Goal: Task Accomplishment & Management: Manage account settings

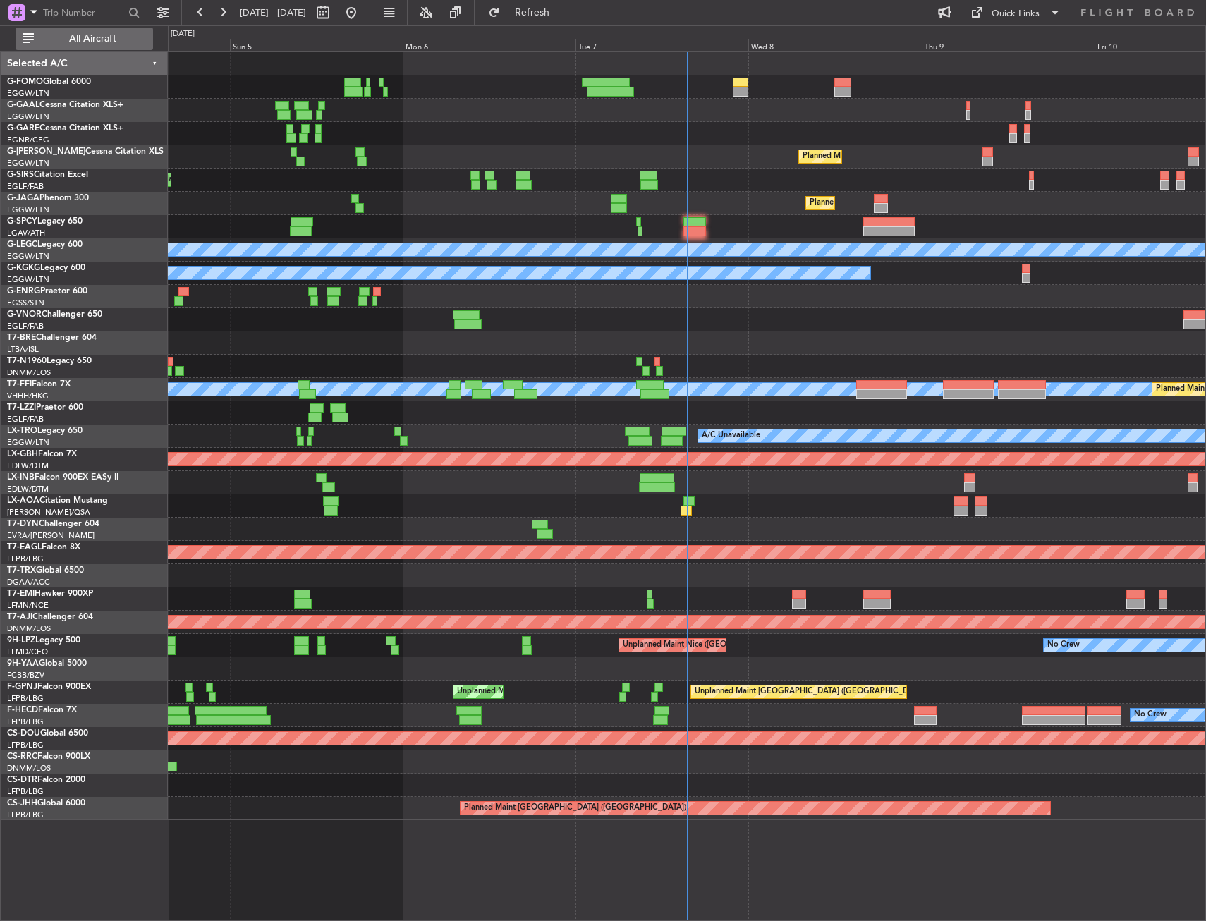
click at [135, 49] on button "All Aircraft" at bounding box center [85, 39] width 138 height 23
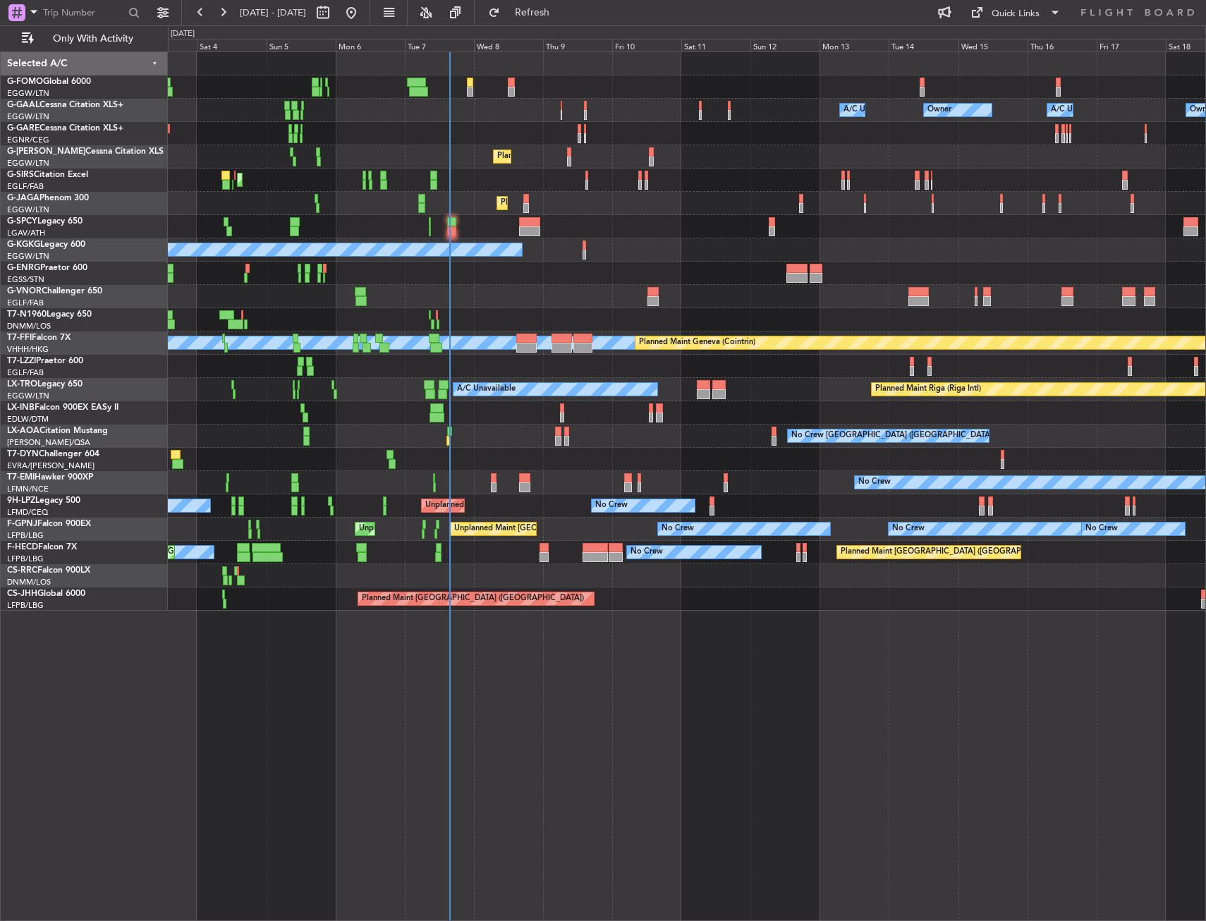
click at [374, 265] on div "Planned Maint London (Stansted) Planned Maint London (Stansted)" at bounding box center [686, 273] width 1037 height 23
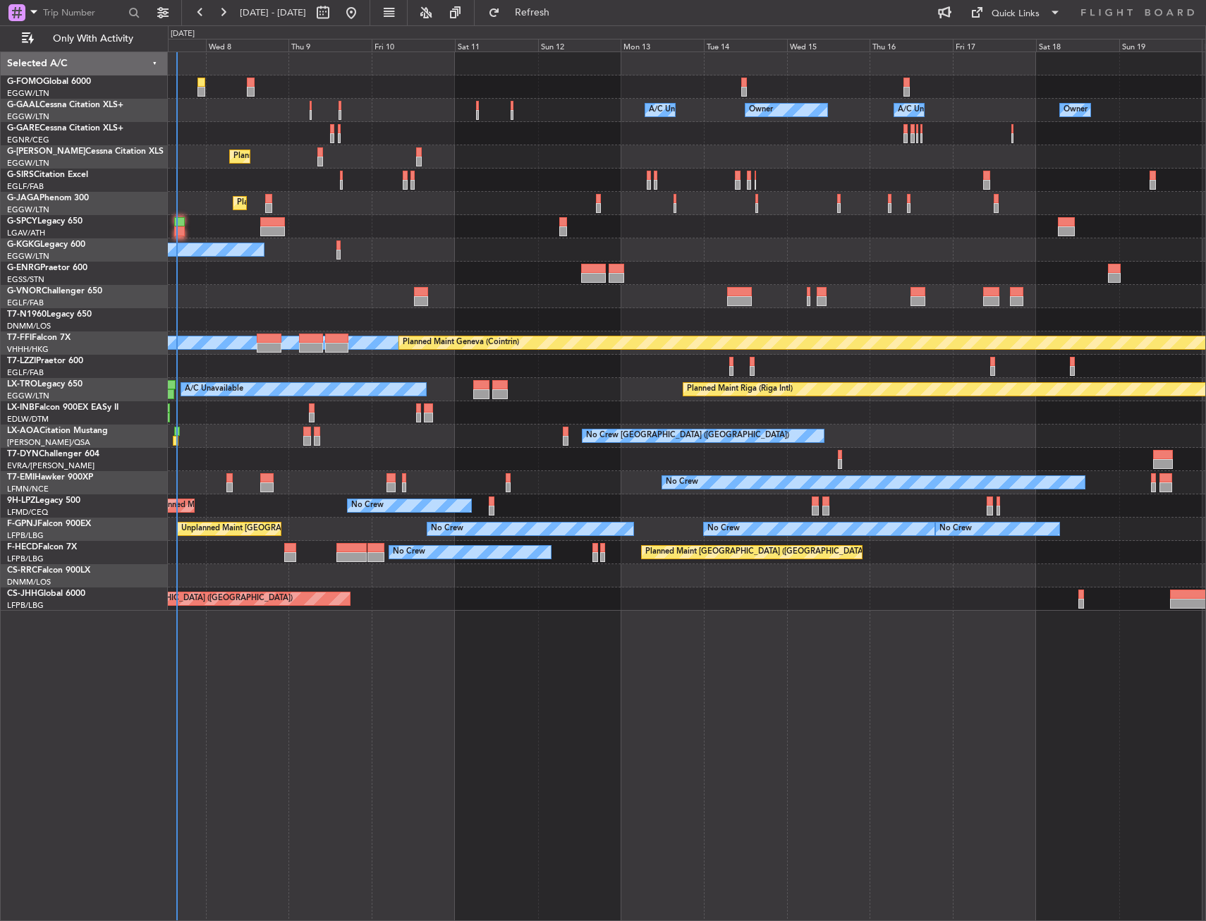
click at [427, 247] on div "A/C Unavailable [GEOGRAPHIC_DATA] (Ataturk)" at bounding box center [686, 249] width 1037 height 23
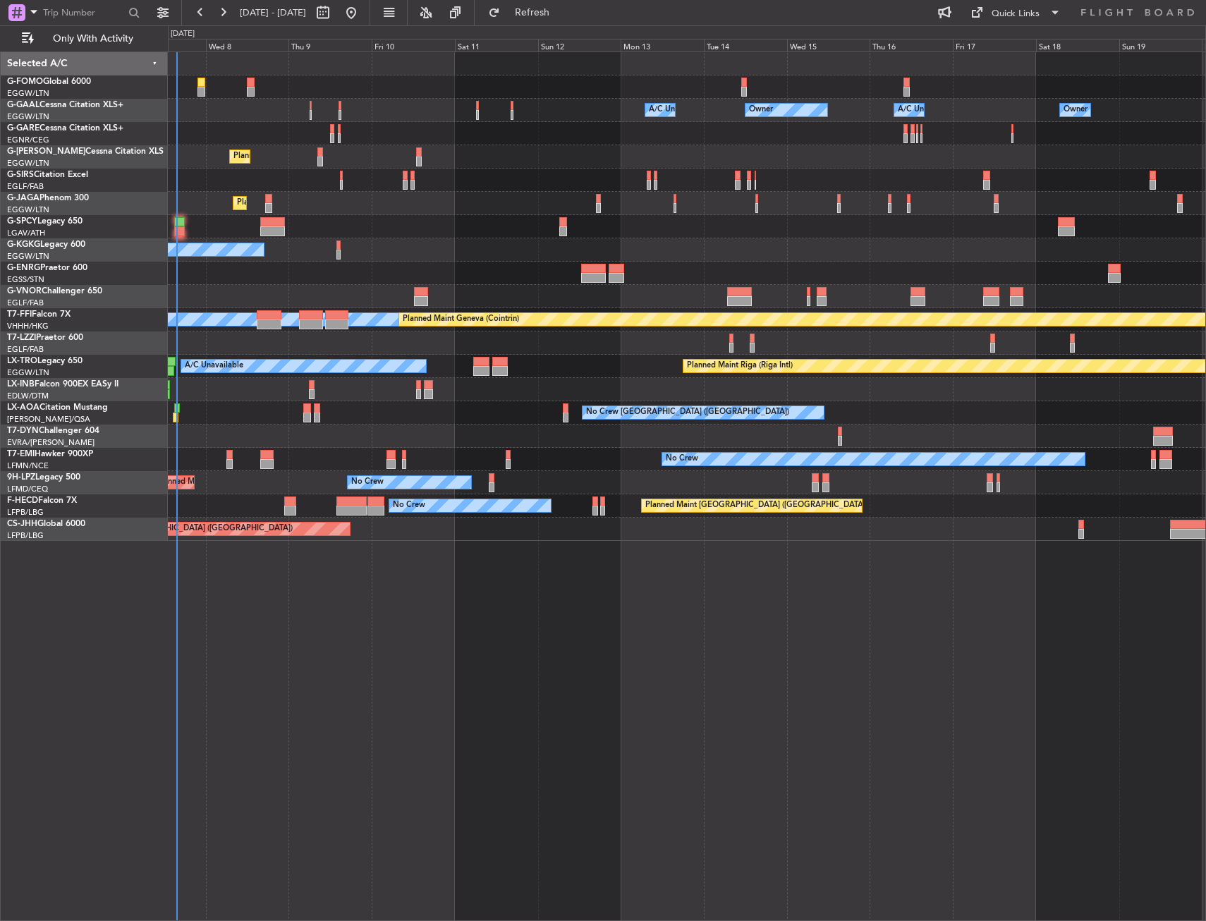
click at [611, 209] on div "Planned Maint [GEOGRAPHIC_DATA] ([GEOGRAPHIC_DATA])" at bounding box center [686, 203] width 1037 height 23
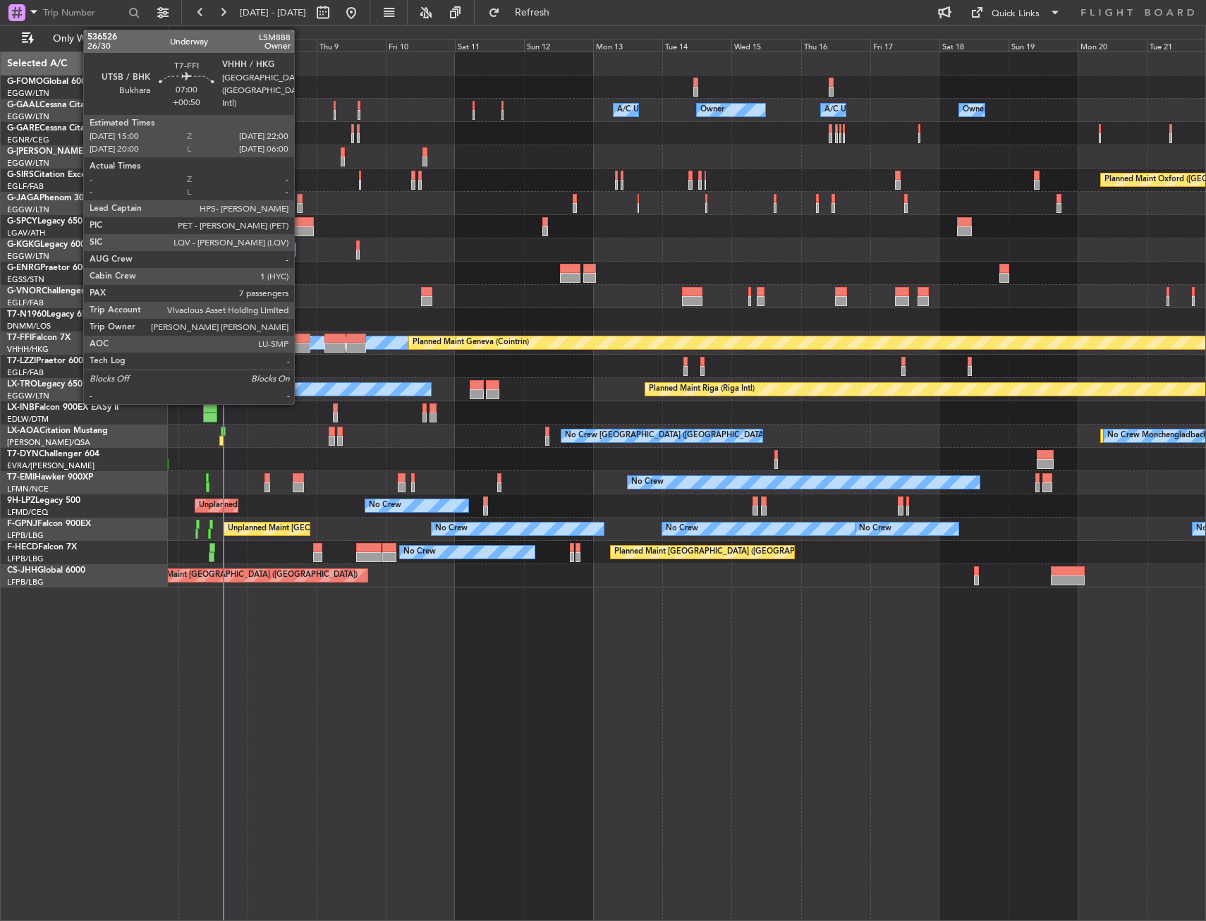
click at [300, 336] on div at bounding box center [300, 339] width 20 height 10
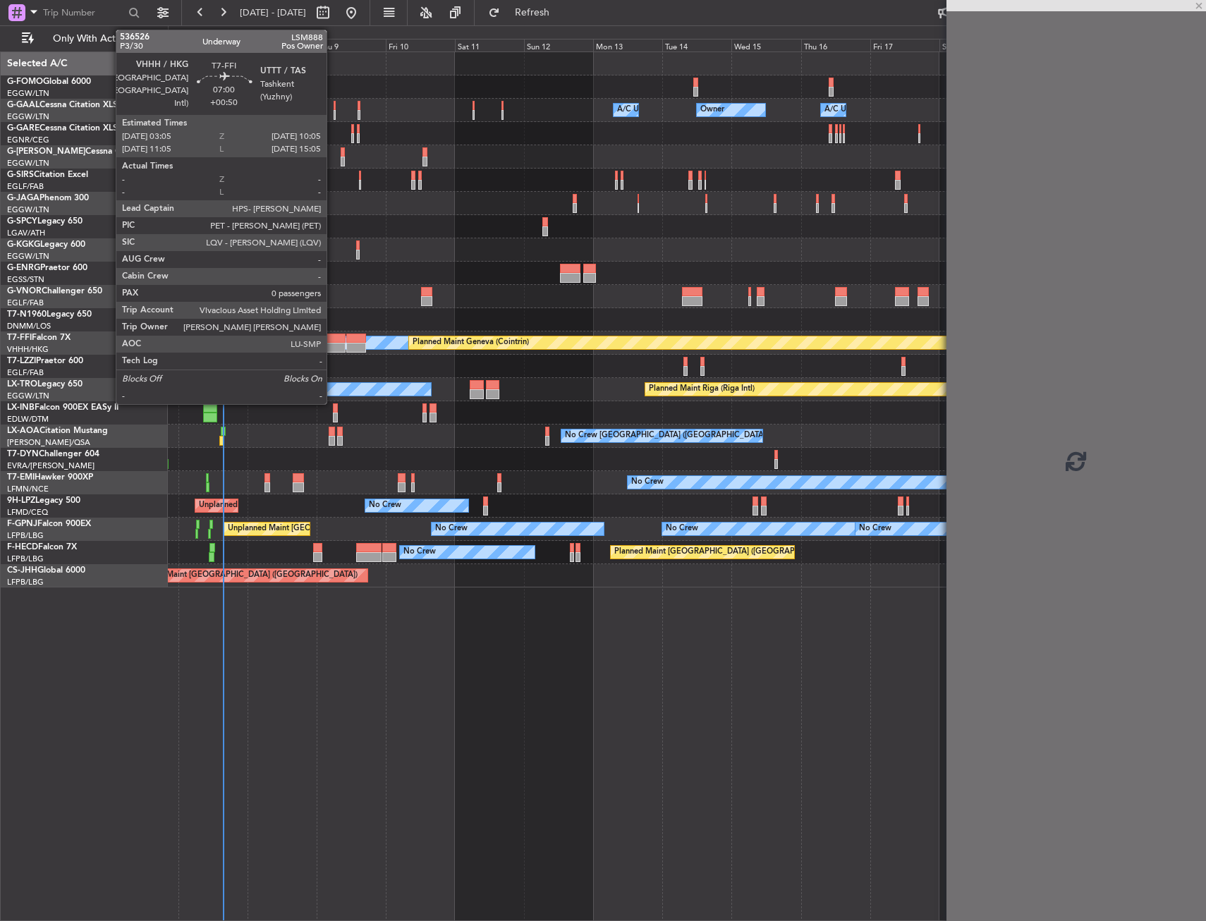
click at [333, 339] on div at bounding box center [334, 339] width 20 height 10
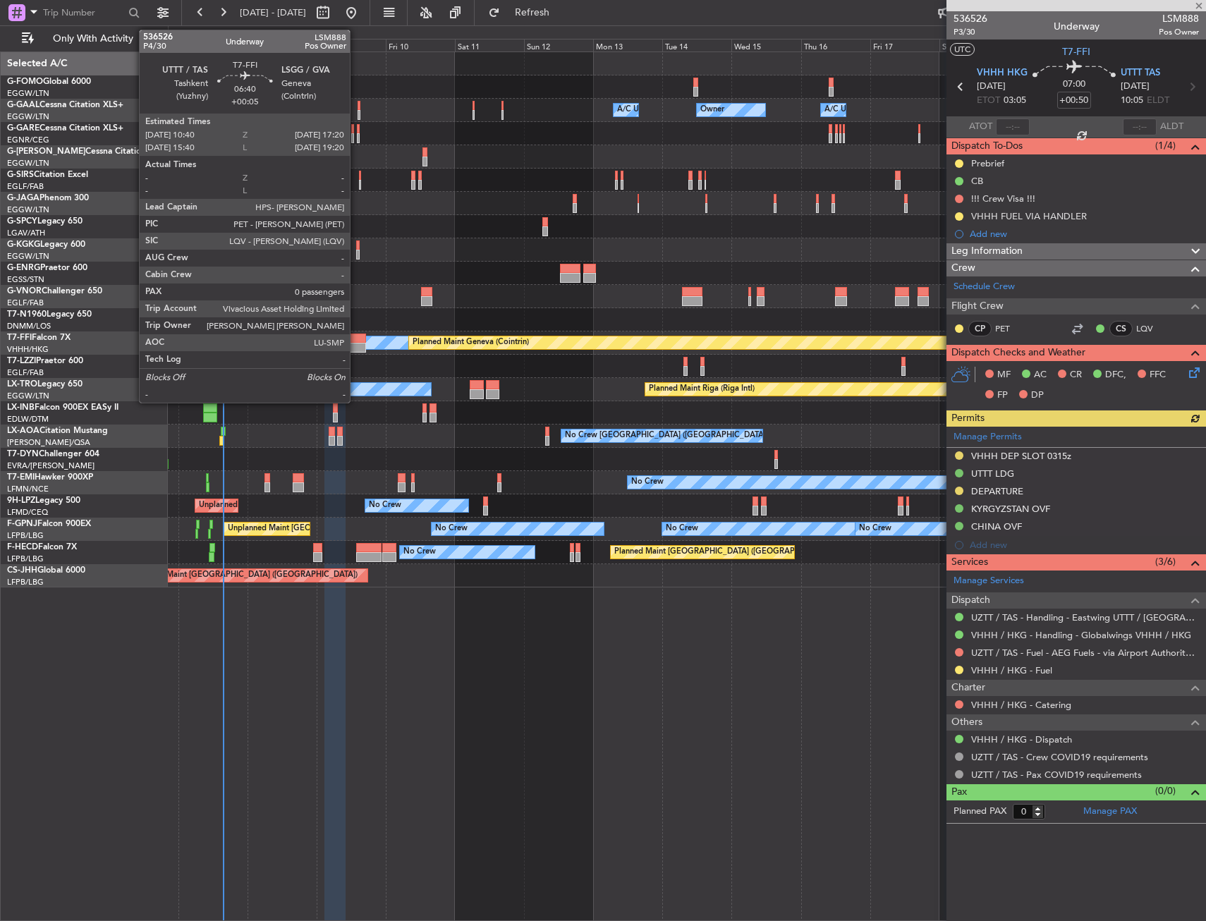
click at [356, 341] on div at bounding box center [356, 339] width 20 height 10
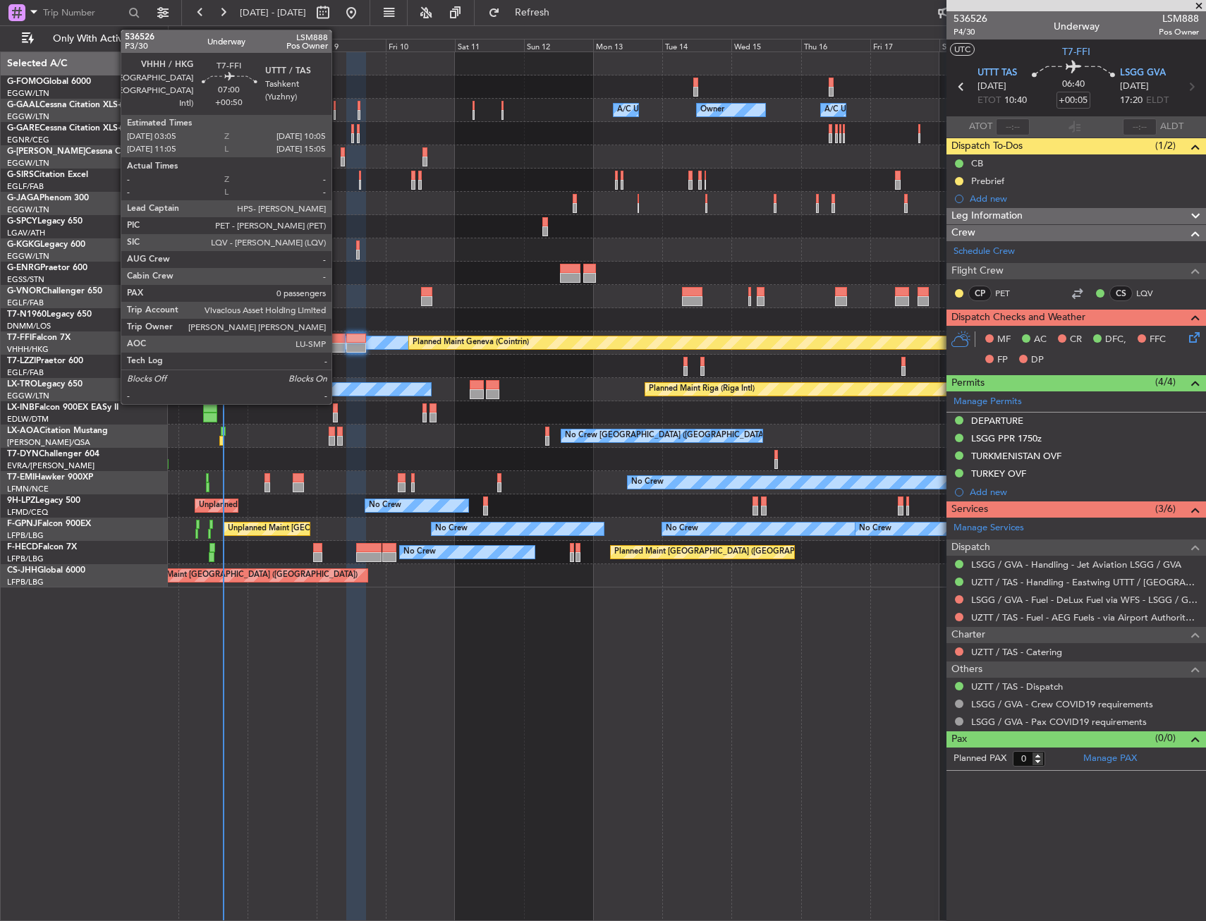
click at [338, 339] on div at bounding box center [334, 339] width 20 height 10
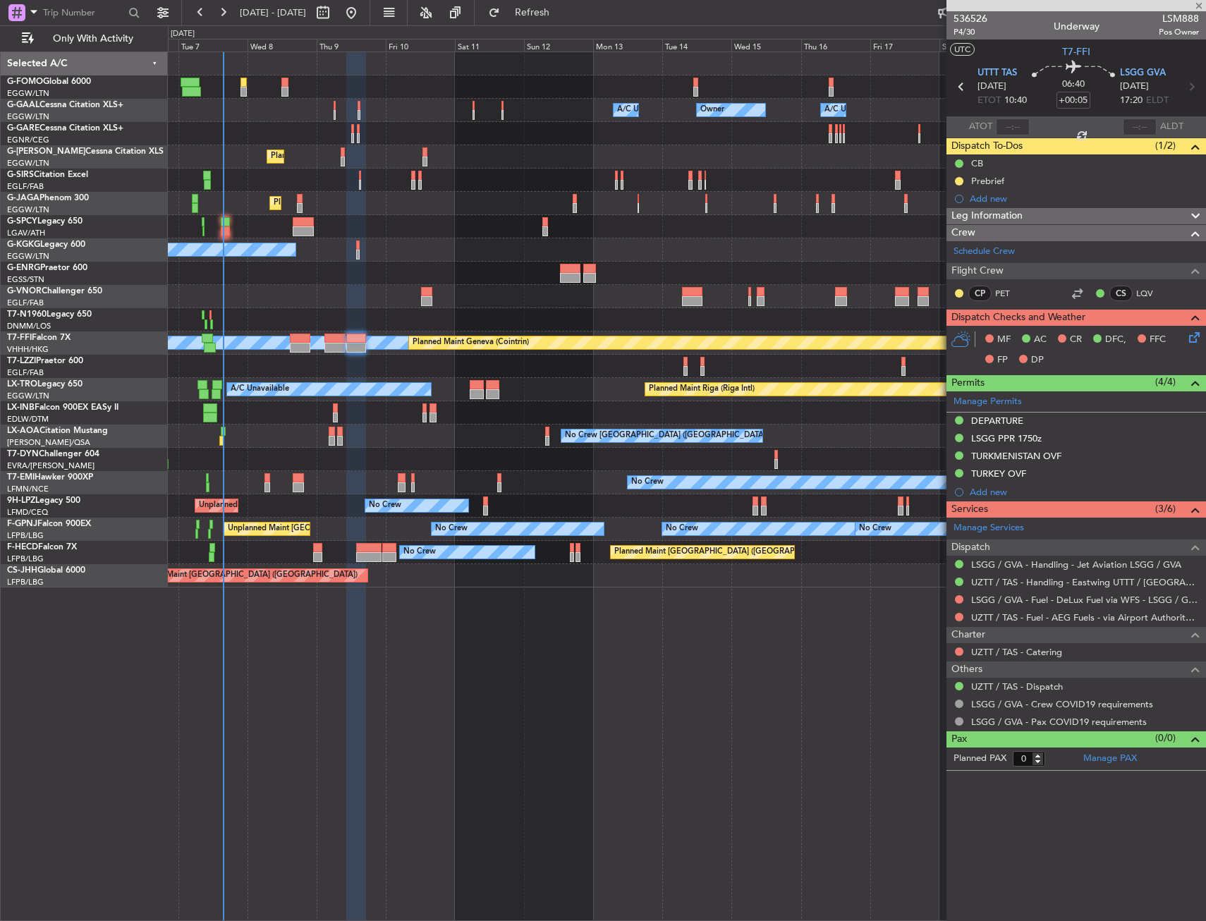
type input "+00:50"
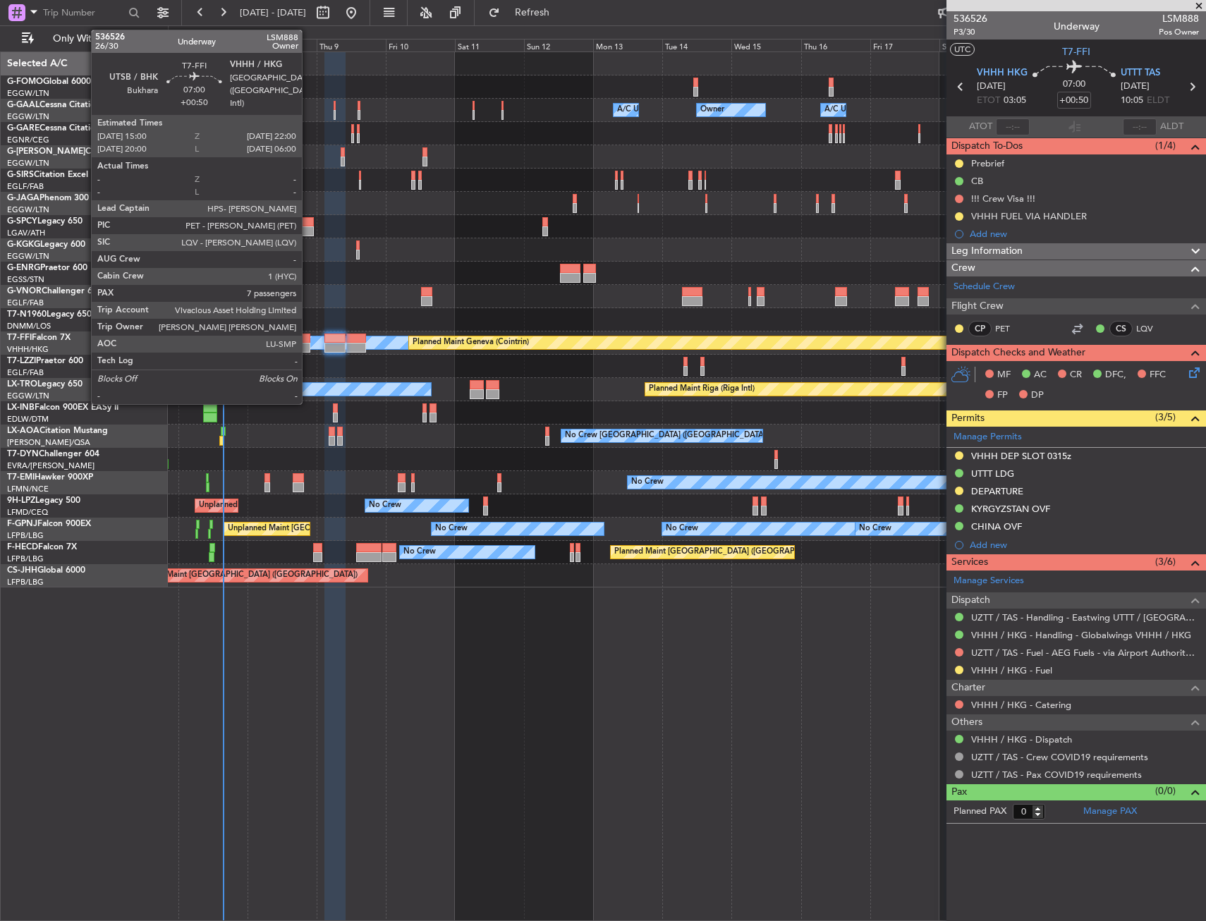
click at [307, 338] on div at bounding box center [300, 339] width 20 height 10
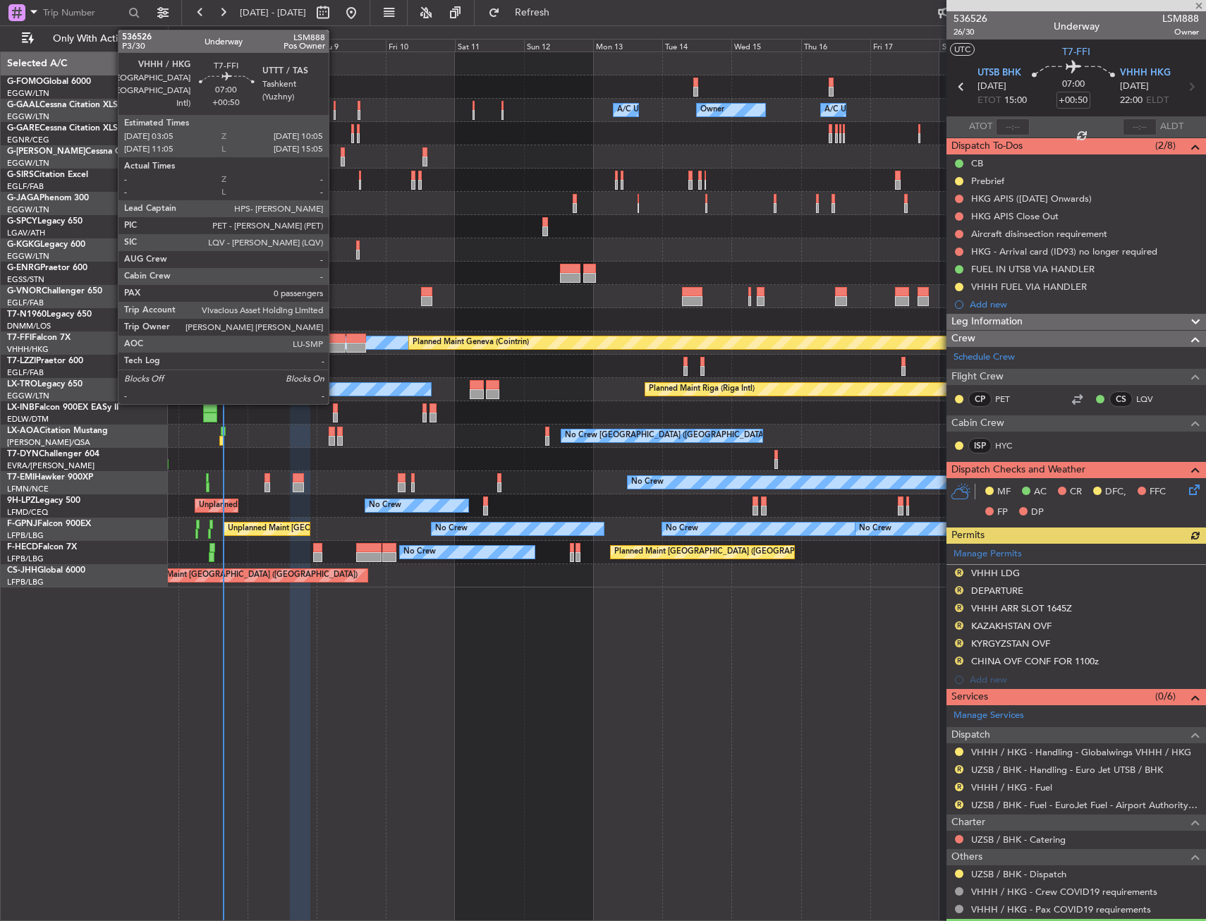
click at [335, 340] on div at bounding box center [334, 339] width 20 height 10
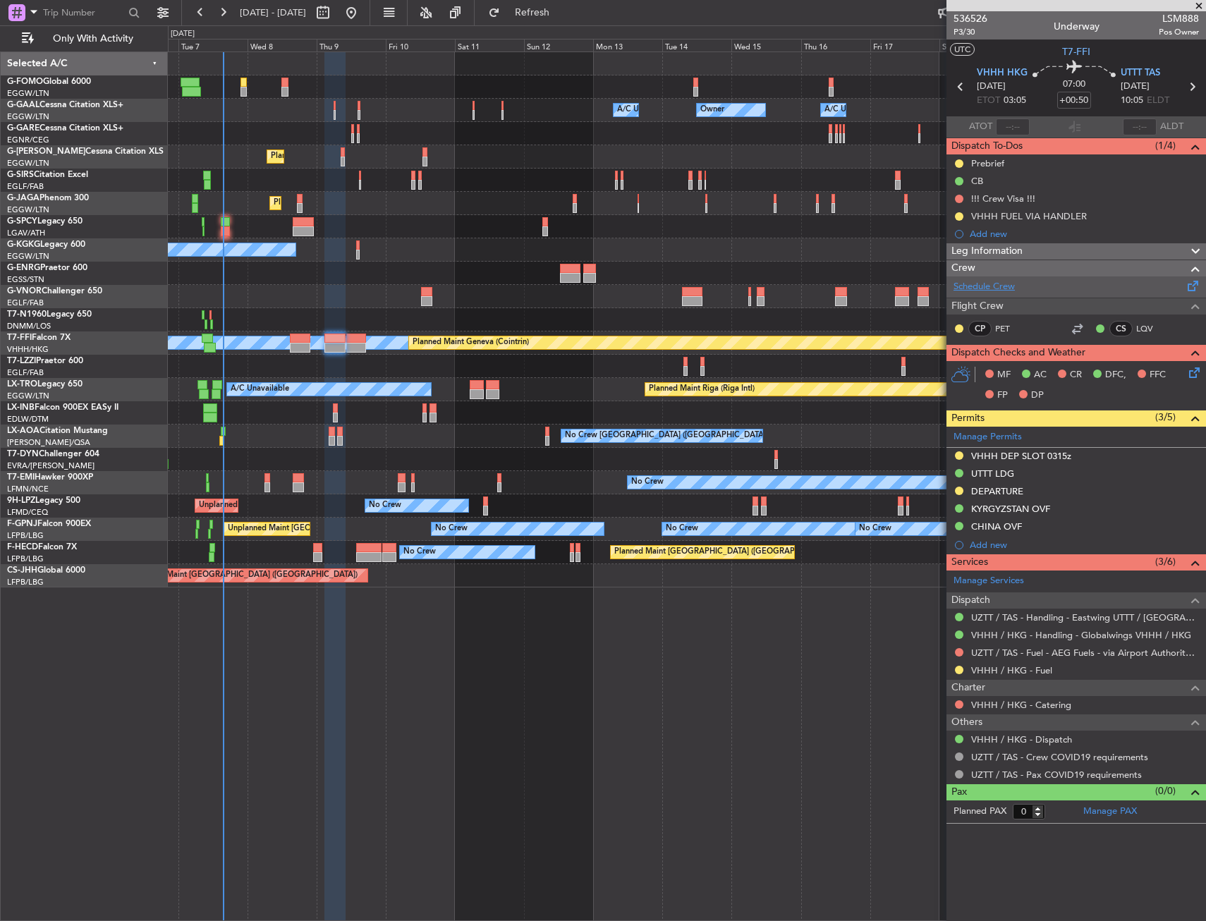
click at [986, 285] on link "Schedule Crew" at bounding box center [983, 287] width 61 height 14
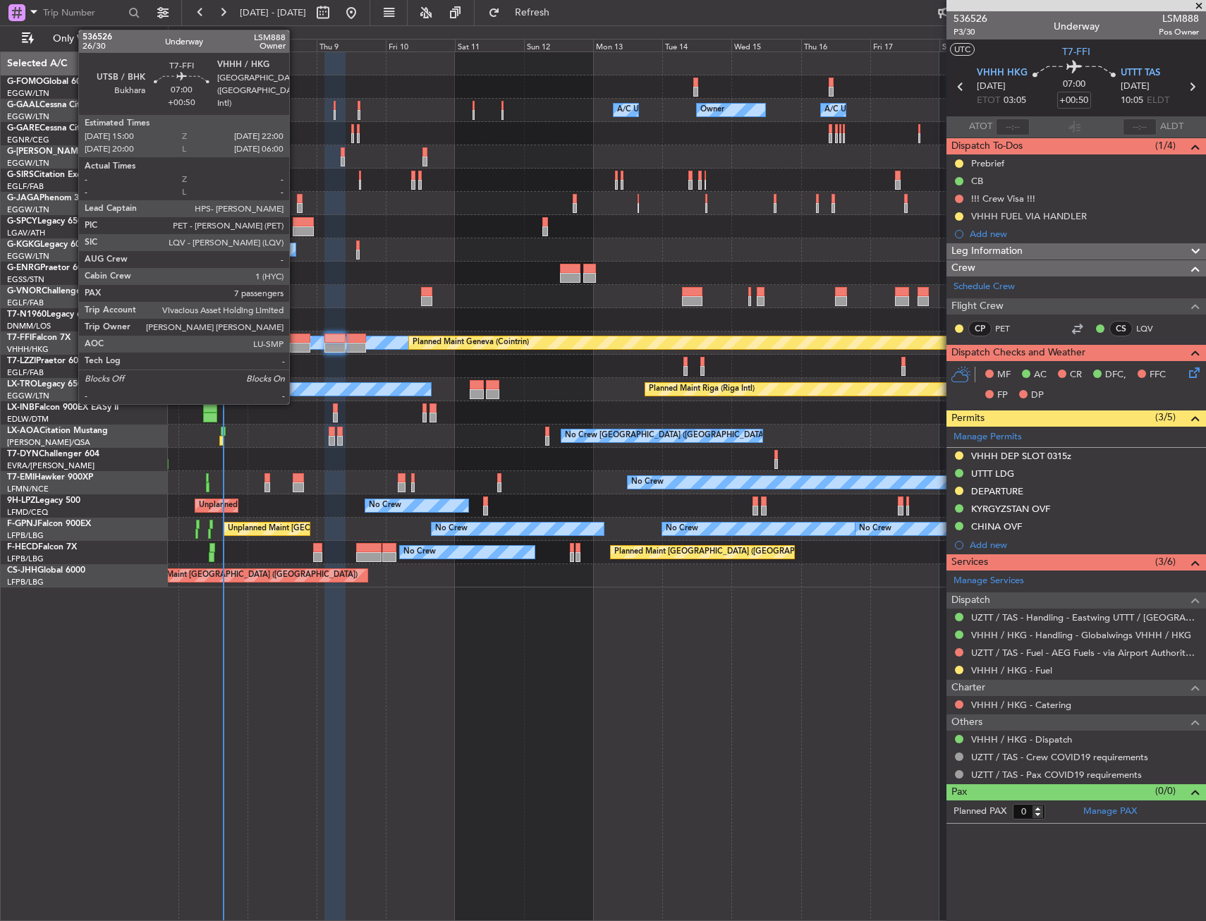
click at [295, 341] on div at bounding box center [300, 339] width 20 height 10
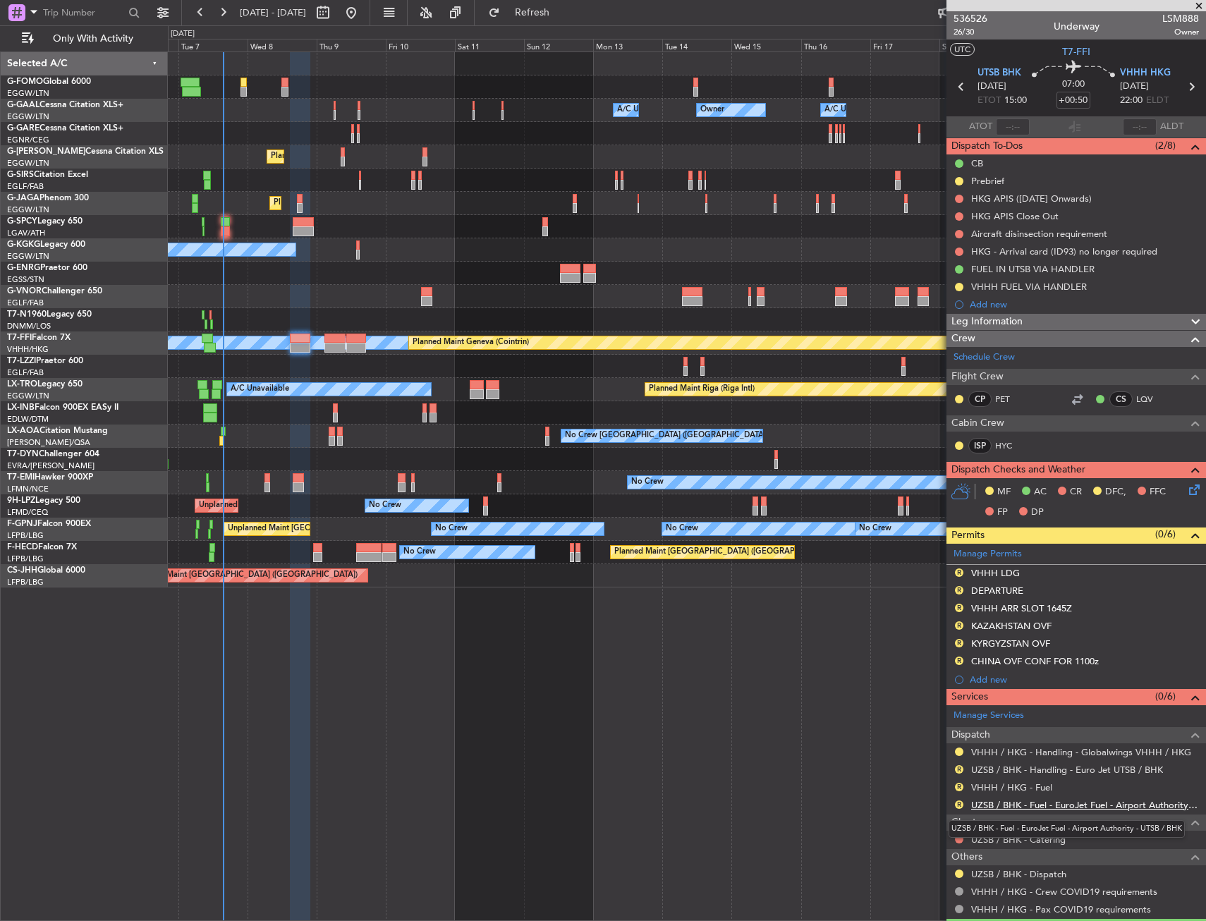
click at [1018, 803] on link "UZSB / BHK - Fuel - EuroJet Fuel - Airport Authority - UTSB / BHK" at bounding box center [1085, 805] width 228 height 12
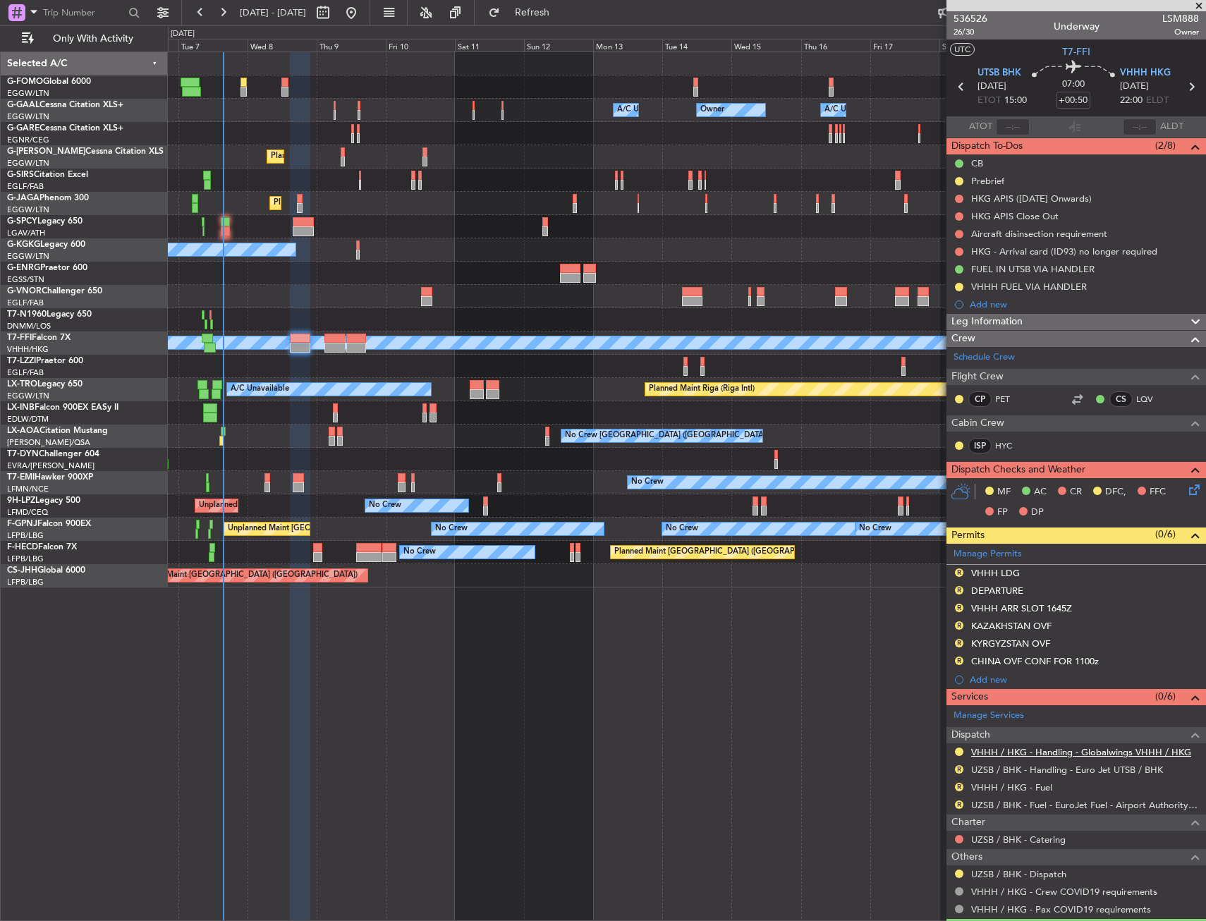
click at [975, 751] on link "VHHH / HKG - Handling - Globalwings VHHH / HKG" at bounding box center [1081, 752] width 220 height 12
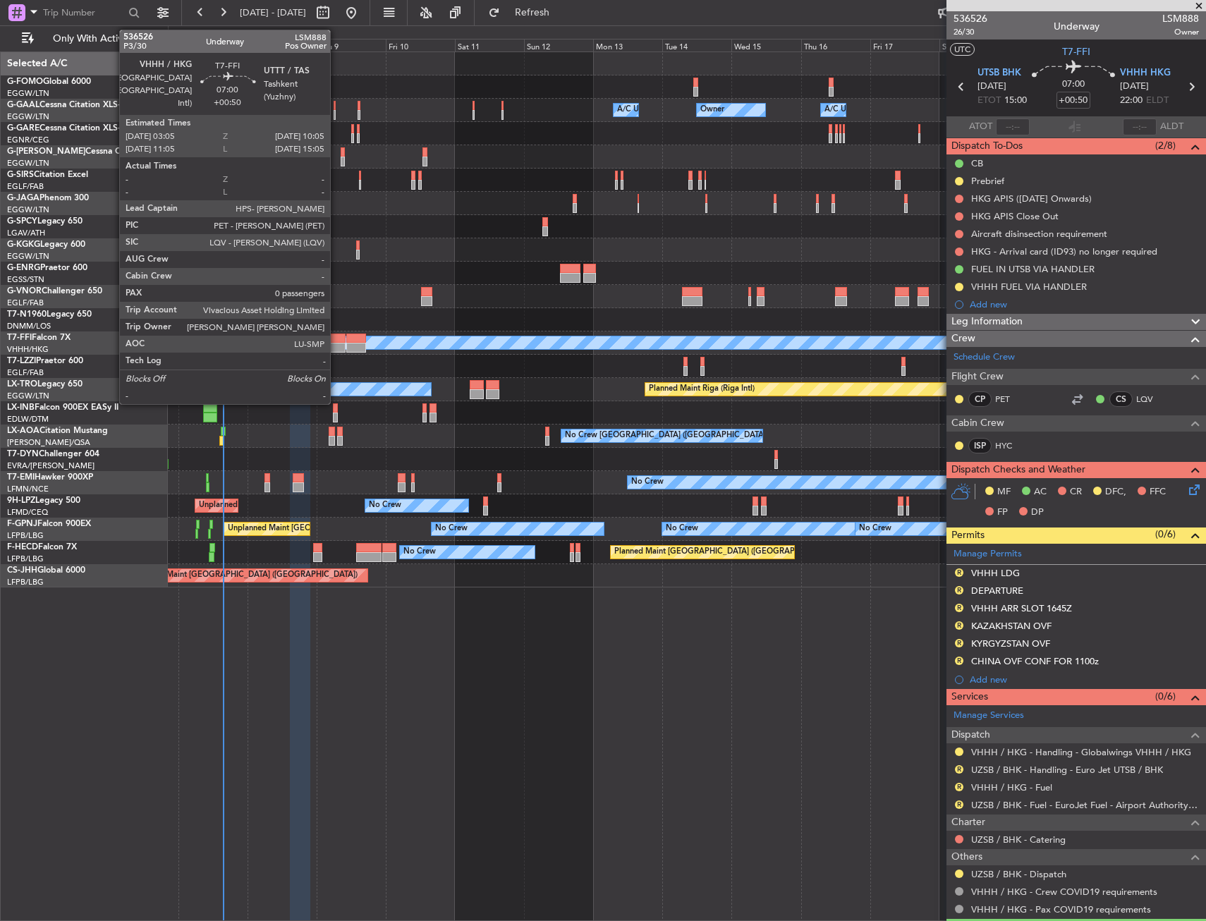
click at [336, 341] on div at bounding box center [334, 339] width 20 height 10
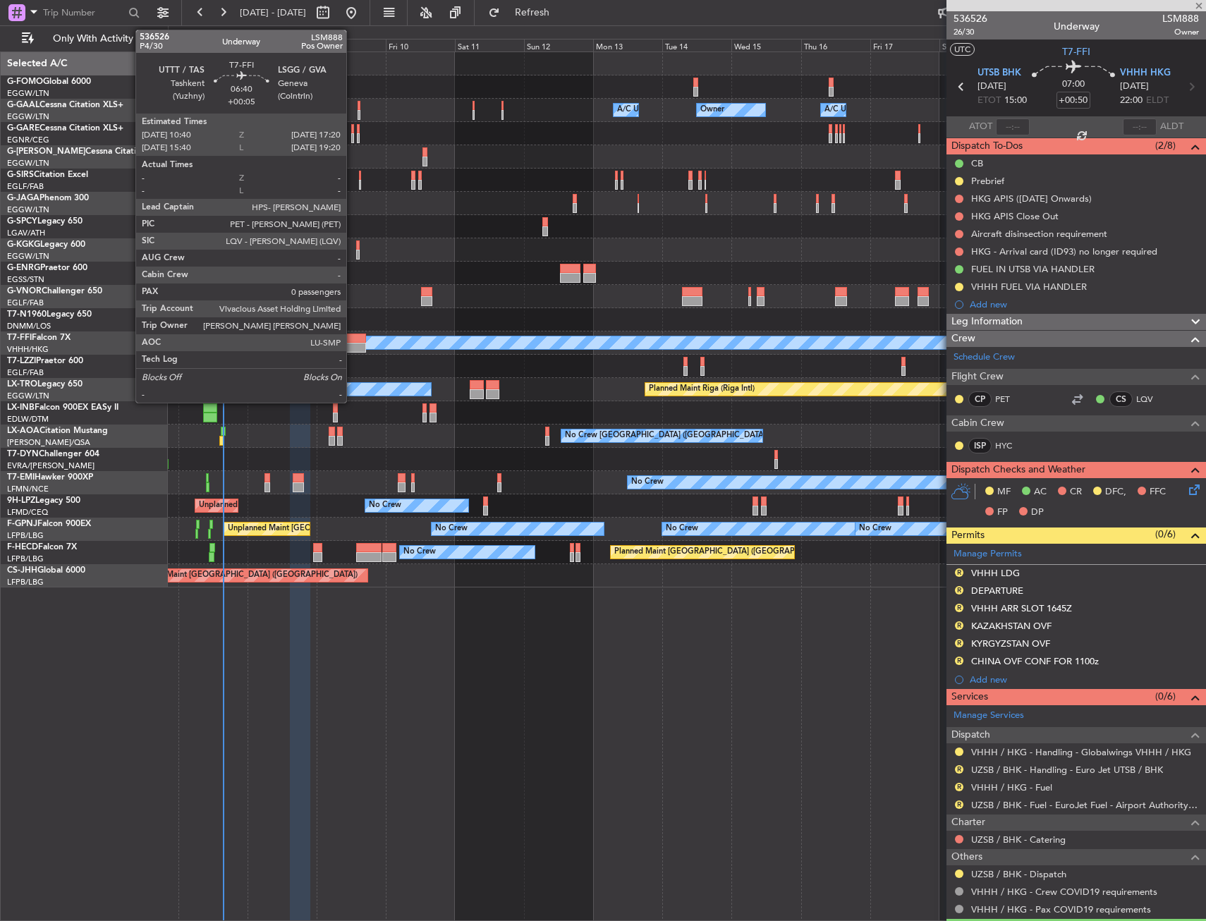
type input "0"
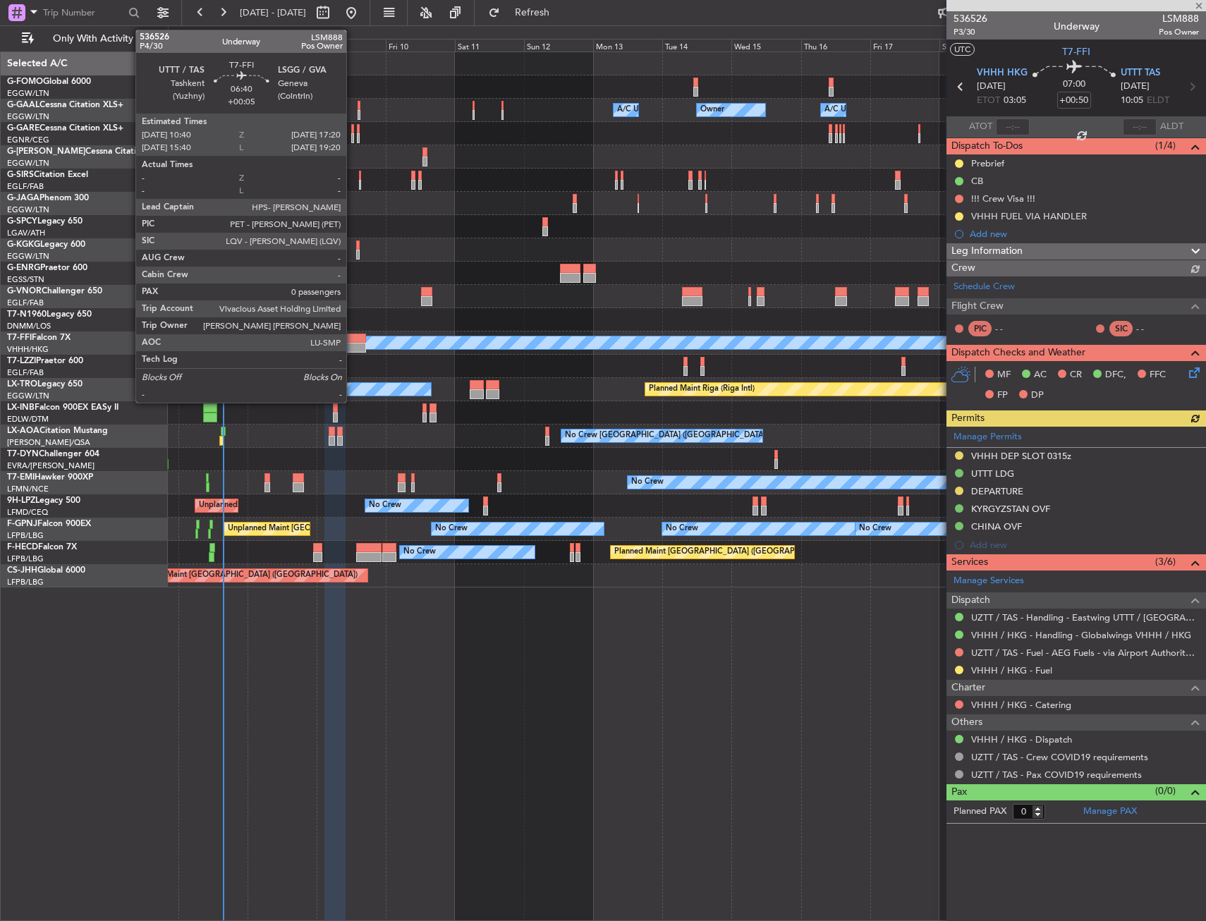
click at [353, 339] on div at bounding box center [356, 339] width 20 height 10
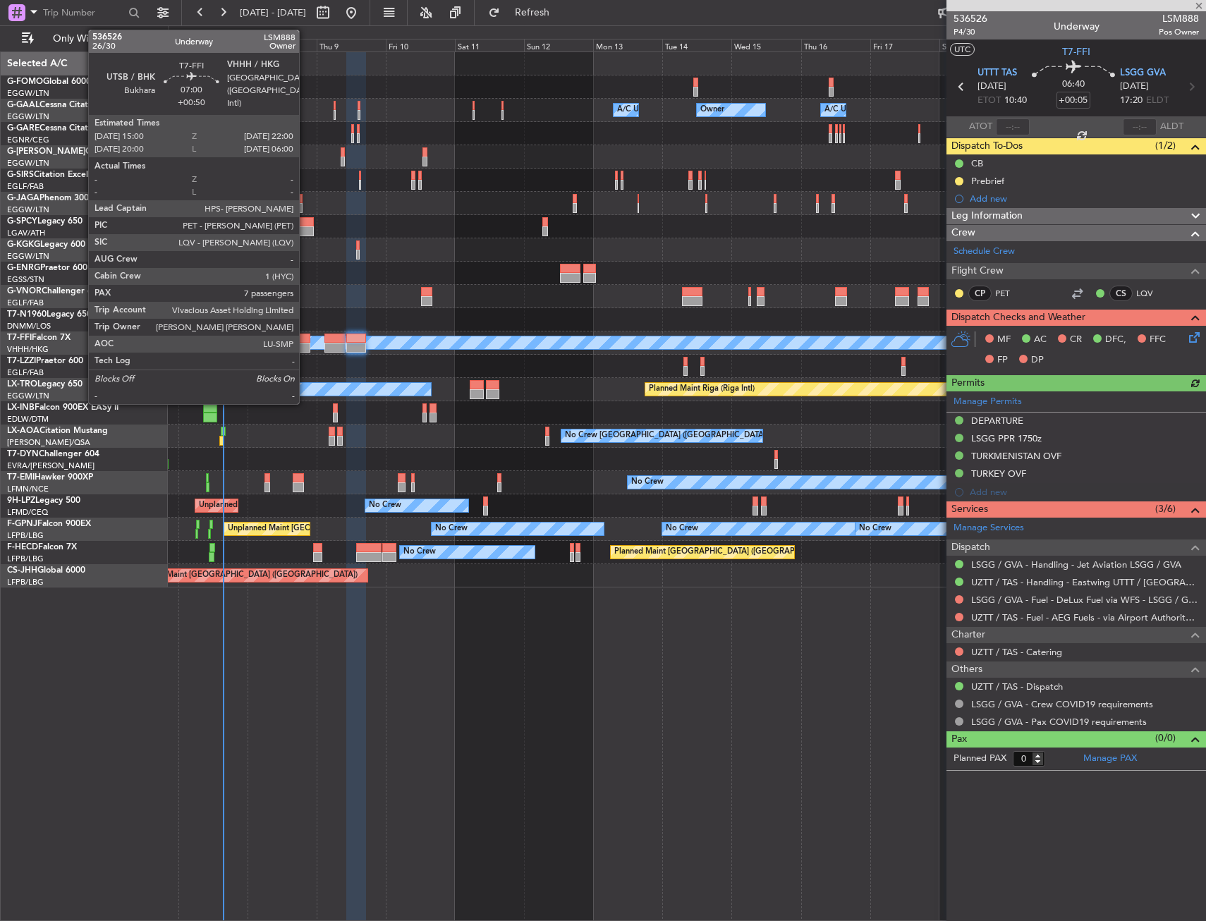
click at [305, 336] on div at bounding box center [300, 339] width 20 height 10
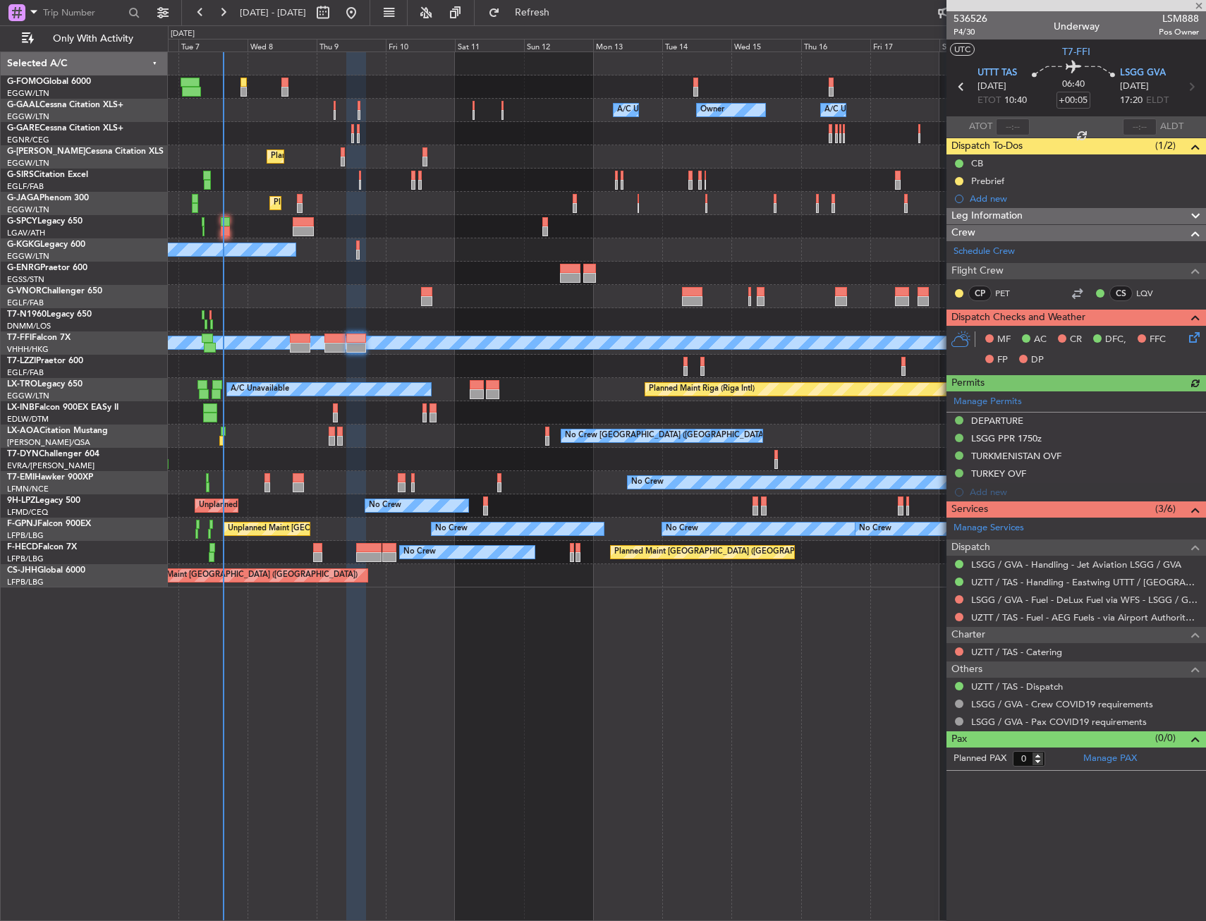
type input "+00:50"
type input "7"
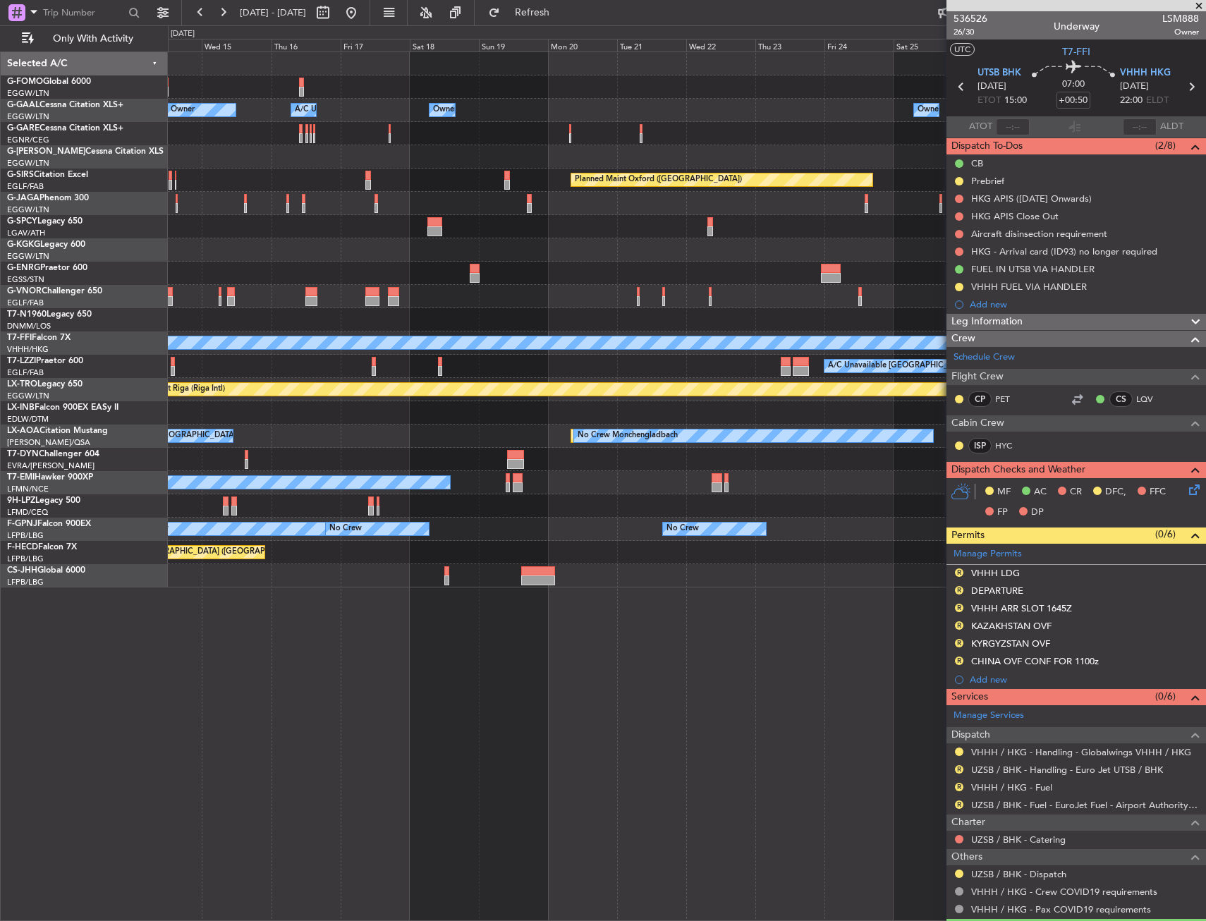
click at [298, 138] on div "Owner Owner A/C Unavailable Owner Owner A/C Unavailable Planned Maint Oxford (K…" at bounding box center [686, 319] width 1037 height 535
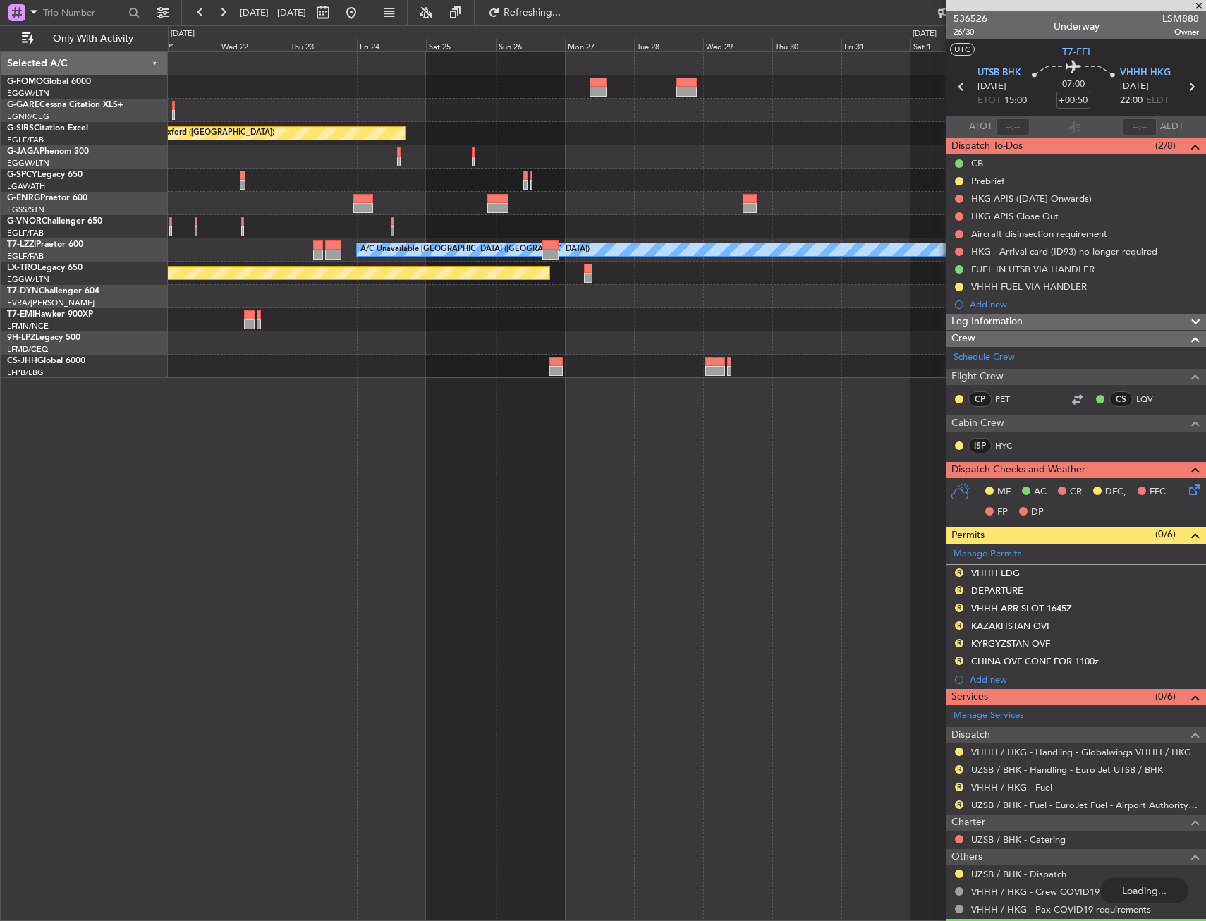
click at [300, 104] on div "Planned Maint Oxford (Kidlington) A/C Unavailable London (Luton) Planned Maint …" at bounding box center [686, 215] width 1037 height 326
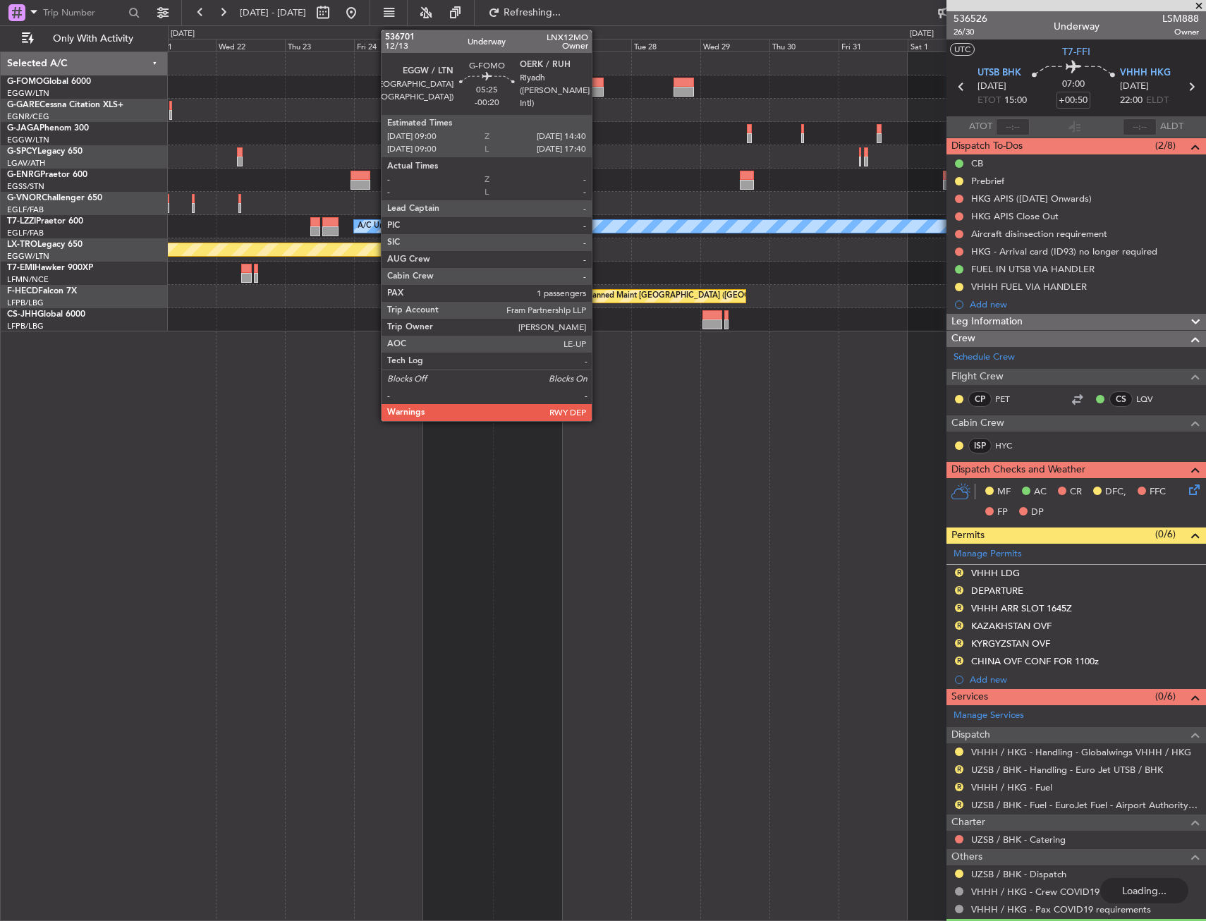
click at [598, 80] on div at bounding box center [595, 83] width 17 height 10
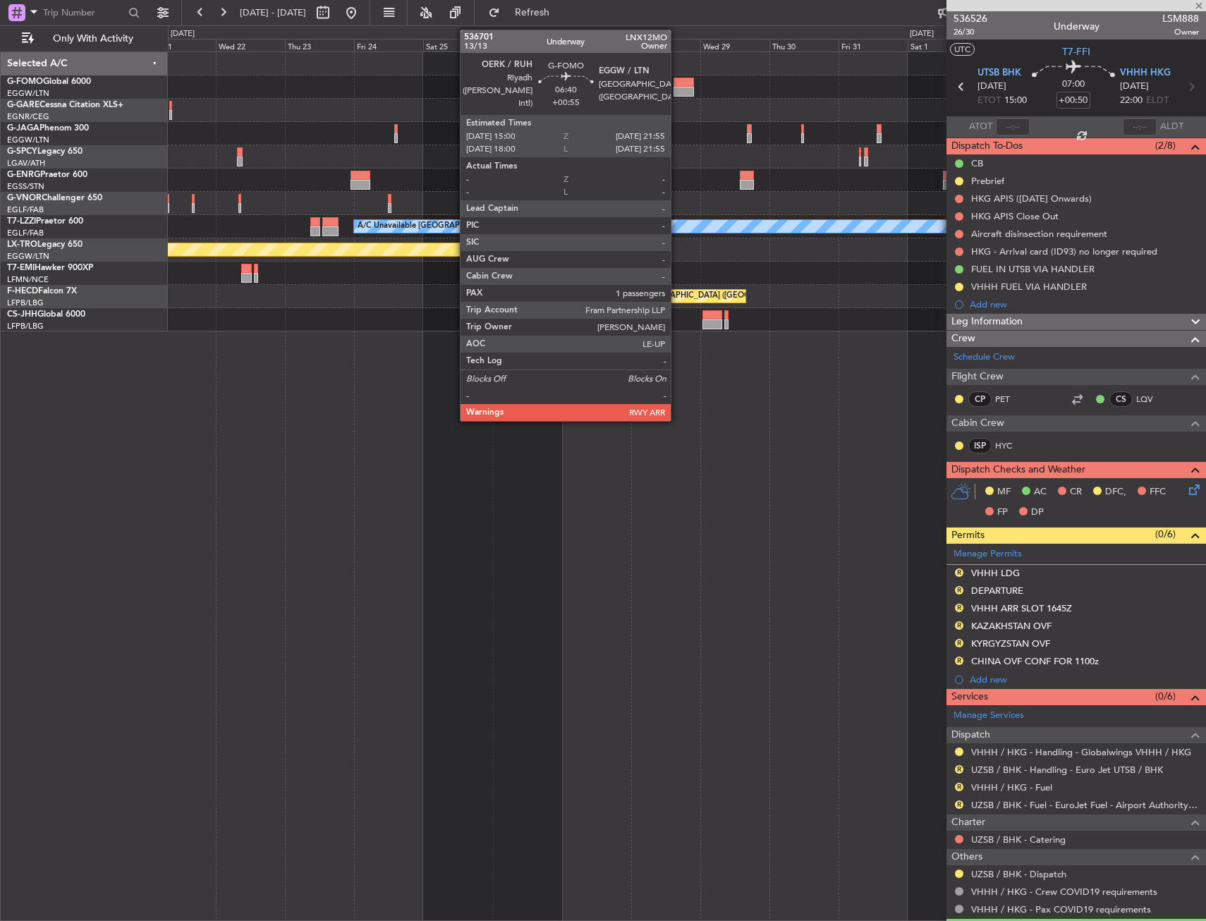
type input "-00:20"
type input "1"
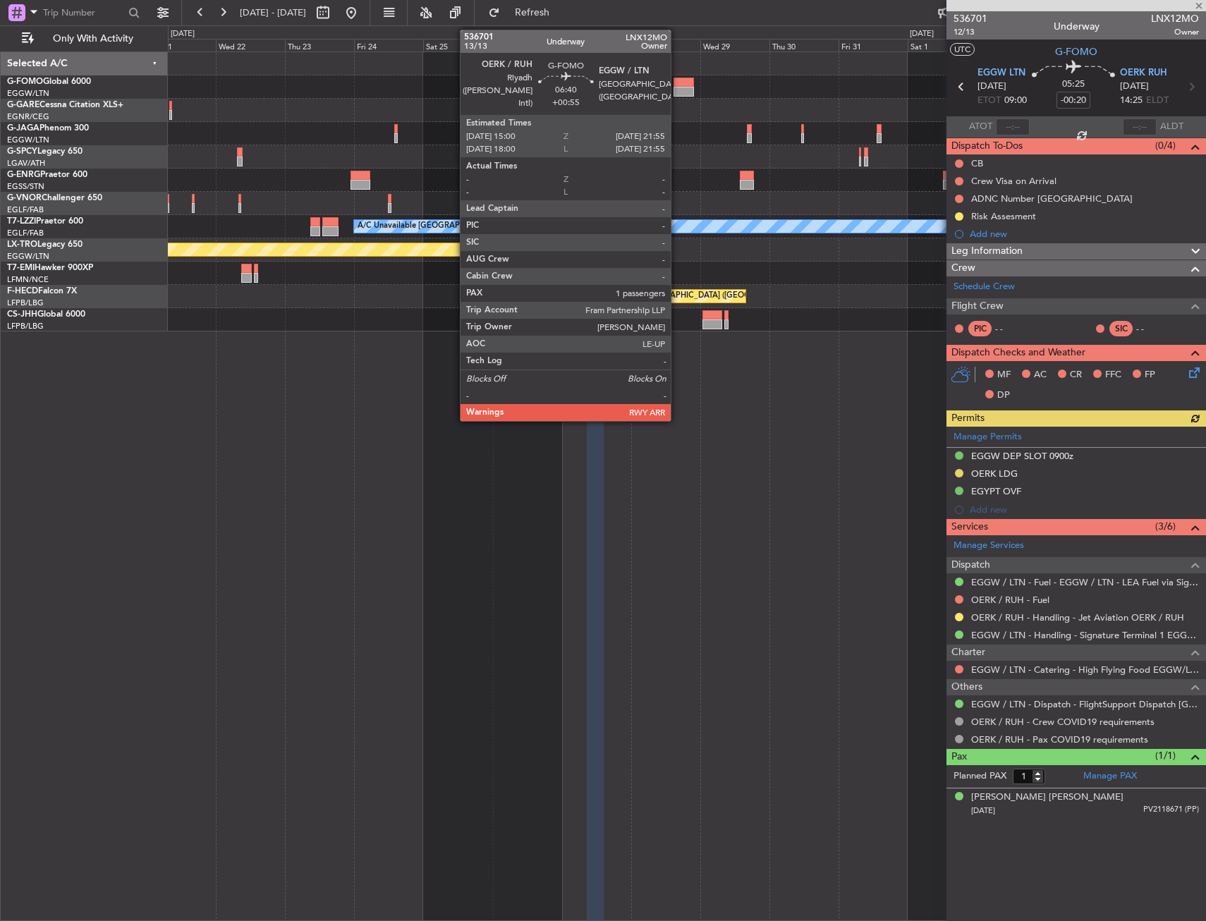
click at [677, 84] on div at bounding box center [683, 83] width 20 height 10
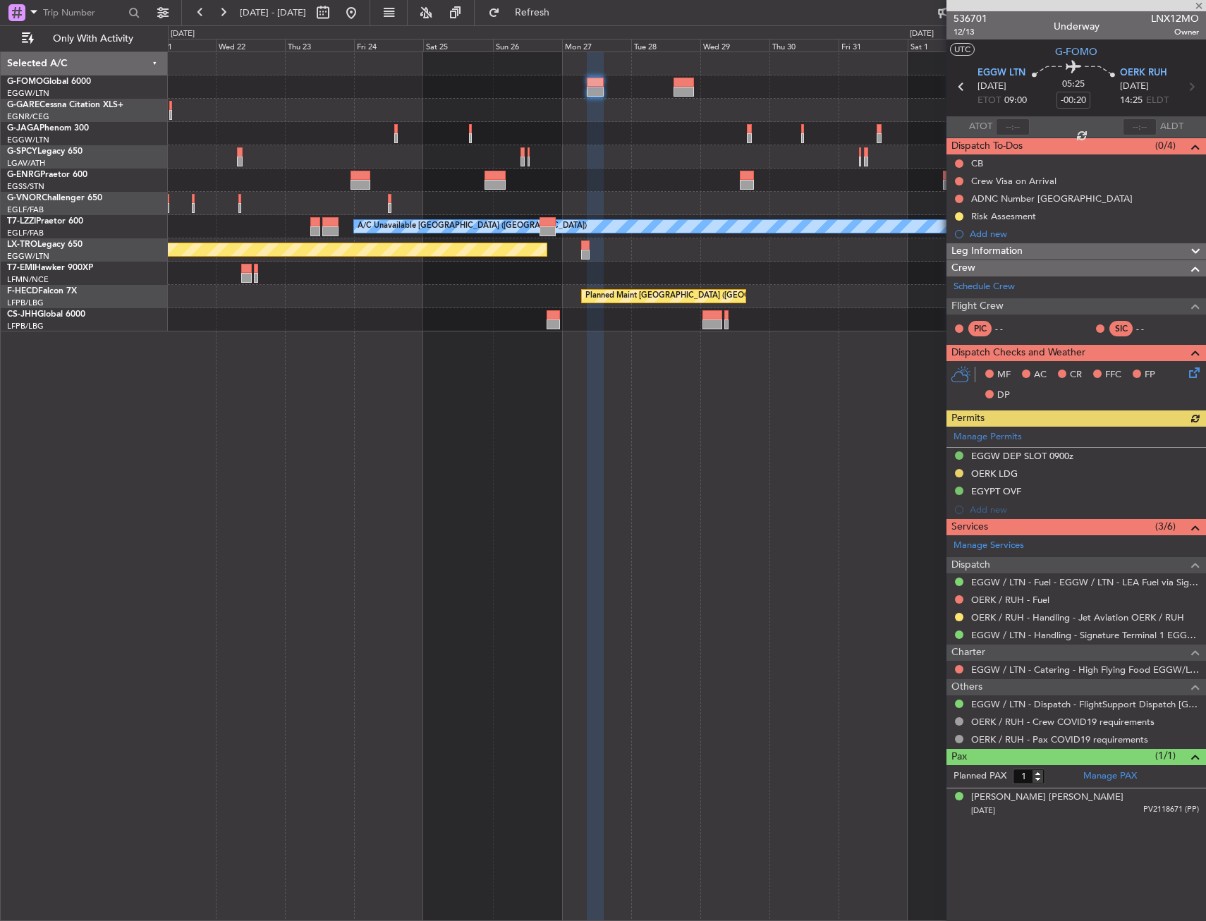
type input "+00:55"
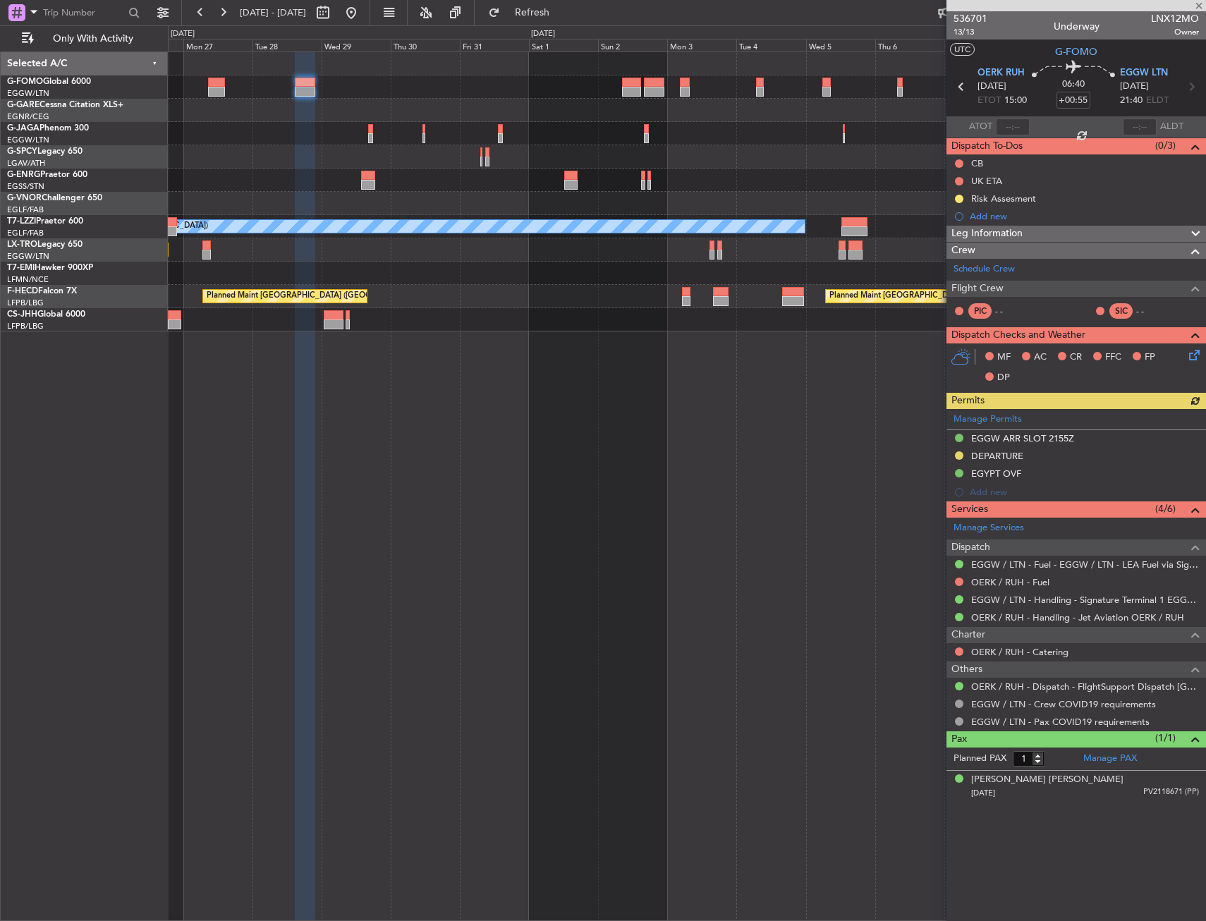
click at [281, 139] on div at bounding box center [686, 133] width 1037 height 23
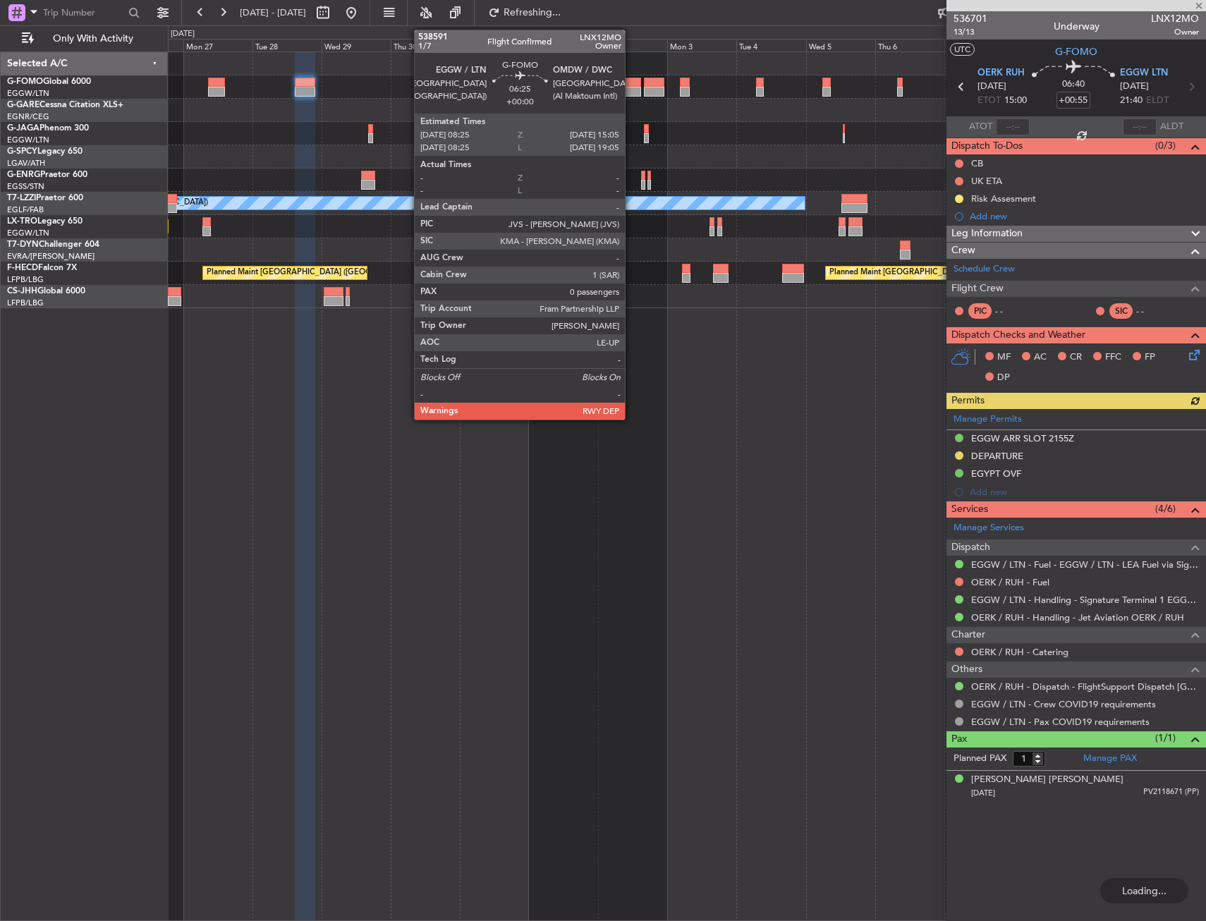
click at [631, 89] on div at bounding box center [632, 92] width 20 height 10
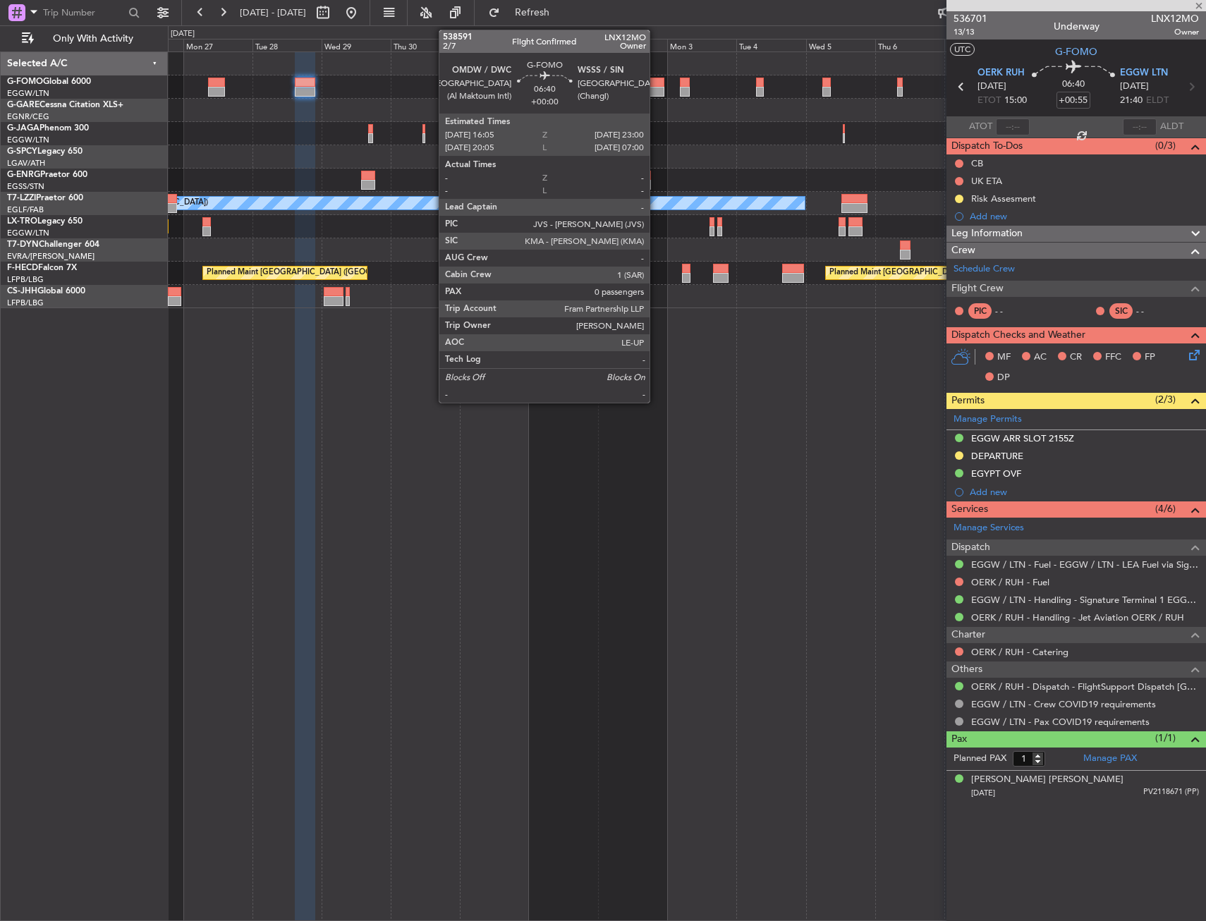
type input "0"
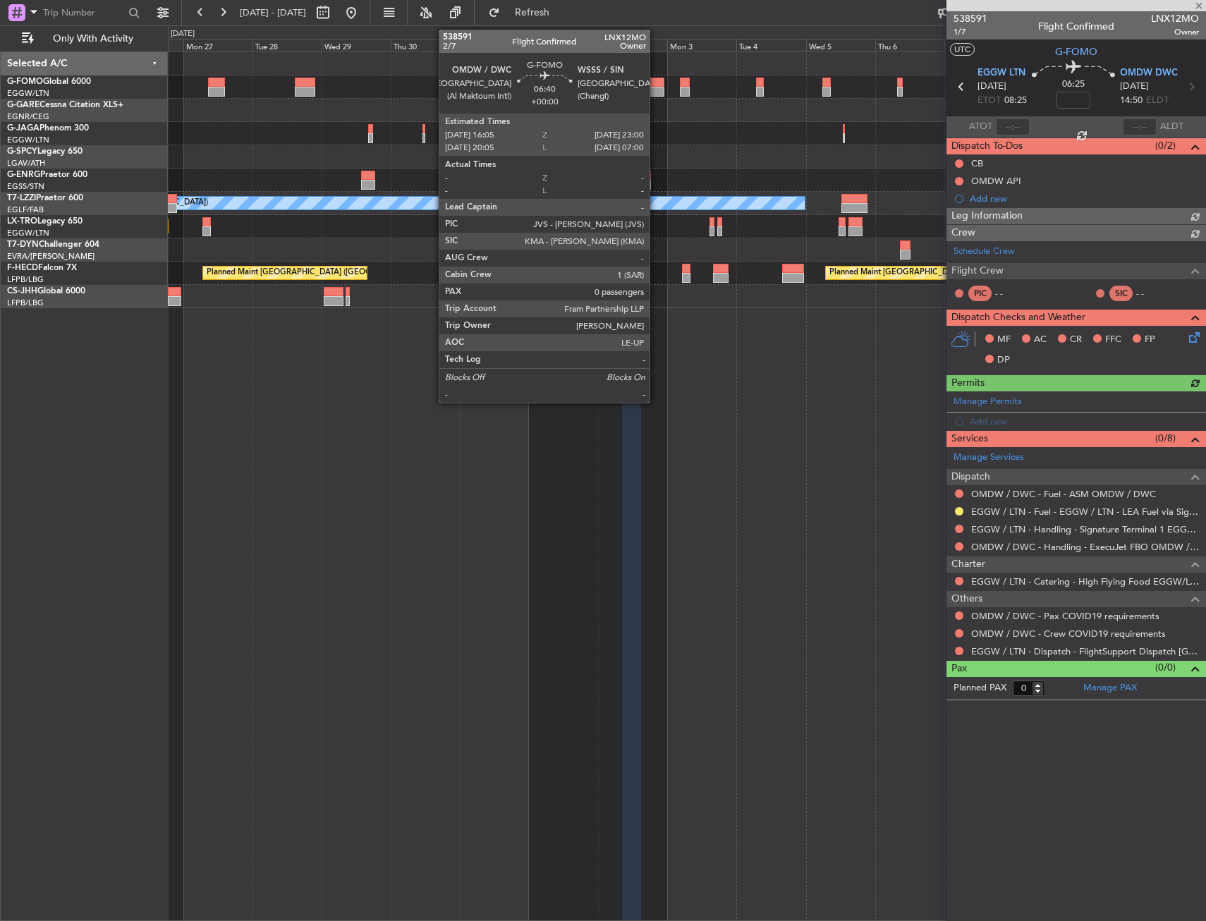
click at [656, 88] on div at bounding box center [654, 92] width 20 height 10
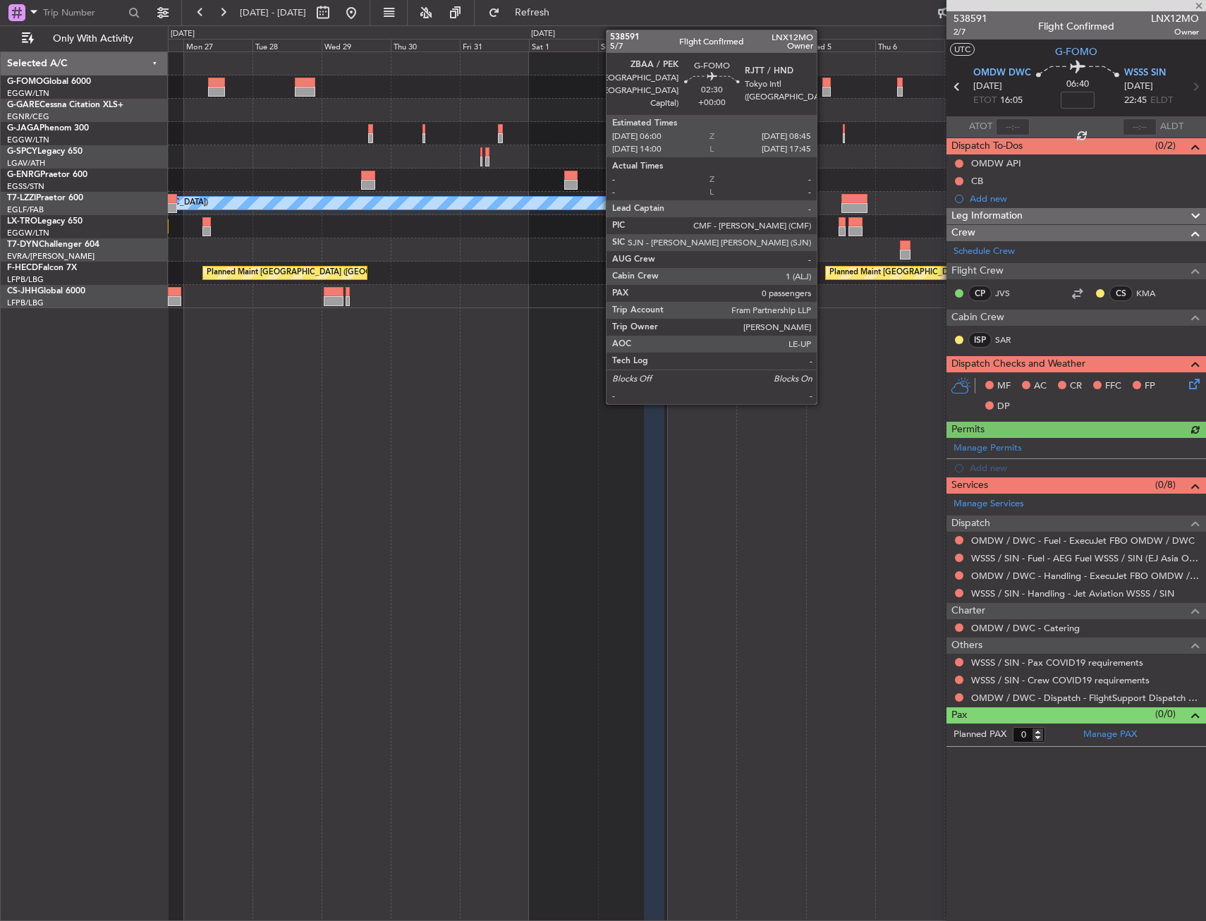
click at [823, 92] on div at bounding box center [826, 92] width 8 height 10
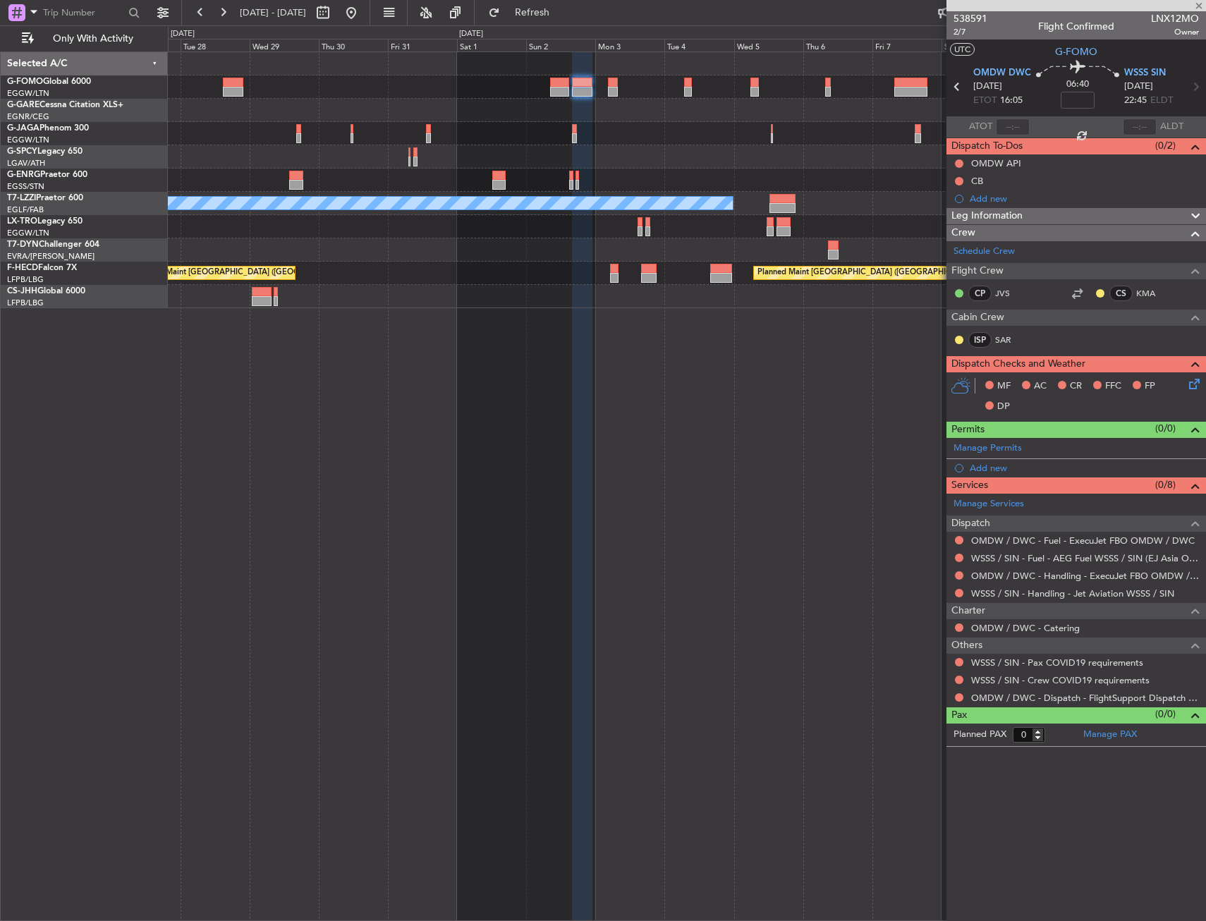
click at [719, 130] on div "A/C Unavailable [GEOGRAPHIC_DATA] ([GEOGRAPHIC_DATA]) Planned Maint [GEOGRAPHIC…" at bounding box center [686, 180] width 1037 height 256
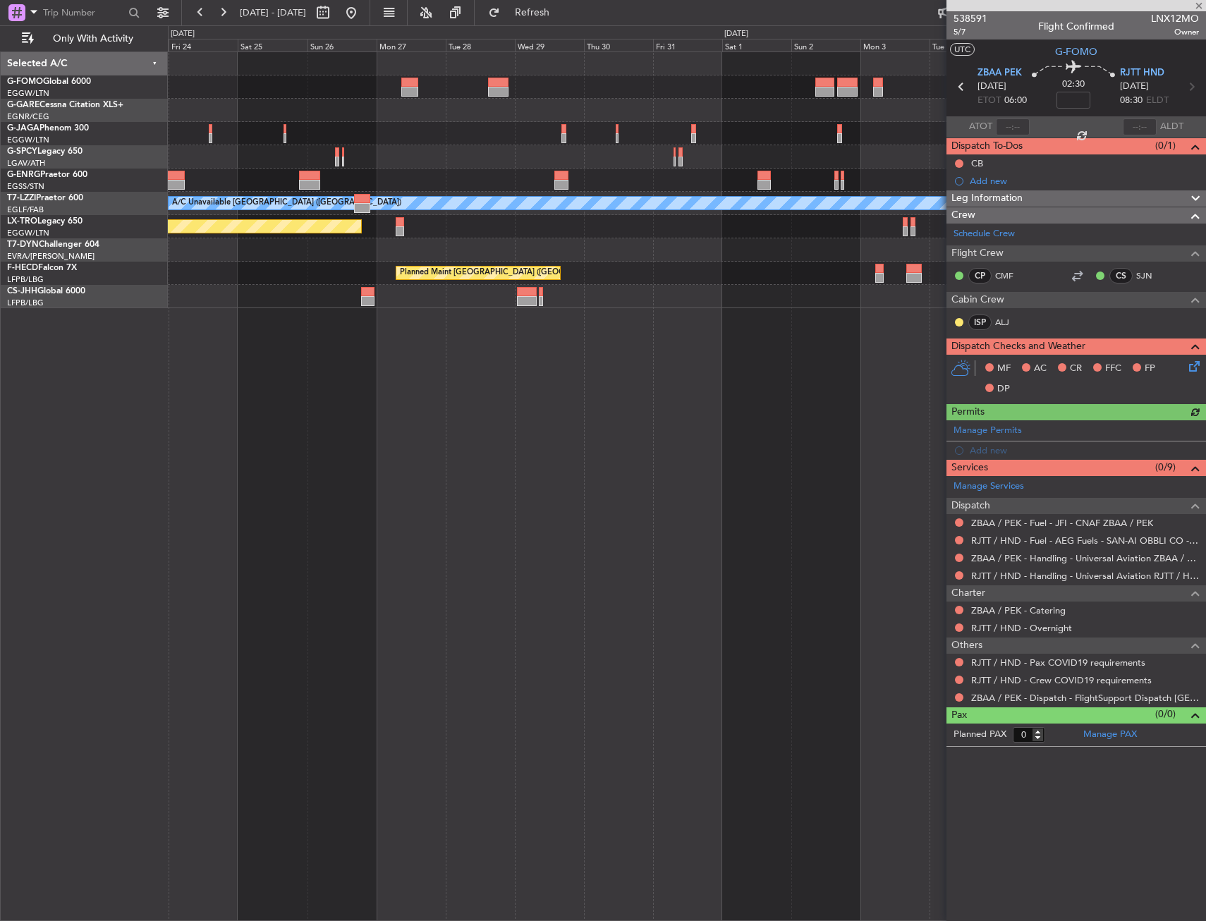
click at [977, 124] on fb-app "27 Oct 2025 - 11 Nov 2025 Refresh Quick Links Only With Activity A/C Unavailabl…" at bounding box center [603, 466] width 1206 height 910
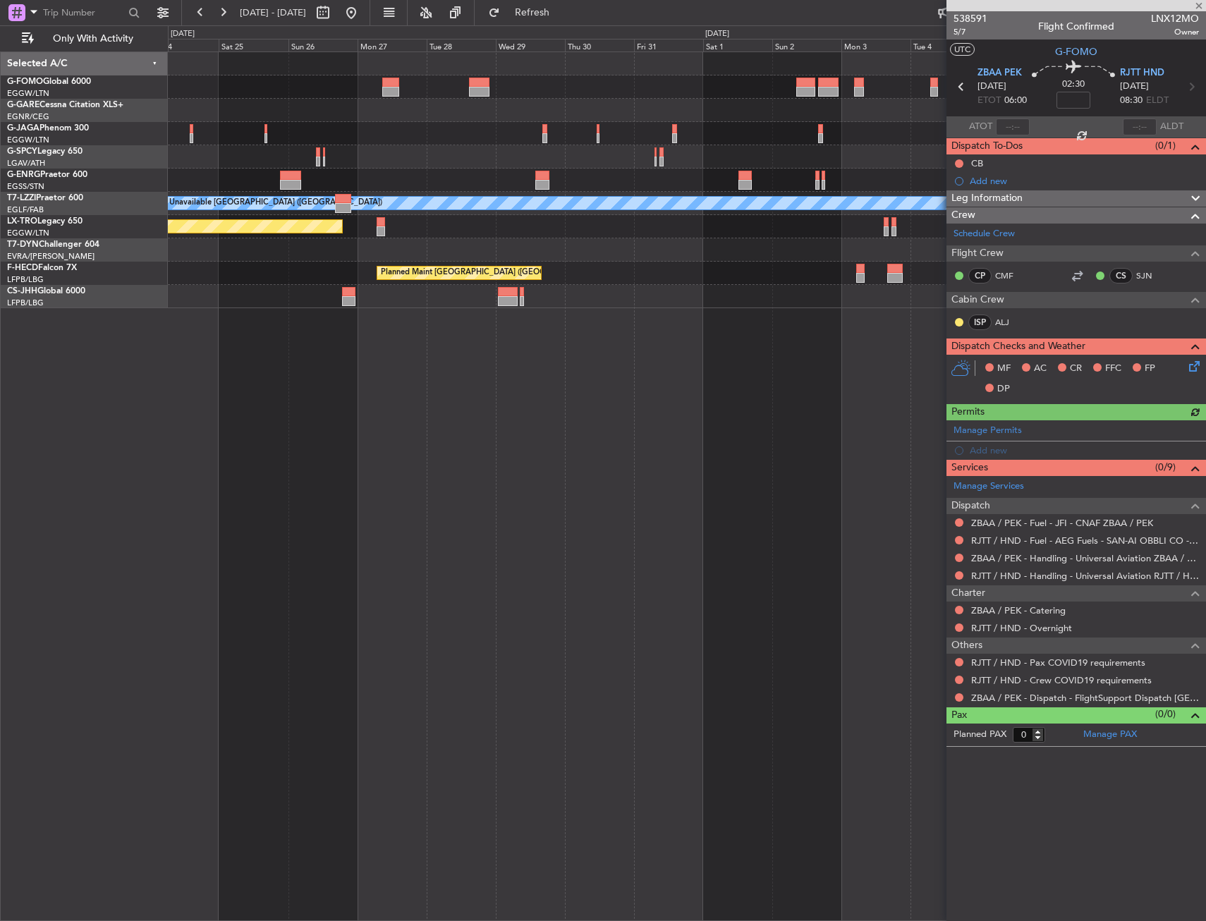
click at [803, 110] on div at bounding box center [686, 110] width 1037 height 23
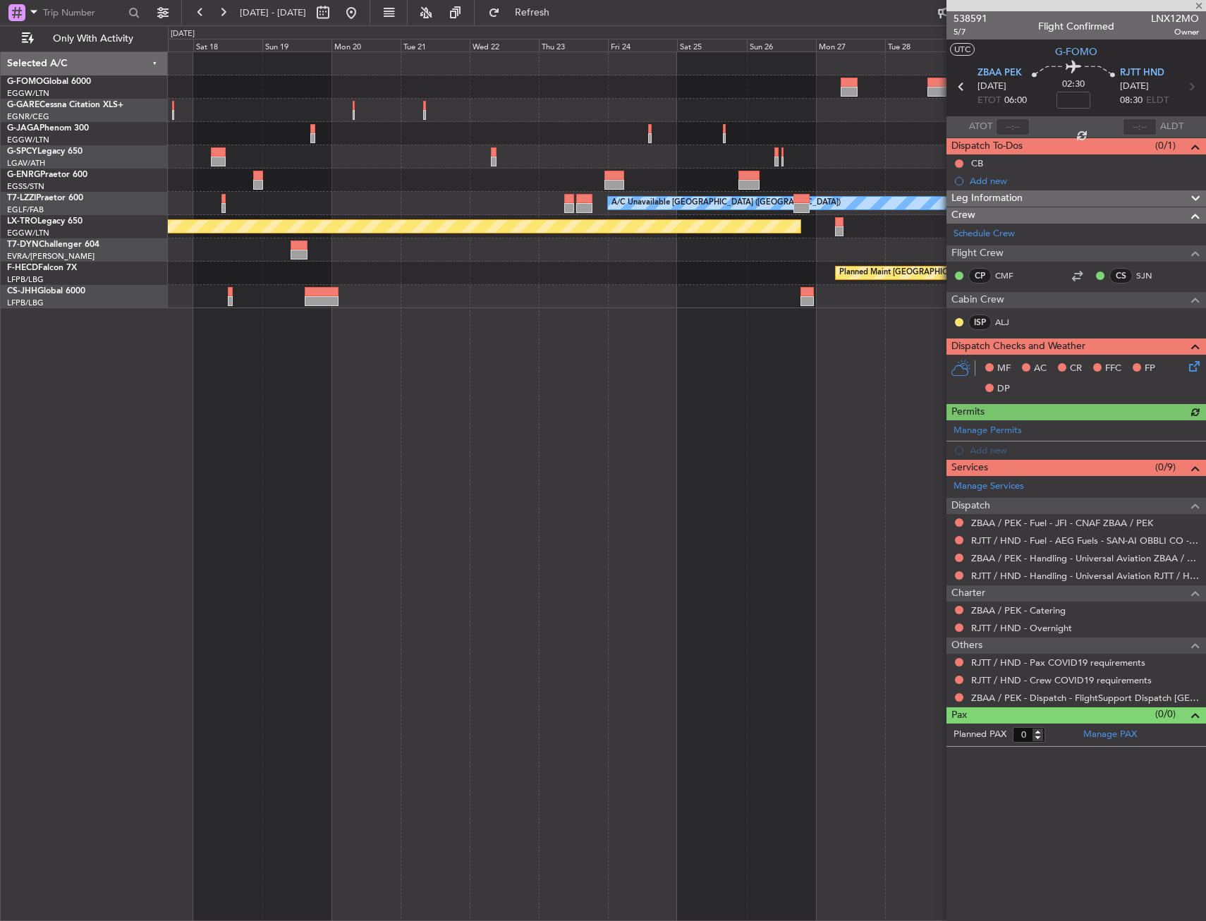
click at [621, 121] on div at bounding box center [686, 110] width 1037 height 23
click at [673, 131] on div at bounding box center [686, 133] width 1037 height 23
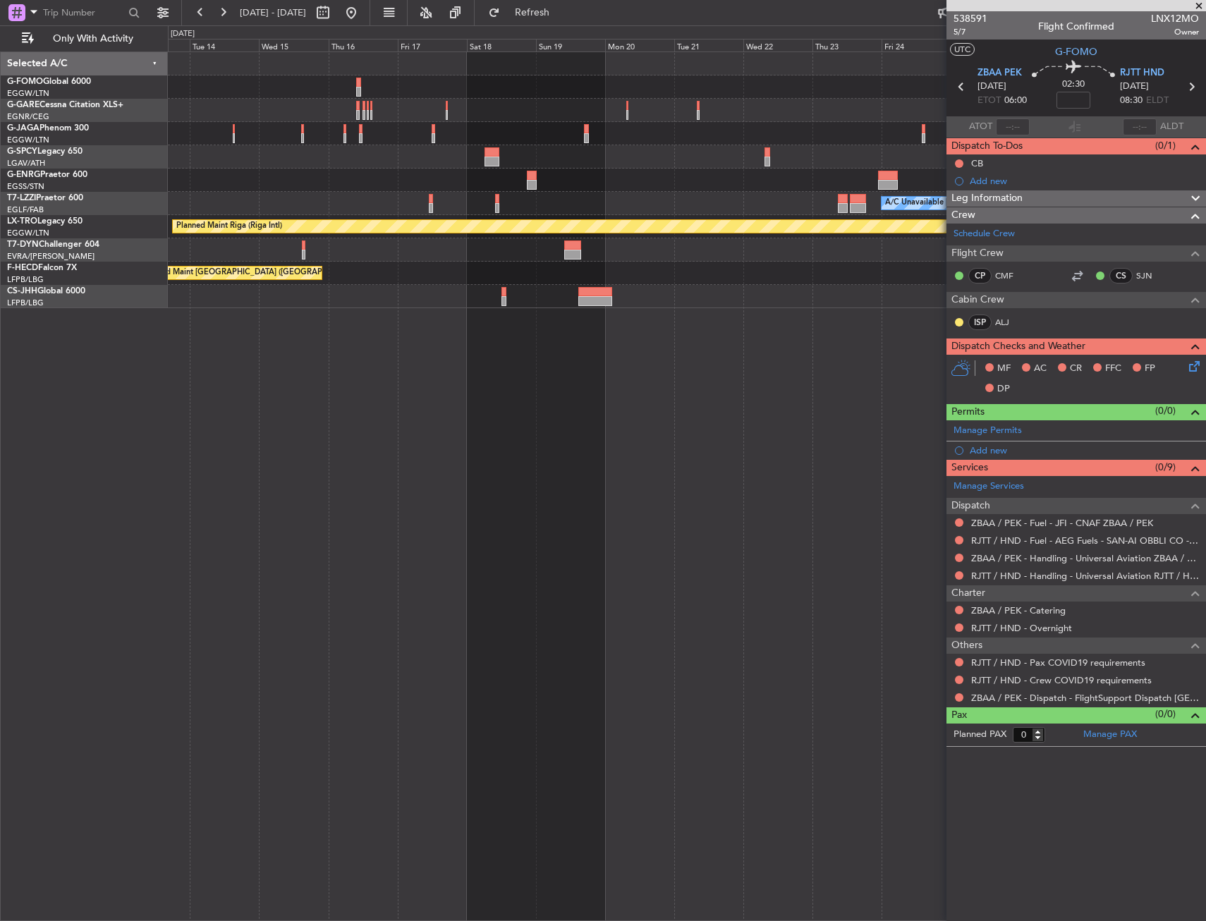
click at [673, 133] on div at bounding box center [686, 133] width 1037 height 23
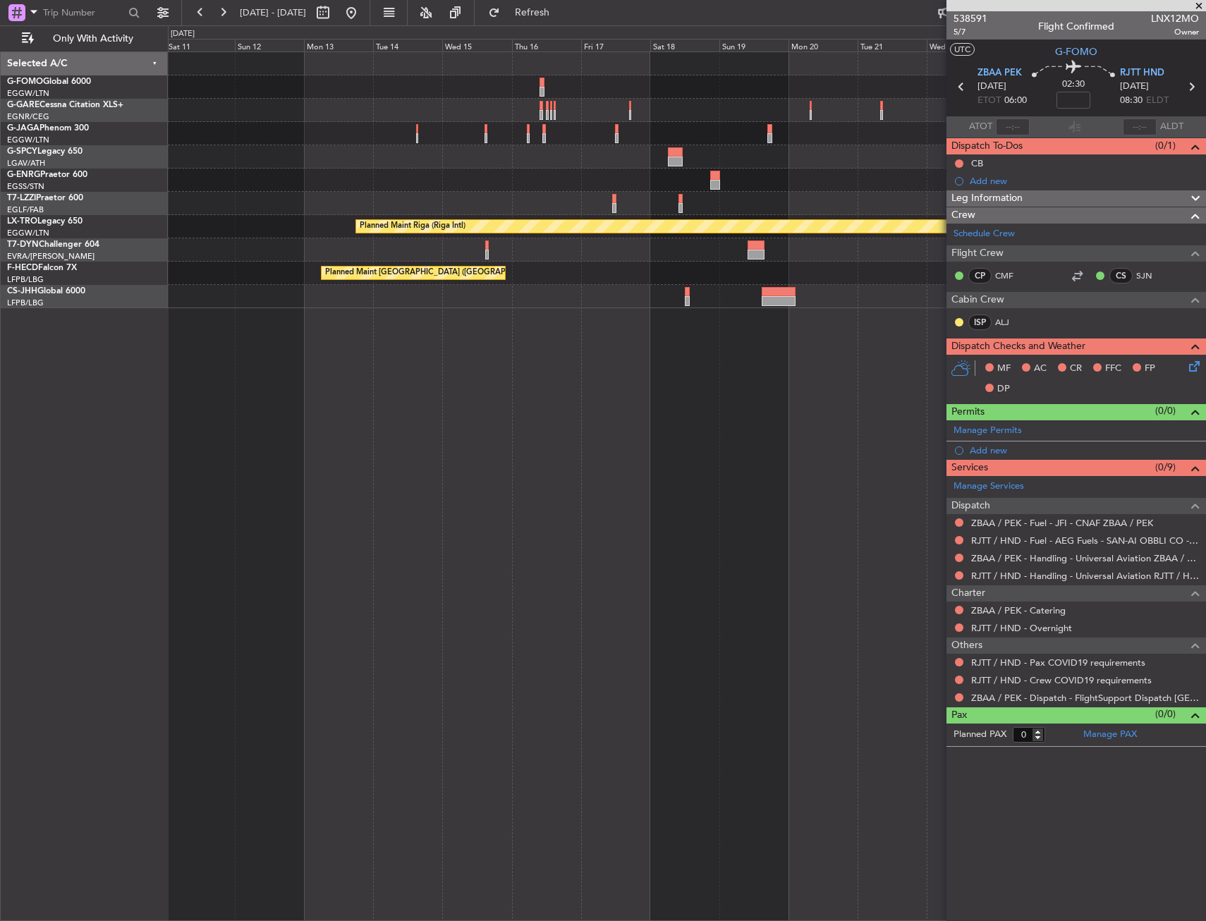
click at [679, 139] on div at bounding box center [686, 133] width 1037 height 23
click at [678, 151] on div at bounding box center [686, 156] width 1037 height 23
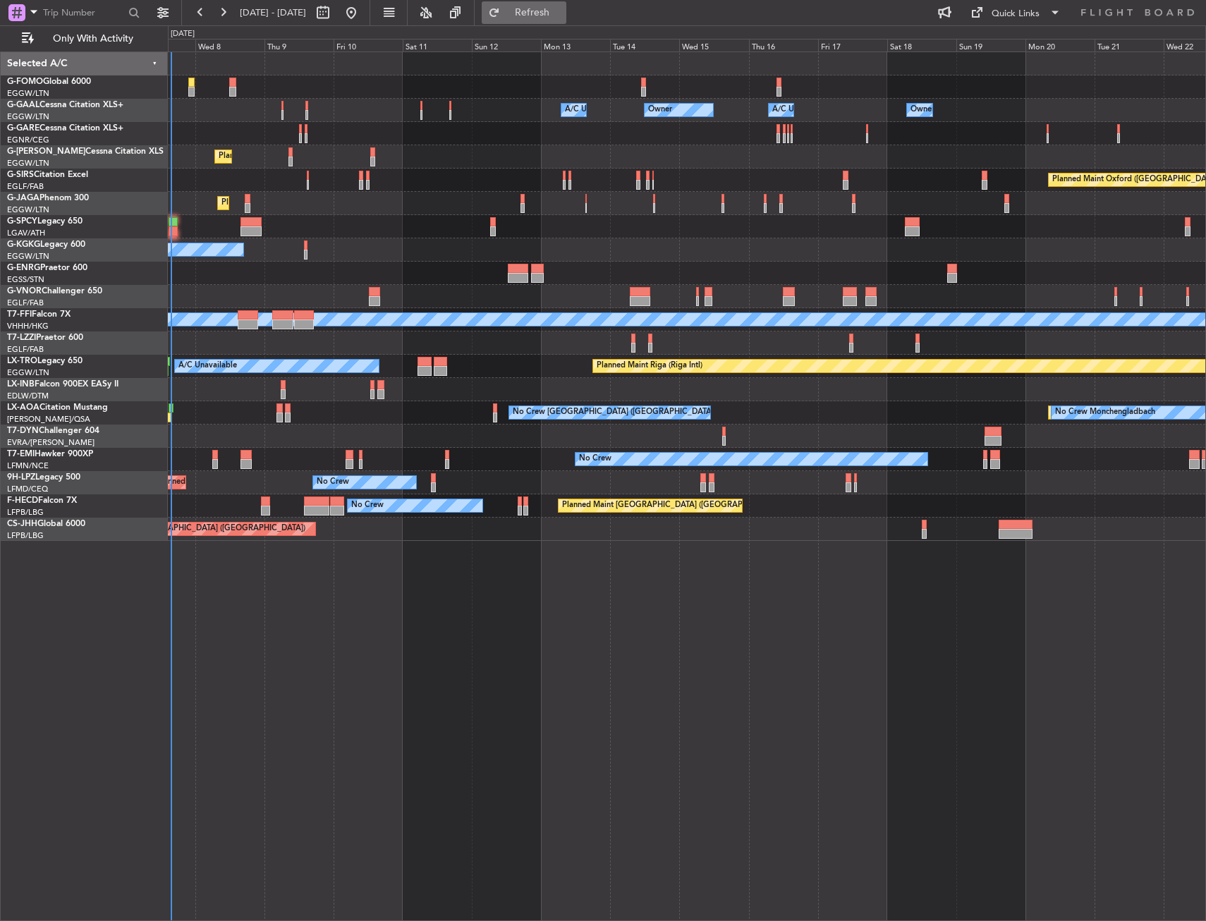
drag, startPoint x: 530, startPoint y: 6, endPoint x: 534, endPoint y: 13, distance: 7.6
click at [530, 6] on button "Refresh" at bounding box center [524, 12] width 85 height 23
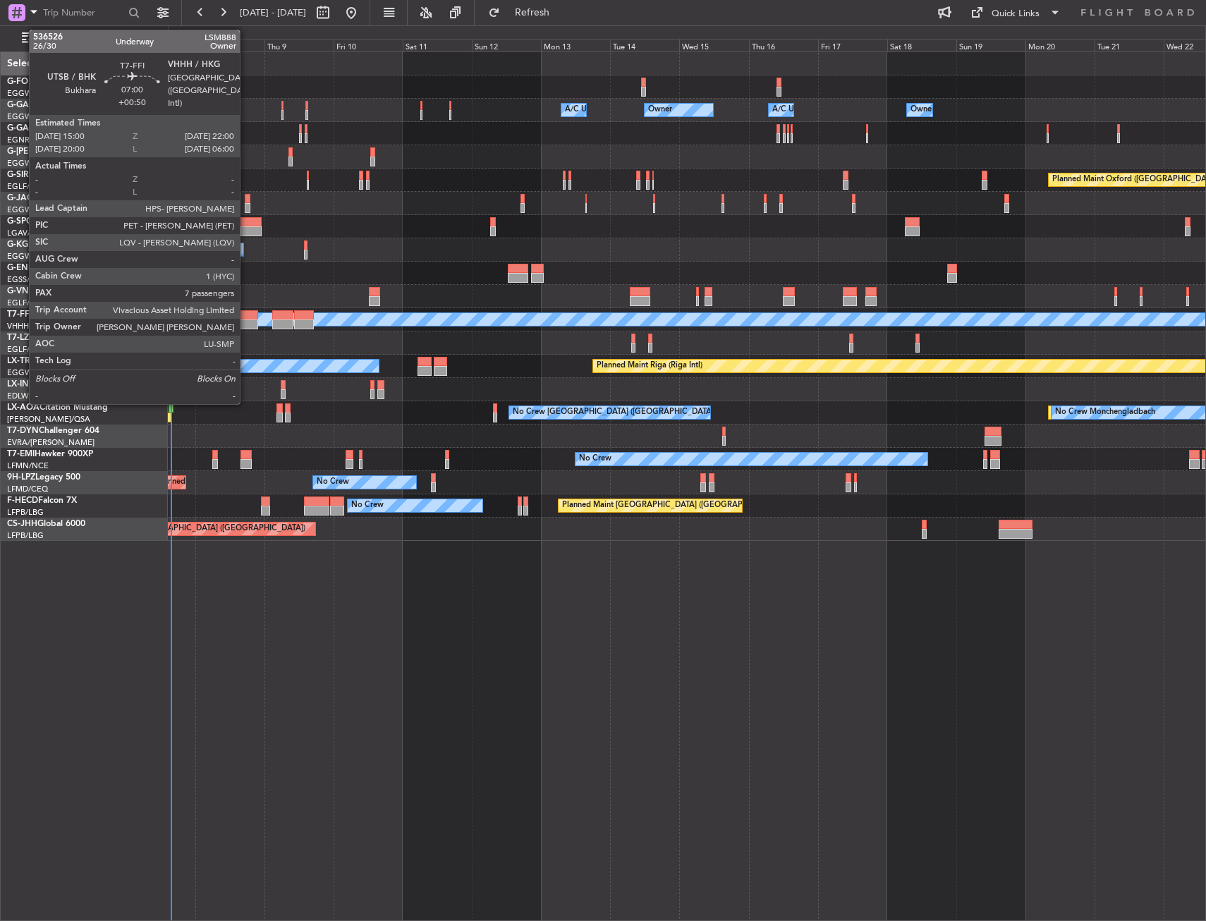
click at [246, 319] on div at bounding box center [248, 315] width 20 height 10
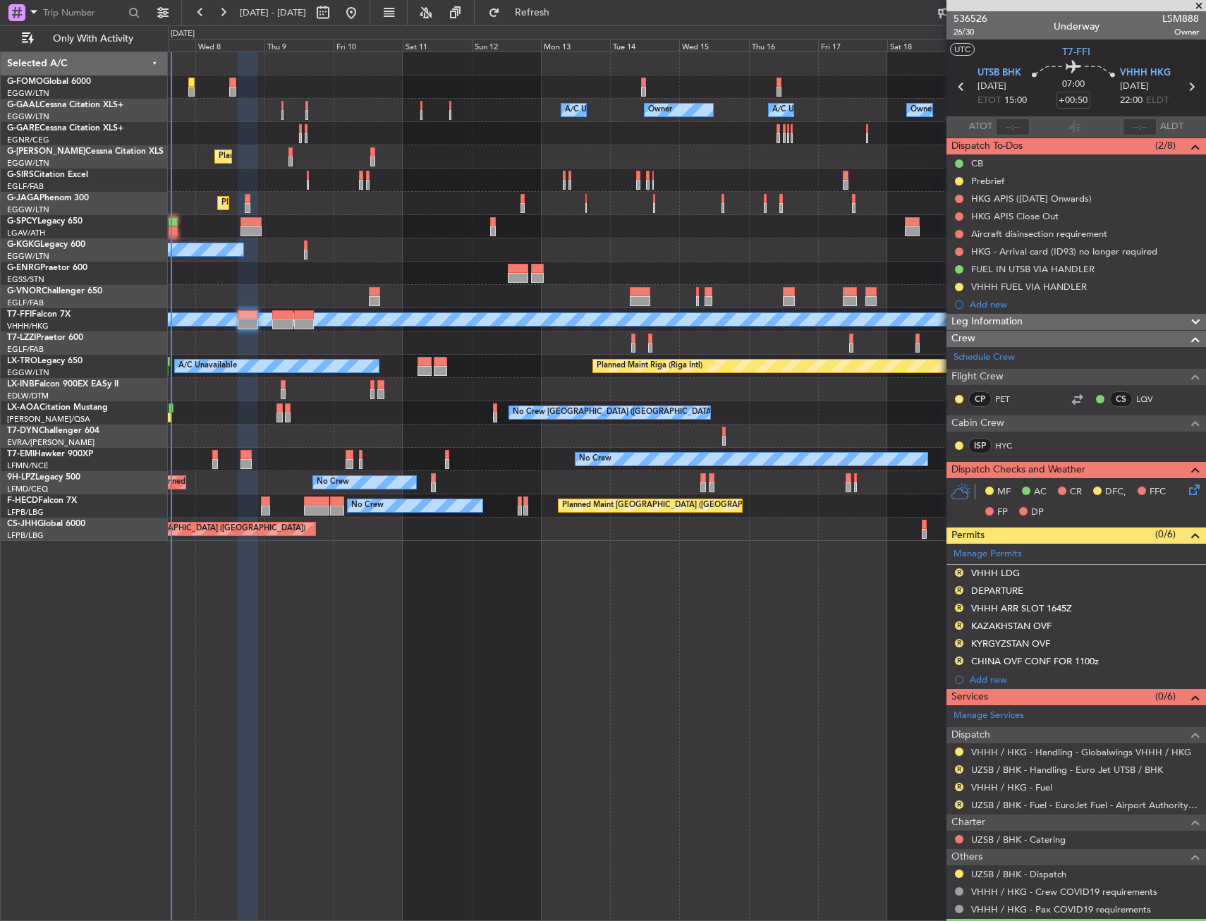
click at [283, 329] on div "Planned Maint Geneva (Cointrin) MEL MEL" at bounding box center [686, 319] width 1037 height 23
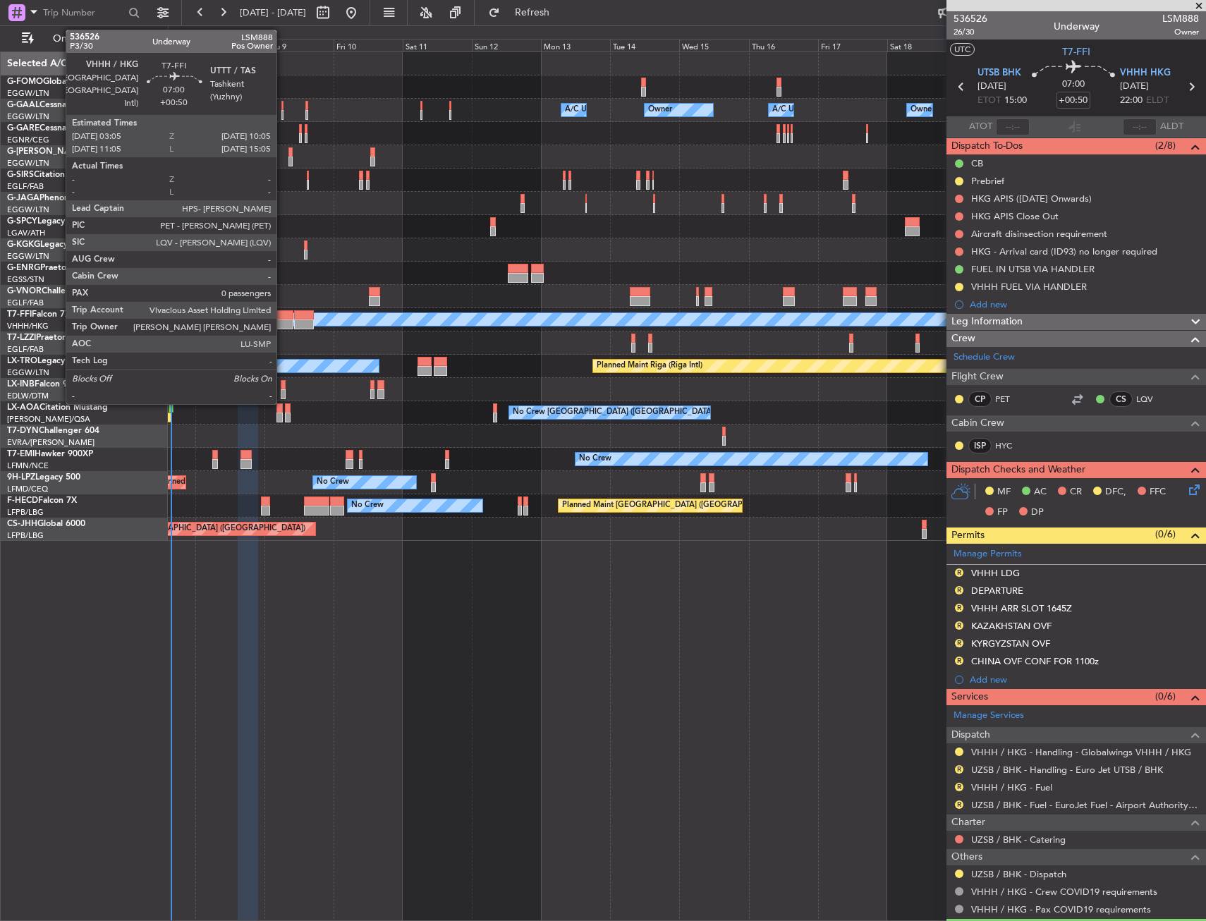
click at [282, 321] on div at bounding box center [282, 324] width 20 height 10
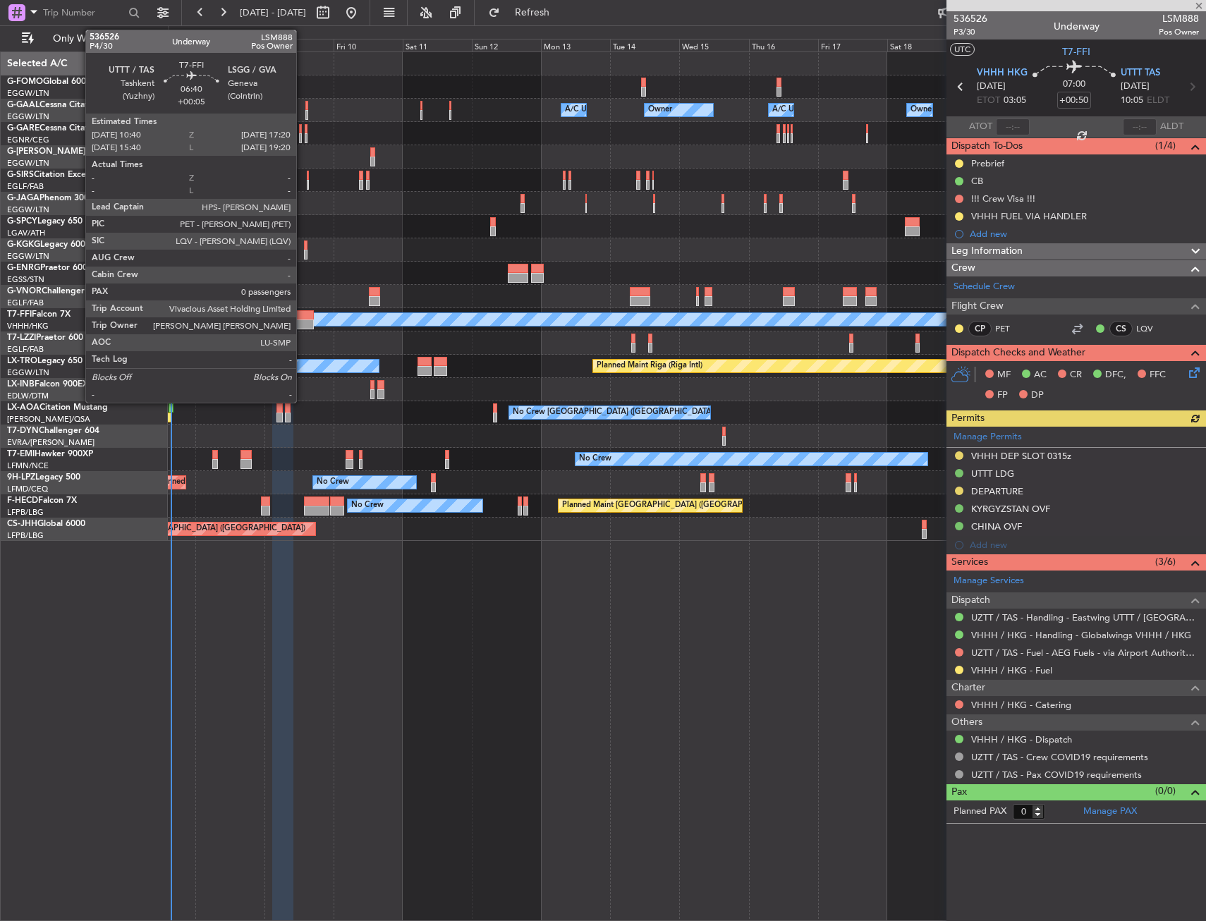
click at [303, 318] on div at bounding box center [304, 315] width 20 height 10
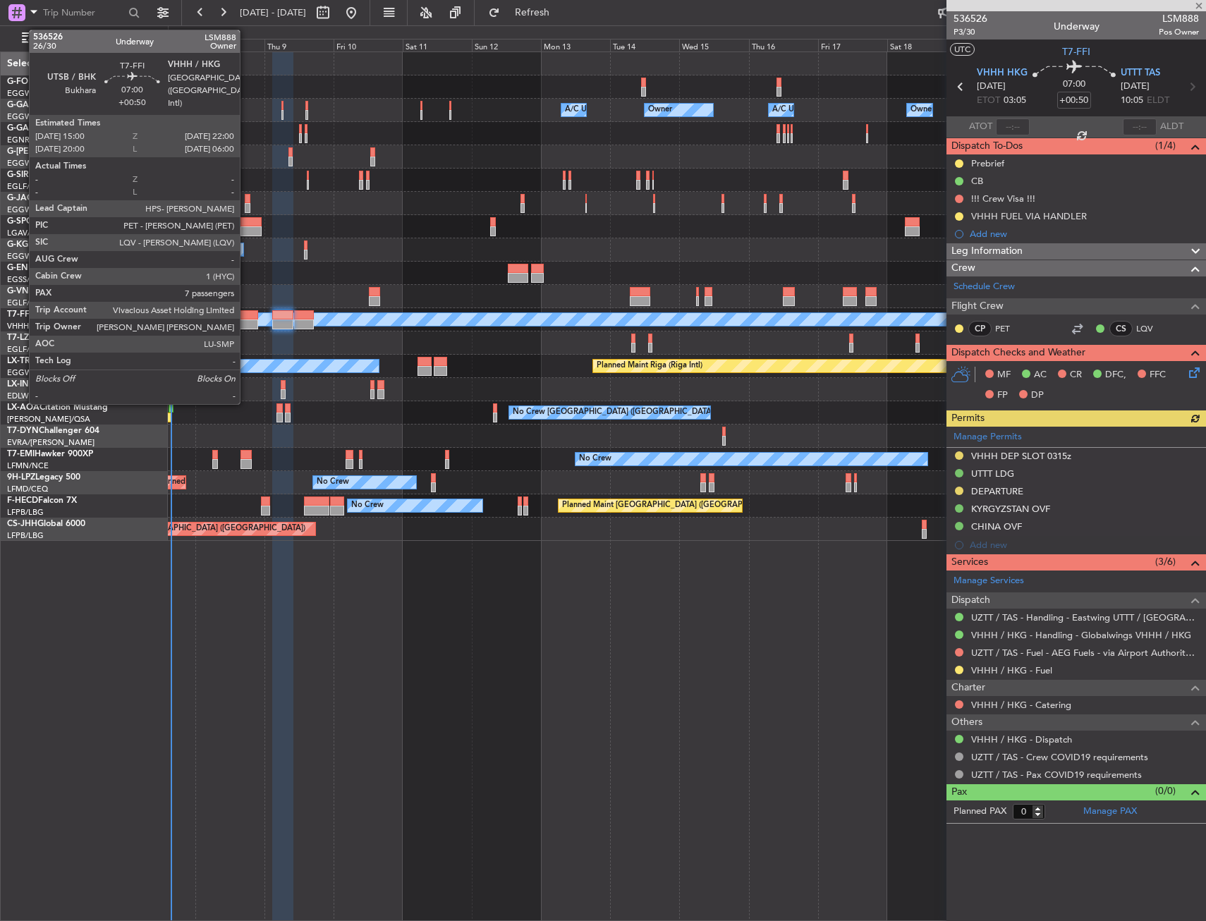
click at [246, 328] on div at bounding box center [248, 324] width 20 height 10
type input "7"
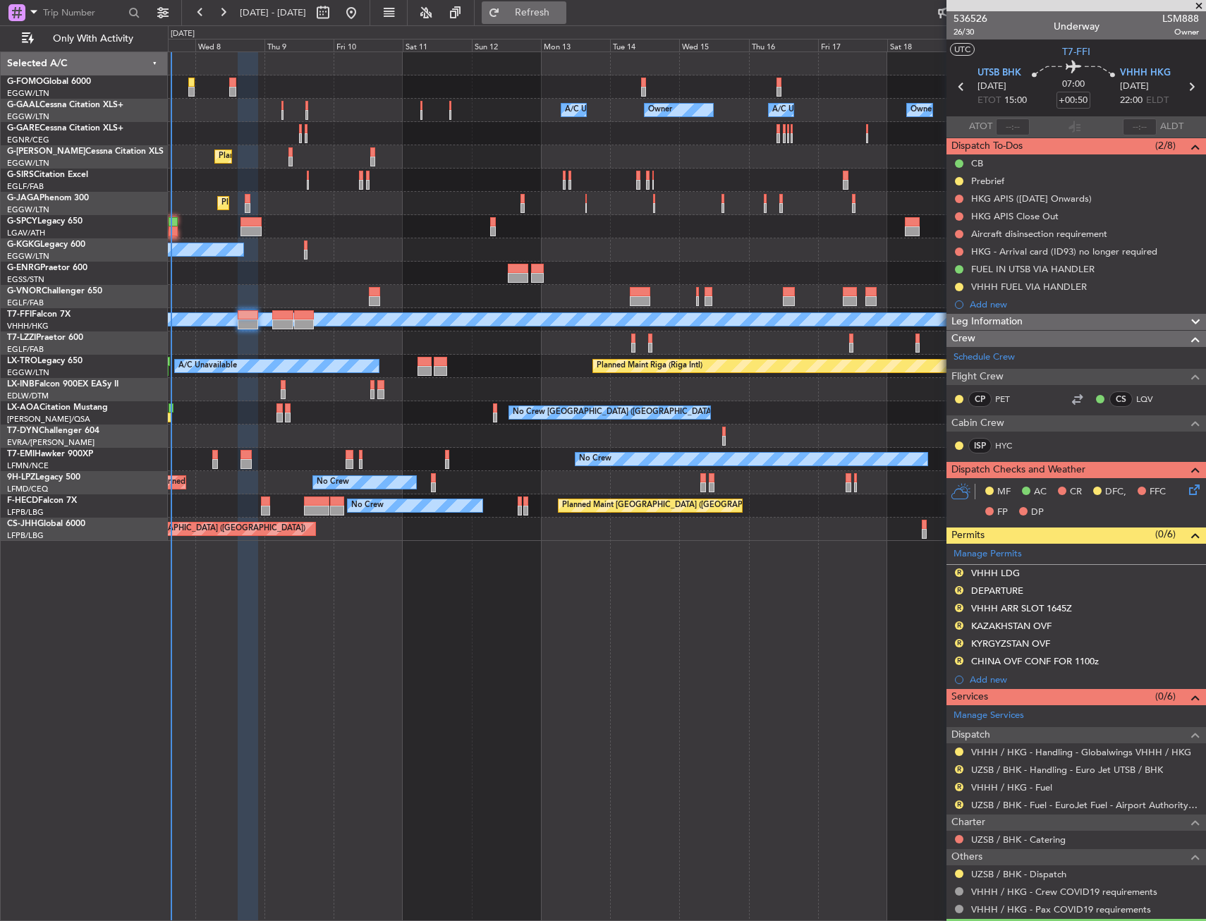
click at [566, 1] on button "Refresh" at bounding box center [524, 12] width 85 height 23
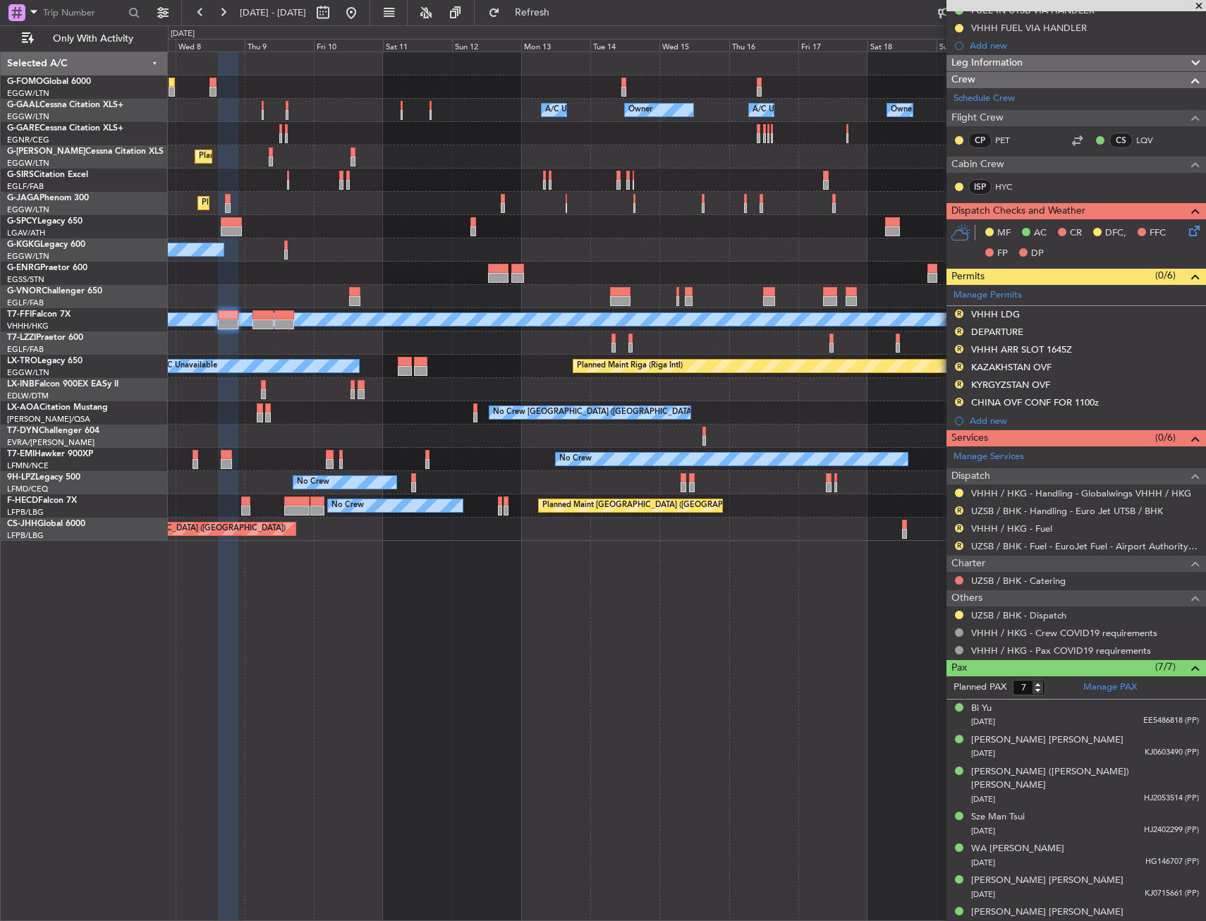
click at [458, 350] on div "A/C Unavailable [GEOGRAPHIC_DATA] ([GEOGRAPHIC_DATA])" at bounding box center [686, 342] width 1037 height 23
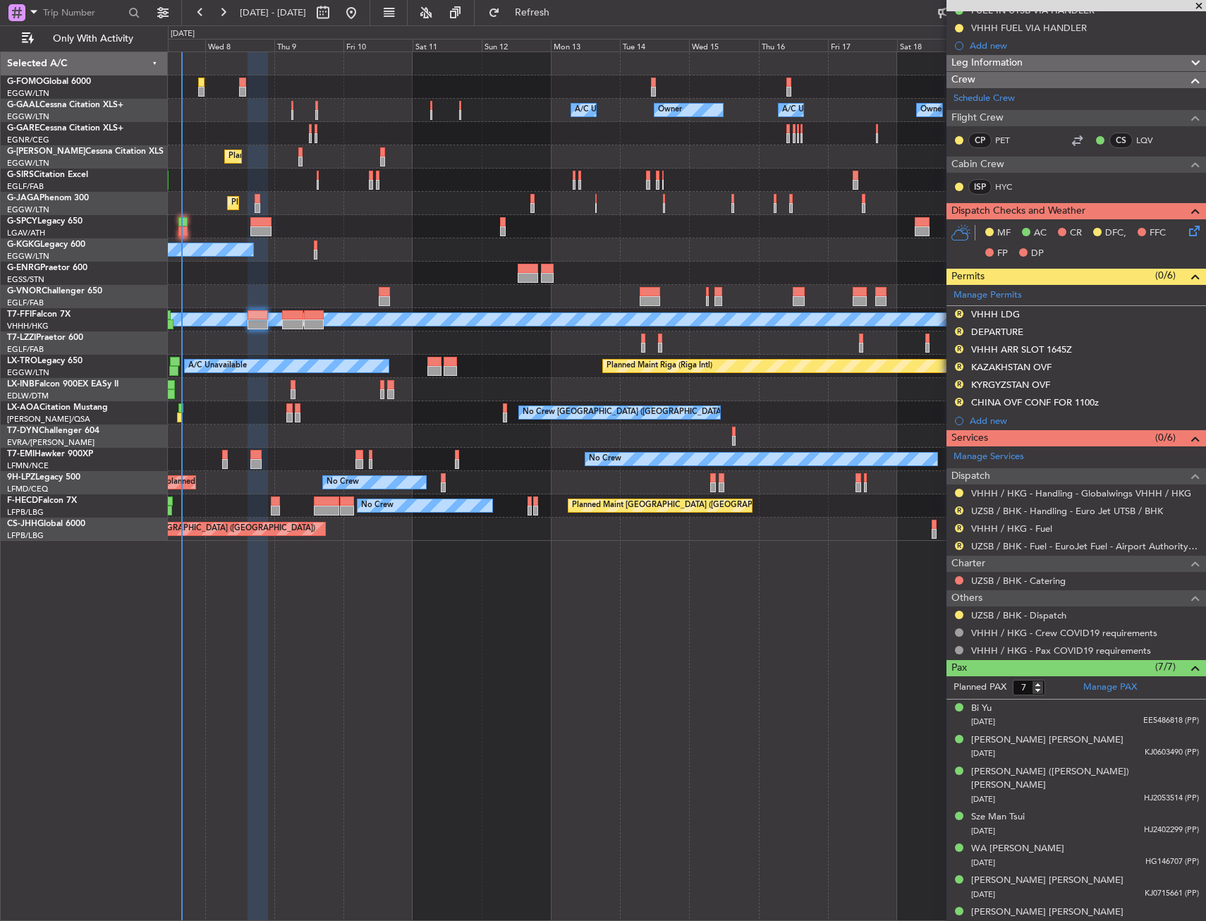
click at [410, 284] on div at bounding box center [686, 273] width 1037 height 23
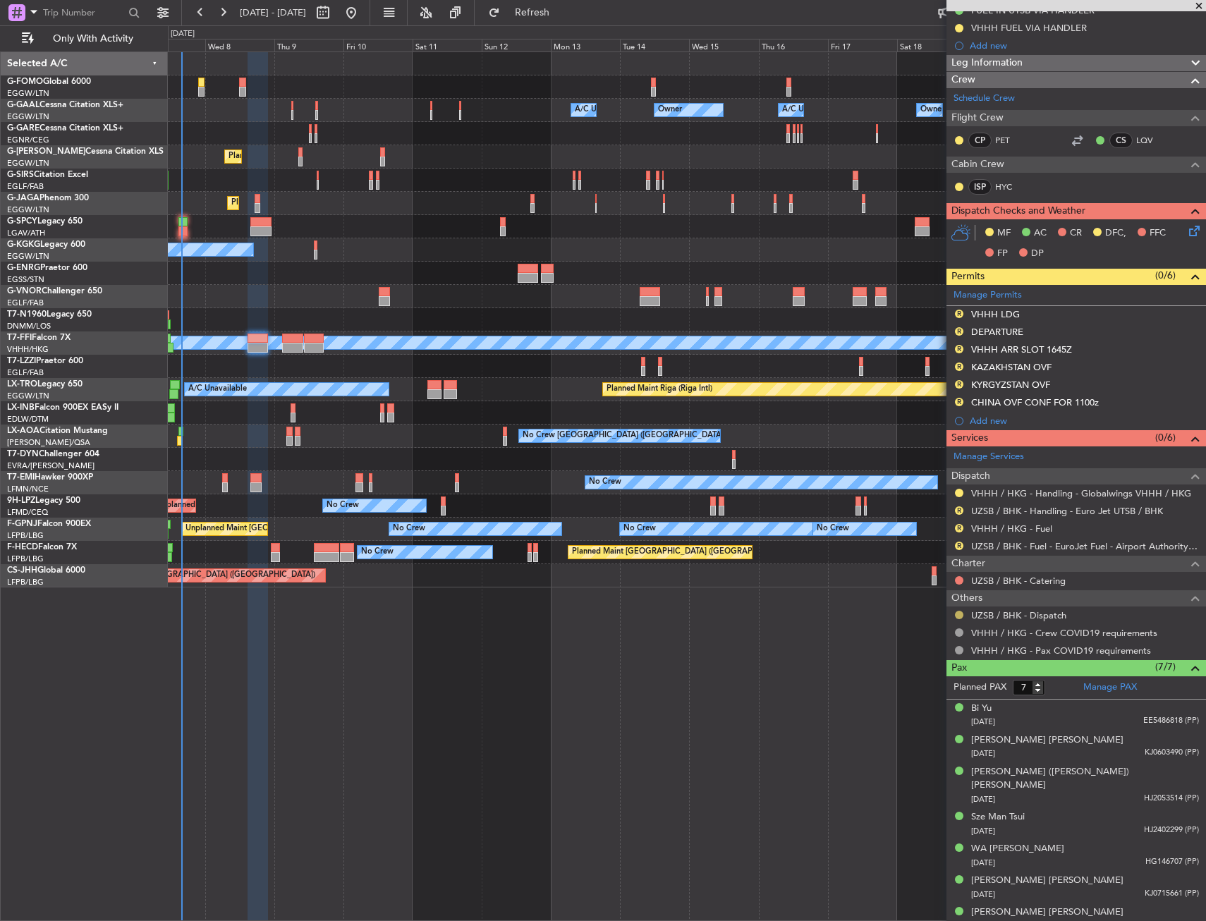
click at [956, 614] on button at bounding box center [959, 615] width 8 height 8
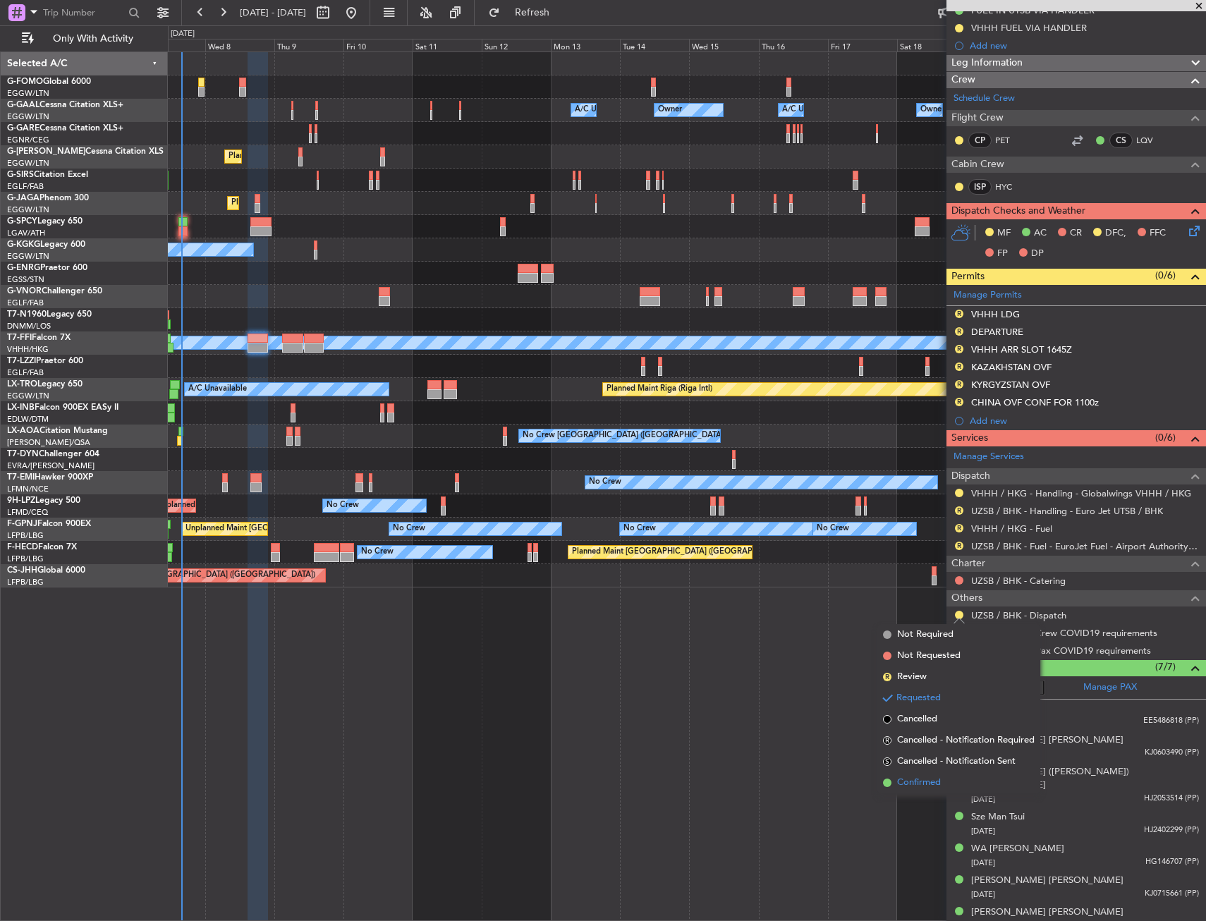
click at [943, 782] on li "Confirmed" at bounding box center [958, 782] width 163 height 21
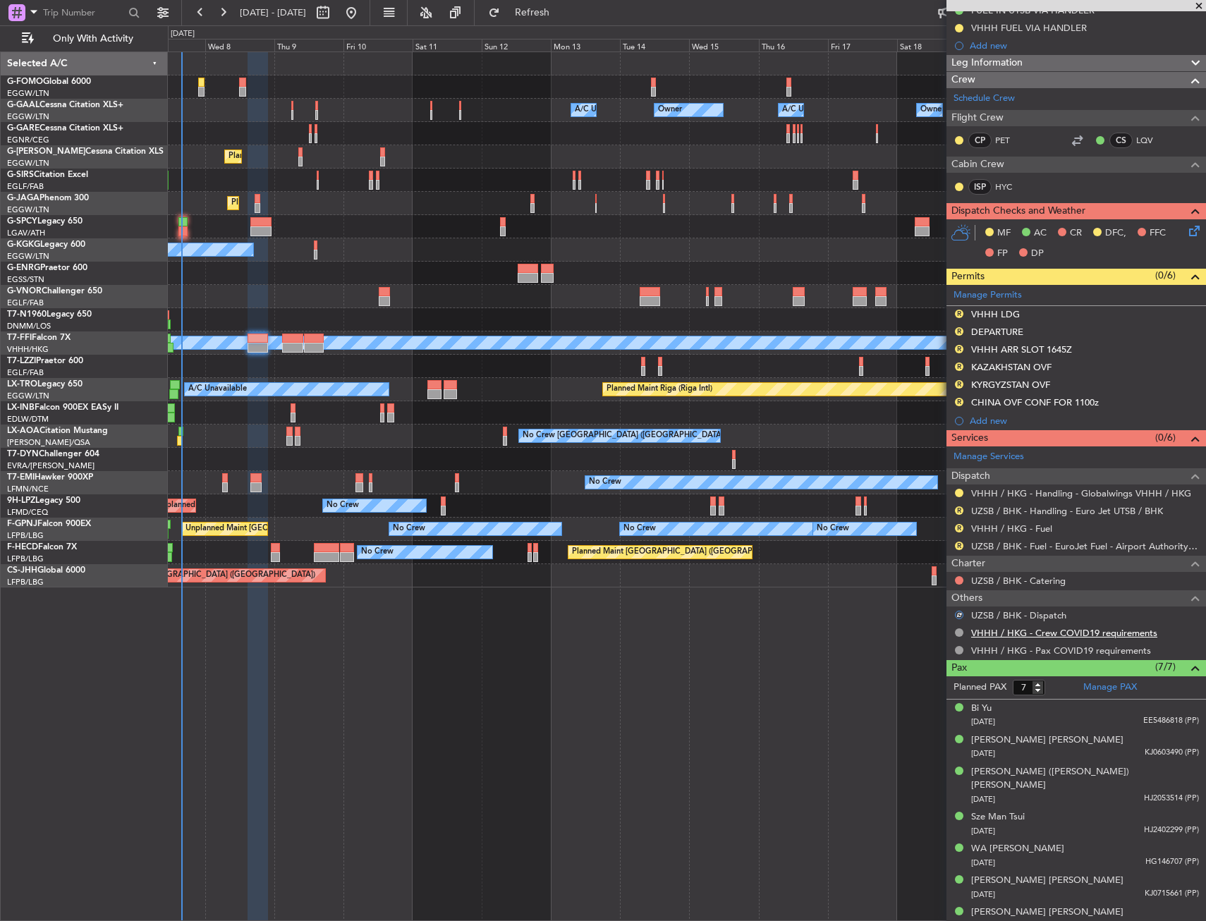
scroll to position [47, 0]
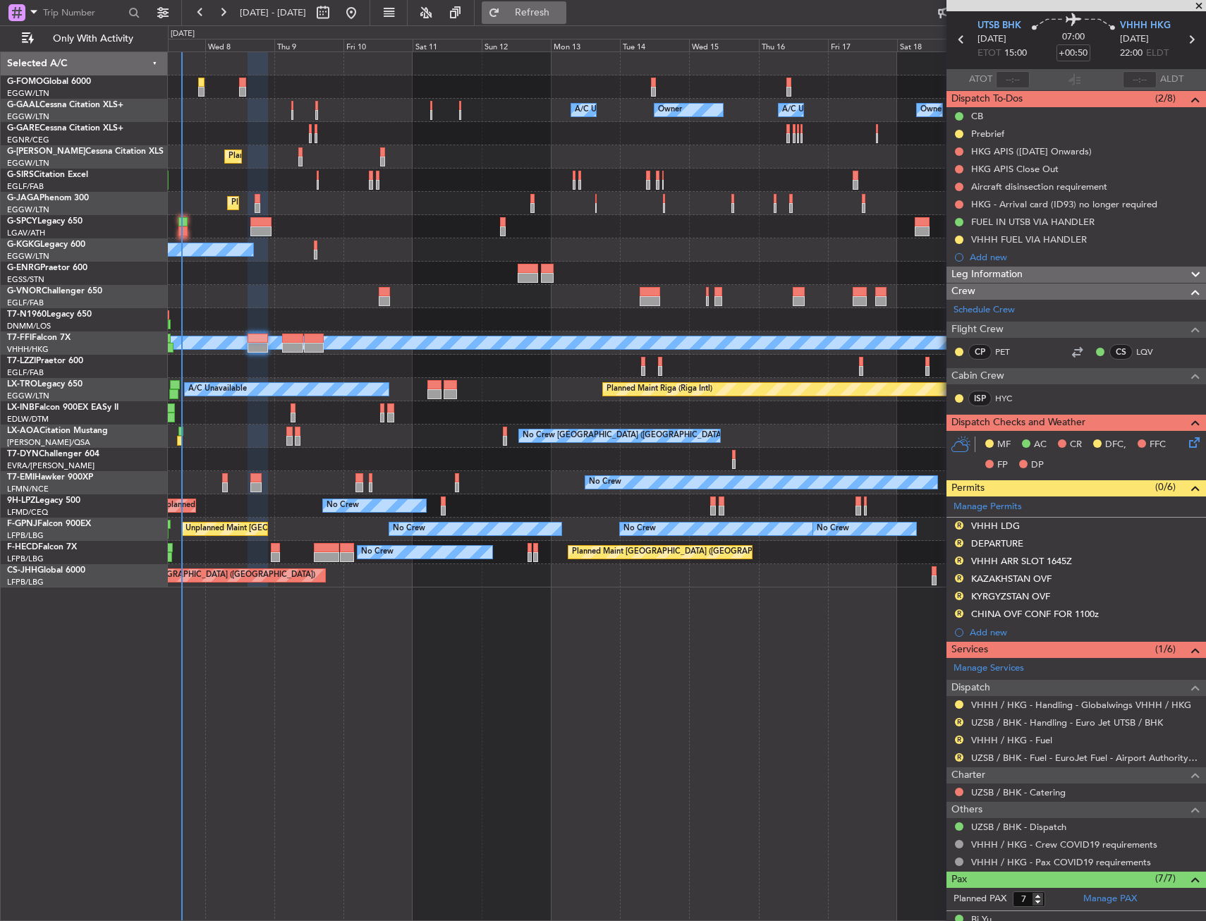
click at [562, 17] on span "Refresh" at bounding box center [532, 13] width 59 height 10
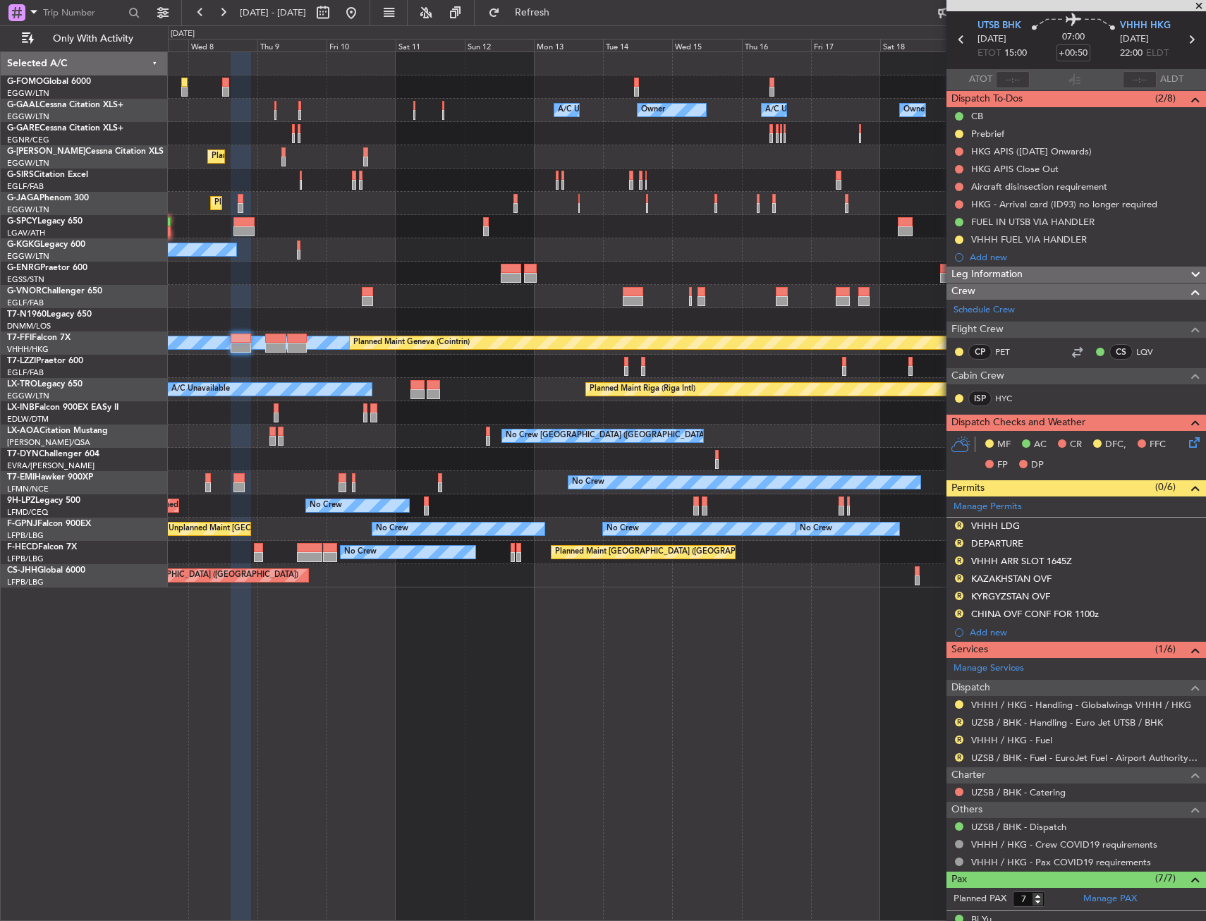
click at [767, 591] on div "Owner Owner A/C Unavailable Owner A/C Unavailable Owner Planned Maint London (L…" at bounding box center [687, 485] width 1038 height 869
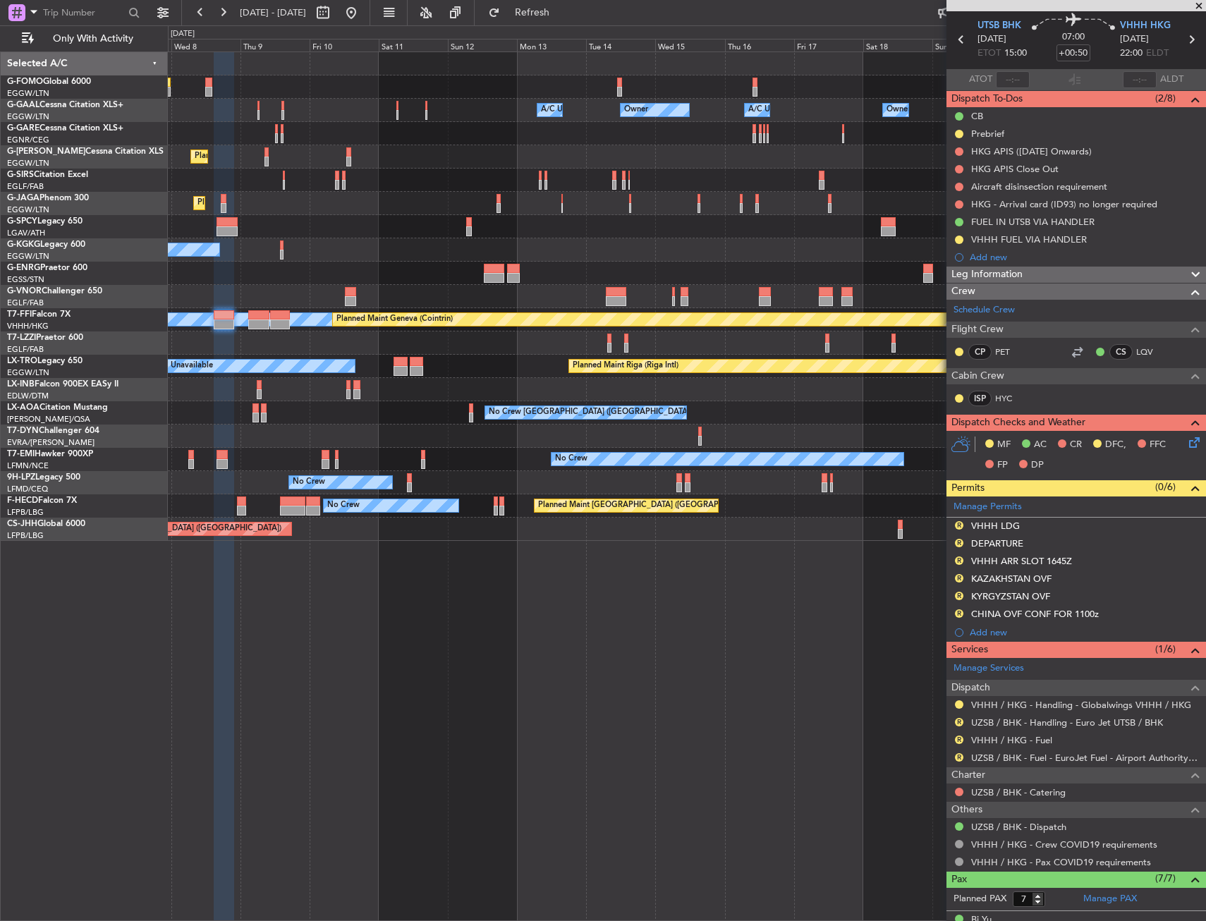
click at [744, 595] on div "Owner Owner A/C Unavailable Owner A/C Unavailable Owner Planned Maint London (L…" at bounding box center [687, 485] width 1038 height 869
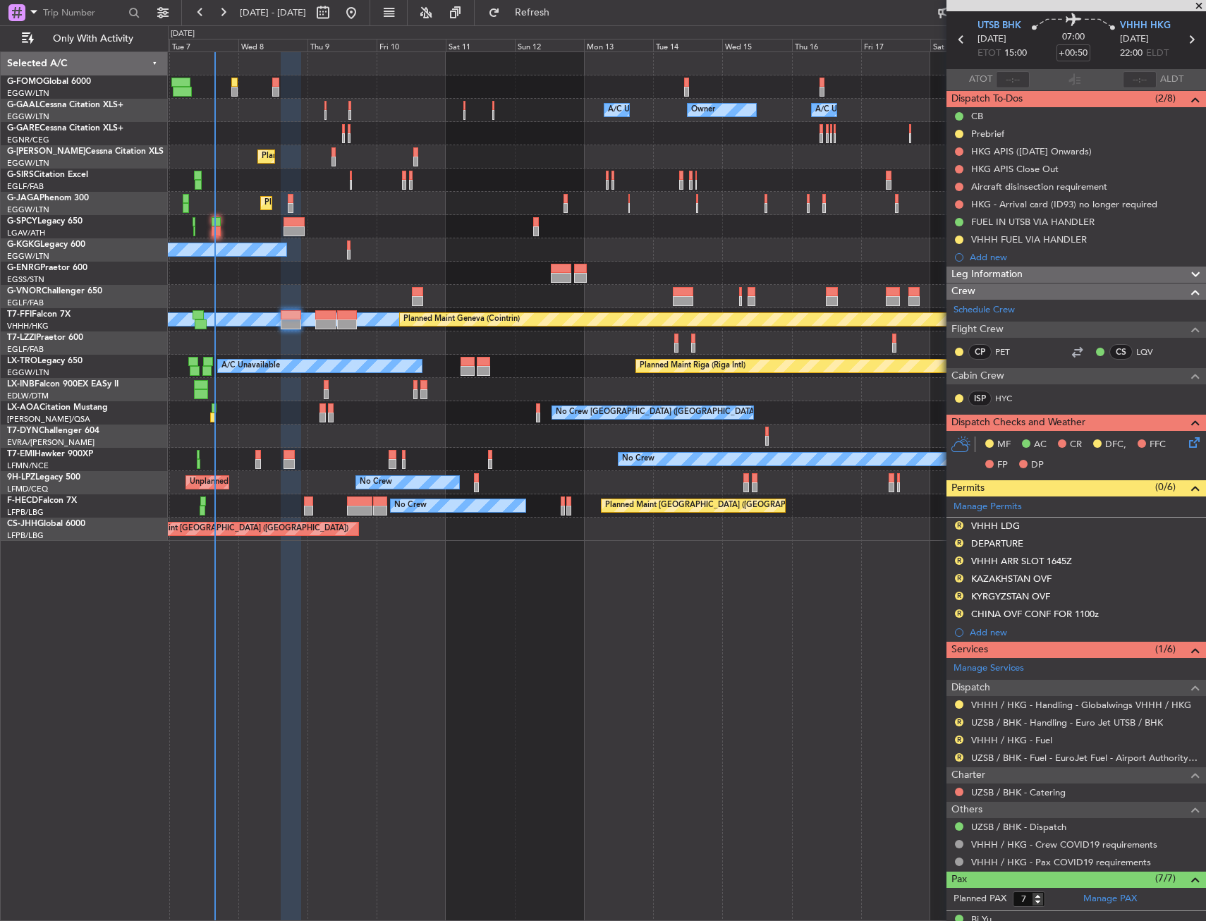
click at [811, 621] on div "Owner Owner A/C Unavailable Owner A/C Unavailable Owner Planned Maint London (L…" at bounding box center [687, 485] width 1038 height 869
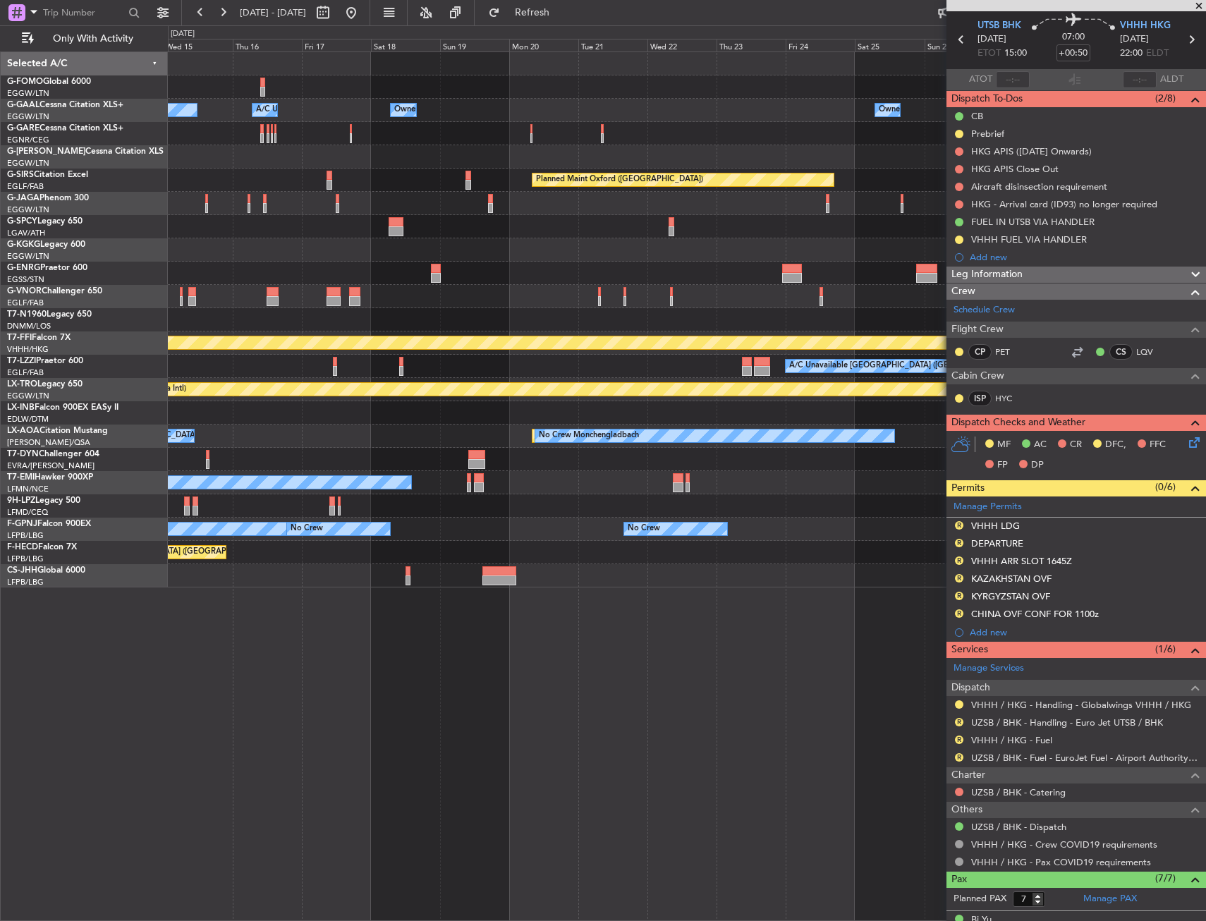
click at [236, 155] on div at bounding box center [686, 156] width 1037 height 23
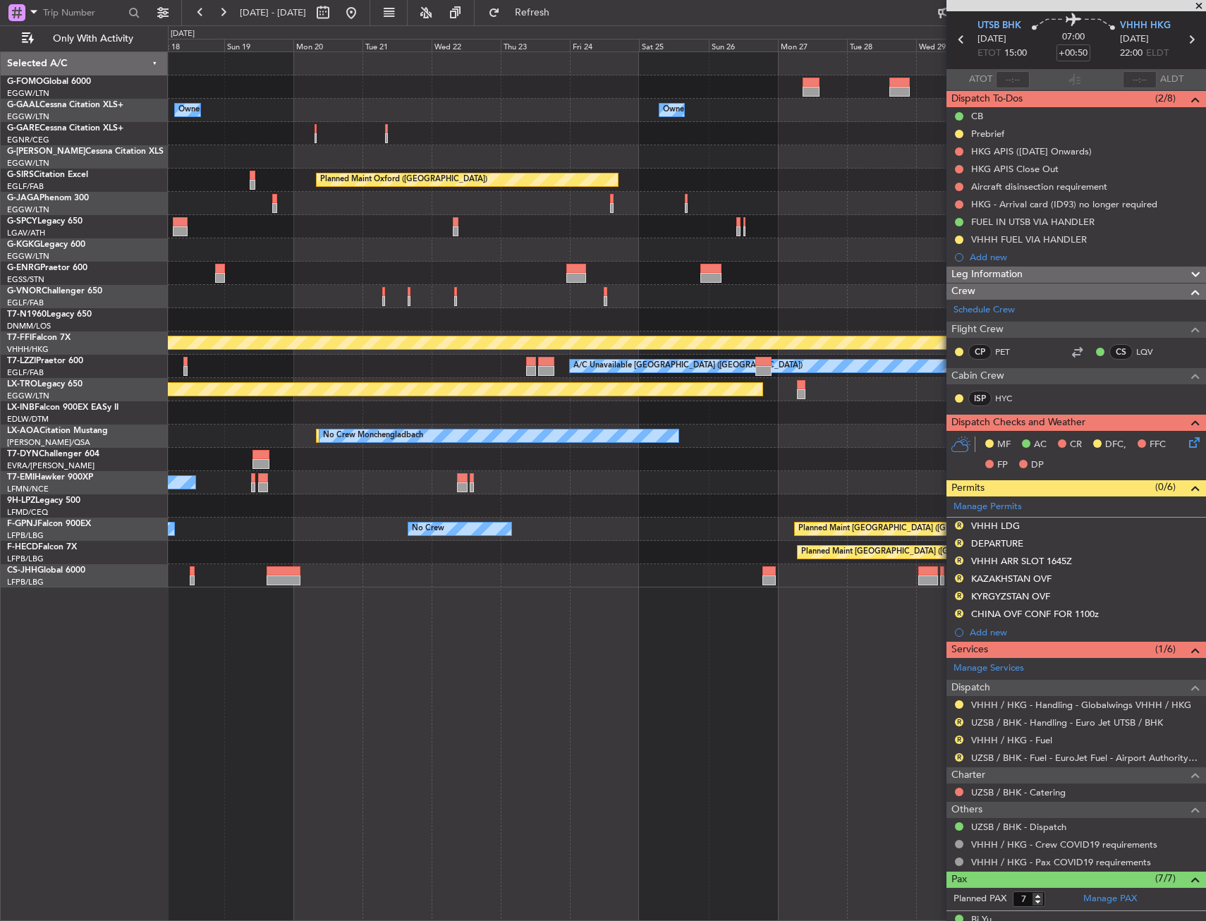
click at [200, 128] on div "Owner Owner Owner A/C Unavailable Owner Owner Planned Maint Oxford (Kidlington)…" at bounding box center [686, 319] width 1037 height 535
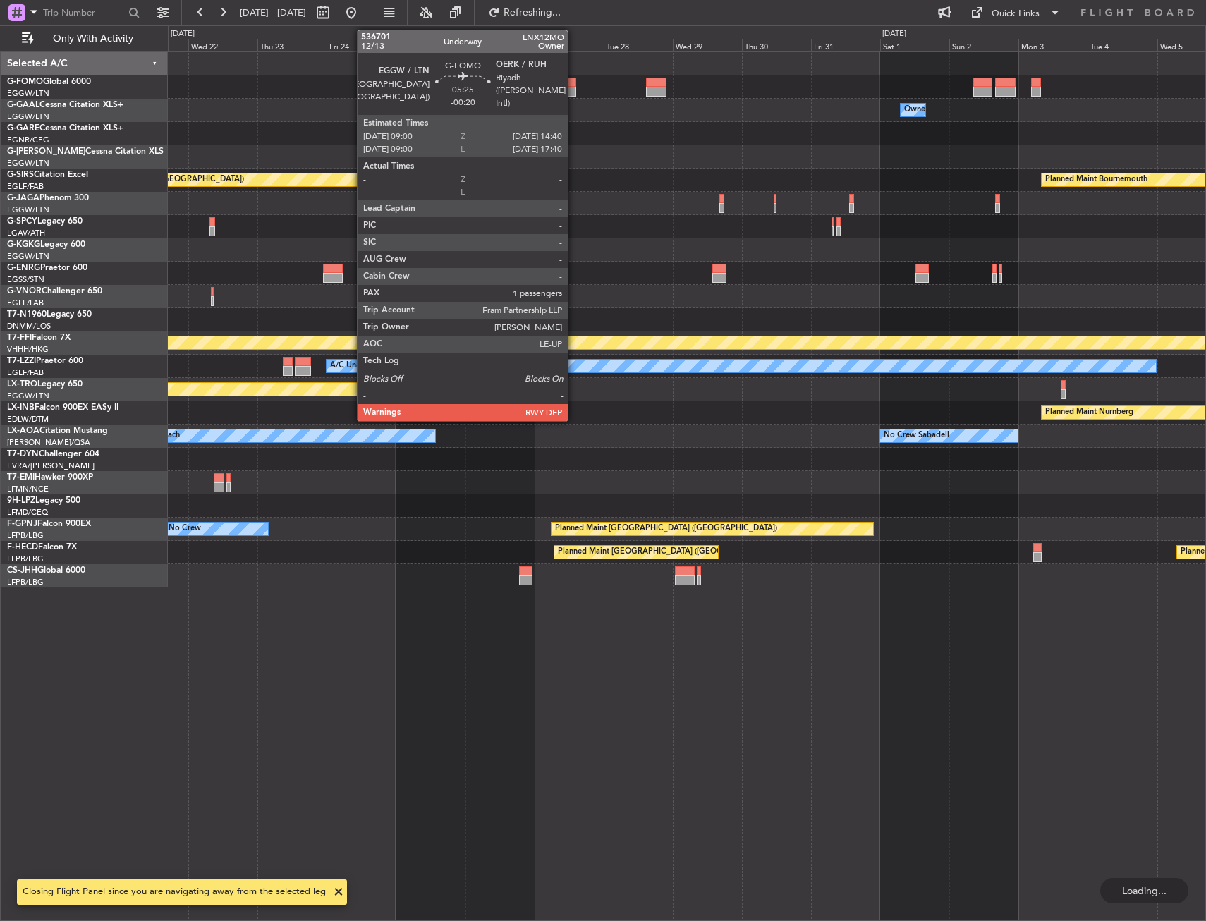
scroll to position [0, 0]
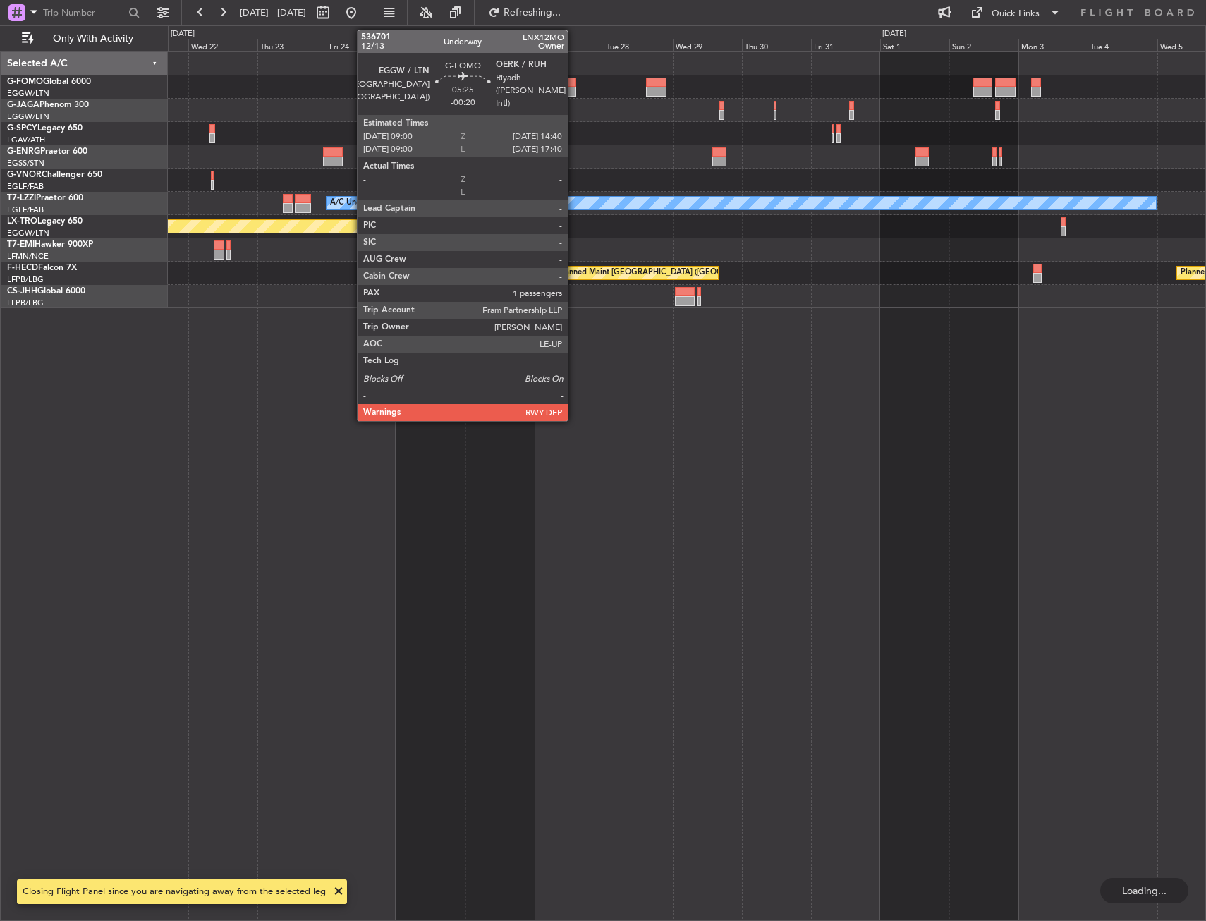
click at [574, 80] on div at bounding box center [567, 83] width 17 height 10
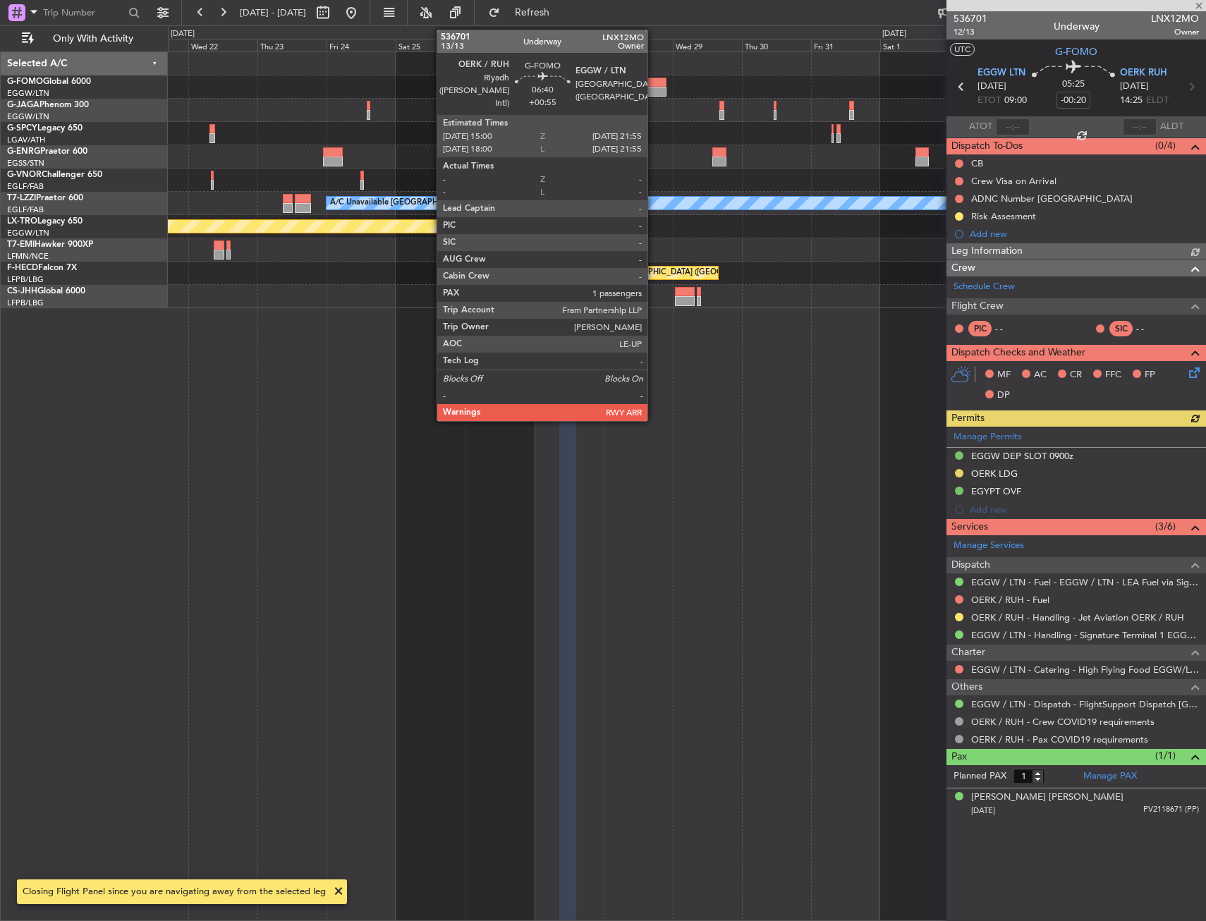
click at [654, 81] on div at bounding box center [656, 83] width 20 height 10
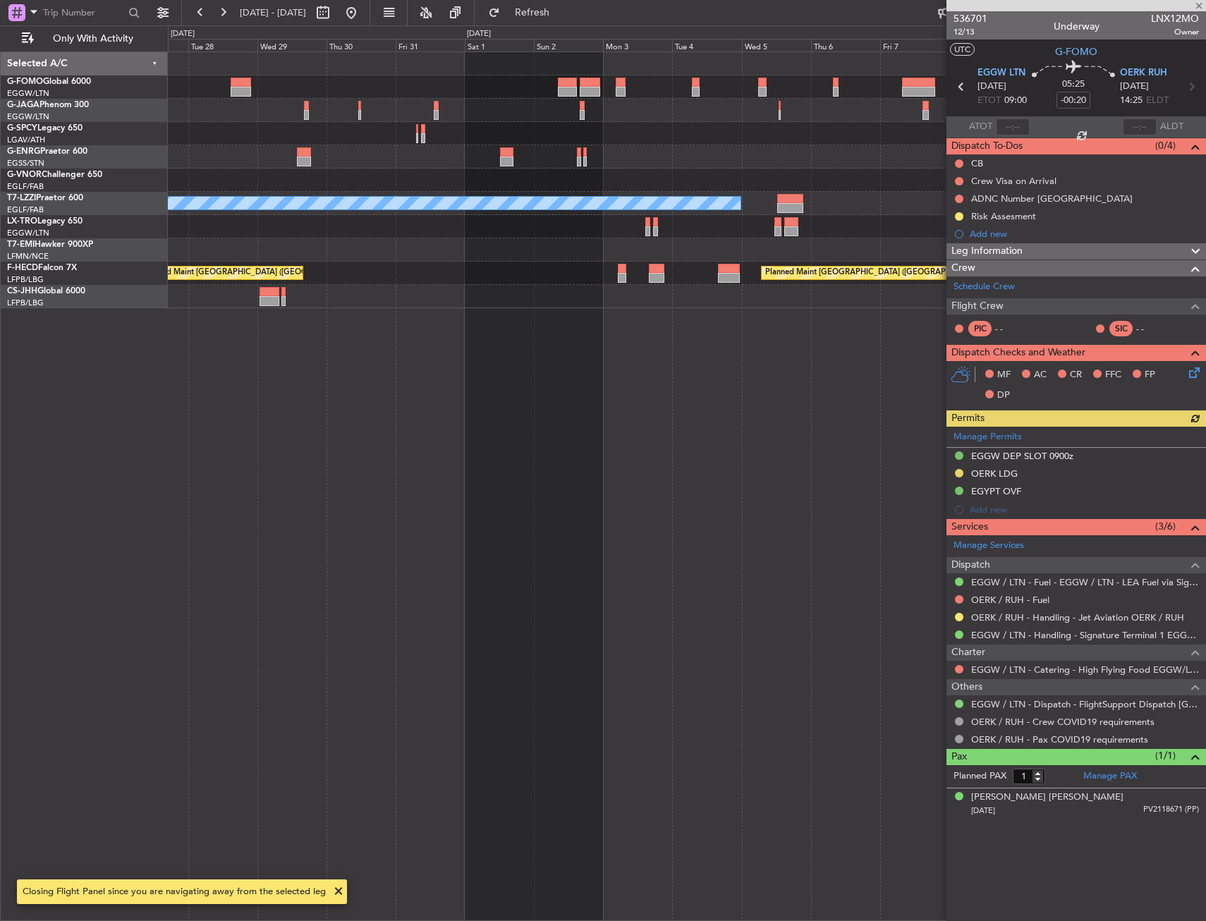
click at [275, 107] on div "A/C Unavailable [GEOGRAPHIC_DATA] ([GEOGRAPHIC_DATA]) Planned Maint [GEOGRAPHIC…" at bounding box center [686, 180] width 1037 height 256
type input "+00:55"
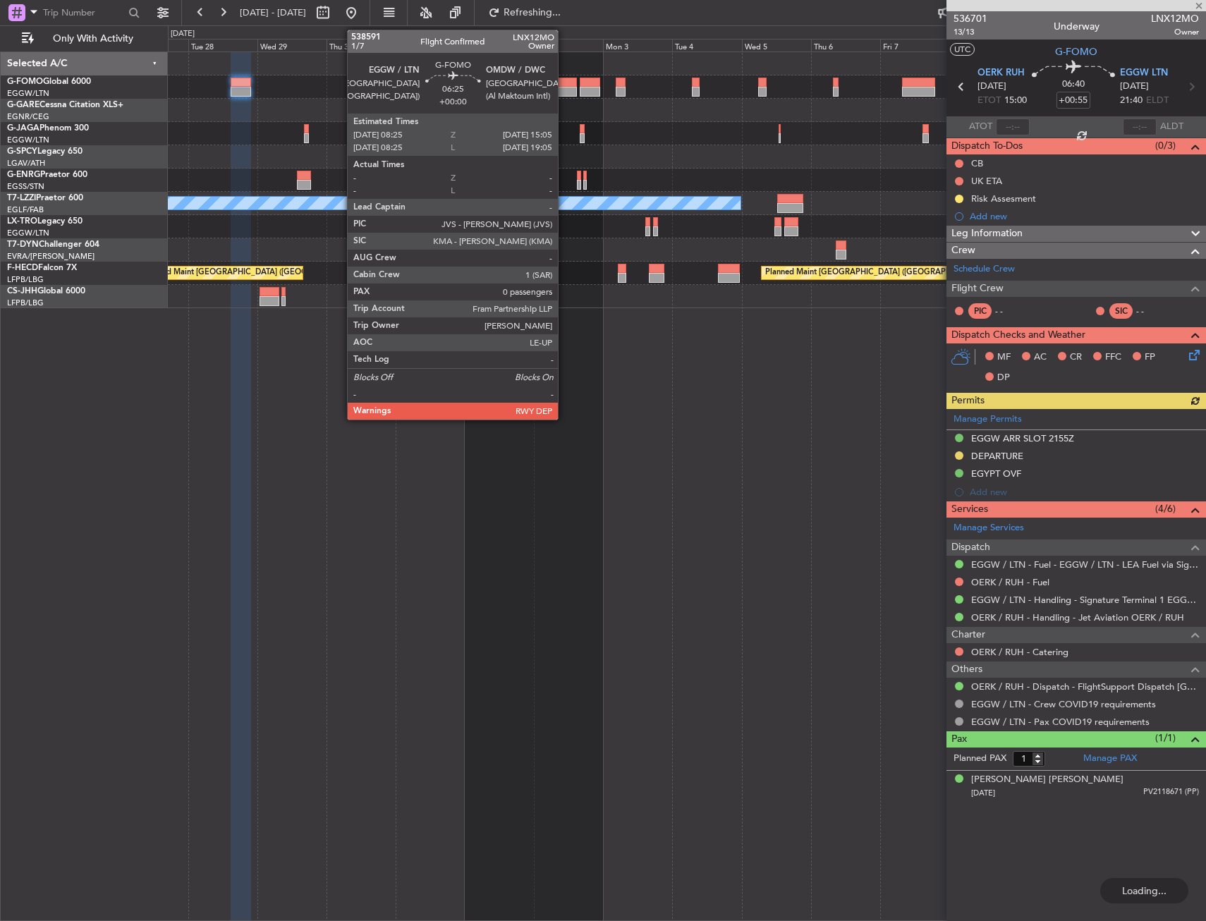
click at [564, 87] on div at bounding box center [568, 92] width 20 height 10
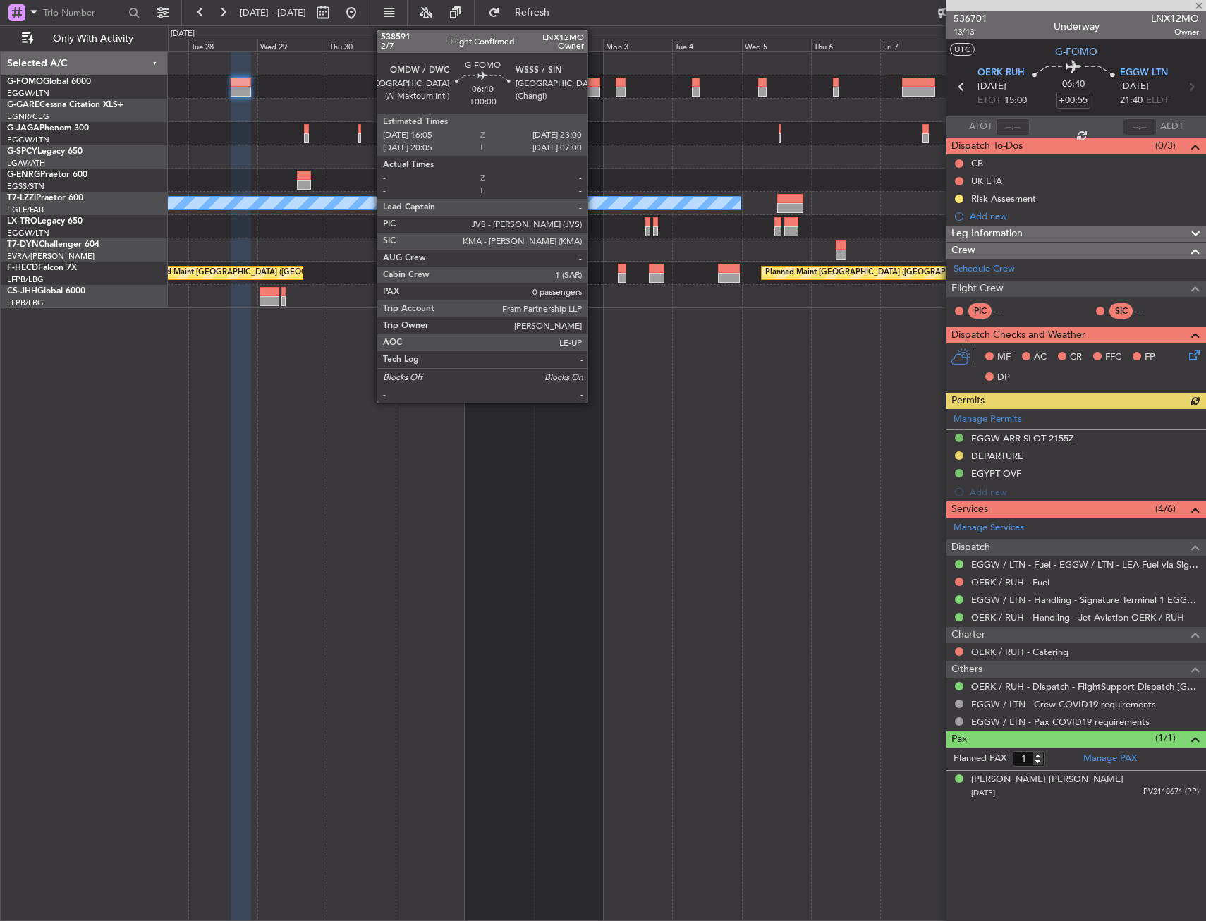
type input "0"
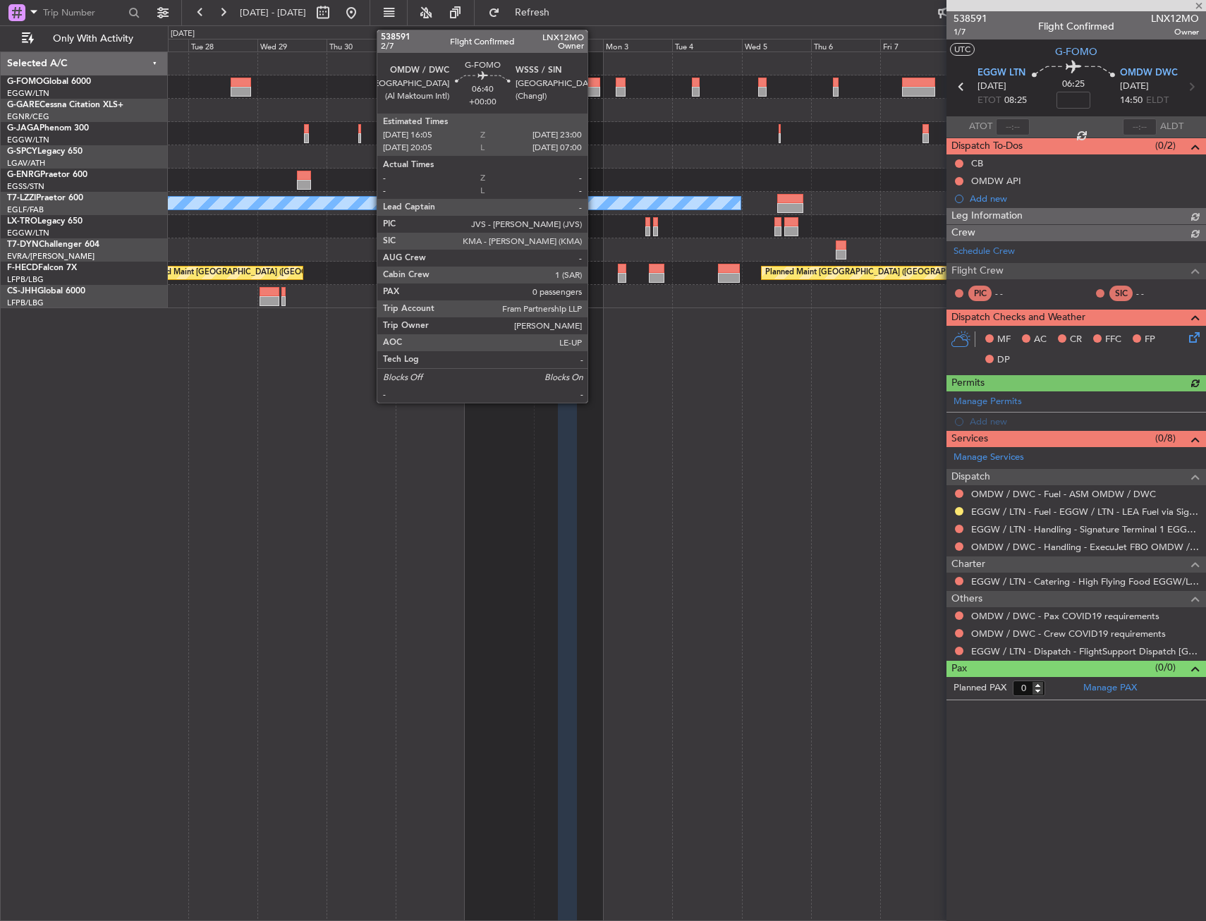
click at [594, 84] on div at bounding box center [590, 83] width 20 height 10
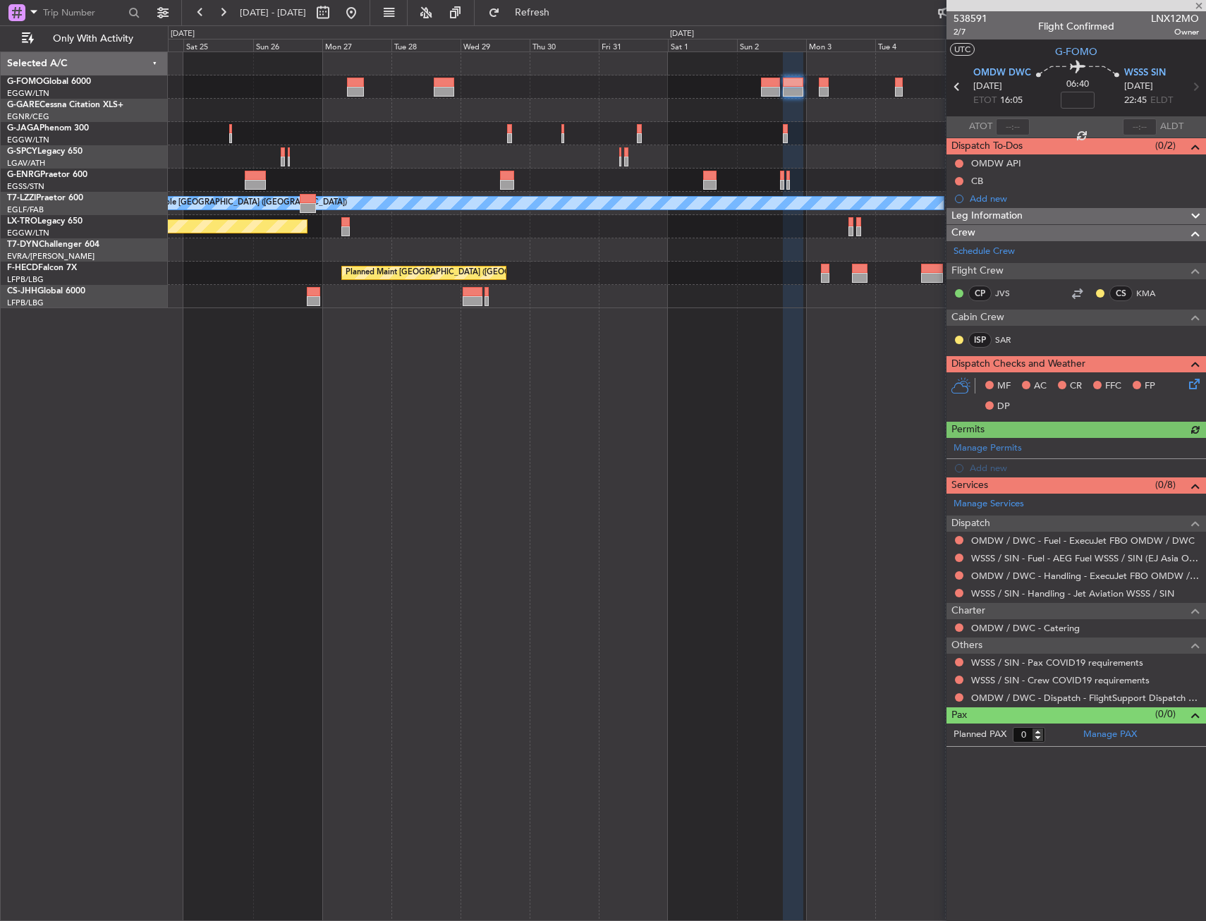
click at [633, 89] on div at bounding box center [686, 86] width 1037 height 23
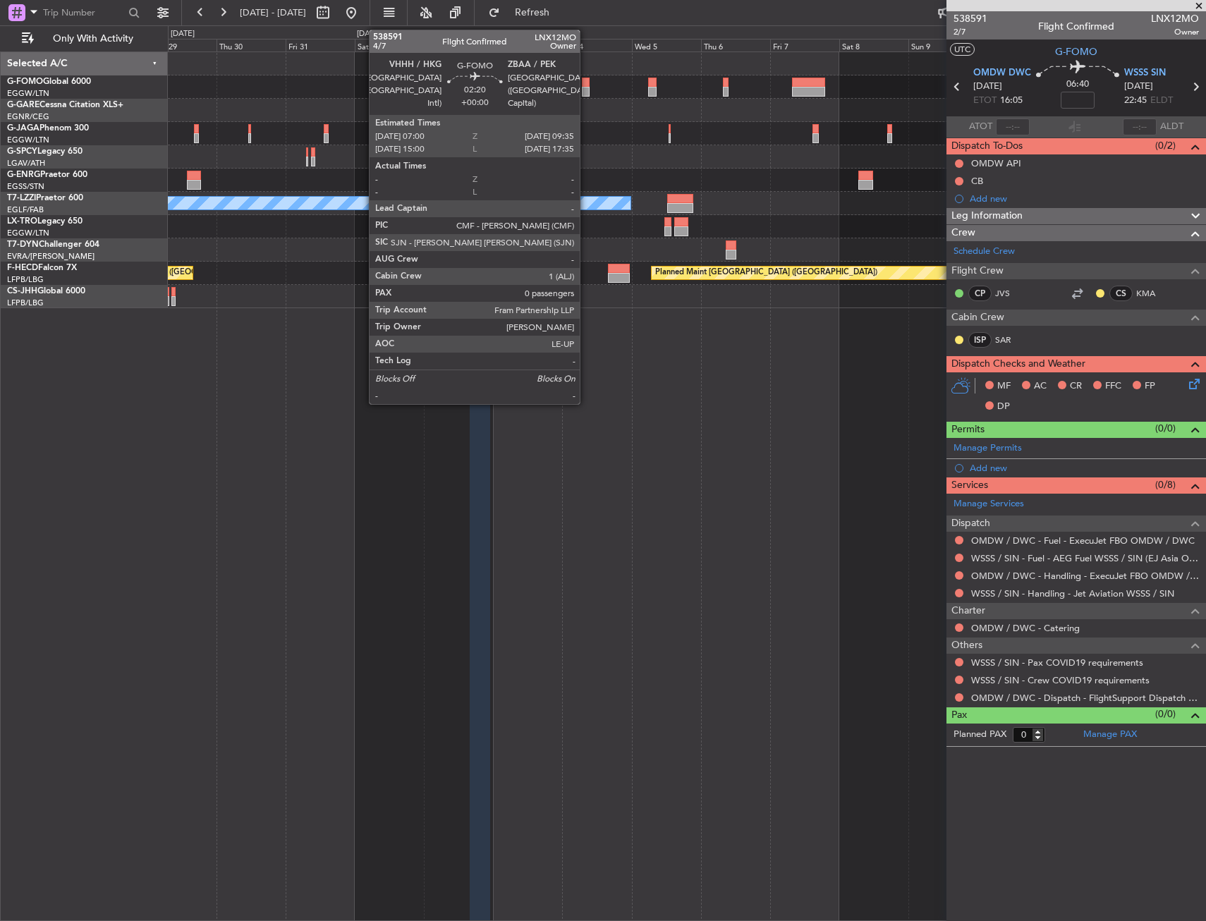
click at [586, 80] on div at bounding box center [586, 83] width 8 height 10
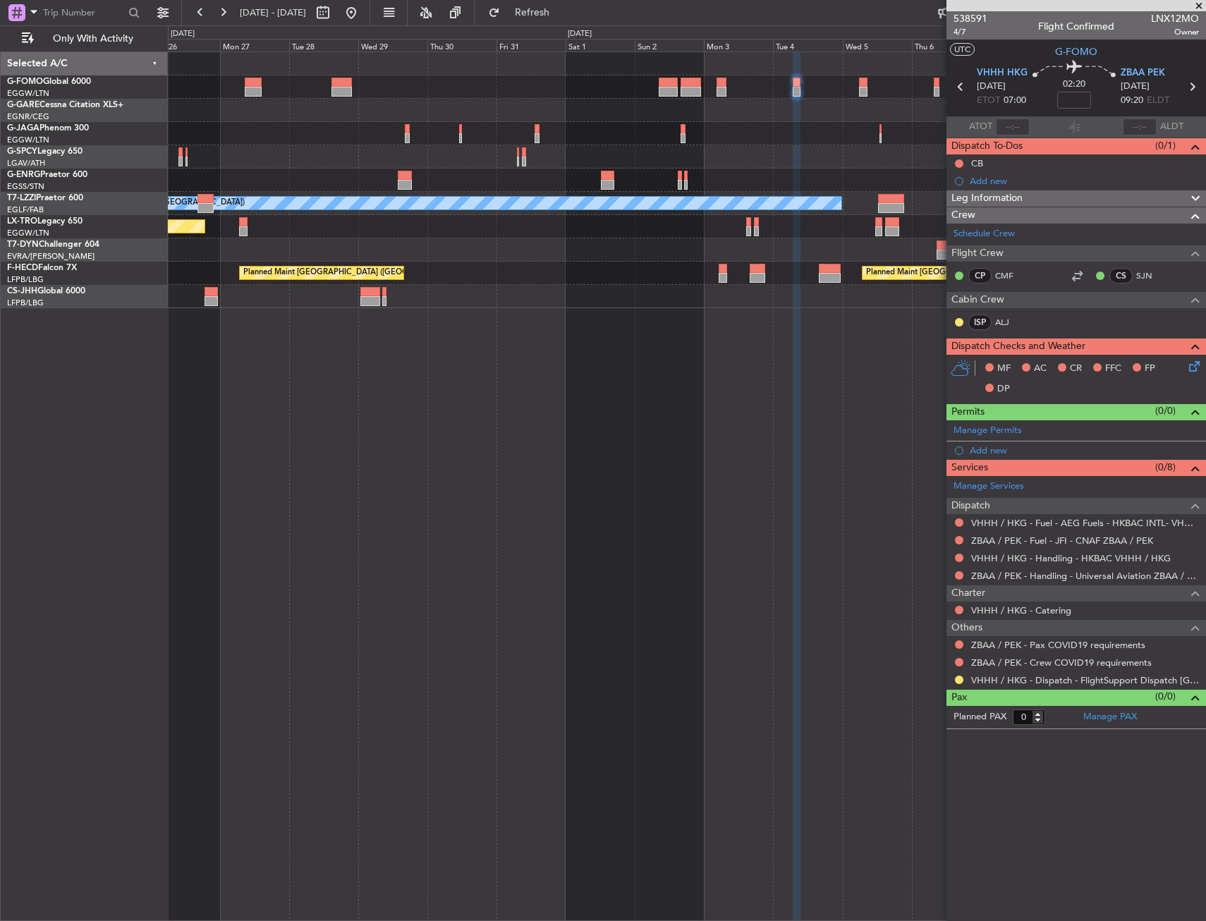
click at [841, 443] on div "A/C Unavailable [GEOGRAPHIC_DATA] ([GEOGRAPHIC_DATA]) Planned Maint [GEOGRAPHIC…" at bounding box center [687, 485] width 1038 height 869
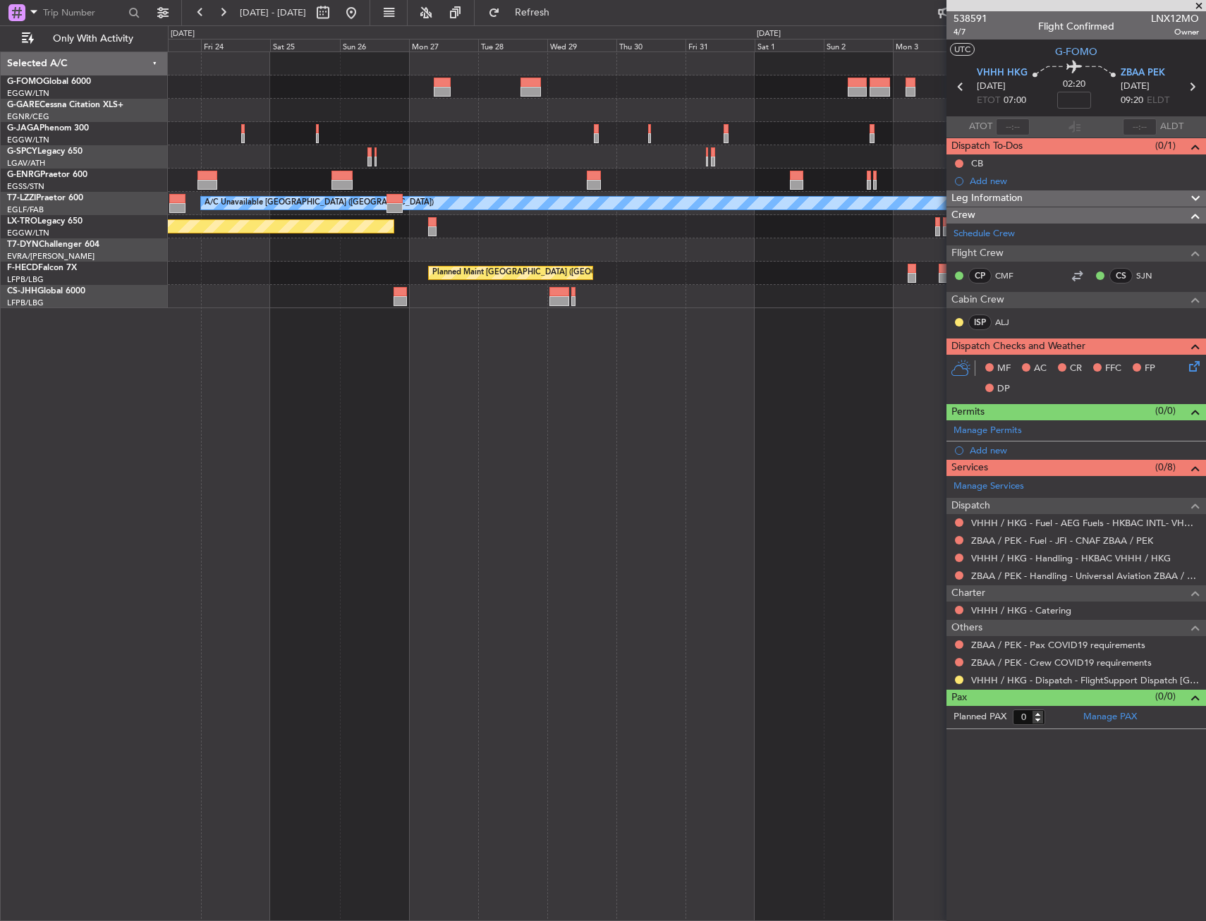
click at [791, 439] on div "A/C Unavailable [GEOGRAPHIC_DATA] ([GEOGRAPHIC_DATA]) Planned Maint [GEOGRAPHIC…" at bounding box center [687, 485] width 1038 height 869
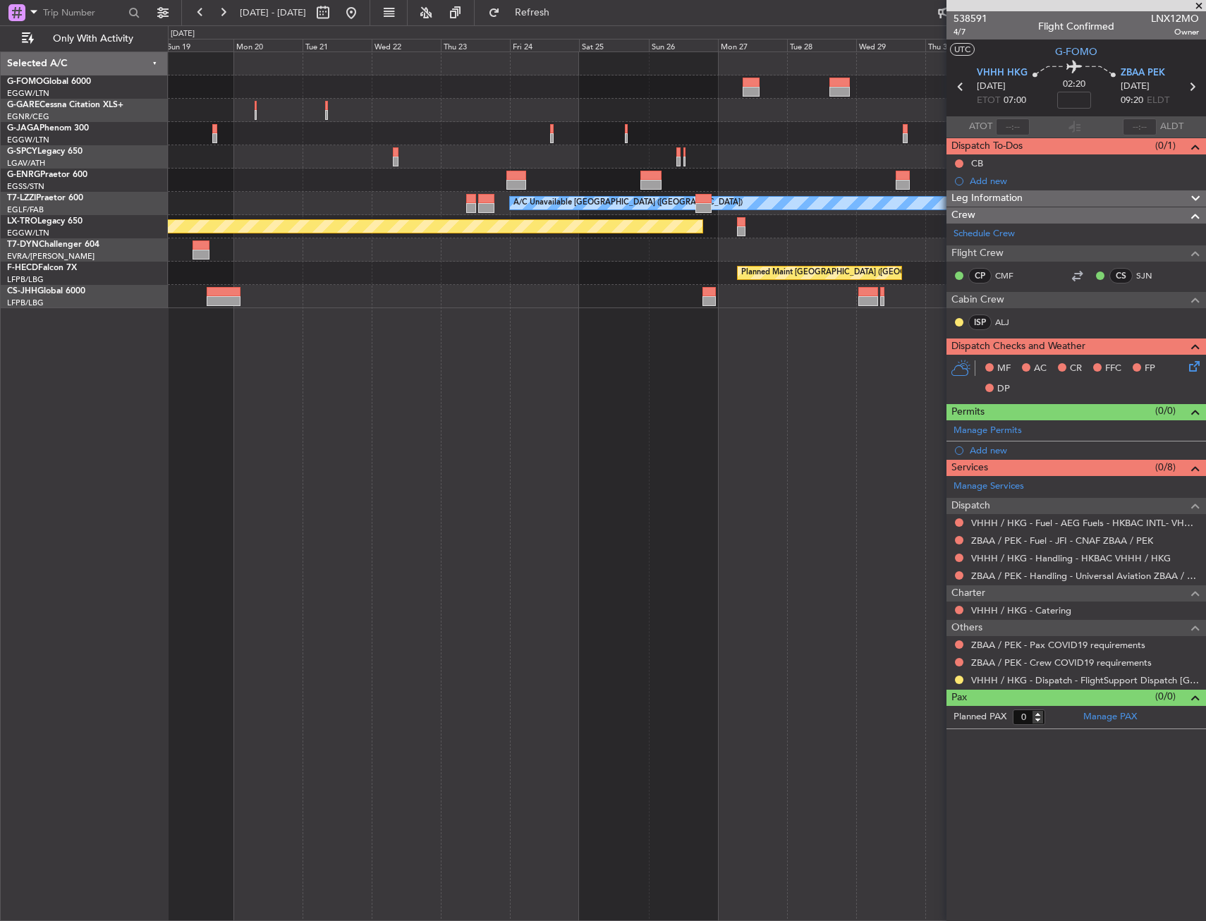
click at [910, 441] on div "A/C Unavailable London (Luton) Planned Maint Riga (Riga Intl) Planned Maint Par…" at bounding box center [687, 485] width 1038 height 869
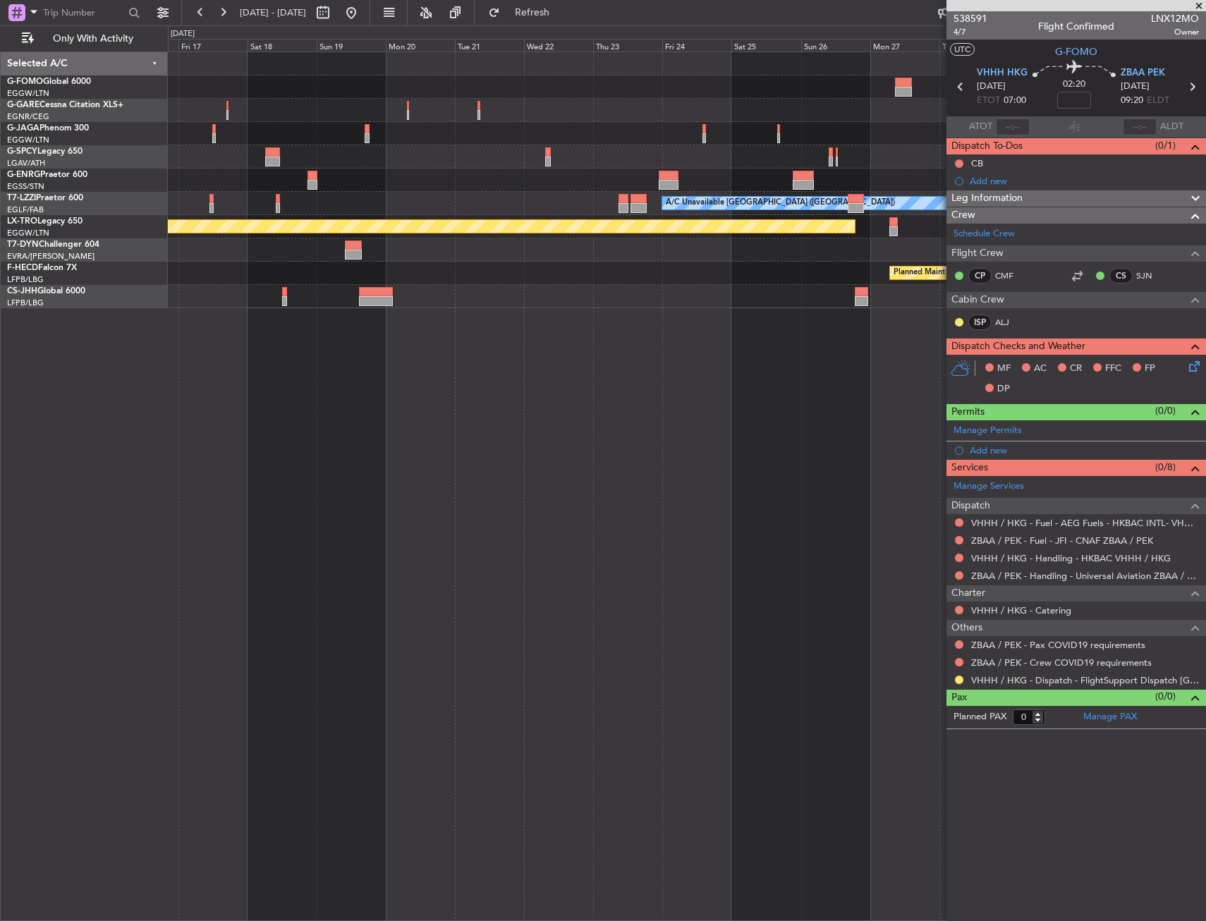
click at [941, 437] on div "A/C Unavailable [GEOGRAPHIC_DATA] ([GEOGRAPHIC_DATA]) Planned Maint [GEOGRAPHIC…" at bounding box center [687, 485] width 1038 height 869
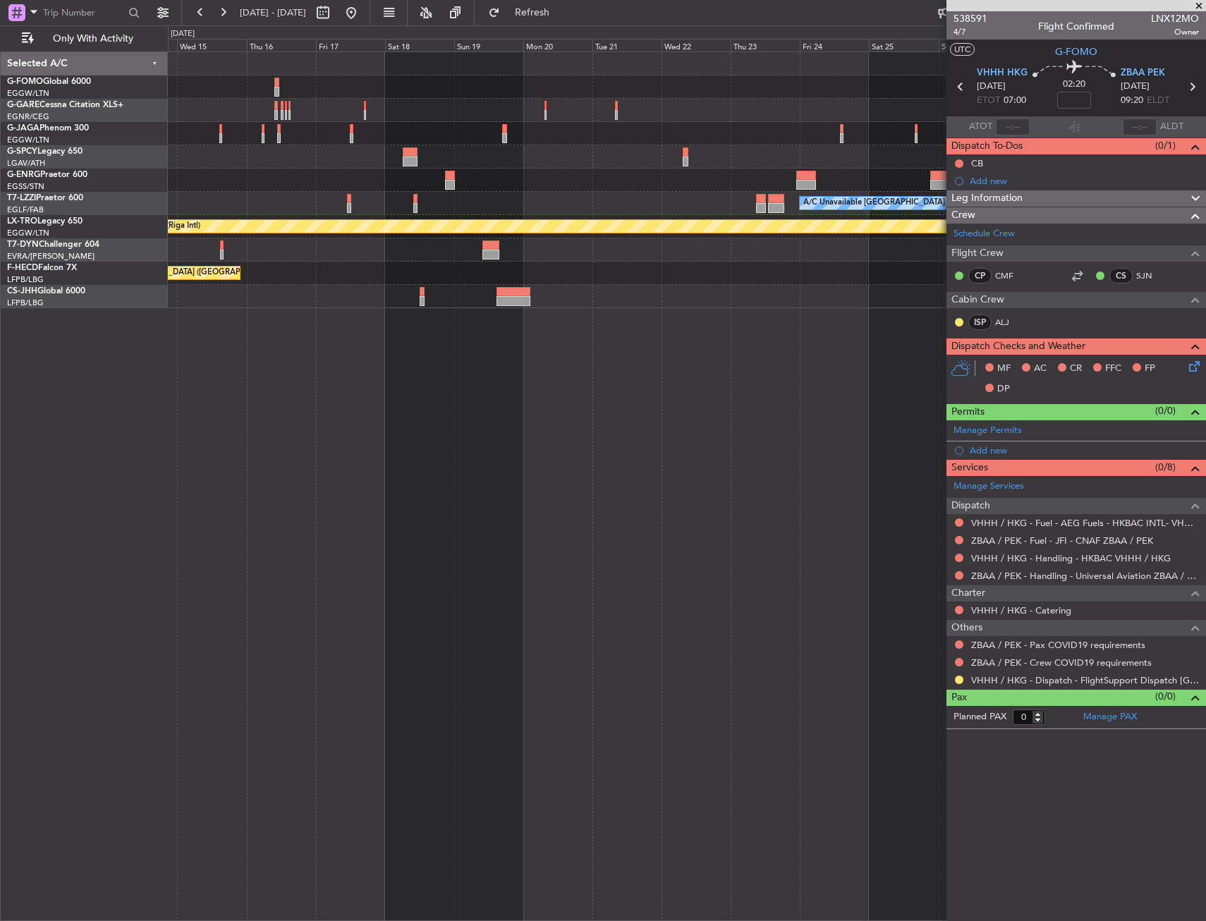
click at [939, 429] on div "A/C Unavailable London (Luton) Planned Maint Riga (Riga Intl) Planned Maint Par…" at bounding box center [687, 485] width 1038 height 869
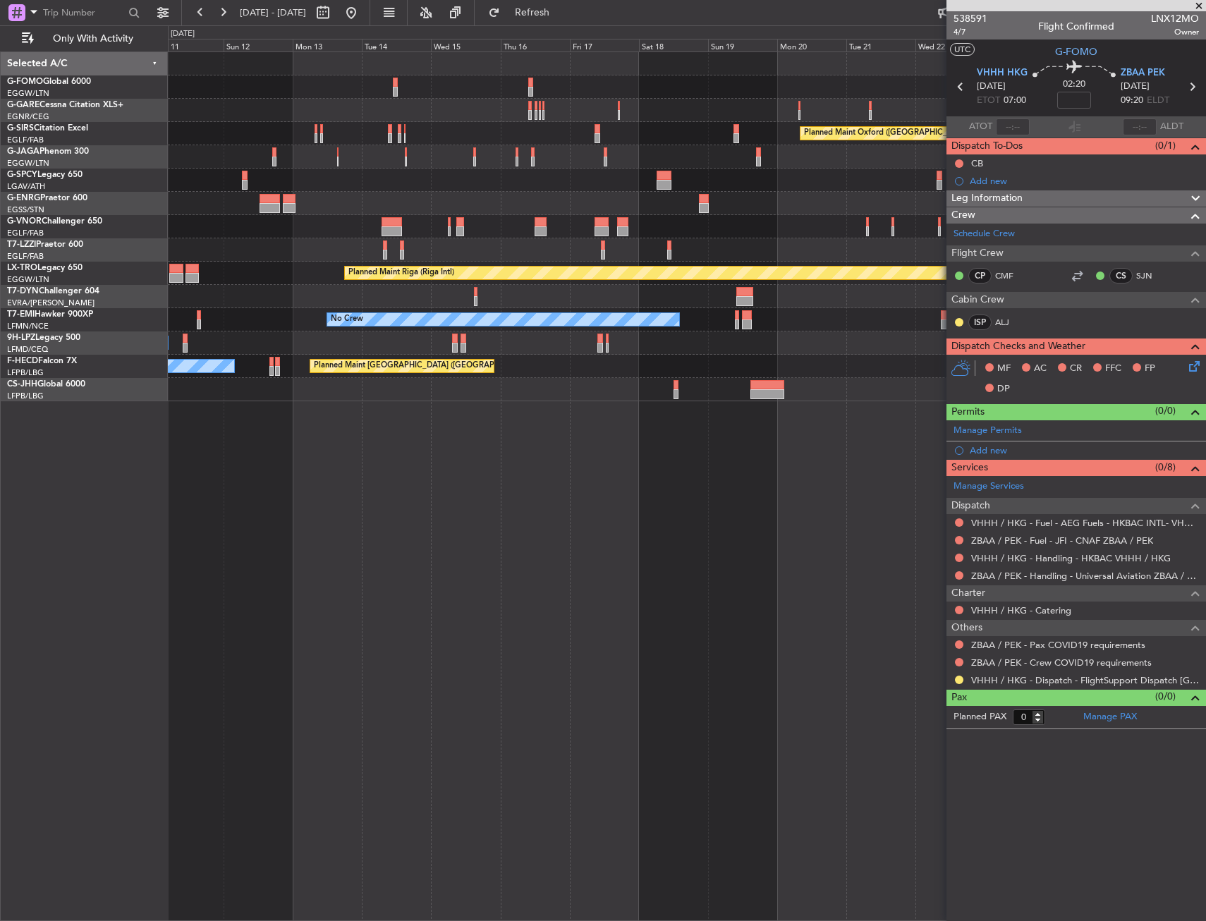
click at [905, 429] on div "Planned Maint Oxford (Kidlington) Planned Maint London (Luton) A/C Unavailable …" at bounding box center [687, 485] width 1038 height 869
click at [874, 409] on div "Planned Maint Oxford (Kidlington) Planned Maint London (Luton) A/C Unavailable …" at bounding box center [687, 485] width 1038 height 869
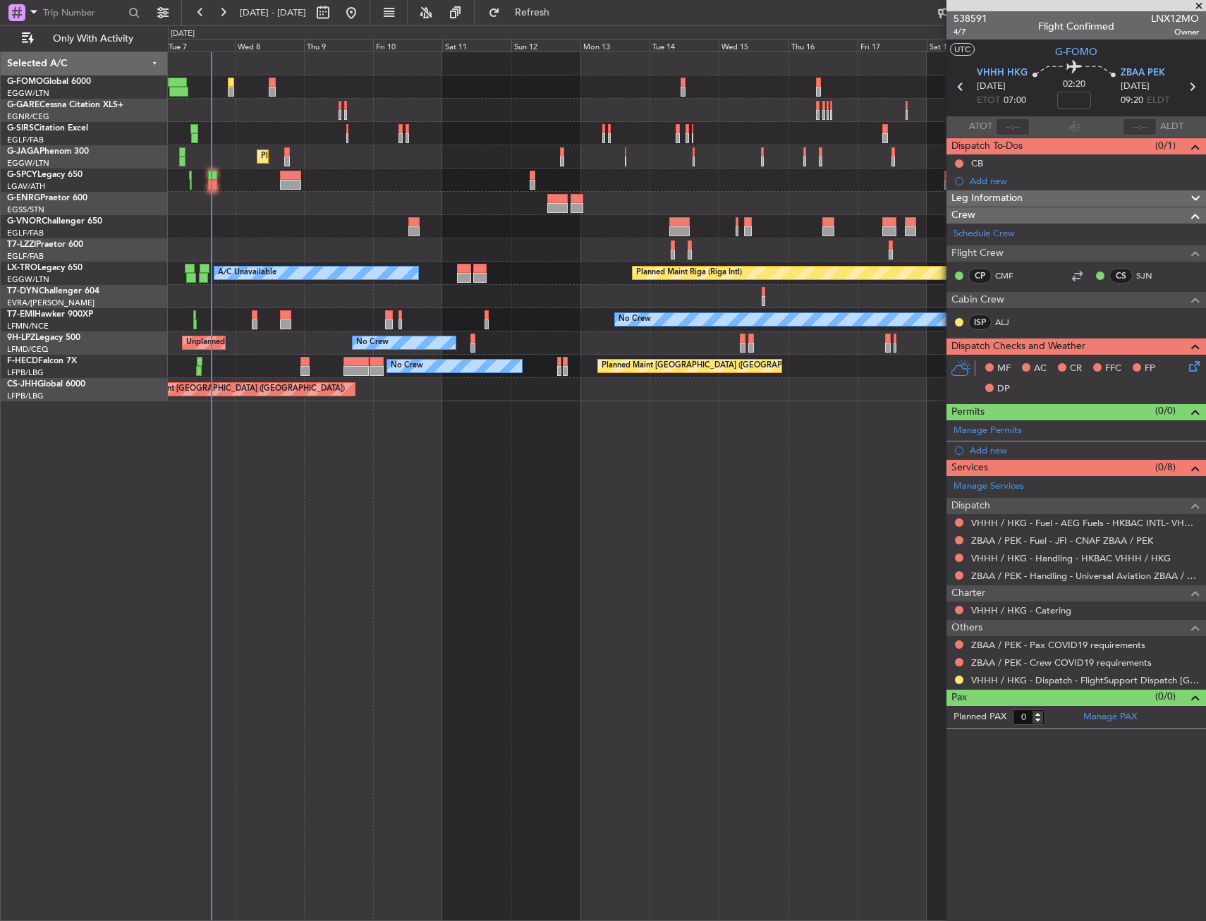
click at [914, 405] on div "Planned Maint Oxford (Kidlington) Planned Maint London (Farnborough) Planned Ma…" at bounding box center [687, 485] width 1038 height 869
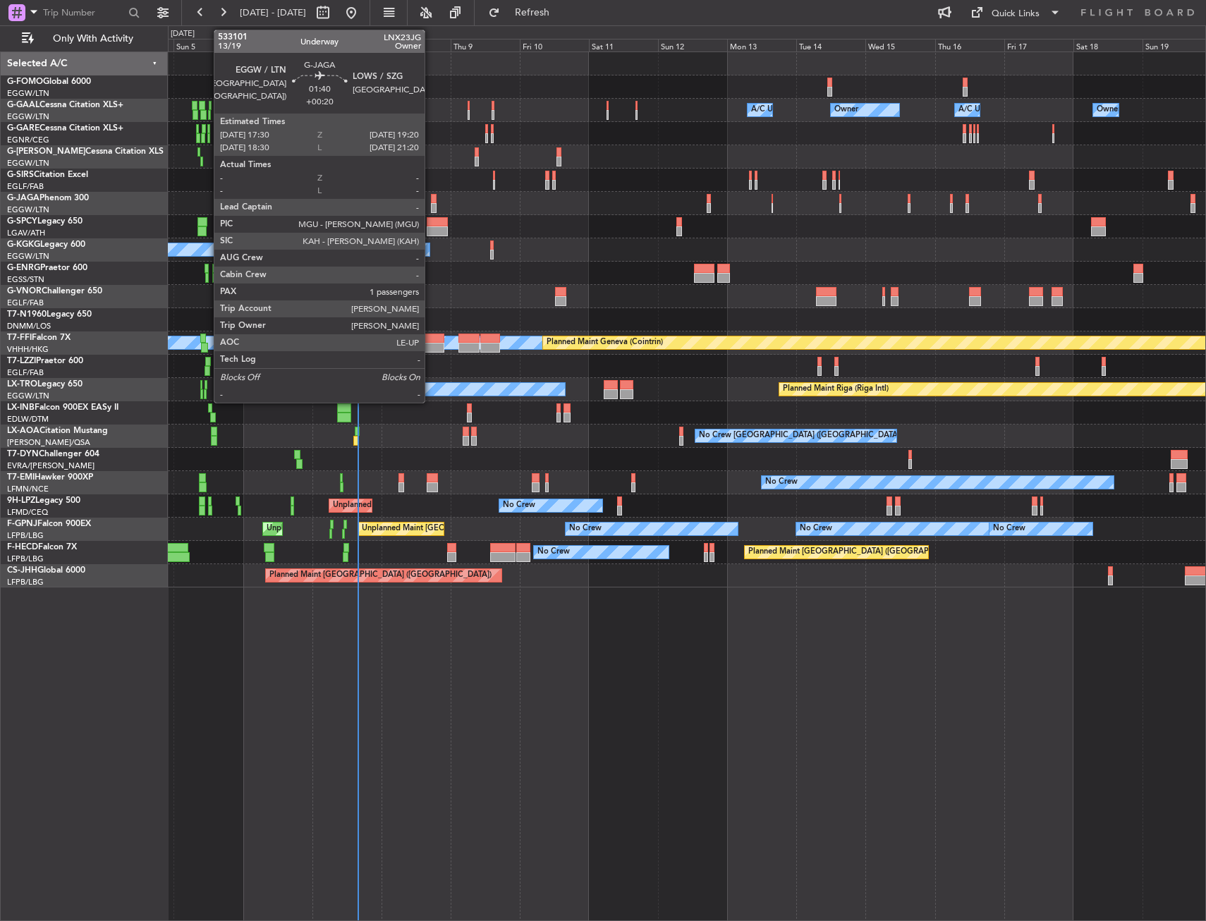
click at [431, 200] on div at bounding box center [434, 199] width 6 height 10
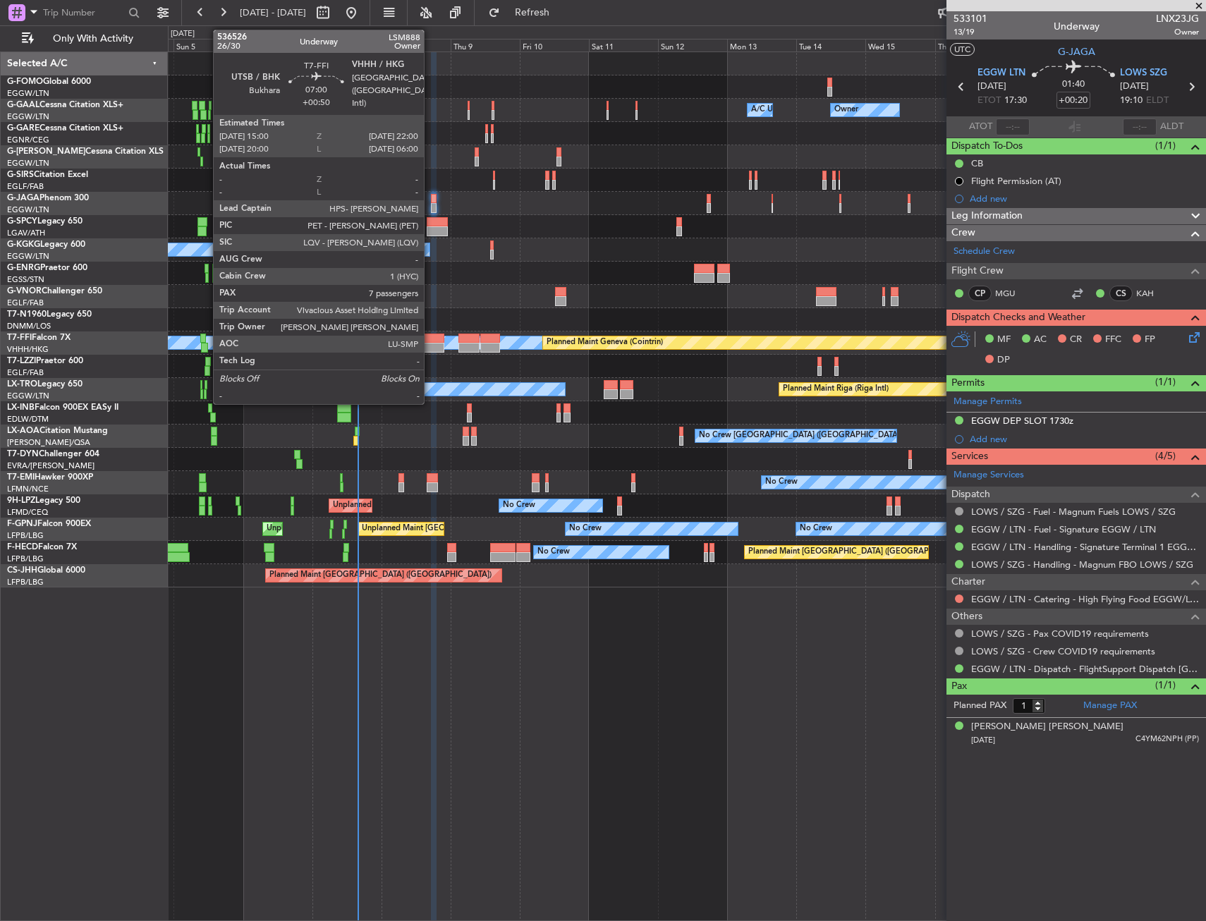
click at [430, 340] on div at bounding box center [434, 339] width 20 height 10
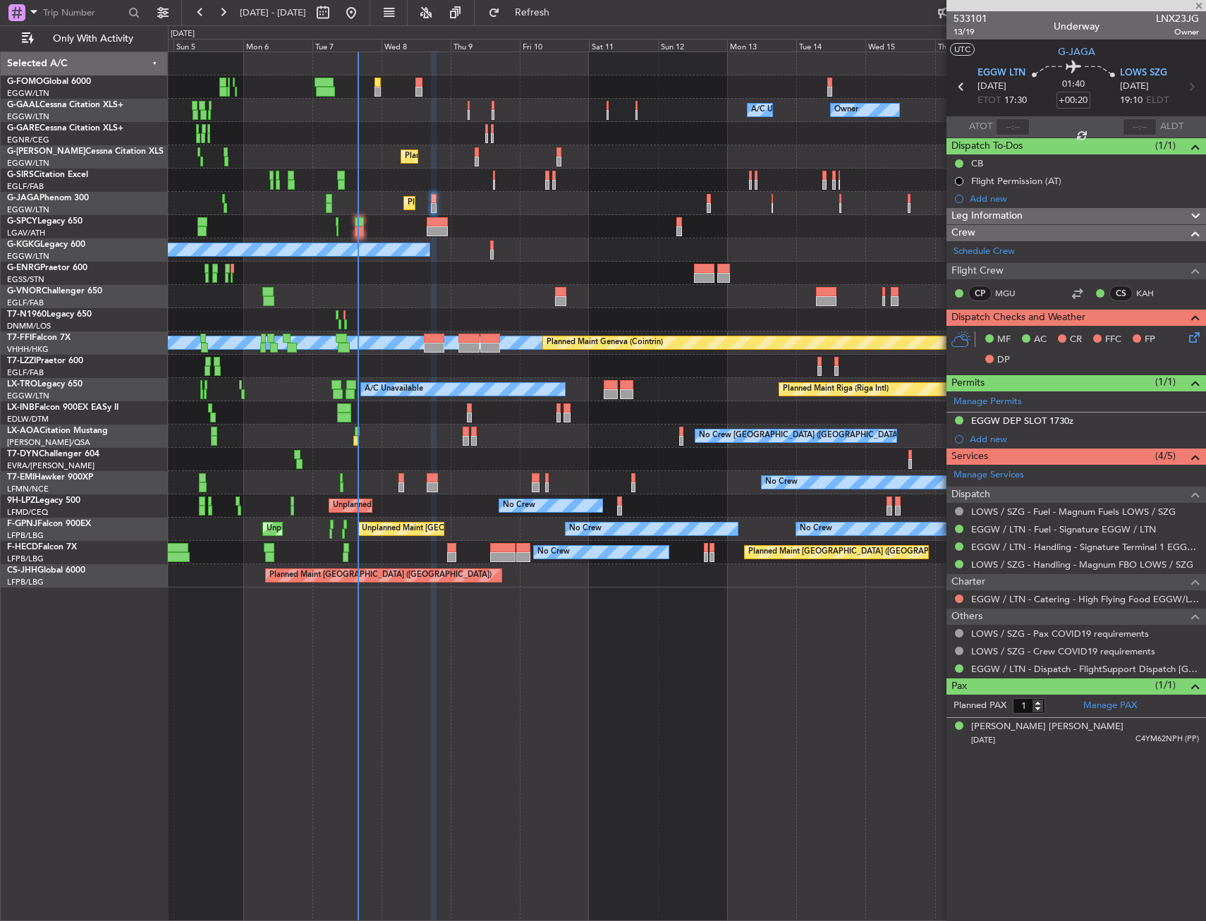
type input "+00:50"
type input "7"
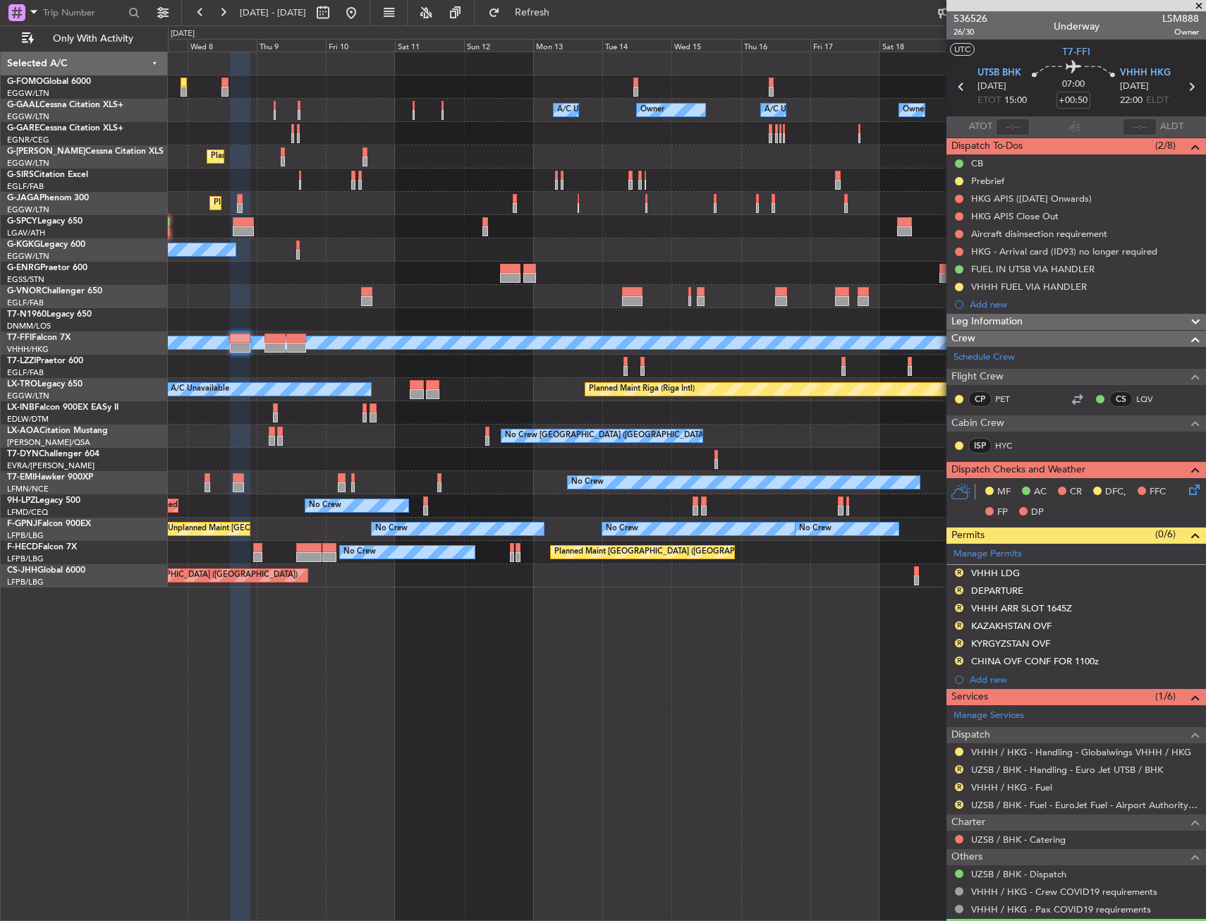
click at [305, 257] on div "A/C Unavailable [GEOGRAPHIC_DATA] (Ataturk)" at bounding box center [686, 249] width 1037 height 23
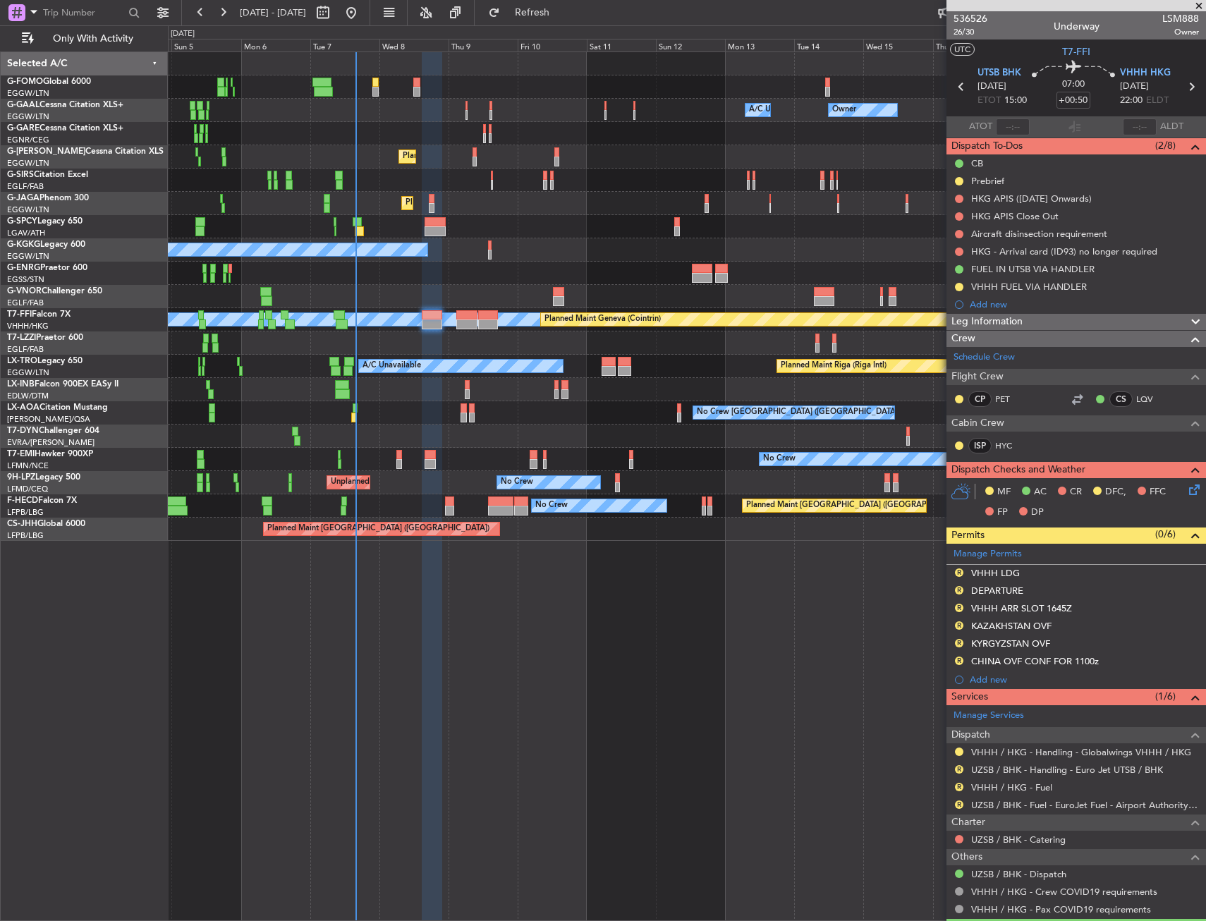
click at [625, 232] on div "Unplanned Maint Bremen Planned Maint Bremen" at bounding box center [686, 226] width 1037 height 23
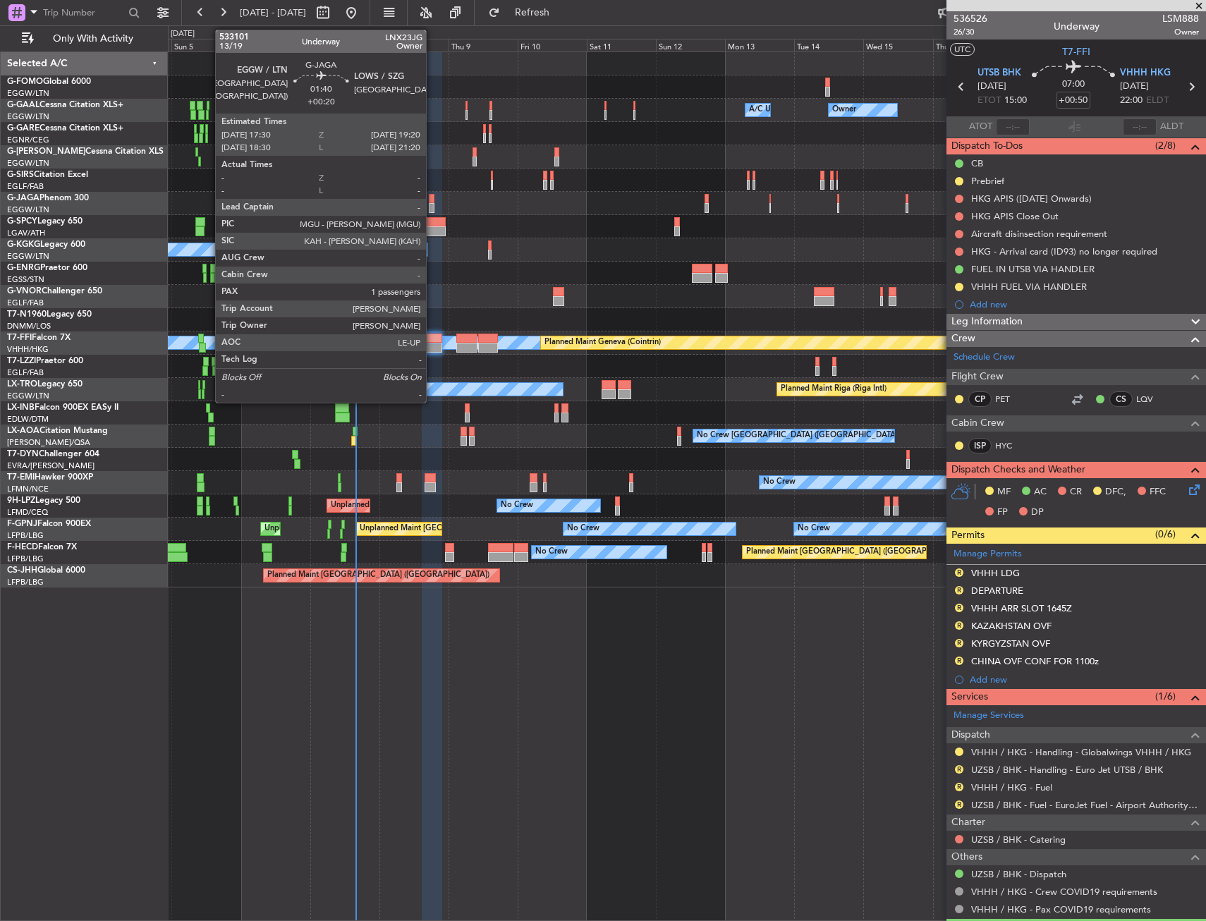
click at [434, 199] on div at bounding box center [432, 199] width 6 height 10
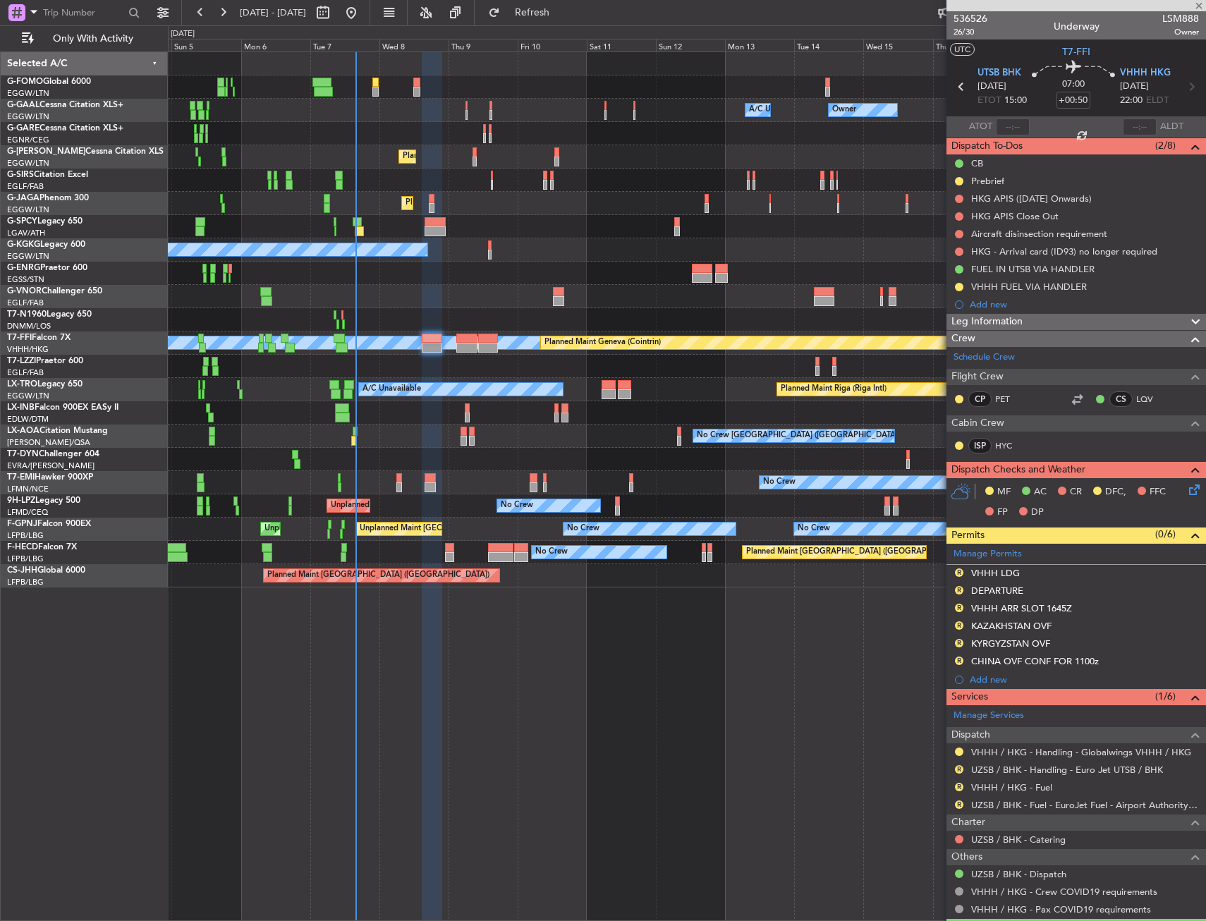
type input "+00:20"
type input "1"
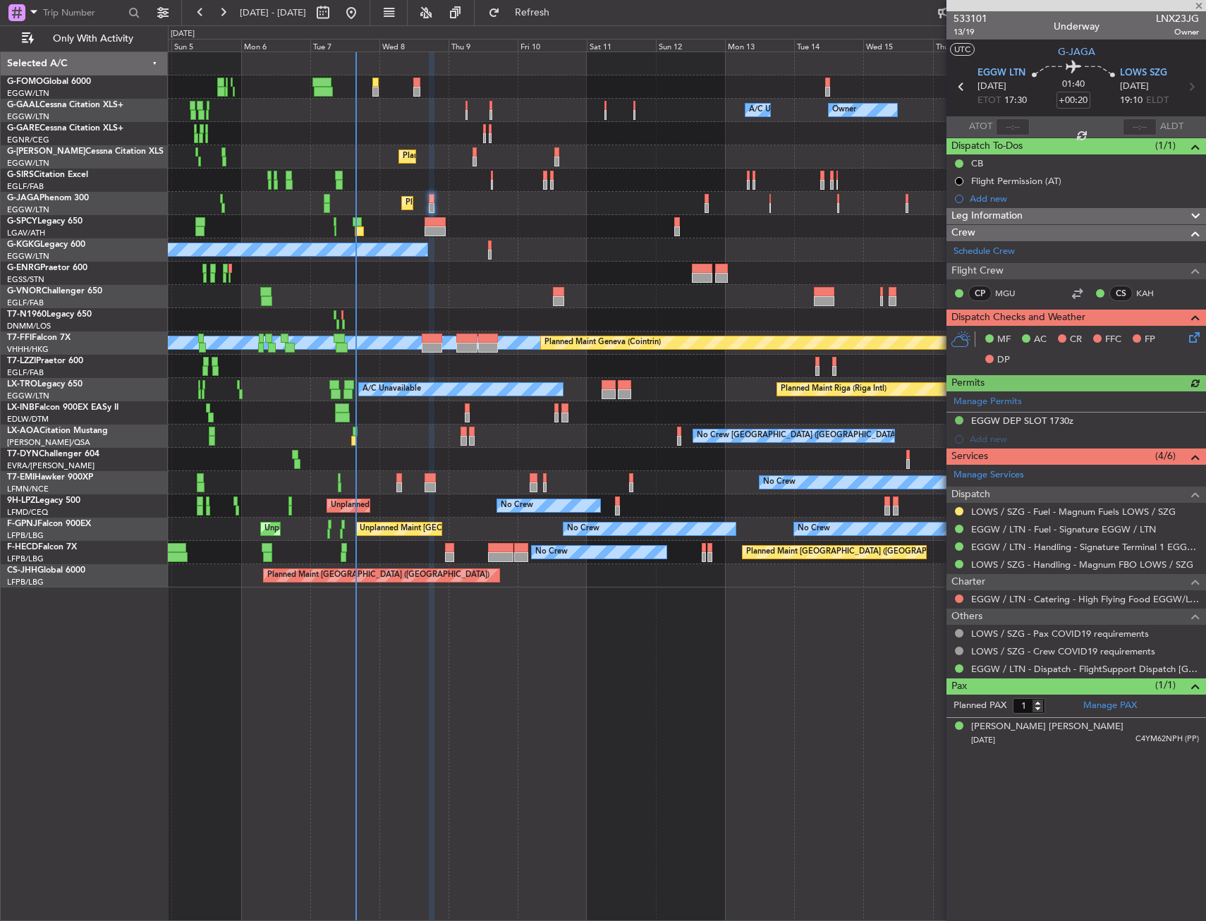
click at [1034, 219] on div "Leg Information" at bounding box center [1075, 216] width 259 height 16
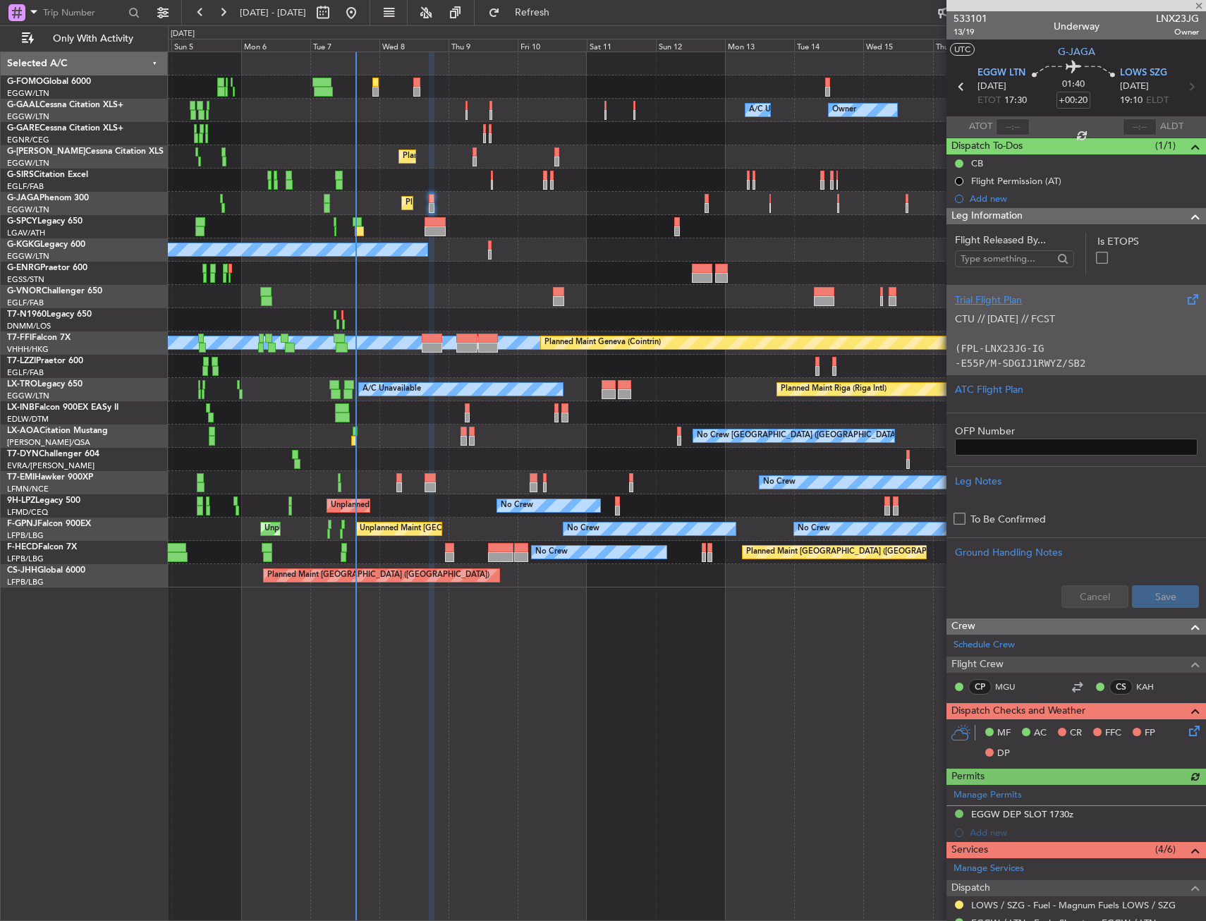
click at [1008, 312] on p "CTU // [DATE] // FCST" at bounding box center [1076, 319] width 243 height 15
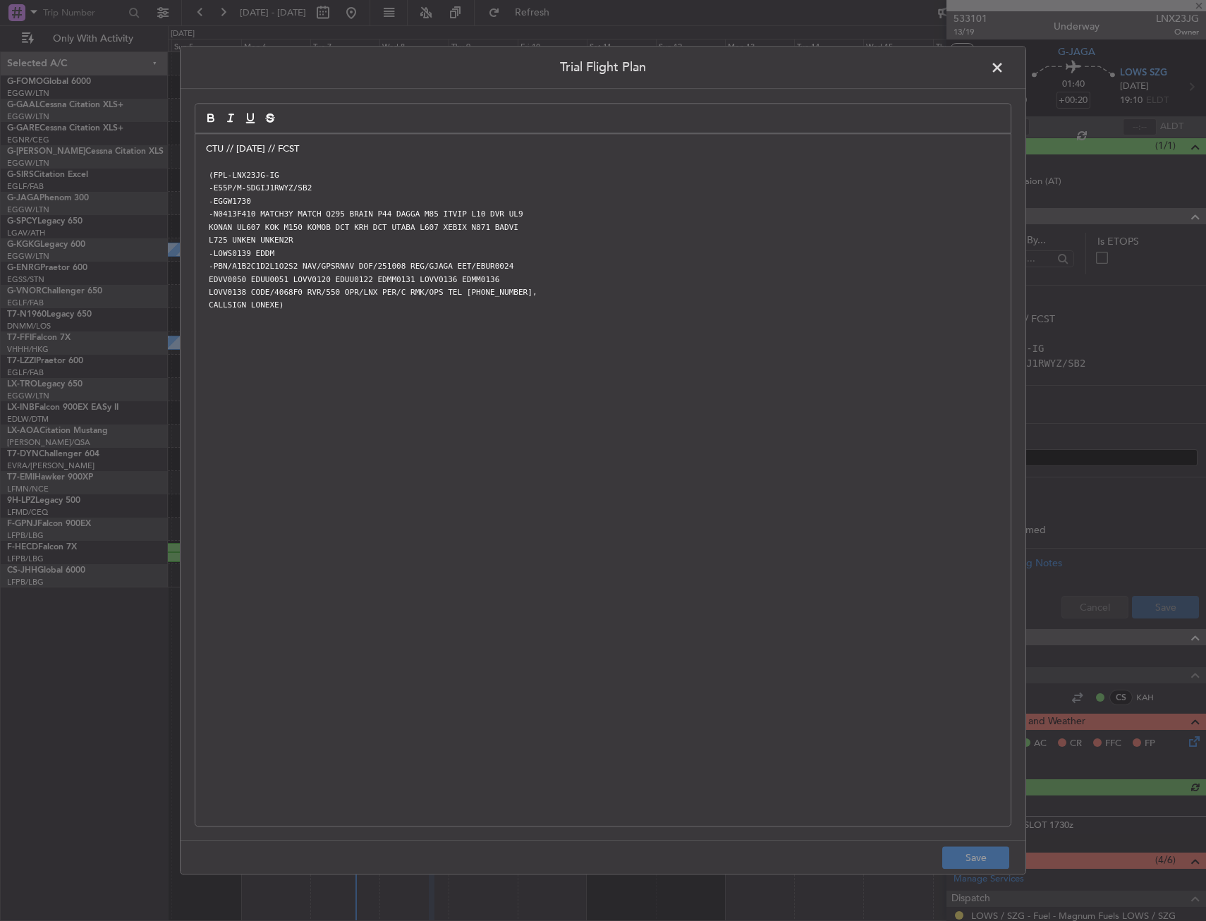
click at [205, 153] on div "CTU // 06OCT // FCST (FPL-LNX23JG-IG -E55P/M-SDGIJ1RWYZ/SB2 -EGGW1730 -N0413F41…" at bounding box center [602, 480] width 815 height 692
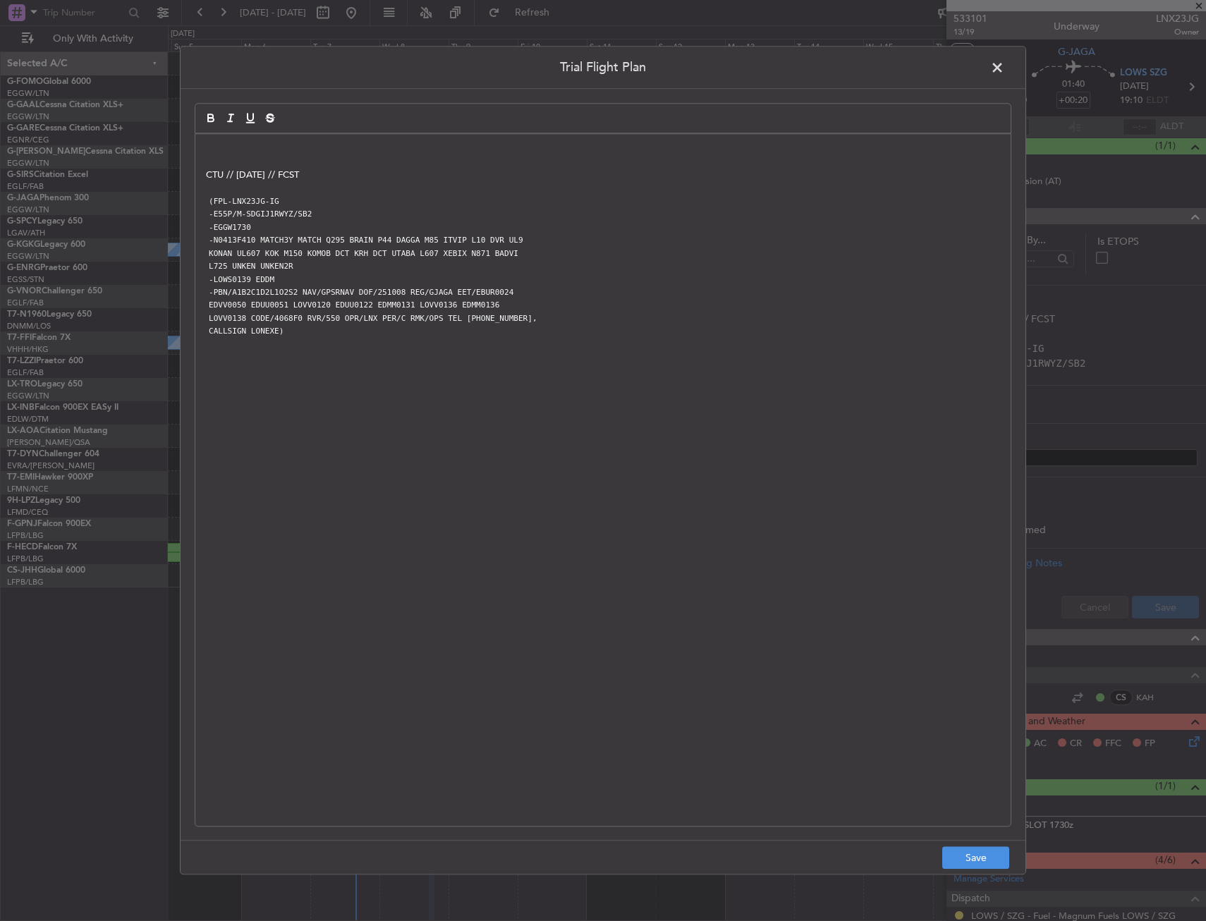
click at [341, 145] on p at bounding box center [603, 148] width 794 height 13
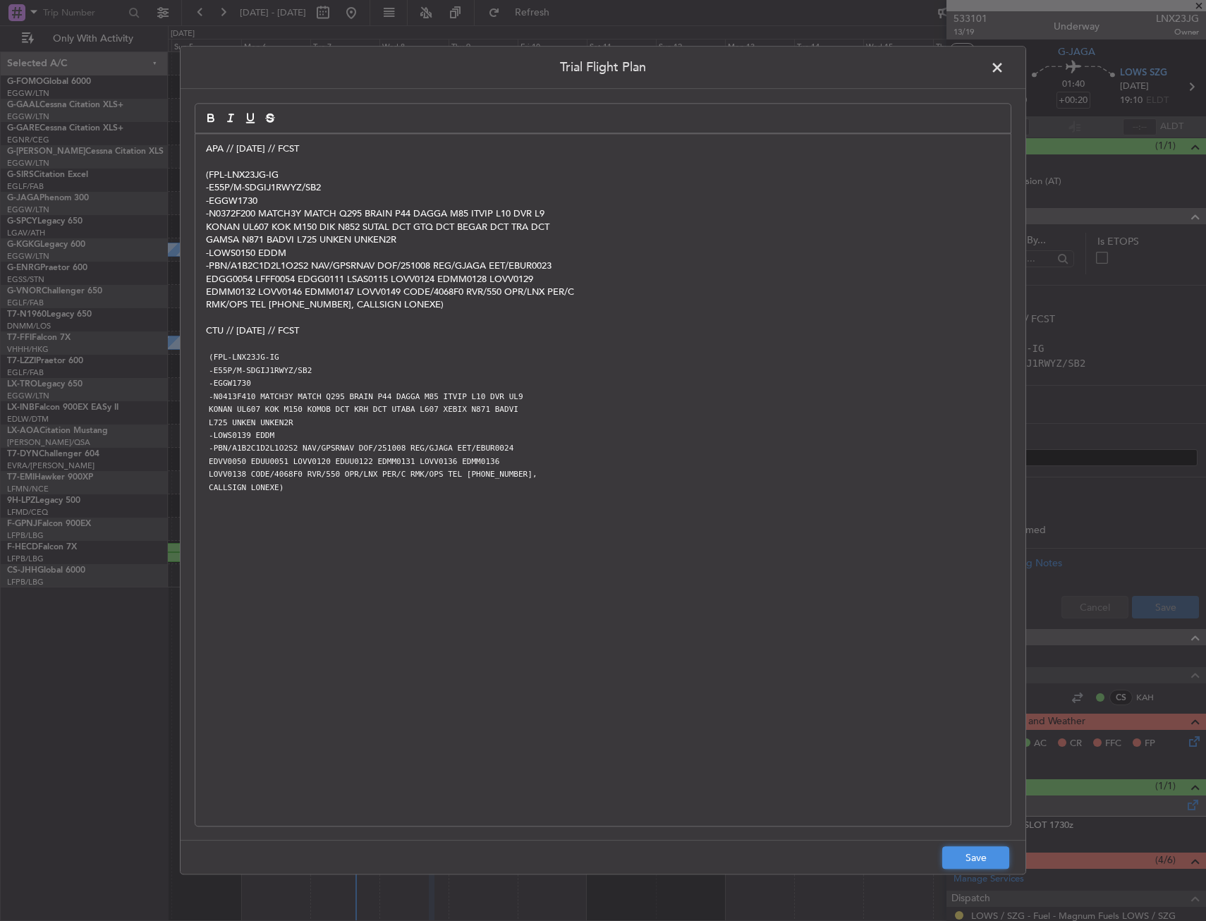
drag, startPoint x: 966, startPoint y: 862, endPoint x: 1015, endPoint y: 801, distance: 78.7
click at [964, 859] on button "Save" at bounding box center [975, 858] width 67 height 23
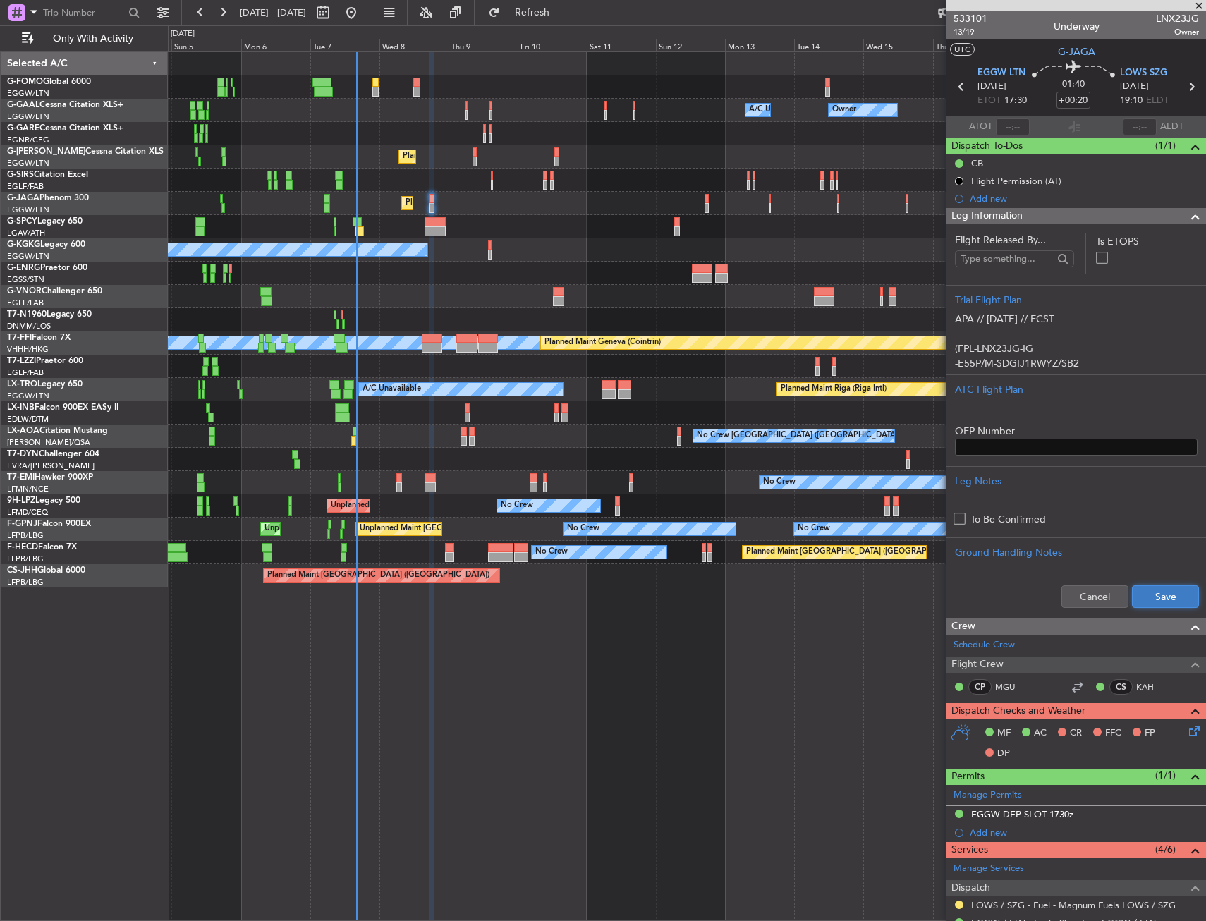
click at [1156, 594] on button "Save" at bounding box center [1165, 596] width 67 height 23
click at [562, 18] on span "Refresh" at bounding box center [532, 13] width 59 height 10
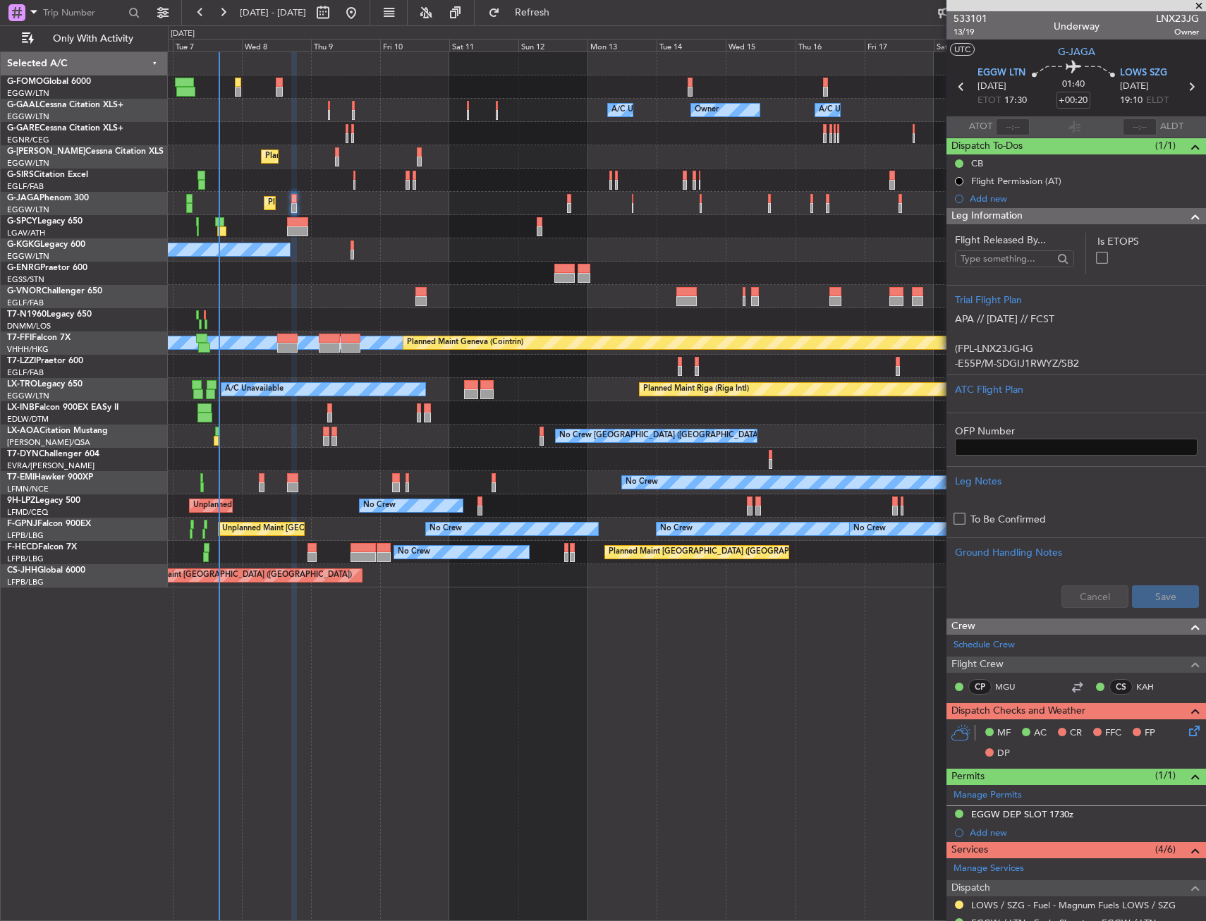
click at [536, 384] on div "A/C Unavailable Planned Maint Riga (Riga Intl)" at bounding box center [686, 389] width 1037 height 23
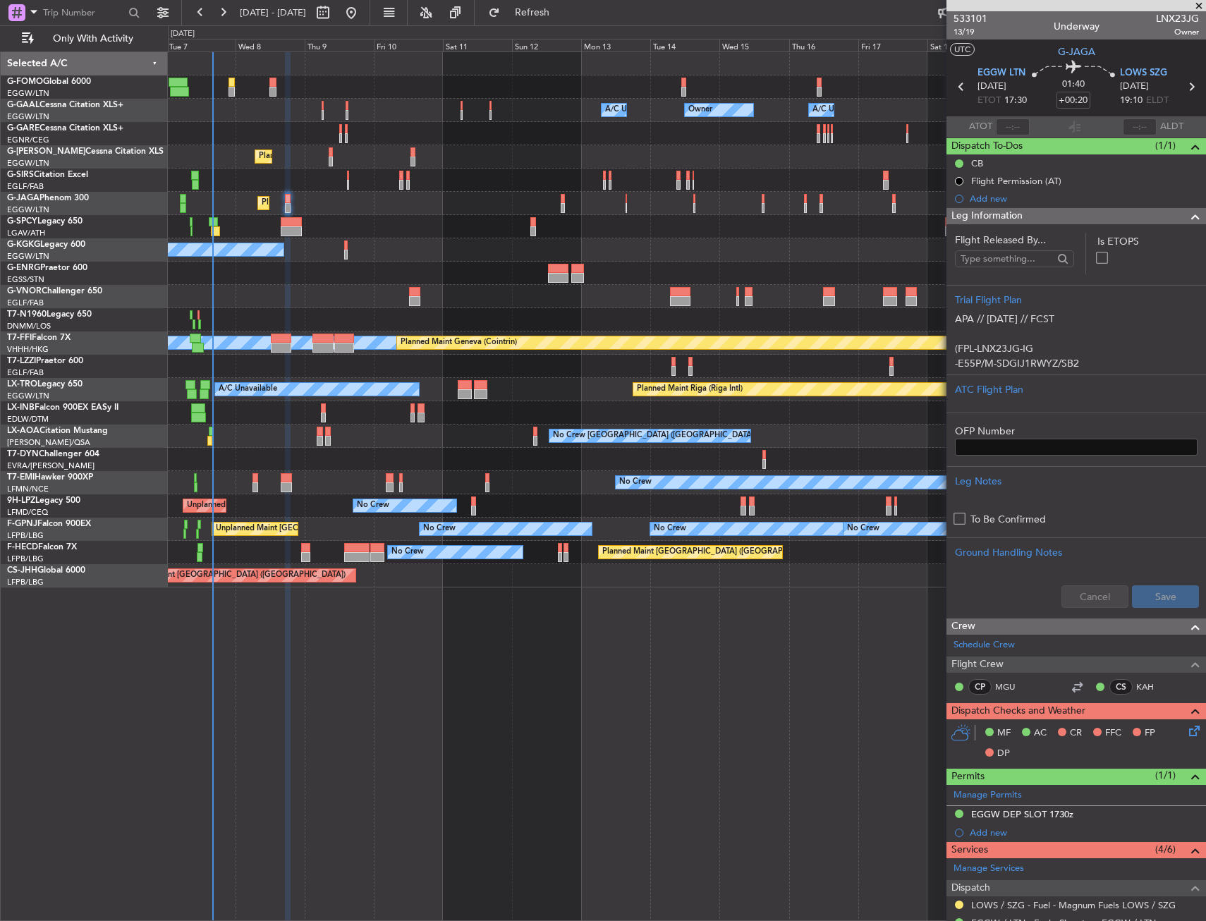
click at [1046, 210] on div "Leg Information" at bounding box center [1075, 216] width 259 height 16
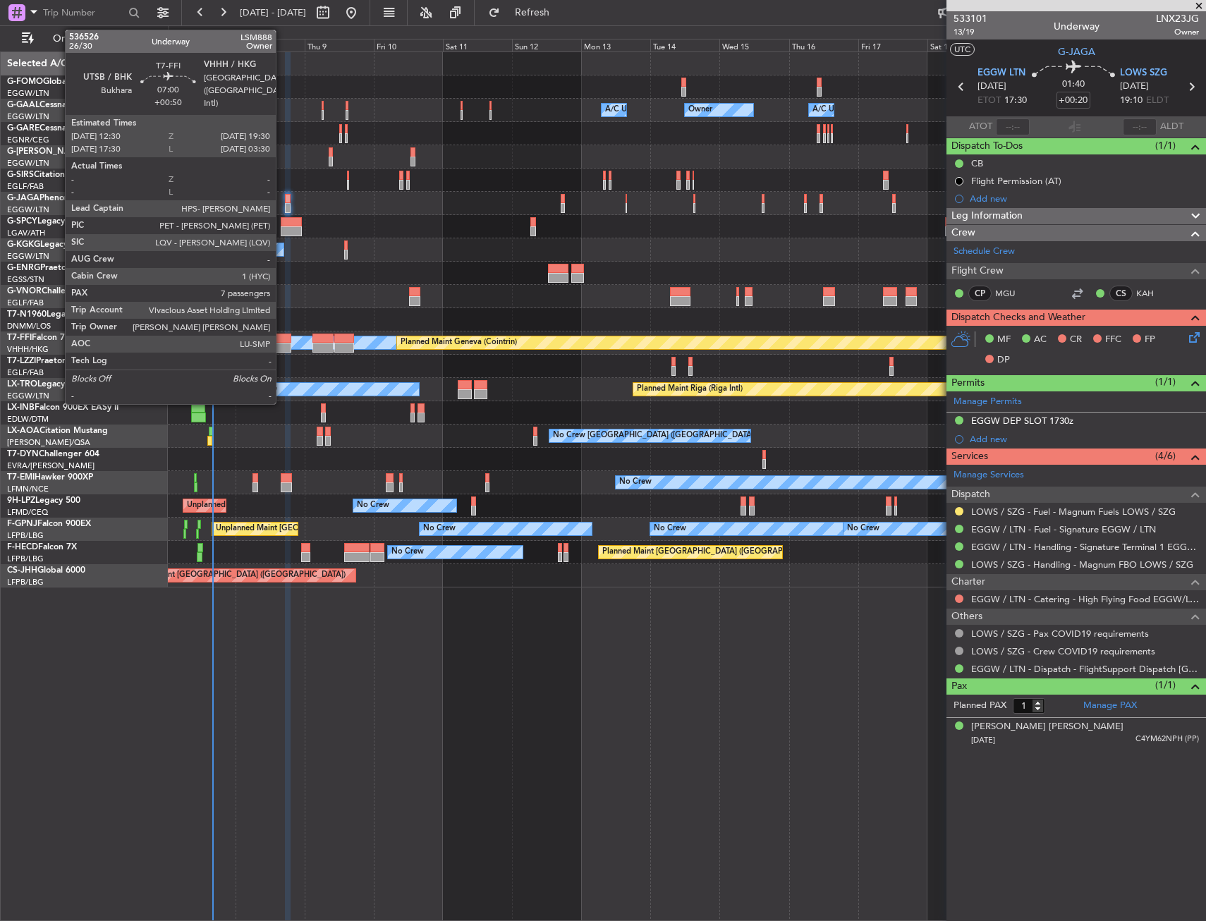
click at [283, 340] on div at bounding box center [281, 339] width 20 height 10
click at [277, 344] on div at bounding box center [281, 348] width 20 height 10
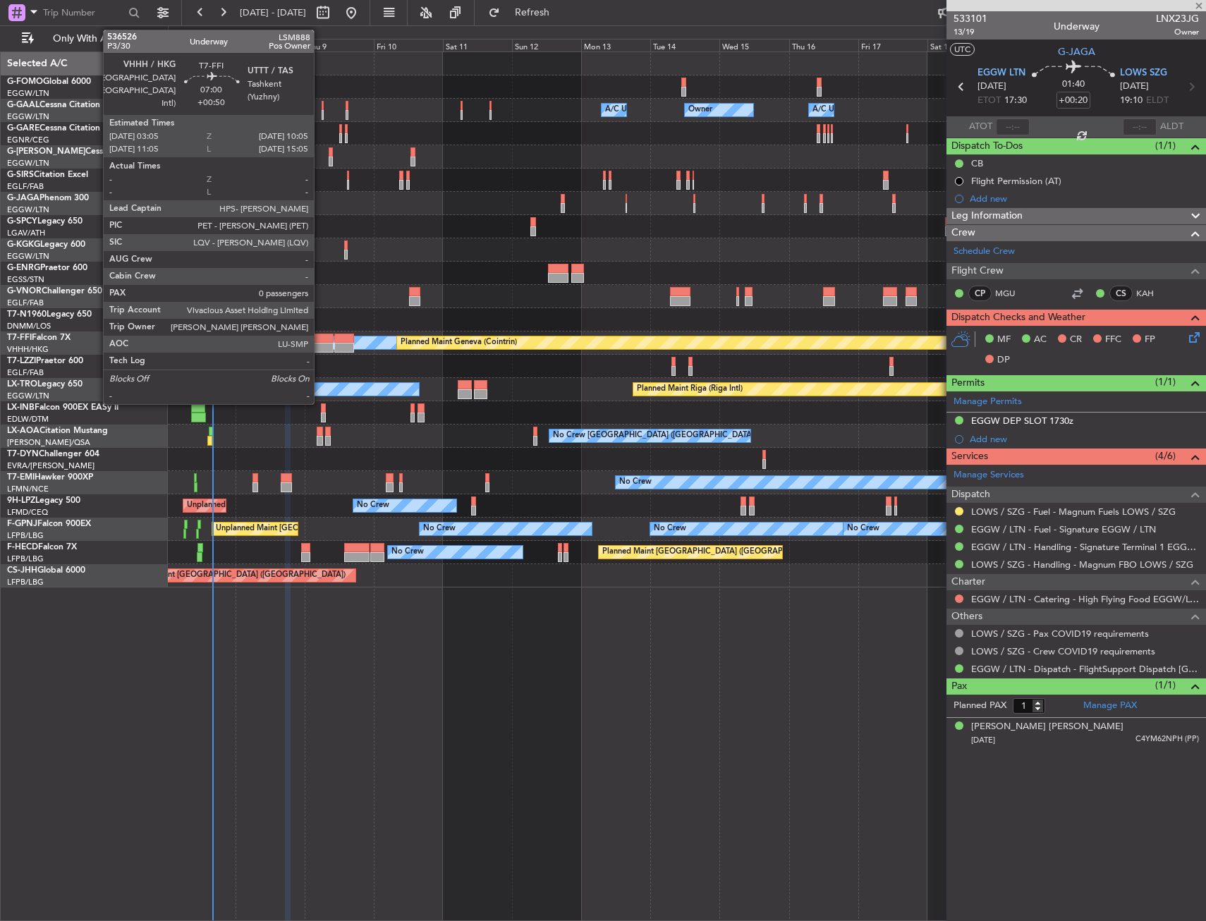
type input "+00:50"
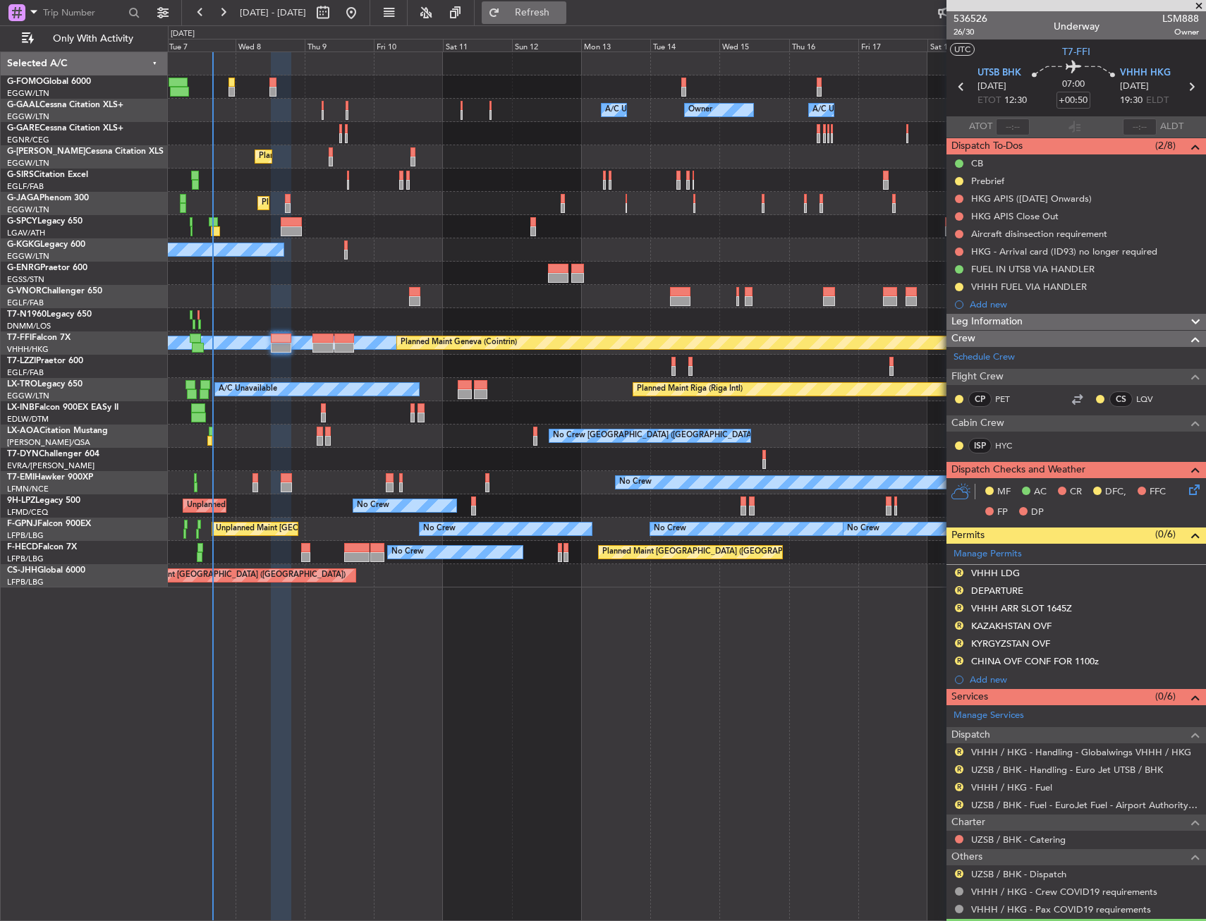
click at [562, 16] on span "Refresh" at bounding box center [532, 13] width 59 height 10
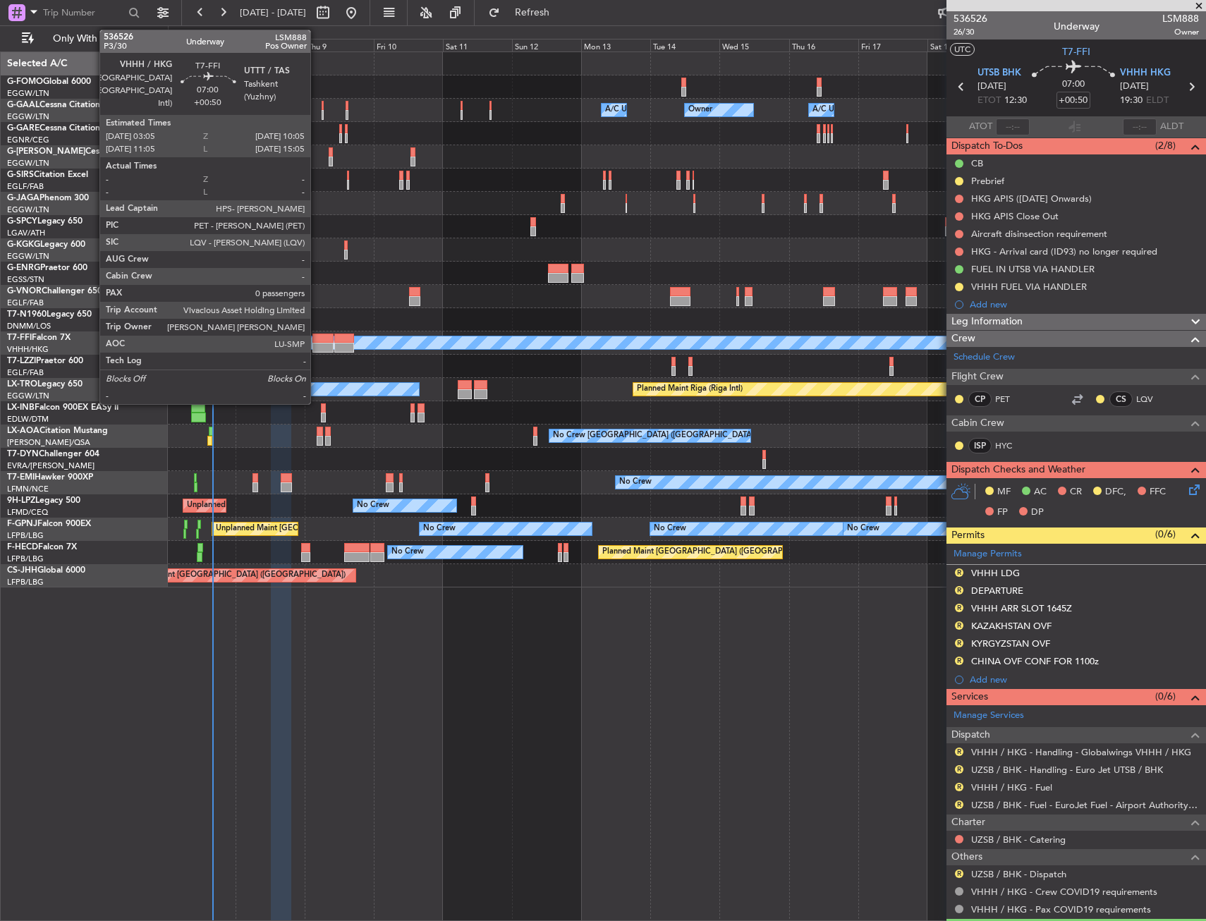
click at [317, 341] on div at bounding box center [322, 339] width 20 height 10
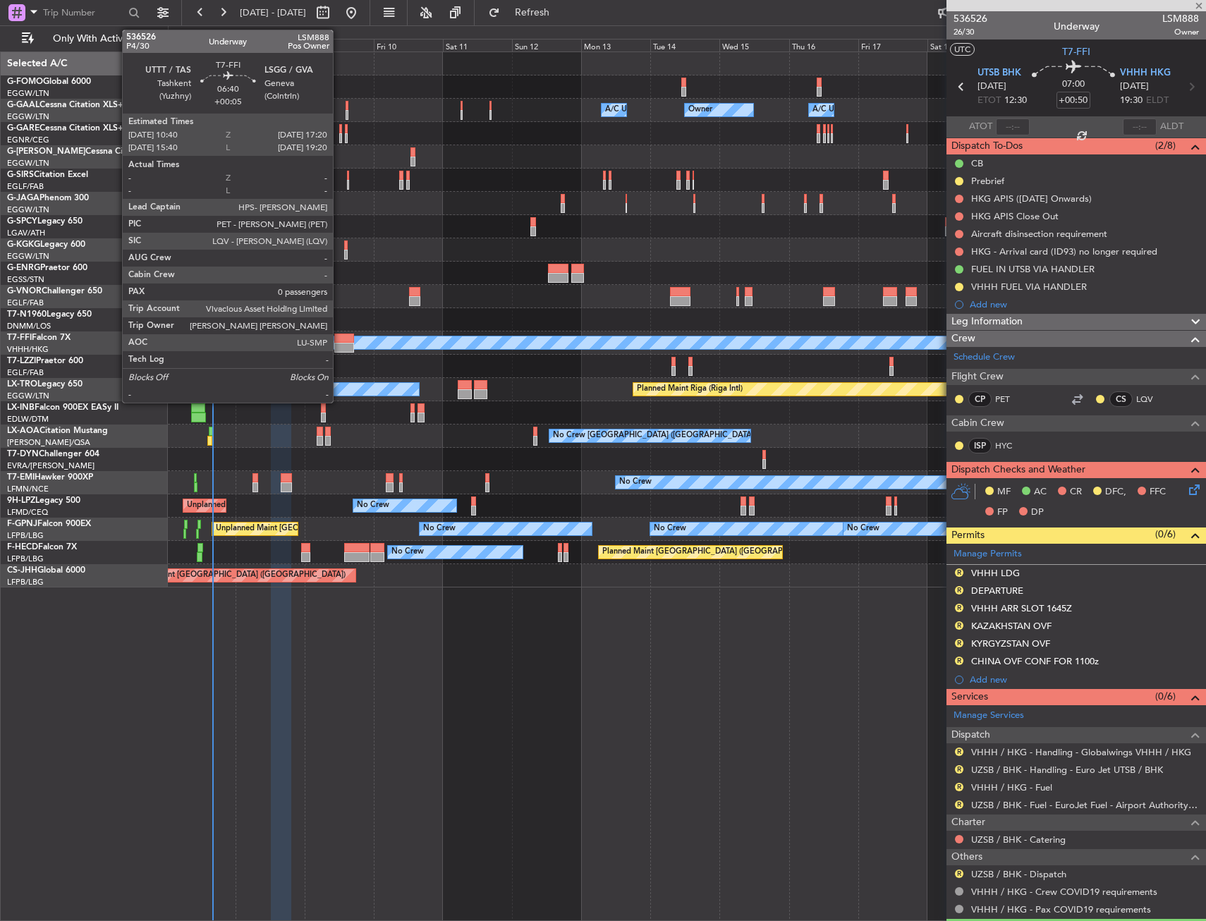
type input "0"
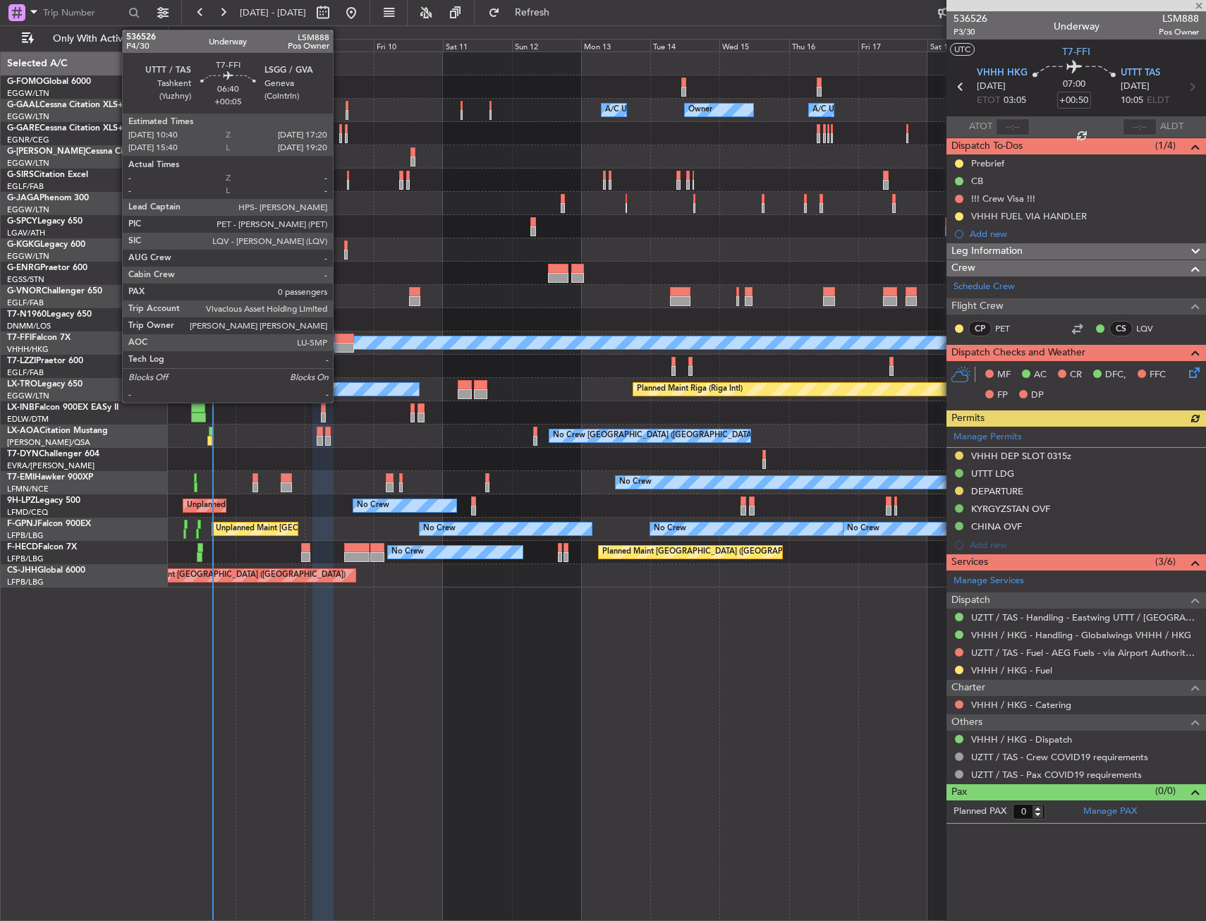
click at [339, 343] on div at bounding box center [344, 348] width 20 height 10
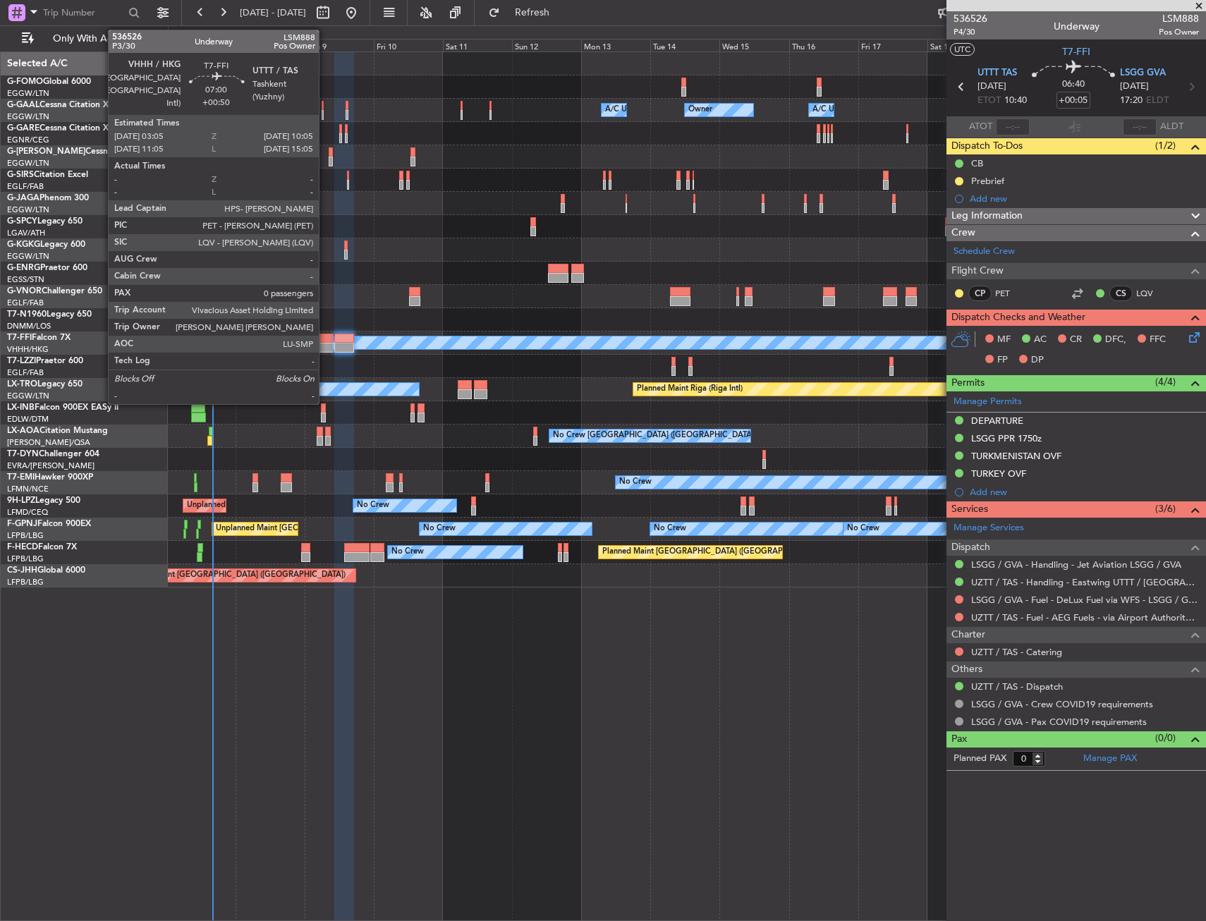
click at [322, 337] on div at bounding box center [322, 339] width 20 height 10
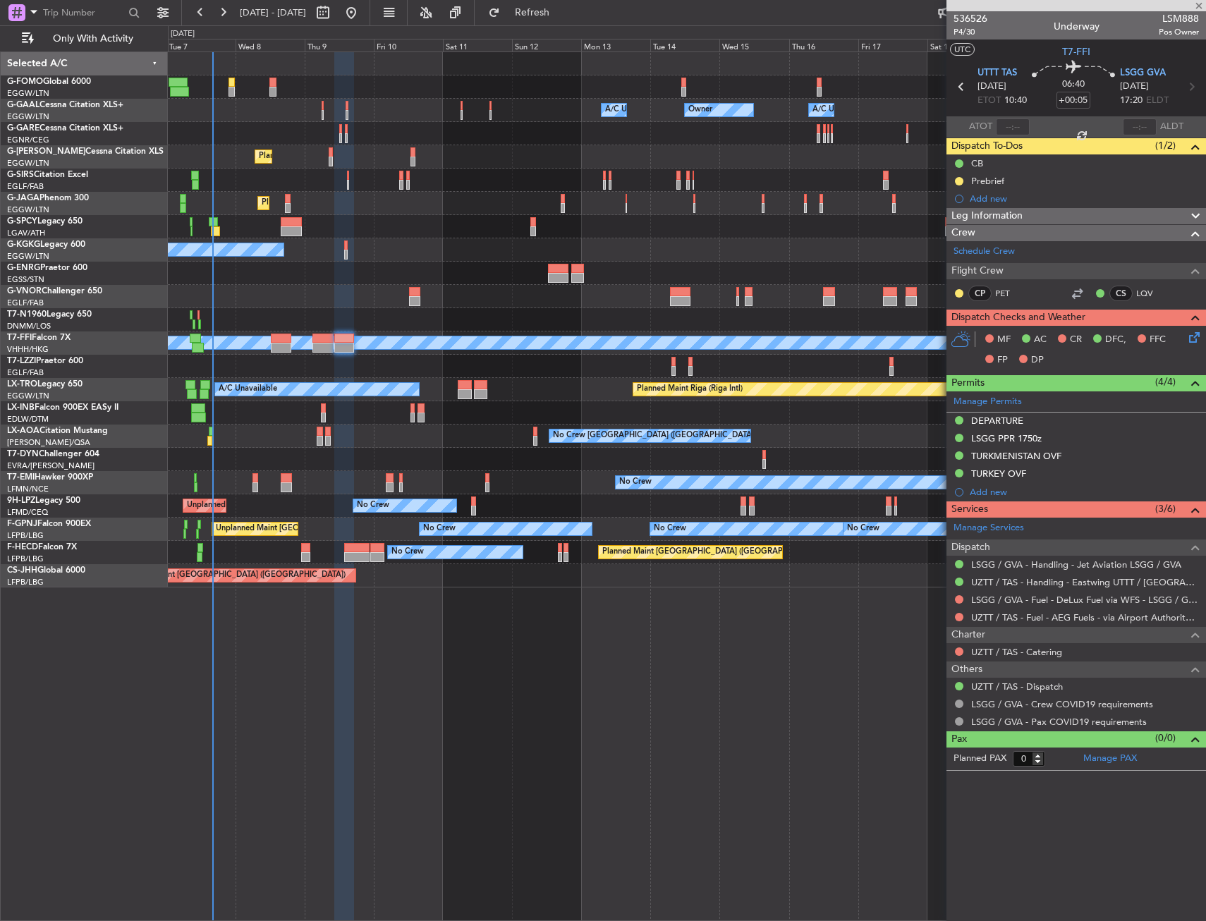
type input "+00:50"
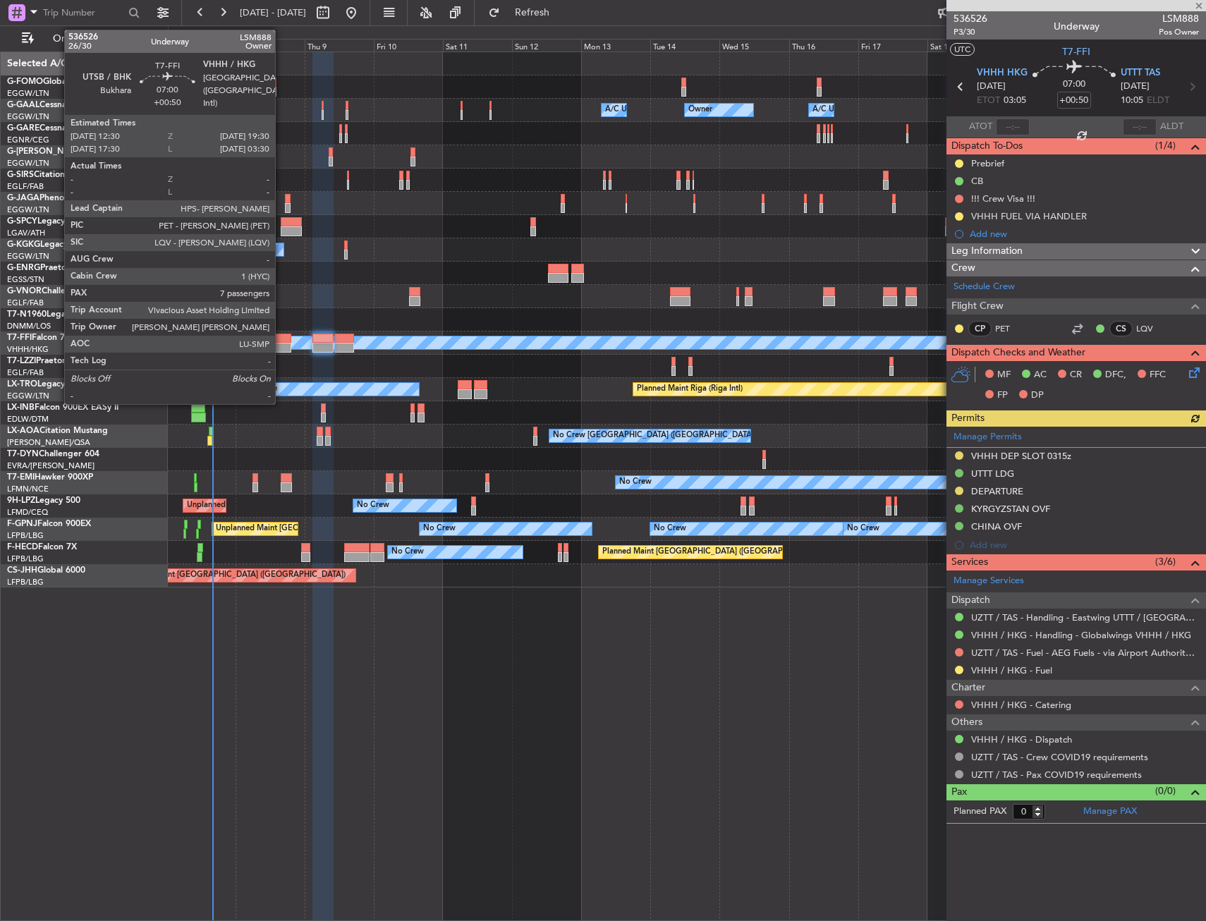
click at [281, 347] on div at bounding box center [281, 348] width 20 height 10
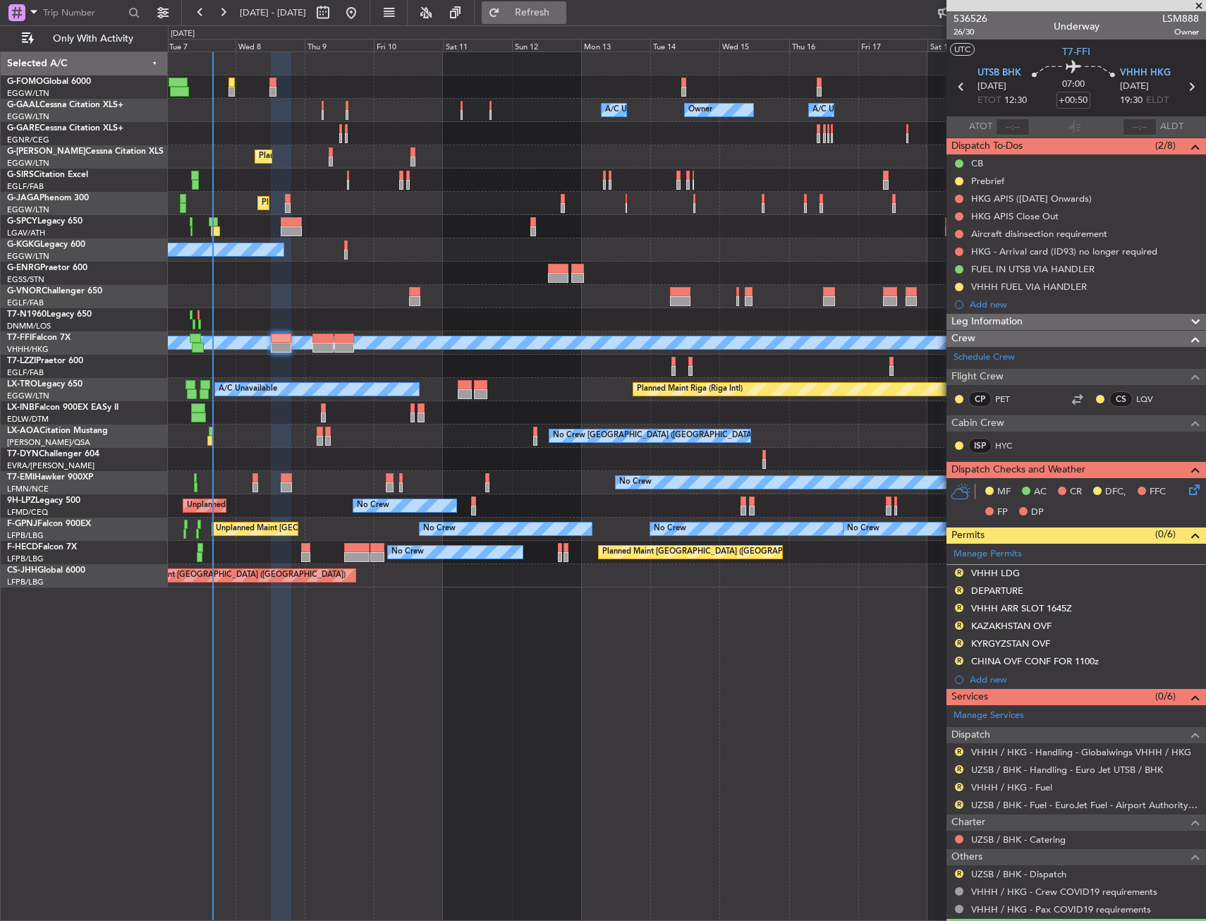
click at [562, 18] on span "Refresh" at bounding box center [532, 13] width 59 height 10
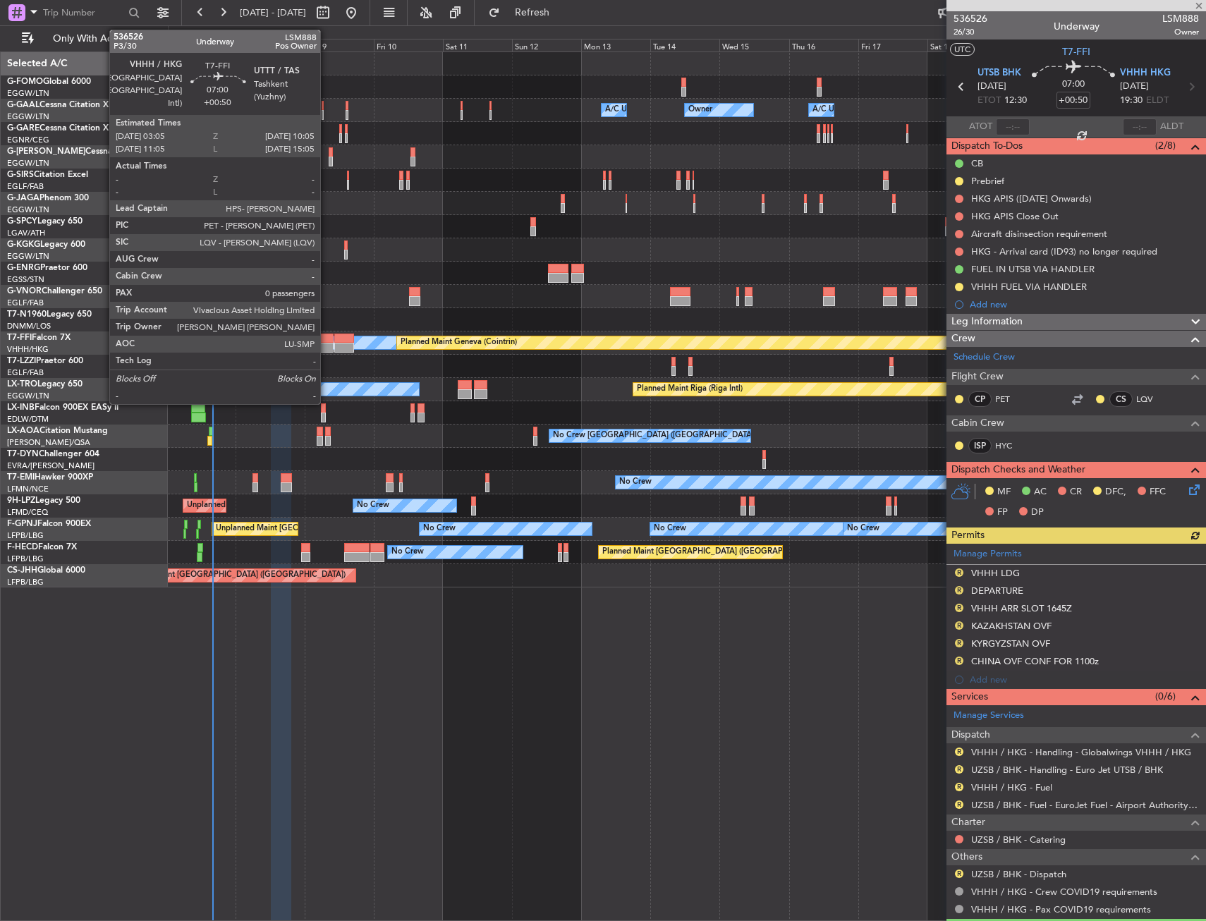
click at [326, 340] on div at bounding box center [322, 339] width 20 height 10
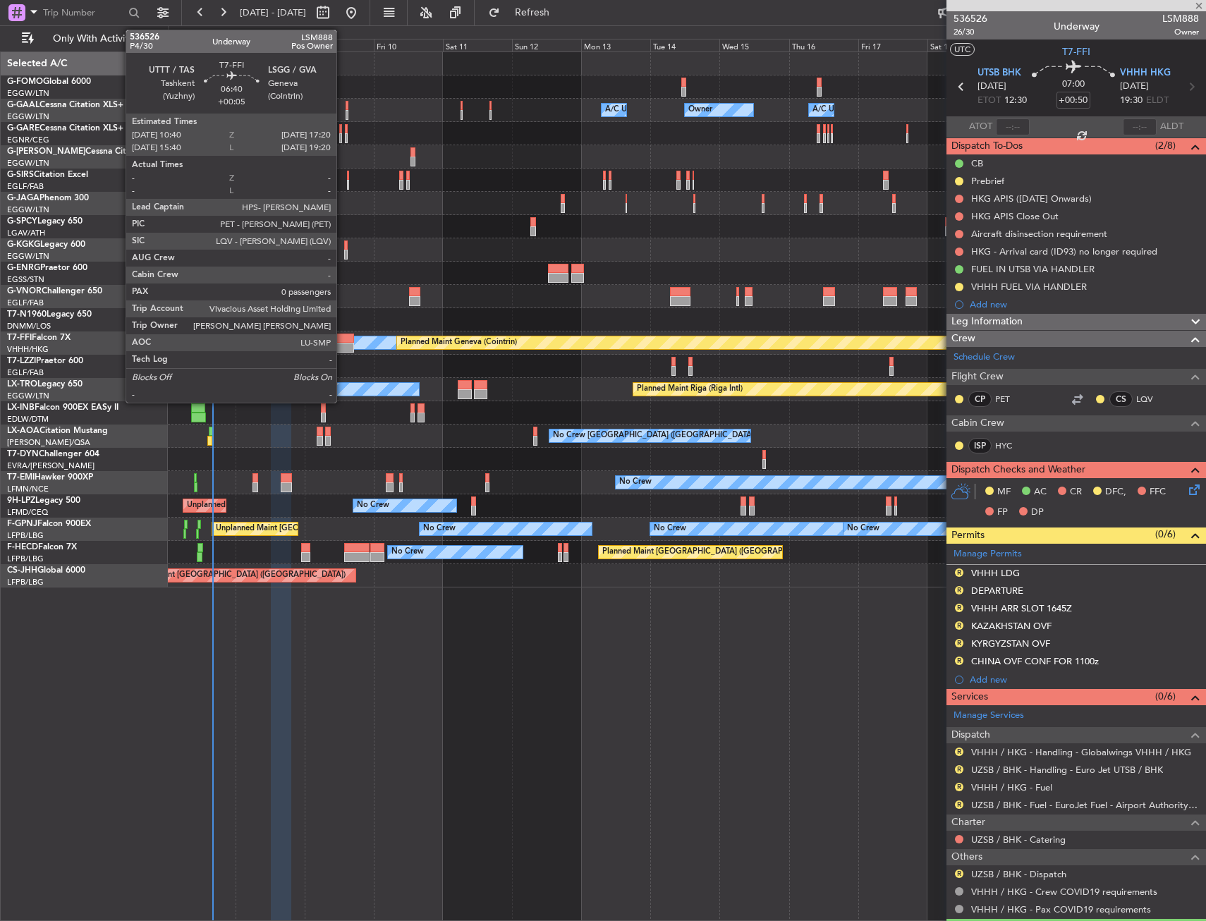
type input "0"
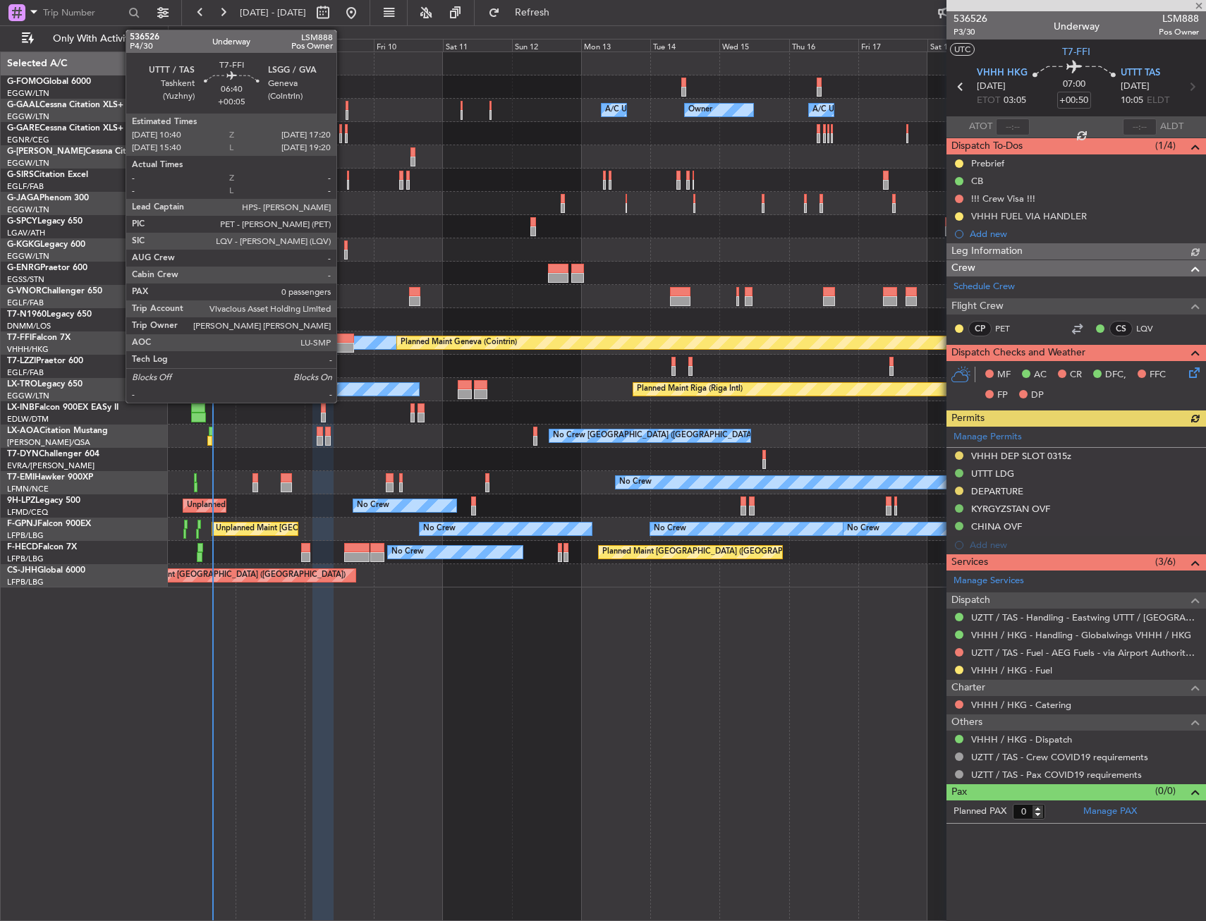
click at [343, 340] on div at bounding box center [344, 339] width 20 height 10
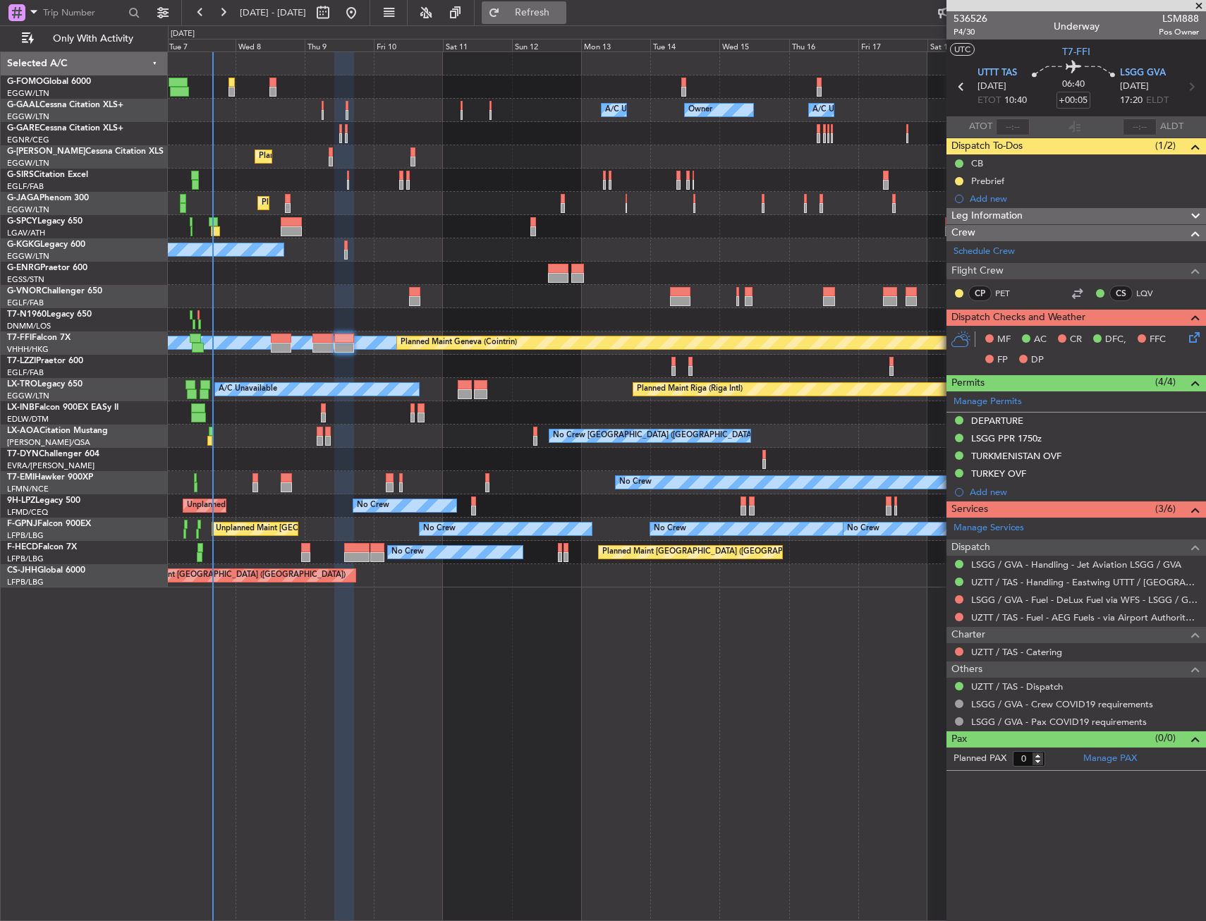
click at [543, 1] on fb-refresh-button "Refresh" at bounding box center [524, 12] width 99 height 25
click at [543, 4] on button "Refresh" at bounding box center [524, 12] width 85 height 23
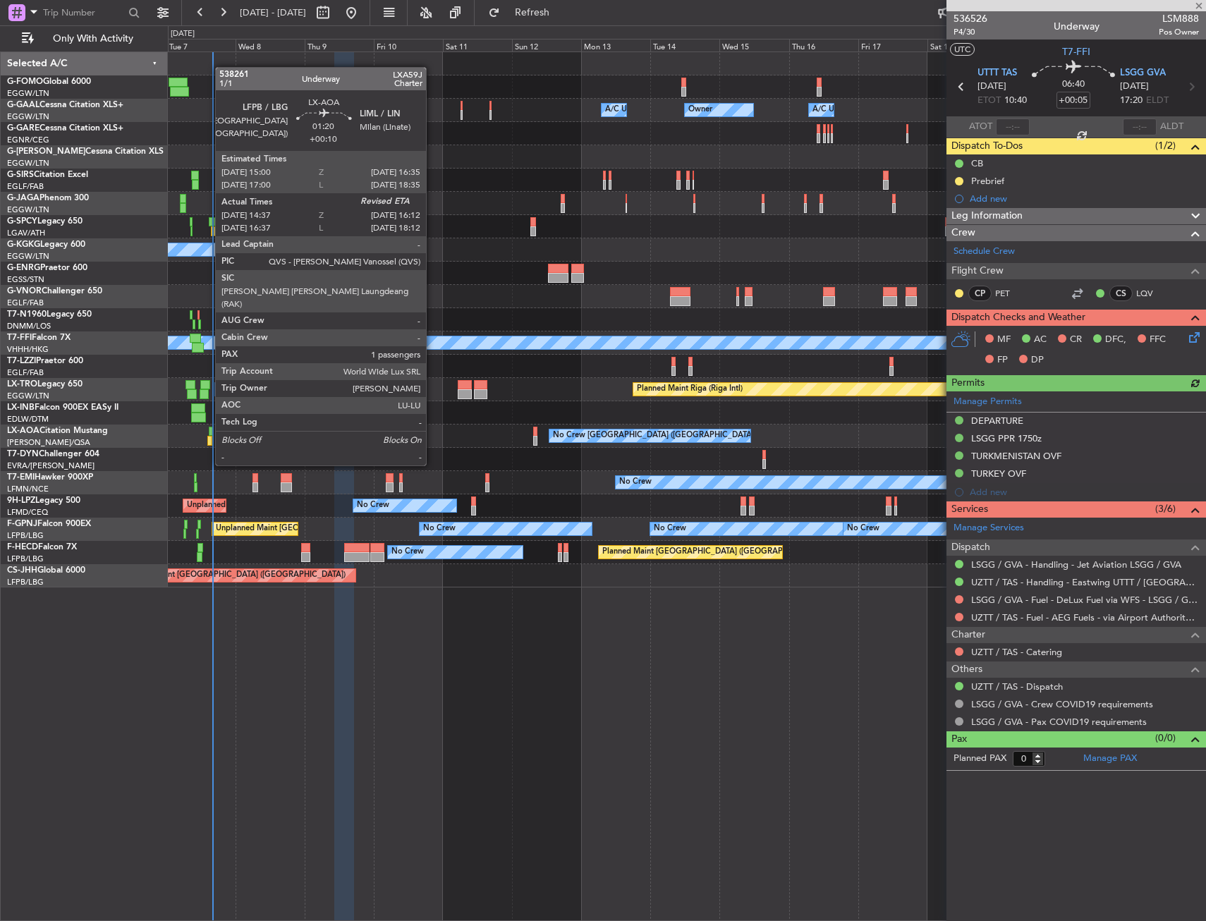
click at [208, 439] on div at bounding box center [209, 441] width 5 height 10
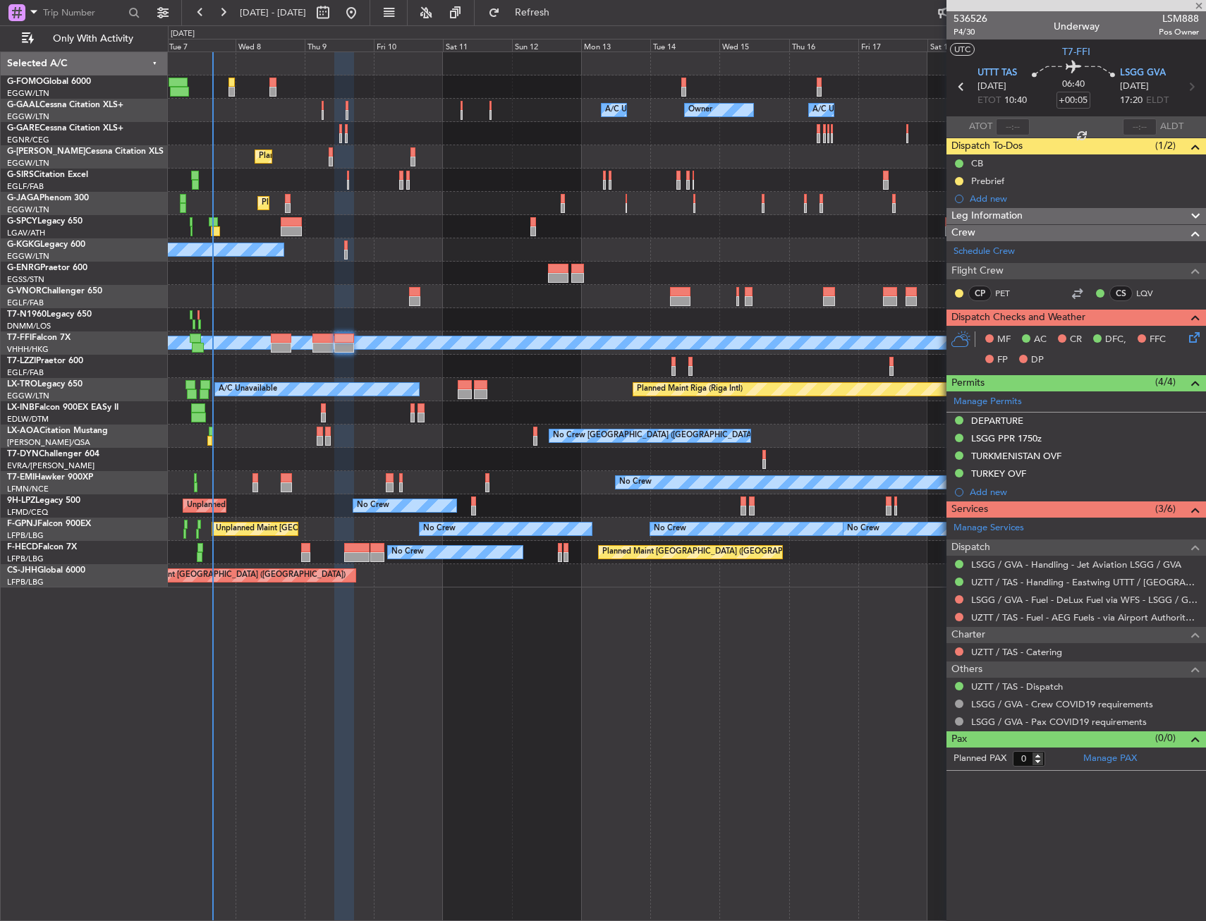
type input "+00:10"
type input "14:47"
type input "1"
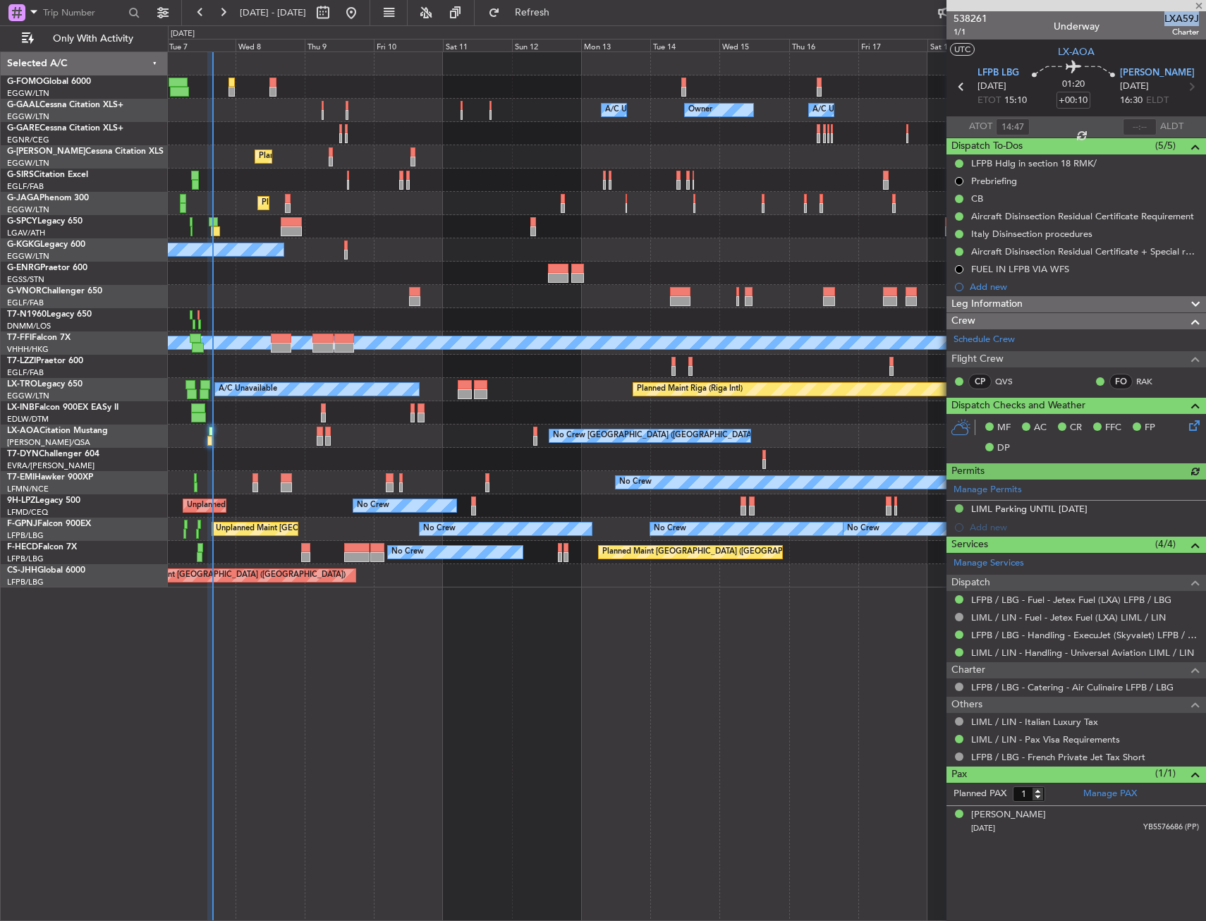
drag, startPoint x: 1166, startPoint y: 17, endPoint x: 1198, endPoint y: 19, distance: 31.8
click at [1198, 19] on span "LXA59J" at bounding box center [1181, 18] width 35 height 15
copy span "LXA59J"
click at [541, 26] on div "0 0 Tue 7 Wed 8 Thu 9 Fri 10 Sat 11 Sun 12 Mon 13 Oct 2025 Tue 14 Wed 15 Thu 16…" at bounding box center [687, 38] width 1037 height 25
click at [550, 16] on span "Refresh" at bounding box center [532, 13] width 59 height 10
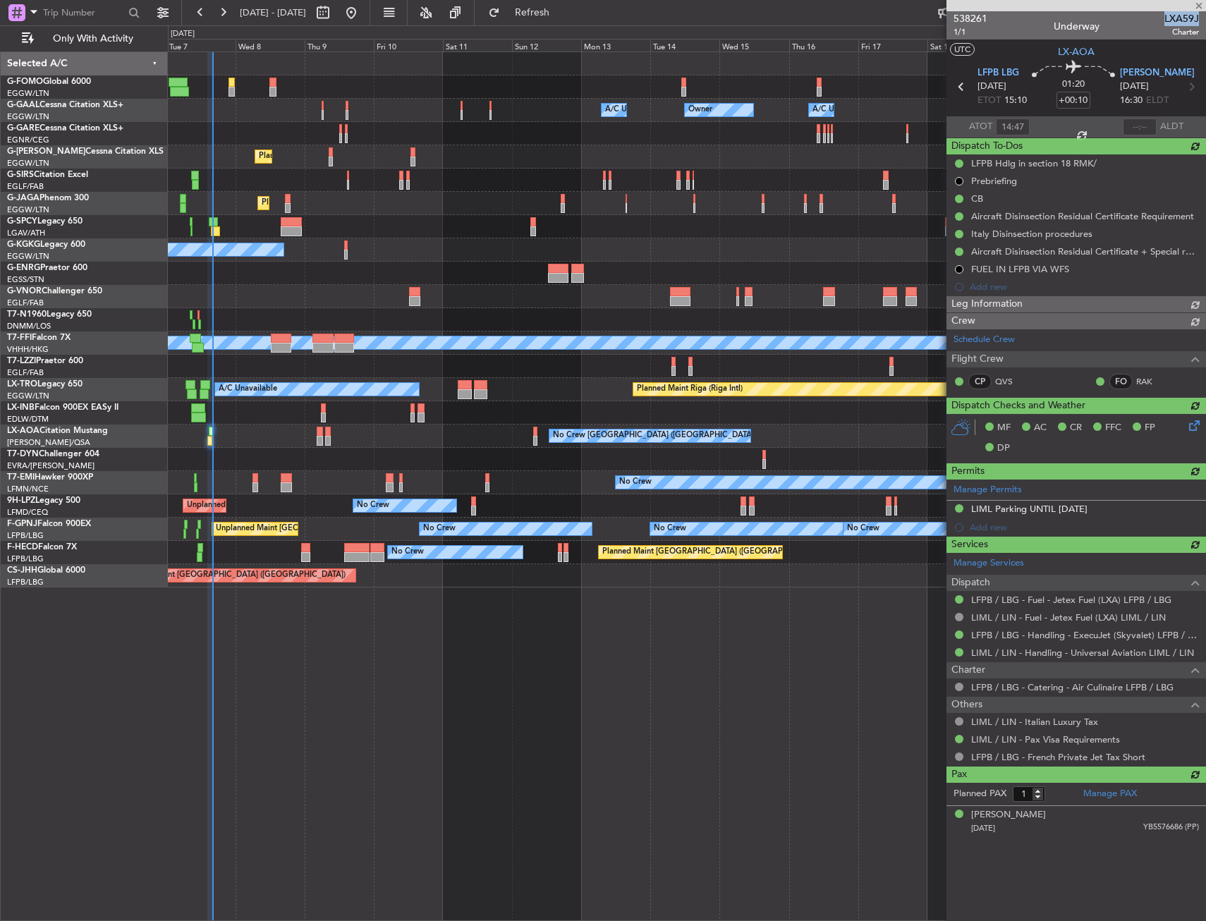
type input "16:05"
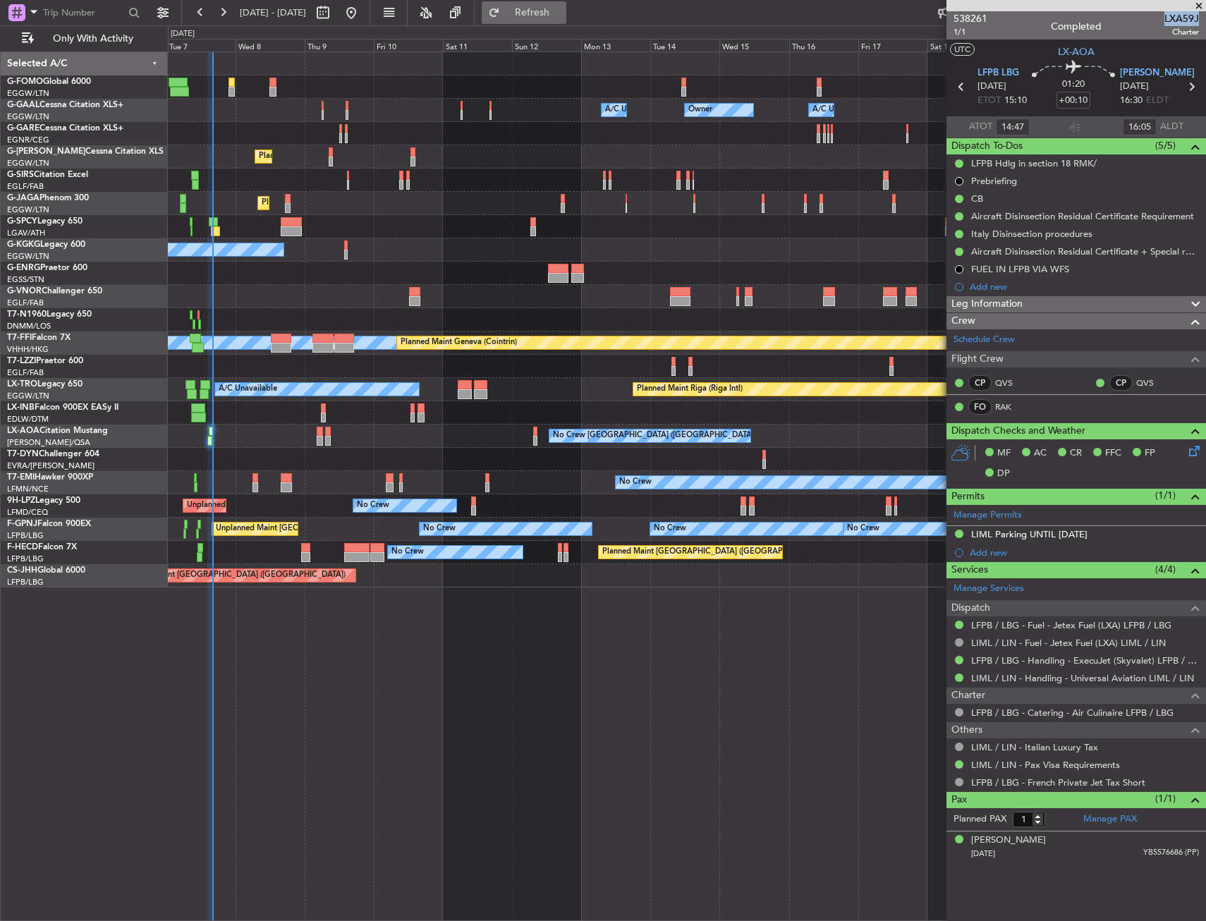
click at [562, 8] on span "Refresh" at bounding box center [532, 13] width 59 height 10
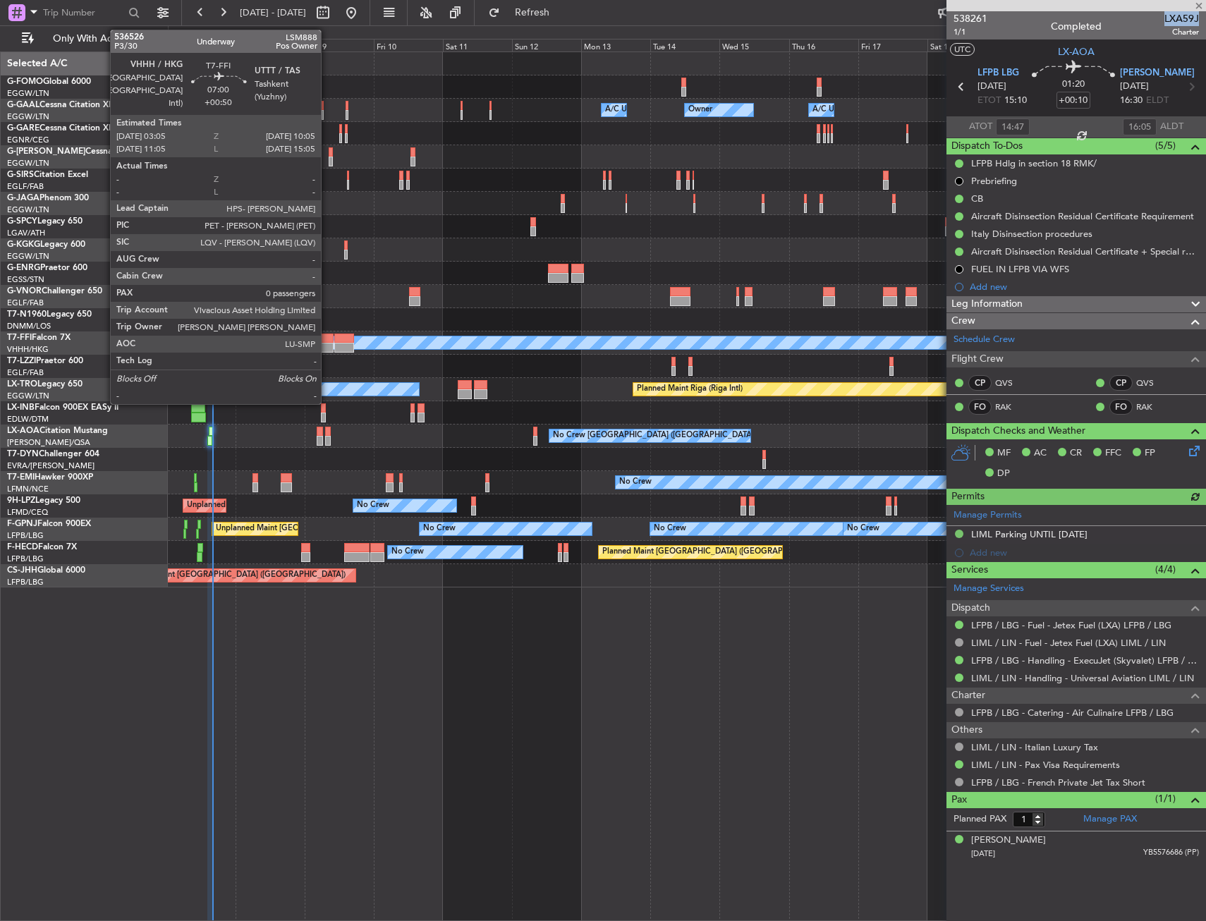
click at [327, 343] on div at bounding box center [322, 348] width 20 height 10
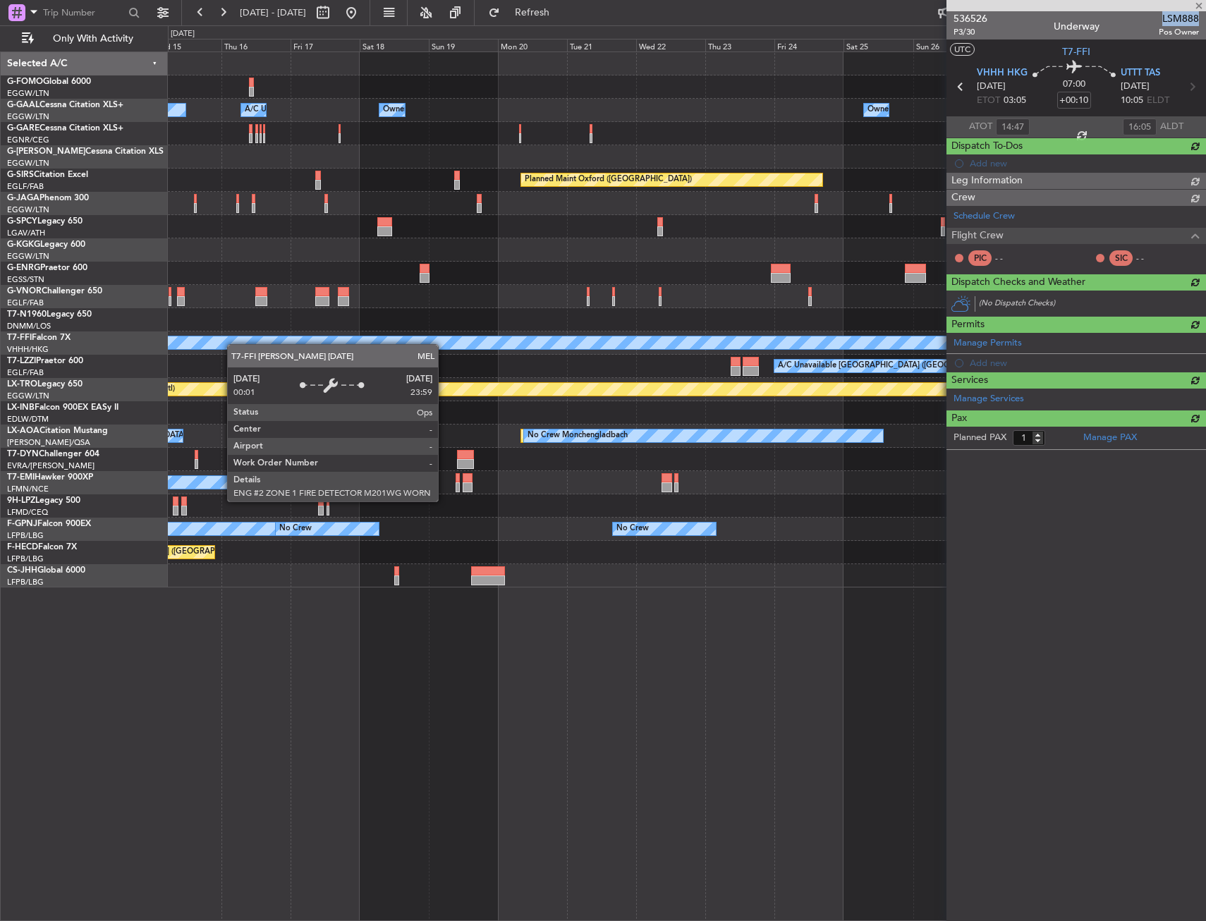
type input "+00:50"
type input "0"
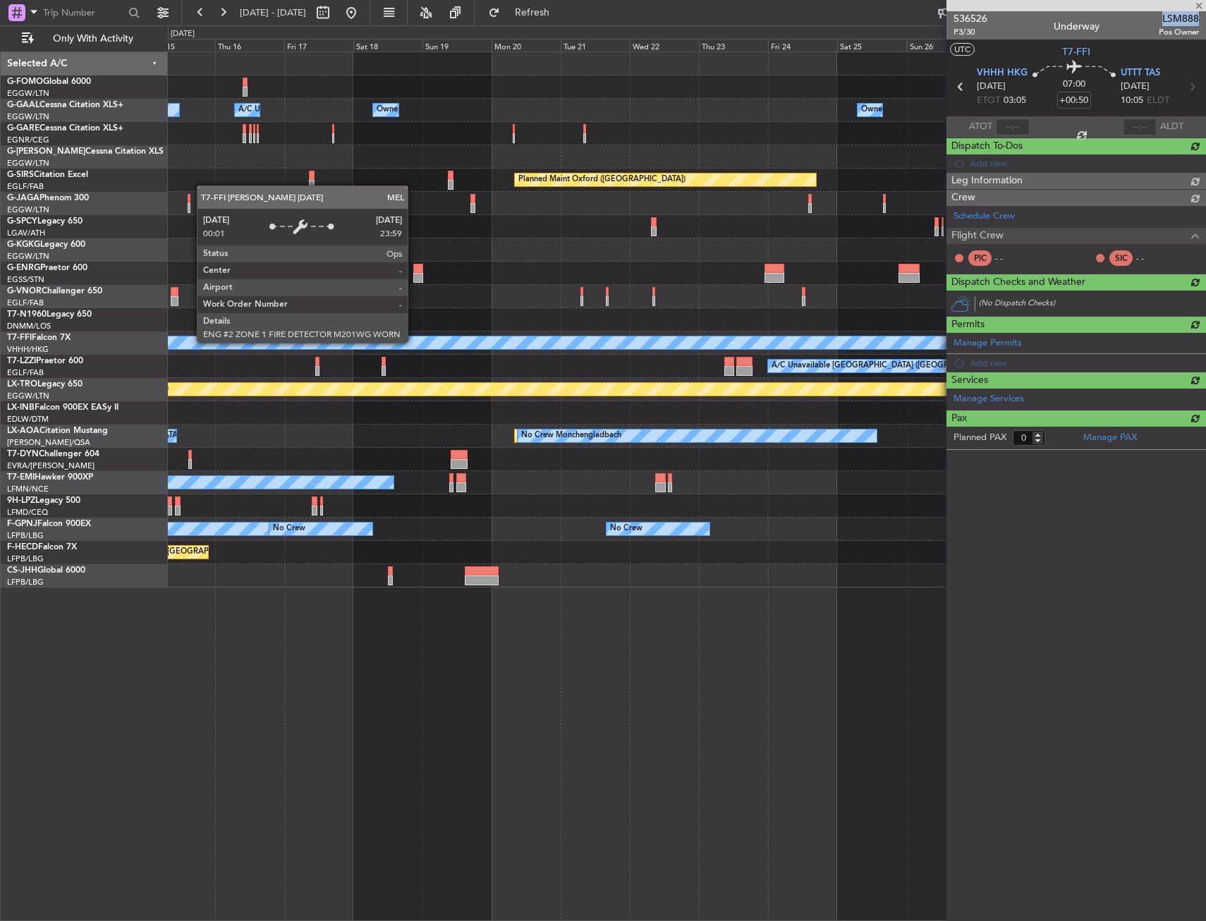
click at [193, 341] on div "Owner Owner Owner A/C Unavailable Owner A/C Unavailable Owner Planned Maint Oxf…" at bounding box center [686, 319] width 1037 height 535
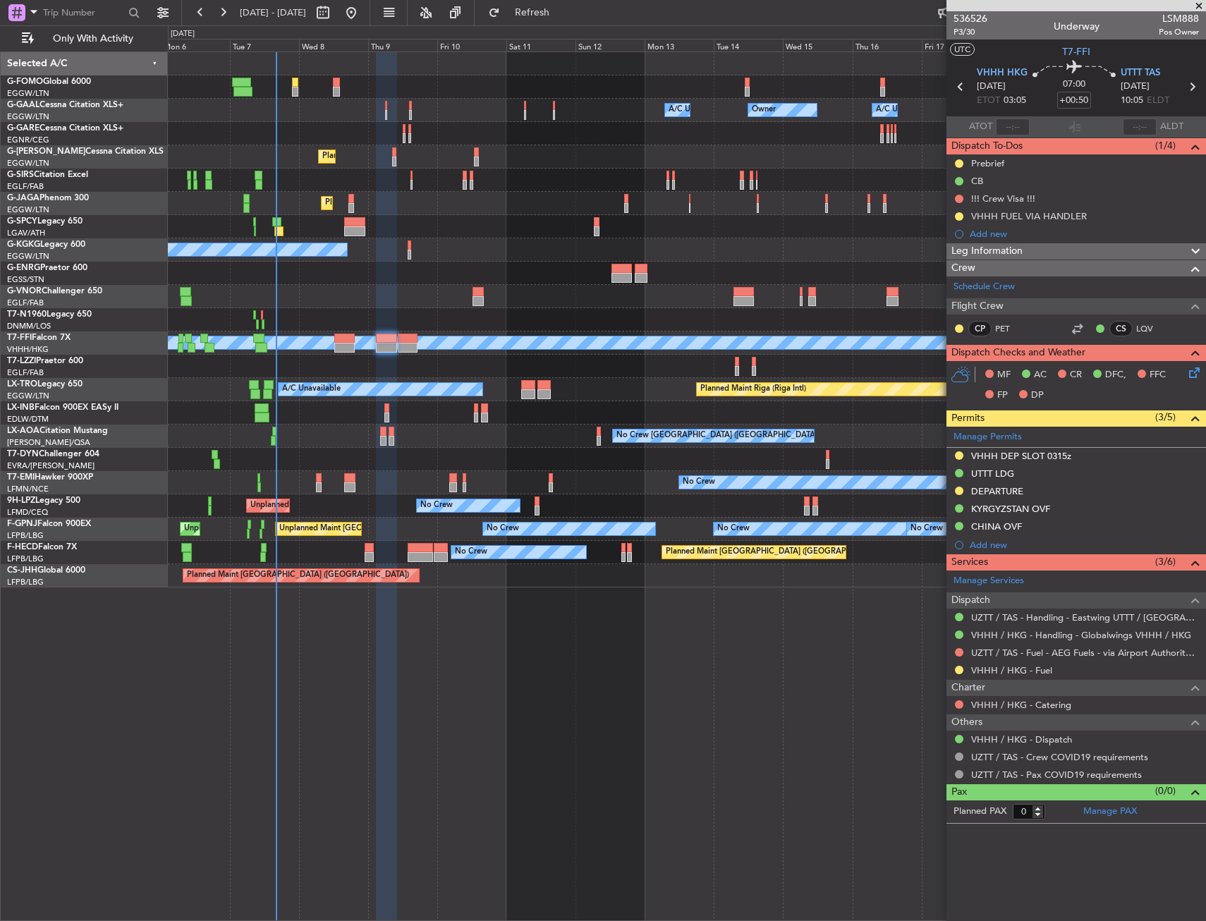
click at [589, 369] on div "A/C Unavailable [GEOGRAPHIC_DATA] ([GEOGRAPHIC_DATA])" at bounding box center [686, 366] width 1037 height 23
click at [562, 12] on span "Refresh" at bounding box center [532, 13] width 59 height 10
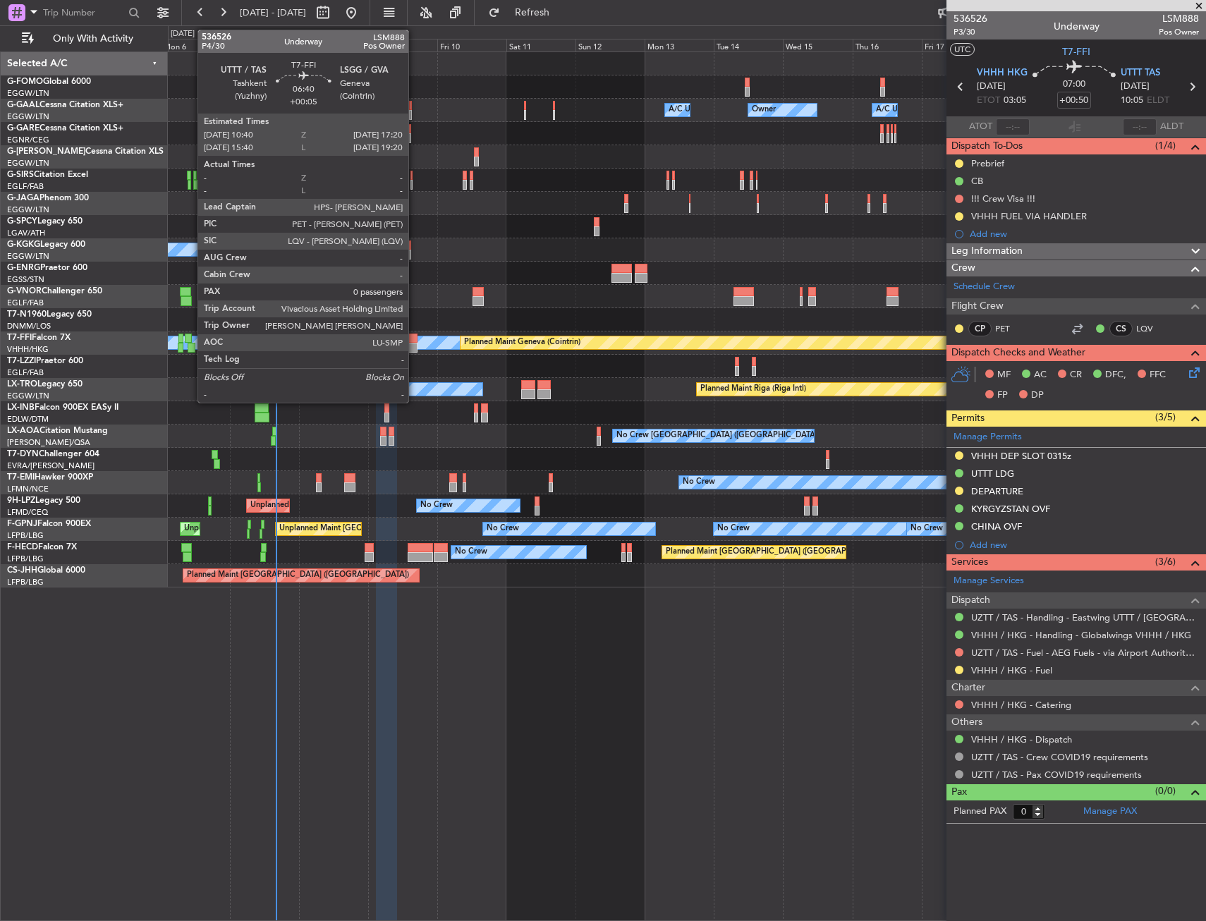
click at [414, 343] on div at bounding box center [408, 348] width 20 height 10
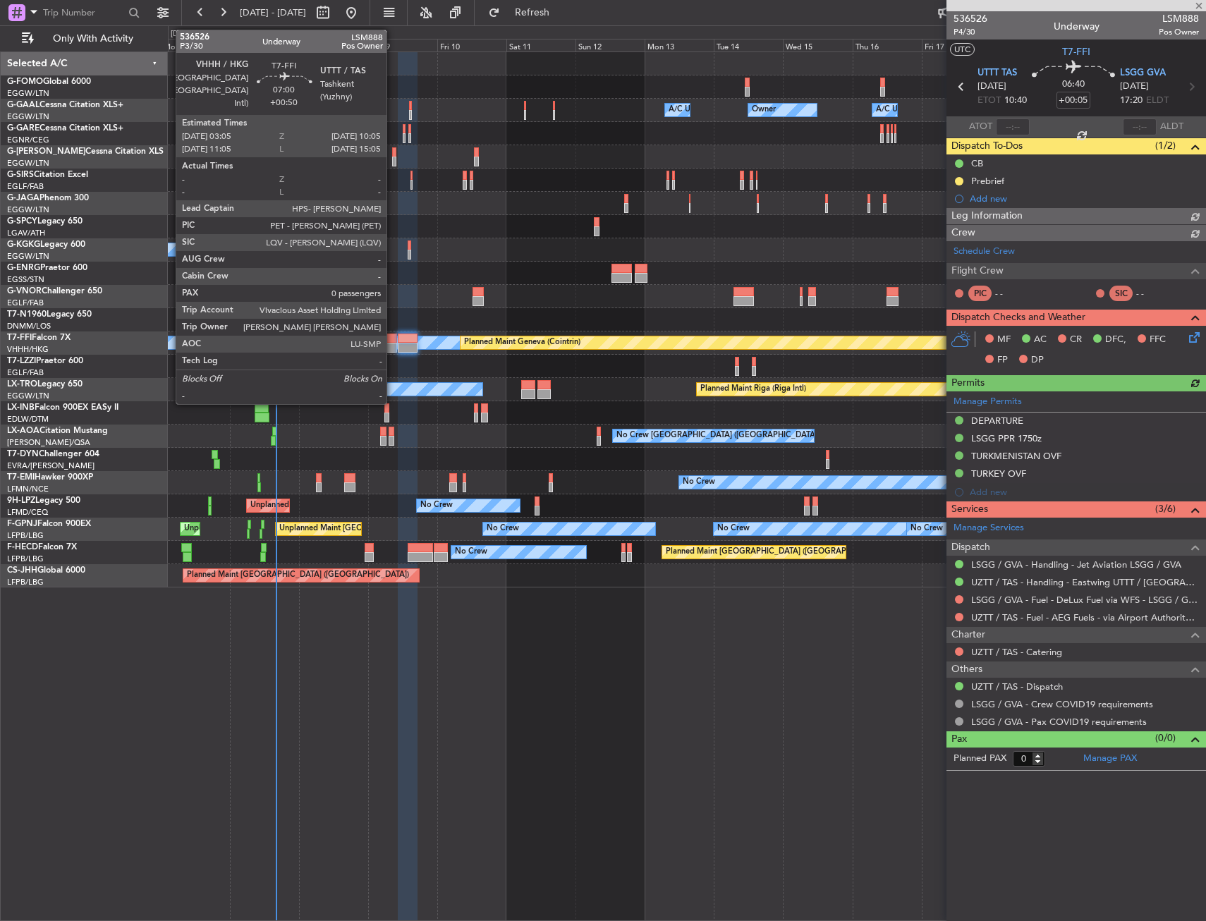
click at [393, 345] on div at bounding box center [386, 348] width 20 height 10
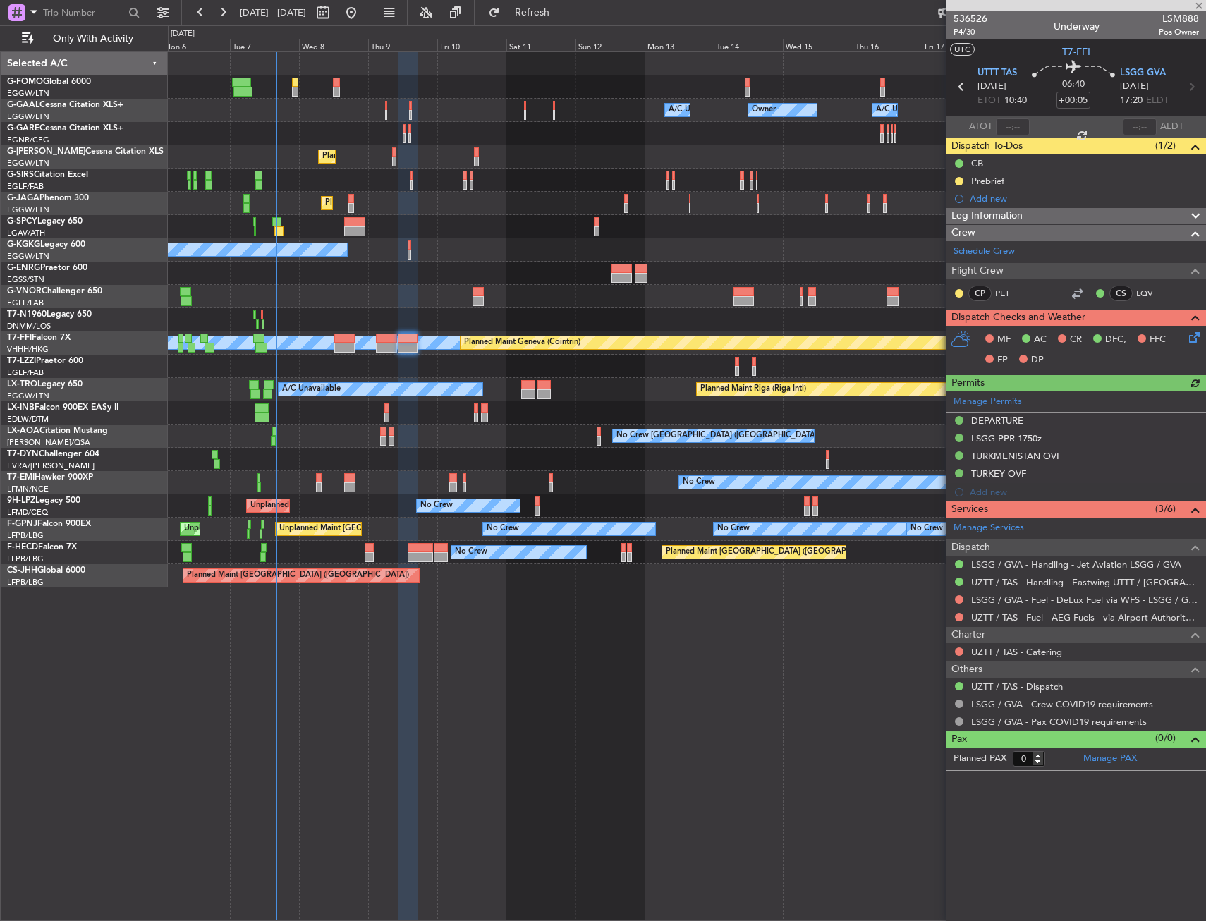
type input "+00:50"
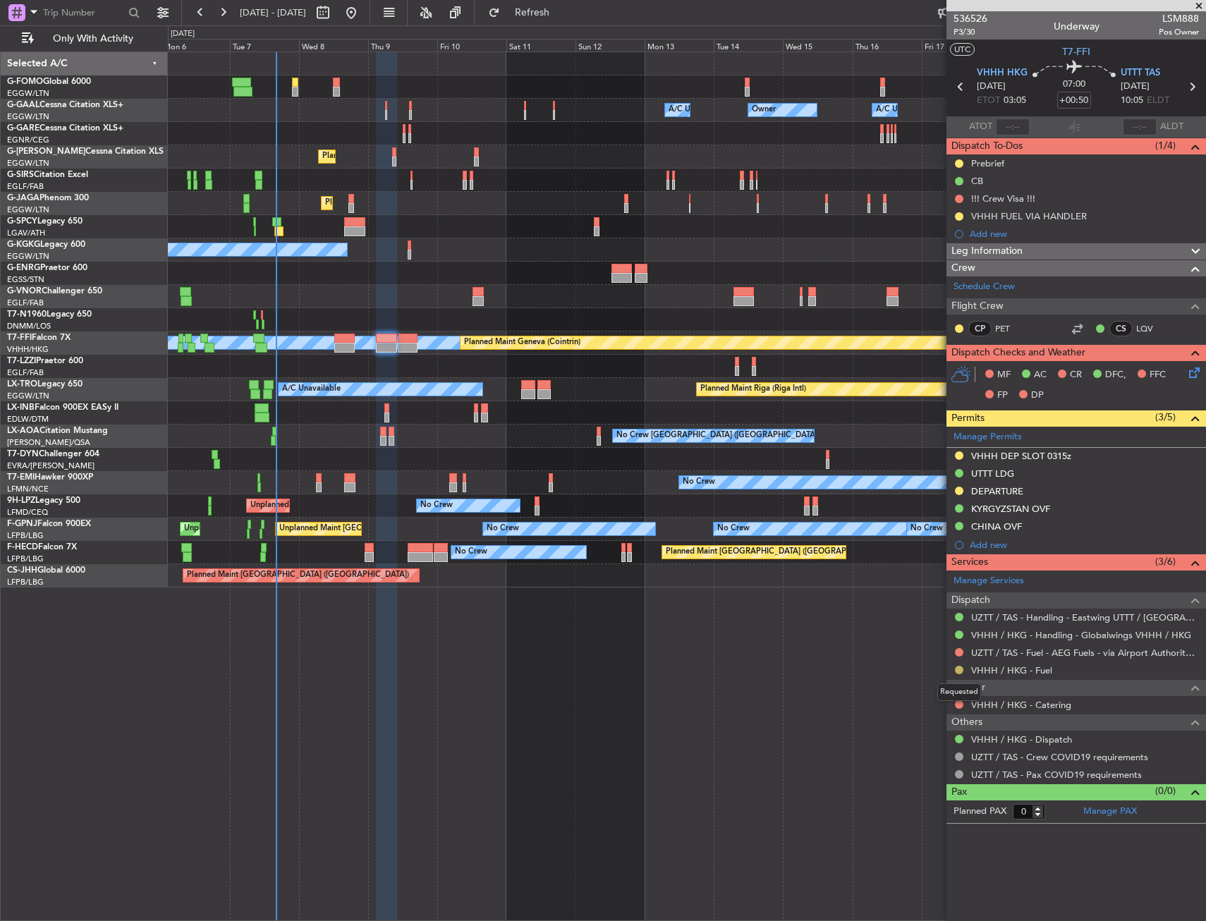
click at [958, 667] on button at bounding box center [959, 670] width 8 height 8
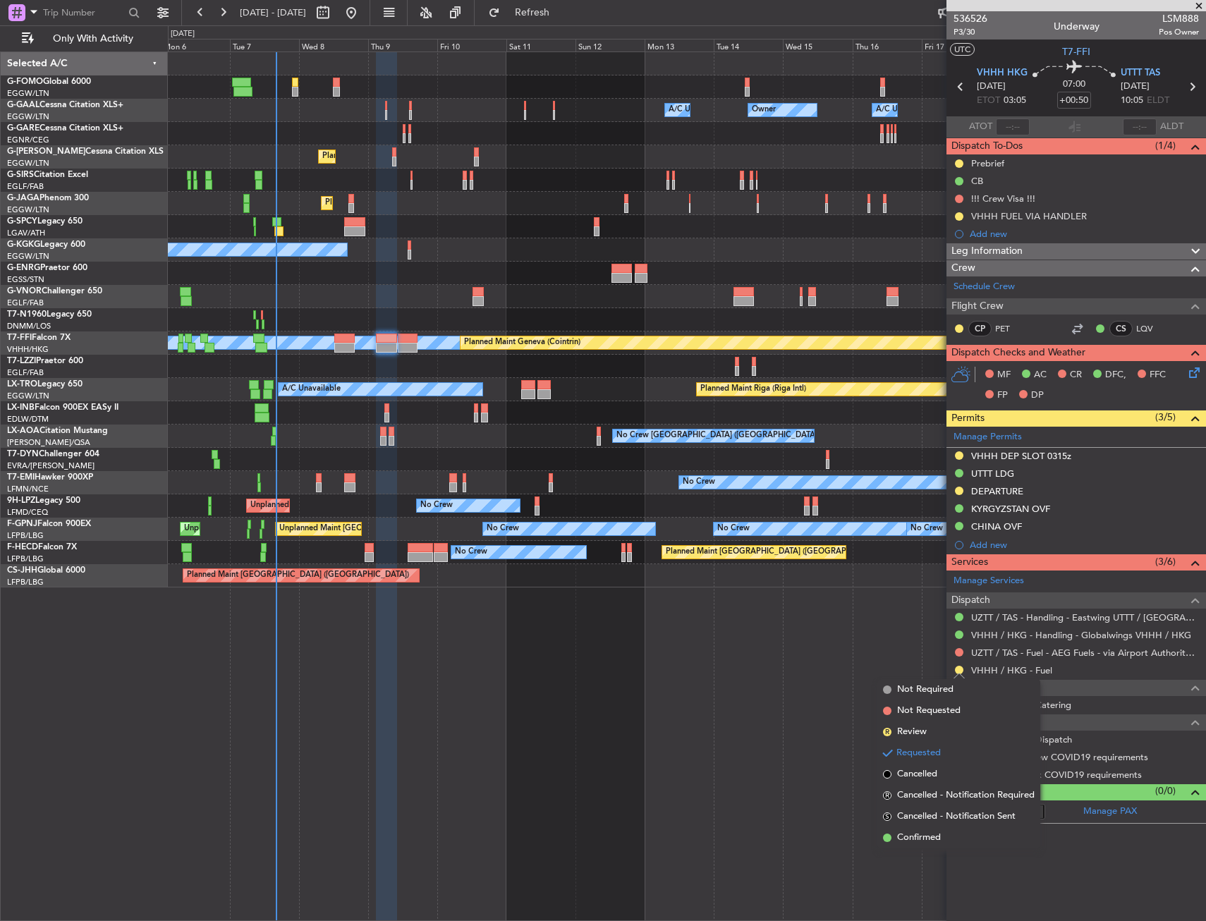
drag, startPoint x: 922, startPoint y: 835, endPoint x: 941, endPoint y: 770, distance: 67.6
click at [923, 835] on span "Confirmed" at bounding box center [919, 838] width 44 height 14
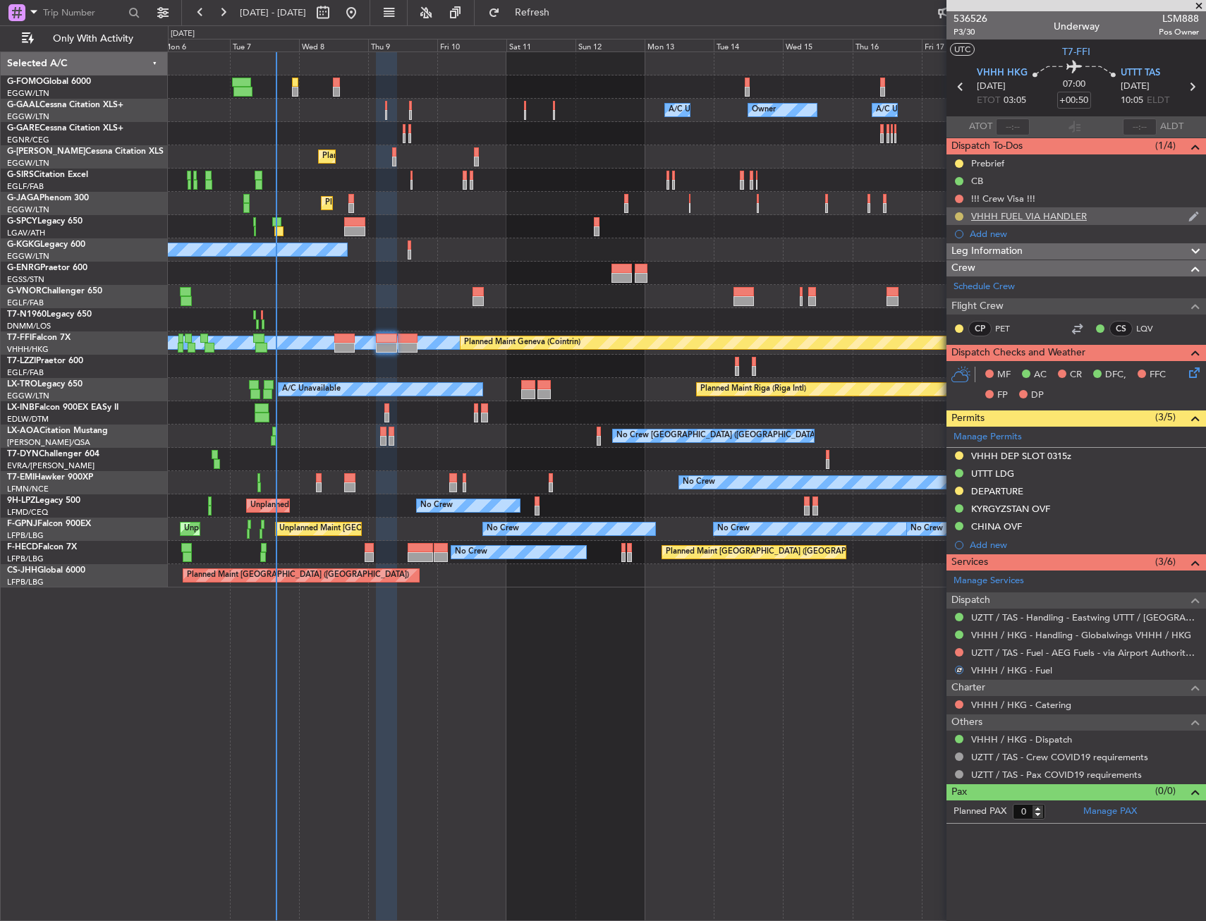
click at [960, 214] on button at bounding box center [959, 216] width 8 height 8
click at [960, 274] on span "Completed" at bounding box center [964, 278] width 47 height 14
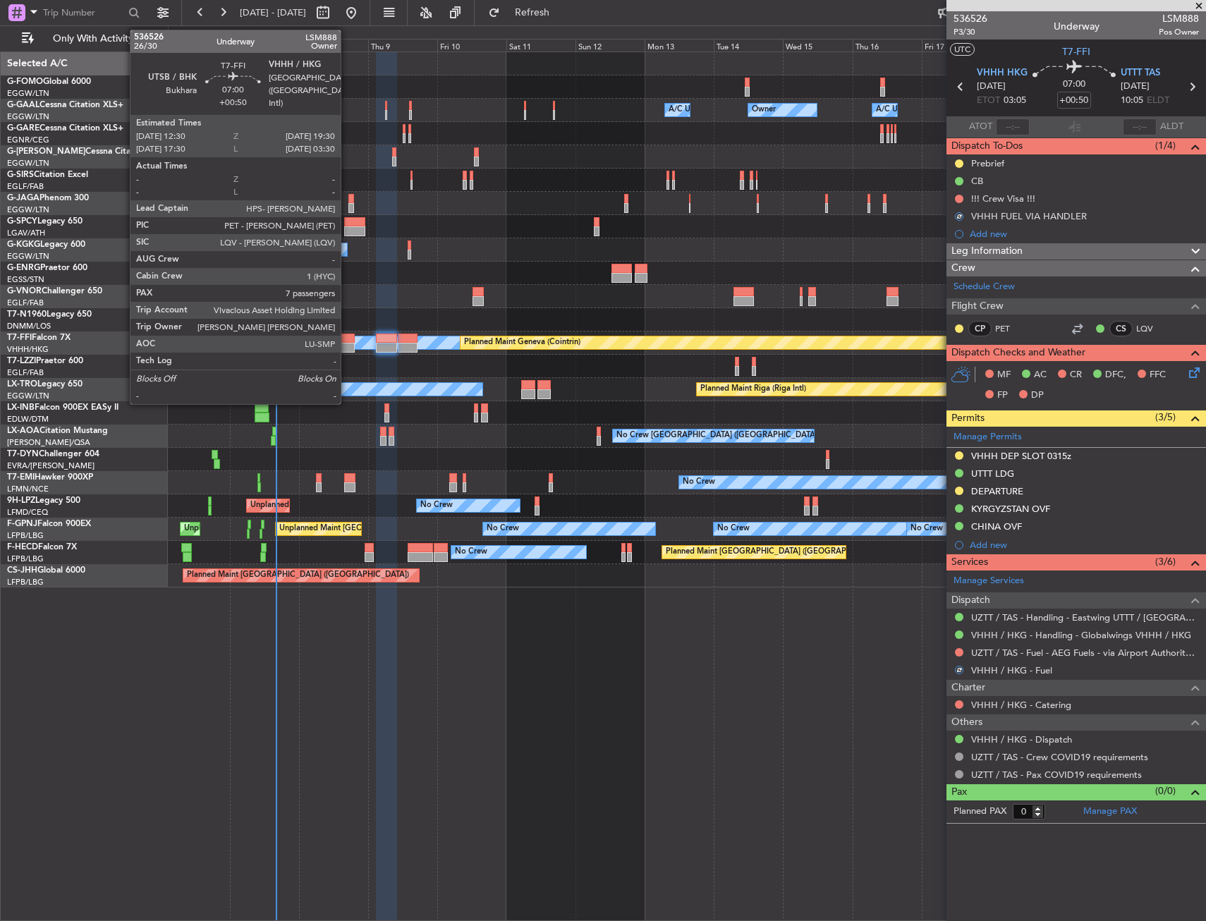
click at [347, 338] on div at bounding box center [344, 339] width 20 height 10
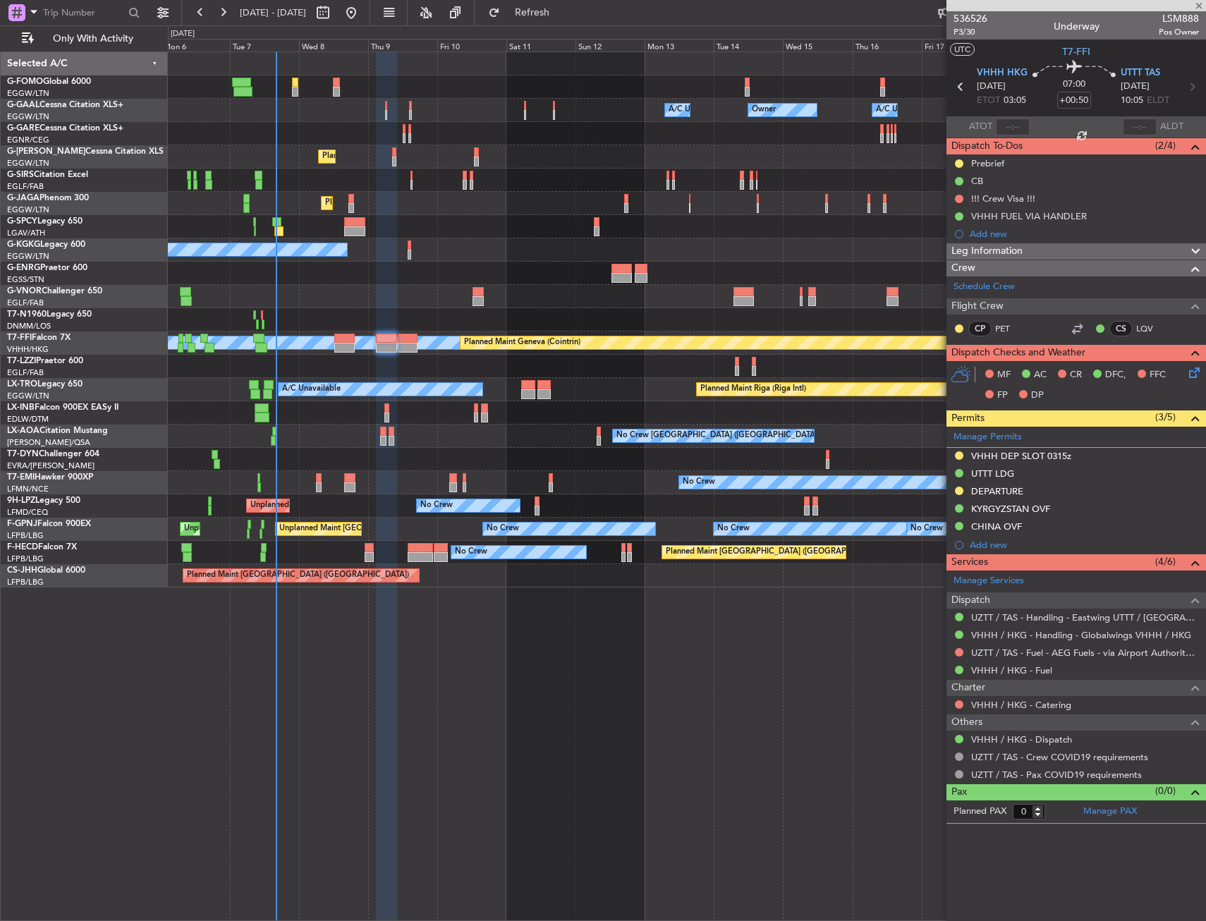
type input "7"
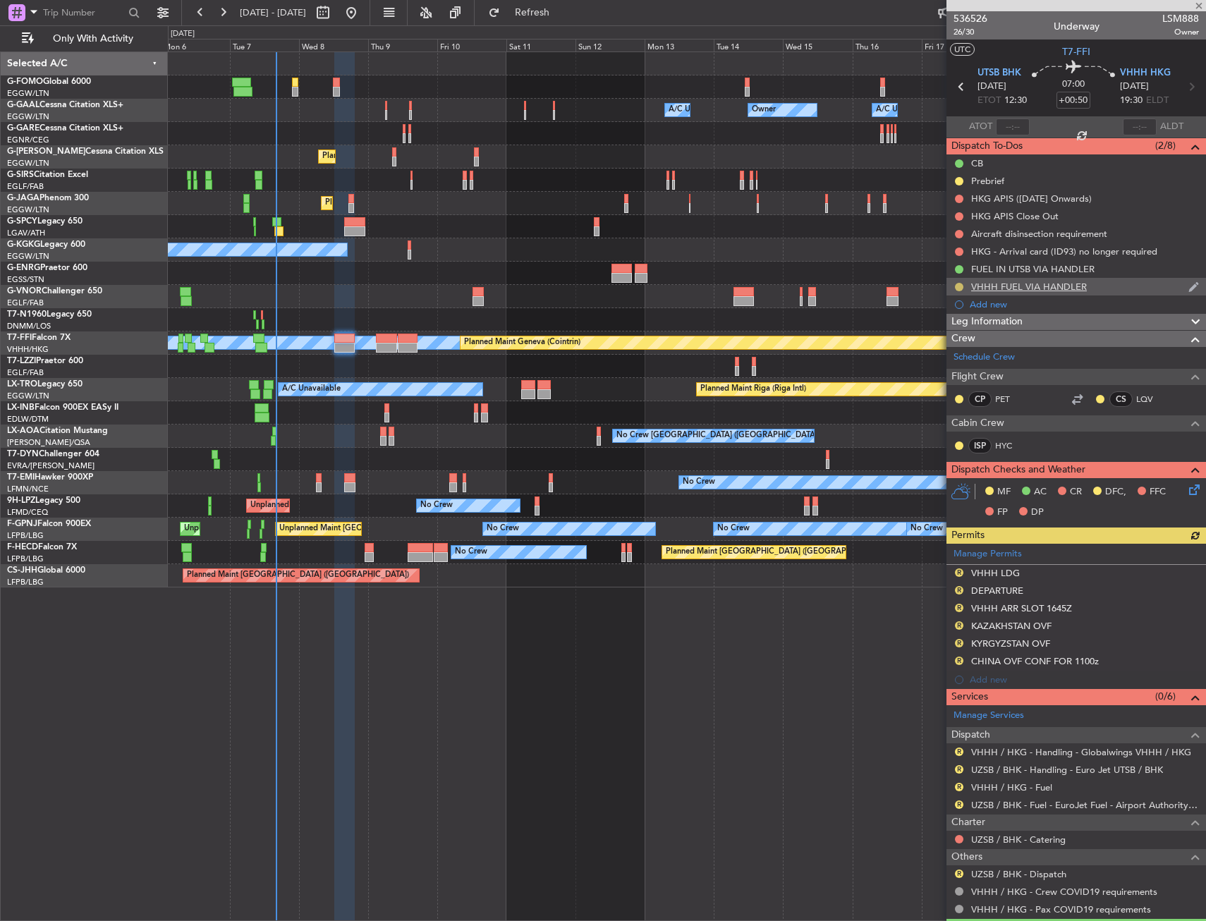
click at [960, 284] on button at bounding box center [959, 287] width 8 height 8
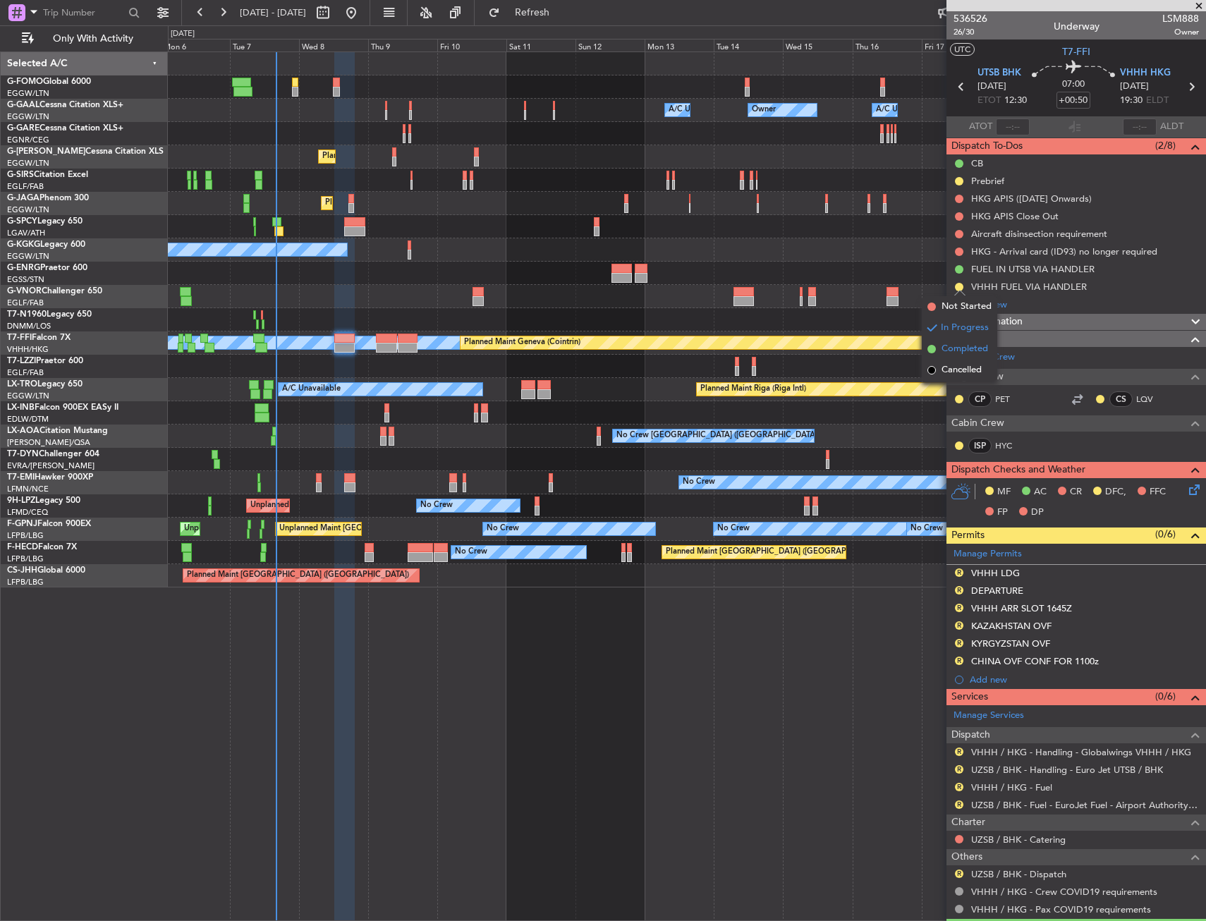
click at [955, 352] on span "Completed" at bounding box center [964, 349] width 47 height 14
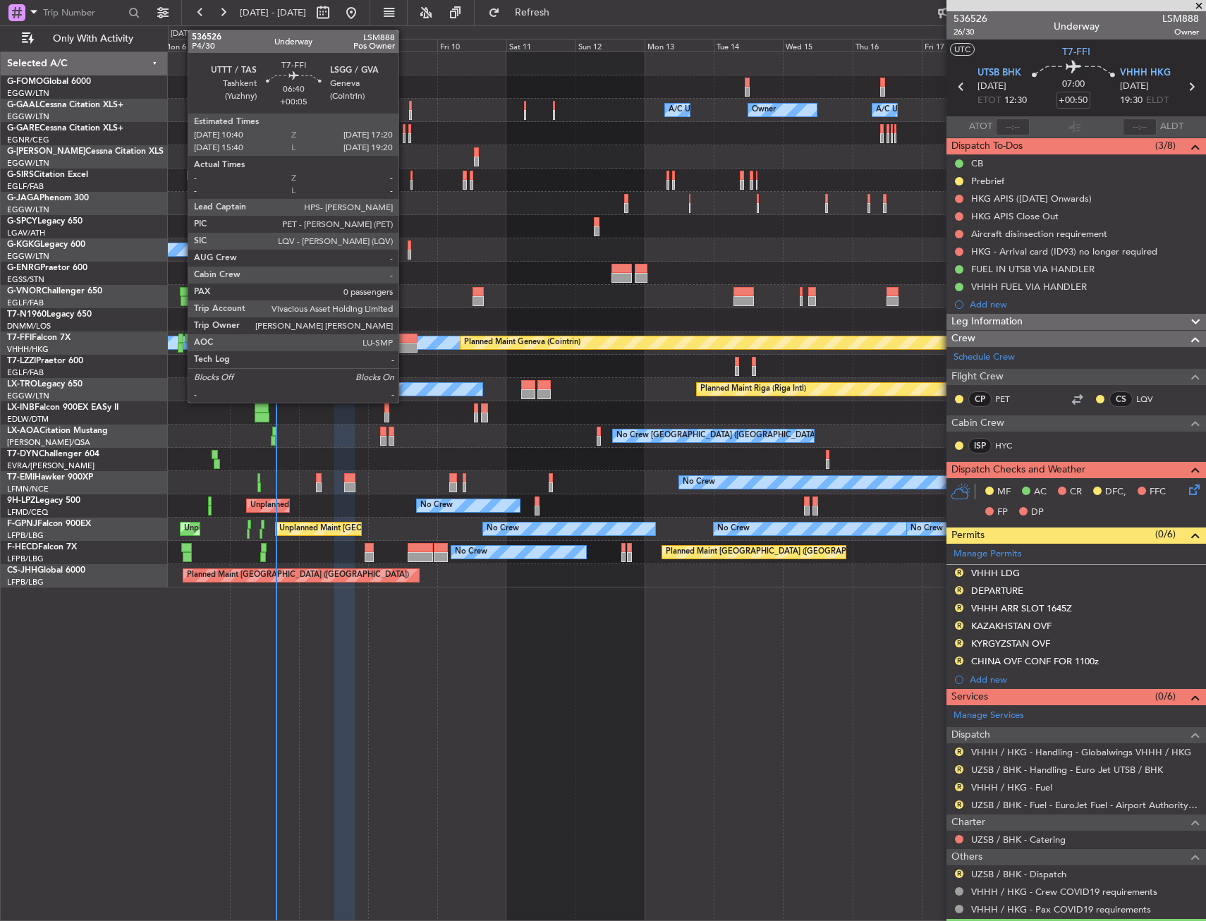
click at [405, 343] on div at bounding box center [408, 348] width 20 height 10
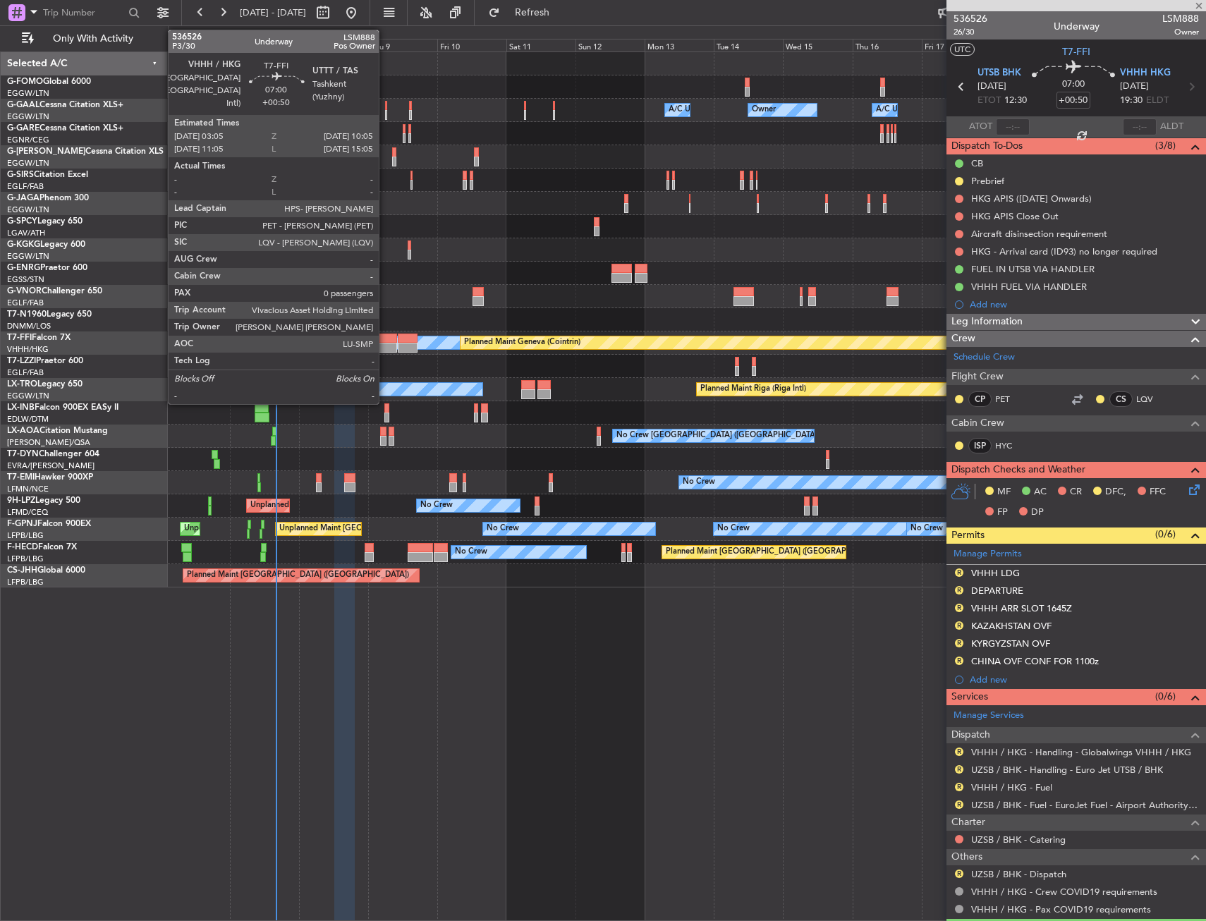
type input "+00:05"
type input "0"
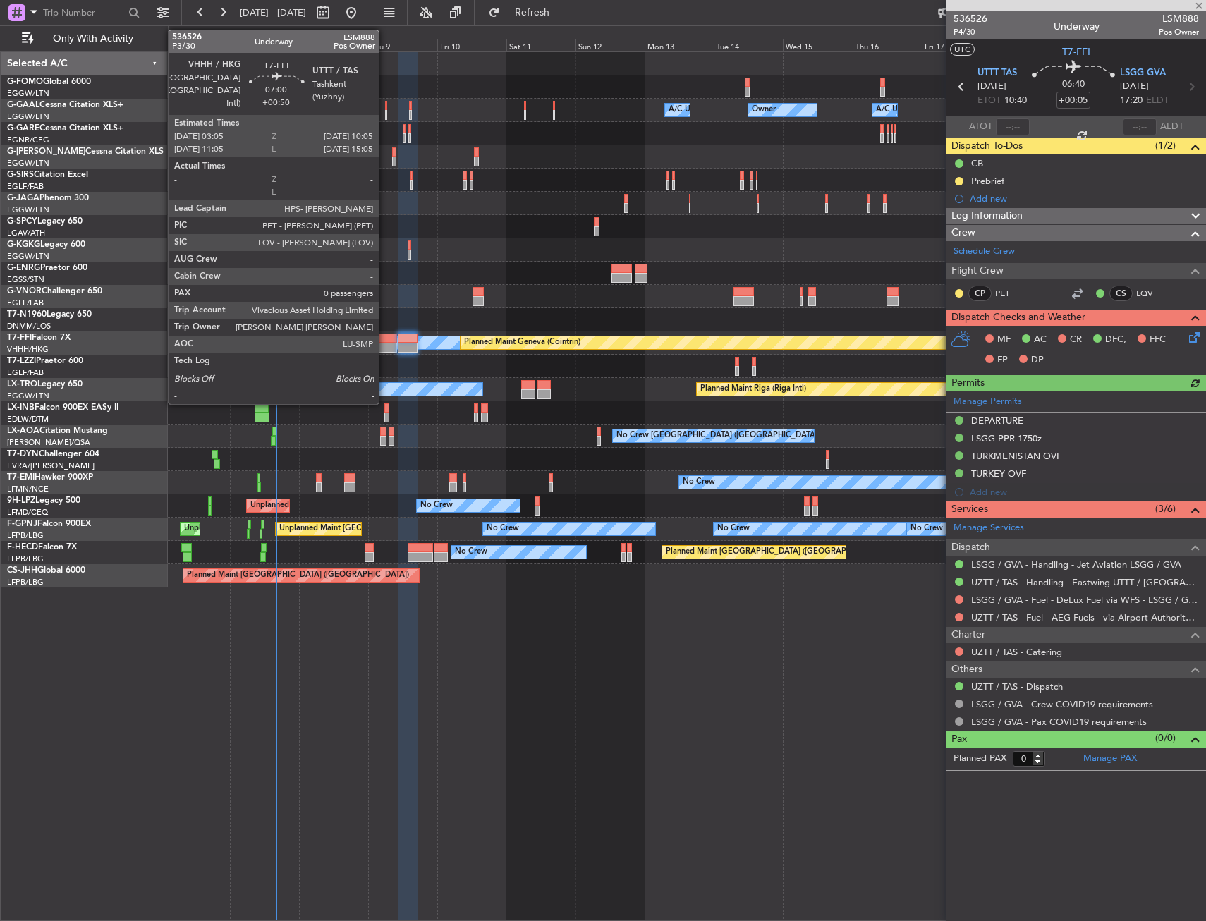
click at [385, 342] on div at bounding box center [386, 339] width 20 height 10
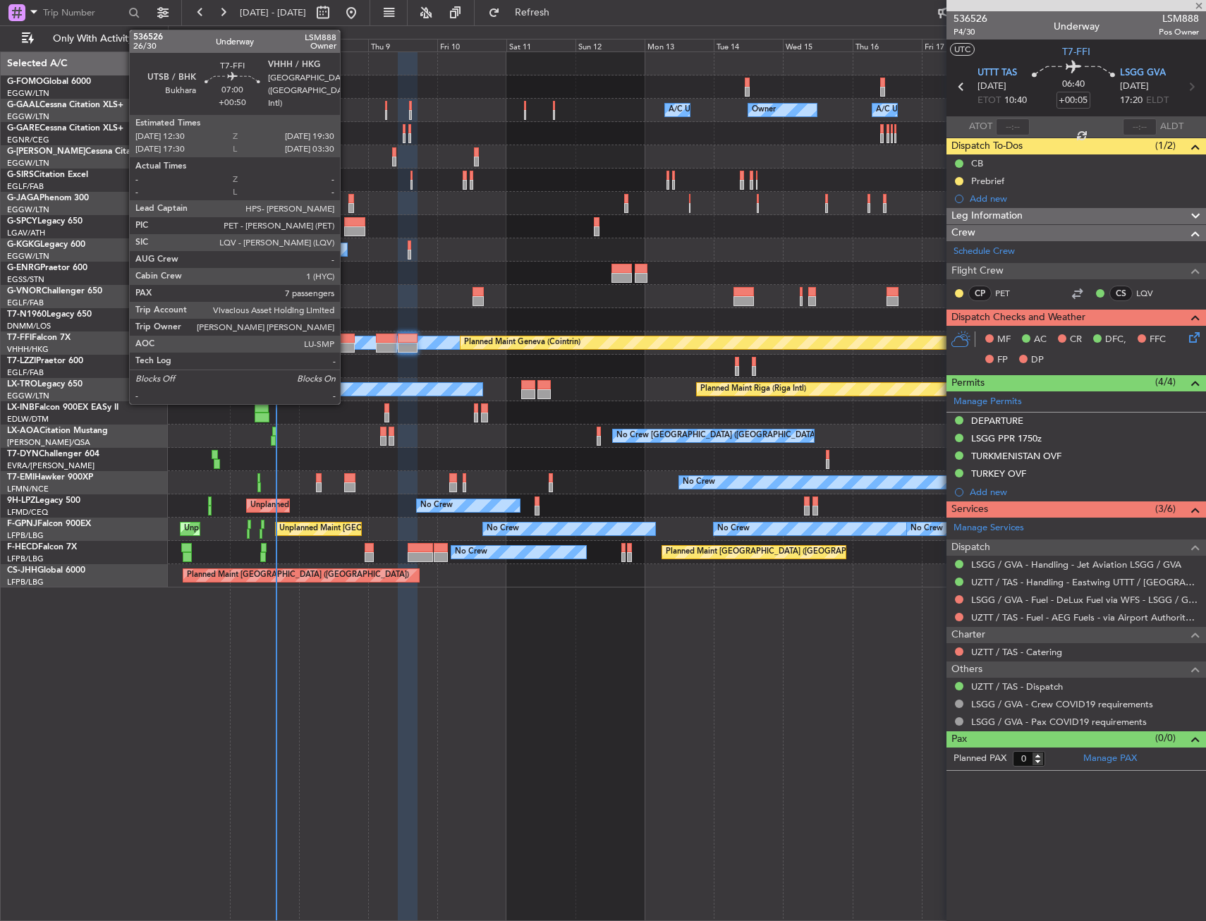
click at [346, 345] on div at bounding box center [344, 348] width 20 height 10
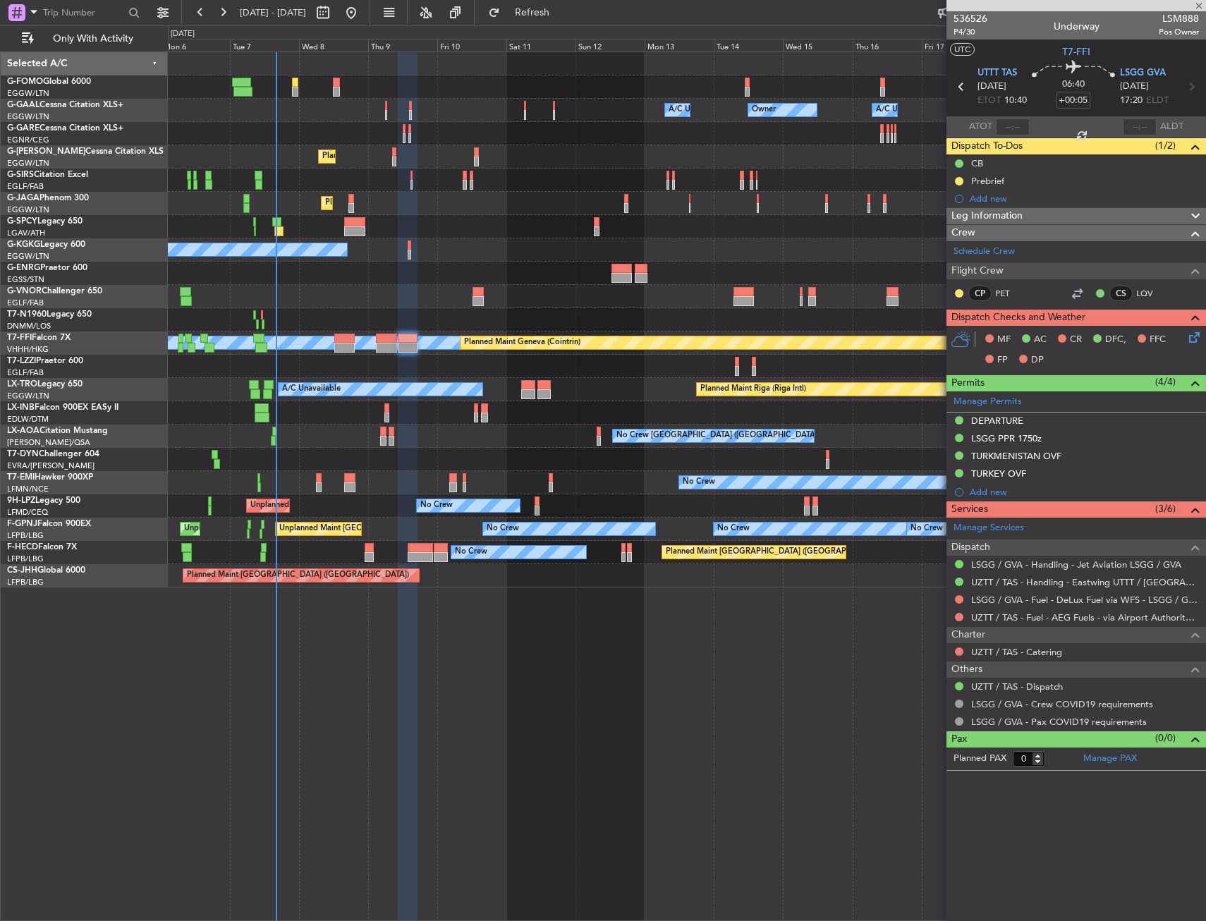
type input "+00:50"
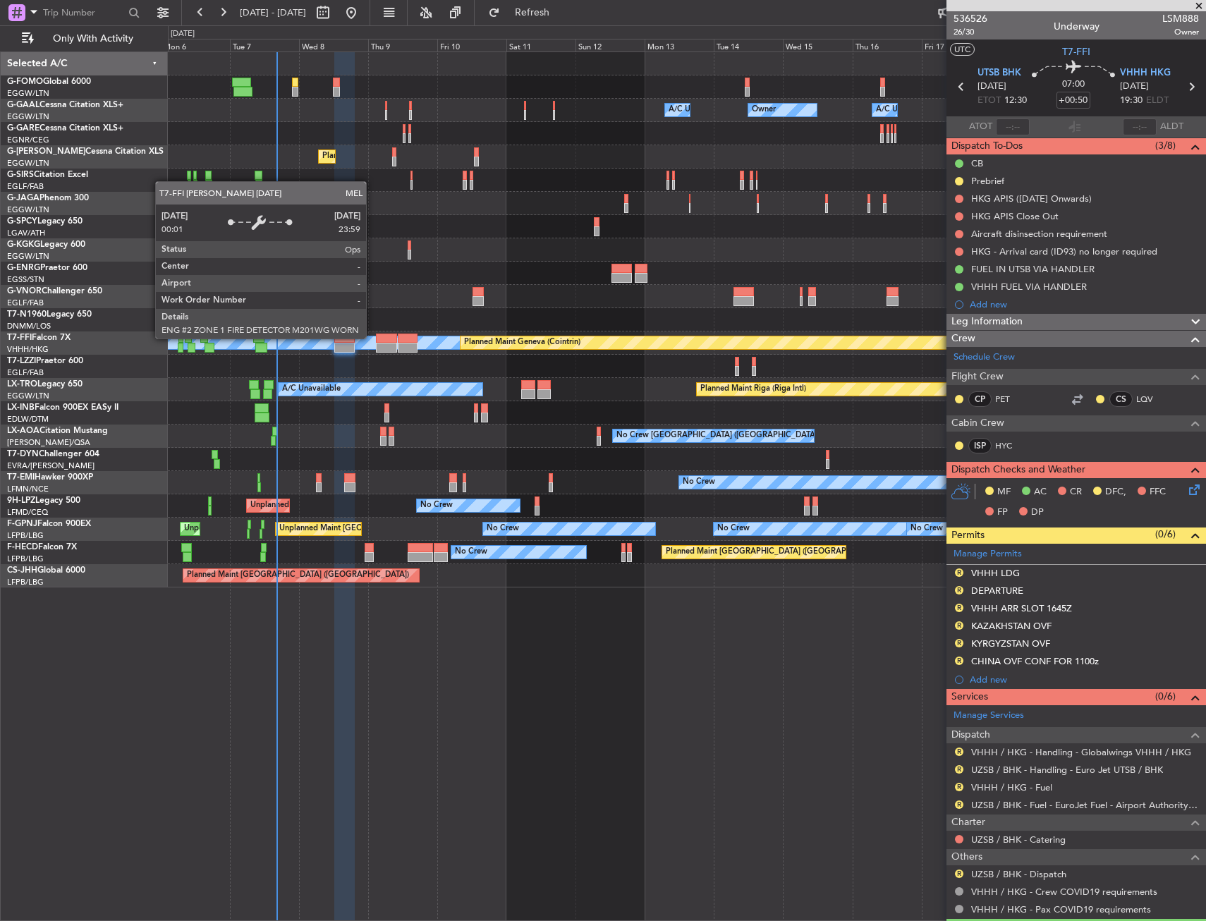
click at [372, 338] on div "MEL" at bounding box center [717, 342] width 3050 height 13
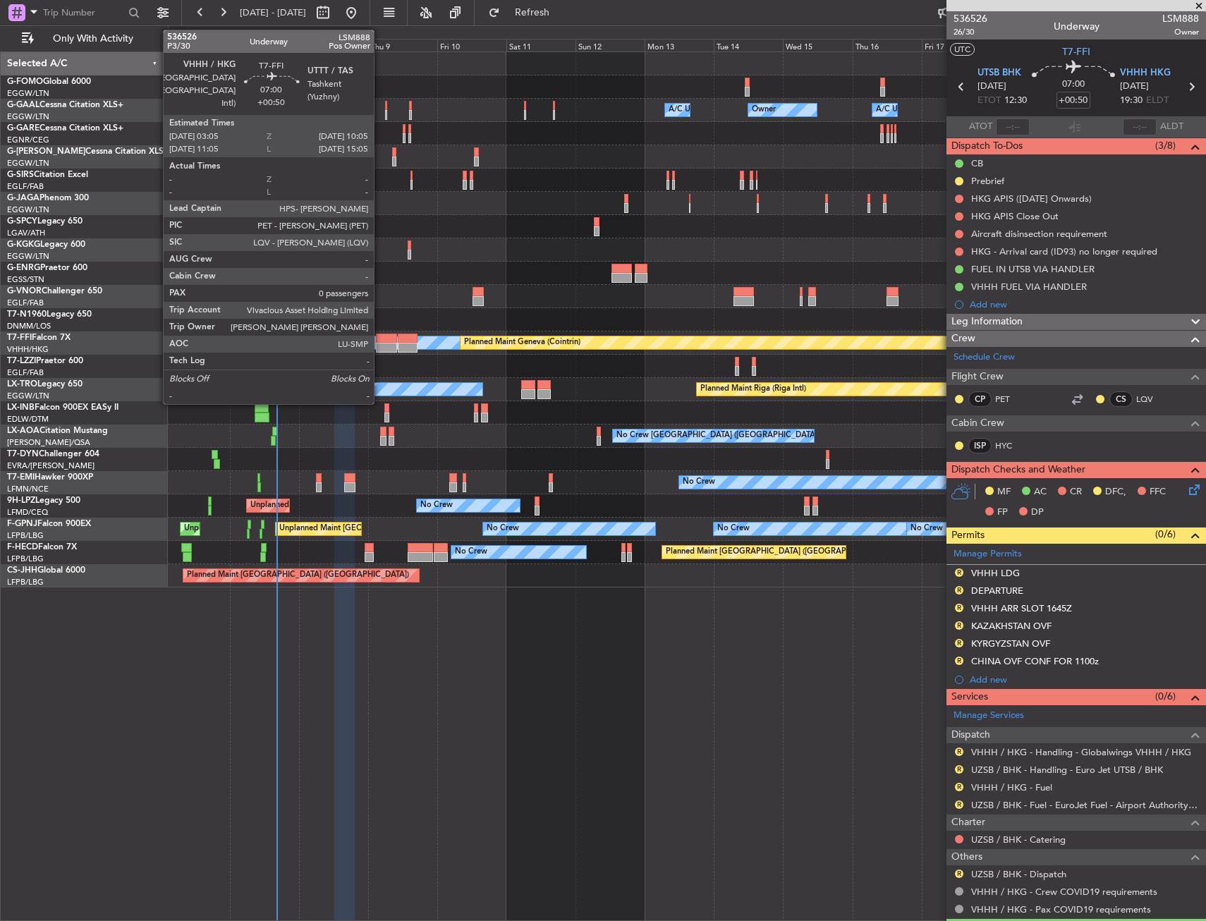
click at [380, 341] on div at bounding box center [386, 339] width 20 height 10
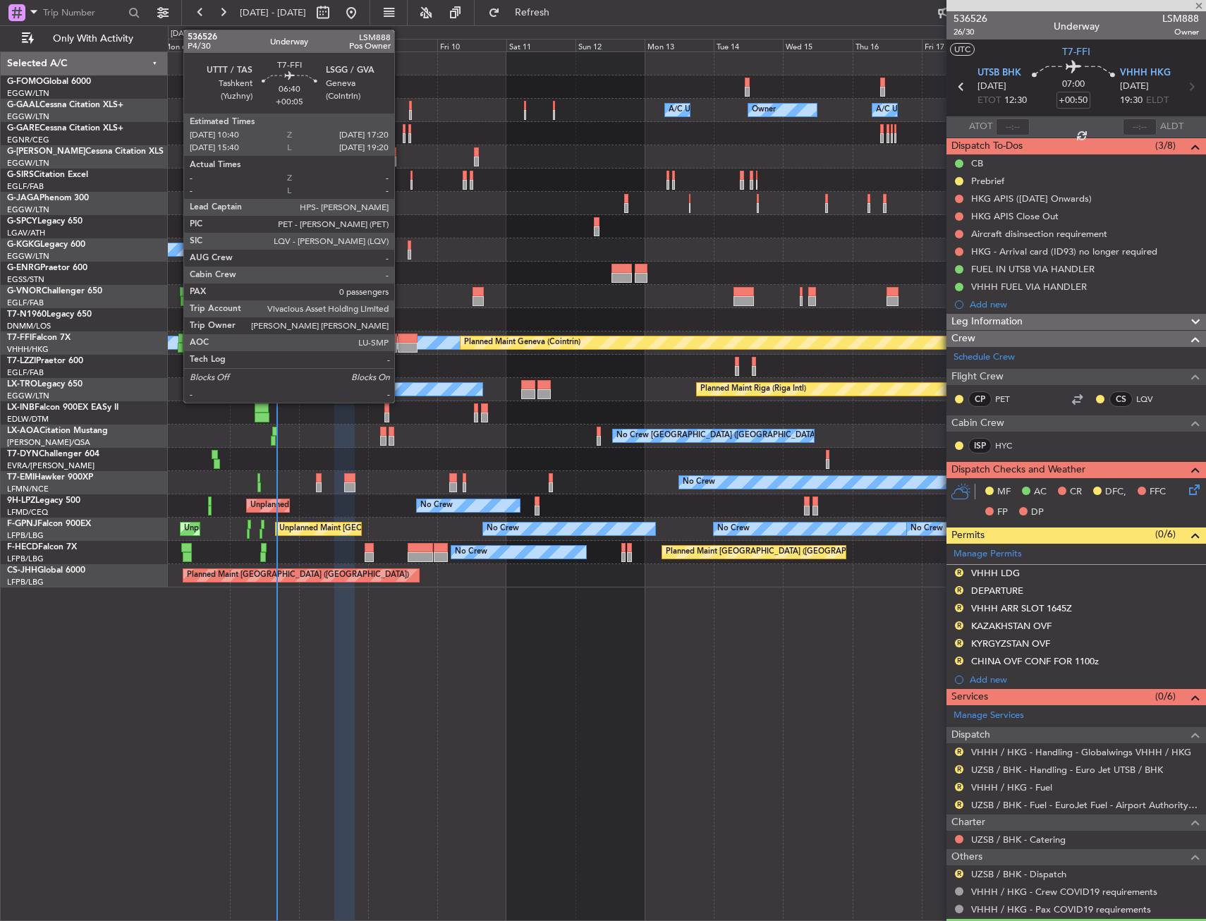
type input "0"
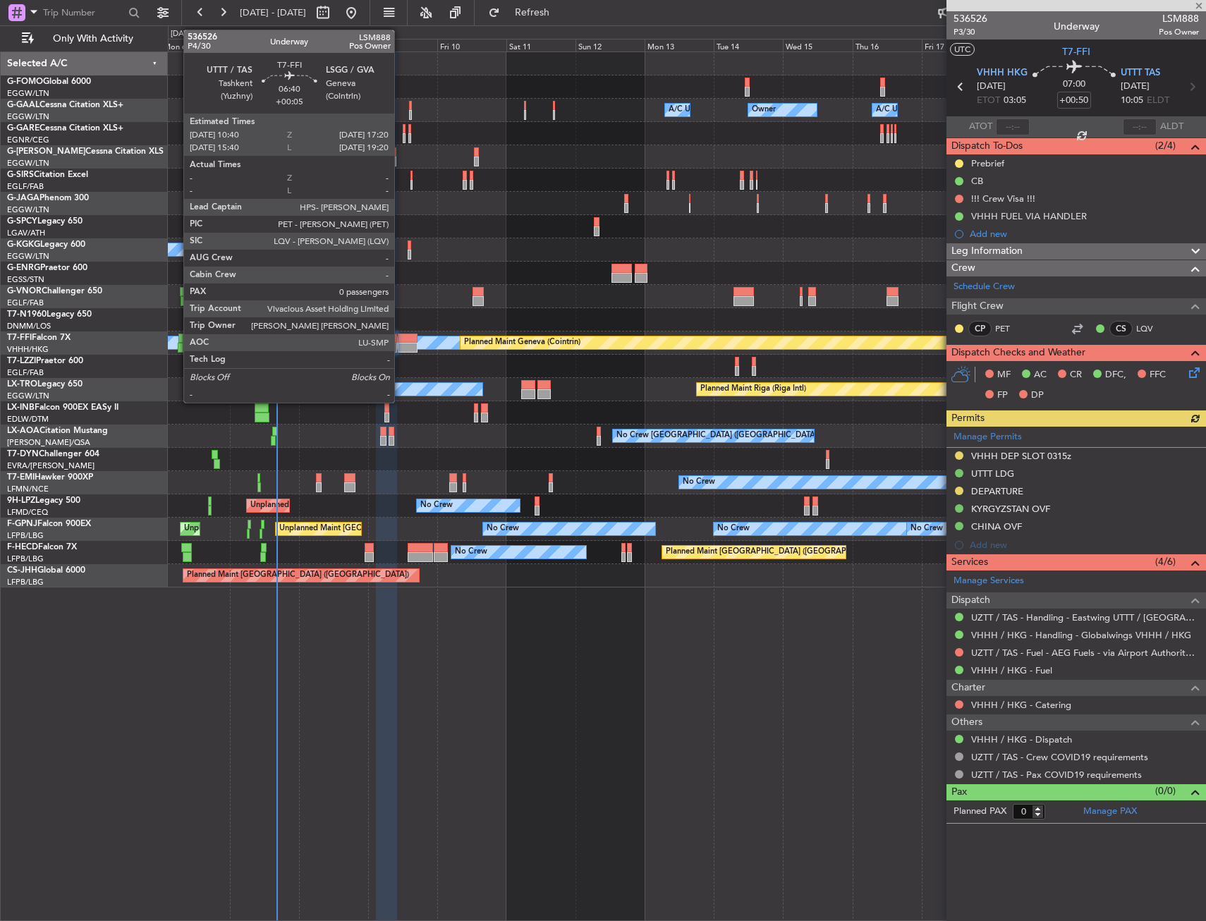
click at [401, 342] on div at bounding box center [408, 339] width 20 height 10
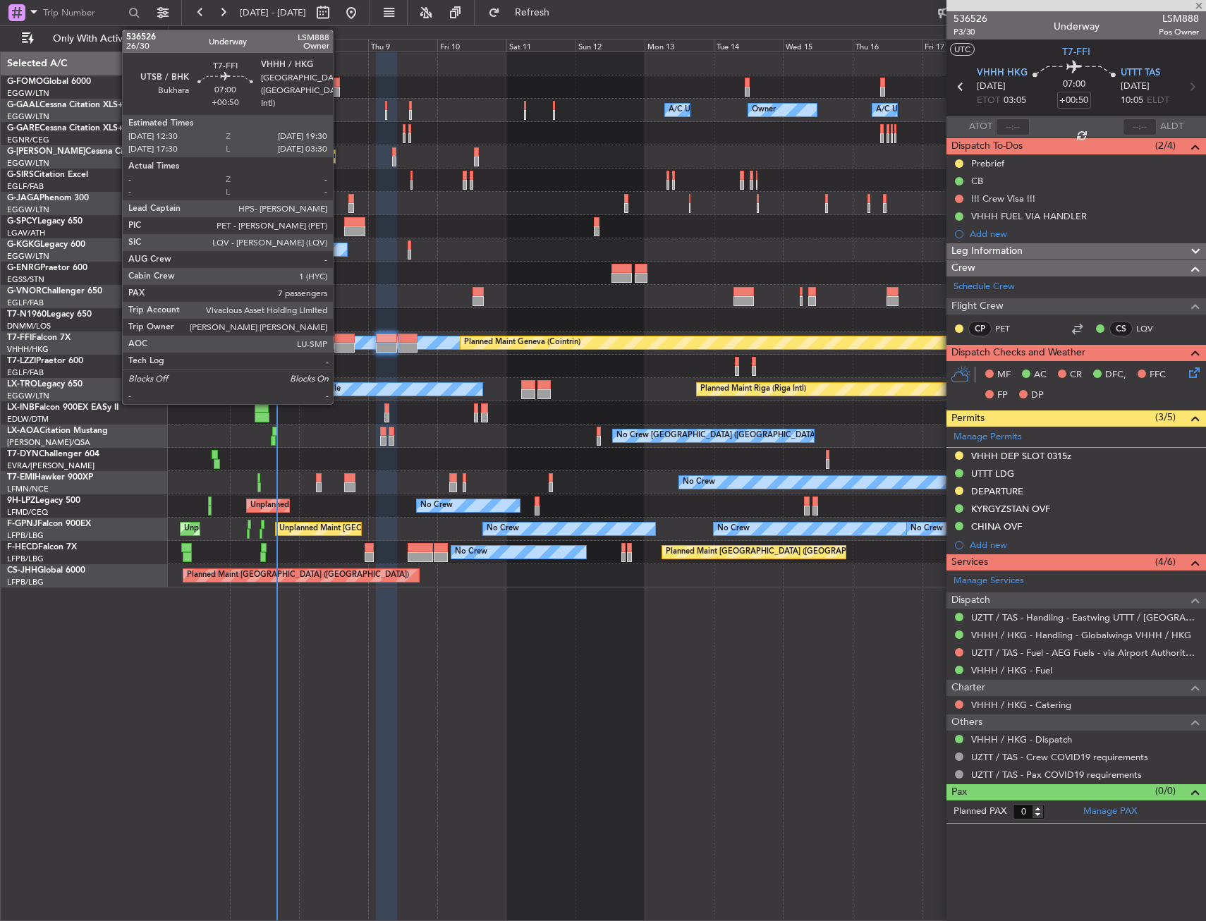
click at [339, 345] on div at bounding box center [344, 348] width 20 height 10
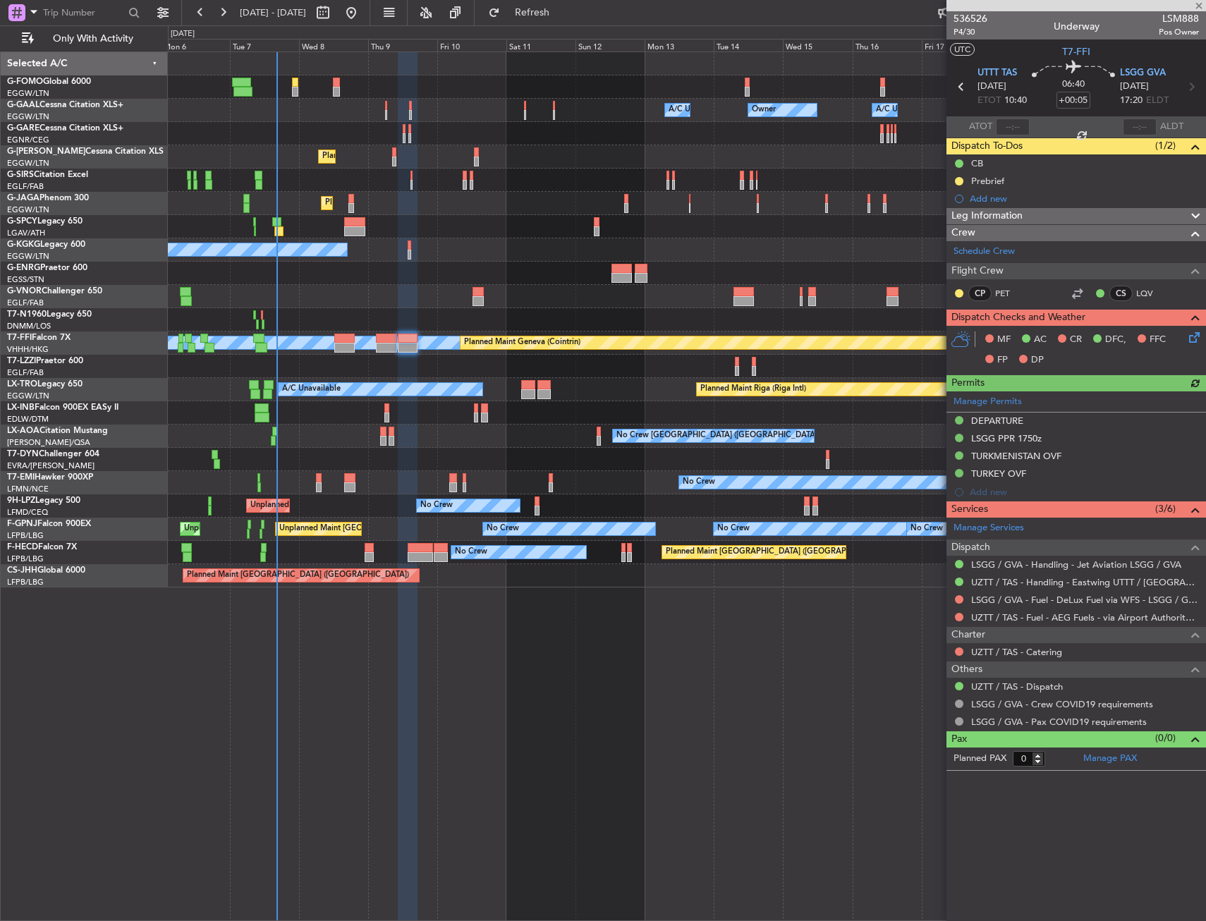
type input "+00:50"
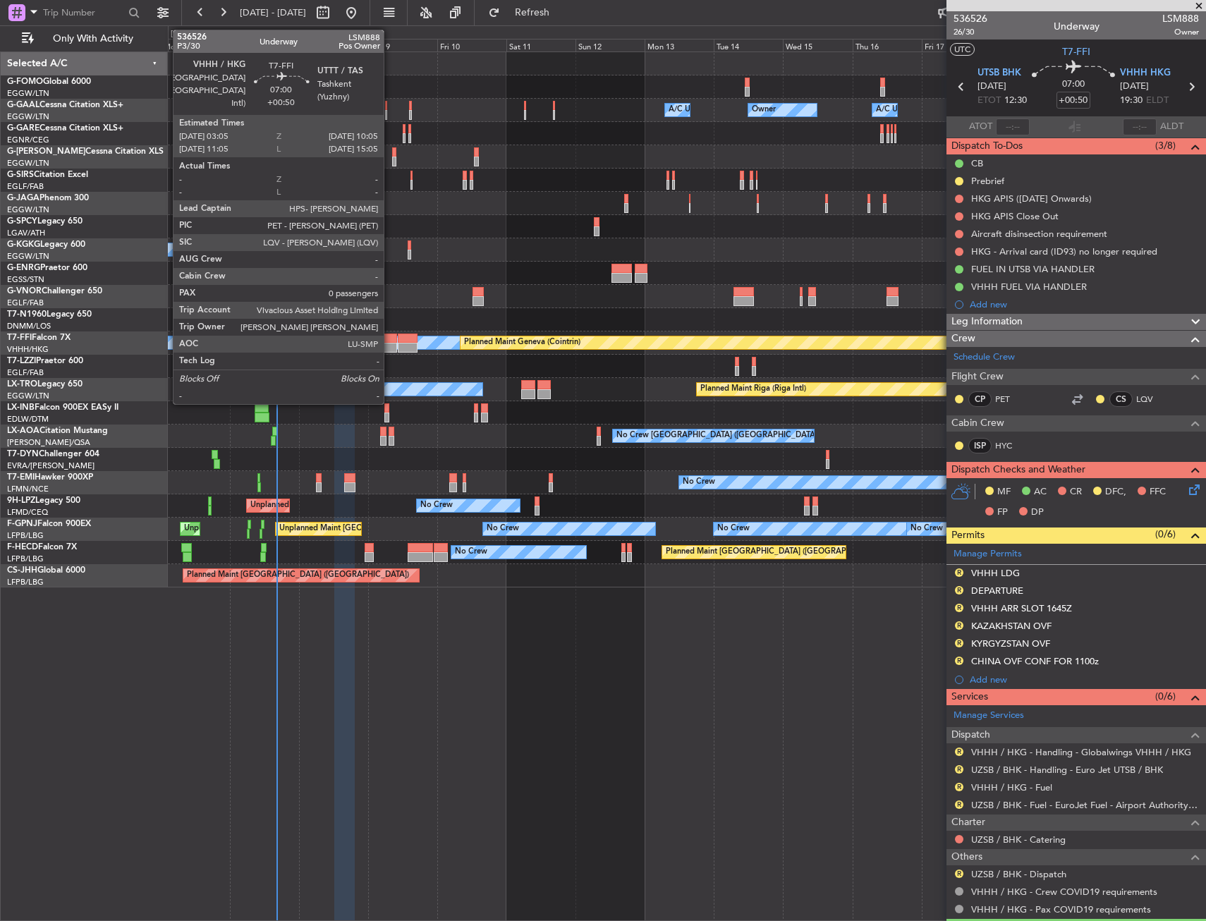
click at [381, 338] on div at bounding box center [386, 339] width 20 height 10
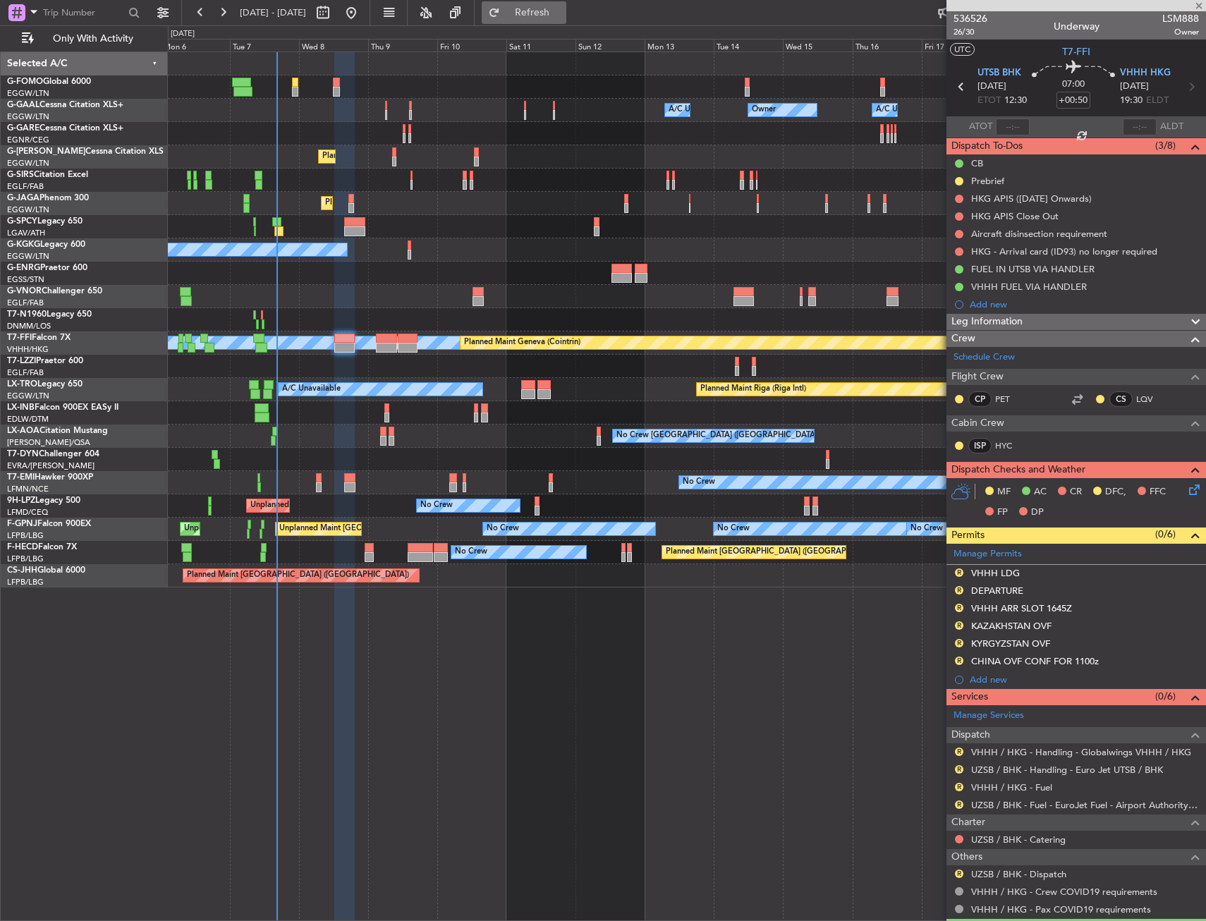
click at [562, 16] on span "Refresh" at bounding box center [532, 13] width 59 height 10
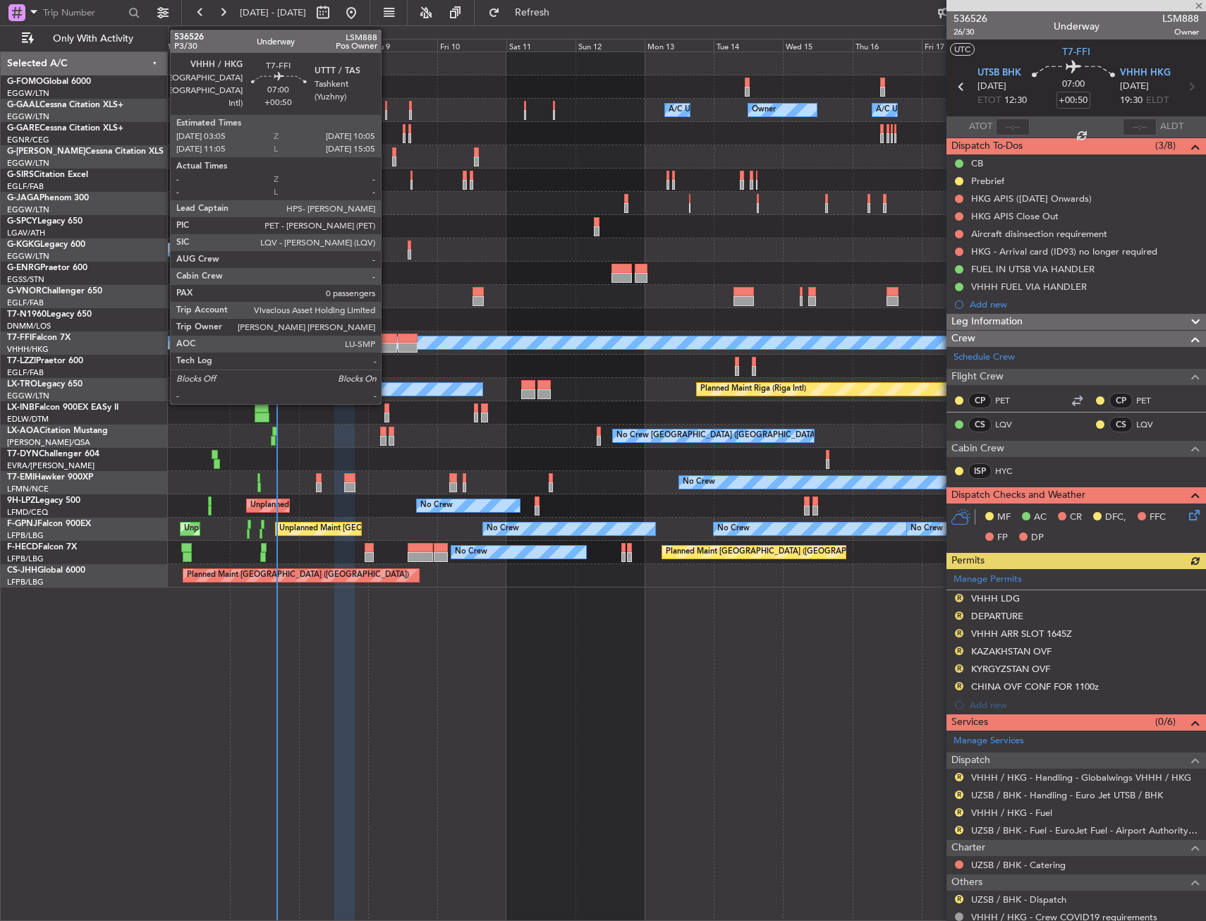
click at [387, 346] on div at bounding box center [386, 348] width 20 height 10
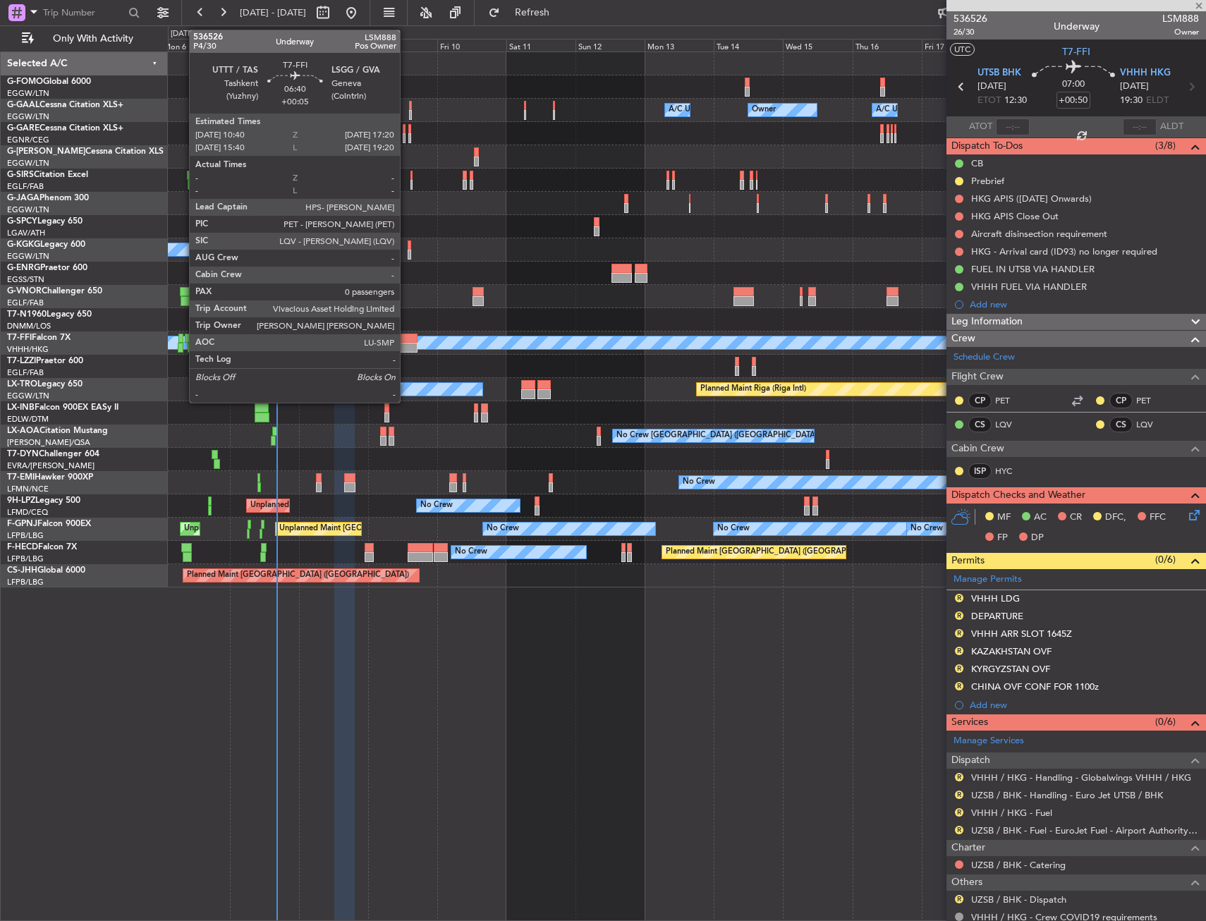
type input "0"
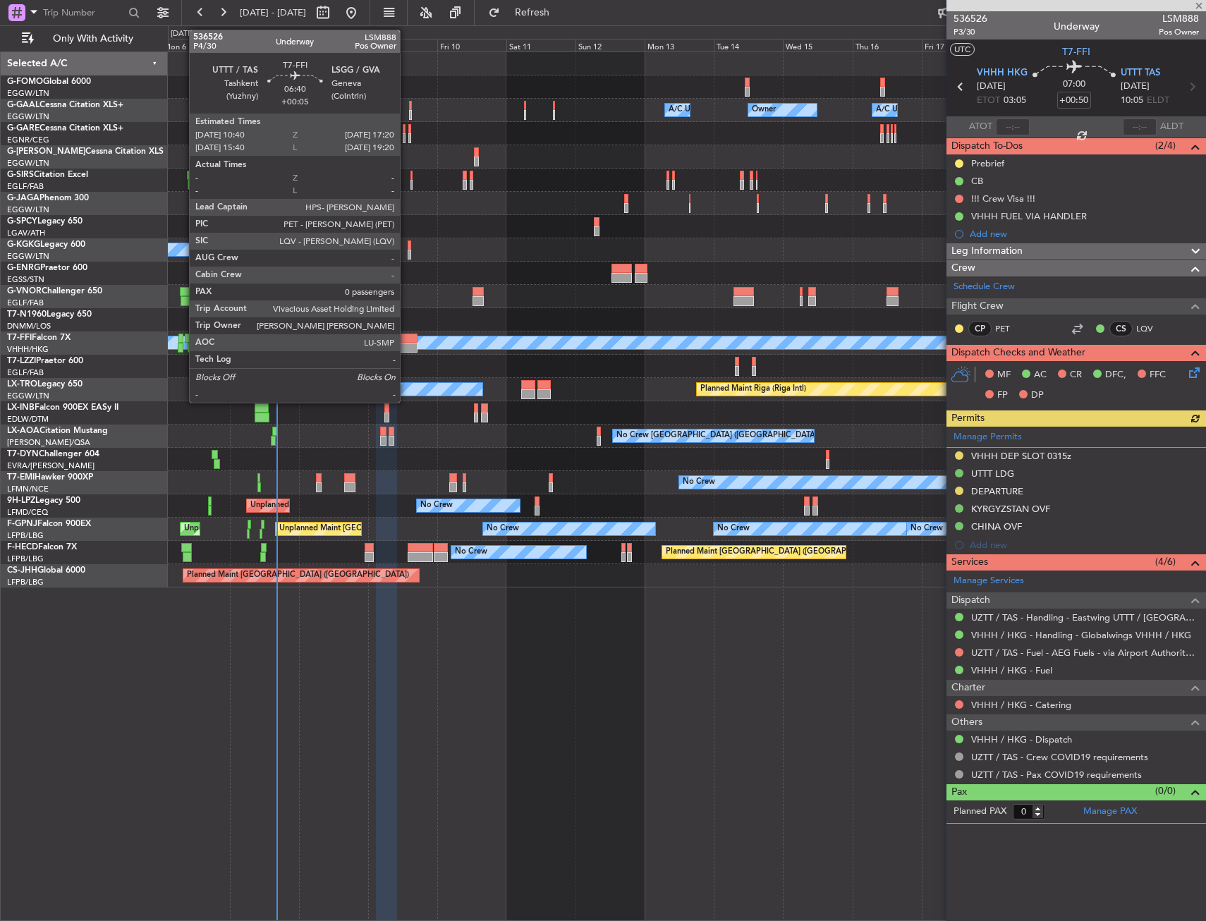
click at [406, 343] on div at bounding box center [408, 348] width 20 height 10
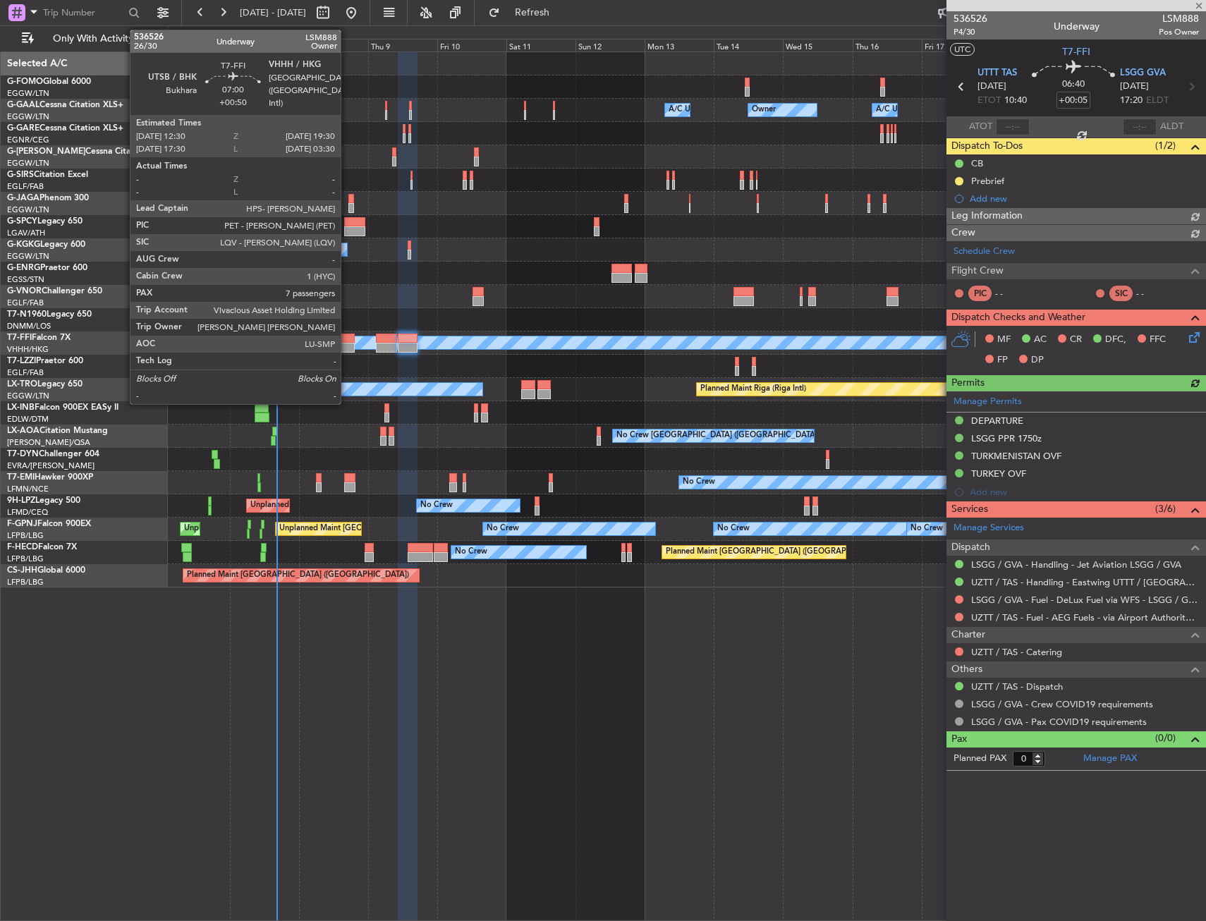
click at [347, 343] on div at bounding box center [344, 348] width 20 height 10
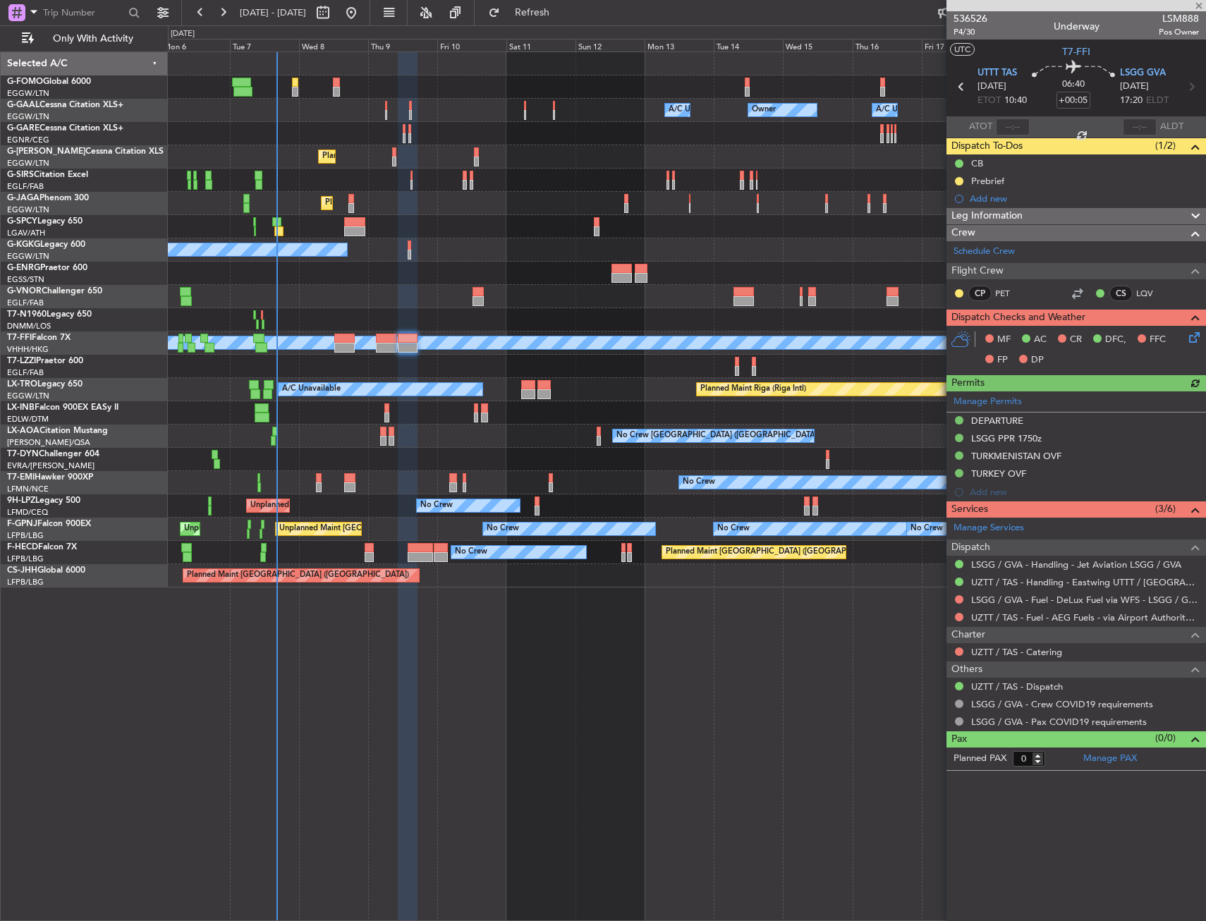
type input "+00:50"
type input "7"
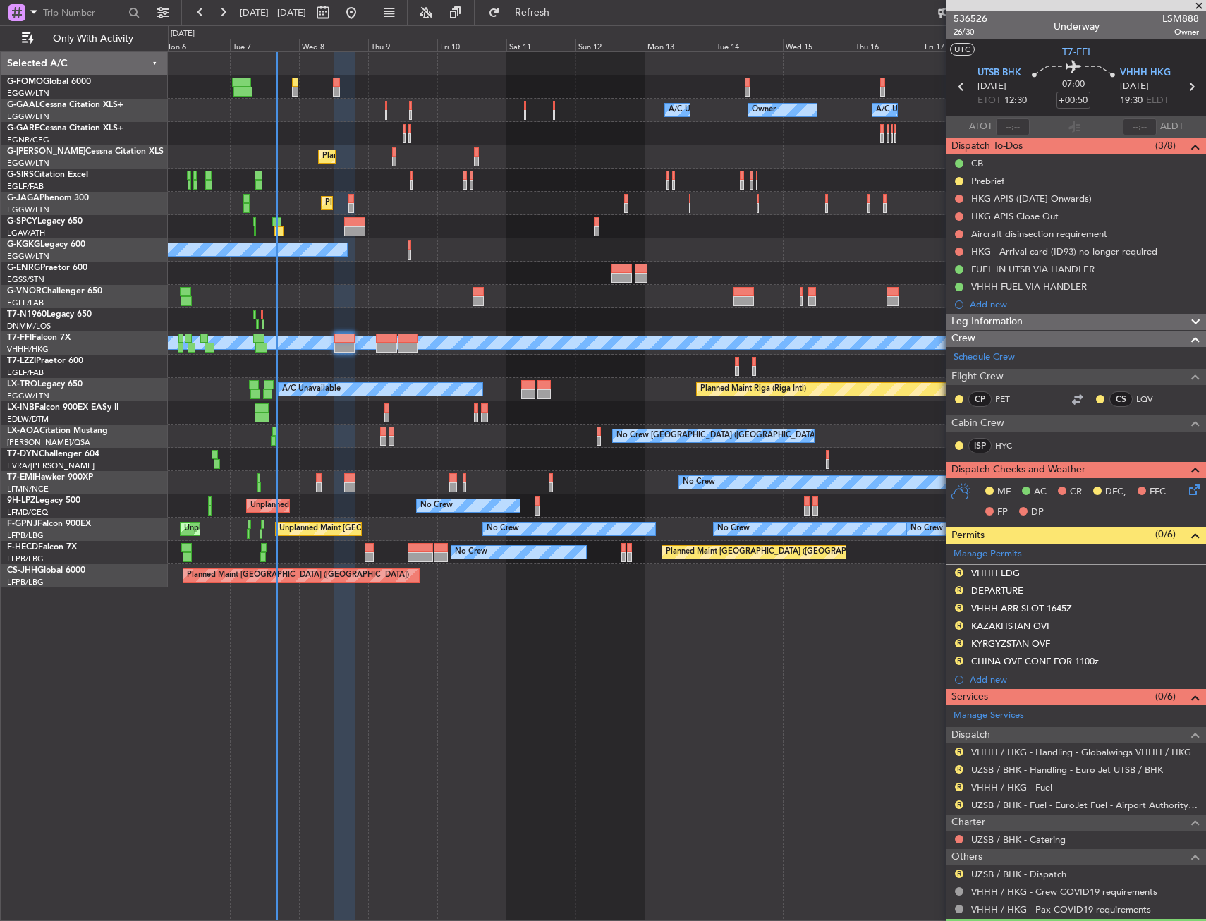
click at [161, 264] on div "Owner A/C Unavailable Owner A/C Unavailable Owner Planned Maint London (Luton) …" at bounding box center [603, 473] width 1206 height 896
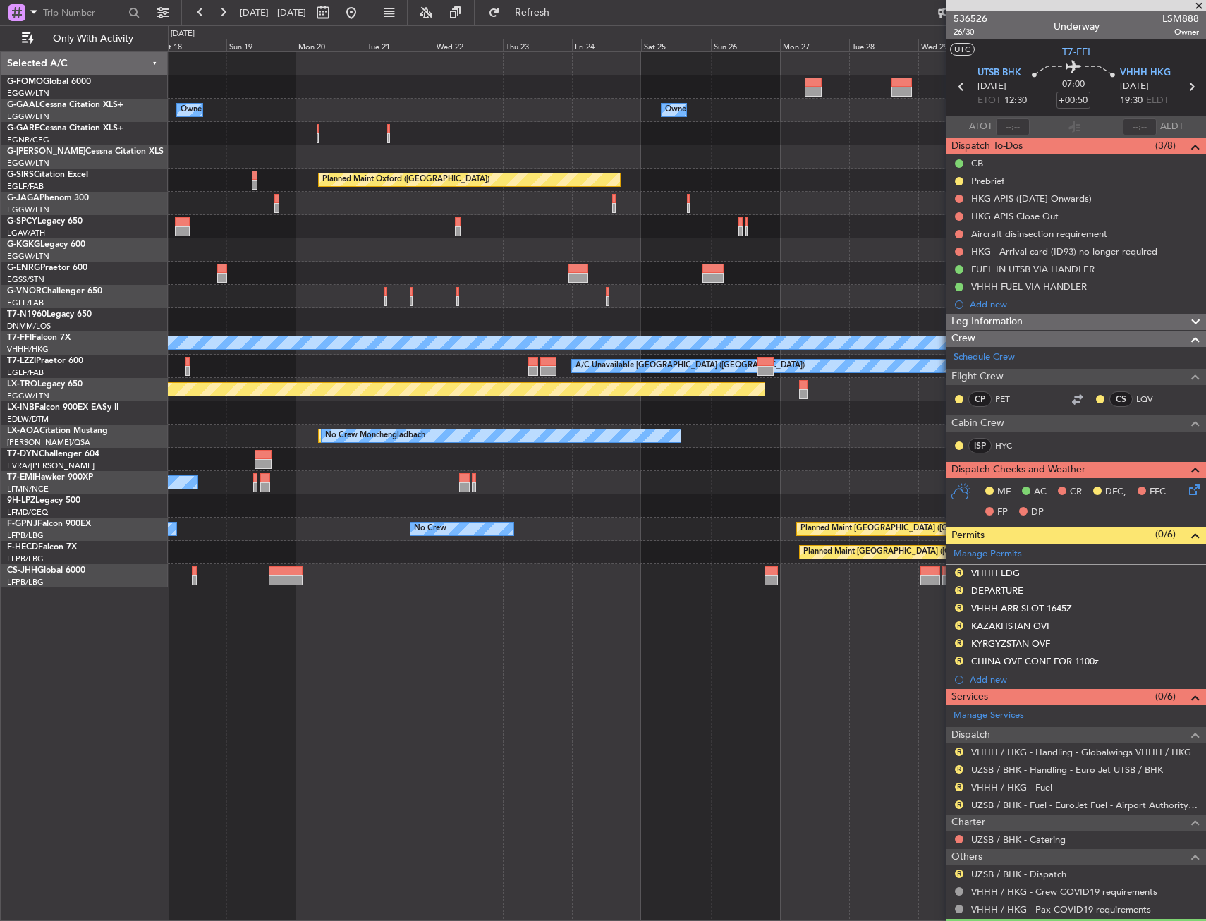
click at [481, 166] on div "Owner Owner Owner A/C Unavailable Owner Owner Planned Maint Oxford (Kidlington)…" at bounding box center [686, 319] width 1037 height 535
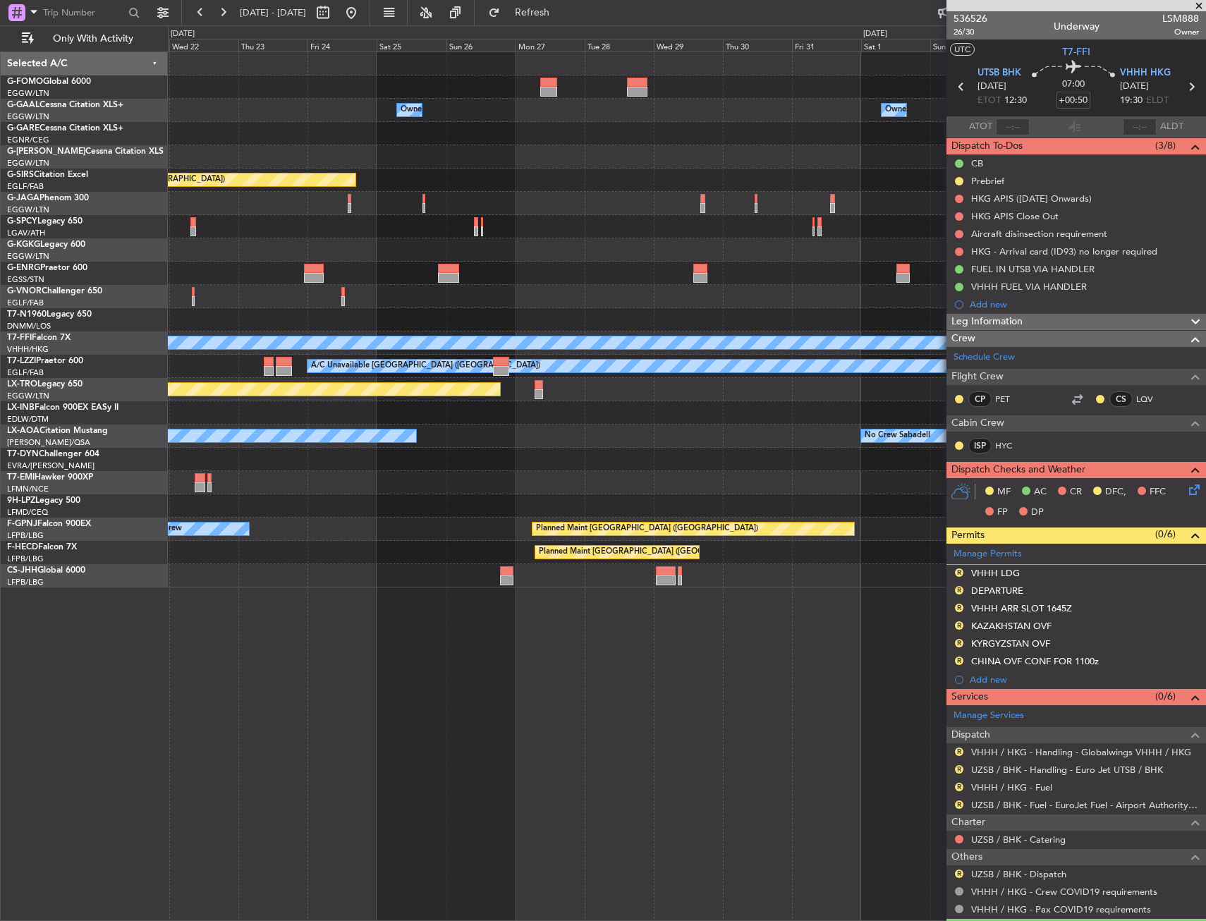
click at [283, 145] on div at bounding box center [686, 133] width 1037 height 23
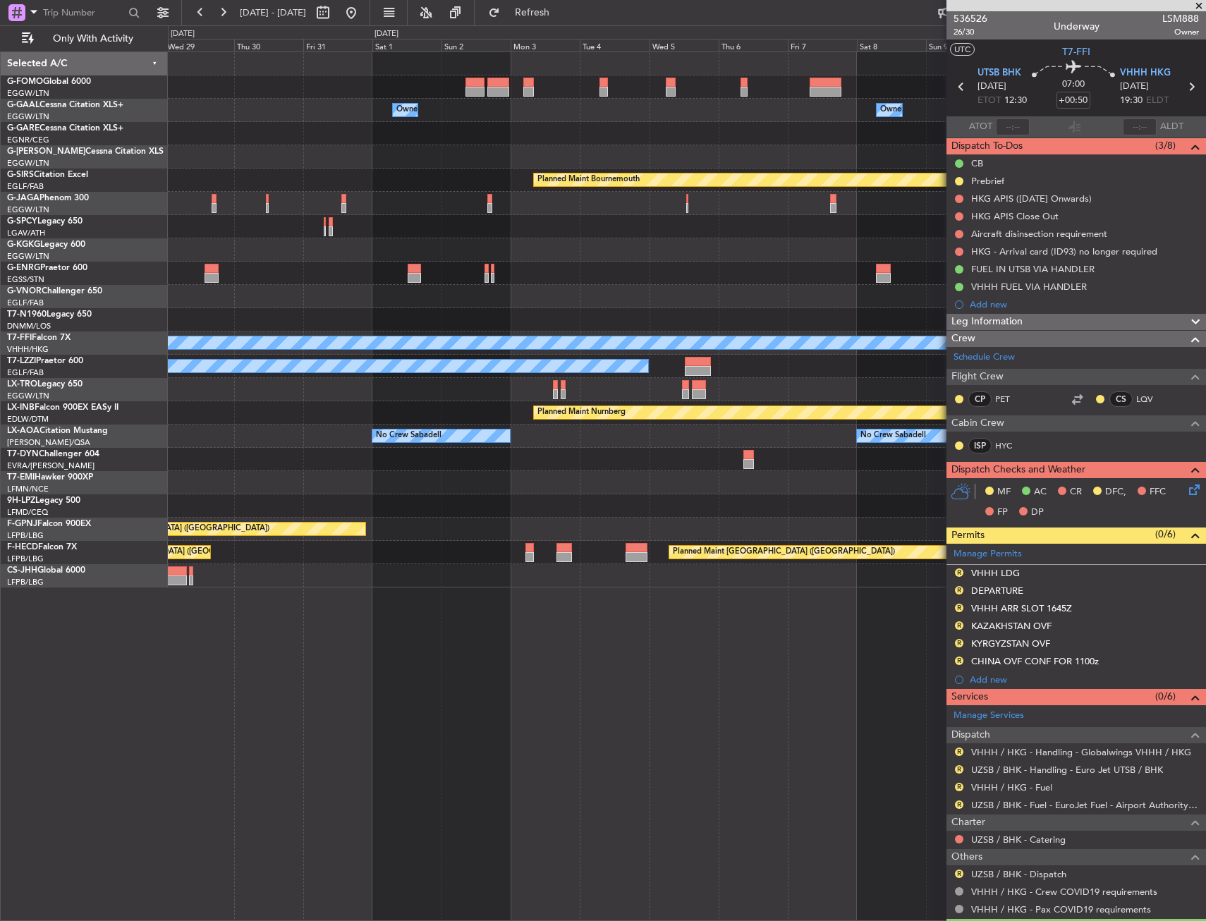
click at [248, 144] on div at bounding box center [686, 133] width 1037 height 23
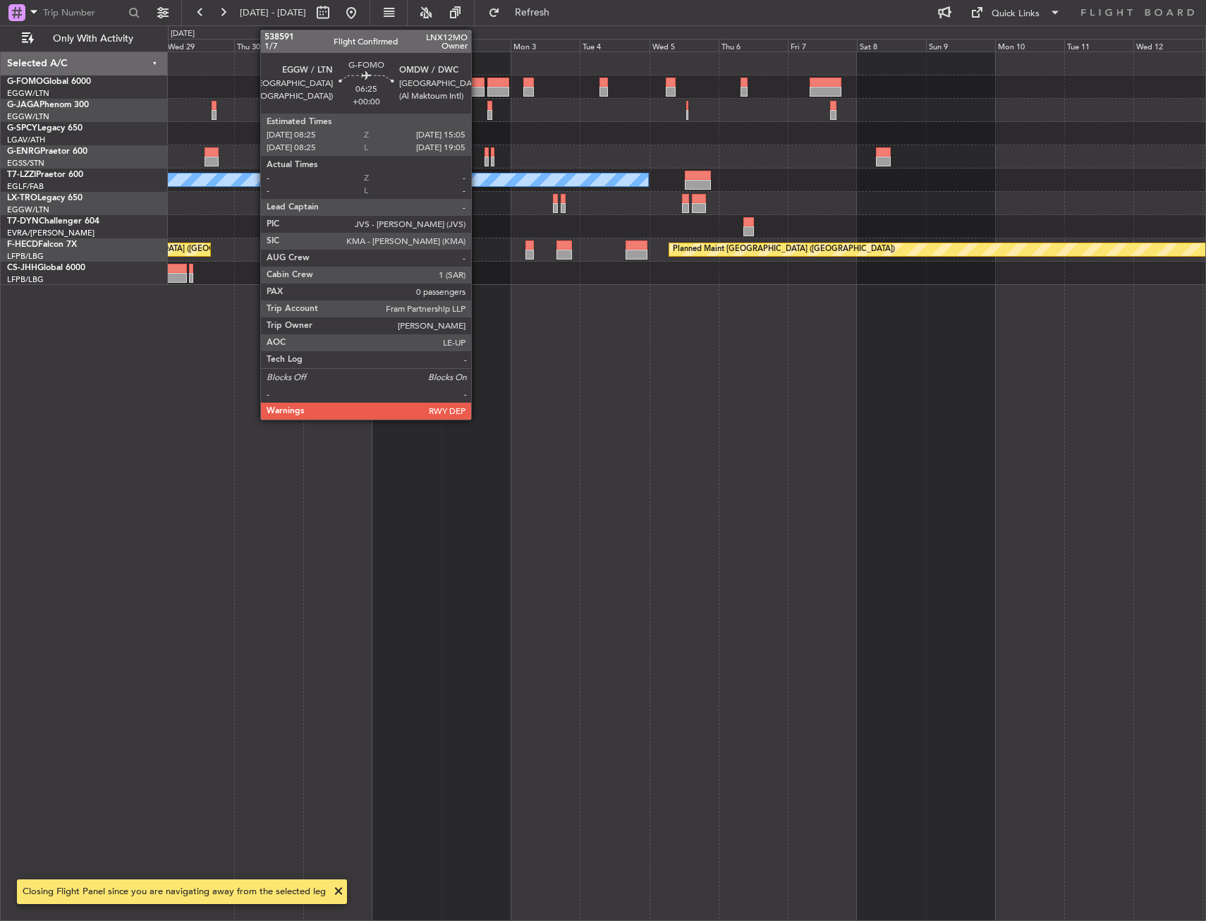
click at [477, 84] on div at bounding box center [475, 83] width 20 height 10
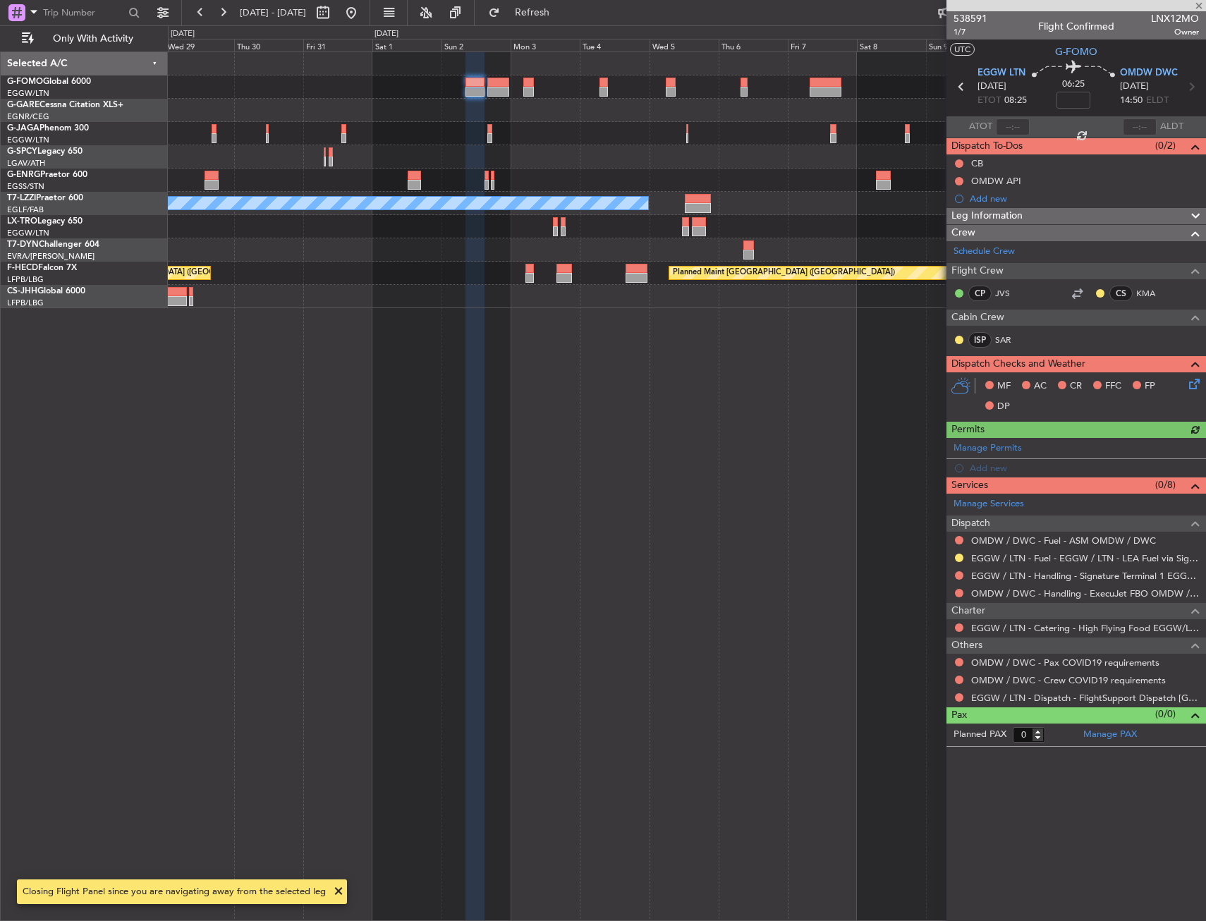
click at [1041, 217] on div "Leg Information" at bounding box center [1075, 216] width 259 height 16
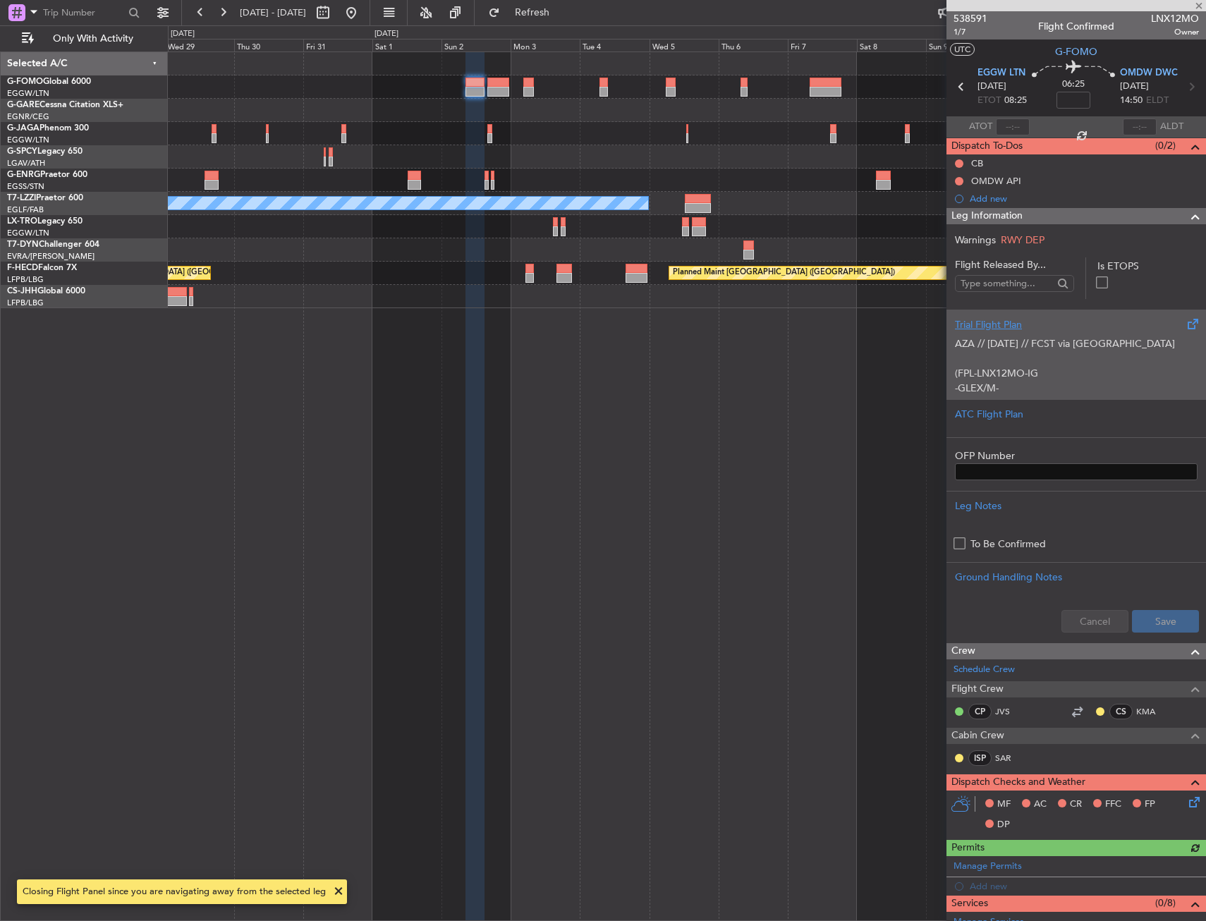
click at [1046, 336] on div "AZA // 07OCT // FCST via Iraq (FPL-LNX12MO-IG -GLEX/M-SBDE2E3FGHIJ1J3J4J5M1M3RW…" at bounding box center [1076, 362] width 243 height 60
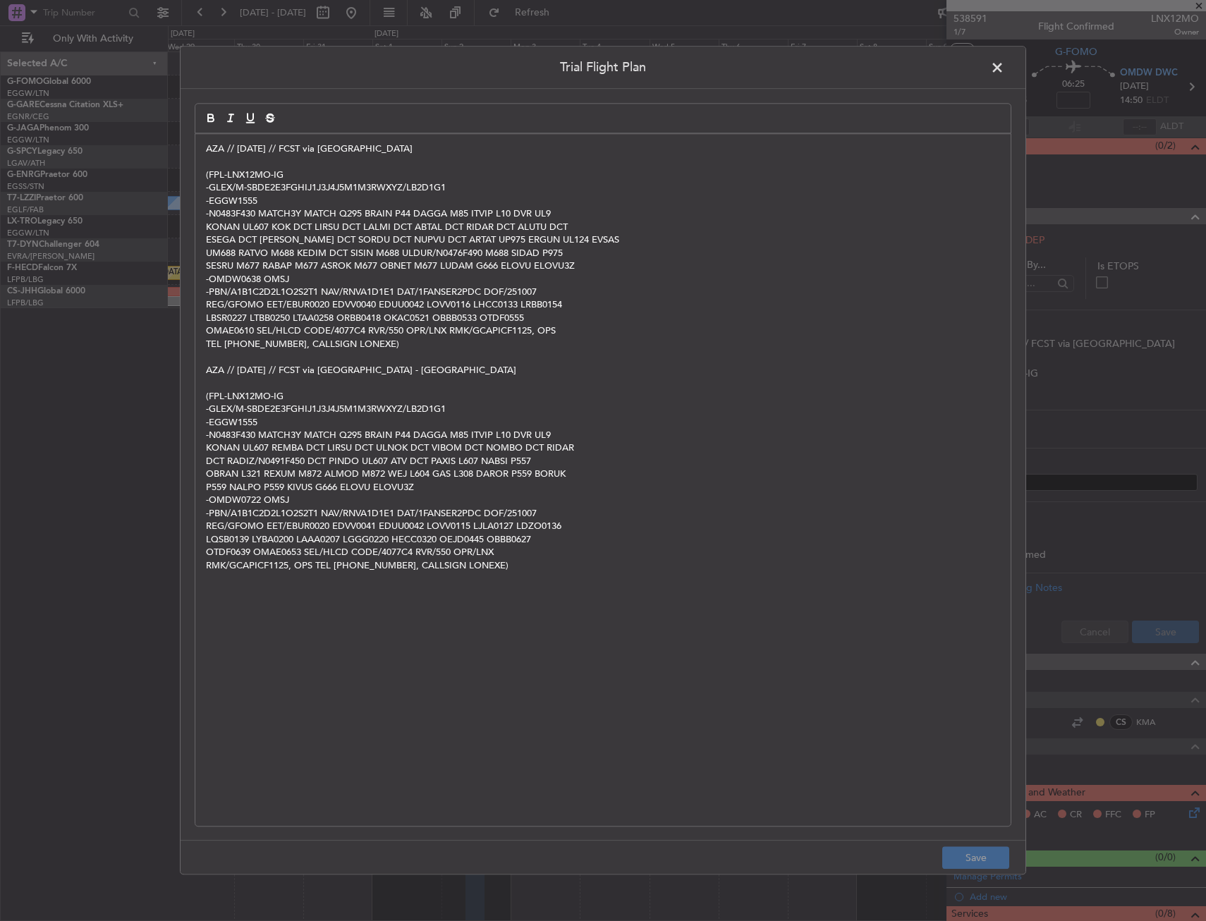
click at [1004, 61] on span at bounding box center [1004, 71] width 0 height 28
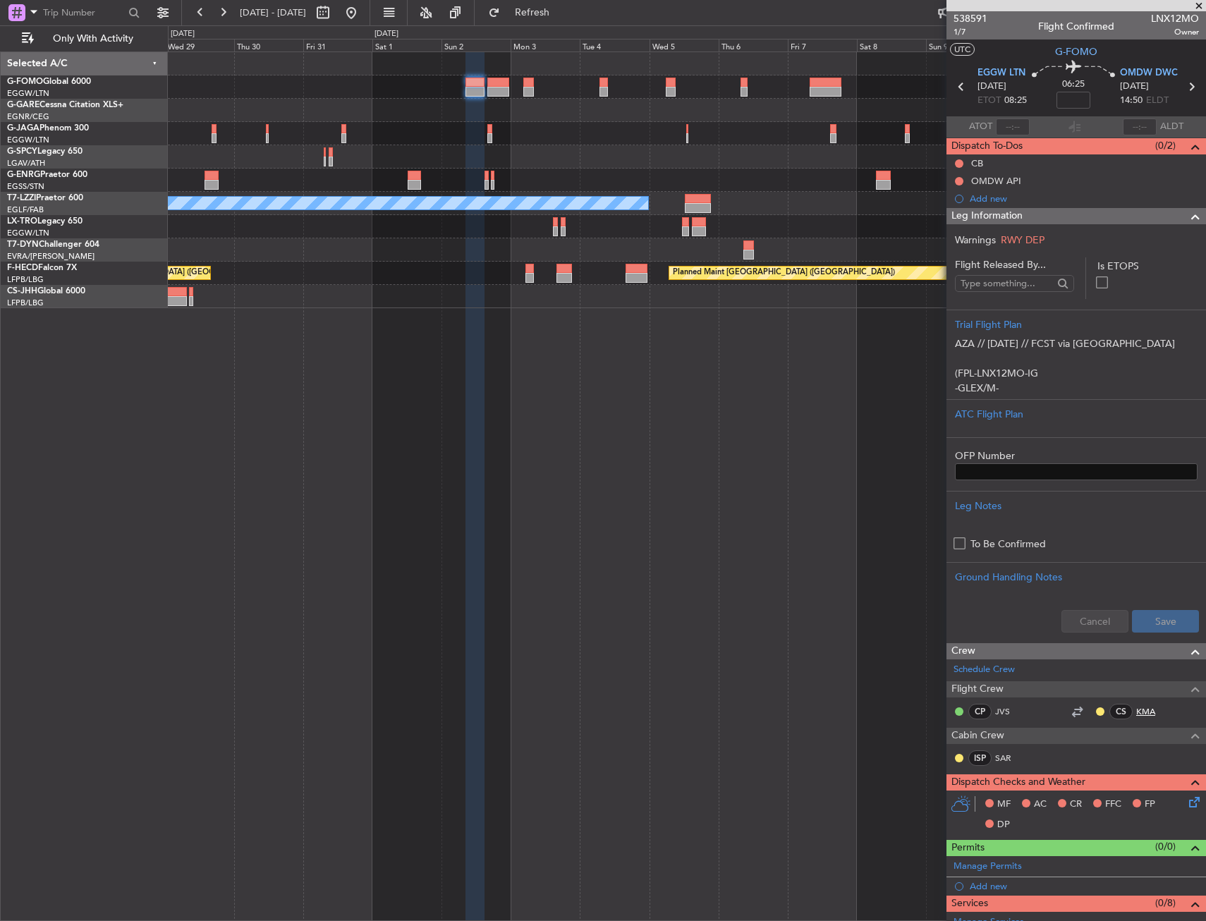
click at [1136, 705] on link "KMA" at bounding box center [1152, 711] width 32 height 13
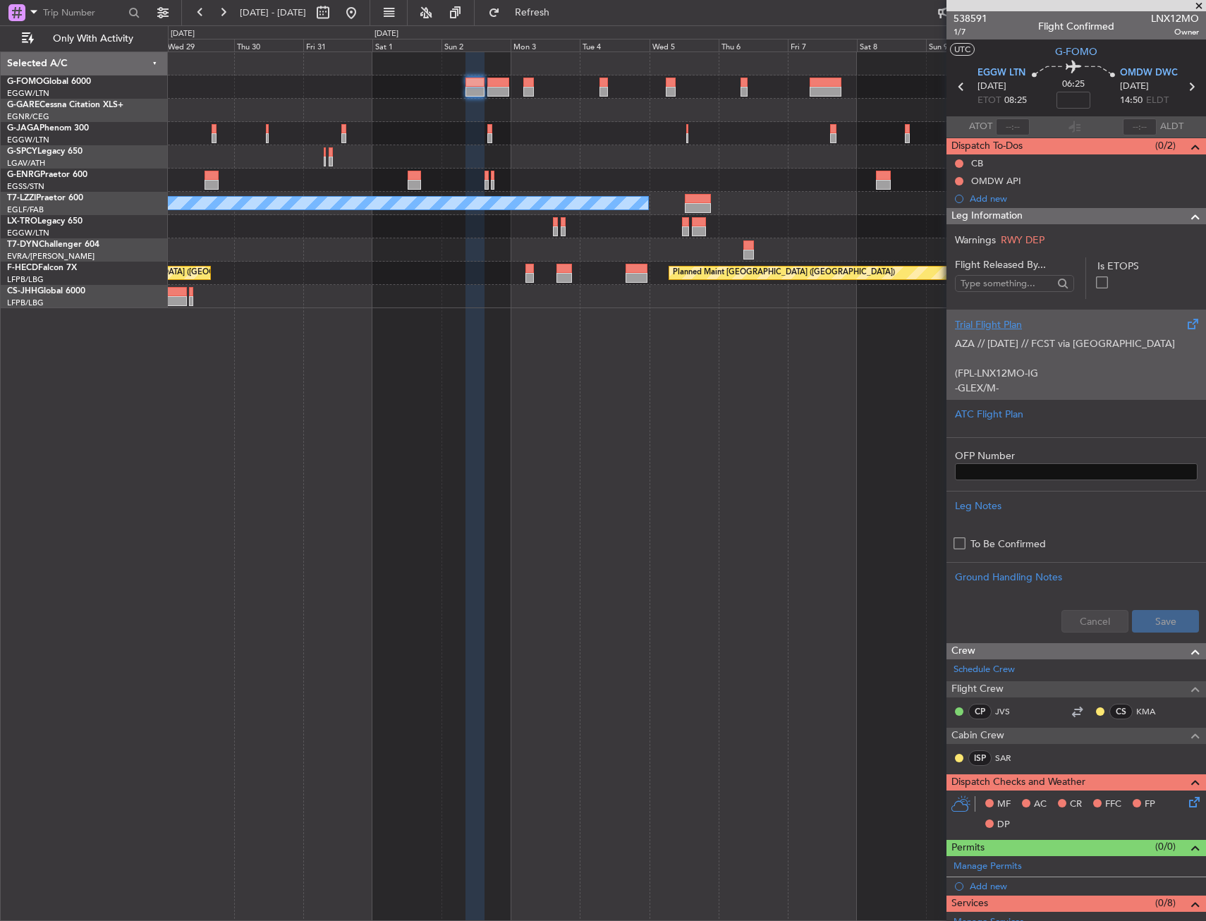
click at [1051, 336] on div "AZA // 07OCT // FCST via Iraq (FPL-LNX12MO-IG -GLEX/M-SBDE2E3FGHIJ1J3J4J5M1M3RW…" at bounding box center [1076, 362] width 243 height 60
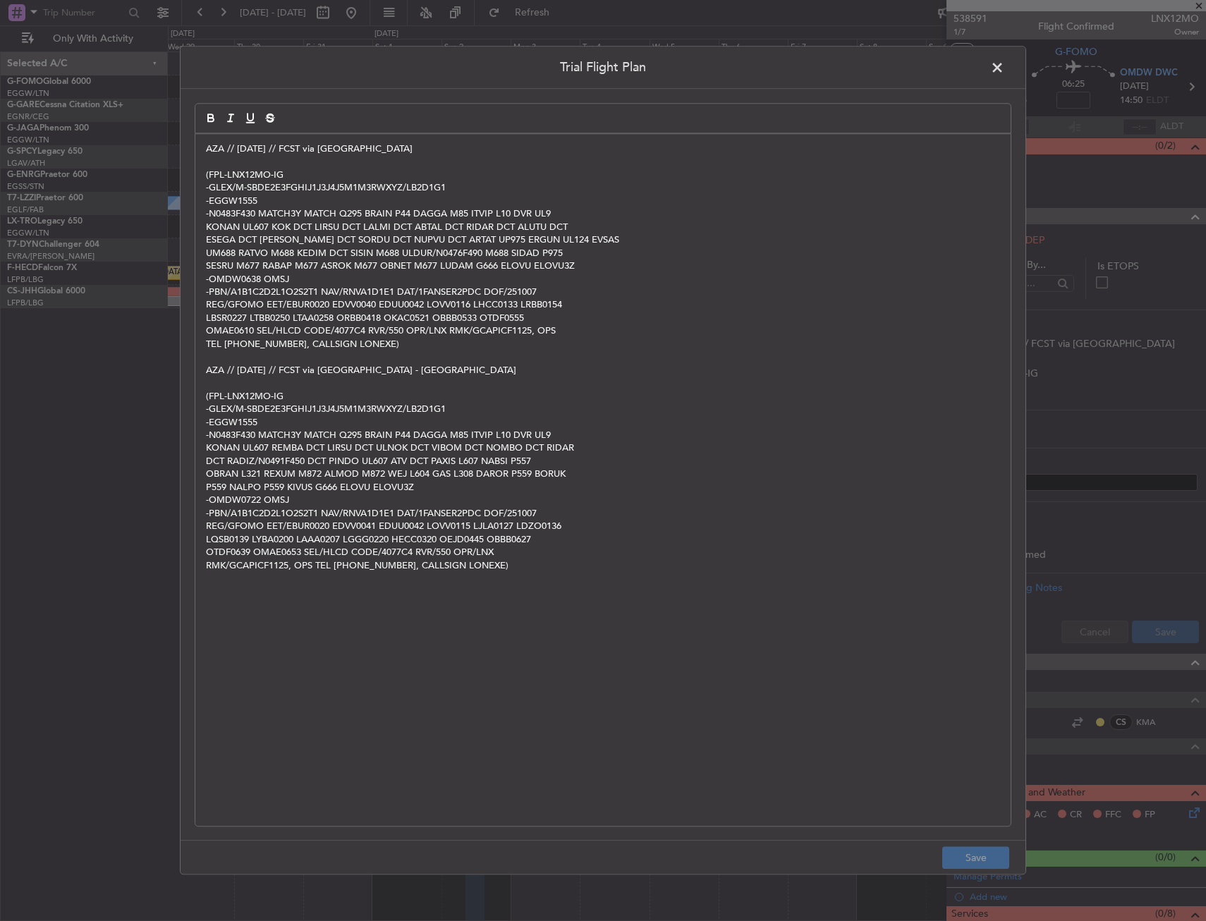
drag, startPoint x: 995, startPoint y: 63, endPoint x: 949, endPoint y: 99, distance: 57.8
click at [1004, 63] on span at bounding box center [1004, 71] width 0 height 28
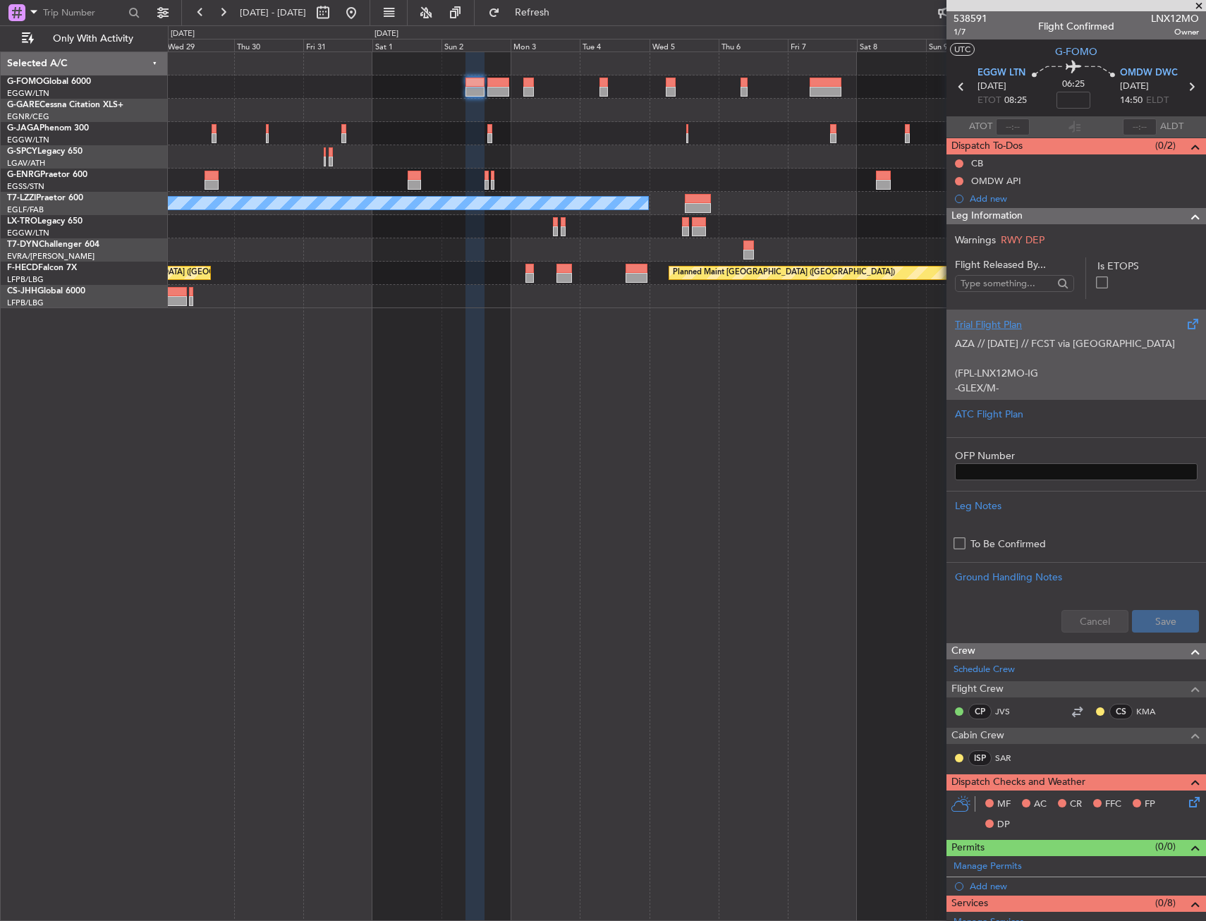
click at [1078, 336] on div "AZA // 07OCT // FCST via Iraq (FPL-LNX12MO-IG -GLEX/M-SBDE2E3FGHIJ1J3J4J5M1M3RW…" at bounding box center [1076, 362] width 243 height 60
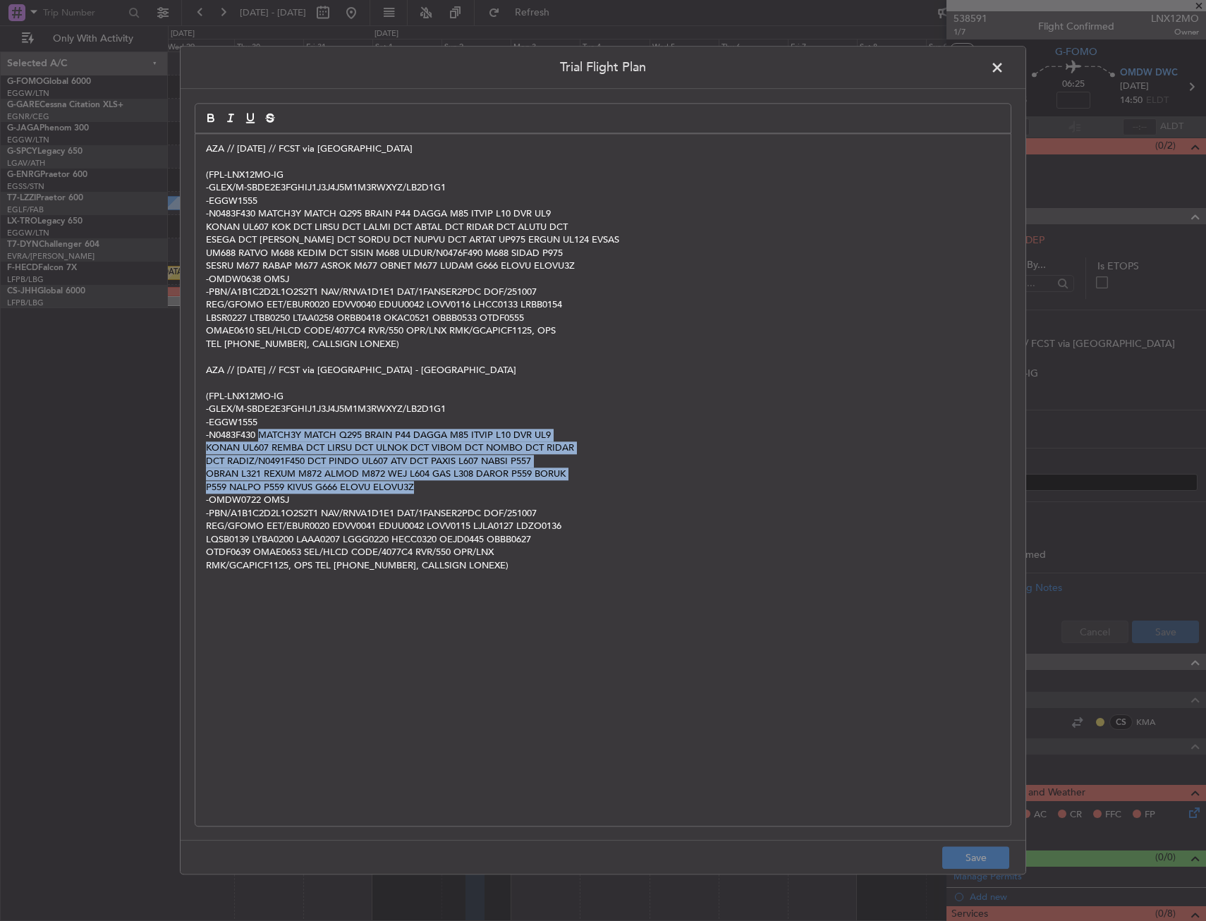
drag, startPoint x: 260, startPoint y: 434, endPoint x: 474, endPoint y: 487, distance: 219.9
click at [474, 487] on div "AZA // 07OCT // FCST via Iraq (FPL-LNX12MO-IG -GLEX/M-SBDE2E3FGHIJ1J3J4J5M1M3RW…" at bounding box center [602, 480] width 815 height 692
copy div "MATCH3Y MATCH Q295 BRAIN P44 DAGGA M85 ITVIP L10 DVR UL9 KONAN UL607 REMBA DCT …"
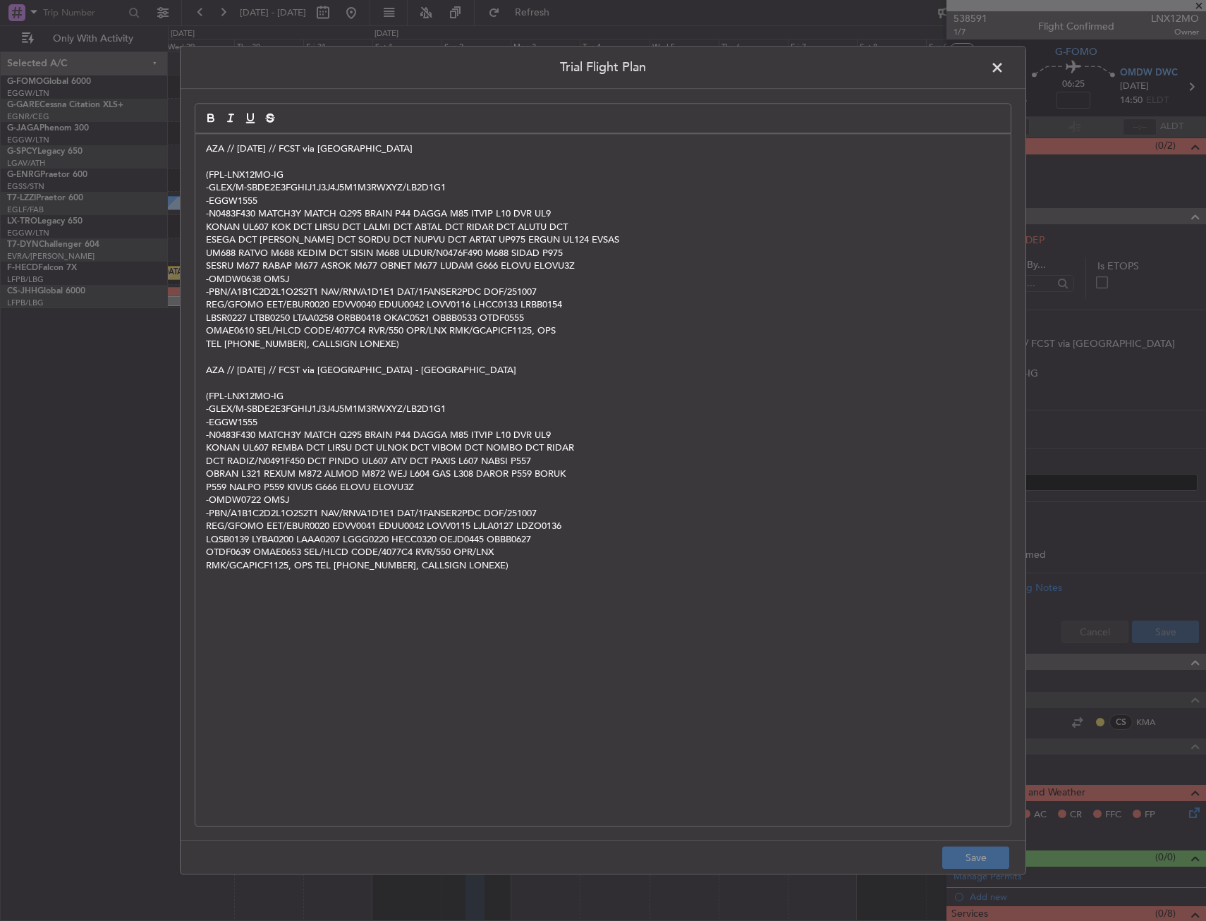
click at [210, 436] on p "-N0483F430 MATCH3Y MATCH Q295 BRAIN P44 DAGGA M85 ITVIP L10 DVR UL9" at bounding box center [603, 435] width 794 height 13
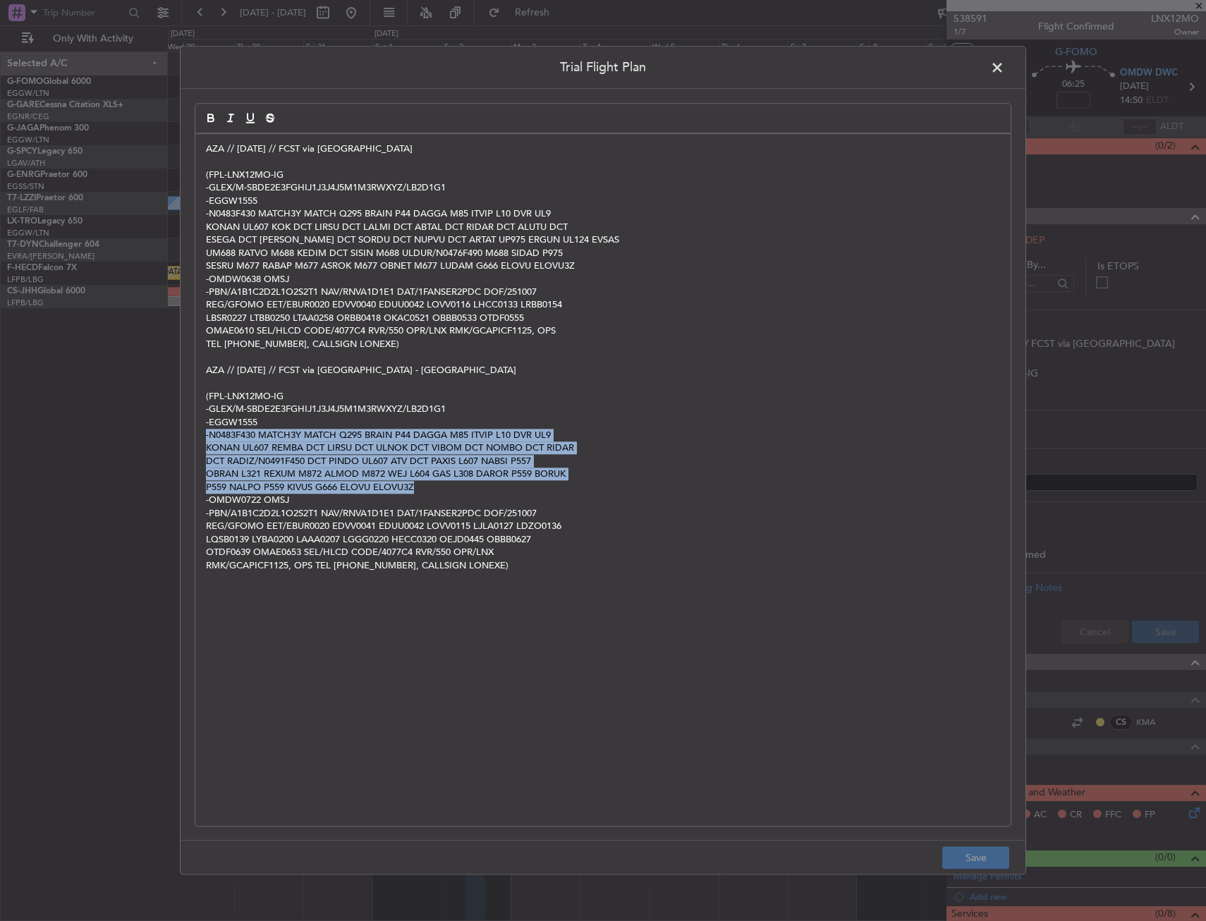
drag, startPoint x: 203, startPoint y: 435, endPoint x: 468, endPoint y: 489, distance: 269.9
click at [468, 489] on div "AZA // 07OCT // FCST via Iraq (FPL-LNX12MO-IG -GLEX/M-SBDE2E3FGHIJ1J3J4J5M1M3RW…" at bounding box center [602, 480] width 815 height 692
copy div "-N0483F430 MATCH3Y MATCH Q295 BRAIN P44 DAGGA M85 ITVIP L10 DVR UL9 KONAN UL607…"
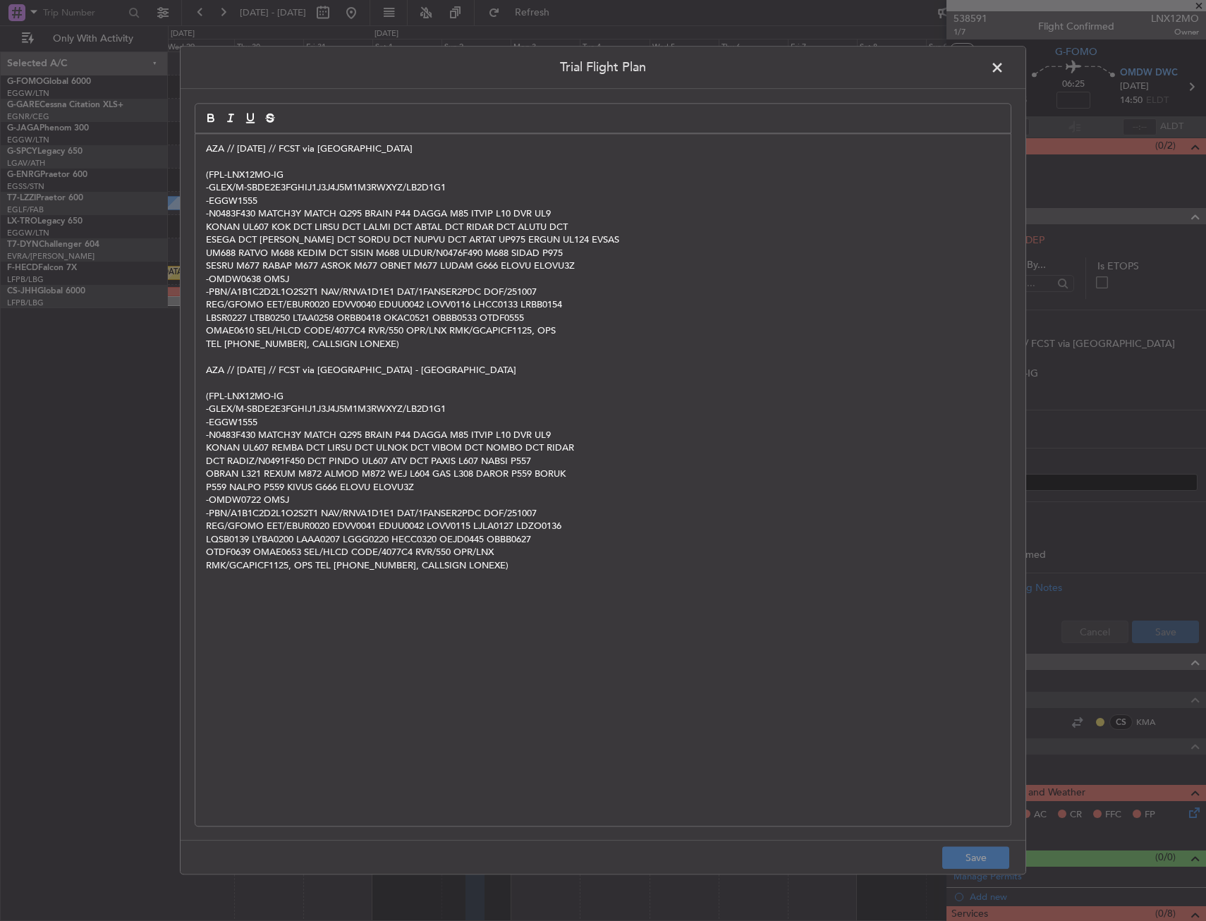
click at [1004, 68] on span at bounding box center [1004, 71] width 0 height 28
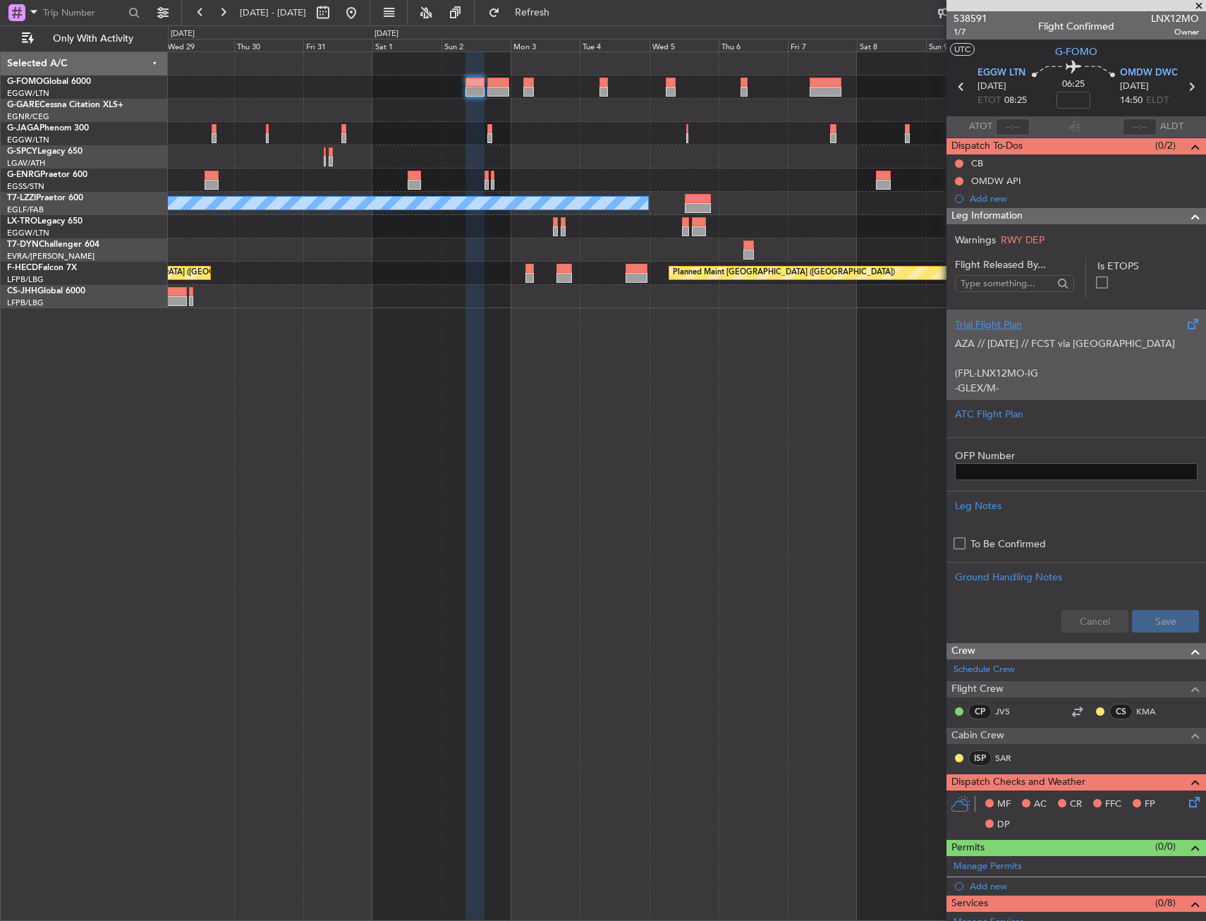
click at [1141, 364] on div "AZA // 07OCT // FCST via Iraq (FPL-LNX12MO-IG -GLEX/M-SBDE2E3FGHIJ1J3J4J5M1M3RW…" at bounding box center [1076, 362] width 243 height 60
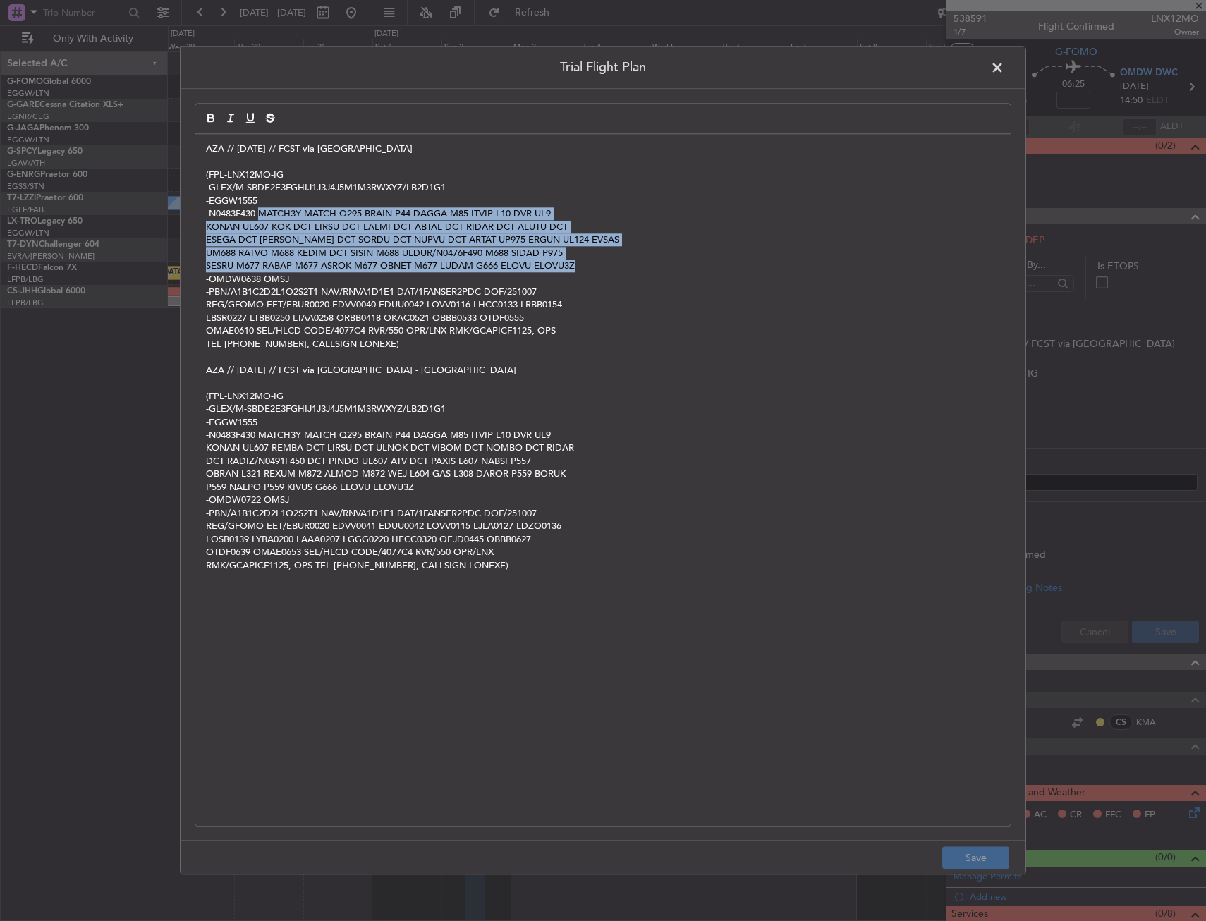
drag, startPoint x: 260, startPoint y: 216, endPoint x: 628, endPoint y: 269, distance: 371.2
click at [628, 269] on div "AZA // 07OCT // FCST via Iraq (FPL-LNX12MO-IG -GLEX/M-SBDE2E3FGHIJ1J3J4J5M1M3RW…" at bounding box center [602, 480] width 815 height 692
copy div "MATCH3Y MATCH Q295 BRAIN P44 DAGGA M85 ITVIP L10 DVR UL9 KONAN UL607 KOK DCT LI…"
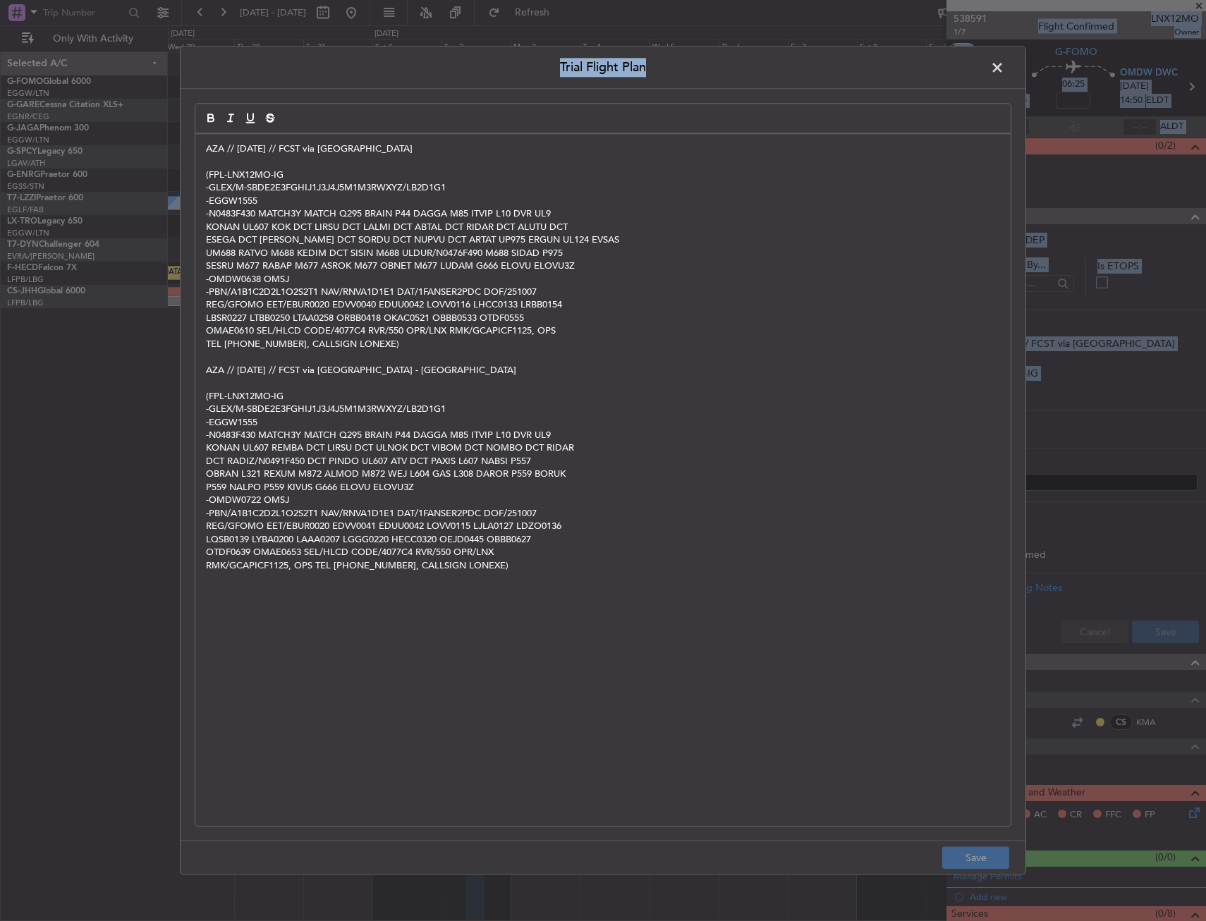
drag, startPoint x: 838, startPoint y: 66, endPoint x: 1816, endPoint y: 96, distance: 978.5
click at [1205, 96] on html "29 Oct 2025 - 13 Nov 2025 Refresh Quick Links Only With Activity A/C Unavailabl…" at bounding box center [603, 460] width 1206 height 921
click at [1004, 67] on span at bounding box center [1004, 71] width 0 height 28
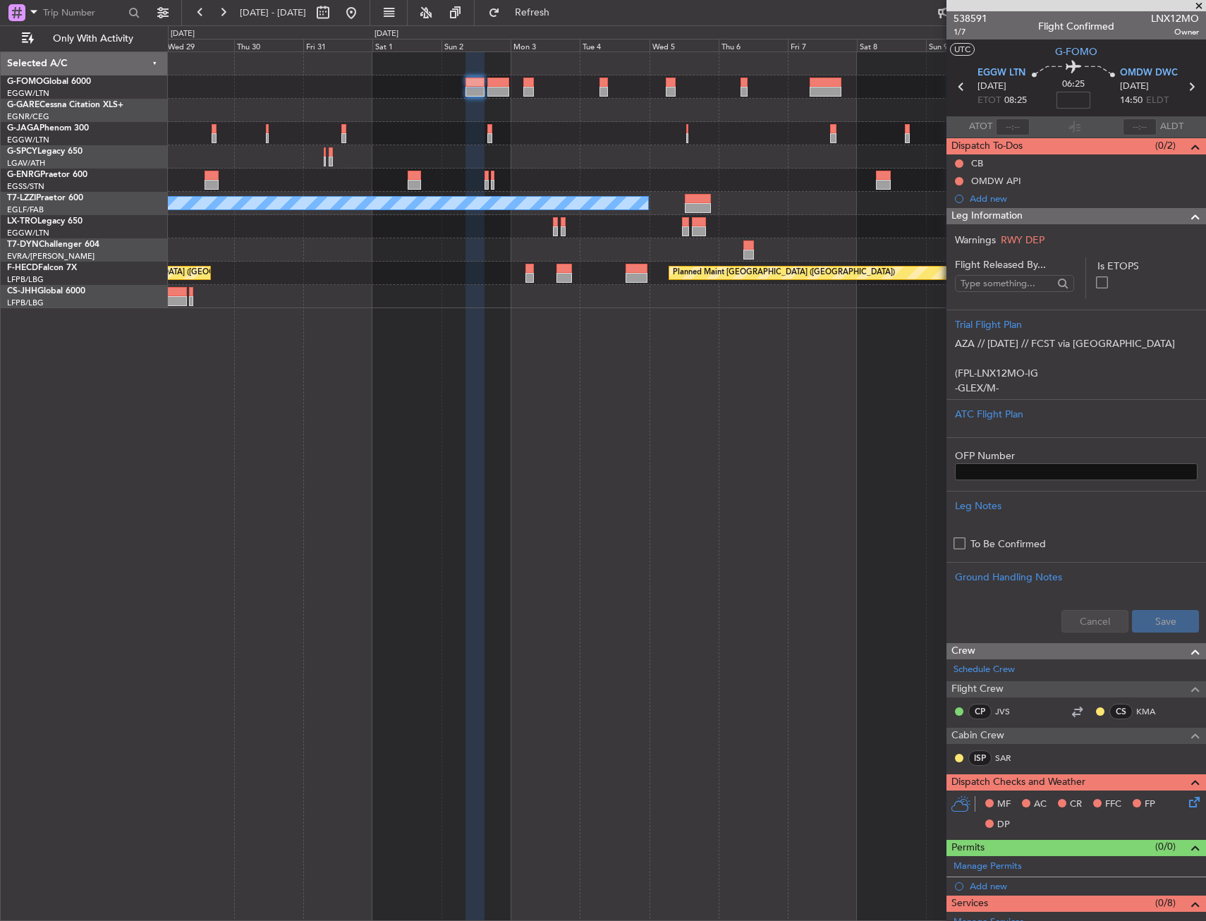
click at [1077, 103] on input at bounding box center [1073, 100] width 34 height 17
click at [1083, 100] on input "55" at bounding box center [1073, 100] width 34 height 17
type input "+00:55"
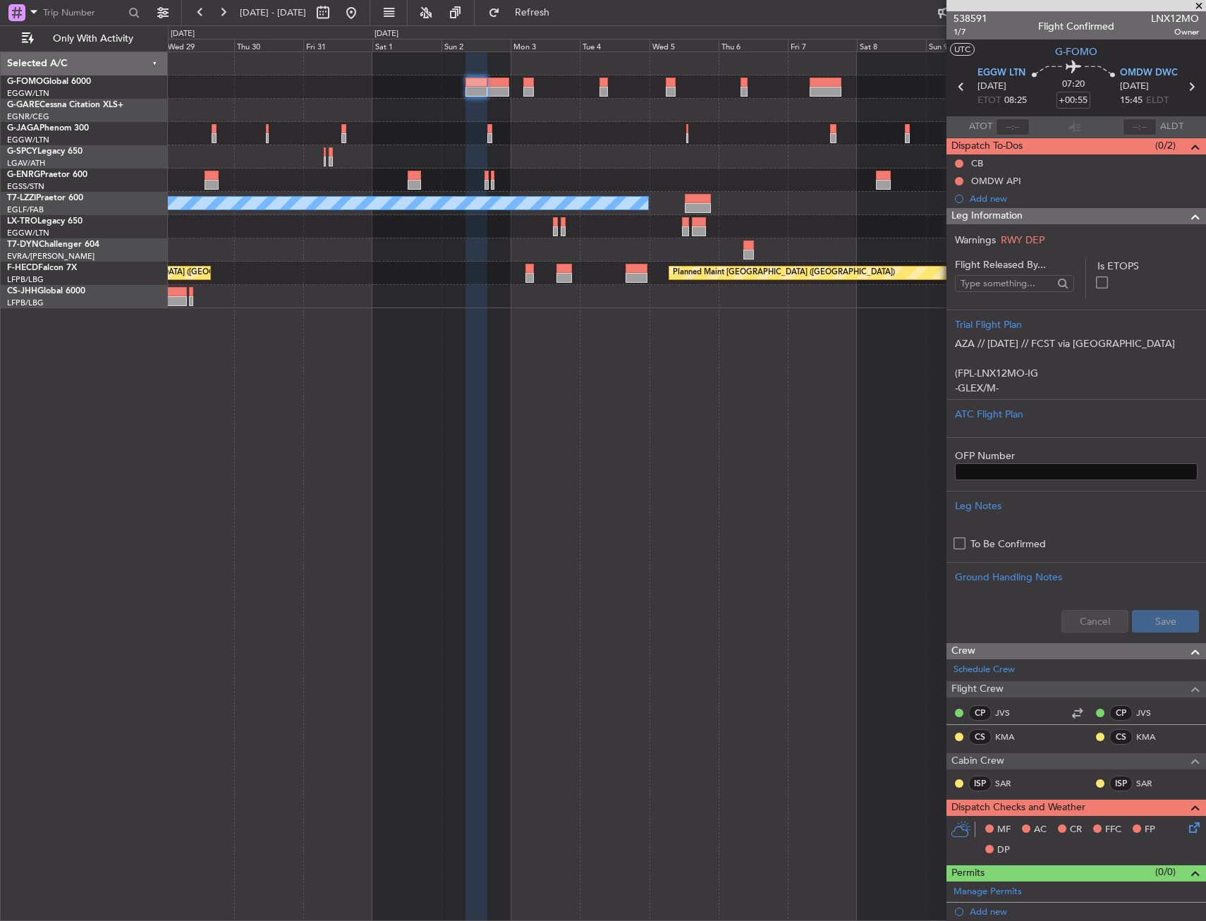
click at [1123, 223] on div "Leg Information" at bounding box center [1075, 216] width 259 height 16
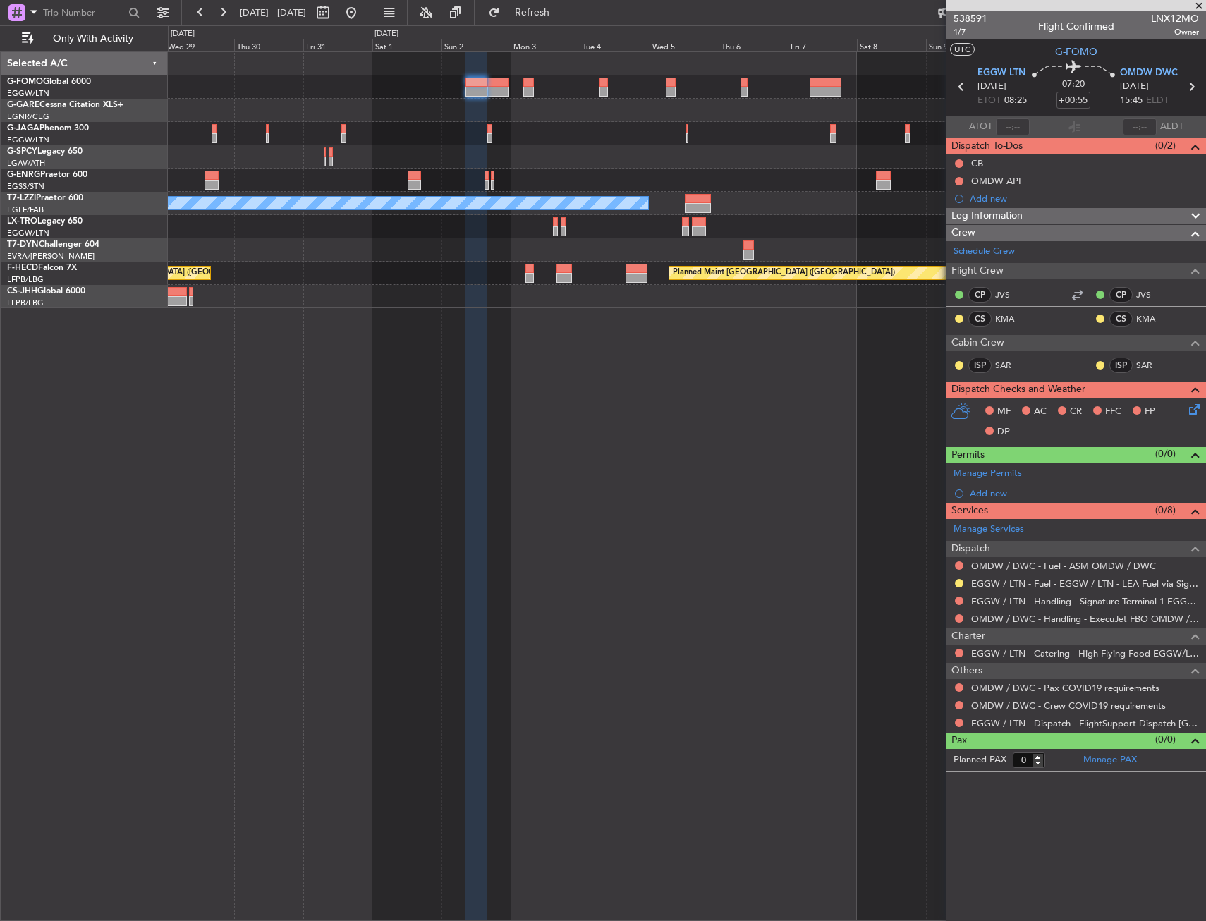
click at [1007, 219] on span "Leg Information" at bounding box center [986, 216] width 71 height 16
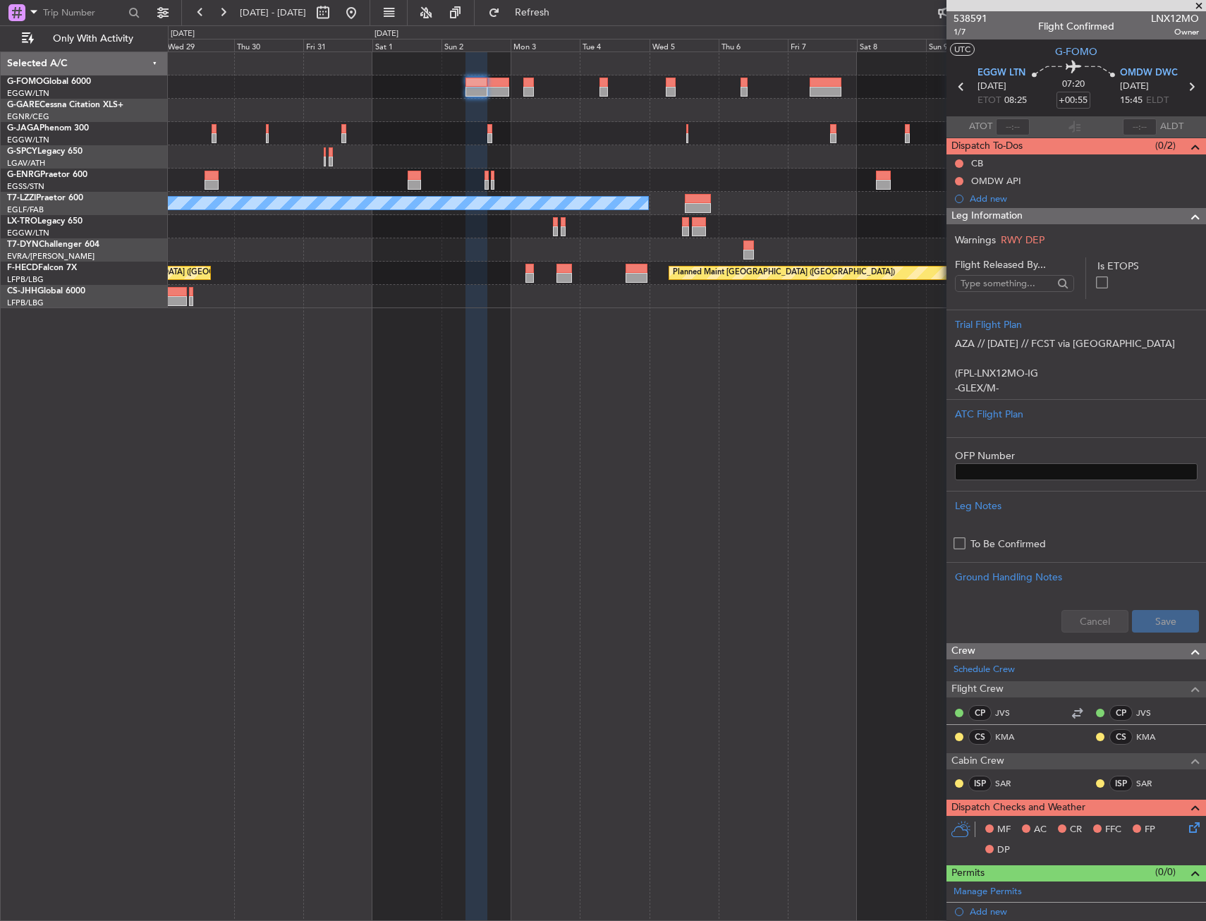
click at [1135, 212] on div "Leg Information" at bounding box center [1075, 216] width 259 height 16
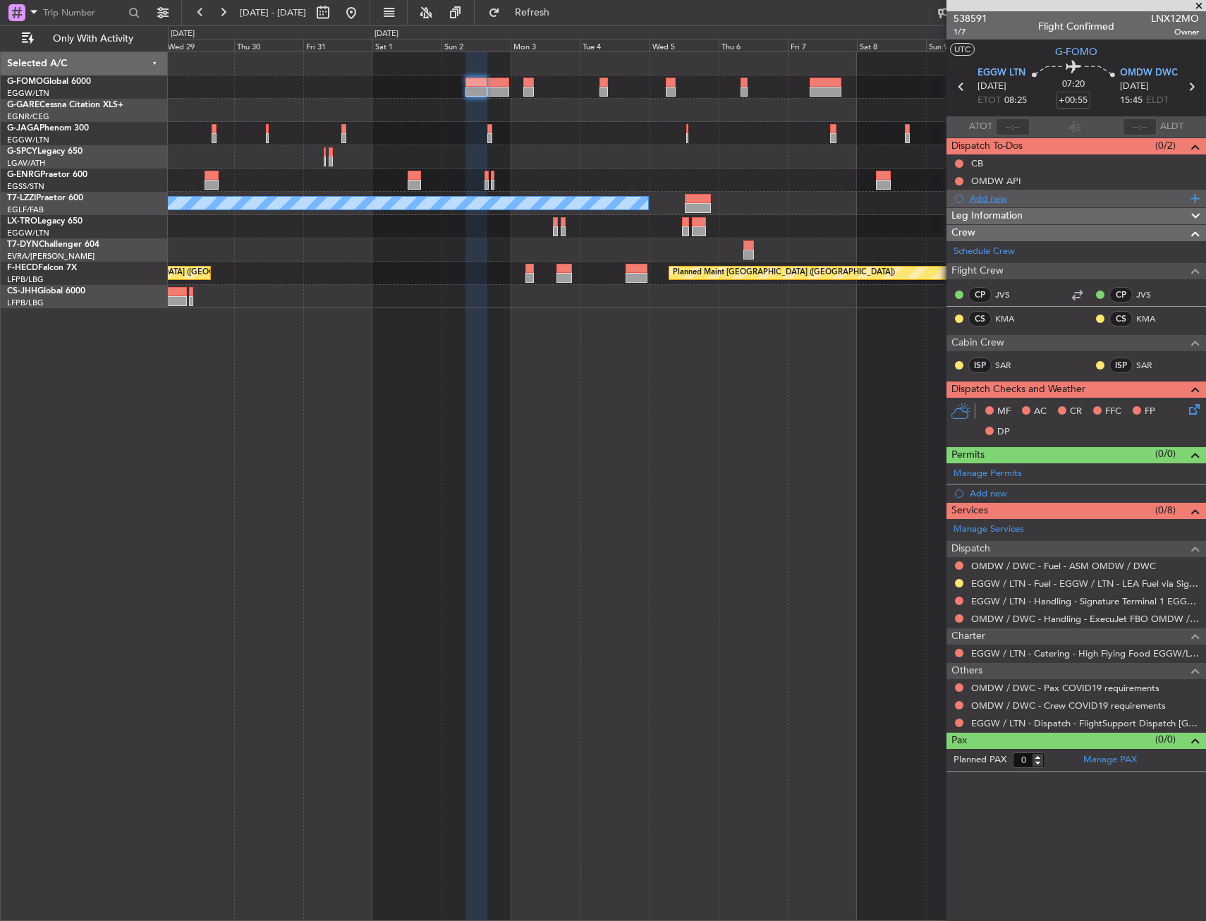
click at [1011, 204] on div "Add new" at bounding box center [1075, 199] width 259 height 18
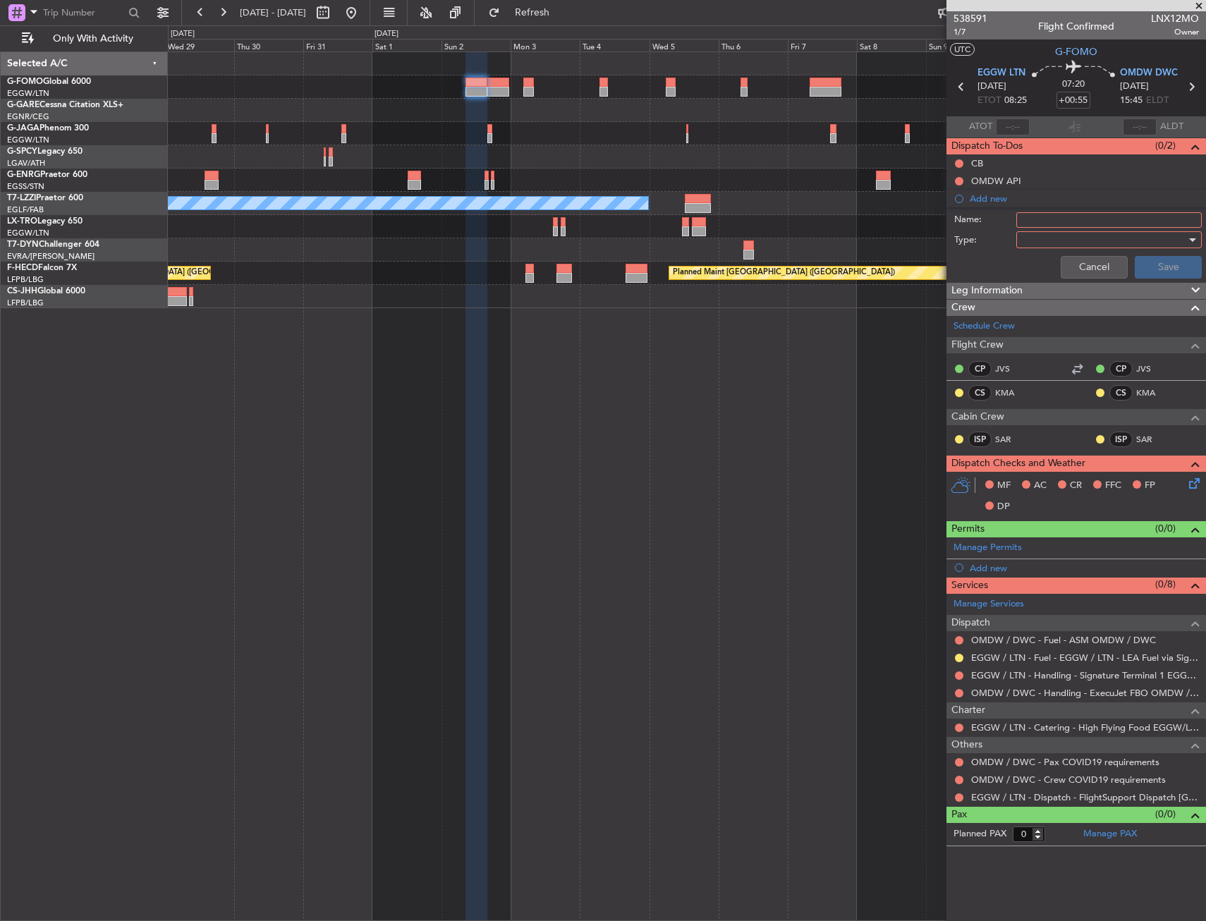
drag, startPoint x: 1035, startPoint y: 224, endPoint x: 1173, endPoint y: 234, distance: 138.6
click at [1035, 224] on input "Name:" at bounding box center [1108, 220] width 185 height 16
paste input "RISK ASSESMENT"
type input "RISK ASSESMENT"
click at [1168, 239] on div at bounding box center [1104, 239] width 164 height 21
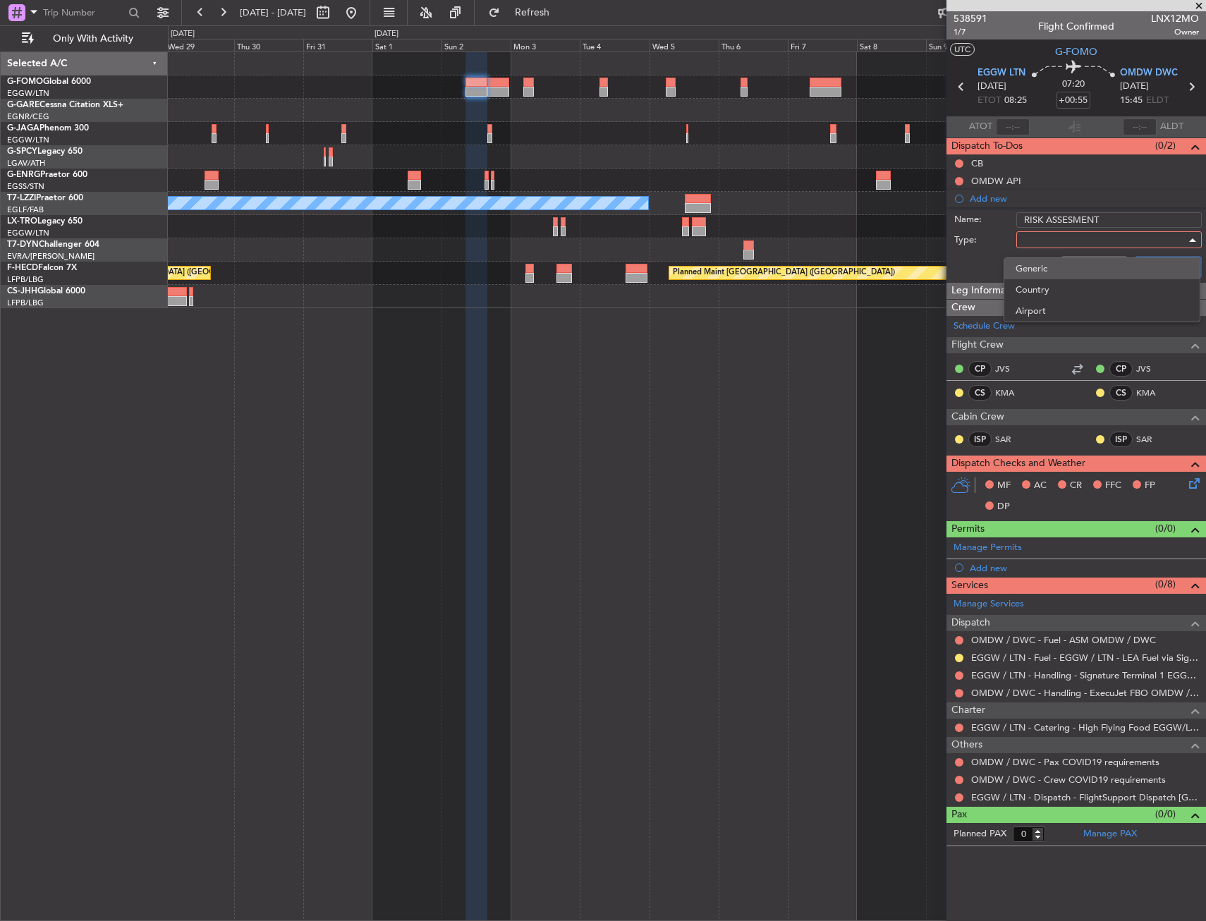
click at [1075, 271] on span "Generic" at bounding box center [1101, 268] width 173 height 21
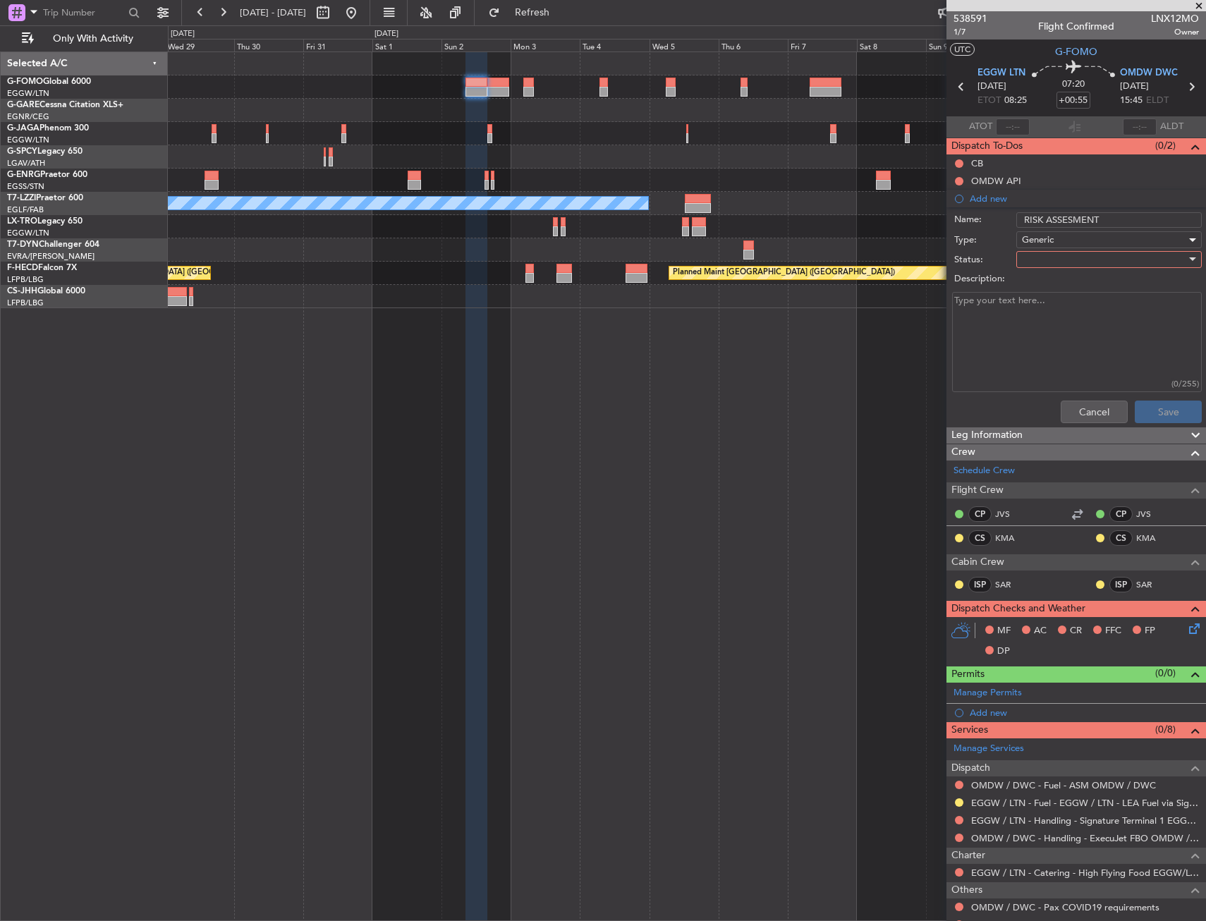
click at [1071, 259] on div at bounding box center [1104, 259] width 164 height 21
click at [1074, 307] on span "In Progress" at bounding box center [1102, 308] width 165 height 21
click at [1157, 409] on button "Save" at bounding box center [1168, 412] width 67 height 23
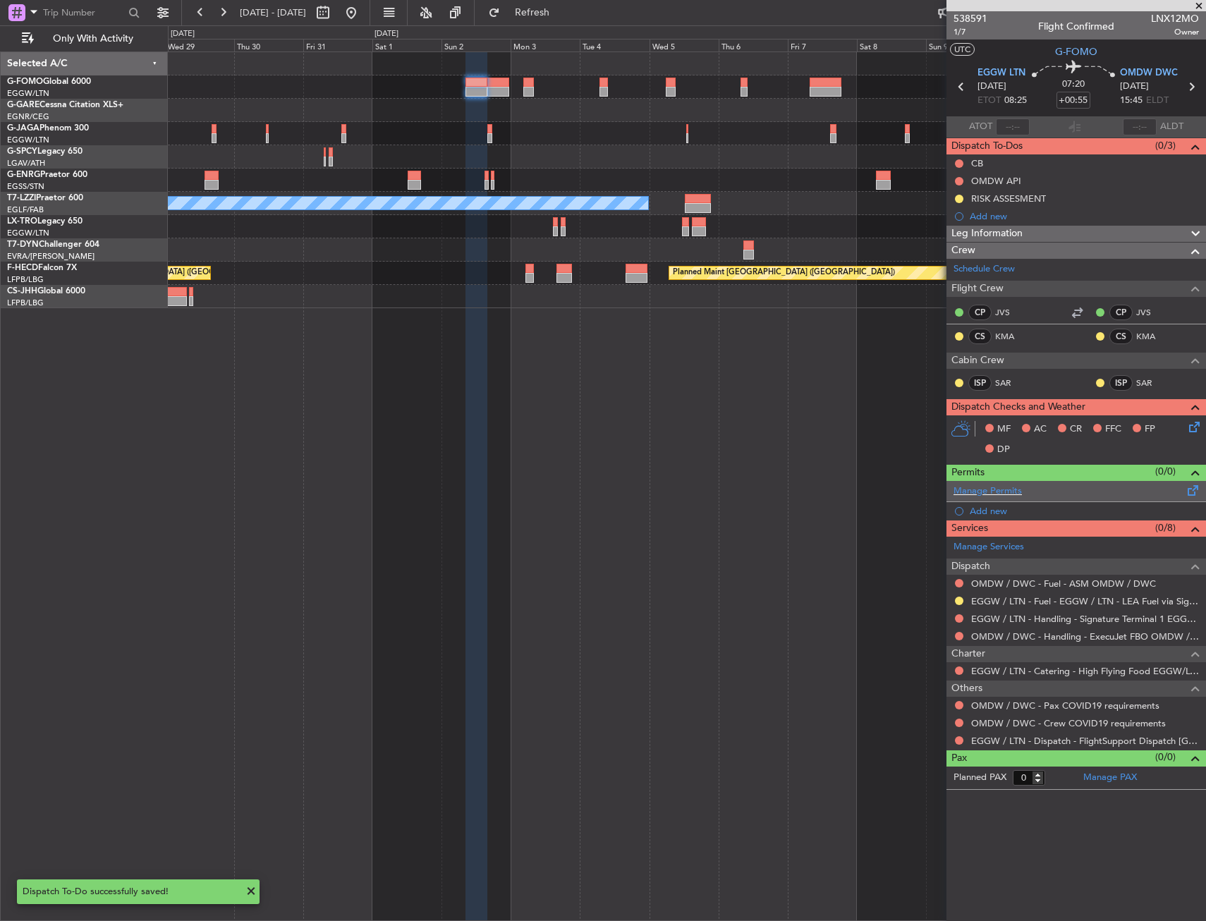
click at [1194, 493] on span at bounding box center [1193, 487] width 17 height 11
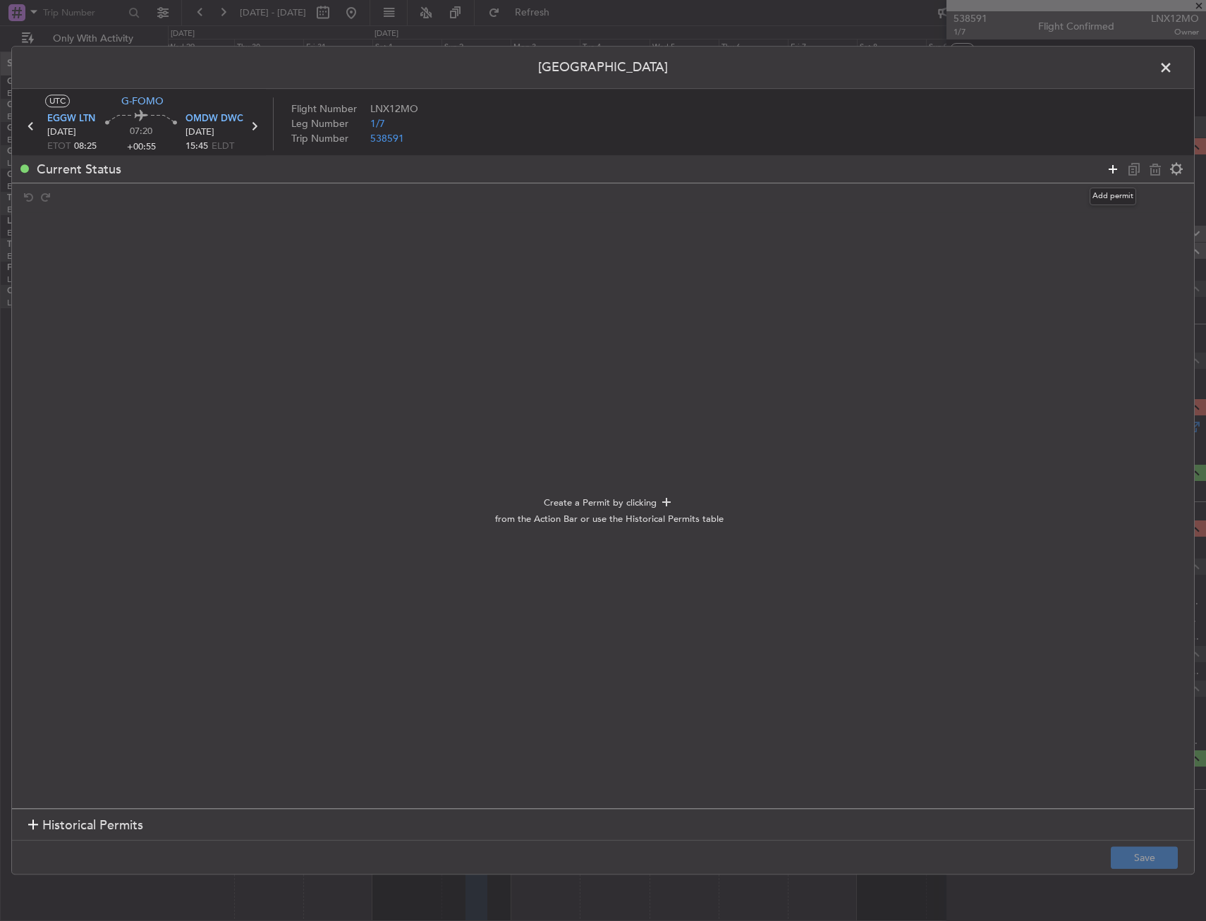
click at [1116, 167] on icon at bounding box center [1112, 169] width 17 height 17
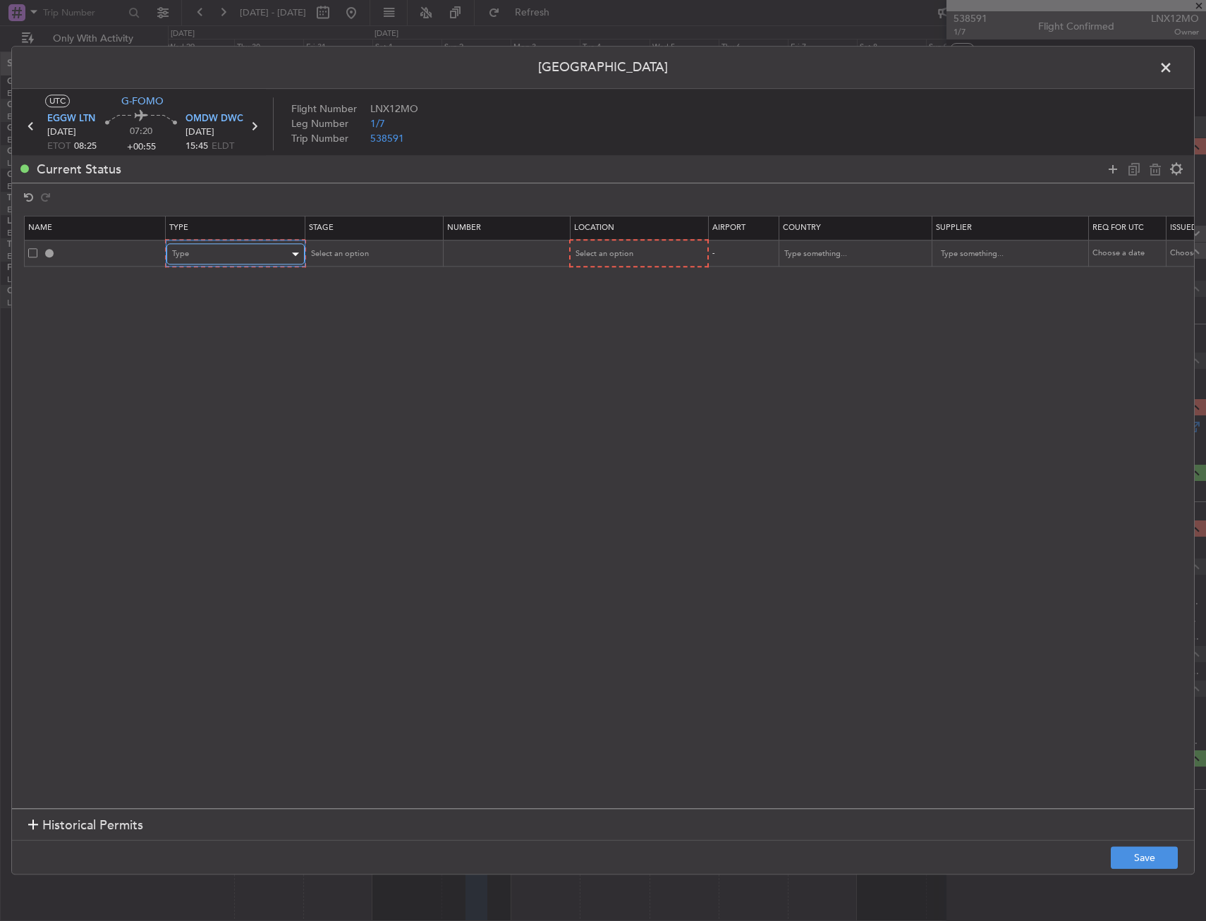
click at [239, 252] on div "Type" at bounding box center [230, 254] width 117 height 21
click at [235, 412] on span "Landing" at bounding box center [236, 406] width 126 height 21
click at [611, 254] on span "Select an option" at bounding box center [603, 254] width 58 height 11
click at [614, 319] on span "Arrival" at bounding box center [638, 325] width 126 height 21
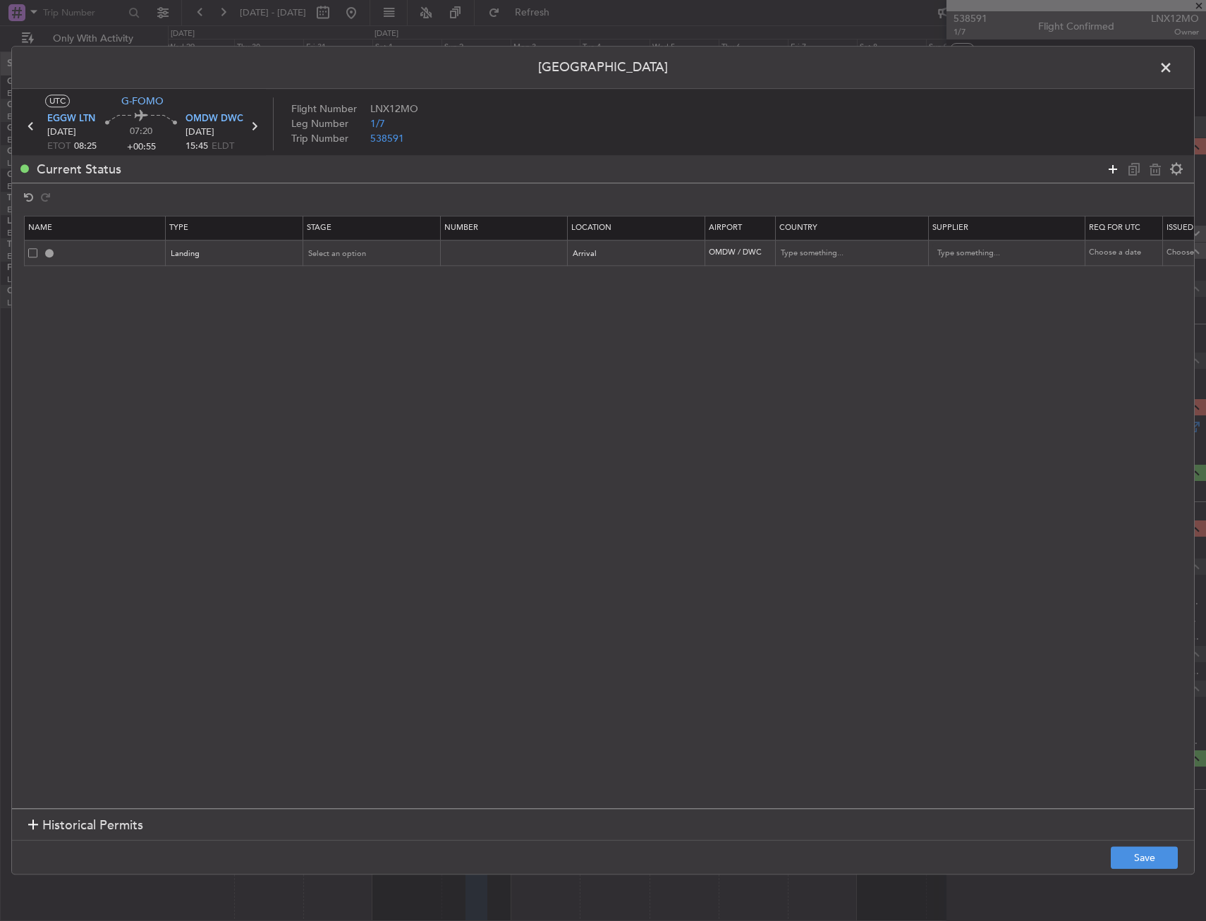
click at [1108, 174] on icon at bounding box center [1112, 169] width 17 height 17
click at [259, 293] on td "Type" at bounding box center [235, 280] width 138 height 27
click at [257, 287] on div "Type" at bounding box center [230, 280] width 117 height 21
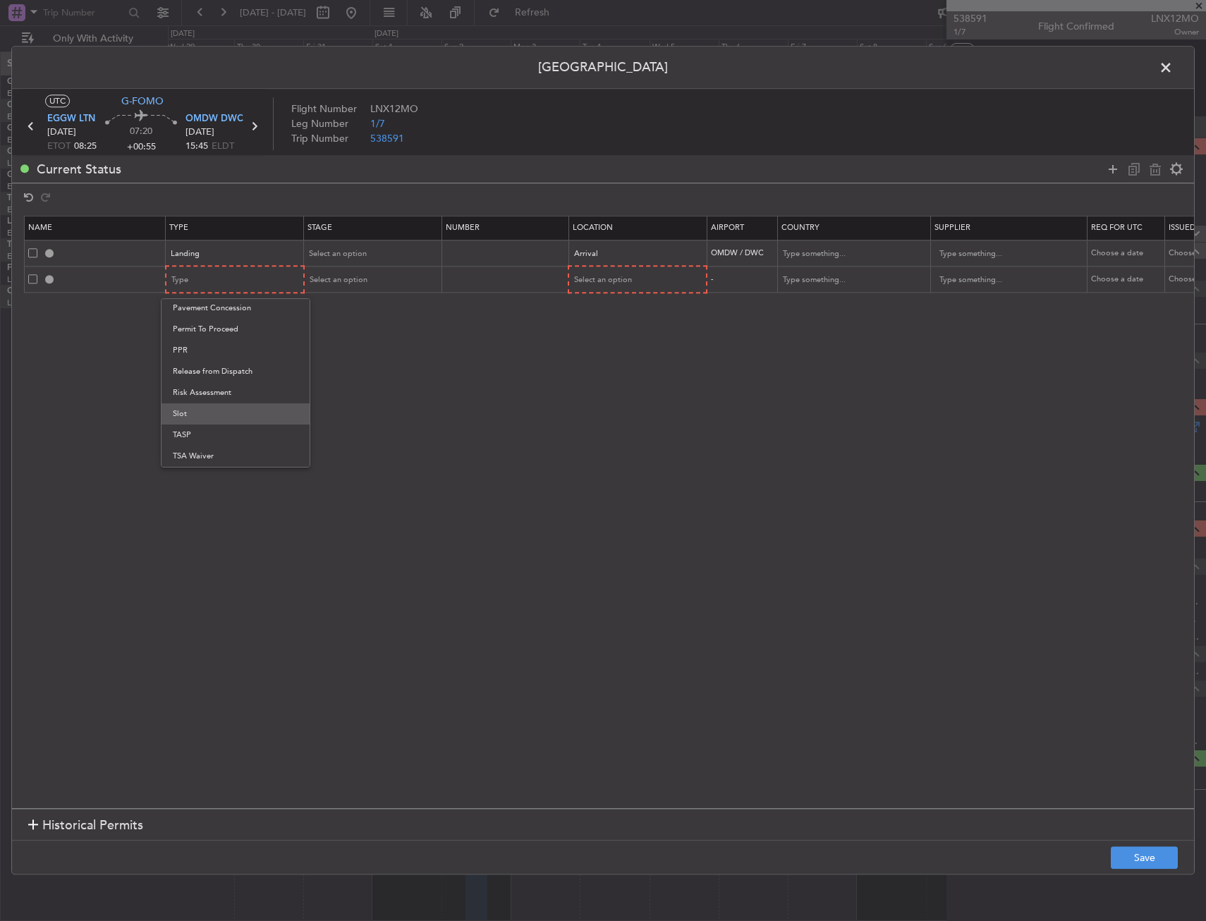
click at [196, 412] on span "Slot" at bounding box center [236, 413] width 126 height 21
drag, startPoint x: 1118, startPoint y: 161, endPoint x: 1110, endPoint y: 165, distance: 8.8
click at [1117, 161] on icon at bounding box center [1112, 169] width 17 height 17
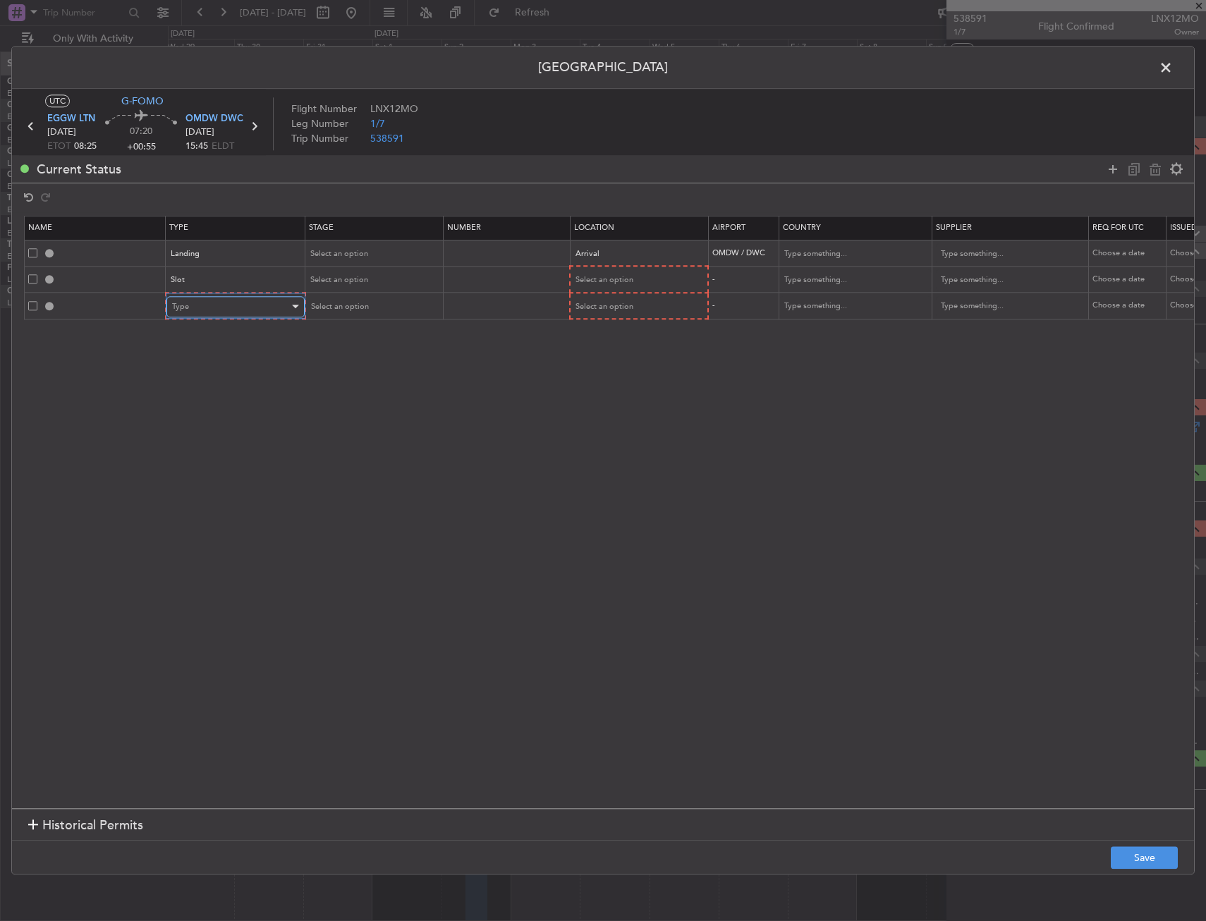
click at [238, 305] on div "Type" at bounding box center [230, 306] width 117 height 21
click at [211, 439] on span "Slot" at bounding box center [236, 440] width 126 height 21
click at [639, 268] on mat-form-field "Select an option" at bounding box center [636, 279] width 137 height 25
click at [632, 274] on div "Select an option" at bounding box center [632, 280] width 117 height 21
drag, startPoint x: 611, startPoint y: 355, endPoint x: 611, endPoint y: 339, distance: 16.2
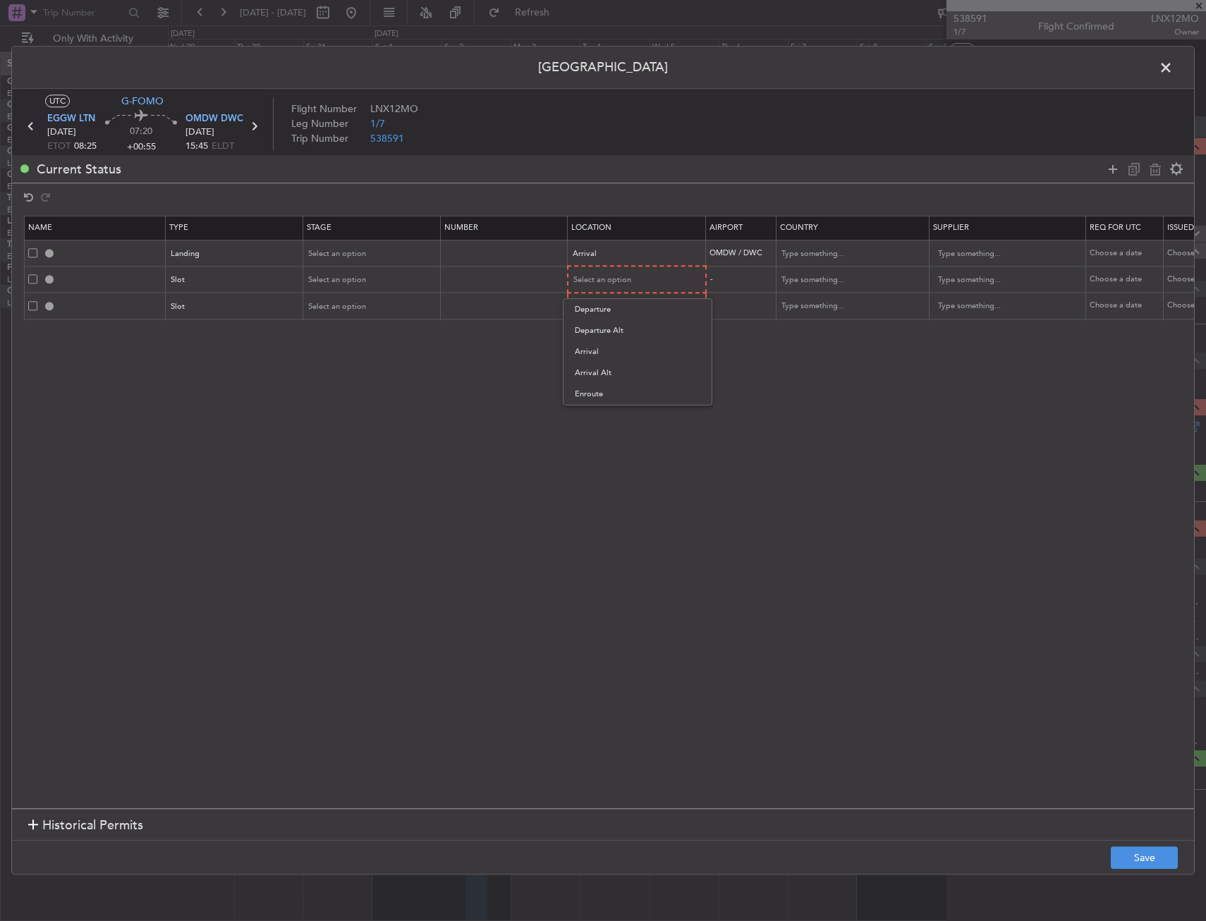
click at [611, 355] on span "Arrival" at bounding box center [638, 351] width 126 height 21
click at [606, 300] on span "Select an option" at bounding box center [603, 305] width 58 height 11
click at [614, 341] on span "Departure" at bounding box center [638, 335] width 126 height 21
click at [1113, 166] on icon at bounding box center [1112, 169] width 17 height 17
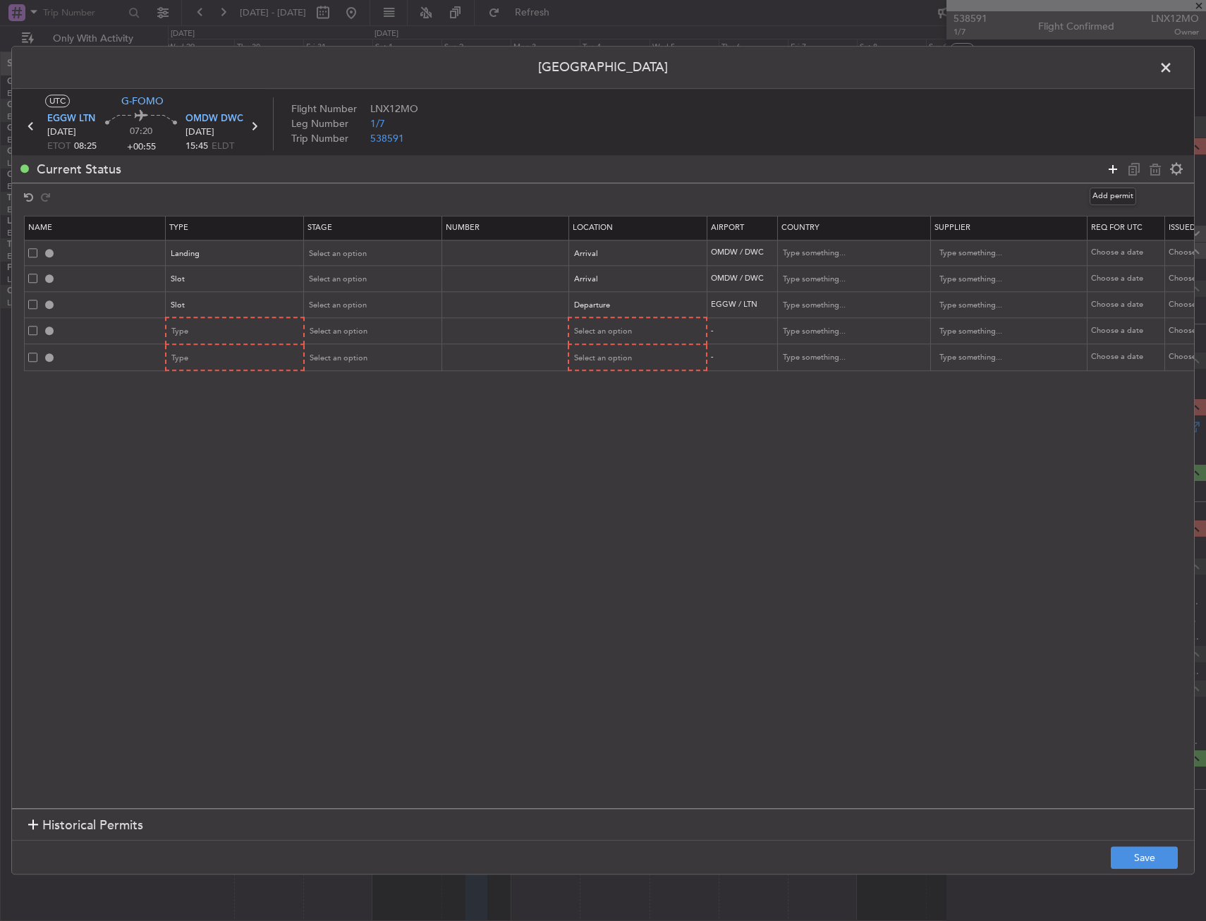
click at [1113, 166] on icon at bounding box center [1112, 169] width 17 height 17
click at [247, 332] on div "Type" at bounding box center [230, 332] width 117 height 21
click at [216, 484] on span "Overflight" at bounding box center [236, 480] width 126 height 21
click at [246, 358] on div "Type" at bounding box center [230, 358] width 117 height 21
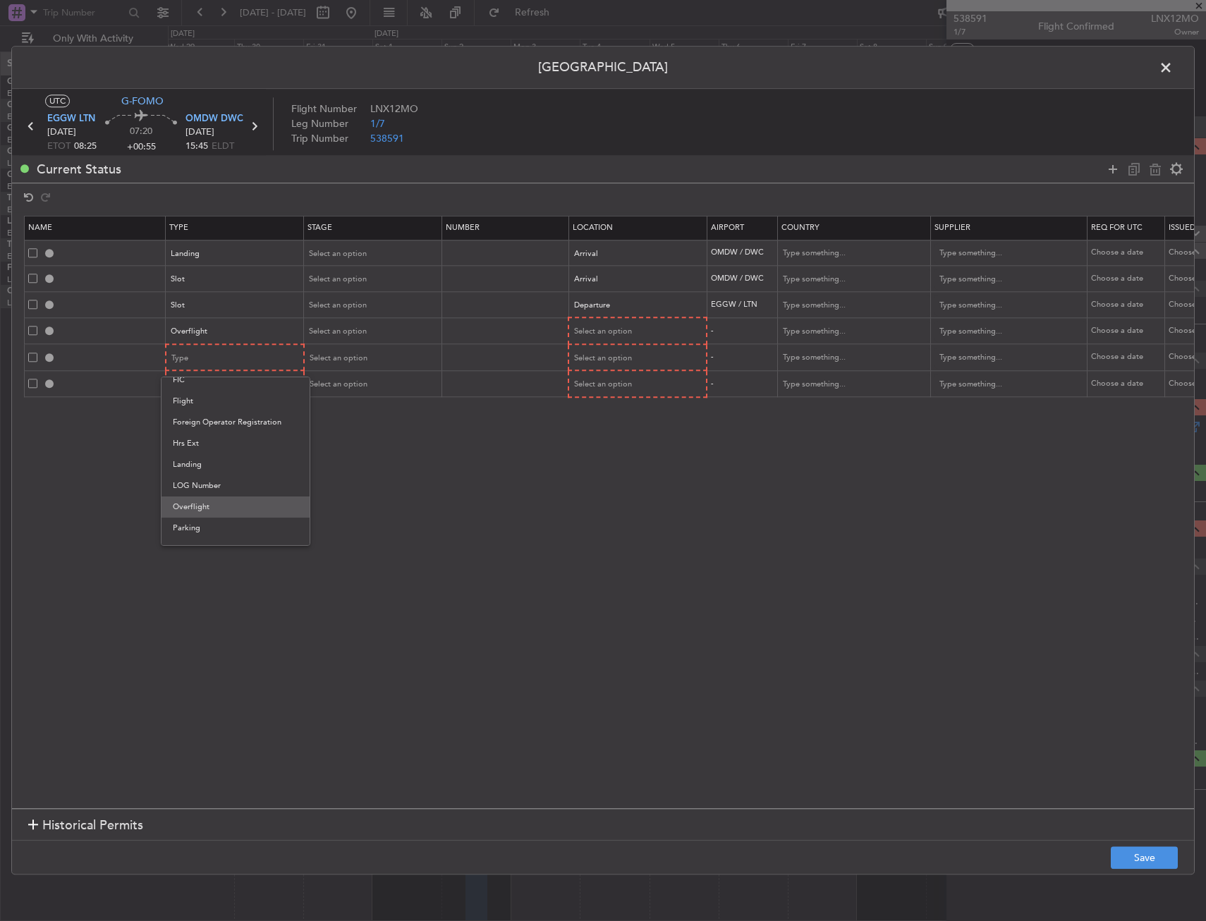
click at [205, 506] on span "Overflight" at bounding box center [236, 506] width 126 height 21
click at [219, 387] on div "Type" at bounding box center [230, 384] width 117 height 21
click at [202, 533] on span "Overflight" at bounding box center [236, 533] width 126 height 21
drag, startPoint x: 1116, startPoint y: 171, endPoint x: 917, endPoint y: 244, distance: 211.3
click at [1116, 171] on icon at bounding box center [1112, 169] width 17 height 17
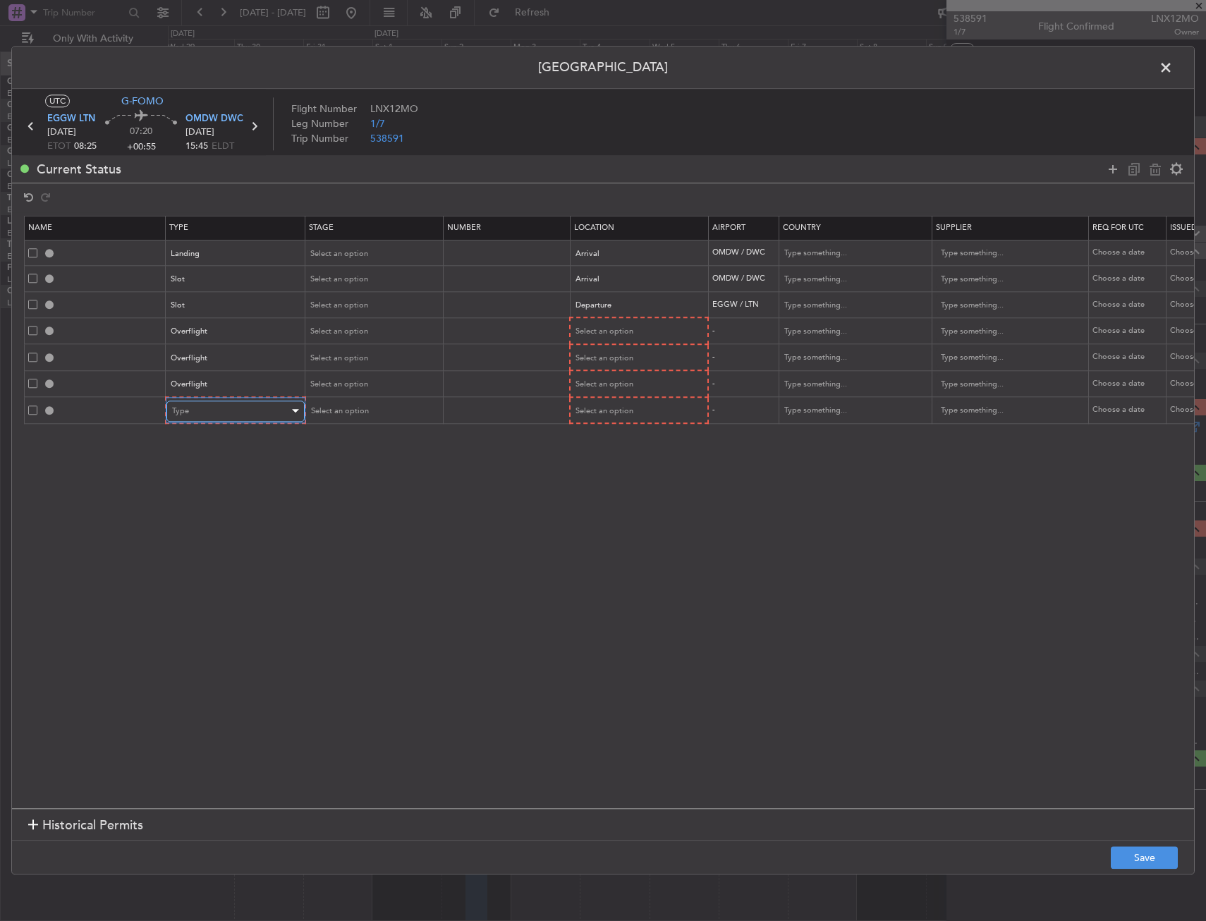
click at [229, 405] on div "Type" at bounding box center [230, 411] width 117 height 21
click at [208, 561] on span "Overflight" at bounding box center [236, 559] width 126 height 21
click at [607, 360] on span "Select an option" at bounding box center [603, 358] width 58 height 11
click at [596, 476] on span "Enroute" at bounding box center [638, 472] width 126 height 21
drag, startPoint x: 595, startPoint y: 472, endPoint x: 587, endPoint y: 389, distance: 83.6
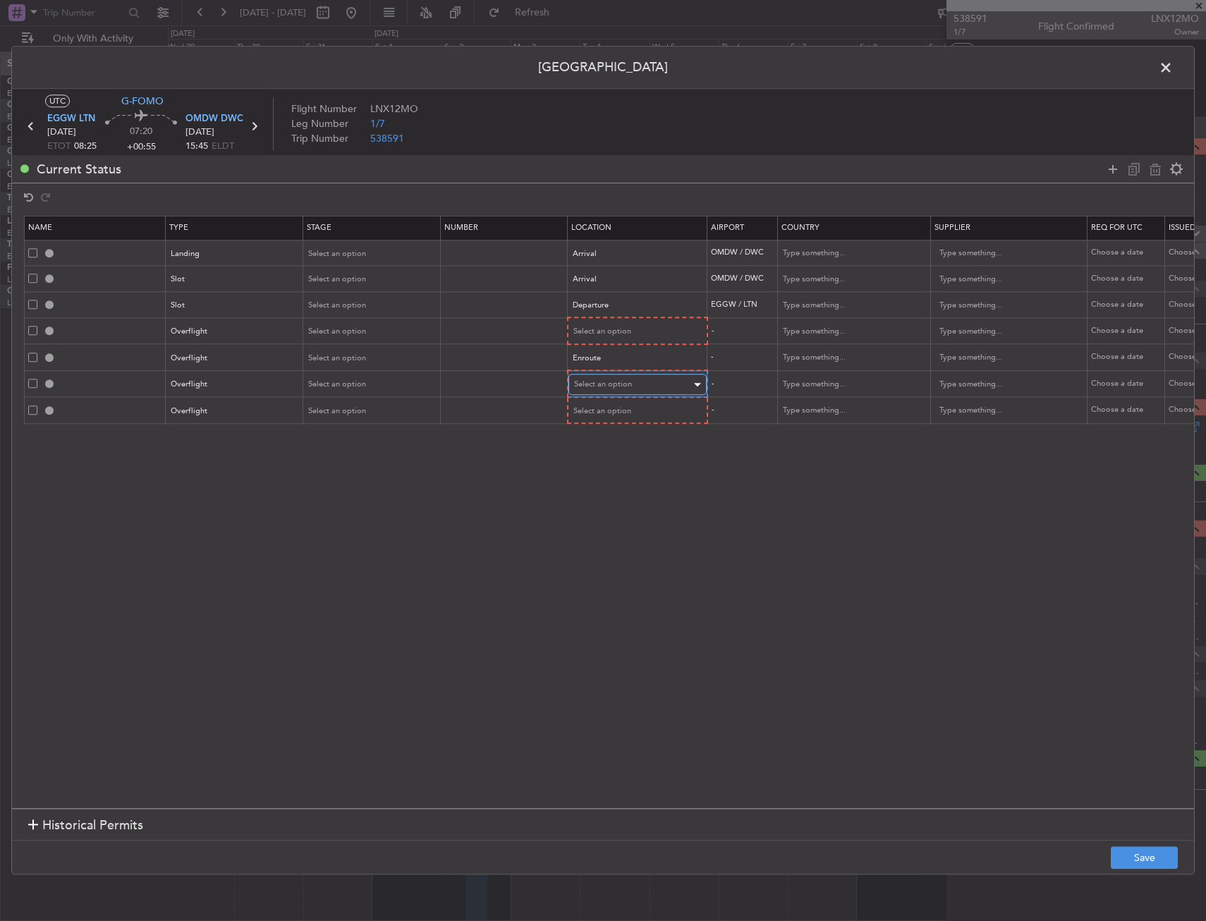
click at [587, 389] on span "Select an option" at bounding box center [603, 384] width 58 height 11
drag, startPoint x: 587, startPoint y: 496, endPoint x: 587, endPoint y: 481, distance: 14.8
click at [587, 495] on span "Enroute" at bounding box center [638, 498] width 126 height 21
click at [592, 415] on span "Select an option" at bounding box center [603, 410] width 58 height 11
click at [587, 527] on span "Enroute" at bounding box center [638, 524] width 126 height 21
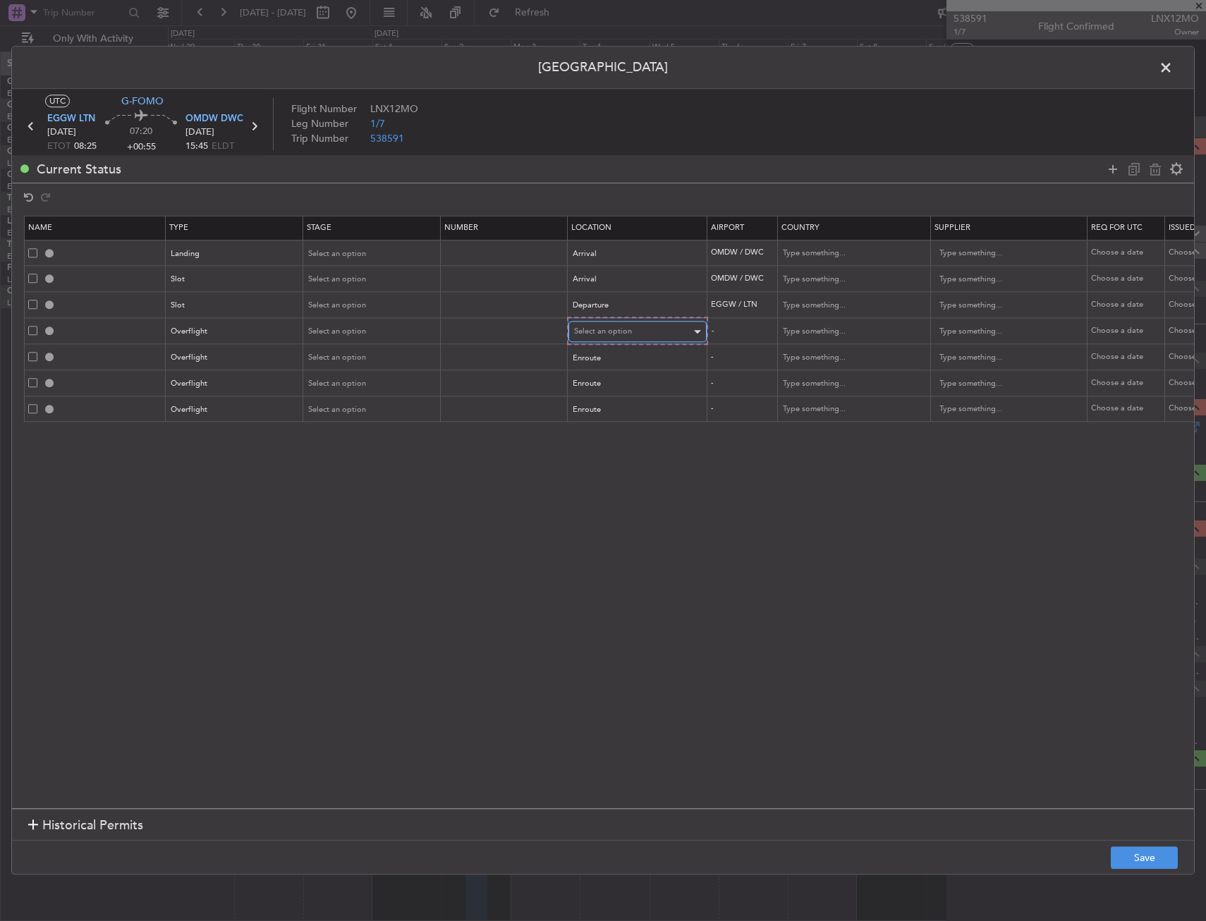
click at [592, 326] on span "Select an option" at bounding box center [603, 331] width 58 height 11
click at [589, 446] on span "Enroute" at bounding box center [638, 445] width 126 height 21
click at [812, 336] on input "text" at bounding box center [844, 330] width 127 height 21
drag, startPoint x: 847, startPoint y: 346, endPoint x: 847, endPoint y: 360, distance: 13.4
click at [847, 347] on span "Egypt" at bounding box center [852, 353] width 131 height 21
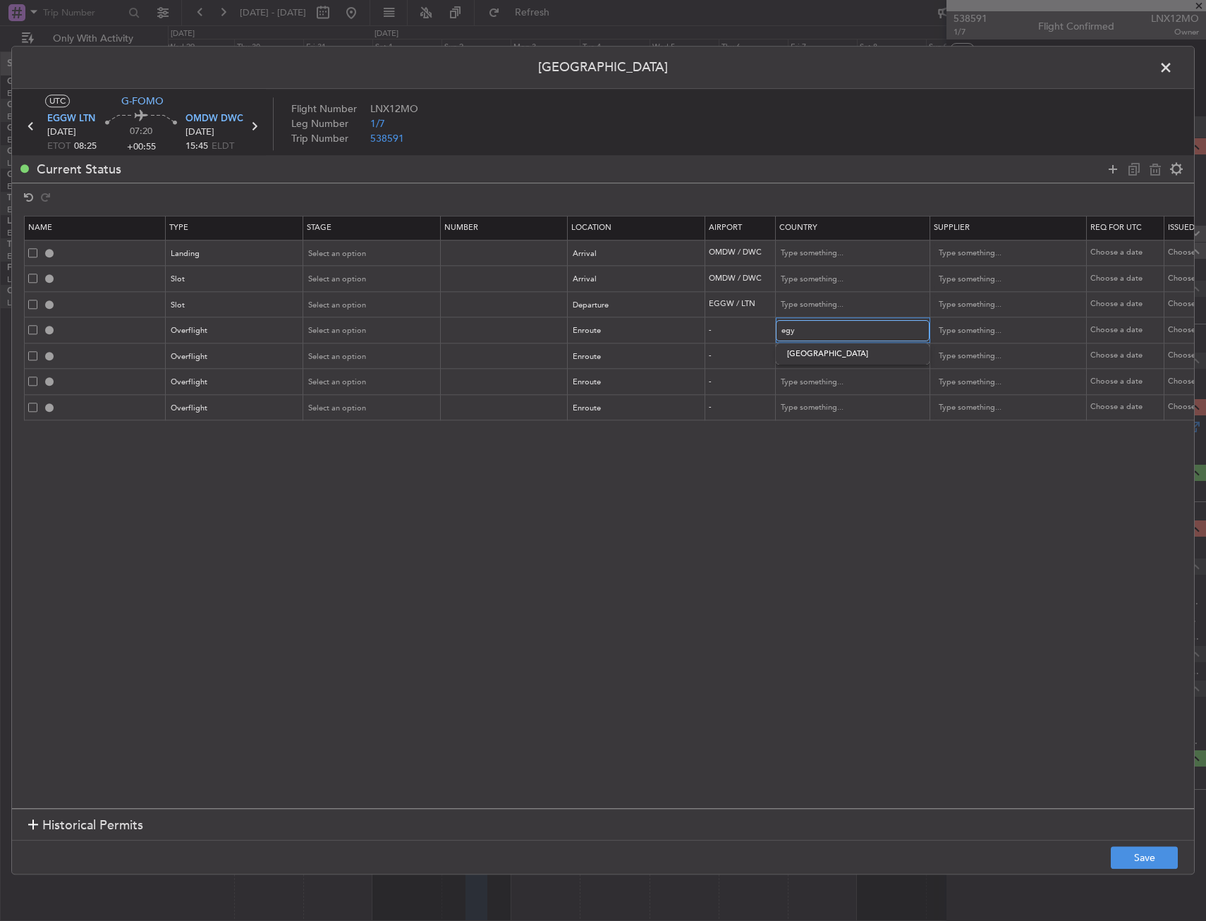
type input "Egypt"
click at [844, 355] on input "text" at bounding box center [844, 356] width 127 height 21
click at [848, 392] on span "Saudi Arabia" at bounding box center [852, 400] width 131 height 21
type input "Saudi Arabia"
click at [839, 377] on input "text" at bounding box center [844, 382] width 127 height 21
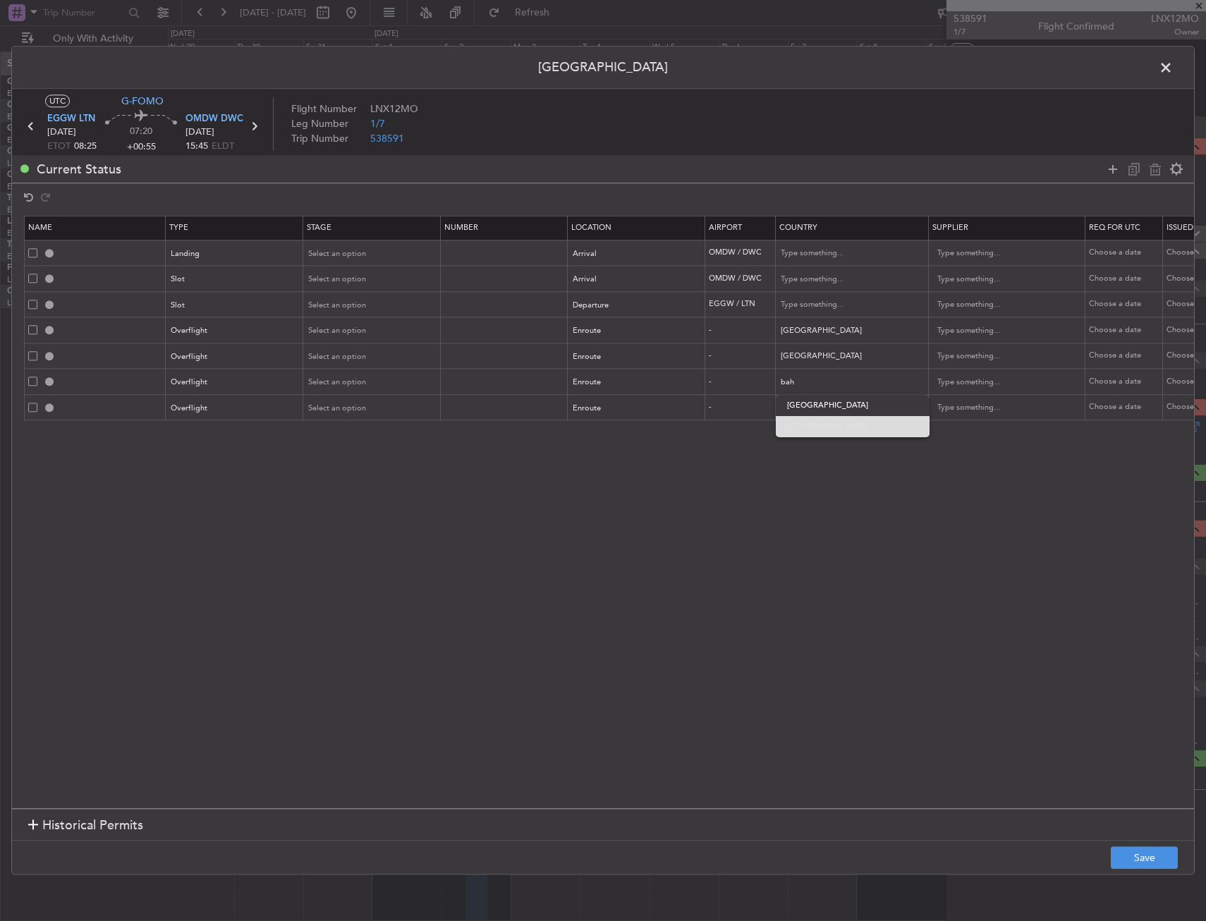
drag, startPoint x: 830, startPoint y: 420, endPoint x: 824, endPoint y: 402, distance: 19.4
click at [829, 420] on span "Bahrain" at bounding box center [852, 426] width 131 height 21
type input "Bahrain"
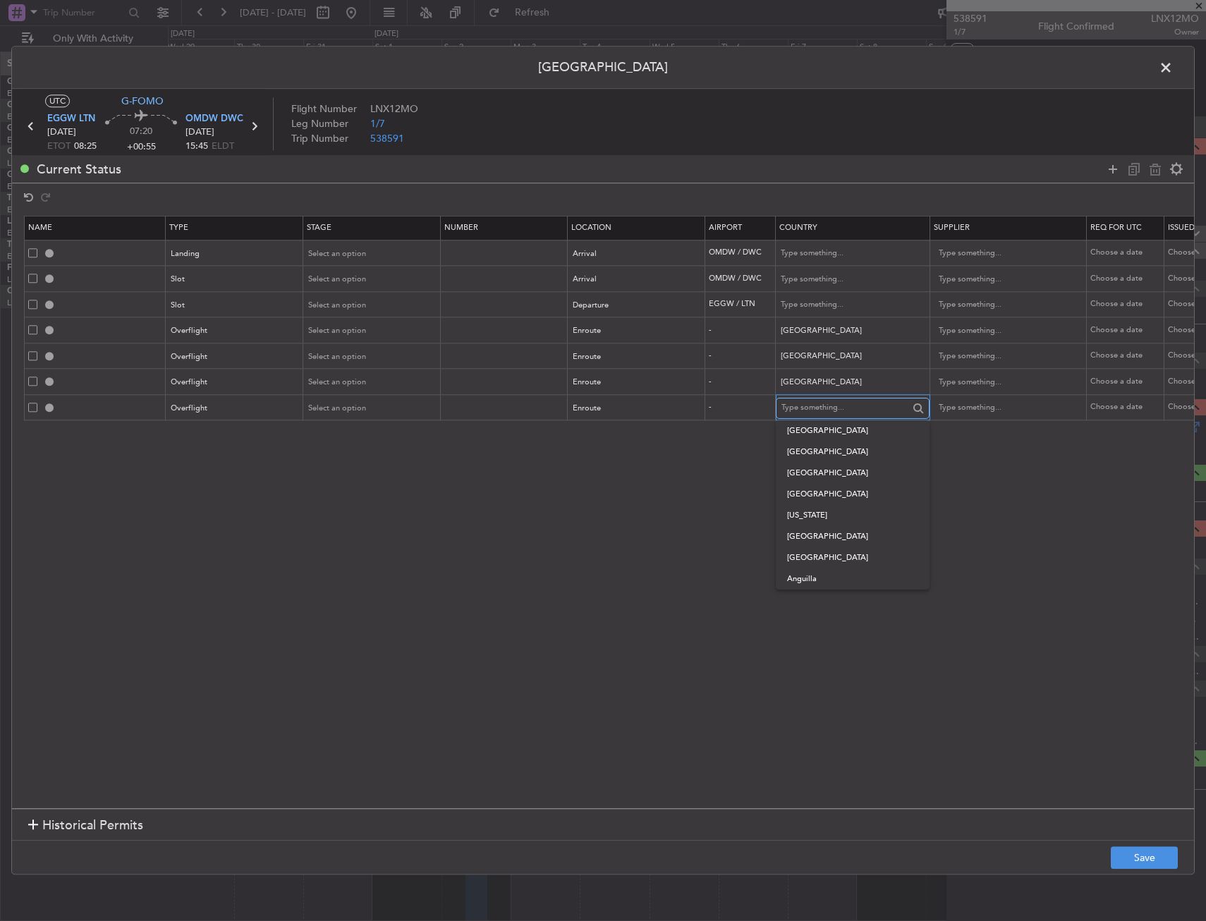
click at [822, 410] on input "text" at bounding box center [844, 408] width 127 height 21
click at [815, 512] on span "Qatar" at bounding box center [852, 515] width 131 height 21
type input "Qatar"
click at [1155, 853] on button "Save" at bounding box center [1144, 858] width 67 height 23
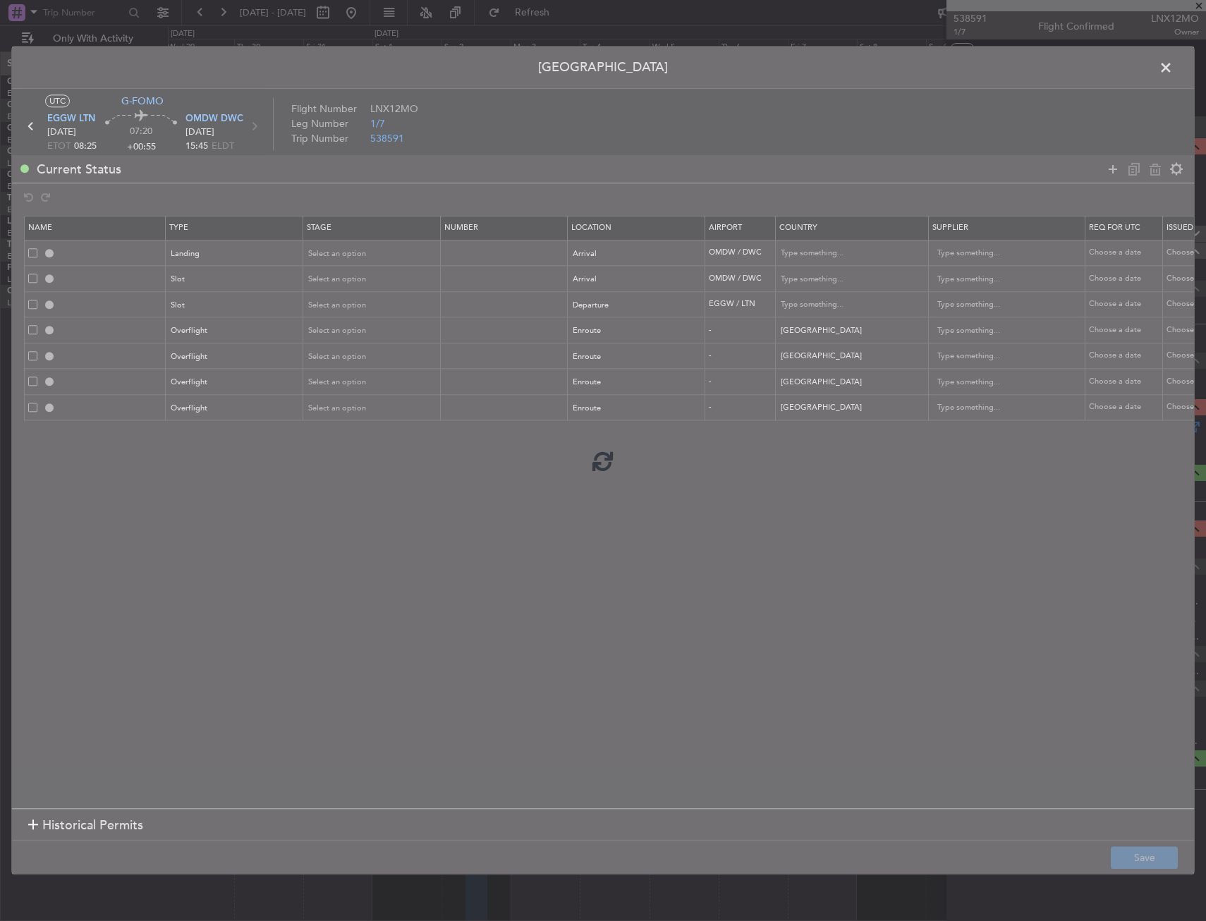
type input "OMDW LDG"
type input "United Arab Emirates"
type input "NNN"
type input "1"
type input "OMDW ARR SLOT"
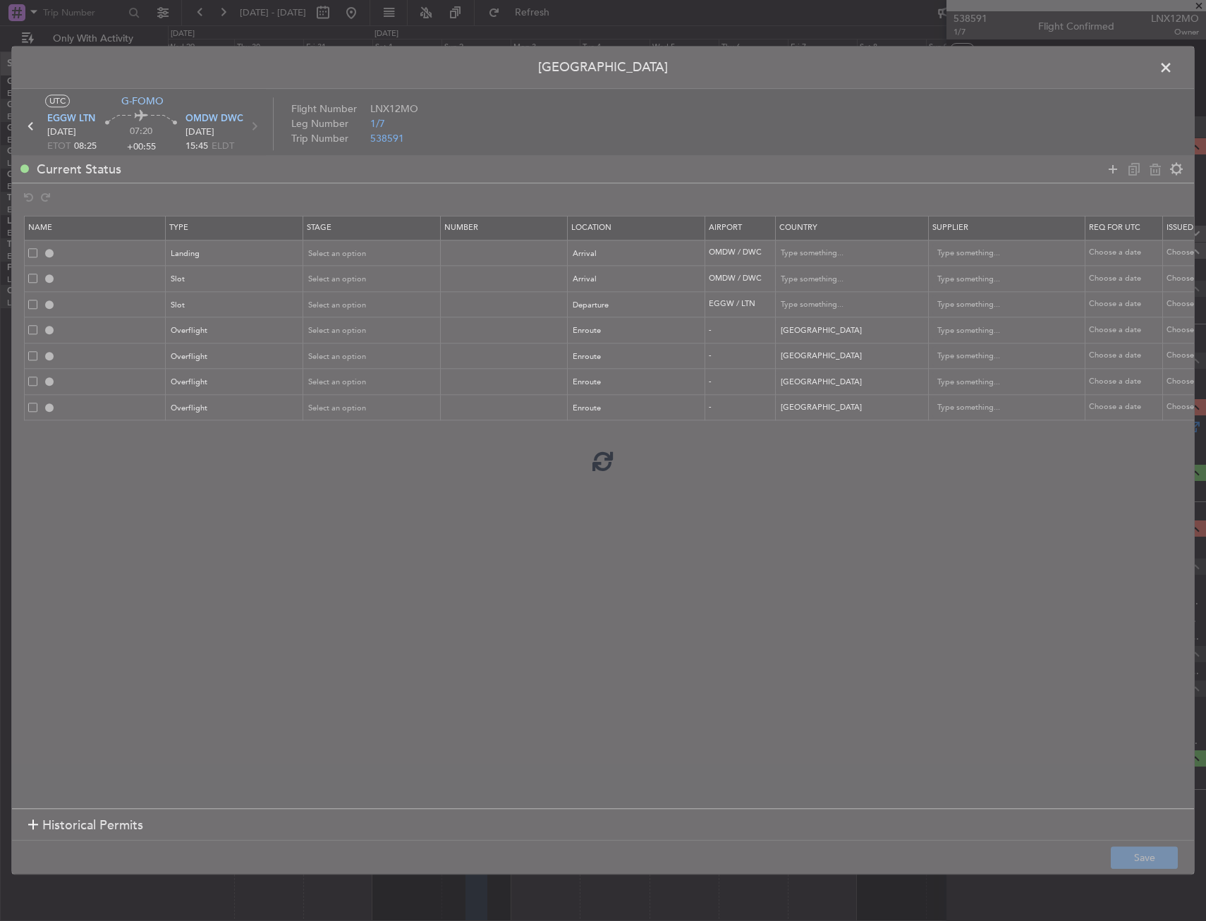
type input "United Arab Emirates"
type input "NNN"
type input "1"
type input "EGGW DEP SLOT"
type input "United Kingdom"
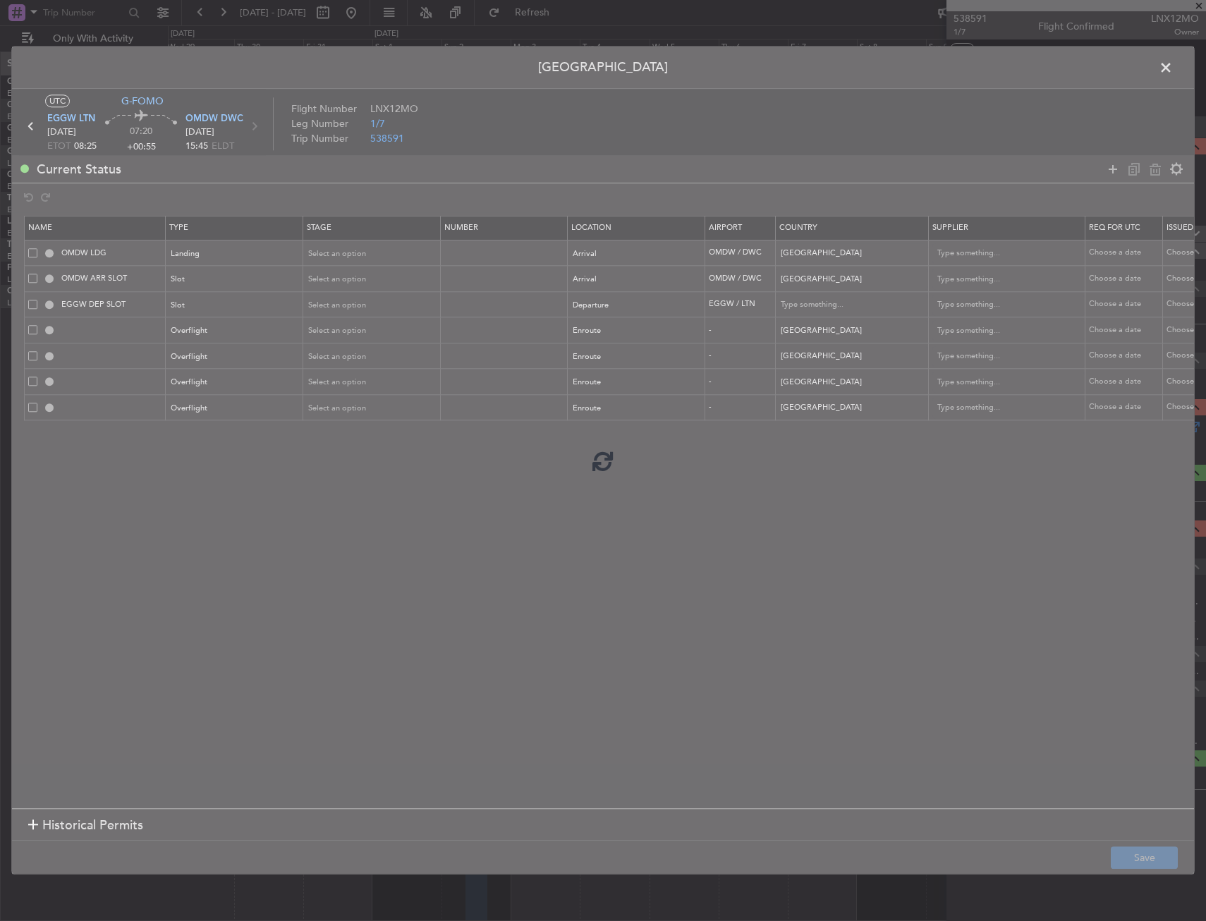
type input "NNN"
type input "2"
type input "EGYPT OVF"
type input "NNN"
type input "SAUDI ARABIA OVF"
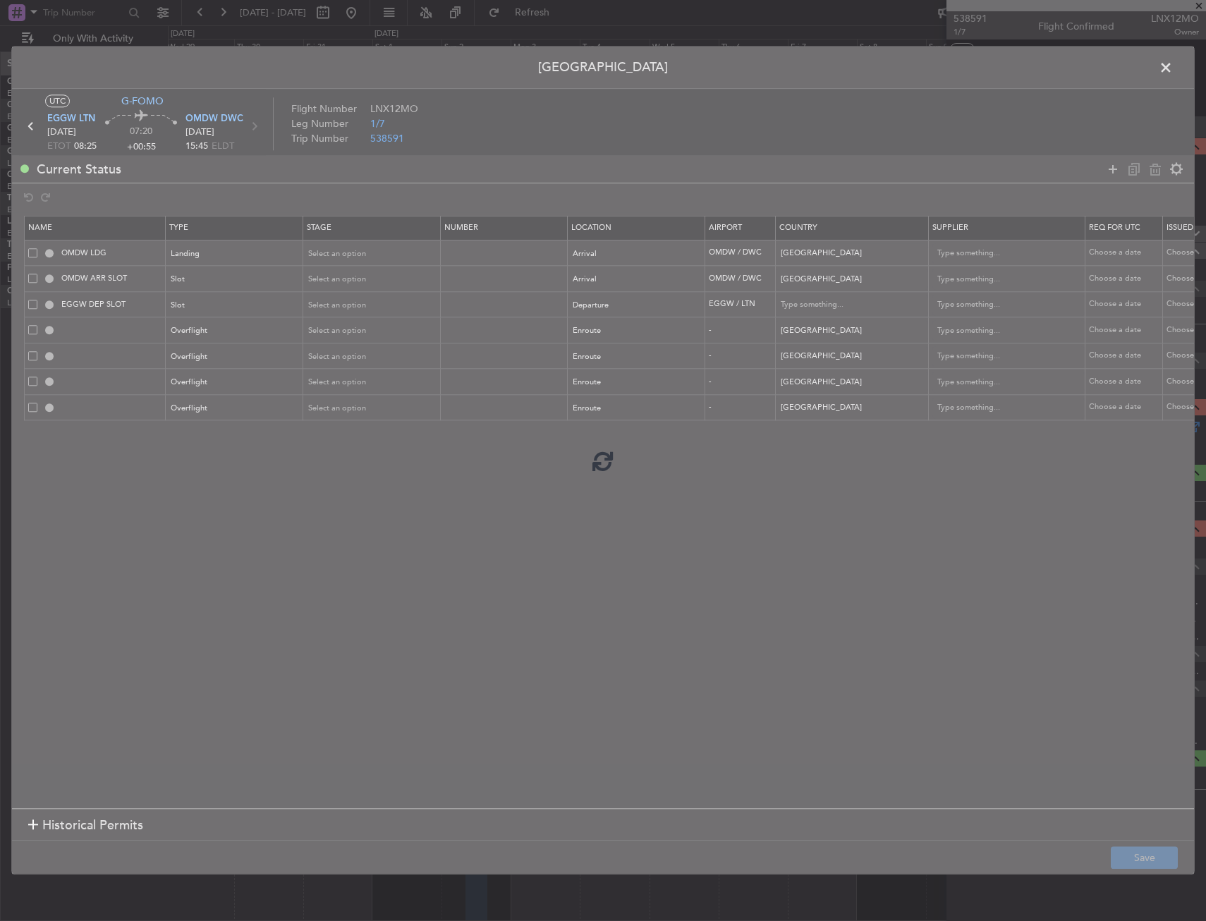
type input "NNN"
type input "BAHRAIN OVF"
type input "NNN"
type input "QATAR OVF"
type input "NNN"
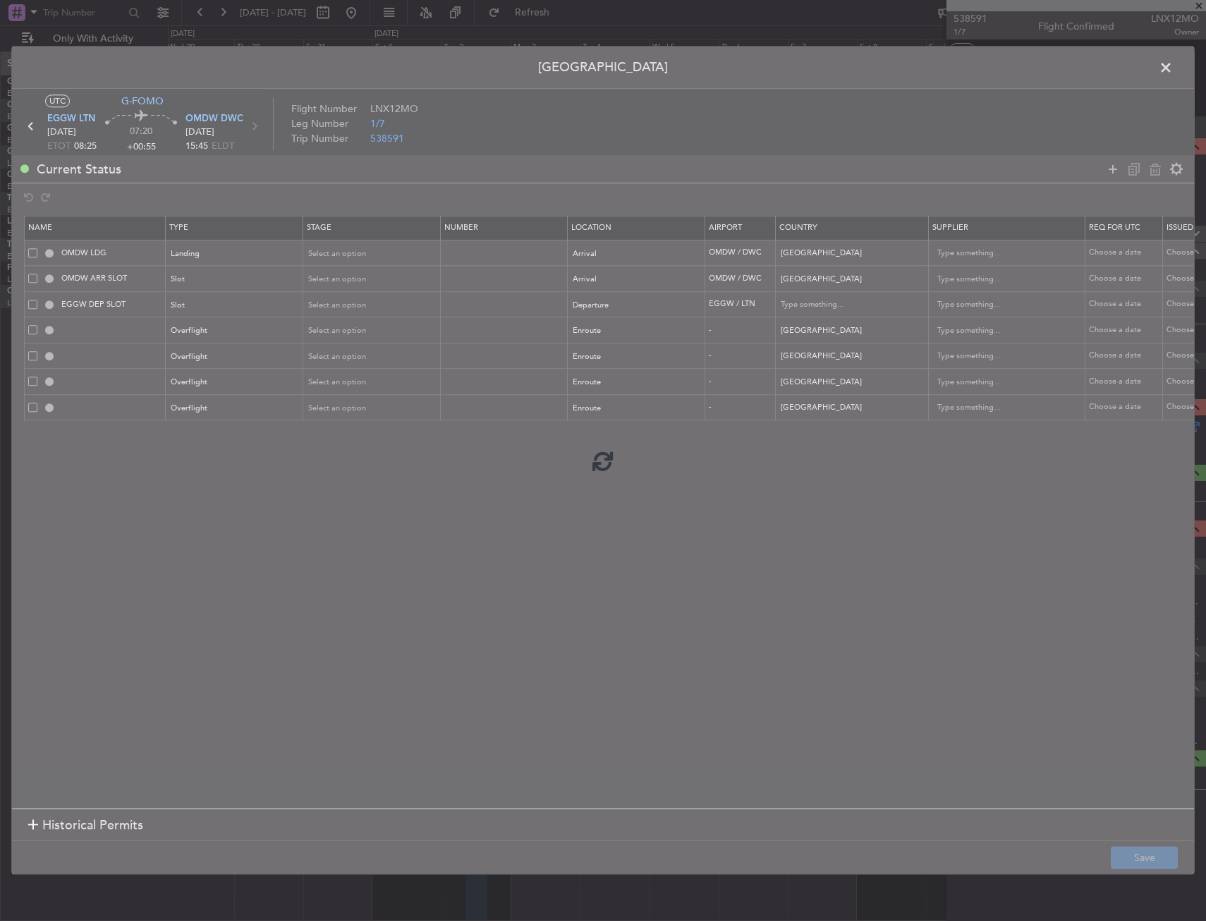
type input "2"
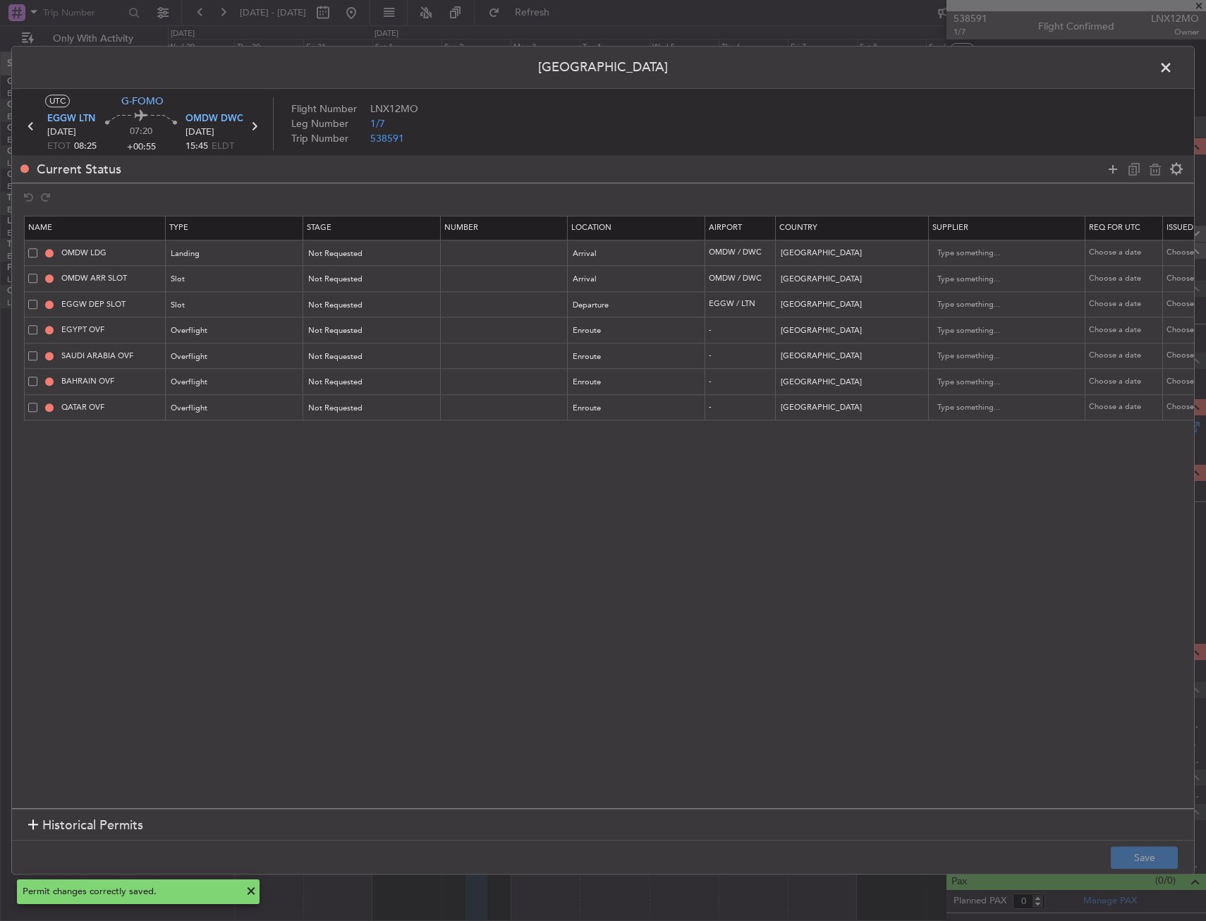
click at [1173, 75] on span at bounding box center [1173, 71] width 0 height 28
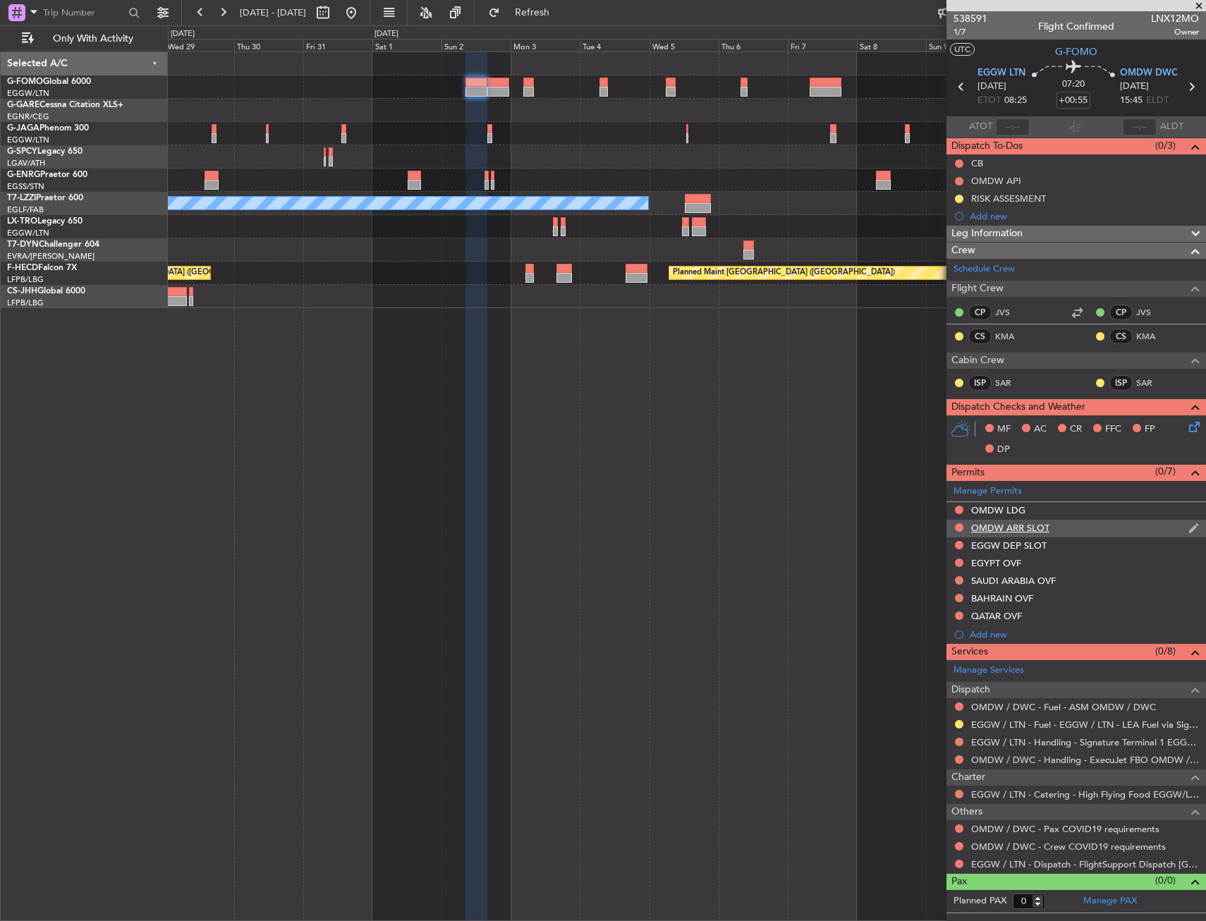
click at [1041, 530] on div "OMDW ARR SLOT" at bounding box center [1010, 528] width 78 height 12
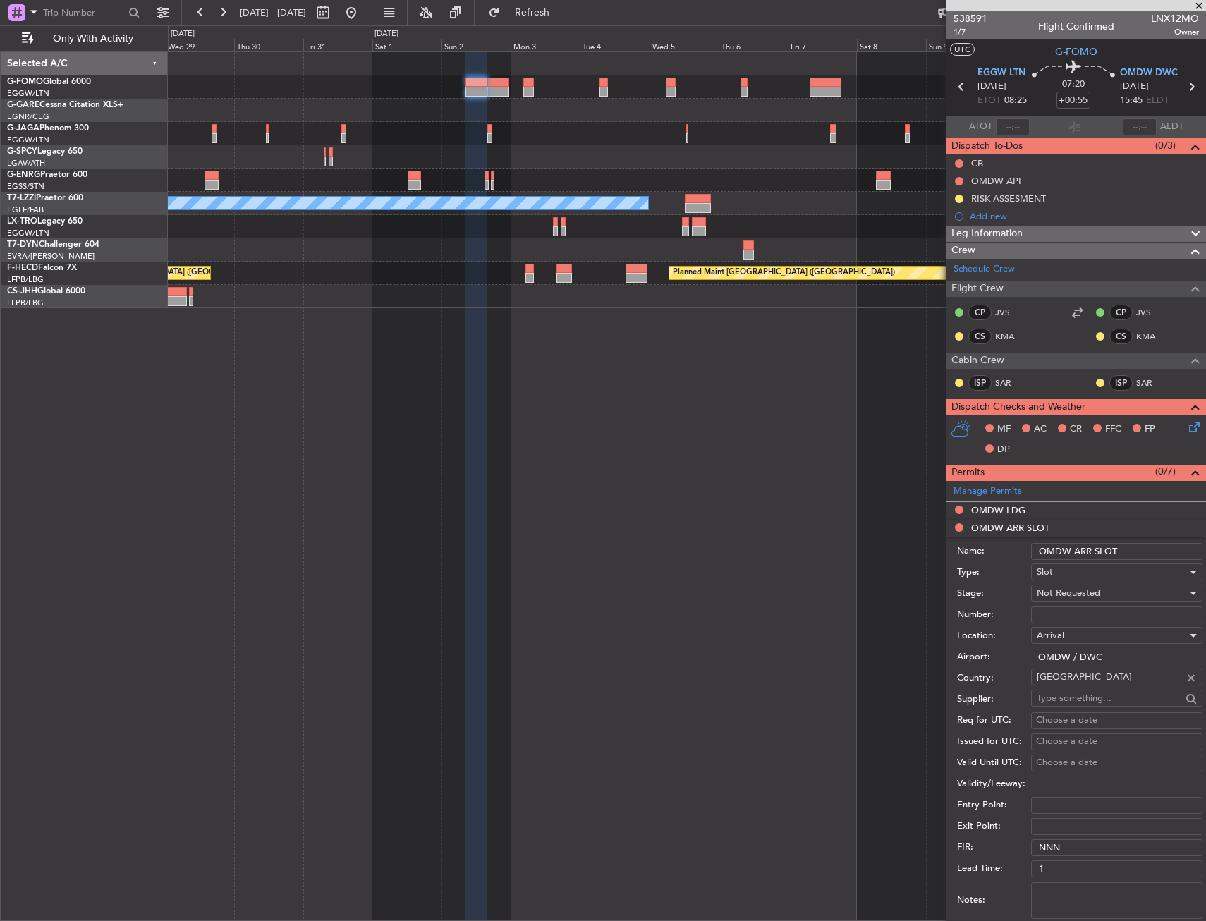
click at [1150, 553] on input "OMDW ARR SLOT" at bounding box center [1116, 551] width 171 height 17
type input "OMDW ARR SLOT 1545z"
click at [1066, 595] on span "Not Requested" at bounding box center [1068, 593] width 63 height 13
click at [1084, 687] on span "Requested" at bounding box center [1111, 685] width 148 height 21
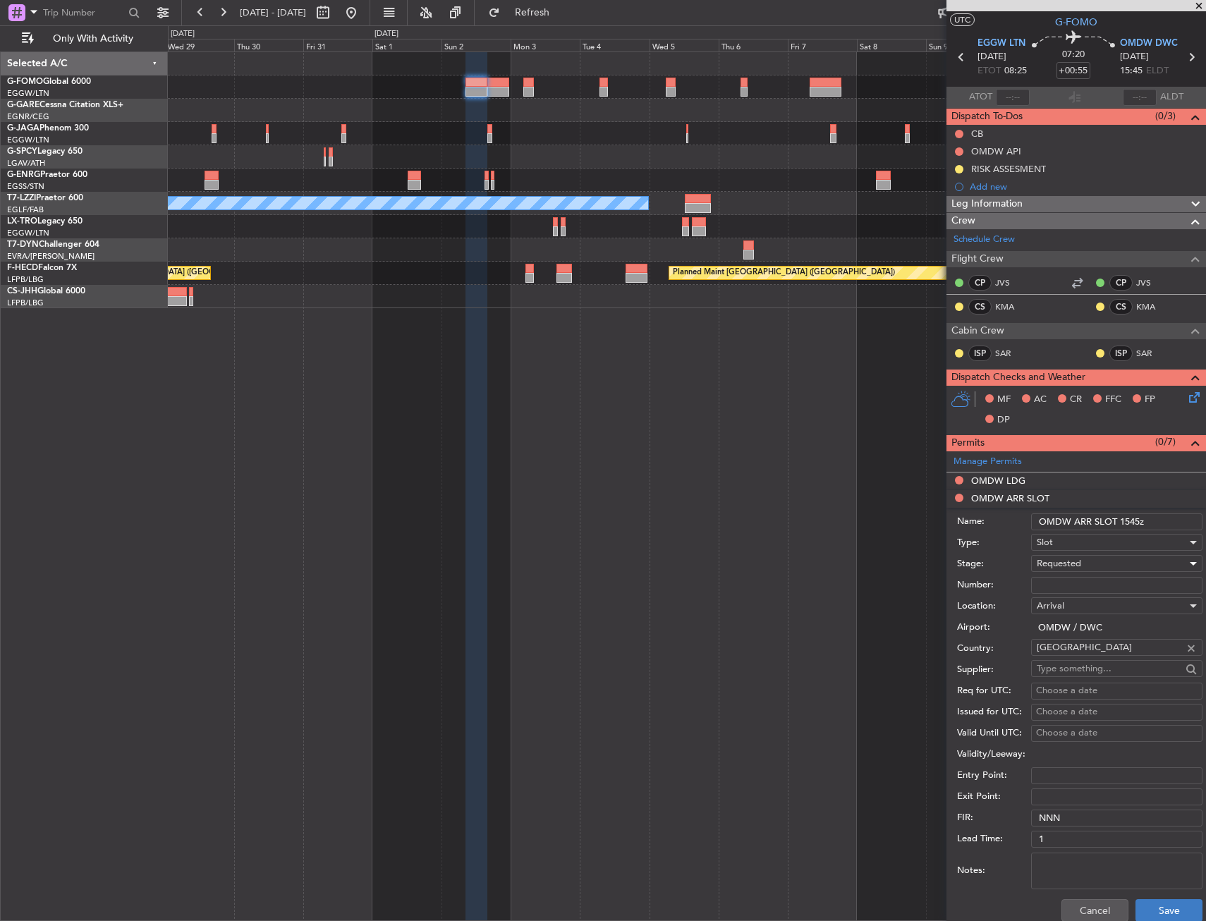
scroll to position [71, 0]
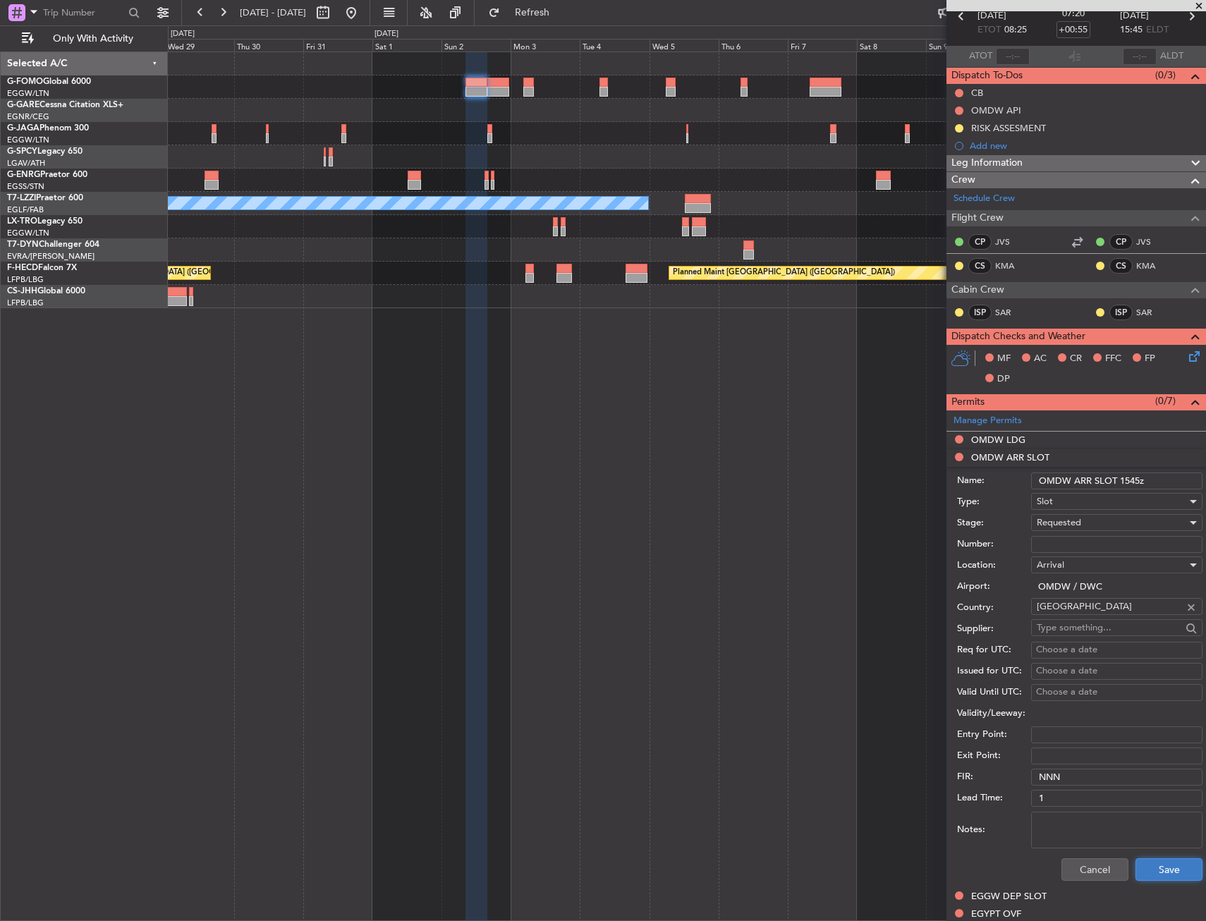
click at [1175, 876] on button "Save" at bounding box center [1168, 869] width 67 height 23
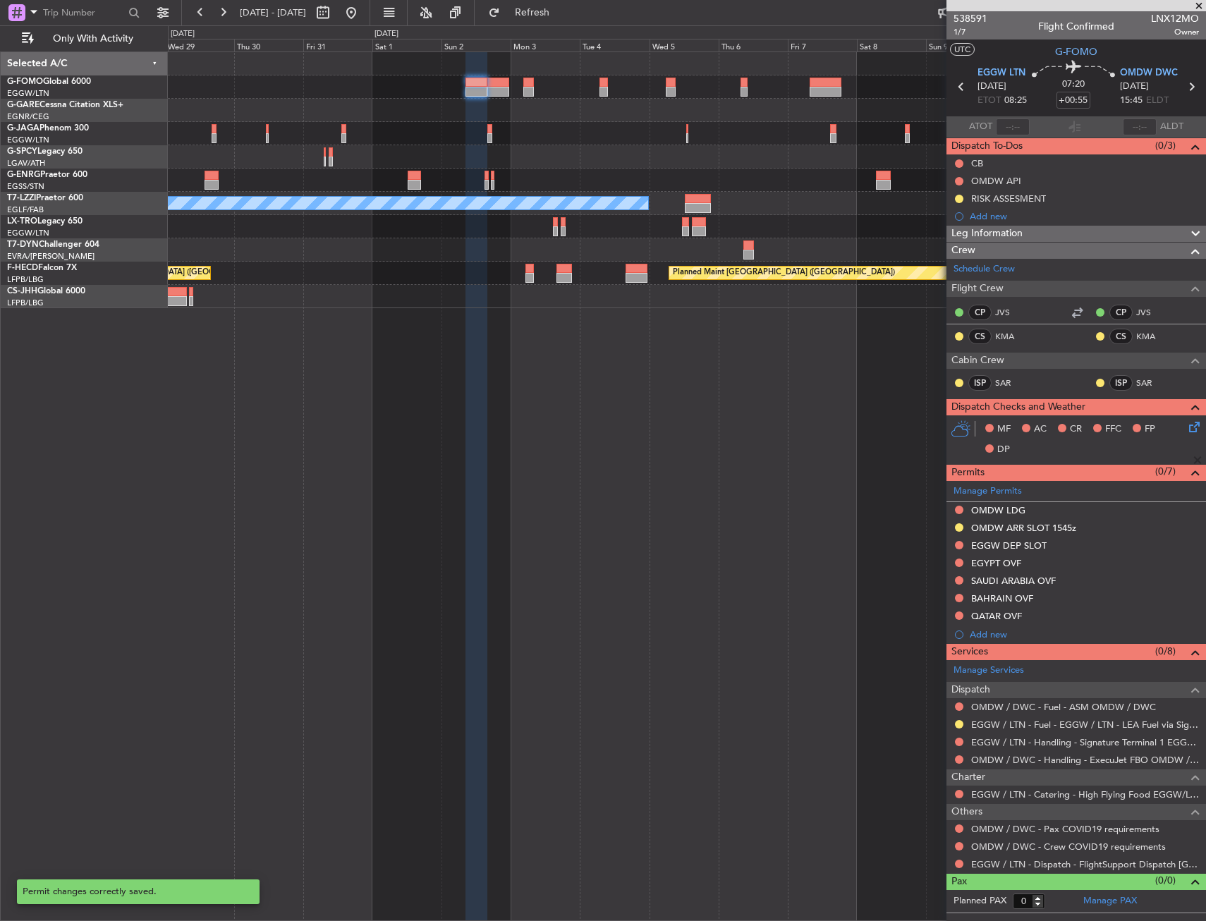
scroll to position [0, 0]
drag, startPoint x: 1023, startPoint y: 546, endPoint x: 1061, endPoint y: 549, distance: 37.4
click at [1023, 546] on div "EGGW DEP SLOT" at bounding box center [1008, 545] width 75 height 12
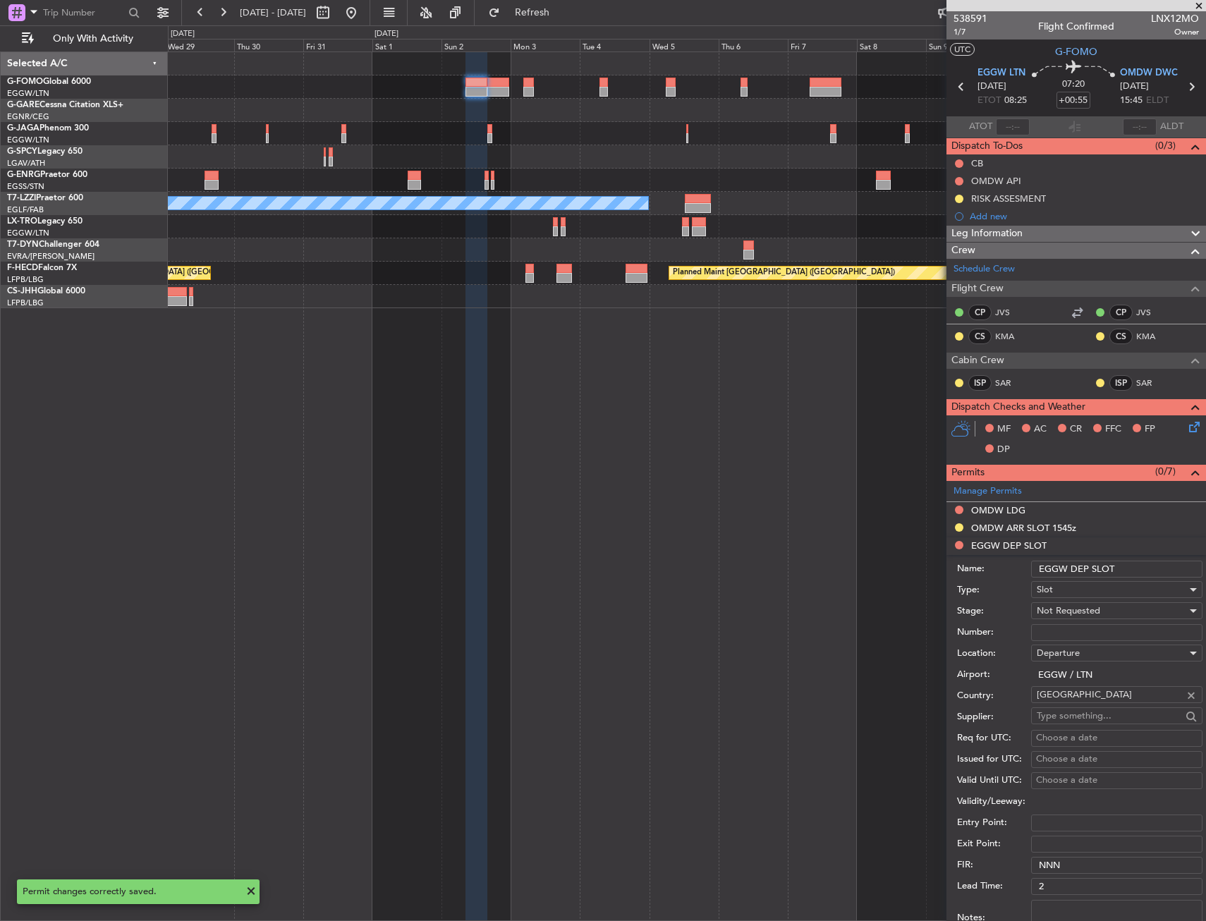
click at [1137, 574] on input "EGGW DEP SLOT" at bounding box center [1116, 569] width 171 height 17
type input "EGGW DEP SLOT 0825z"
click at [1106, 607] on div "Not Requested" at bounding box center [1112, 610] width 150 height 21
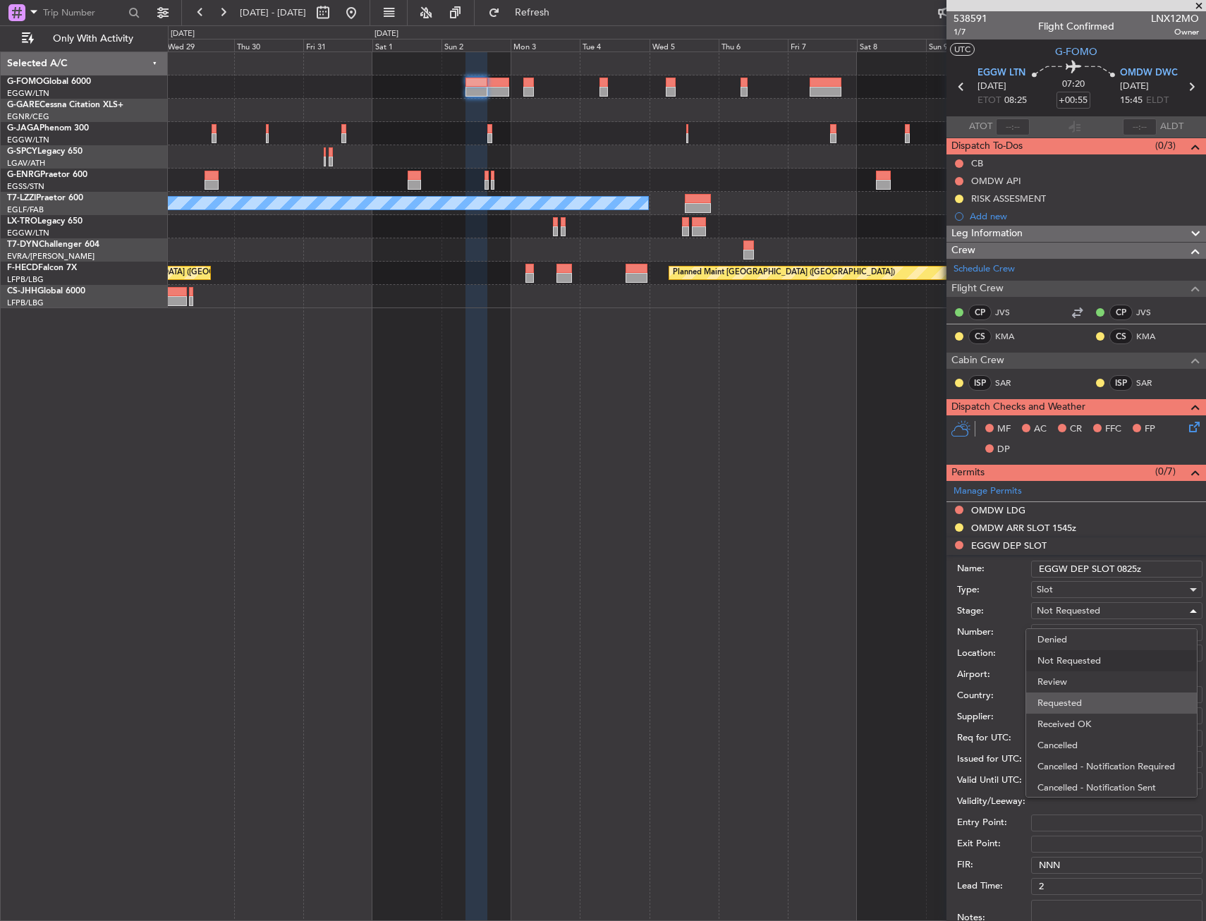
click at [1101, 706] on span "Requested" at bounding box center [1111, 702] width 148 height 21
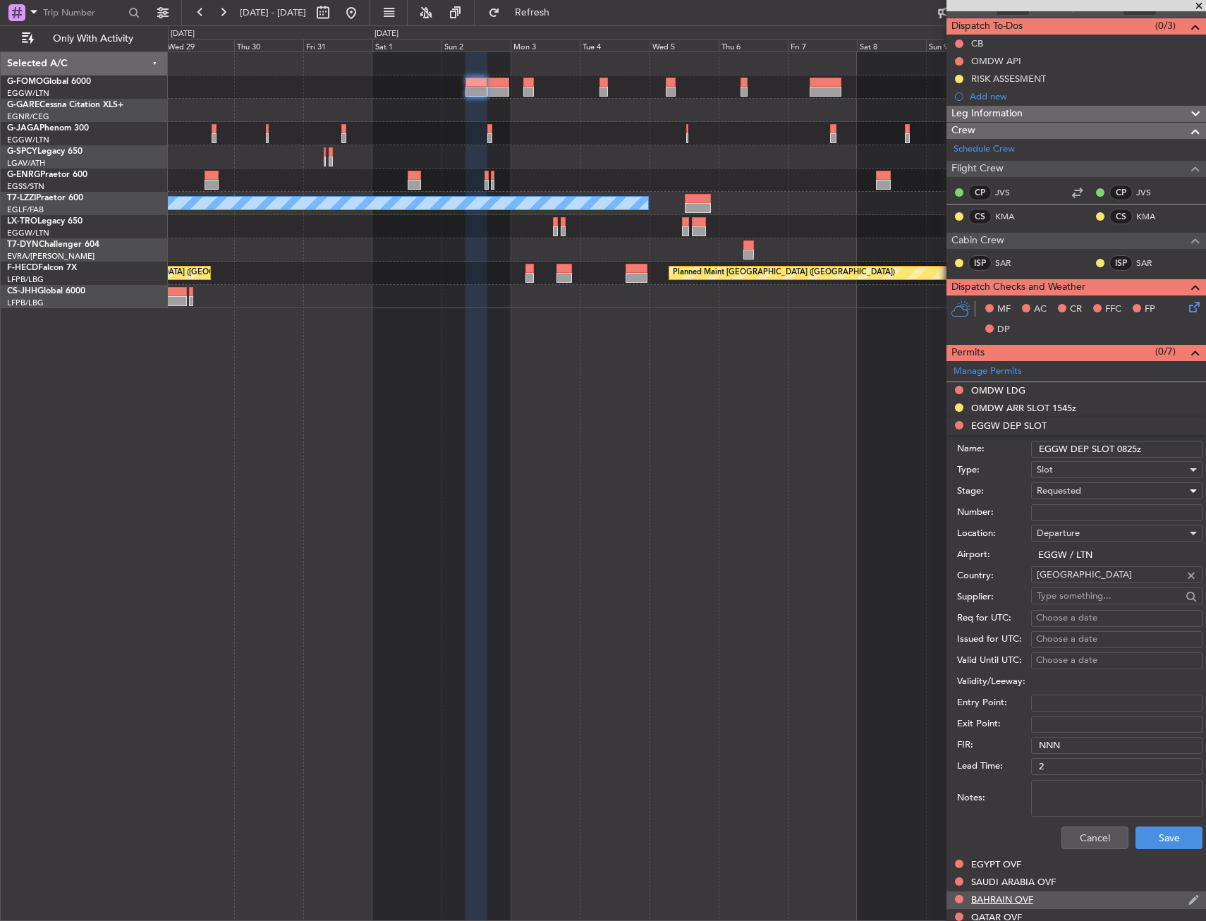
scroll to position [212, 0]
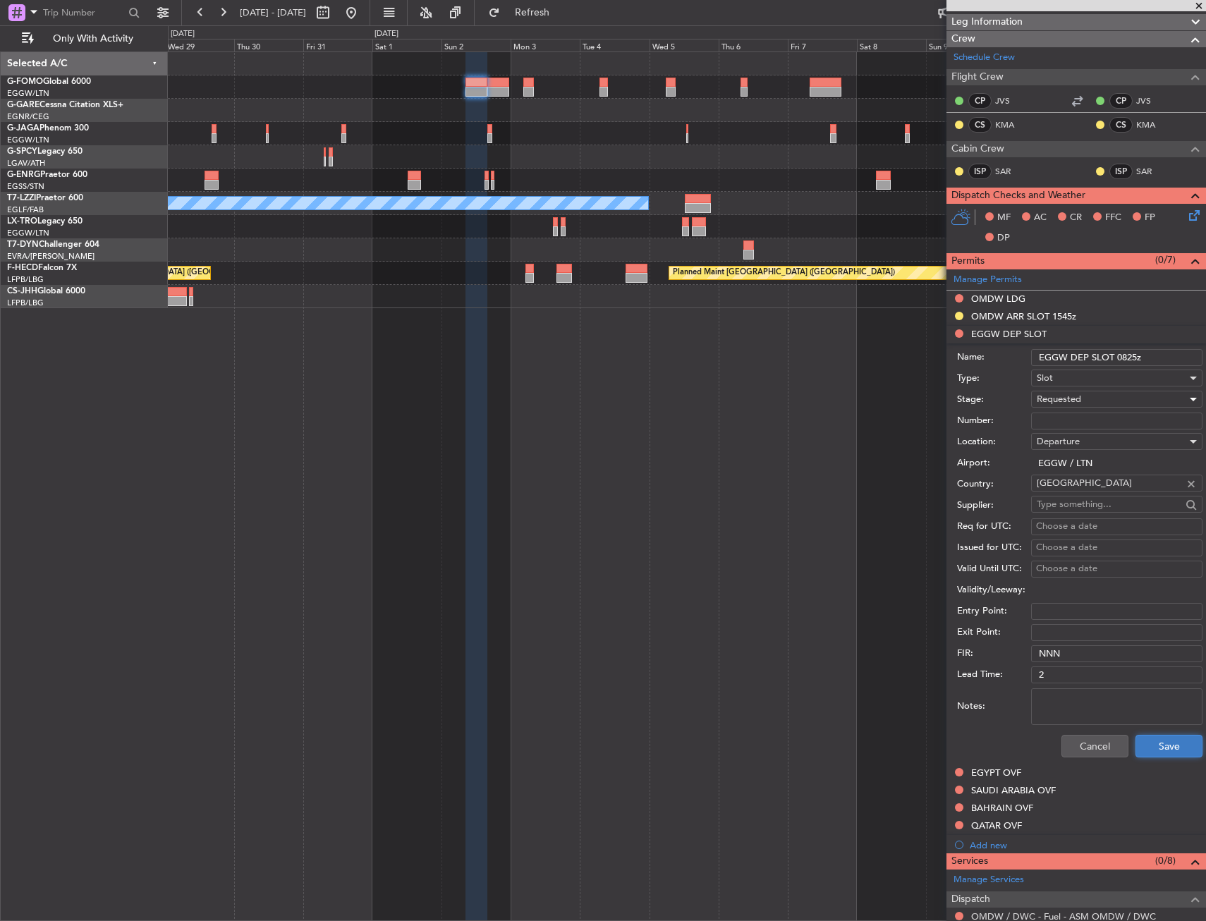
click at [1164, 748] on button "Save" at bounding box center [1168, 746] width 67 height 23
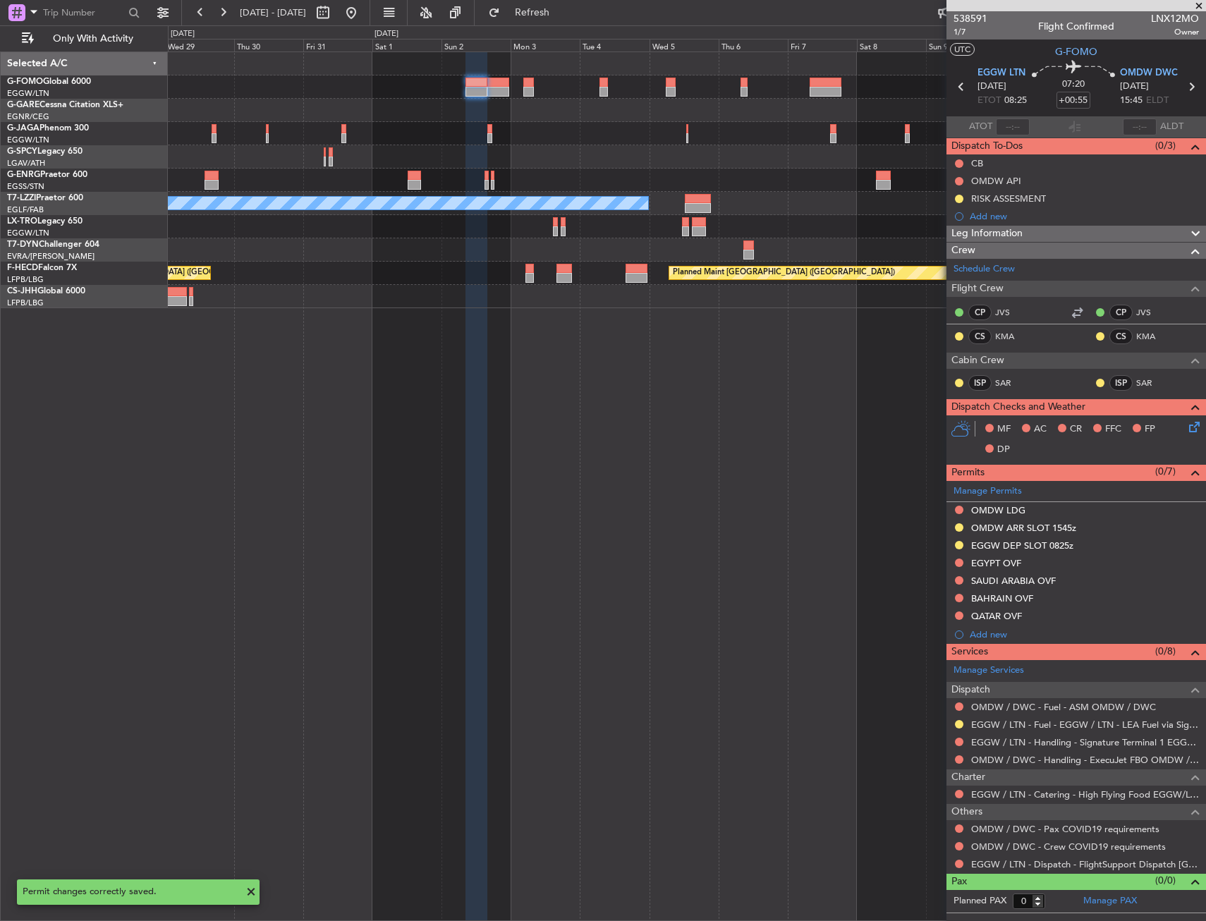
scroll to position [0, 0]
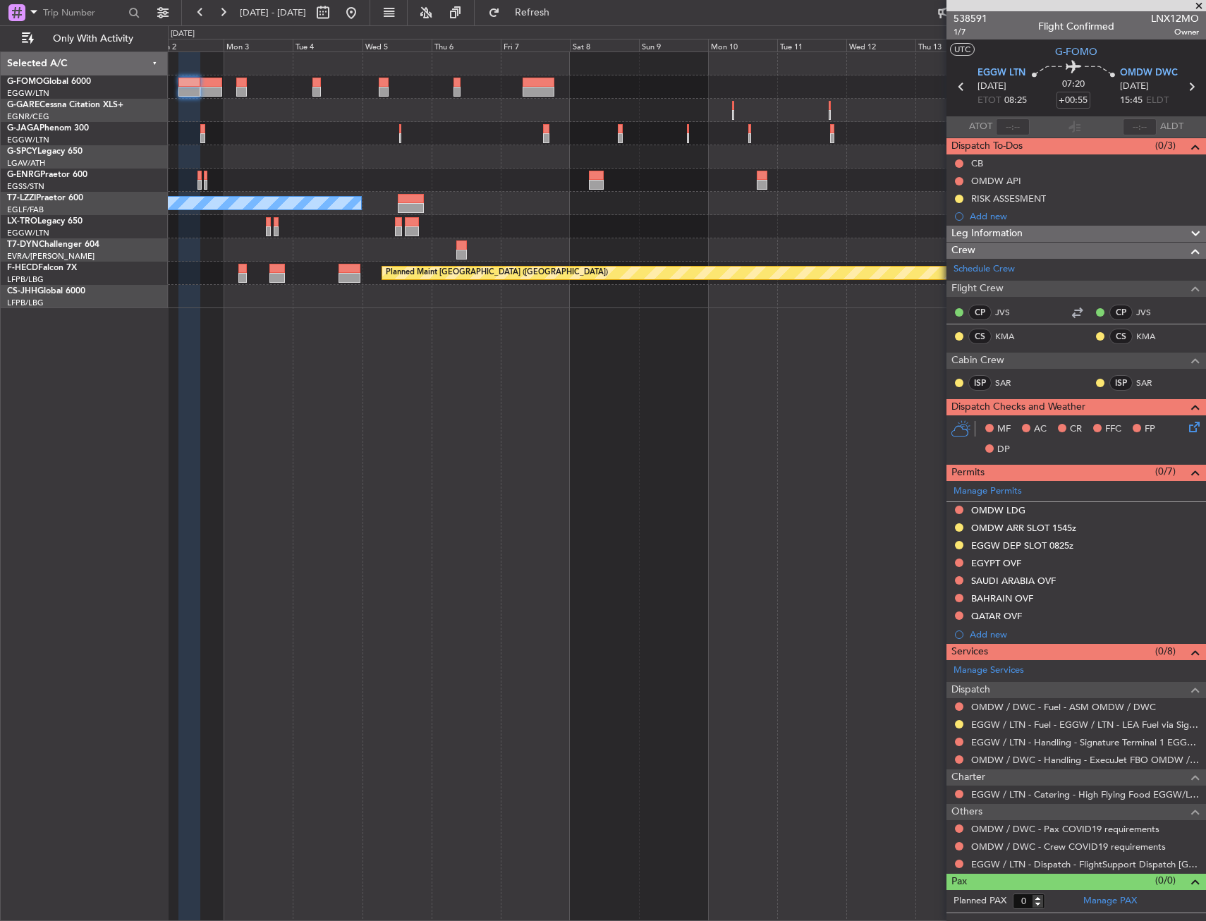
click at [528, 125] on div "A/C Unavailable London (Luton) Planned Maint Paris (Le Bourget) Planned Maint P…" at bounding box center [686, 180] width 1037 height 256
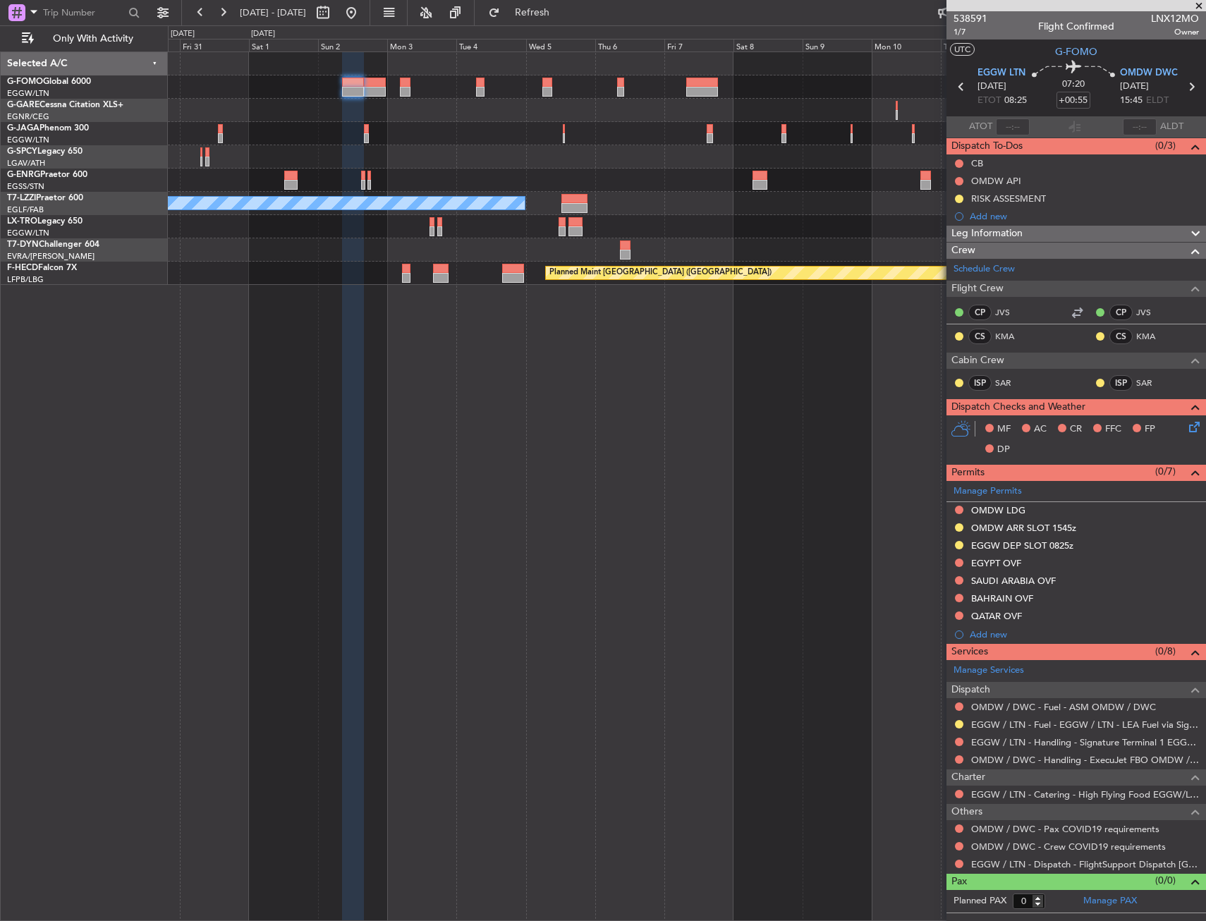
click at [801, 121] on div at bounding box center [686, 110] width 1037 height 23
click at [957, 826] on button at bounding box center [959, 828] width 8 height 8
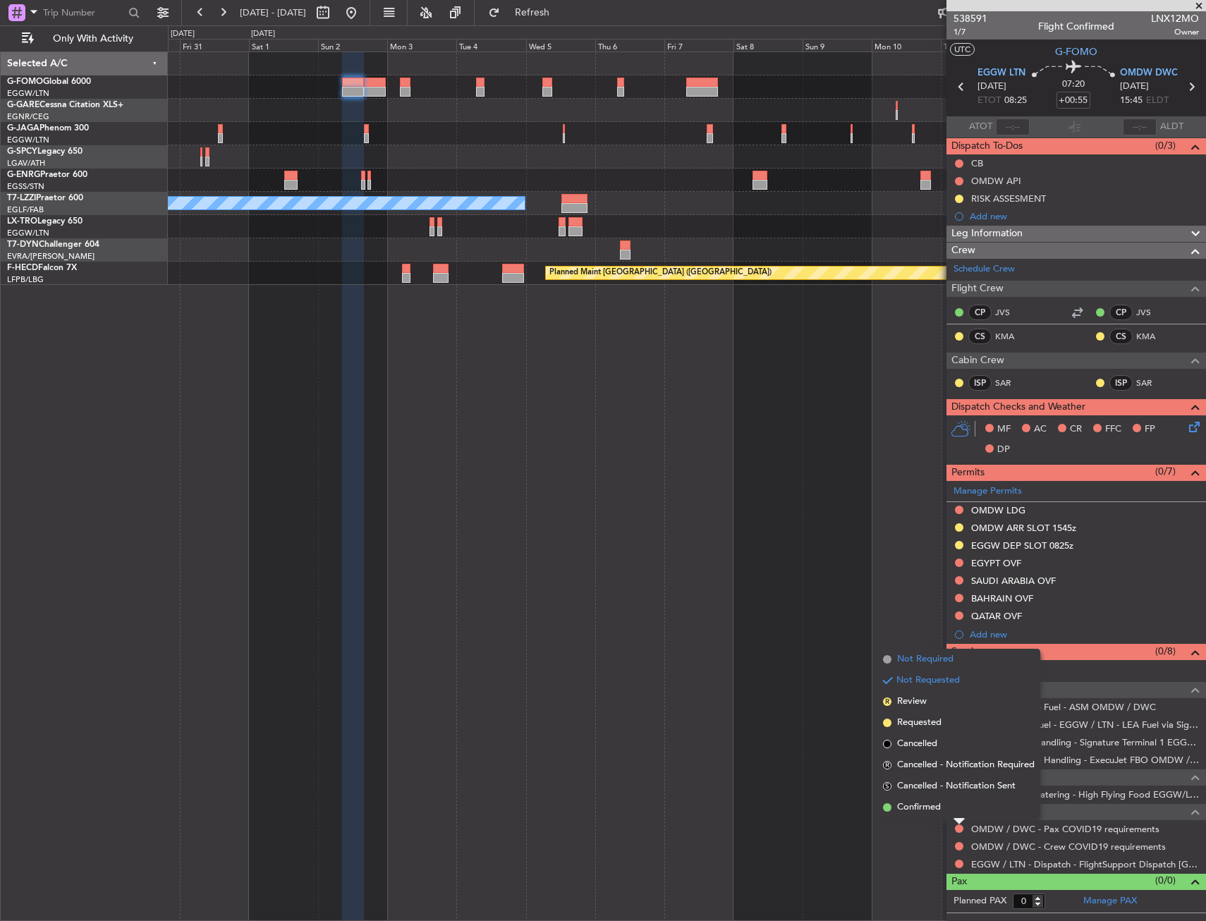
click at [936, 661] on span "Not Required" at bounding box center [925, 659] width 56 height 14
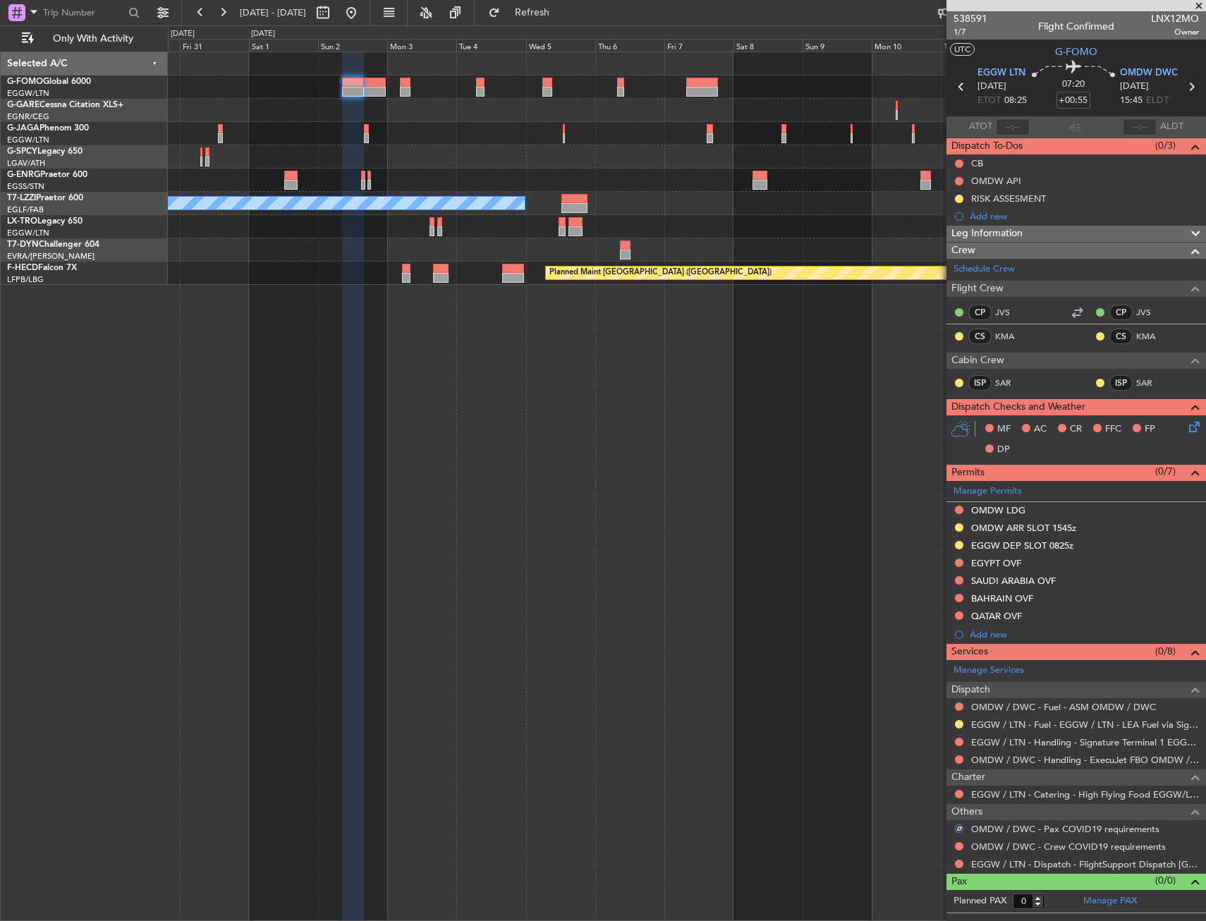
click at [963, 847] on div at bounding box center [958, 846] width 11 height 11
click at [958, 846] on button at bounding box center [959, 846] width 8 height 8
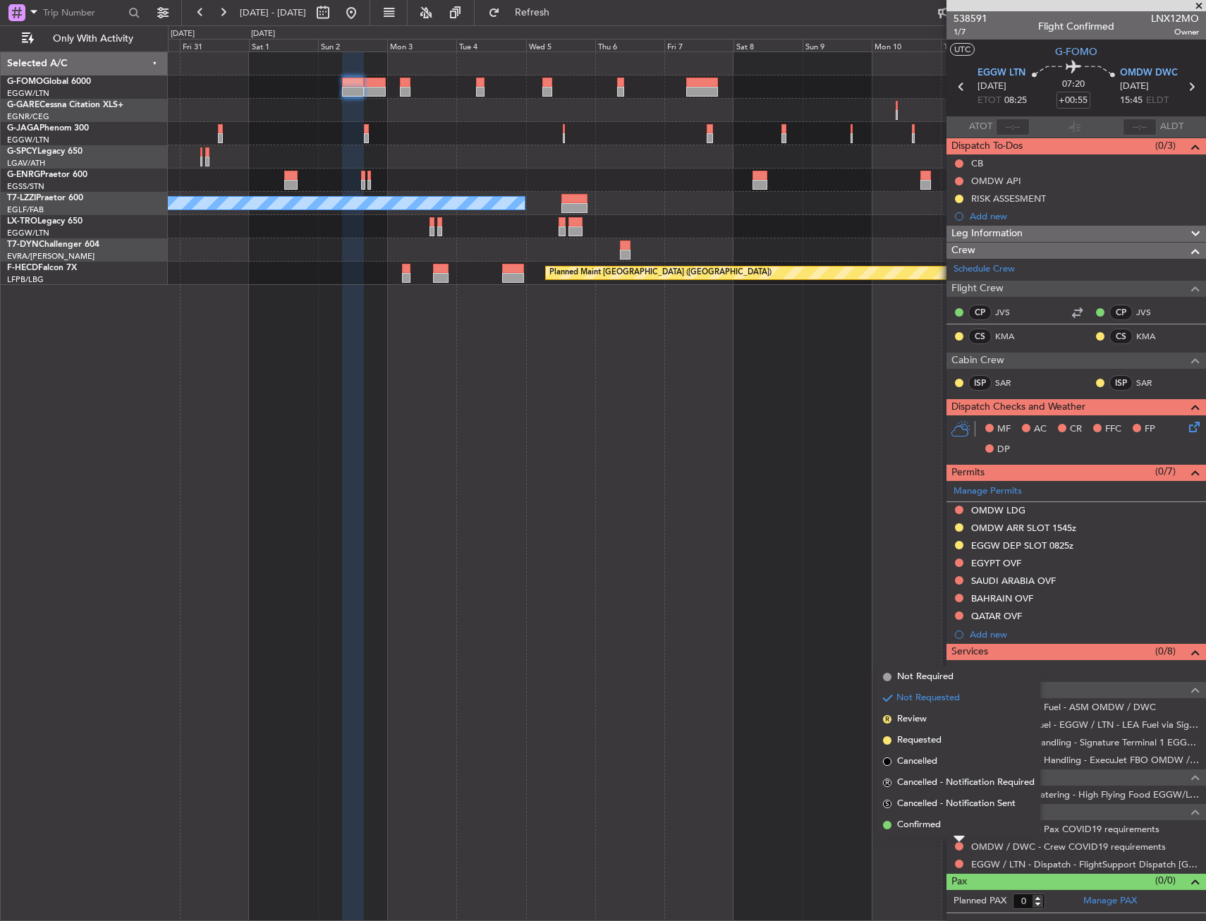
drag, startPoint x: 934, startPoint y: 673, endPoint x: 944, endPoint y: 819, distance: 146.3
click at [934, 674] on span "Not Required" at bounding box center [925, 677] width 56 height 14
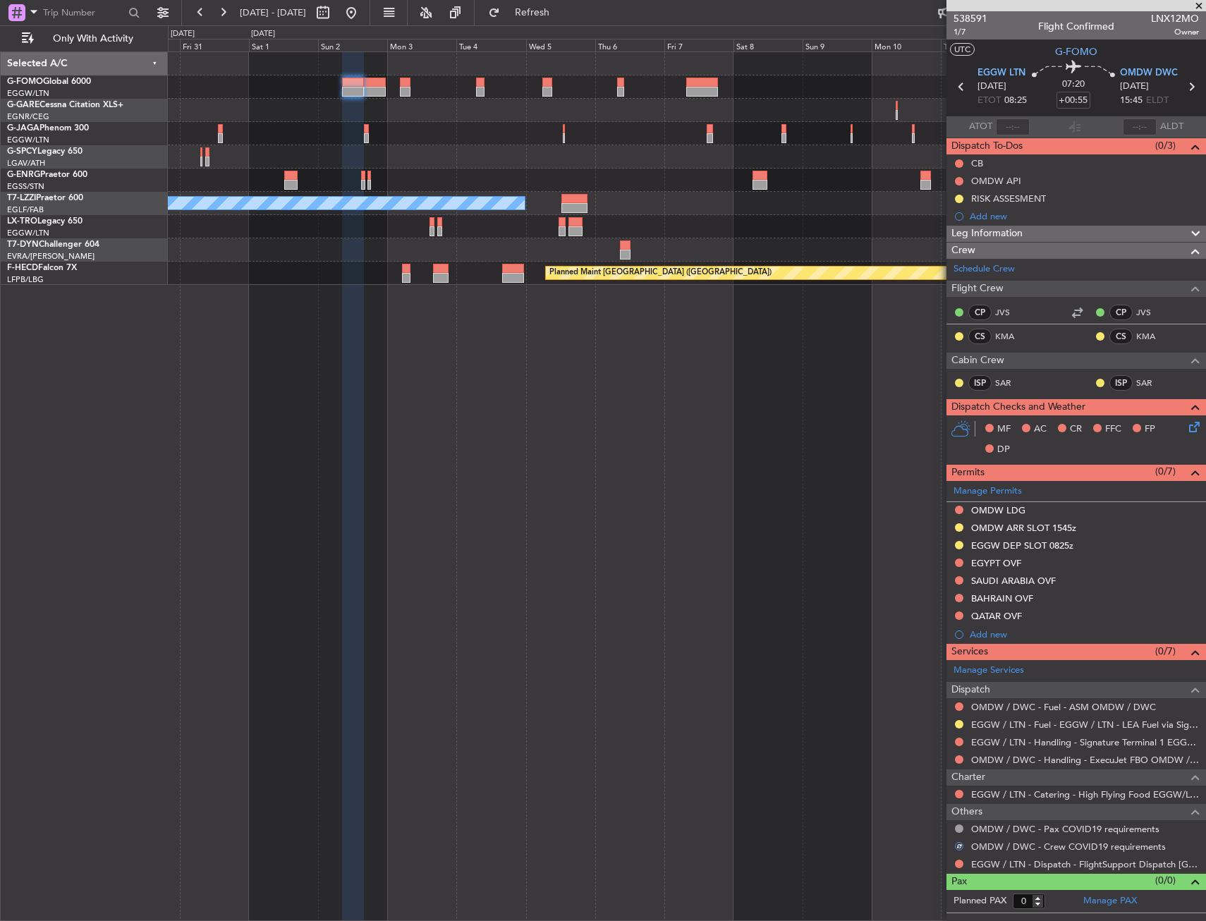
click at [955, 862] on button at bounding box center [959, 864] width 8 height 8
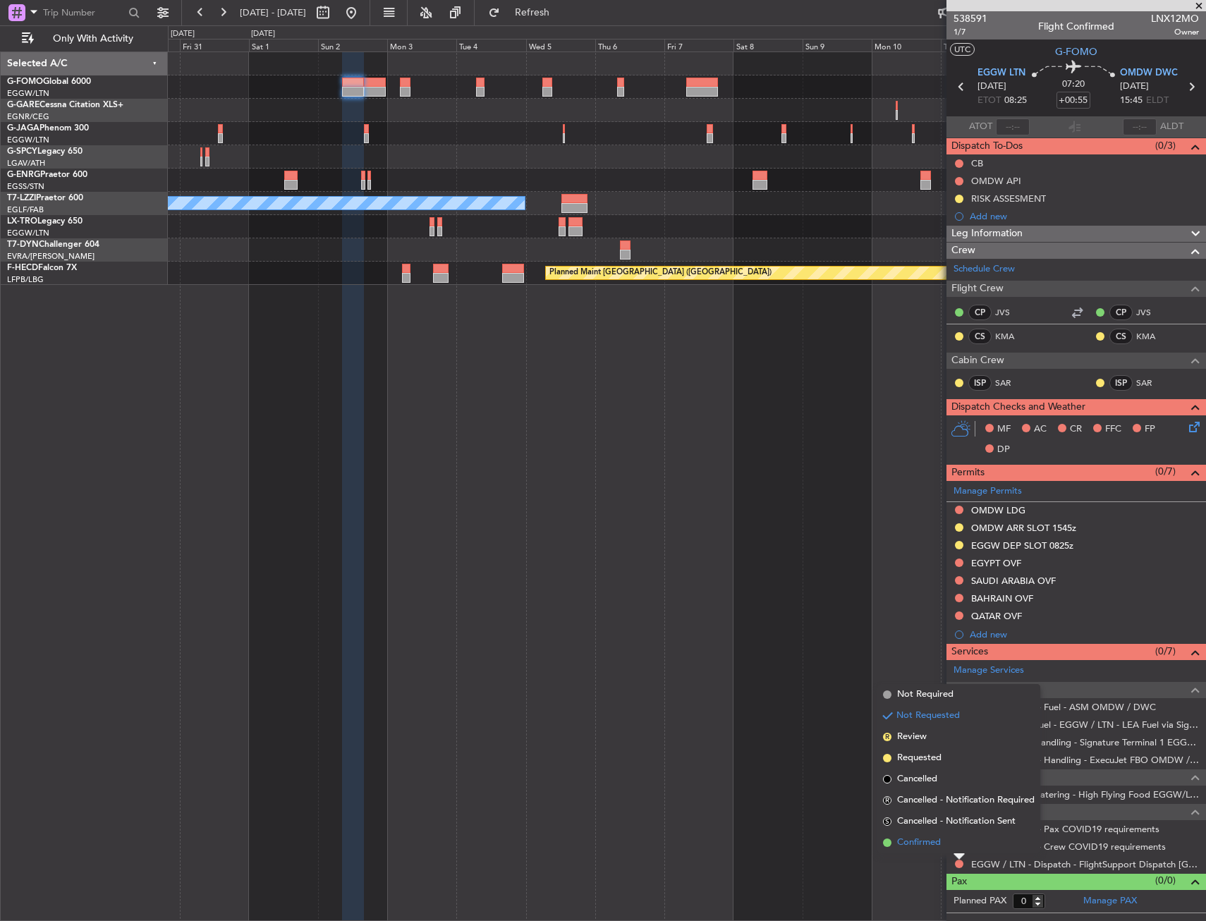
click at [934, 843] on span "Confirmed" at bounding box center [919, 843] width 44 height 14
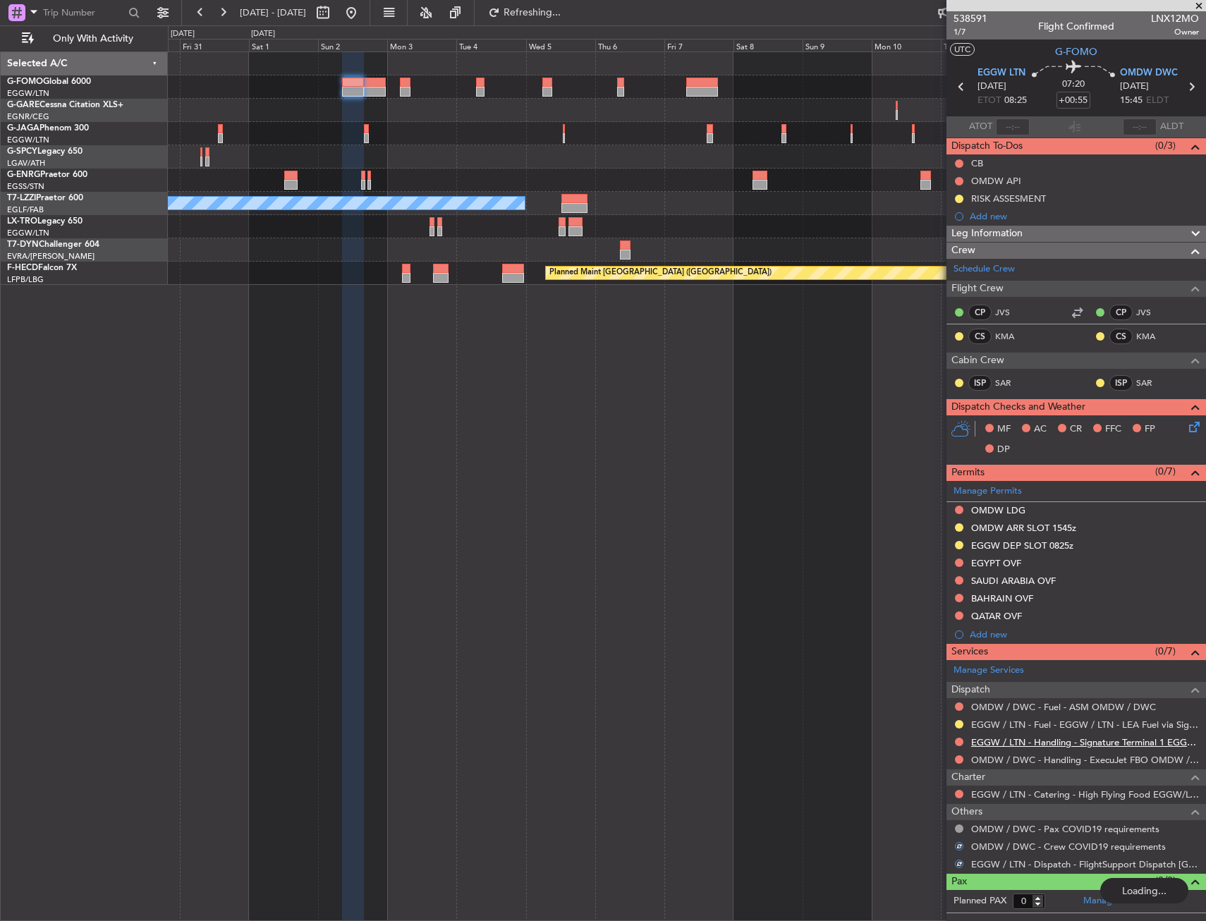
click at [1020, 744] on link "EGGW / LTN - Handling - Signature Terminal 1 EGGW / LTN" at bounding box center [1085, 742] width 228 height 12
click at [958, 722] on button at bounding box center [959, 724] width 8 height 8
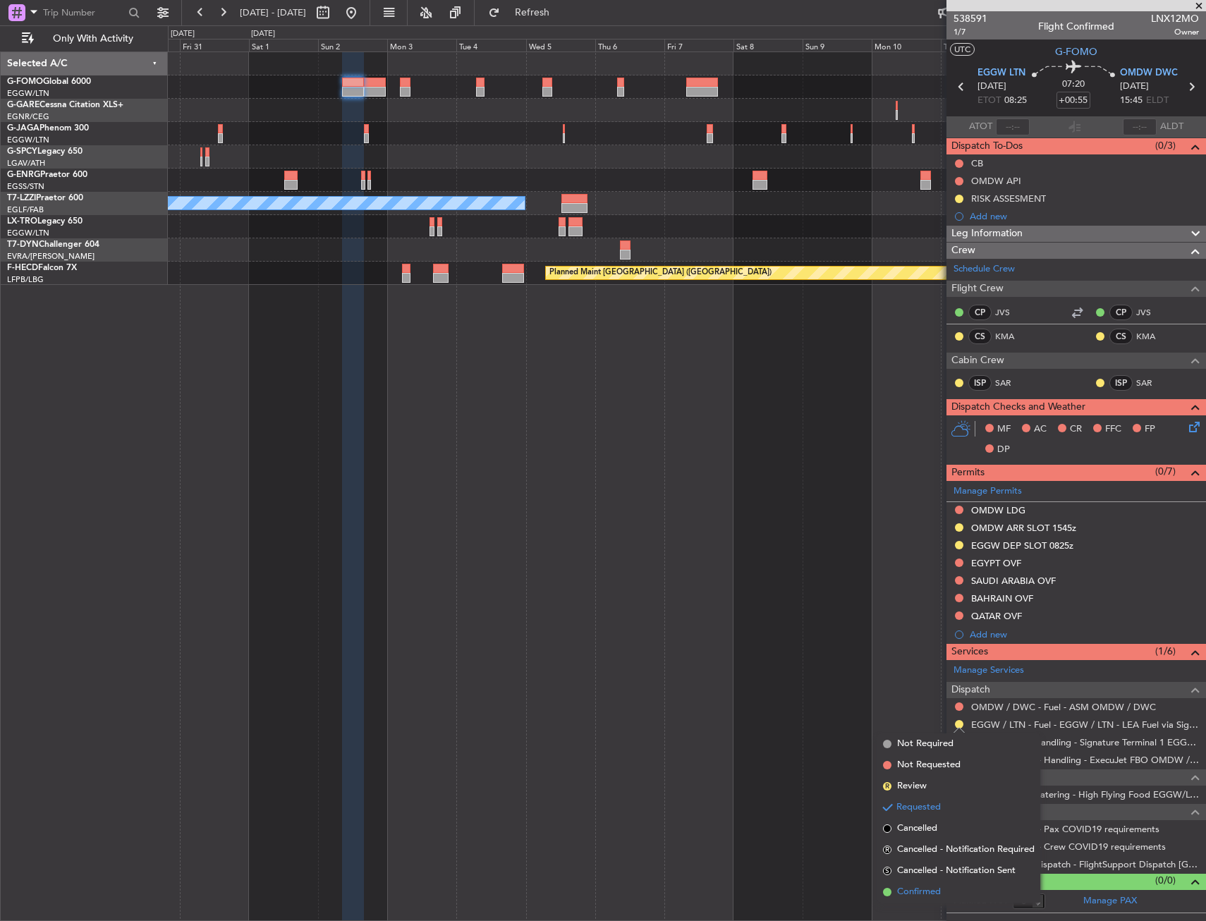
click at [907, 891] on span "Confirmed" at bounding box center [919, 892] width 44 height 14
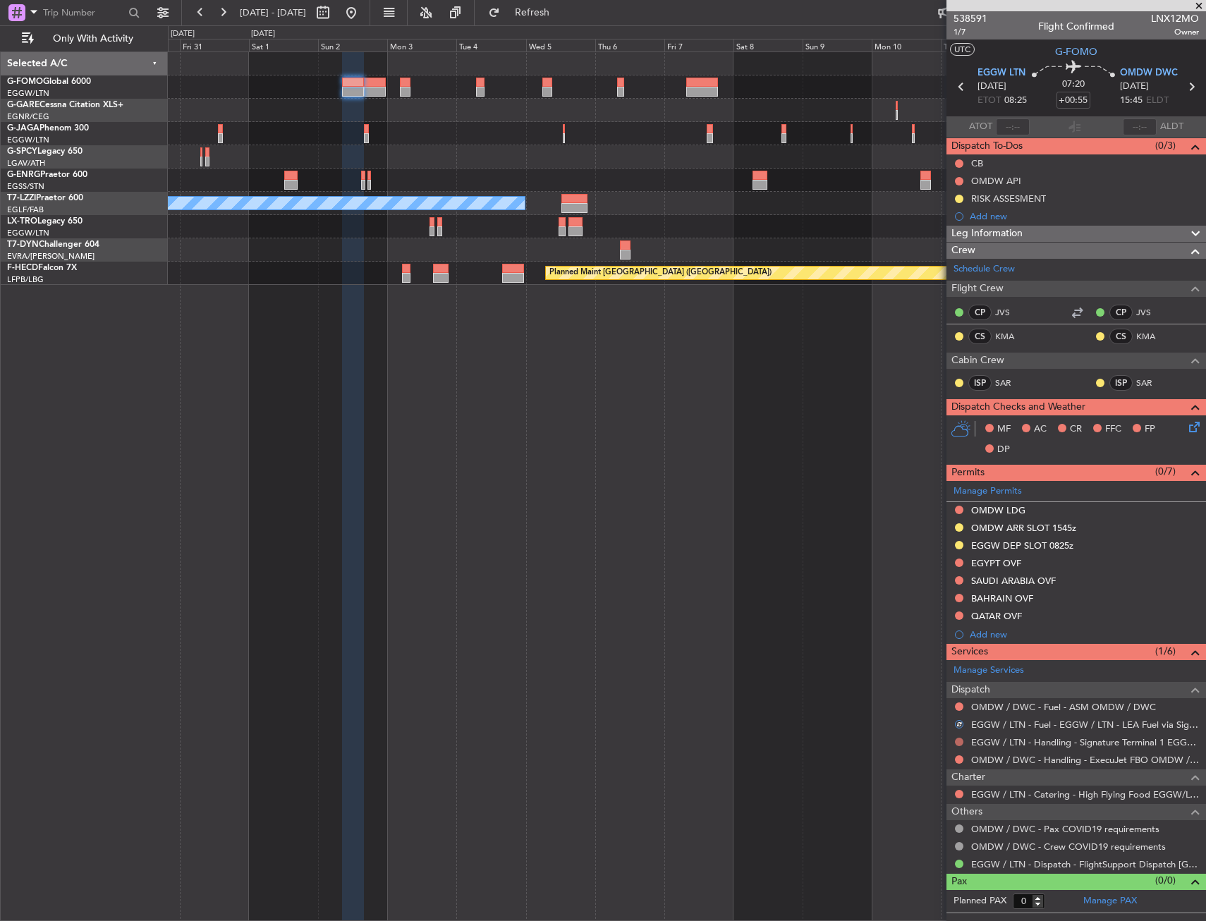
click at [960, 743] on button at bounding box center [959, 742] width 8 height 8
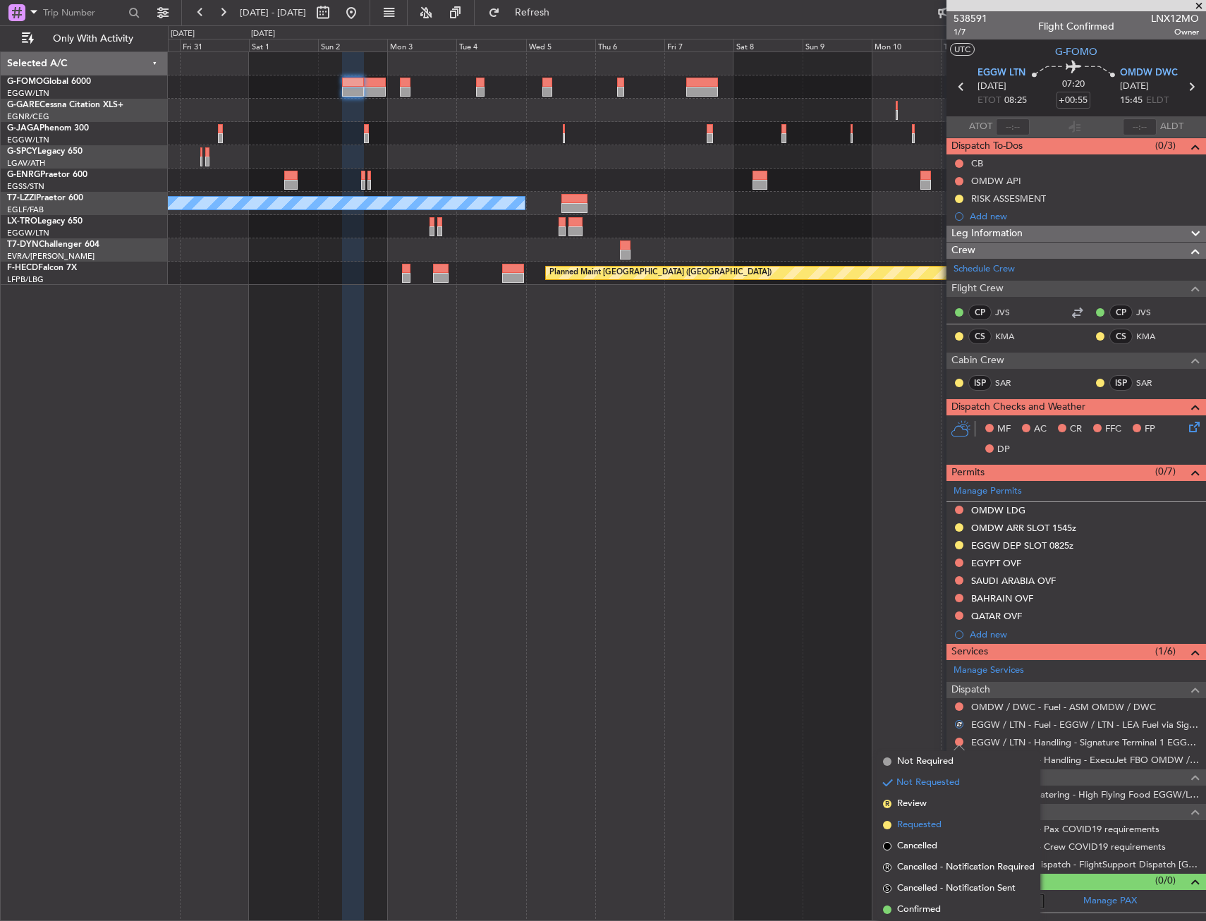
click at [910, 821] on span "Requested" at bounding box center [919, 825] width 44 height 14
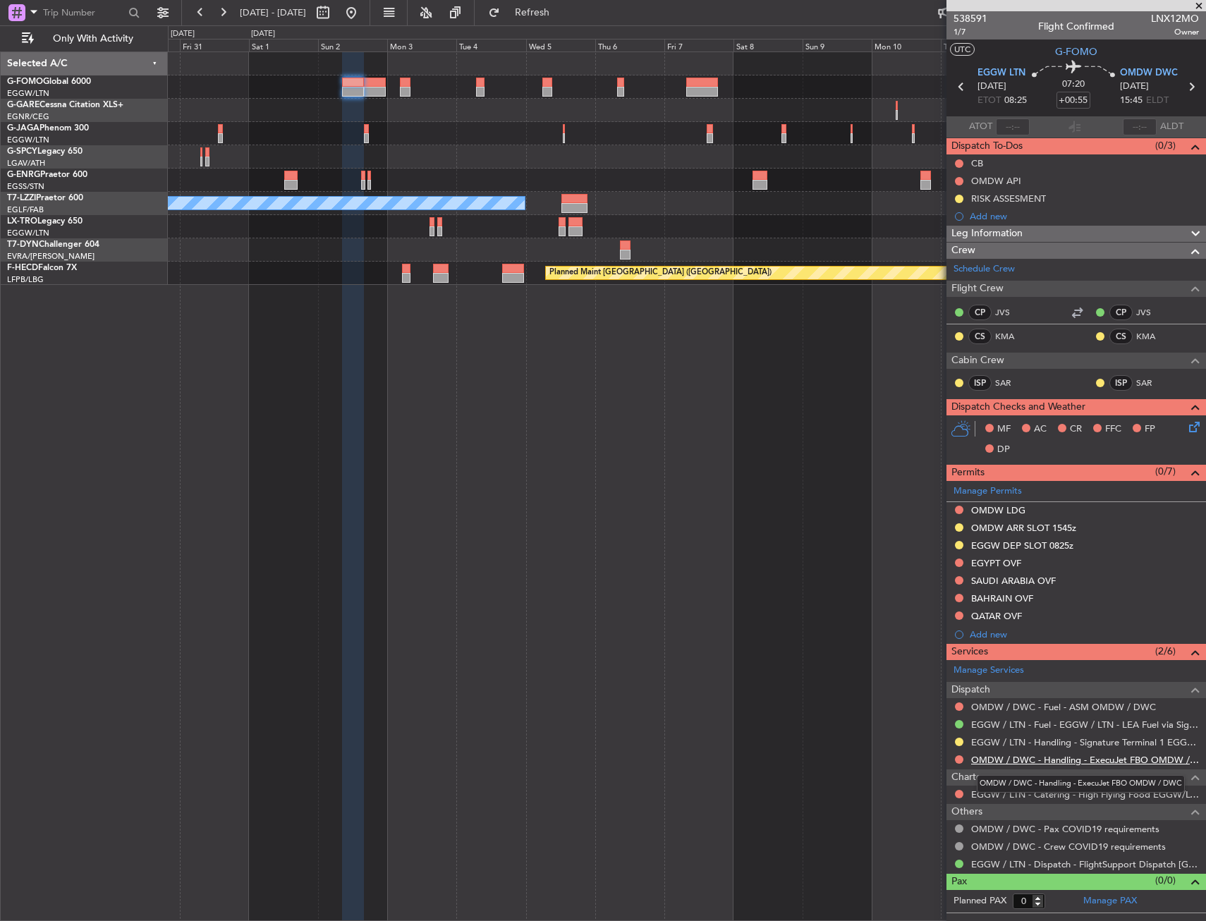
click at [1020, 761] on link "OMDW / DWC - Handling - ExecuJet FBO OMDW / DWC" at bounding box center [1085, 760] width 228 height 12
click at [1068, 203] on div "RISK ASSESMENT" at bounding box center [1075, 199] width 259 height 18
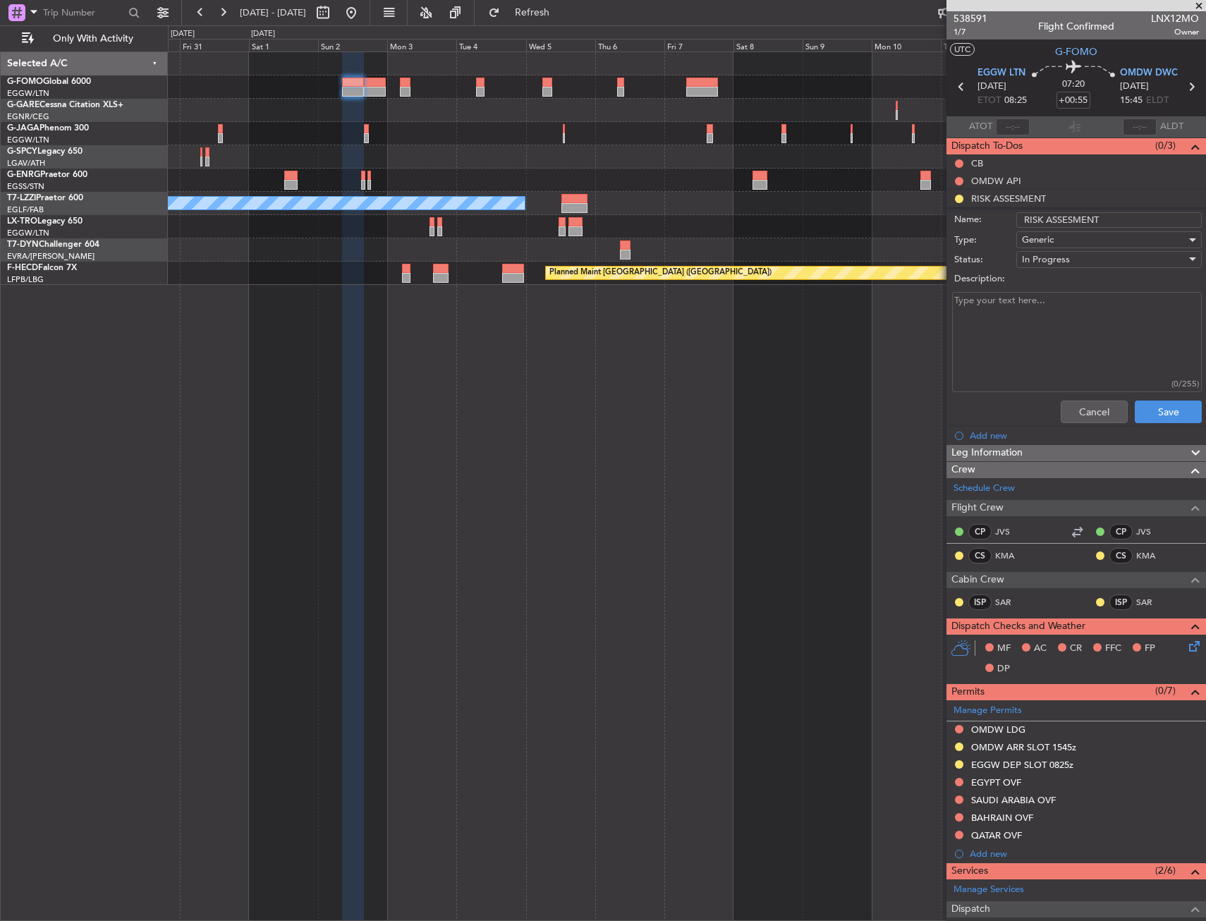
click at [1030, 307] on textarea "Description:" at bounding box center [1077, 342] width 250 height 101
type textarea "VIA EGYPT-SAUDI VIA IRAQ"
click at [1159, 408] on button "Save" at bounding box center [1168, 412] width 67 height 23
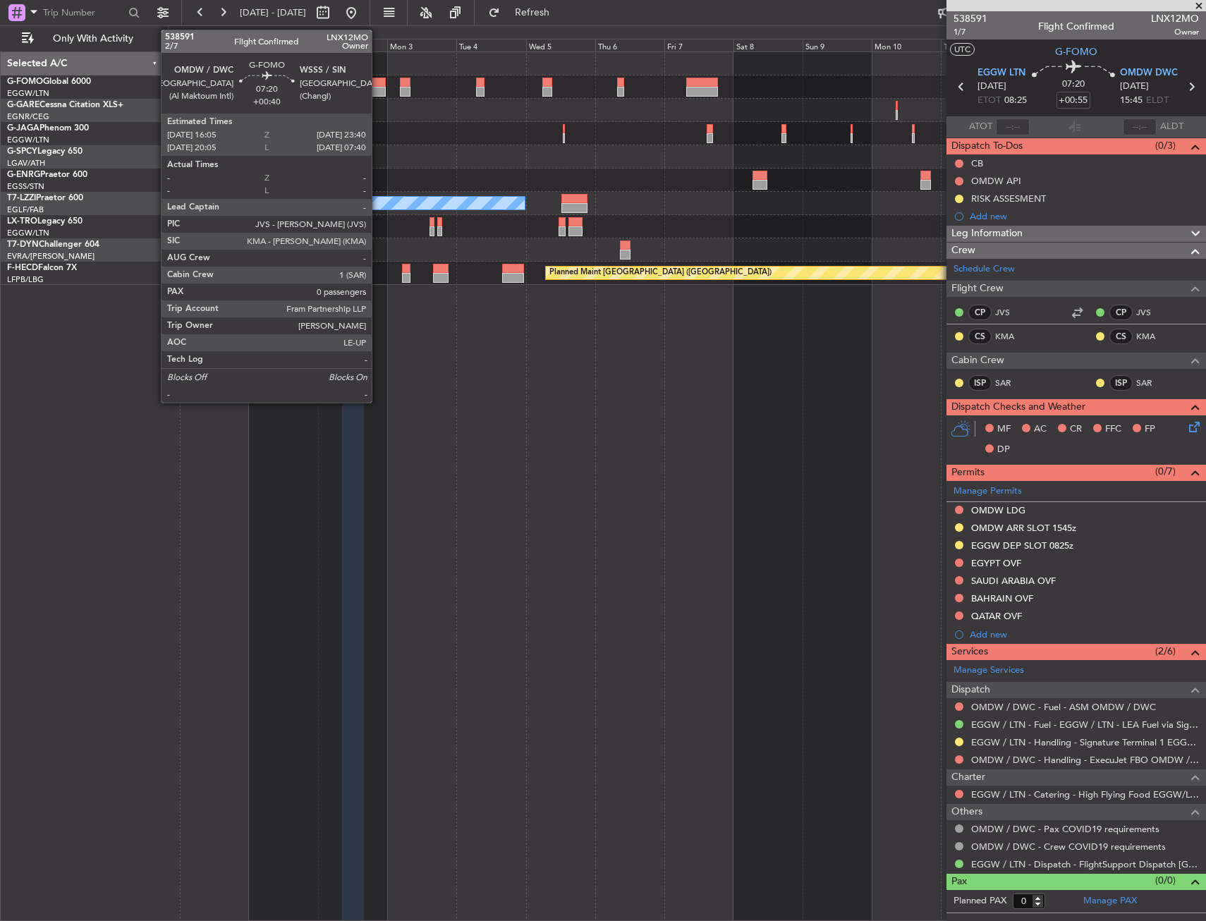
click at [378, 83] on div at bounding box center [375, 83] width 22 height 10
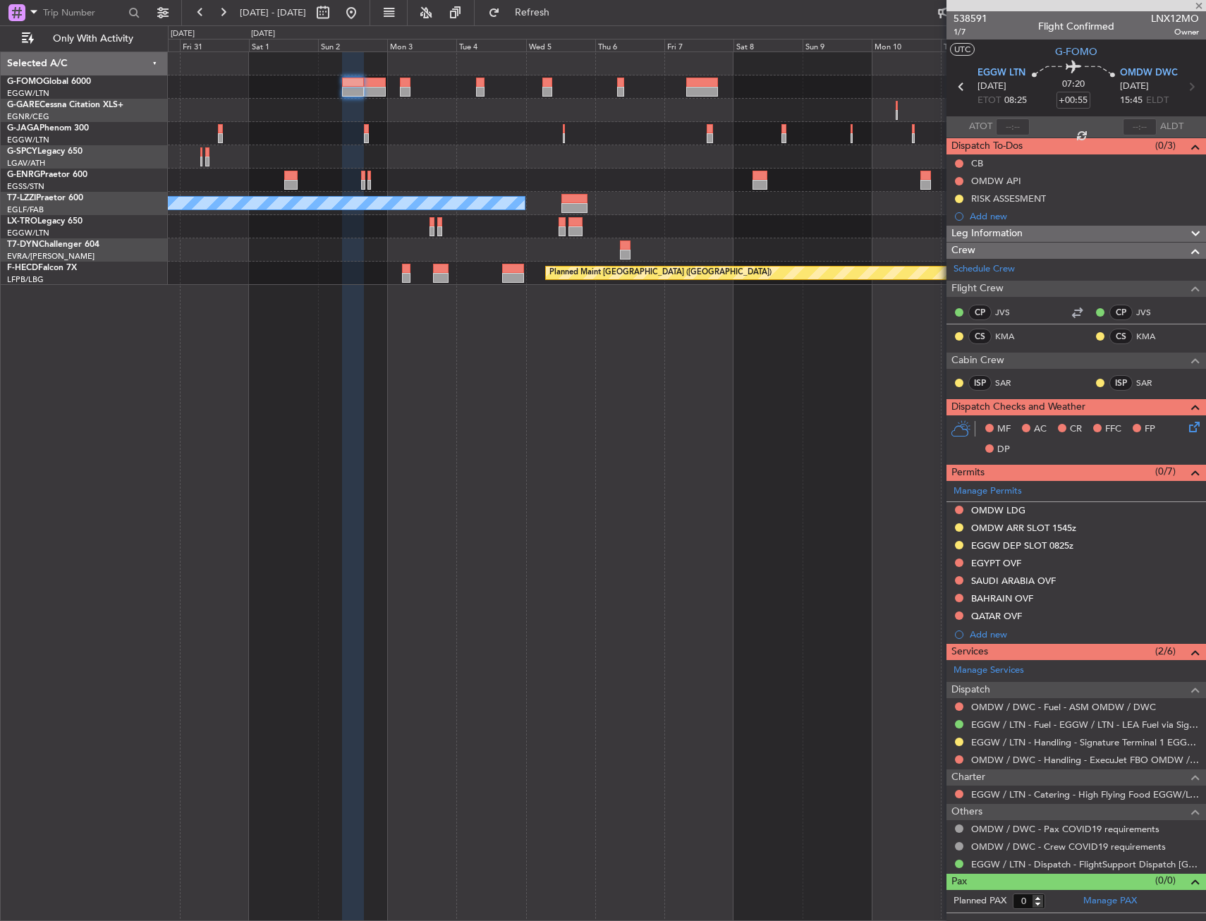
type input "+00:40"
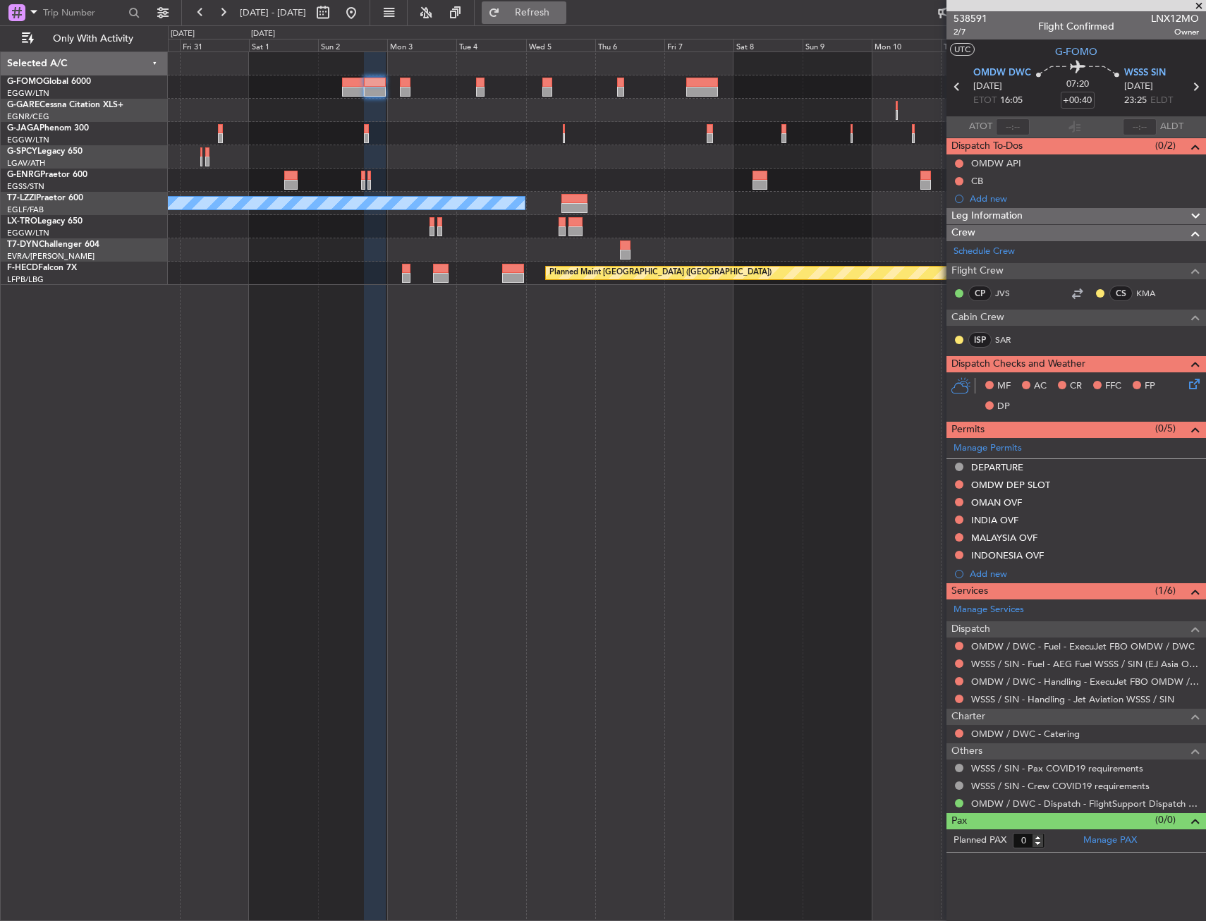
click at [562, 13] on span "Refresh" at bounding box center [532, 13] width 59 height 10
click at [1080, 482] on div "OMDW DEP SLOT" at bounding box center [1075, 486] width 259 height 18
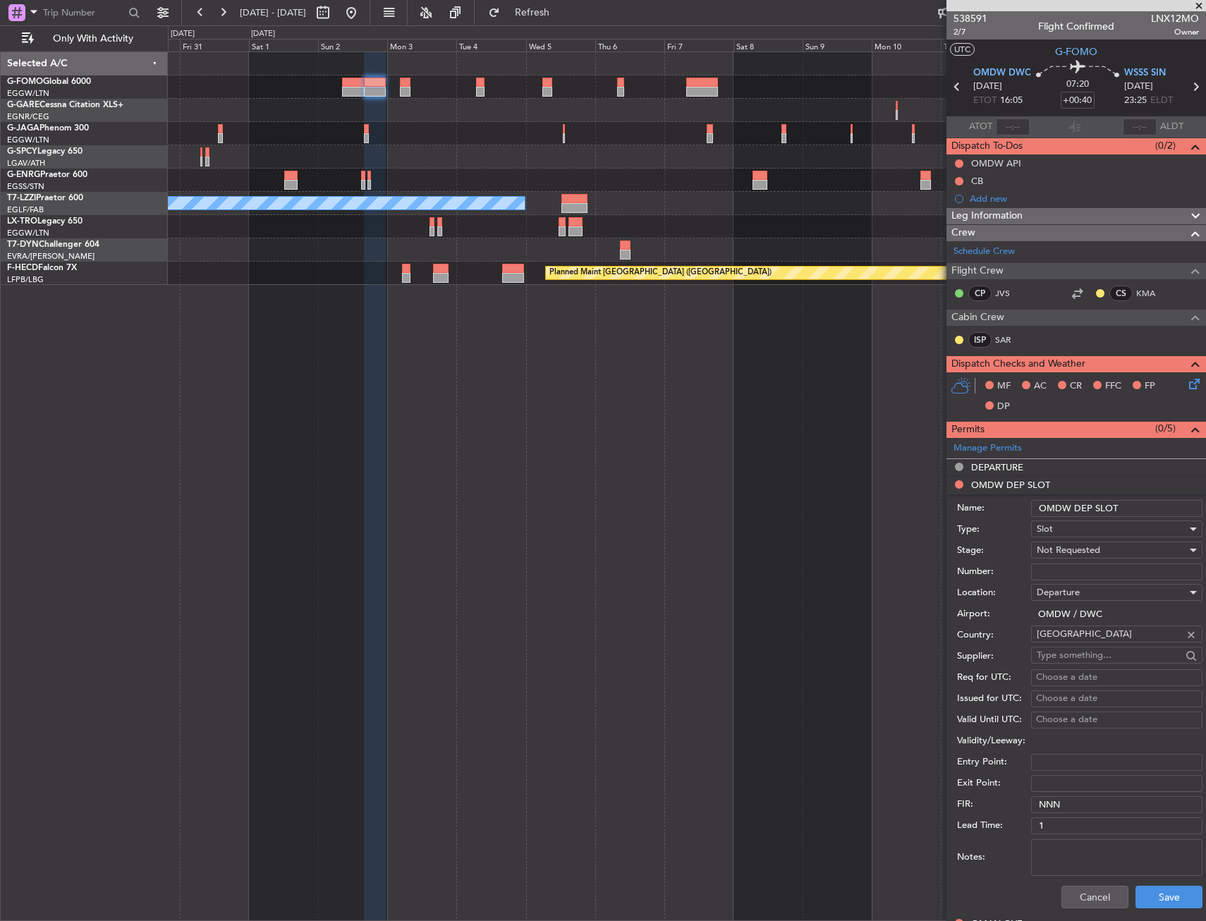
click at [1147, 506] on input "OMDW DEP SLOT" at bounding box center [1116, 508] width 171 height 17
type input "OMDW DEP SLOT 1605"
click at [1088, 556] on div "Not Requested" at bounding box center [1112, 549] width 150 height 21
click at [1096, 647] on span "Requested" at bounding box center [1111, 642] width 148 height 21
click at [1151, 892] on button "Save" at bounding box center [1168, 897] width 67 height 23
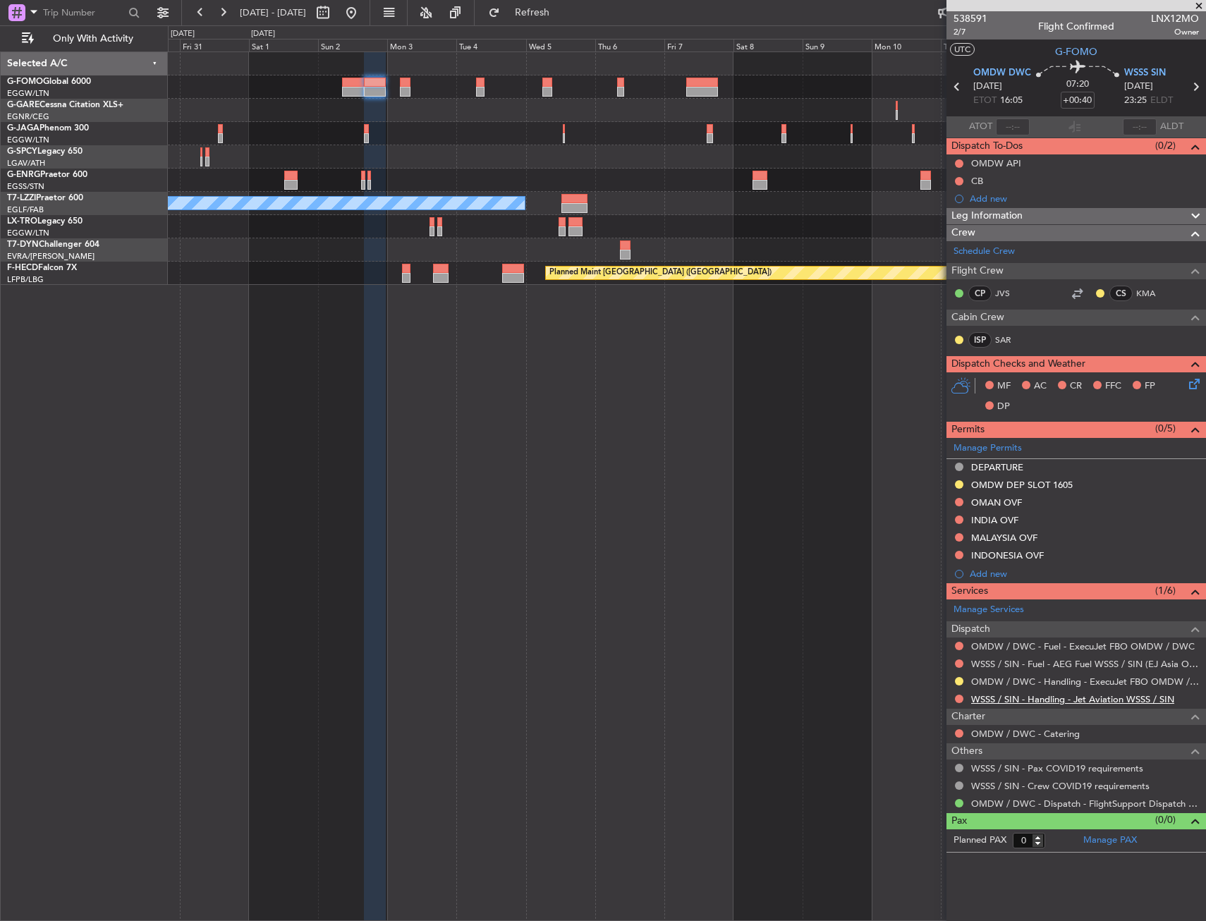
click at [1040, 699] on link "WSSS / SIN - Handling - Jet Aviation WSSS / SIN" at bounding box center [1072, 699] width 203 height 12
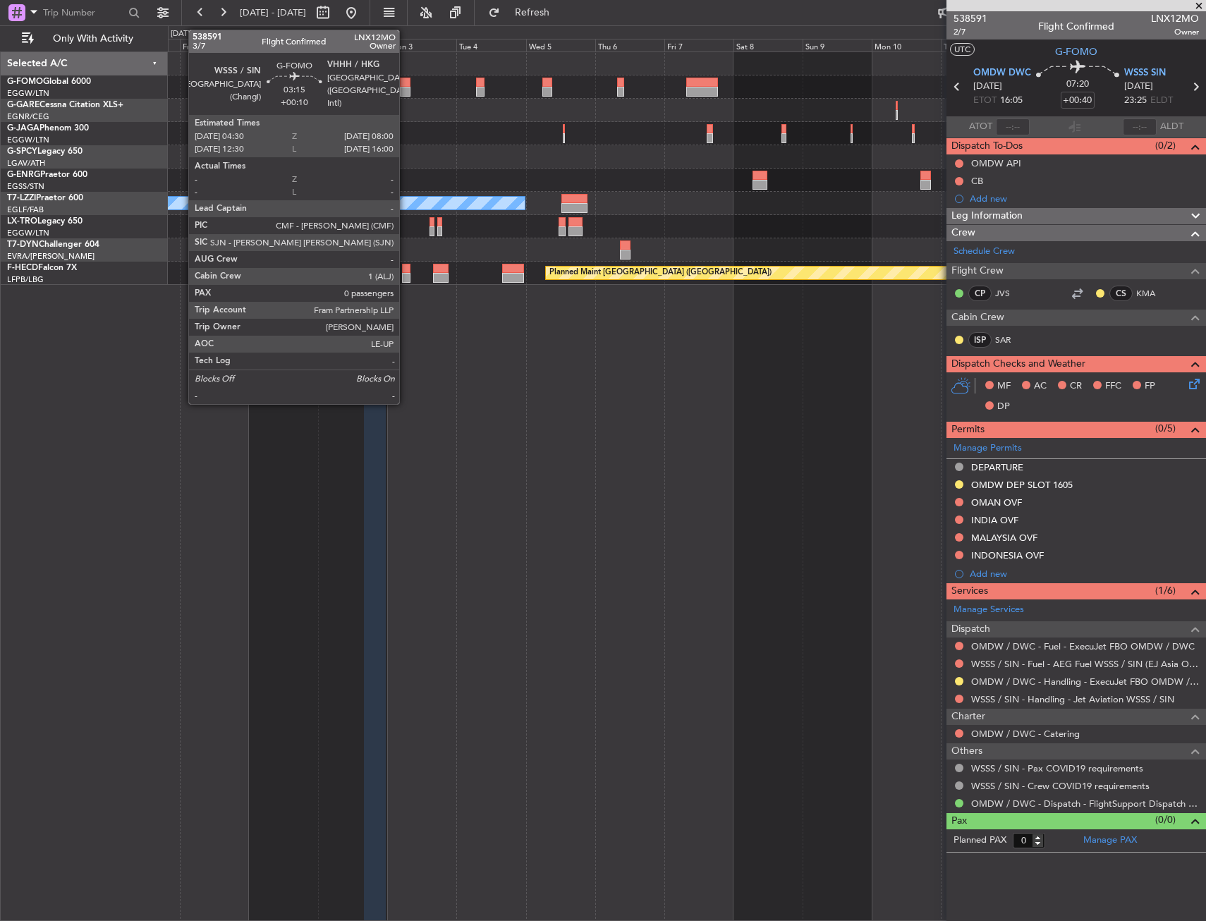
click at [405, 88] on div at bounding box center [405, 92] width 11 height 10
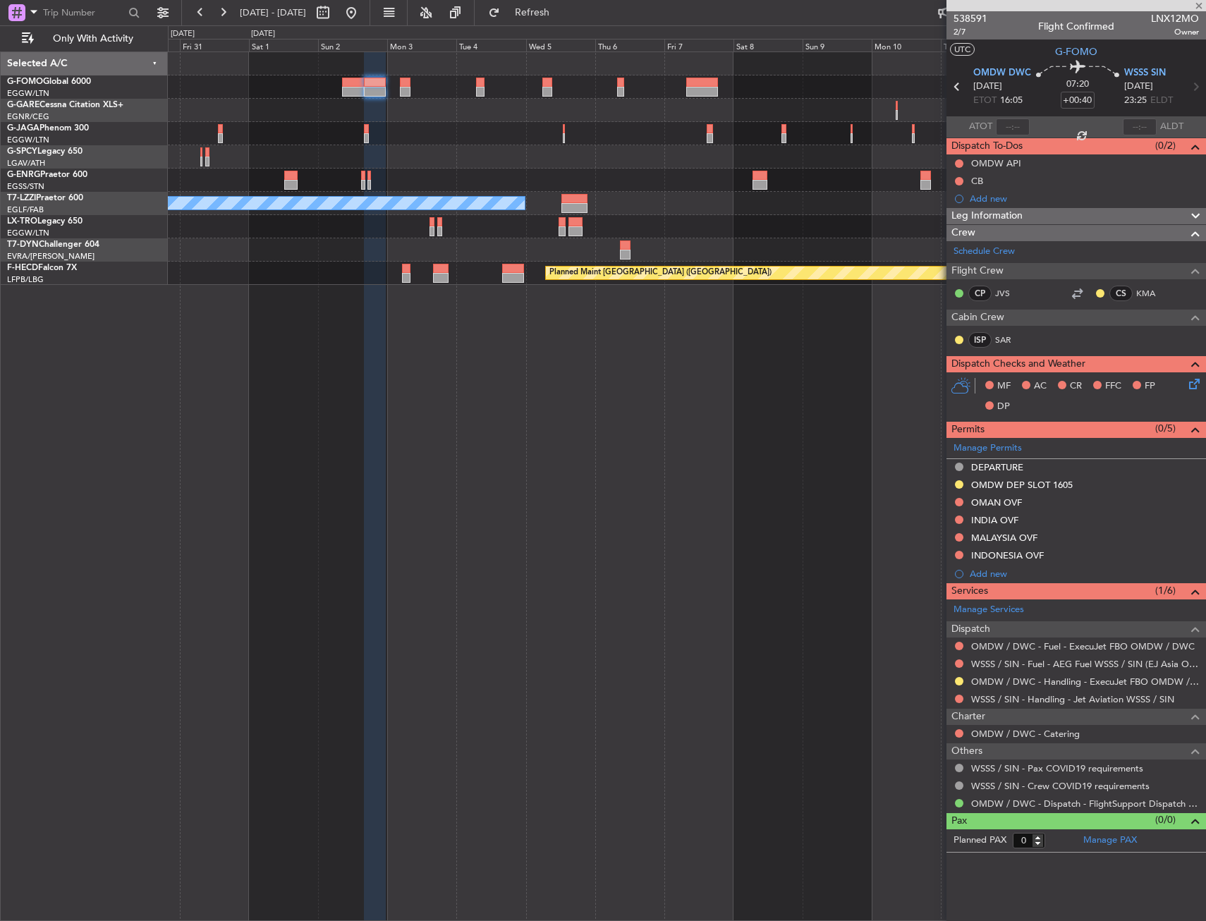
type input "+00:10"
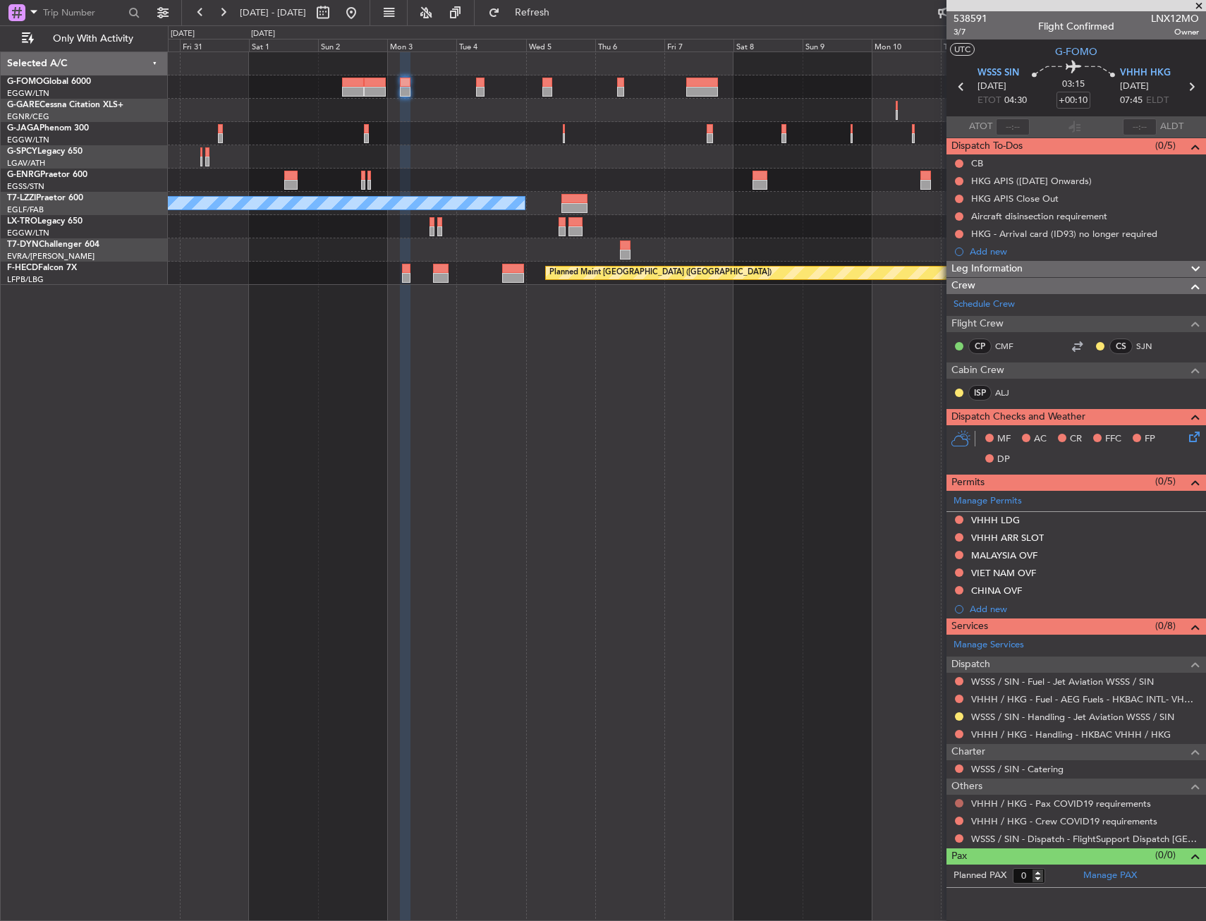
click at [960, 802] on button at bounding box center [959, 803] width 8 height 8
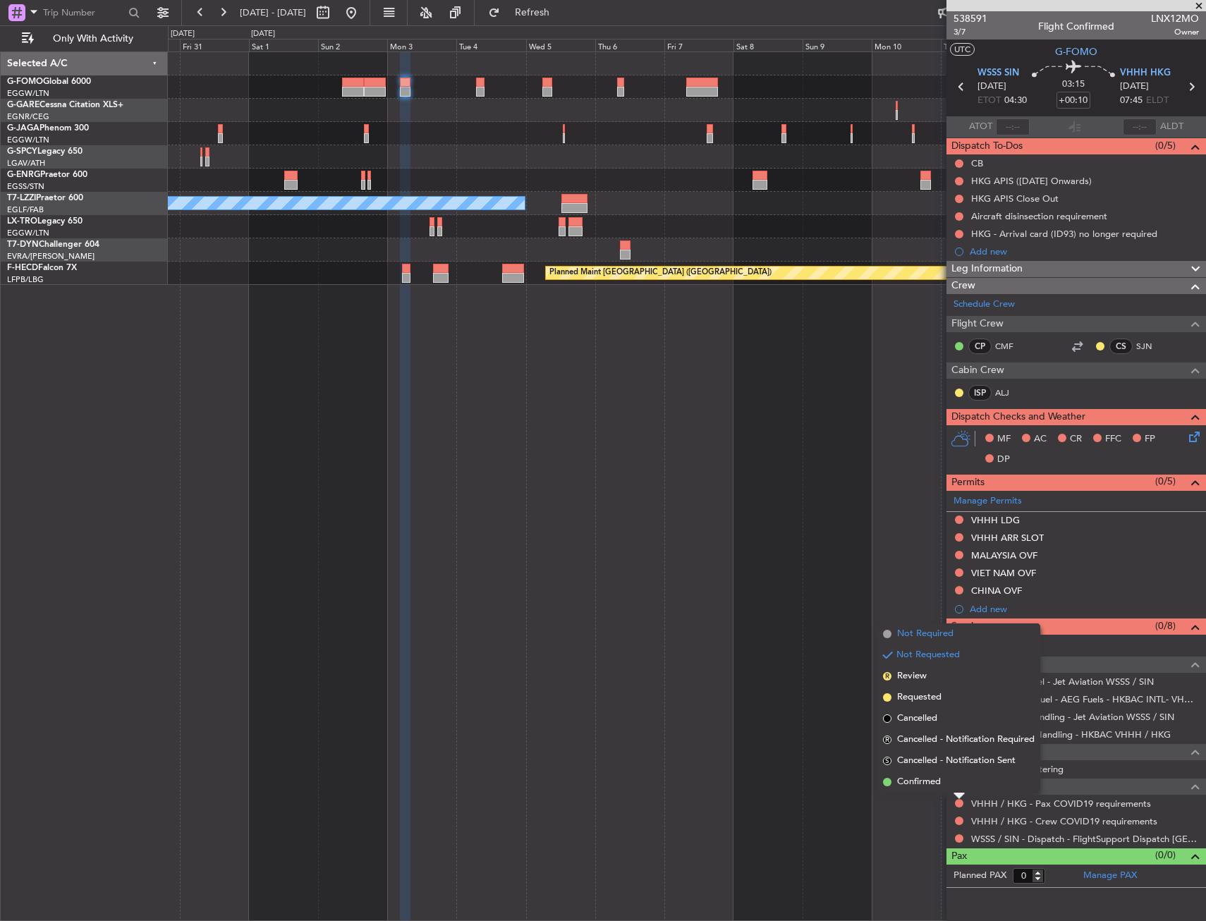
click at [943, 635] on span "Not Required" at bounding box center [925, 634] width 56 height 14
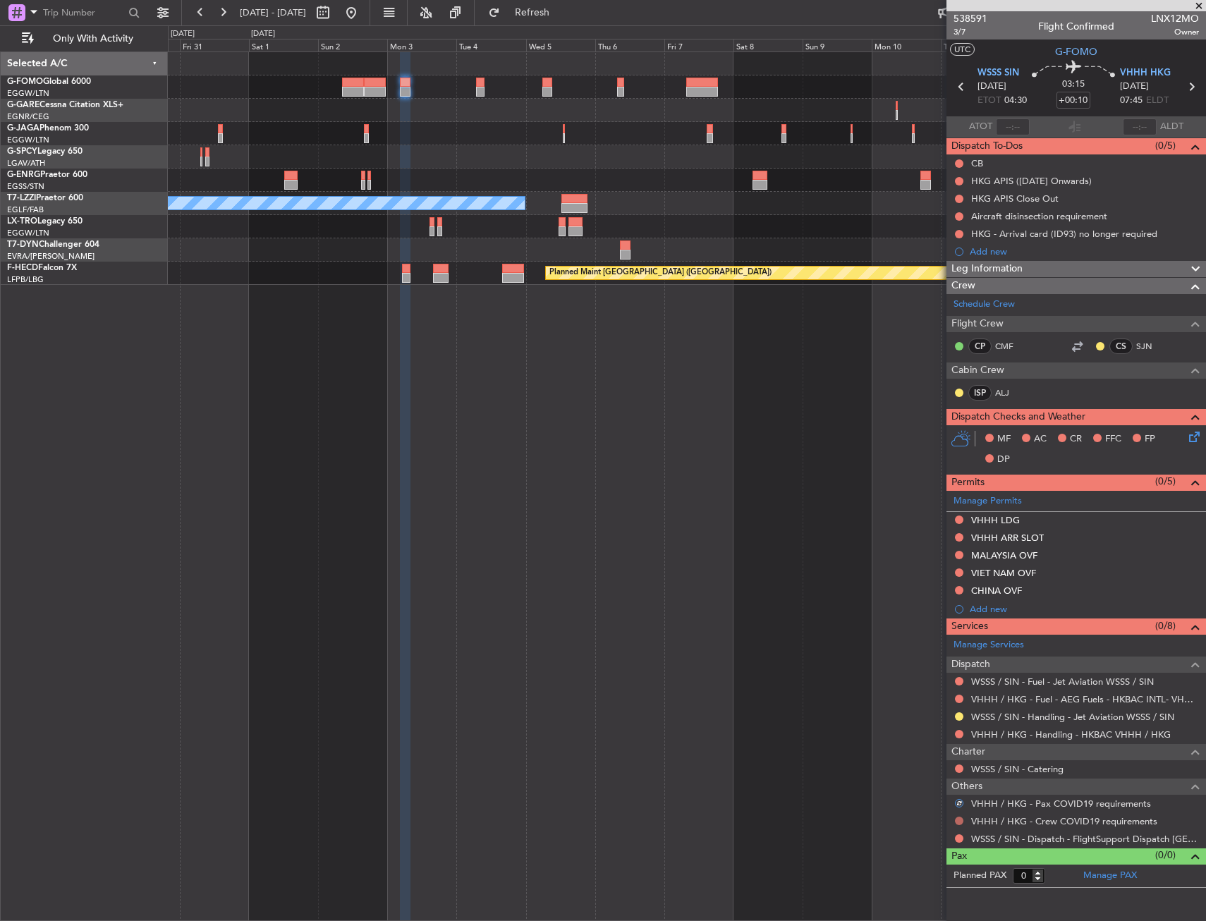
click at [958, 817] on button at bounding box center [959, 821] width 8 height 8
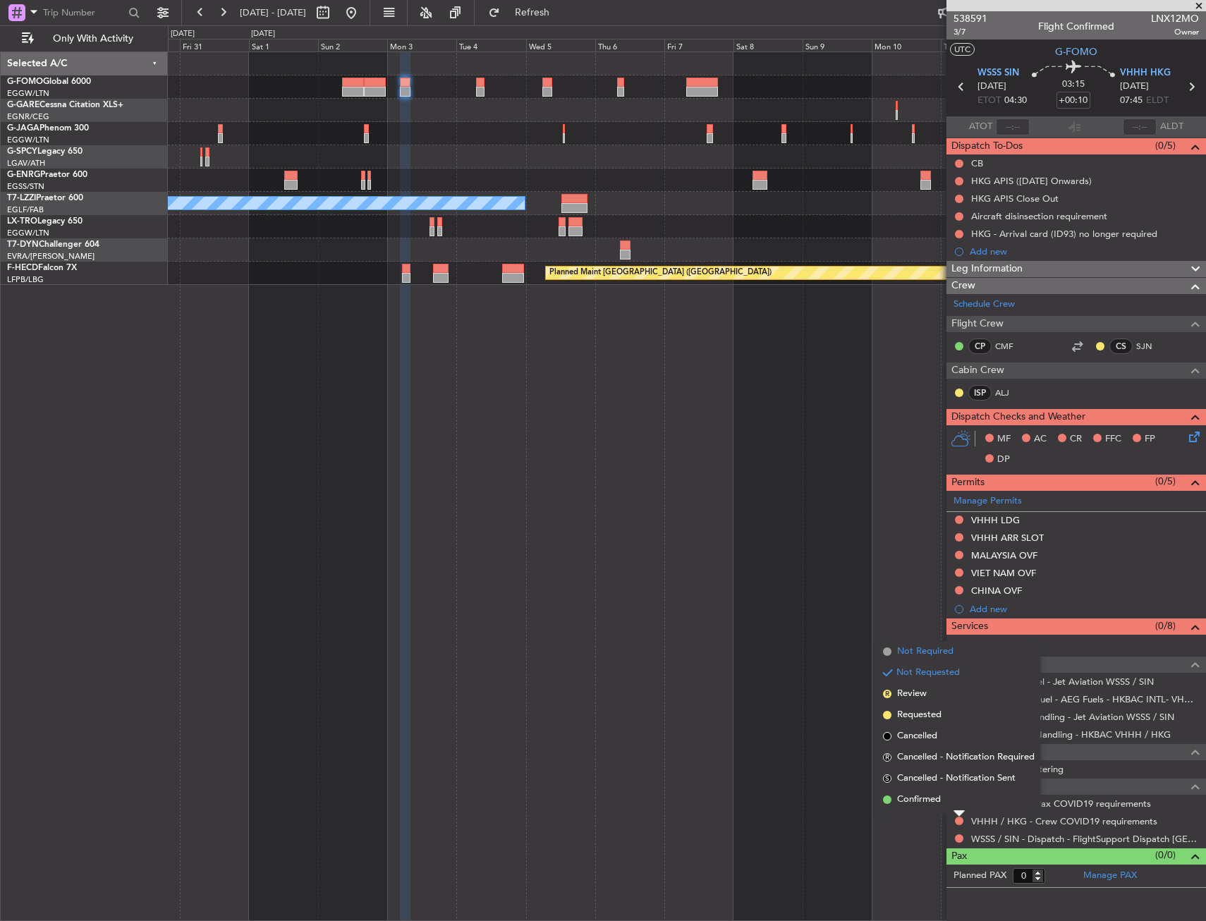
click at [931, 656] on span "Not Required" at bounding box center [925, 651] width 56 height 14
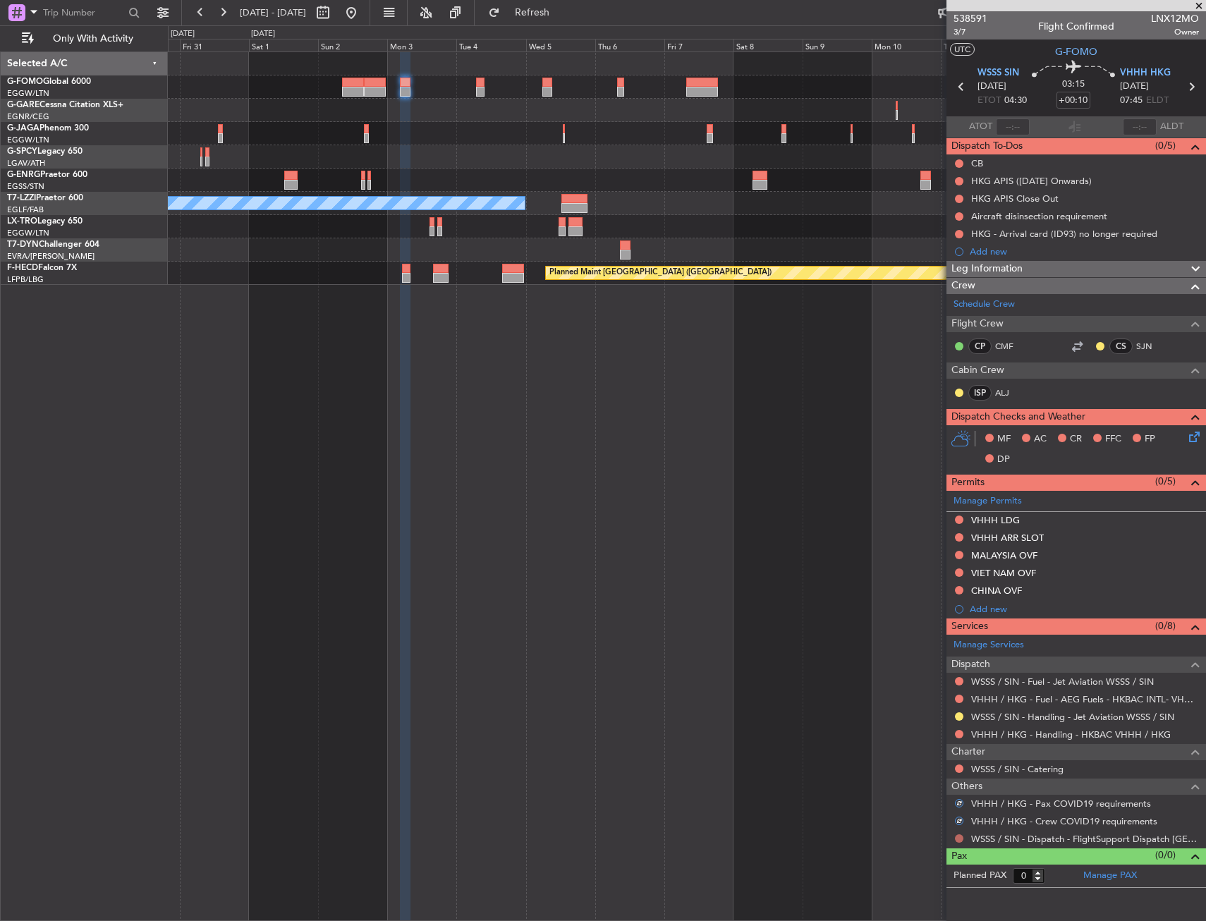
click at [960, 836] on button at bounding box center [959, 838] width 8 height 8
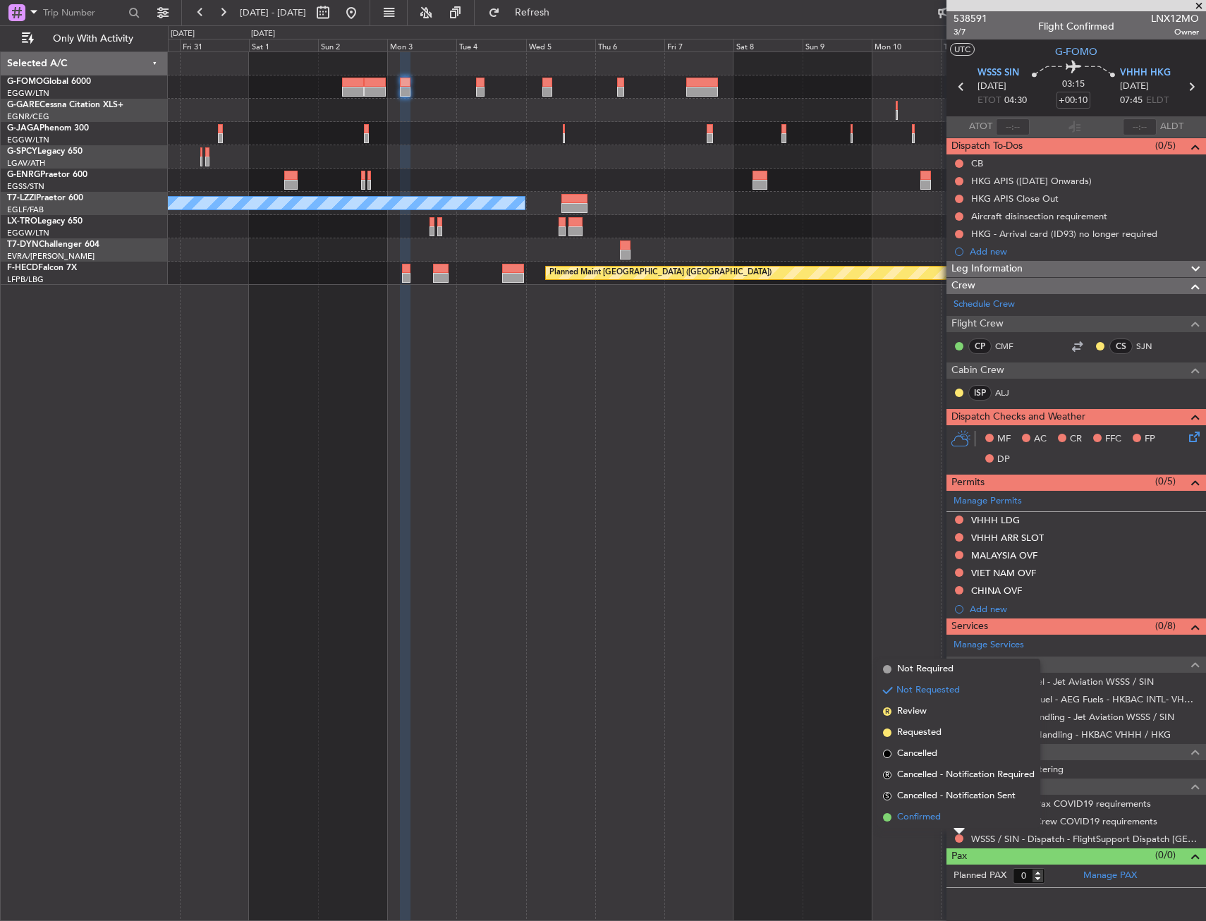
click at [922, 818] on span "Confirmed" at bounding box center [919, 817] width 44 height 14
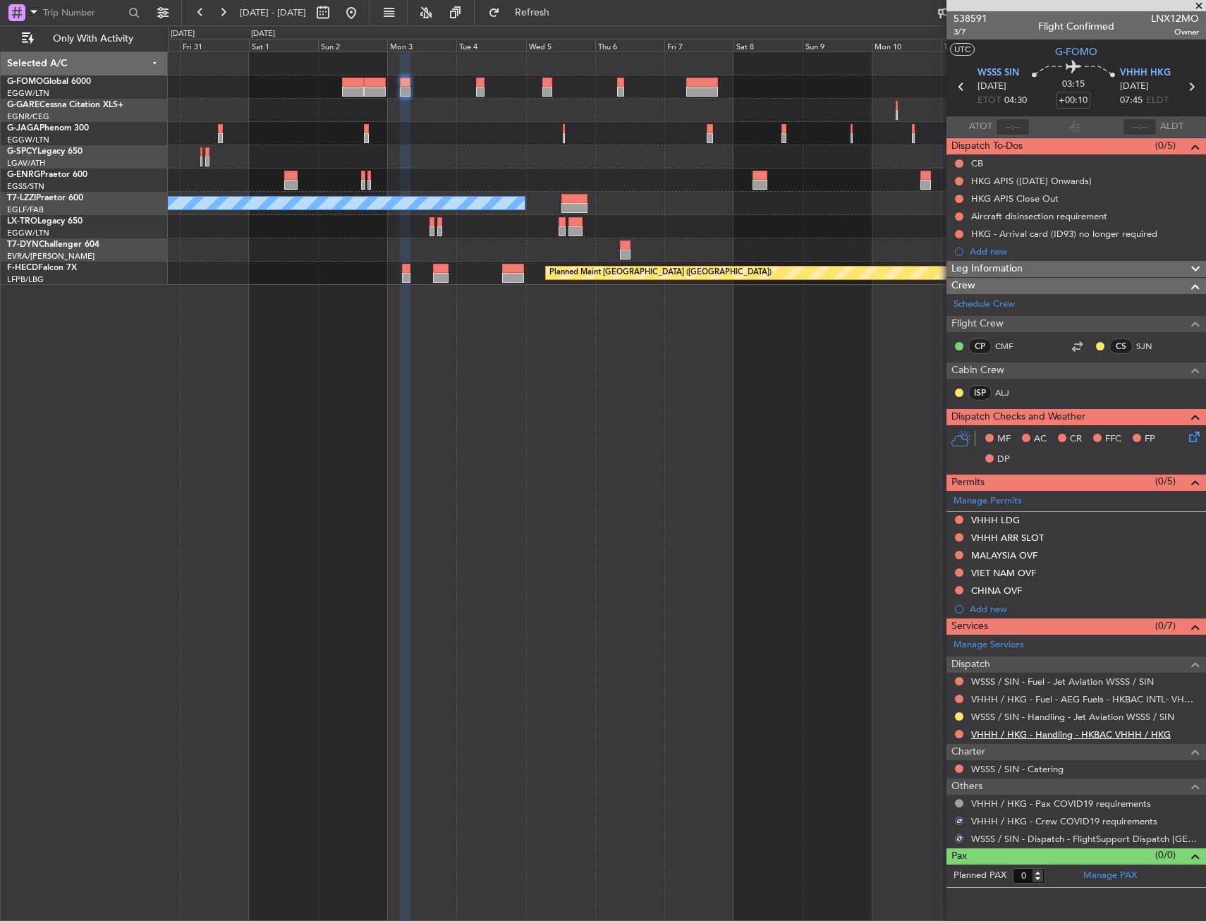
click at [1033, 735] on link "VHHH / HKG - Handling - HKBAC VHHH / HKG" at bounding box center [1071, 734] width 200 height 12
drag, startPoint x: 961, startPoint y: 518, endPoint x: 967, endPoint y: 558, distance: 40.7
click at [961, 518] on button at bounding box center [959, 519] width 8 height 8
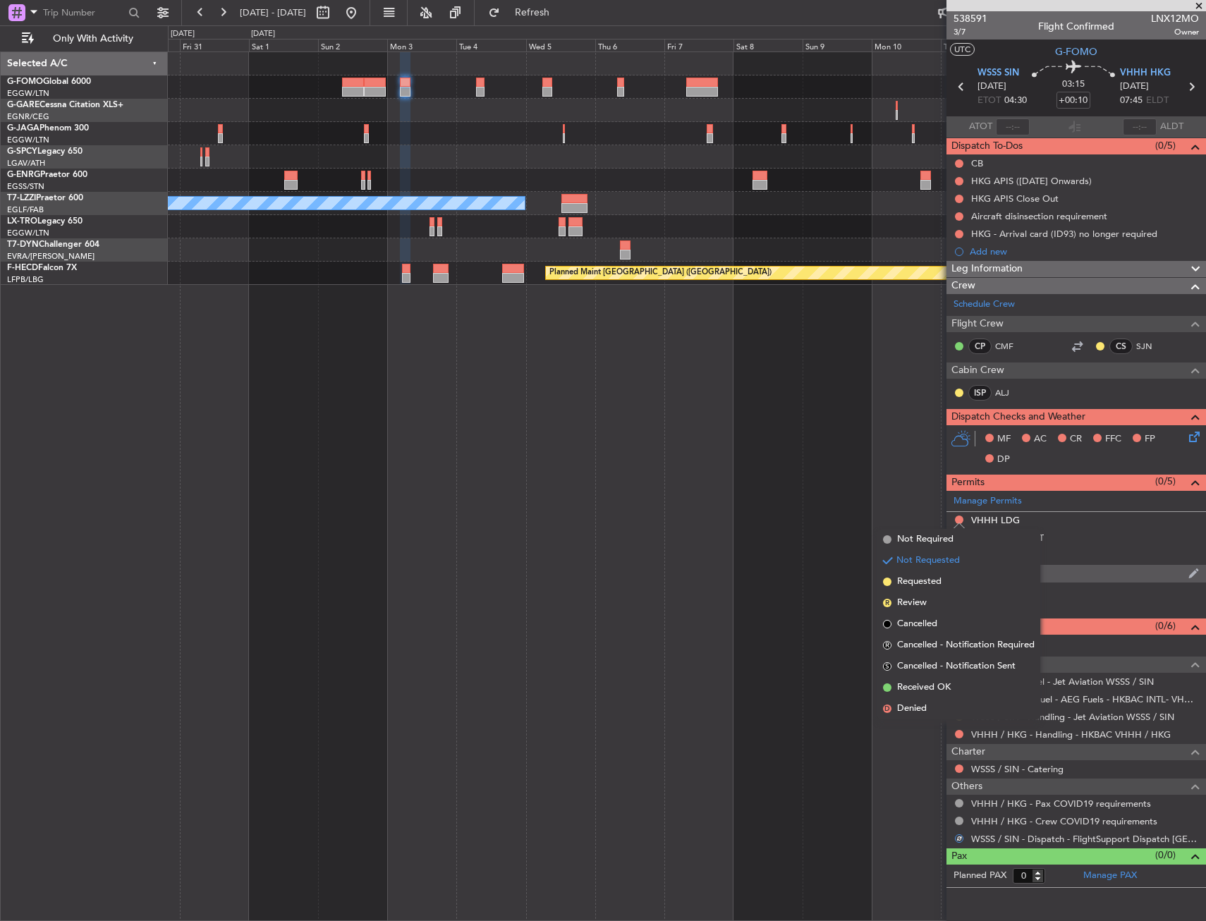
drag, startPoint x: 947, startPoint y: 585, endPoint x: 960, endPoint y: 576, distance: 15.8
click at [946, 585] on li "Requested" at bounding box center [958, 581] width 163 height 21
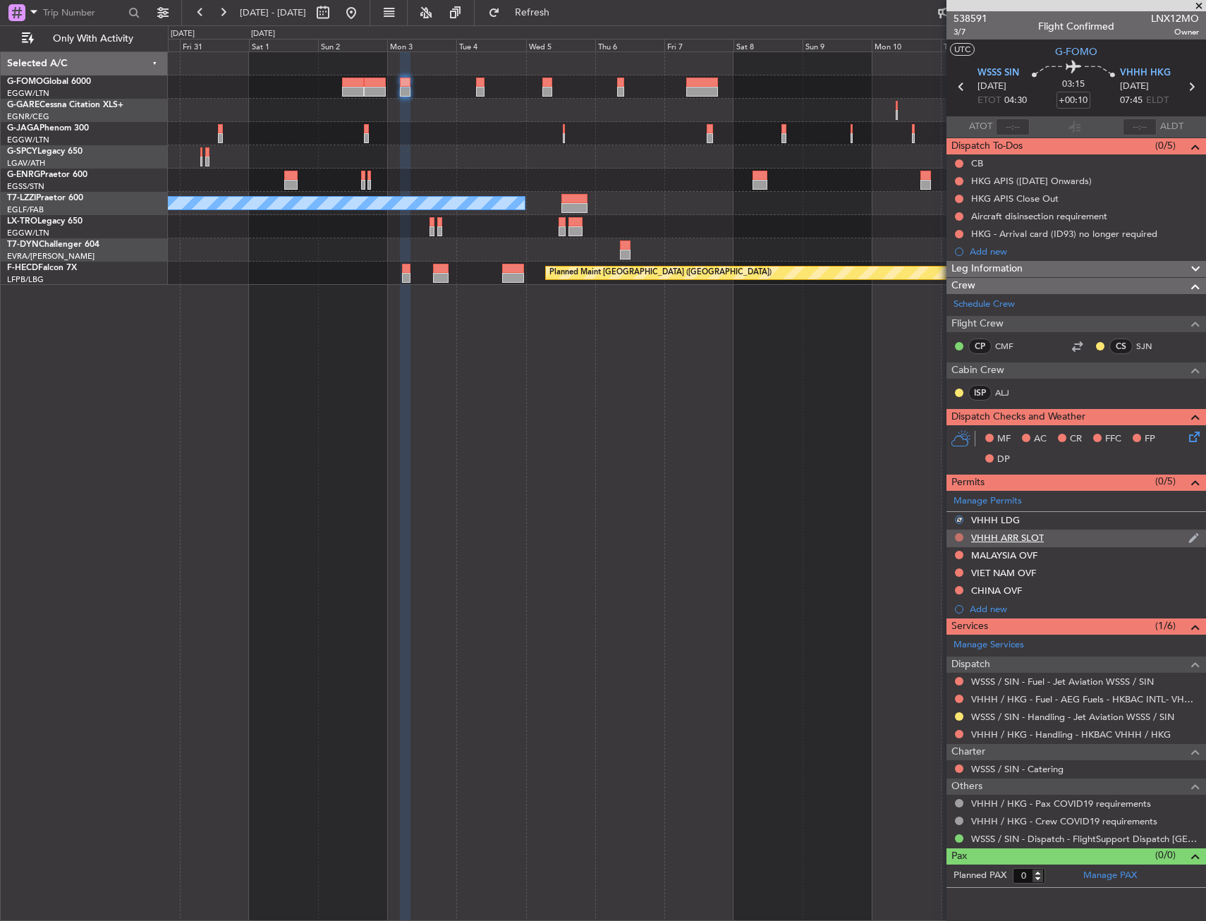
click at [956, 537] on button at bounding box center [959, 537] width 8 height 8
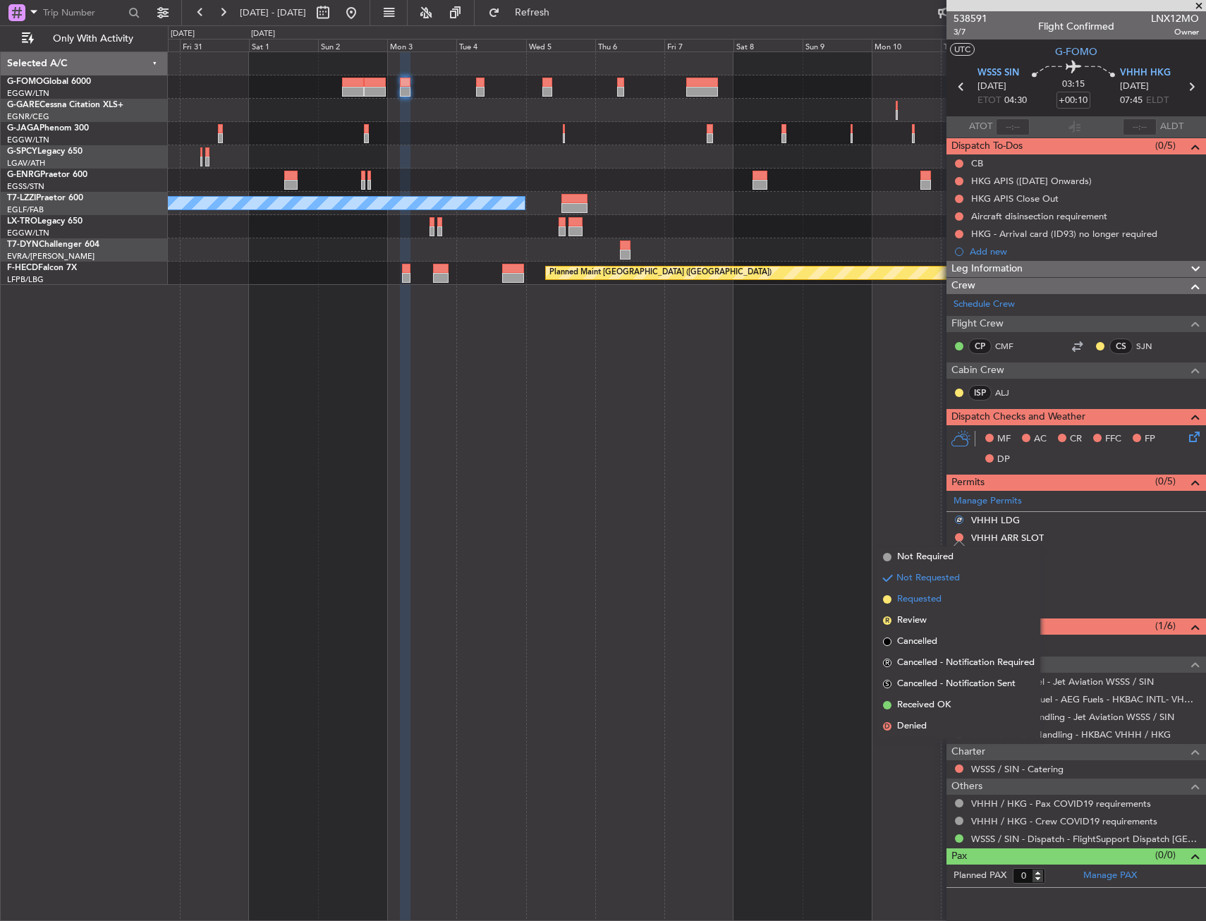
click at [941, 604] on span "Requested" at bounding box center [919, 599] width 44 height 14
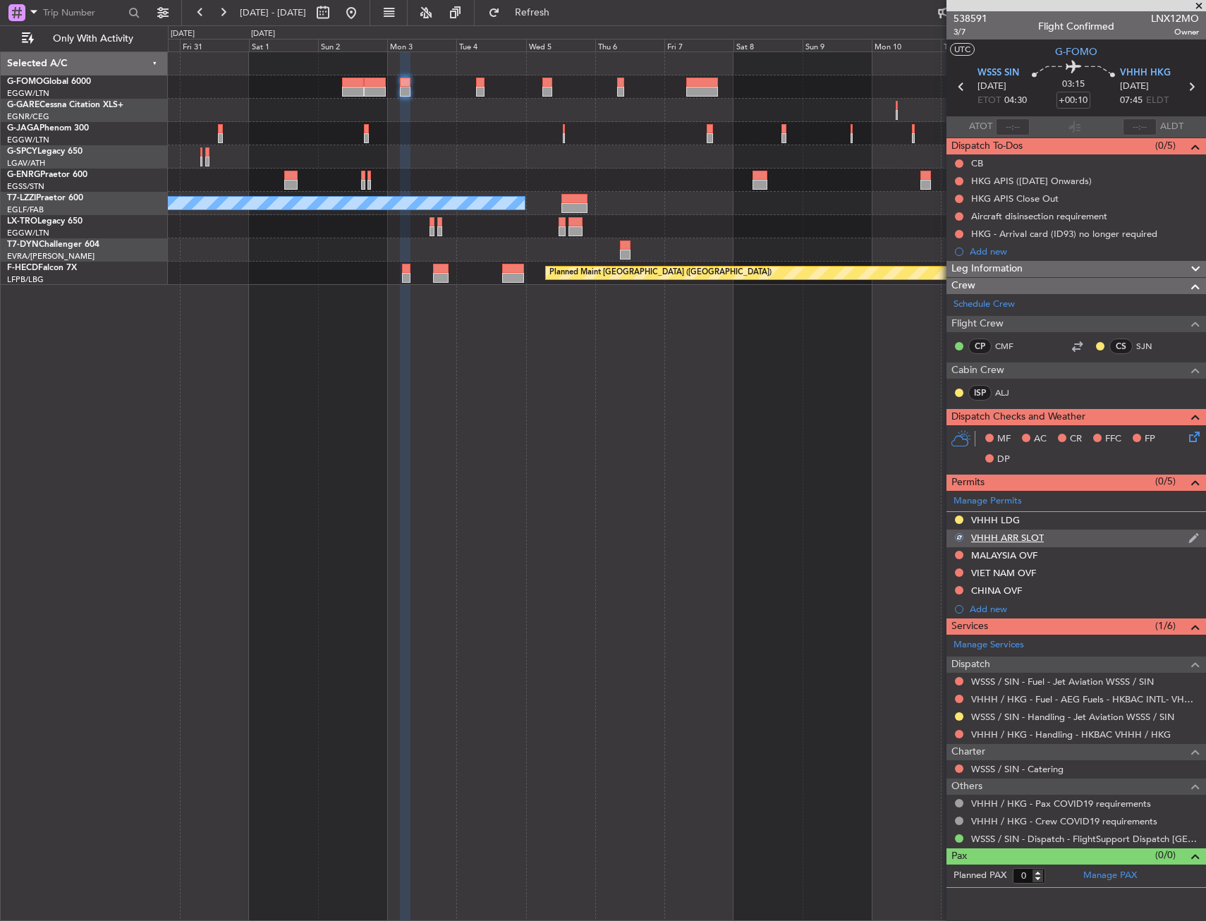
click at [1053, 538] on div "VHHH ARR SLOT" at bounding box center [1075, 539] width 259 height 18
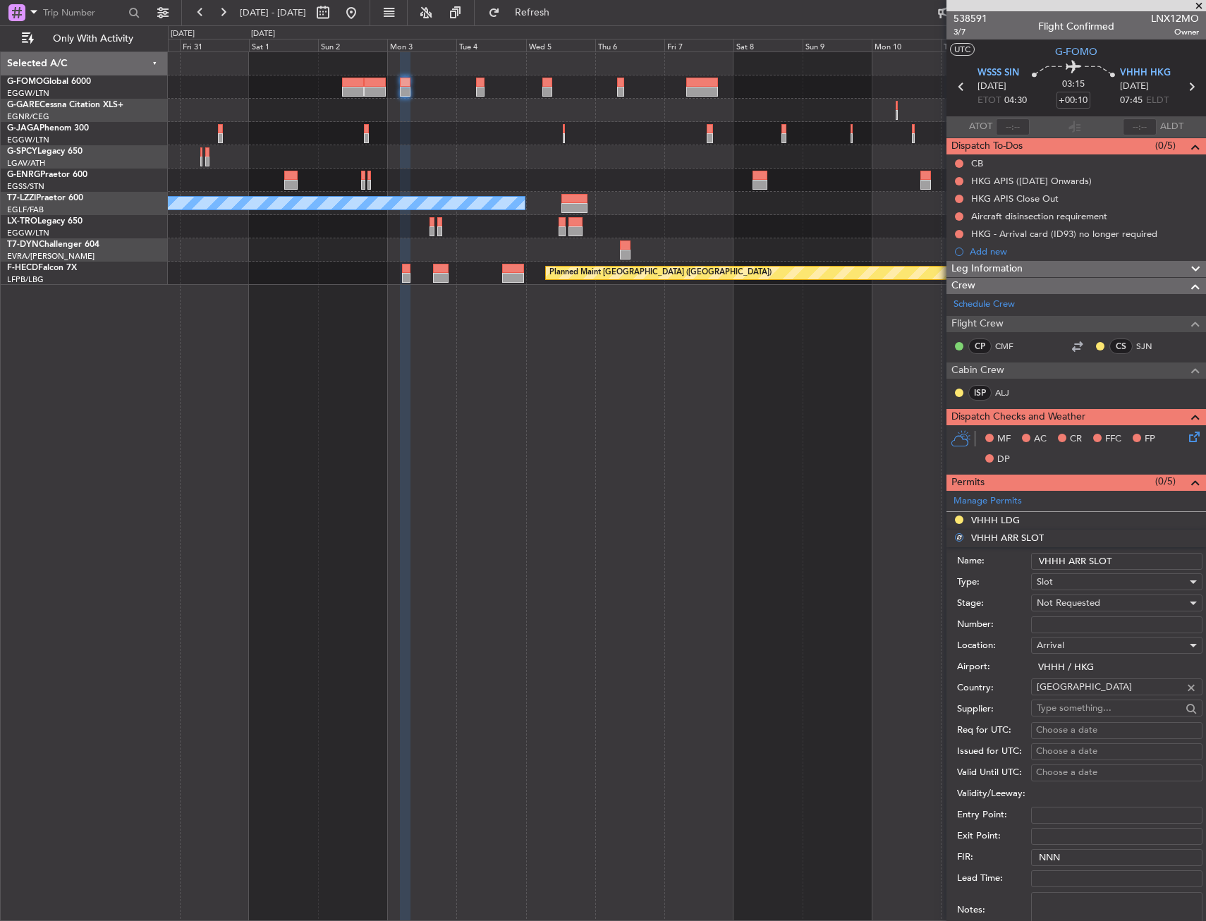
click at [1144, 555] on input "VHHH ARR SLOT" at bounding box center [1116, 561] width 171 height 17
type input "VHHH ARR SLOT 07"
click at [1095, 602] on span "Not Requested" at bounding box center [1068, 603] width 63 height 13
click at [1083, 689] on span "Requested" at bounding box center [1111, 695] width 148 height 21
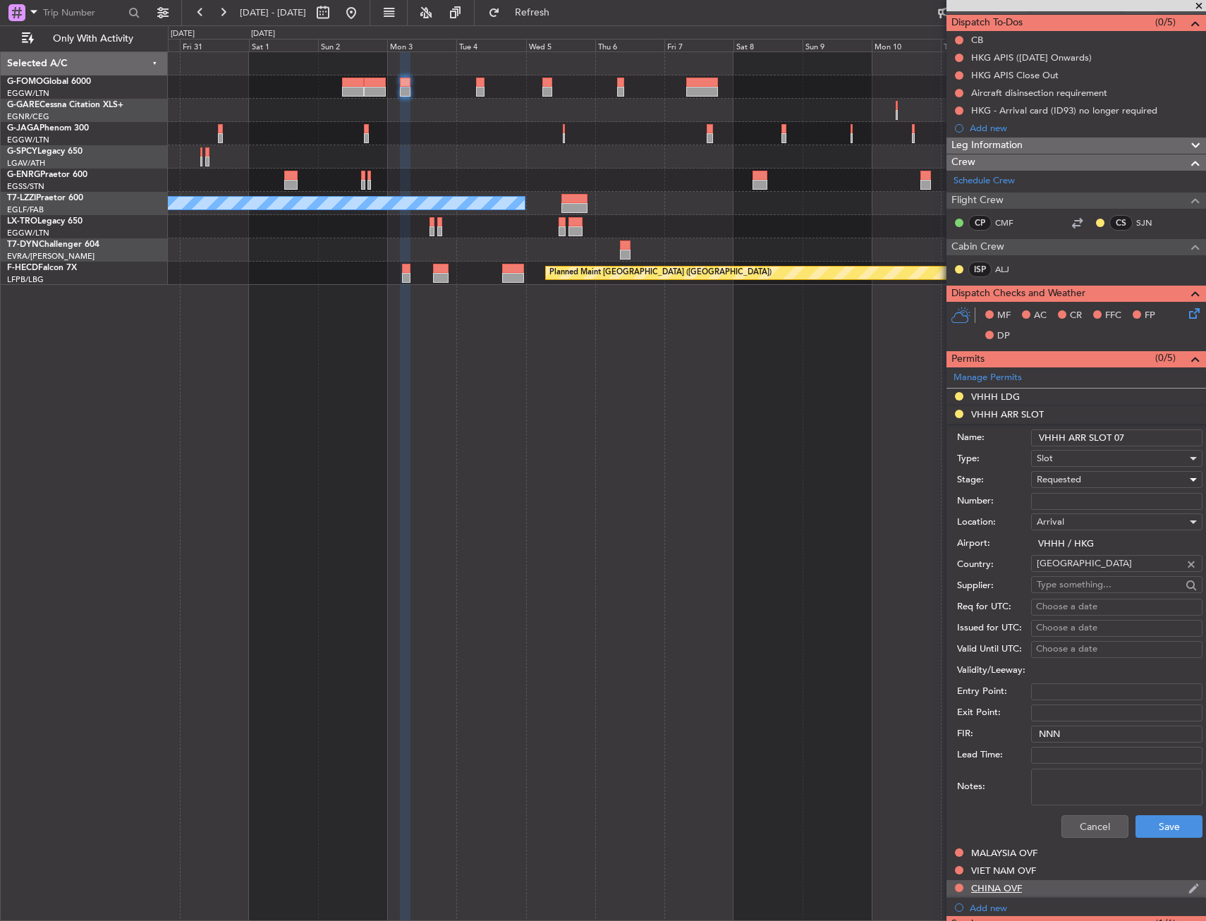
scroll to position [282, 0]
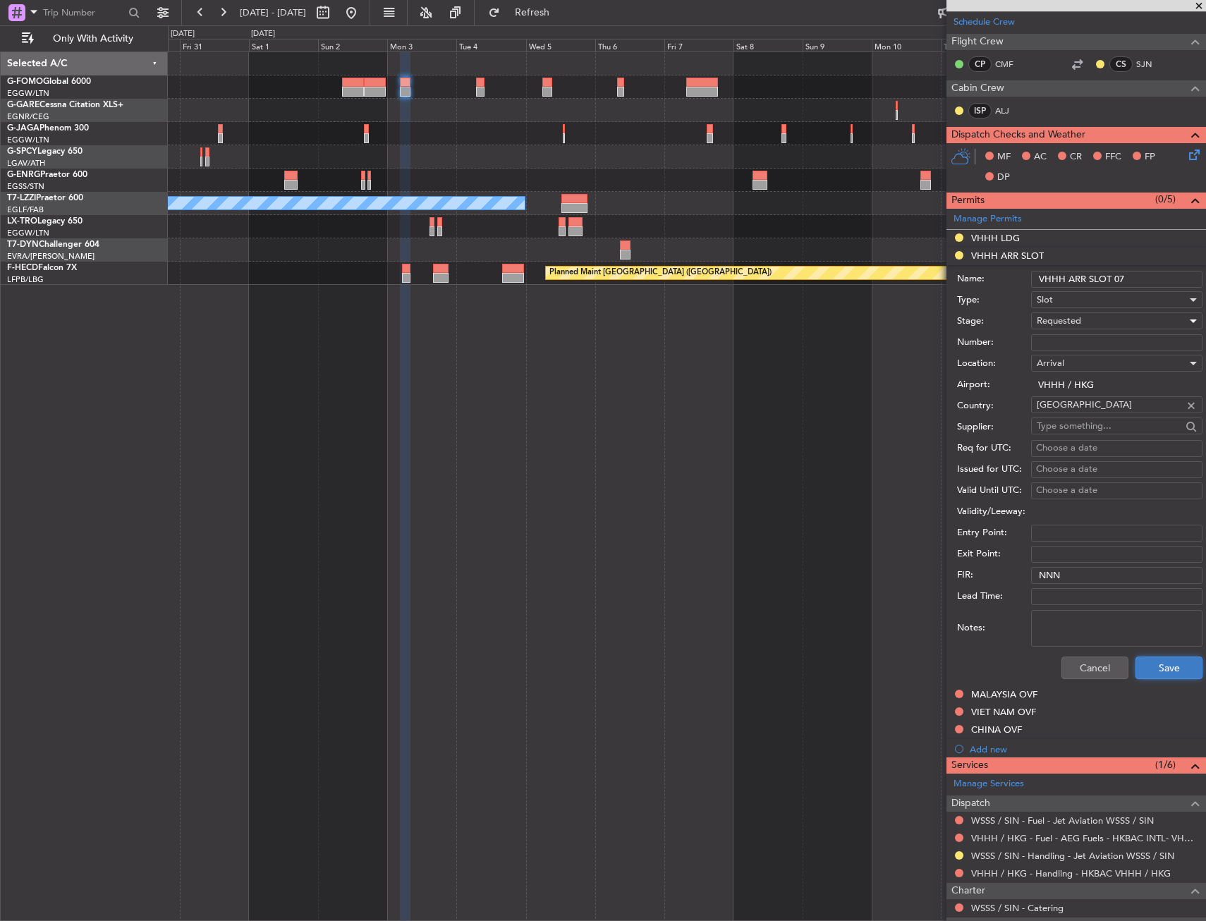
click at [1168, 674] on button "Save" at bounding box center [1168, 667] width 67 height 23
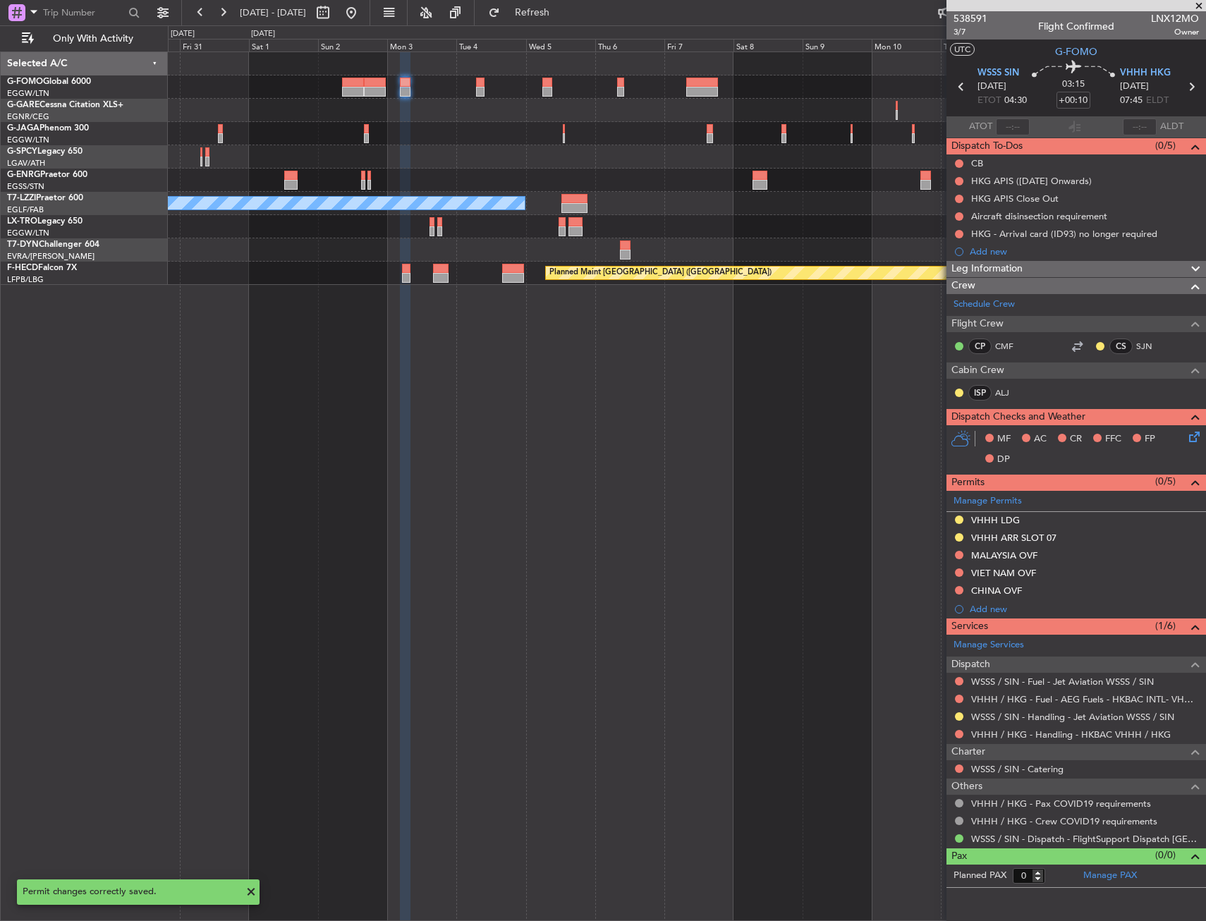
scroll to position [0, 0]
click at [1202, 500] on div "Manage Permits" at bounding box center [1075, 501] width 259 height 21
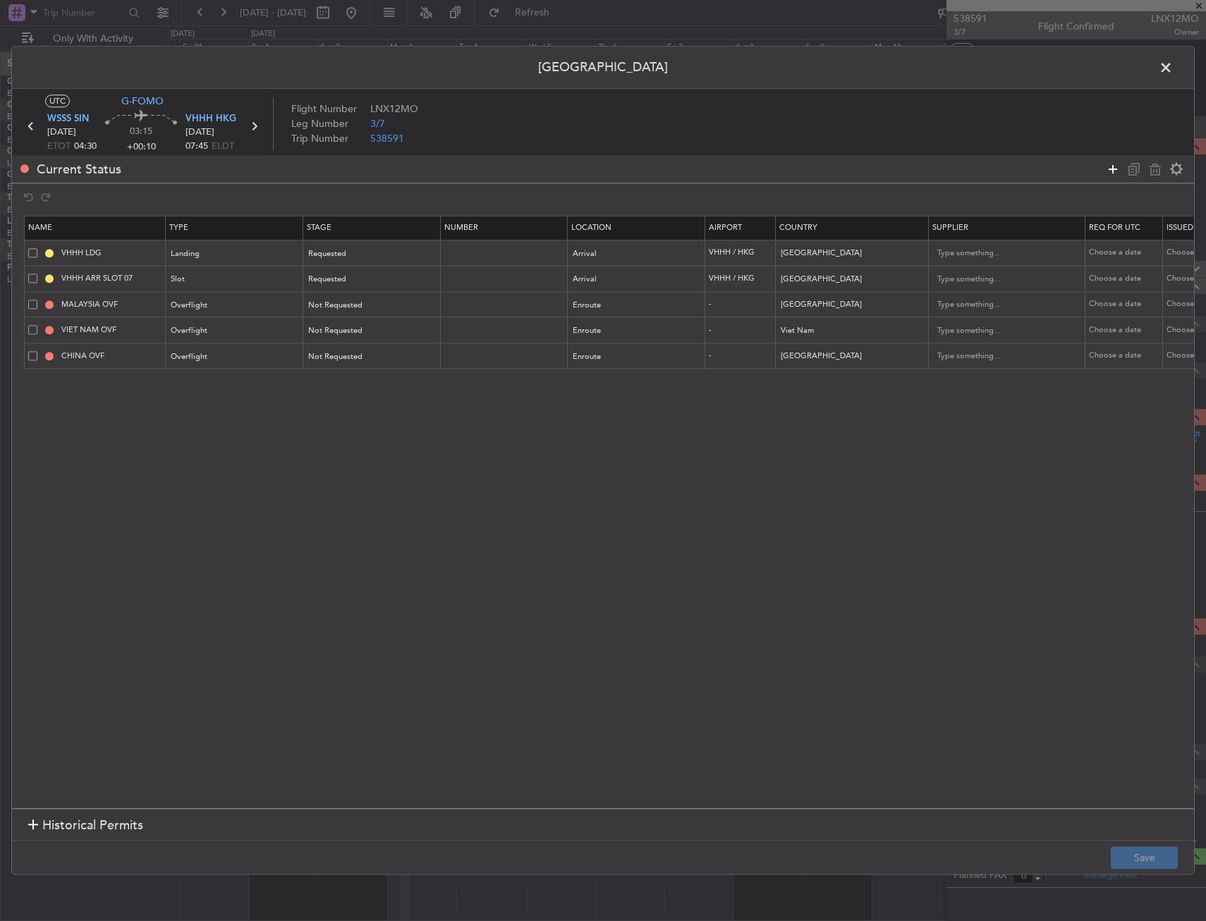
click at [1111, 164] on icon at bounding box center [1112, 169] width 17 height 17
click at [229, 385] on div "Type" at bounding box center [230, 383] width 117 height 21
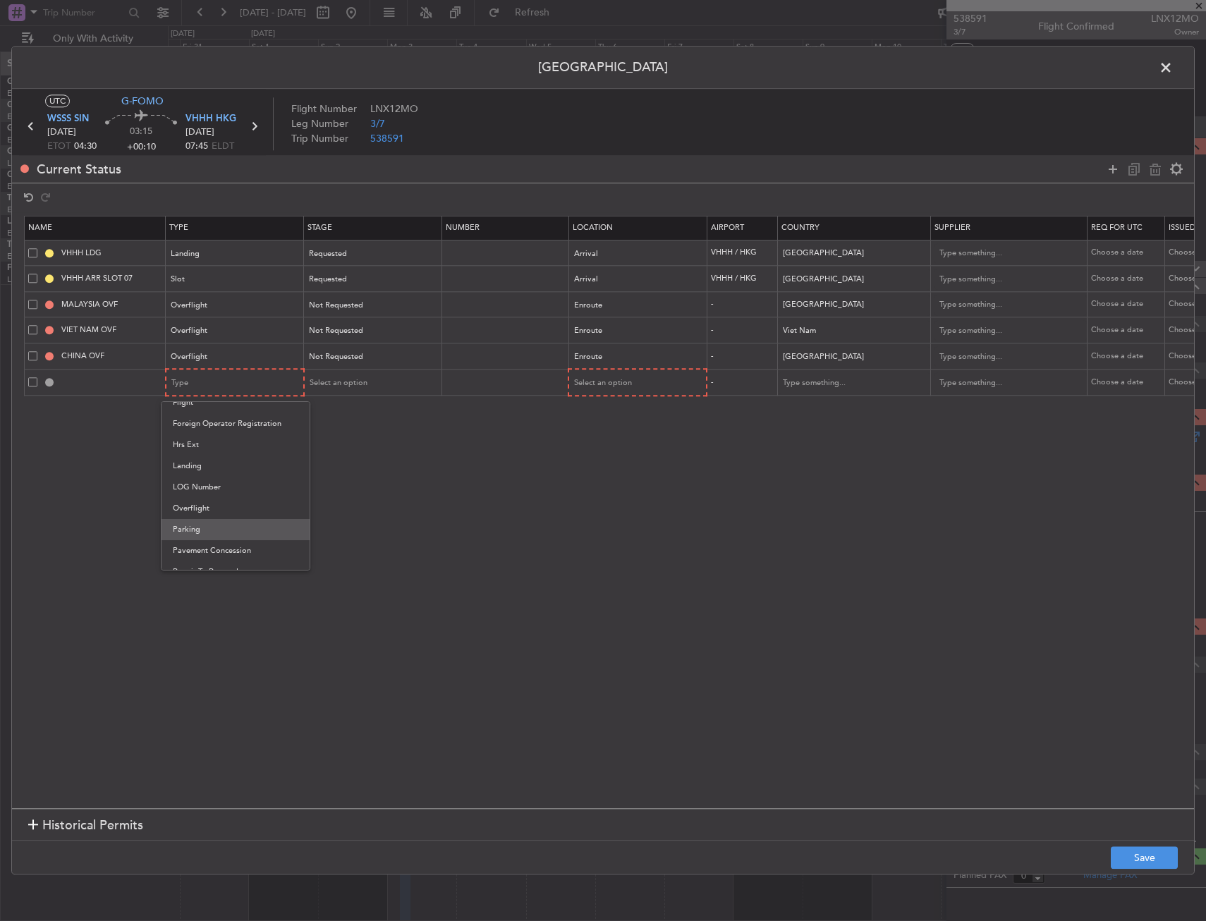
click at [199, 529] on span "Parking" at bounding box center [236, 529] width 126 height 21
click at [628, 385] on span "Select an option" at bounding box center [603, 383] width 58 height 11
click at [607, 460] on span "Arrival" at bounding box center [638, 454] width 126 height 21
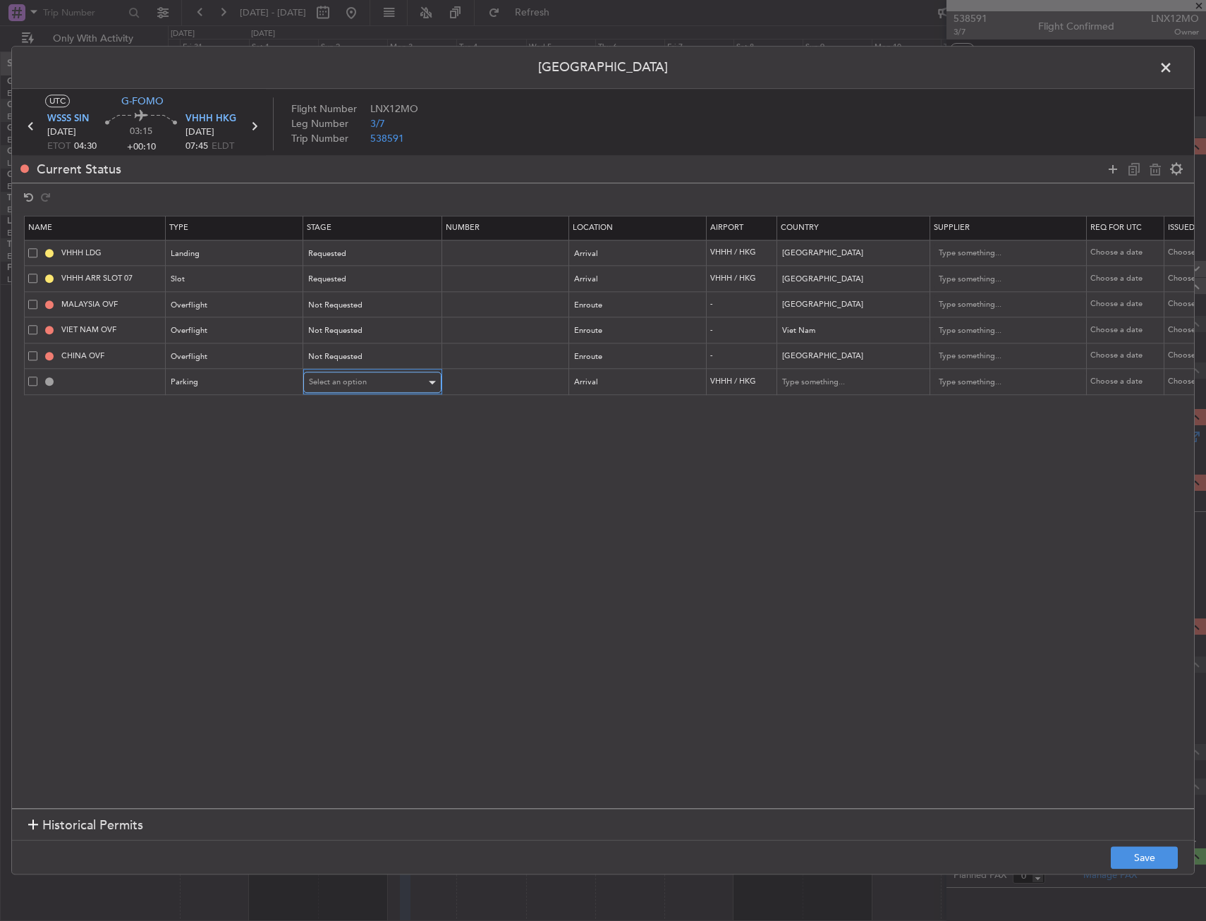
click at [331, 374] on div "Select an option" at bounding box center [367, 382] width 117 height 21
click at [362, 476] on span "Requested" at bounding box center [373, 475] width 126 height 21
click at [1173, 850] on button "Save" at bounding box center [1144, 858] width 67 height 23
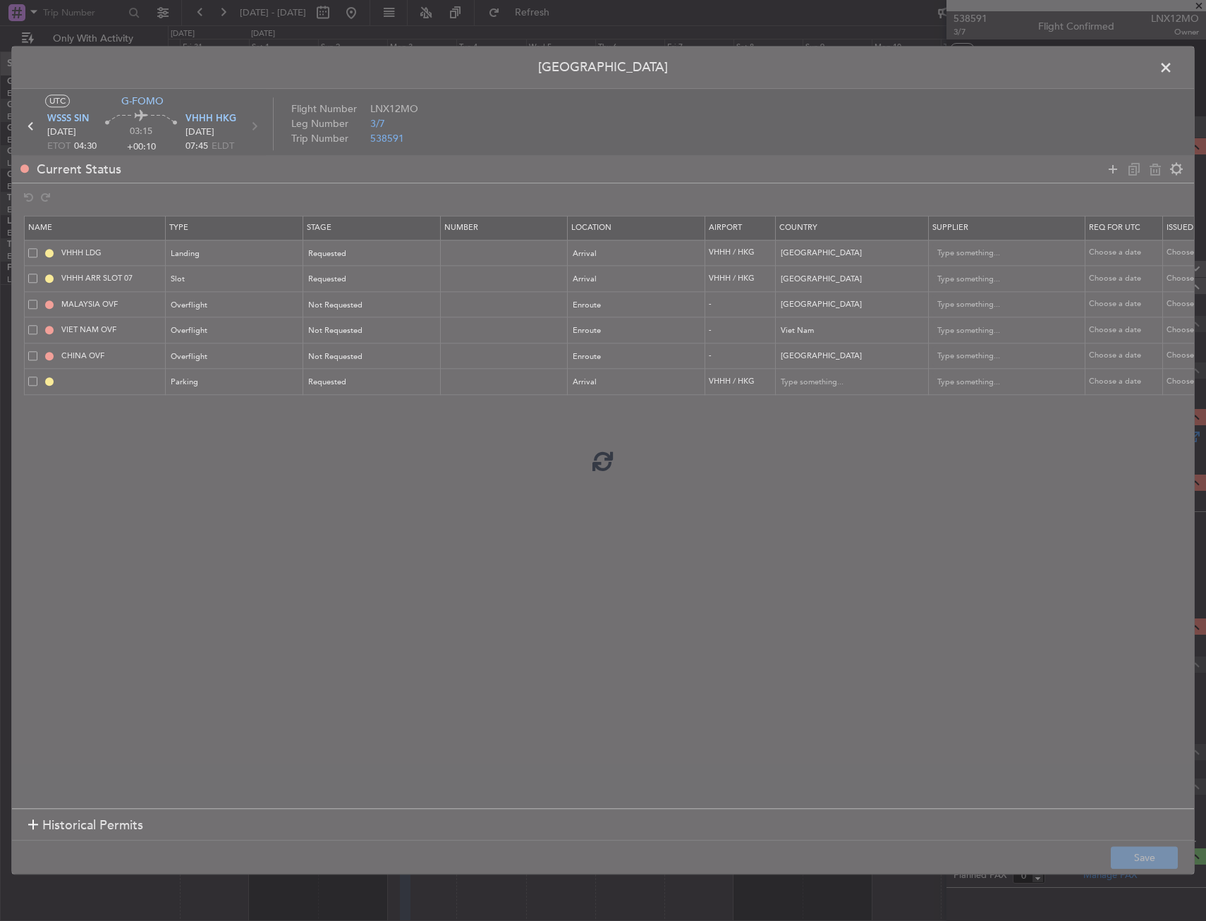
type input "VHHH Parking"
type input "Hong Kong"
type input "NNN"
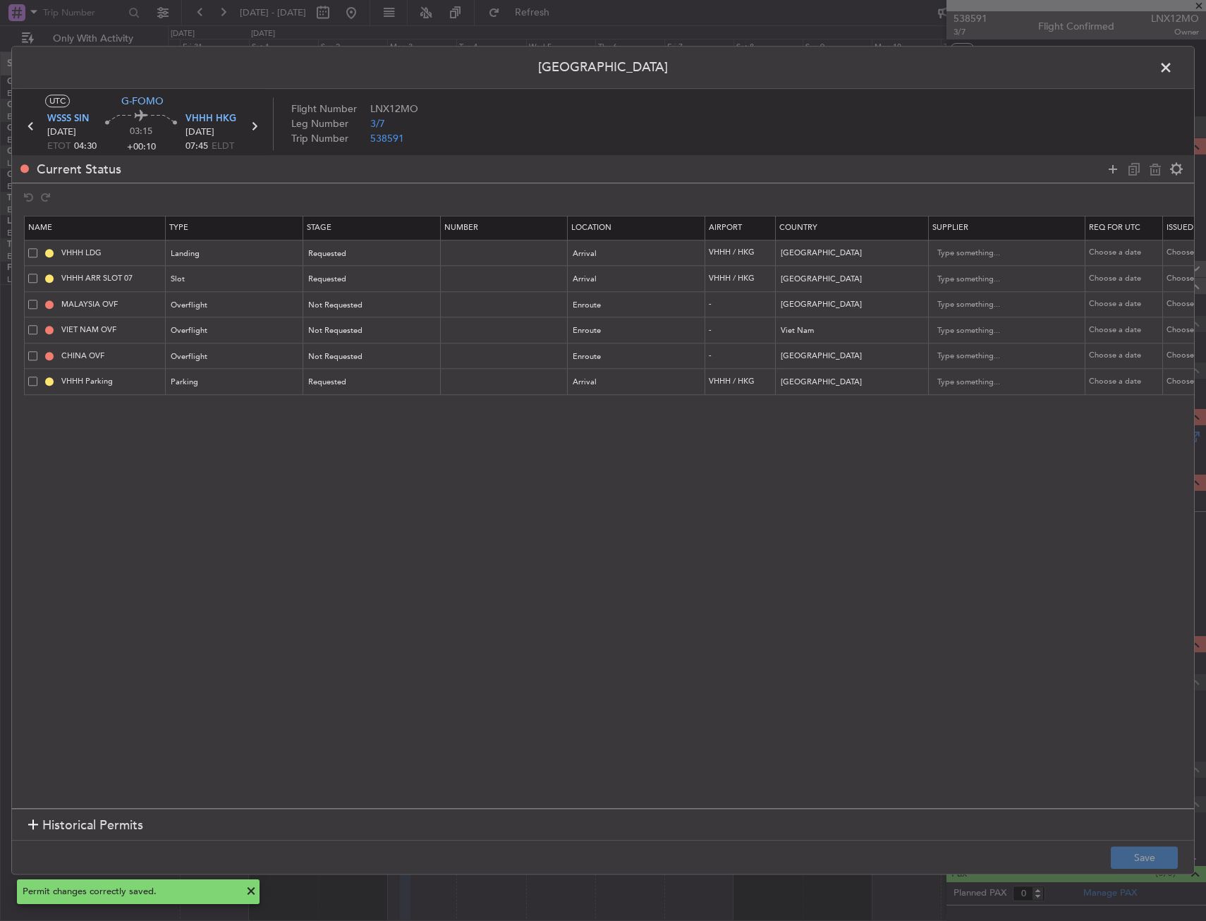
drag, startPoint x: 1166, startPoint y: 72, endPoint x: 1160, endPoint y: 78, distance: 8.0
click at [1173, 72] on span at bounding box center [1173, 71] width 0 height 28
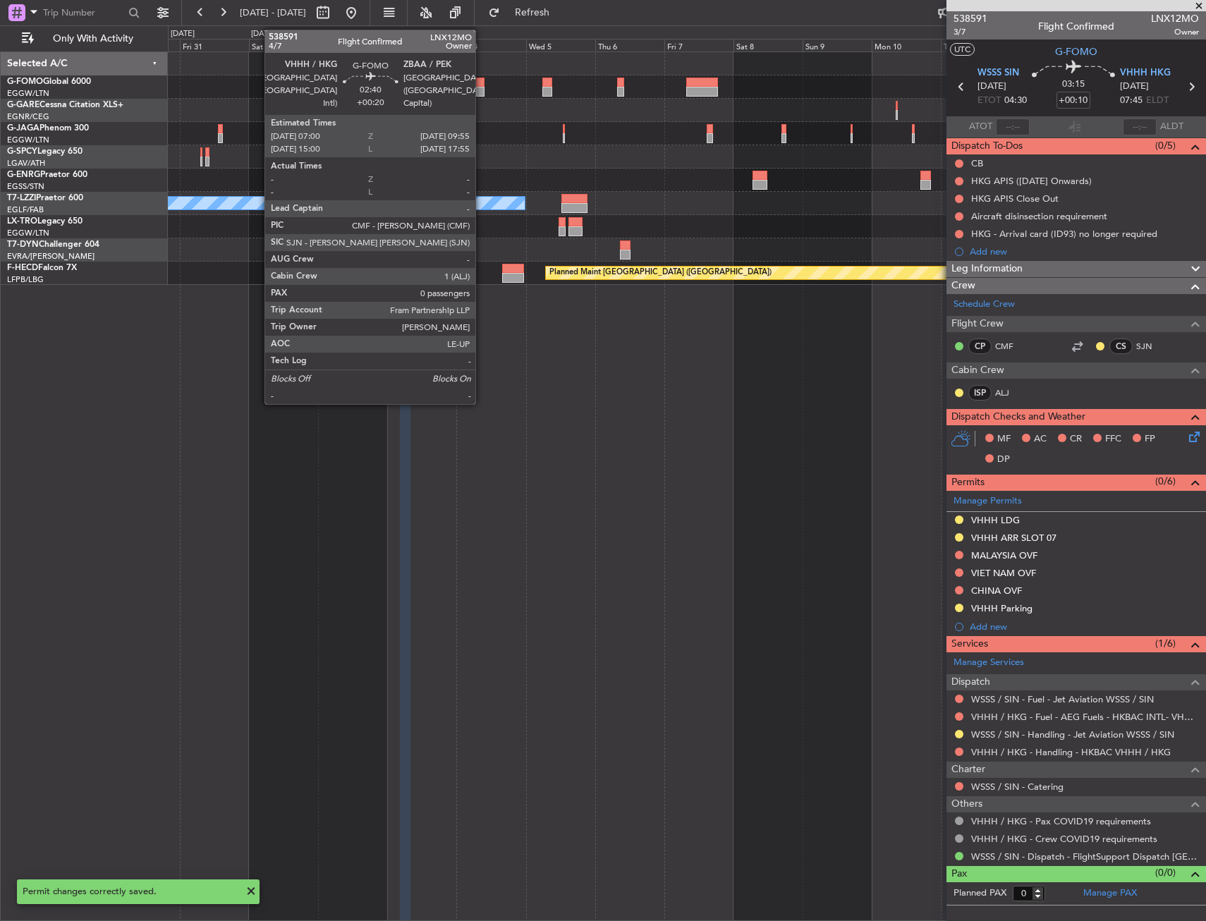
click at [482, 83] on div at bounding box center [480, 83] width 8 height 10
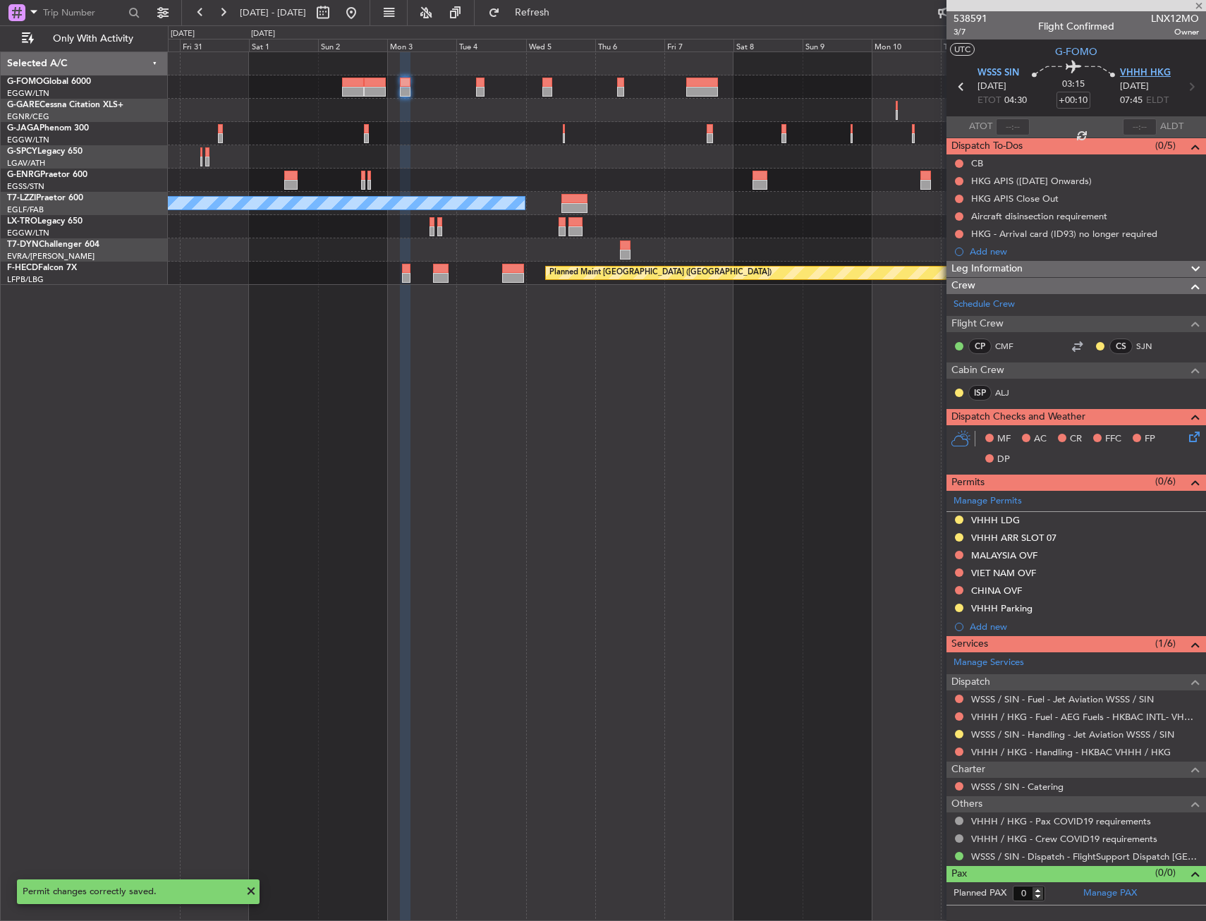
type input "+00:20"
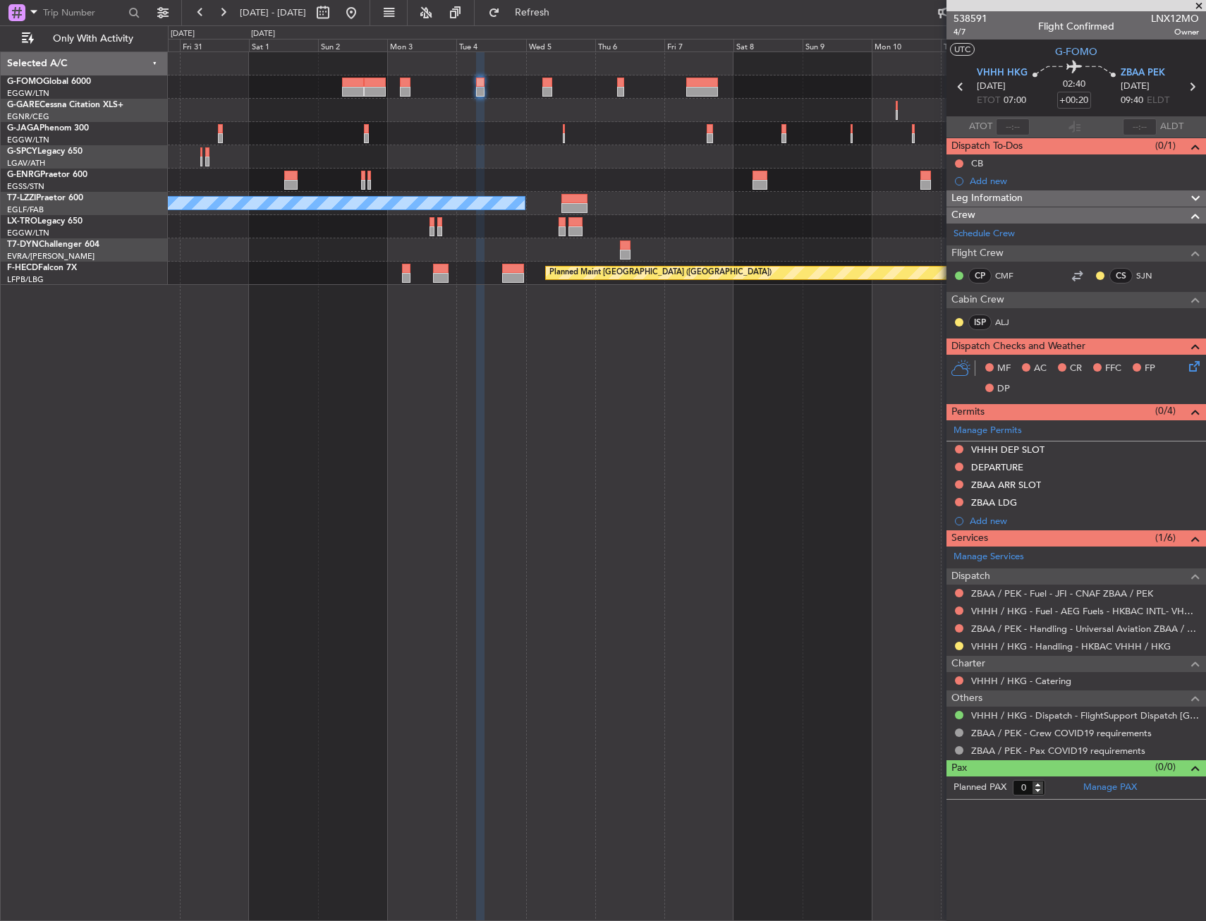
click at [960, 448] on button at bounding box center [959, 449] width 8 height 8
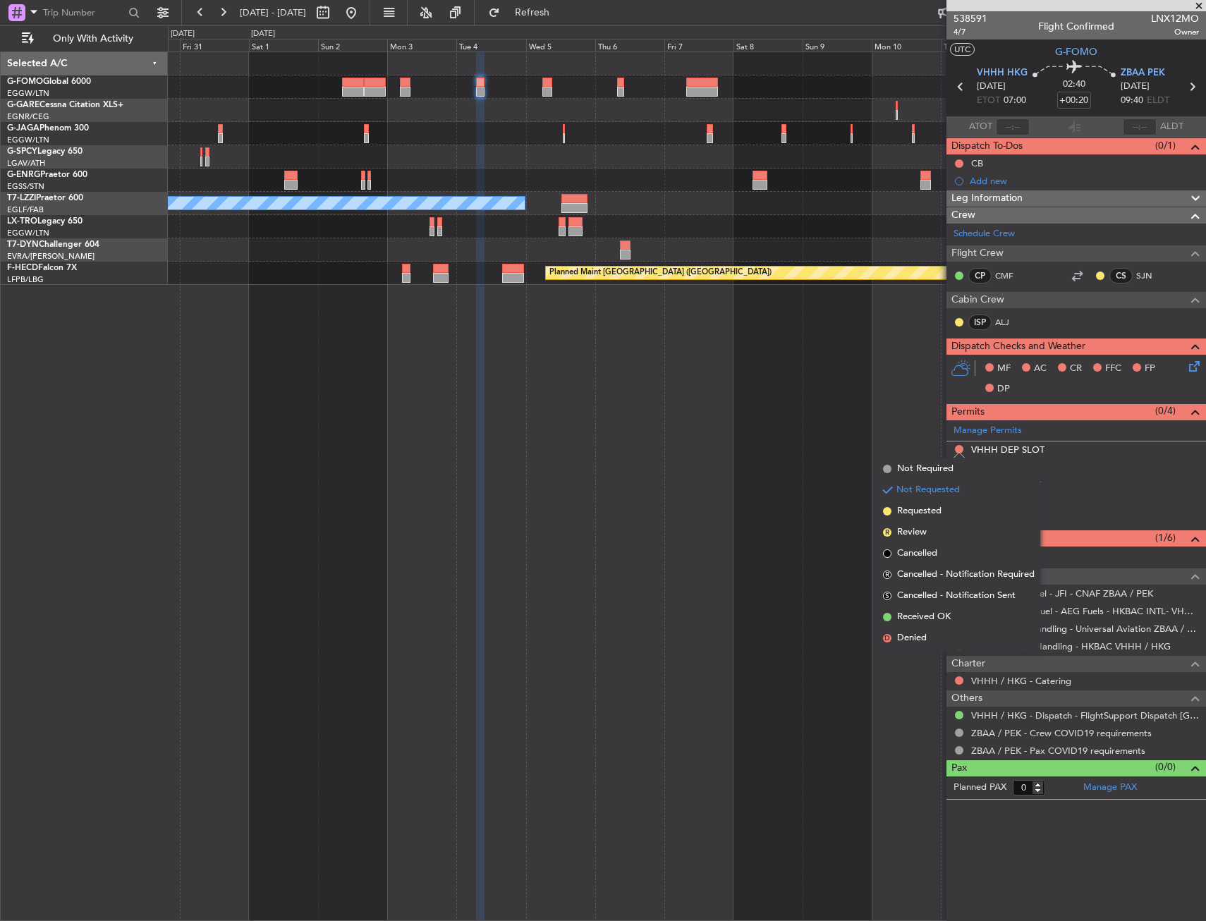
drag, startPoint x: 940, startPoint y: 508, endPoint x: 945, endPoint y: 499, distance: 11.0
click at [939, 508] on span "Requested" at bounding box center [919, 511] width 44 height 14
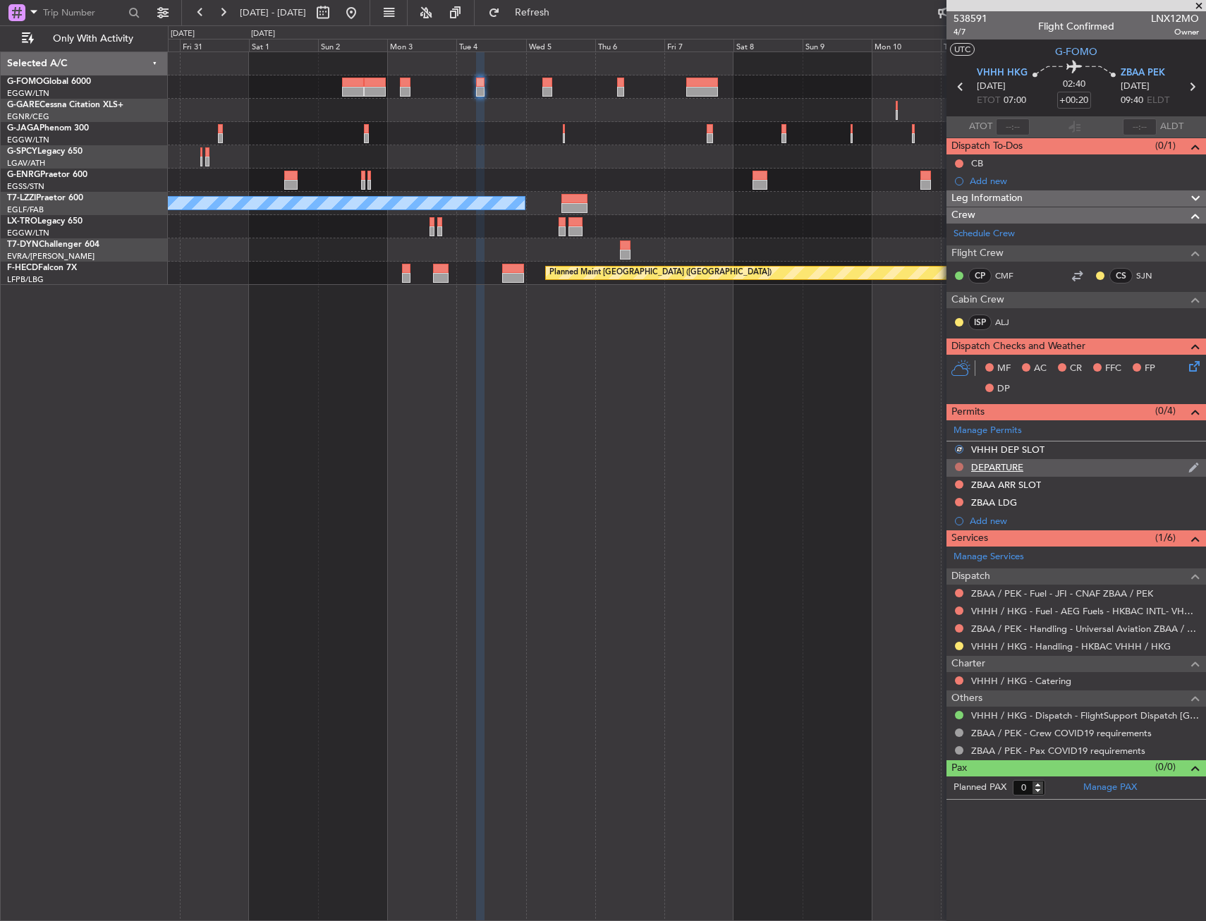
click at [956, 466] on button at bounding box center [959, 467] width 8 height 8
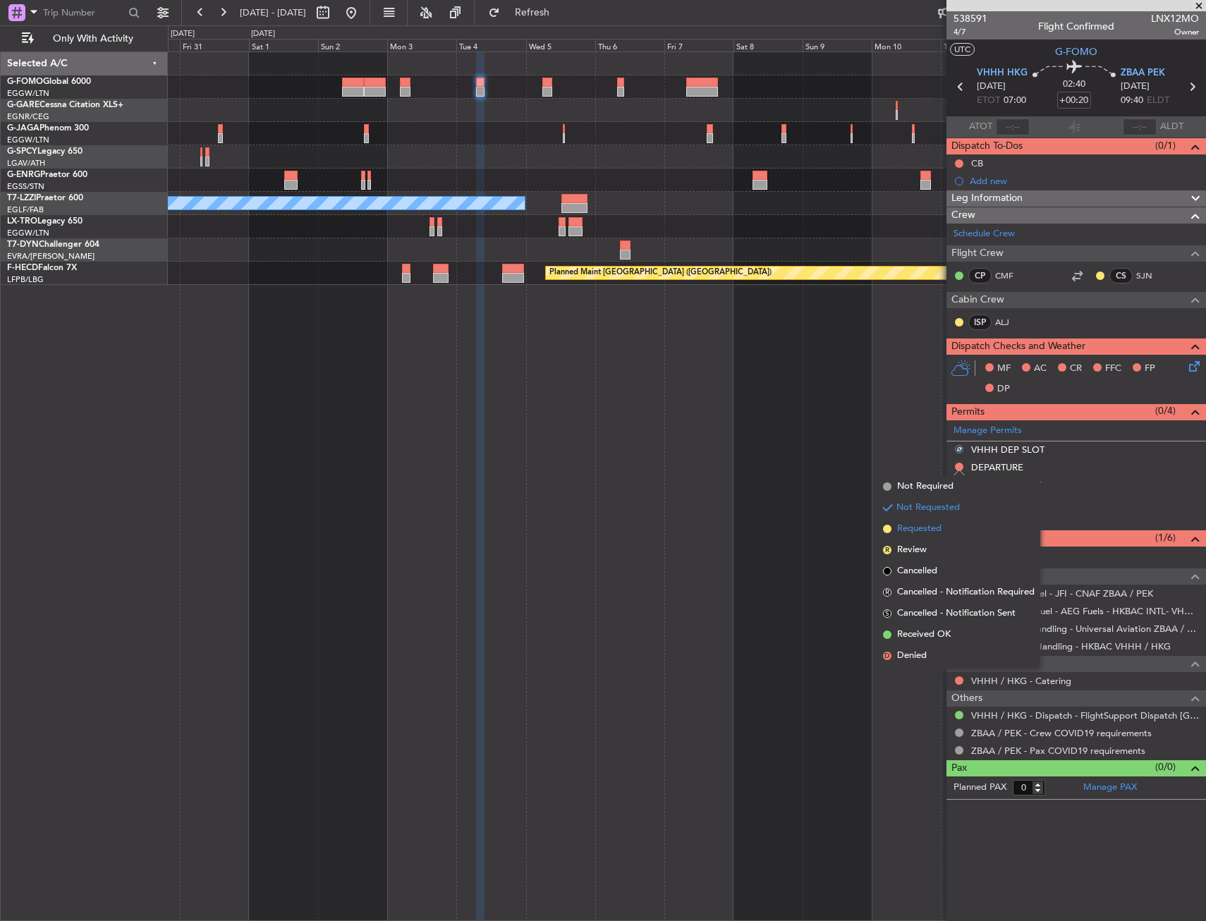
click at [938, 530] on span "Requested" at bounding box center [919, 529] width 44 height 14
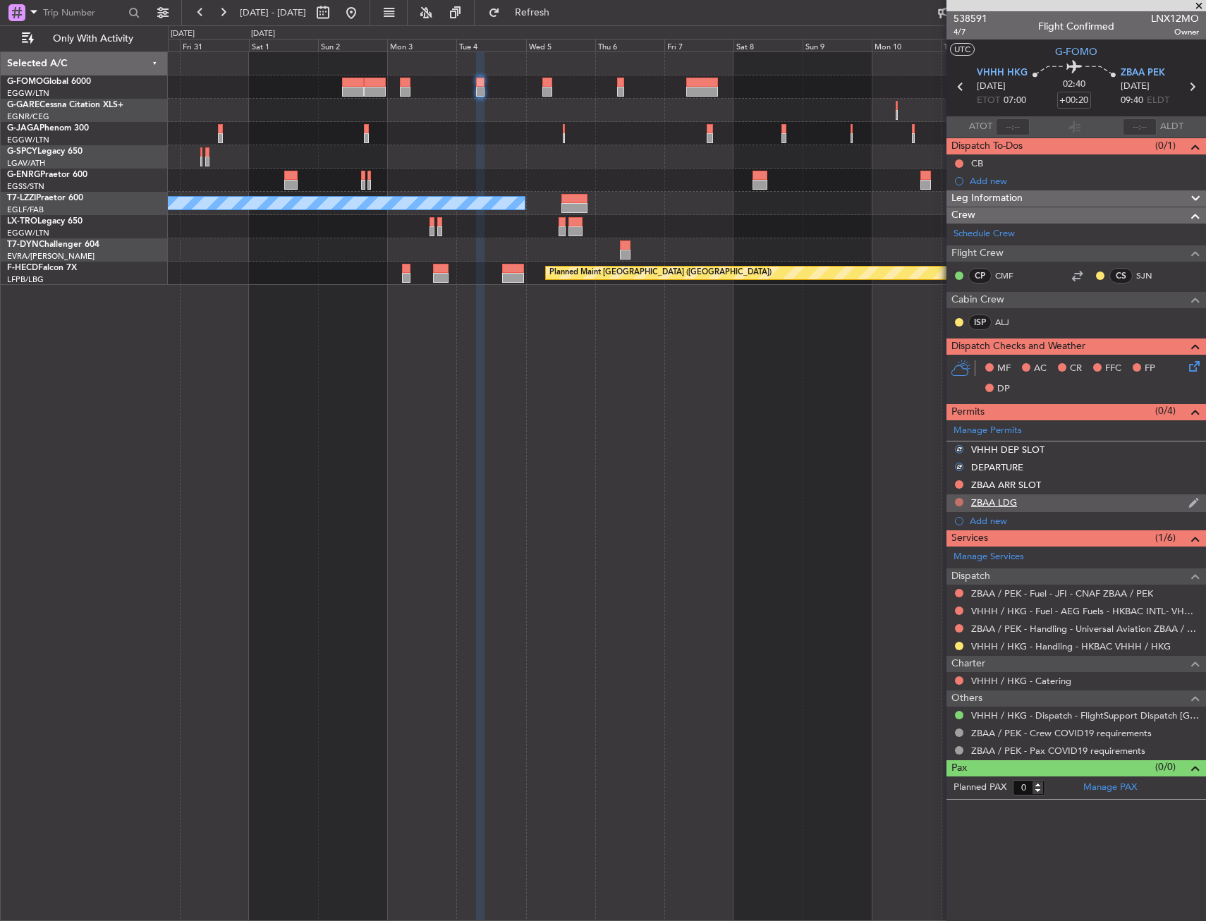
click at [960, 503] on button at bounding box center [959, 502] width 8 height 8
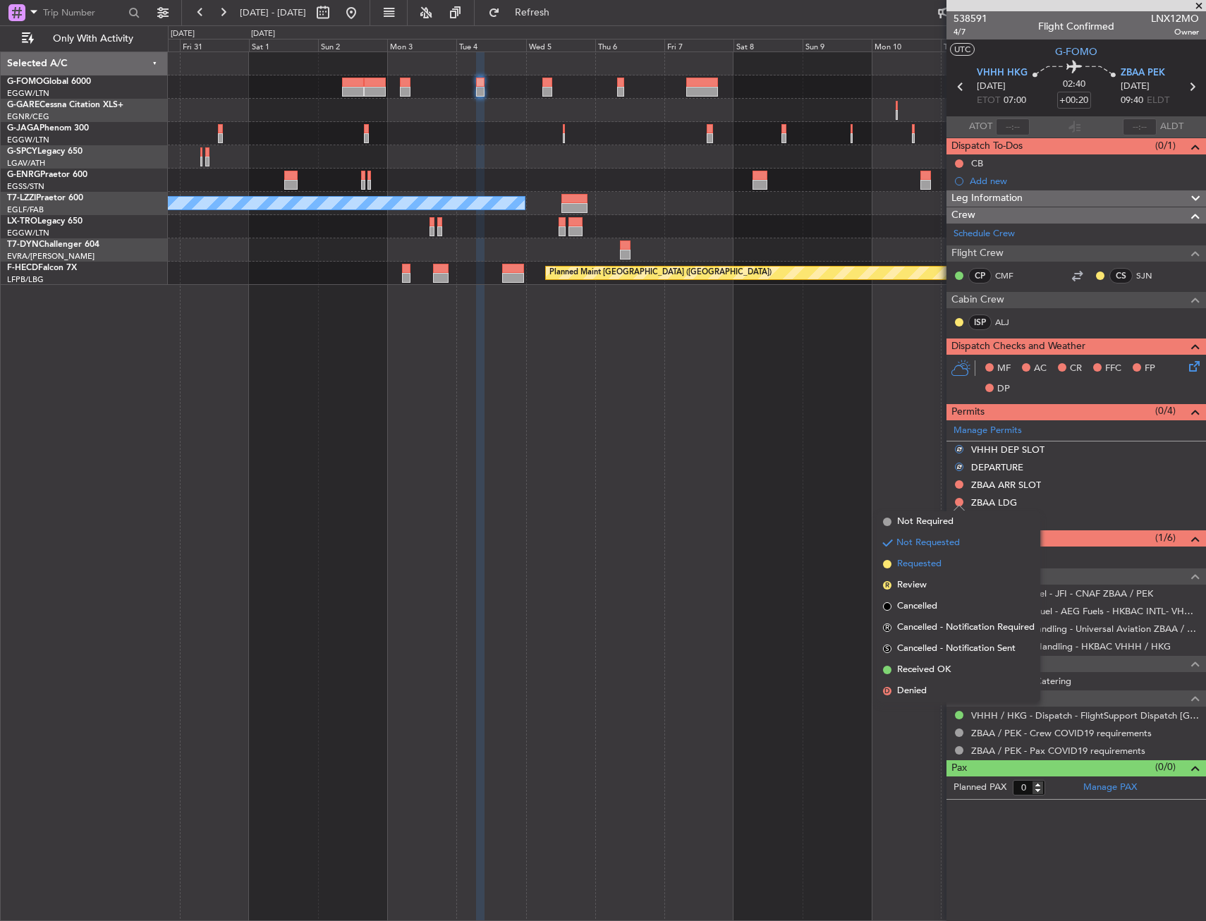
click at [917, 570] on span "Requested" at bounding box center [919, 564] width 44 height 14
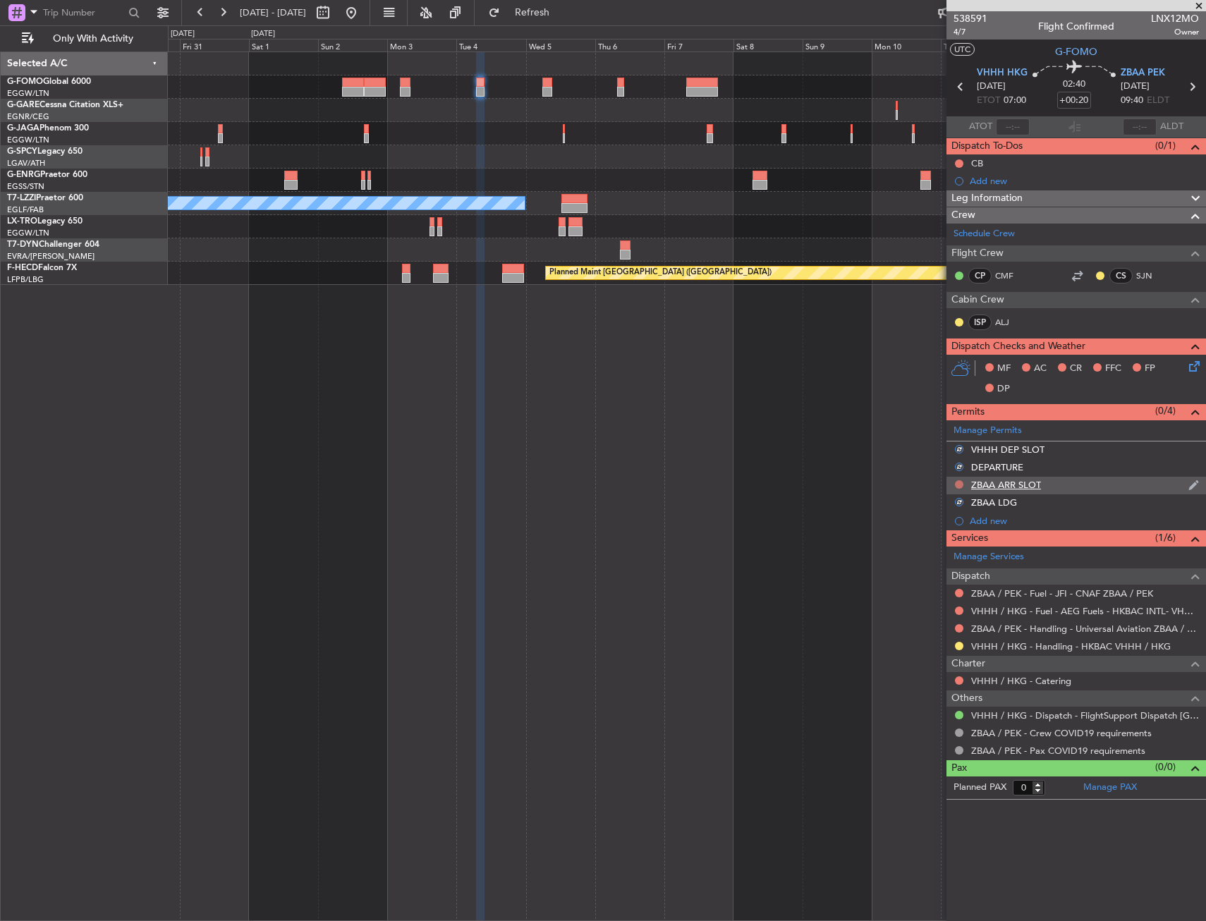
click at [958, 481] on button at bounding box center [959, 484] width 8 height 8
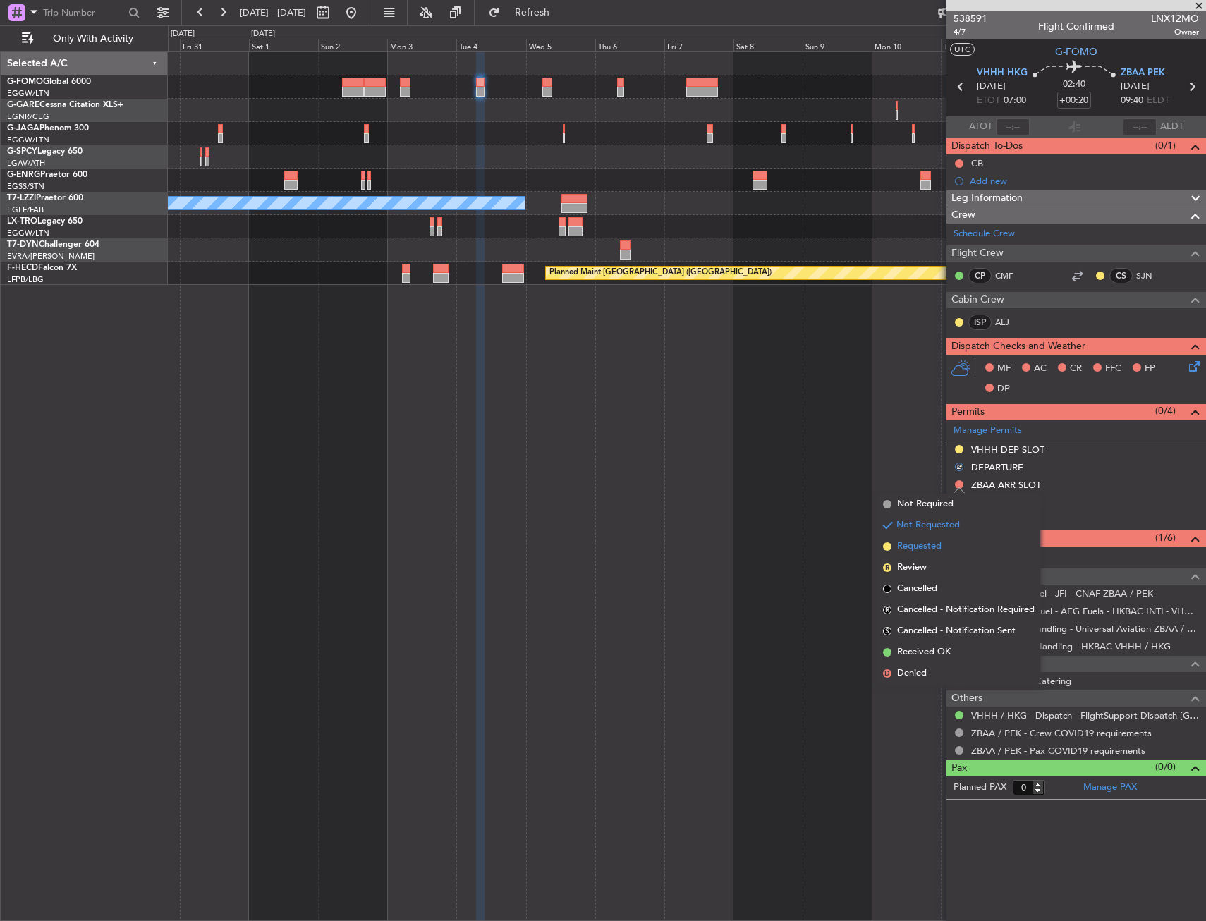
click at [936, 542] on span "Requested" at bounding box center [919, 546] width 44 height 14
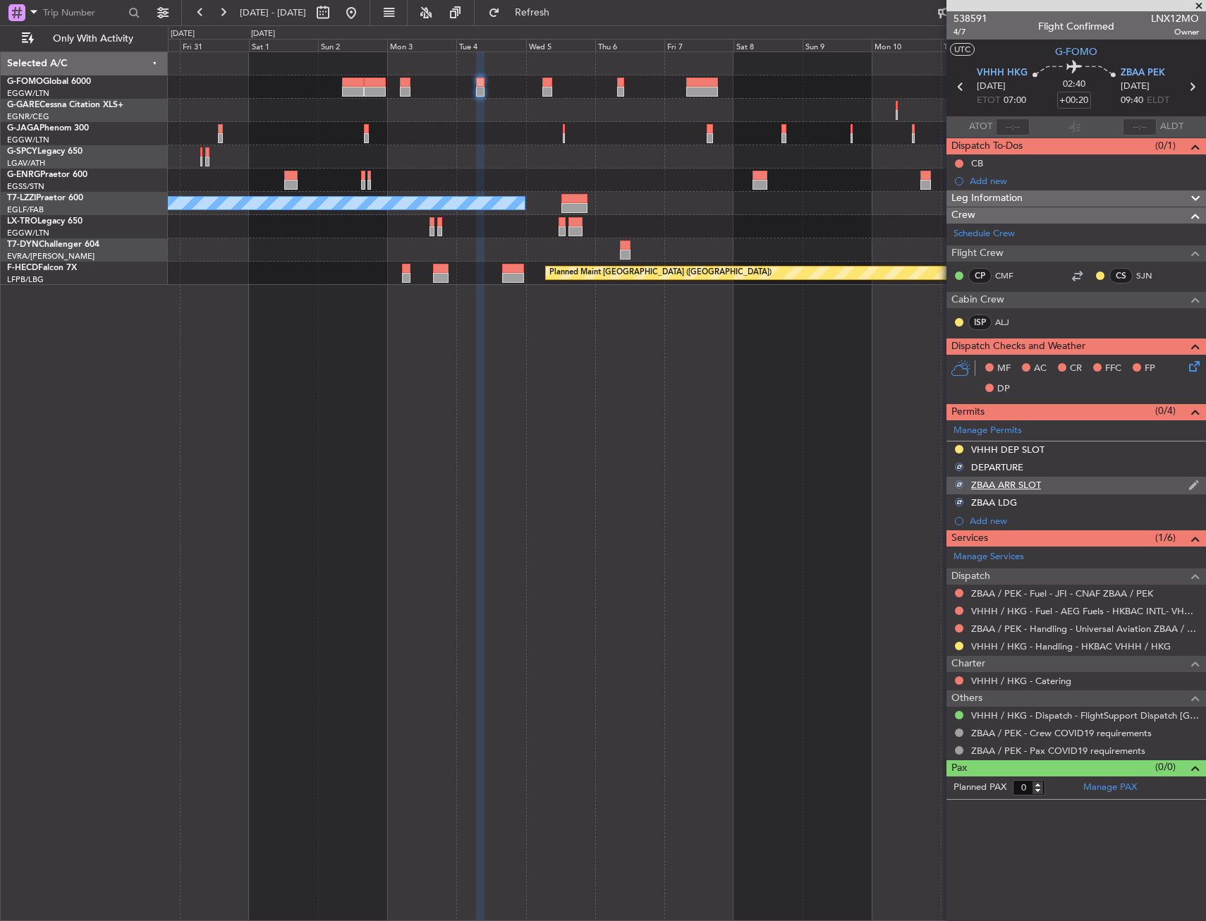
click at [1059, 487] on div "ZBAA ARR SLOT" at bounding box center [1075, 486] width 259 height 18
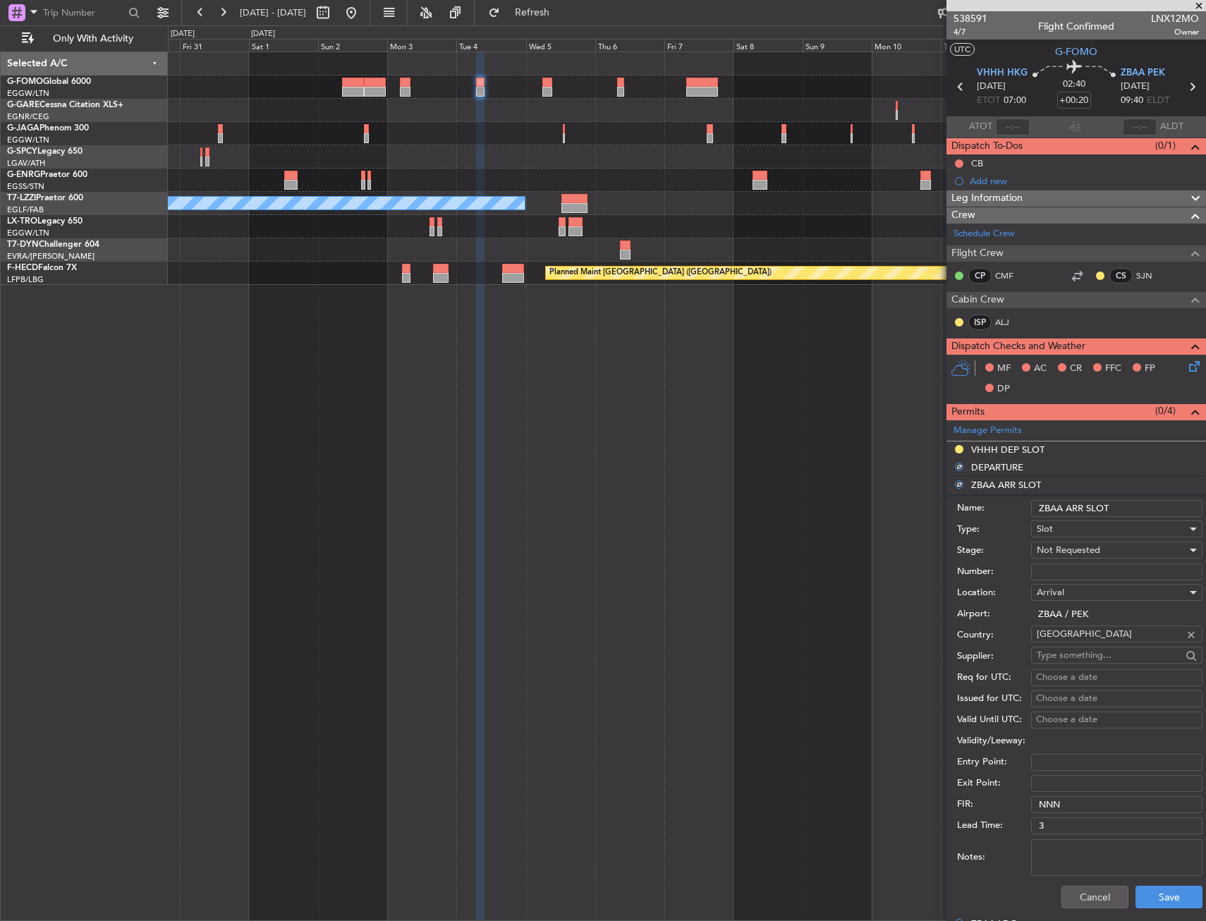
click at [1128, 503] on input "ZBAA ARR SLOT" at bounding box center [1116, 508] width 171 height 17
type input "ZBAA ARR SLOT 0940Z"
click at [1144, 896] on button "Save" at bounding box center [1168, 897] width 67 height 23
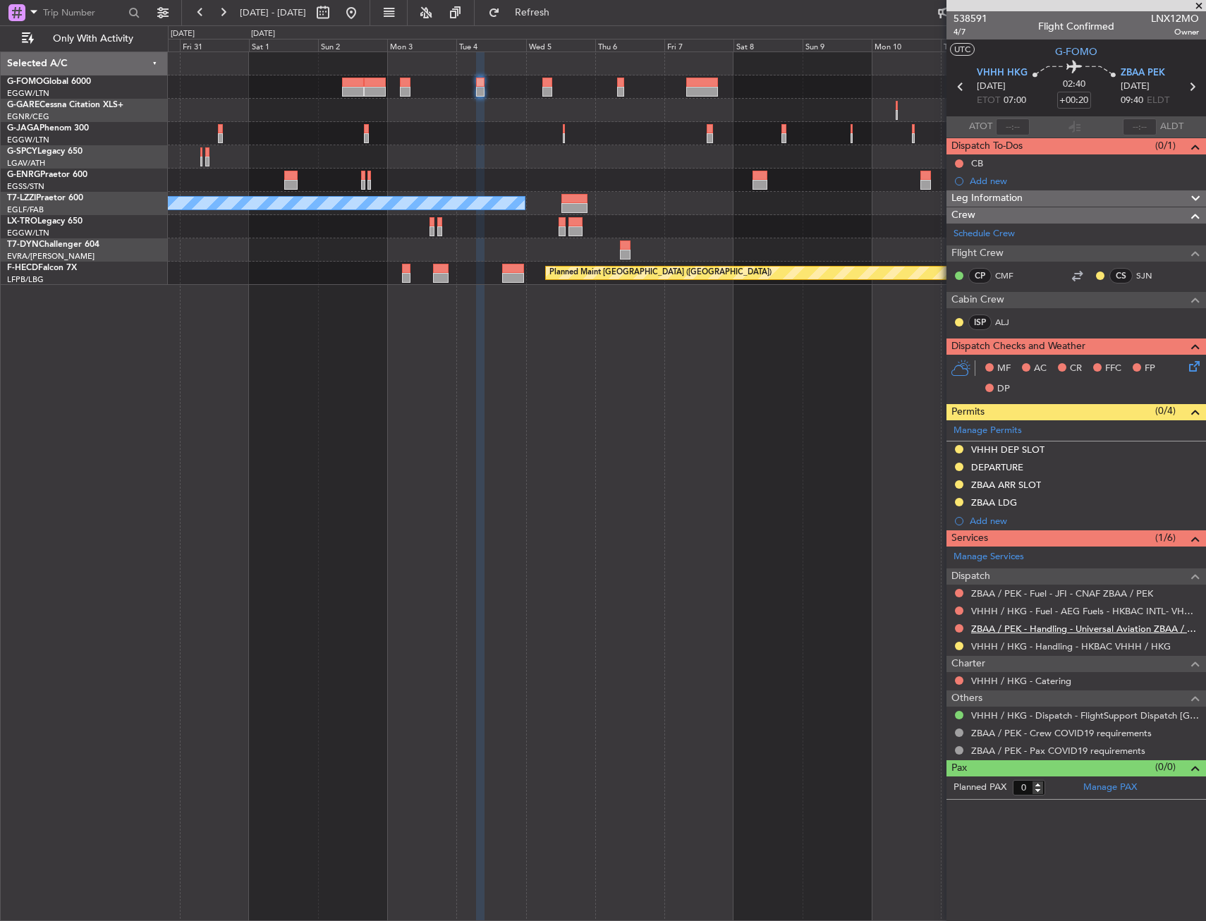
click at [1092, 628] on link "ZBAA / PEK - Handling - Universal Aviation ZBAA / PEK" at bounding box center [1085, 629] width 228 height 12
drag, startPoint x: 1105, startPoint y: 444, endPoint x: 1109, endPoint y: 457, distance: 13.4
click at [1105, 444] on div "VHHH DEP SLOT" at bounding box center [1075, 450] width 259 height 18
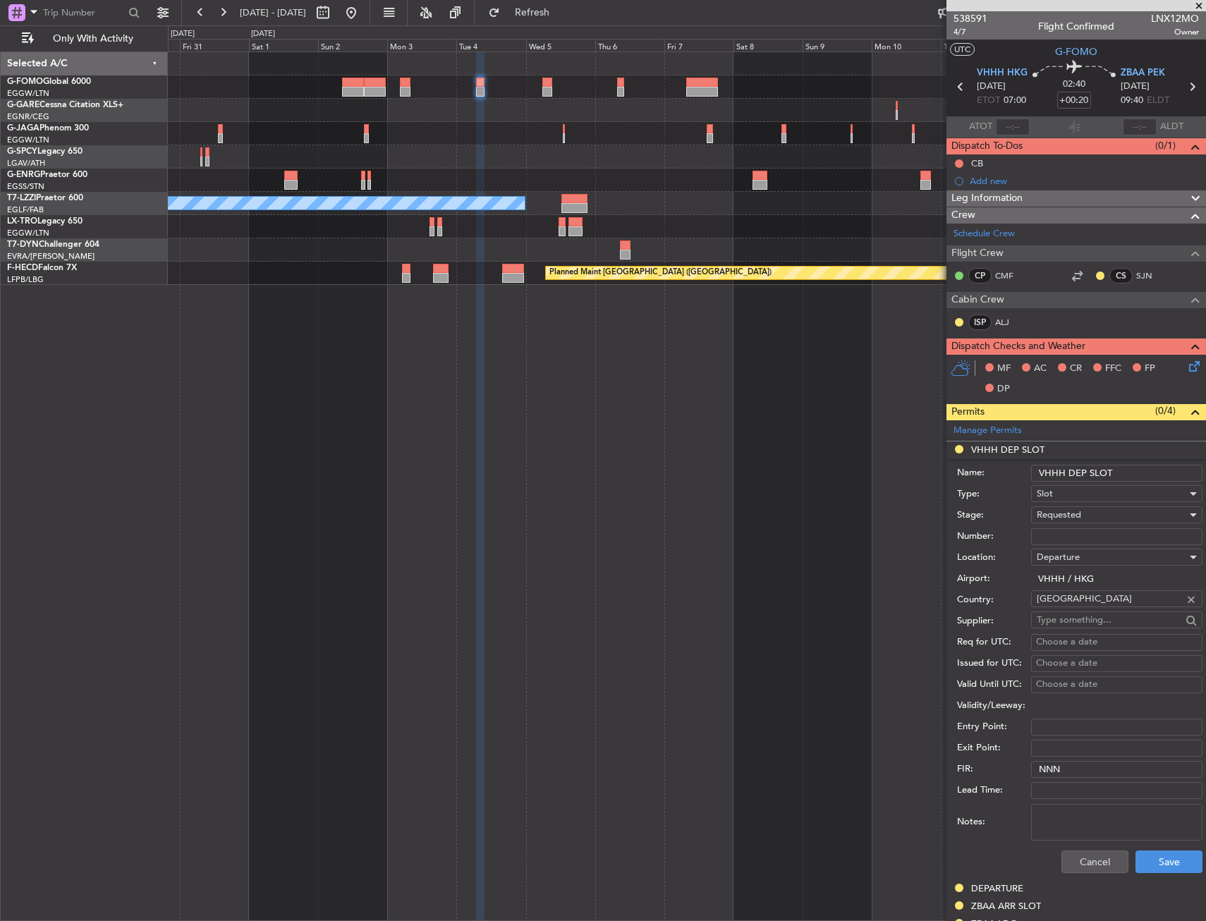
click at [1141, 475] on input "VHHH DEP SLOT" at bounding box center [1116, 473] width 171 height 17
type input "VHHH DEP SLOT 0700Z"
click at [1157, 862] on button "Save" at bounding box center [1168, 861] width 67 height 23
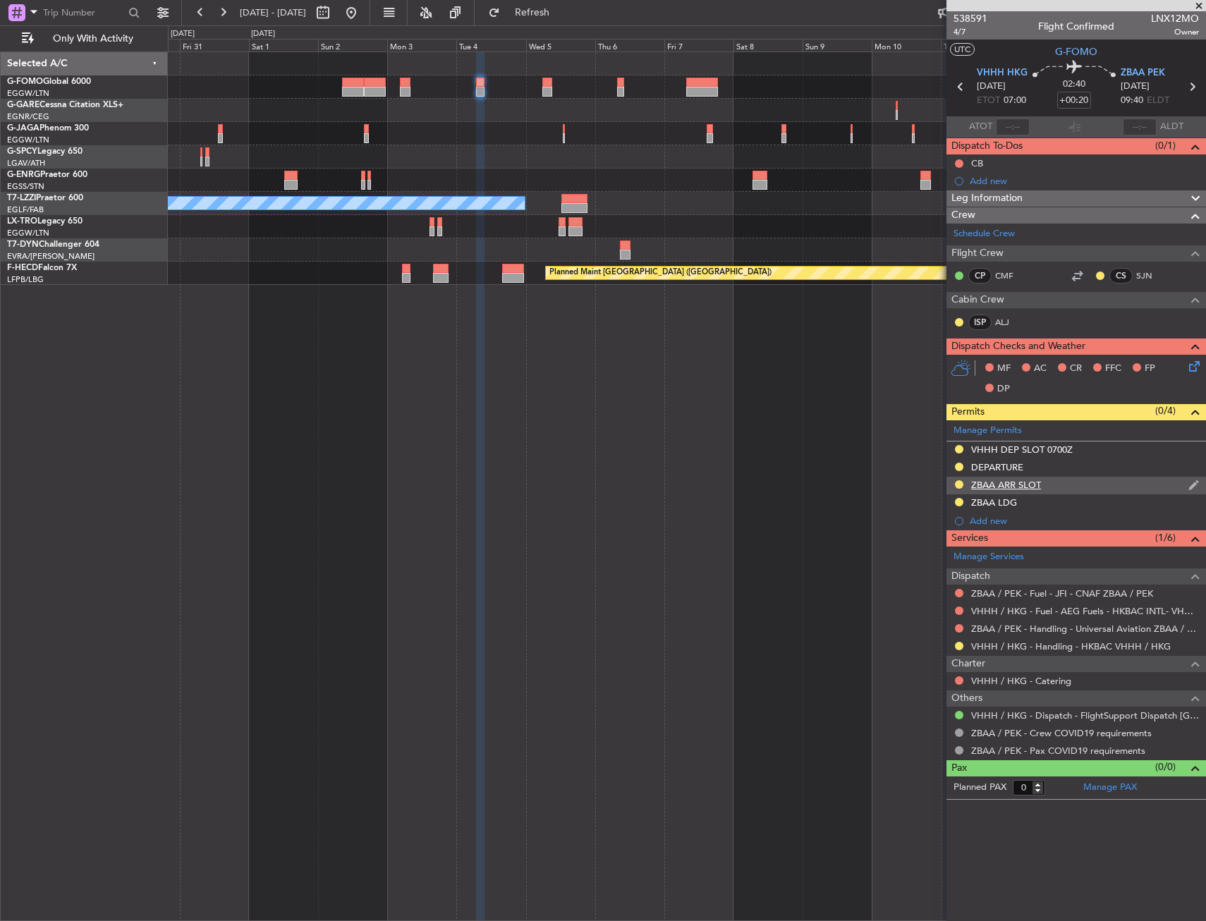
click at [1073, 477] on div "ZBAA ARR SLOT" at bounding box center [1075, 486] width 259 height 18
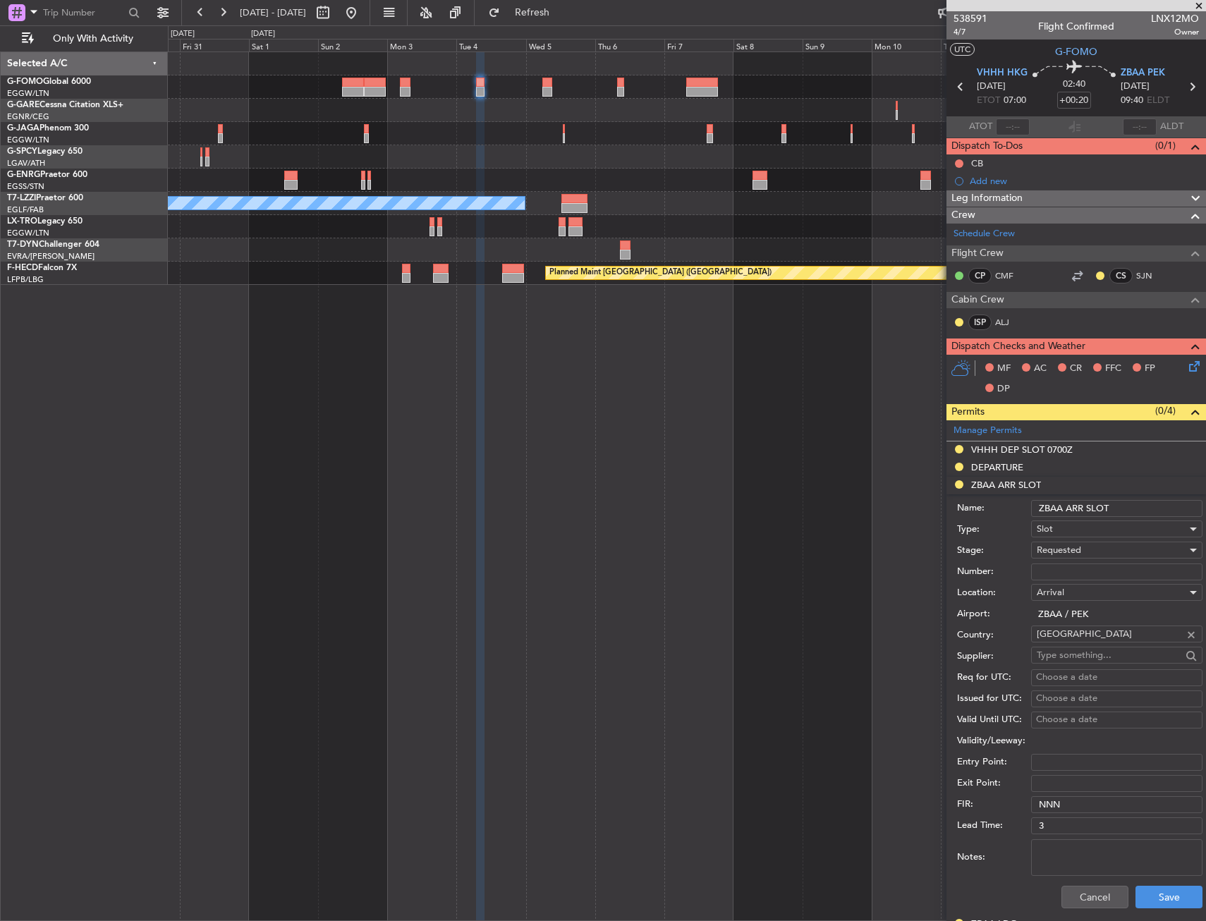
click at [1149, 510] on input "ZBAA ARR SLOT" at bounding box center [1116, 508] width 171 height 17
type input "ZBAA ARR SLOT 0940Z"
click at [1150, 902] on button "Save" at bounding box center [1168, 897] width 67 height 23
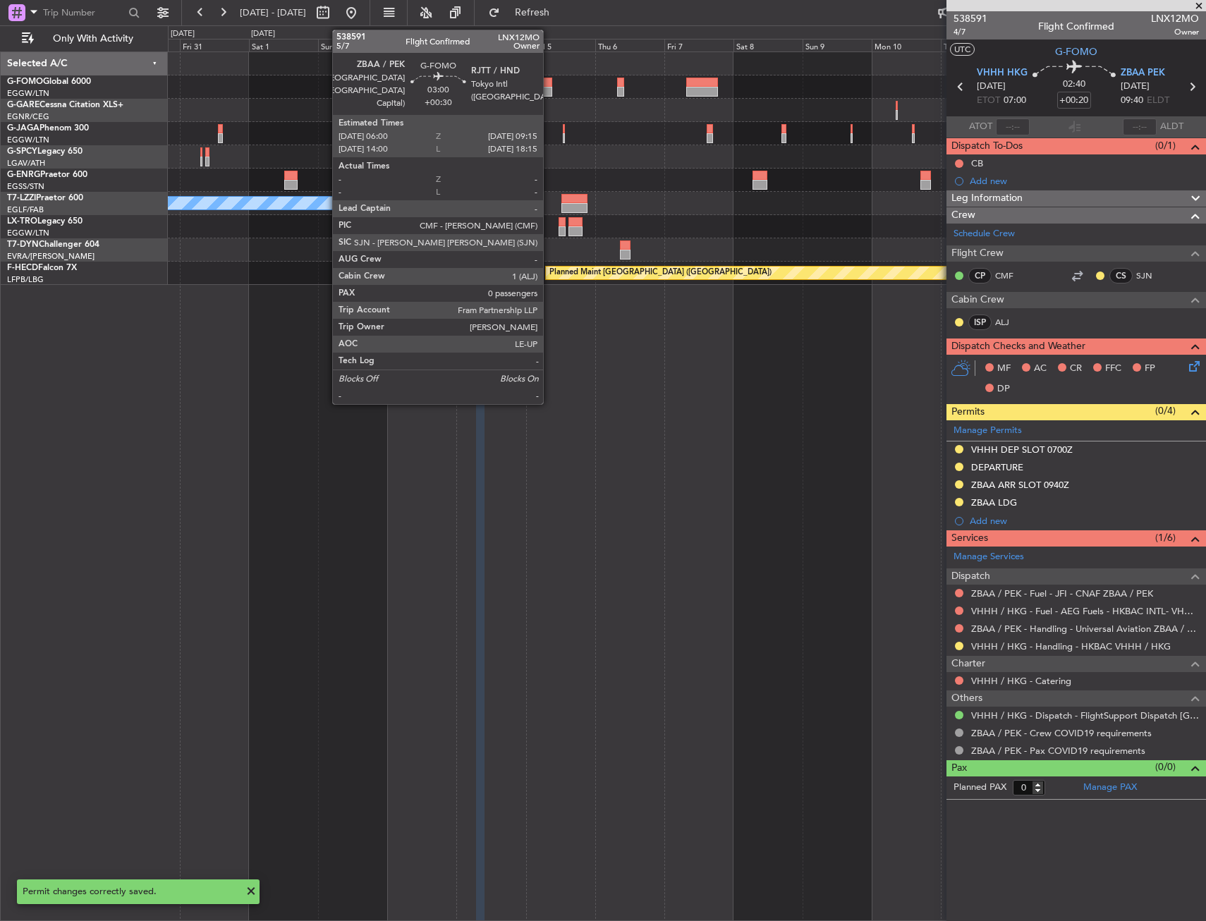
click at [549, 85] on div at bounding box center [547, 83] width 10 height 10
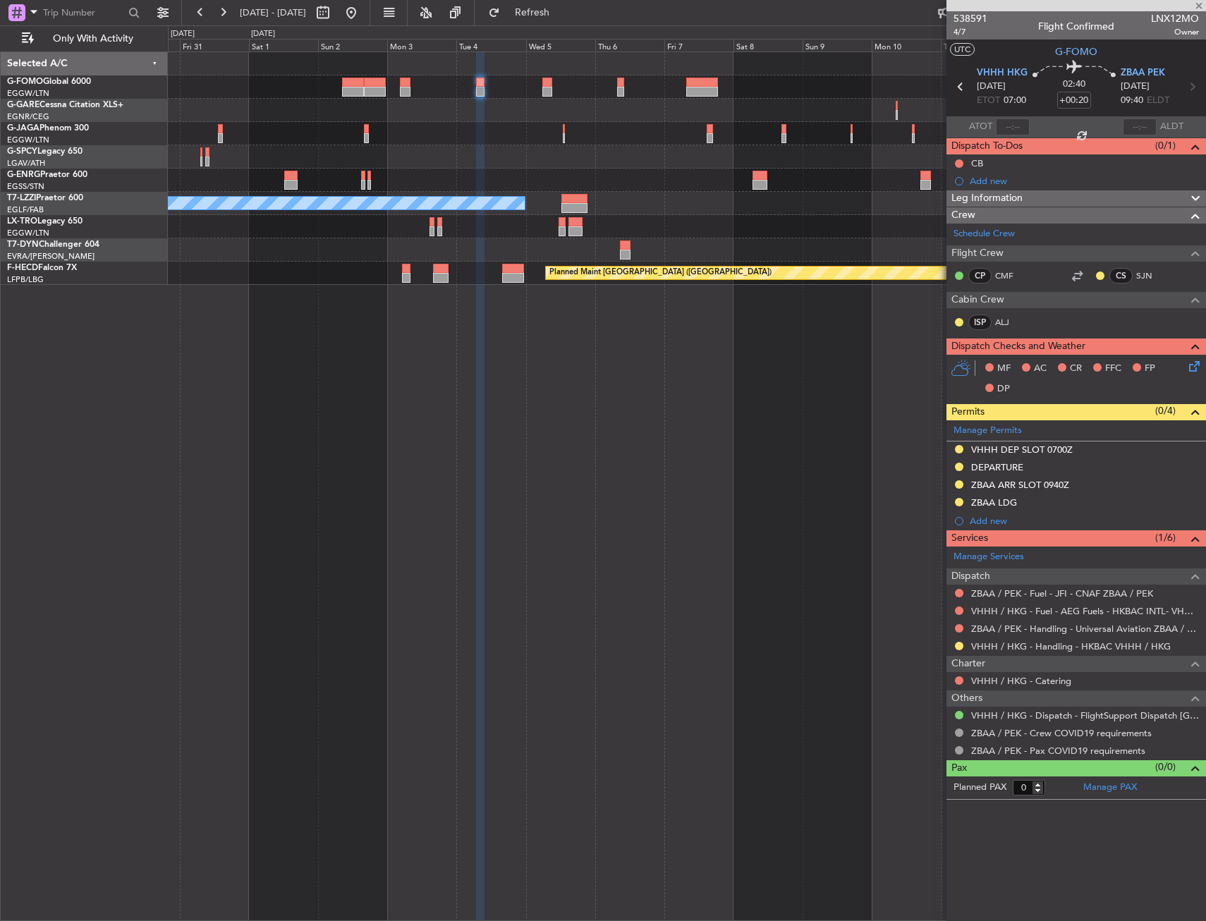
type input "+00:30"
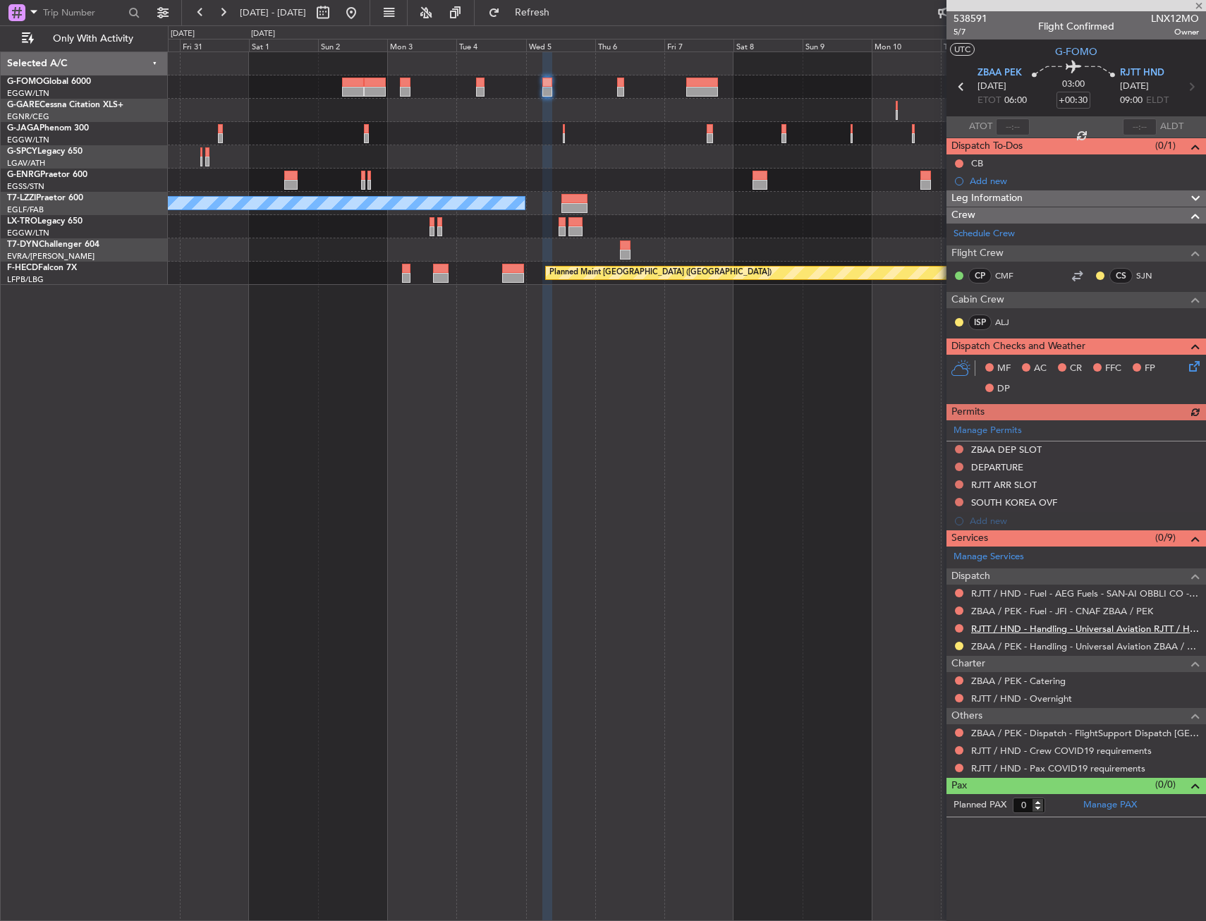
click at [1081, 630] on link "RJTT / HND - Handling - Universal Aviation RJTT / HND" at bounding box center [1085, 629] width 228 height 12
click at [960, 733] on button at bounding box center [959, 732] width 8 height 8
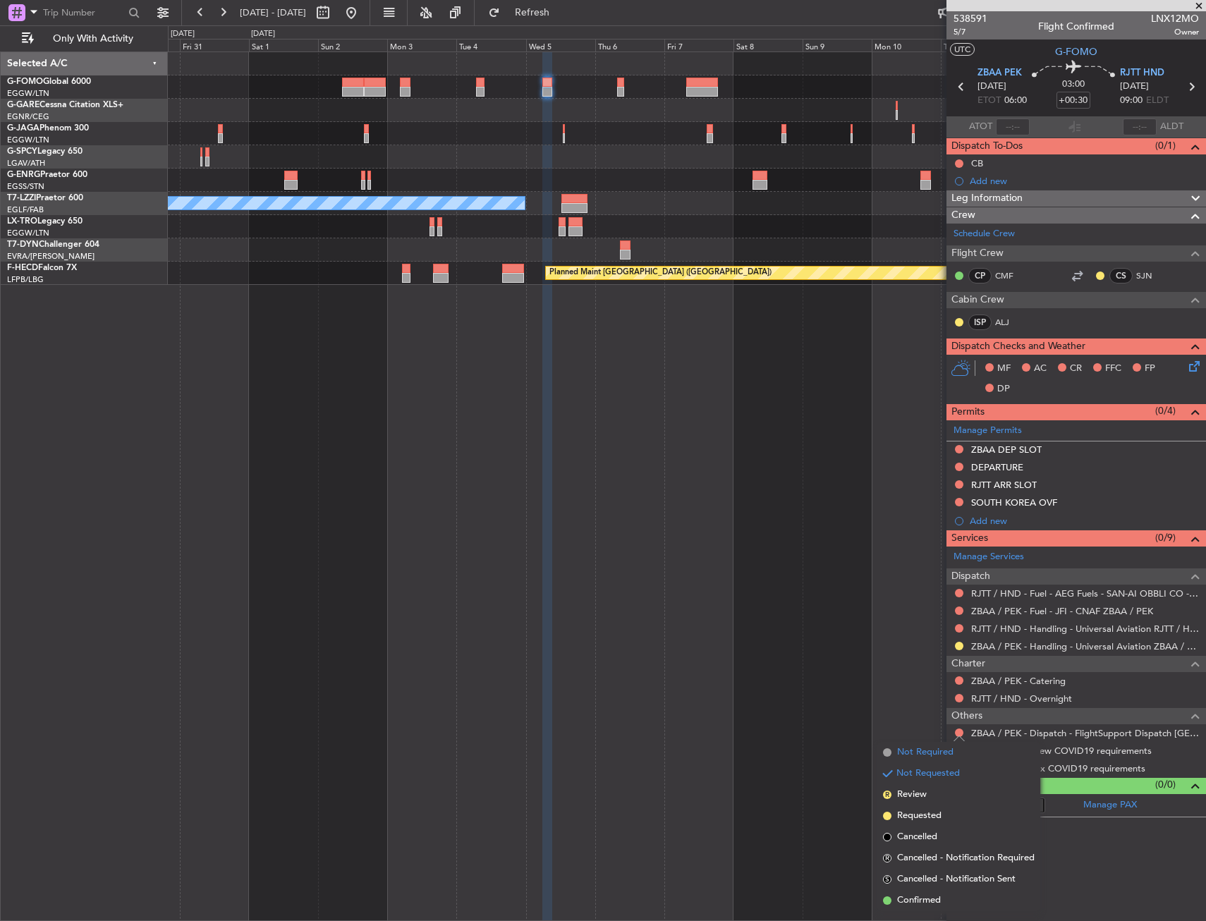
click at [893, 752] on li "Not Required" at bounding box center [958, 752] width 163 height 21
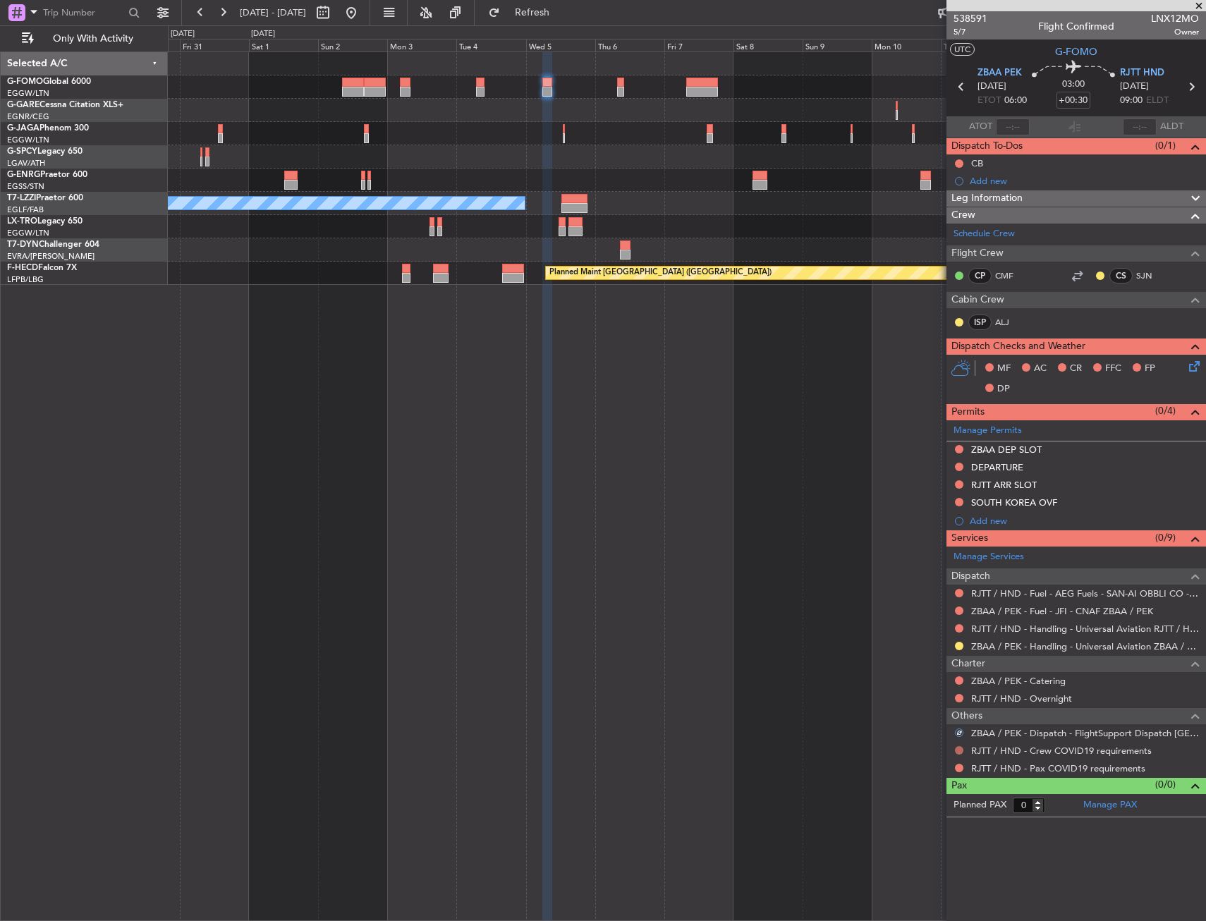
click at [958, 749] on button at bounding box center [959, 750] width 8 height 8
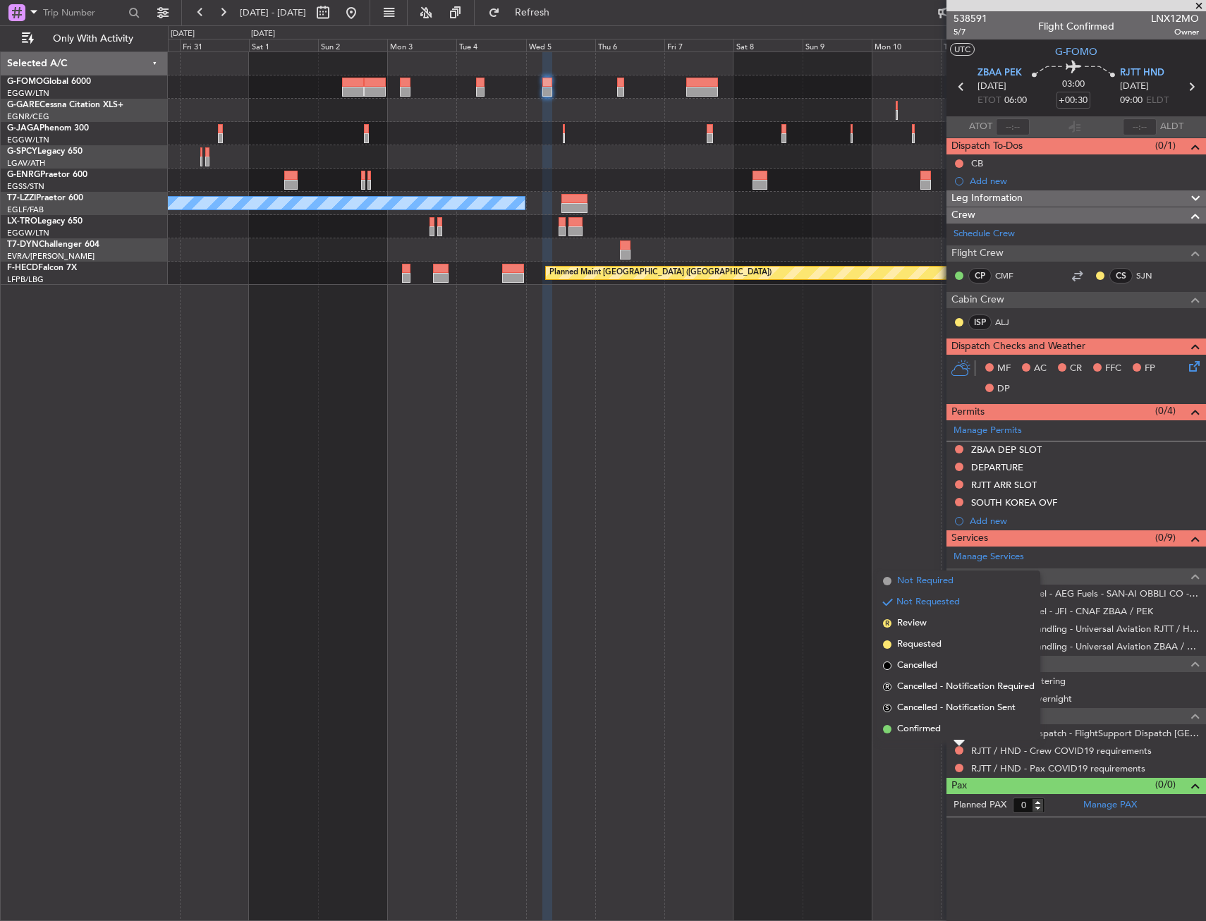
click at [914, 577] on span "Not Required" at bounding box center [925, 581] width 56 height 14
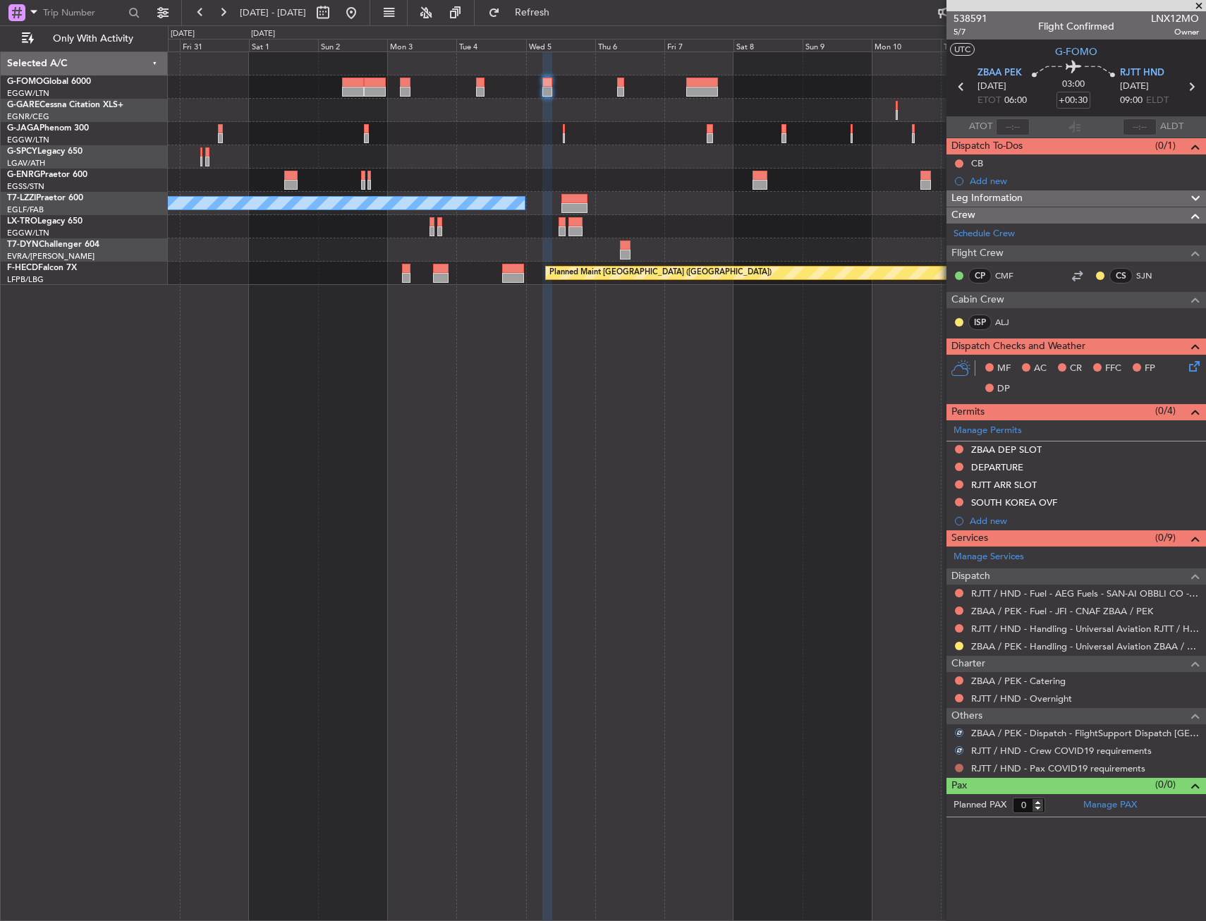
click at [958, 766] on button at bounding box center [959, 768] width 8 height 8
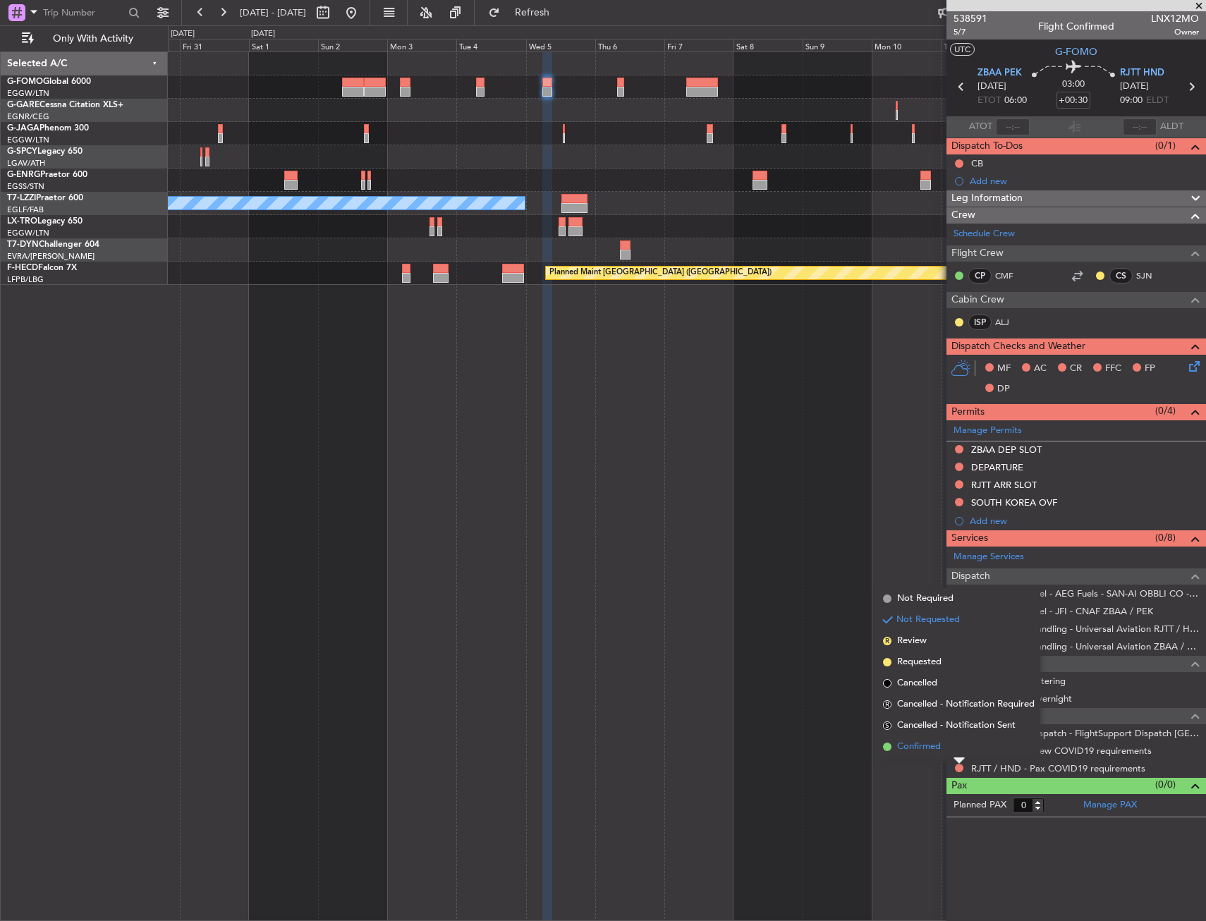
click at [913, 740] on span "Confirmed" at bounding box center [919, 747] width 44 height 14
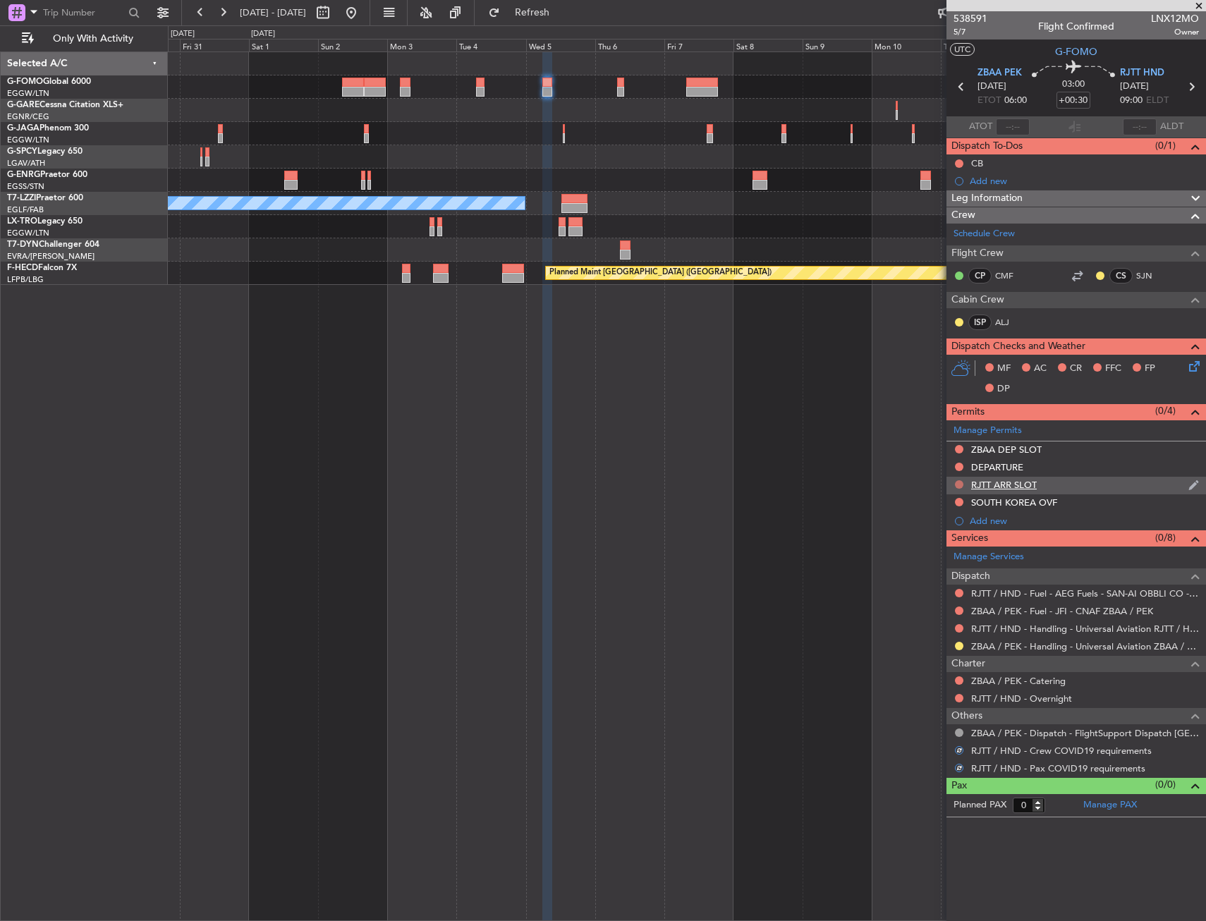
click at [958, 482] on button at bounding box center [959, 484] width 8 height 8
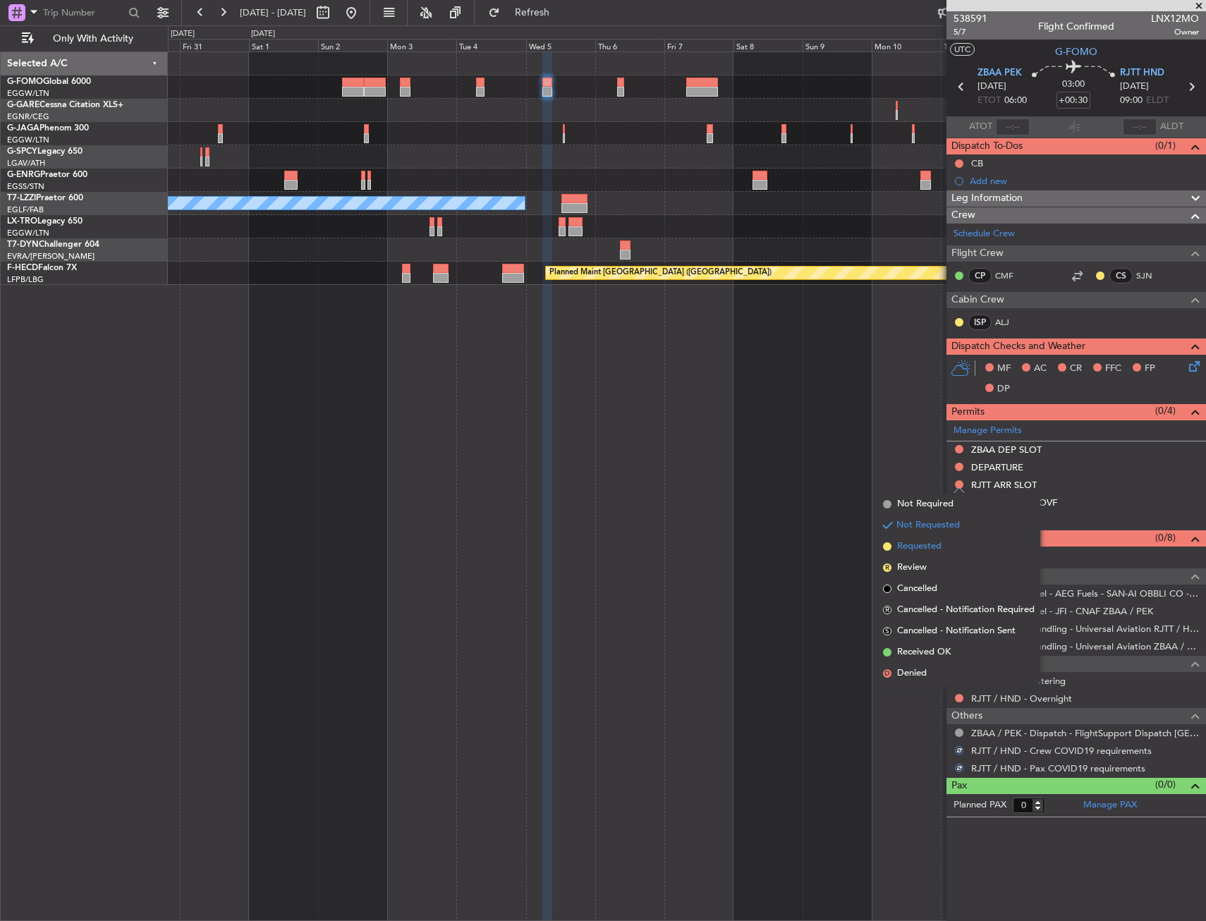
click at [936, 549] on span "Requested" at bounding box center [919, 546] width 44 height 14
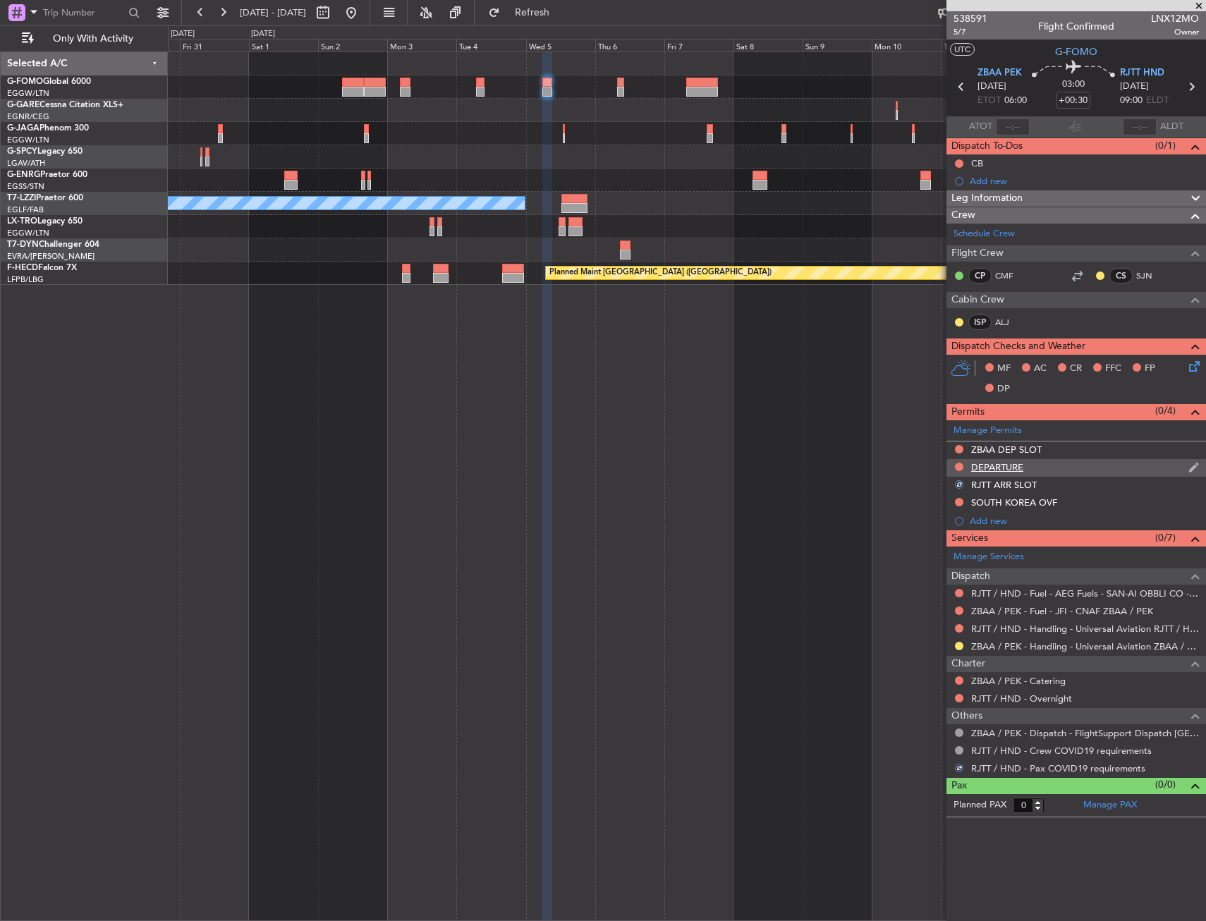
click at [959, 461] on div at bounding box center [958, 466] width 11 height 11
drag, startPoint x: 961, startPoint y: 464, endPoint x: 959, endPoint y: 474, distance: 10.1
click at [961, 465] on button at bounding box center [959, 467] width 8 height 8
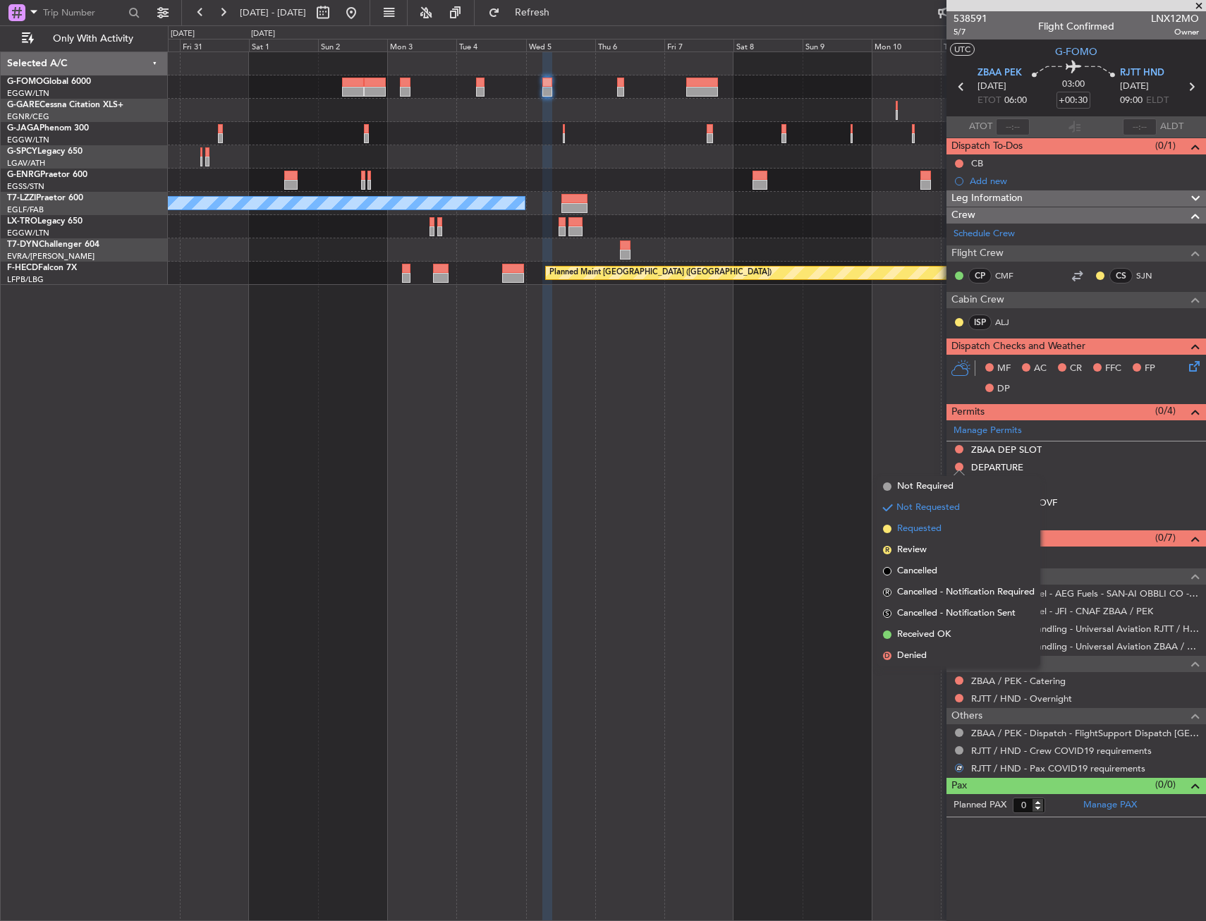
click at [936, 528] on span "Requested" at bounding box center [919, 529] width 44 height 14
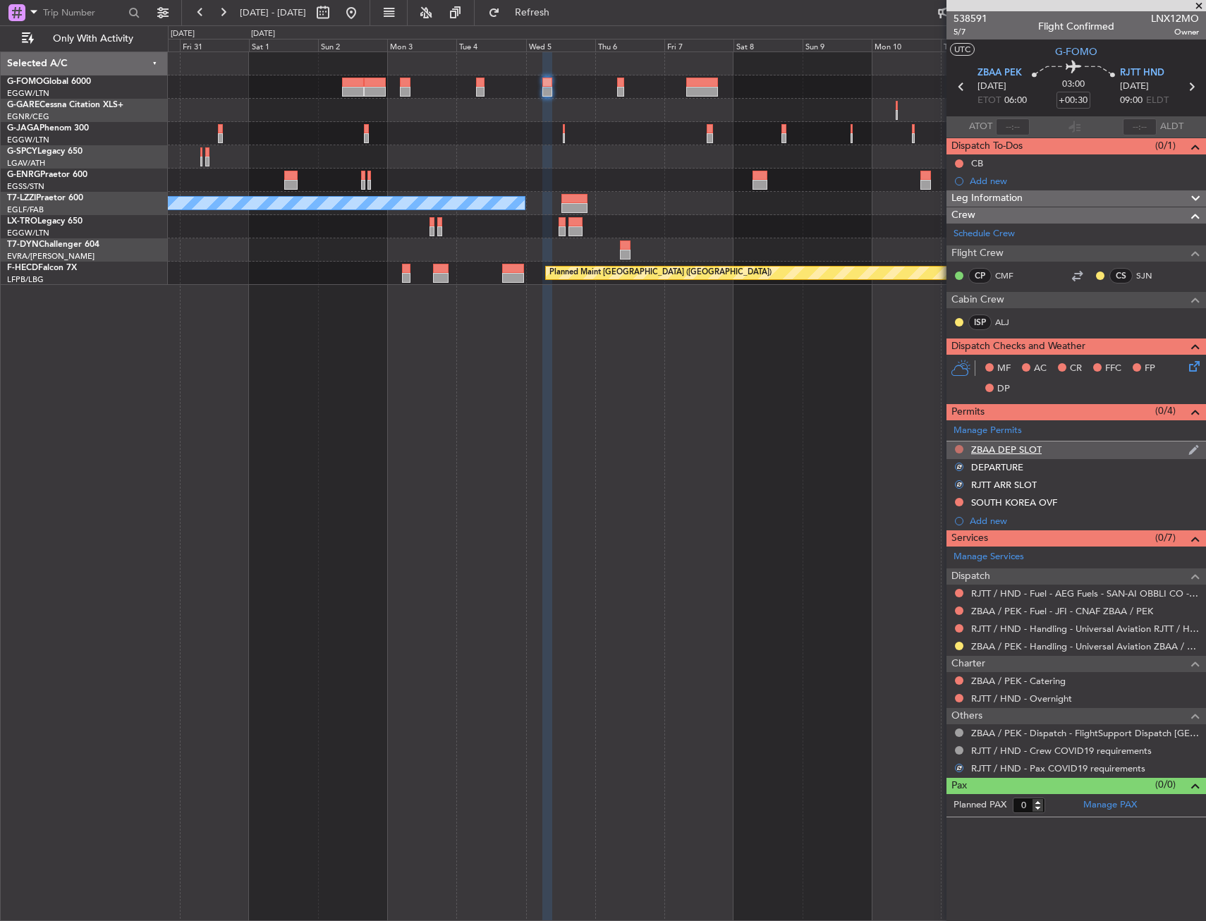
click at [961, 448] on button at bounding box center [959, 449] width 8 height 8
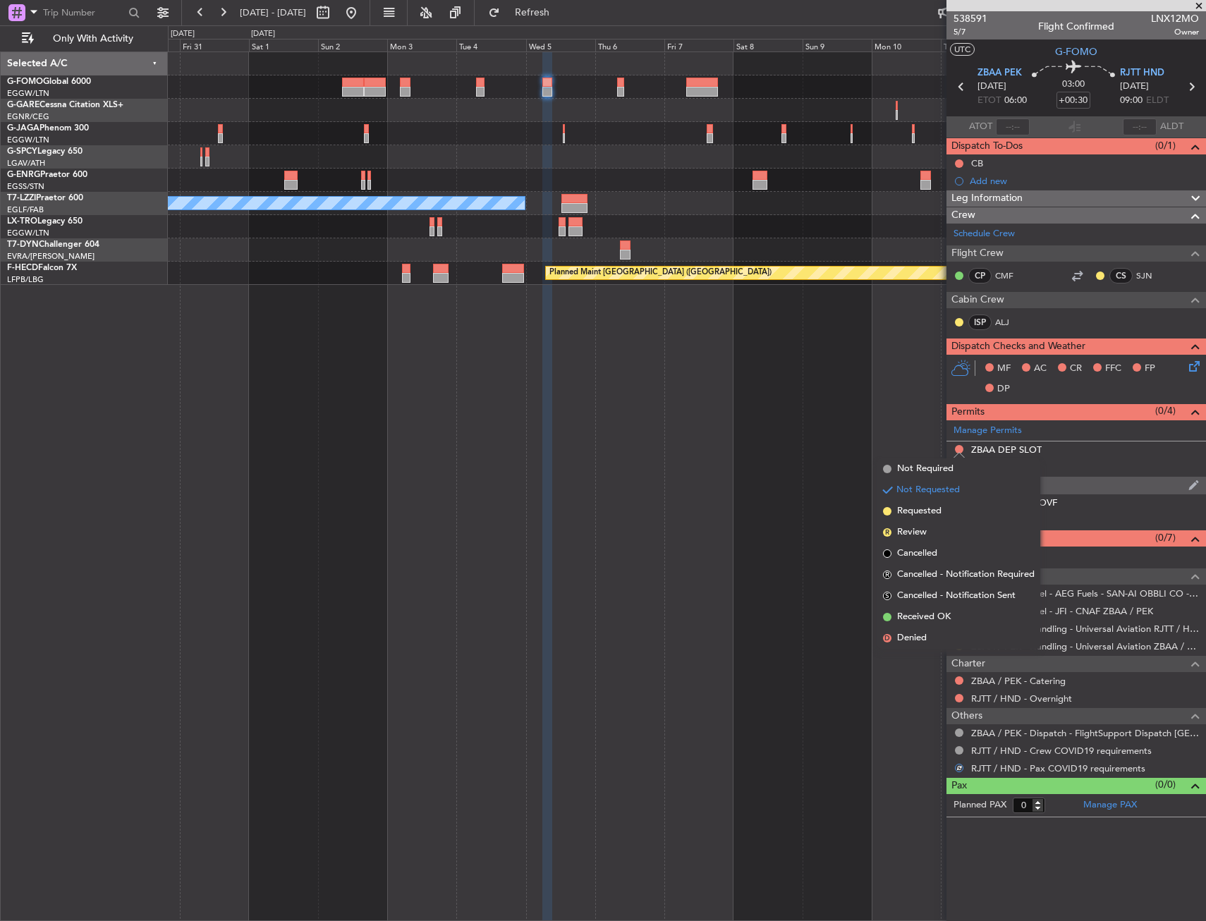
drag, startPoint x: 952, startPoint y: 517, endPoint x: 1015, endPoint y: 481, distance: 72.3
click at [952, 516] on li "Requested" at bounding box center [958, 511] width 163 height 21
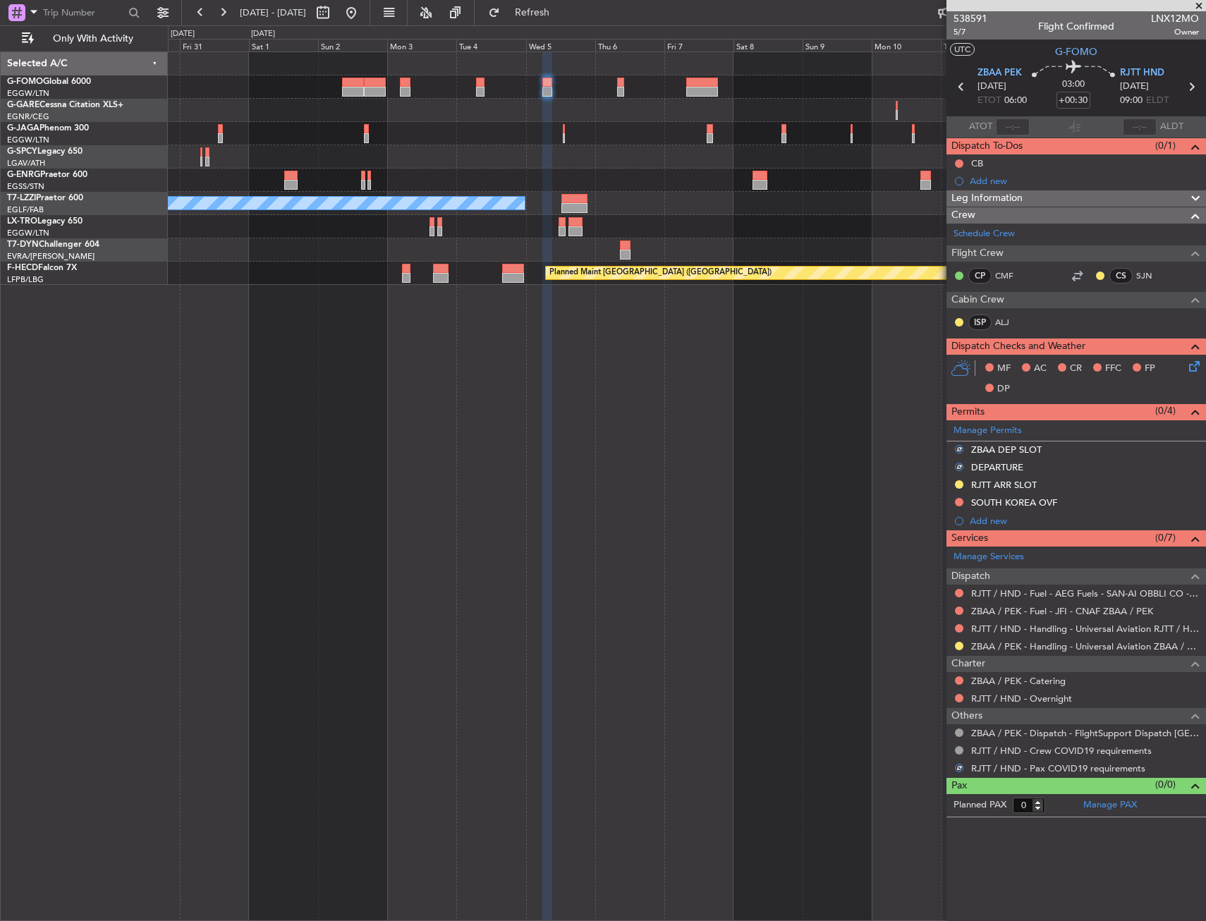
click at [1048, 449] on div "ZBAA DEP SLOT" at bounding box center [1075, 450] width 259 height 18
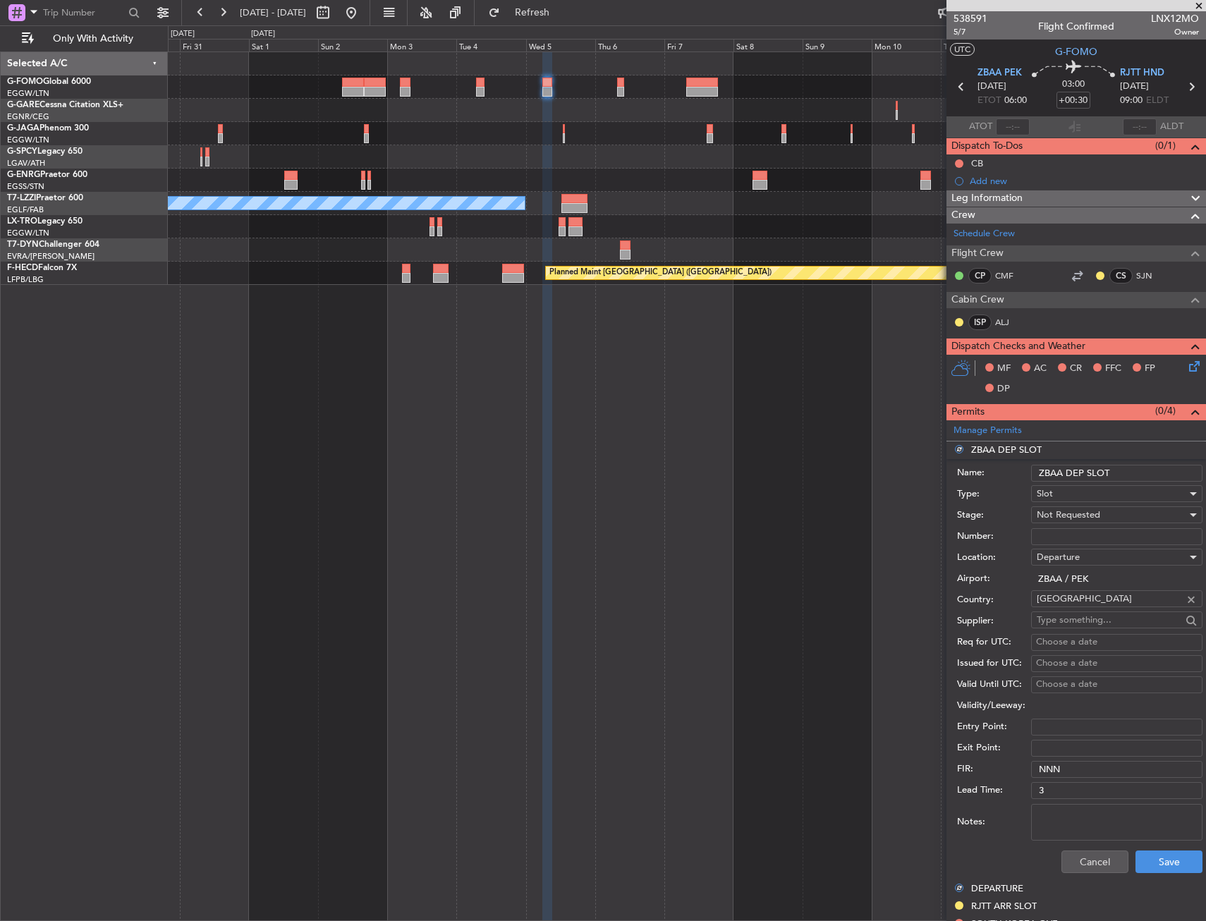
click at [1140, 472] on input "ZBAA DEP SLOT" at bounding box center [1116, 473] width 171 height 17
type input "ZBAA DEP SLOT 0600Z"
click at [1156, 859] on button "Save" at bounding box center [1168, 861] width 67 height 23
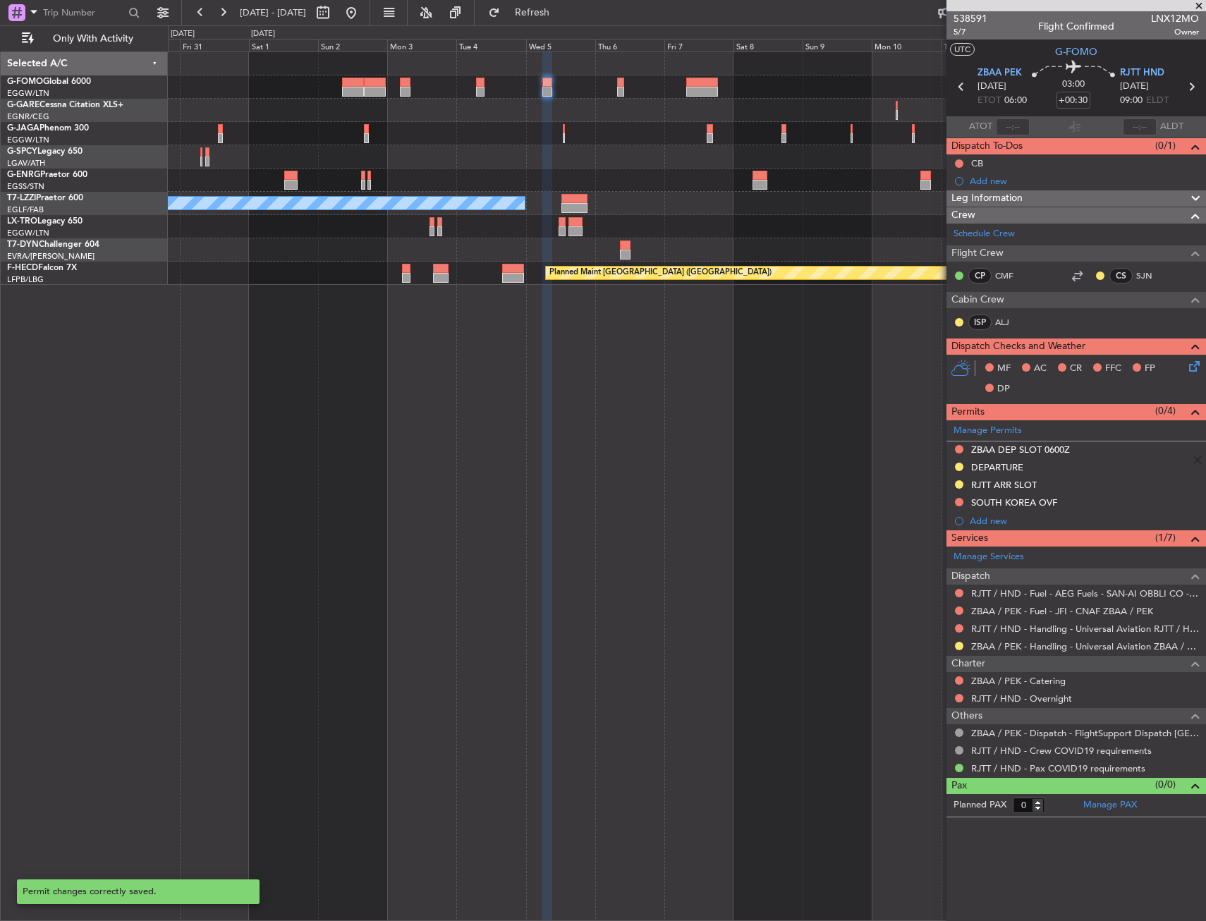
drag, startPoint x: 963, startPoint y: 446, endPoint x: 963, endPoint y: 468, distance: 22.6
click at [963, 446] on button at bounding box center [959, 449] width 8 height 8
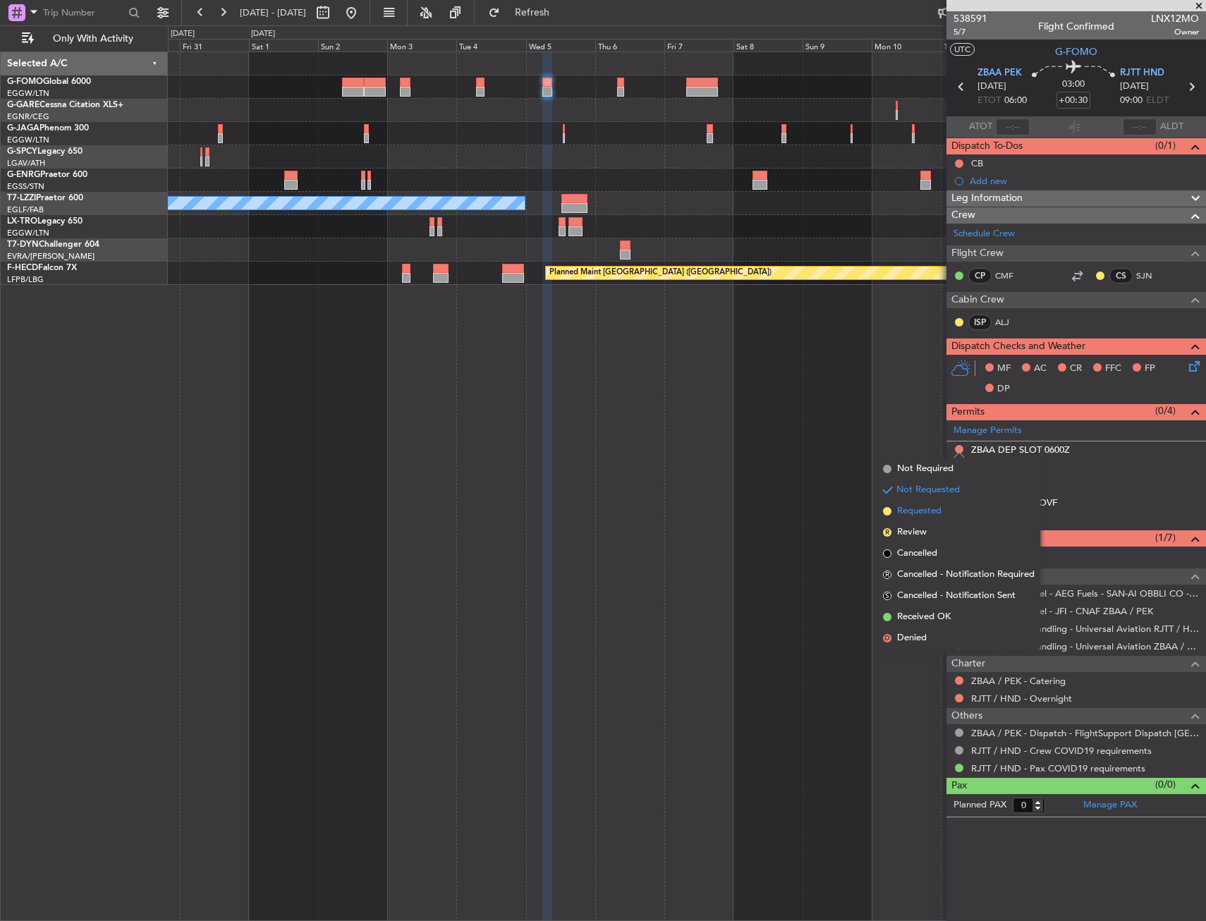
click at [946, 518] on li "Requested" at bounding box center [958, 511] width 163 height 21
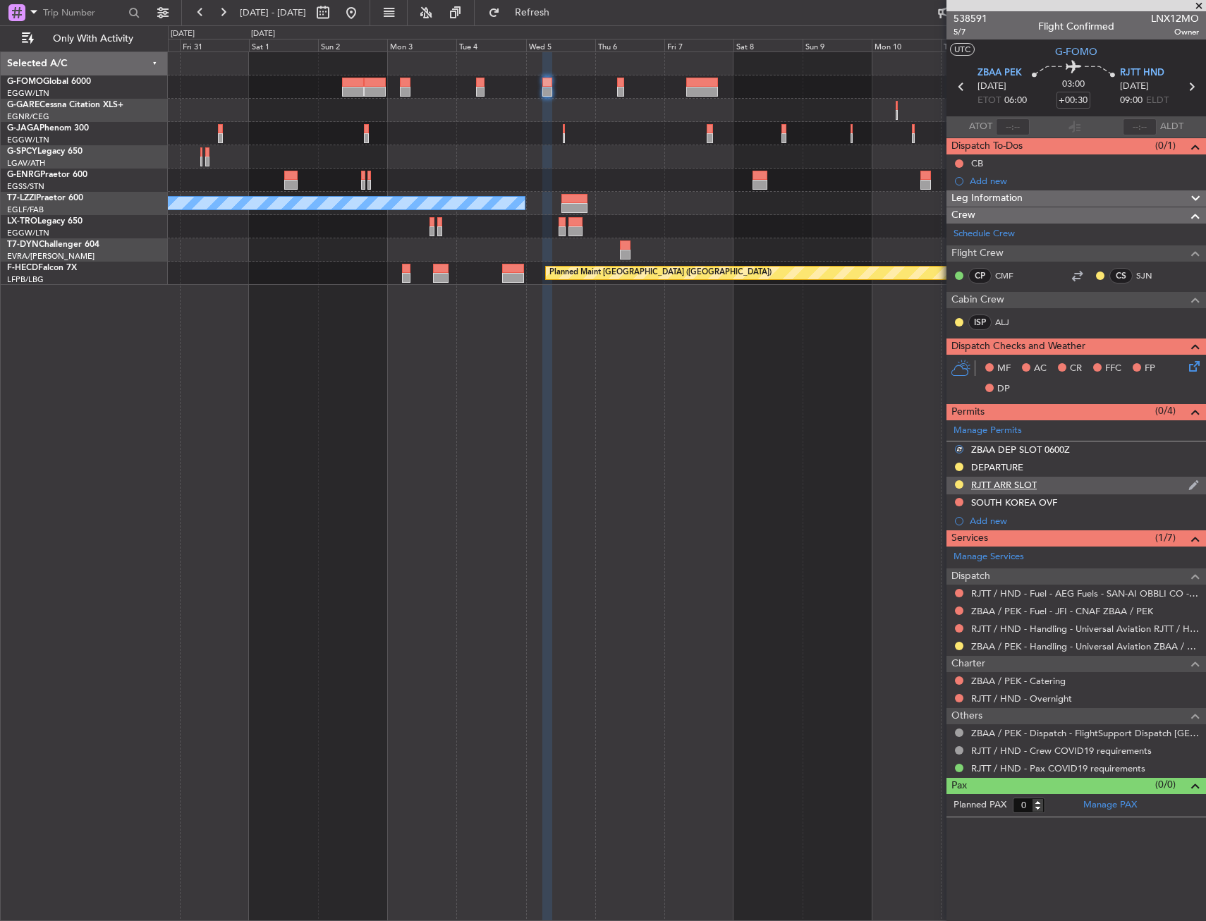
click at [1060, 489] on div "RJTT ARR SLOT" at bounding box center [1075, 486] width 259 height 18
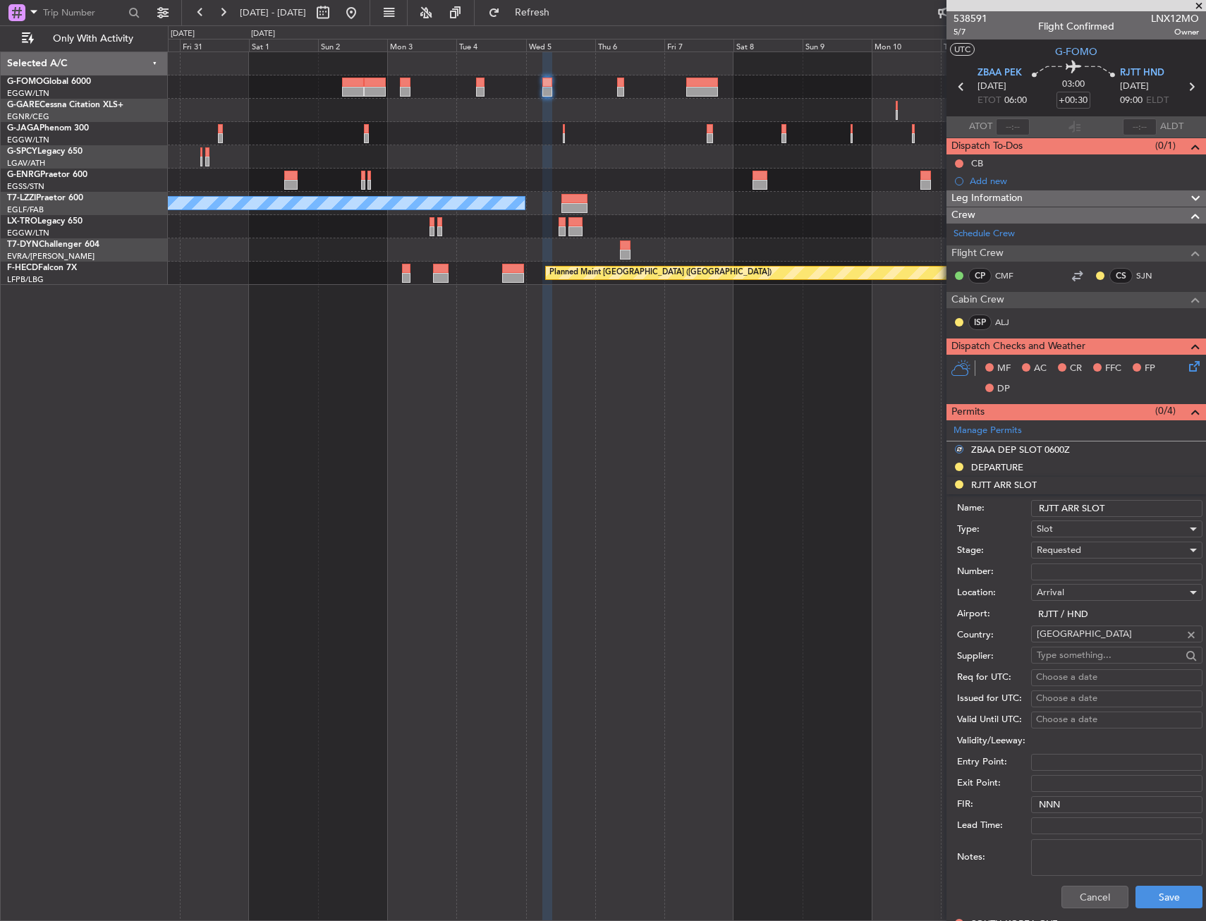
click at [1141, 508] on input "RJTT ARR SLOT" at bounding box center [1116, 508] width 171 height 17
type input "RJTT ARR SLOT 0900Z"
click at [1140, 908] on div "Cancel Save" at bounding box center [1079, 897] width 245 height 37
click at [1149, 898] on button "Save" at bounding box center [1168, 897] width 67 height 23
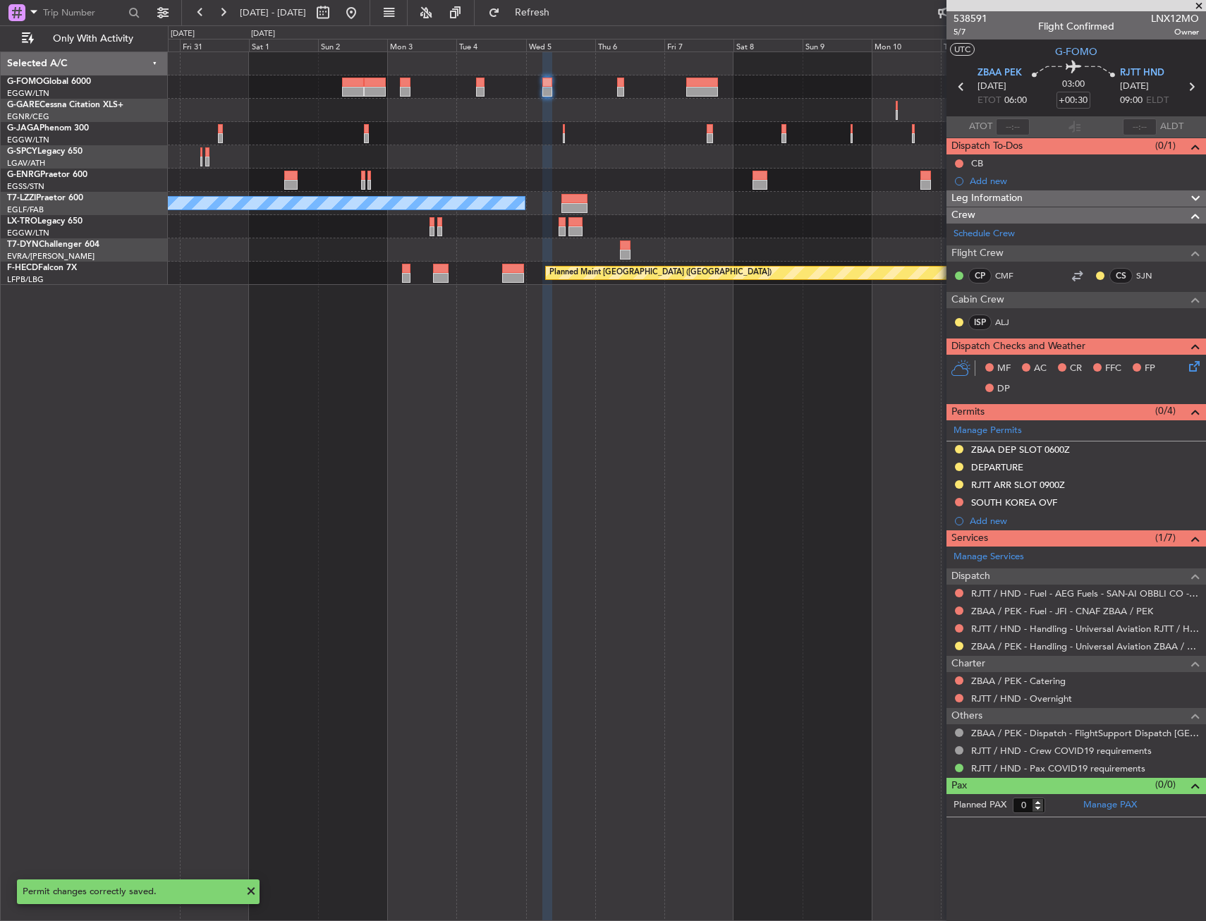
drag, startPoint x: 588, startPoint y: 22, endPoint x: 600, endPoint y: 90, distance: 69.4
click at [566, 22] on button "Refresh" at bounding box center [524, 12] width 85 height 23
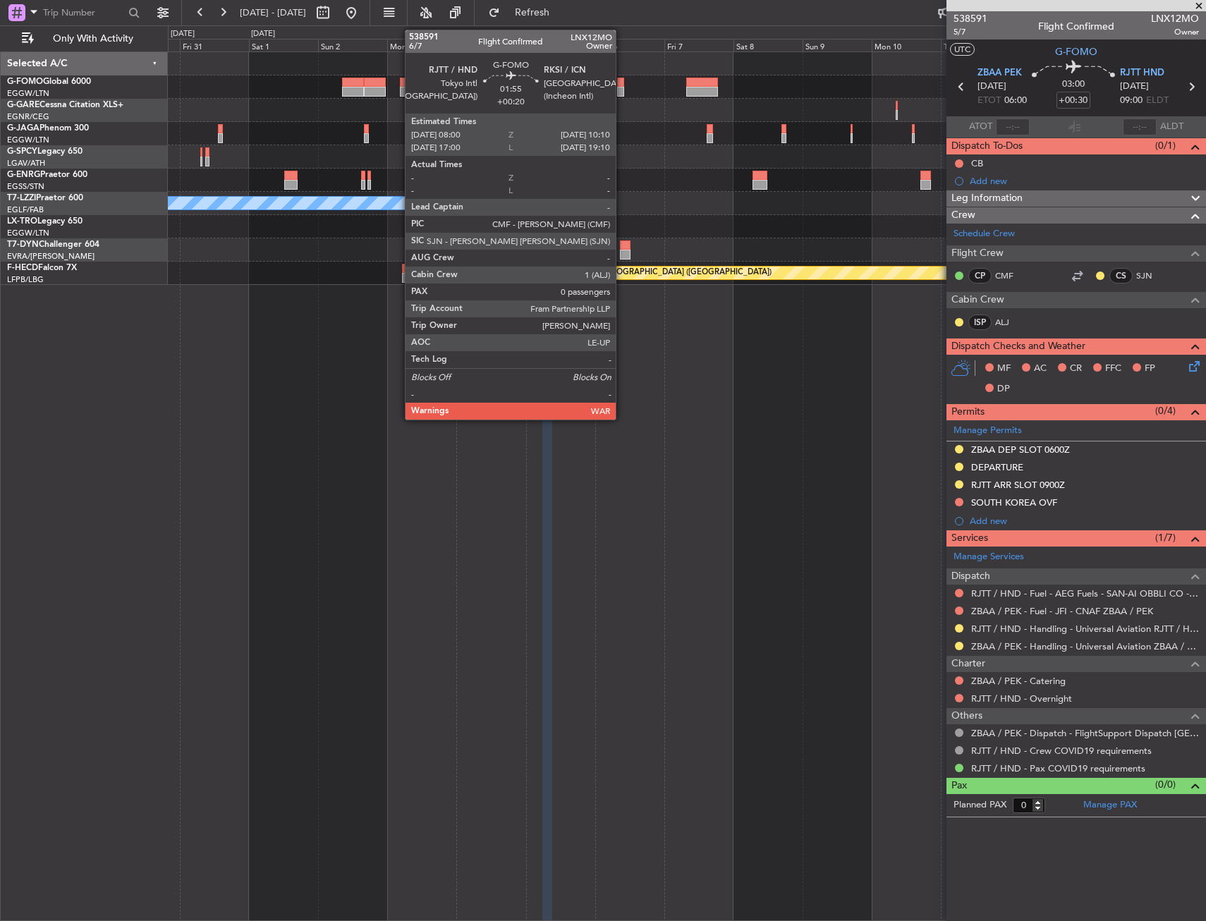
click at [622, 87] on div at bounding box center [620, 92] width 6 height 10
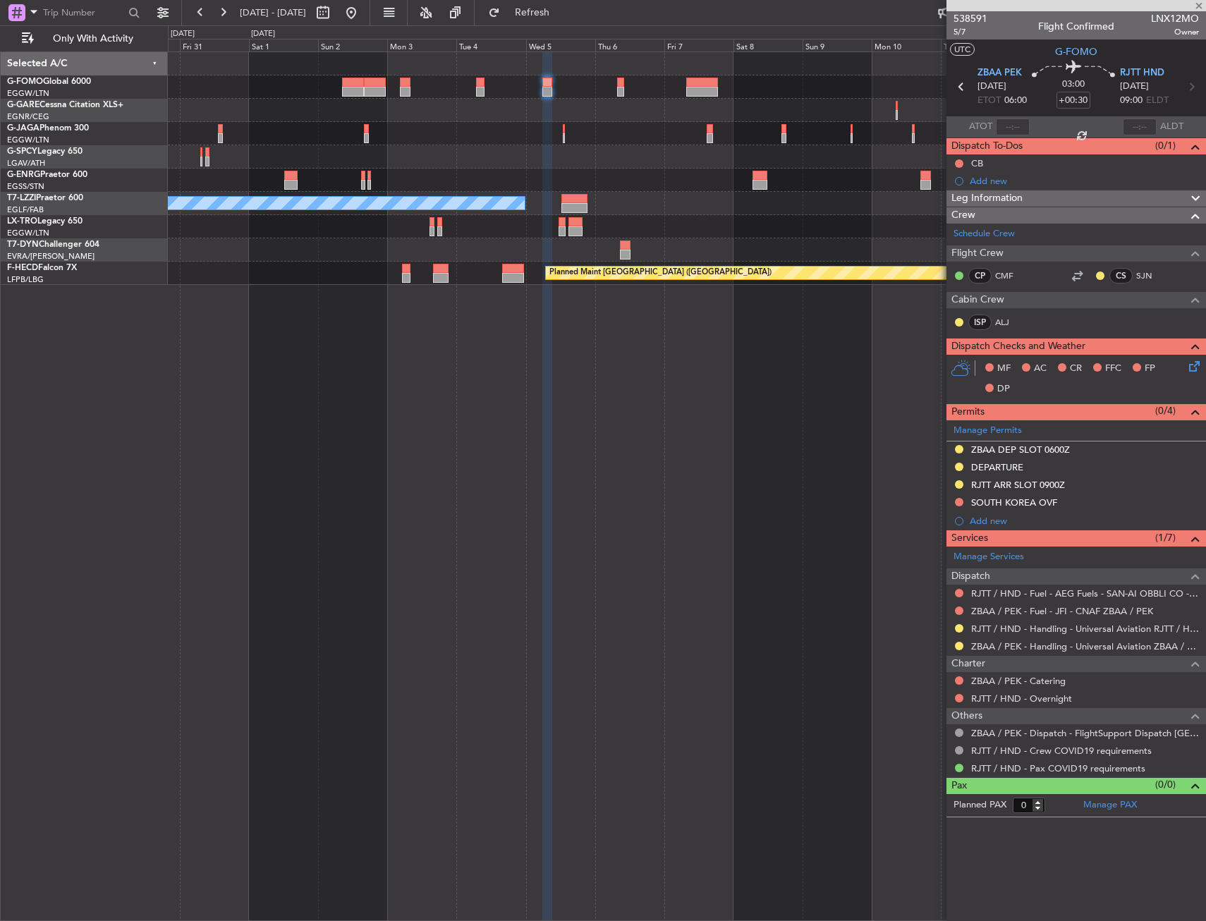
type input "+00:20"
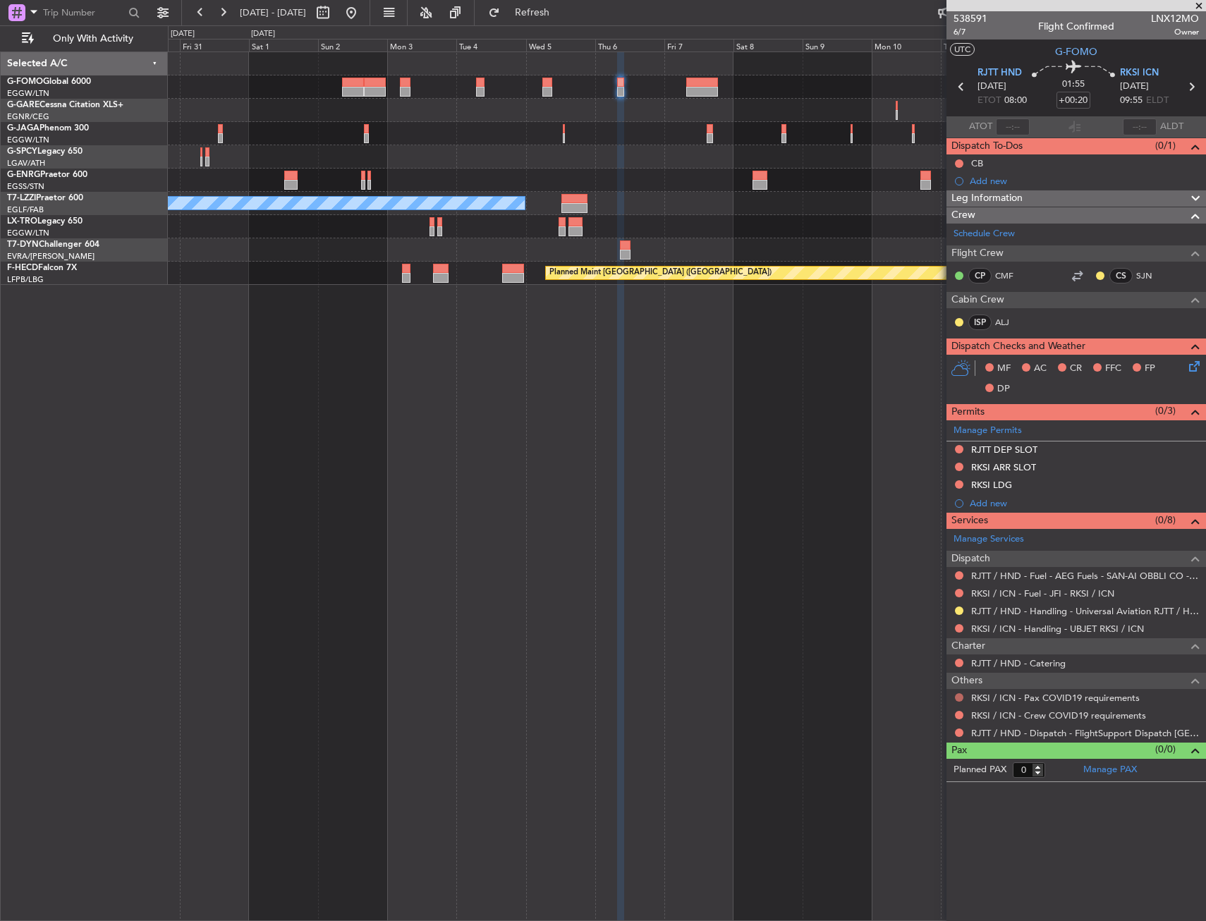
click at [958, 696] on button at bounding box center [959, 697] width 8 height 8
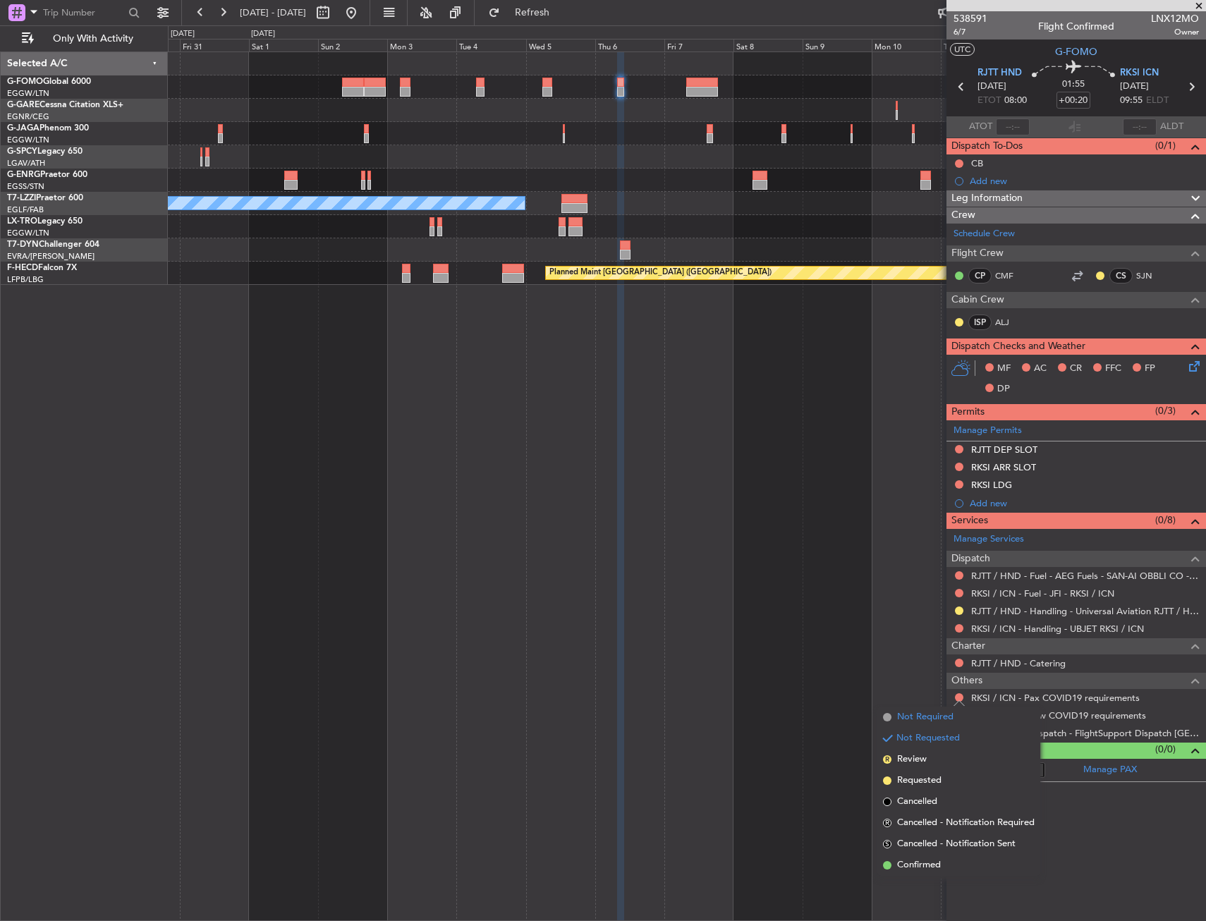
click at [898, 718] on span "Not Required" at bounding box center [925, 717] width 56 height 14
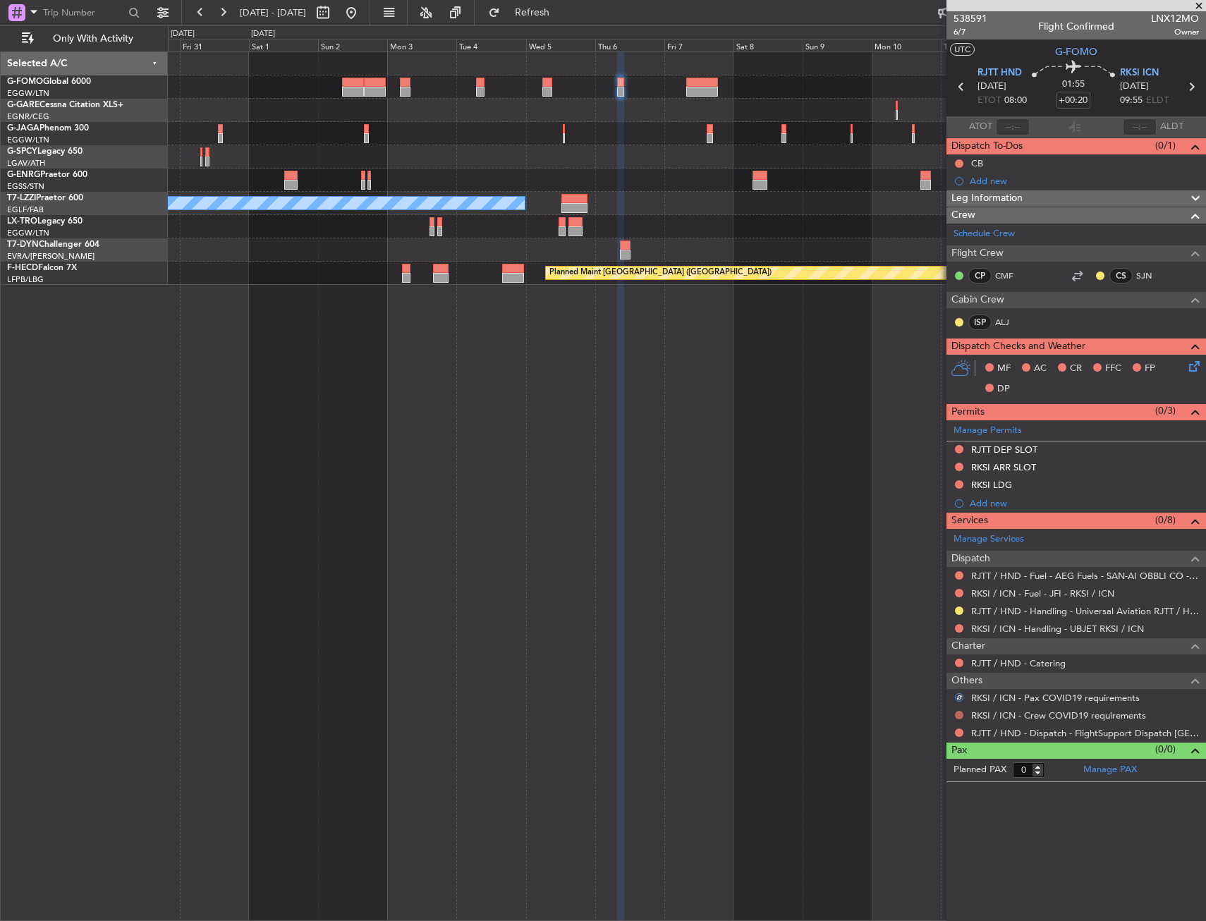
click at [962, 713] on button at bounding box center [959, 715] width 8 height 8
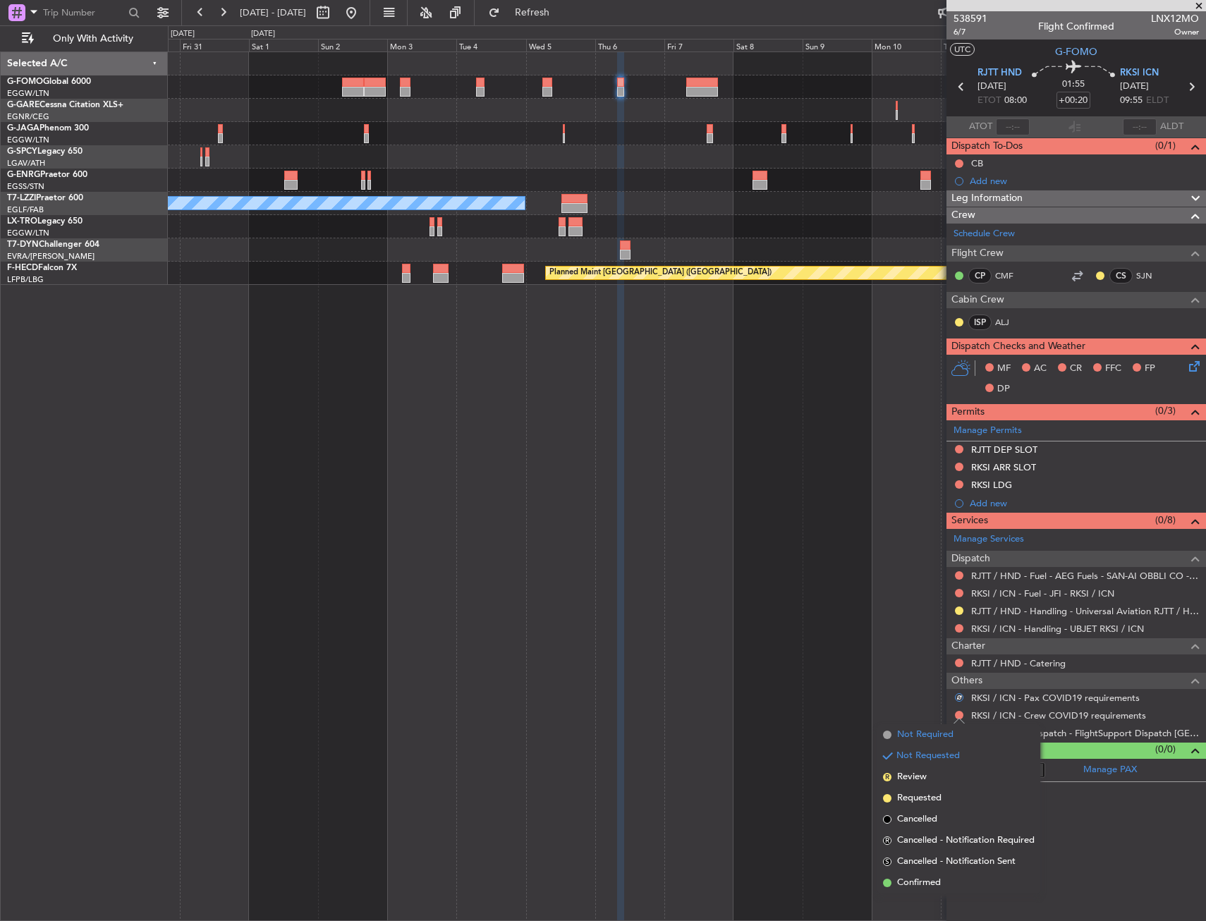
click at [904, 739] on span "Not Required" at bounding box center [925, 735] width 56 height 14
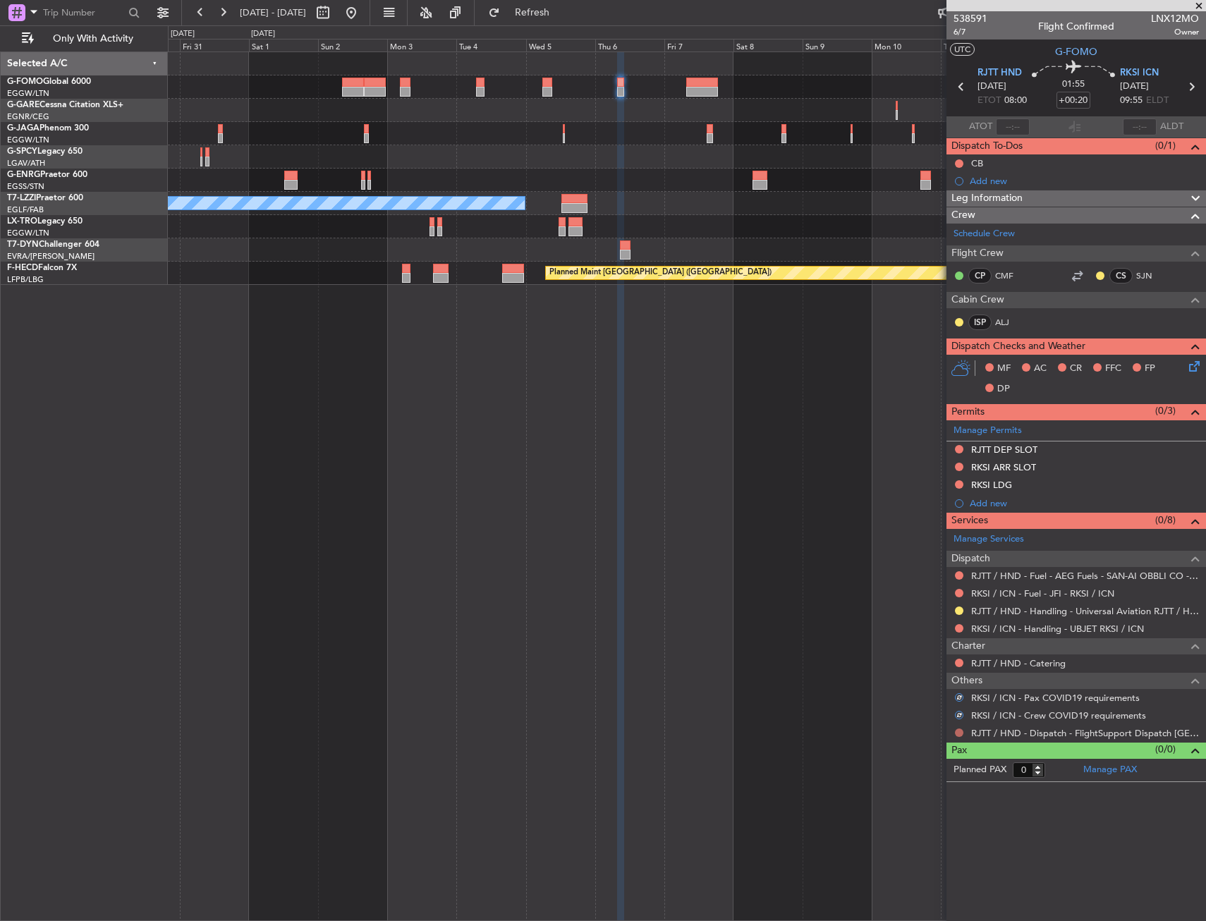
click at [955, 734] on button at bounding box center [959, 732] width 8 height 8
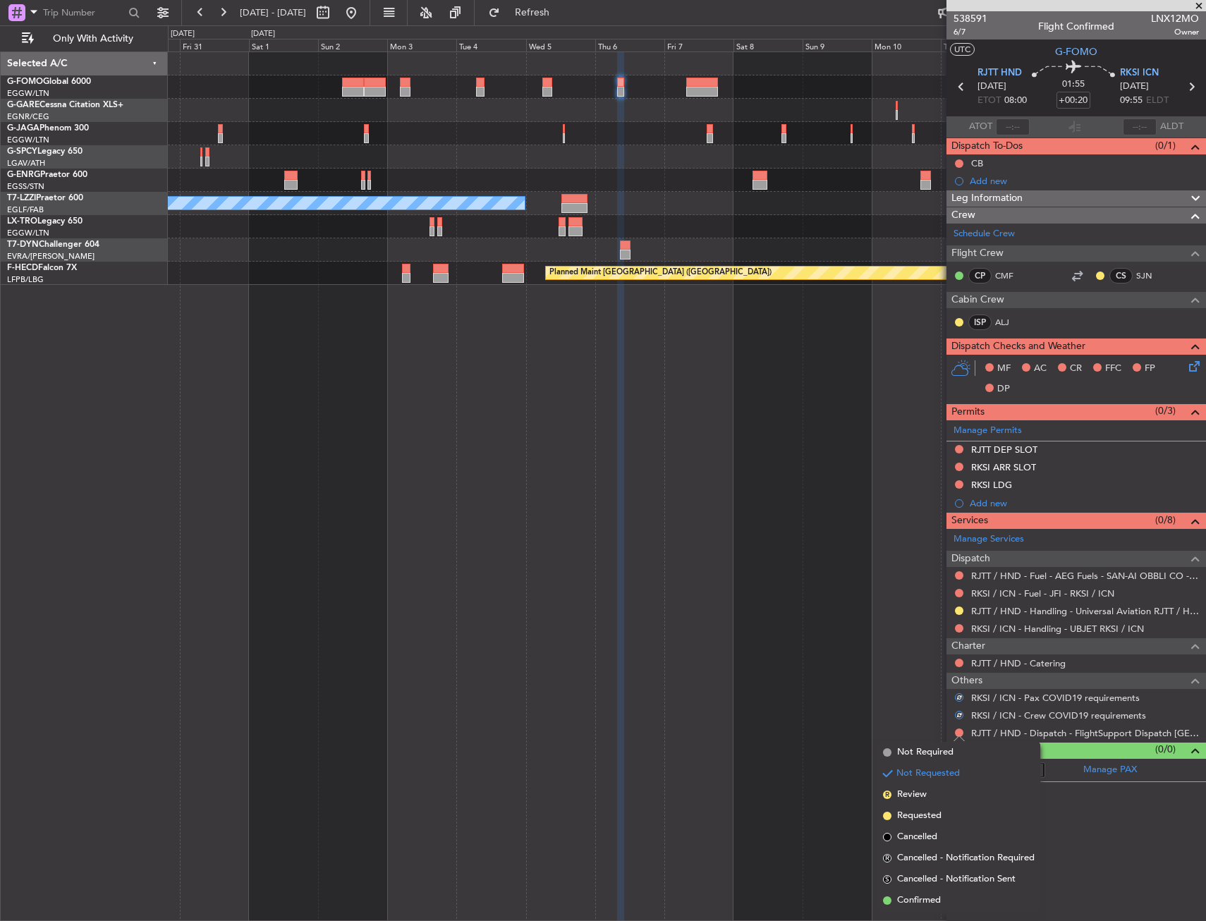
click at [902, 900] on span "Confirmed" at bounding box center [919, 900] width 44 height 14
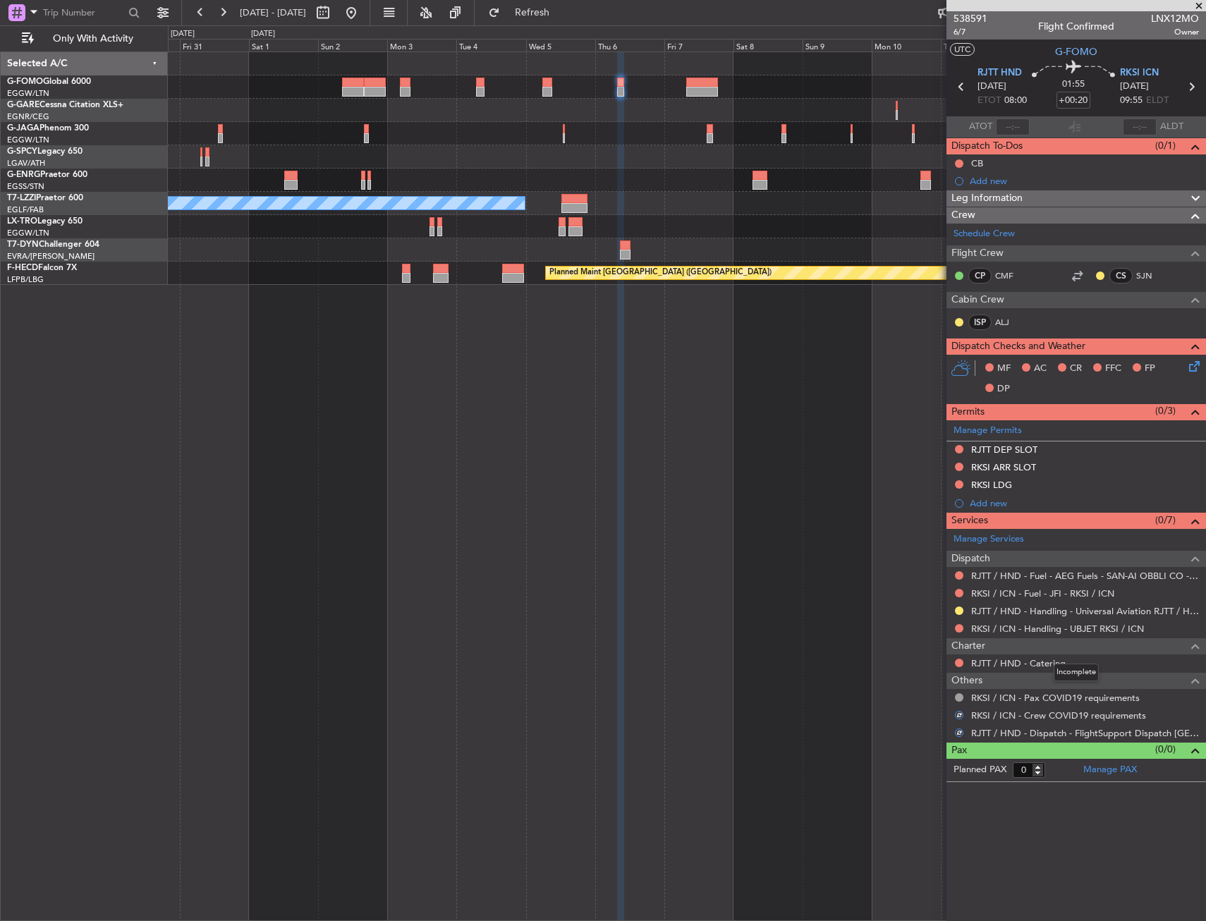
click at [1082, 640] on div "Charter" at bounding box center [1075, 646] width 259 height 16
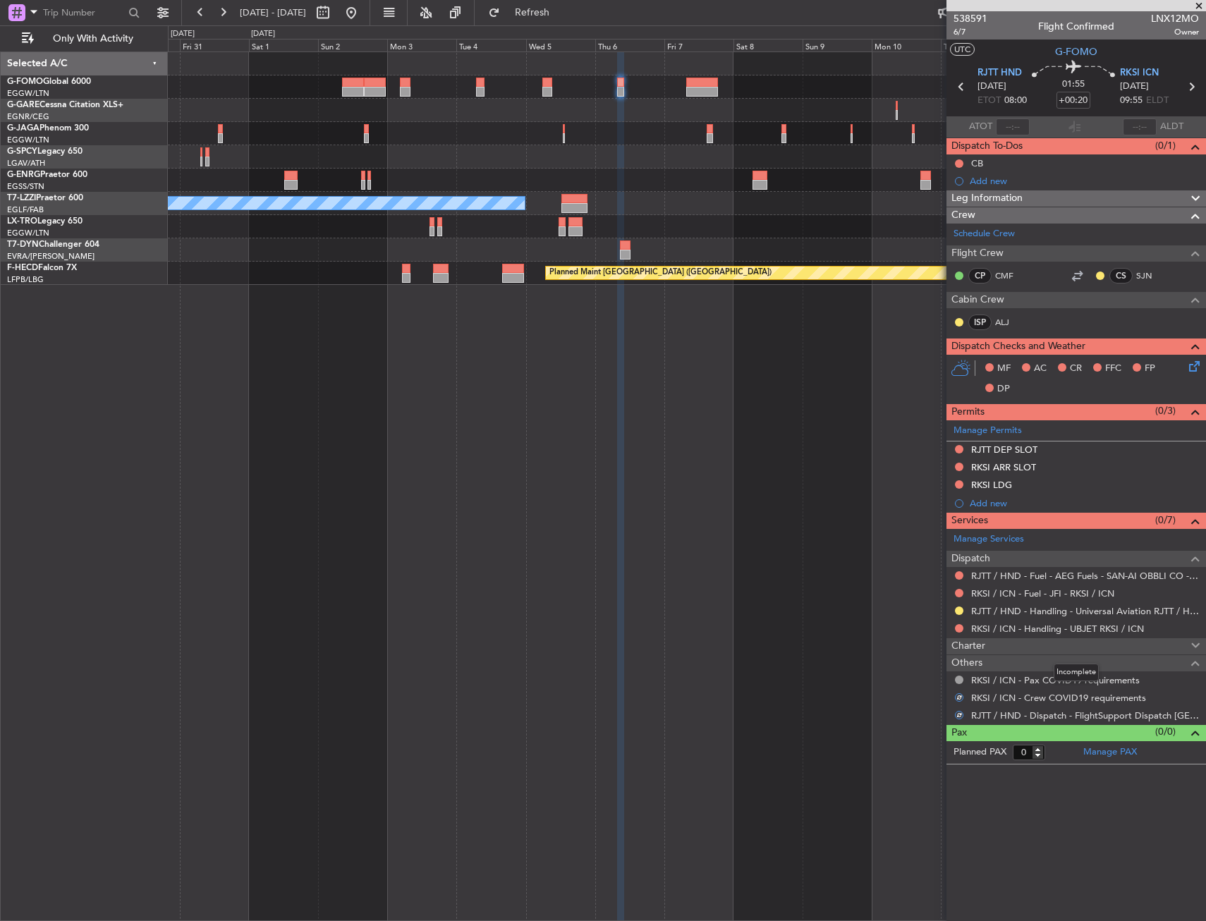
click at [1080, 638] on div "Charter" at bounding box center [1075, 646] width 259 height 16
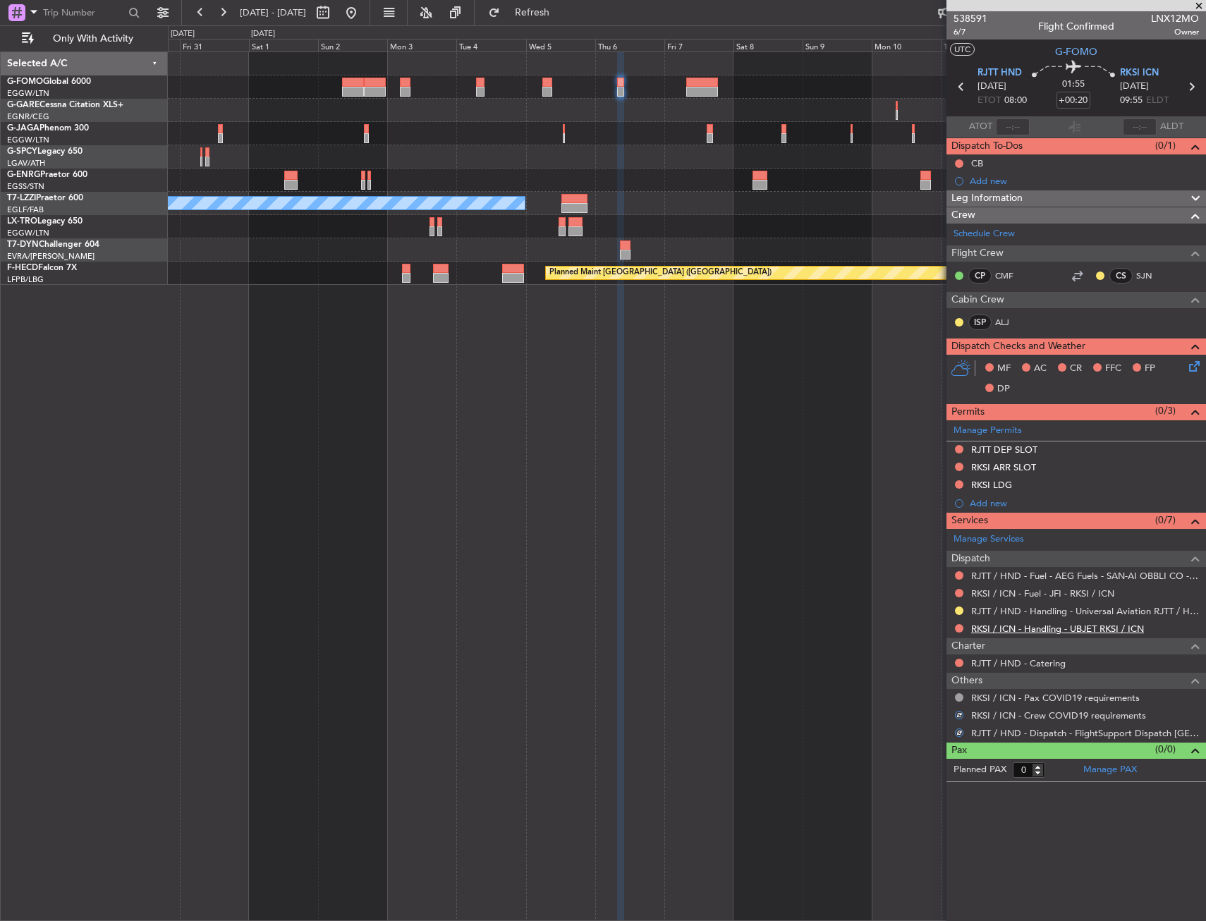
click at [1080, 628] on link "RKSI / ICN - Handling - UBJET RKSI / ICN" at bounding box center [1057, 629] width 173 height 12
click at [960, 487] on button at bounding box center [959, 484] width 8 height 8
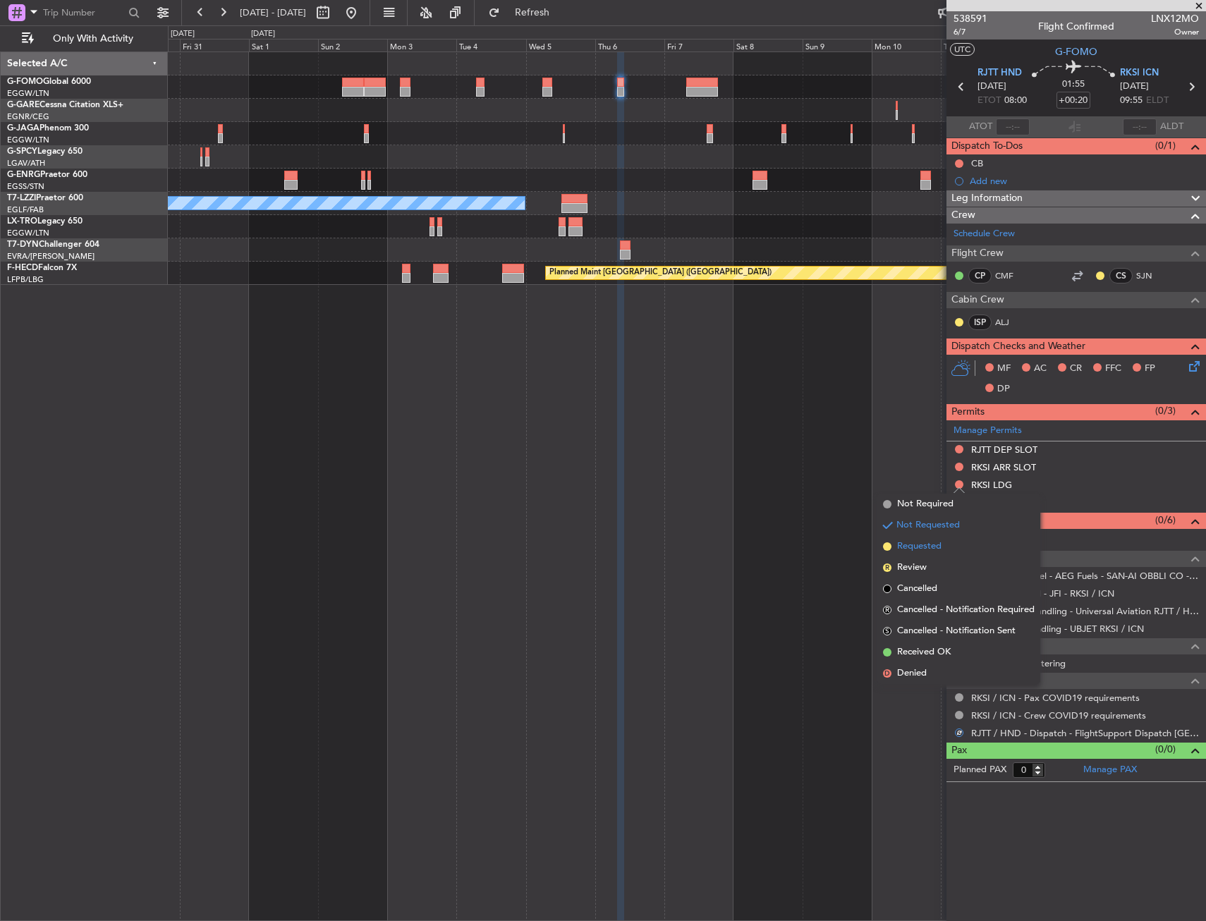
click at [944, 551] on li "Requested" at bounding box center [958, 546] width 163 height 21
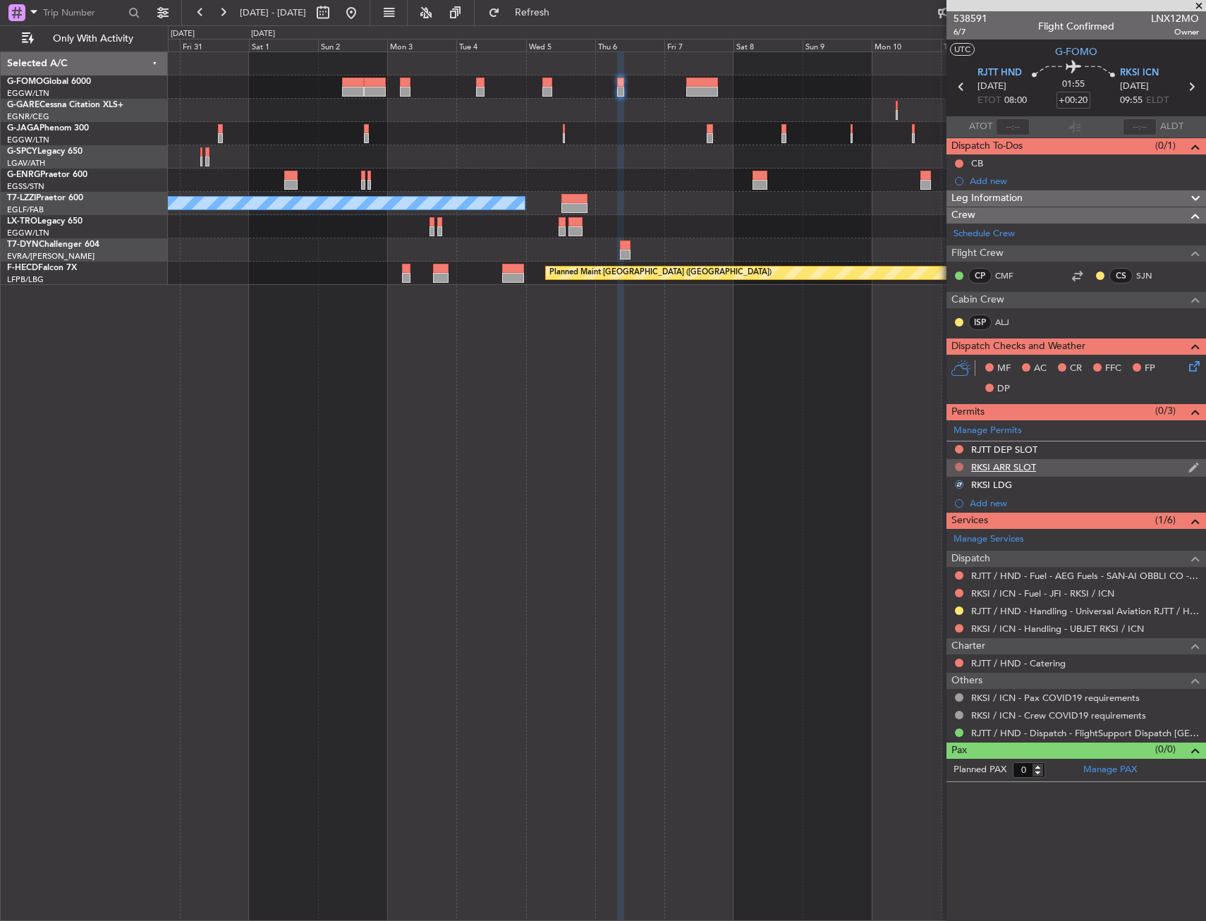
click at [962, 466] on button at bounding box center [959, 467] width 8 height 8
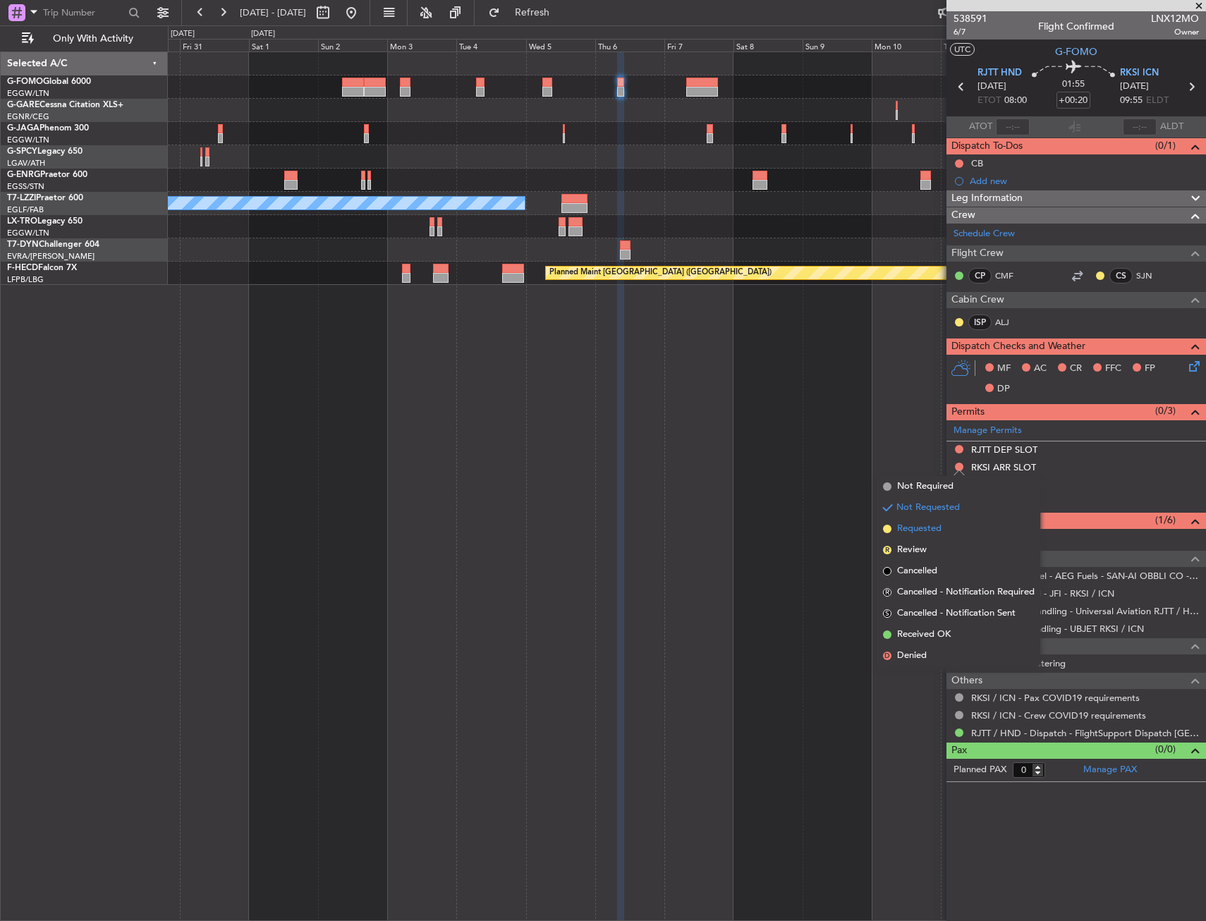
click at [943, 533] on li "Requested" at bounding box center [958, 528] width 163 height 21
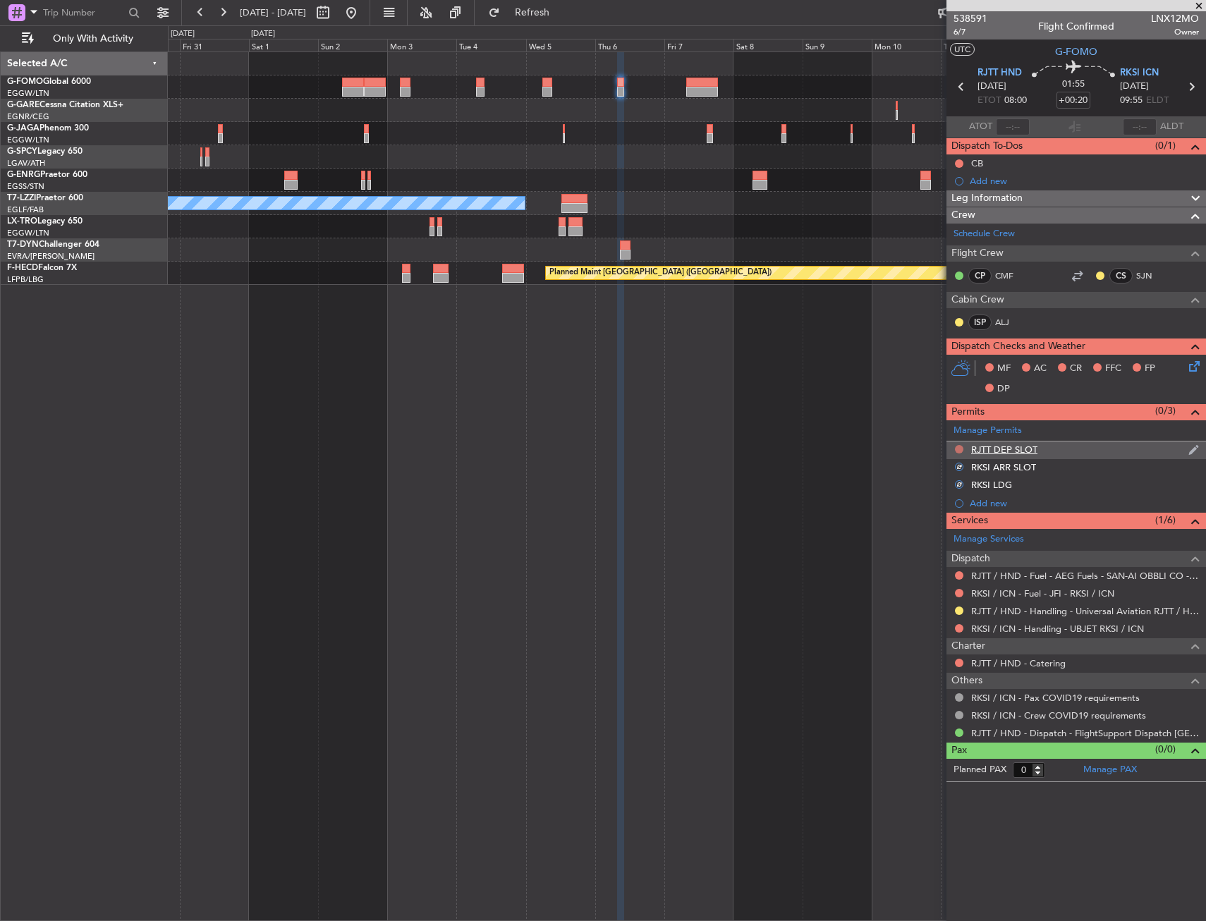
click at [958, 445] on button at bounding box center [959, 449] width 8 height 8
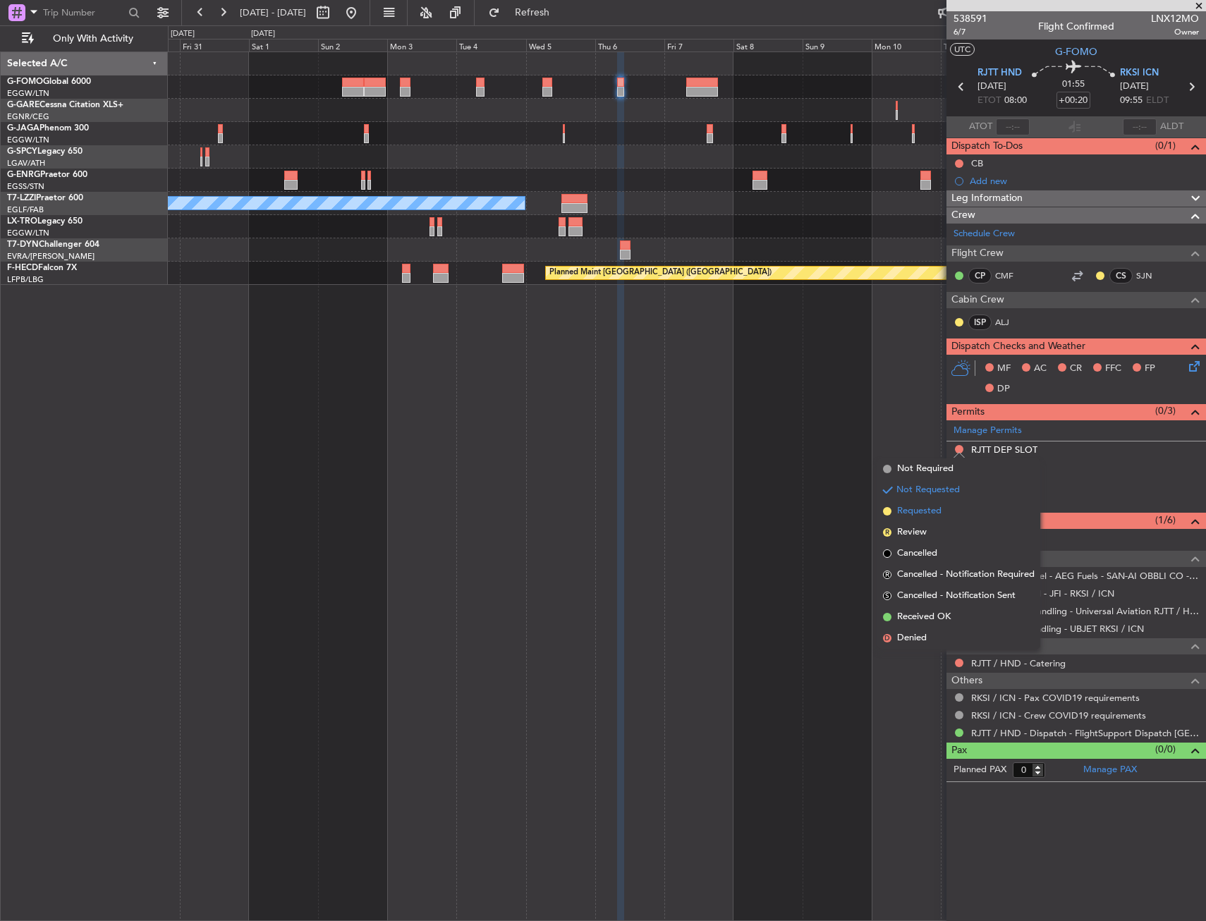
click at [939, 512] on span "Requested" at bounding box center [919, 511] width 44 height 14
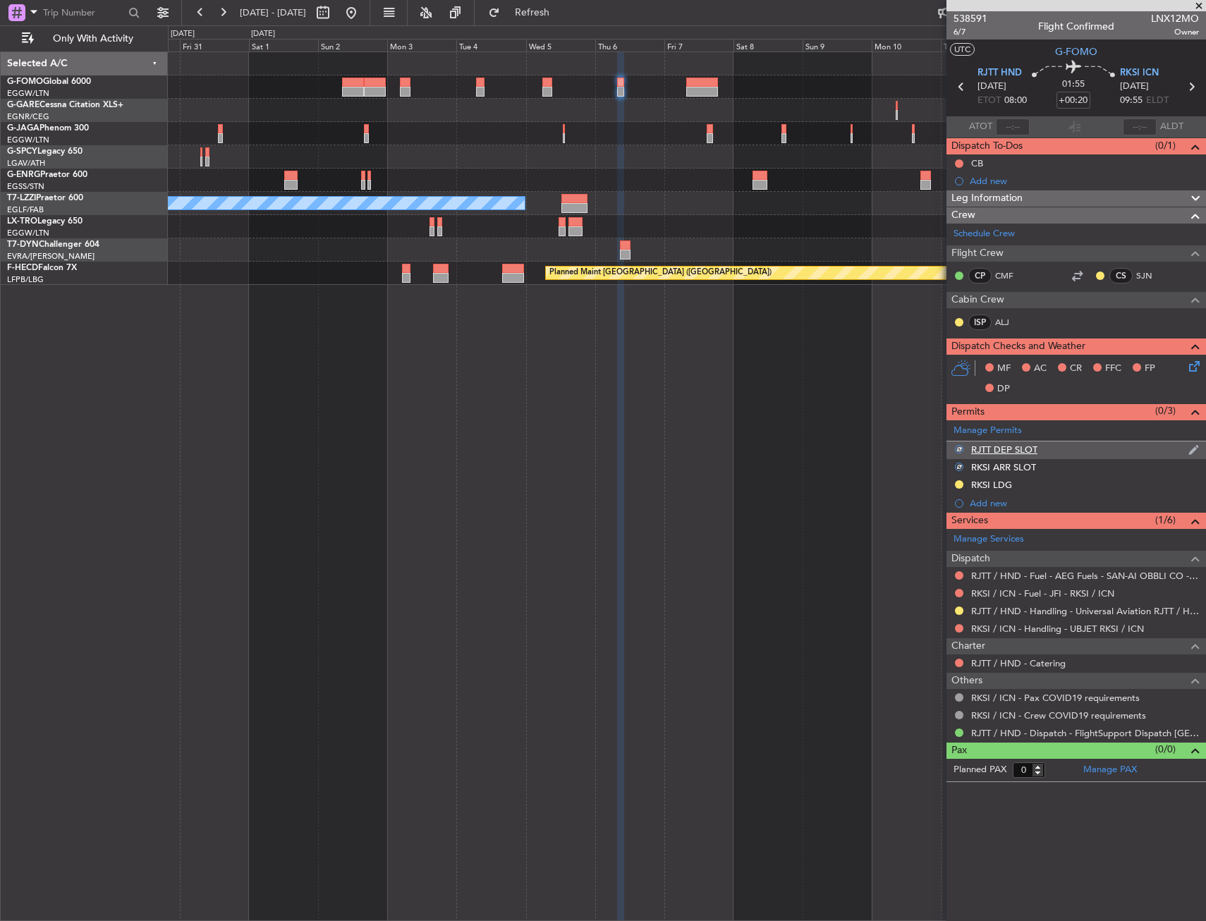
click at [1068, 450] on div "RJTT DEP SLOT" at bounding box center [1075, 450] width 259 height 18
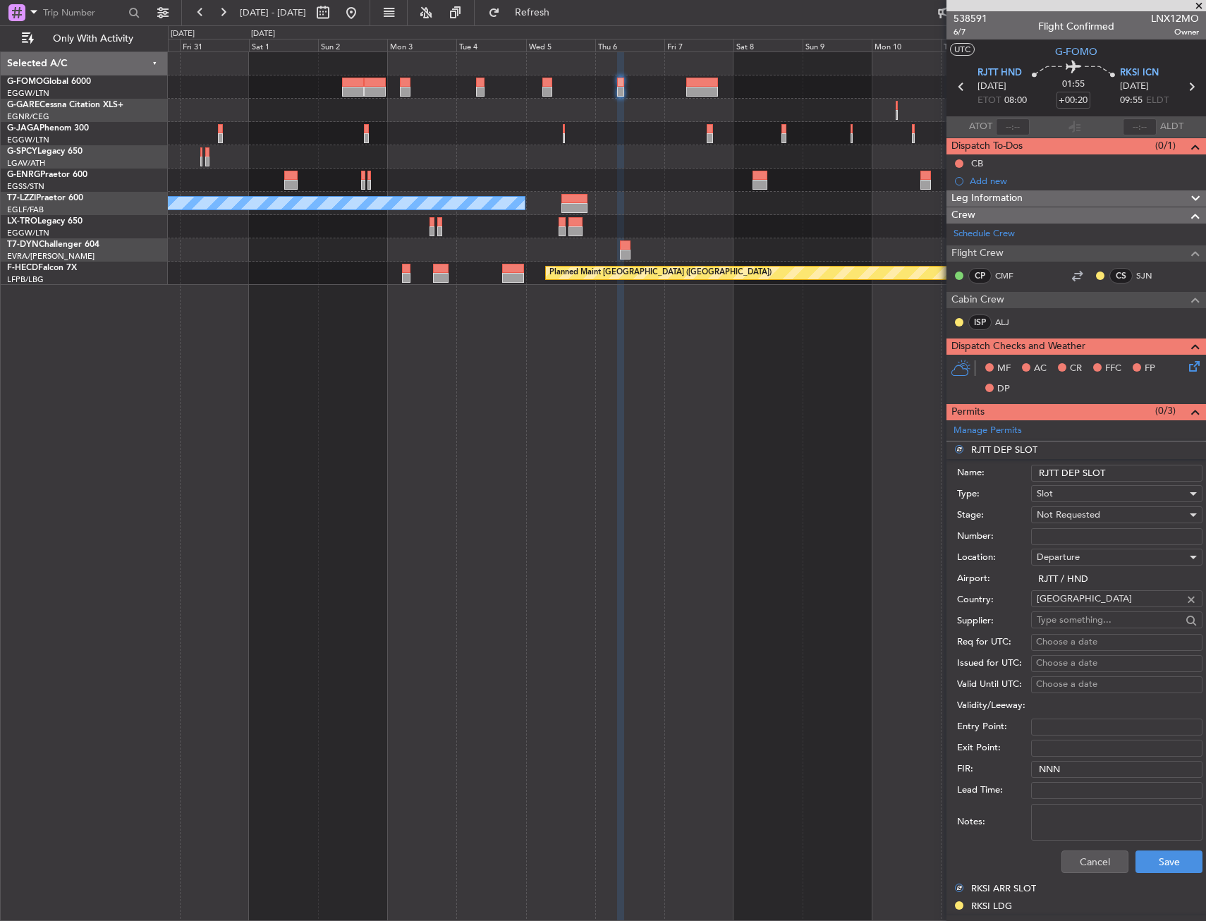
click at [1130, 467] on input "RJTT DEP SLOT" at bounding box center [1116, 473] width 171 height 17
type input "RJTT DEP SLOT 0800Z"
click at [1146, 858] on button "Save" at bounding box center [1168, 861] width 67 height 23
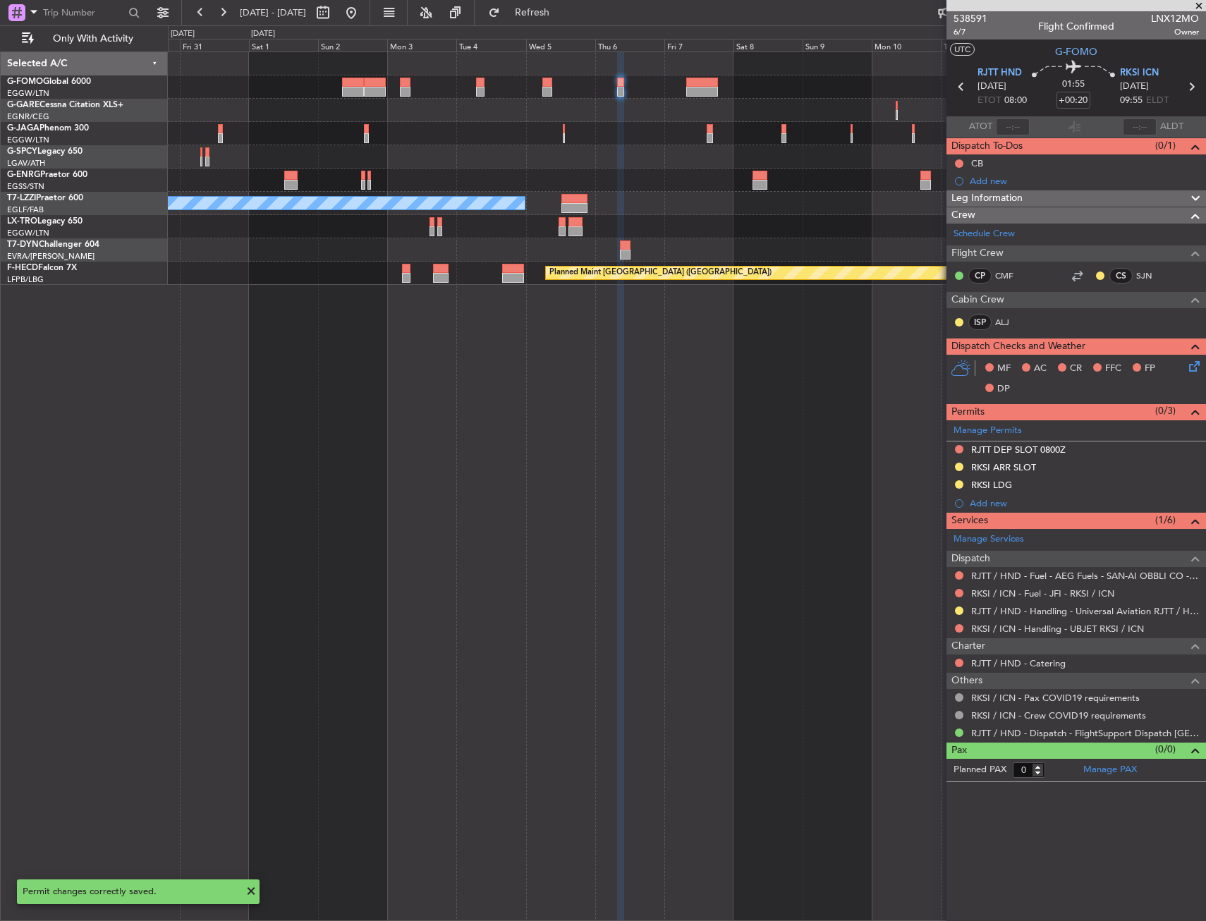
drag, startPoint x: 958, startPoint y: 444, endPoint x: 962, endPoint y: 461, distance: 17.3
click at [958, 445] on button at bounding box center [959, 449] width 8 height 8
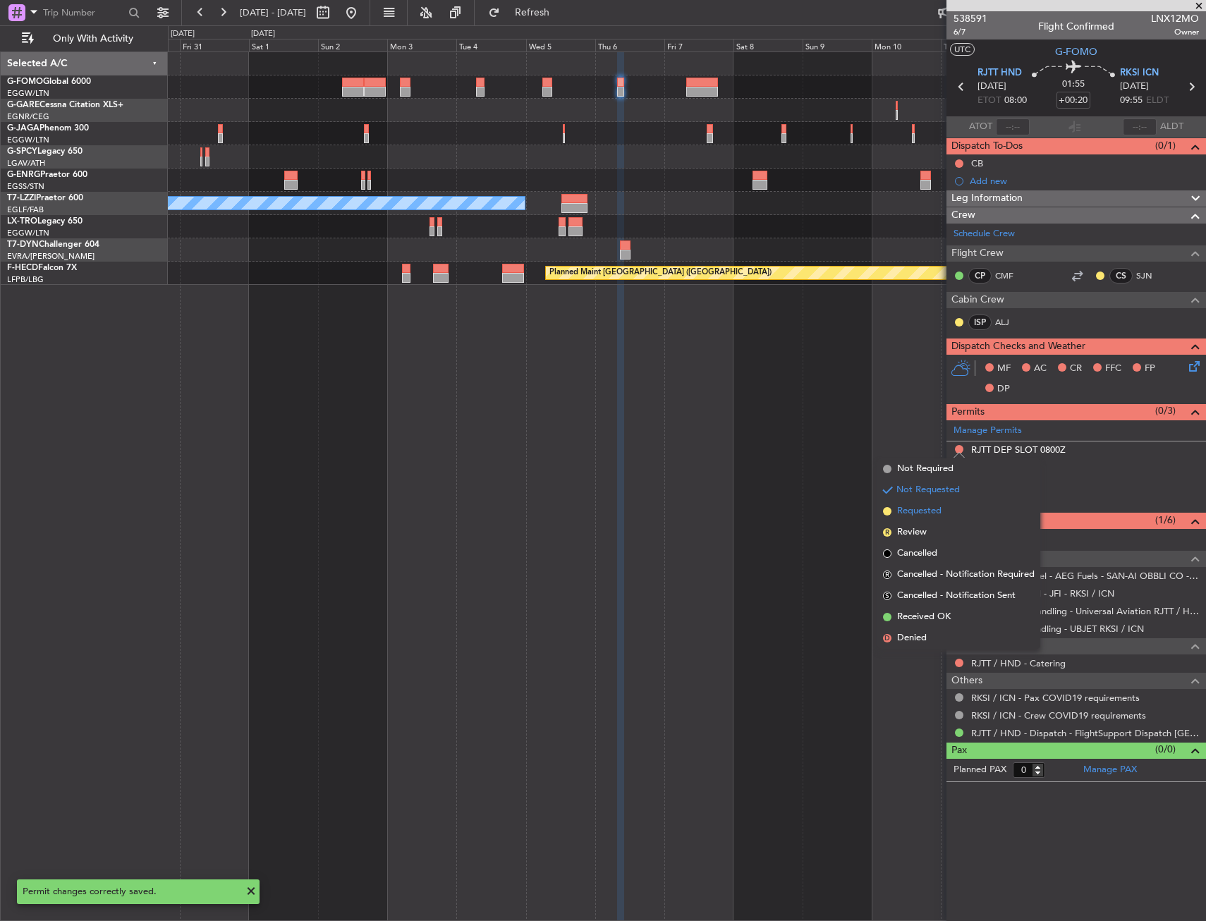
click at [931, 518] on span "Requested" at bounding box center [919, 511] width 44 height 14
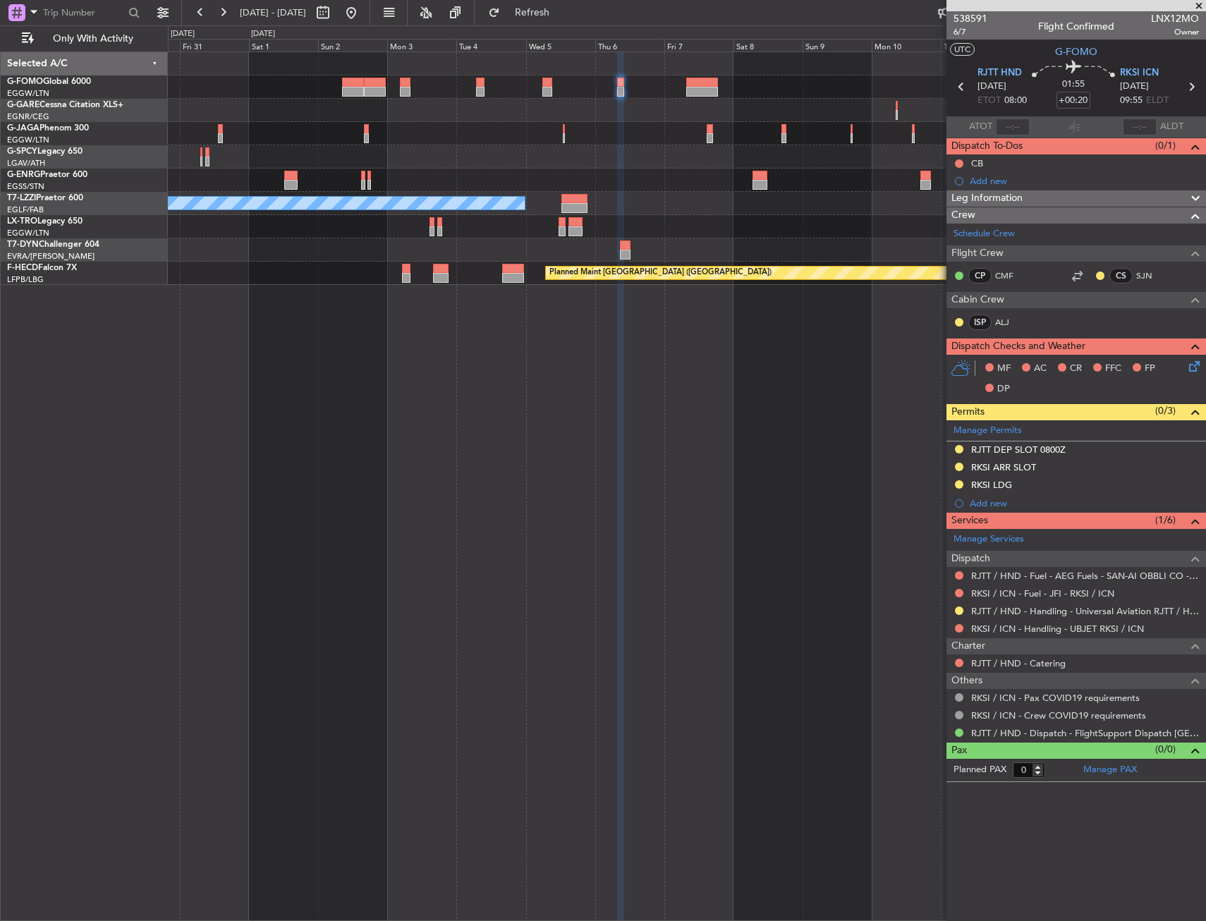
click at [1023, 635] on div "RKSI / ICN - Handling - UBJET RKSI / ICN" at bounding box center [1075, 629] width 259 height 18
click at [1025, 630] on link "RKSI / ICN - Handling - UBJET RKSI / ICN" at bounding box center [1057, 629] width 173 height 12
drag, startPoint x: 1061, startPoint y: 469, endPoint x: 1078, endPoint y: 474, distance: 18.3
click at [1061, 469] on div "RKSI ARR SLOT" at bounding box center [1075, 468] width 259 height 18
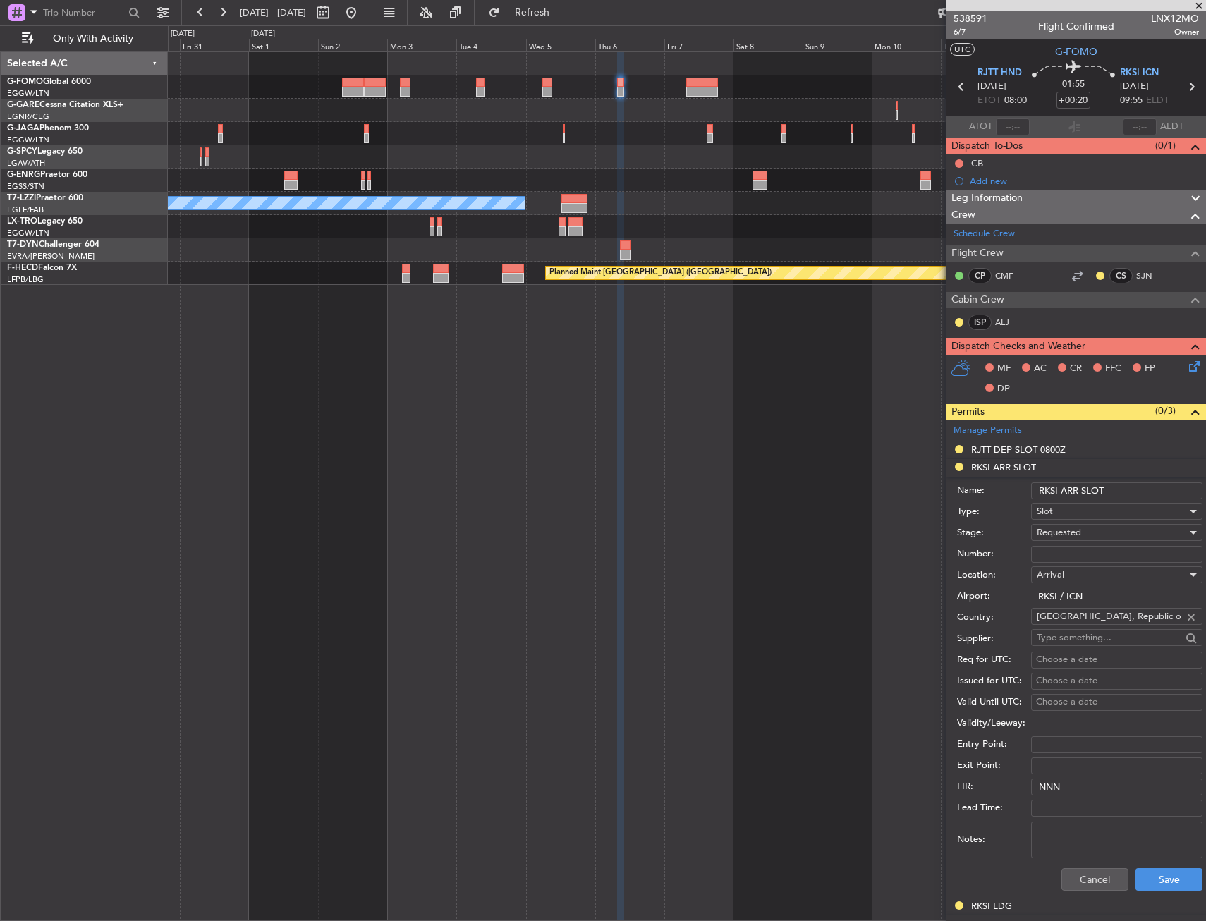
click at [1115, 496] on input "RKSI ARR SLOT" at bounding box center [1116, 490] width 171 height 17
type input "RKSI ARR SLOT 0955Z"
click at [1163, 886] on button "Save" at bounding box center [1168, 879] width 67 height 23
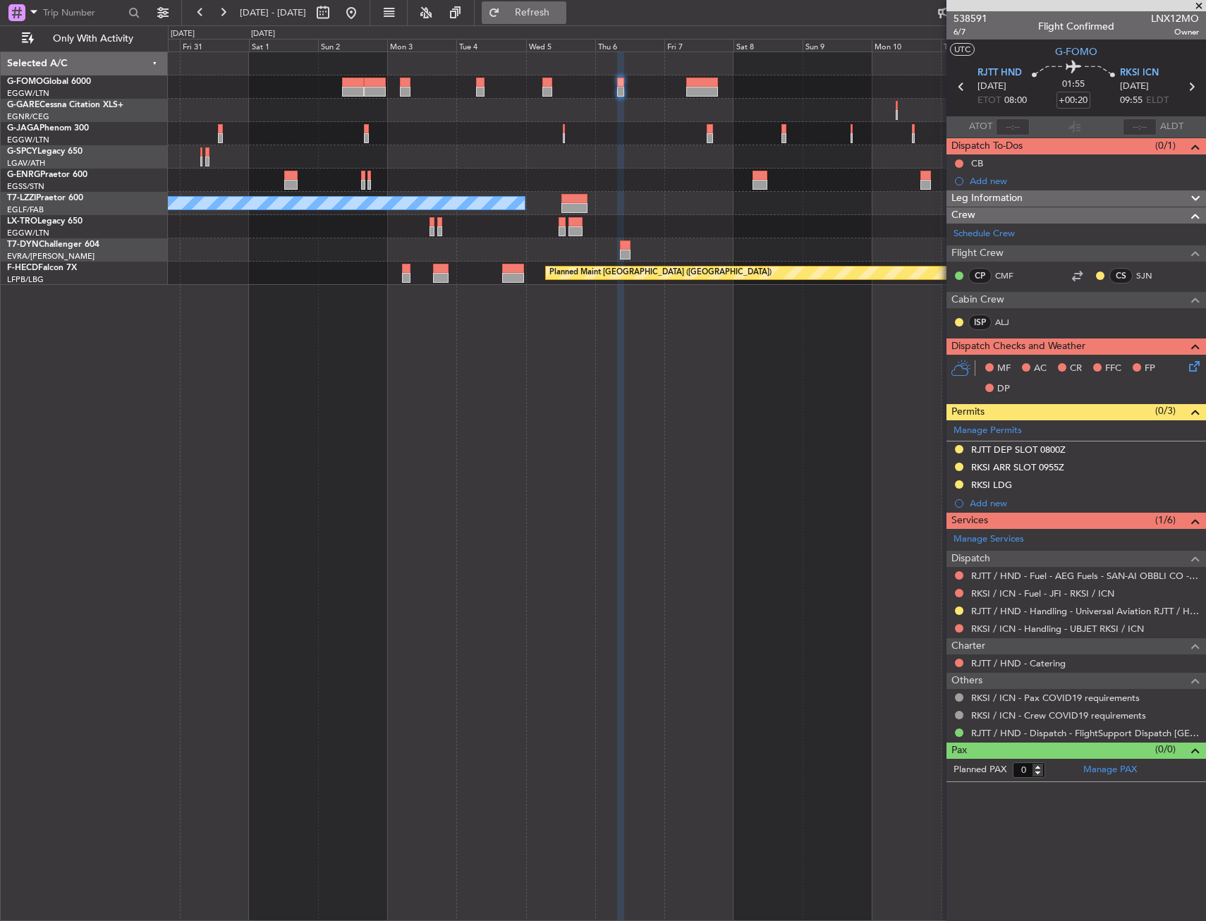
click at [562, 12] on span "Refresh" at bounding box center [532, 13] width 59 height 10
click at [790, 254] on div "A/C Unavailable London (Luton) Planned Maint Paris (Le Bourget) Planned Maint P…" at bounding box center [686, 168] width 1037 height 233
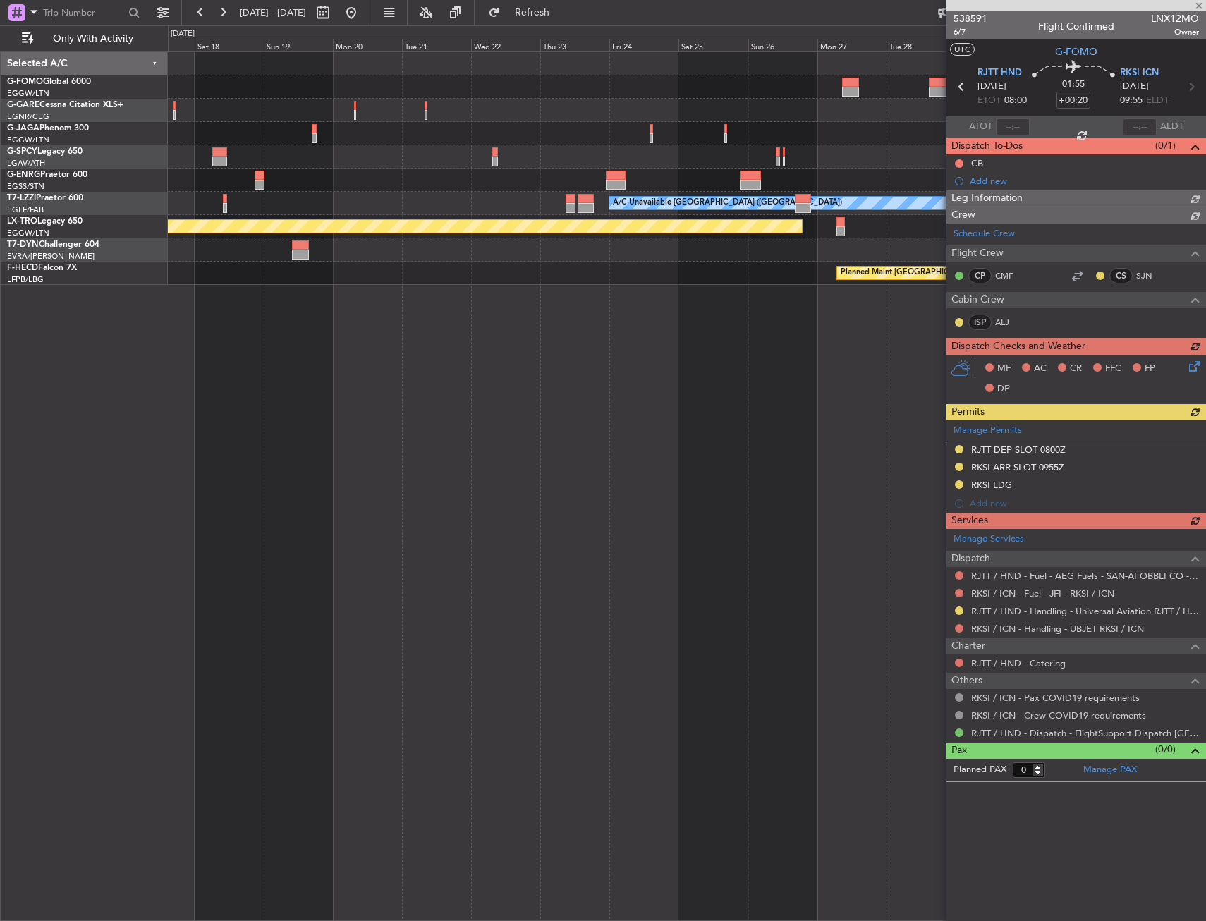
click at [619, 319] on div "A/C Unavailable London (Luton) Planned Maint Riga (Riga Intl) Planned Maint Par…" at bounding box center [687, 485] width 1038 height 869
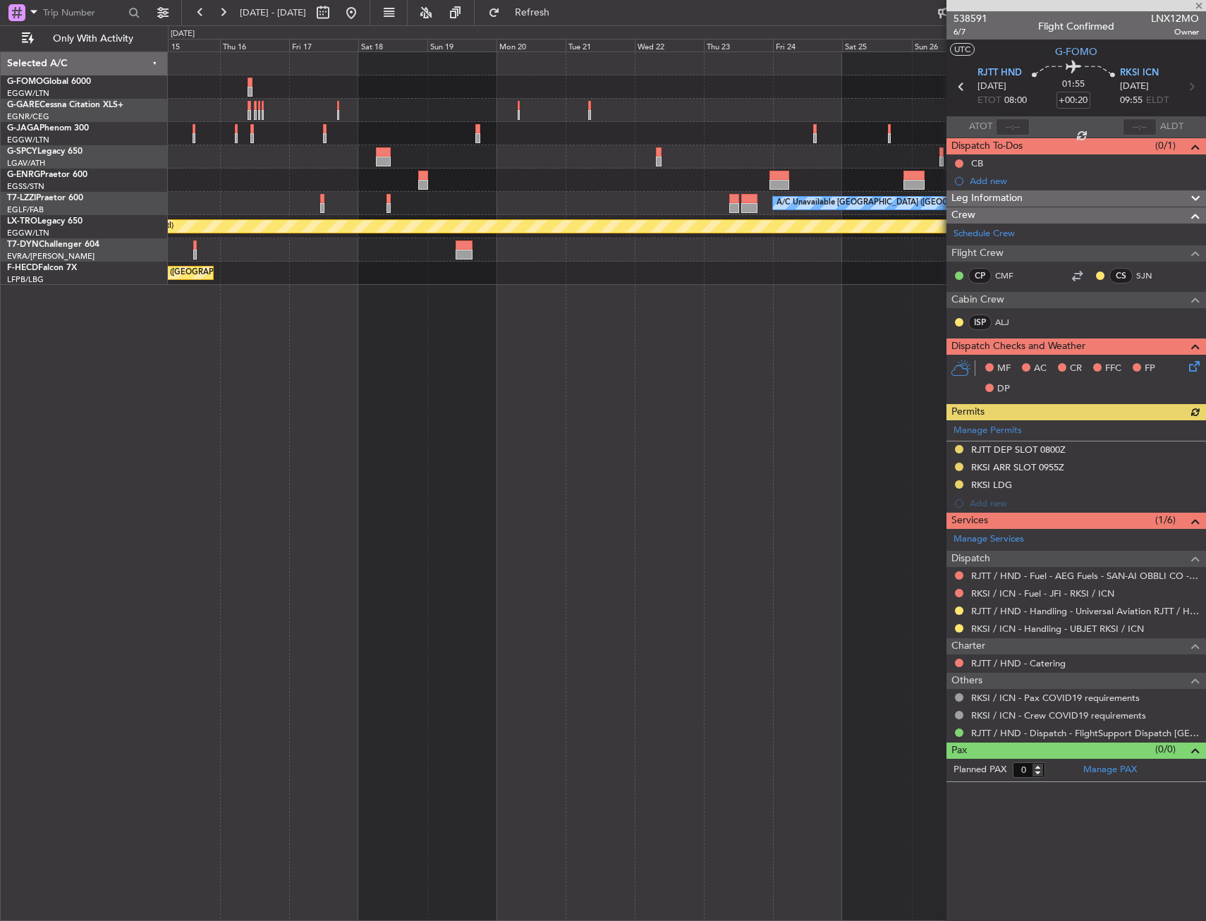
click at [787, 329] on div "A/C Unavailable London (Luton) Planned Maint Riga (Riga Intl) Planned Maint Par…" at bounding box center [687, 485] width 1038 height 869
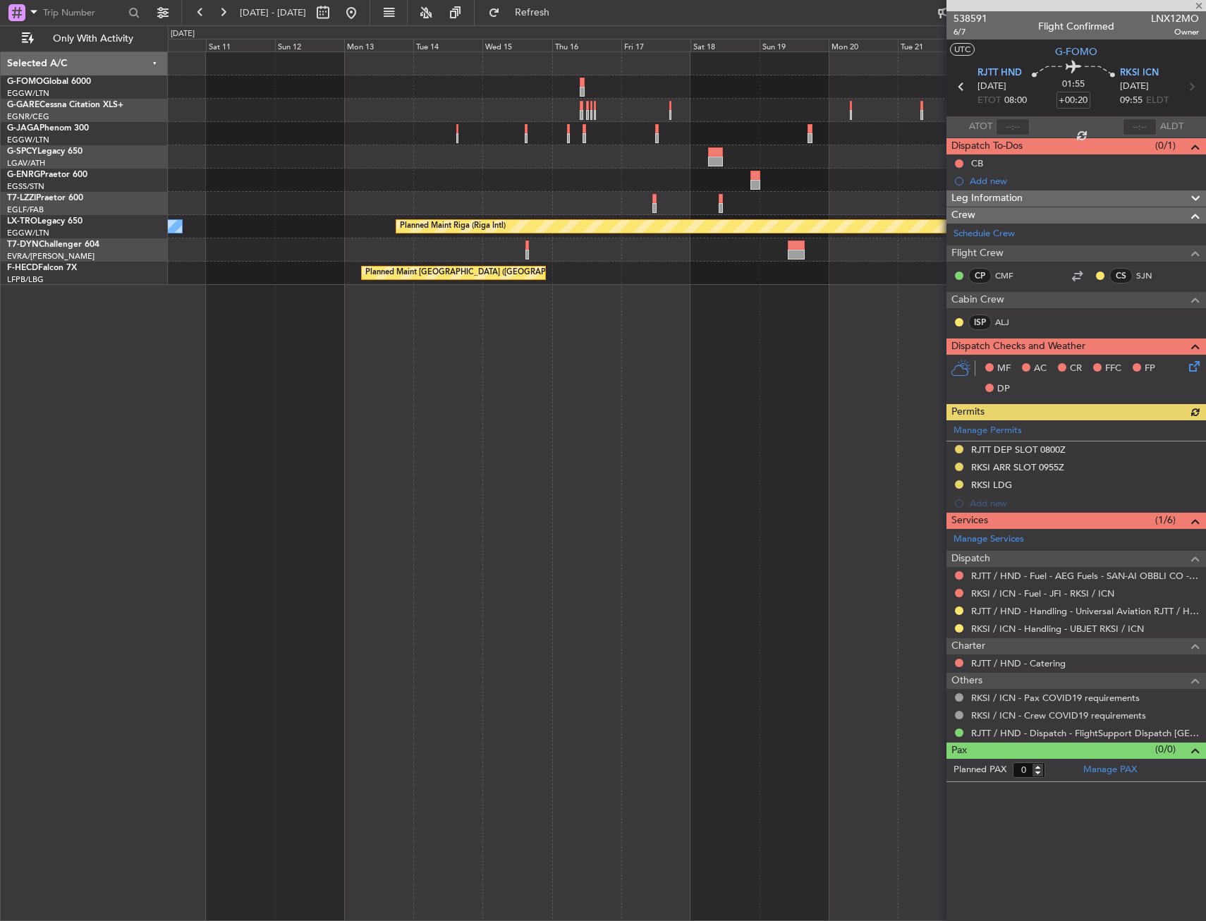
click at [622, 343] on div "A/C Unavailable London (Luton) Planned Maint Riga (Riga Intl) A/C Unavailable P…" at bounding box center [687, 485] width 1038 height 869
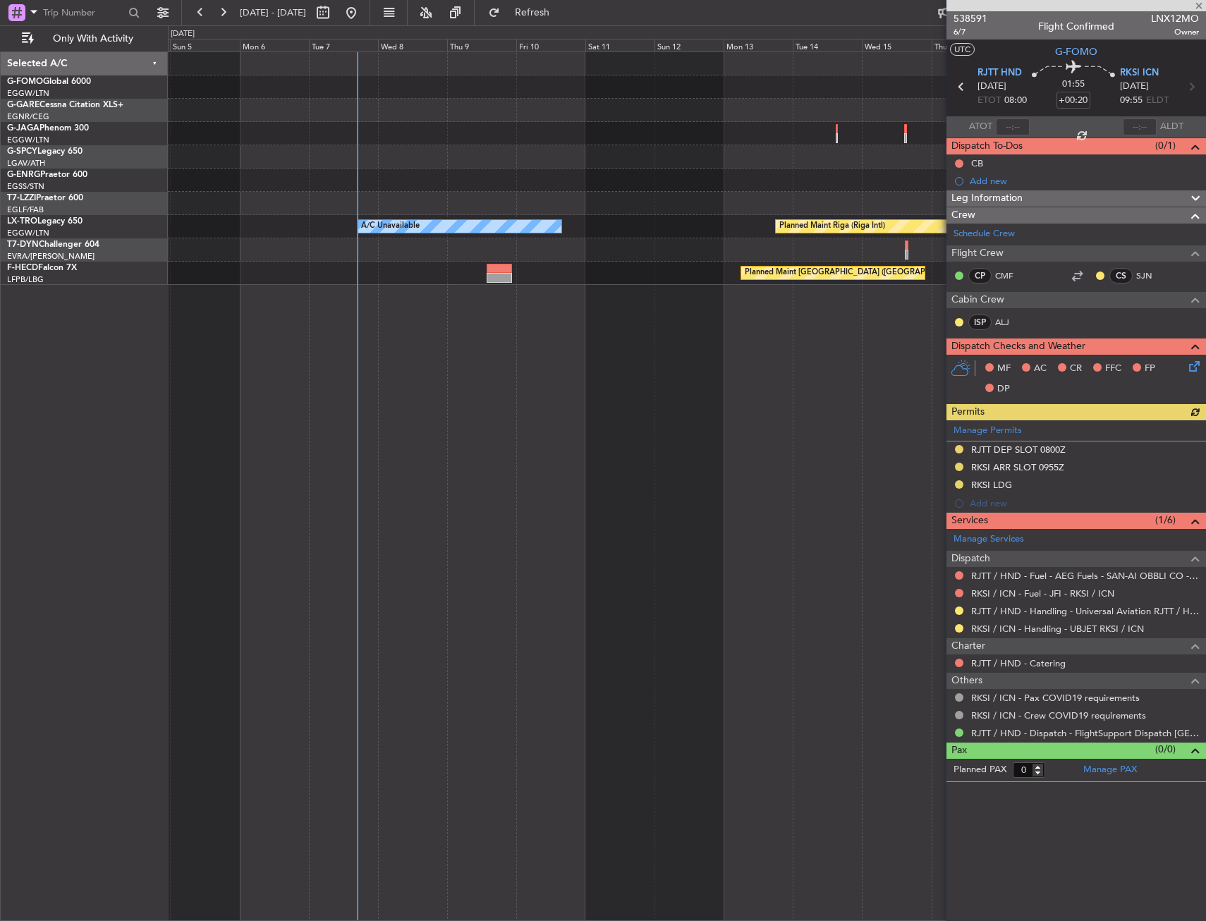
click at [731, 362] on div "Planned Maint Bremen Planned Maint Riga (Riga Intl) A/C Unavailable Planned Mai…" at bounding box center [687, 485] width 1038 height 869
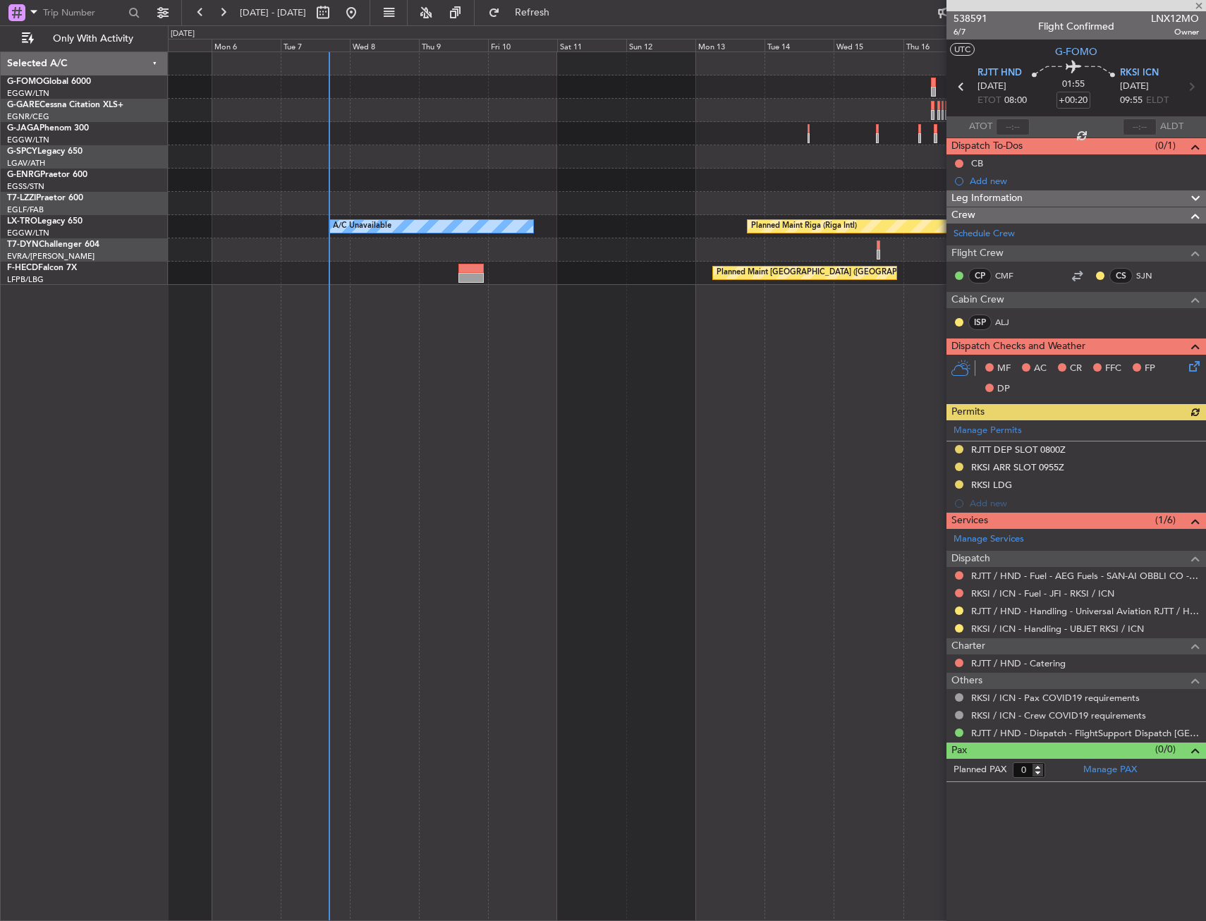
click at [264, 363] on div "Planned Maint Bremen A/C Unavailable London (Luton) Planned Maint Riga (Riga In…" at bounding box center [687, 485] width 1038 height 869
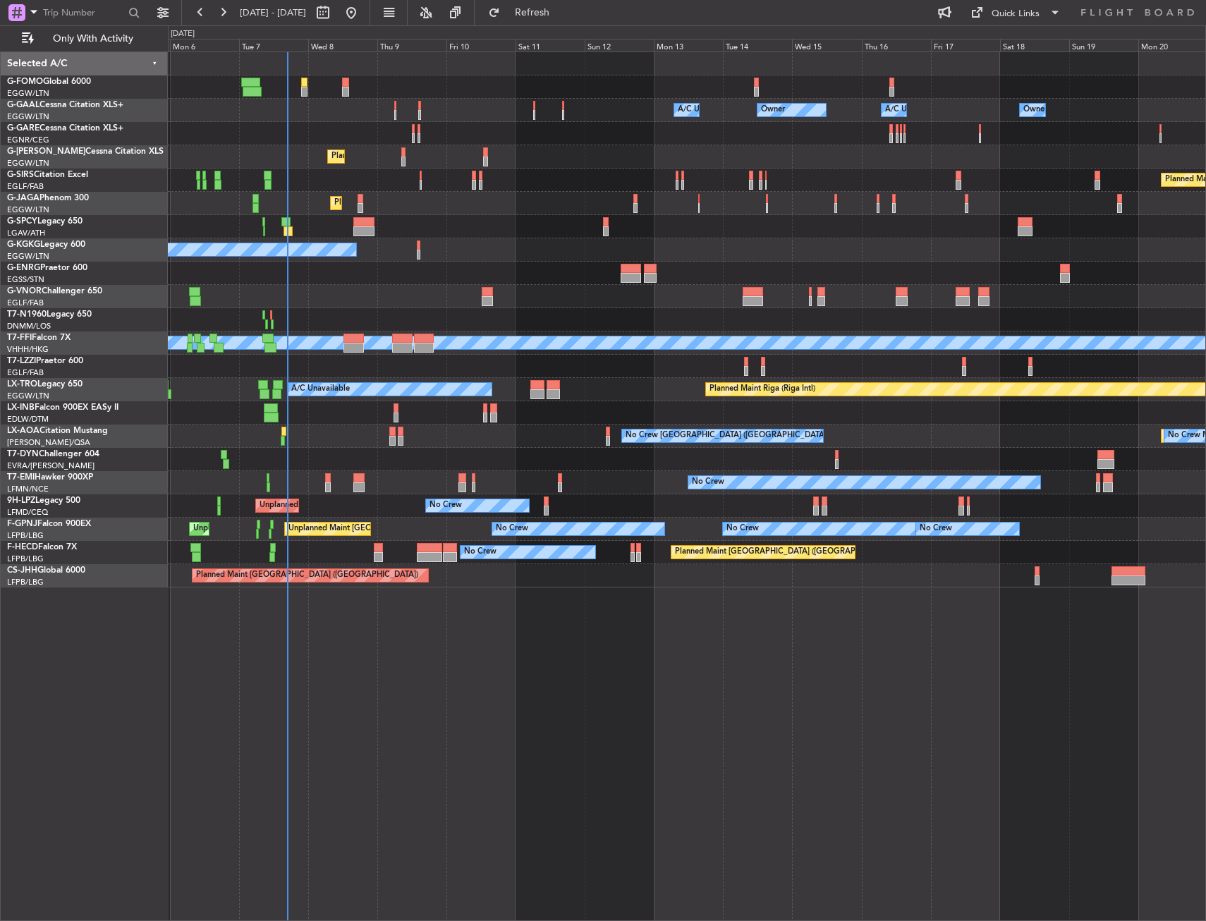
click at [551, 507] on div "No Crew Unplanned Maint Nice (Côte d'Azur Airport) No Crew" at bounding box center [686, 505] width 1037 height 23
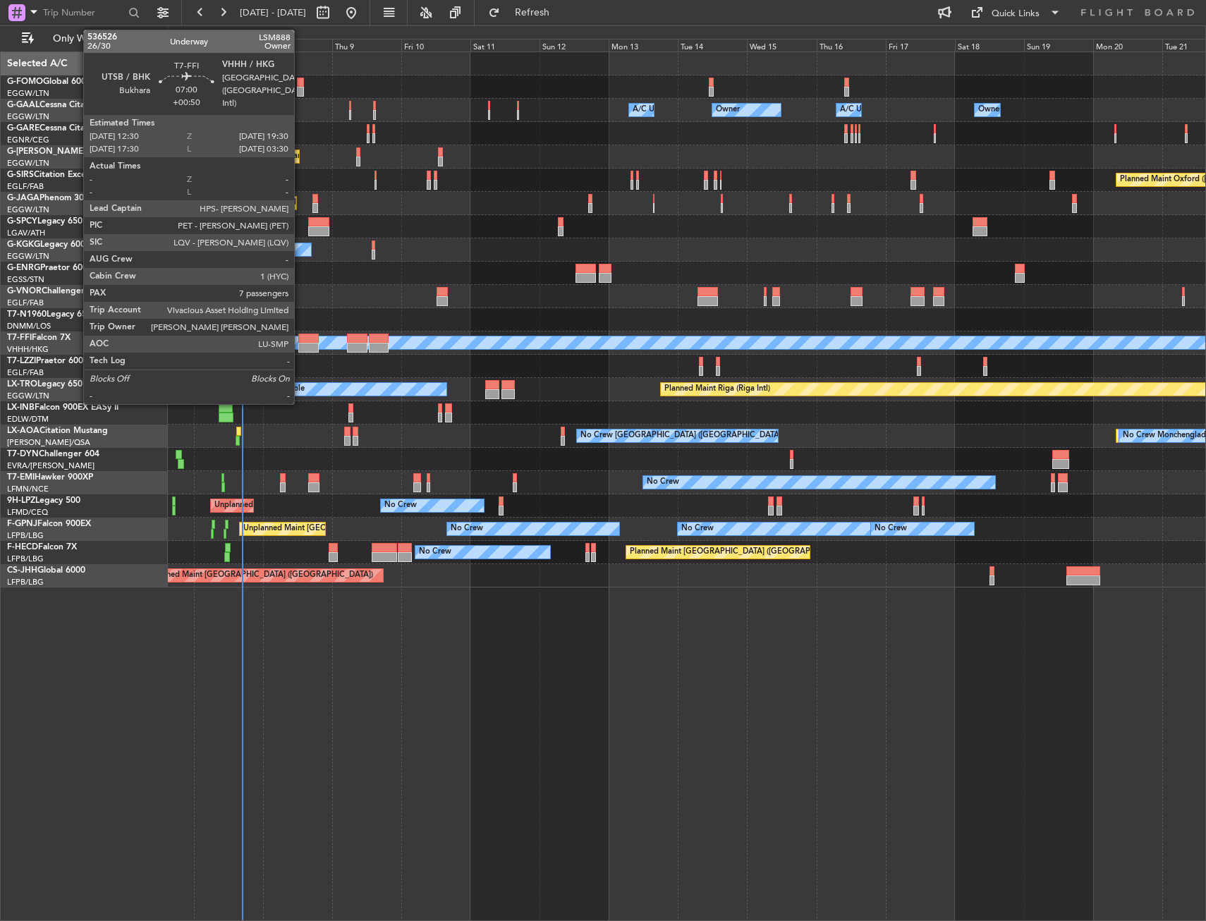
click at [300, 340] on div at bounding box center [308, 339] width 20 height 10
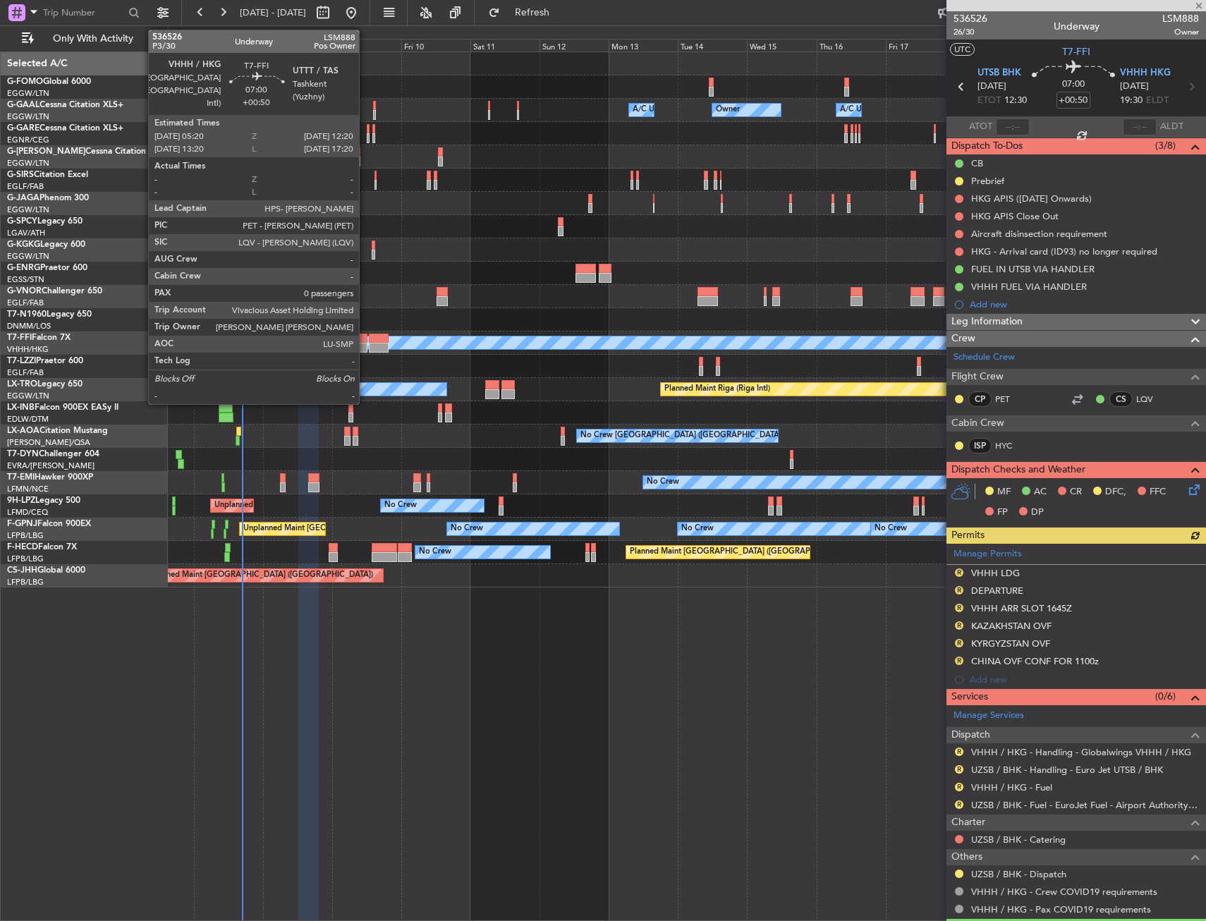
click at [365, 337] on div at bounding box center [357, 339] width 20 height 10
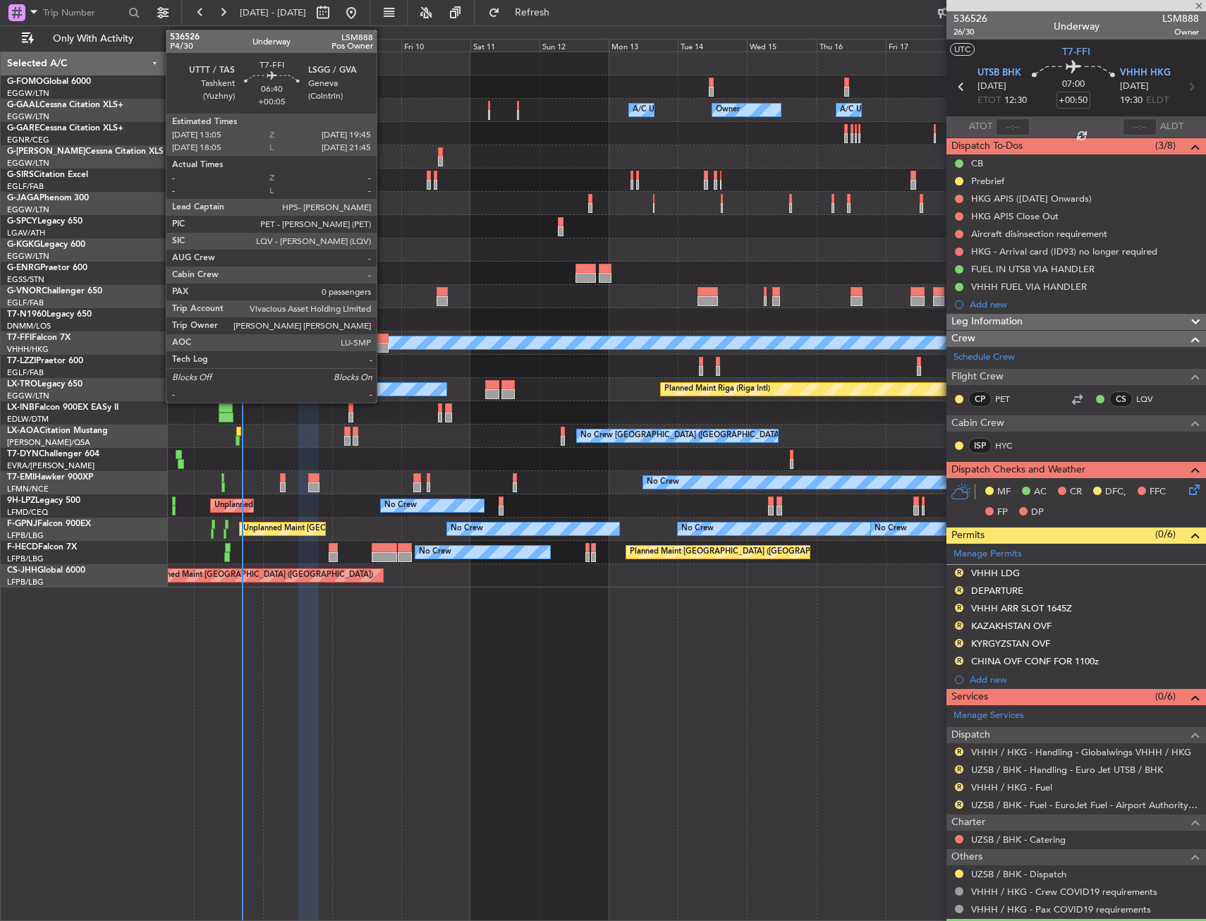
type input "0"
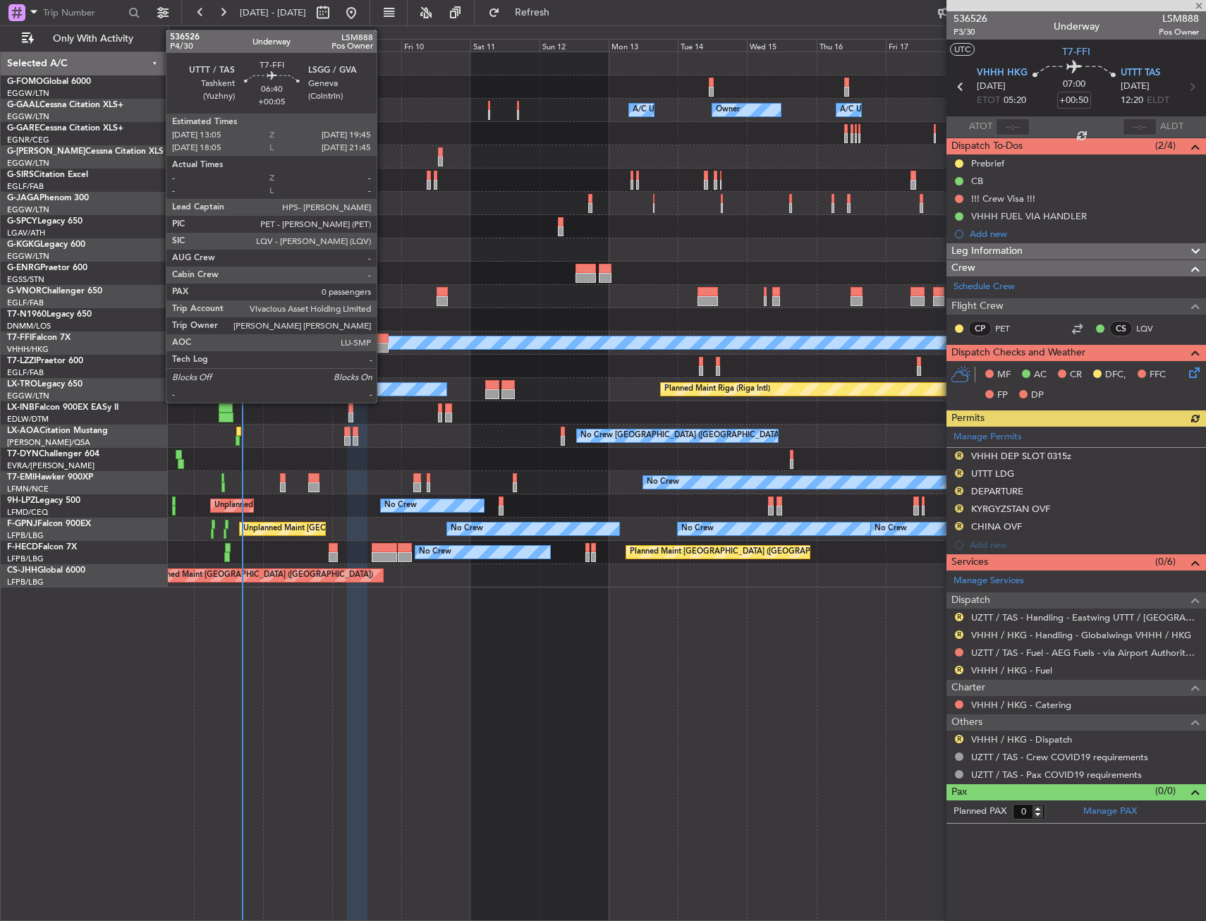
click at [383, 348] on div at bounding box center [379, 348] width 20 height 10
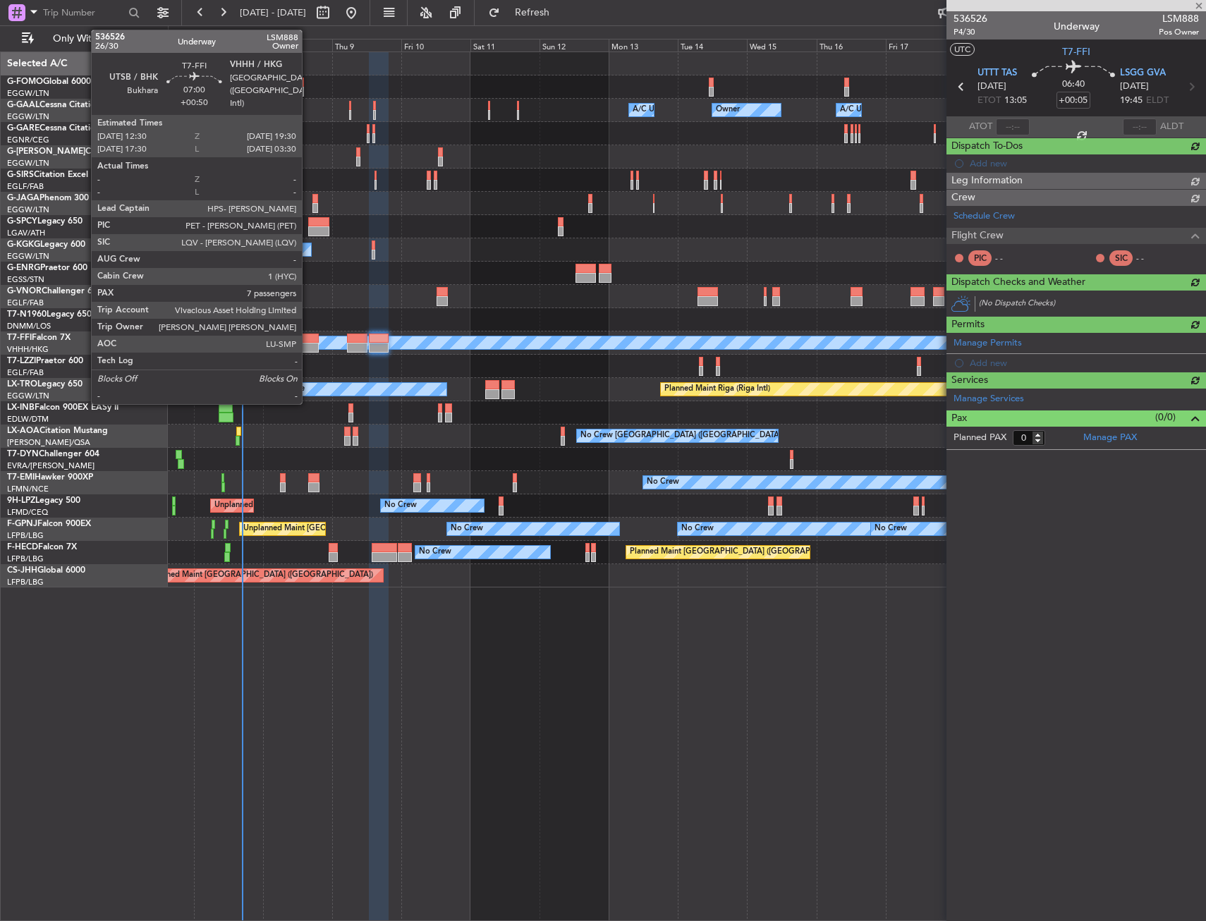
click at [308, 339] on div at bounding box center [308, 339] width 20 height 10
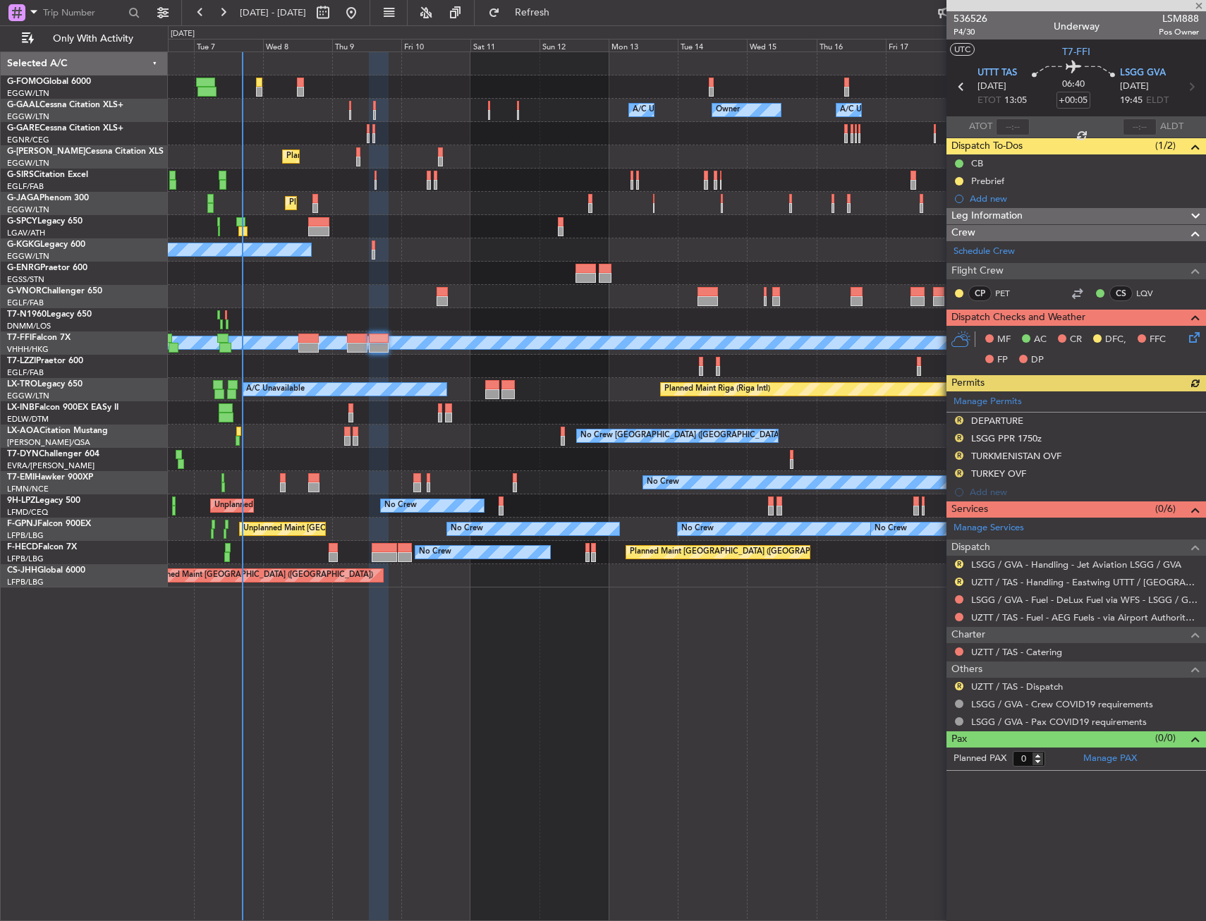
type input "+00:50"
type input "7"
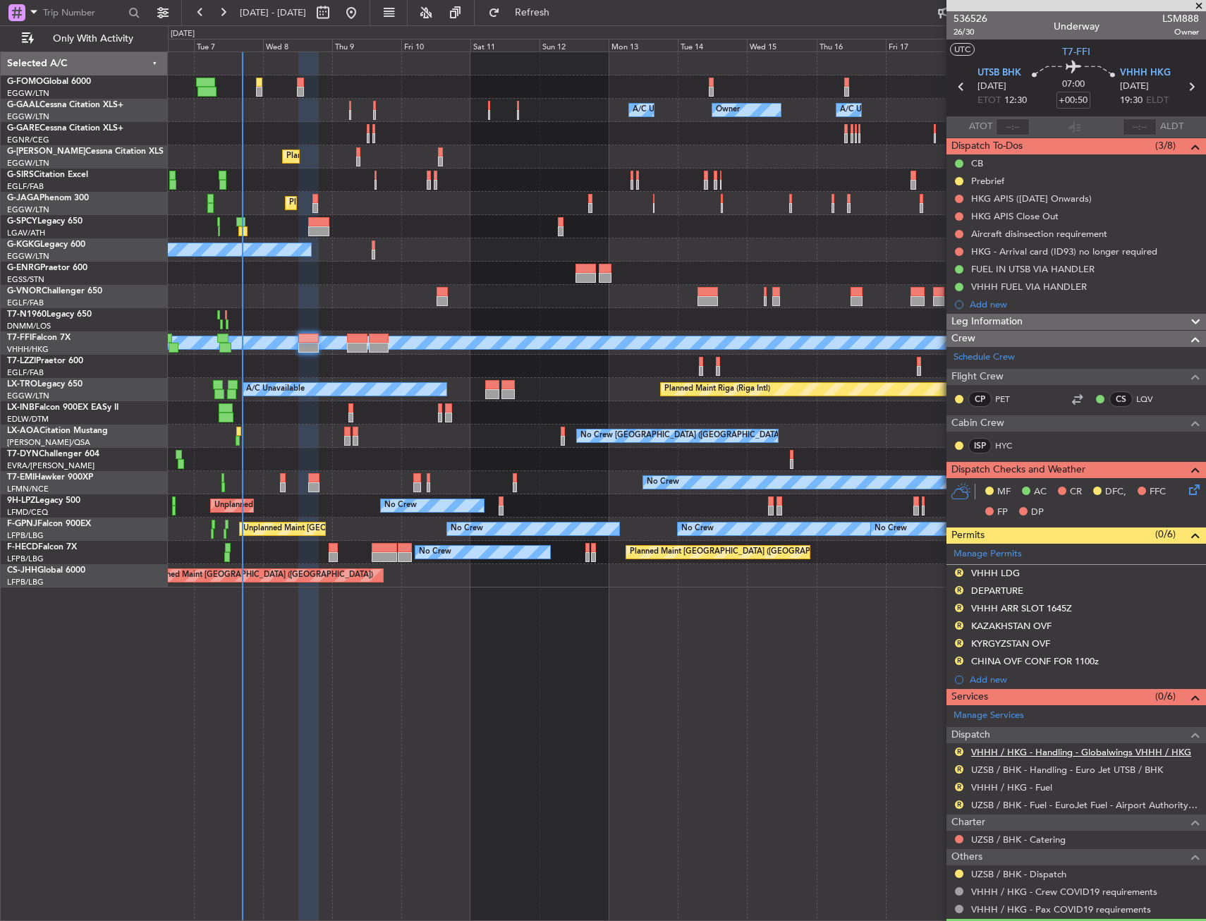
click at [1085, 754] on link "VHHH / HKG - Handling - Globalwings VHHH / HKG" at bounding box center [1081, 752] width 220 height 12
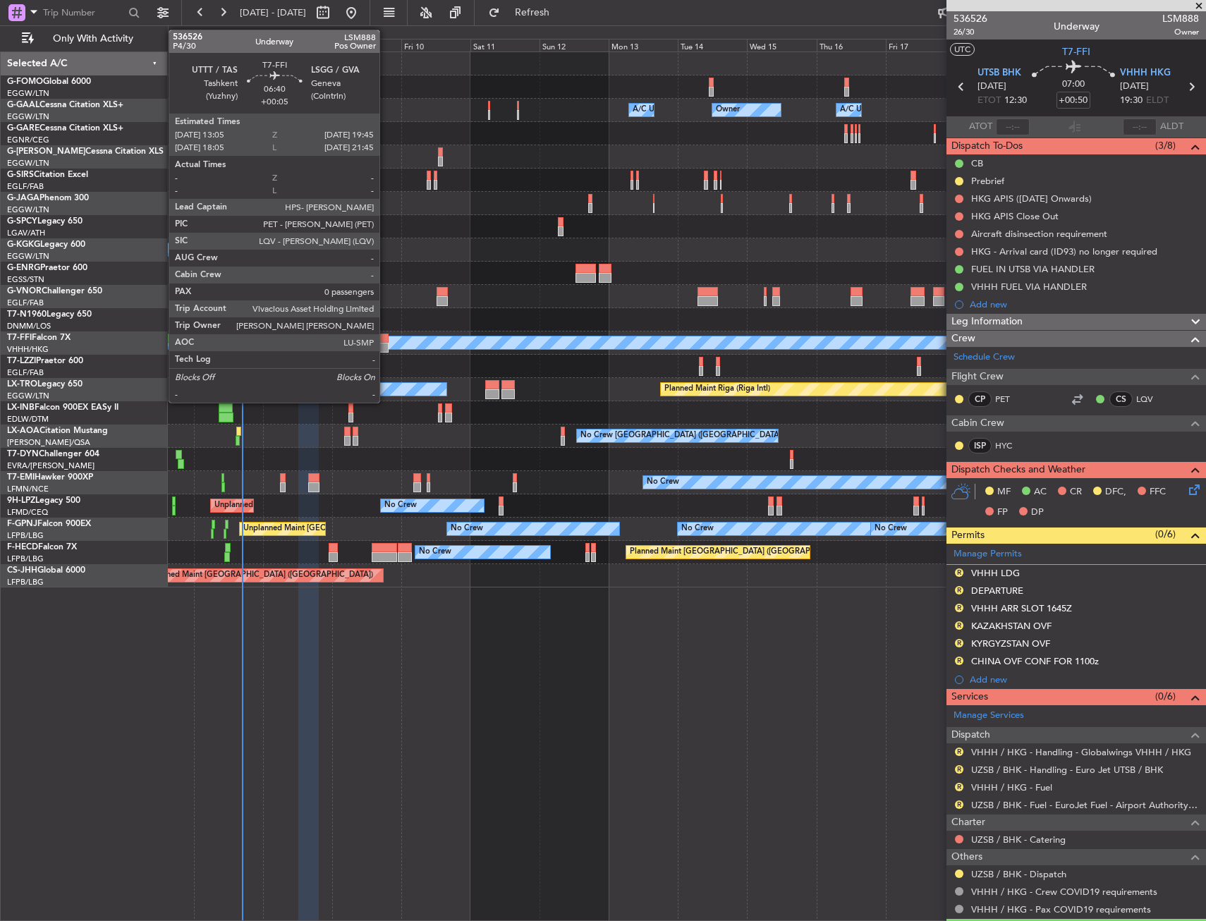
click at [386, 338] on div at bounding box center [379, 339] width 20 height 10
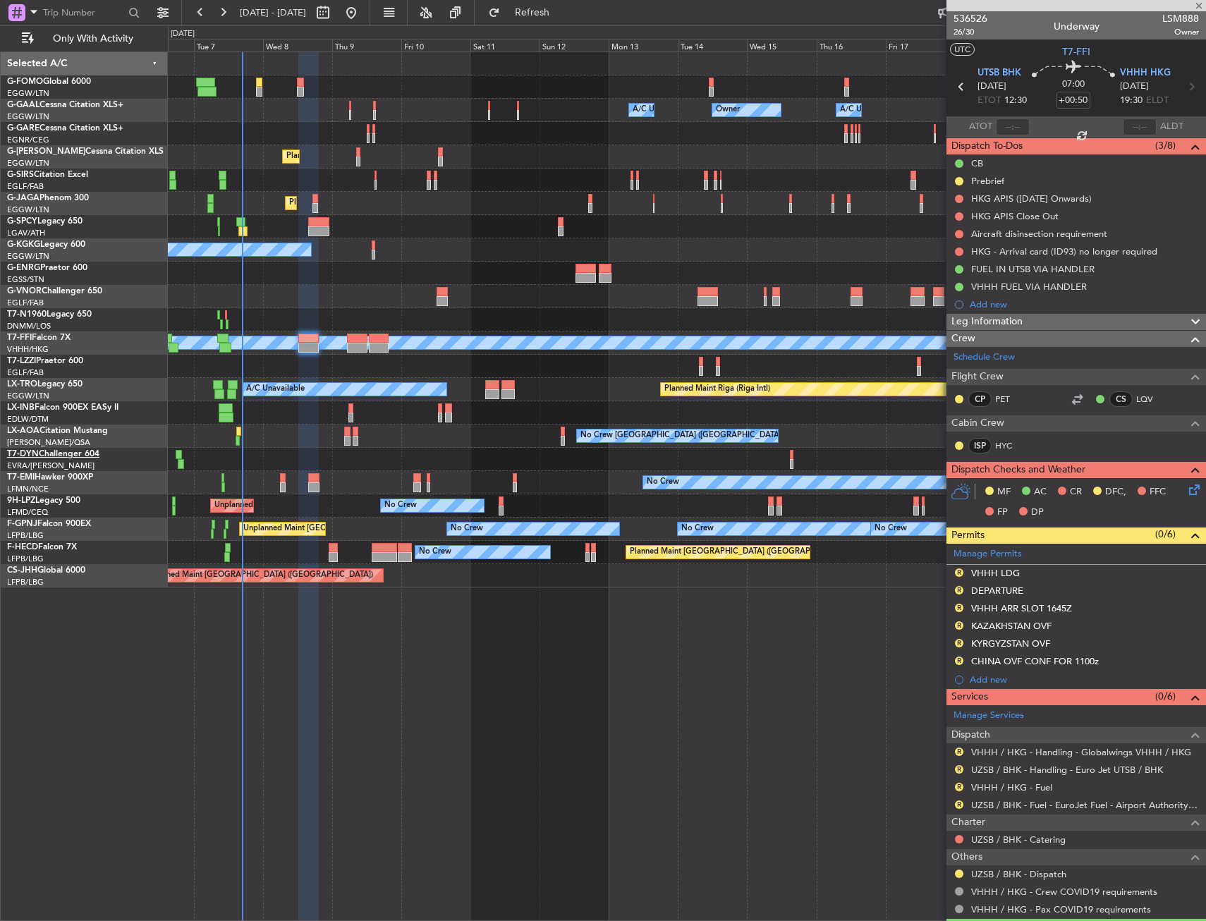
type input "+00:05"
type input "0"
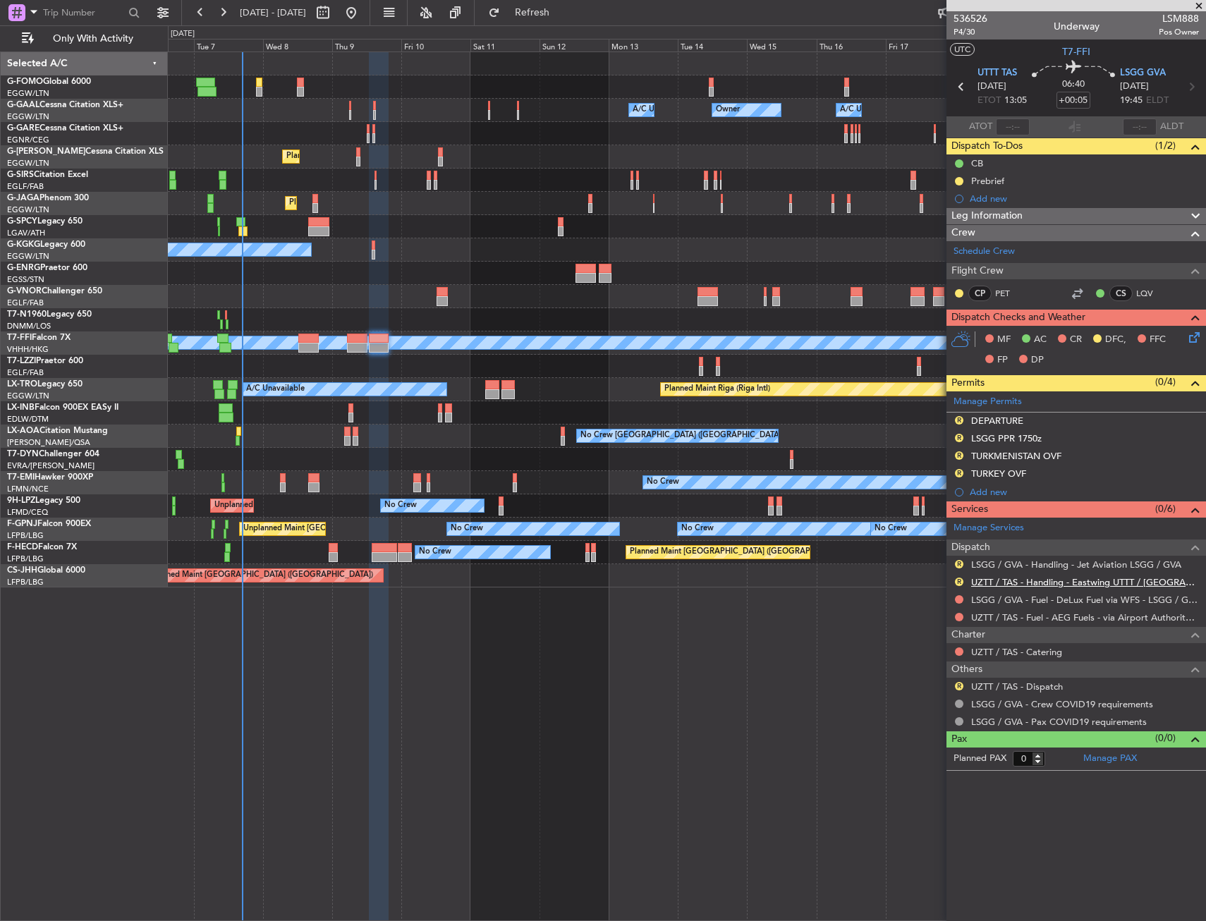
click at [1043, 585] on link "UZTT / TAS - Handling - Eastwing UTTT / TAS" at bounding box center [1085, 582] width 228 height 12
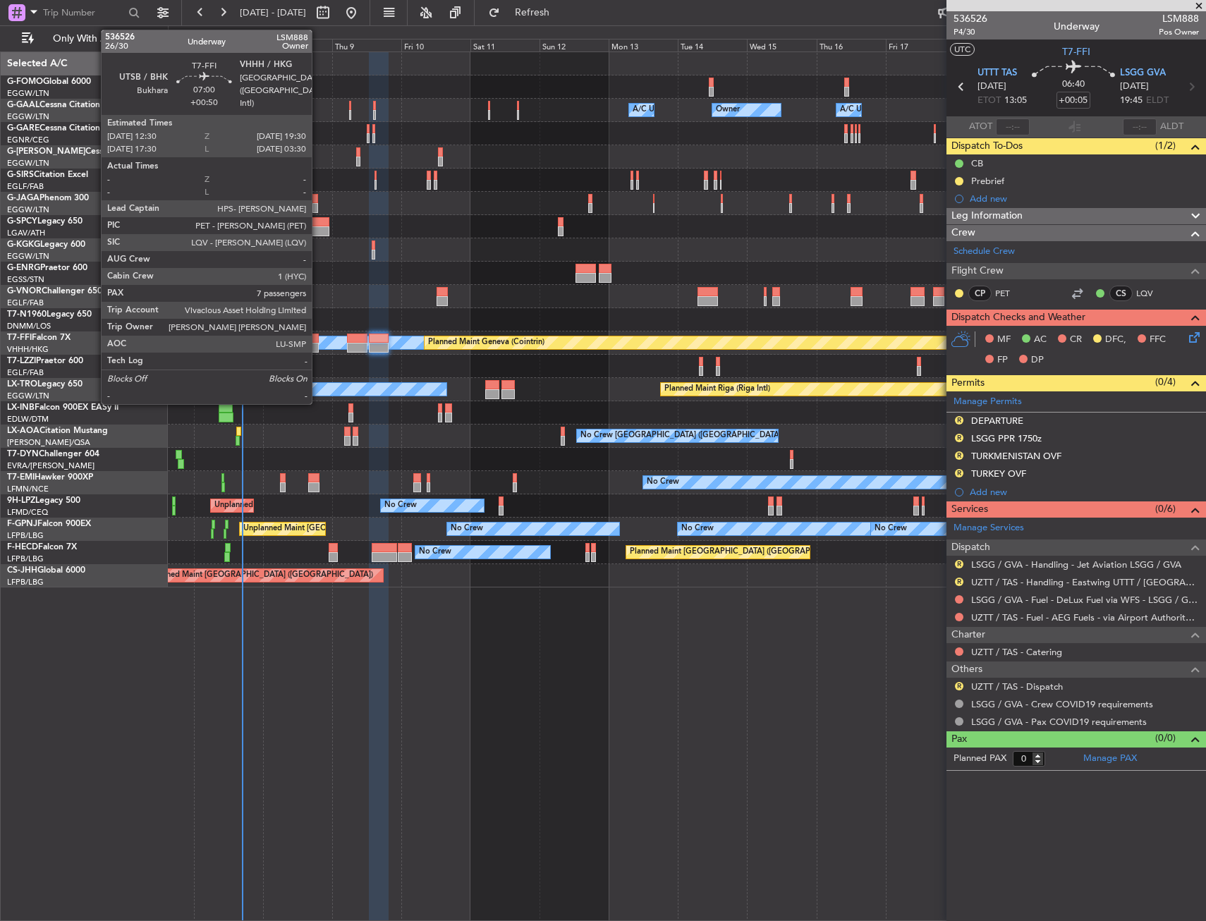
click at [314, 346] on div at bounding box center [308, 348] width 20 height 10
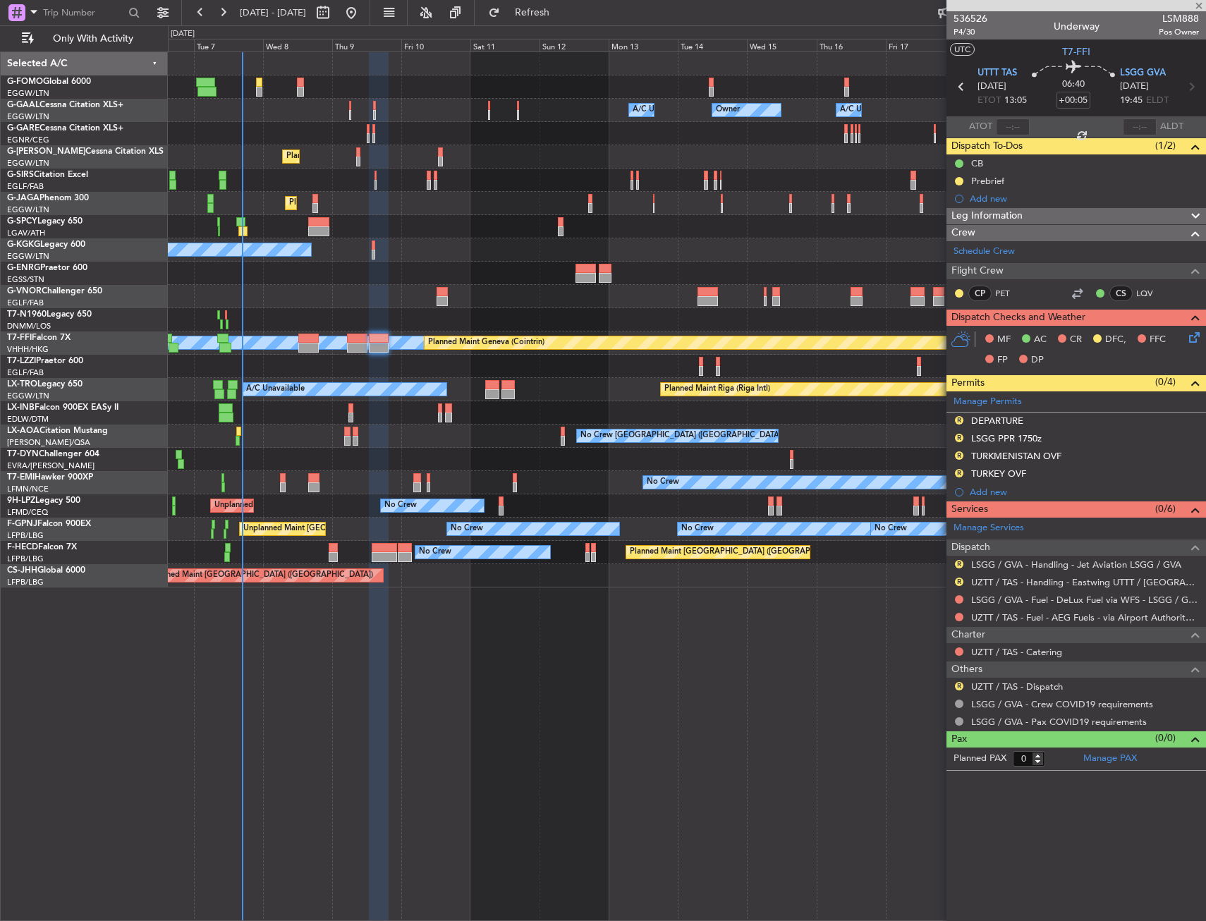
type input "+00:50"
type input "7"
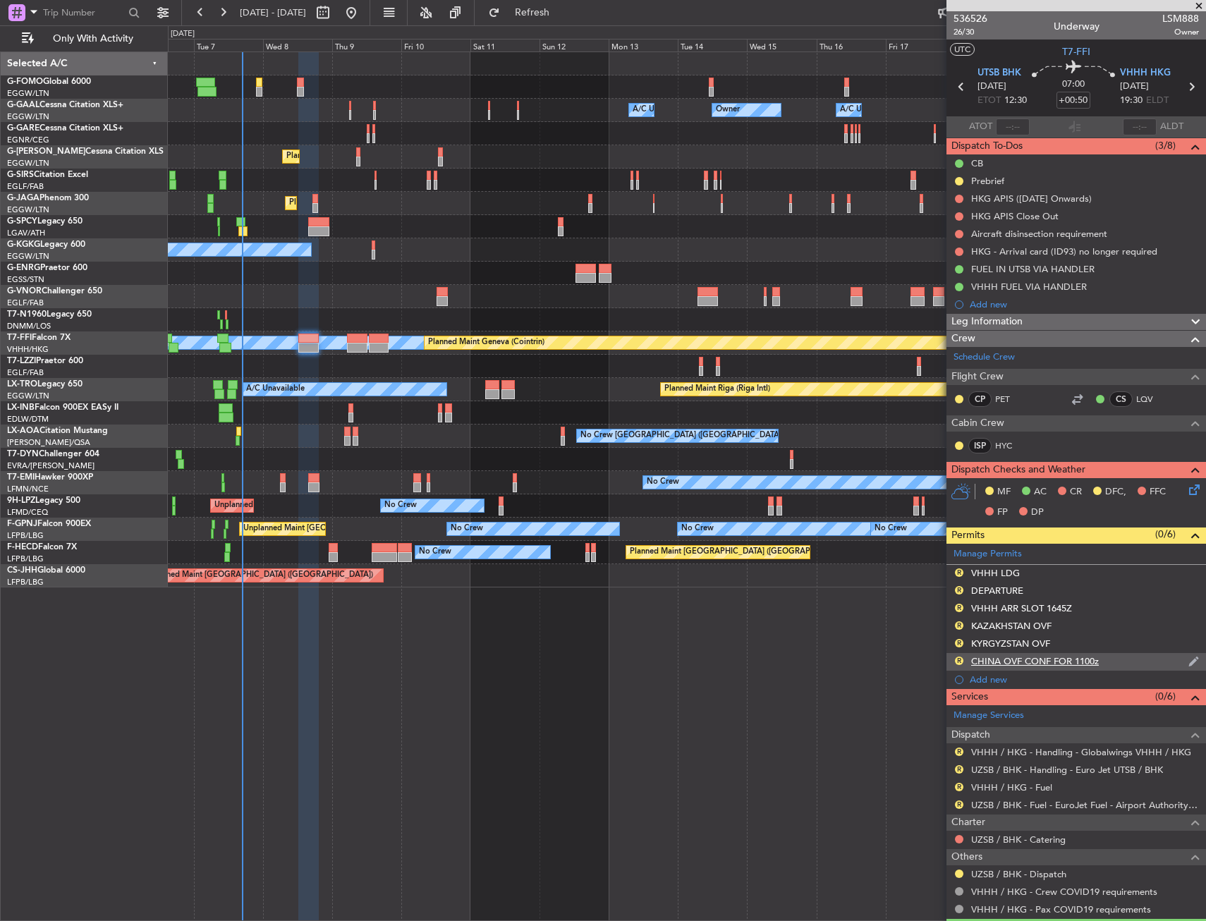
click at [1053, 664] on div "CHINA OVF CONF FOR 1100z" at bounding box center [1035, 661] width 128 height 12
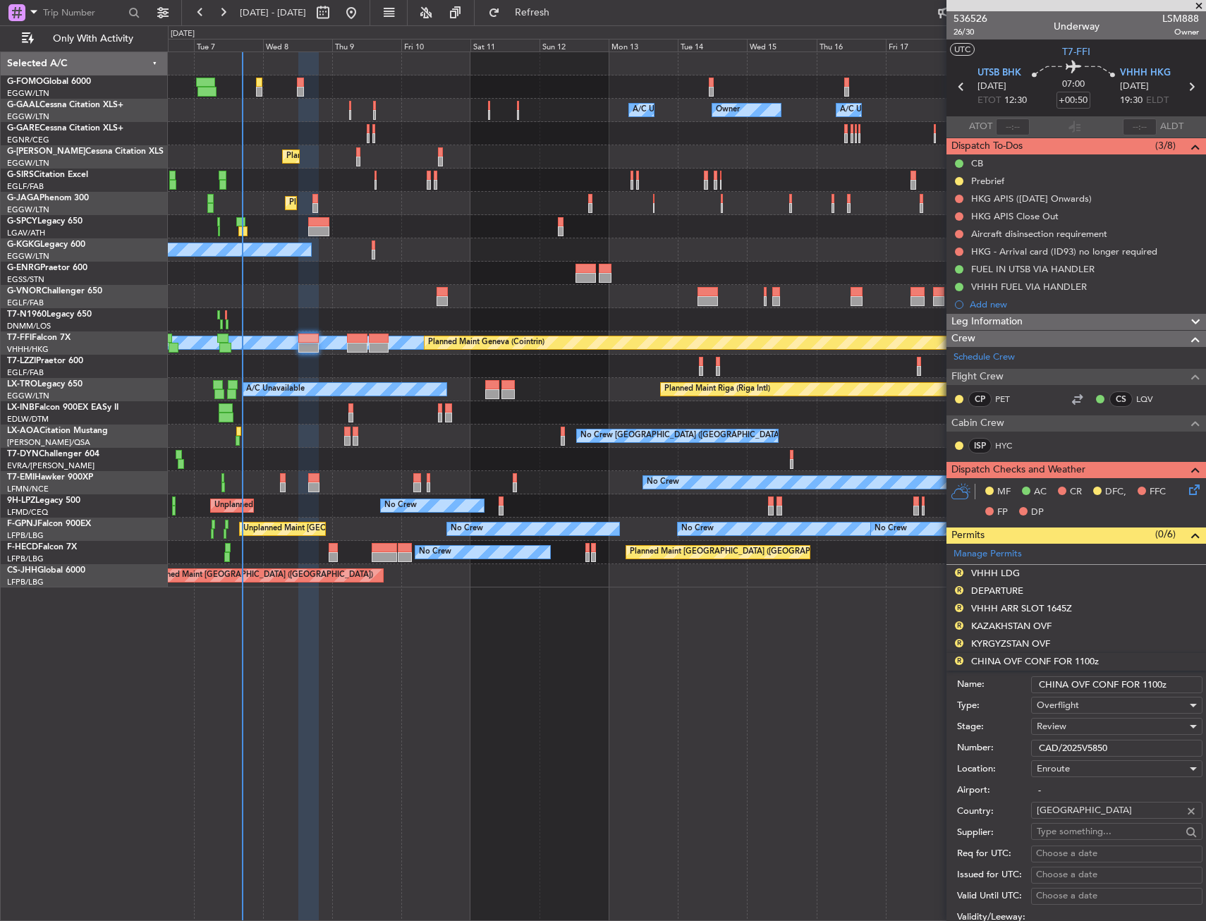
drag, startPoint x: 1118, startPoint y: 683, endPoint x: 1211, endPoint y: 683, distance: 93.1
click at [1205, 683] on html "06 Oct 2025 - 21 Oct 2025 Refresh Quick Links Only With Activity Owner Owner A/…" at bounding box center [603, 460] width 1206 height 921
drag, startPoint x: 1090, startPoint y: 683, endPoint x: 1218, endPoint y: 688, distance: 127.7
click at [1205, 688] on html "06 Oct 2025 - 21 Oct 2025 Refresh Quick Links Only With Activity Owner Owner A/…" at bounding box center [603, 460] width 1206 height 921
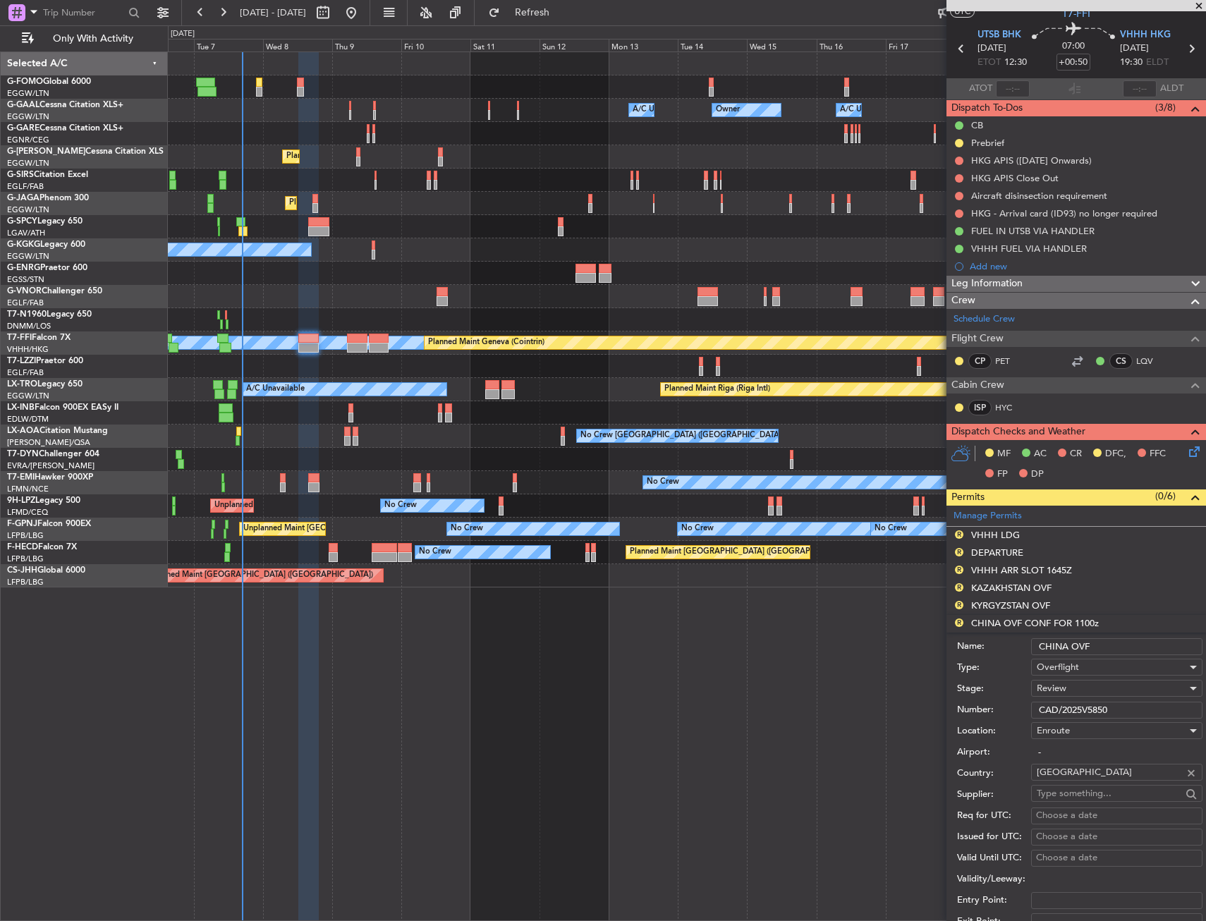
scroll to position [71, 0]
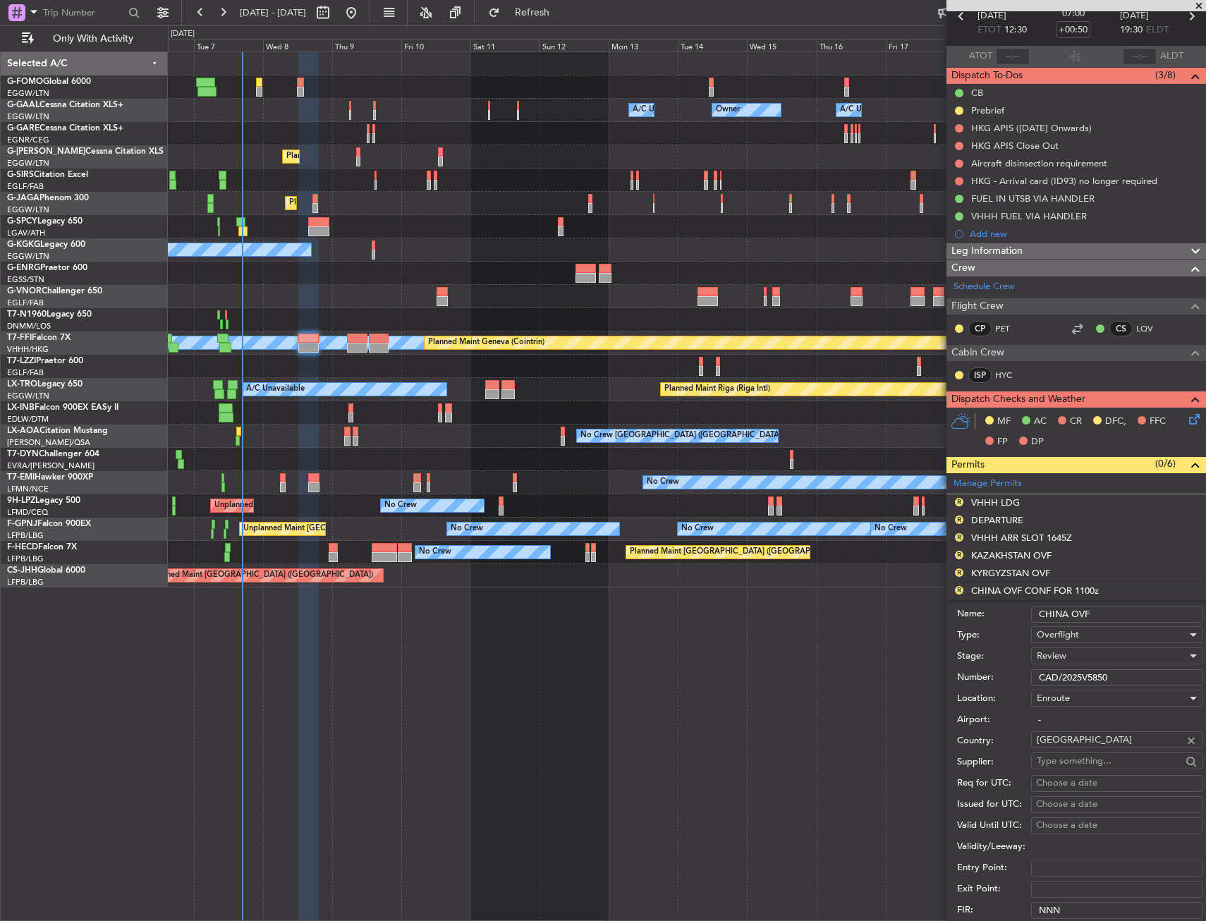
type input "CHINA OVF"
click at [1071, 654] on div "Review" at bounding box center [1112, 655] width 150 height 21
click at [1075, 747] on span "Requested" at bounding box center [1111, 748] width 148 height 21
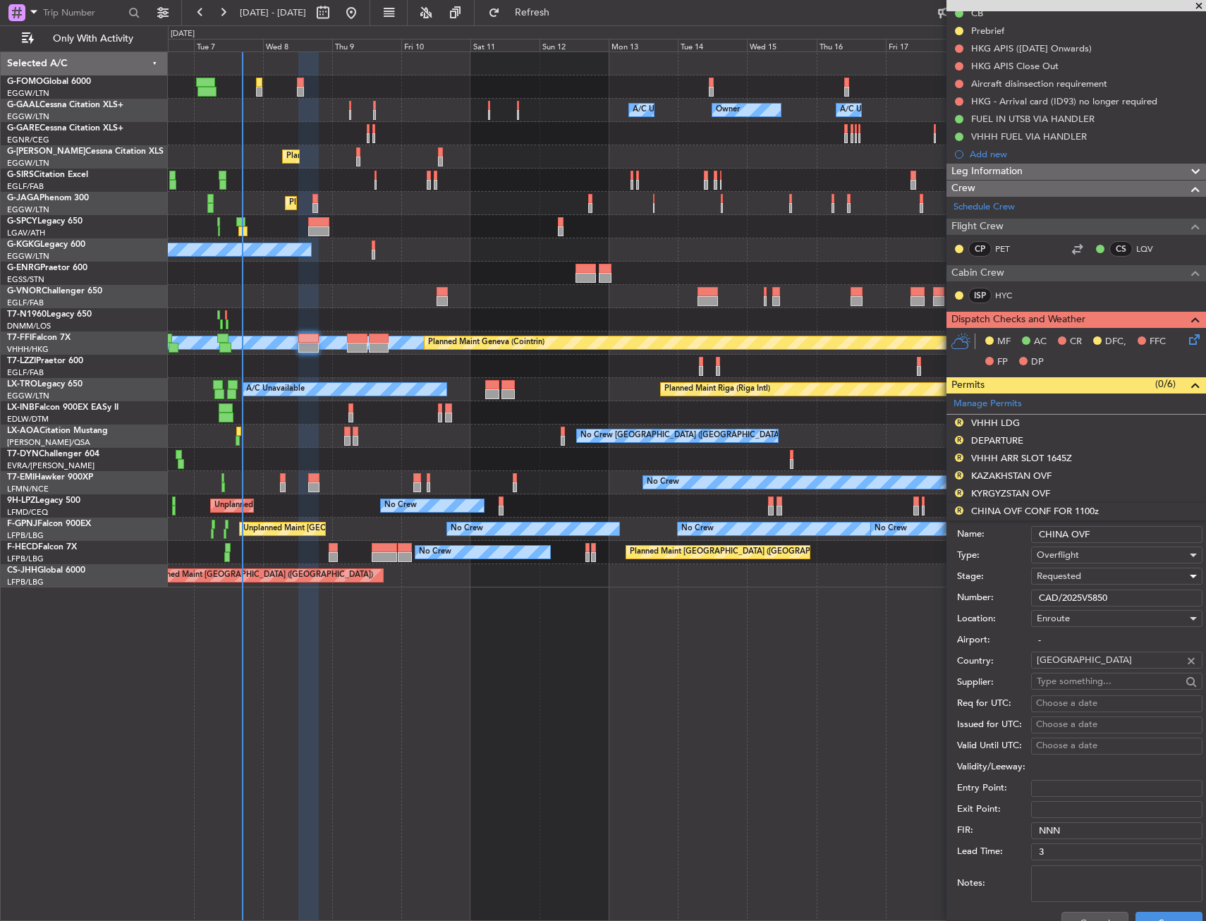
scroll to position [212, 0]
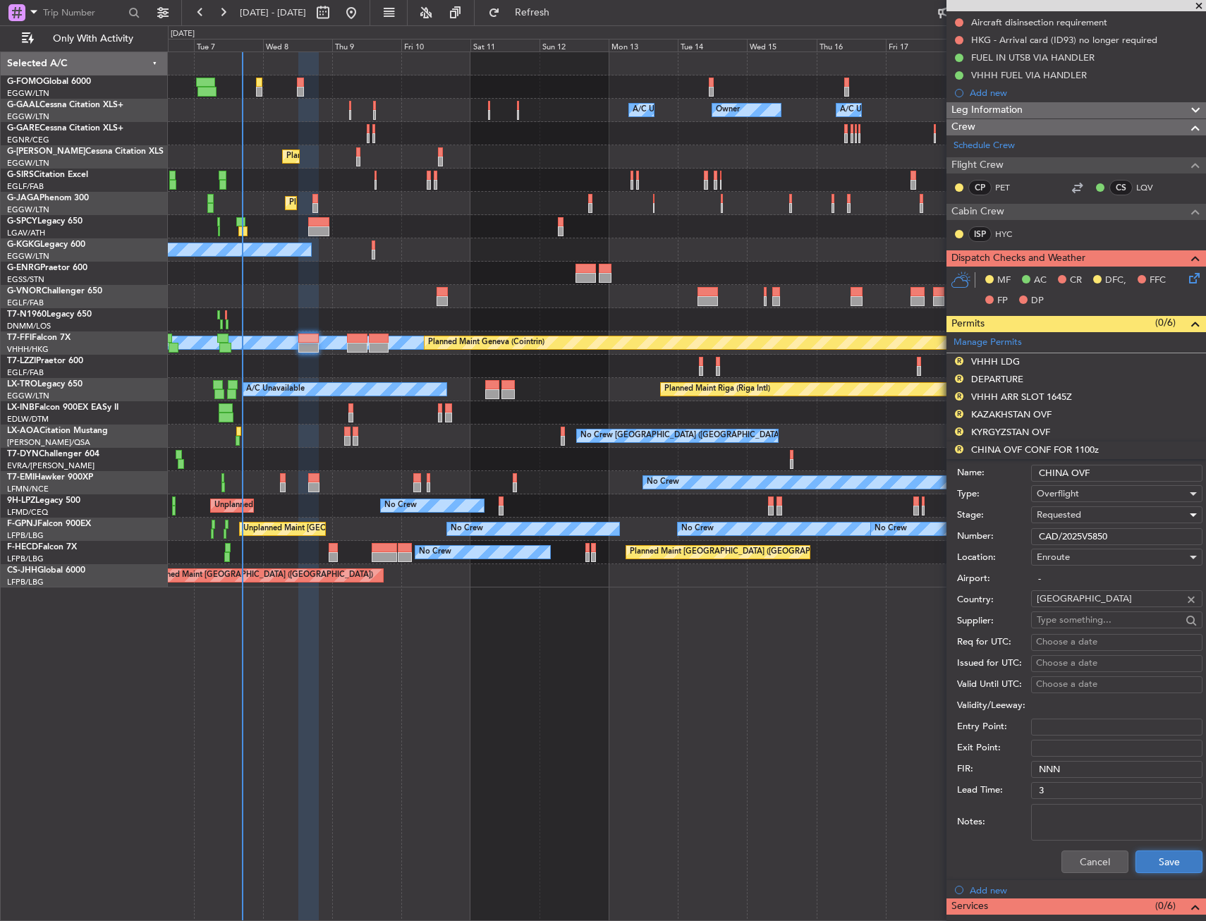
click at [1155, 857] on button "Save" at bounding box center [1168, 861] width 67 height 23
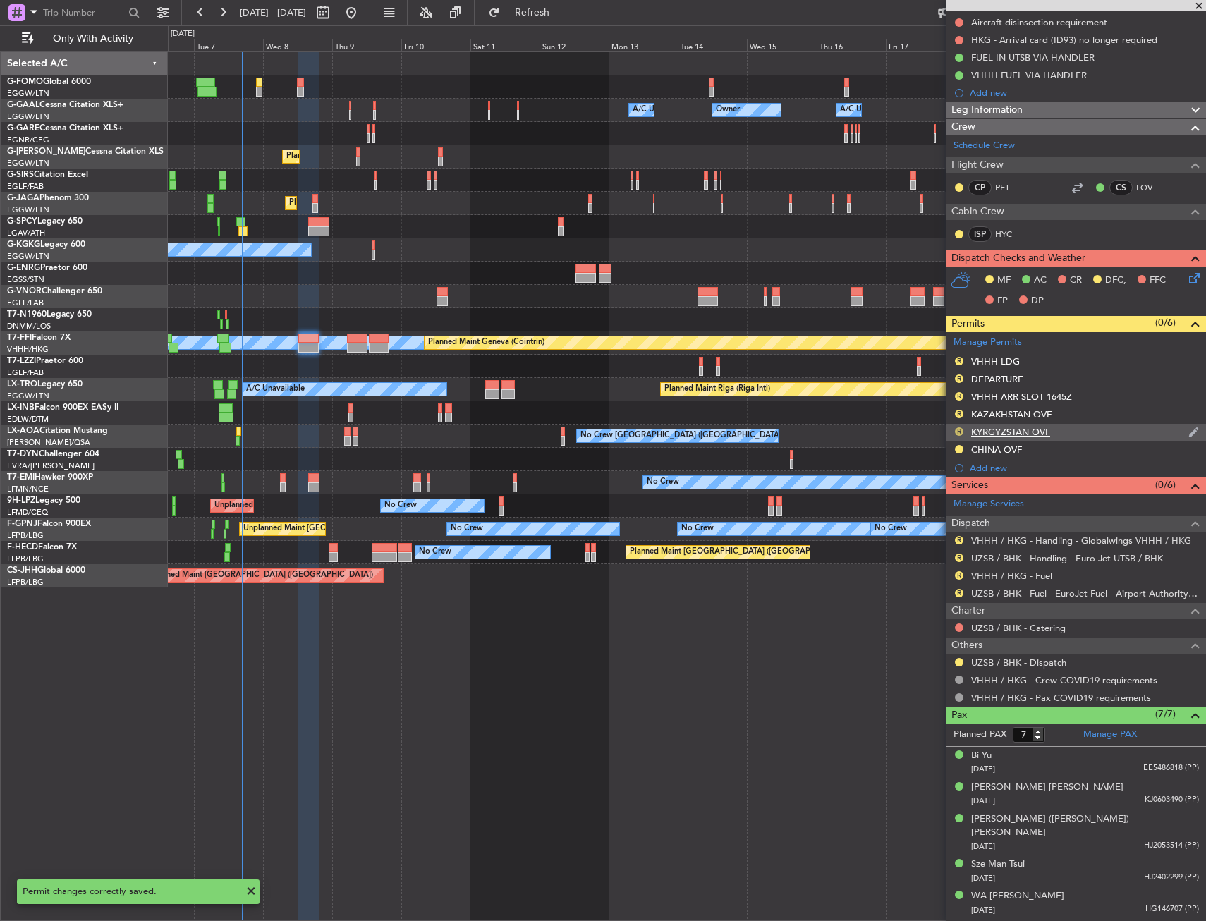
click at [960, 429] on button "R" at bounding box center [959, 431] width 8 height 8
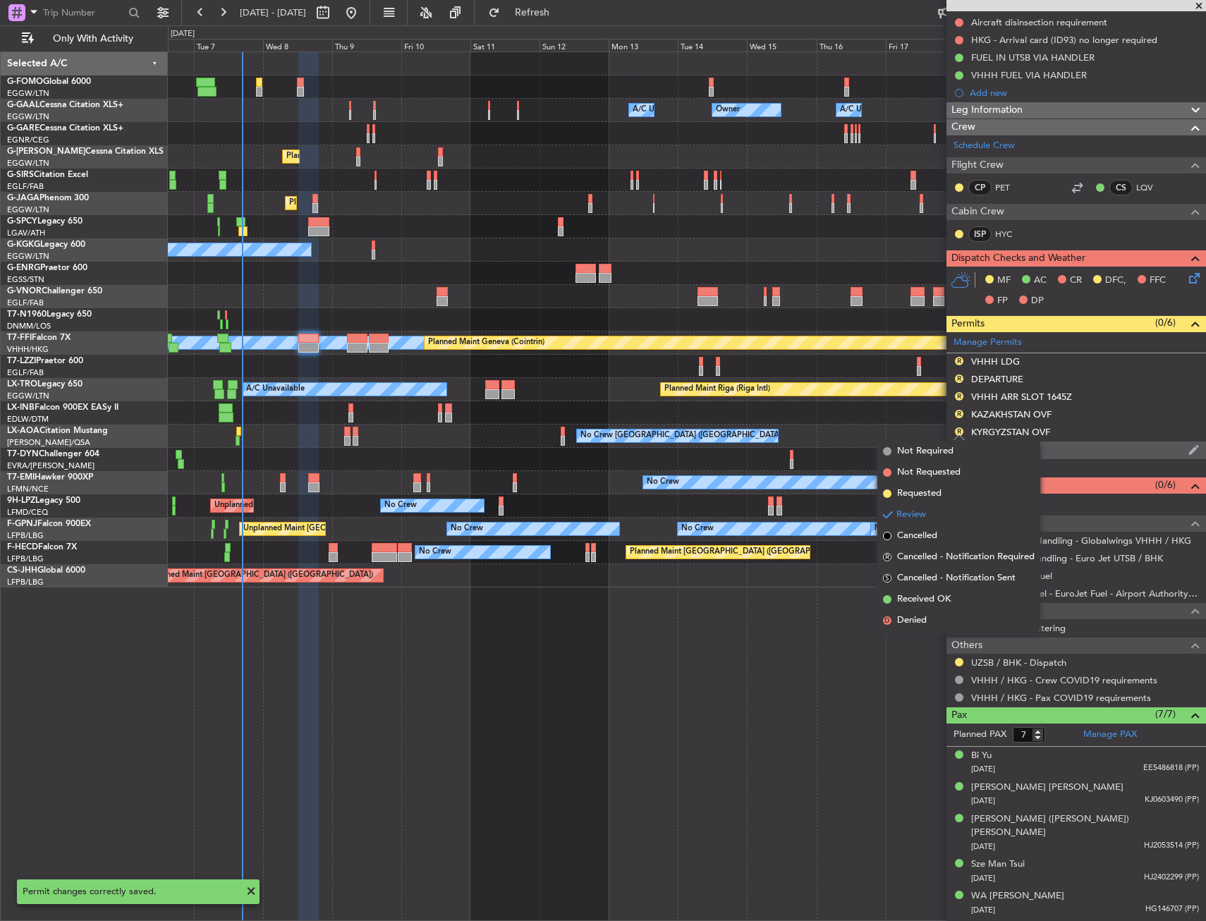
drag, startPoint x: 948, startPoint y: 489, endPoint x: 960, endPoint y: 446, distance: 44.7
click at [948, 489] on li "Requested" at bounding box center [958, 493] width 163 height 21
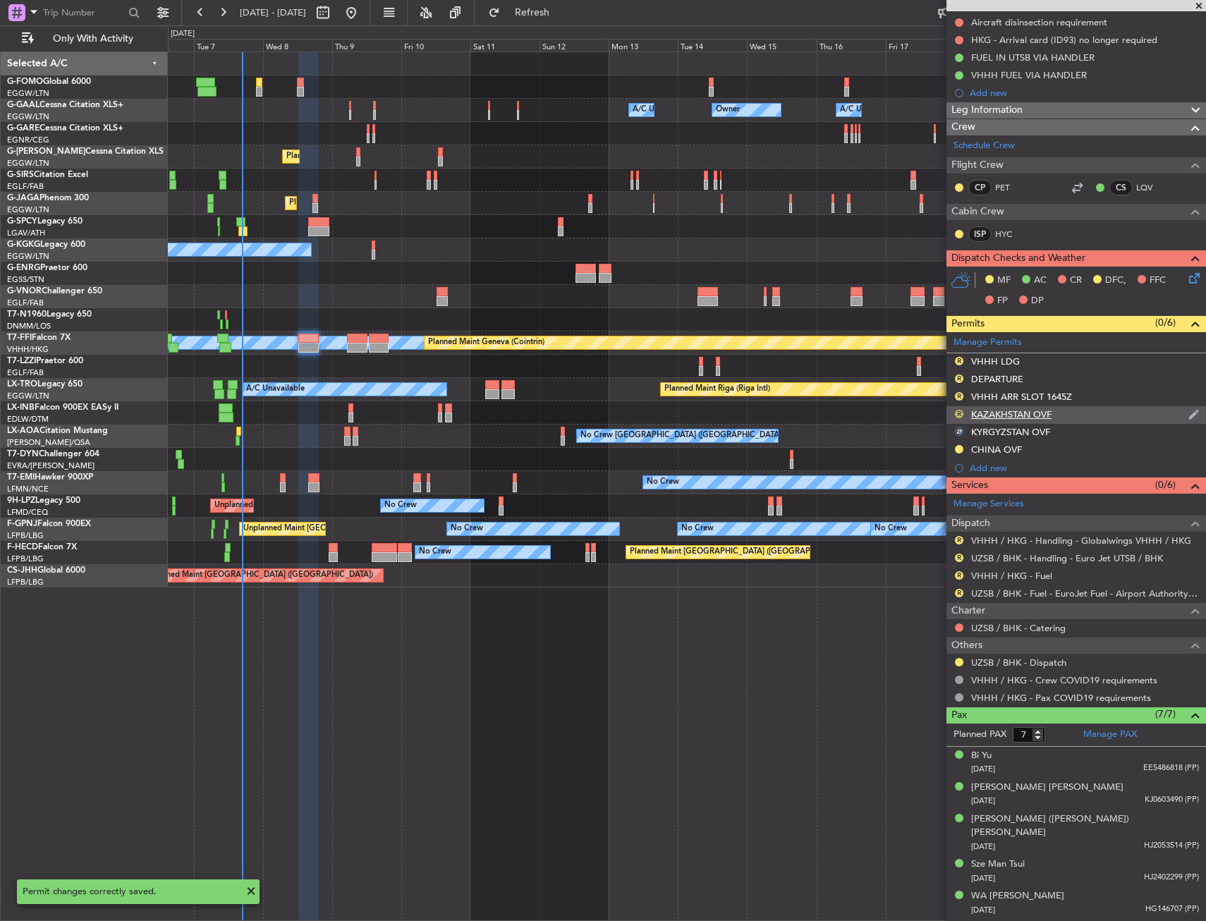
click at [958, 410] on button "R" at bounding box center [959, 414] width 8 height 8
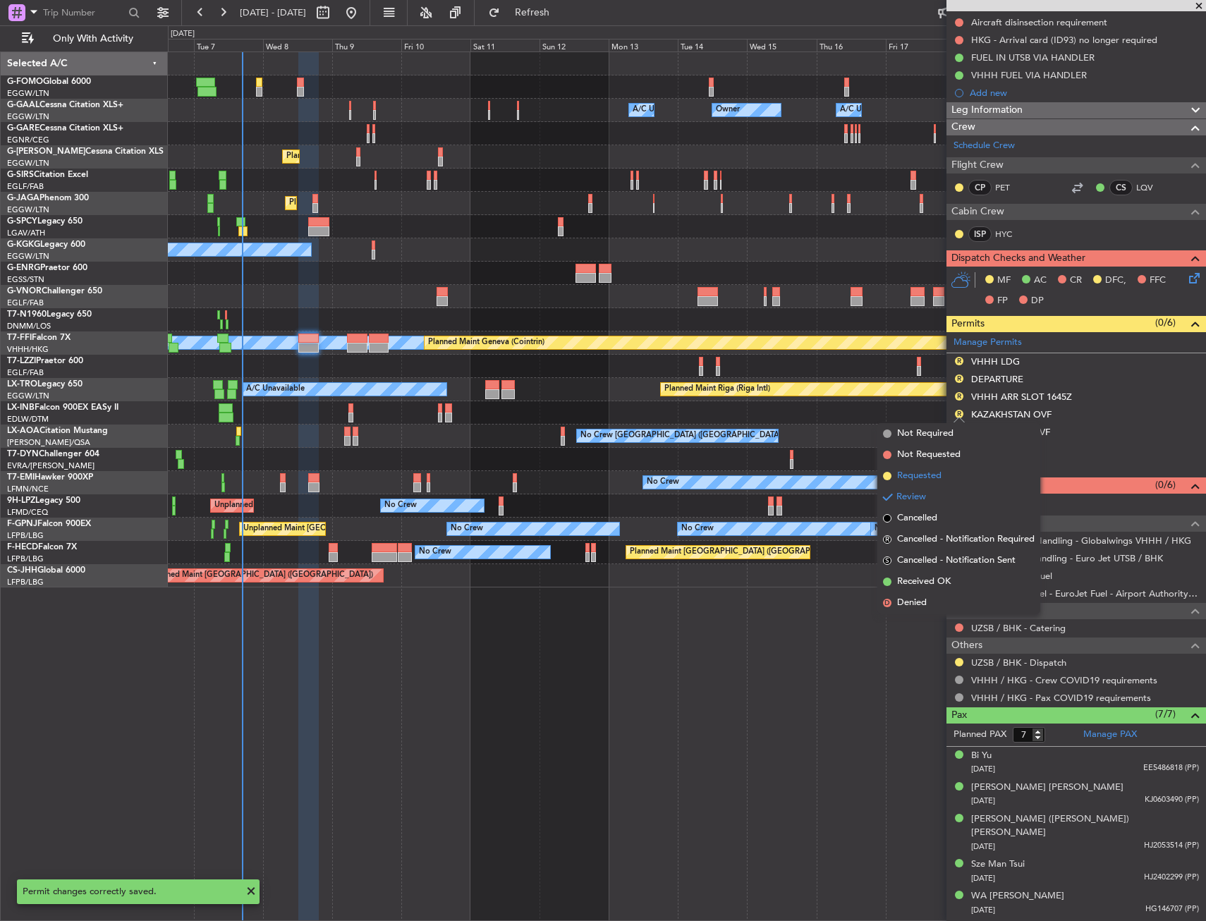
click at [945, 470] on li "Requested" at bounding box center [958, 475] width 163 height 21
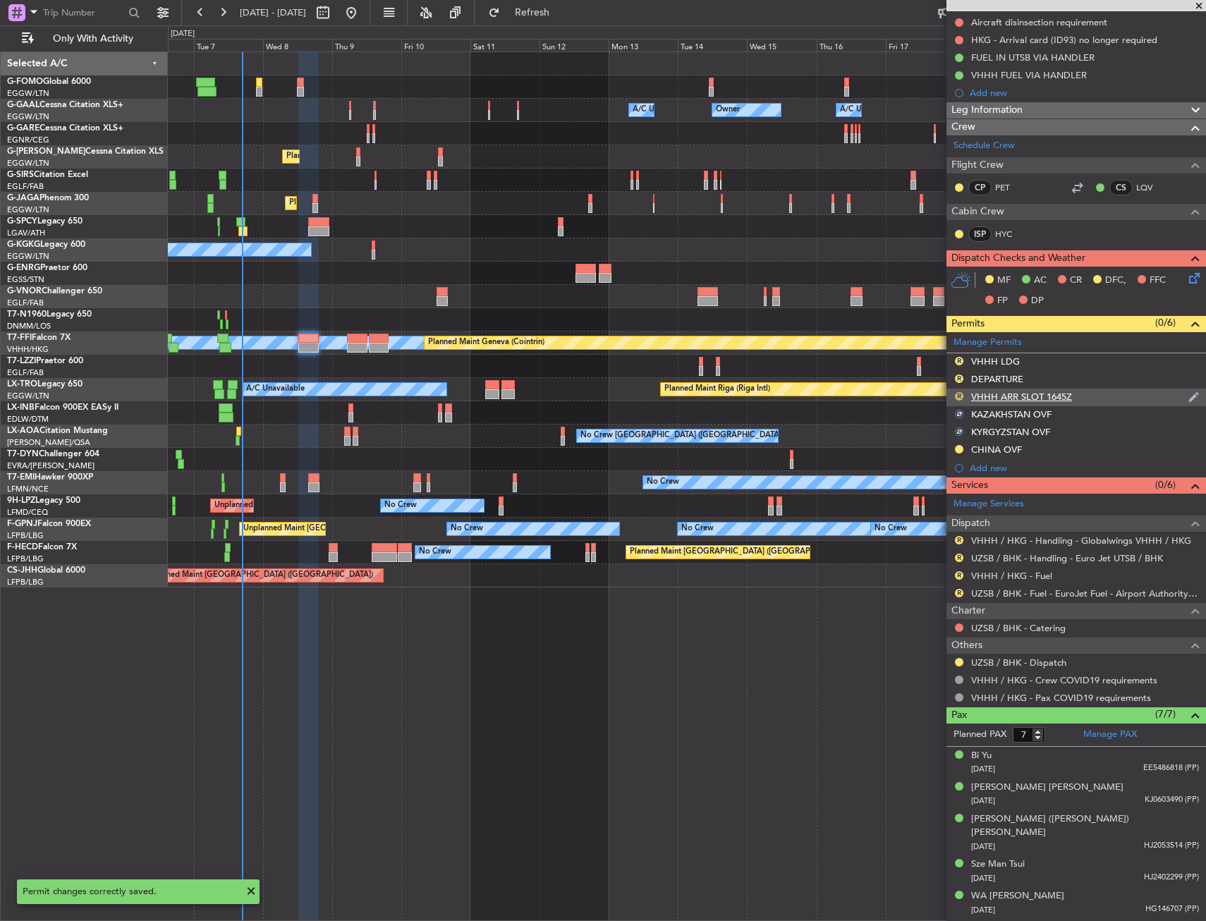
click at [960, 397] on button "R" at bounding box center [959, 396] width 8 height 8
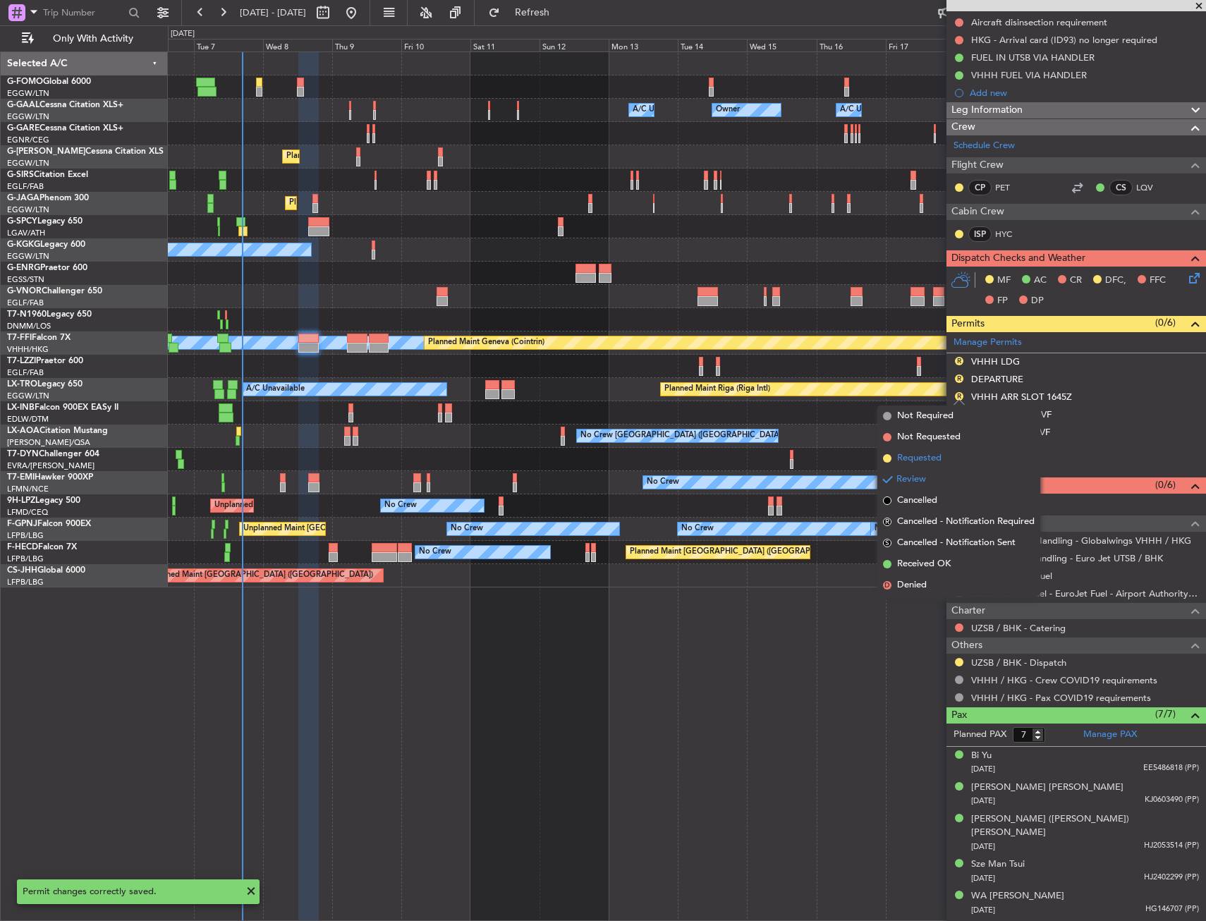
click at [948, 450] on li "Requested" at bounding box center [958, 458] width 163 height 21
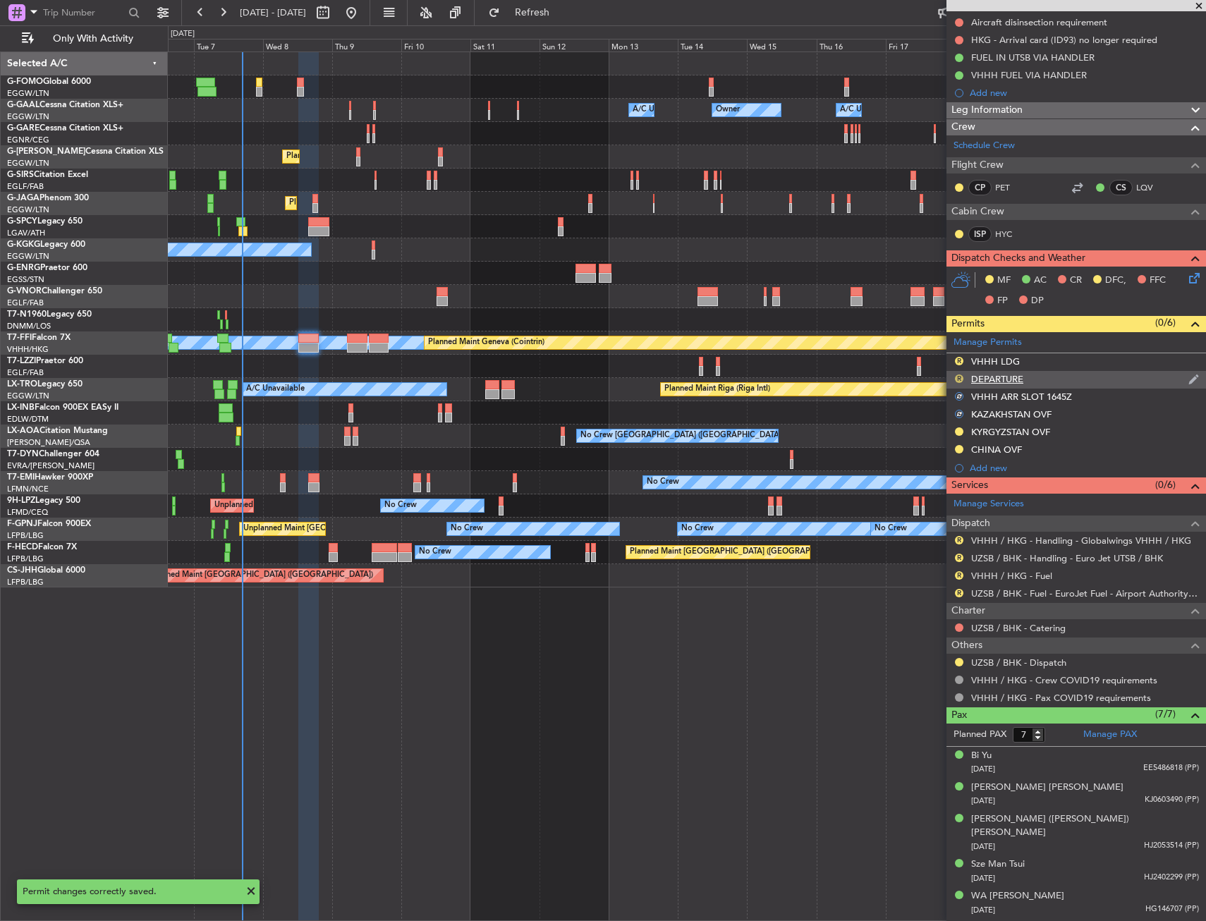
click at [958, 378] on button "R" at bounding box center [959, 378] width 8 height 8
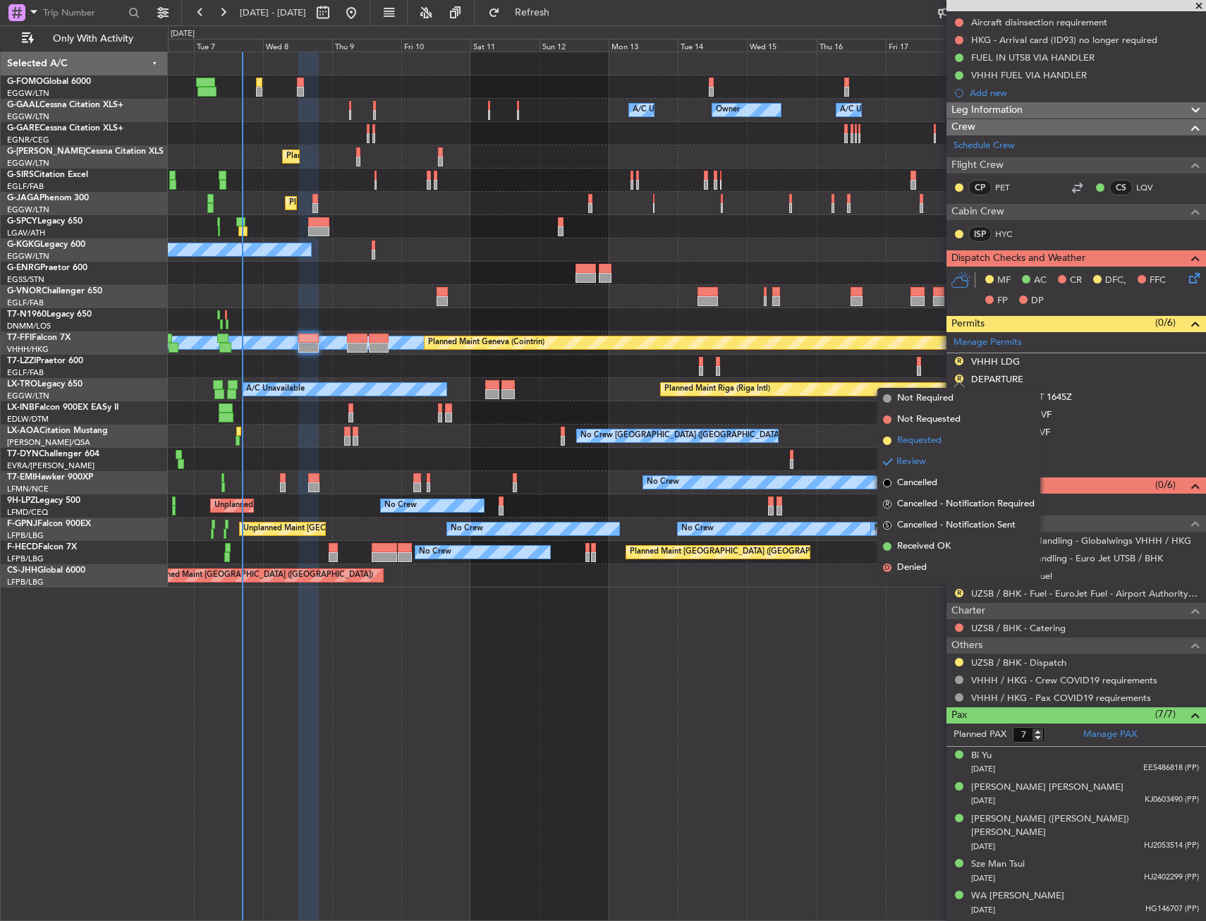
click at [953, 439] on li "Requested" at bounding box center [958, 440] width 163 height 21
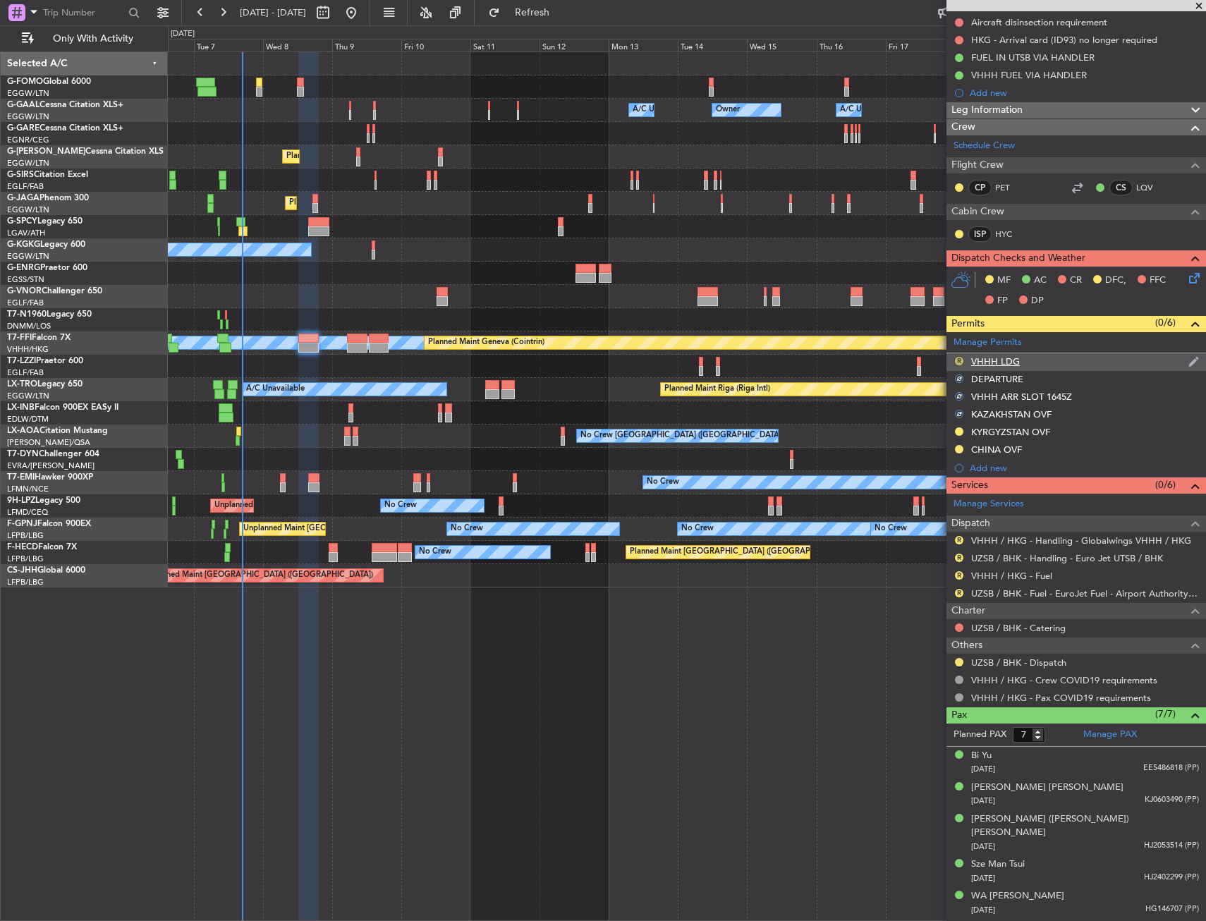
click at [963, 358] on button "R" at bounding box center [959, 361] width 8 height 8
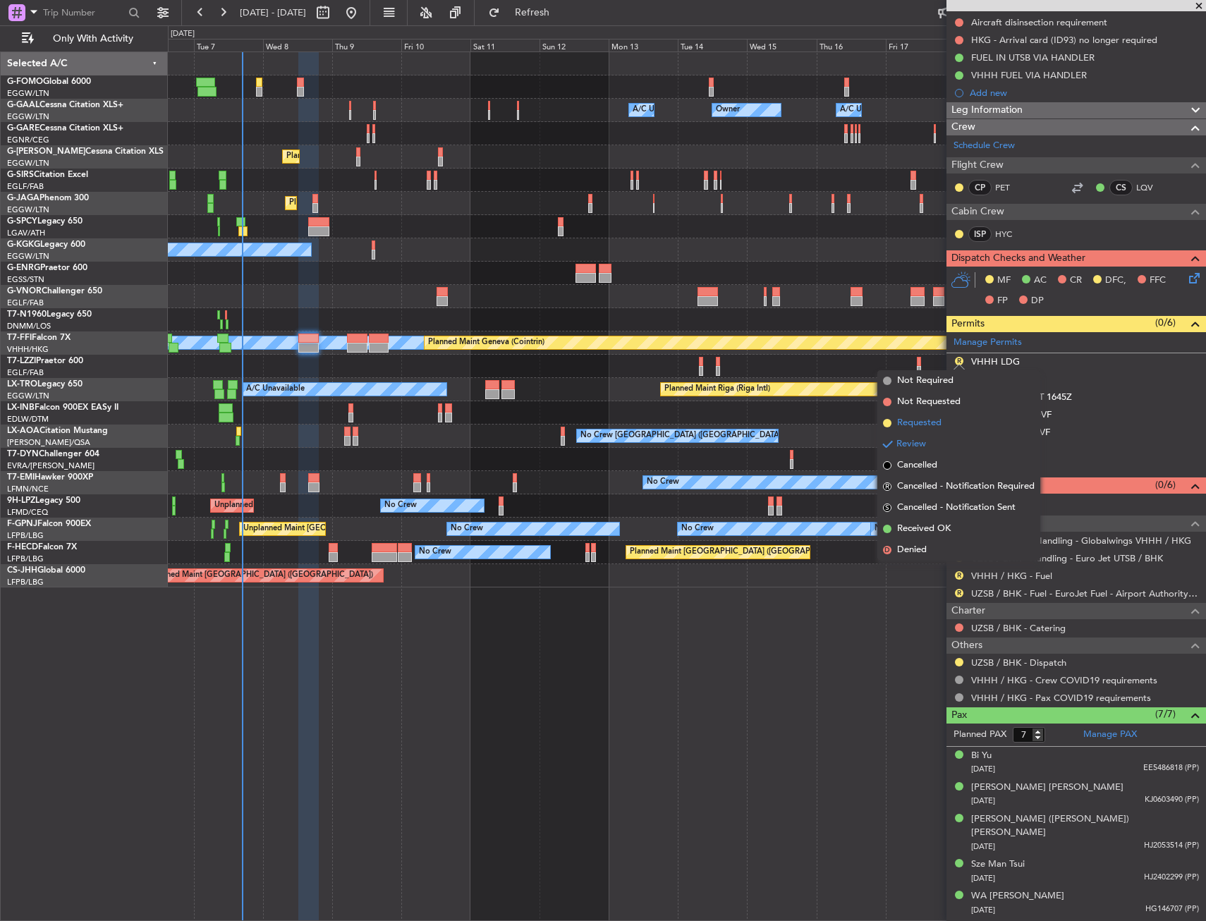
click at [960, 428] on li "Requested" at bounding box center [958, 423] width 163 height 21
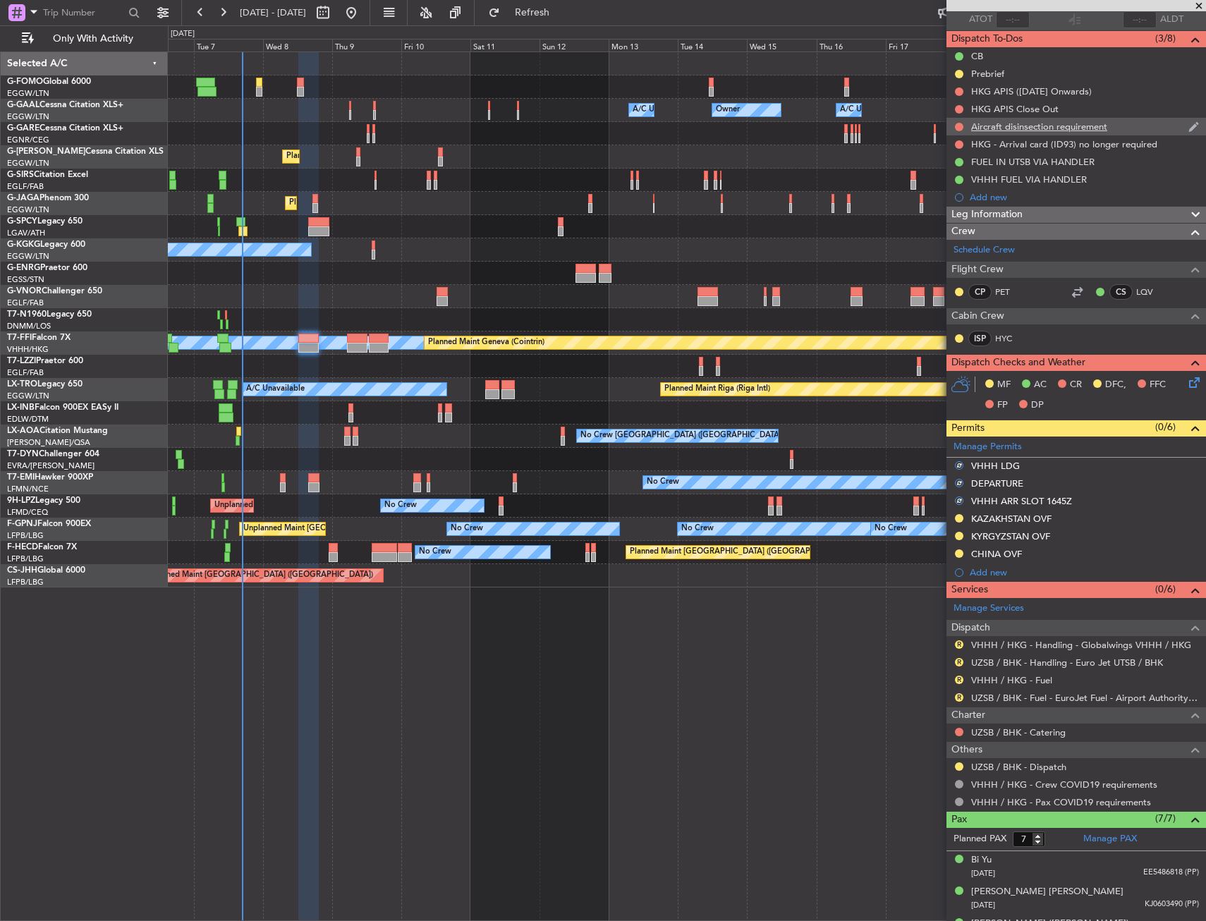
scroll to position [0, 0]
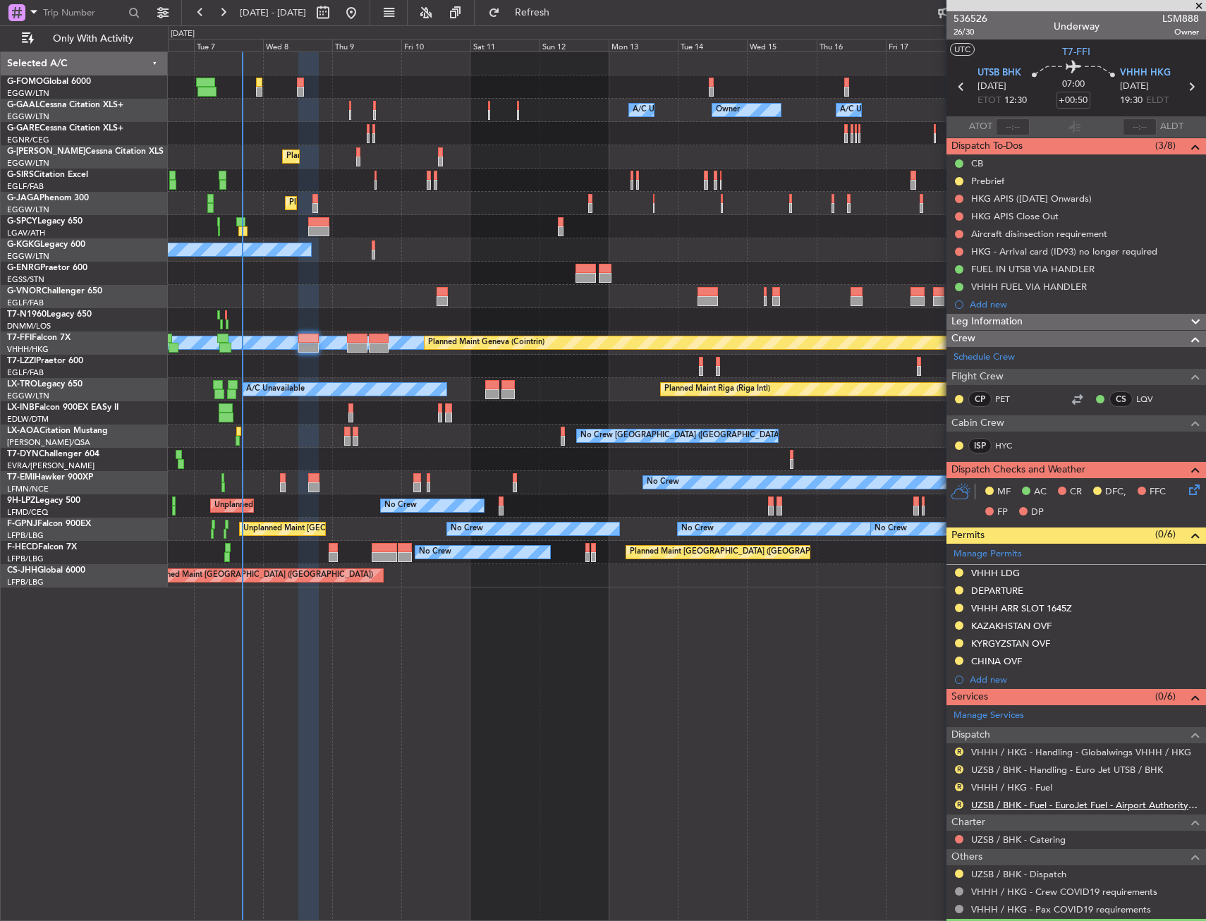
click at [993, 806] on link "UZSB / BHK - Fuel - EuroJet Fuel - Airport Authority - UTSB / BHK" at bounding box center [1085, 805] width 228 height 12
click at [962, 808] on nimbus-traffic-light "R" at bounding box center [958, 804] width 11 height 11
click at [958, 805] on button "R" at bounding box center [959, 804] width 8 height 8
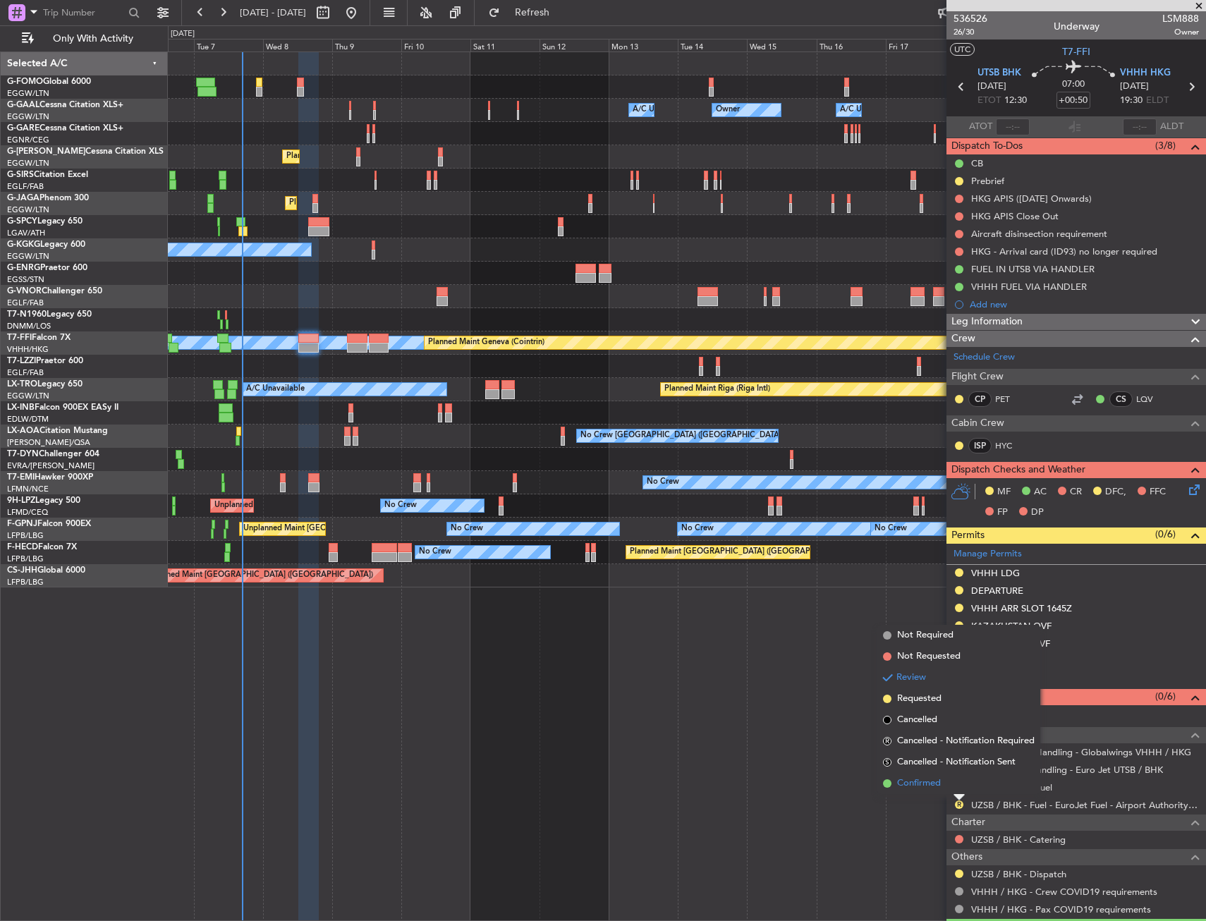
click at [904, 786] on span "Confirmed" at bounding box center [919, 783] width 44 height 14
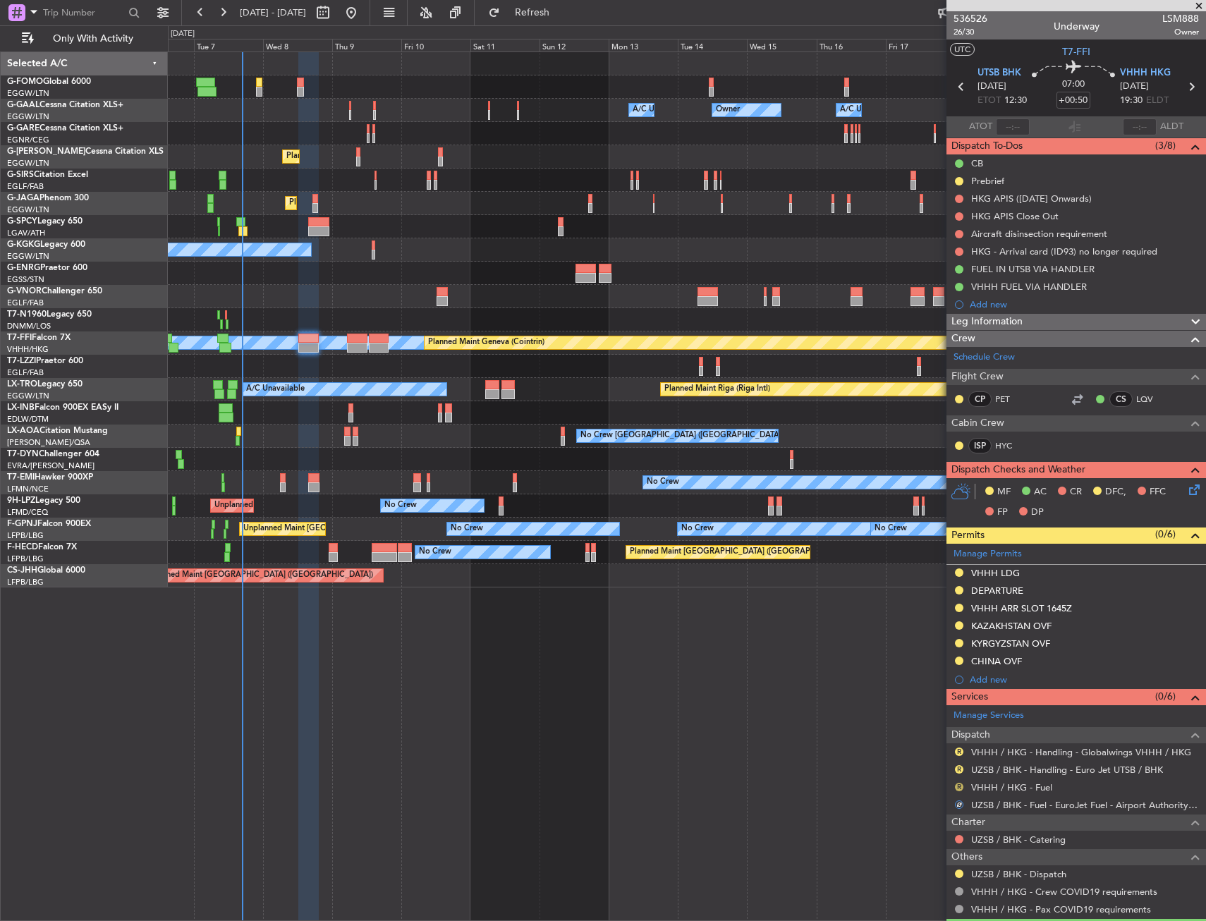
click at [963, 786] on button "R" at bounding box center [959, 787] width 8 height 8
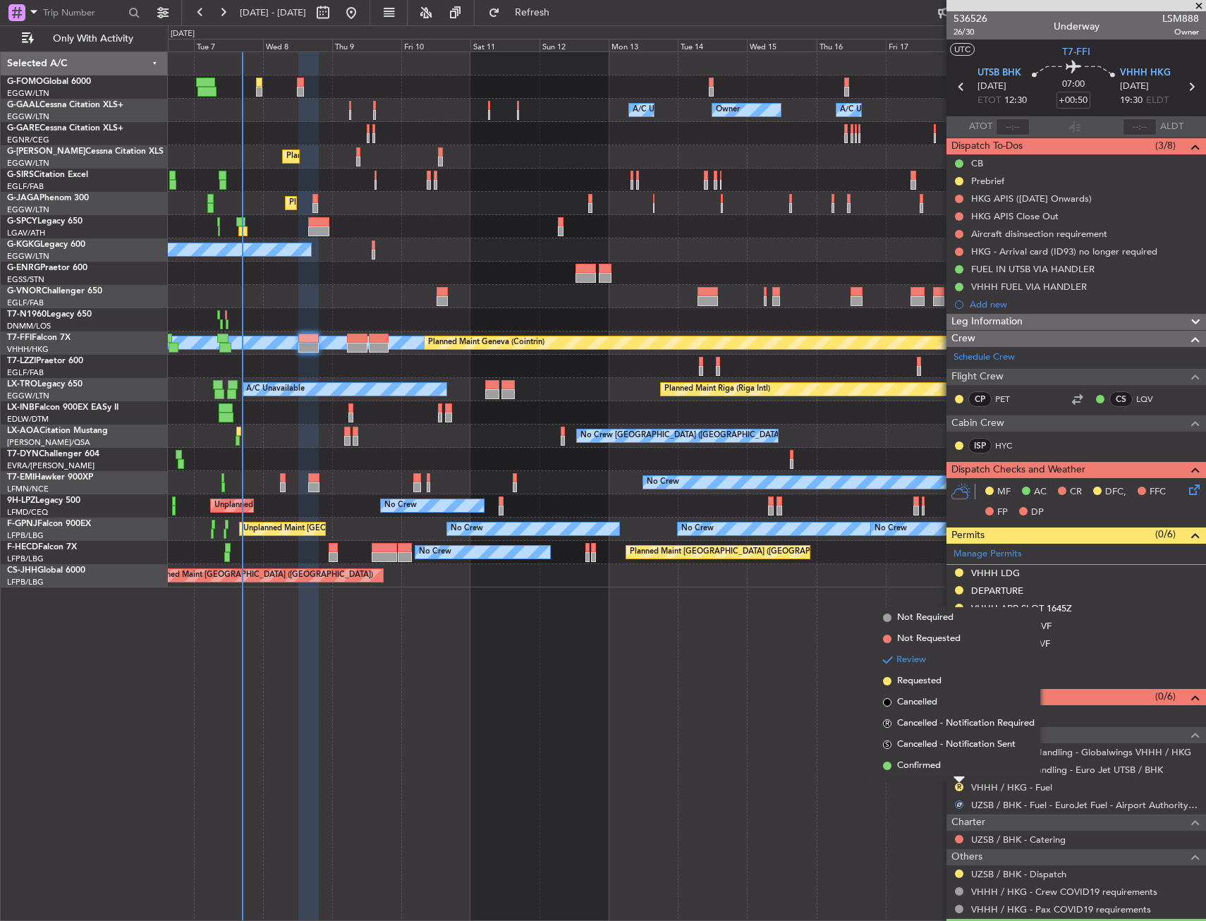
click at [927, 766] on span "Confirmed" at bounding box center [919, 766] width 44 height 14
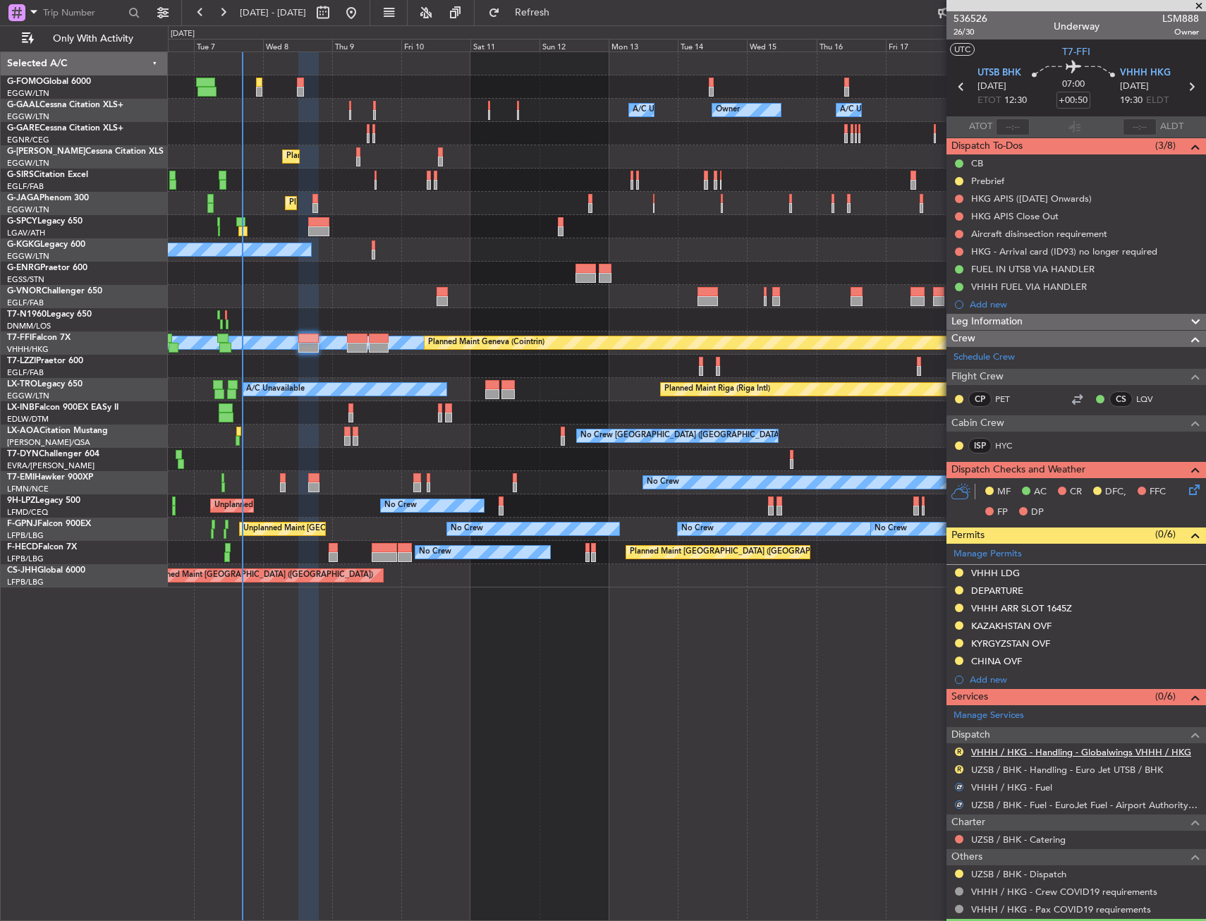
click at [1004, 755] on link "VHHH / HKG - Handling - Globalwings VHHH / HKG" at bounding box center [1081, 752] width 220 height 12
click at [1082, 770] on link "UZSB / BHK - Handling - Euro Jet UTSB / BHK" at bounding box center [1067, 770] width 192 height 12
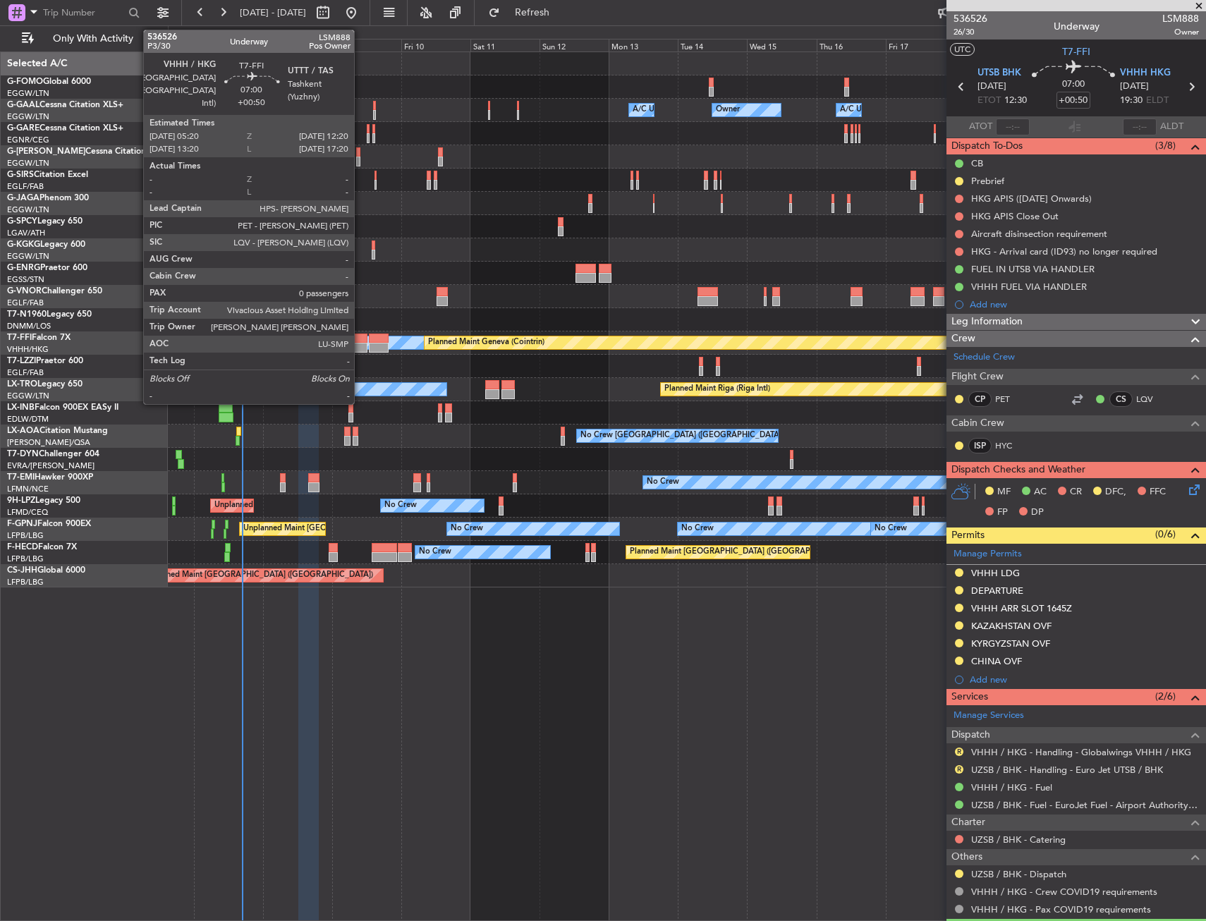
click at [357, 345] on div at bounding box center [357, 348] width 20 height 10
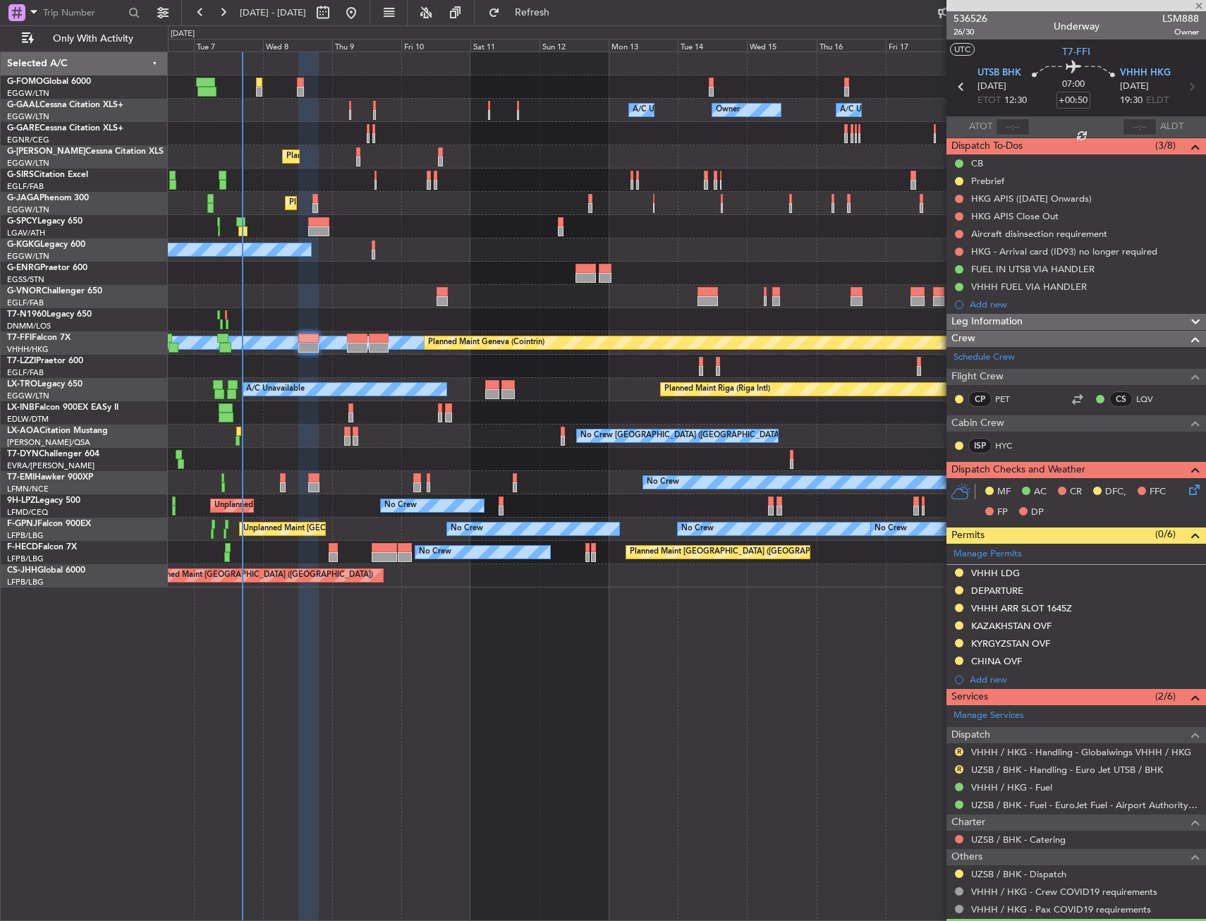
type input "0"
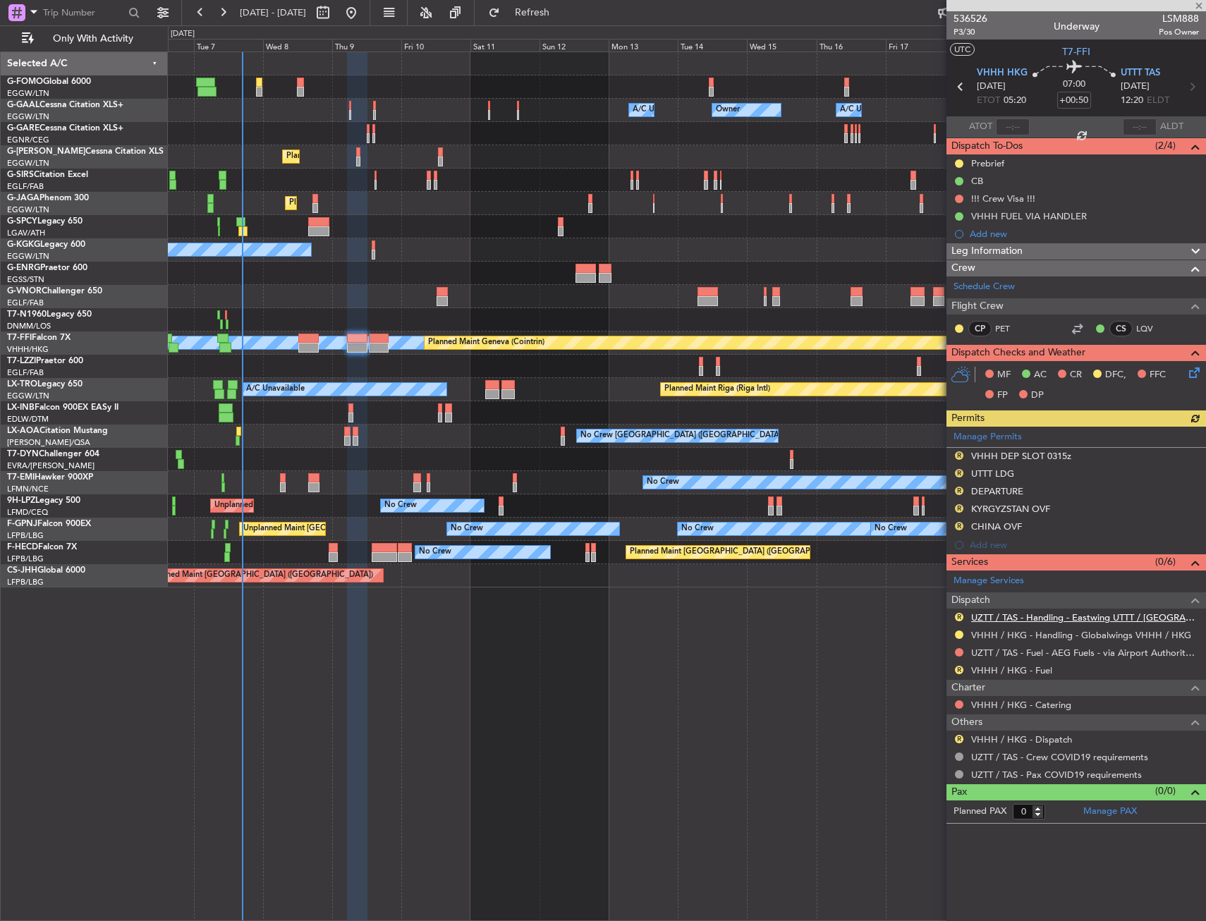
click at [1079, 616] on link "UZTT / TAS - Handling - Eastwing UTTT / TAS" at bounding box center [1085, 617] width 228 height 12
drag, startPoint x: 962, startPoint y: 474, endPoint x: 958, endPoint y: 480, distance: 7.3
click at [962, 474] on button "R" at bounding box center [959, 473] width 8 height 8
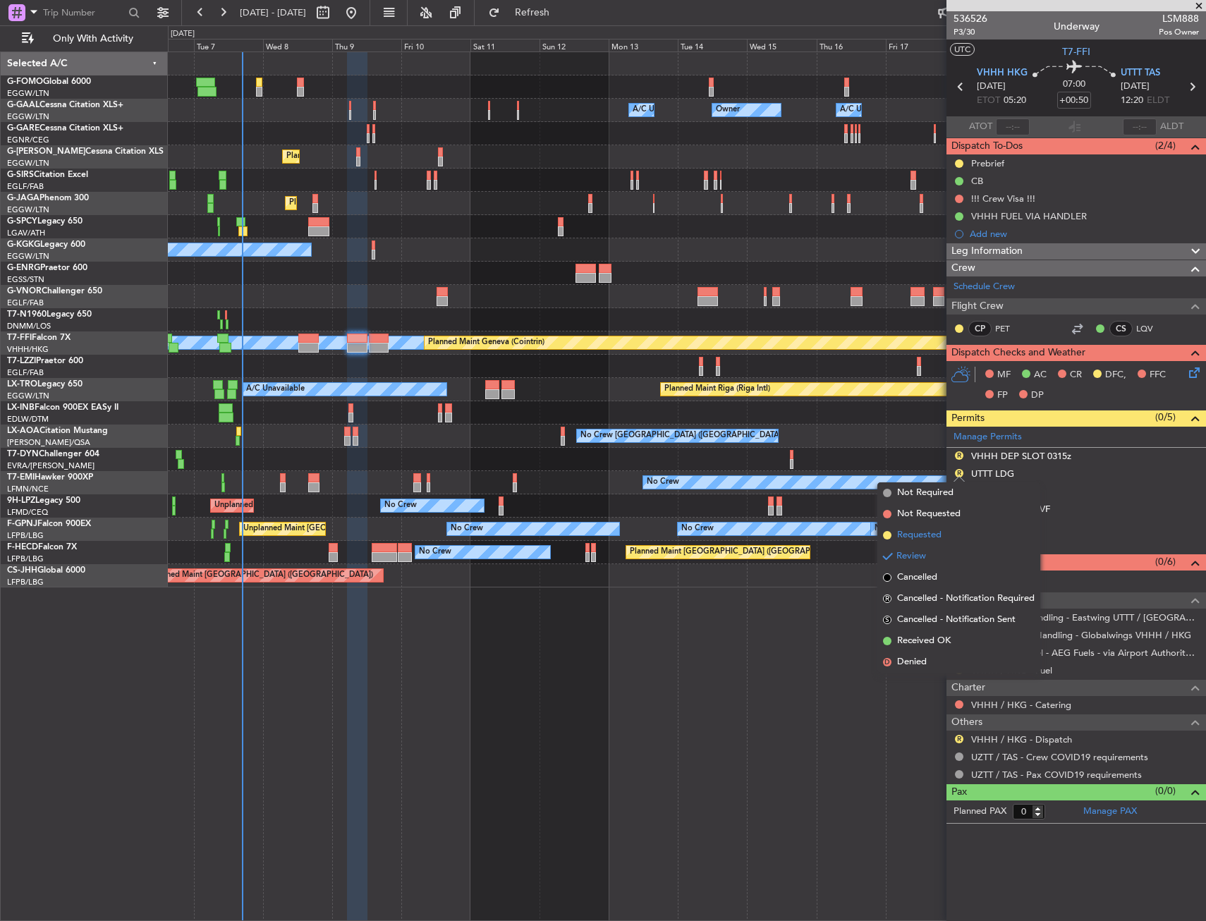
click at [918, 534] on span "Requested" at bounding box center [919, 535] width 44 height 14
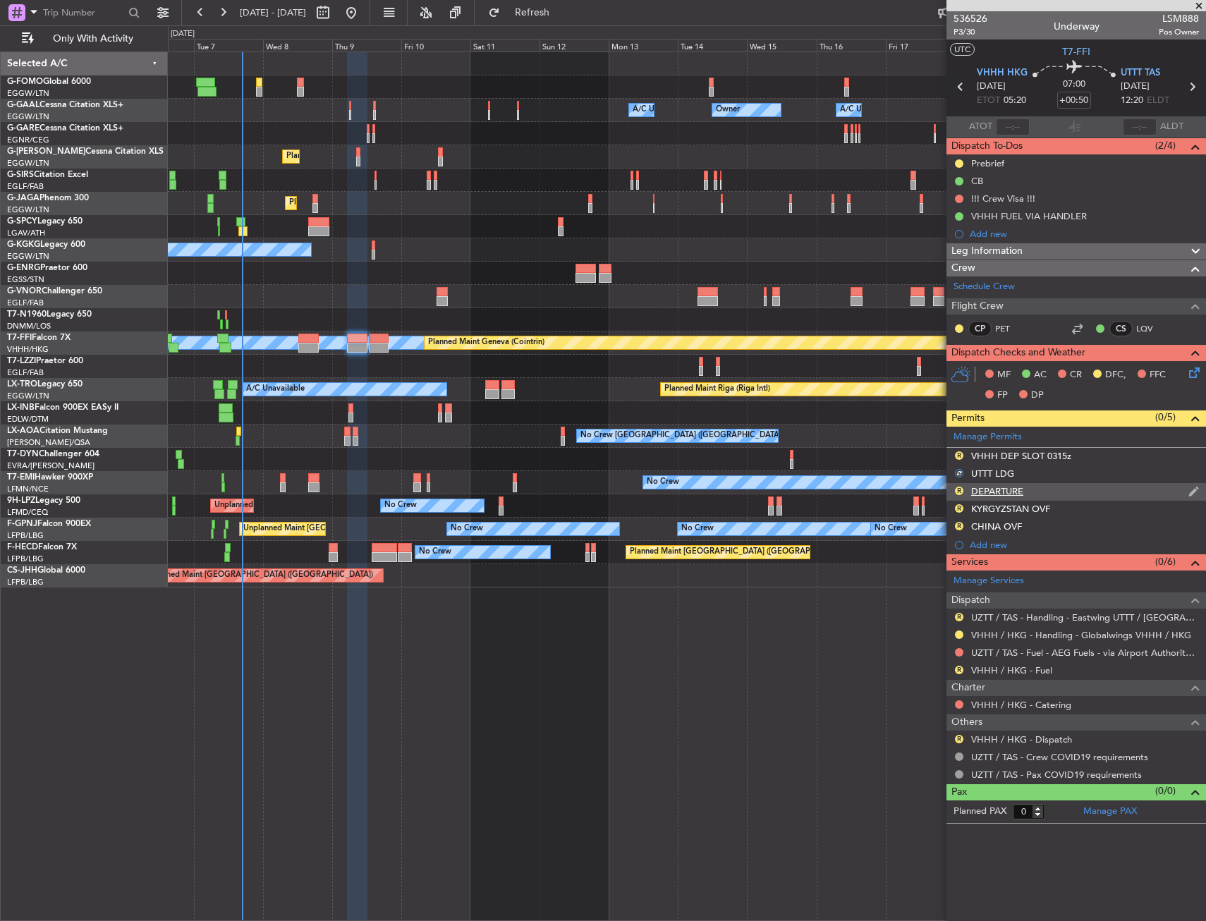
click at [961, 495] on div "R" at bounding box center [958, 490] width 11 height 11
click at [958, 492] on button "R" at bounding box center [959, 491] width 8 height 8
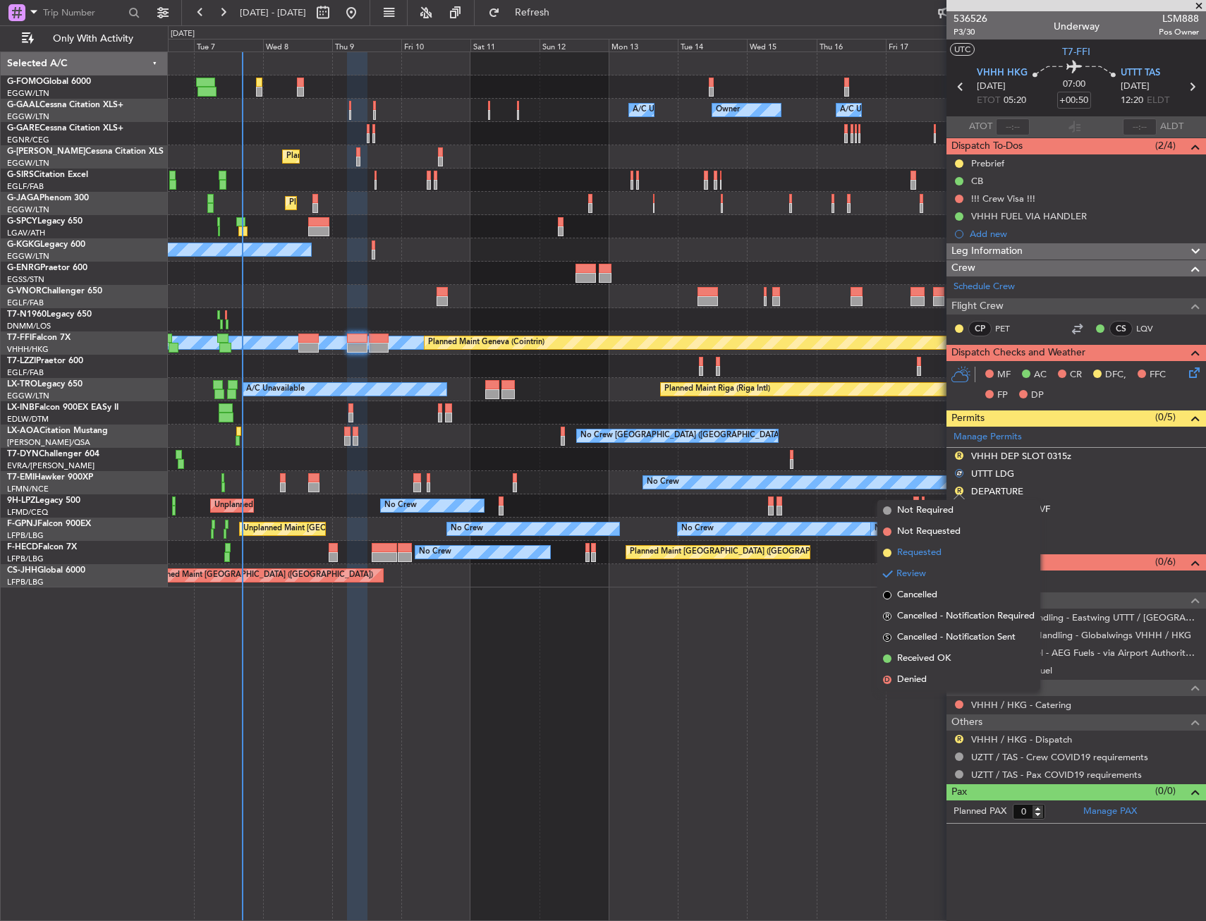
click at [936, 557] on span "Requested" at bounding box center [919, 553] width 44 height 14
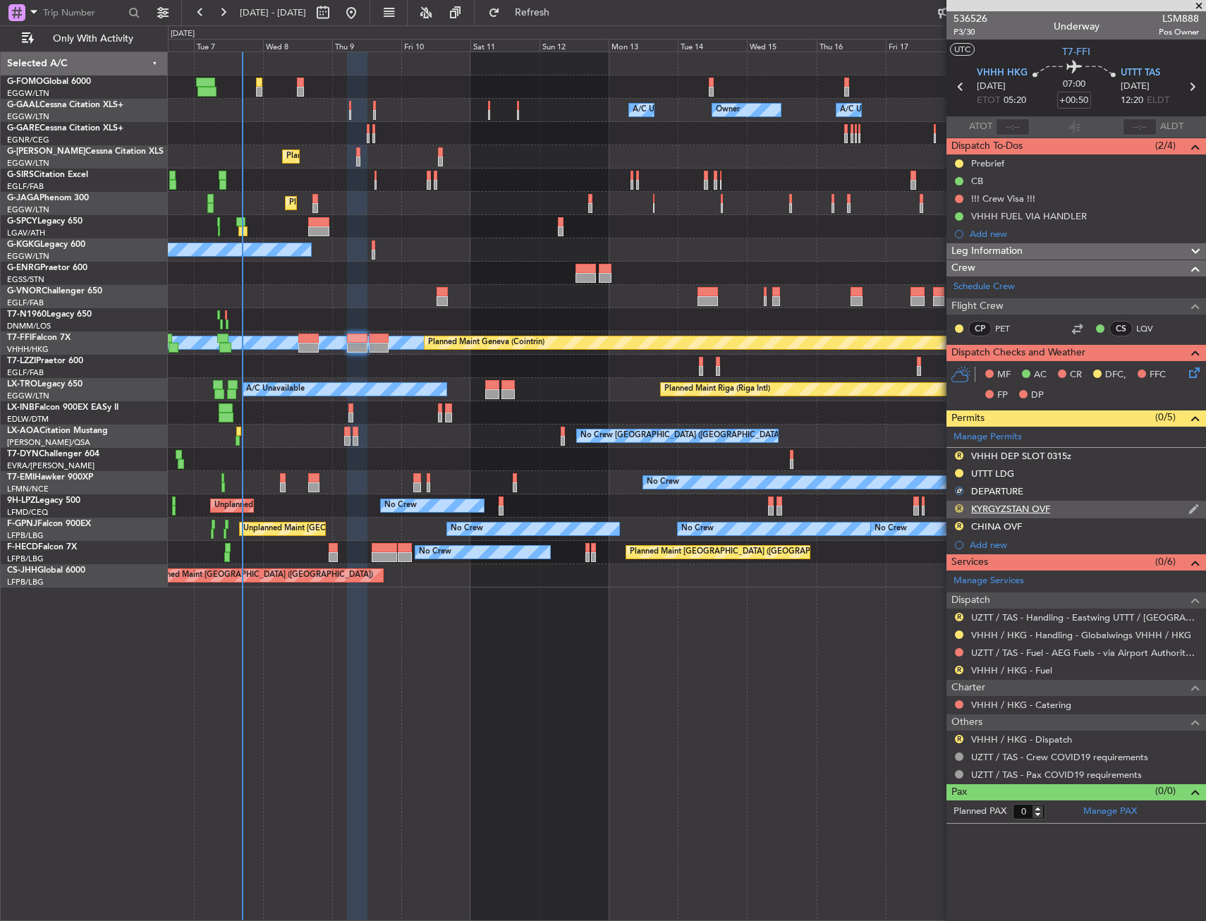
click at [962, 506] on button "R" at bounding box center [959, 508] width 8 height 8
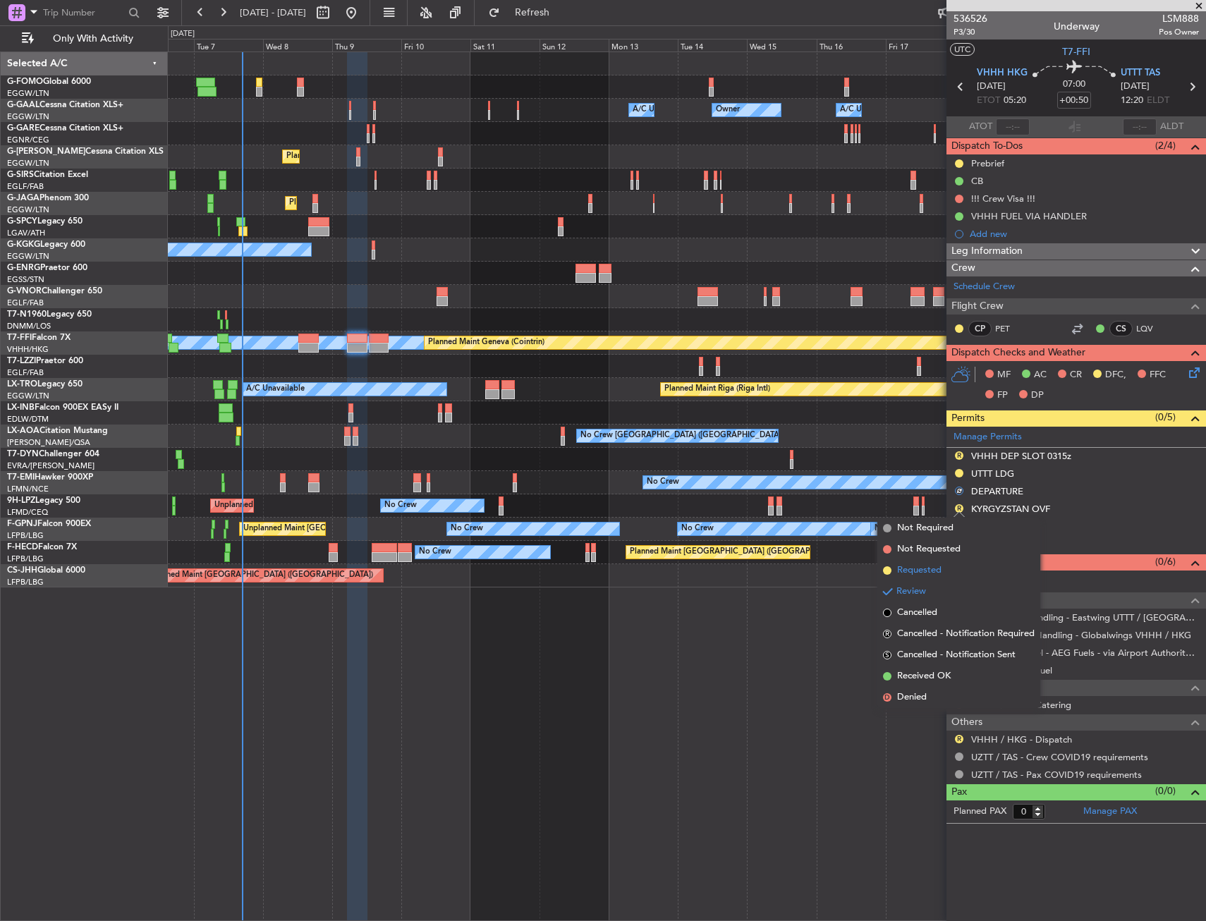
click at [938, 568] on span "Requested" at bounding box center [919, 570] width 44 height 14
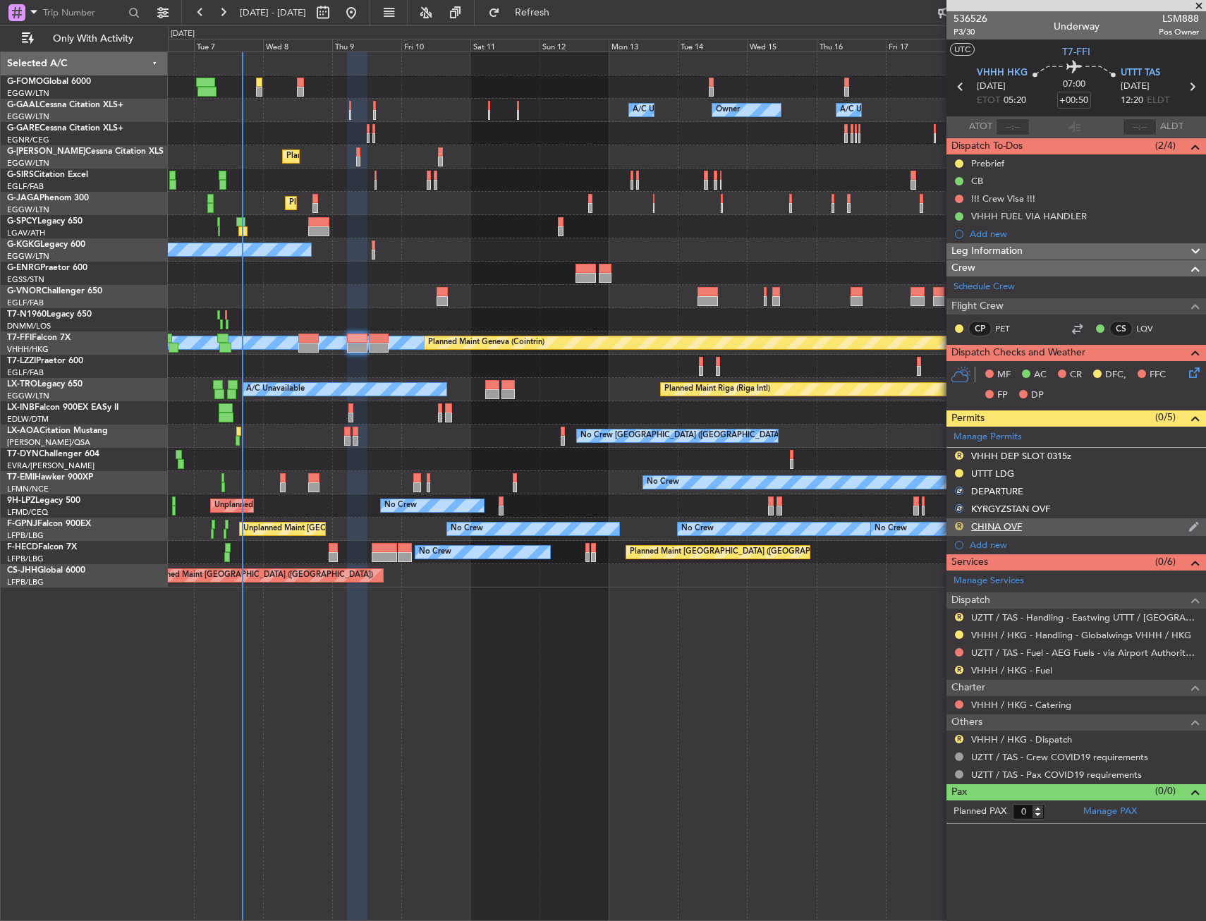
click at [961, 528] on button "R" at bounding box center [959, 526] width 8 height 8
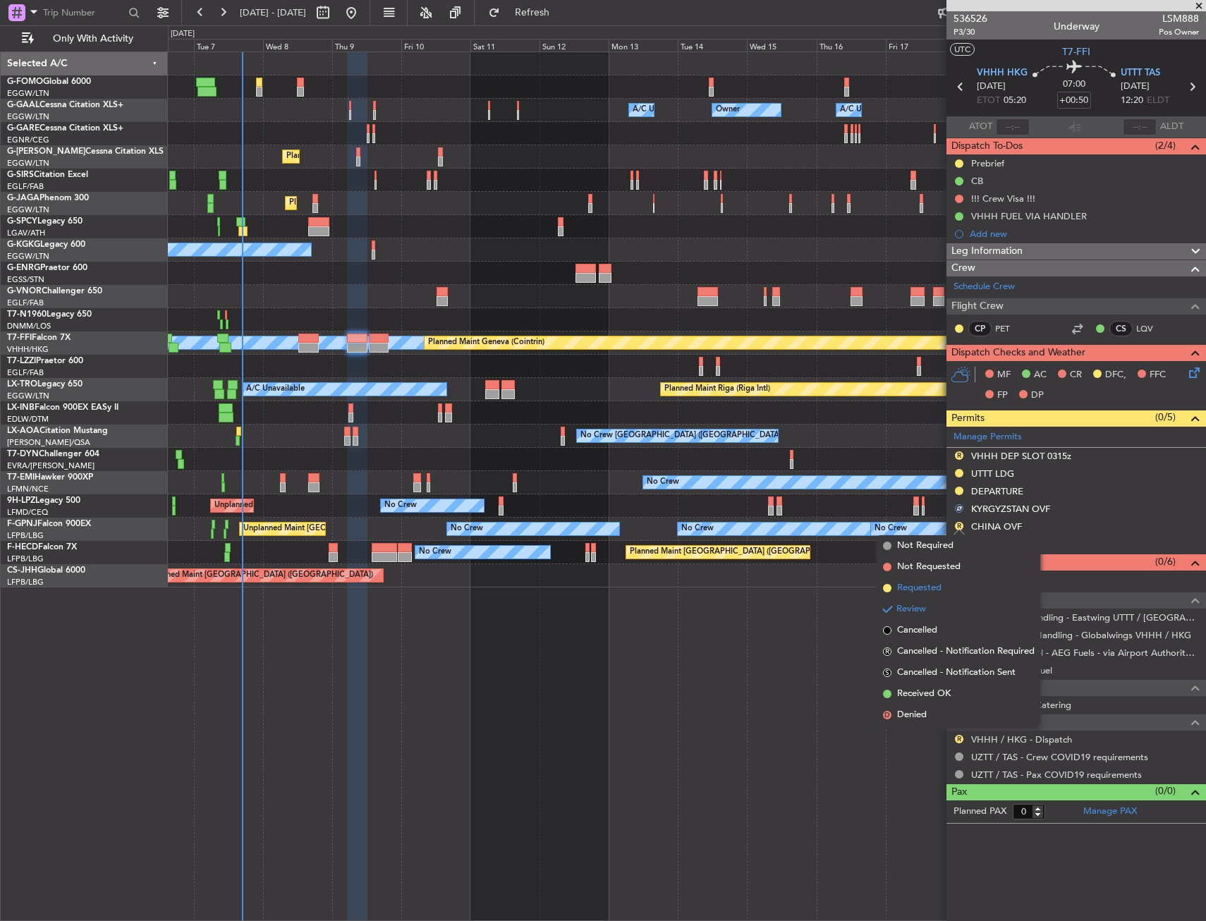
click at [934, 585] on span "Requested" at bounding box center [919, 588] width 44 height 14
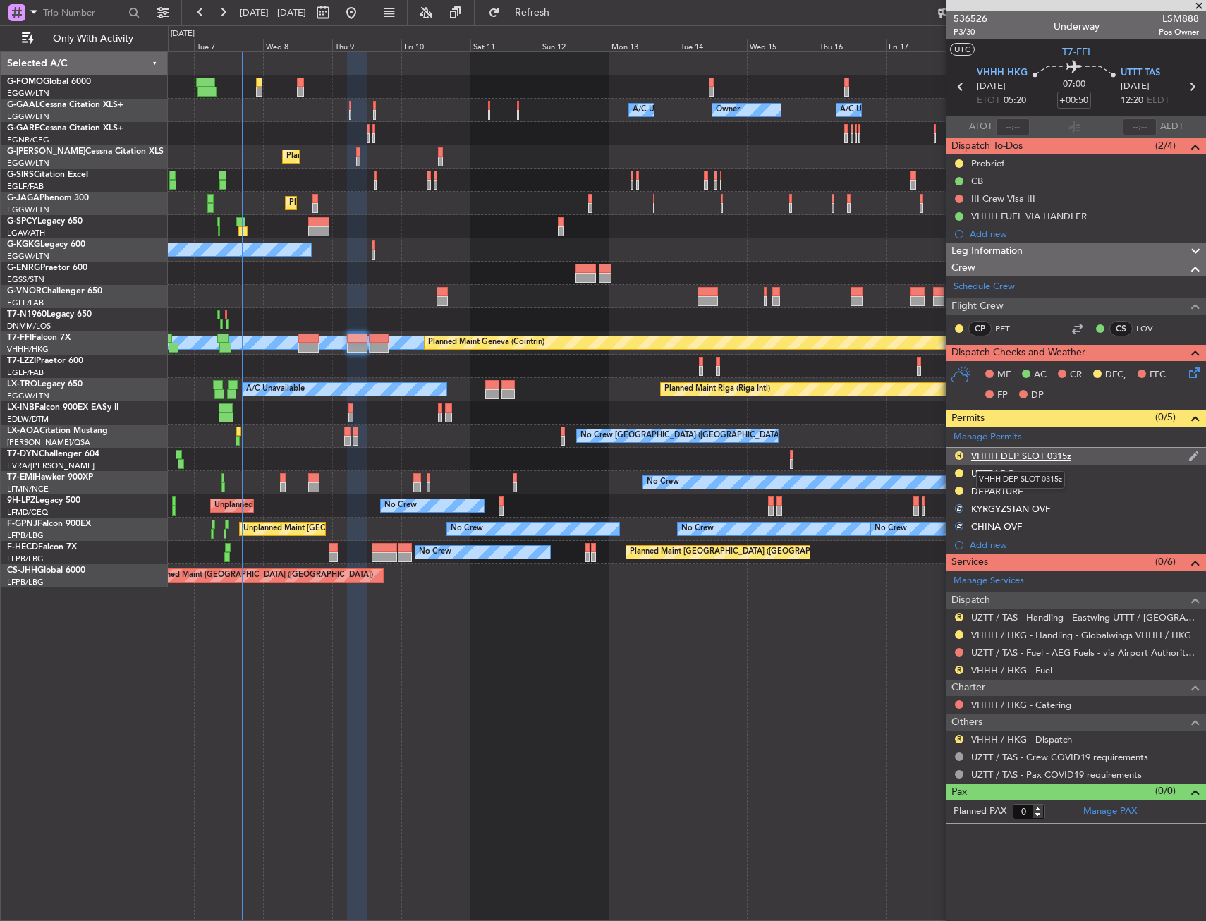
click at [1049, 455] on div "VHHH DEP SLOT 0315z" at bounding box center [1021, 456] width 100 height 12
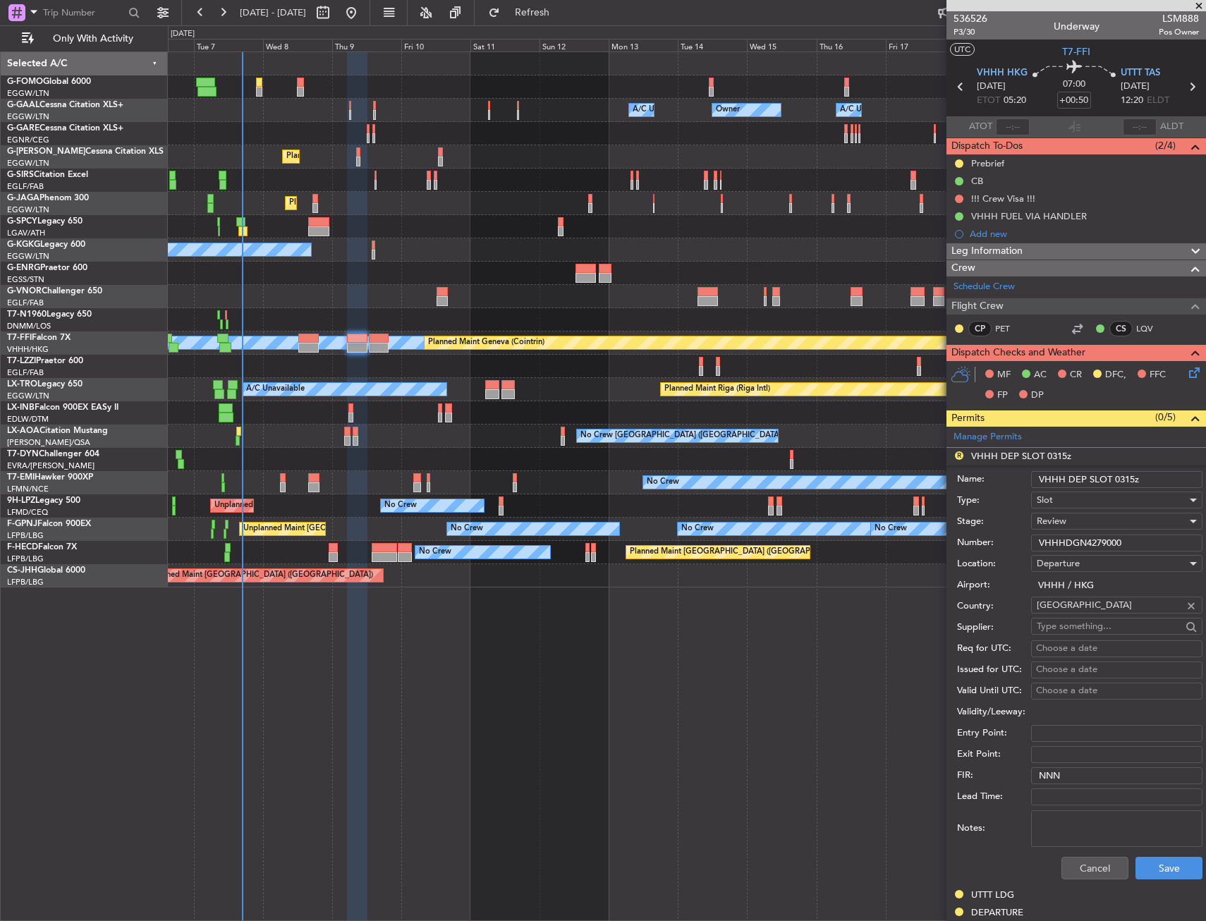
click at [1154, 475] on input "VHHH DEP SLOT 0315z" at bounding box center [1116, 479] width 171 height 17
type input "VHHH DEP SLOT 0520z"
click at [1051, 525] on span "Review" at bounding box center [1052, 521] width 30 height 13
click at [1069, 614] on span "Requested" at bounding box center [1111, 613] width 148 height 21
click at [1178, 864] on button "Save" at bounding box center [1168, 868] width 67 height 23
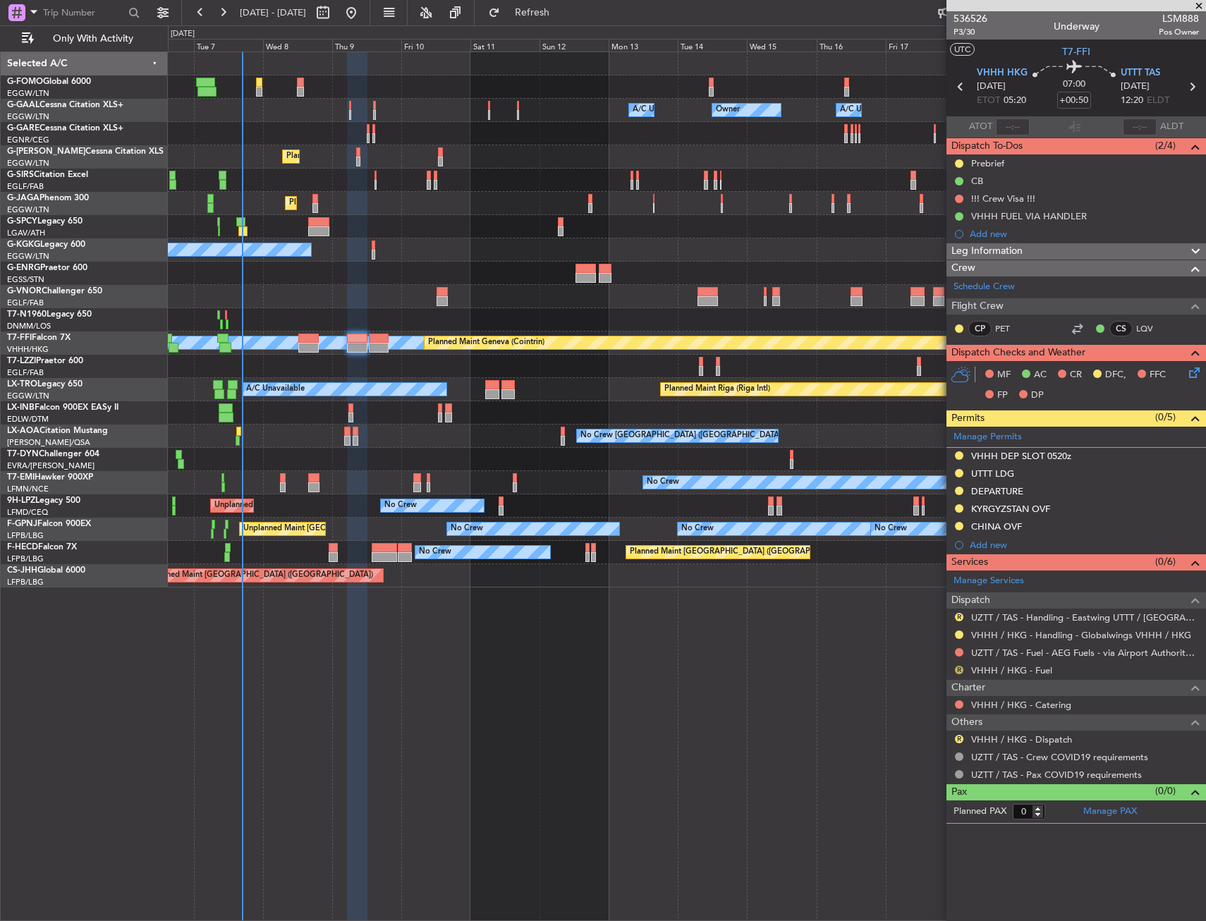
click at [960, 670] on button "R" at bounding box center [959, 670] width 8 height 8
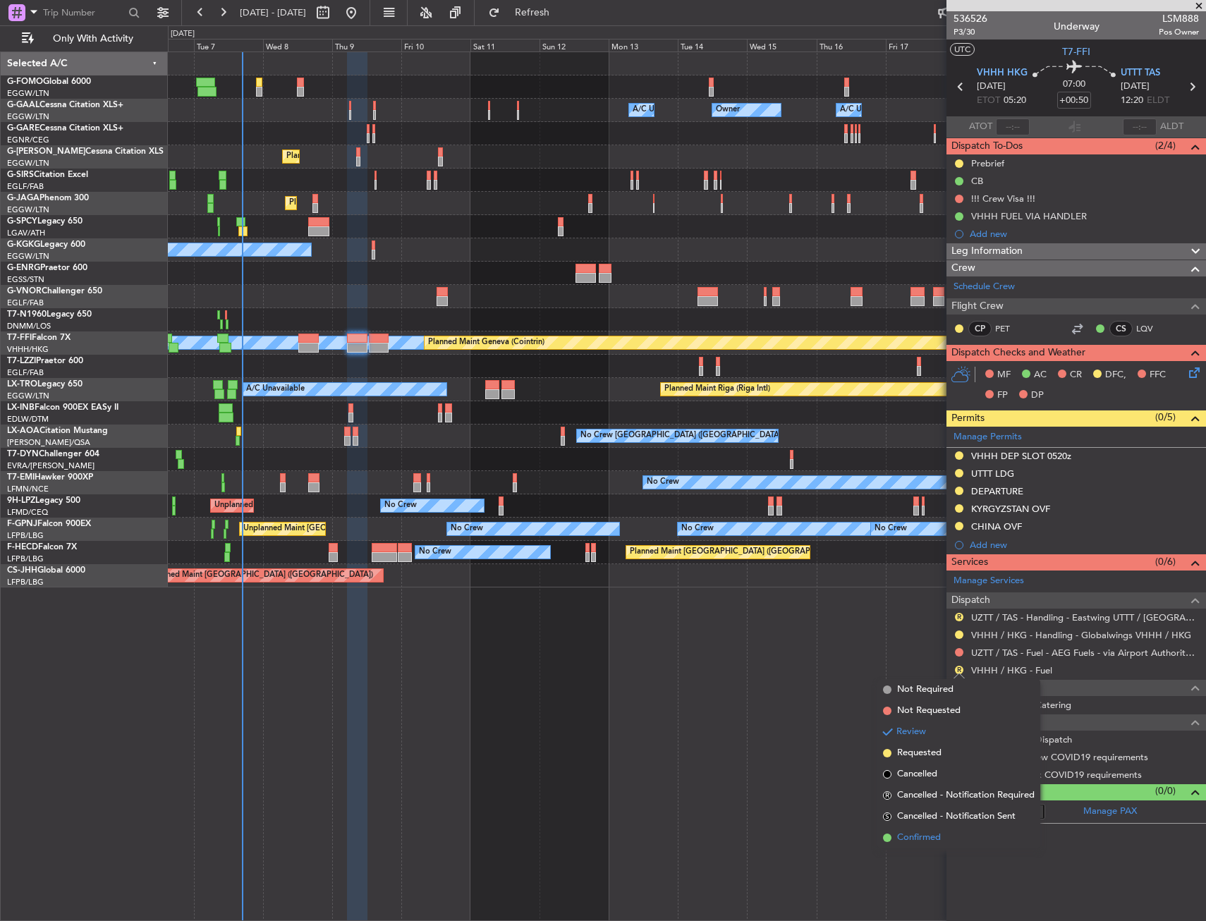
click at [915, 837] on span "Confirmed" at bounding box center [919, 838] width 44 height 14
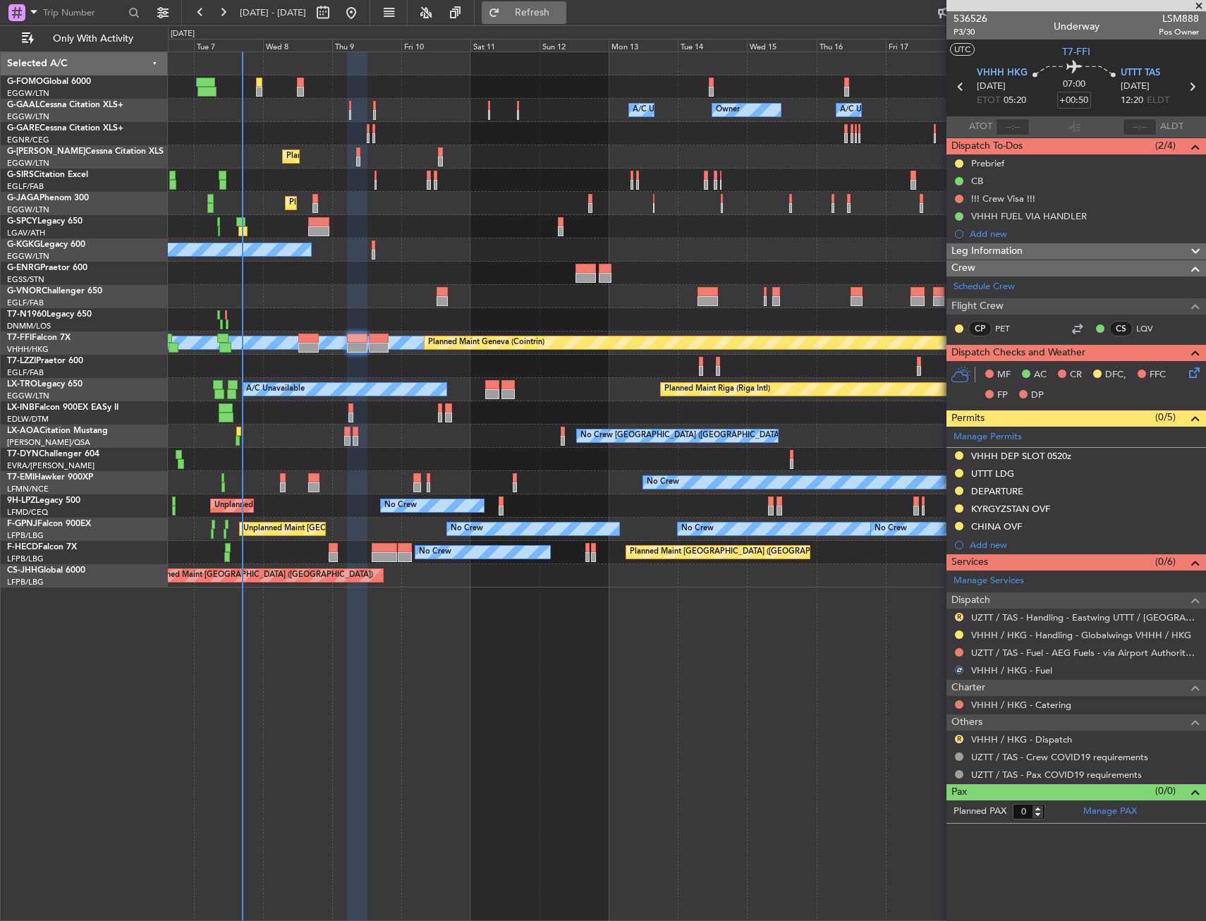
click at [561, 18] on span "Refresh" at bounding box center [532, 13] width 59 height 10
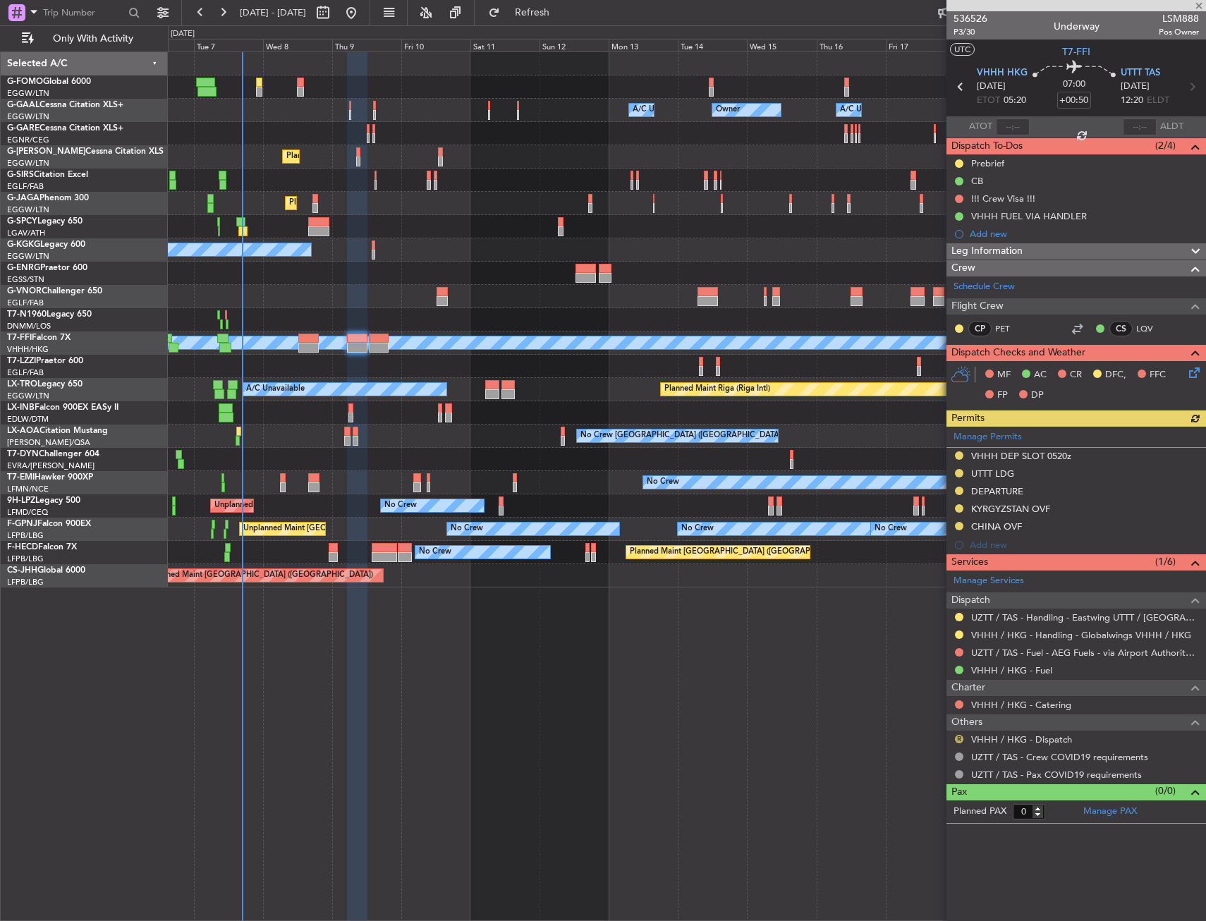
click at [962, 740] on button "R" at bounding box center [959, 739] width 8 height 8
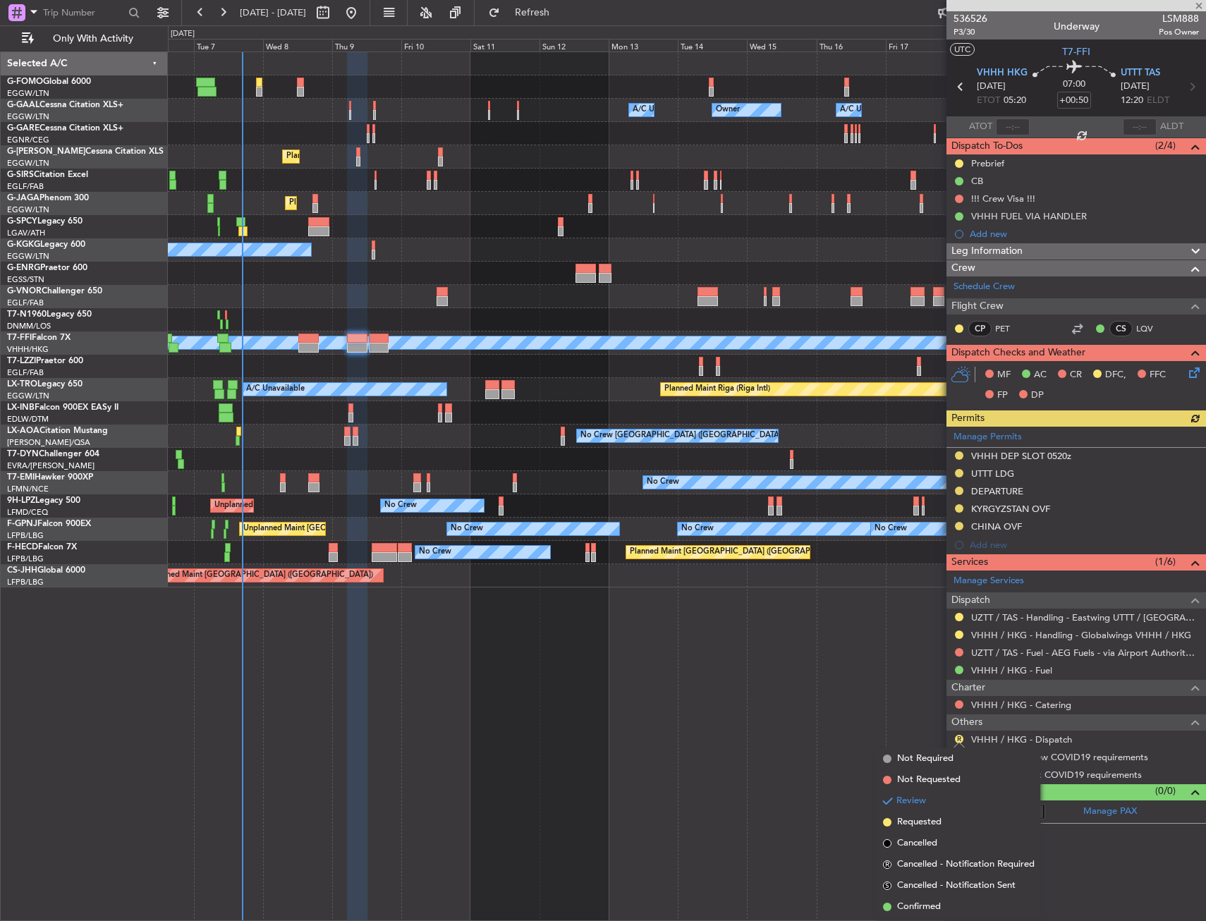
drag, startPoint x: 919, startPoint y: 903, endPoint x: 910, endPoint y: 890, distance: 15.7
click at [919, 903] on span "Confirmed" at bounding box center [919, 907] width 44 height 14
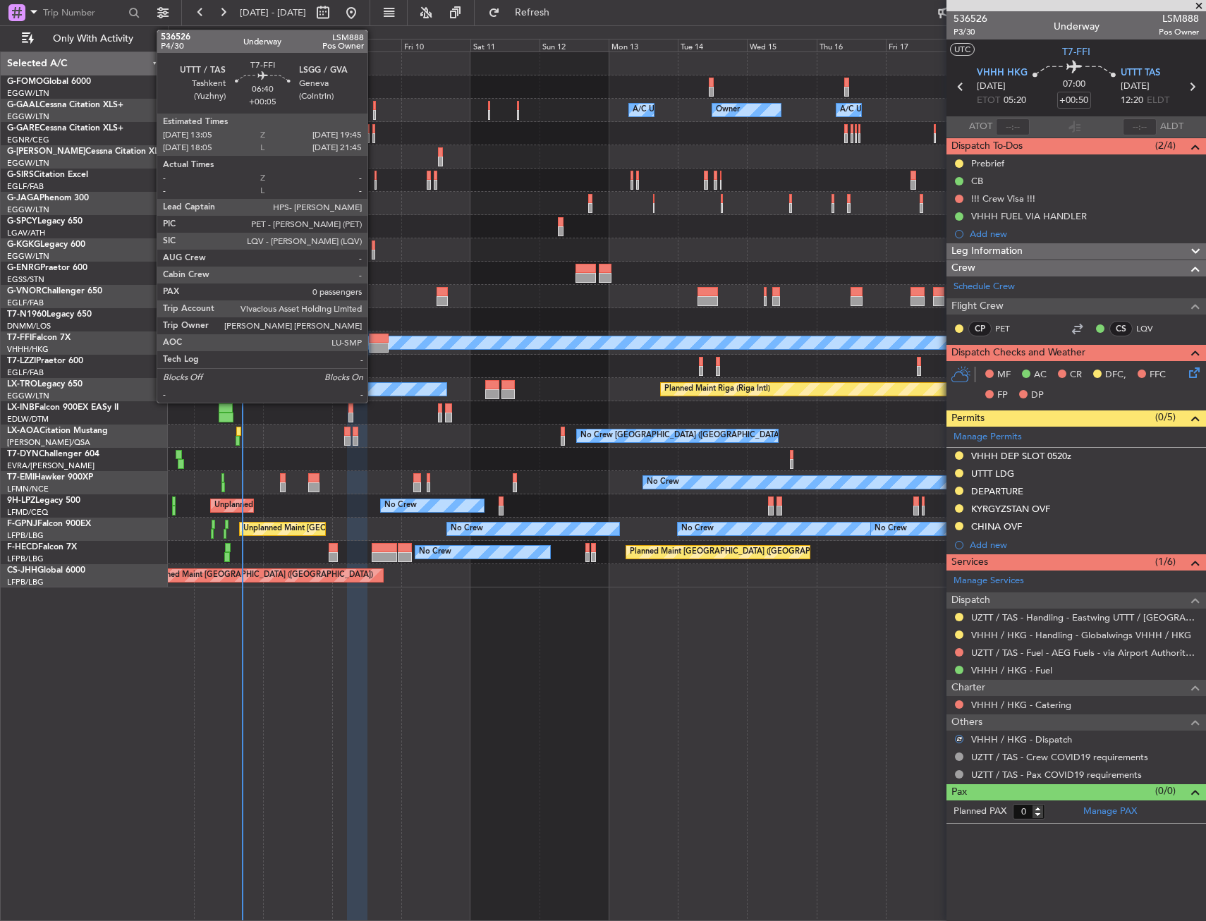
click at [374, 339] on div at bounding box center [379, 339] width 20 height 10
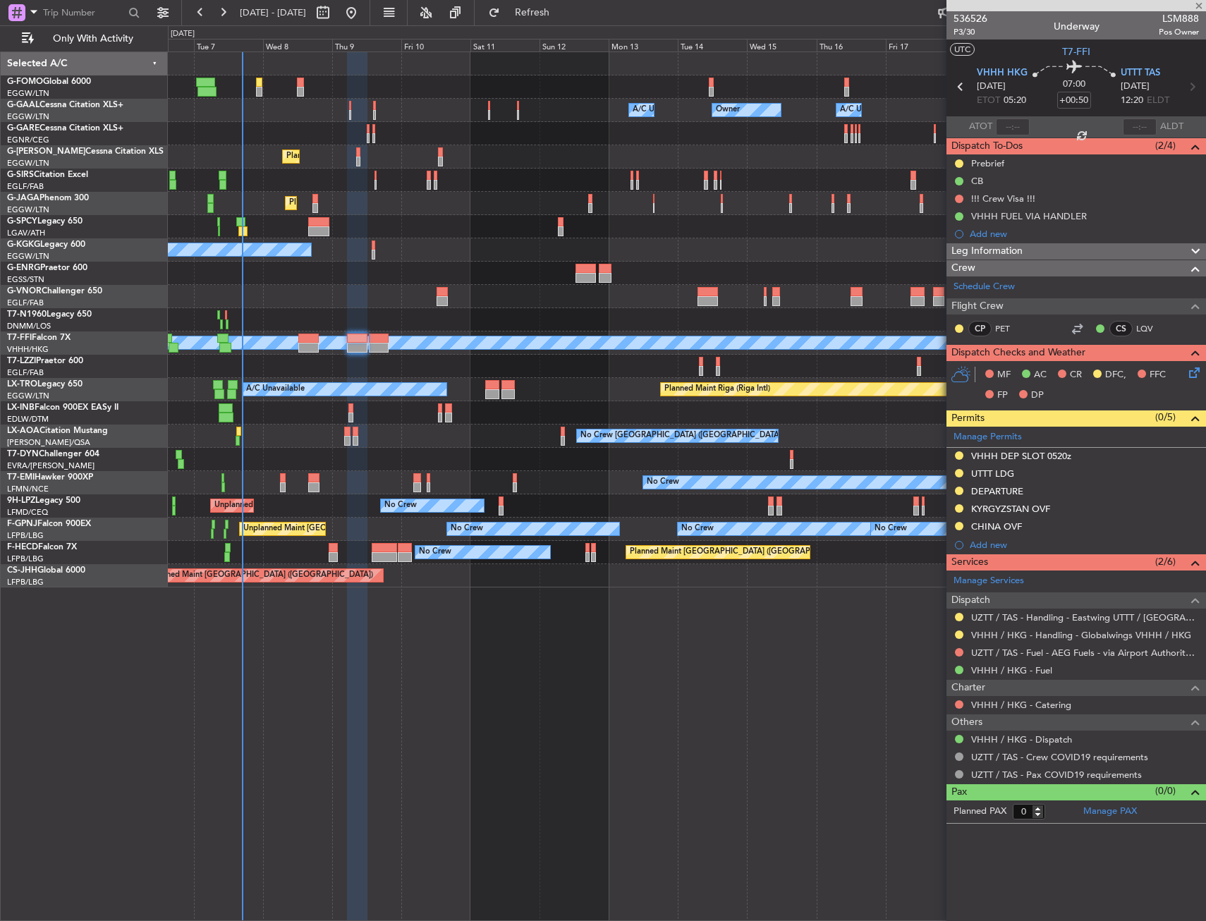
type input "+00:05"
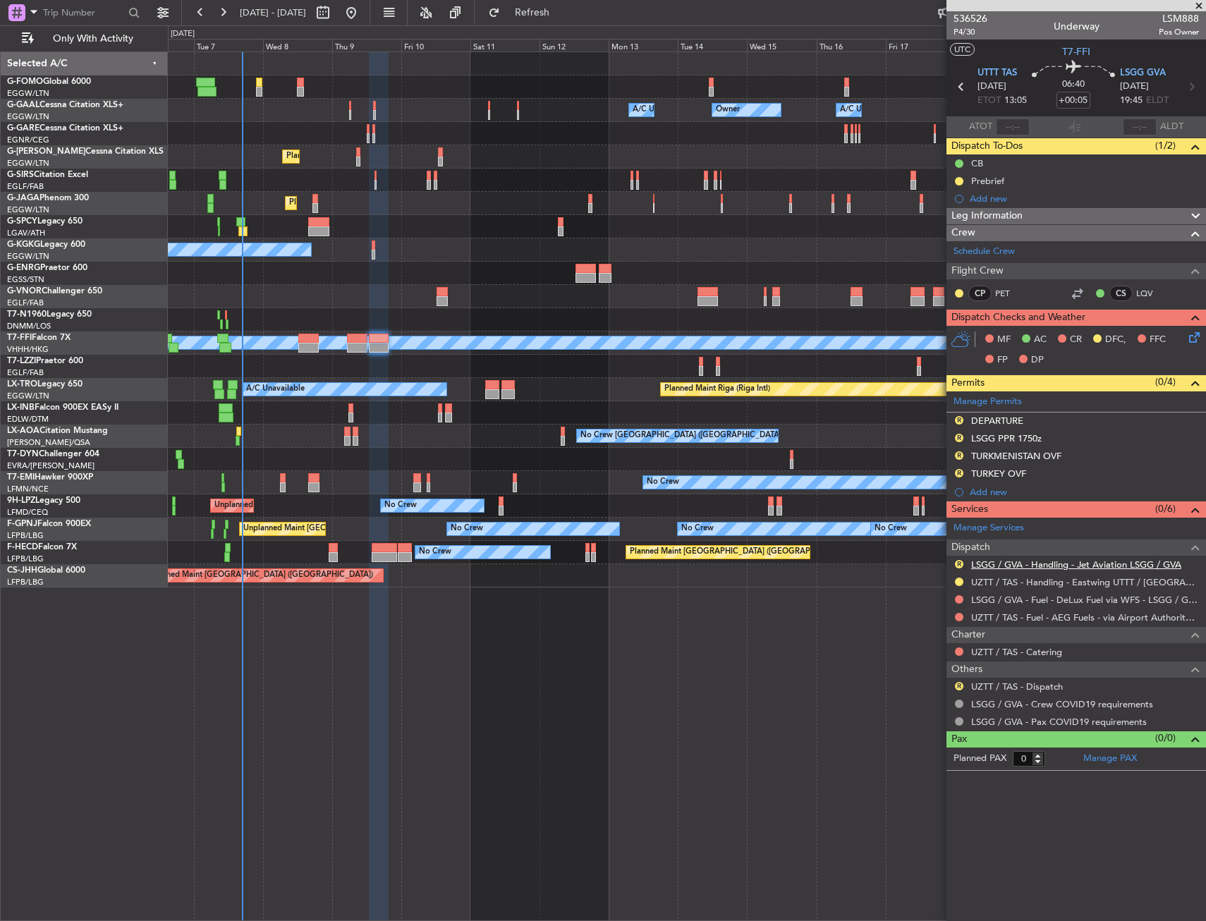
click at [1039, 566] on link "LSGG / GVA - Handling - Jet Aviation LSGG / GVA" at bounding box center [1076, 564] width 210 height 12
drag, startPoint x: 958, startPoint y: 469, endPoint x: 961, endPoint y: 503, distance: 34.0
click at [958, 469] on button "R" at bounding box center [959, 473] width 8 height 8
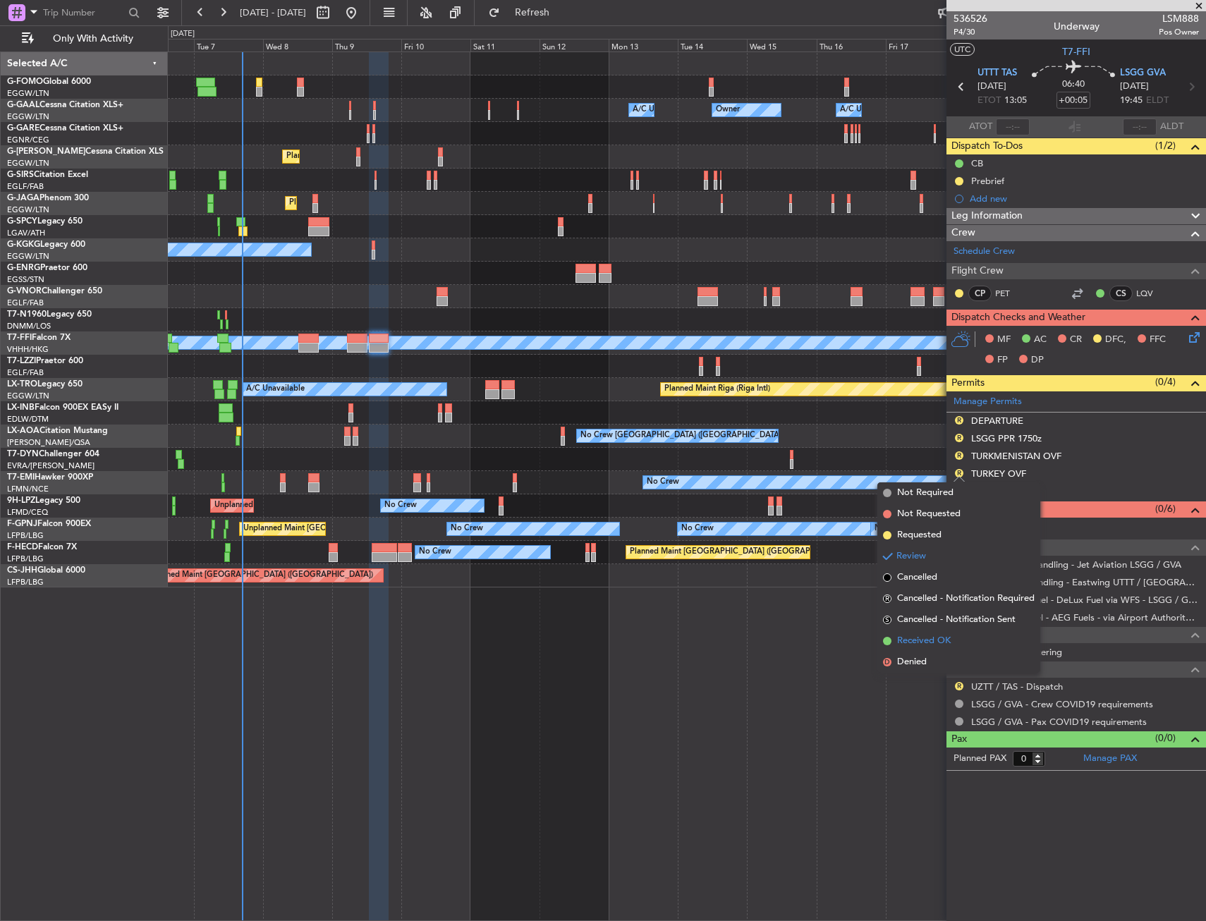
click at [924, 640] on span "Received OK" at bounding box center [924, 641] width 54 height 14
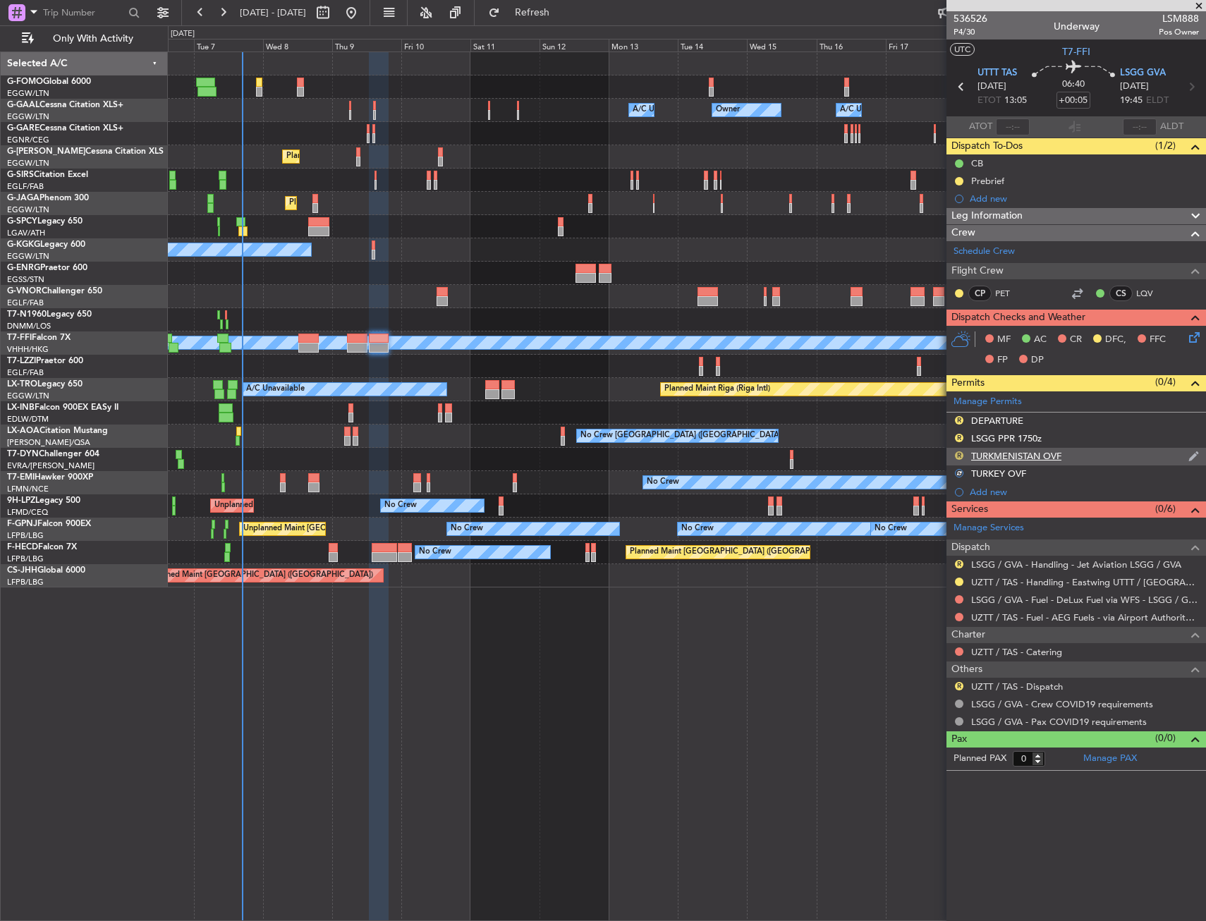
click at [962, 452] on button "R" at bounding box center [959, 455] width 8 height 8
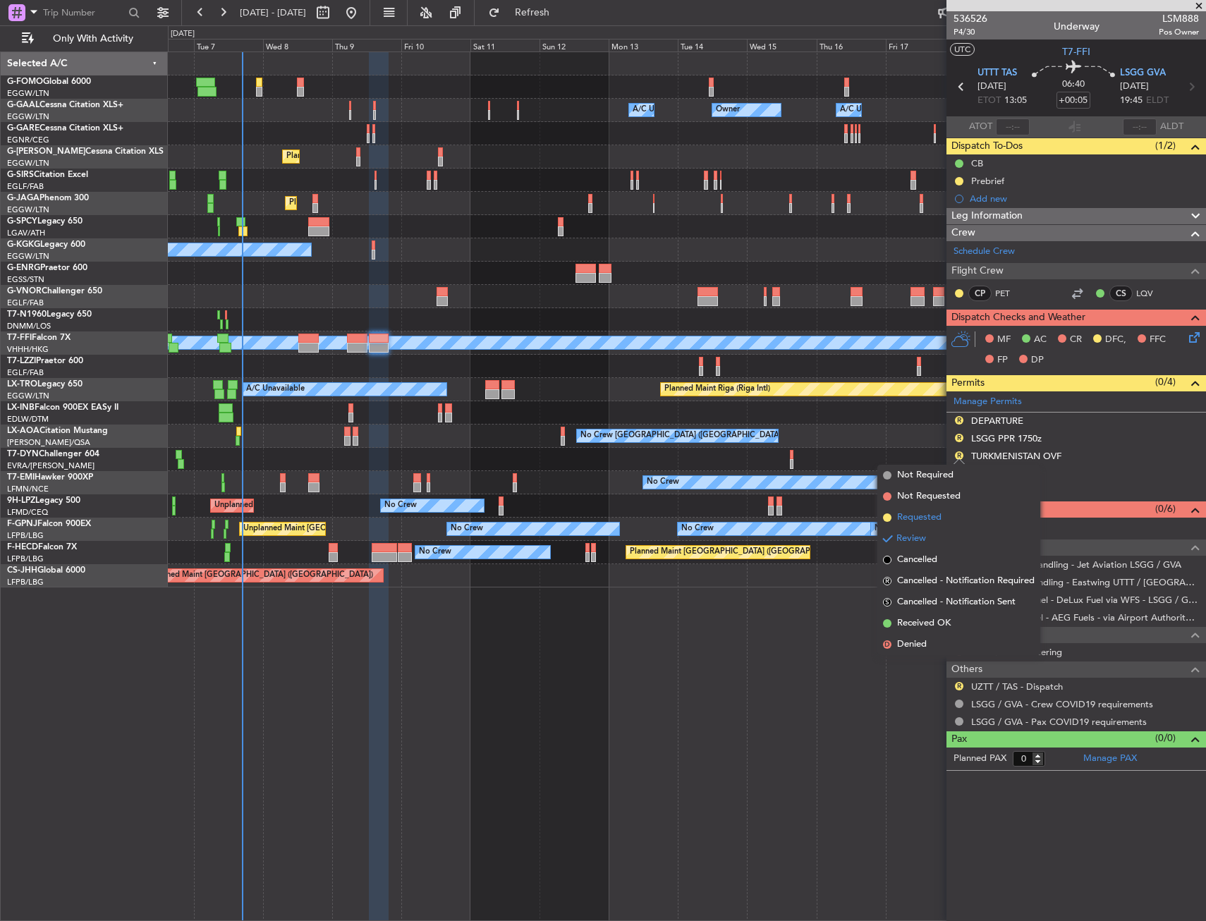
drag, startPoint x: 934, startPoint y: 515, endPoint x: 953, endPoint y: 478, distance: 41.6
click at [934, 515] on span "Requested" at bounding box center [919, 518] width 44 height 14
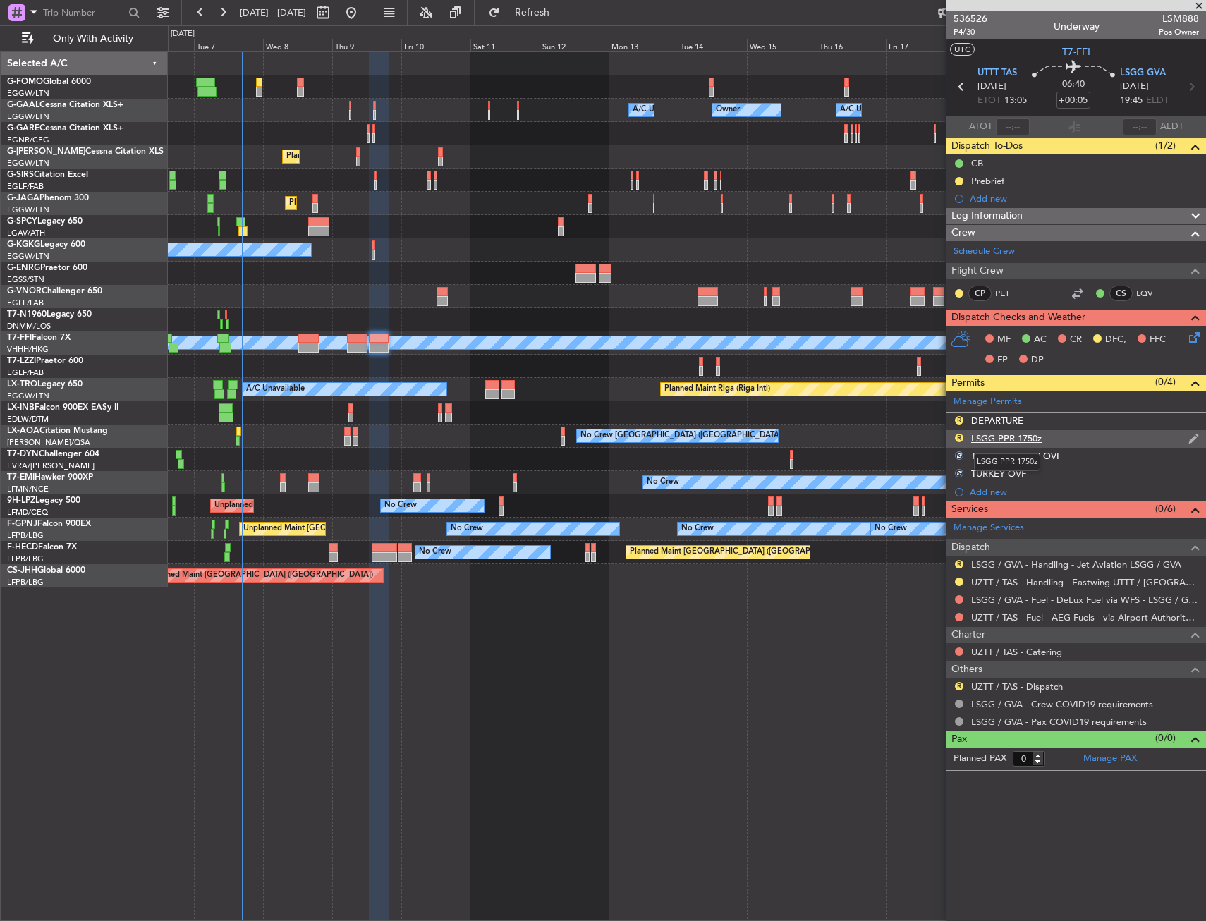
click at [998, 435] on div "LSGG PPR 1750z" at bounding box center [1006, 438] width 71 height 12
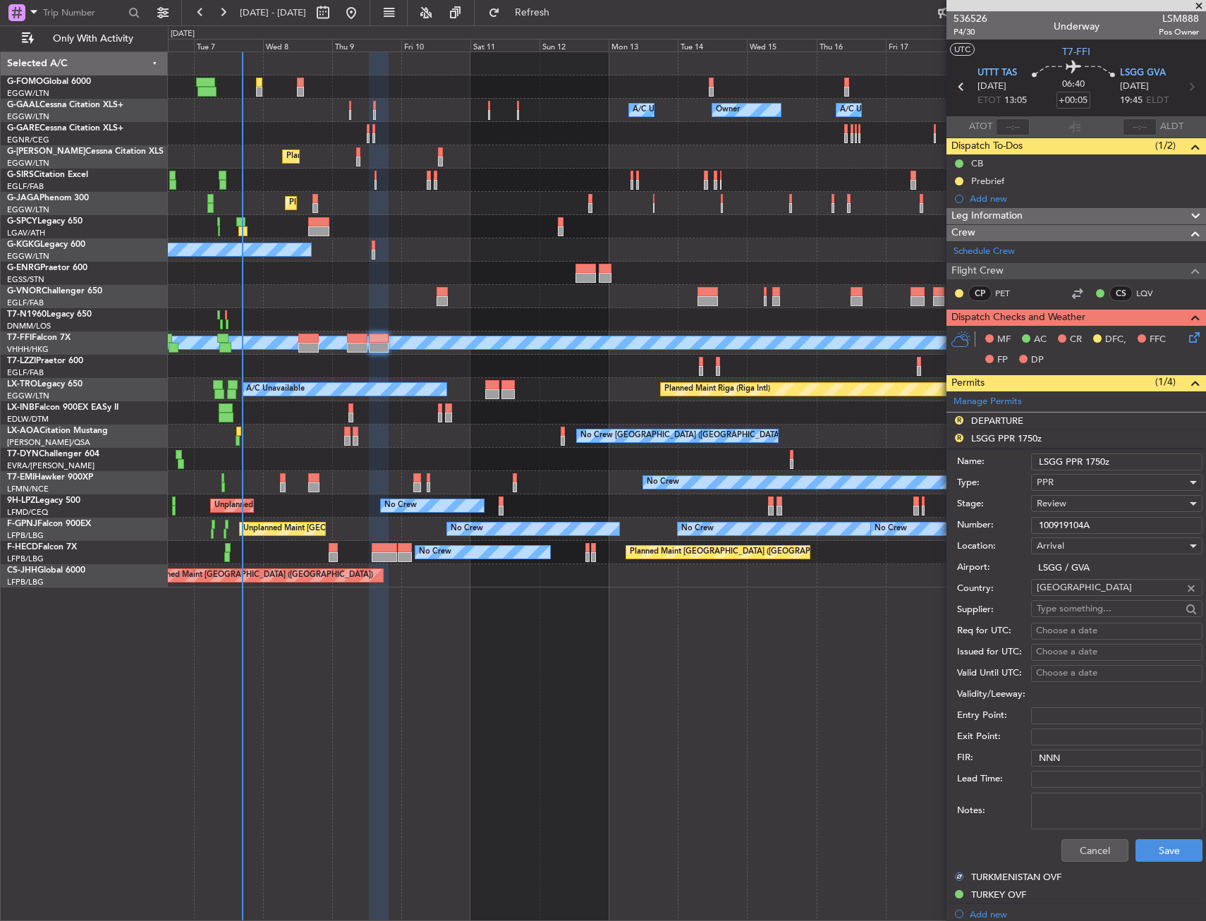
drag, startPoint x: 1086, startPoint y: 461, endPoint x: 1132, endPoint y: 464, distance: 46.6
click at [1132, 464] on input "LSGG PPR 1750z" at bounding box center [1116, 461] width 171 height 17
type input "LSGG PPR 1945z"
click at [1071, 497] on div "Review" at bounding box center [1112, 503] width 150 height 21
click at [1078, 599] on span "Requested" at bounding box center [1111, 595] width 148 height 21
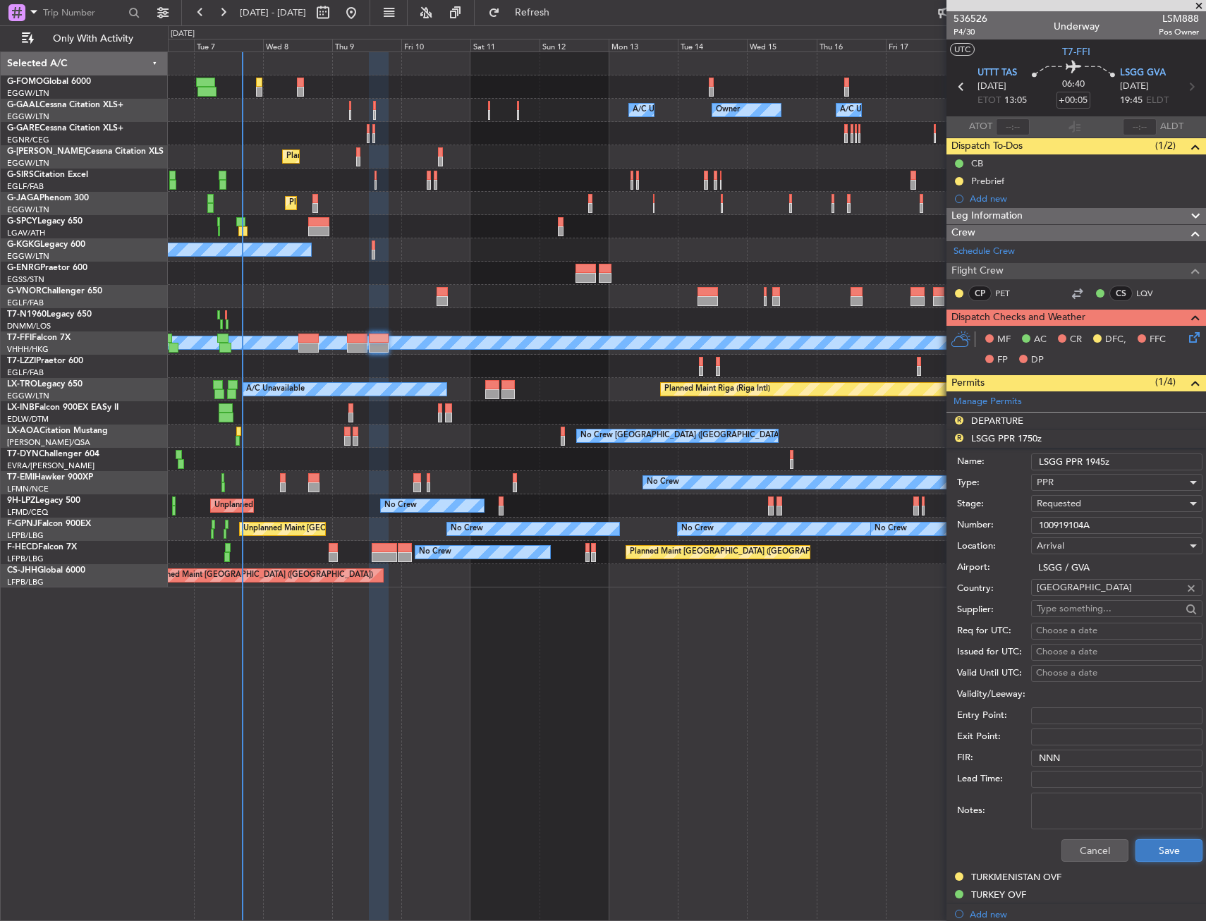
click at [1154, 852] on button "Save" at bounding box center [1168, 850] width 67 height 23
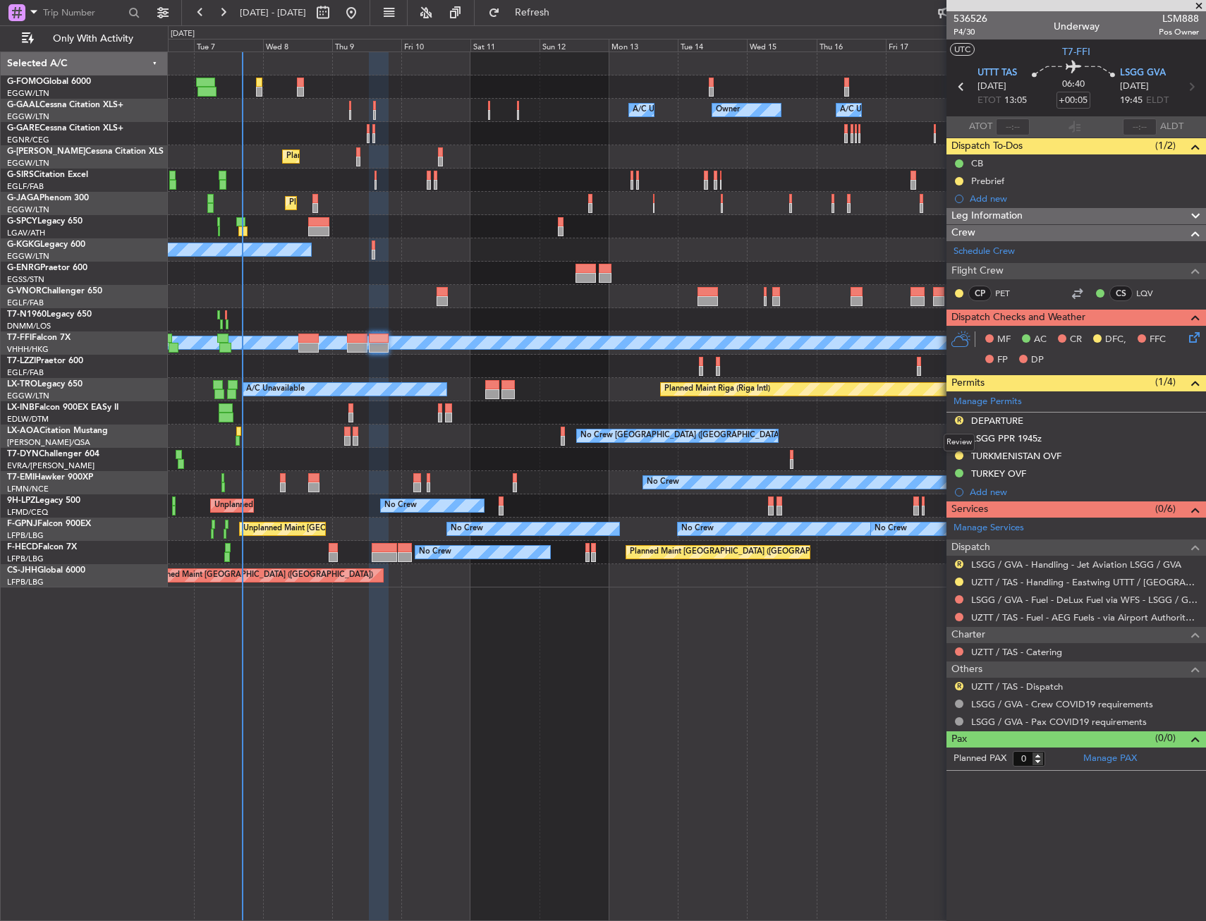
drag, startPoint x: 962, startPoint y: 419, endPoint x: 958, endPoint y: 459, distance: 40.3
click at [962, 419] on button "R" at bounding box center [959, 420] width 8 height 8
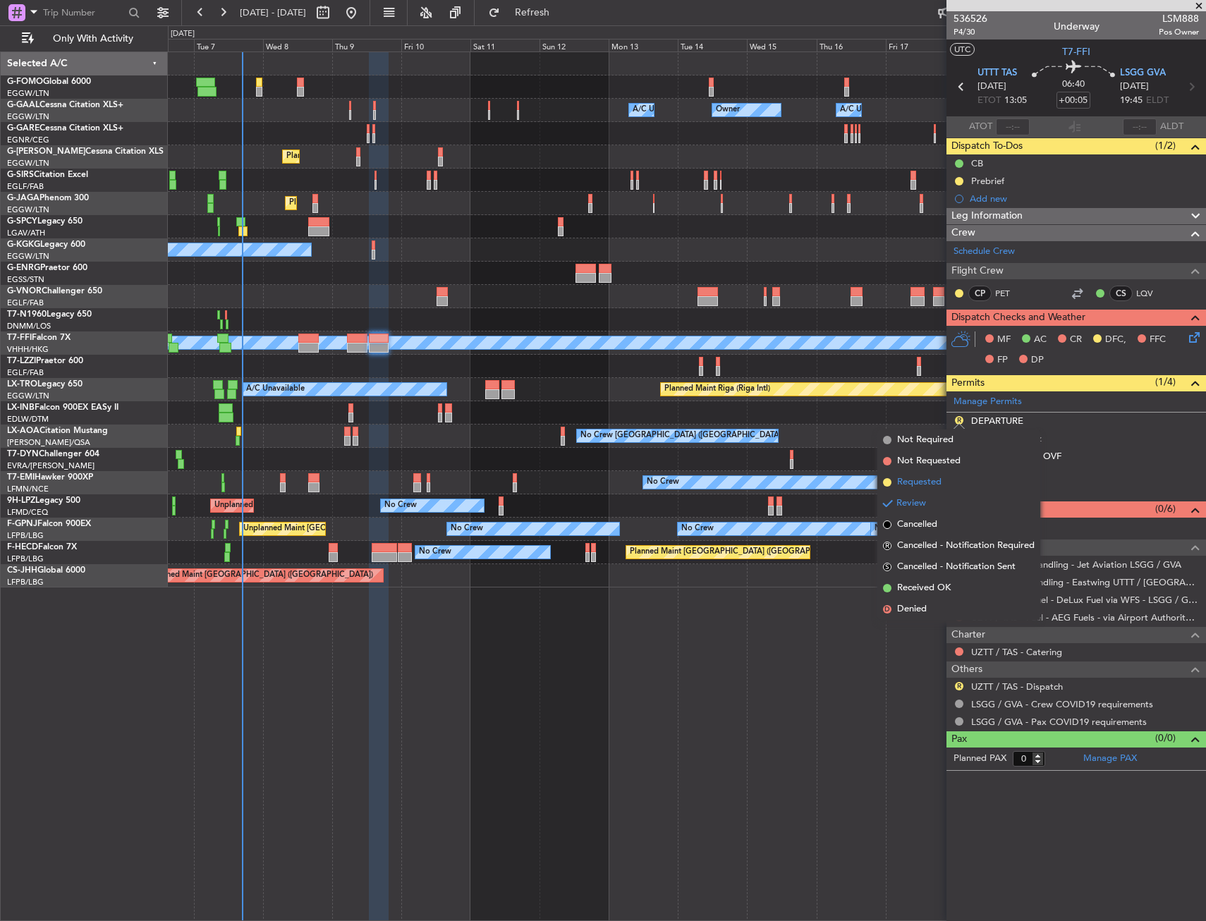
click at [950, 479] on li "Requested" at bounding box center [958, 482] width 163 height 21
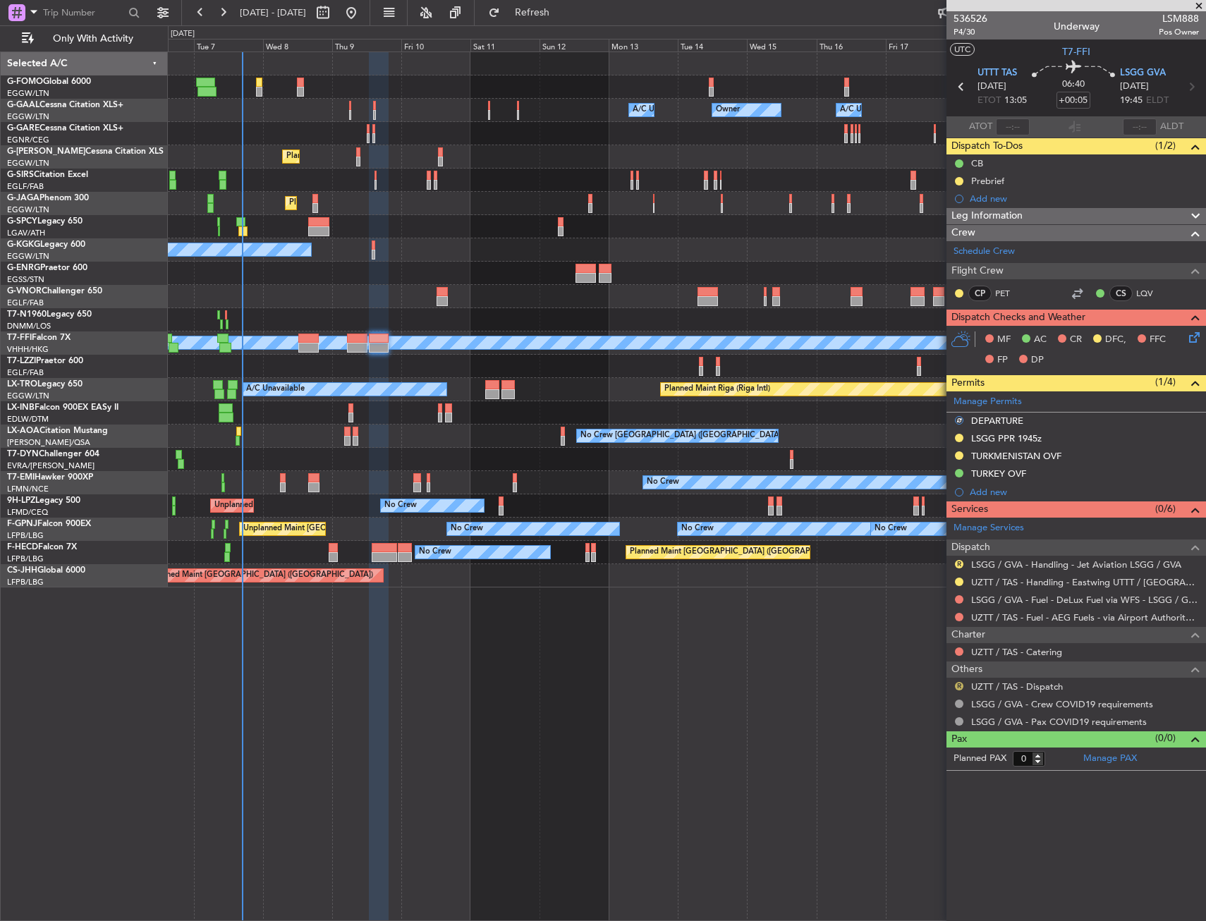
click at [959, 683] on button "R" at bounding box center [959, 686] width 8 height 8
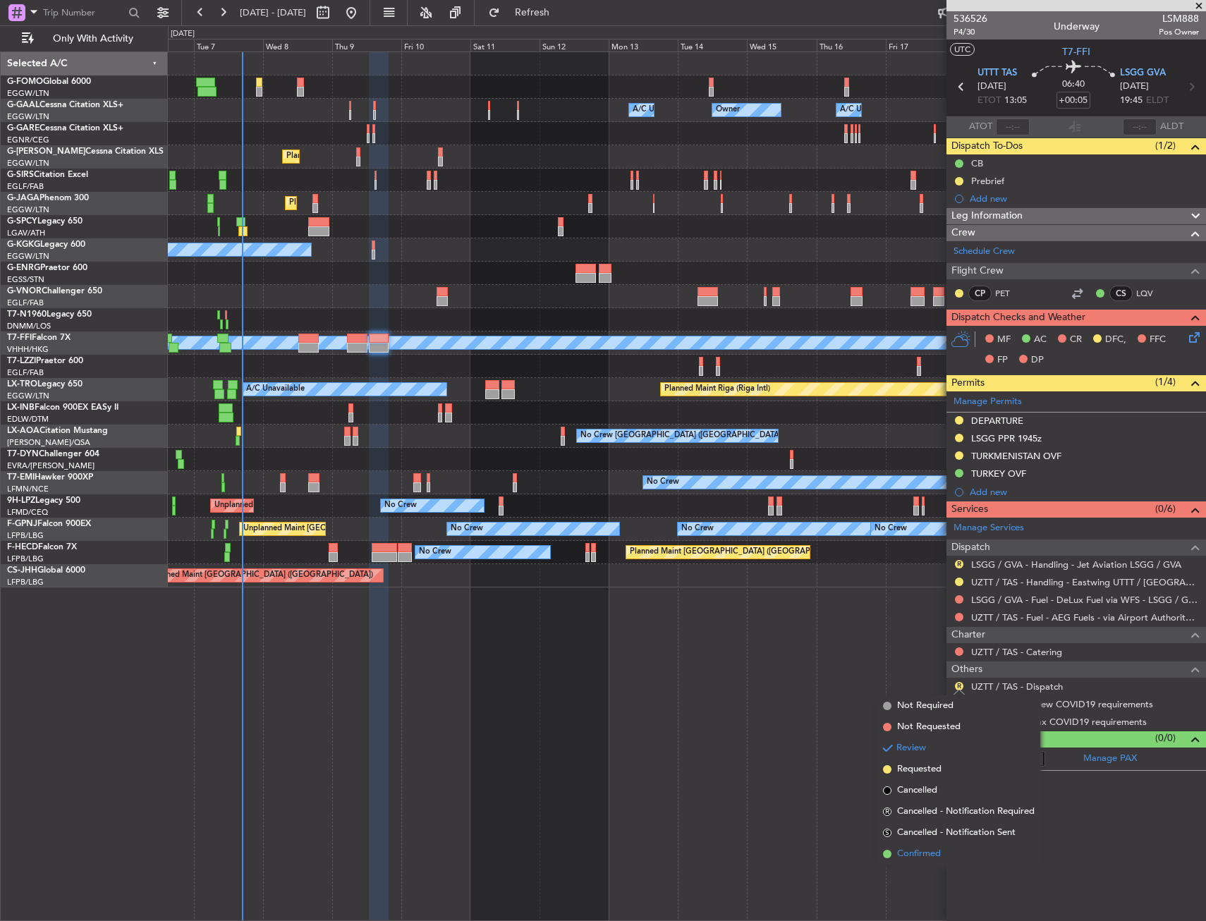
click at [903, 858] on span "Confirmed" at bounding box center [919, 854] width 44 height 14
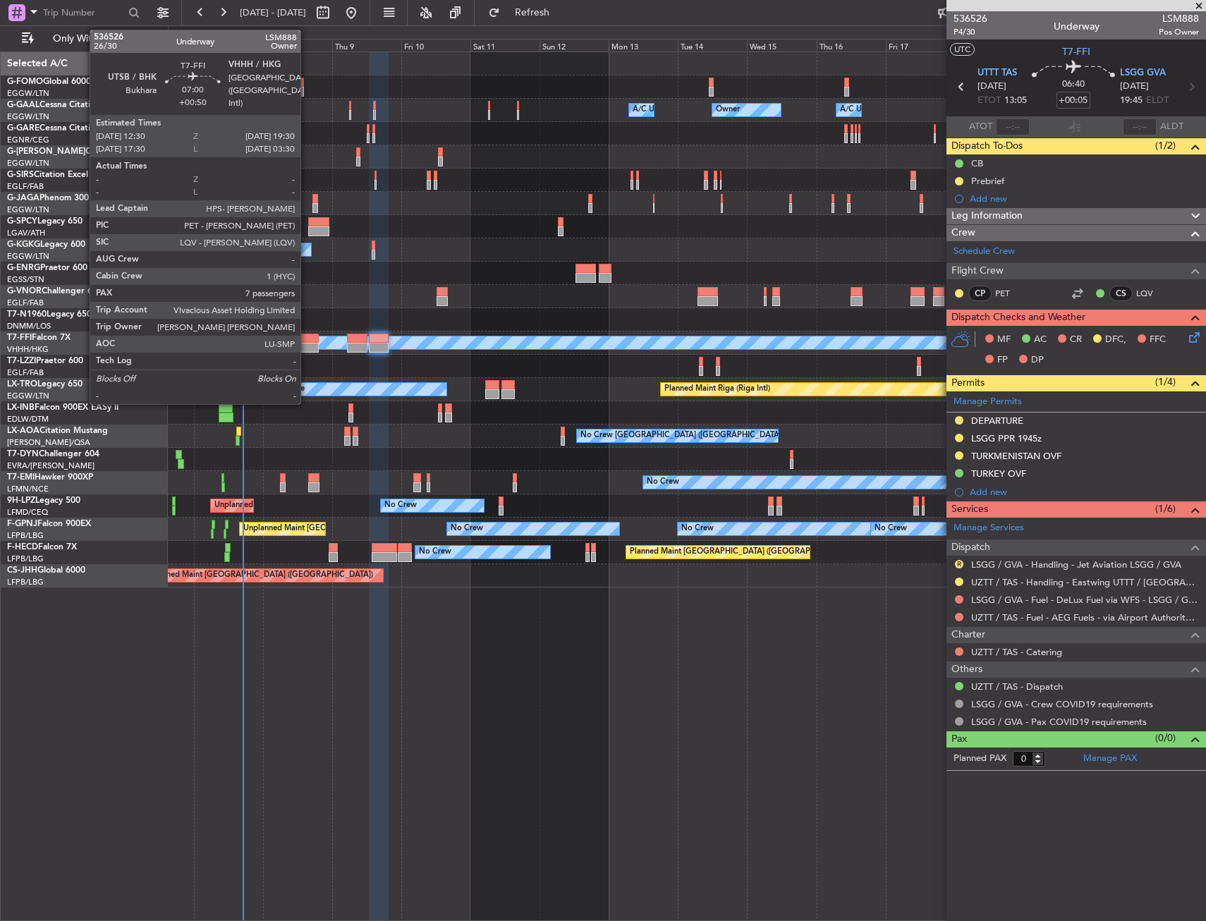
click at [307, 339] on div at bounding box center [308, 339] width 20 height 10
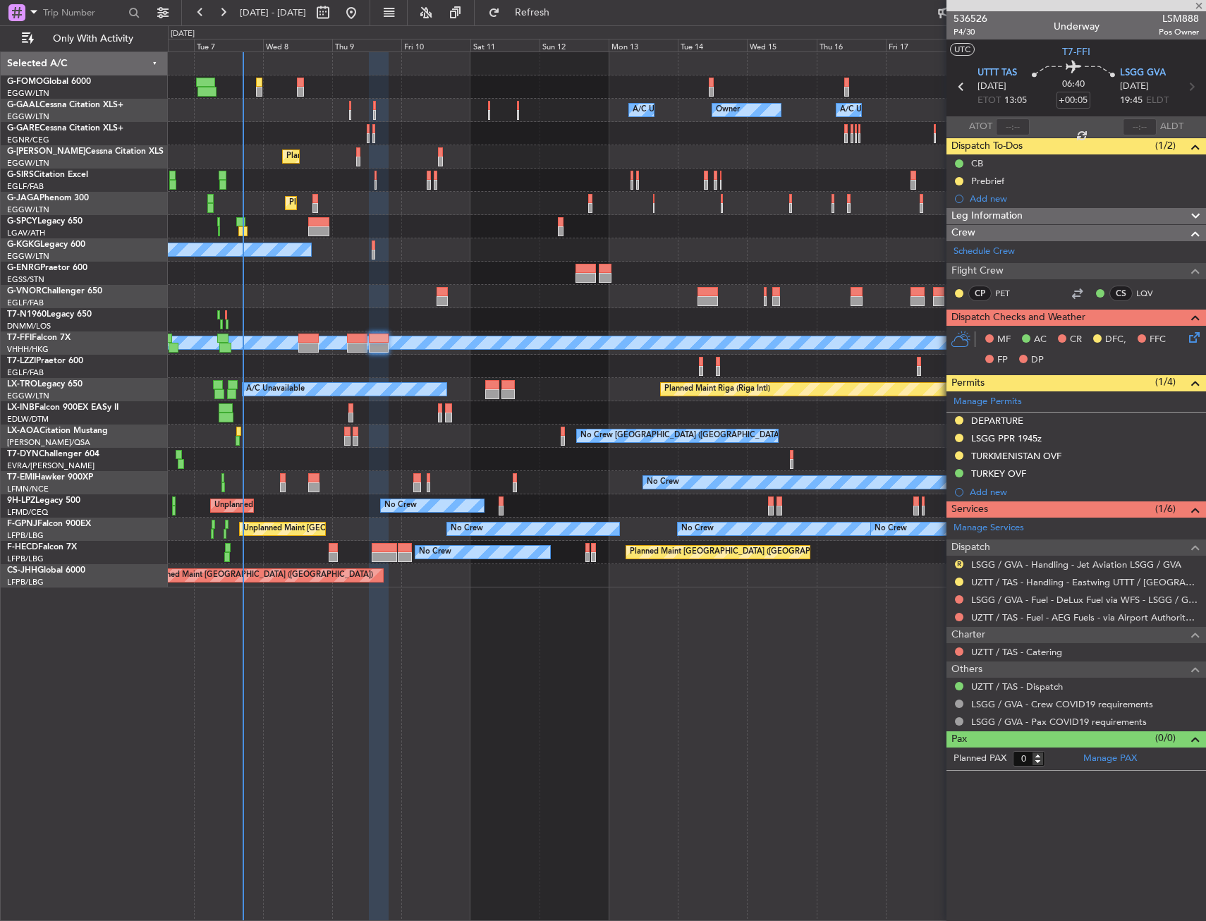
type input "+00:50"
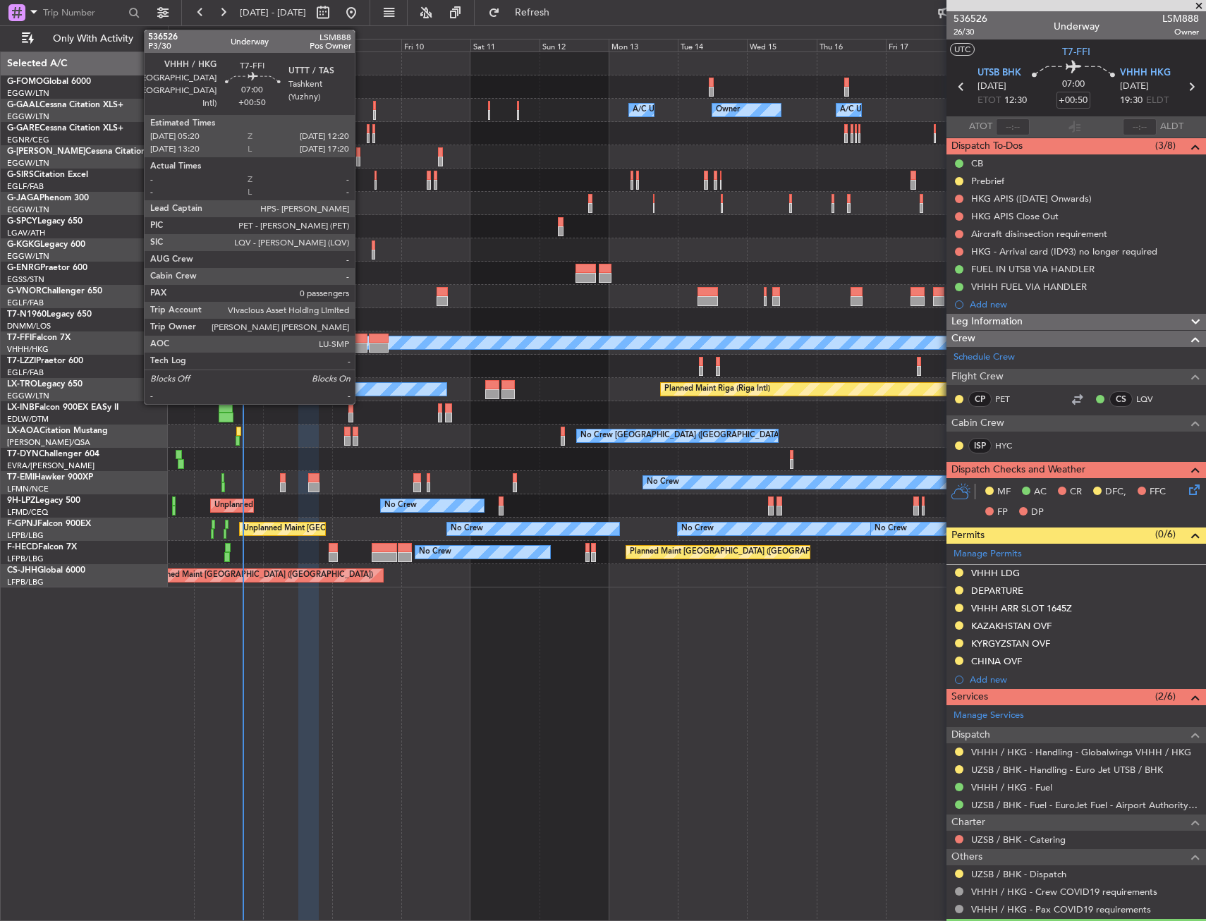
click at [361, 338] on div at bounding box center [357, 339] width 20 height 10
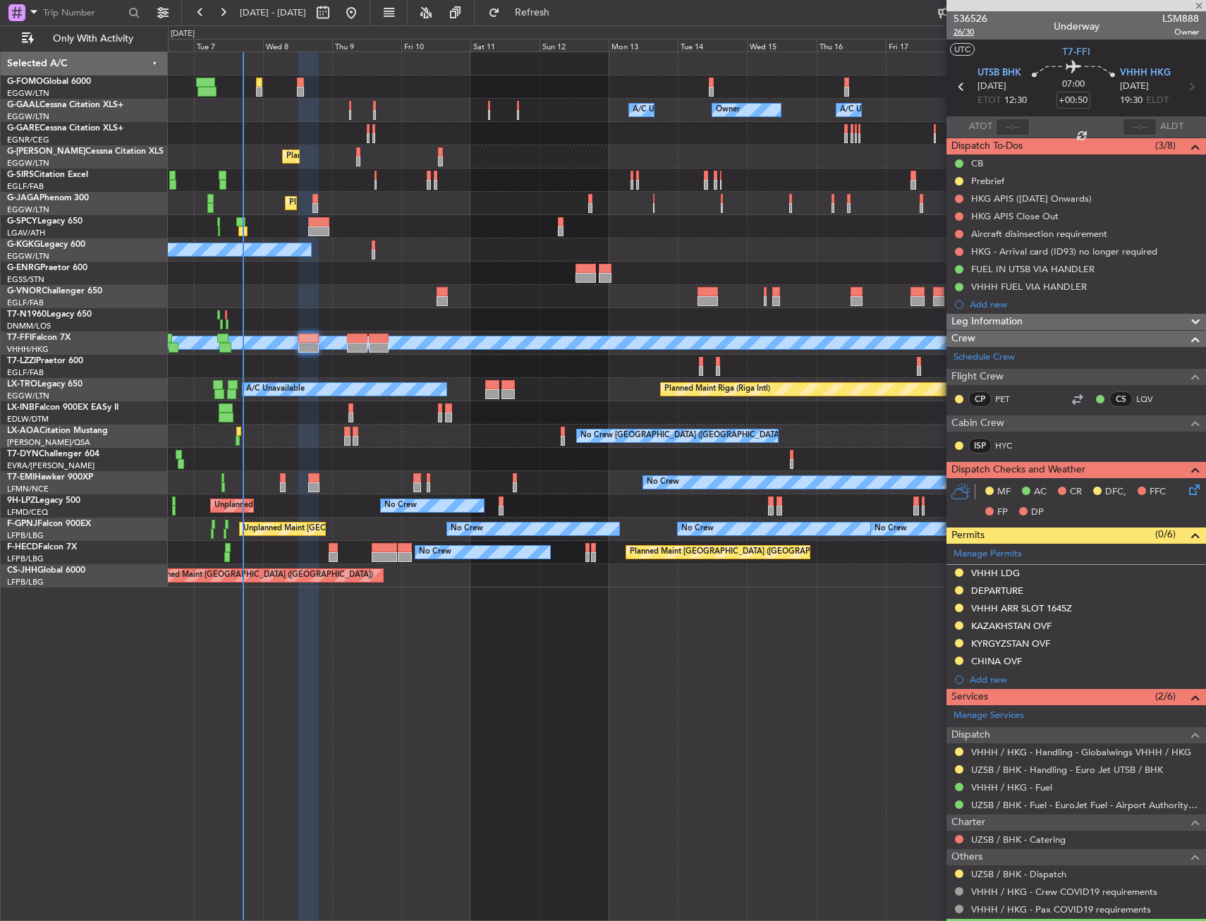
type input "0"
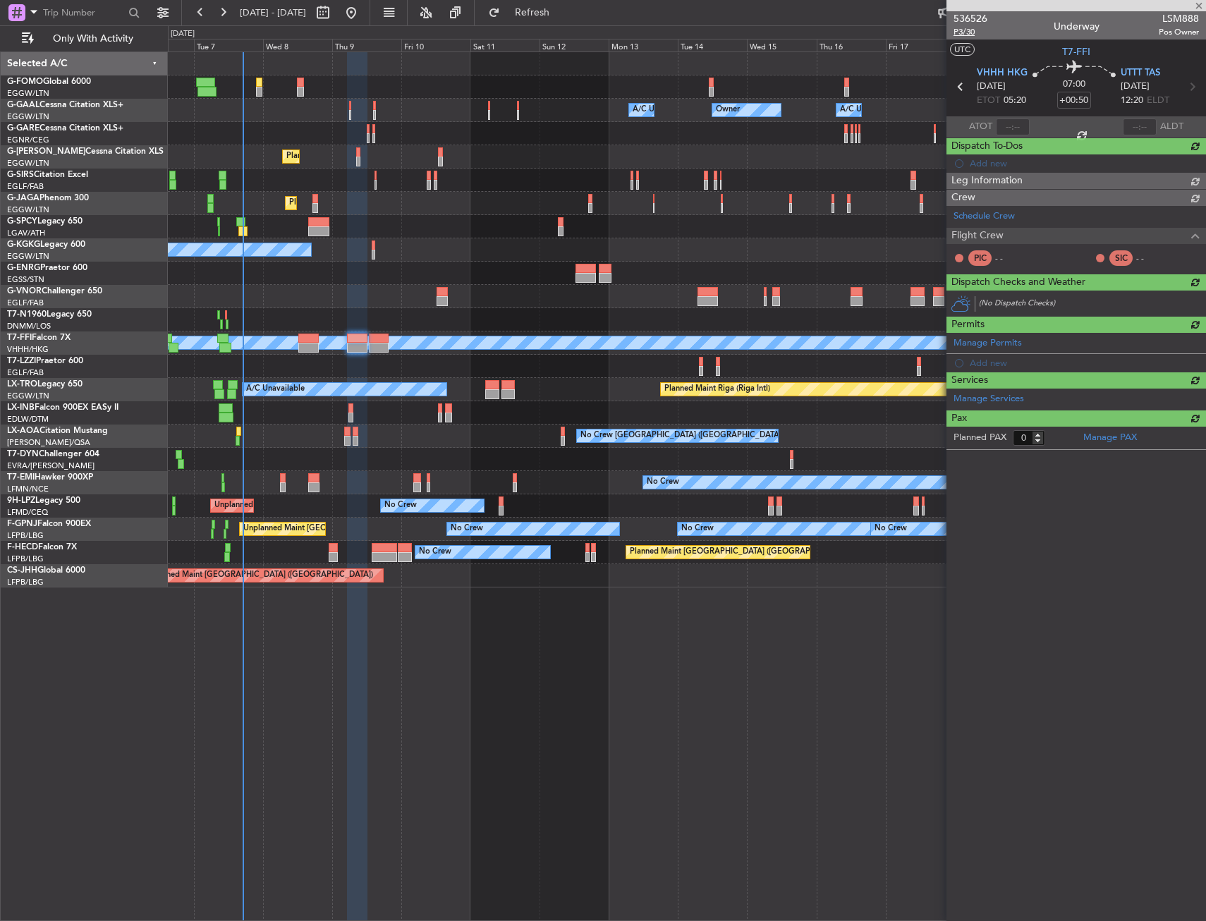
click at [966, 34] on span "P3/30" at bounding box center [970, 32] width 34 height 12
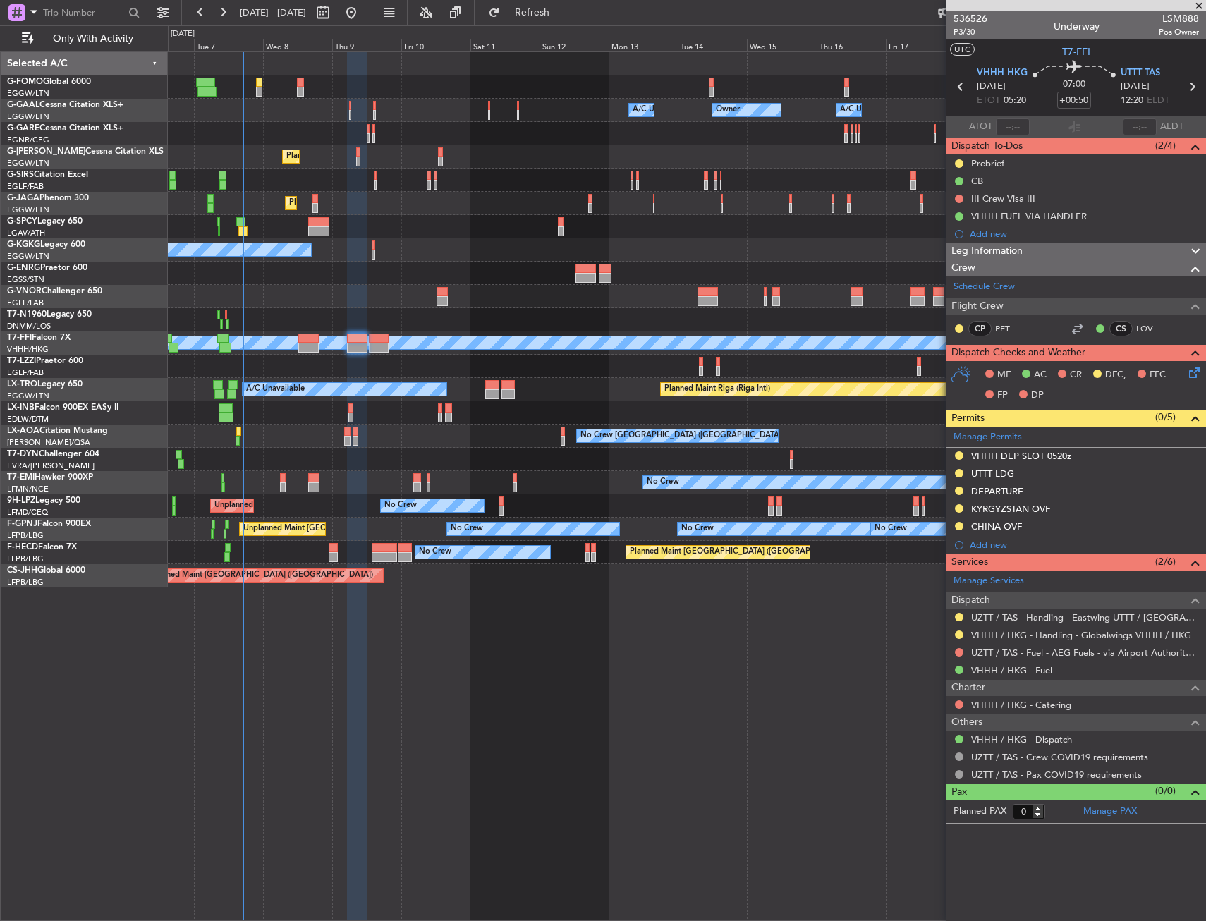
click at [1194, 370] on icon at bounding box center [1191, 370] width 11 height 11
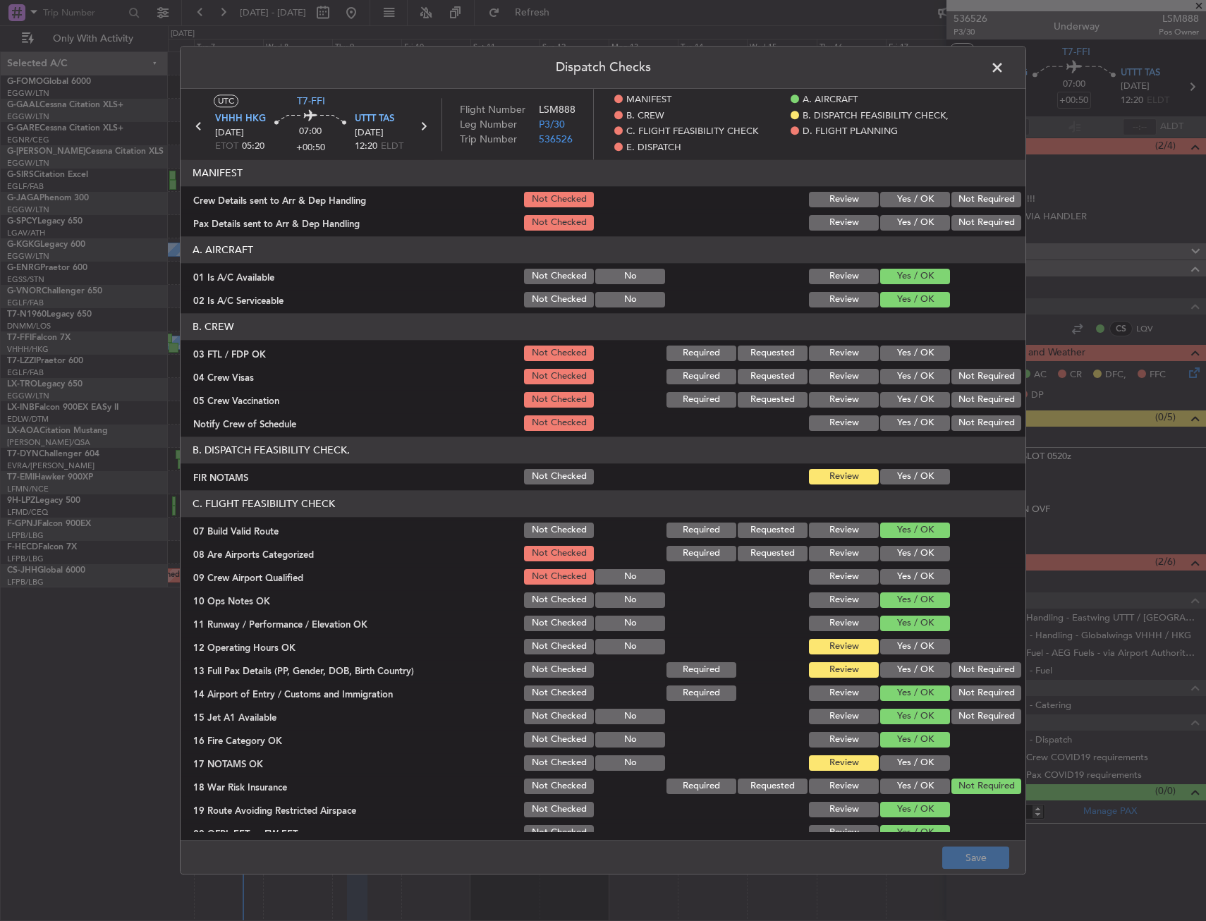
click at [900, 477] on button "Yes / OK" at bounding box center [915, 477] width 70 height 16
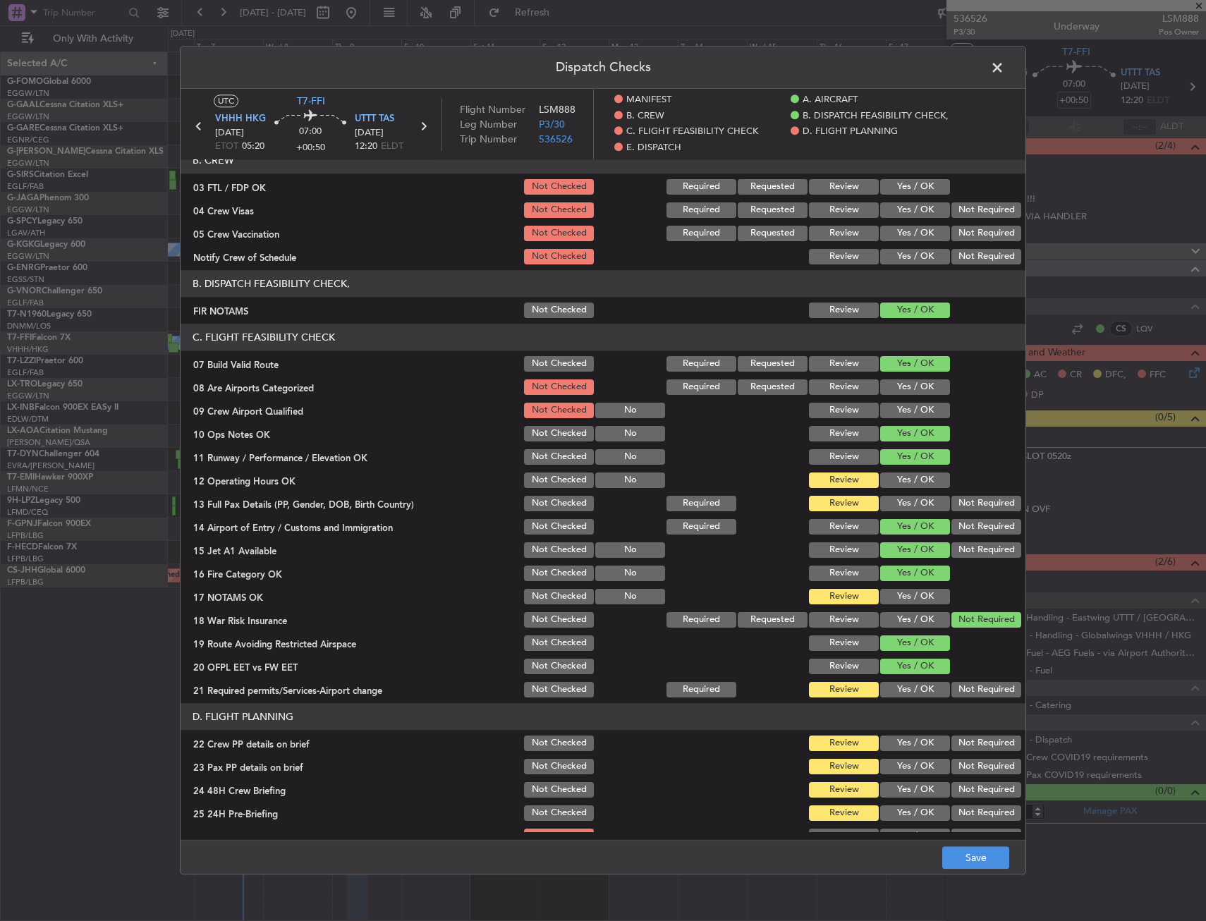
scroll to position [212, 0]
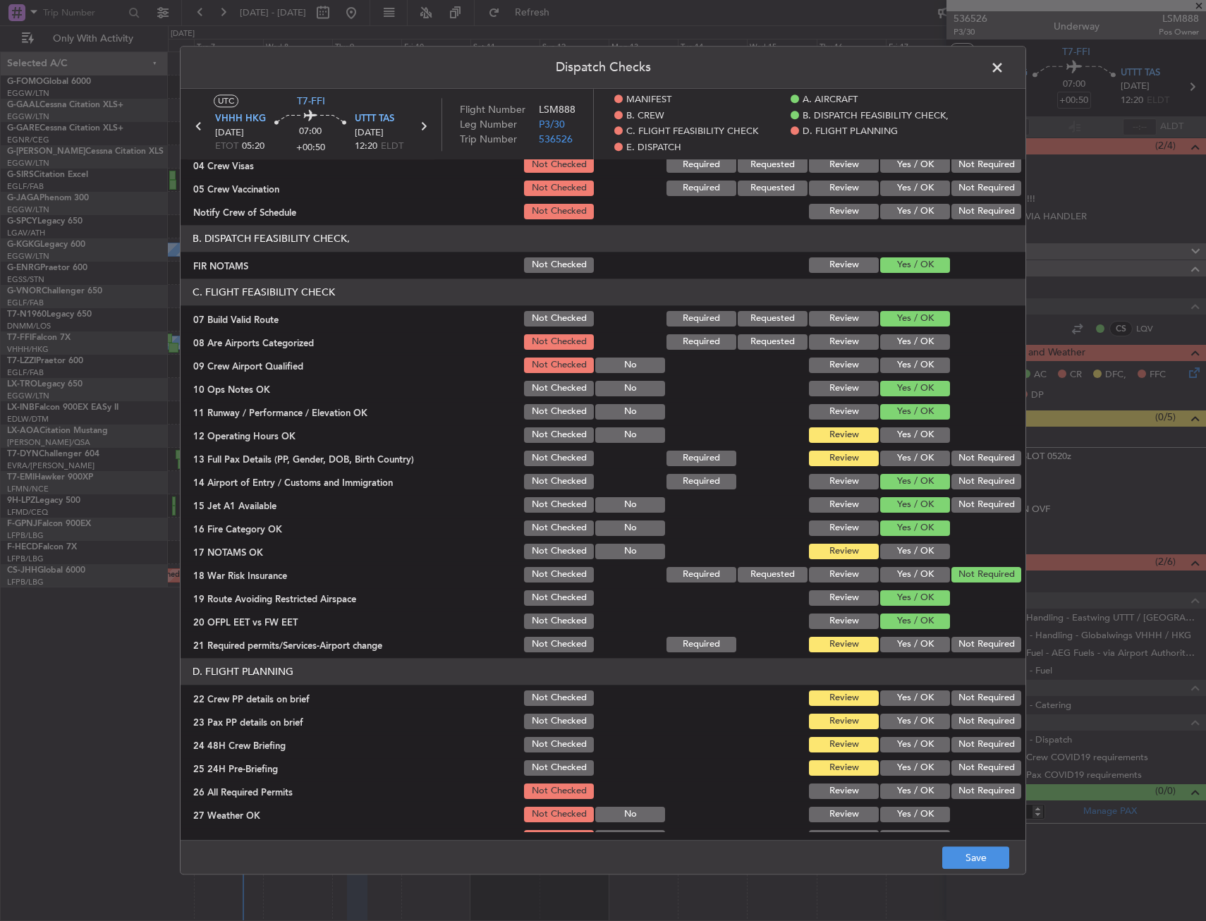
click at [892, 436] on button "Yes / OK" at bounding box center [915, 435] width 70 height 16
click at [893, 454] on button "Yes / OK" at bounding box center [915, 459] width 70 height 16
click at [901, 553] on button "Yes / OK" at bounding box center [915, 552] width 70 height 16
click at [899, 659] on header "D. FLIGHT PLANNING" at bounding box center [603, 671] width 845 height 27
click at [900, 638] on button "Yes / OK" at bounding box center [915, 645] width 70 height 16
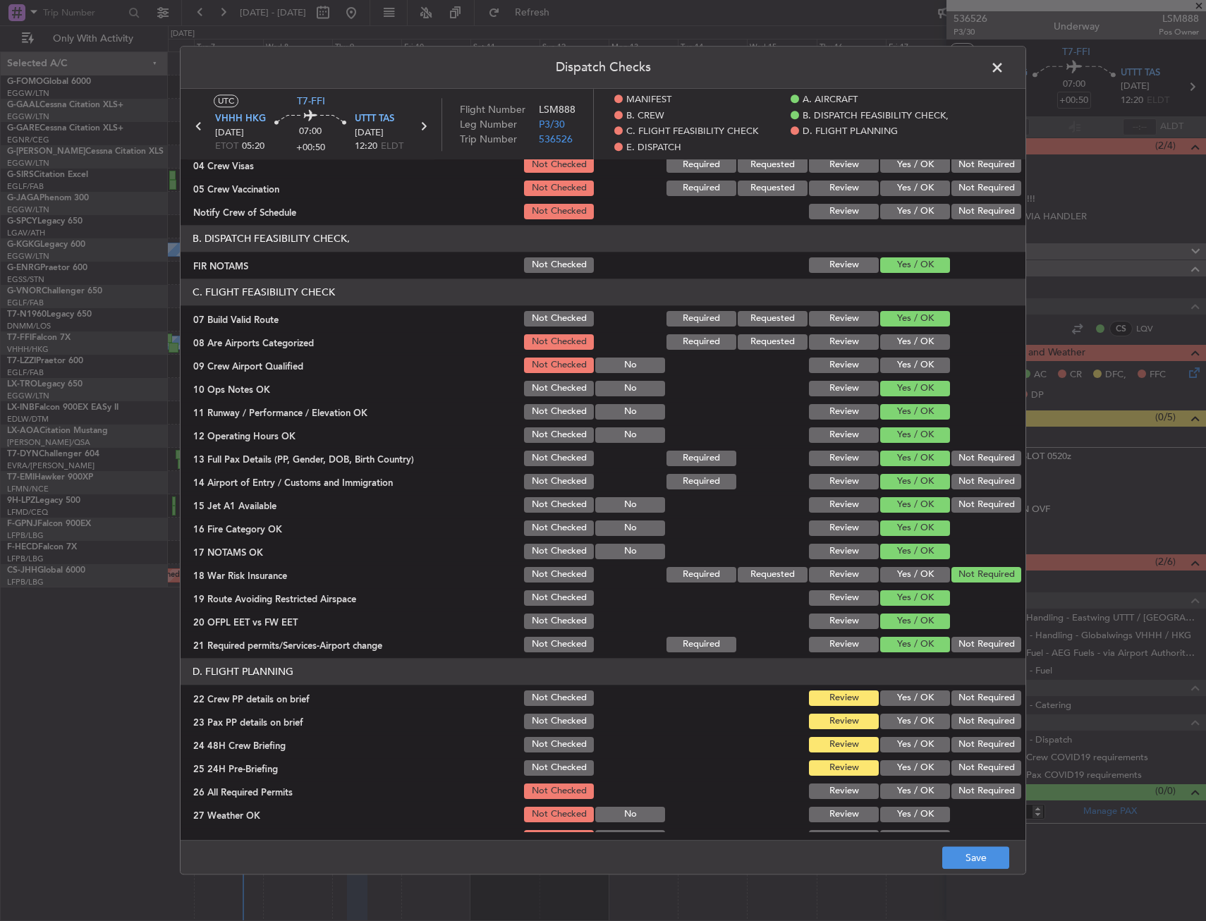
click at [902, 695] on section "D. FLIGHT PLANNING 22 Crew PP details on brief Not Checked Review Yes / OK Not …" at bounding box center [603, 799] width 845 height 283
drag, startPoint x: 902, startPoint y: 695, endPoint x: 907, endPoint y: 711, distance: 17.0
click at [907, 711] on div "Yes / OK" at bounding box center [913, 721] width 71 height 20
drag, startPoint x: 905, startPoint y: 709, endPoint x: 907, endPoint y: 721, distance: 12.1
click at [906, 709] on section "D. FLIGHT PLANNING 22 Crew PP details on brief Not Checked Review Yes / OK Not …" at bounding box center [603, 799] width 845 height 283
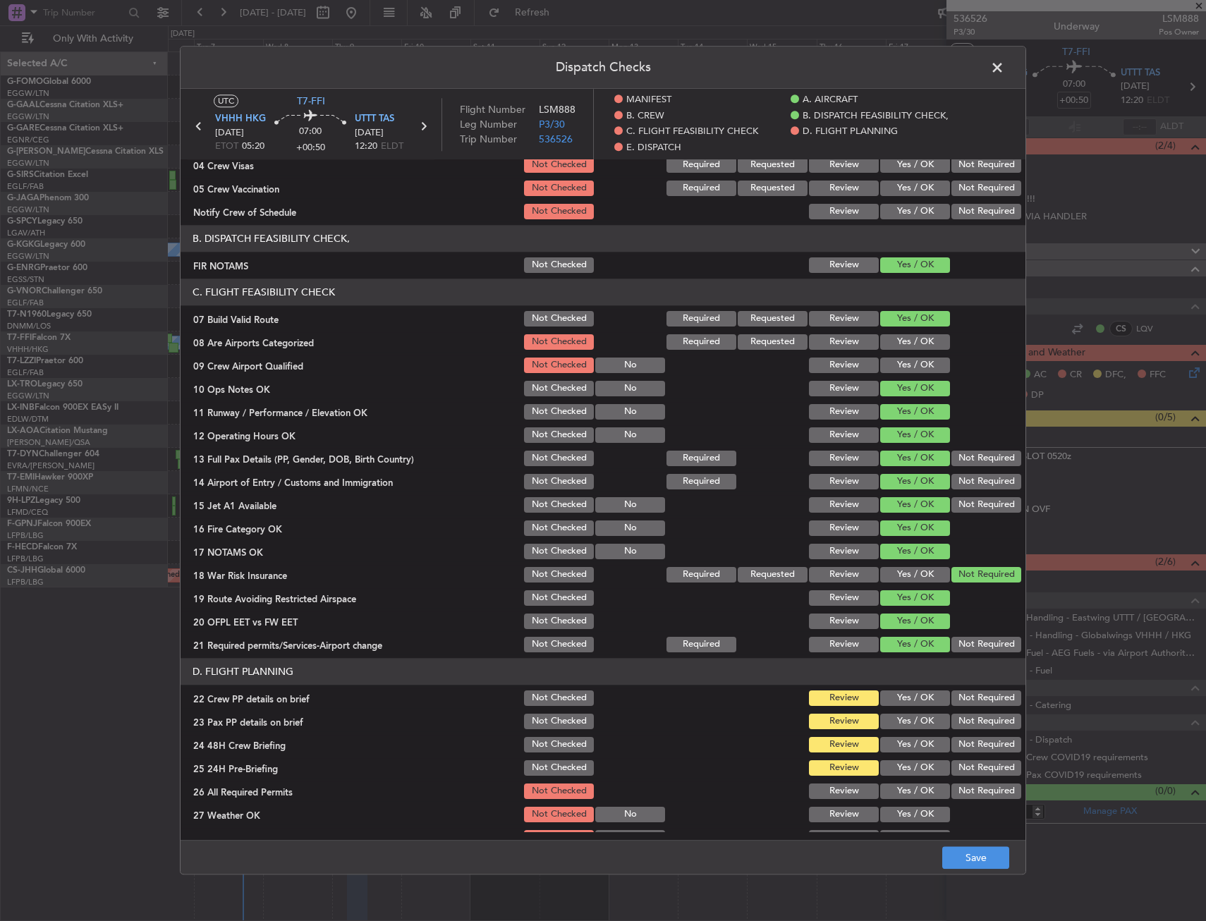
click at [903, 723] on button "Yes / OK" at bounding box center [915, 722] width 70 height 16
click at [901, 702] on button "Yes / OK" at bounding box center [915, 698] width 70 height 16
click at [895, 743] on button "Yes / OK" at bounding box center [915, 745] width 70 height 16
click at [951, 771] on button "Not Required" at bounding box center [986, 768] width 70 height 16
click at [976, 854] on button "Save" at bounding box center [975, 858] width 67 height 23
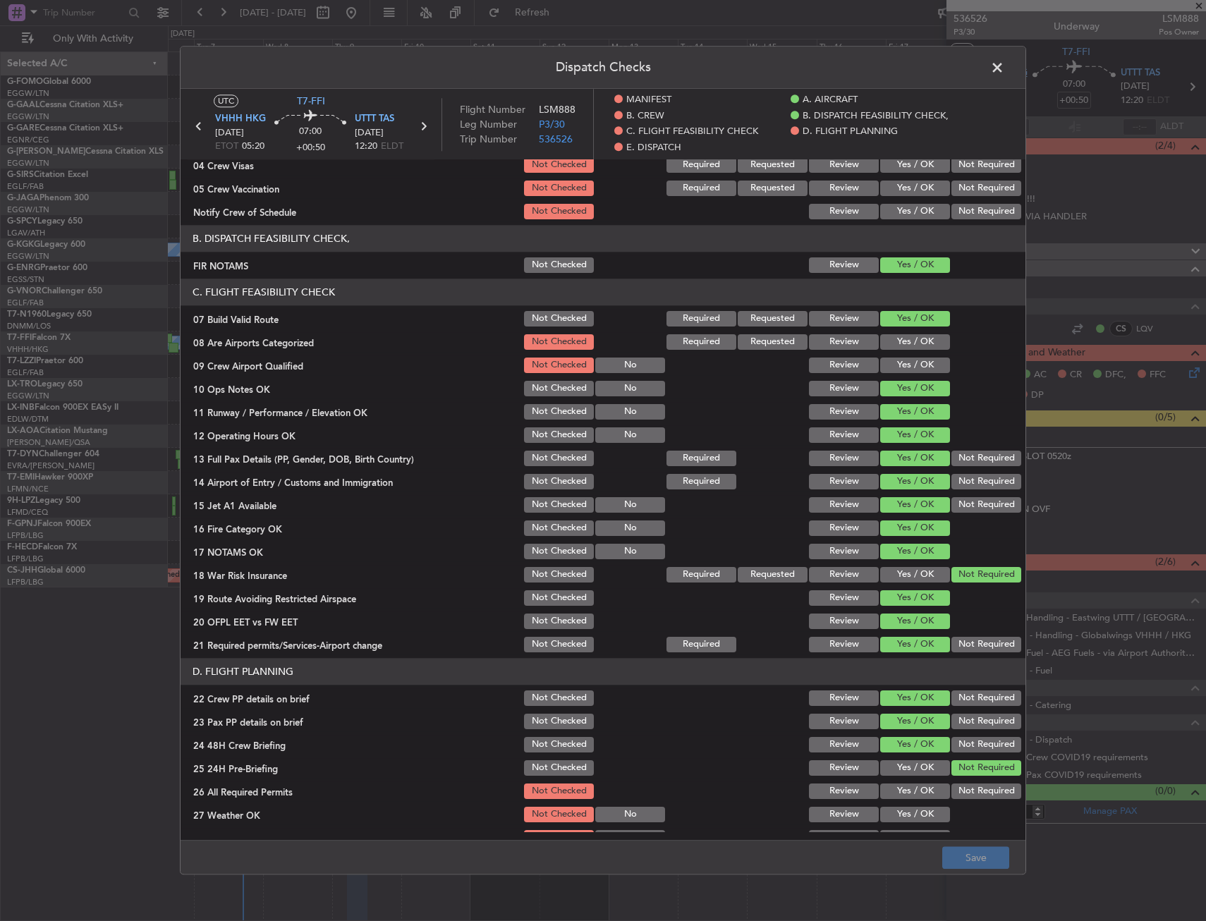
click at [1004, 72] on span at bounding box center [1004, 71] width 0 height 28
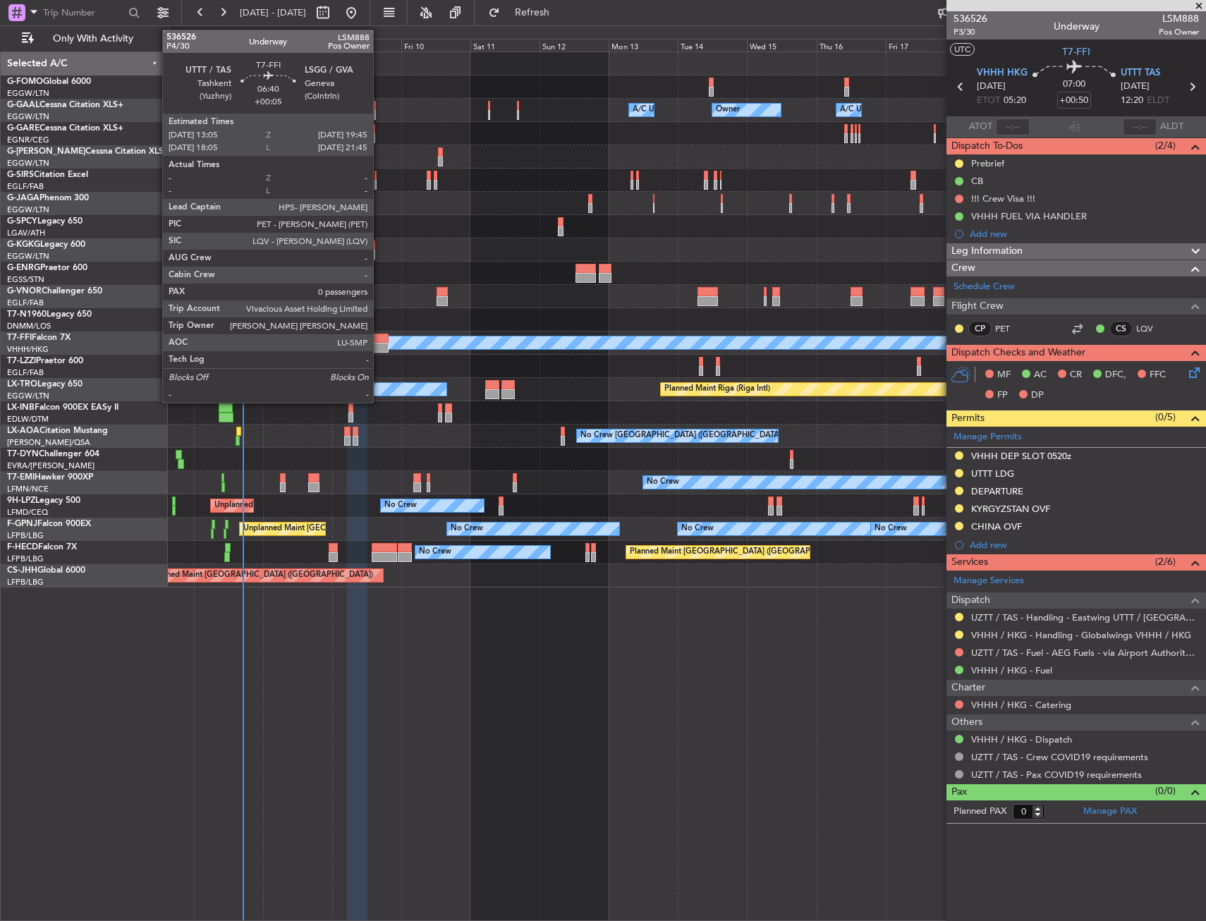
click at [380, 343] on div at bounding box center [379, 348] width 20 height 10
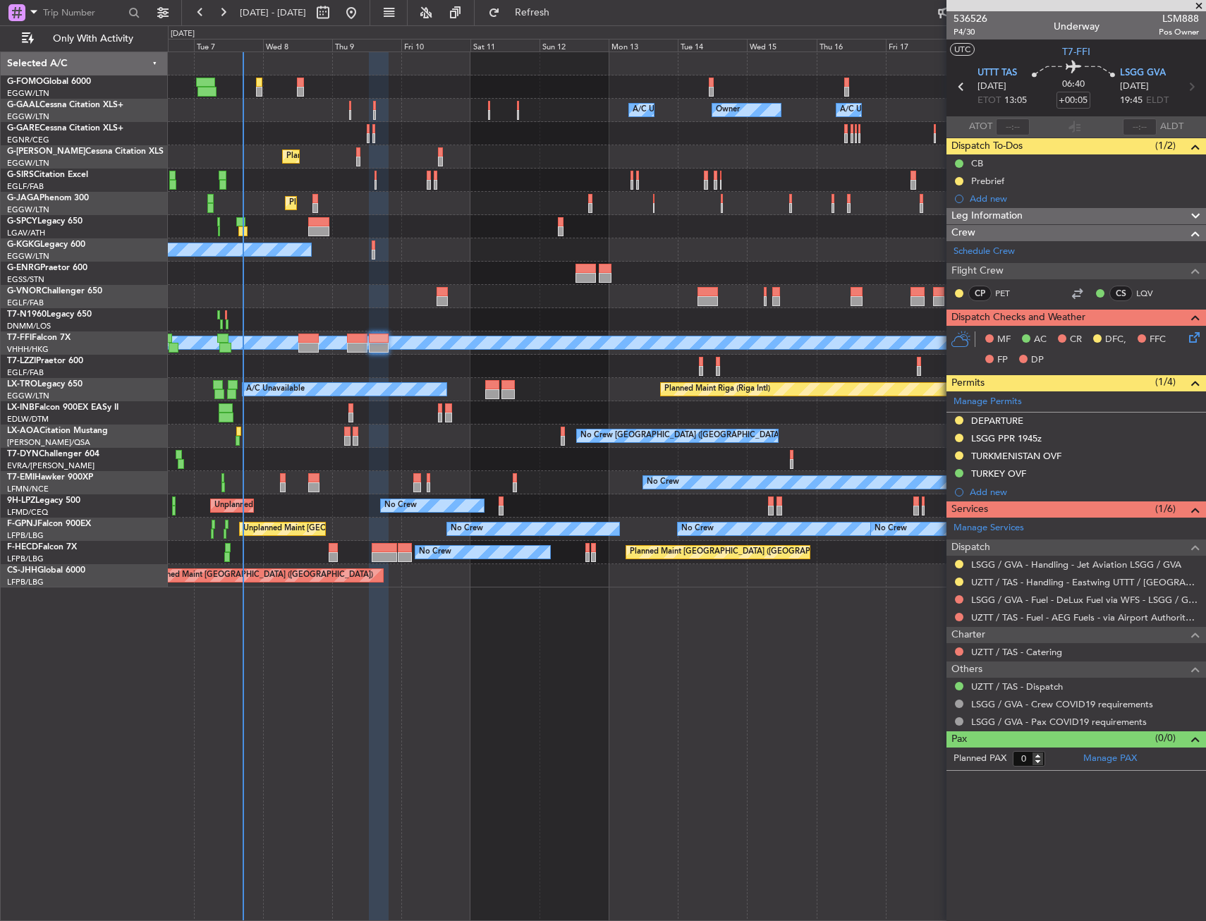
click at [1185, 341] on div "MF AC CR DFC, FFC FP DP" at bounding box center [1082, 350] width 207 height 42
click at [1191, 337] on icon at bounding box center [1191, 334] width 11 height 11
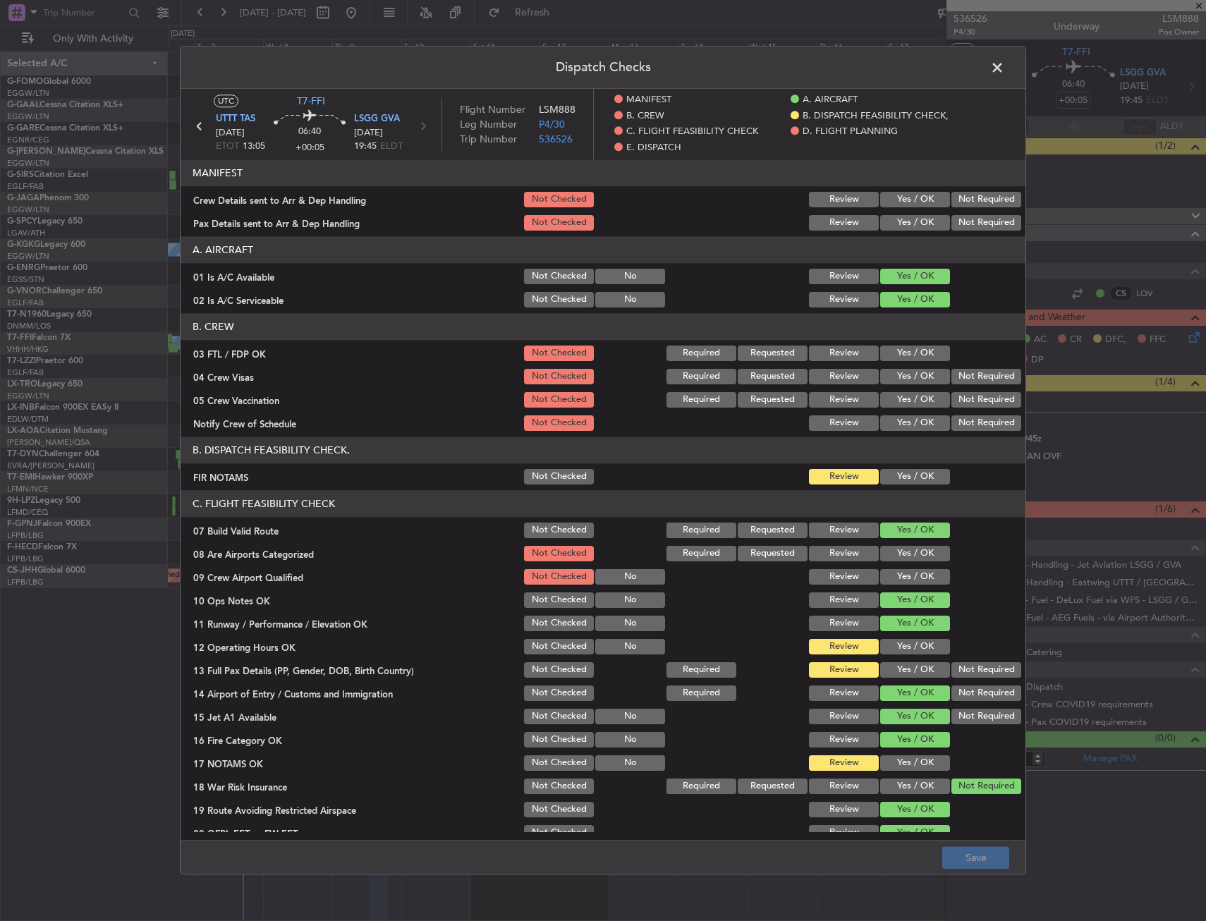
click at [896, 477] on button "Yes / OK" at bounding box center [915, 477] width 70 height 16
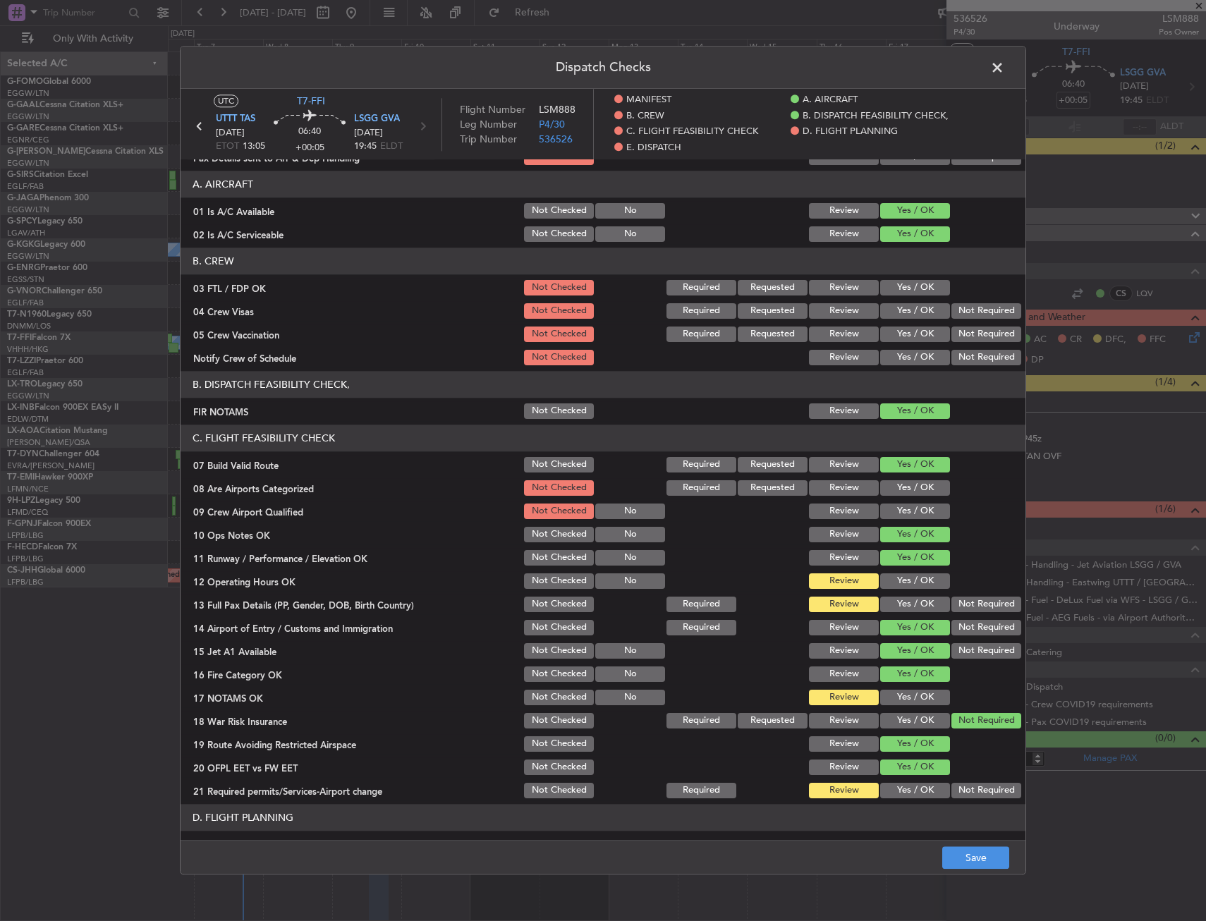
scroll to position [141, 0]
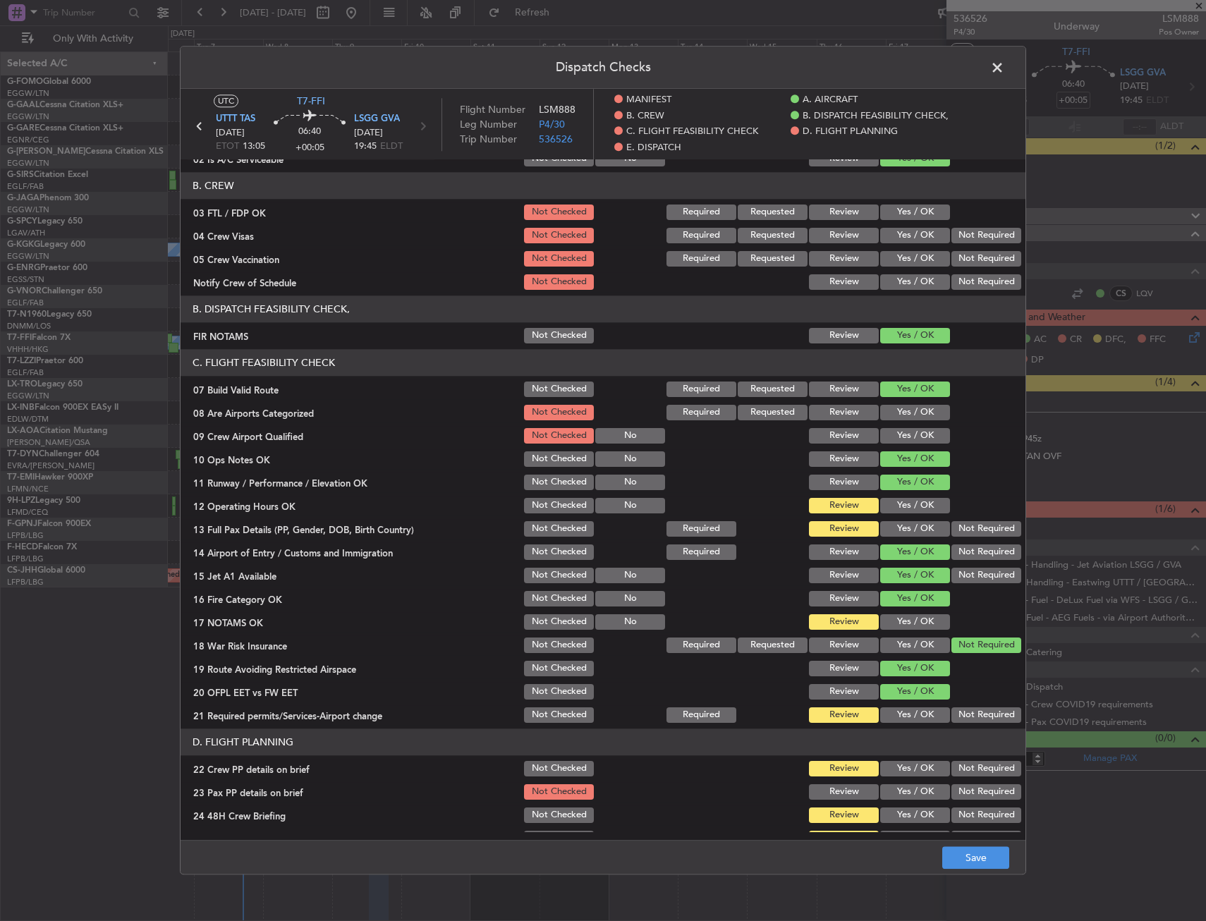
click at [908, 510] on button "Yes / OK" at bounding box center [915, 506] width 70 height 16
click at [898, 525] on button "Yes / OK" at bounding box center [915, 529] width 70 height 16
click at [910, 616] on button "Yes / OK" at bounding box center [915, 622] width 70 height 16
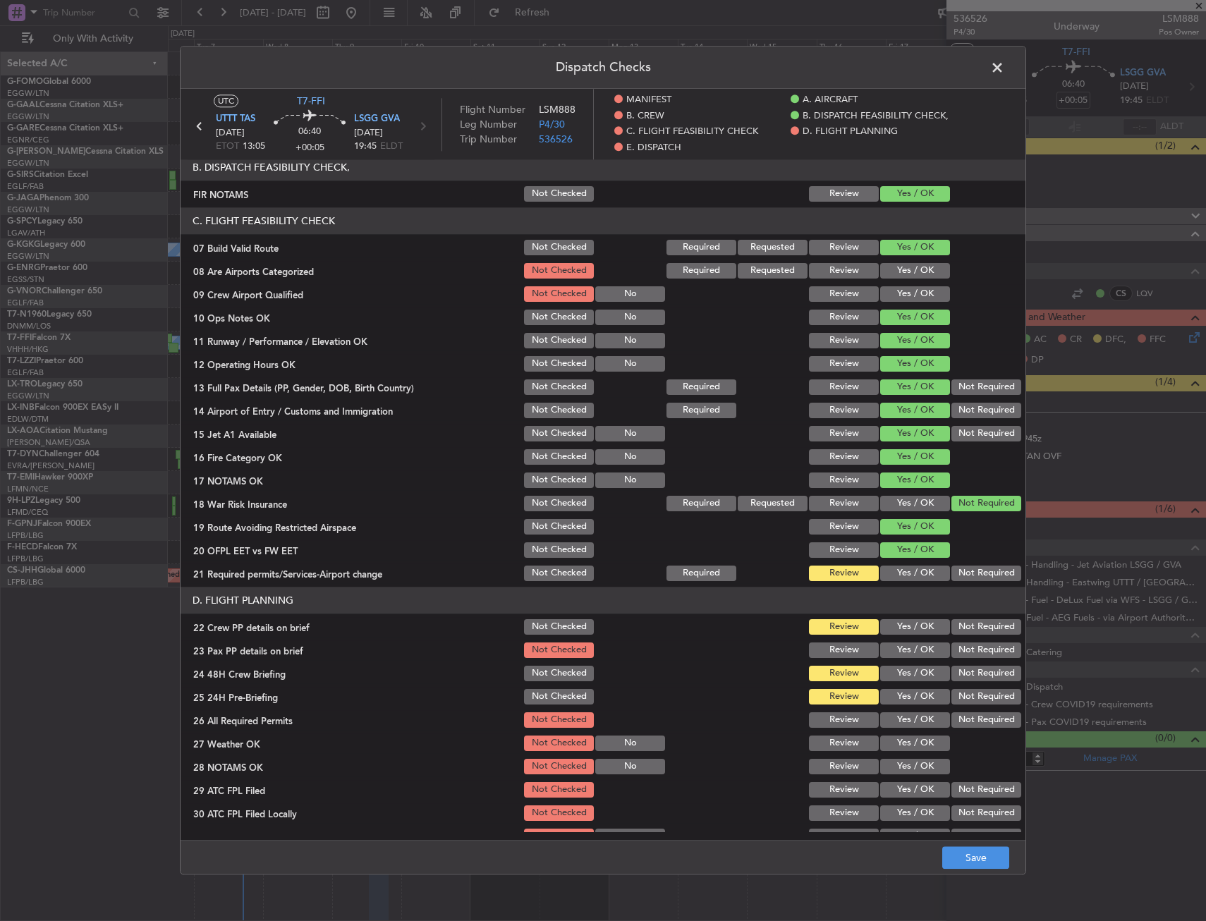
scroll to position [353, 0]
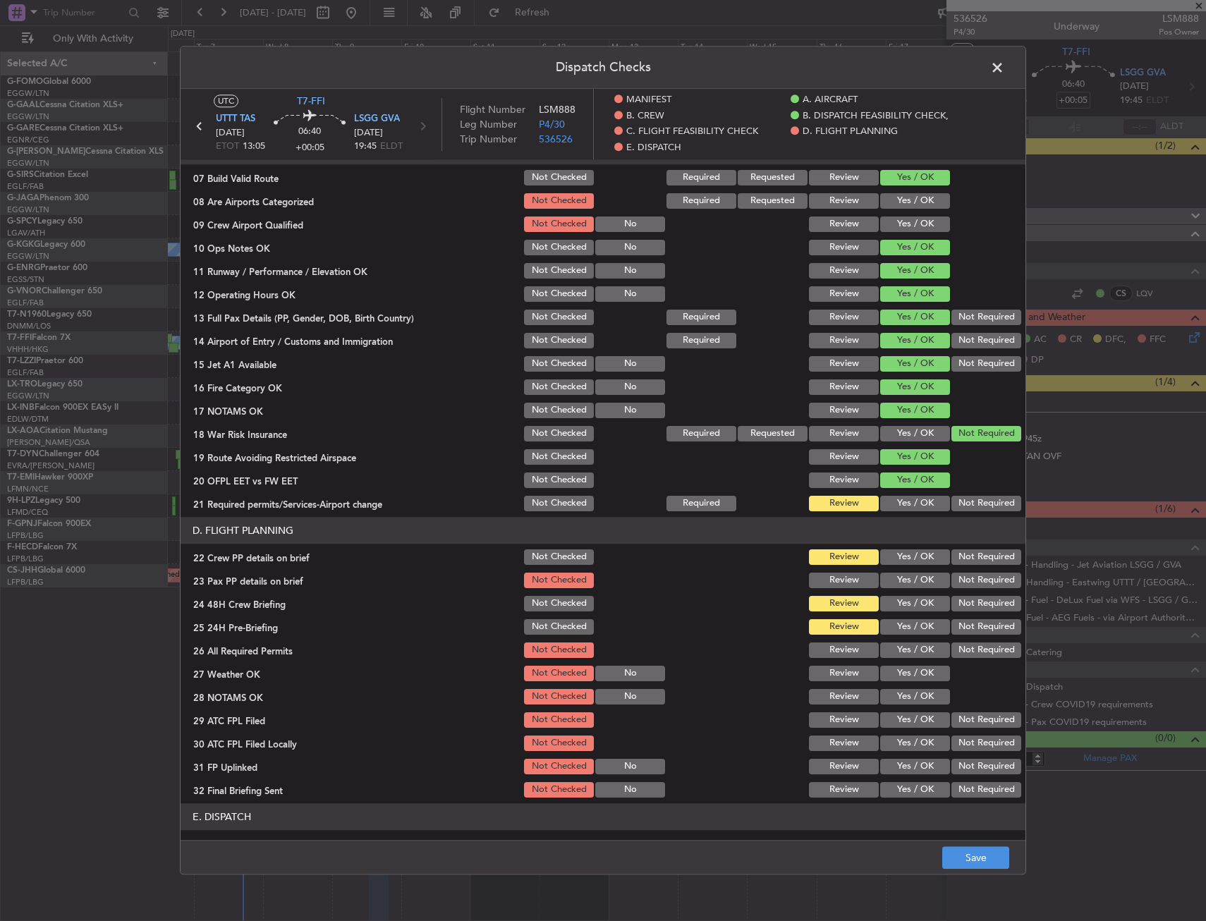
click at [896, 504] on button "Yes / OK" at bounding box center [915, 504] width 70 height 16
click at [905, 573] on button "Yes / OK" at bounding box center [915, 581] width 70 height 16
click at [905, 562] on button "Yes / OK" at bounding box center [915, 557] width 70 height 16
click at [911, 599] on button "Yes / OK" at bounding box center [915, 604] width 70 height 16
click at [960, 627] on button "Not Required" at bounding box center [986, 627] width 70 height 16
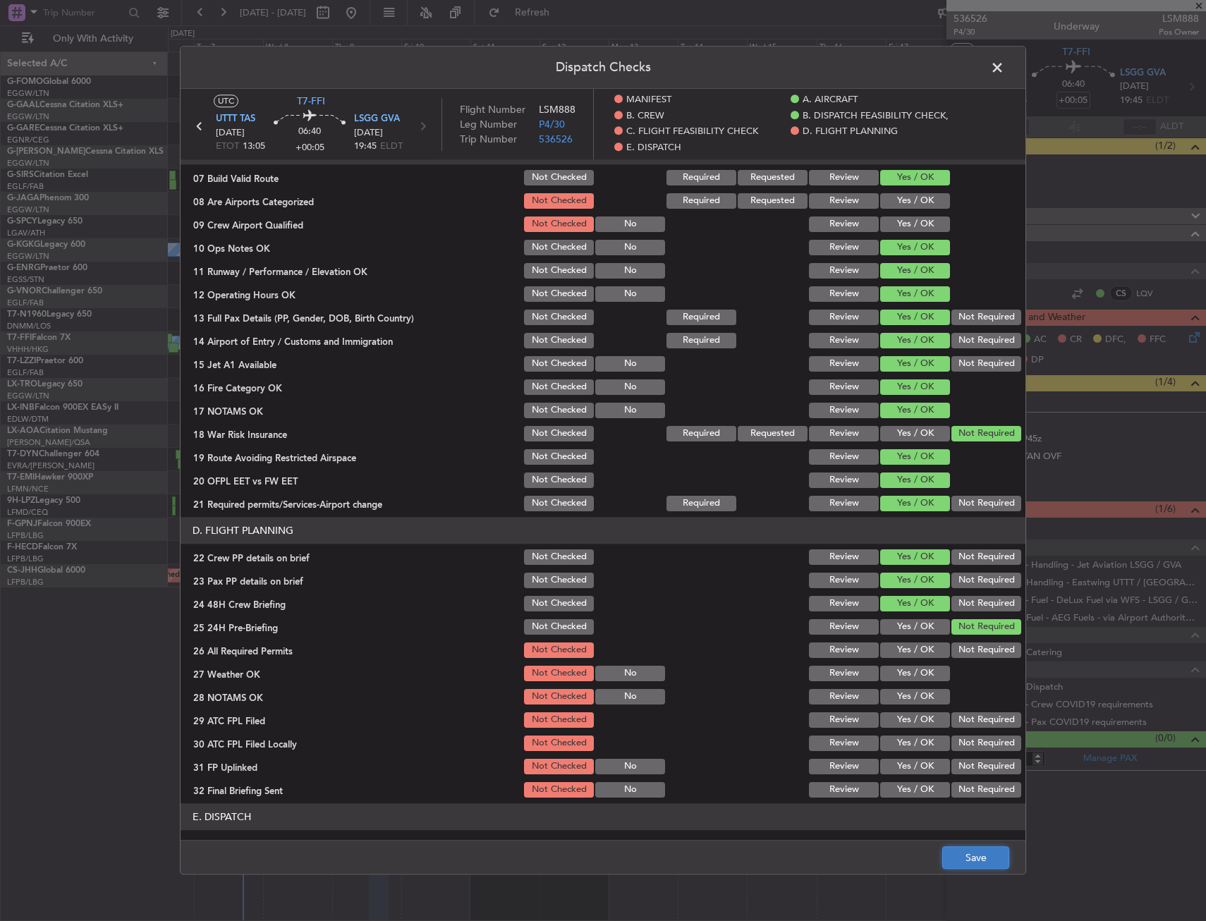
click at [989, 857] on button "Save" at bounding box center [975, 858] width 67 height 23
click at [1004, 65] on span at bounding box center [1004, 71] width 0 height 28
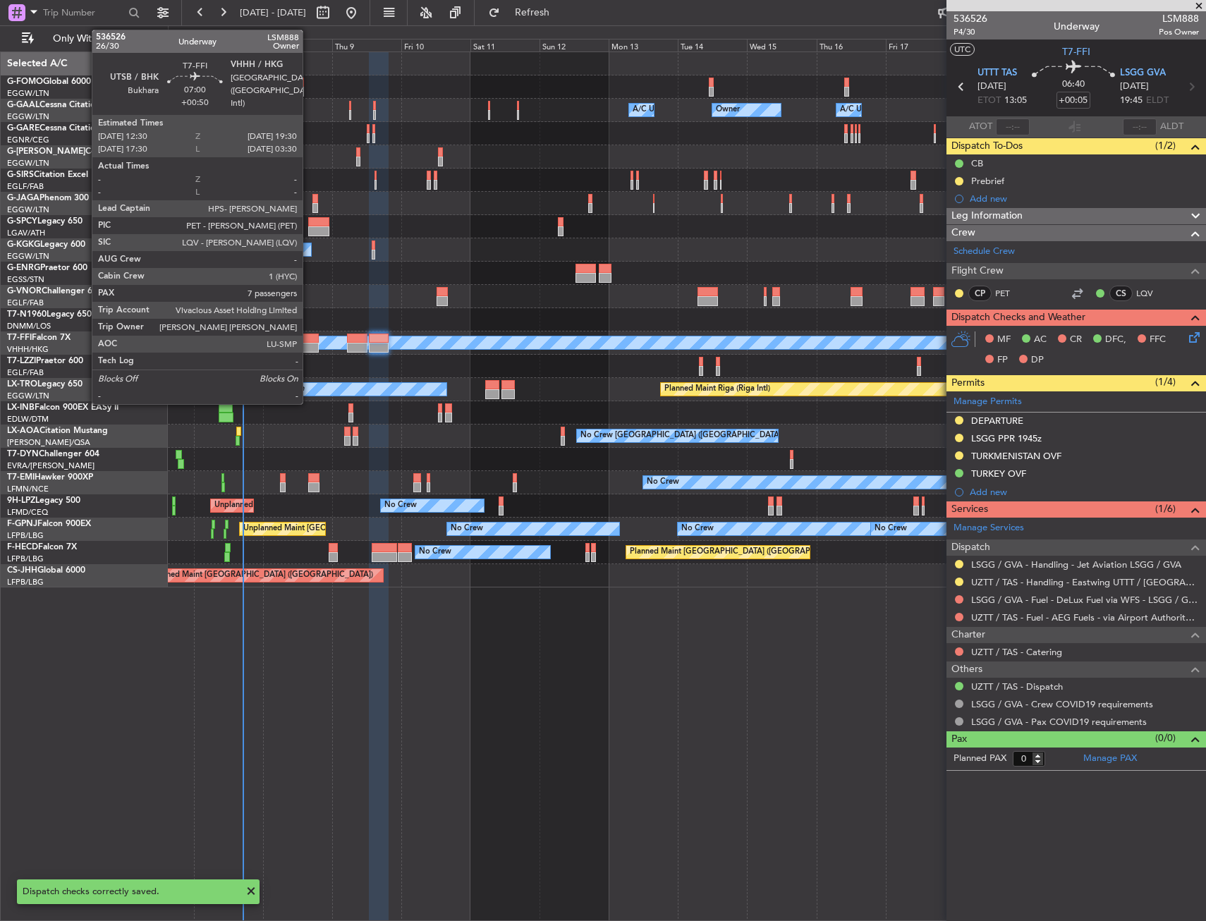
click at [309, 336] on div at bounding box center [308, 339] width 20 height 10
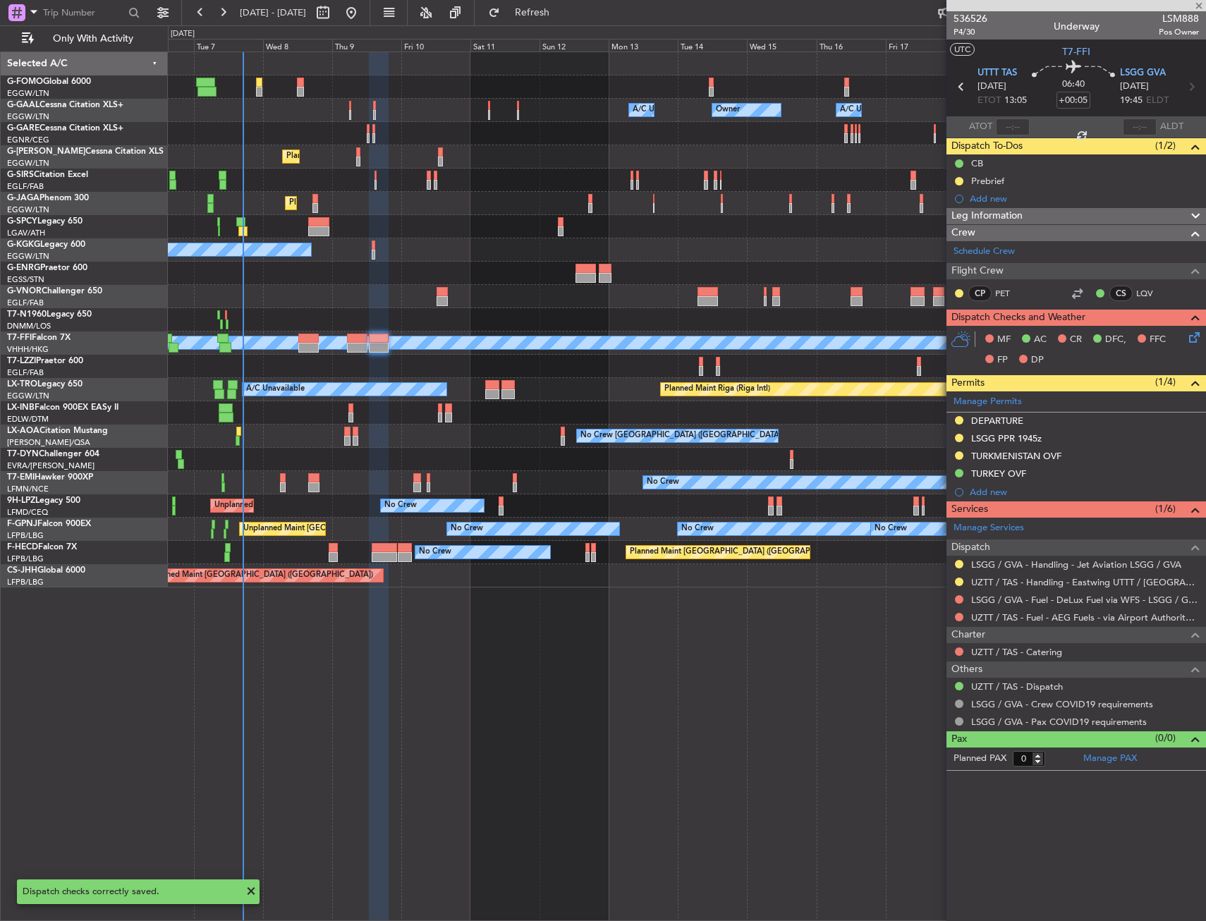
type input "+00:50"
type input "7"
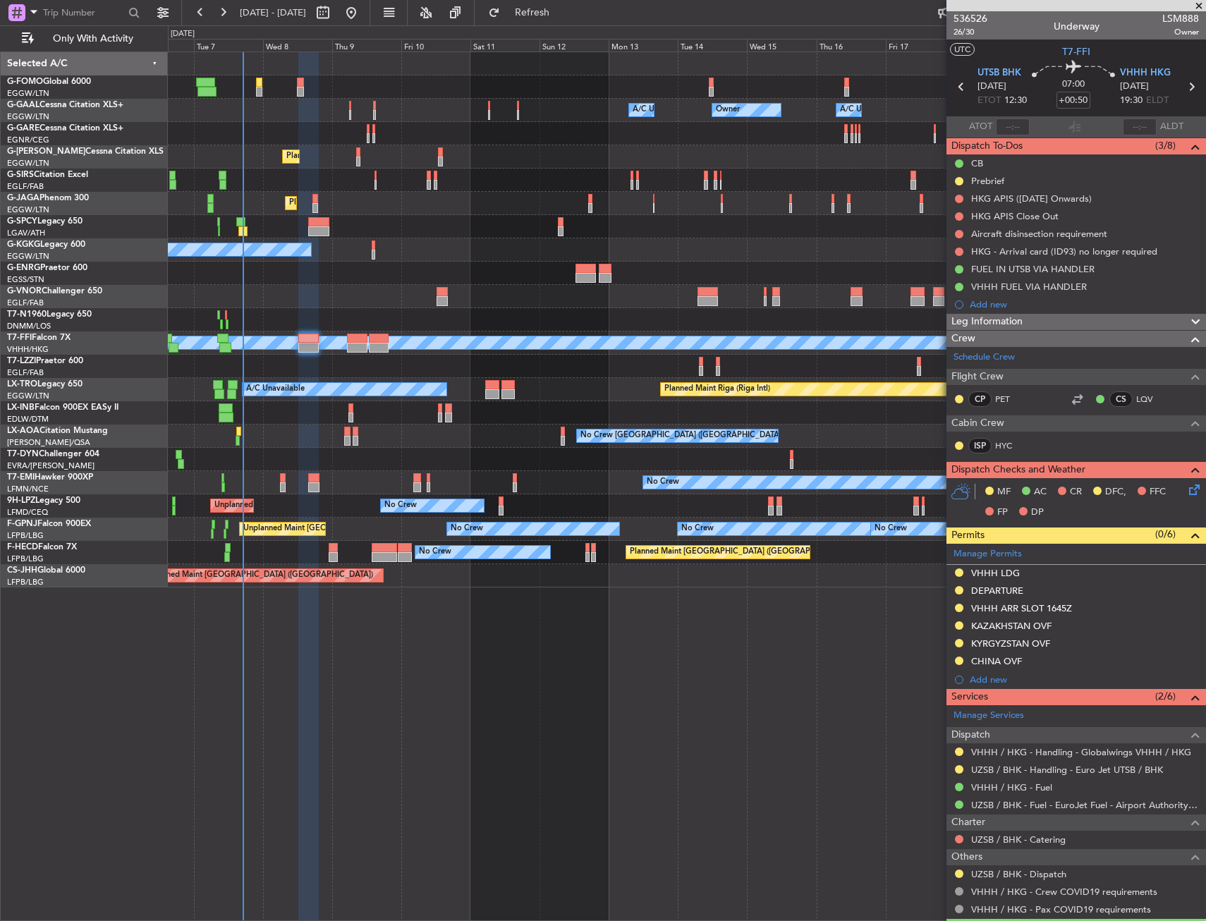
click at [959, 870] on mat-tooltip-component "Not Required" at bounding box center [959, 868] width 74 height 37
click at [960, 869] on button at bounding box center [959, 873] width 8 height 8
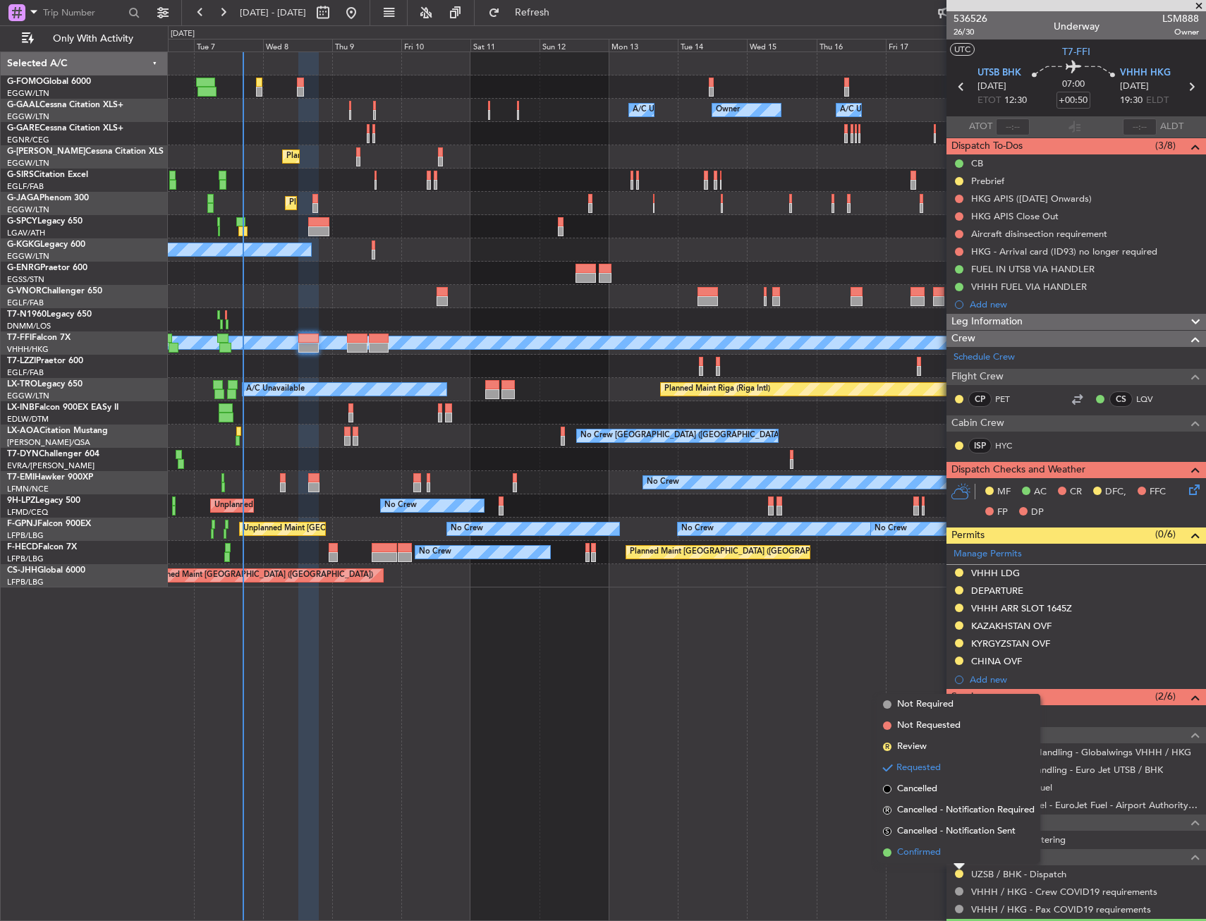
click at [925, 857] on span "Confirmed" at bounding box center [919, 852] width 44 height 14
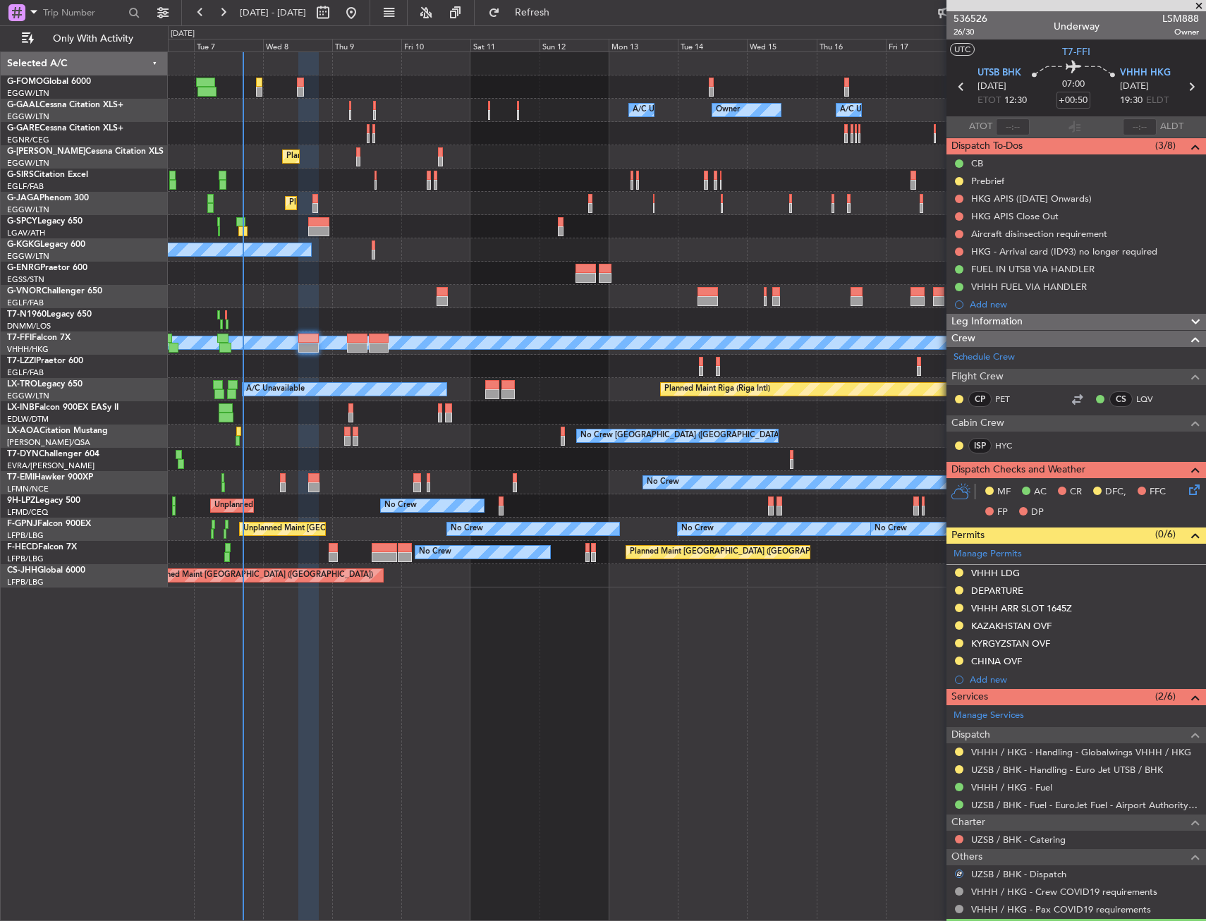
click at [1186, 493] on icon at bounding box center [1191, 487] width 11 height 11
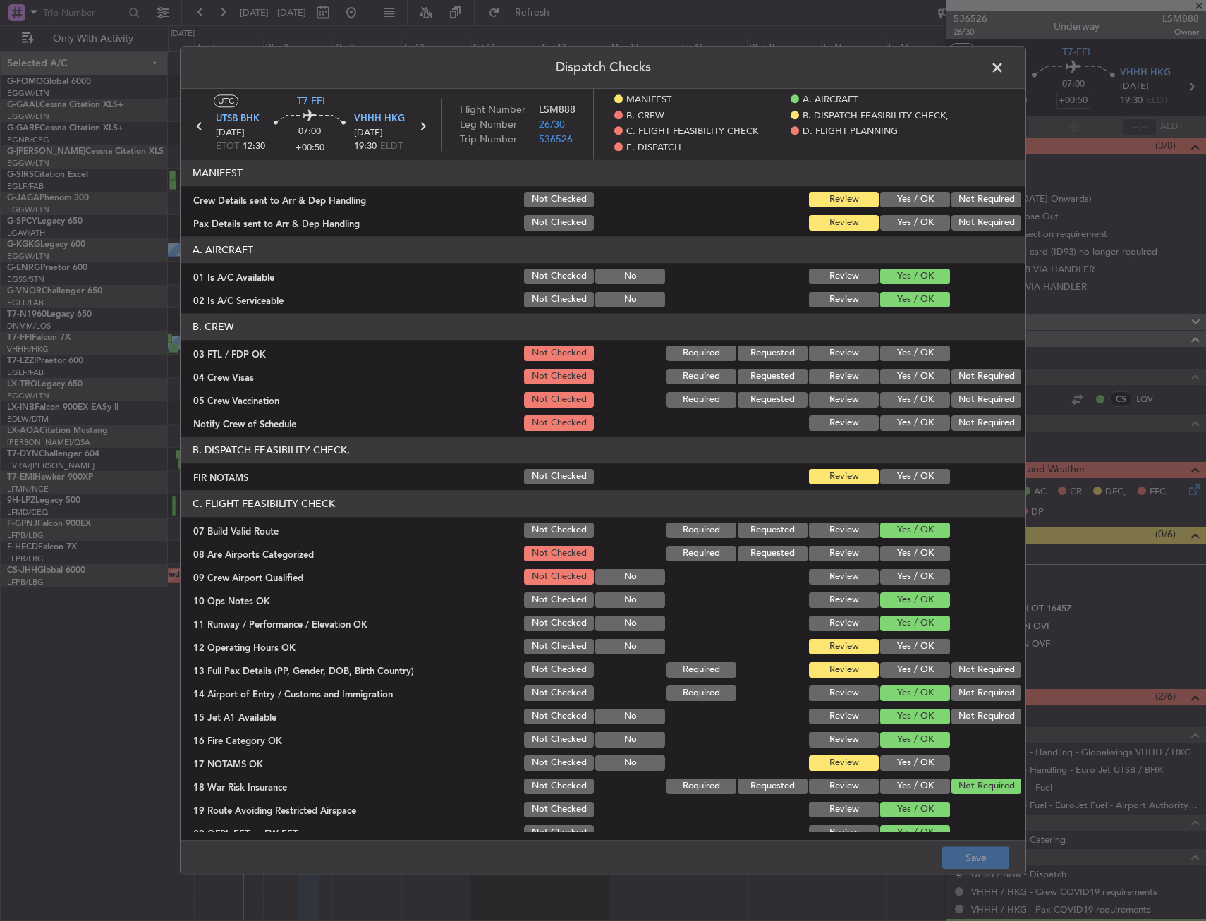
click at [894, 472] on button "Yes / OK" at bounding box center [915, 477] width 70 height 16
click at [904, 665] on button "Yes / OK" at bounding box center [915, 670] width 70 height 16
click at [903, 649] on button "Yes / OK" at bounding box center [915, 647] width 70 height 16
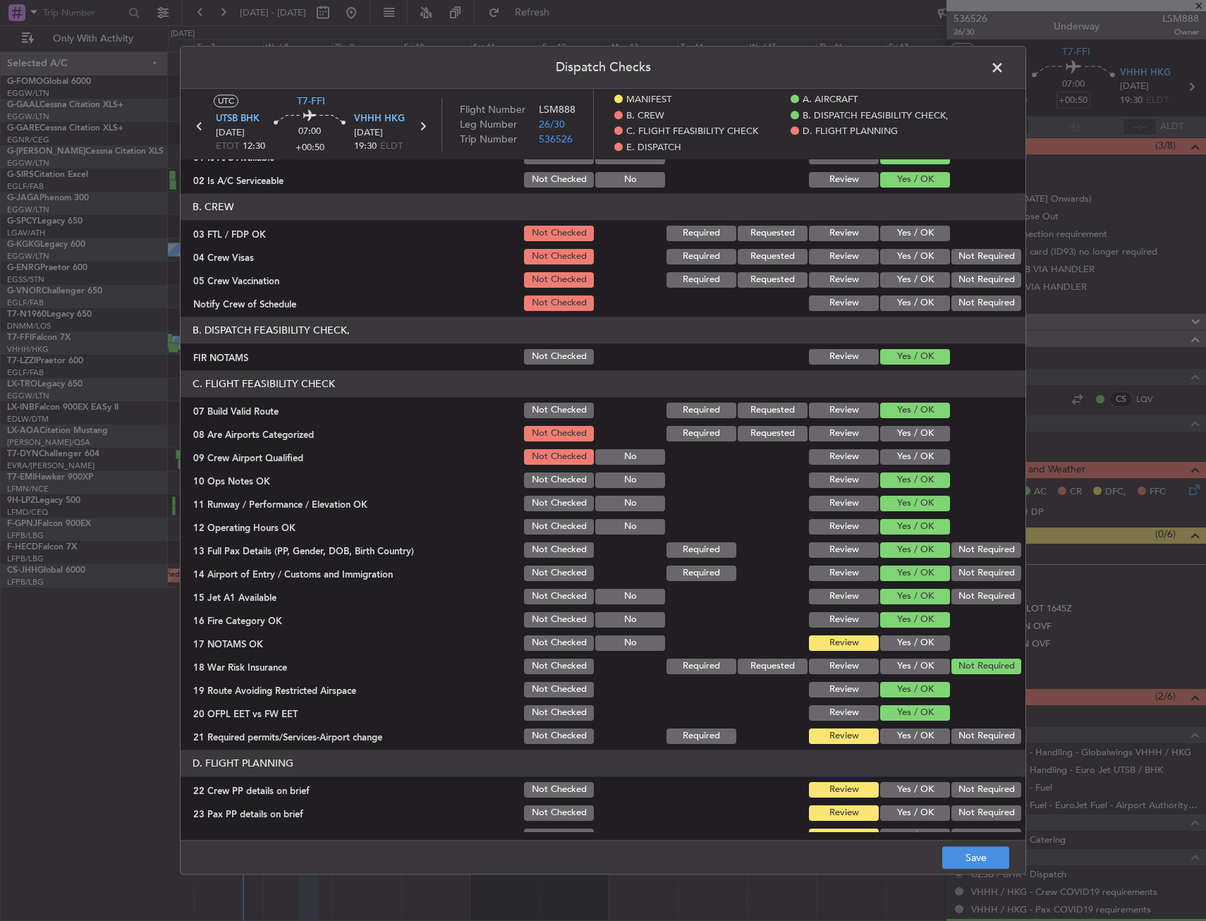
scroll to position [212, 0]
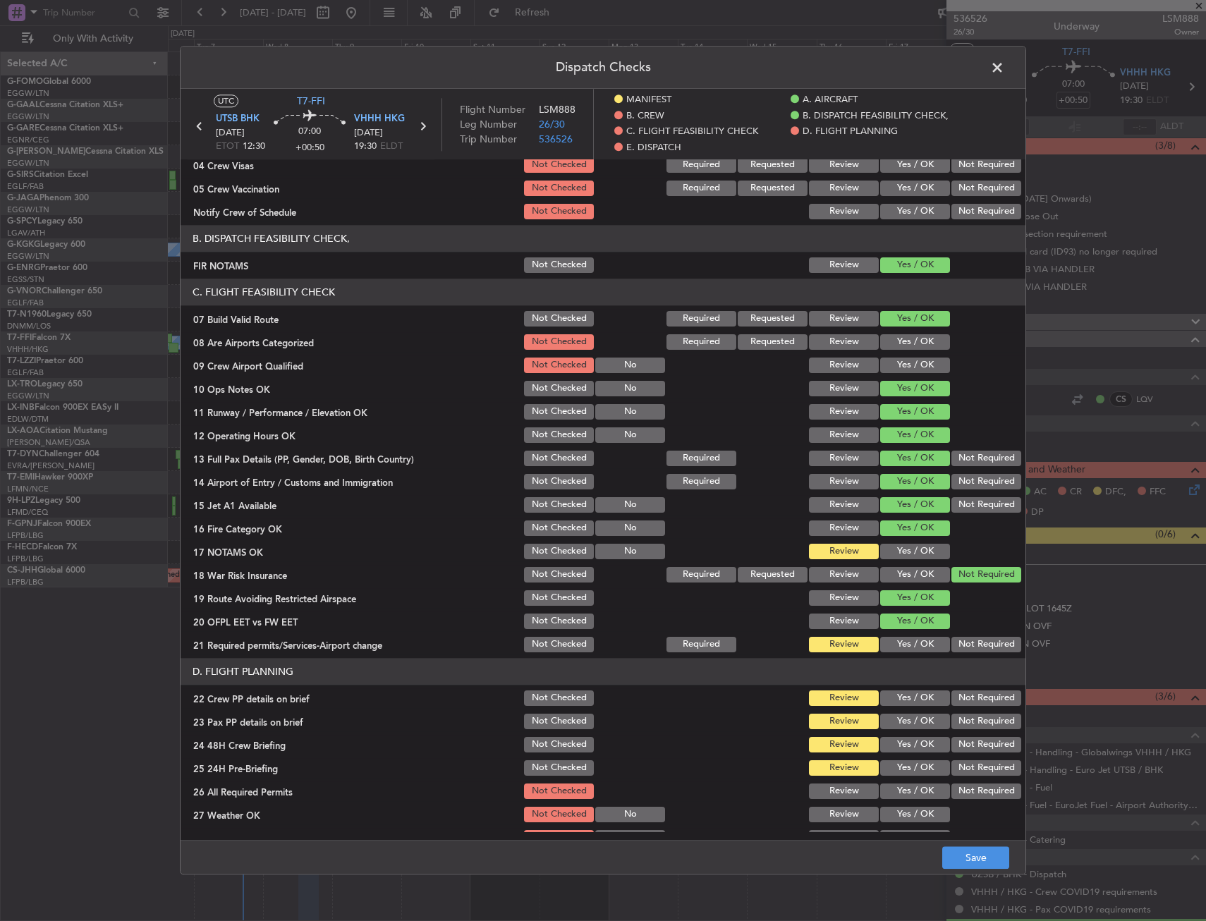
click at [899, 541] on section "C. FLIGHT FEASIBILITY CHECK 07 Build Valid Route Not Checked Required Requested…" at bounding box center [603, 467] width 845 height 376
click at [898, 554] on button "Yes / OK" at bounding box center [915, 552] width 70 height 16
click at [900, 638] on button "Yes / OK" at bounding box center [915, 645] width 70 height 16
click at [896, 707] on div "Yes / OK" at bounding box center [913, 698] width 71 height 20
click at [896, 726] on button "Yes / OK" at bounding box center [915, 722] width 70 height 16
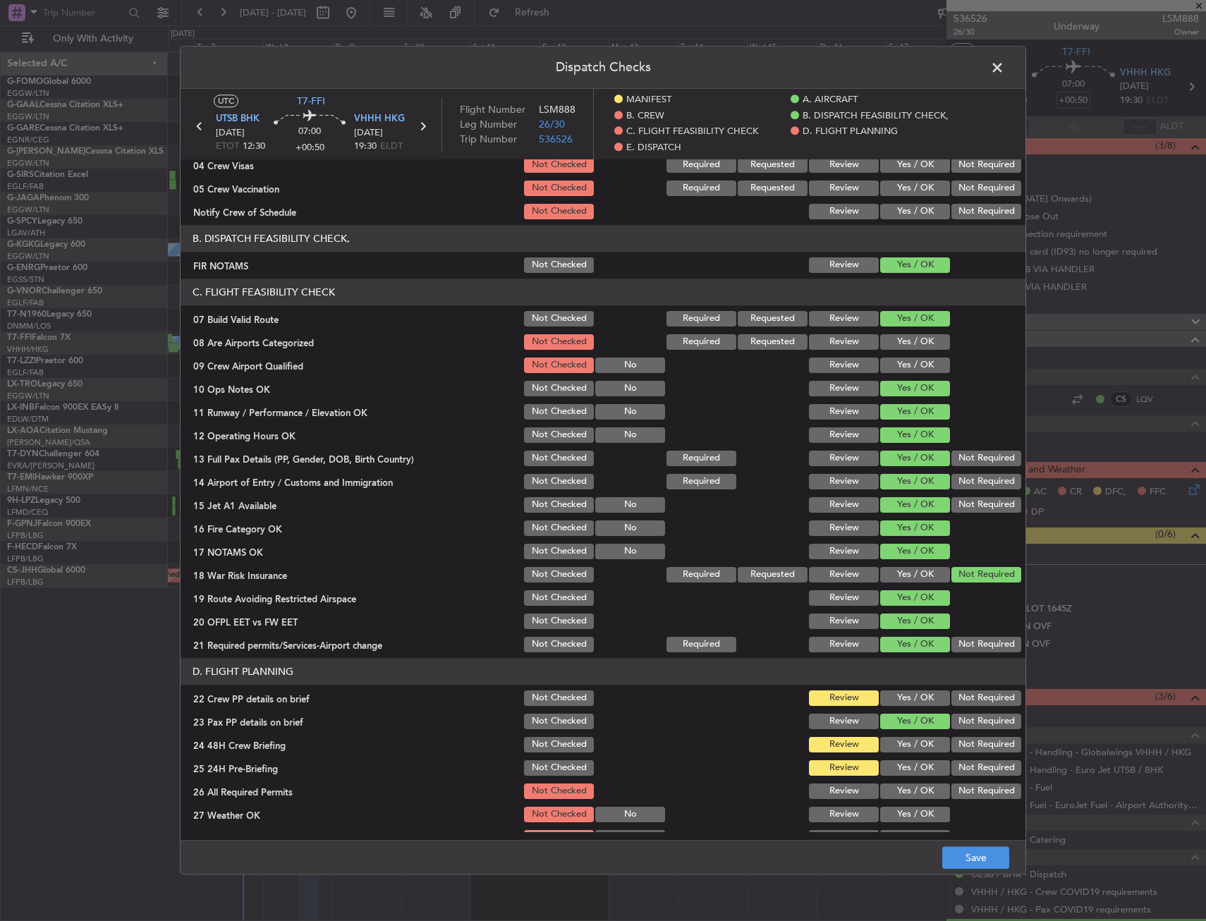
click at [904, 696] on button "Yes / OK" at bounding box center [915, 698] width 70 height 16
drag, startPoint x: 899, startPoint y: 738, endPoint x: 941, endPoint y: 759, distance: 47.0
click at [899, 739] on button "Yes / OK" at bounding box center [915, 745] width 70 height 16
drag, startPoint x: 948, startPoint y: 760, endPoint x: 967, endPoint y: 790, distance: 36.2
click at [953, 762] on button "Not Required" at bounding box center [986, 768] width 70 height 16
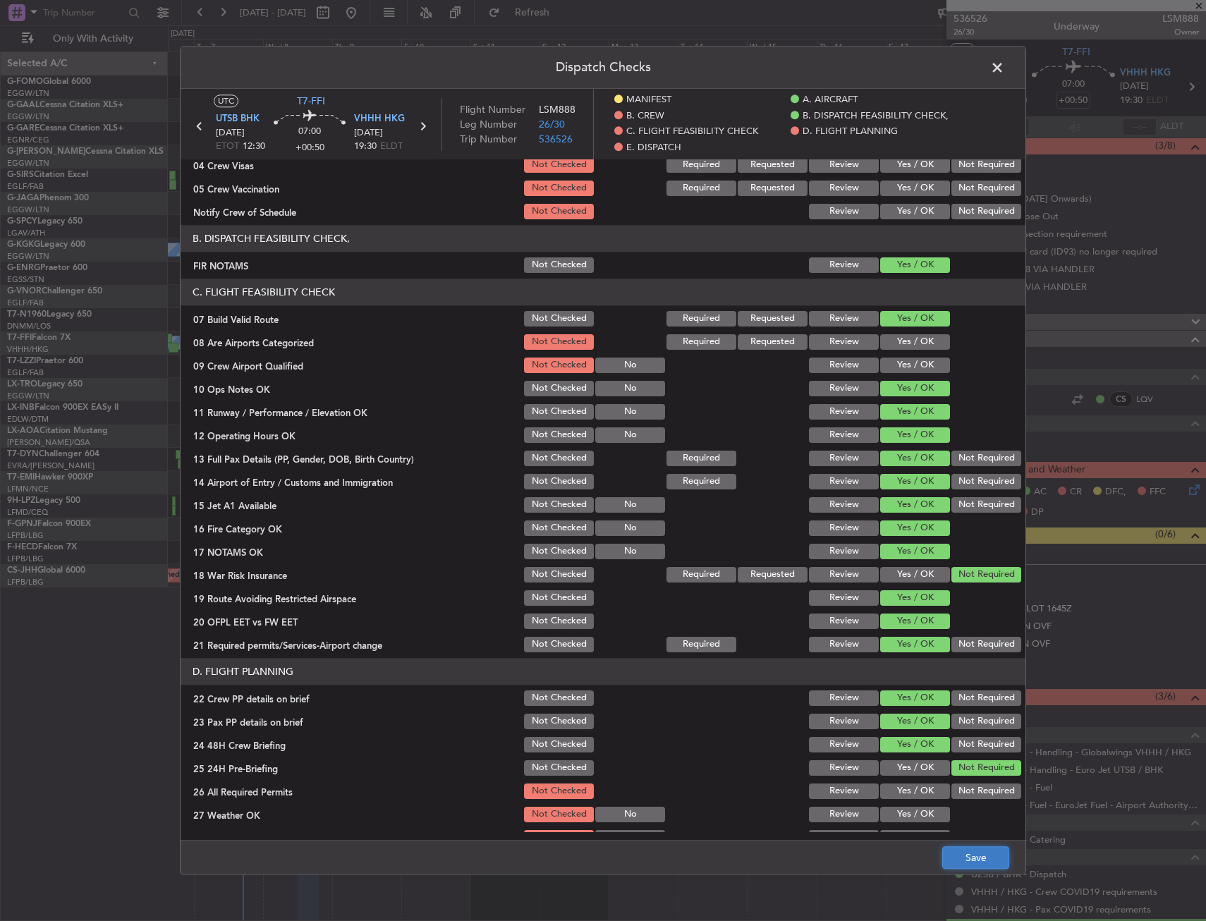
click at [970, 847] on button "Save" at bounding box center [975, 858] width 67 height 23
click at [1004, 62] on span at bounding box center [1004, 71] width 0 height 28
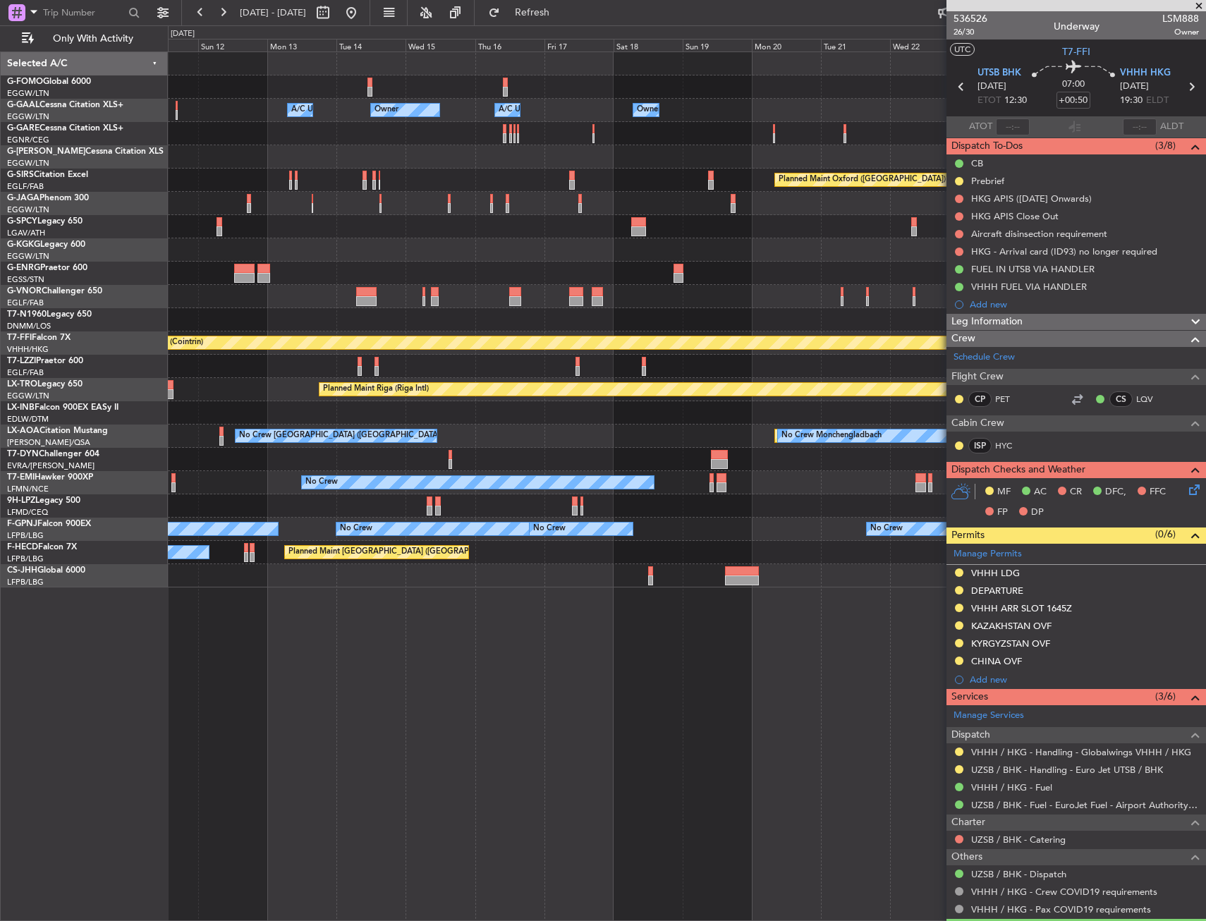
click at [353, 266] on div "Owner Owner A/C Unavailable Owner A/C Unavailable Owner Planned Maint London (L…" at bounding box center [686, 319] width 1037 height 535
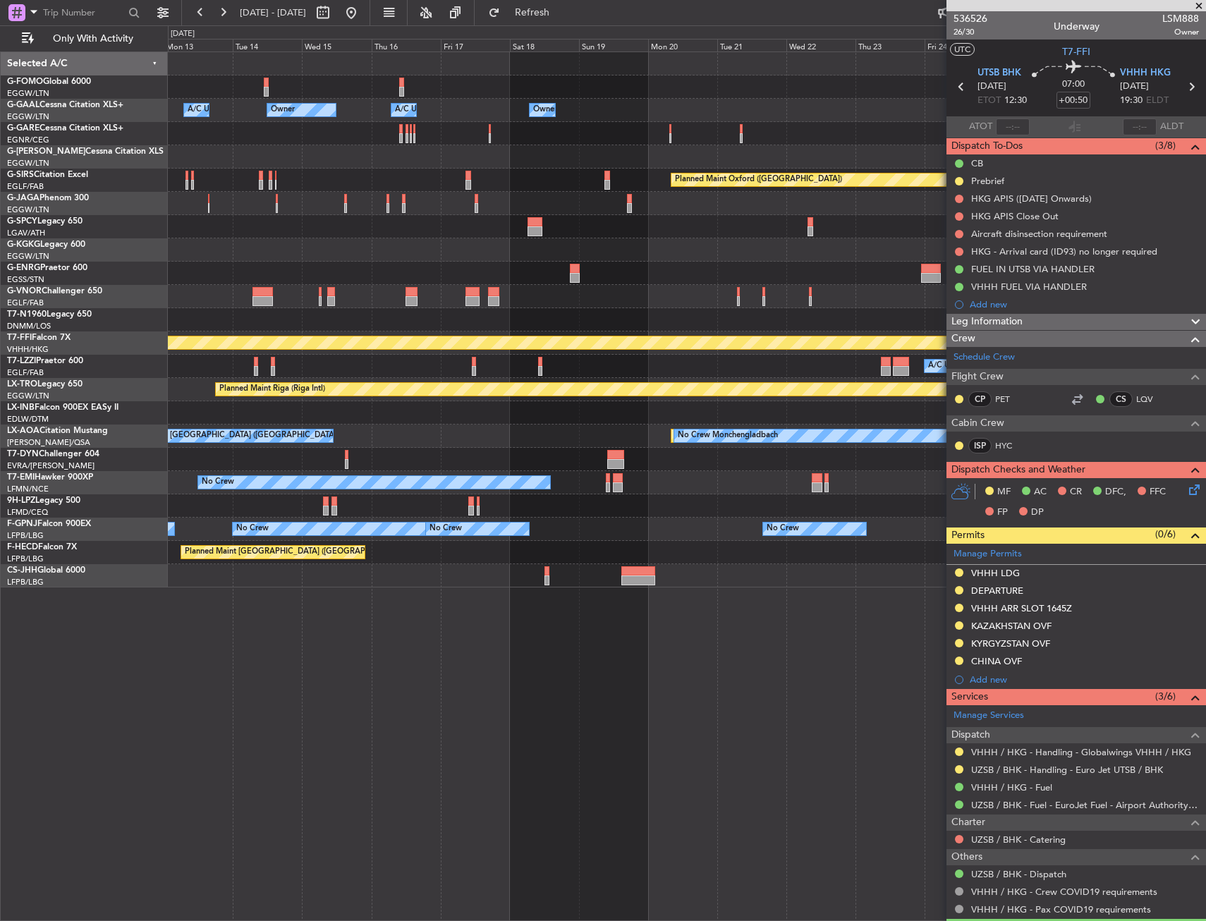
click at [671, 186] on div "Planned Maint Oxford (Kidlington)" at bounding box center [822, 180] width 303 height 14
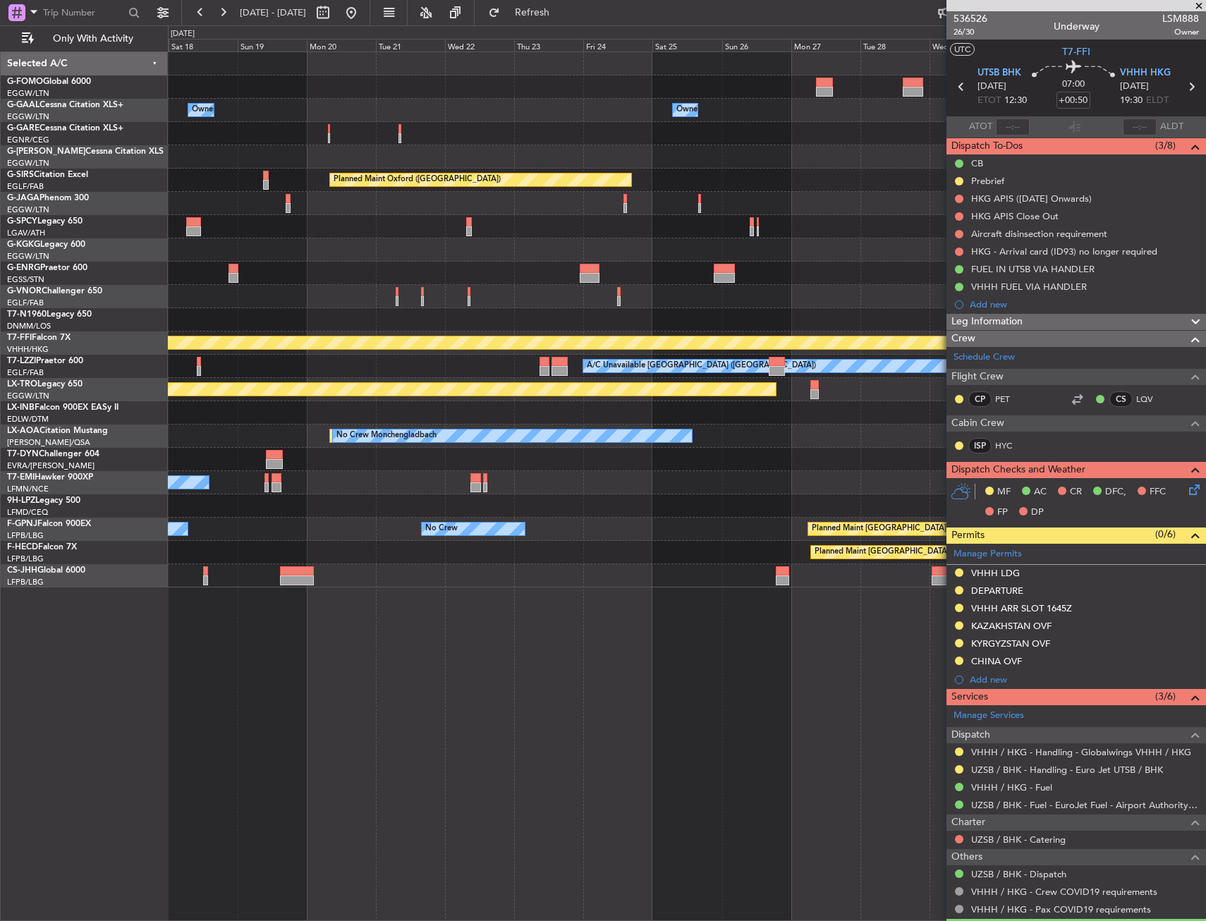
click at [392, 184] on div "Planned Maint Oxford (Kidlington) Planned Maint Bournemouth Planned Maint Bourn…" at bounding box center [686, 180] width 1037 height 23
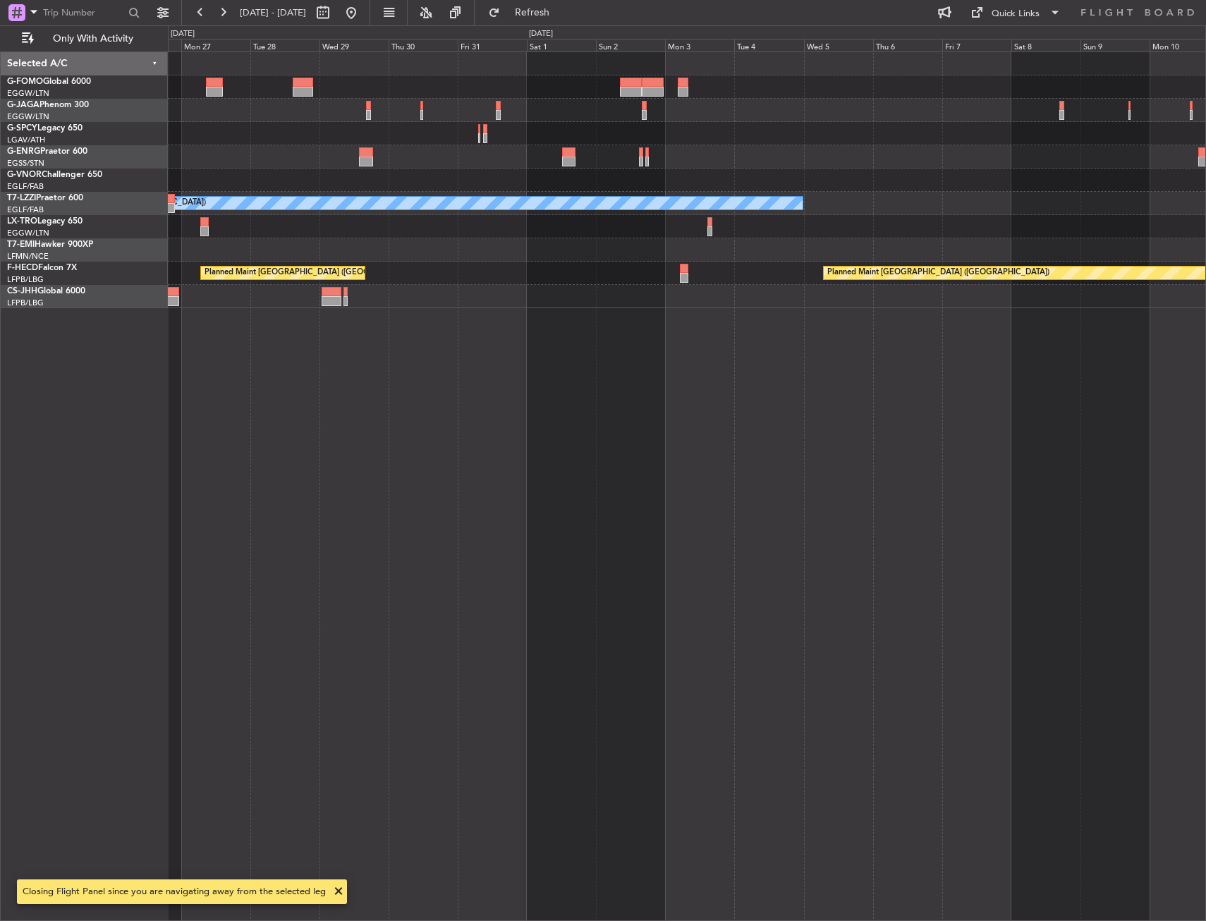
click at [508, 142] on div at bounding box center [686, 133] width 1037 height 23
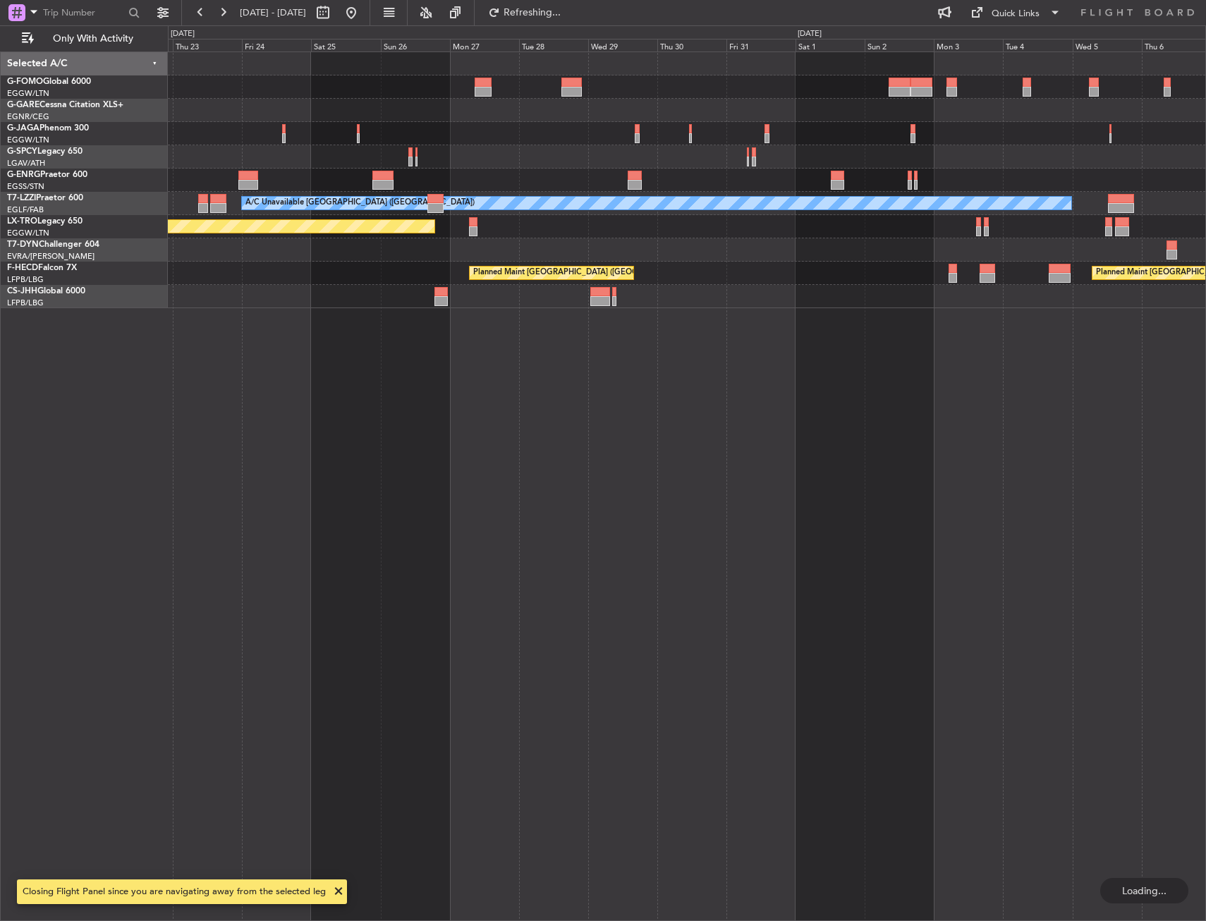
click at [741, 145] on div at bounding box center [686, 156] width 1037 height 23
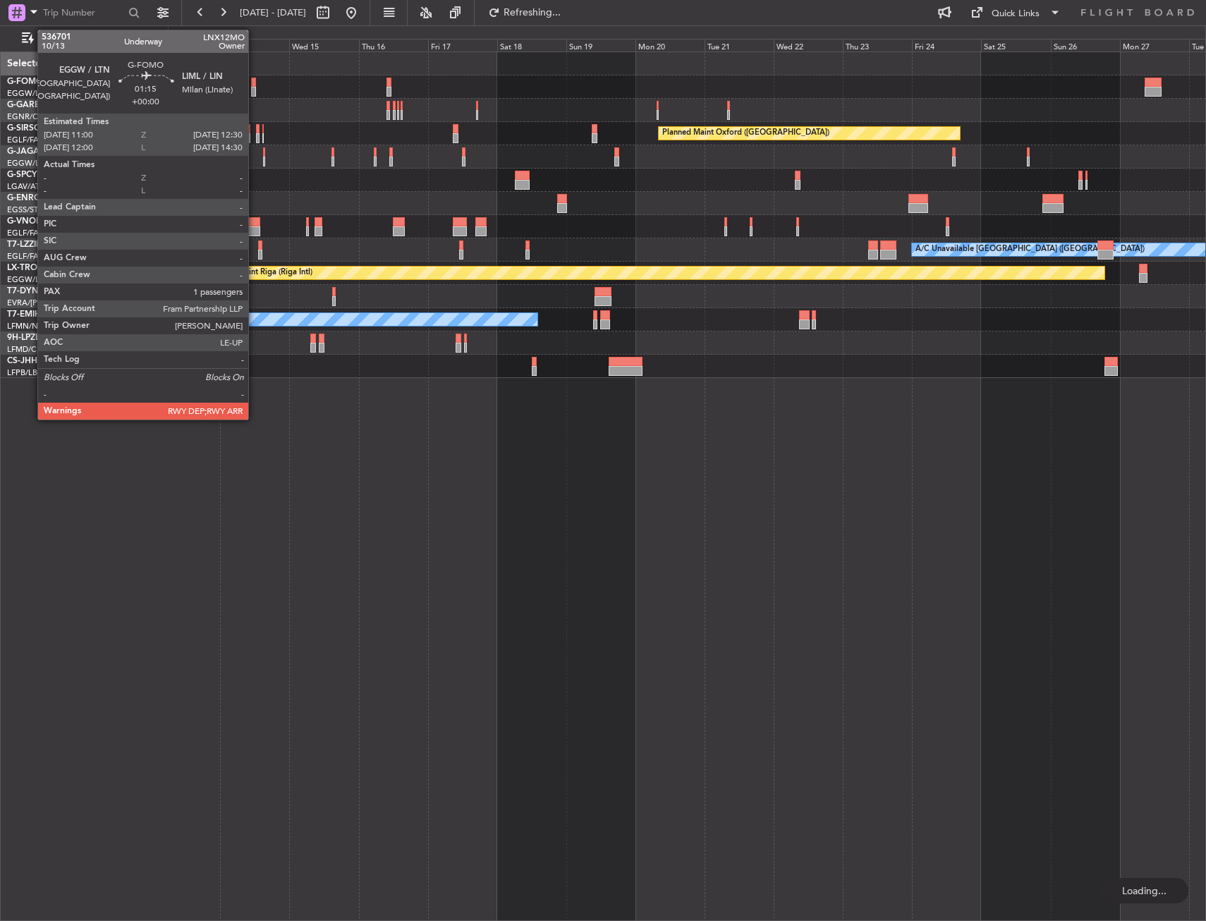
click at [255, 83] on div at bounding box center [253, 83] width 5 height 10
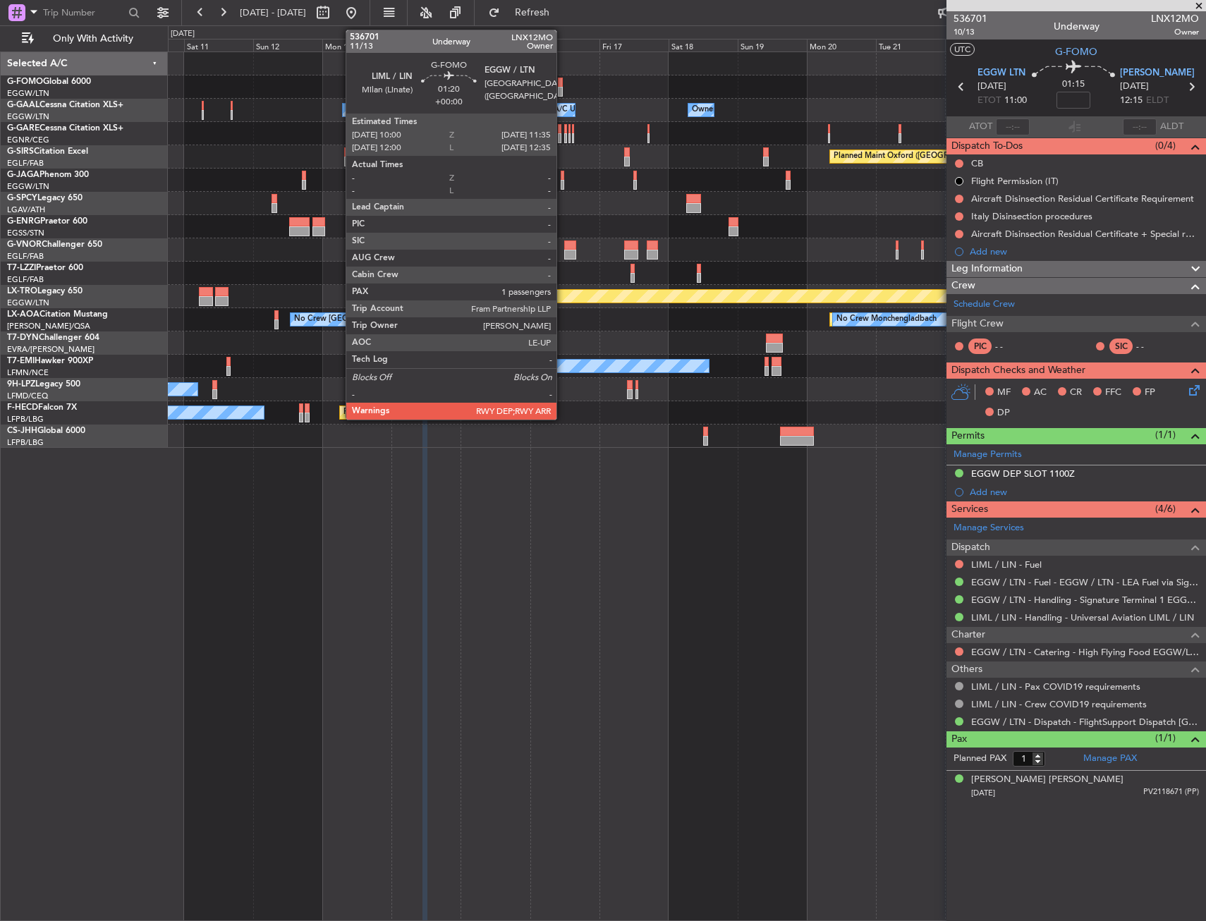
click at [563, 80] on div at bounding box center [560, 83] width 5 height 10
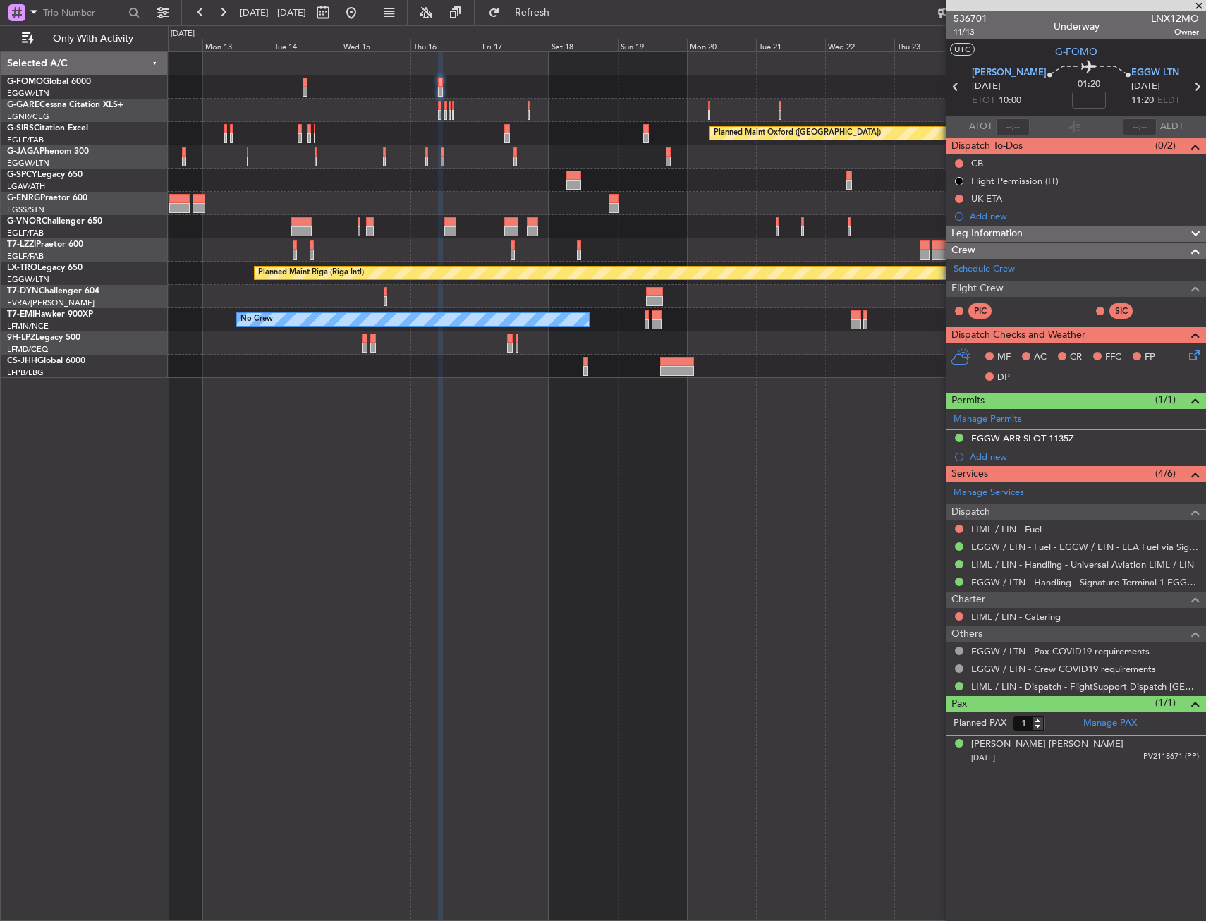
click at [163, 170] on div "Planned Maint Oxford (Kidlington) A/C Unavailable London (Luton) Planned Maint …" at bounding box center [603, 473] width 1206 height 896
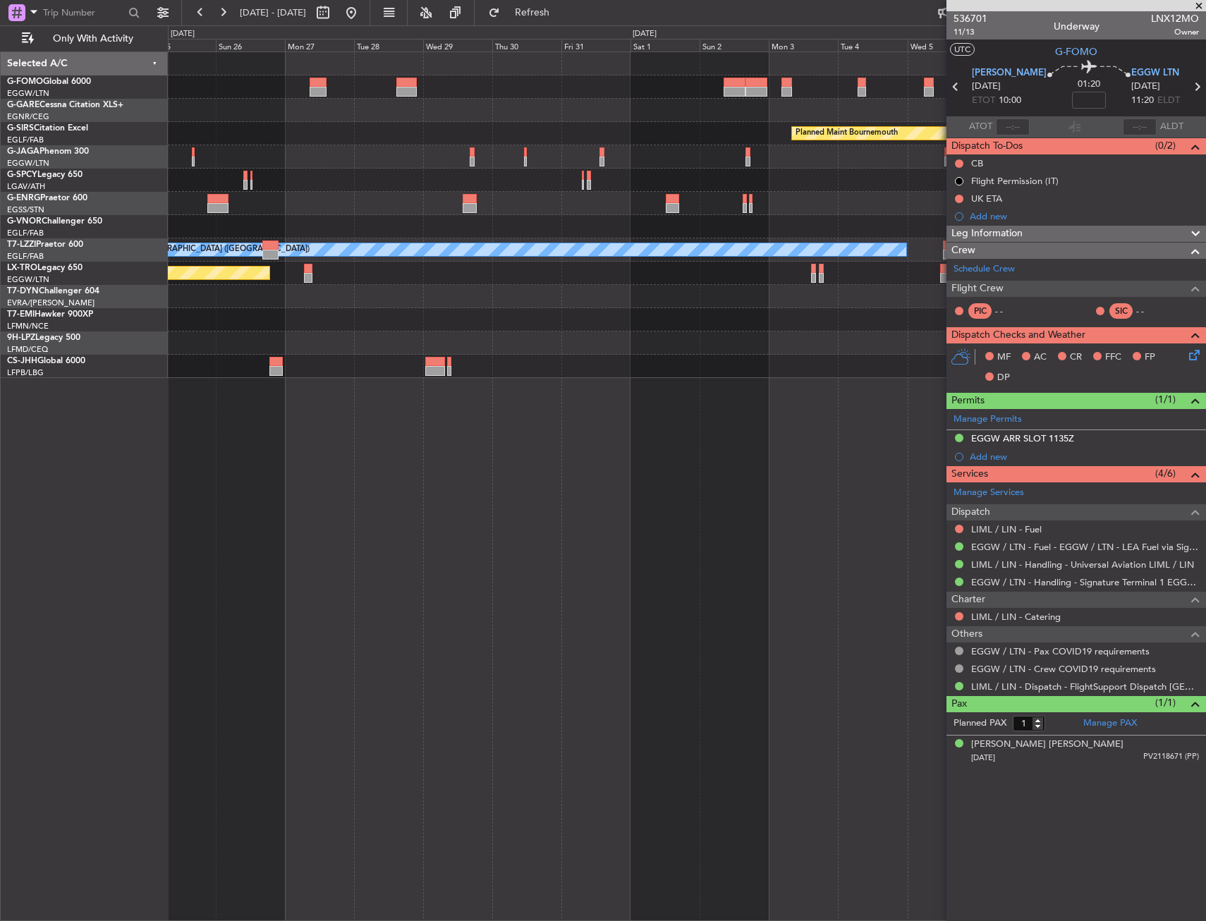
click at [101, 156] on div "Planned Maint Bournemouth Planned Maint Bournemouth Planned Maint Oxford (Kidli…" at bounding box center [603, 473] width 1206 height 896
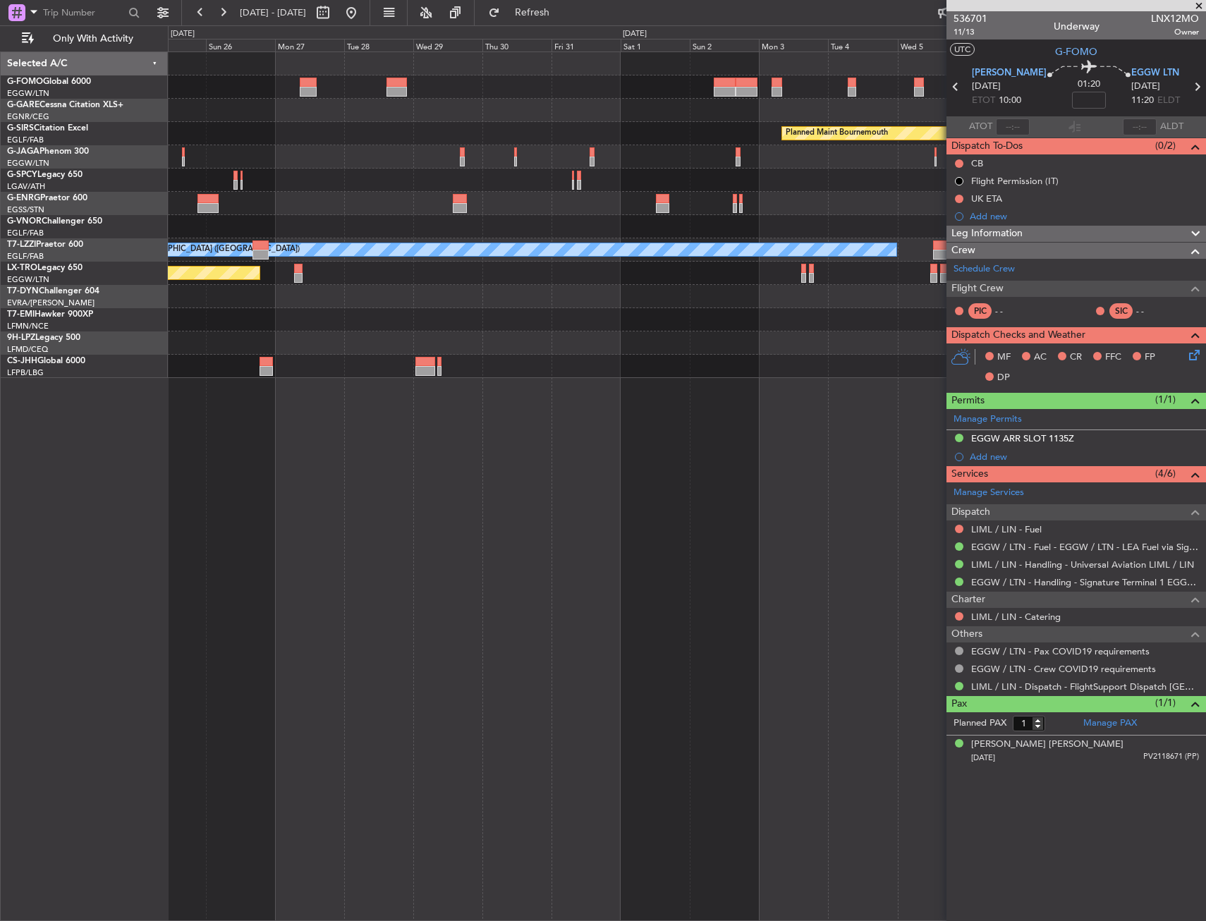
click at [181, 140] on div "Planned Maint Bournemouth Planned Maint Bournemouth Planned Maint Oxford (Kidli…" at bounding box center [686, 133] width 1037 height 23
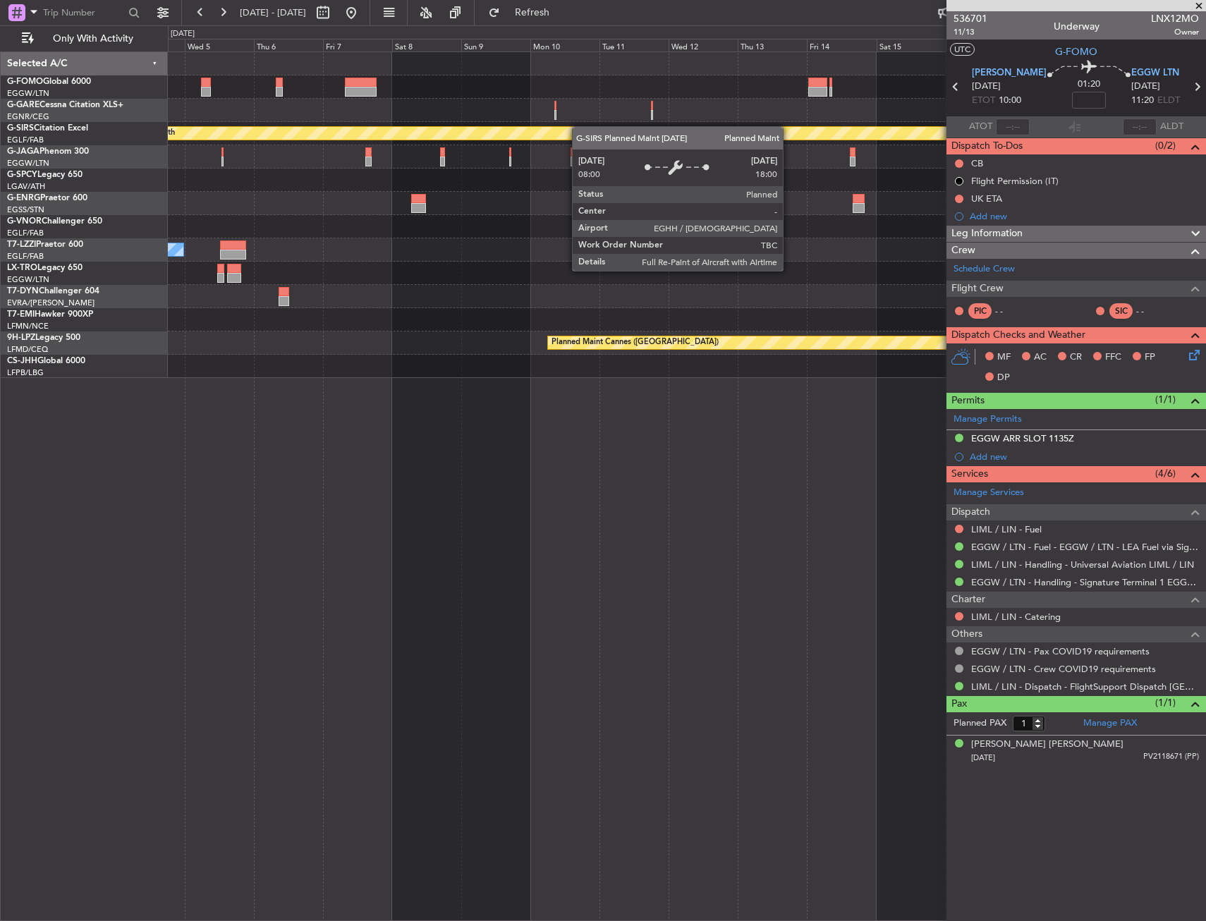
click at [267, 145] on div "Planned Maint Bournemouth Planned Maint Bournemouth" at bounding box center [686, 133] width 1037 height 23
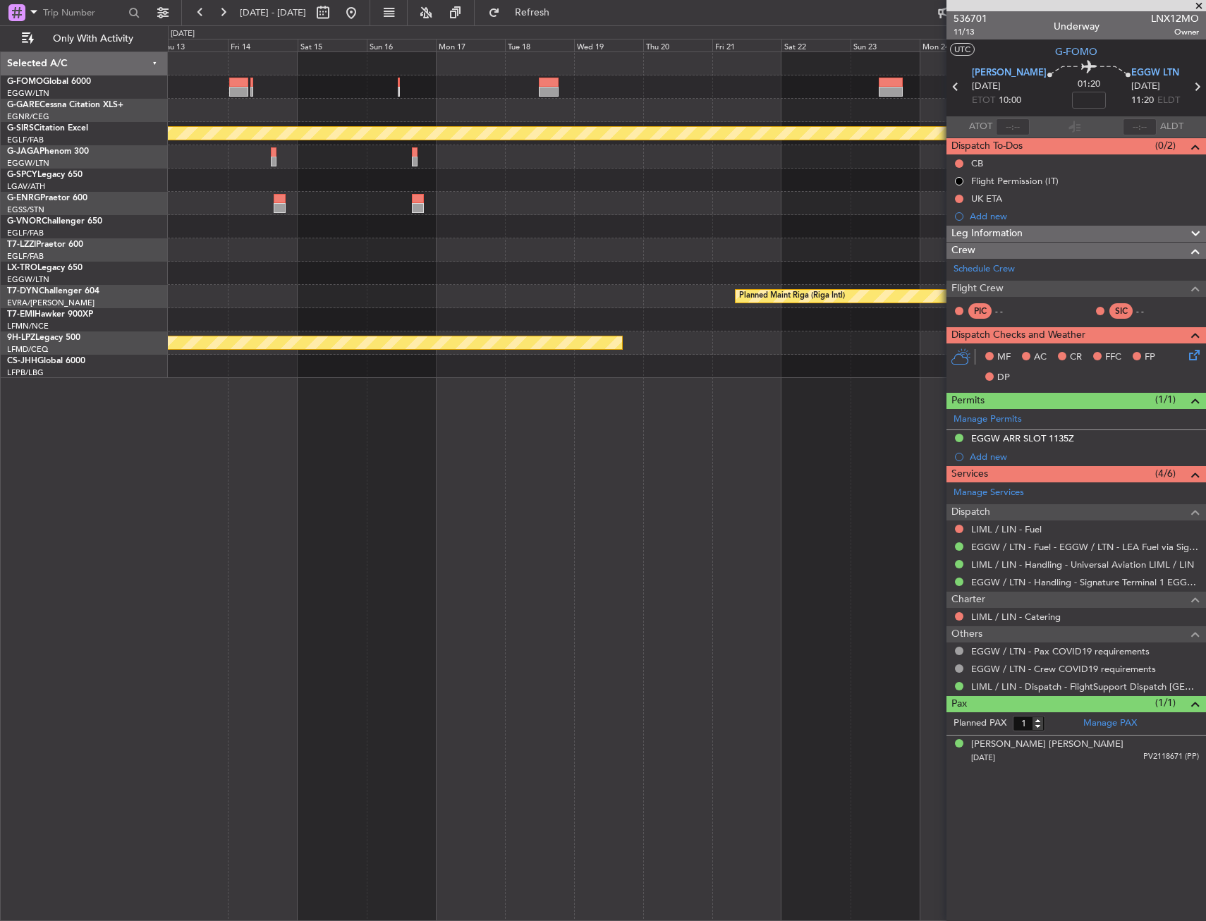
click at [307, 149] on div "Planned Maint Bournemouth Planned Maint Bournemouth Planned Maint Riga (Riga In…" at bounding box center [686, 215] width 1037 height 326
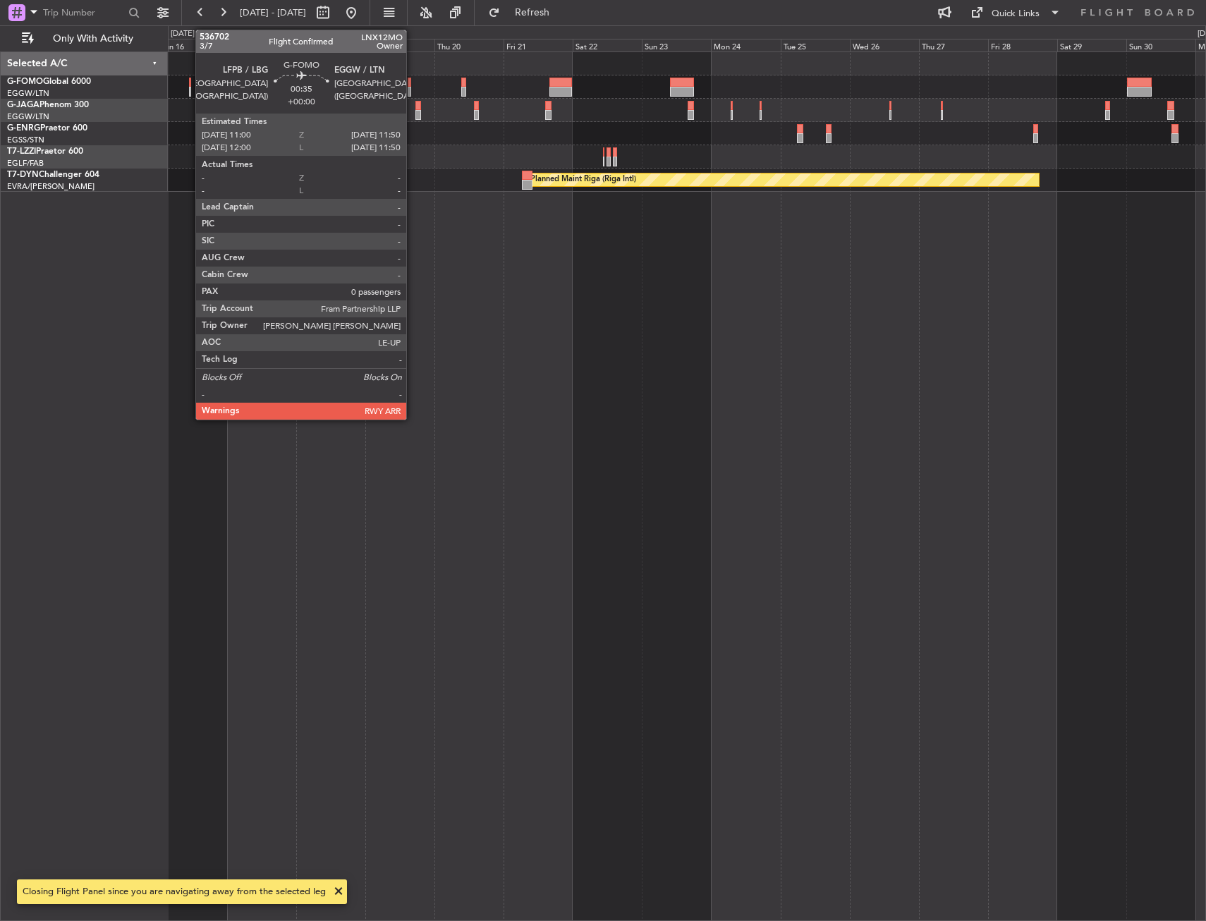
click at [189, 82] on div at bounding box center [190, 83] width 3 height 10
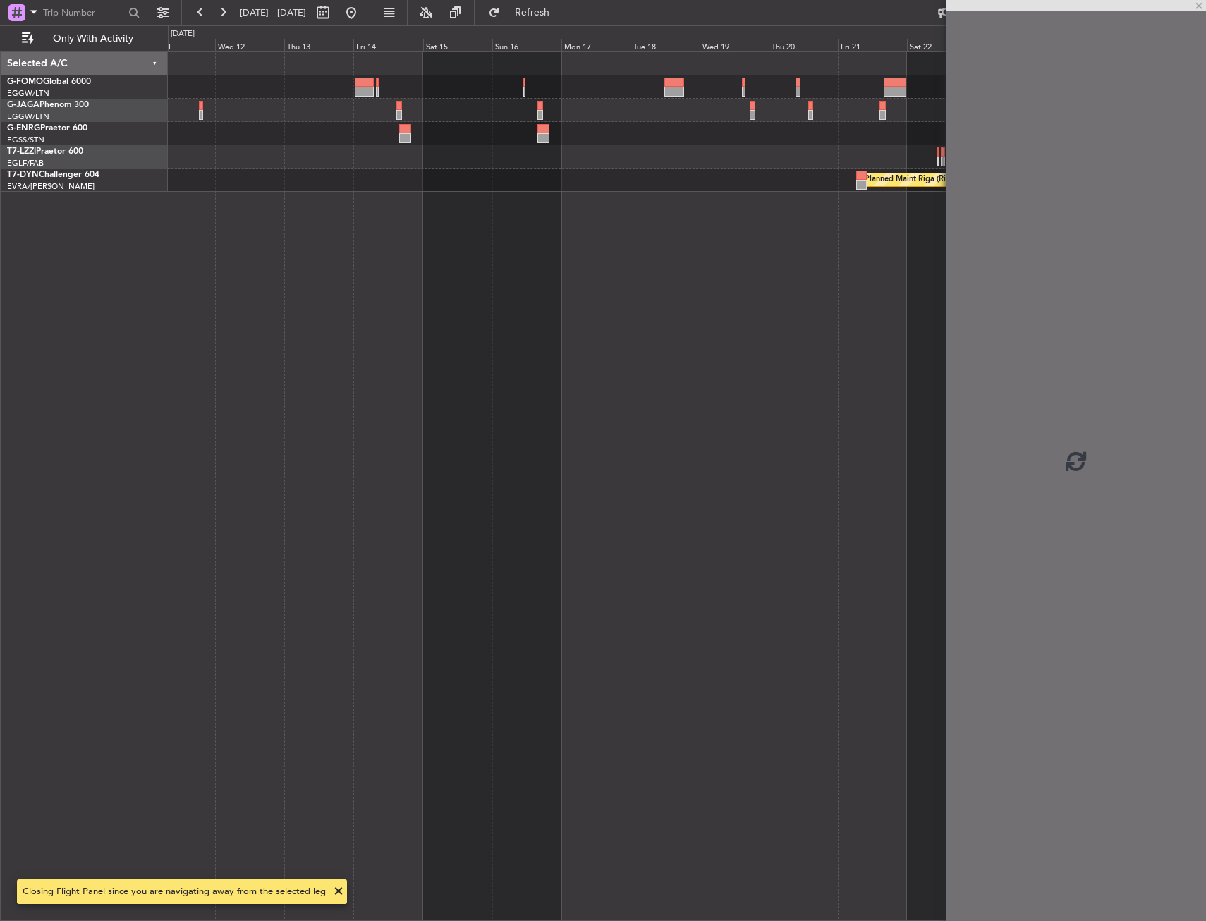
click at [760, 166] on div at bounding box center [686, 156] width 1037 height 23
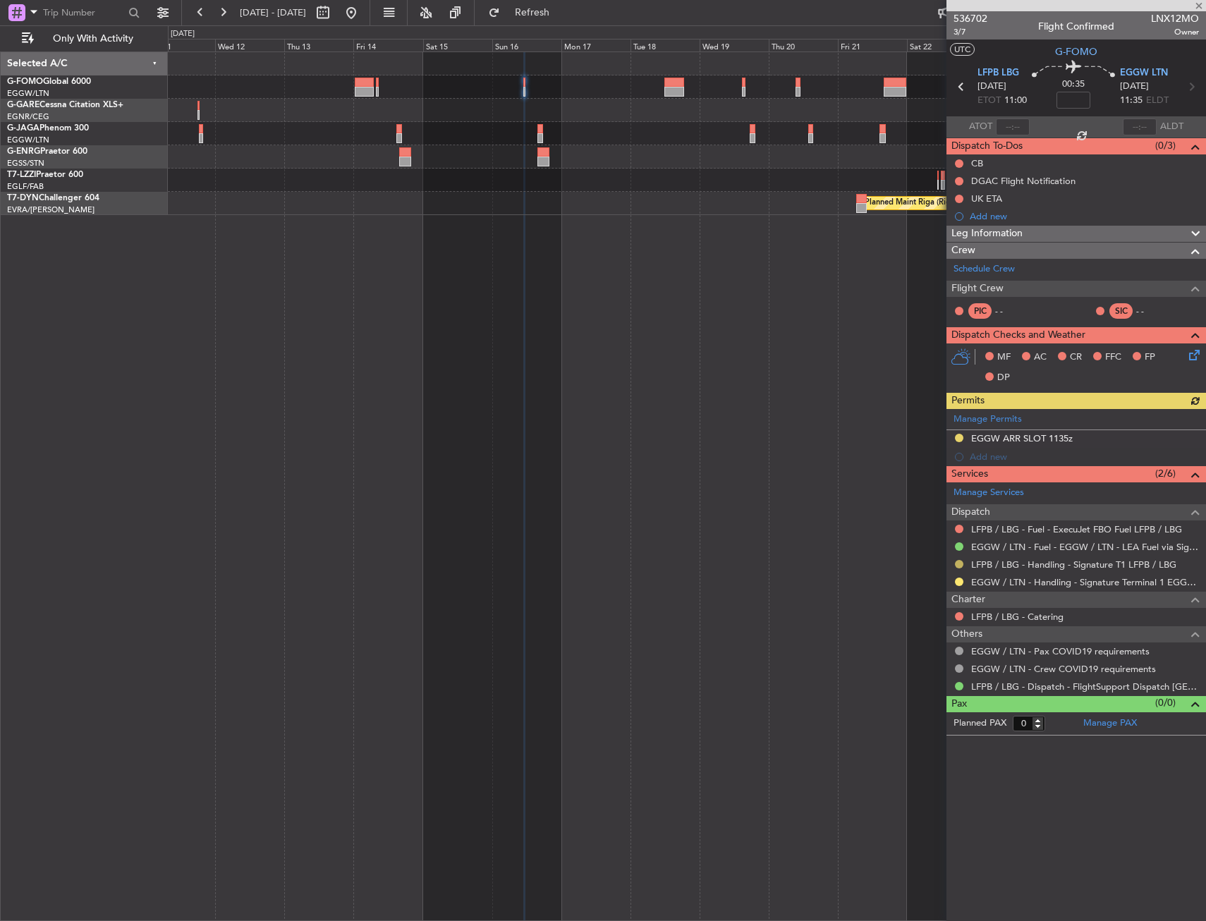
click at [962, 564] on button at bounding box center [959, 564] width 8 height 8
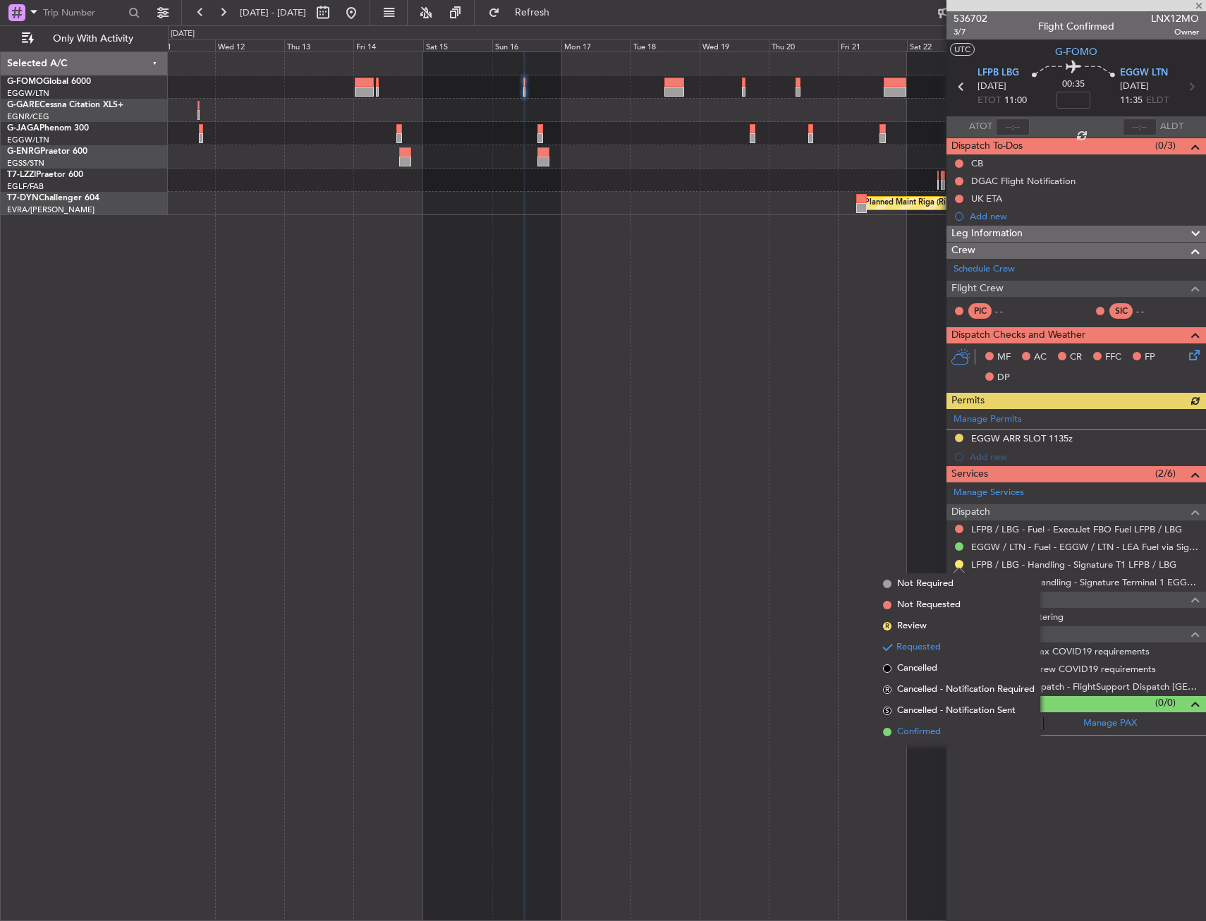
click at [935, 732] on span "Confirmed" at bounding box center [919, 732] width 44 height 14
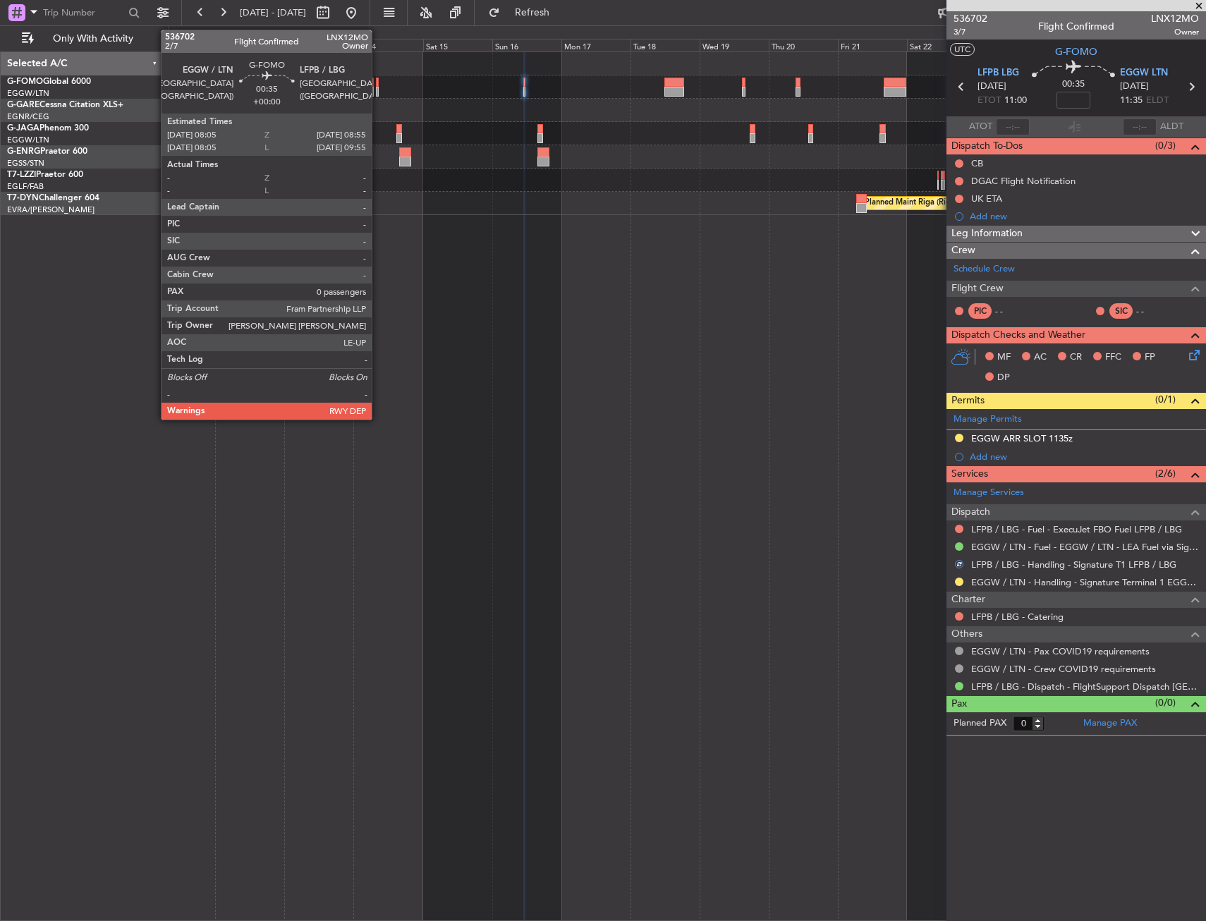
click at [378, 82] on div at bounding box center [377, 83] width 3 height 10
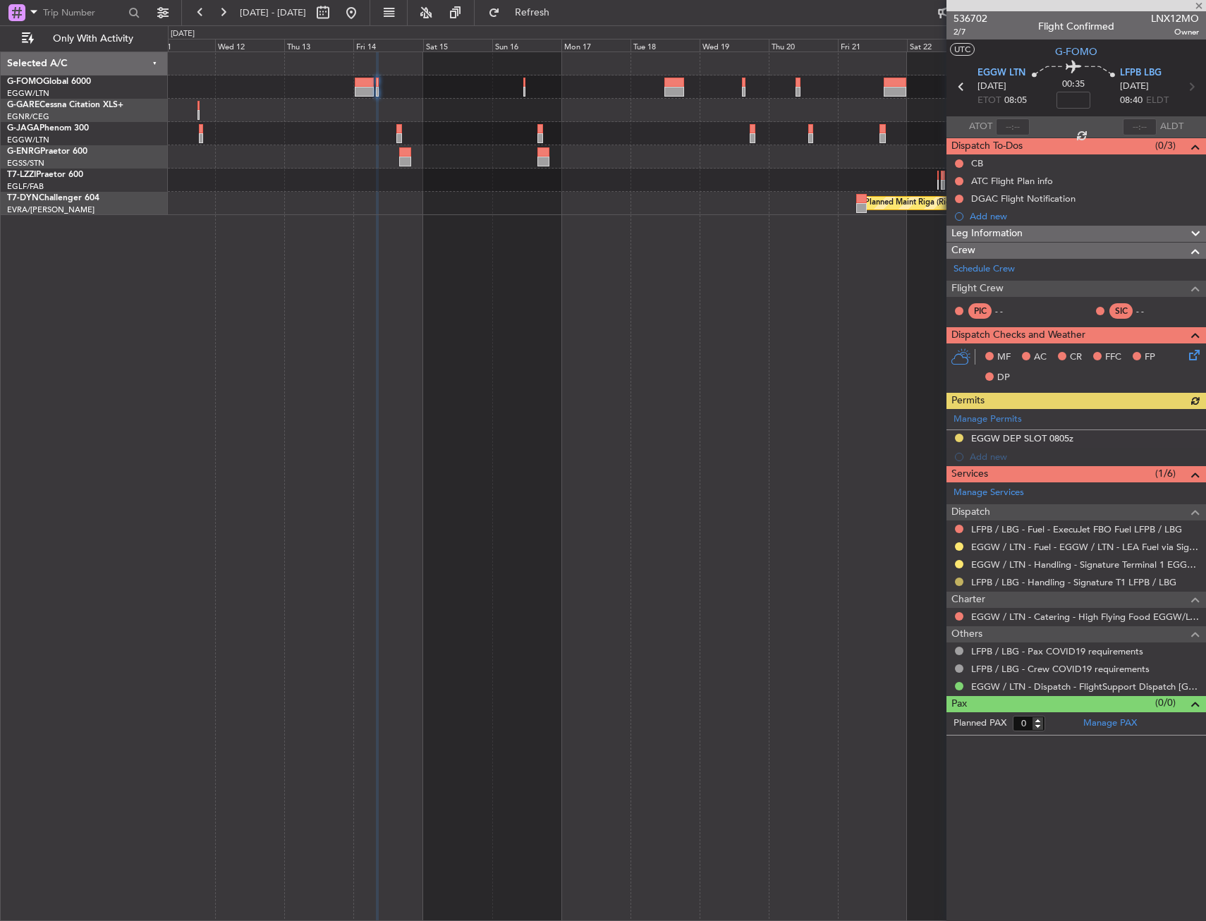
click at [960, 578] on button at bounding box center [959, 582] width 8 height 8
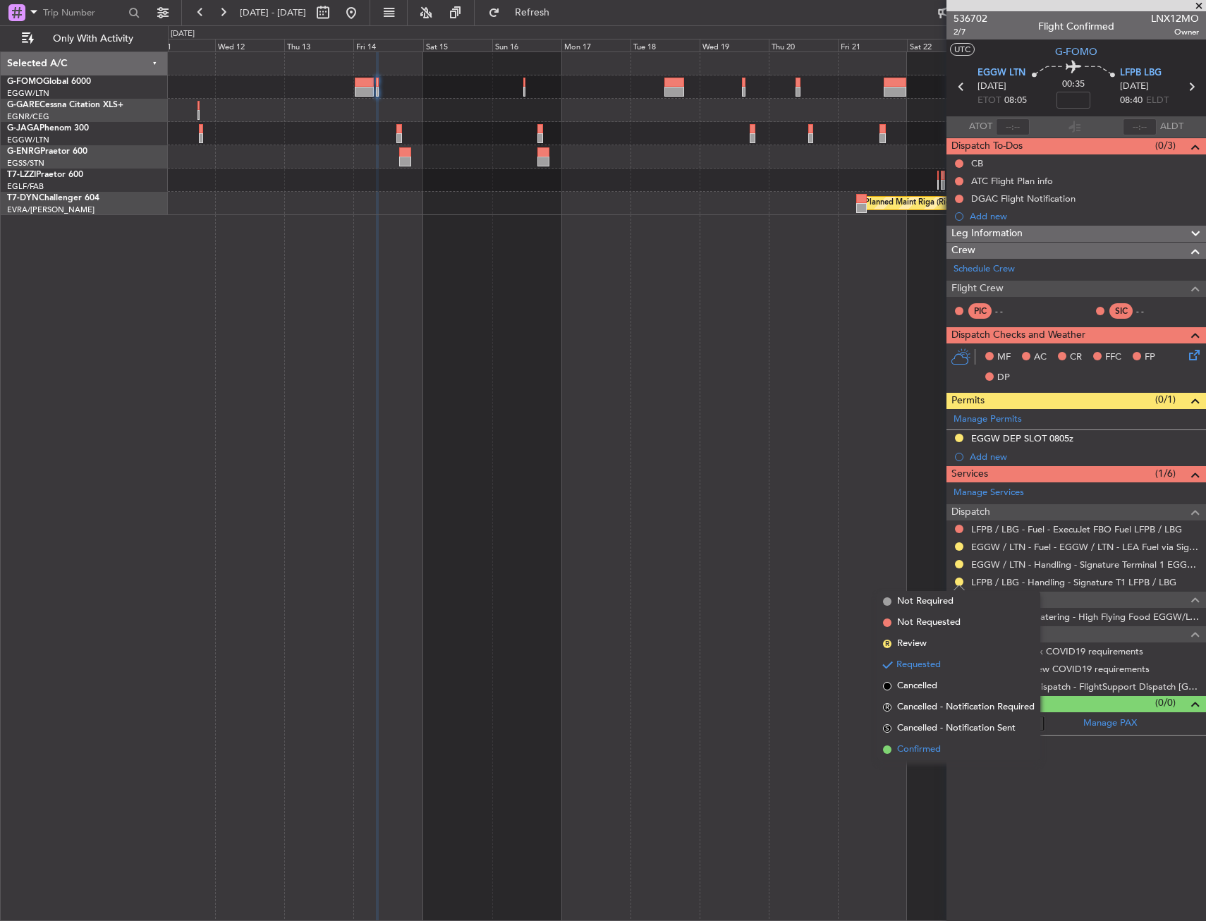
click at [919, 750] on span "Confirmed" at bounding box center [919, 750] width 44 height 14
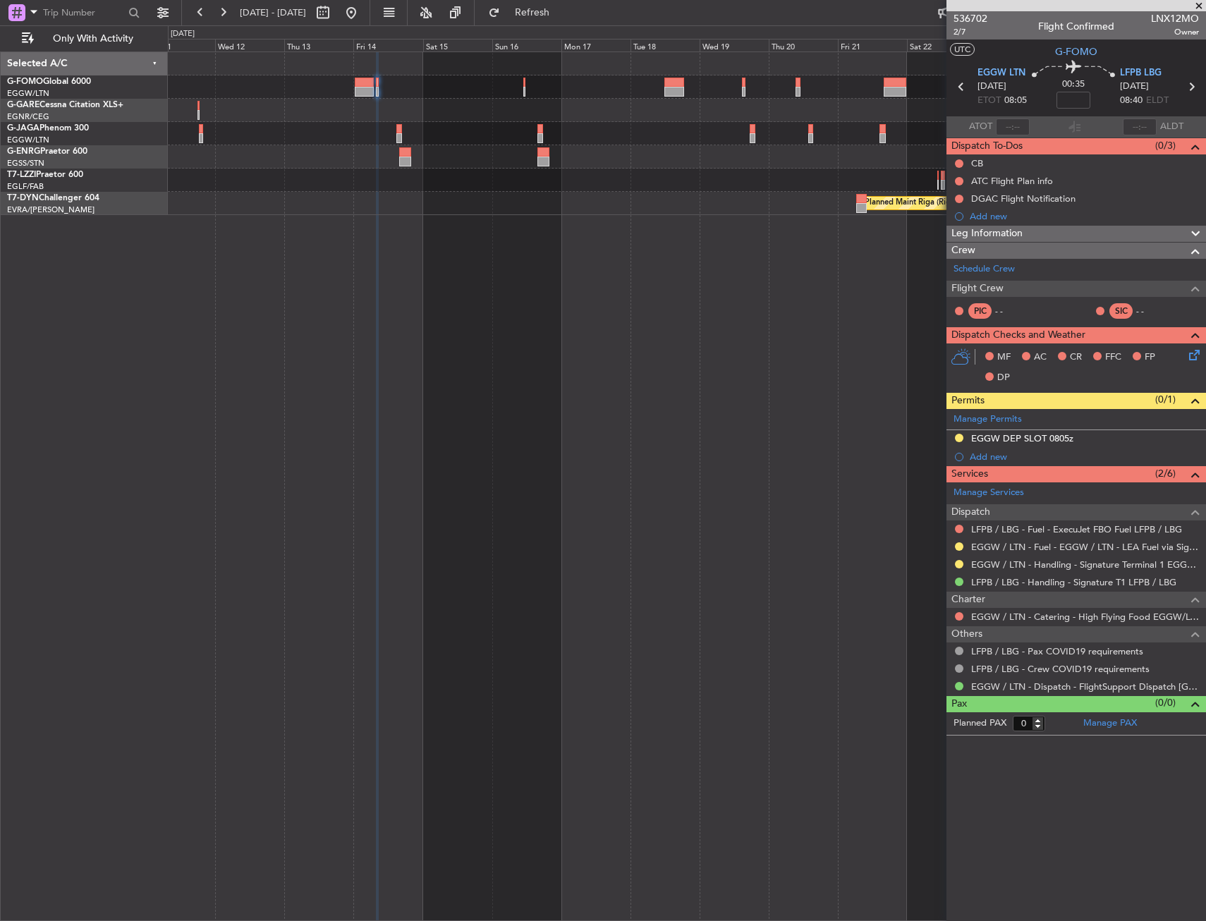
click at [763, 465] on div "Planned Maint Riga (Riga Intl)" at bounding box center [687, 485] width 1038 height 869
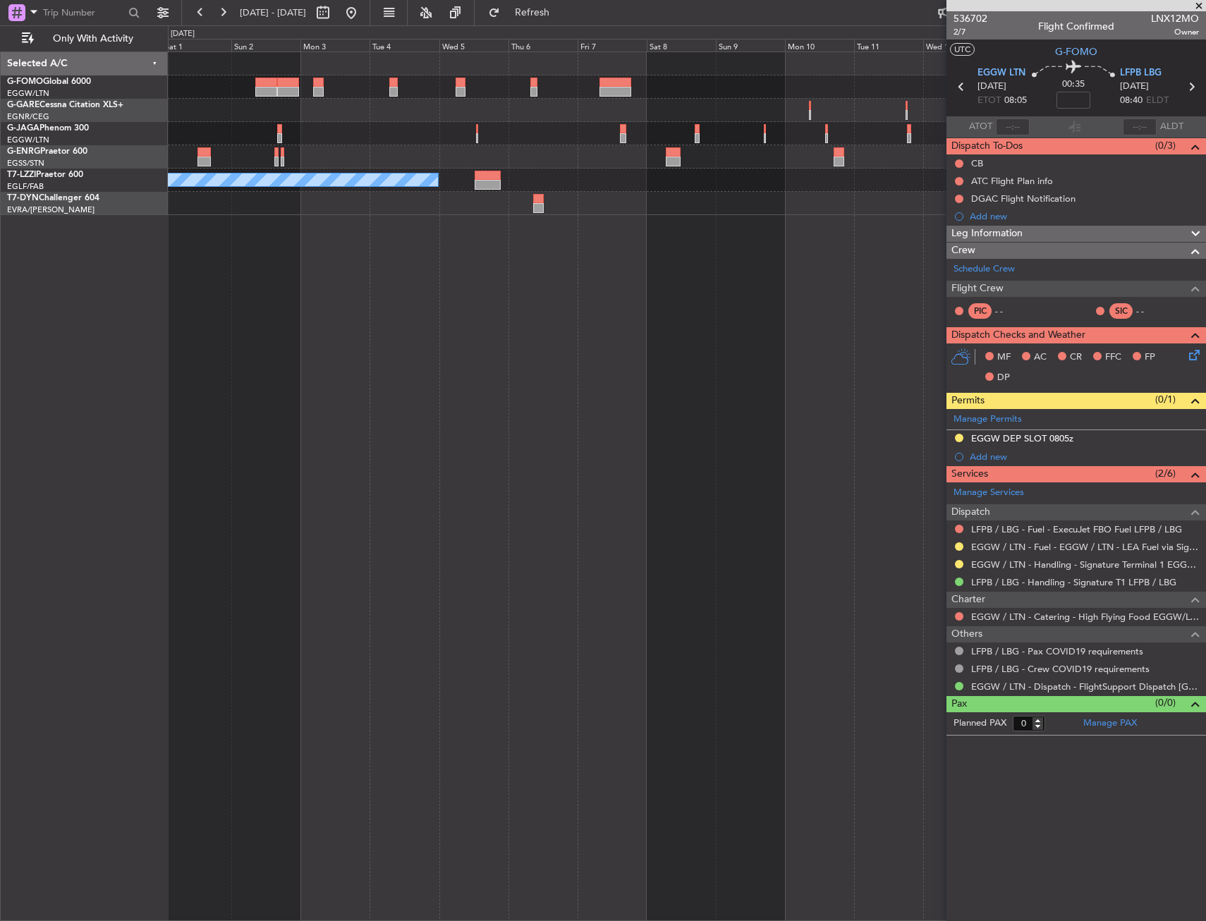
click at [819, 475] on div "A/C Unavailable London (Luton)" at bounding box center [687, 485] width 1038 height 869
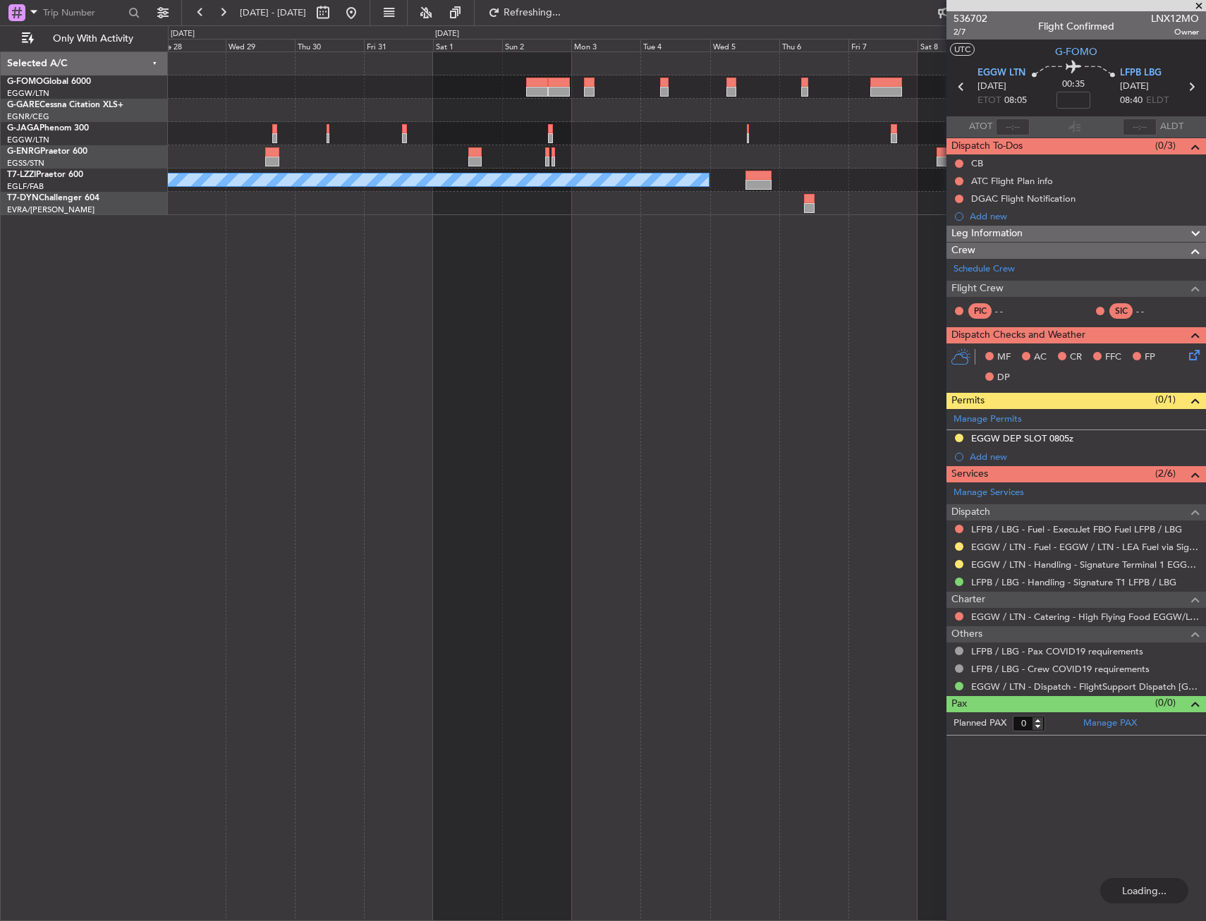
click at [708, 479] on div "A/C Unavailable London (Luton)" at bounding box center [687, 485] width 1038 height 869
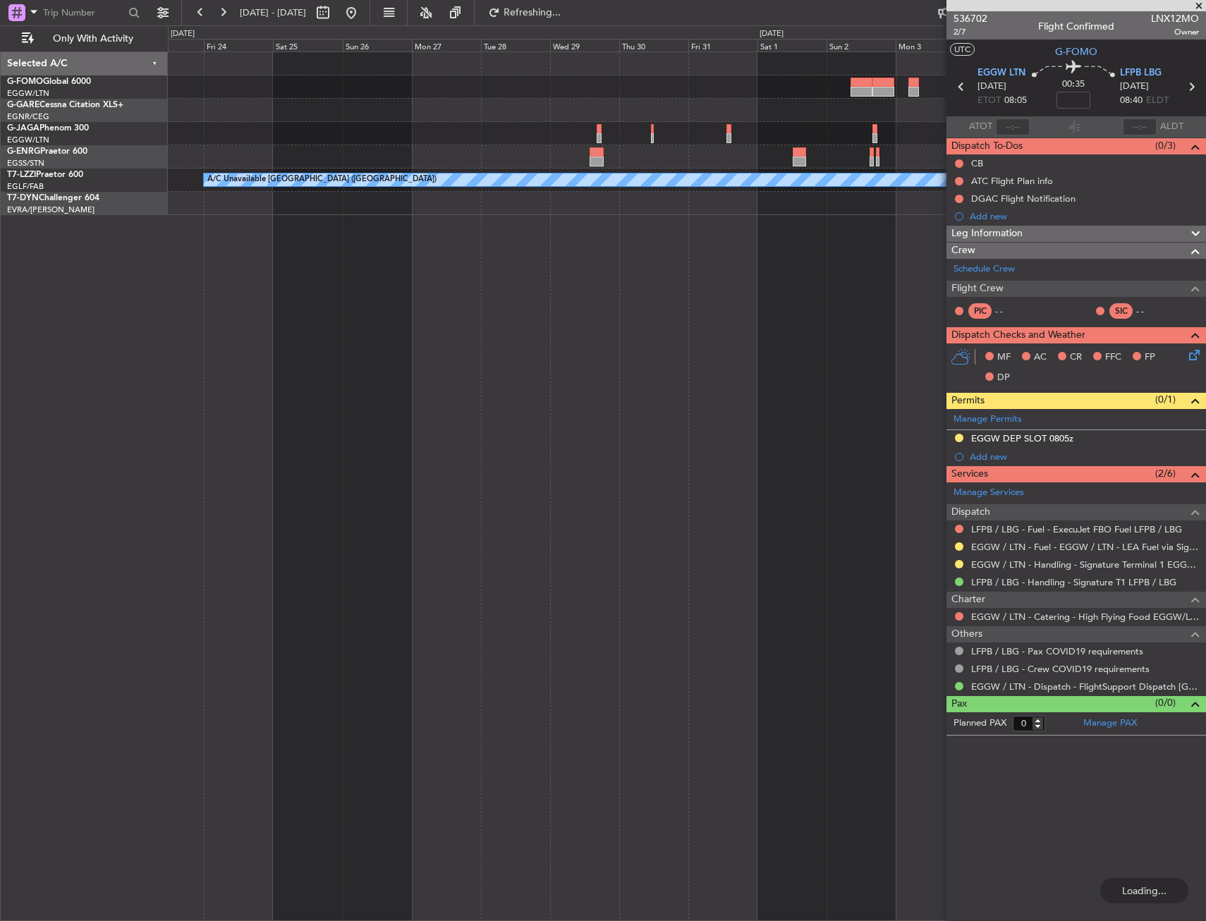
click at [824, 471] on div "A/C Unavailable London (Luton)" at bounding box center [687, 485] width 1038 height 869
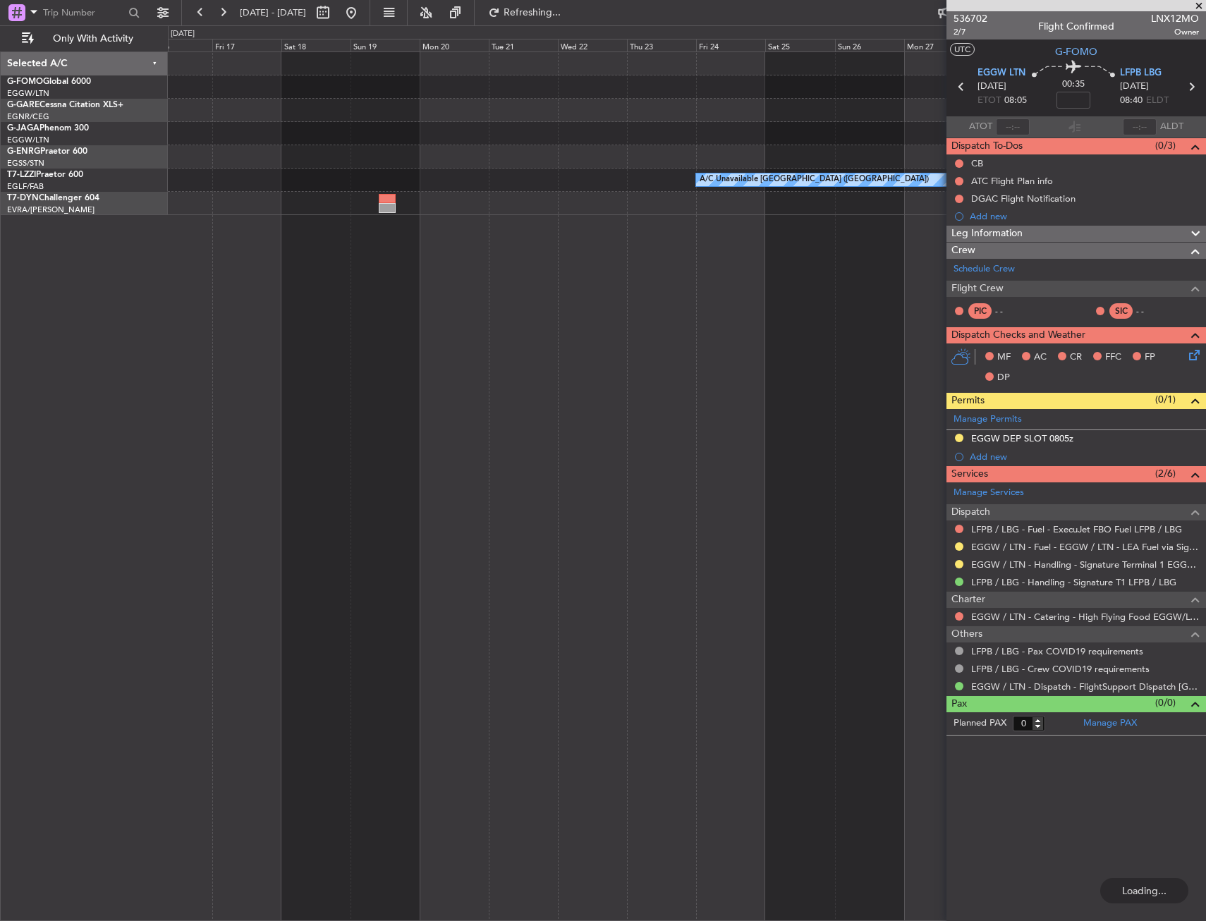
click at [828, 468] on div "A/C Unavailable London (Luton)" at bounding box center [687, 485] width 1038 height 869
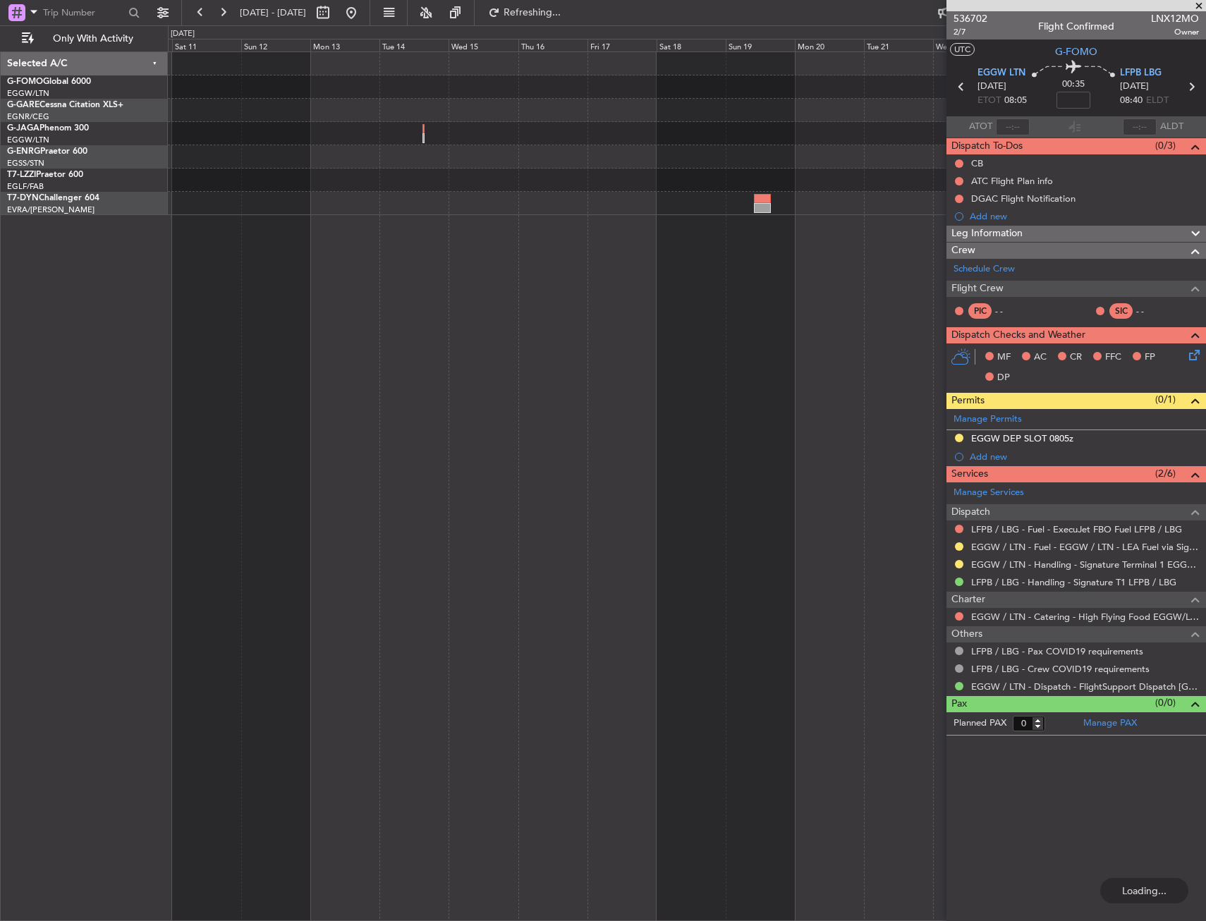
click at [872, 471] on div "A/C Unavailable London (Luton)" at bounding box center [687, 485] width 1038 height 869
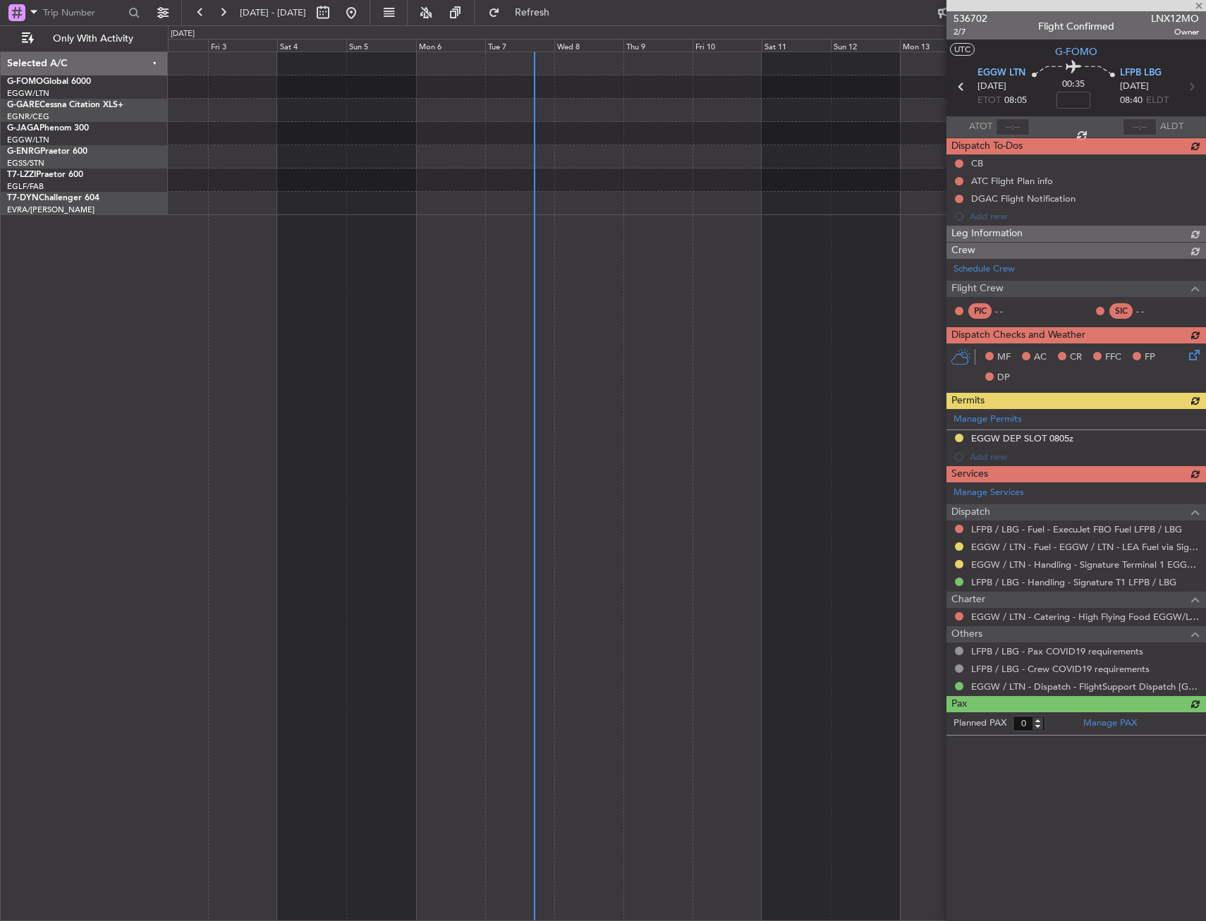
click at [396, 480] on div "A/C Unavailable London (Farnborough)" at bounding box center [687, 485] width 1038 height 869
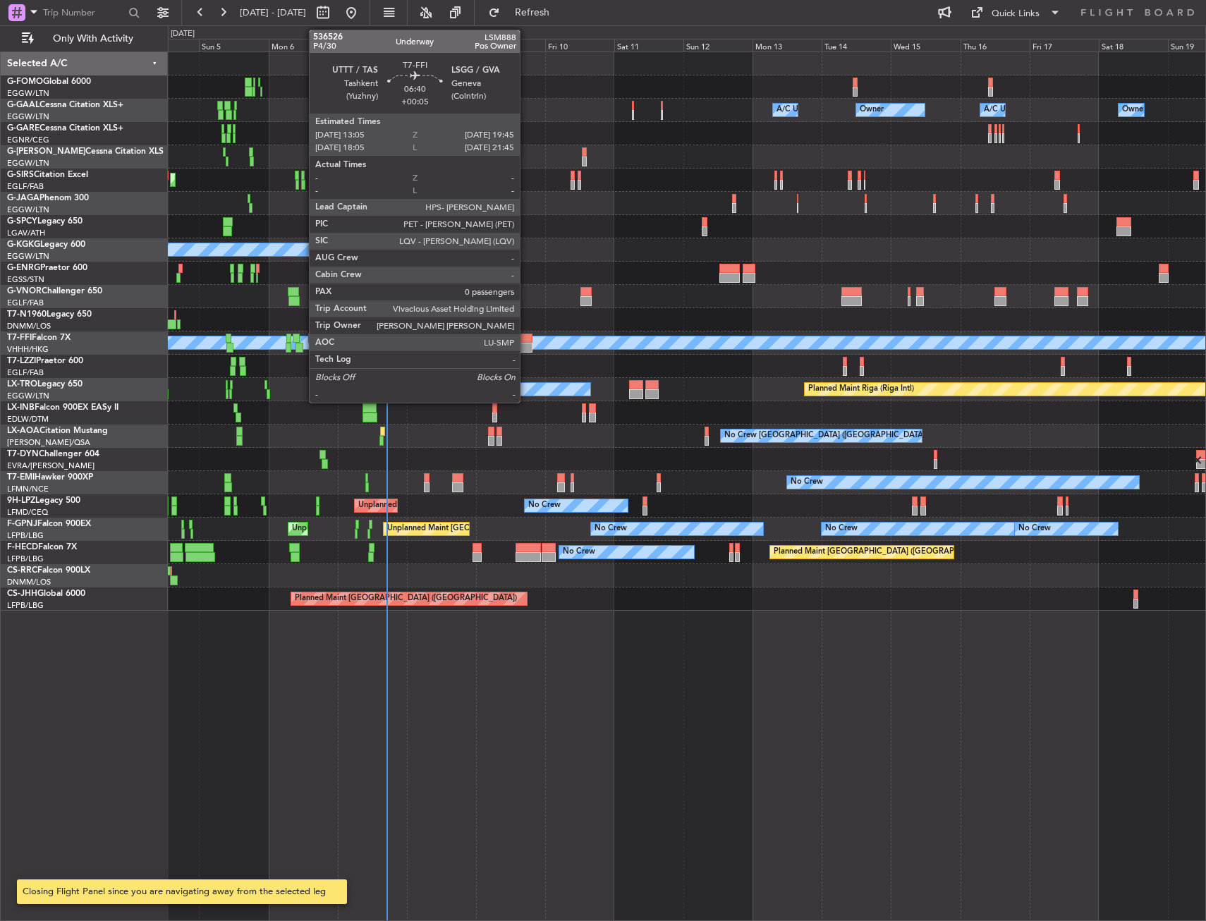
click at [526, 338] on div at bounding box center [523, 339] width 20 height 10
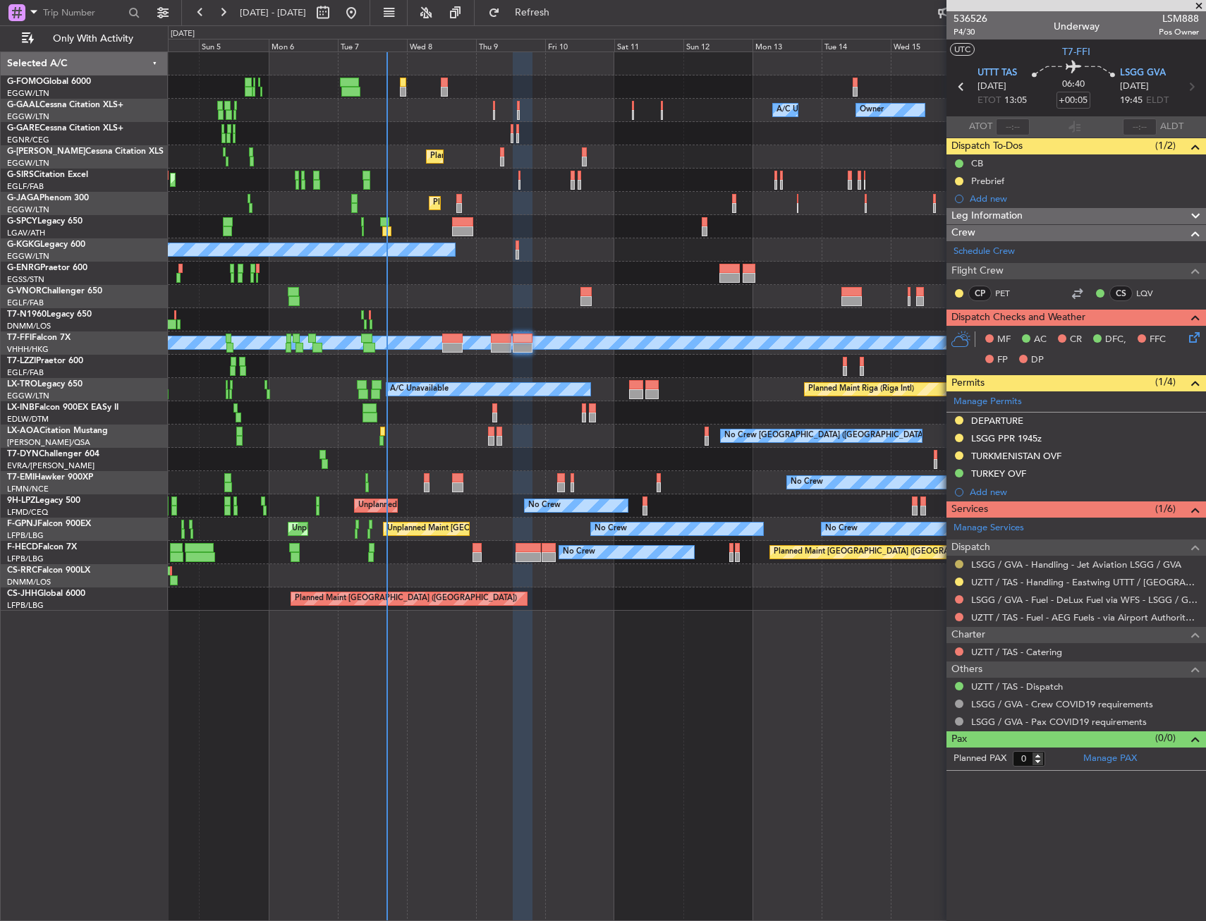
click at [959, 561] on button at bounding box center [959, 564] width 8 height 8
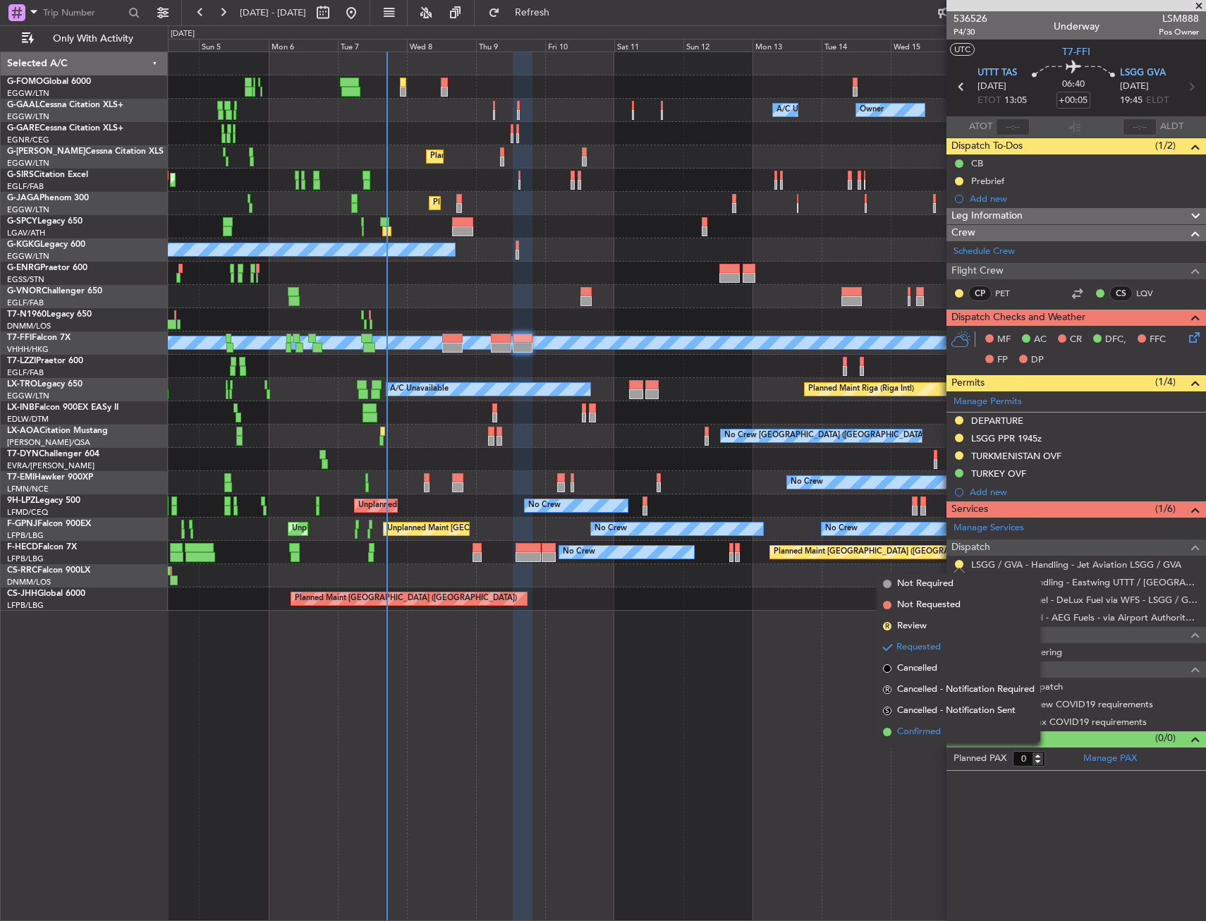
click at [935, 732] on span "Confirmed" at bounding box center [919, 732] width 44 height 14
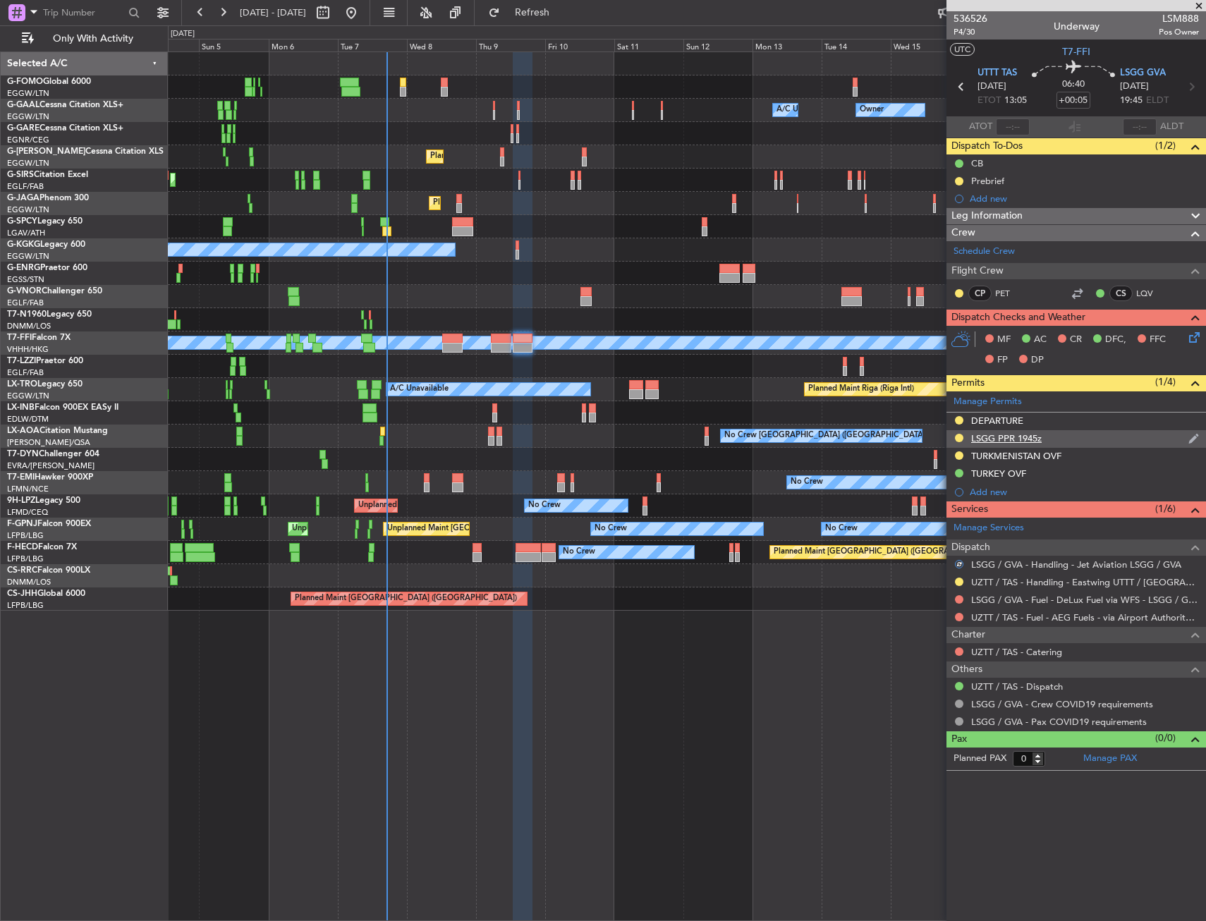
click at [1041, 439] on div "LSGG PPR 1945z" at bounding box center [1006, 438] width 71 height 12
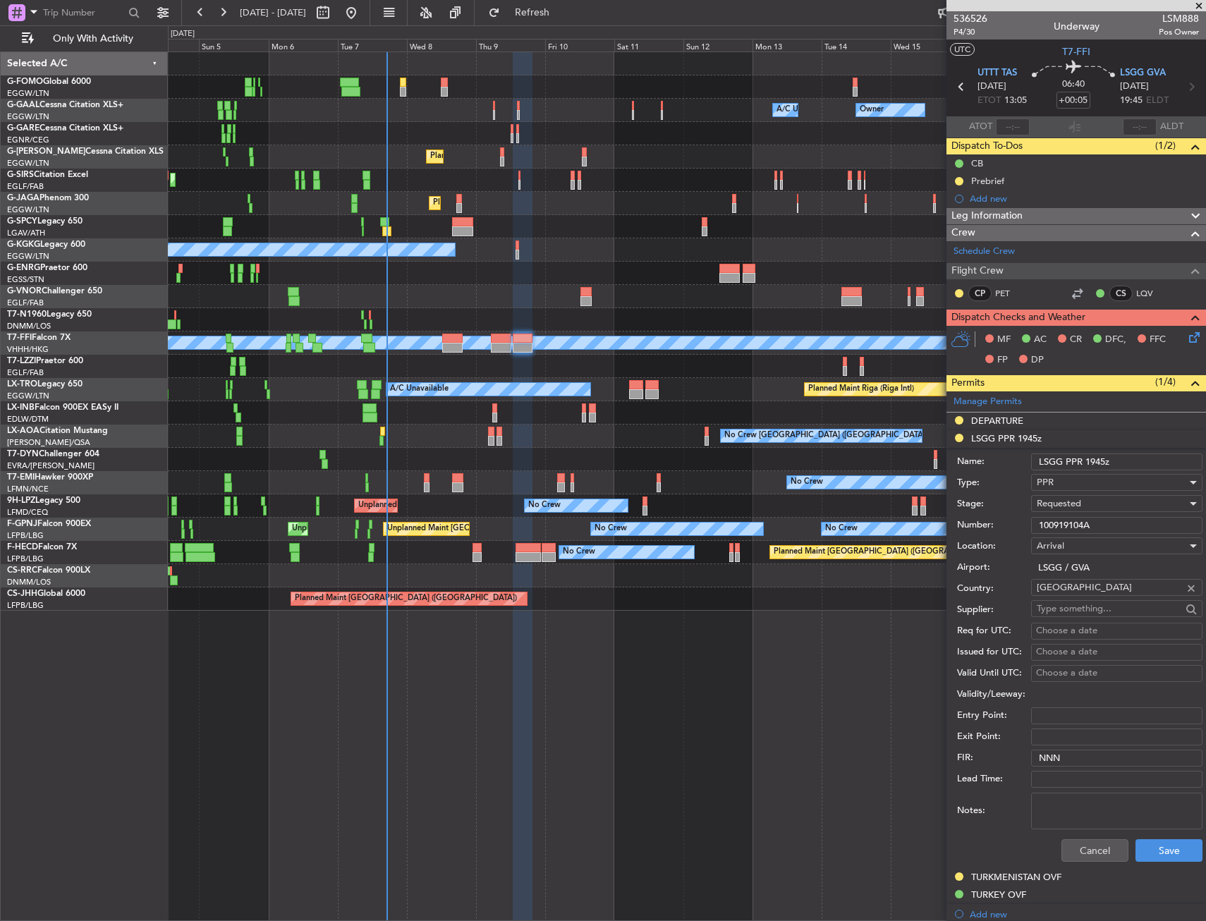
drag, startPoint x: 1106, startPoint y: 527, endPoint x: 1002, endPoint y: 534, distance: 104.6
click at [1002, 534] on div "Number: 100919104A" at bounding box center [1079, 525] width 245 height 21
paste input "301A"
type input "100919301A"
click at [1092, 496] on div "Requested" at bounding box center [1112, 503] width 150 height 21
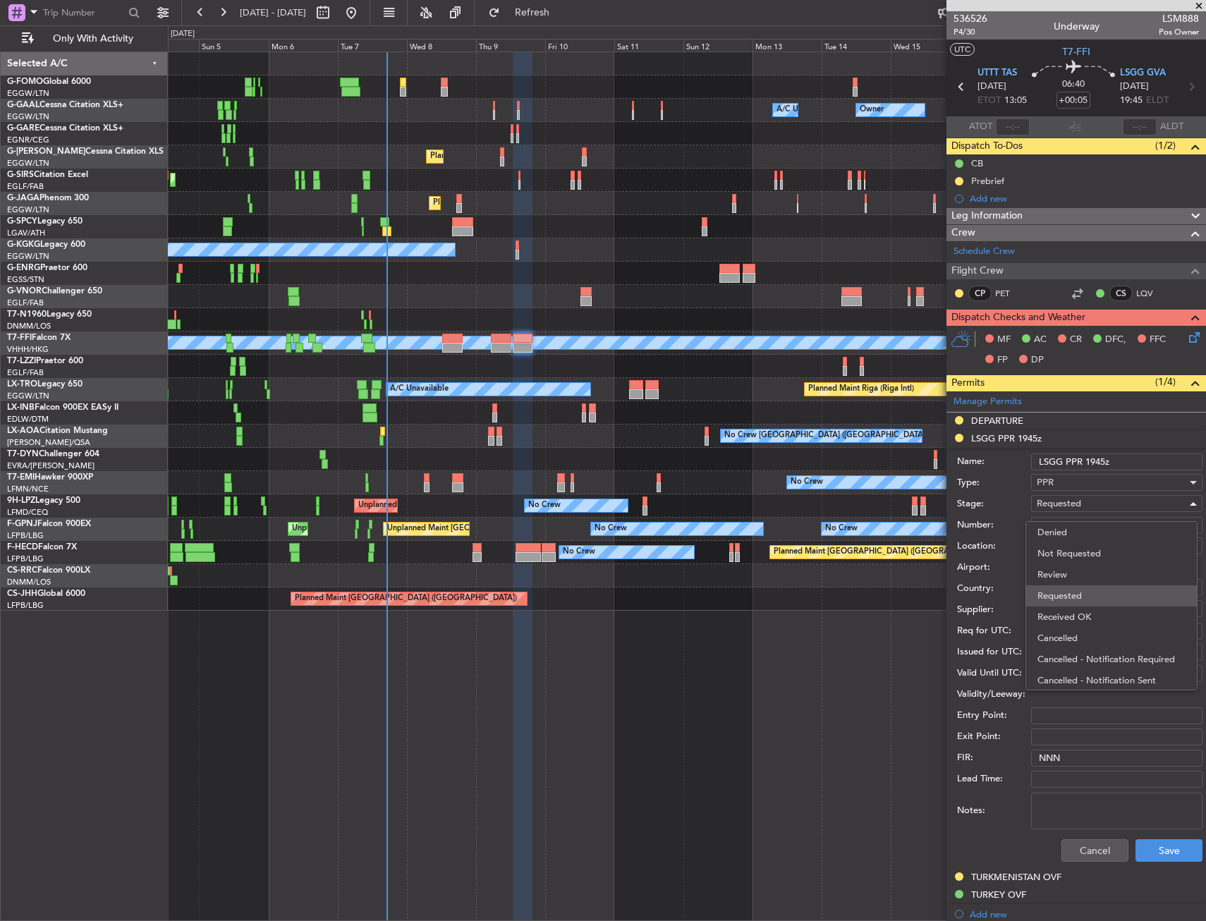
scroll to position [6, 0]
click at [1087, 602] on span "Received OK" at bounding box center [1111, 610] width 148 height 21
click at [1153, 843] on button "Save" at bounding box center [1168, 850] width 67 height 23
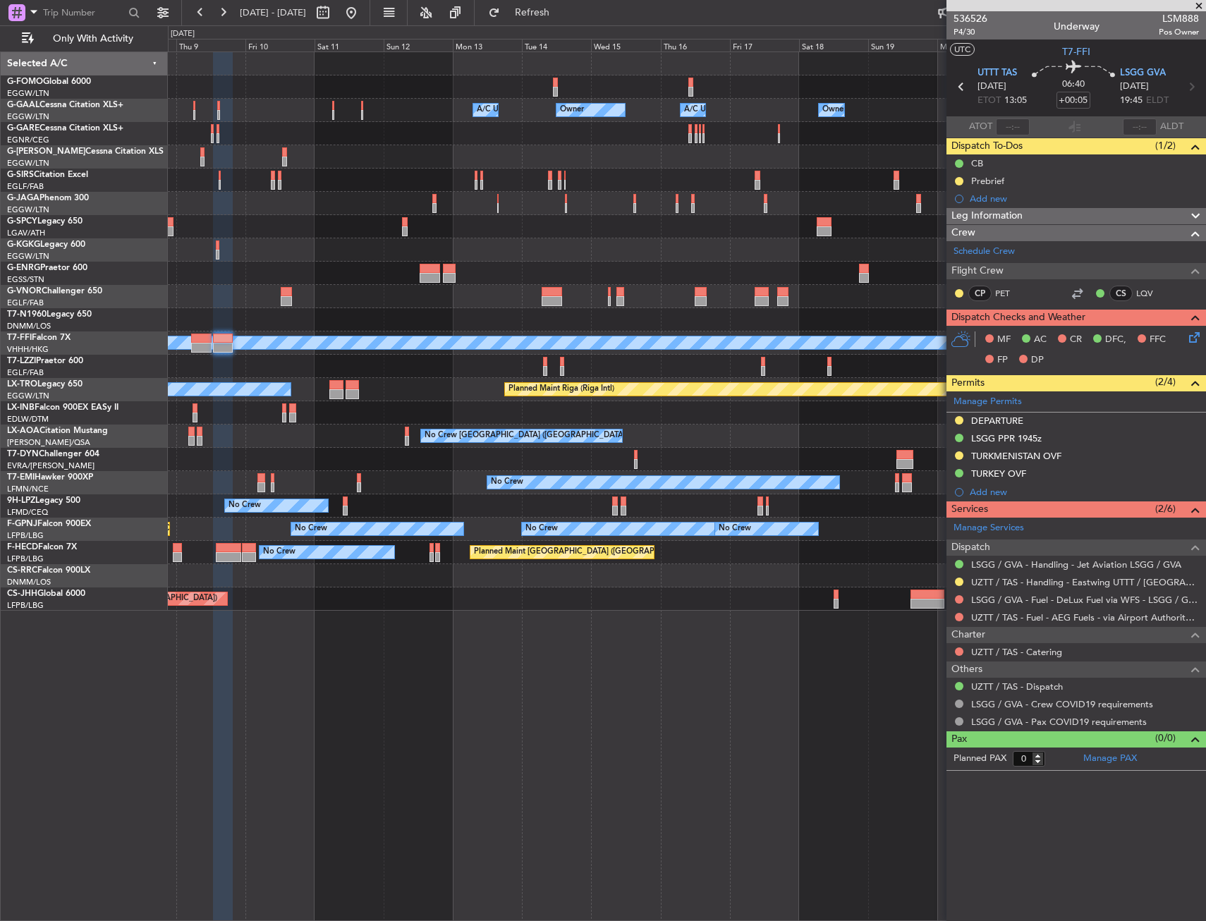
click at [314, 280] on div at bounding box center [686, 273] width 1037 height 23
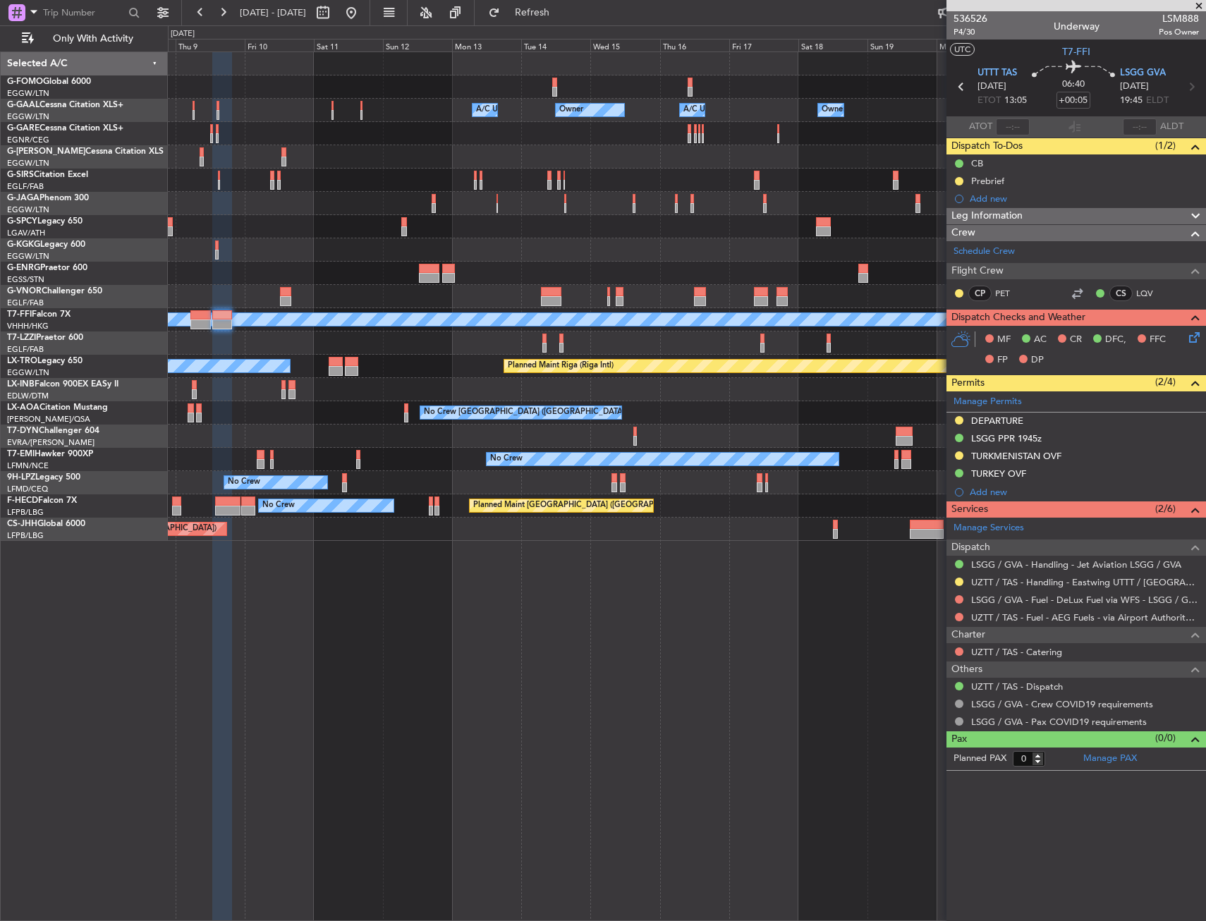
click at [441, 136] on div "Owner Owner A/C Unavailable Owner A/C Unavailable Owner Planned Maint London (L…" at bounding box center [686, 296] width 1037 height 489
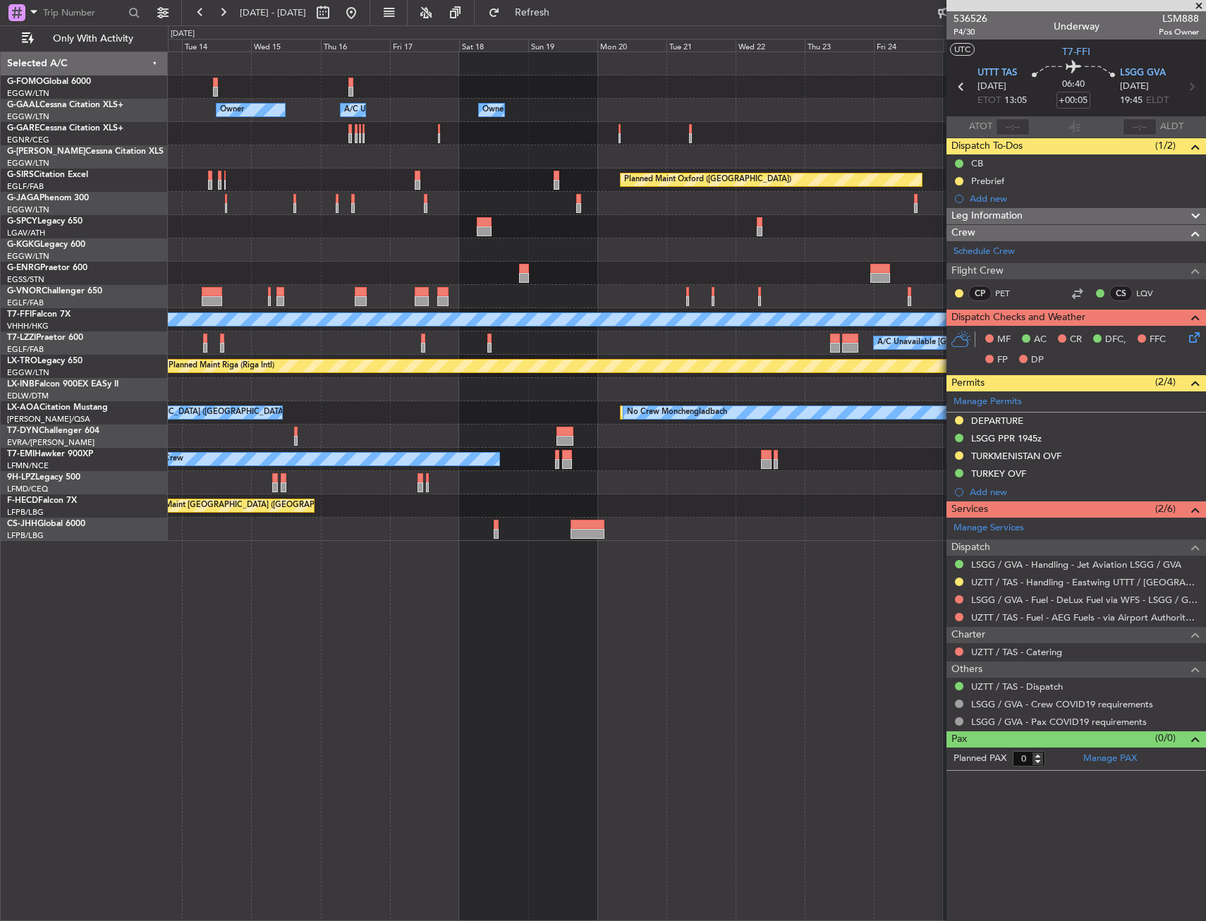
click at [264, 156] on div "Owner Owner A/C Unavailable Owner Owner A/C Unavailable Owner Planned Maint Oxf…" at bounding box center [686, 296] width 1037 height 489
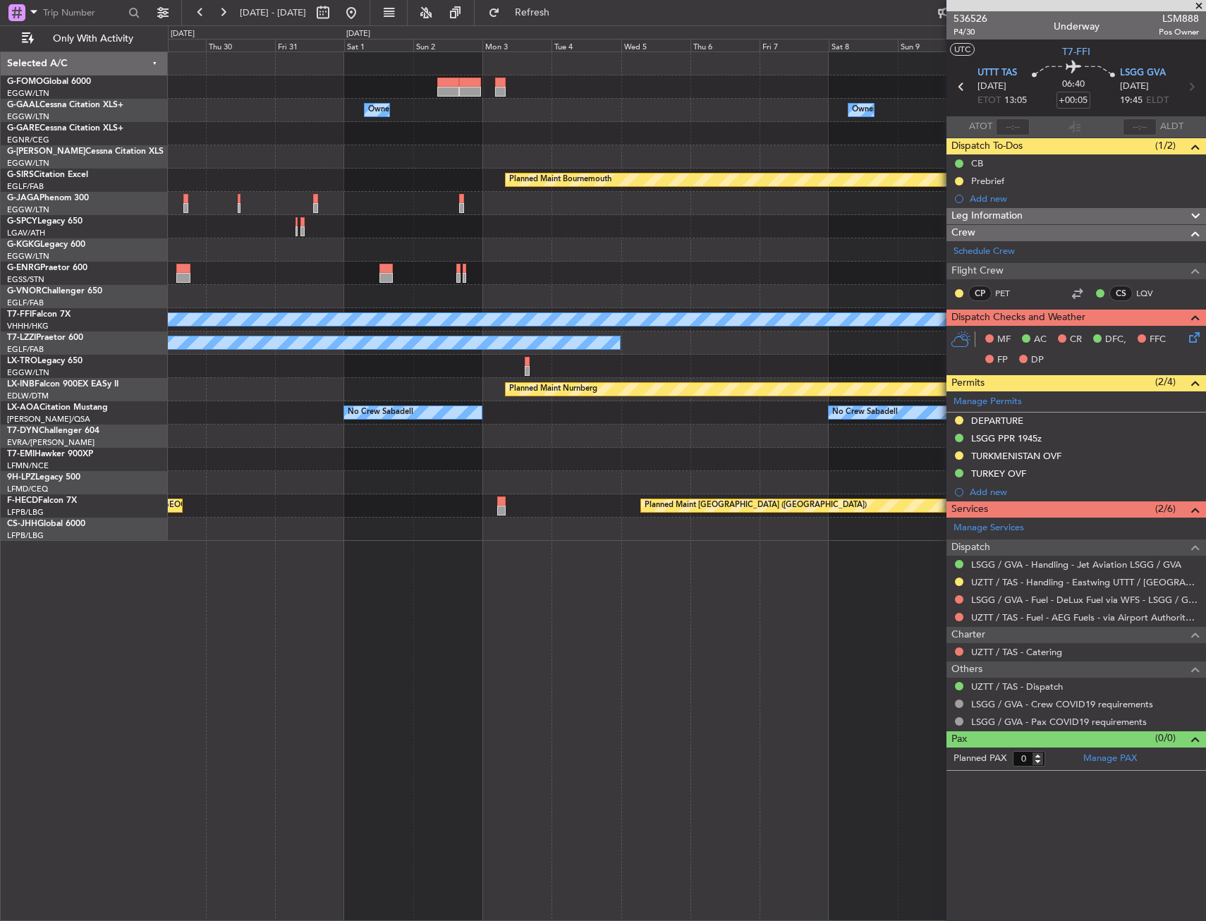
click at [209, 157] on div "Owner Owner Planned Maint Bournemouth Planned Maint Bournemouth Planned Maint G…" at bounding box center [686, 296] width 1037 height 489
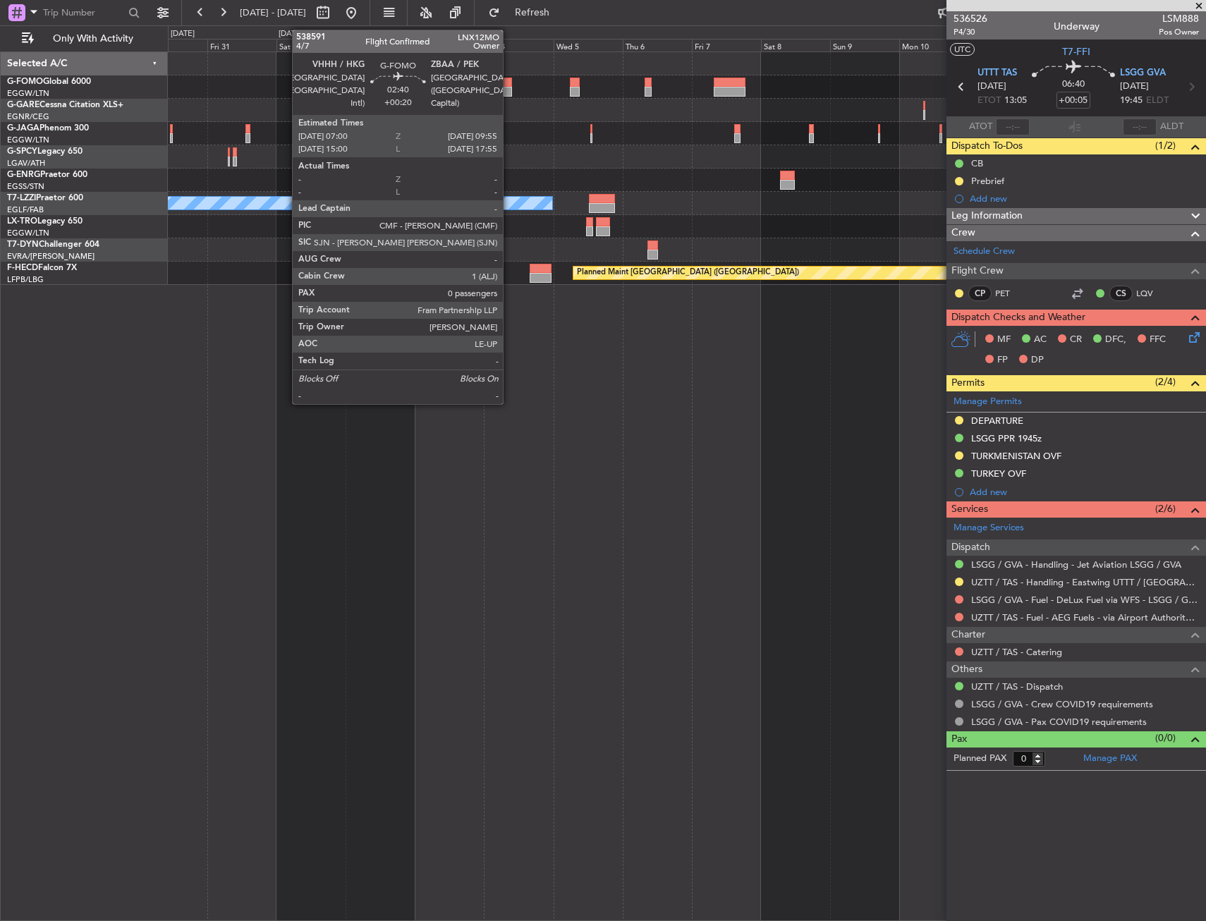
click at [509, 85] on div at bounding box center [507, 83] width 8 height 10
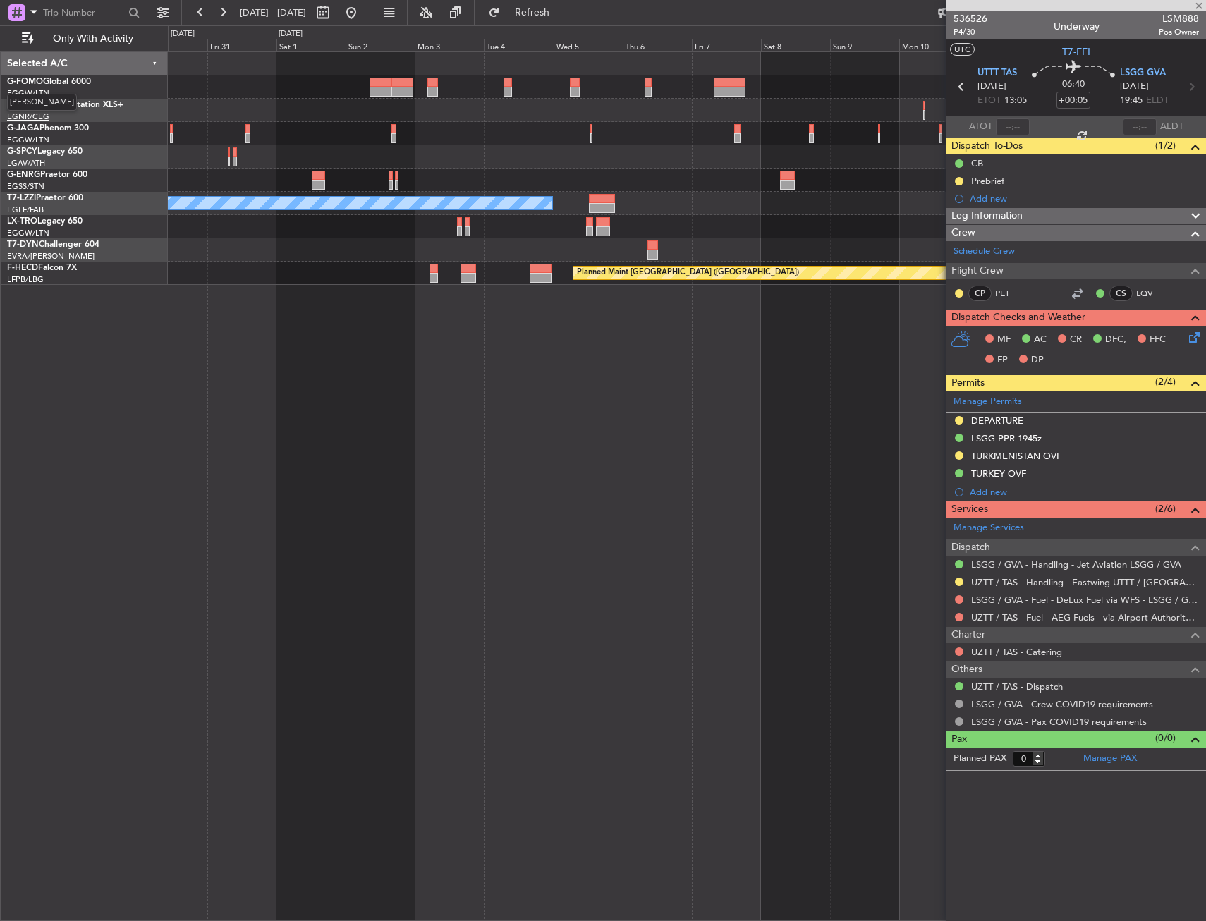
type input "+00:20"
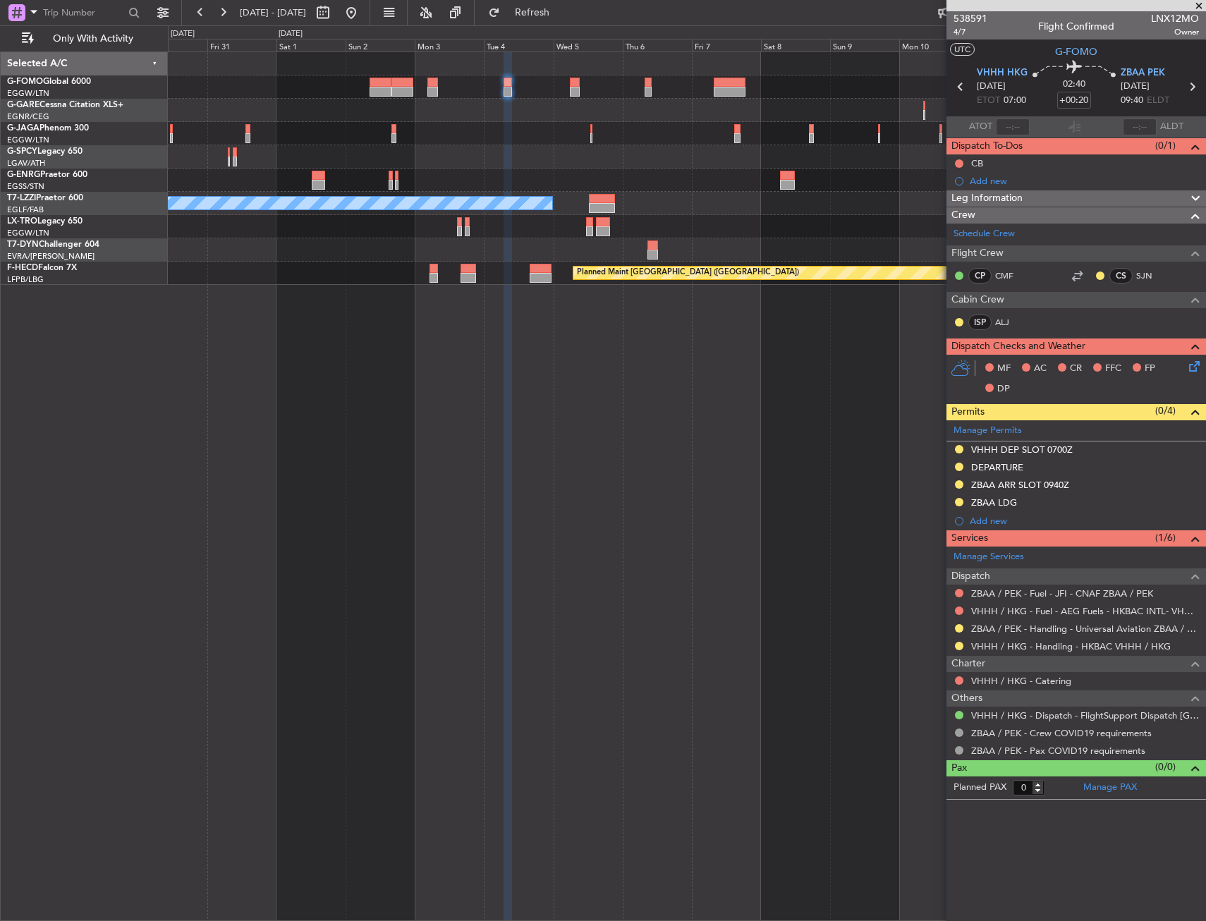
drag, startPoint x: 1124, startPoint y: 197, endPoint x: 1122, endPoint y: 207, distance: 10.1
click at [1124, 197] on div "Leg Information" at bounding box center [1075, 198] width 259 height 16
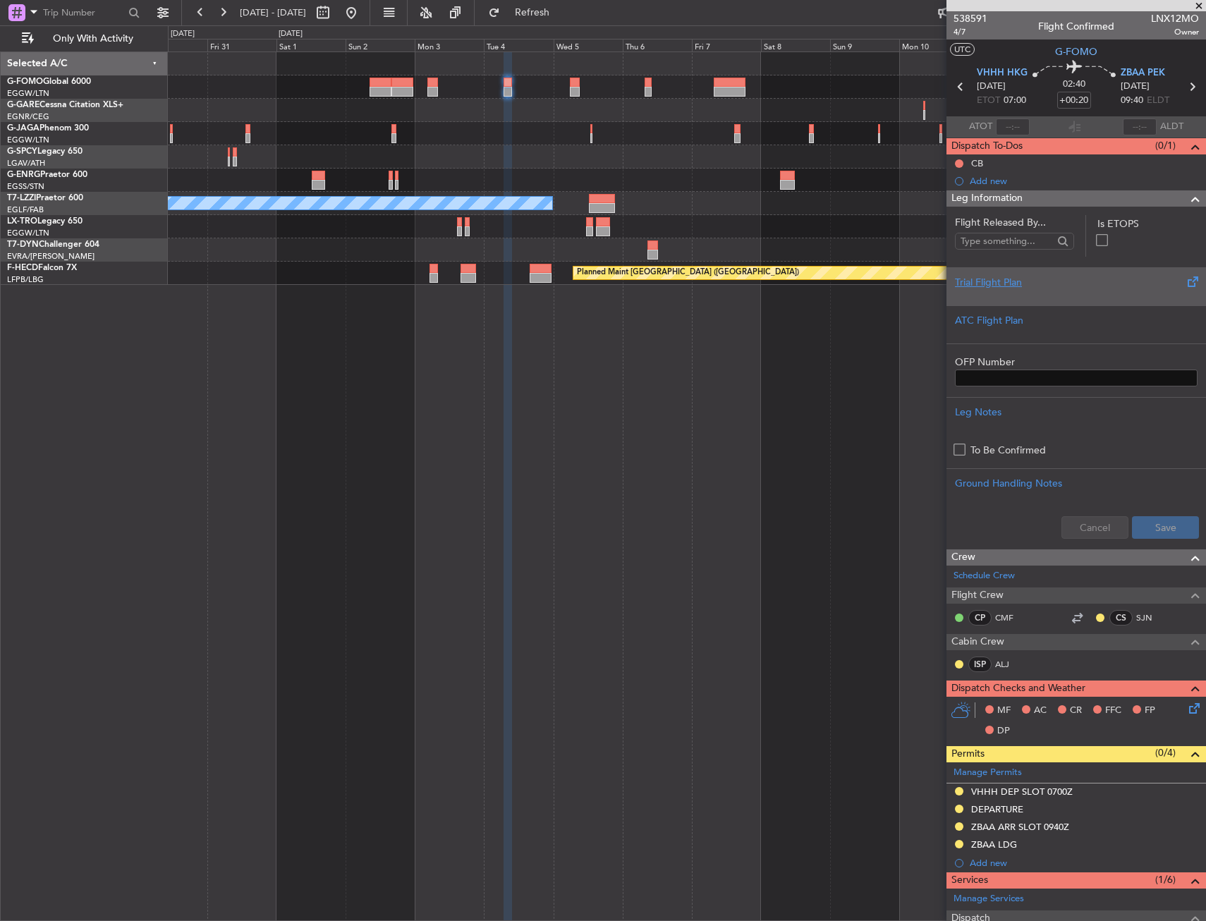
click at [1055, 278] on div "Trial Flight Plan" at bounding box center [1076, 282] width 243 height 15
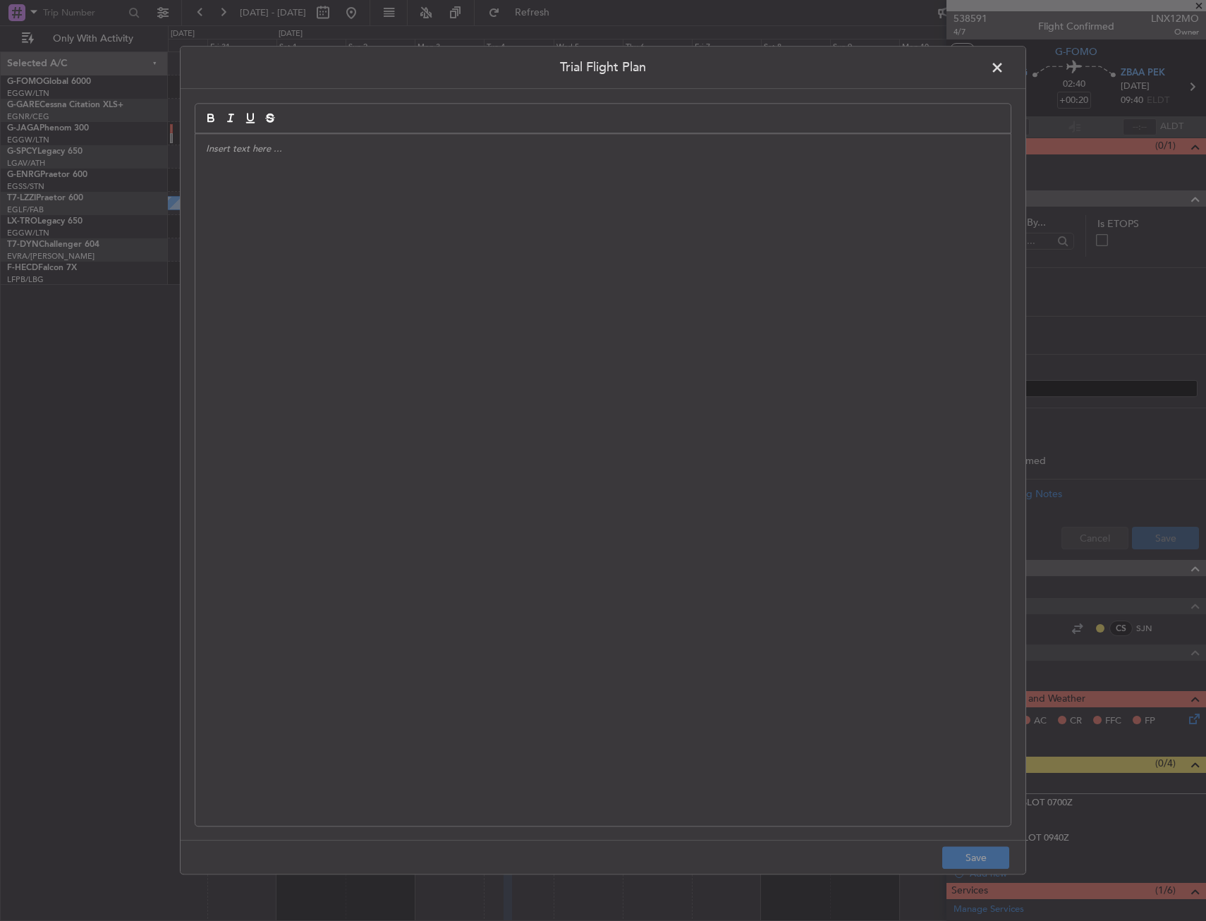
click at [1004, 64] on span at bounding box center [1004, 71] width 0 height 28
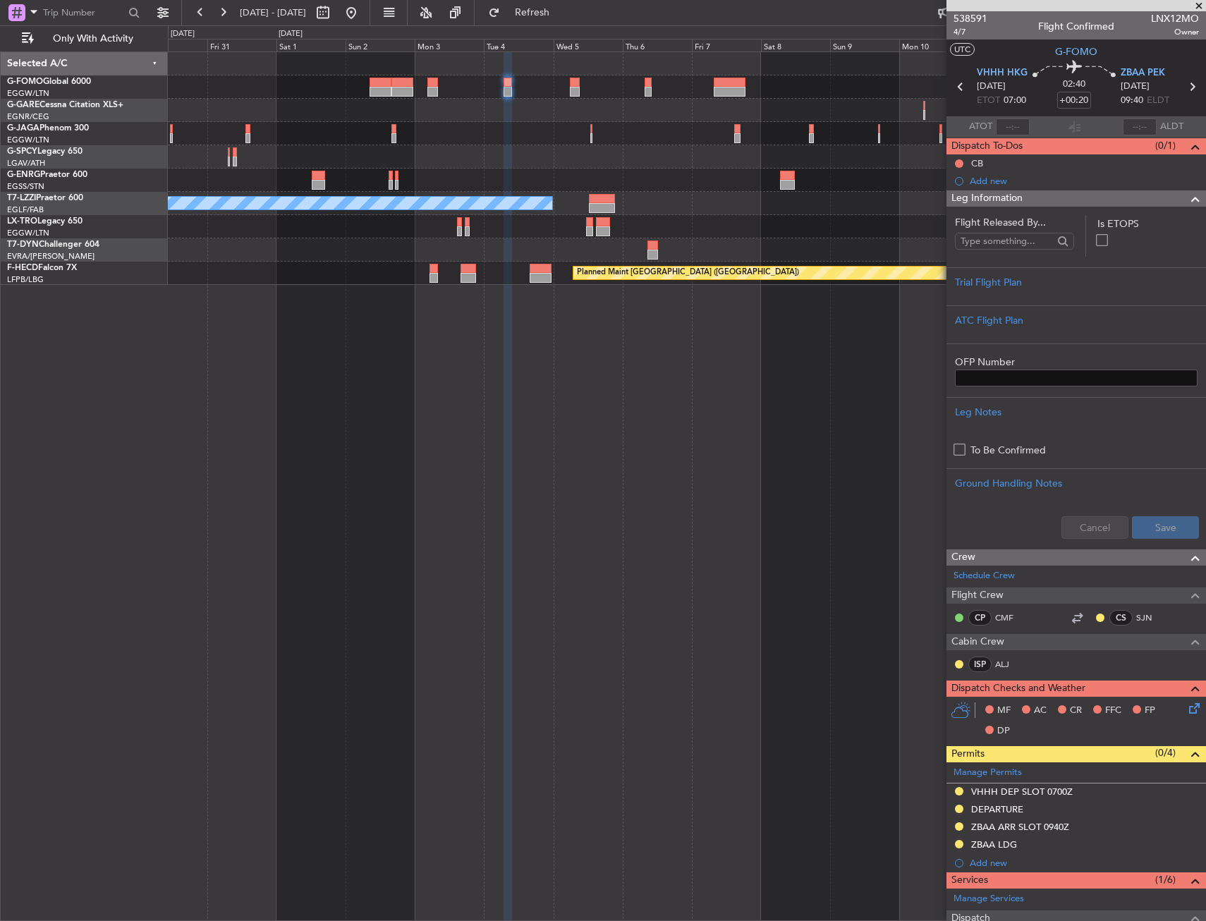
click at [583, 359] on div "A/C Unavailable London (Luton) Planned Maint Riga (Riga Intl) Planned Maint Par…" at bounding box center [687, 485] width 1038 height 869
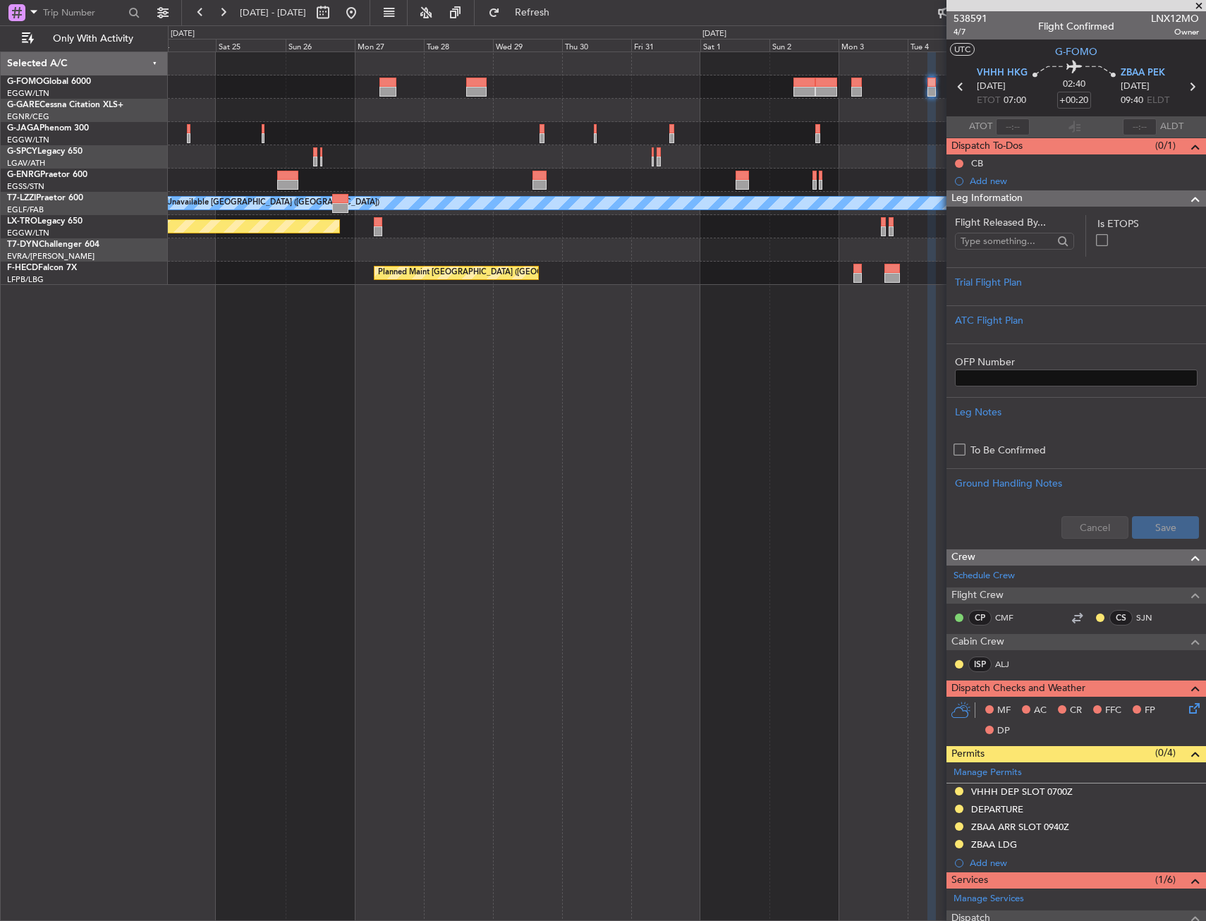
click at [585, 351] on div "A/C Unavailable London (Luton) Planned Maint Riga (Riga Intl) Planned Maint Par…" at bounding box center [687, 485] width 1038 height 869
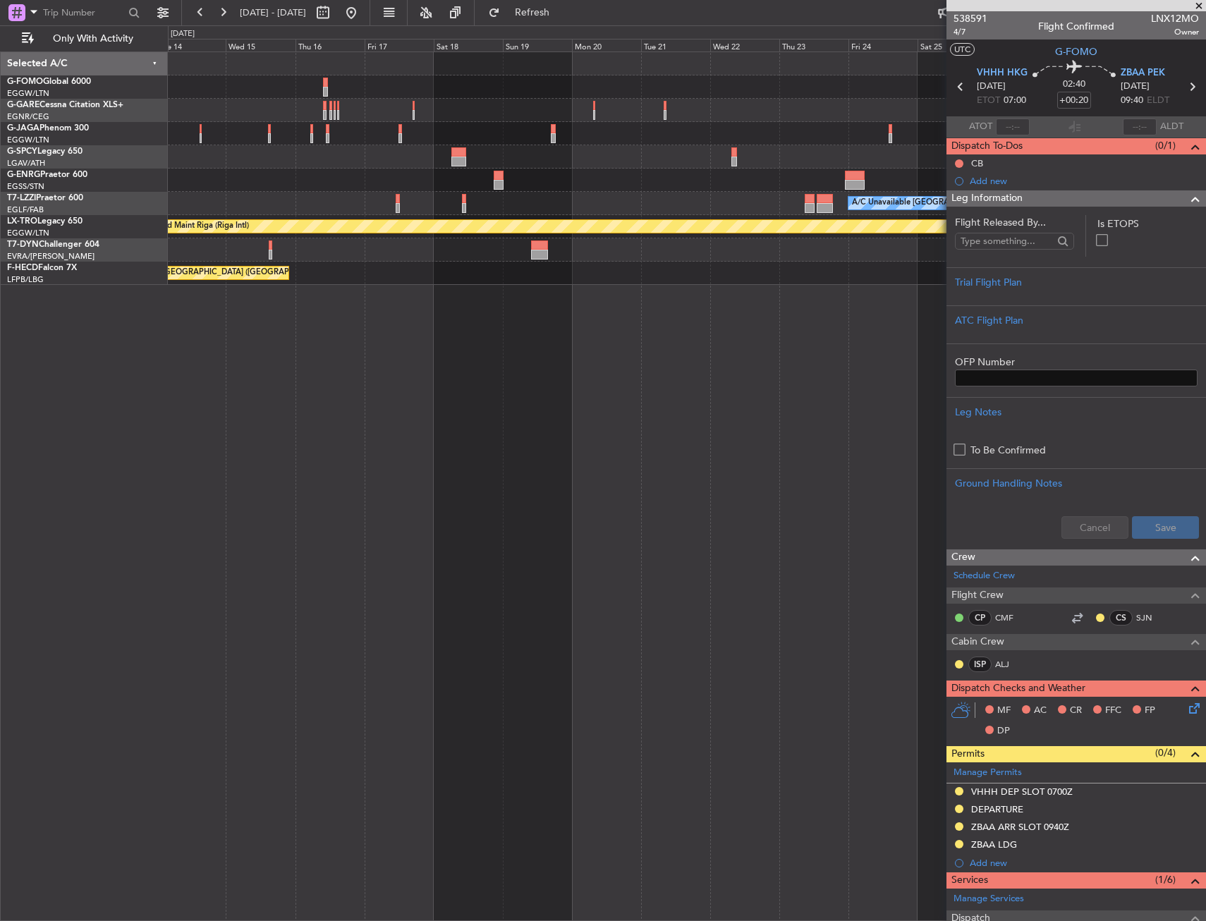
click at [689, 365] on div "A/C Unavailable London (Luton) Planned Maint Riga (Riga Intl) A/C Unavailable P…" at bounding box center [687, 485] width 1038 height 869
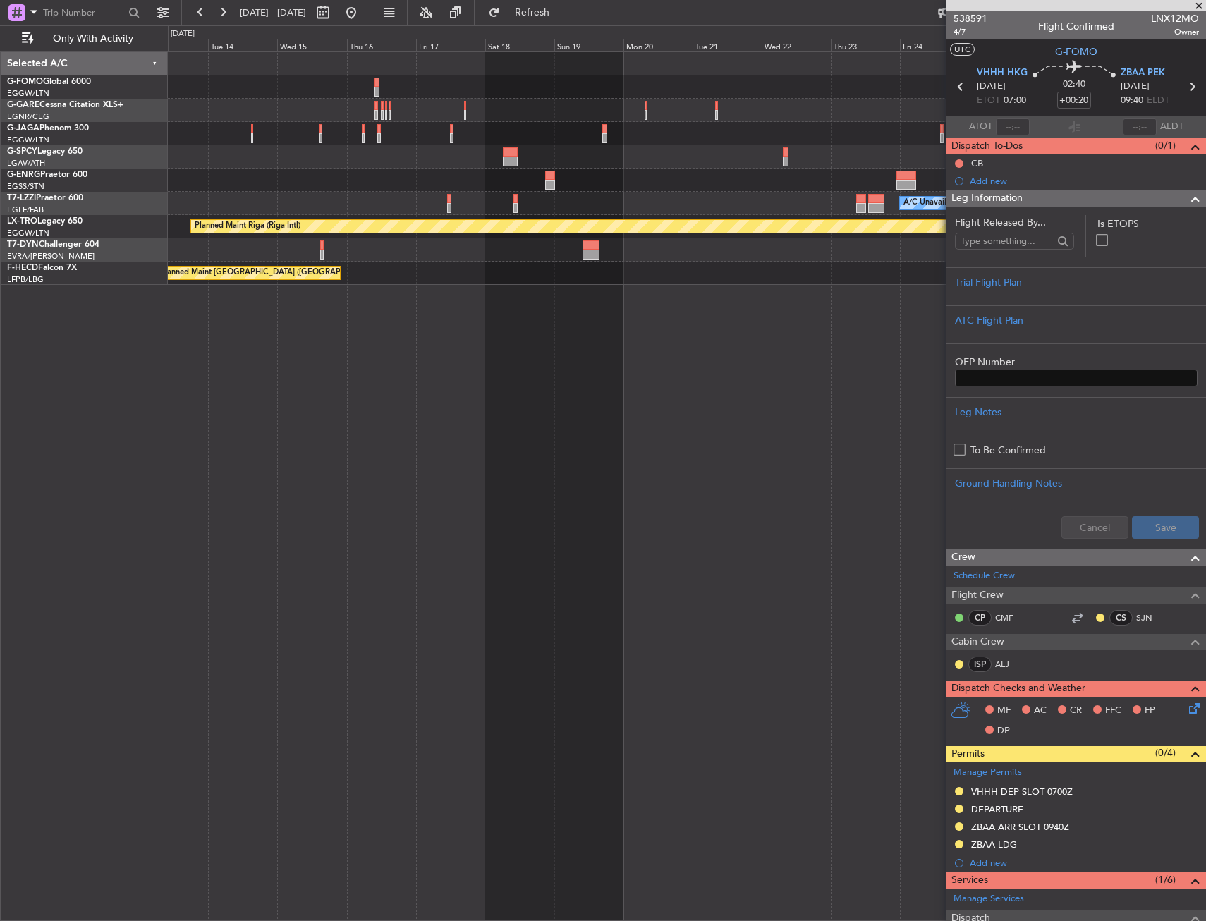
click at [599, 365] on div "A/C Unavailable London (Luton) Planned Maint Riga (Riga Intl) A/C Unavailable P…" at bounding box center [687, 485] width 1038 height 869
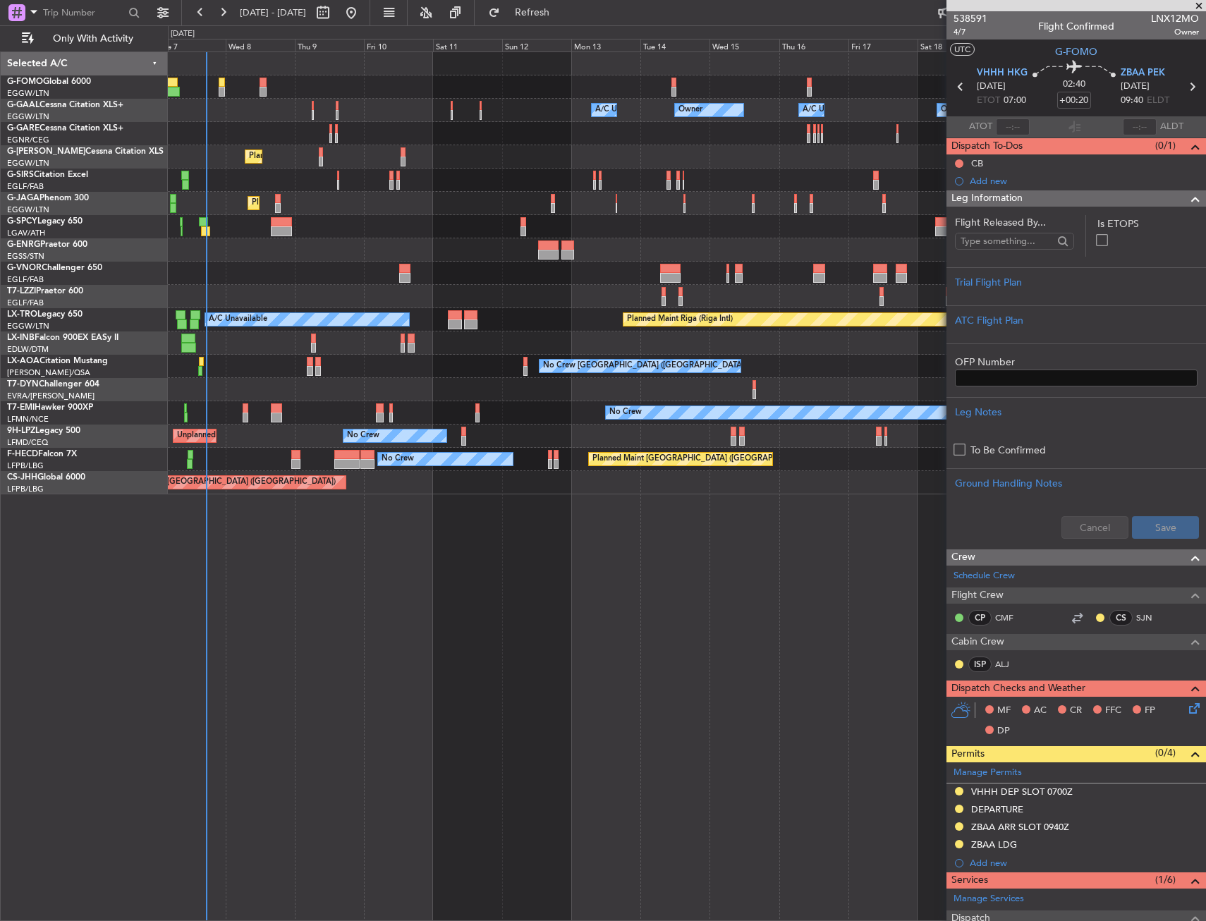
click at [583, 430] on div "No Crew Unplanned Maint Nice (Côte d'Azur Airport) No Crew" at bounding box center [686, 435] width 1037 height 23
click at [563, 453] on div "Owner Owner A/C Unavailable Owner A/C Unavailable Owner Planned Maint London (L…" at bounding box center [686, 273] width 1037 height 442
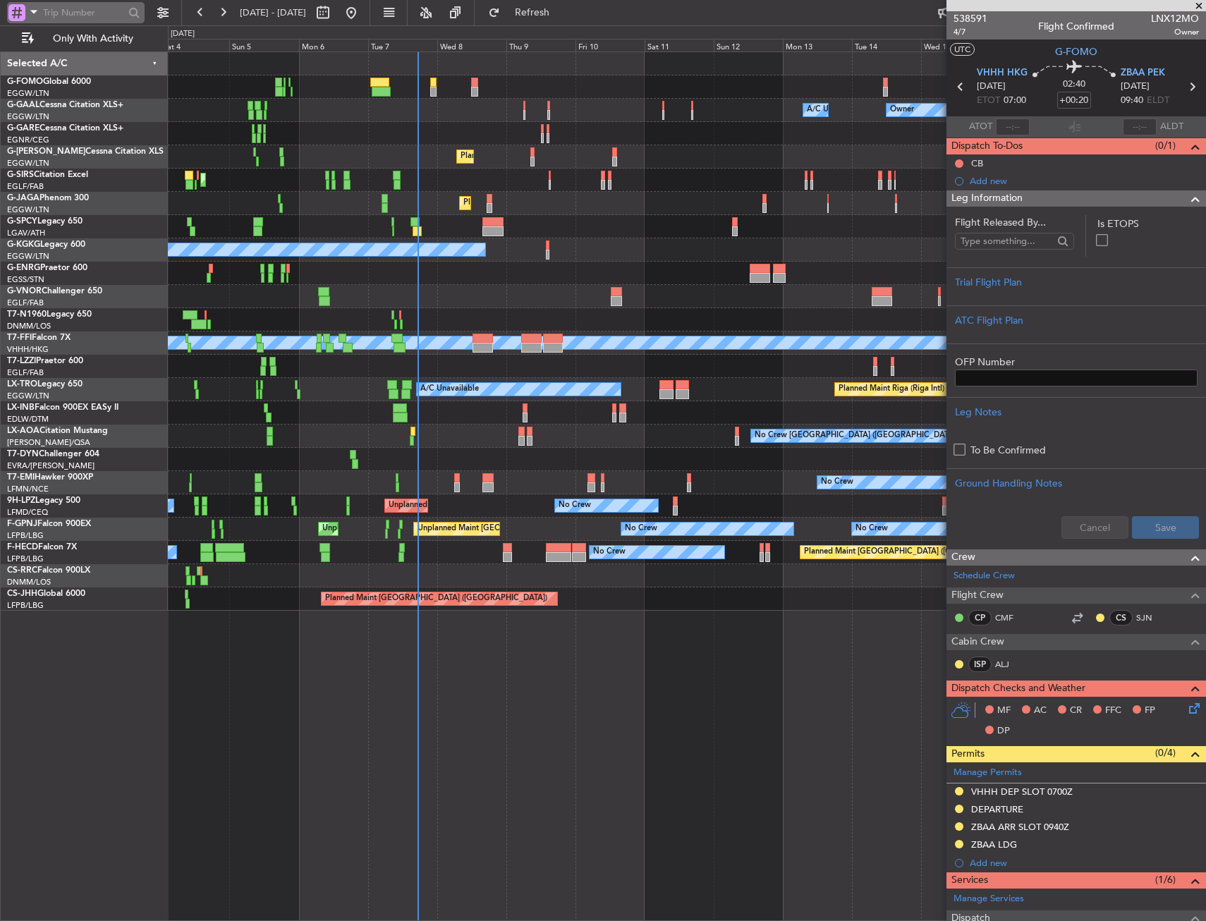
click at [17, 10] on div at bounding box center [16, 12] width 17 height 17
click at [62, 111] on span "Airport" at bounding box center [47, 113] width 30 height 14
click at [72, 20] on input "text" at bounding box center [83, 12] width 81 height 21
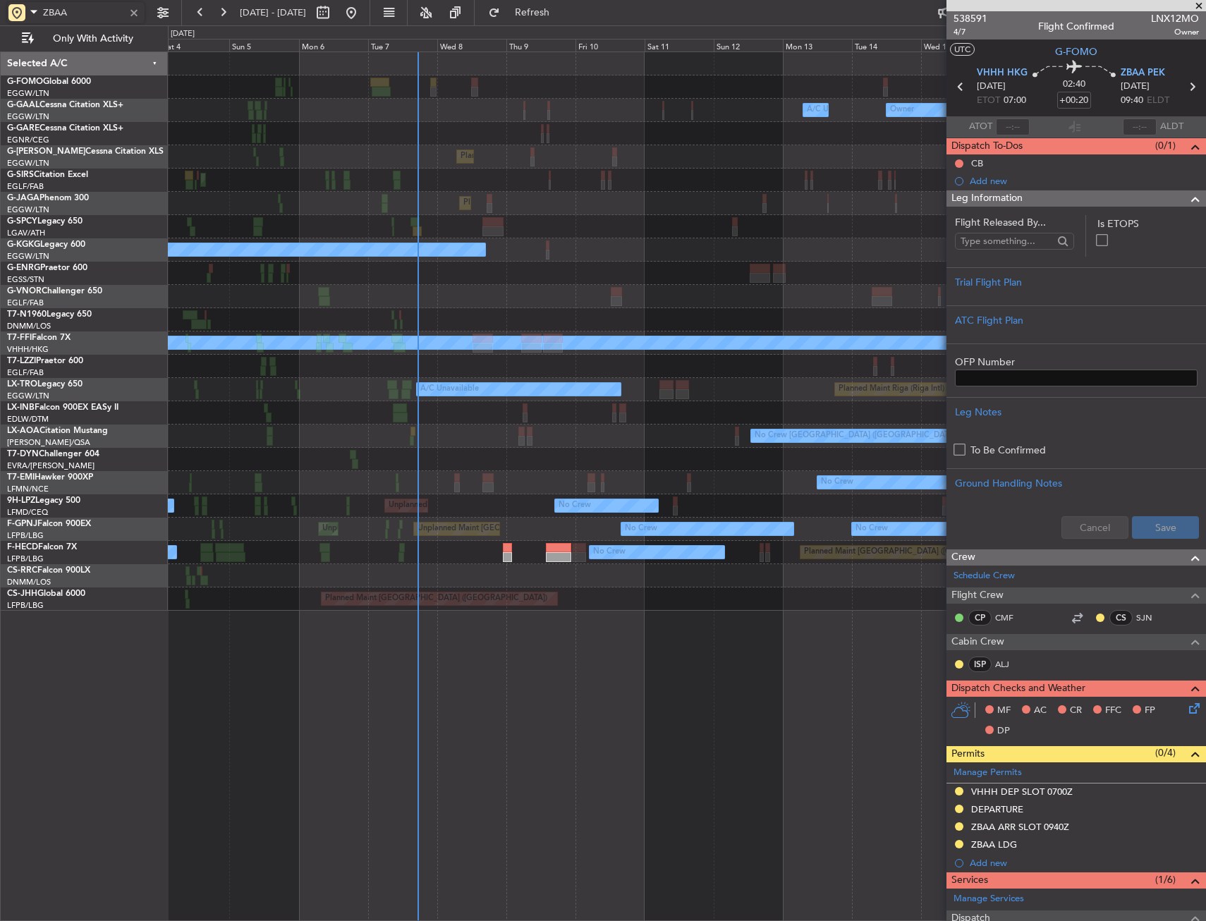
click at [629, 467] on div "Owner Owner A/C Unavailable Owner A/C Unavailable AOG Maint Dusseldorf Planned …" at bounding box center [686, 331] width 1037 height 558
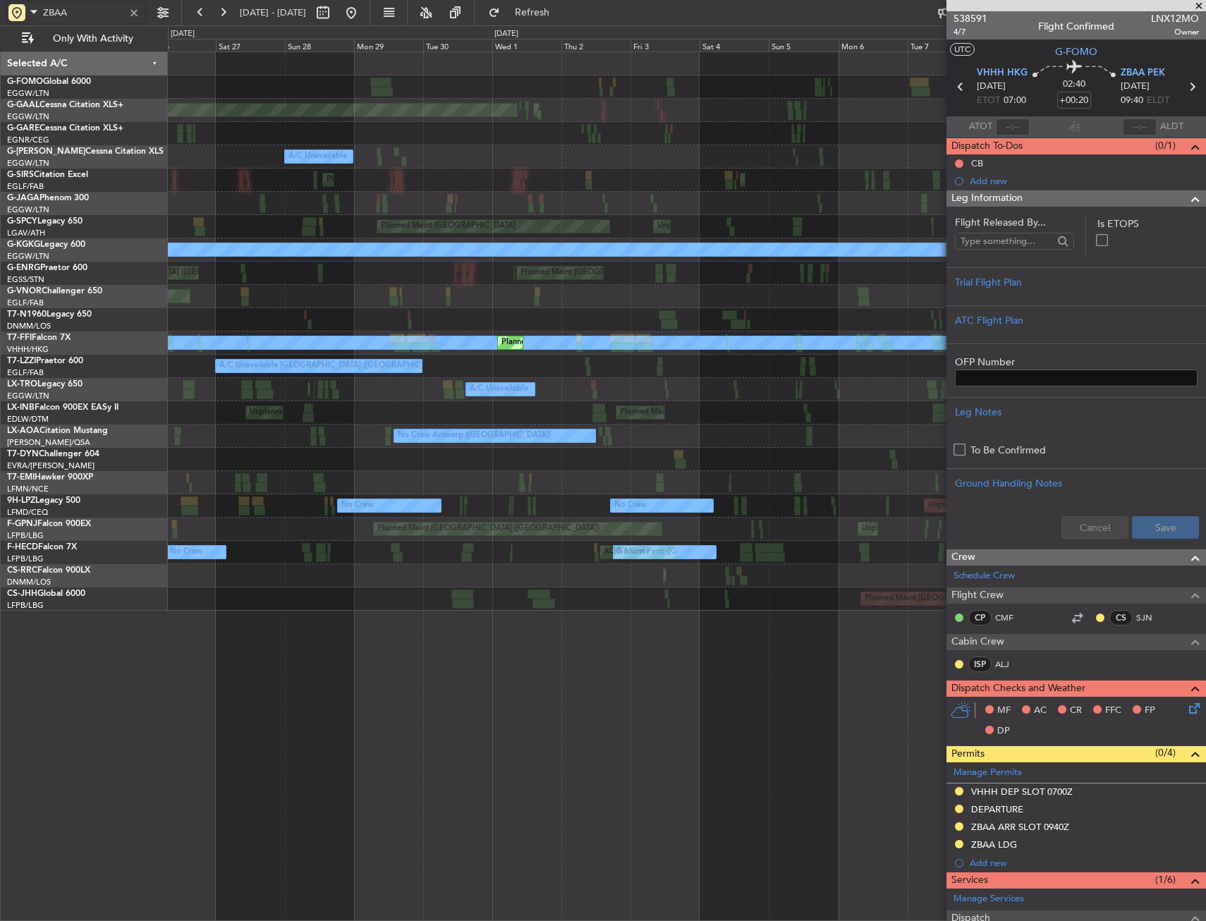
click at [784, 463] on div at bounding box center [686, 459] width 1037 height 23
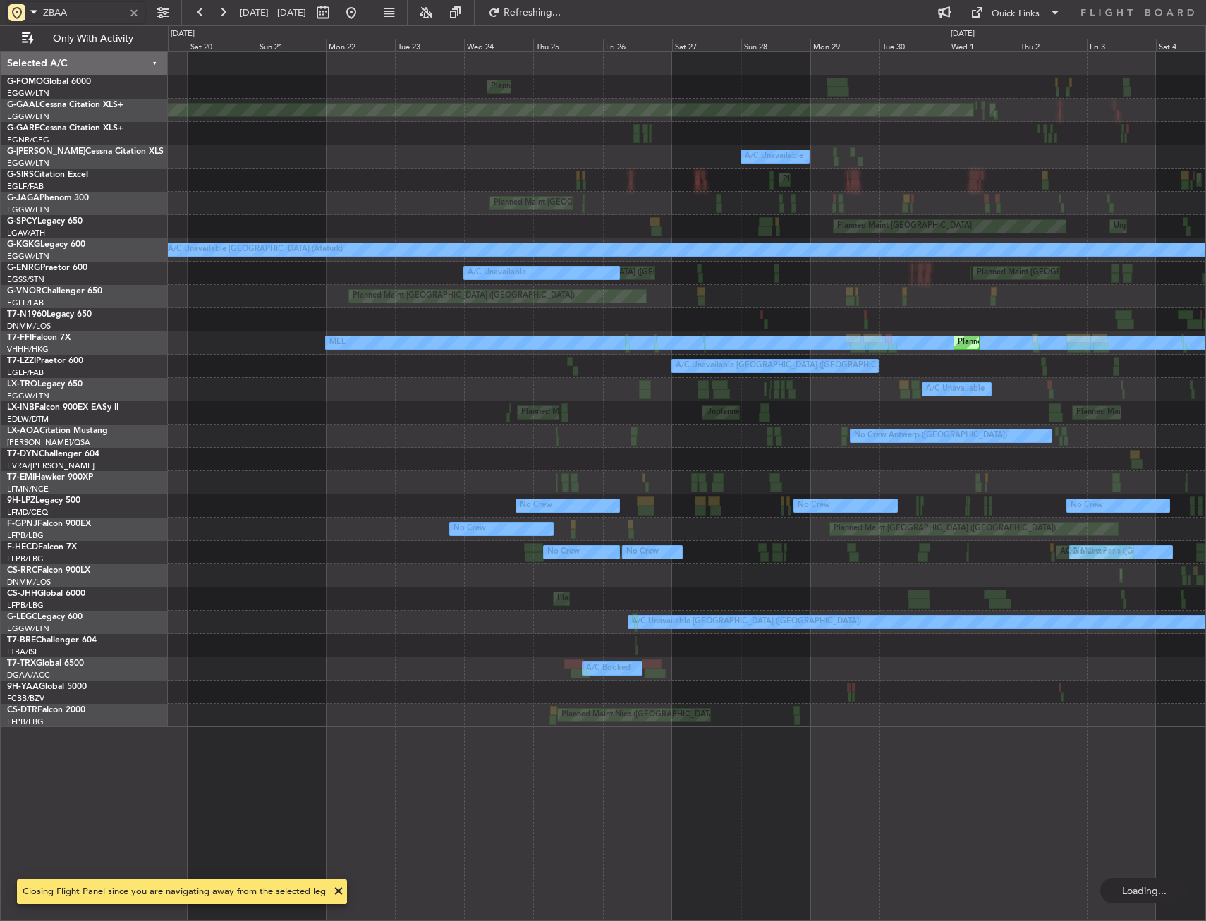
click at [764, 453] on div at bounding box center [686, 459] width 1037 height 23
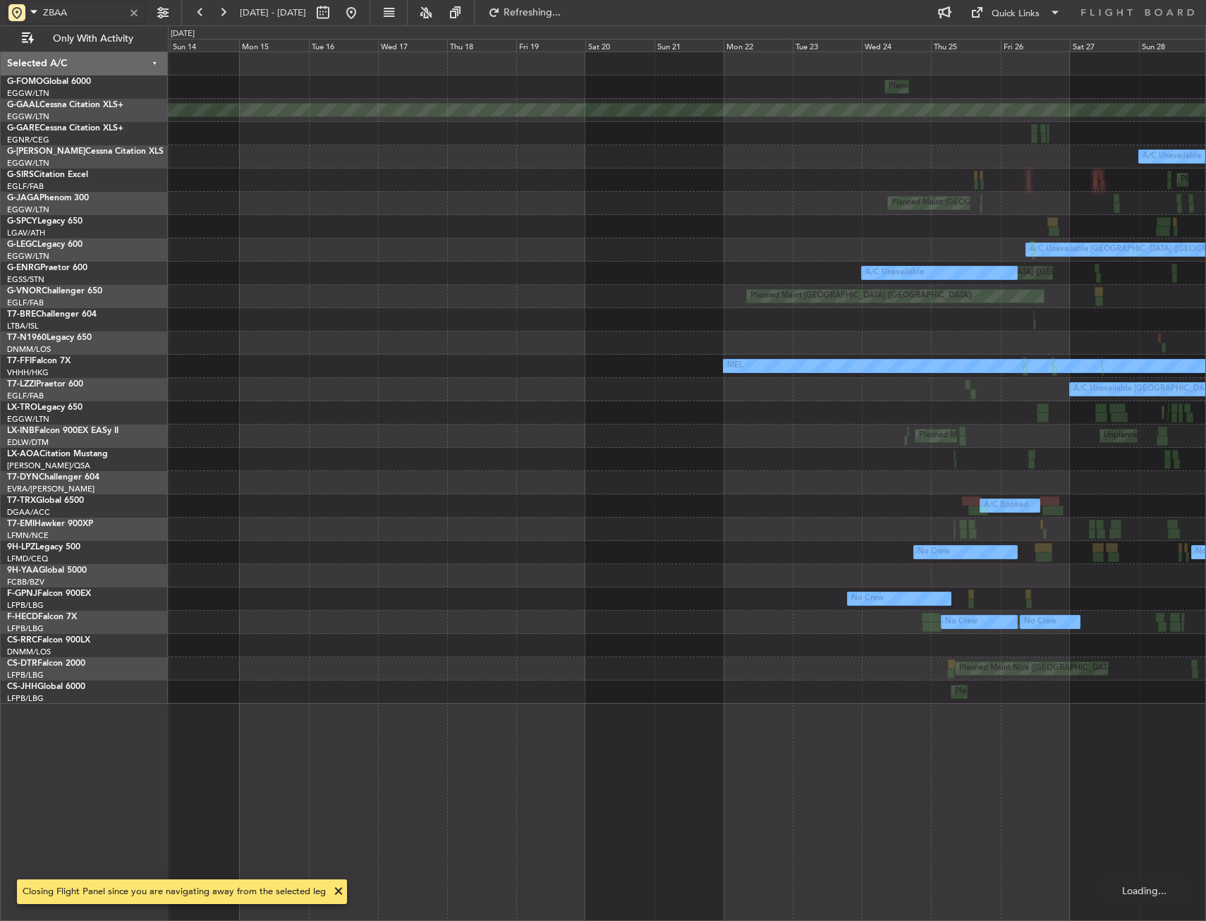
click at [740, 475] on div "Planned Maint London (Luton) Planned Maint Dusseldorf AOG Maint Dusseldorf A/C …" at bounding box center [686, 378] width 1037 height 652
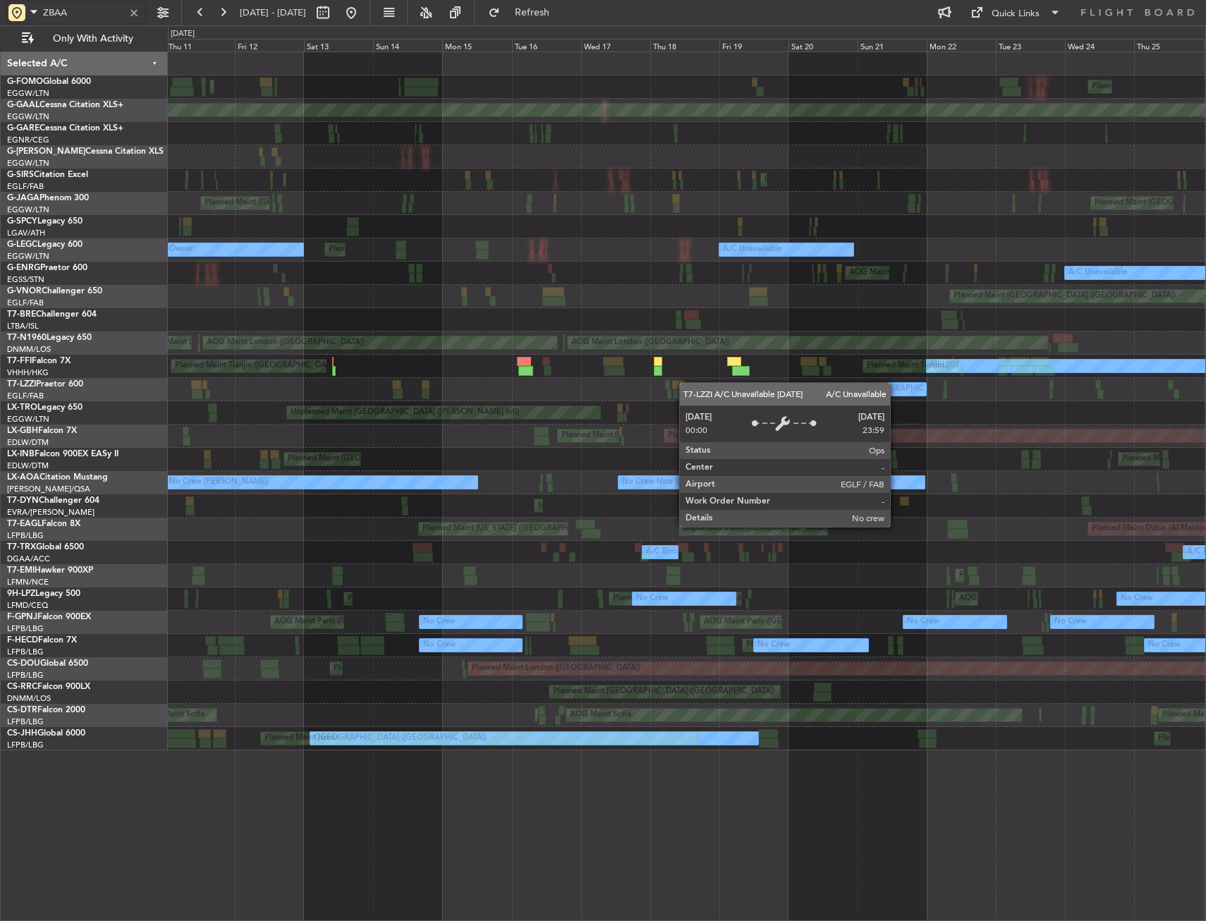
click at [909, 382] on div "Planned Maint London (Luton) Planned Maint London (Luton) Planned Maint Dusseld…" at bounding box center [686, 401] width 1037 height 698
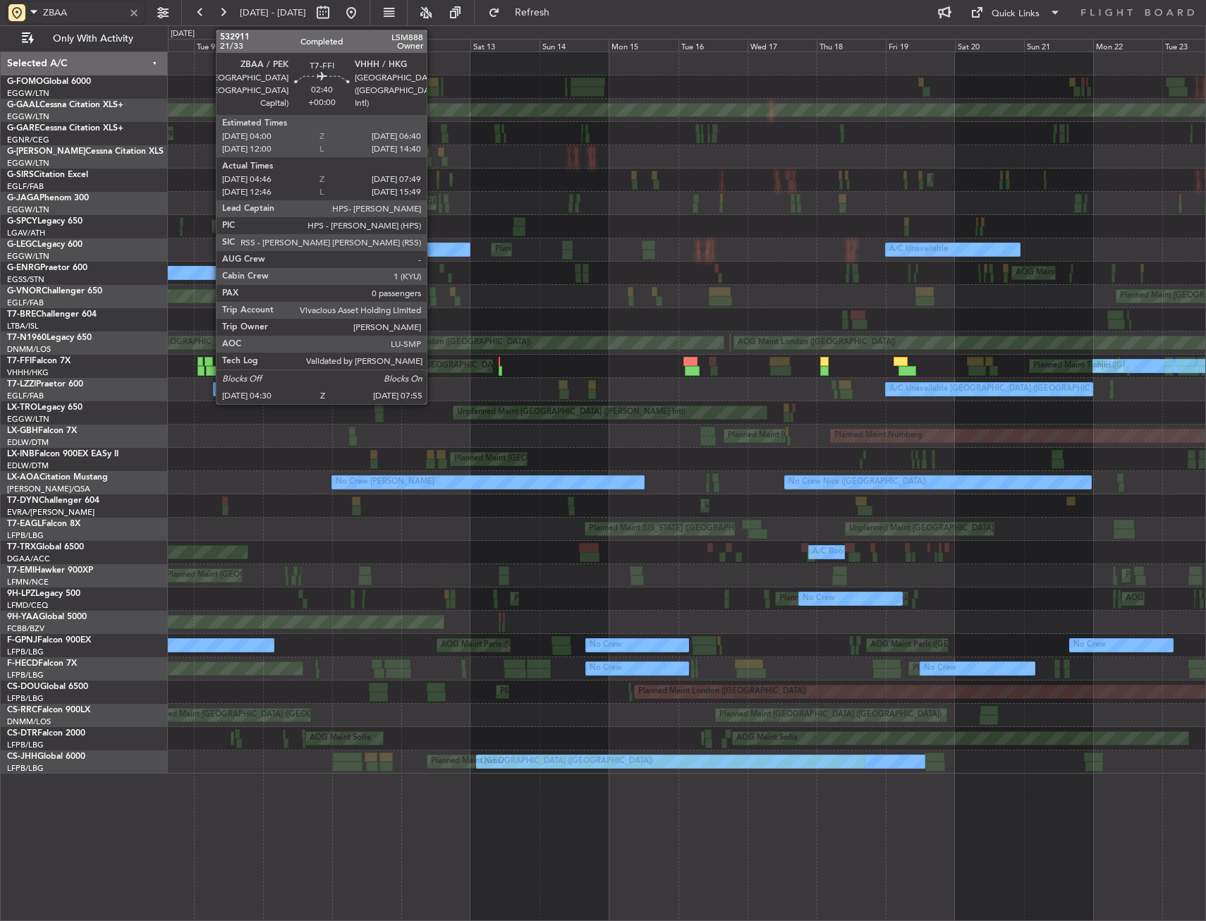
click at [209, 368] on div at bounding box center [211, 371] width 10 height 10
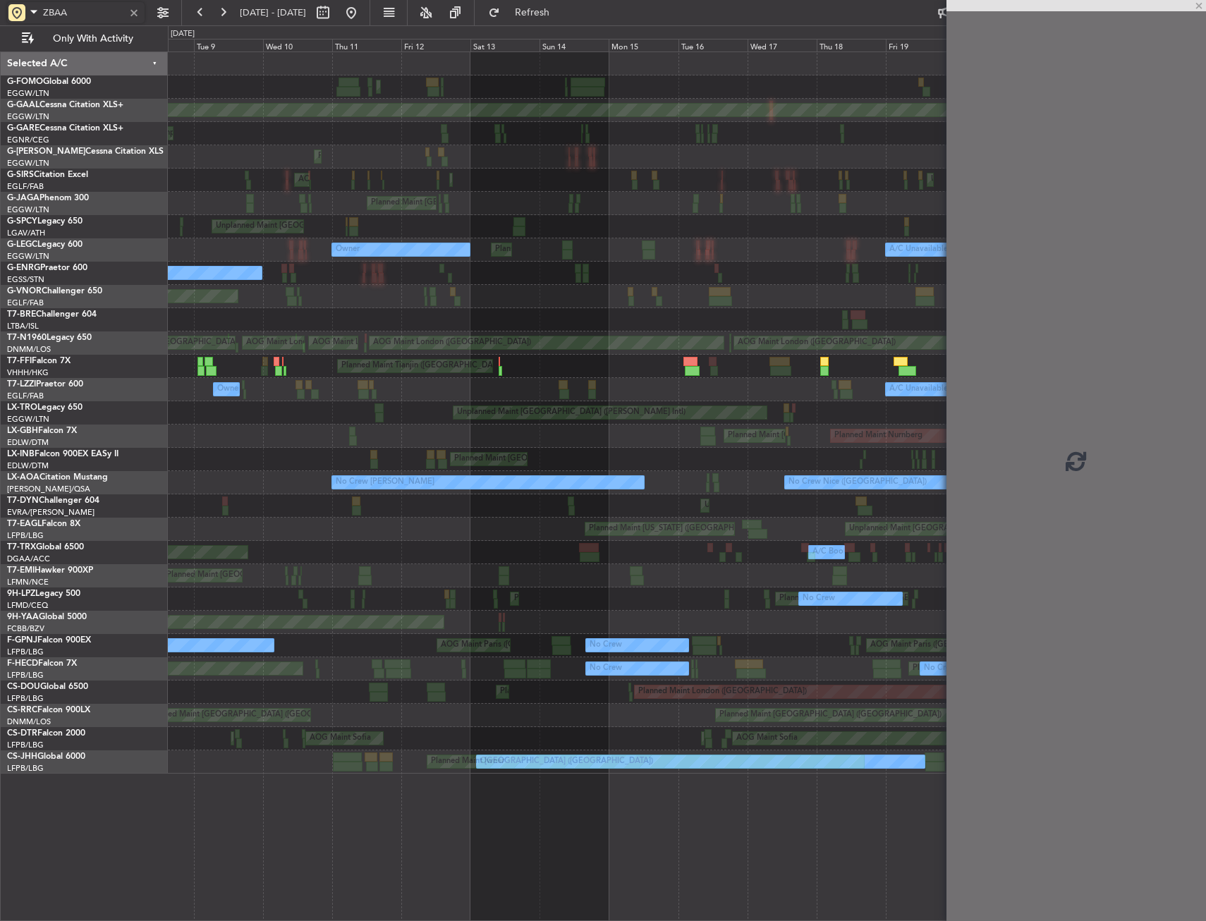
type input "ZBAA"
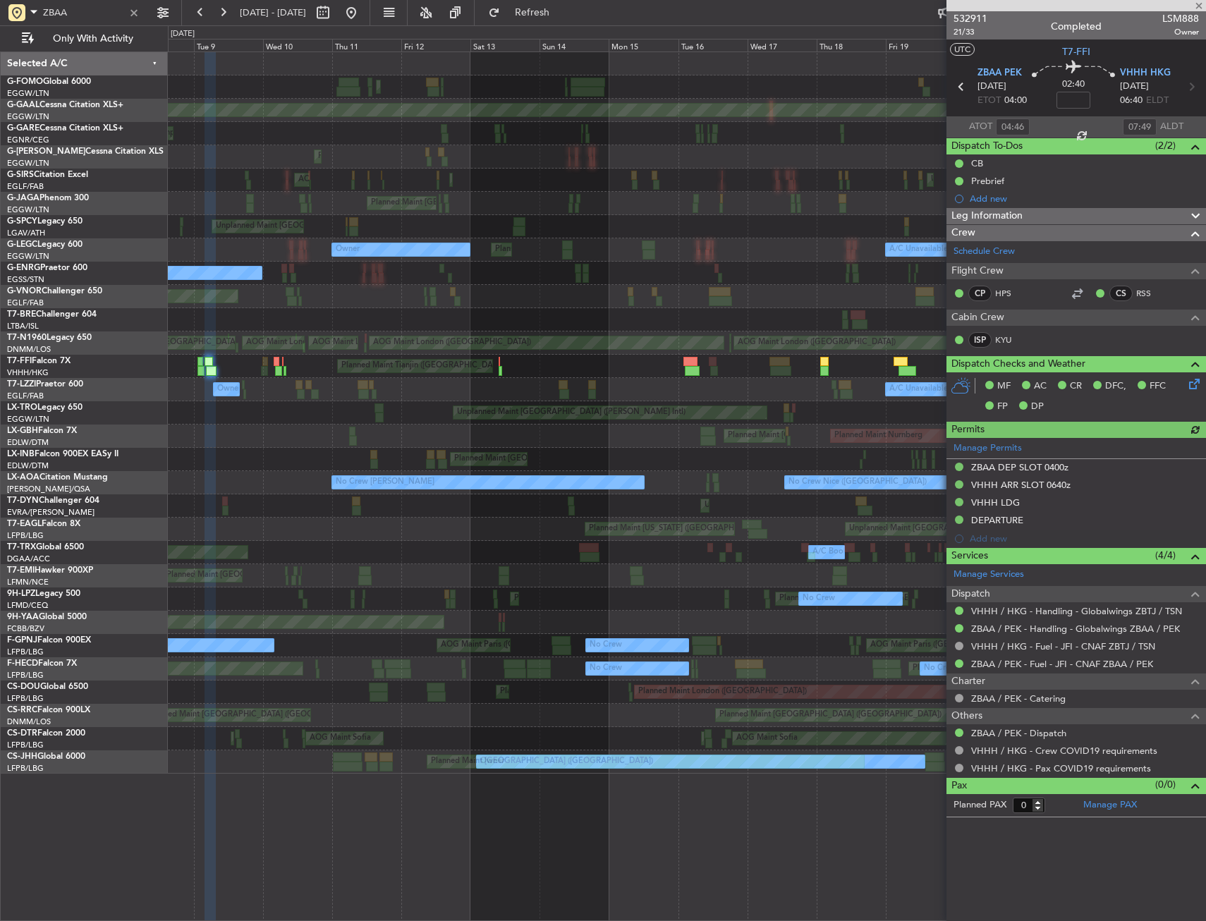
drag, startPoint x: 1006, startPoint y: 219, endPoint x: 1013, endPoint y: 242, distance: 23.9
click at [1006, 219] on span "Leg Information" at bounding box center [986, 216] width 71 height 16
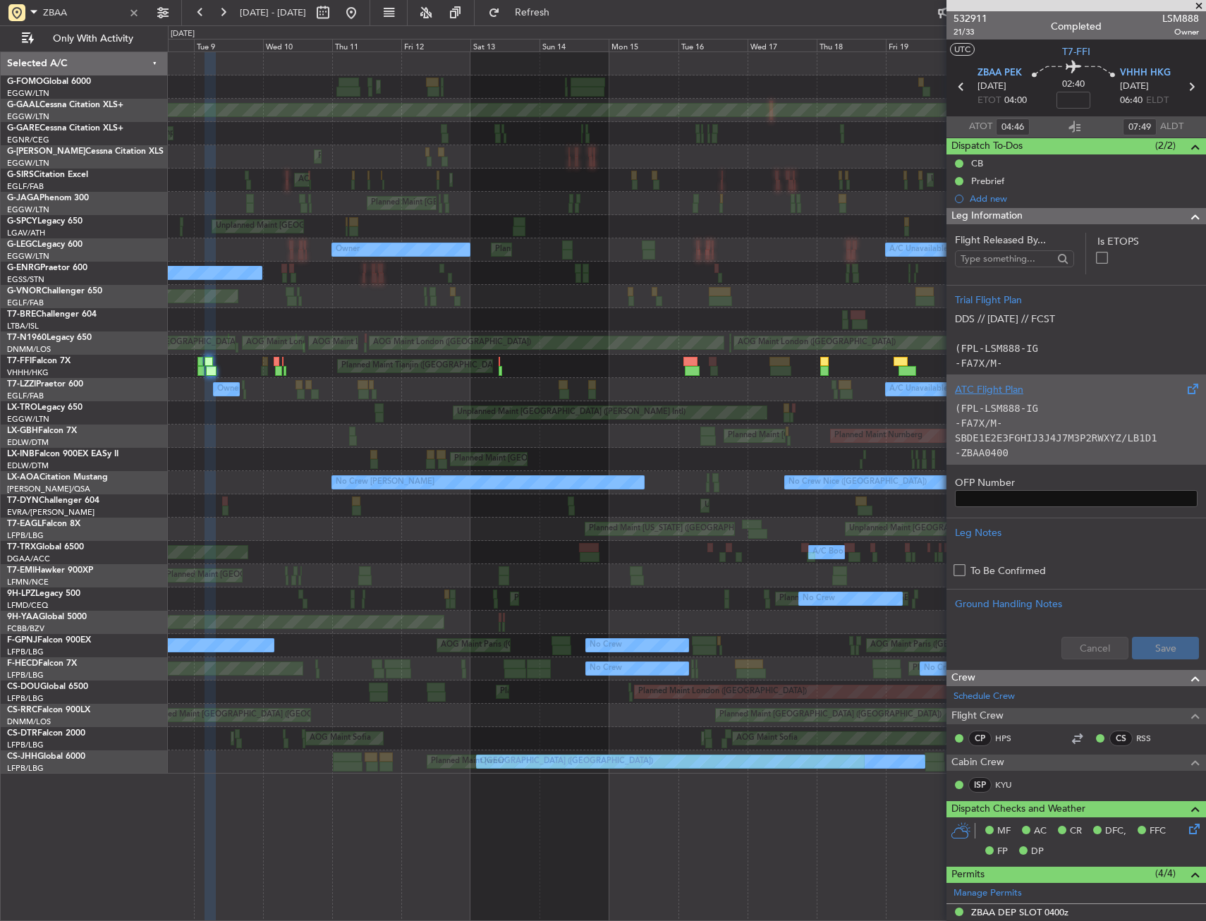
click at [1020, 410] on code "(FPL-LSM888-IG" at bounding box center [996, 408] width 83 height 11
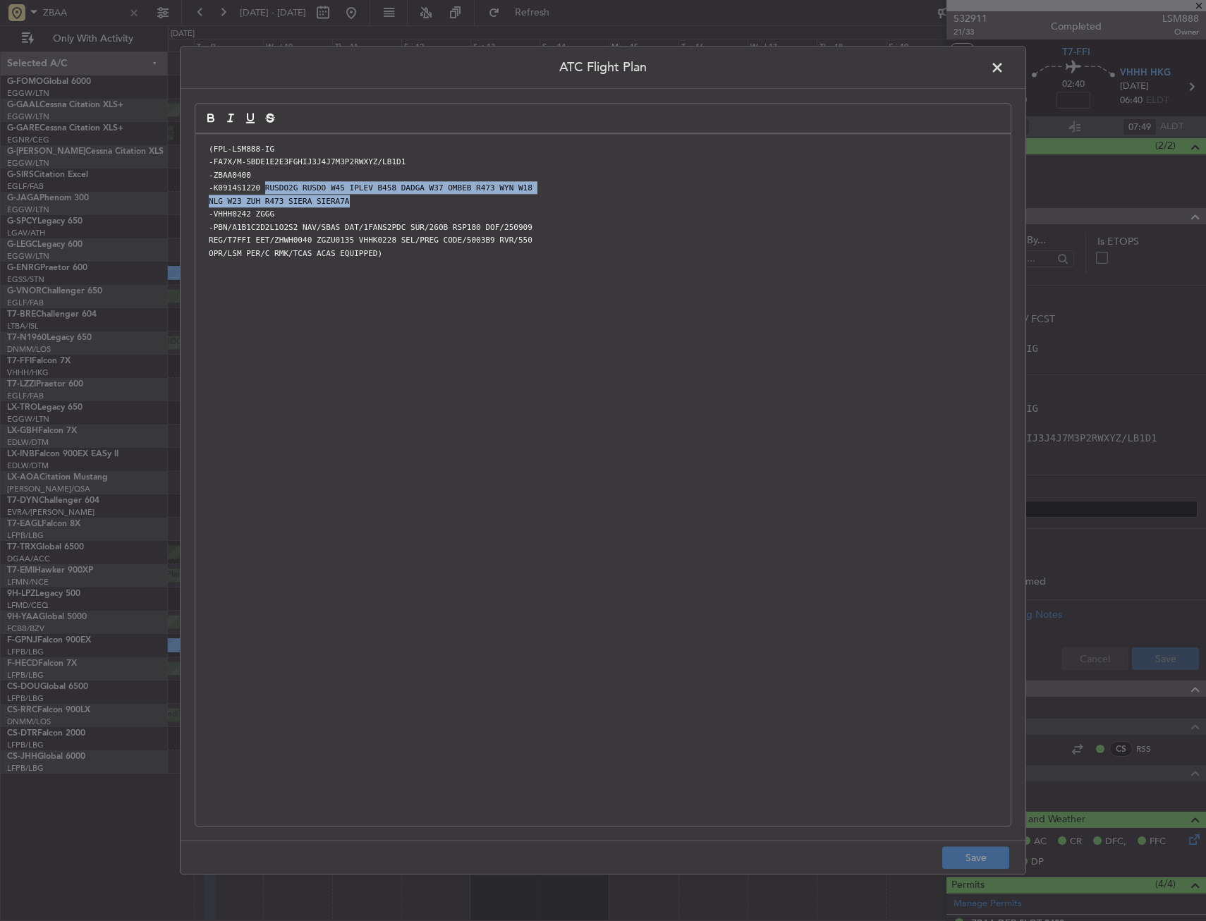
drag, startPoint x: 259, startPoint y: 187, endPoint x: 348, endPoint y: 201, distance: 90.0
click at [348, 201] on div "(FPL-LSM888-IG -FA7X/M-SBDE1E2E3FGHIJ3J4J7M3P2RWXYZ/LB1D1 -ZBAA0400 -K0914S1220…" at bounding box center [602, 480] width 815 height 692
copy div "RUSDO2G RUSDO W45 IPLEV B458 DADGA W37 OMBEB R473 WYN W18 NLG W23 ZUH R473 SIER…"
drag, startPoint x: 351, startPoint y: 208, endPoint x: 327, endPoint y: 200, distance: 25.2
click at [351, 208] on p "-VHHH0242 ZGGG" at bounding box center [603, 214] width 794 height 13
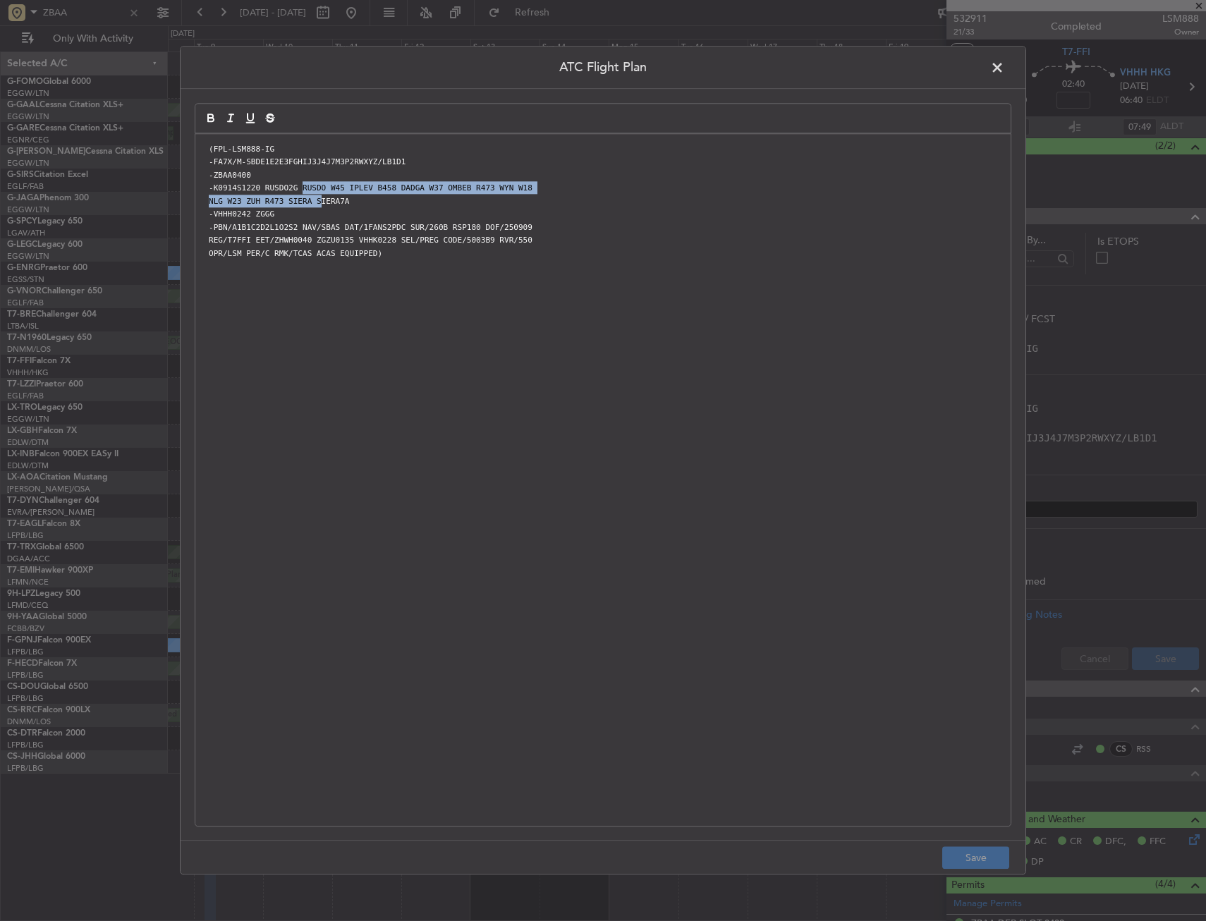
drag, startPoint x: 294, startPoint y: 182, endPoint x: 310, endPoint y: 205, distance: 28.0
click at [310, 205] on div "(FPL-LSM888-IG -FA7X/M-SBDE1E2E3FGHIJ3J4J7M3P2RWXYZ/LB1D1 -ZBAA0400 -K0914S1220…" at bounding box center [602, 480] width 815 height 692
copy div "RUSDO W45 IPLEV B458 DADGA W37 OMBEB R473 WYN W18 NLG W23 ZUH R473 SIERA S"
drag, startPoint x: 996, startPoint y: 66, endPoint x: 988, endPoint y: 76, distance: 13.0
click at [1004, 66] on span at bounding box center [1004, 71] width 0 height 28
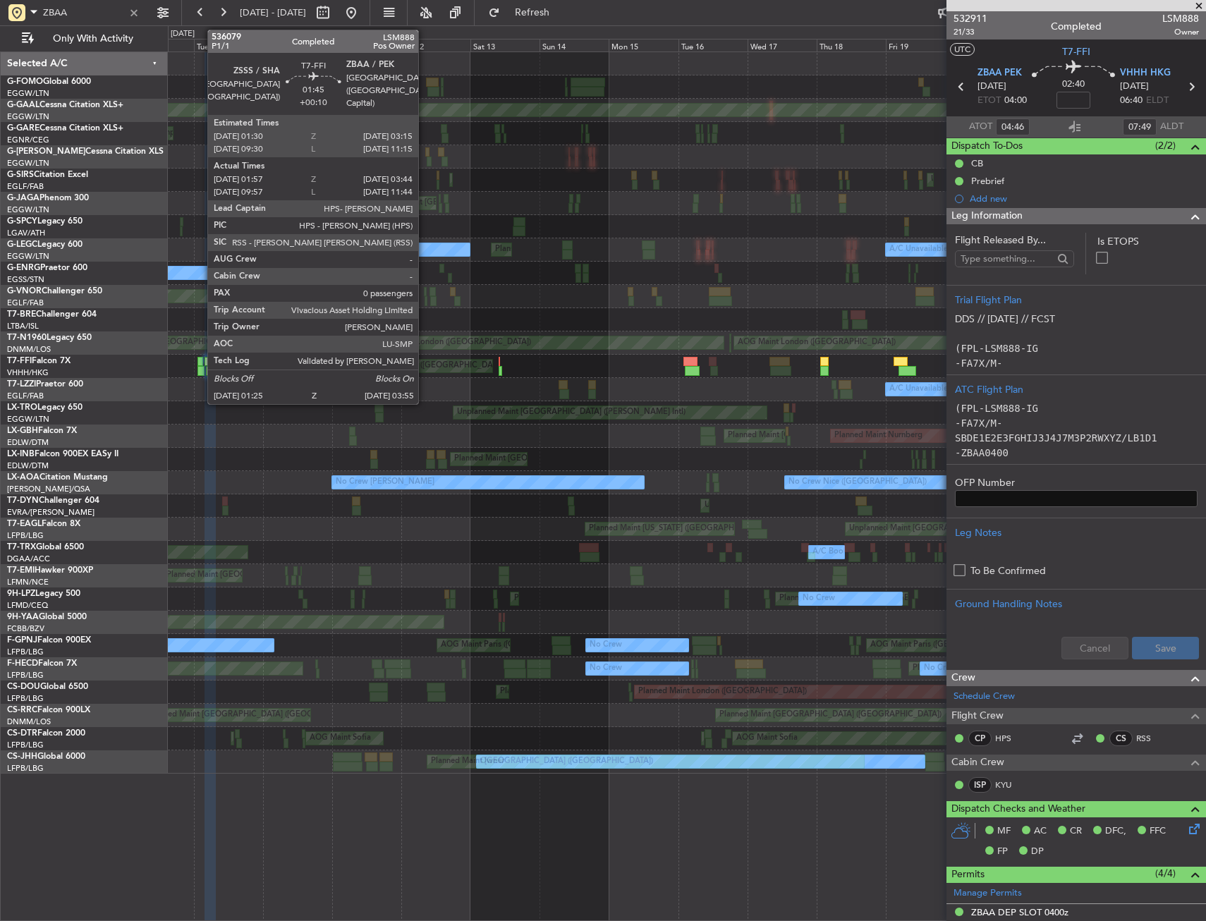
click at [200, 364] on div at bounding box center [200, 362] width 6 height 10
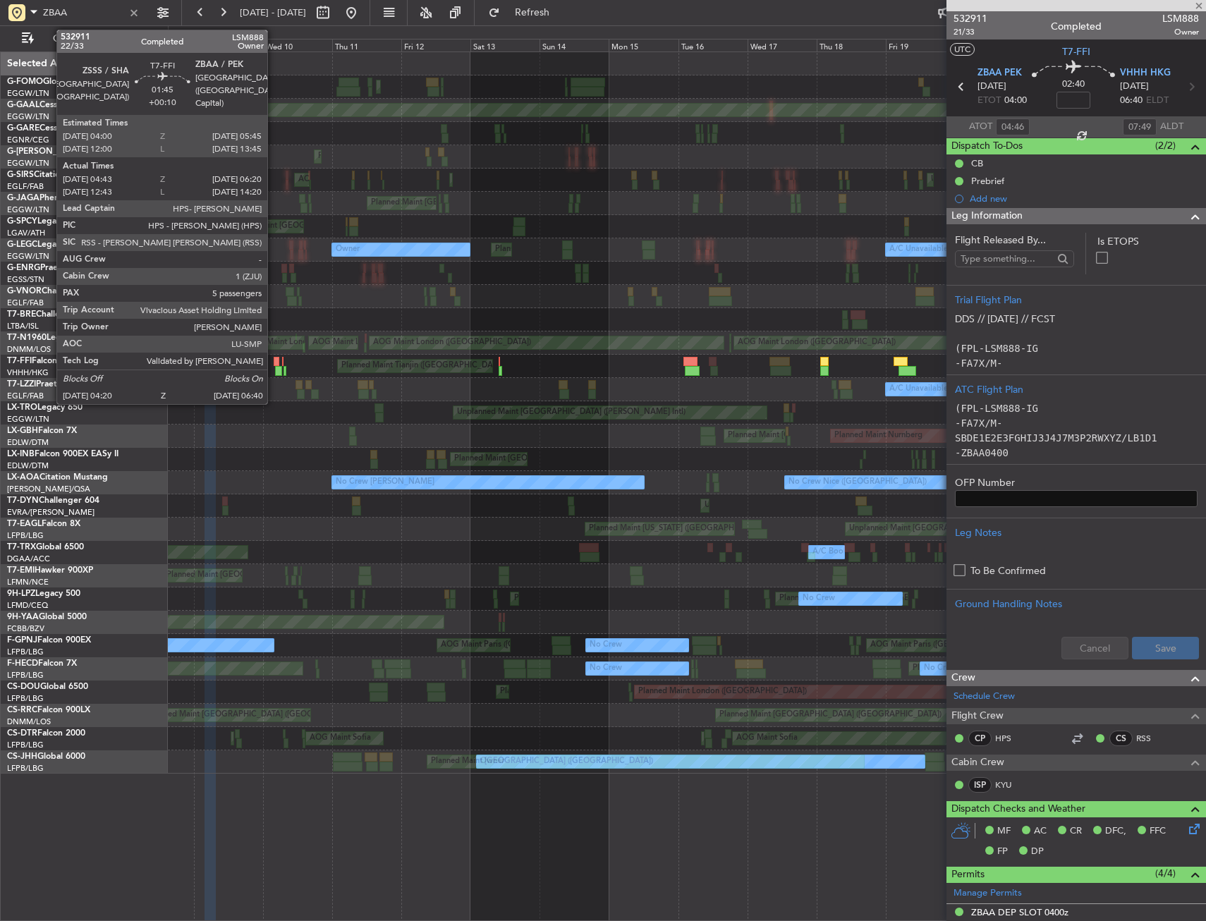
type input "+00:10"
type input "01:57"
type input "03:44"
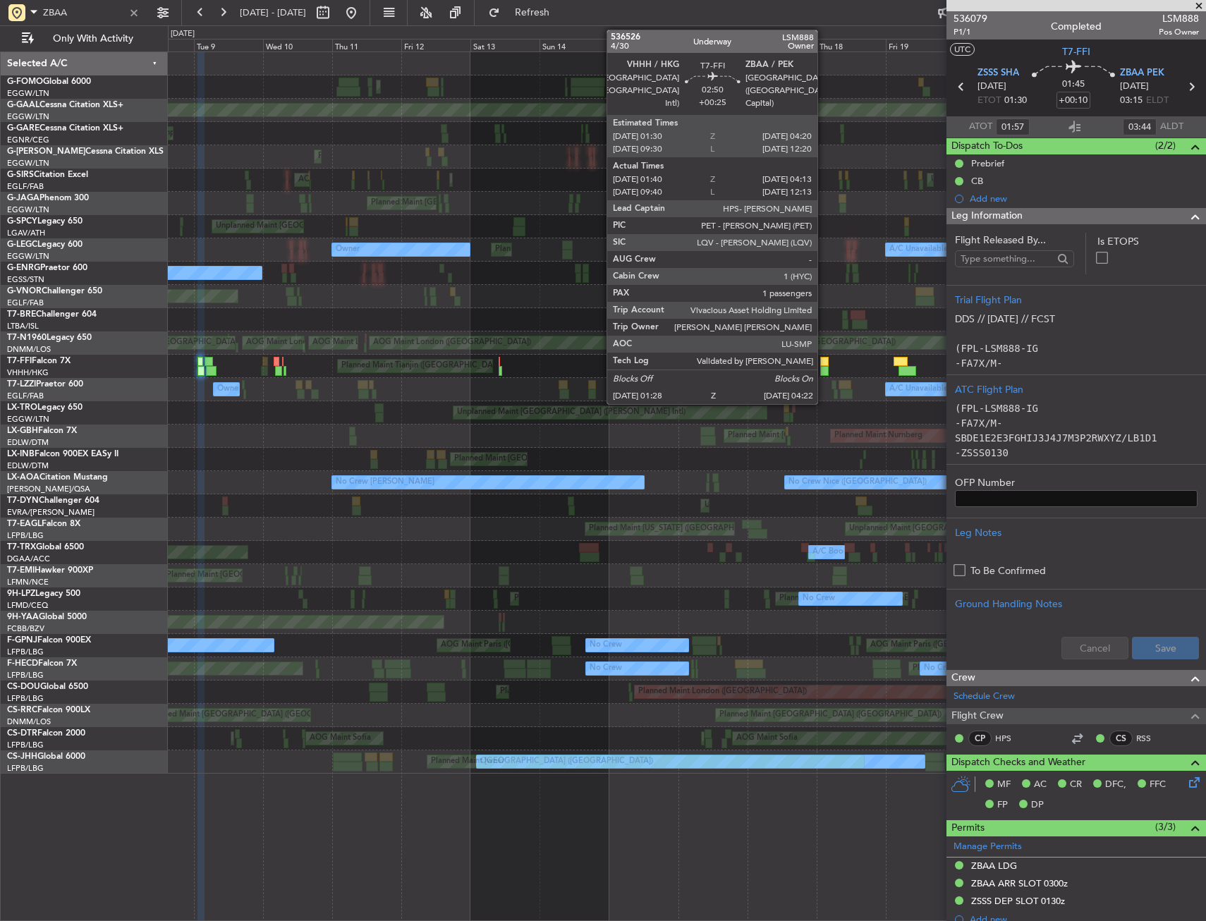
click at [824, 366] on div at bounding box center [824, 371] width 8 height 10
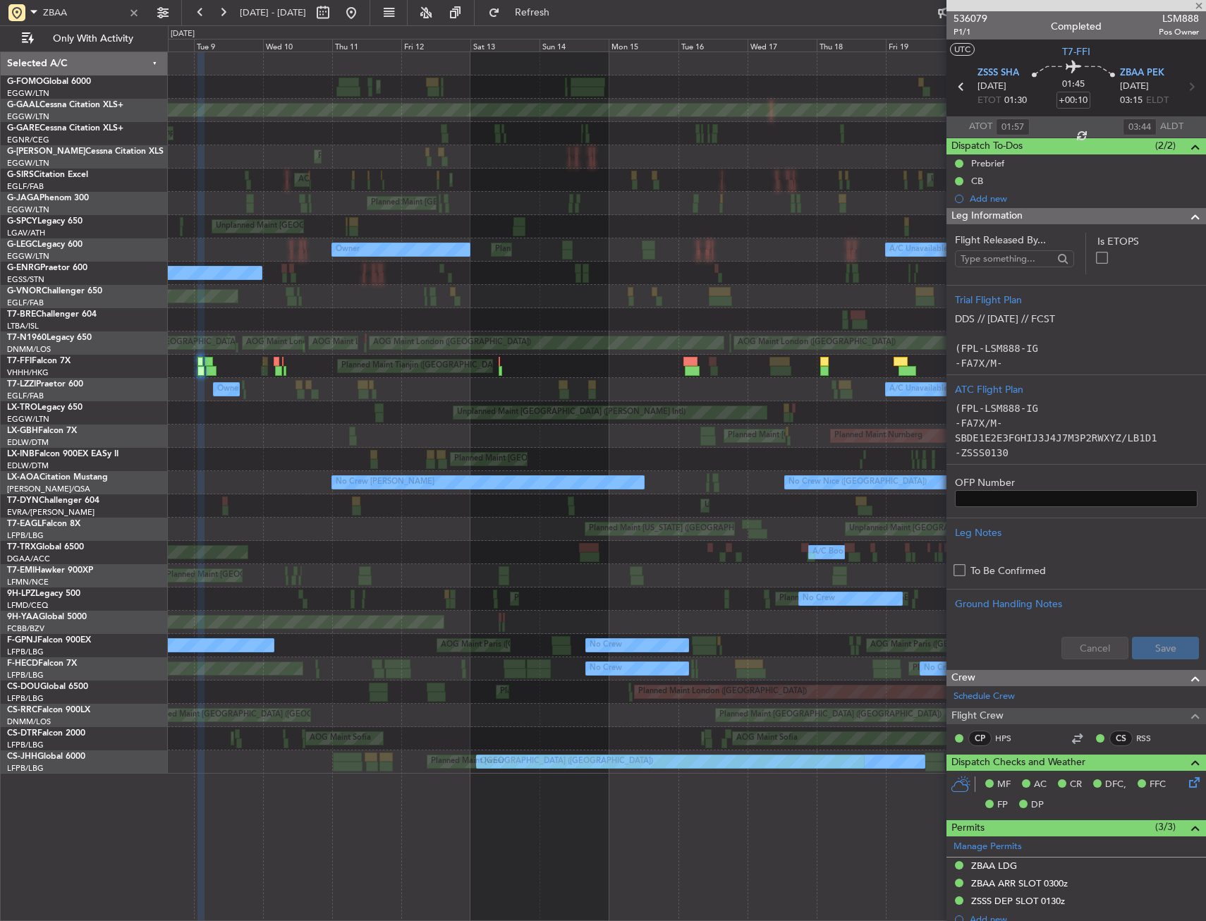
type input "+00:25"
type input "01:40"
type input "04:13"
type input "1"
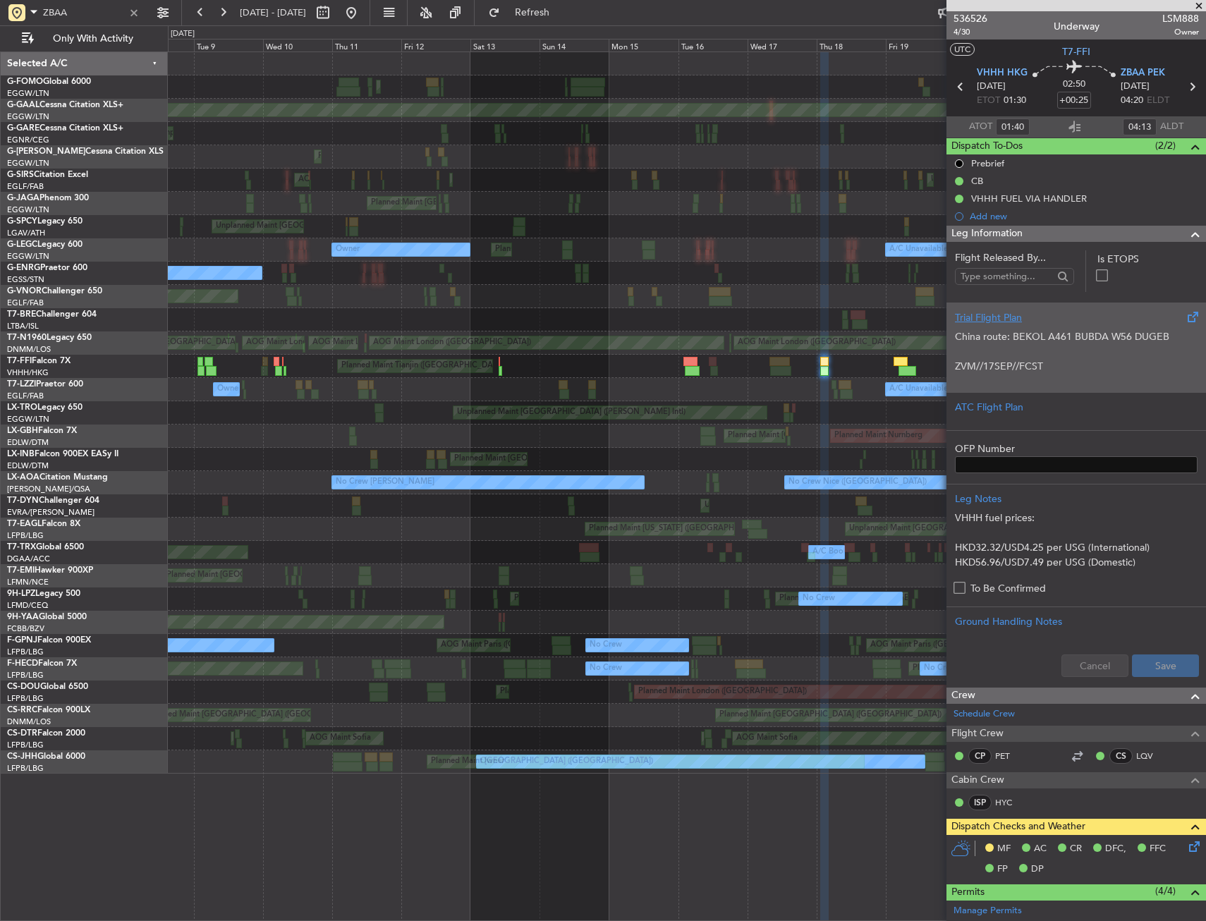
click at [1048, 372] on p "ZVM//17SEP//FCST" at bounding box center [1076, 366] width 243 height 15
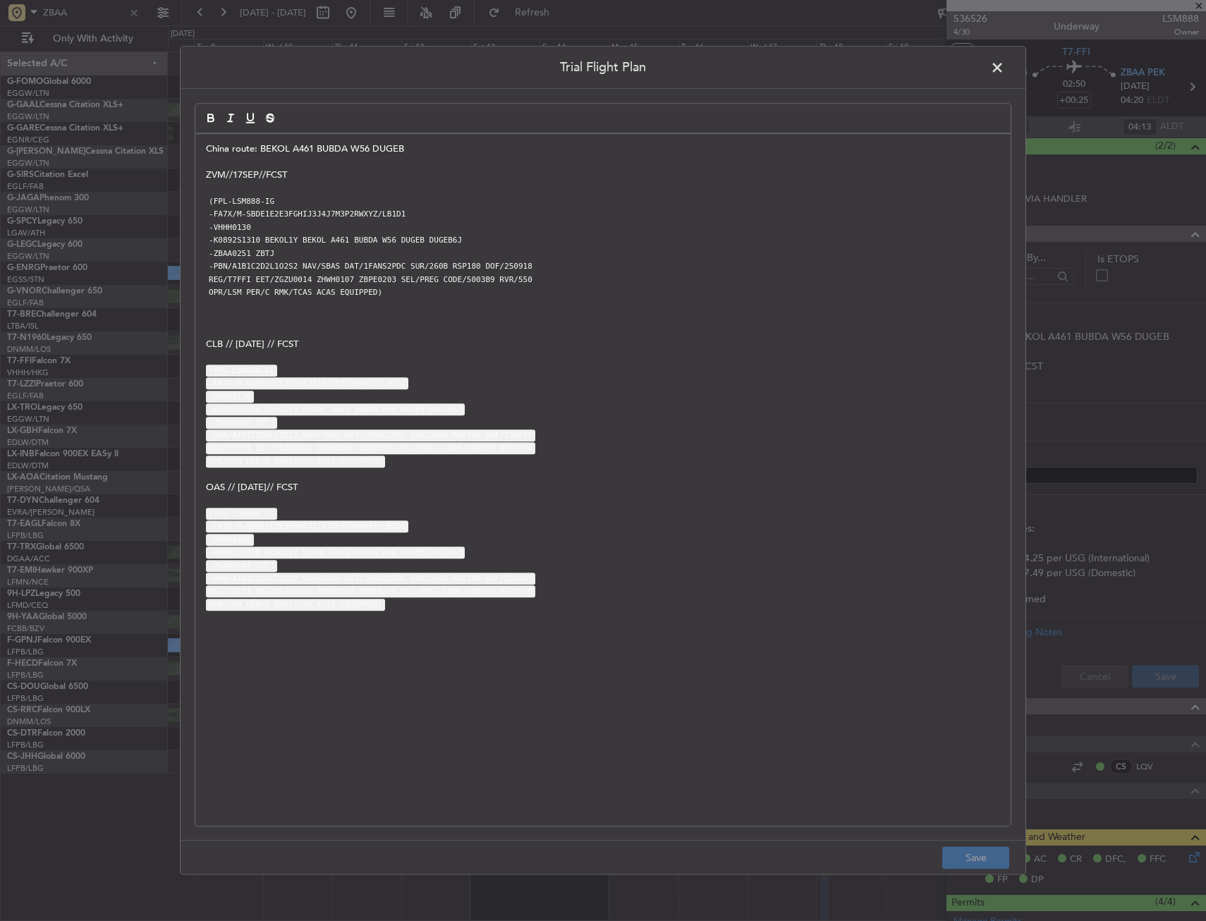
click at [1004, 61] on span at bounding box center [1004, 71] width 0 height 28
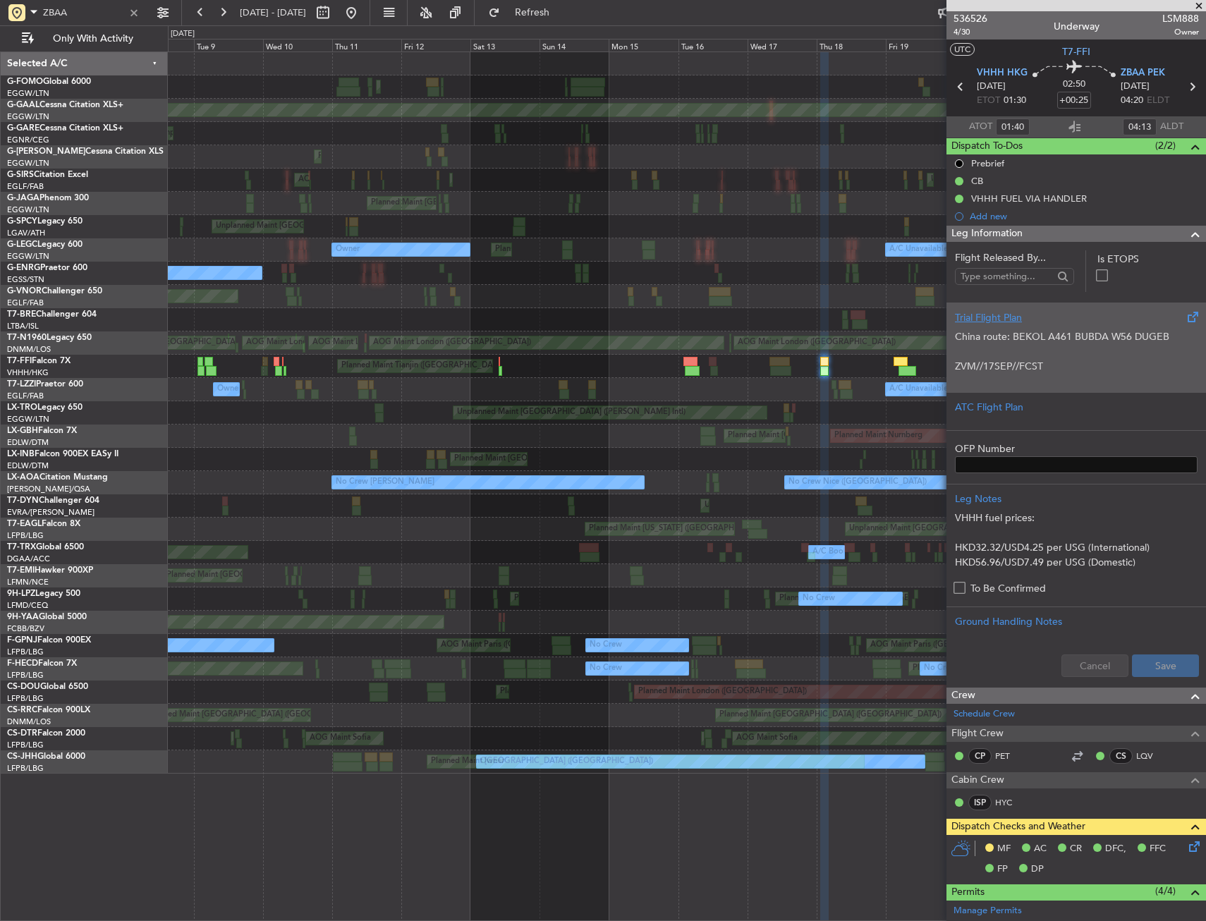
click at [1044, 325] on div "China route: BEKOL A461 BUBDA W56 DUGEB ZVM//17SEP//FCST (FPL-LSM888-IG -FA7X/M…" at bounding box center [1076, 355] width 243 height 60
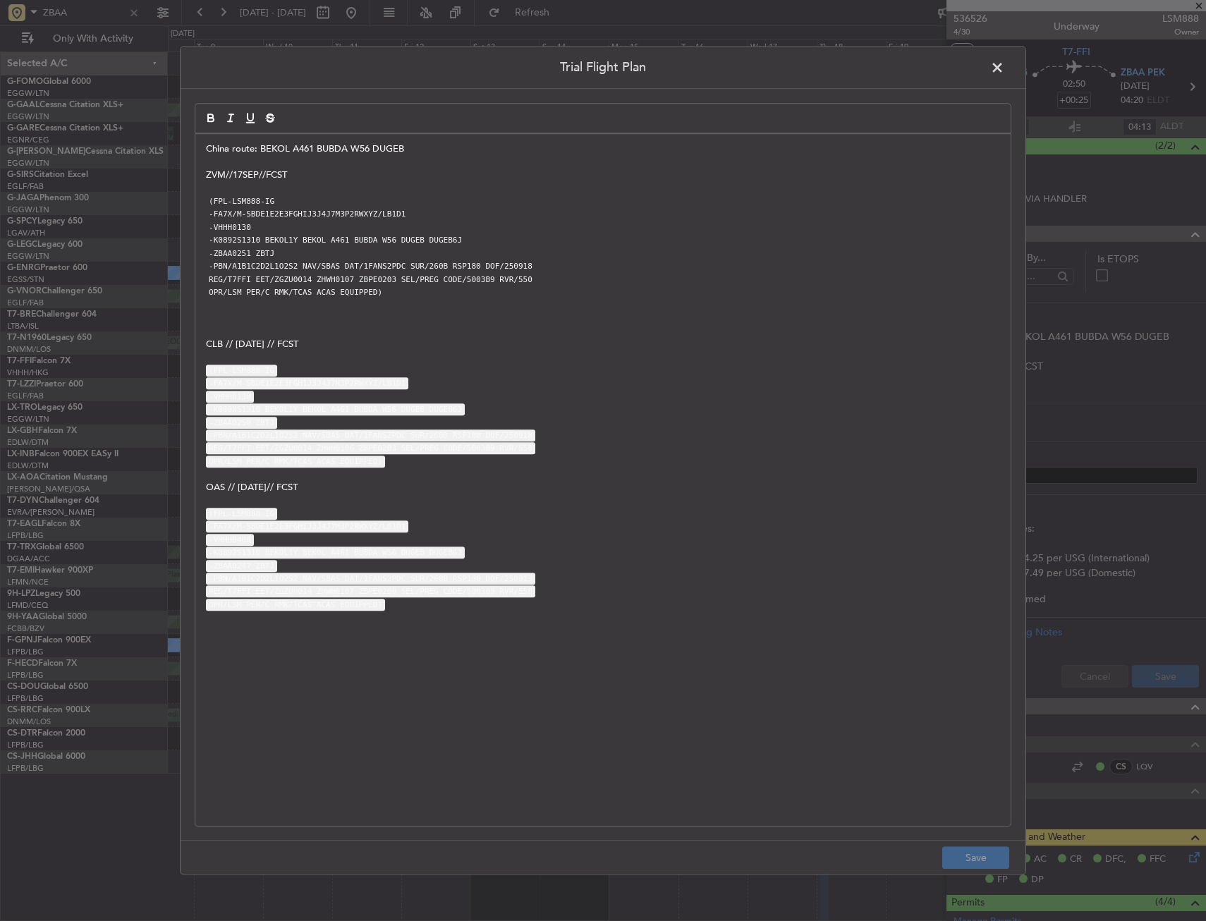
click at [1004, 78] on span at bounding box center [1004, 71] width 0 height 28
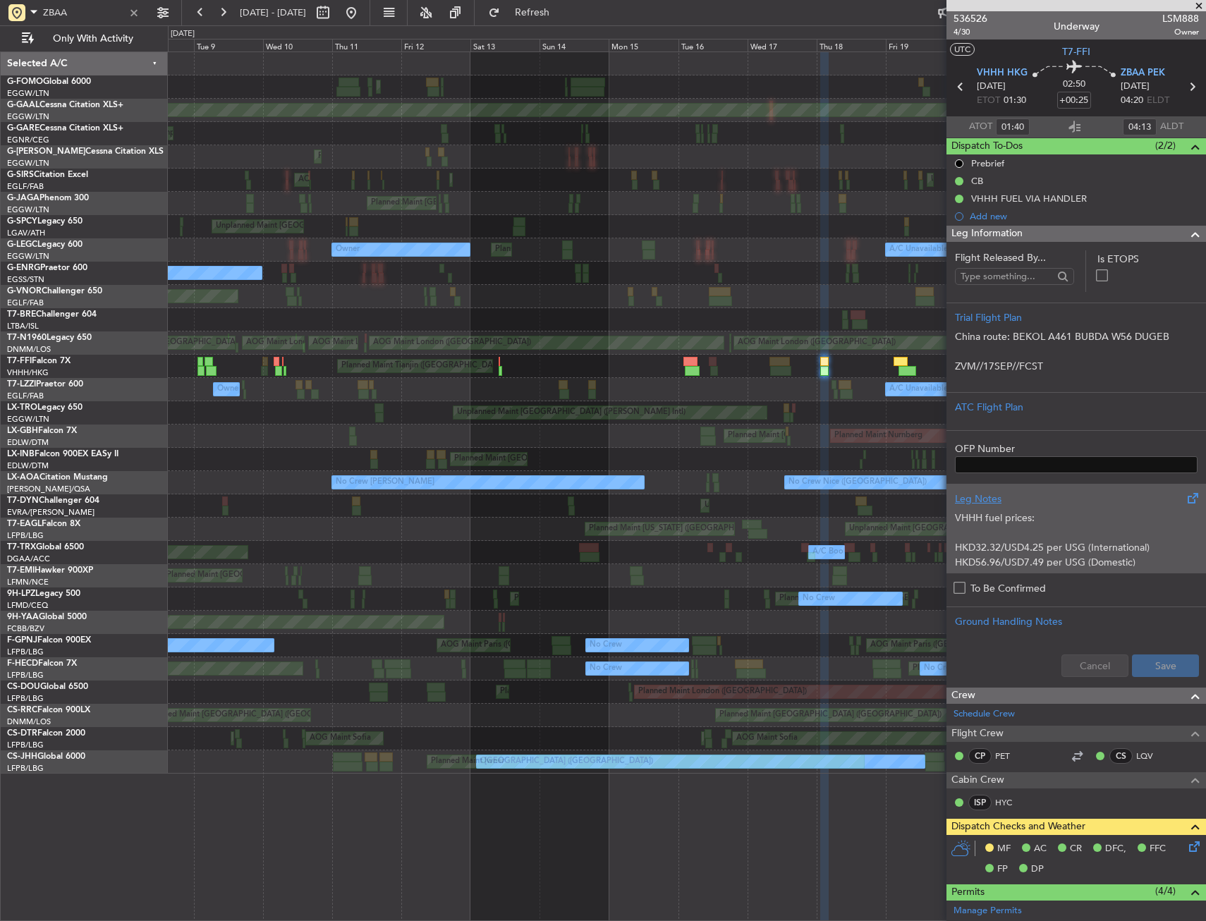
click at [1037, 560] on p "HKD56.96/USD7.49 per USG (Domestic)" at bounding box center [1076, 562] width 243 height 15
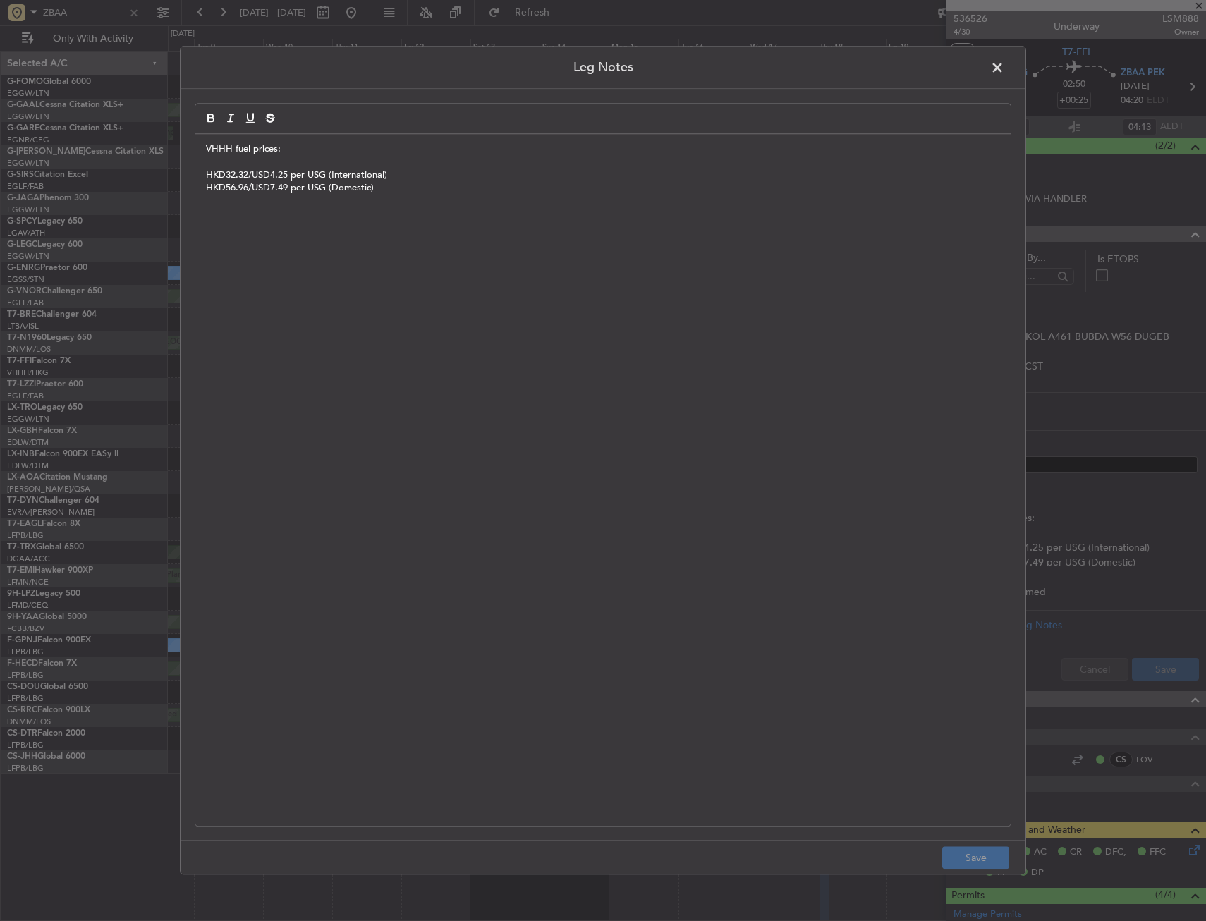
drag, startPoint x: 991, startPoint y: 64, endPoint x: 1003, endPoint y: 225, distance: 161.2
click at [1004, 64] on span at bounding box center [1004, 71] width 0 height 28
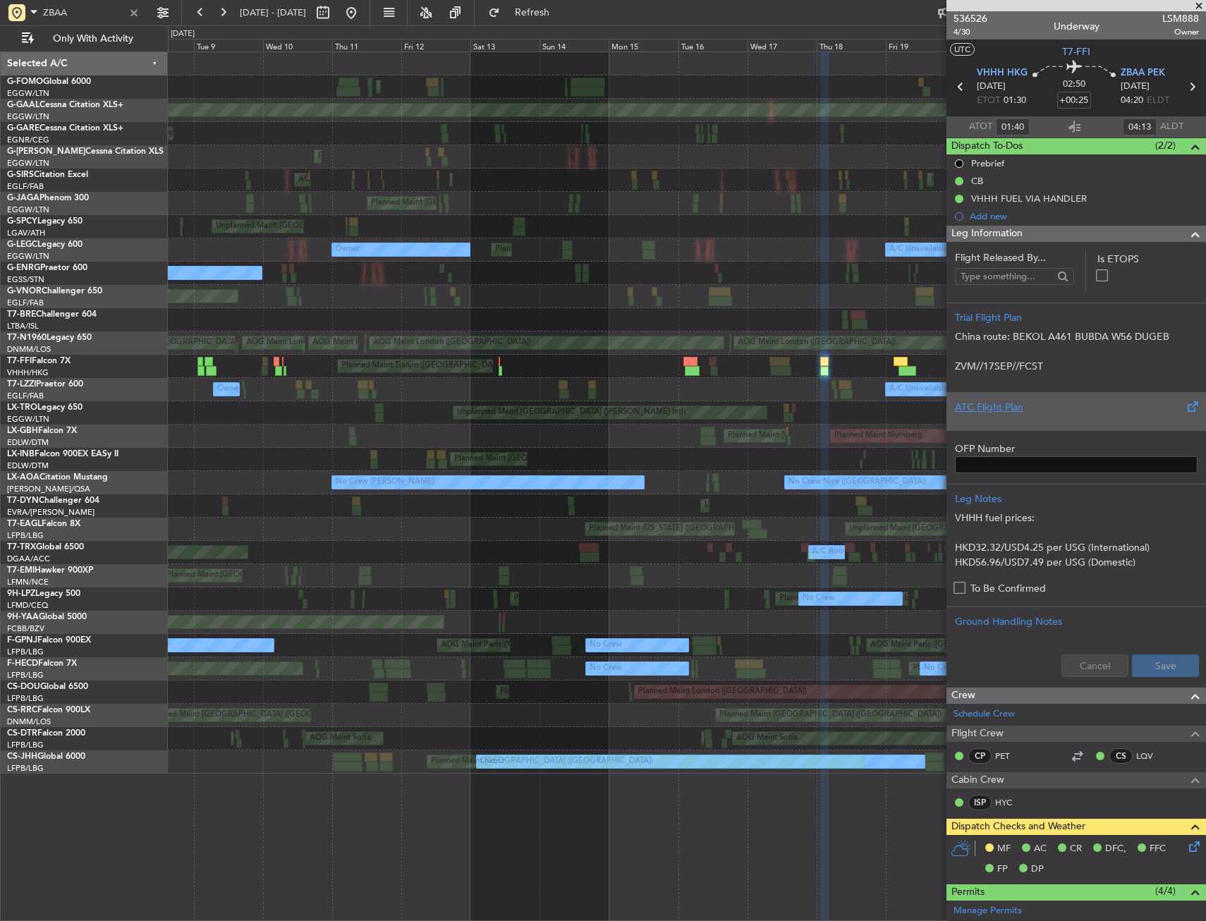
click at [1046, 417] on div at bounding box center [1076, 419] width 243 height 8
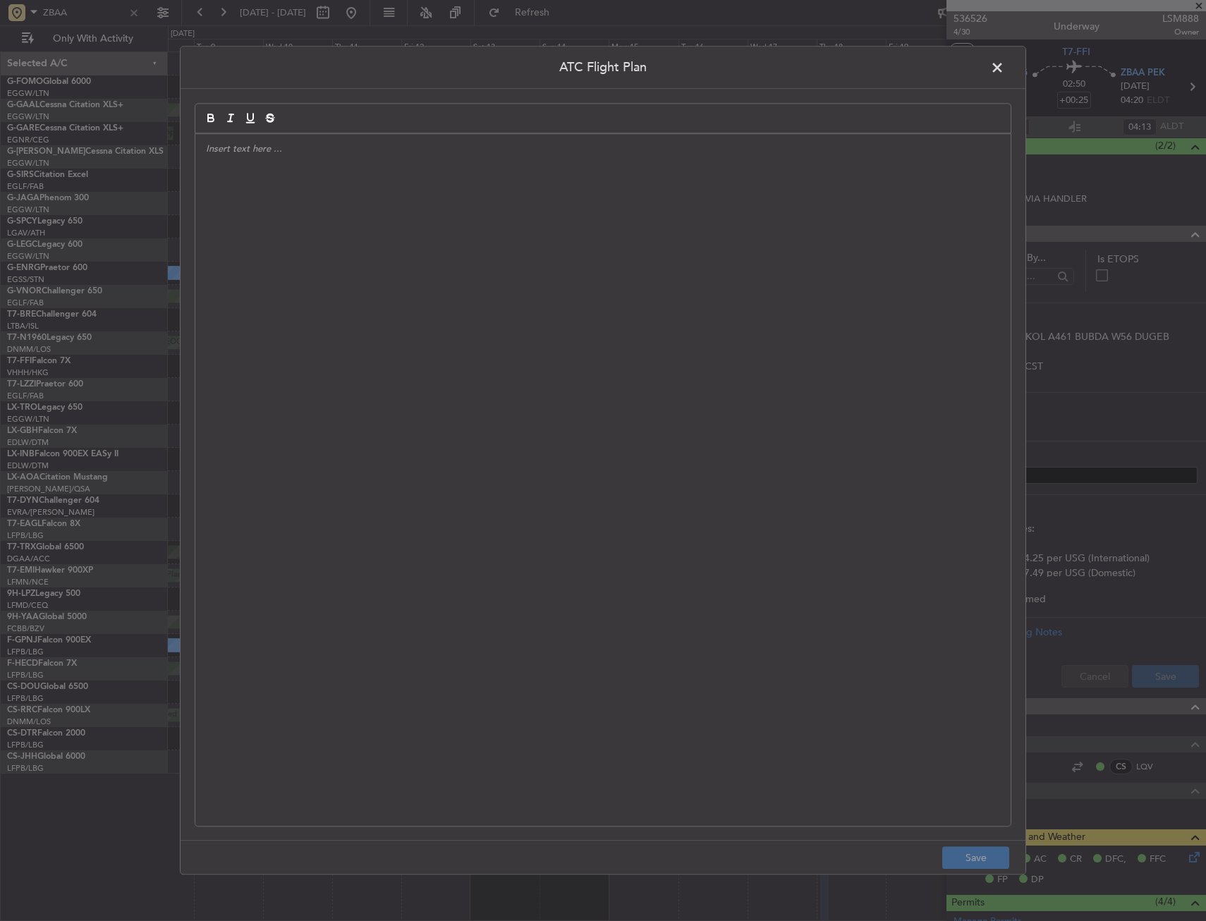
click at [1004, 73] on span at bounding box center [1004, 71] width 0 height 28
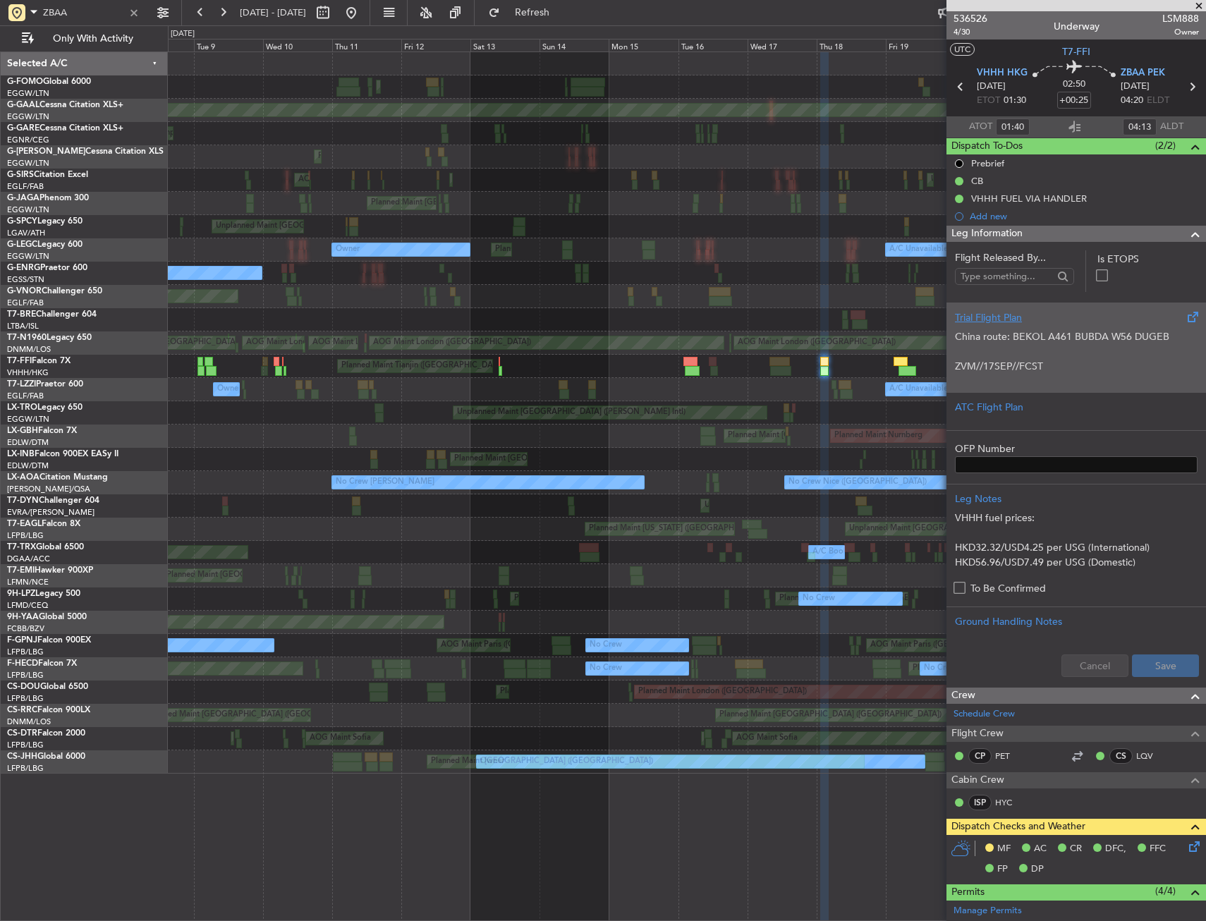
click at [996, 333] on p "China route: BEKOL A461 BUBDA W56 DUGEB" at bounding box center [1076, 336] width 243 height 15
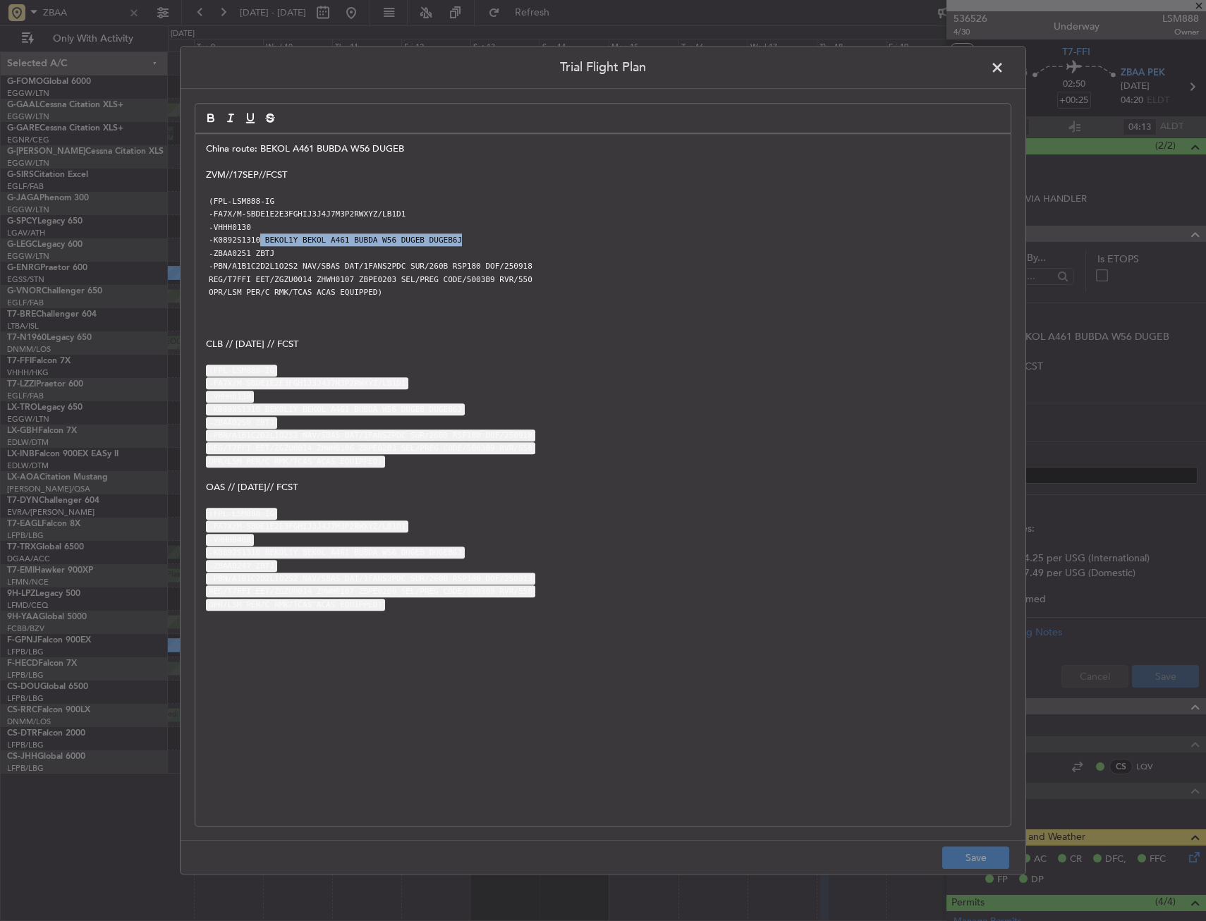
drag, startPoint x: 257, startPoint y: 239, endPoint x: 496, endPoint y: 239, distance: 239.0
click at [496, 239] on p "-K0892S1310 BEKOL1Y BEKOL A461 BUBDA W56 DUGEB DUGEB6J" at bounding box center [603, 239] width 794 height 13
copy code "BEKOL1Y BEKOL A461 BUBDA W56 DUGEB DUGEB6J"
click at [1004, 66] on span at bounding box center [1004, 71] width 0 height 28
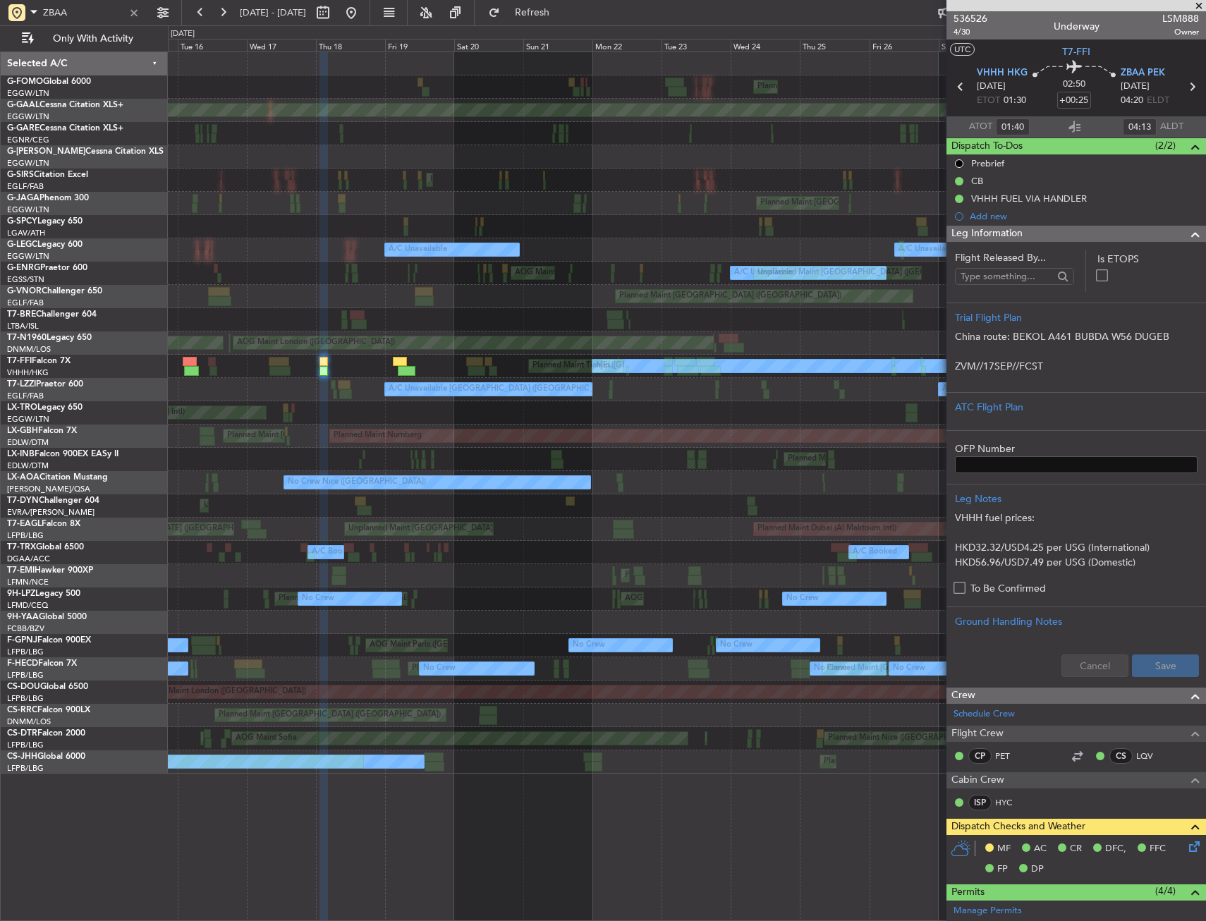
click at [953, 293] on fb-app "ZBAA [DATE] - [DATE] Refresh Quick Links Only With Activity Planned Maint [GEOG…" at bounding box center [603, 466] width 1206 height 910
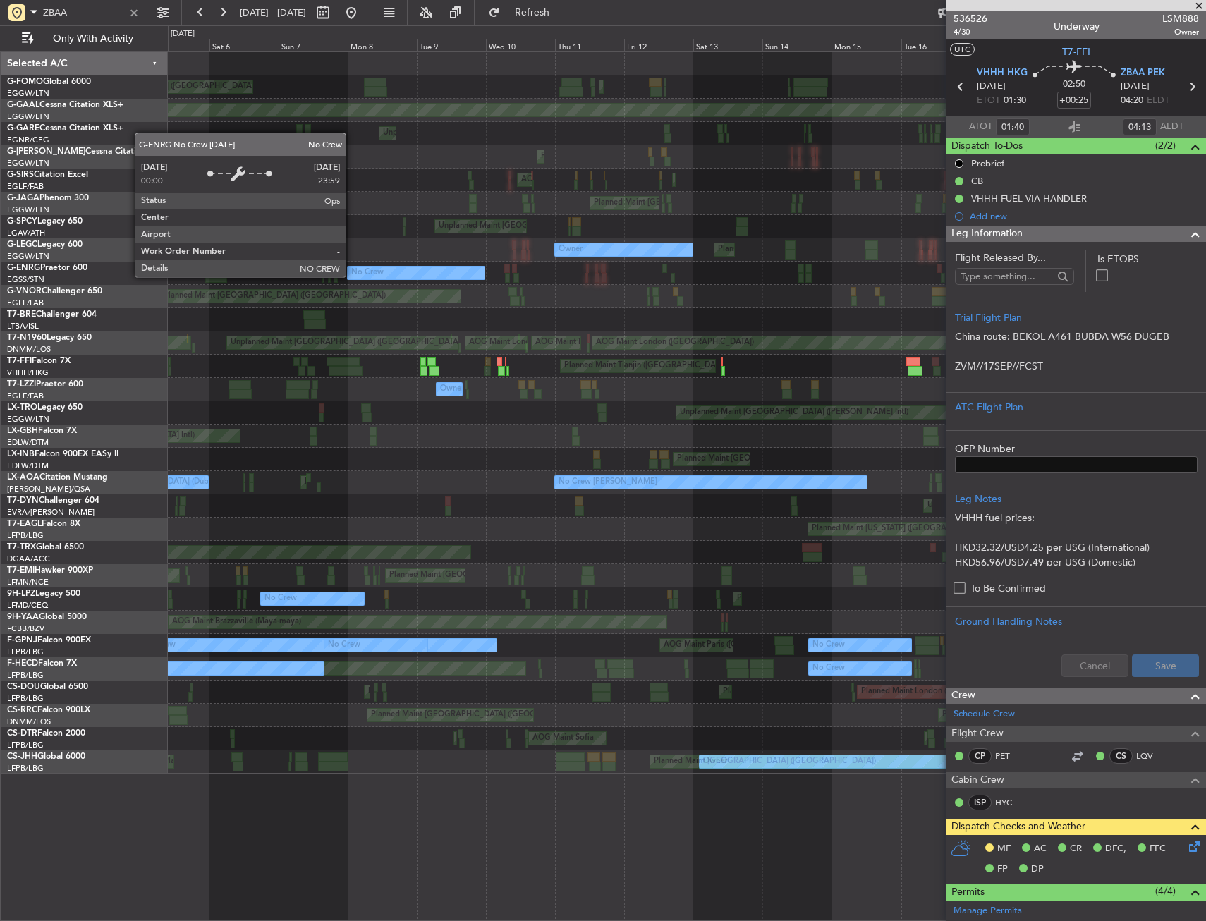
click at [814, 295] on div "Planned Maint [GEOGRAPHIC_DATA] ([GEOGRAPHIC_DATA]) Planned Maint [GEOGRAPHIC_D…" at bounding box center [686, 412] width 1037 height 721
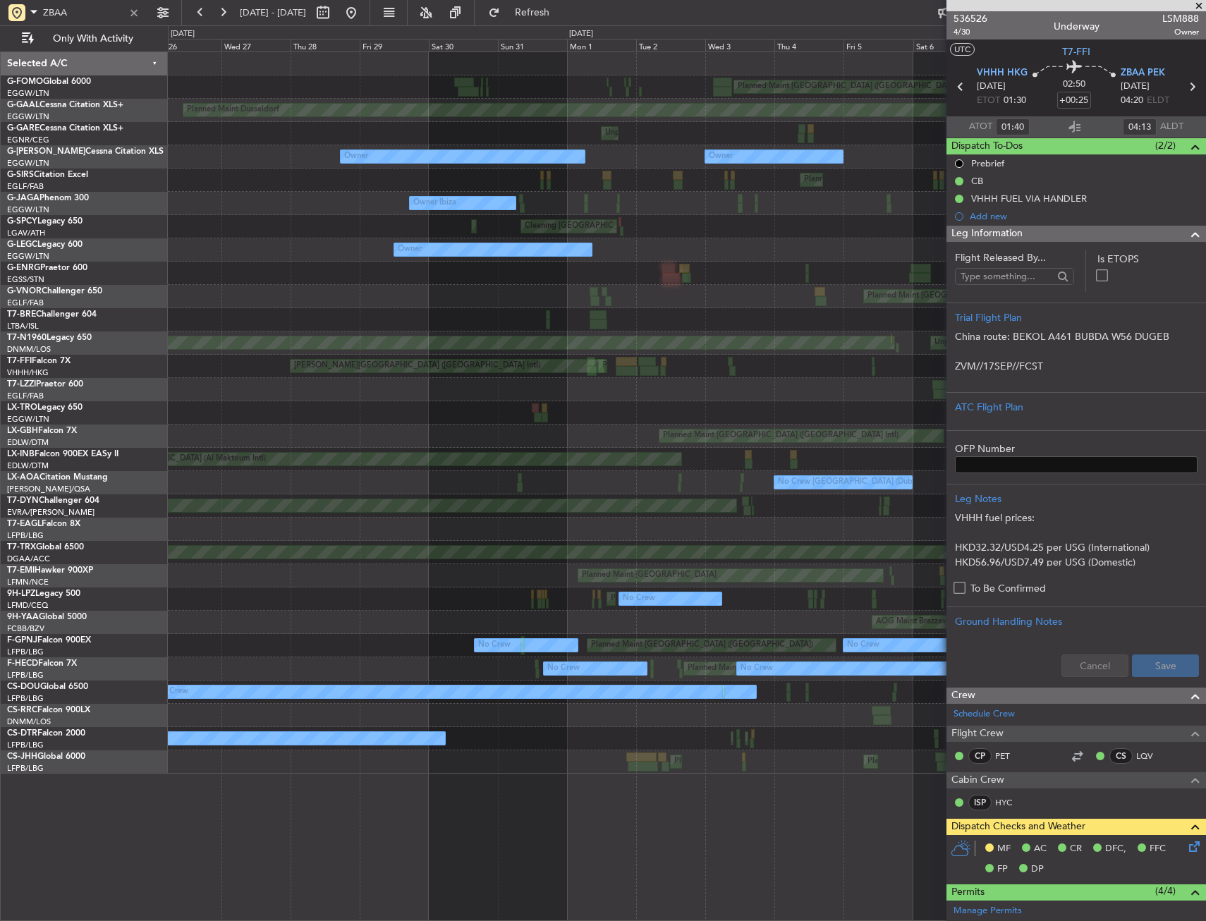
click at [737, 287] on div "Planned Maint [GEOGRAPHIC_DATA] ([GEOGRAPHIC_DATA]) Planned Maint [GEOGRAPHIC_D…" at bounding box center [686, 412] width 1037 height 721
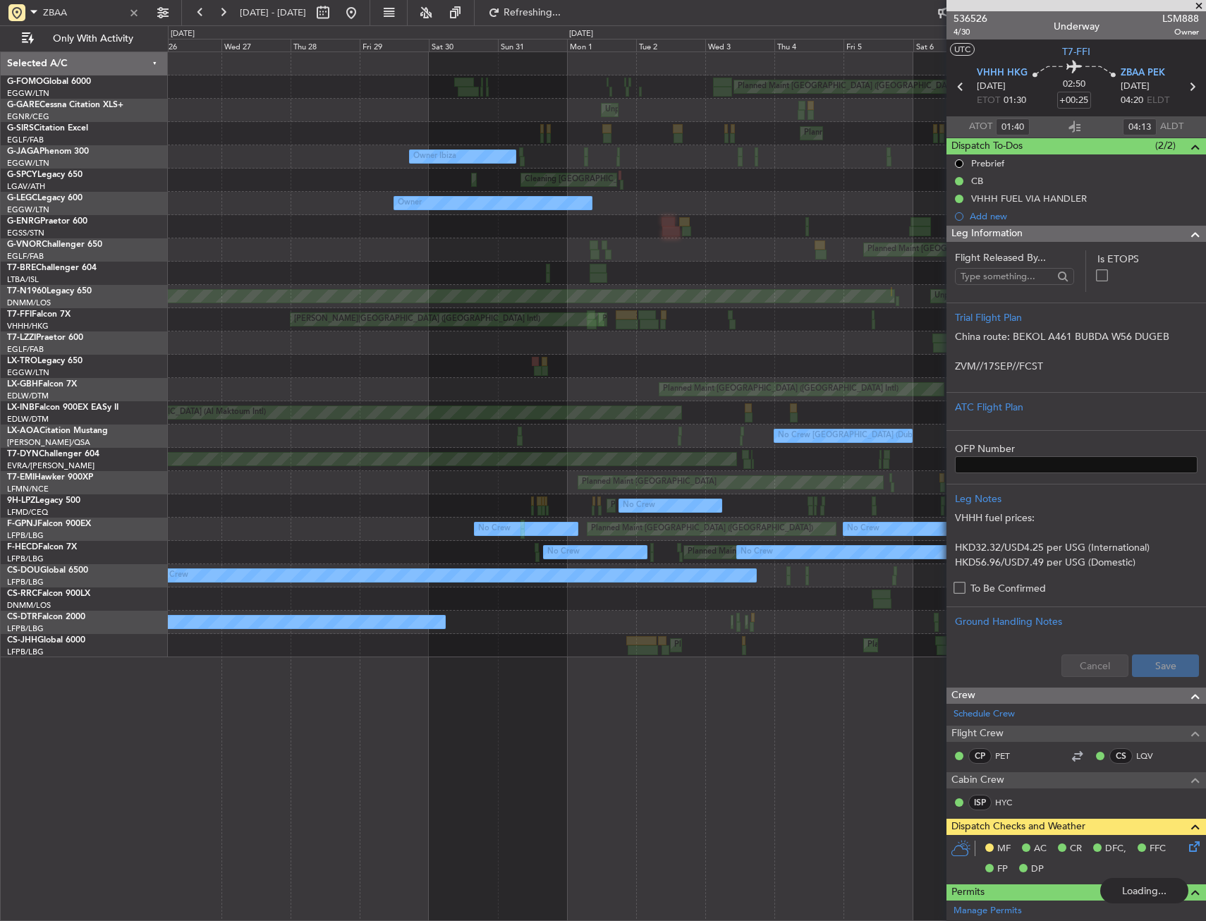
click at [737, 303] on div "Unplanned Maint [GEOGRAPHIC_DATA] ([GEOGRAPHIC_DATA]) AOG Maint [GEOGRAPHIC_DAT…" at bounding box center [686, 296] width 1037 height 23
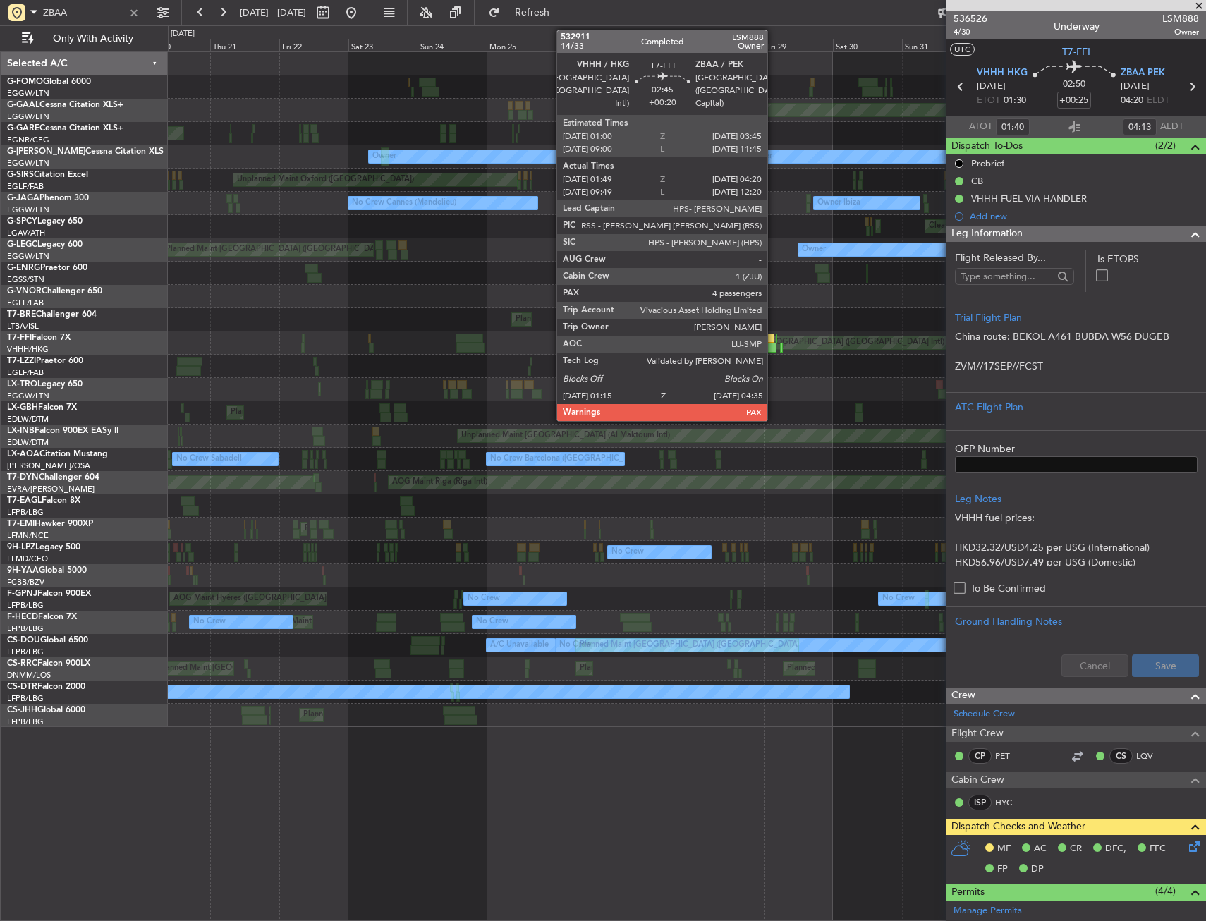
click at [774, 345] on div at bounding box center [771, 348] width 10 height 10
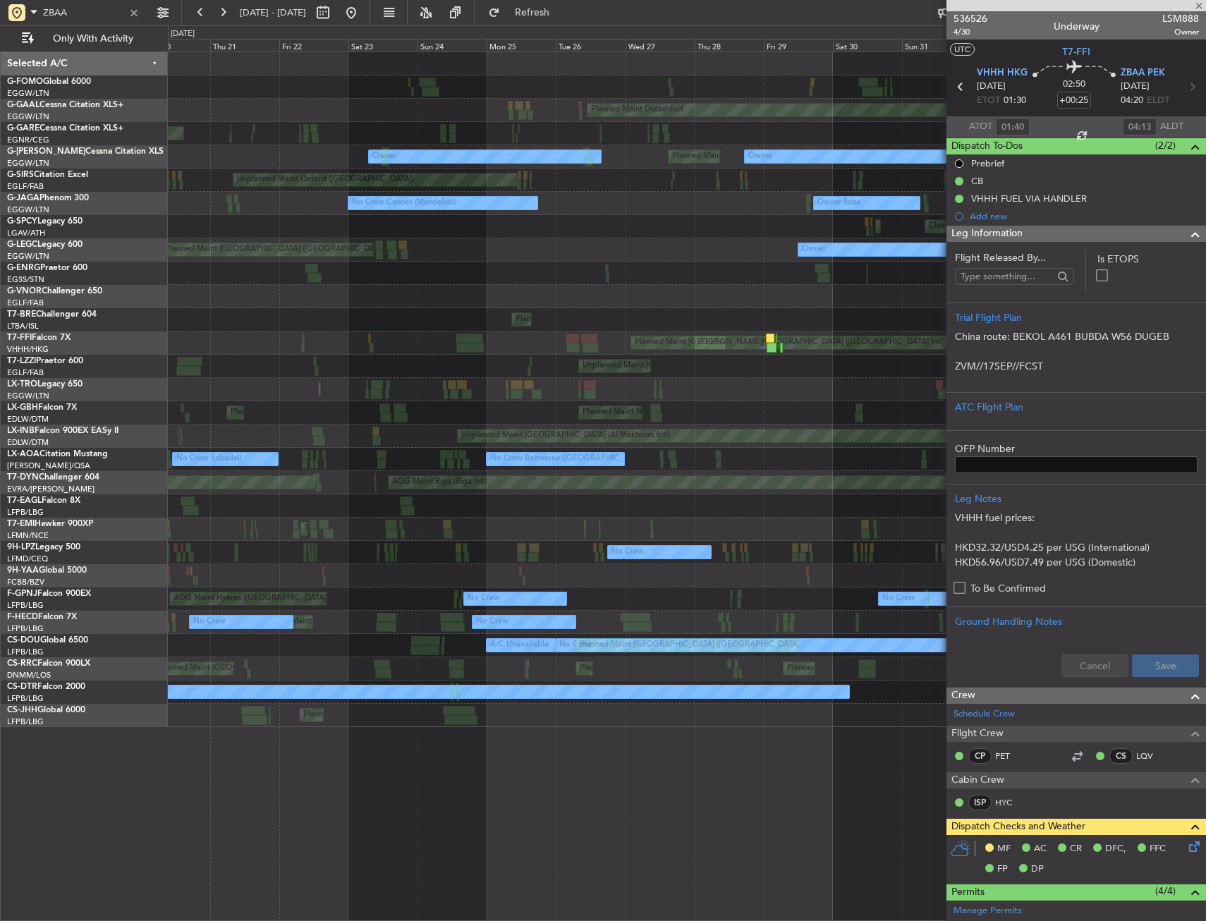
type input "+00:20"
type input "01:49"
type input "04:20"
type input "4"
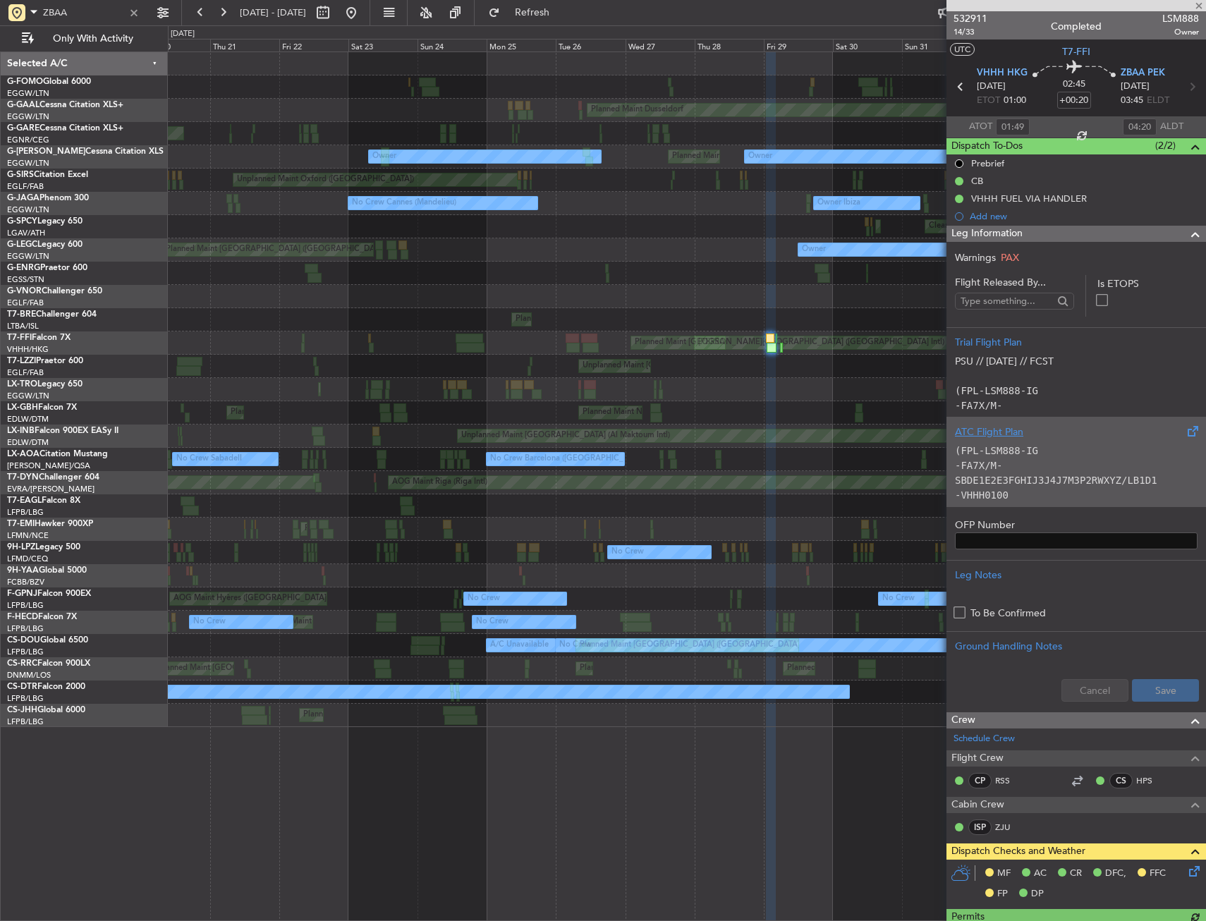
click at [1028, 438] on div "ATC Flight Plan" at bounding box center [1076, 431] width 243 height 15
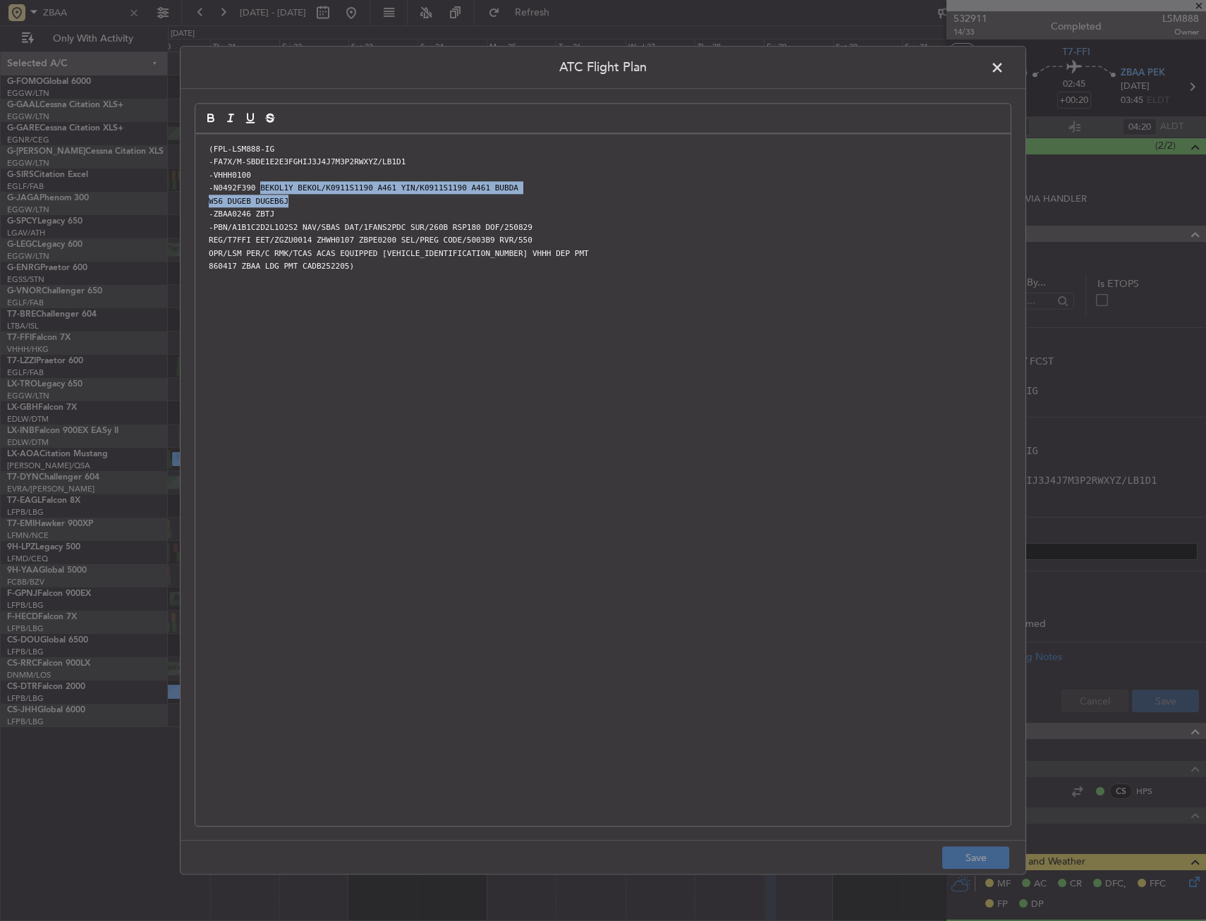
drag, startPoint x: 257, startPoint y: 190, endPoint x: 293, endPoint y: 201, distance: 37.5
click at [293, 201] on div "(FPL-LSM888-IG -FA7X/M-SBDE1E2E3FGHIJ3J4J7M3P2RWXYZ/LB1D1 -VHHH0100 -N0492F390 …" at bounding box center [602, 480] width 815 height 692
copy div "BEKOL1Y BEKOL/K0911S1190 A461 YIN/K0911S1190 A461 BUBDA W56 DUGEB DUGEB6J"
drag, startPoint x: 986, startPoint y: 71, endPoint x: 993, endPoint y: 73, distance: 7.4
click at [986, 71] on header "ATC Flight Plan" at bounding box center [603, 68] width 845 height 42
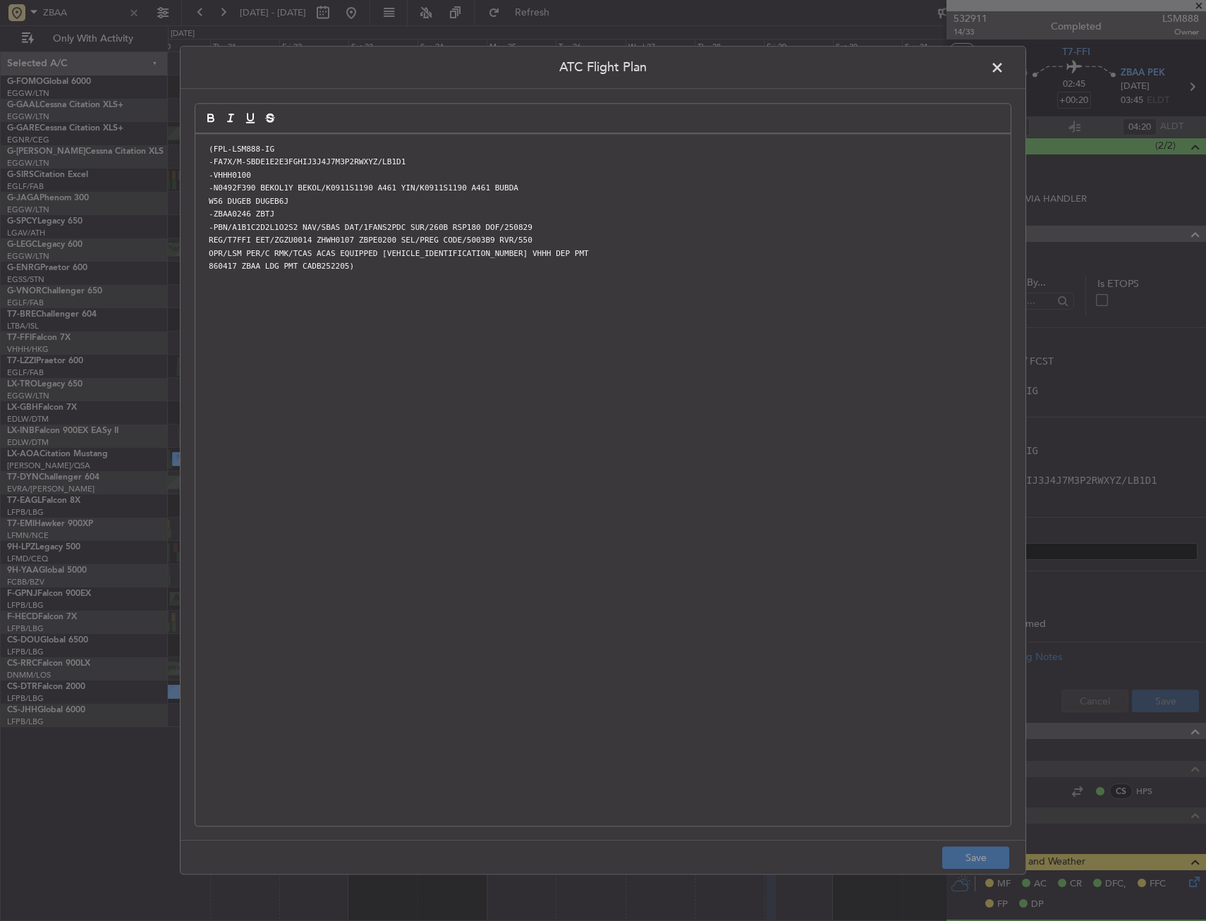
click at [1004, 71] on span at bounding box center [1004, 71] width 0 height 28
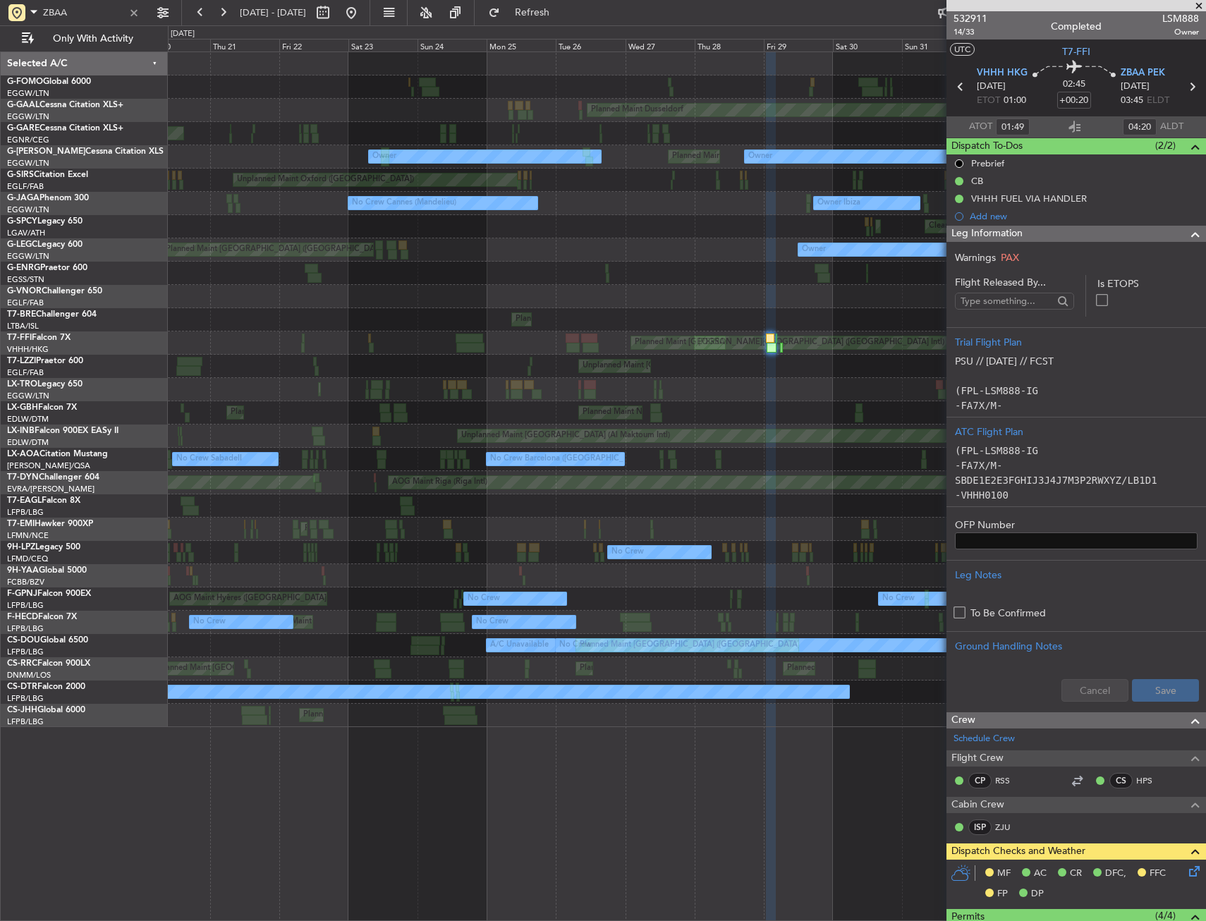
click at [202, 347] on div "Planned Maint [GEOGRAPHIC_DATA] ([GEOGRAPHIC_DATA]) Planned Maint Windsor Locks…" at bounding box center [686, 389] width 1037 height 675
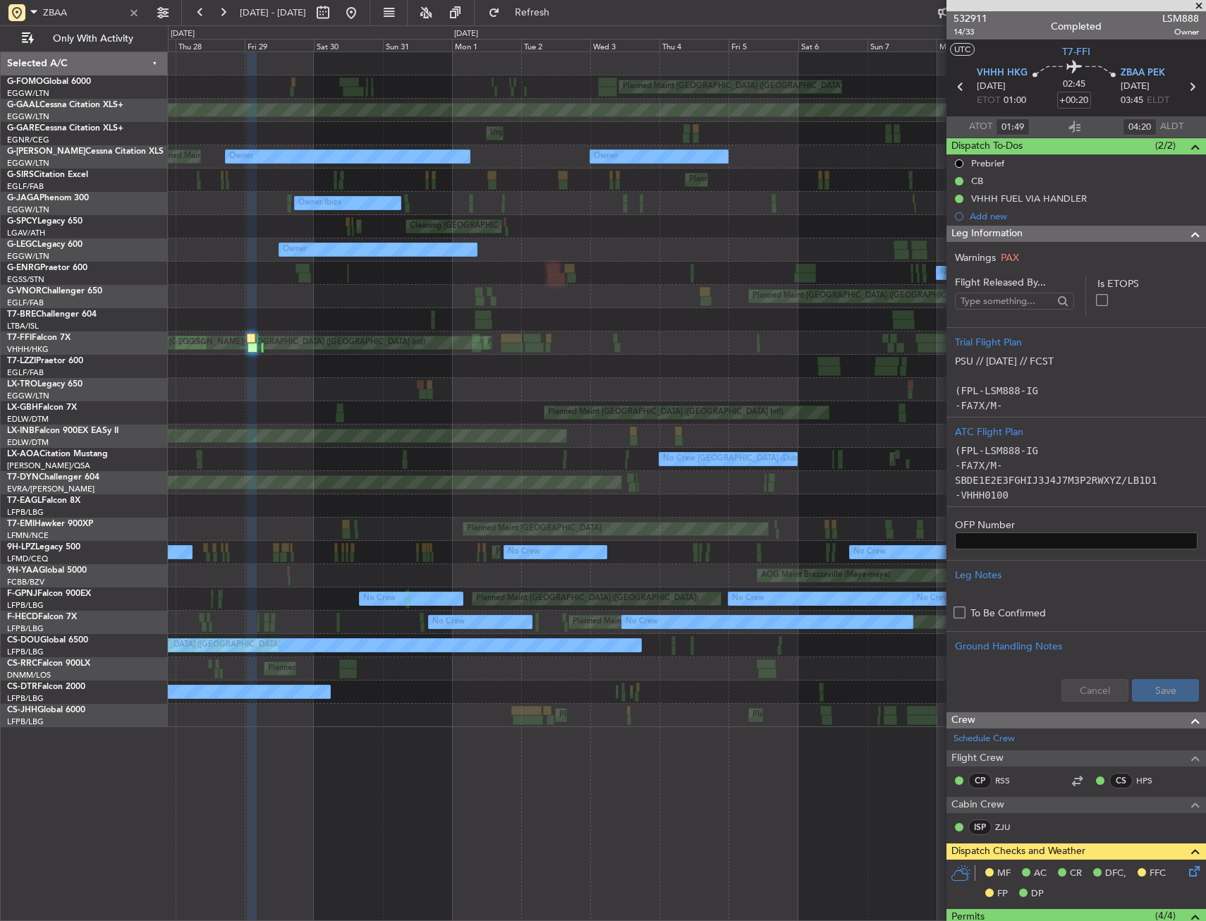
click at [94, 317] on div "Planned Maint [GEOGRAPHIC_DATA] ([GEOGRAPHIC_DATA]) Planned Maint [GEOGRAPHIC_D…" at bounding box center [603, 473] width 1206 height 896
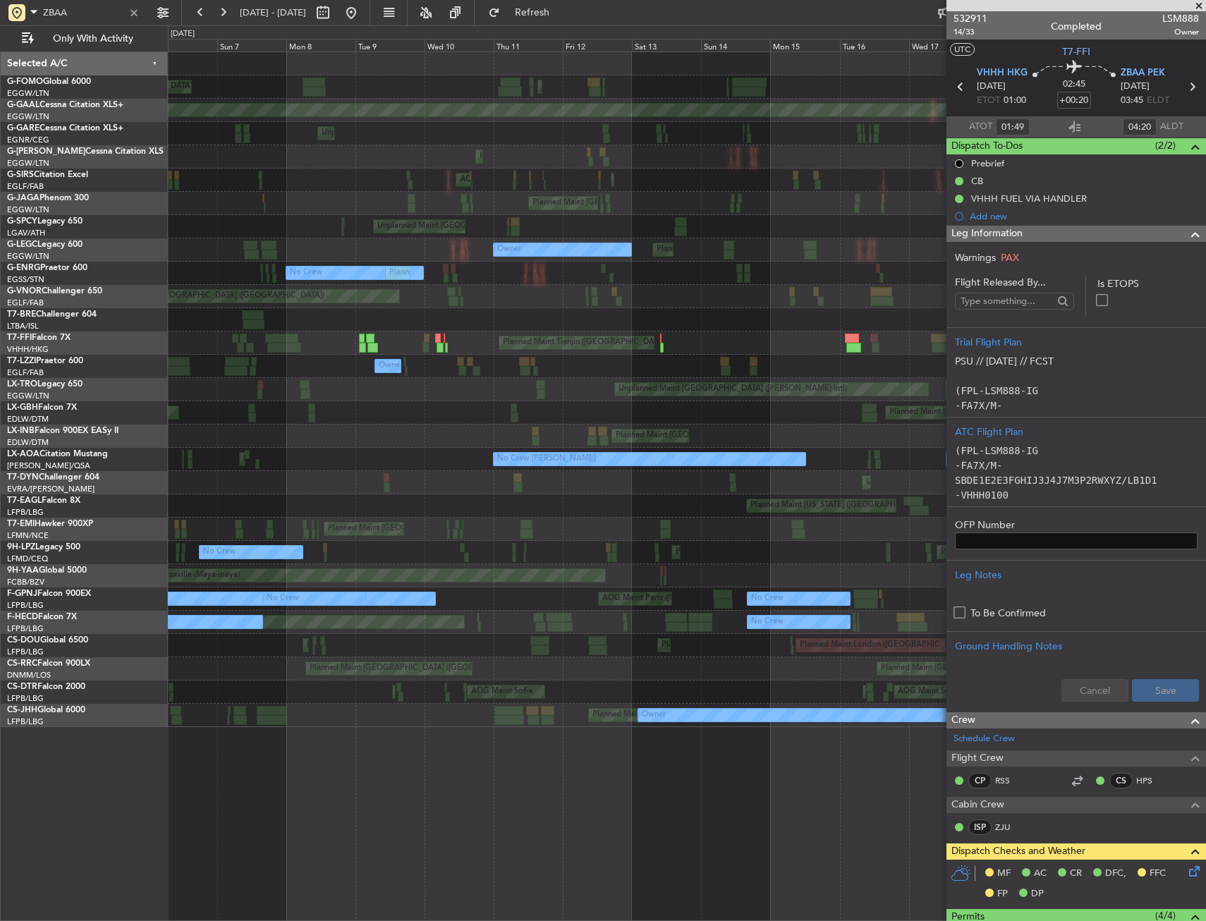
click at [75, 301] on div "Planned Maint [GEOGRAPHIC_DATA] ([GEOGRAPHIC_DATA]) Planned Maint [GEOGRAPHIC_D…" at bounding box center [603, 473] width 1206 height 896
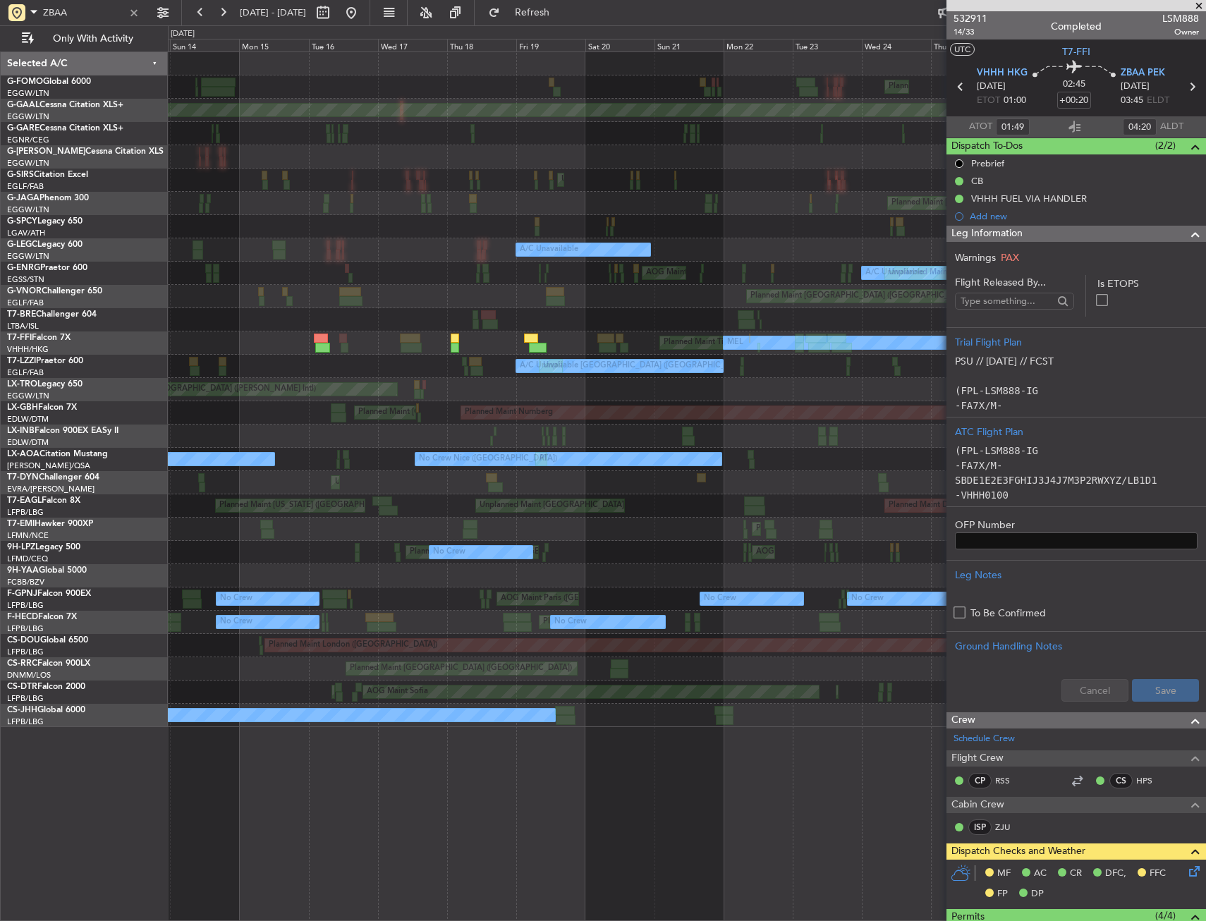
click at [111, 291] on div "Planned Maint [GEOGRAPHIC_DATA] ([GEOGRAPHIC_DATA]) Planned Maint [GEOGRAPHIC_D…" at bounding box center [603, 473] width 1206 height 896
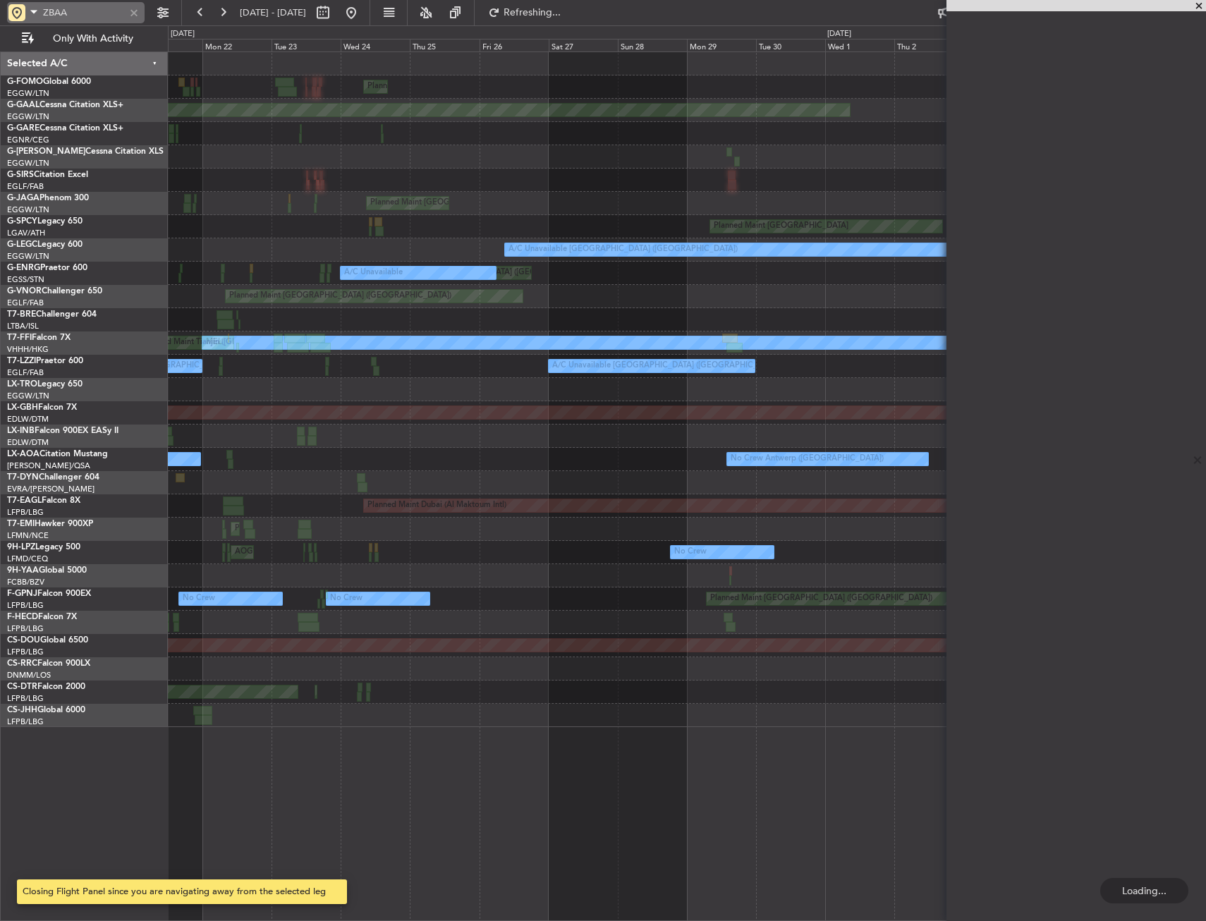
click at [128, 16] on div at bounding box center [134, 13] width 16 height 16
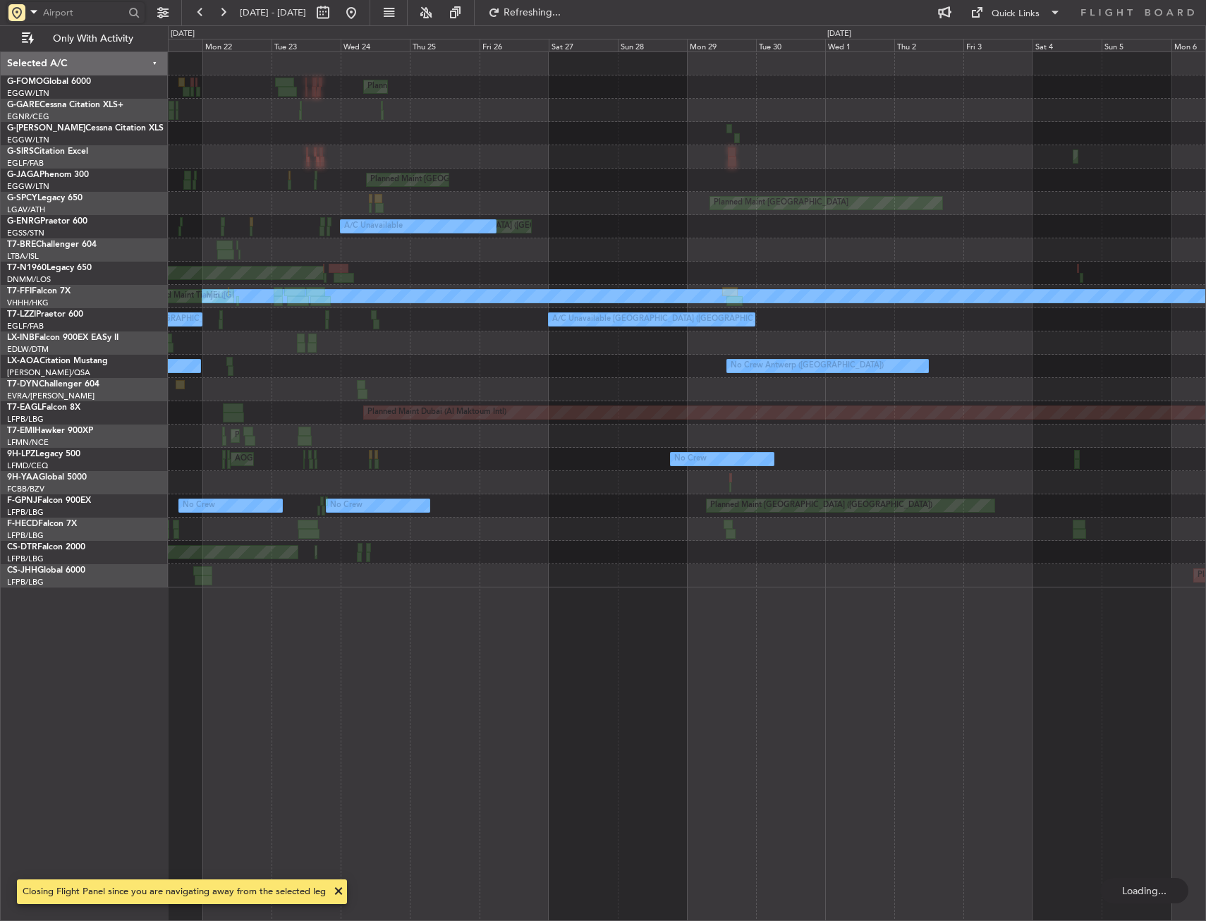
click at [130, 18] on div at bounding box center [134, 13] width 16 height 16
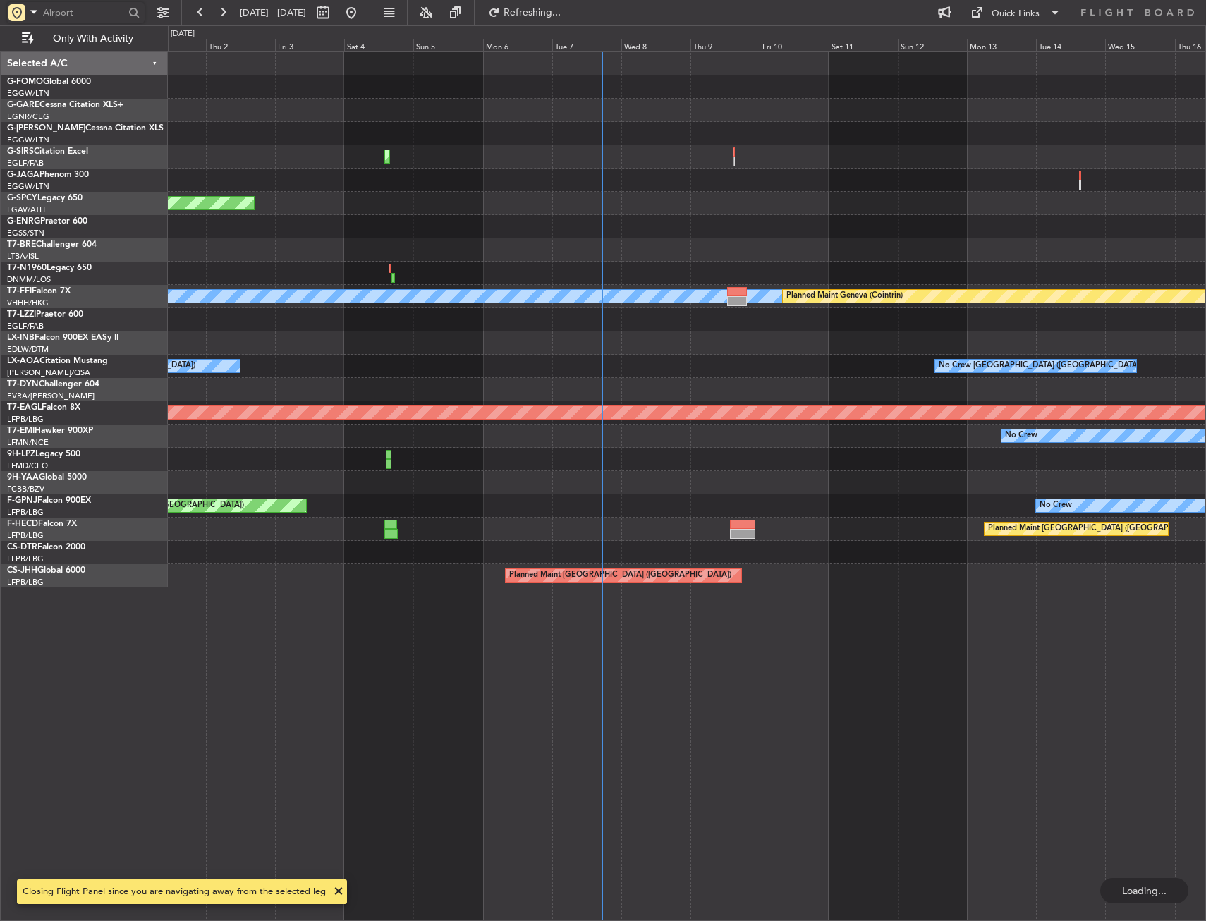
click at [205, 310] on div "Planned Maint [GEOGRAPHIC_DATA] ([GEOGRAPHIC_DATA]) Planned Maint [GEOGRAPHIC_D…" at bounding box center [686, 319] width 1037 height 535
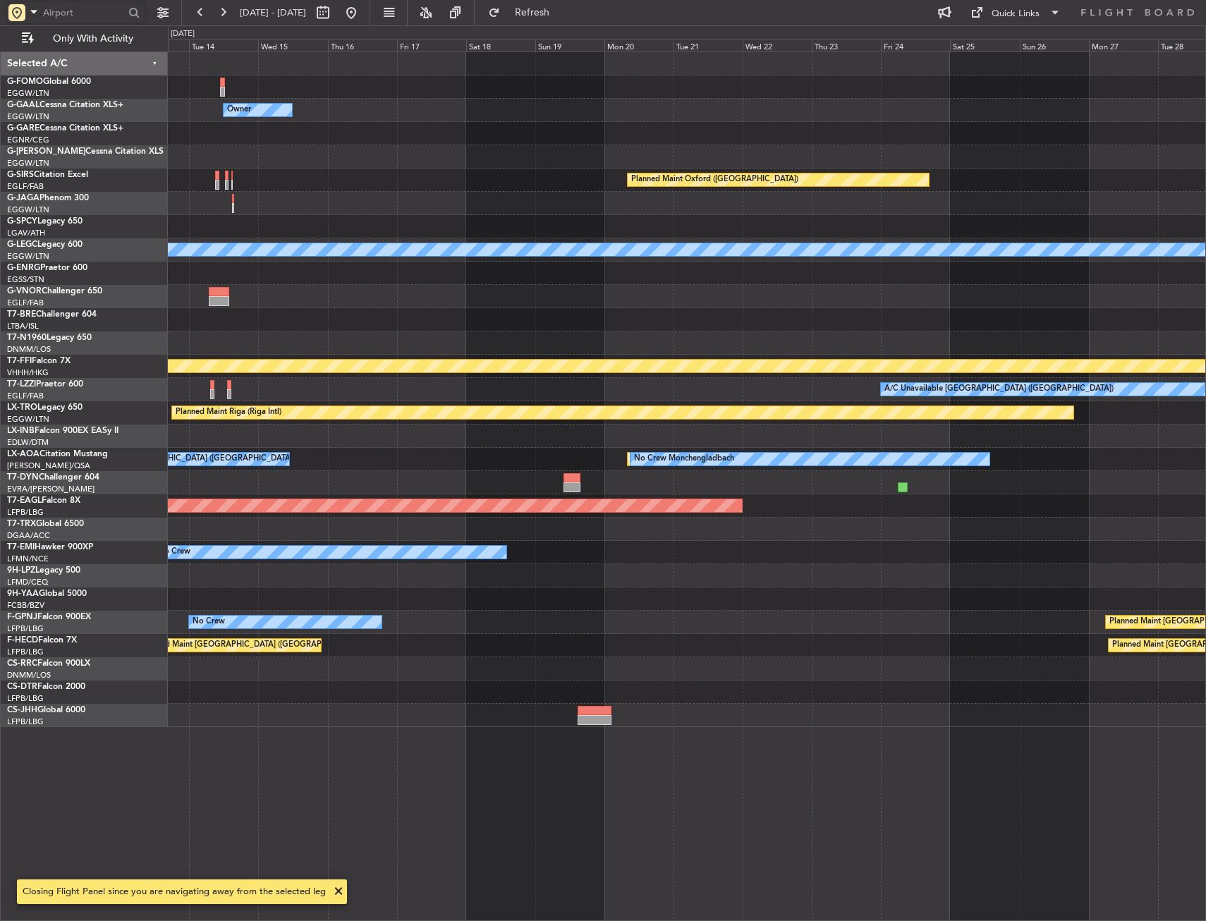
click at [118, 209] on div "Owner A/C Unavailable Planned Maint [GEOGRAPHIC_DATA] ([GEOGRAPHIC_DATA]) A/C U…" at bounding box center [603, 473] width 1206 height 896
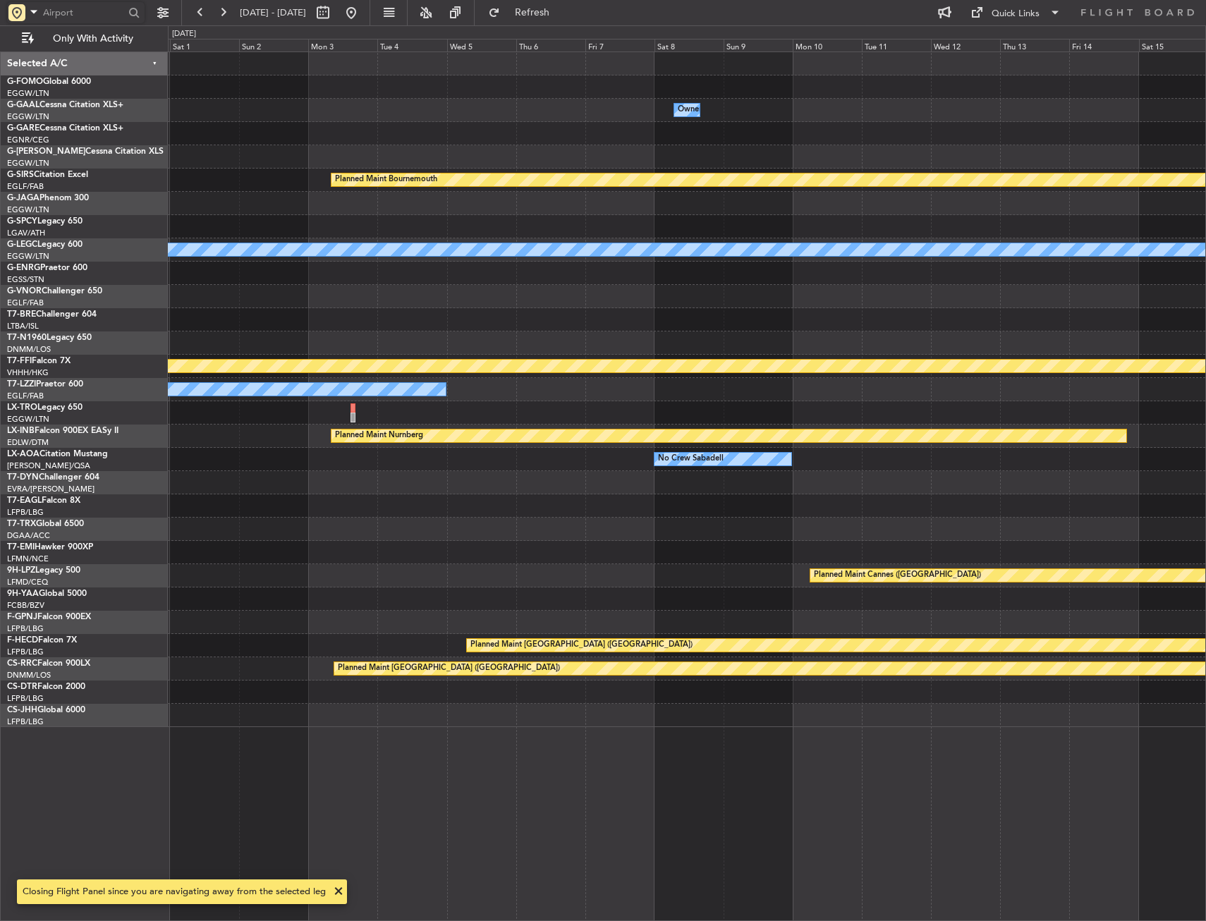
click at [875, 216] on div "Owner Planned Maint [GEOGRAPHIC_DATA] Planned Maint [GEOGRAPHIC_DATA] A/C Unava…" at bounding box center [686, 389] width 1037 height 675
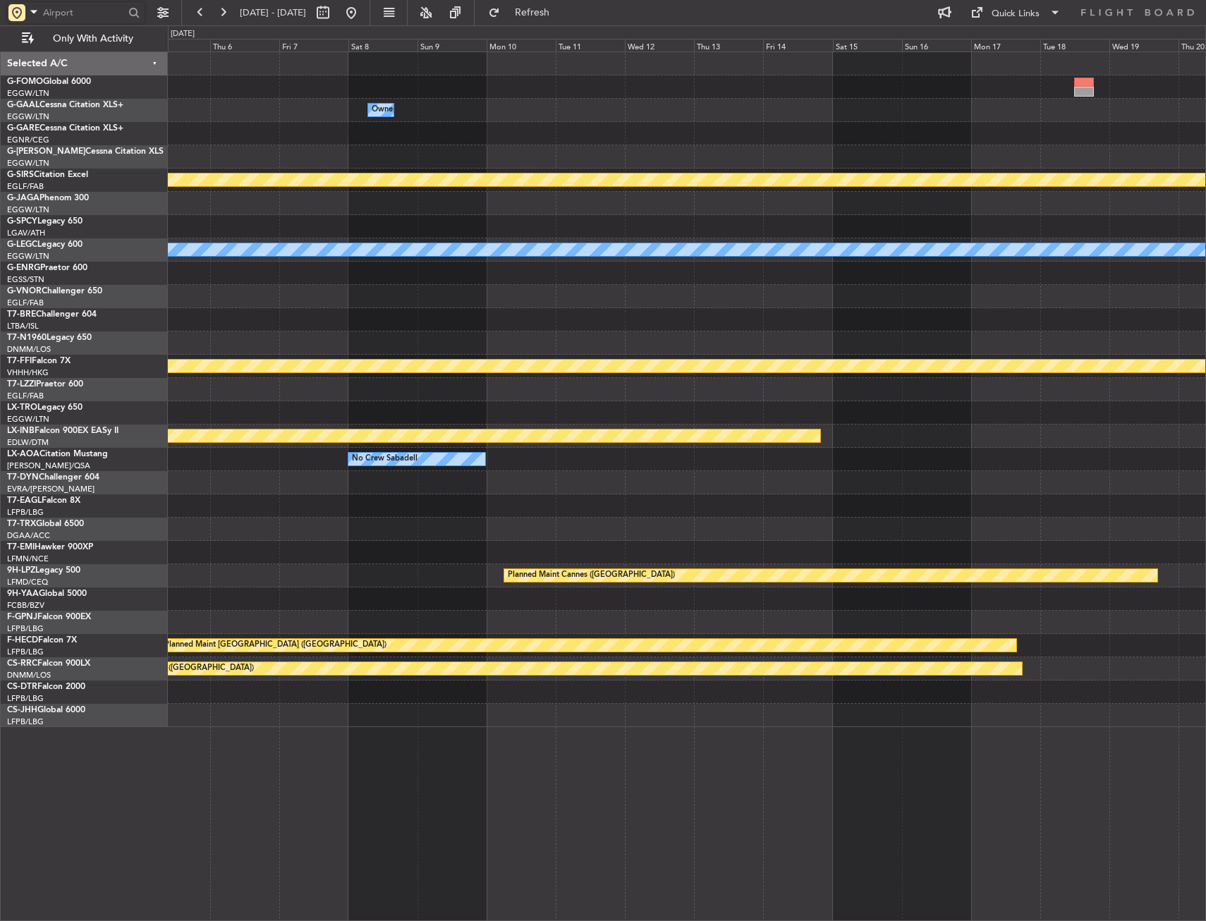
click at [488, 222] on div at bounding box center [686, 226] width 1037 height 23
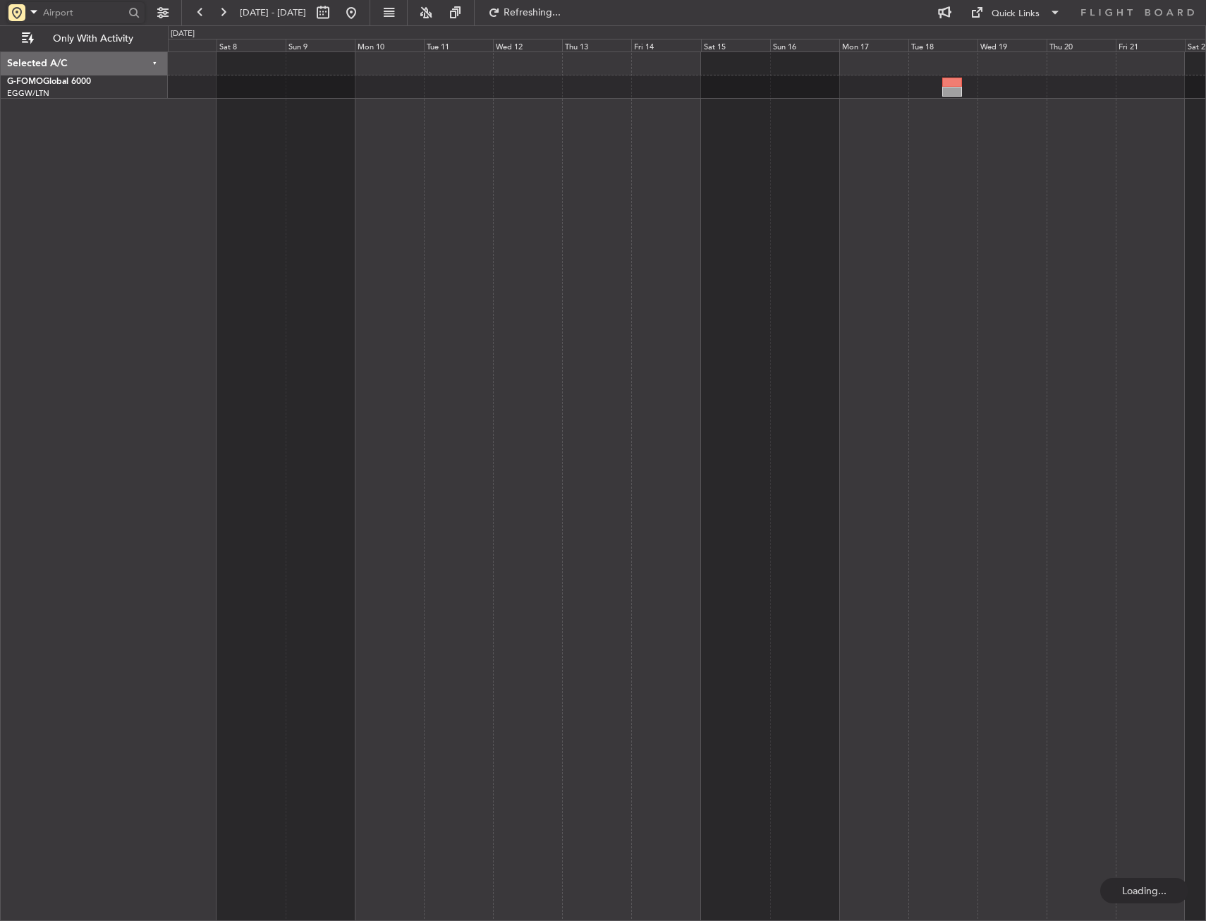
click at [551, 245] on div at bounding box center [687, 485] width 1038 height 869
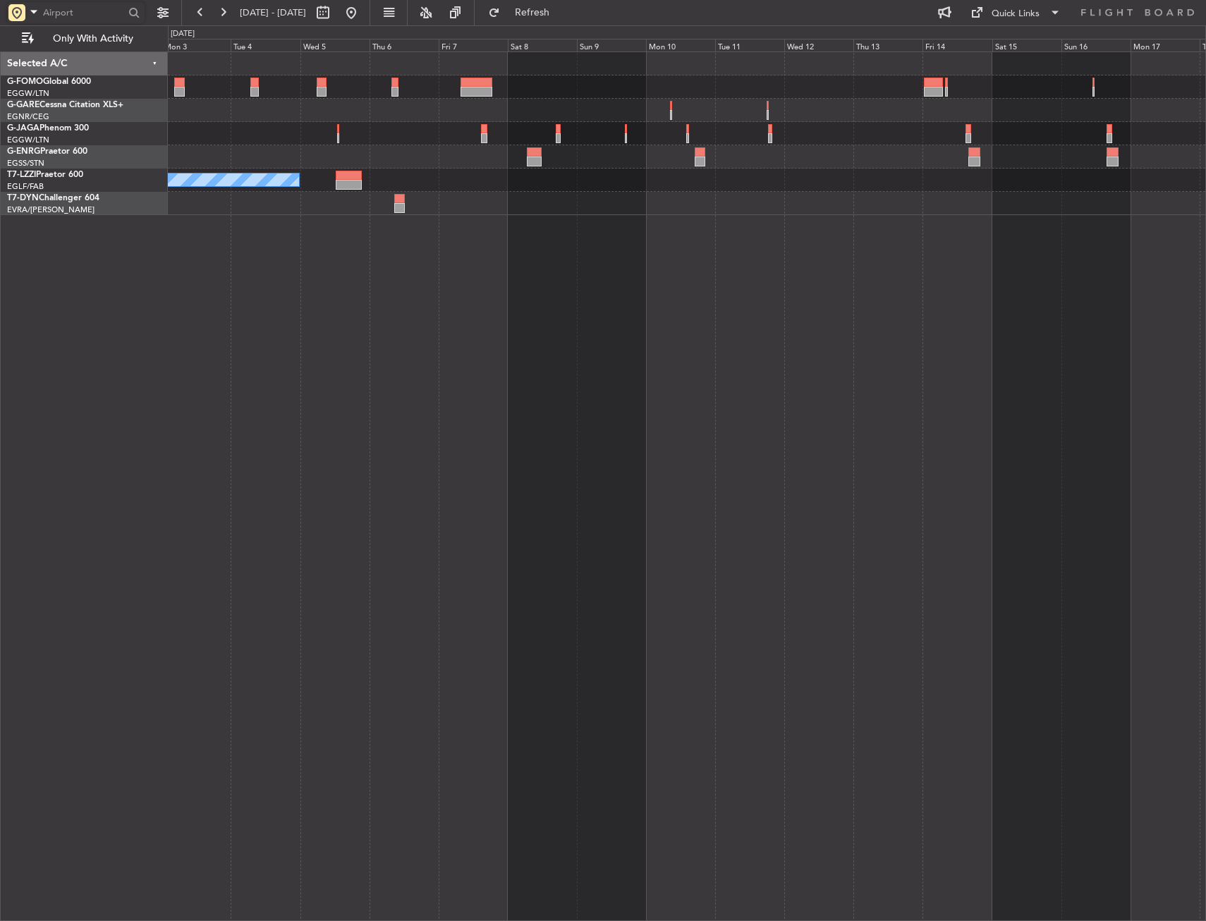
click at [1010, 105] on div at bounding box center [686, 110] width 1037 height 23
click at [586, 107] on div "A/C Unavailable [GEOGRAPHIC_DATA] ([GEOGRAPHIC_DATA]) Planned Maint [GEOGRAPHIC…" at bounding box center [686, 133] width 1037 height 163
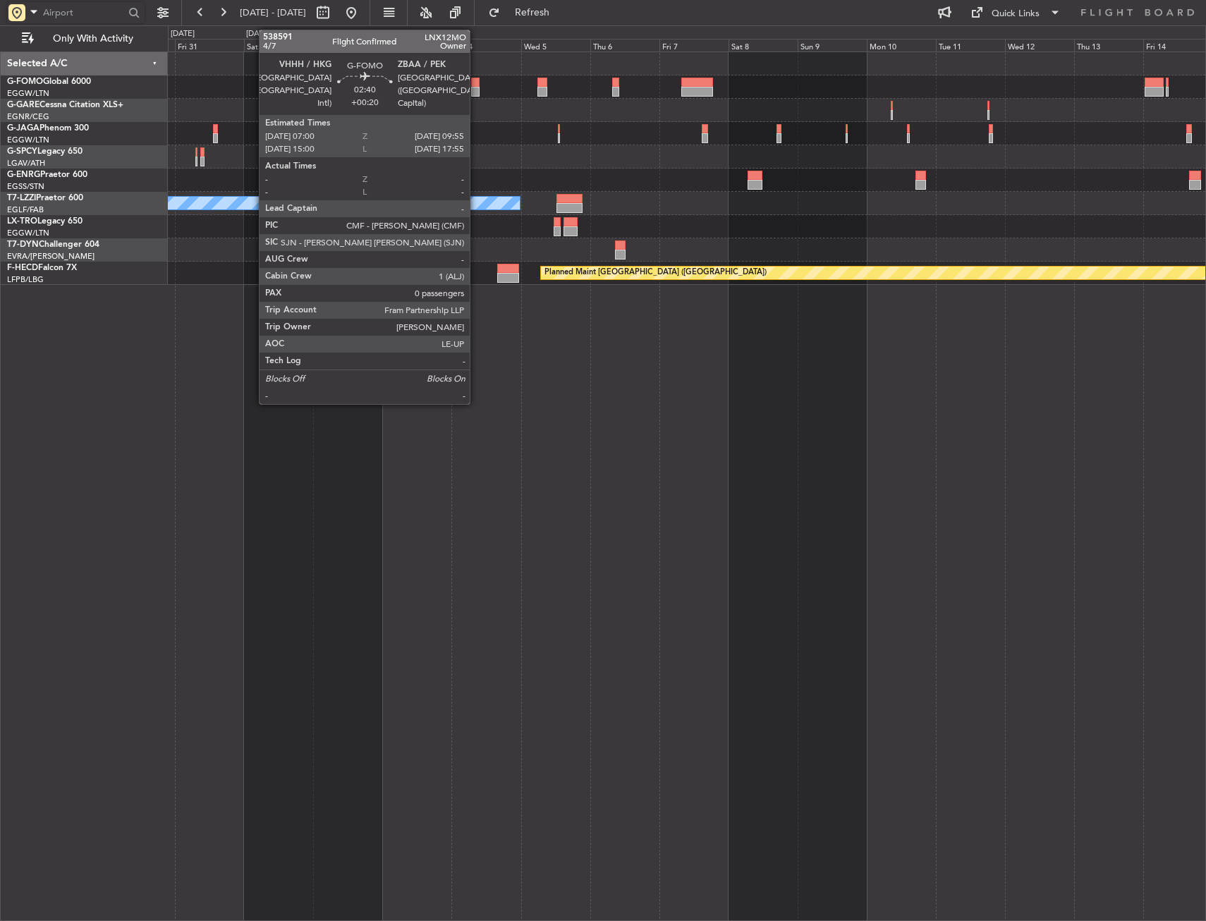
click at [476, 83] on div at bounding box center [475, 83] width 8 height 10
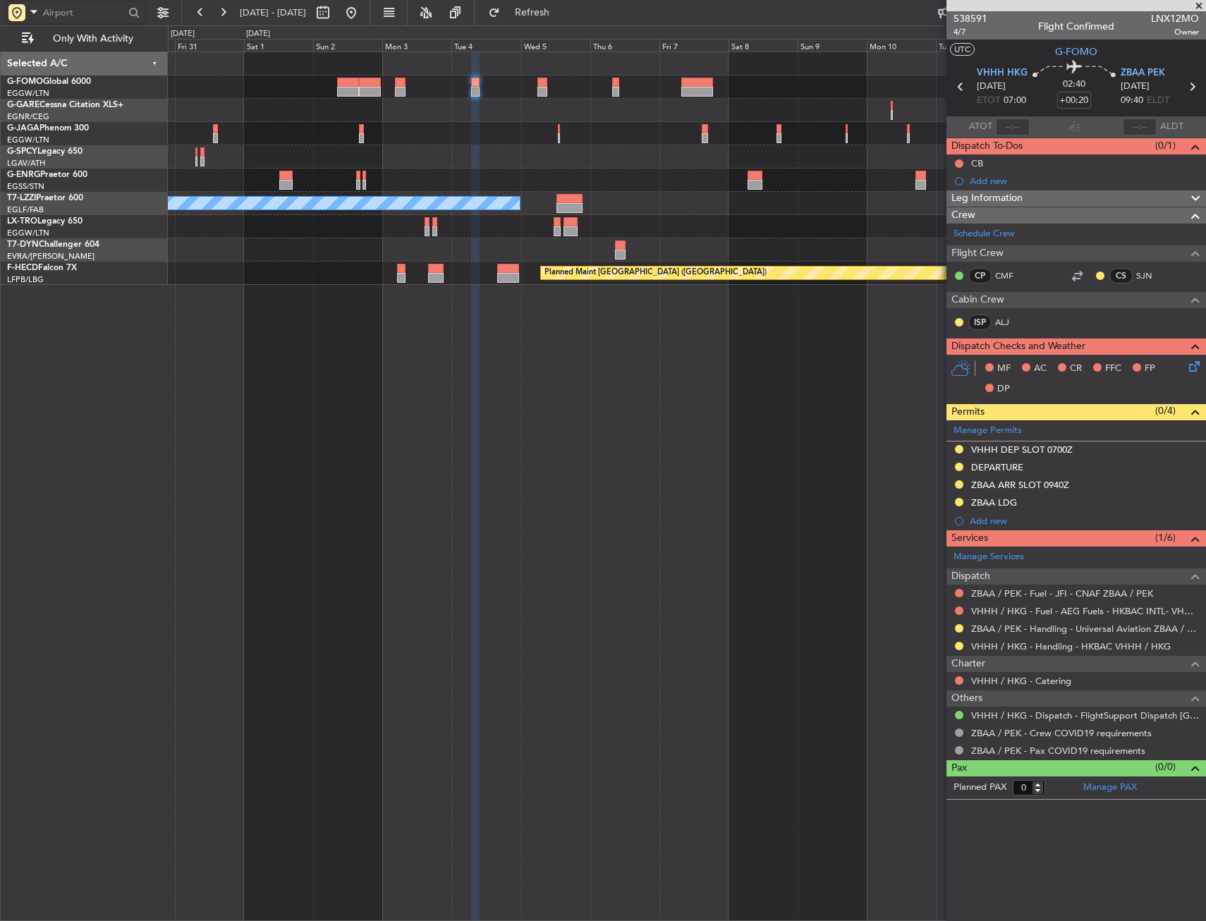
click at [1044, 196] on div "Leg Information" at bounding box center [1075, 198] width 259 height 16
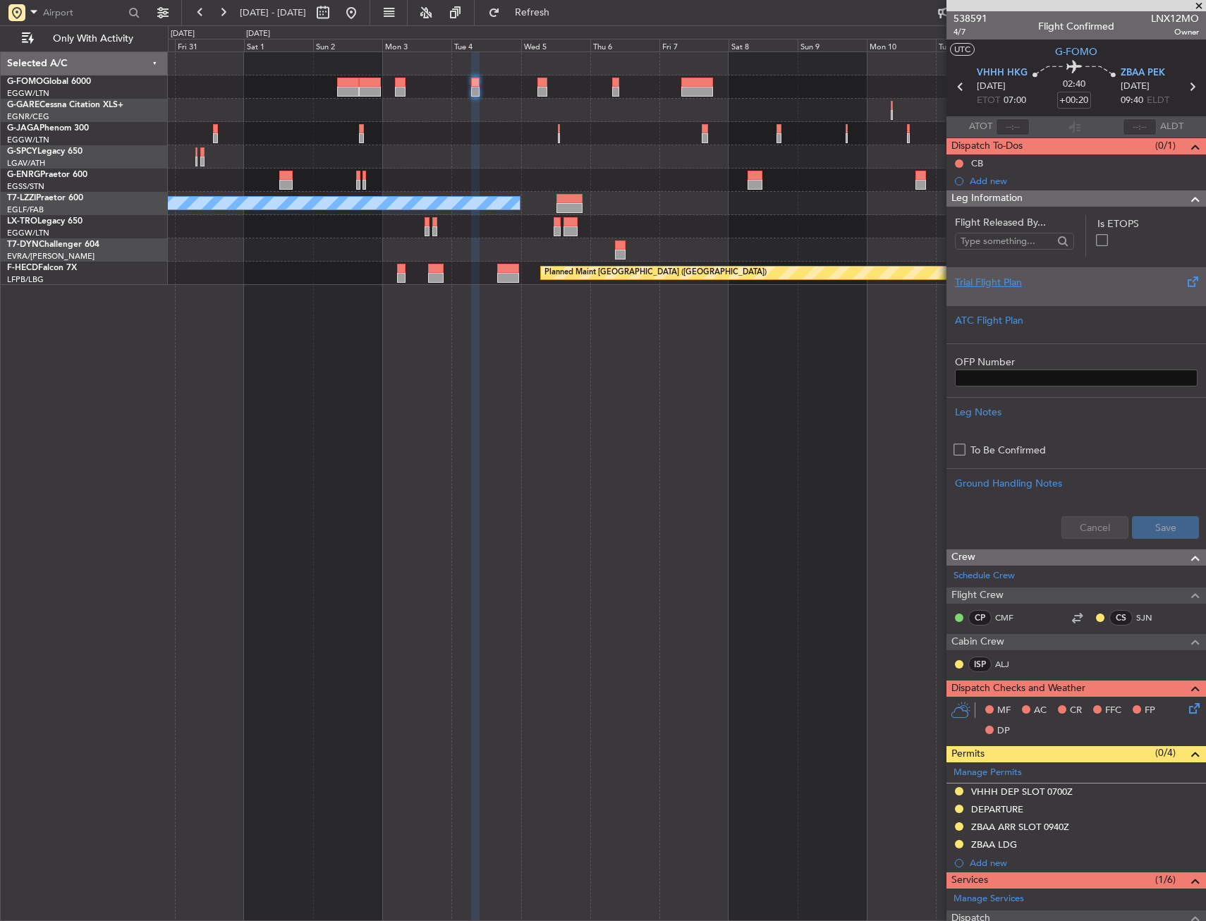
click at [1043, 295] on div at bounding box center [1076, 294] width 243 height 8
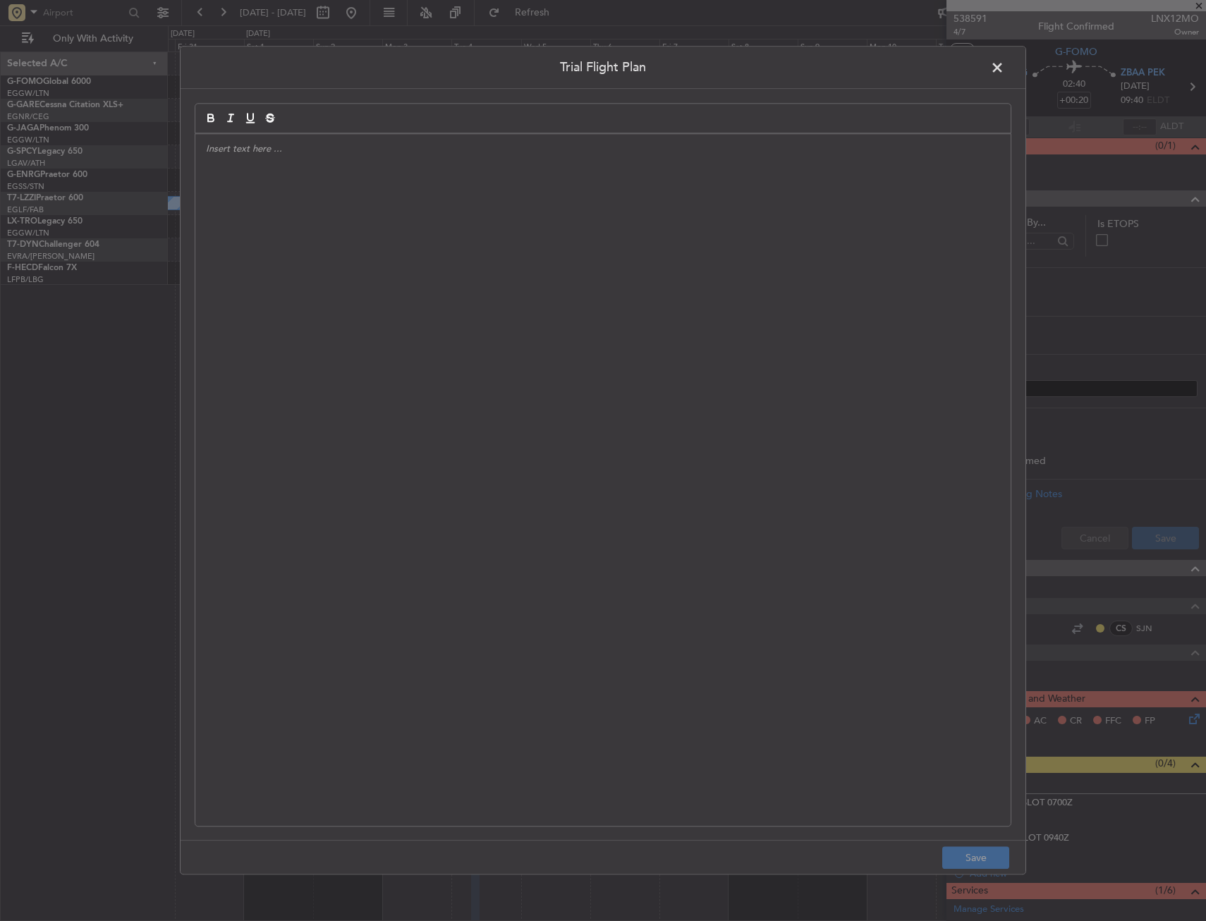
click at [578, 231] on div at bounding box center [602, 480] width 815 height 692
click at [212, 226] on div "APA // [DATE] // FCST" at bounding box center [602, 480] width 815 height 692
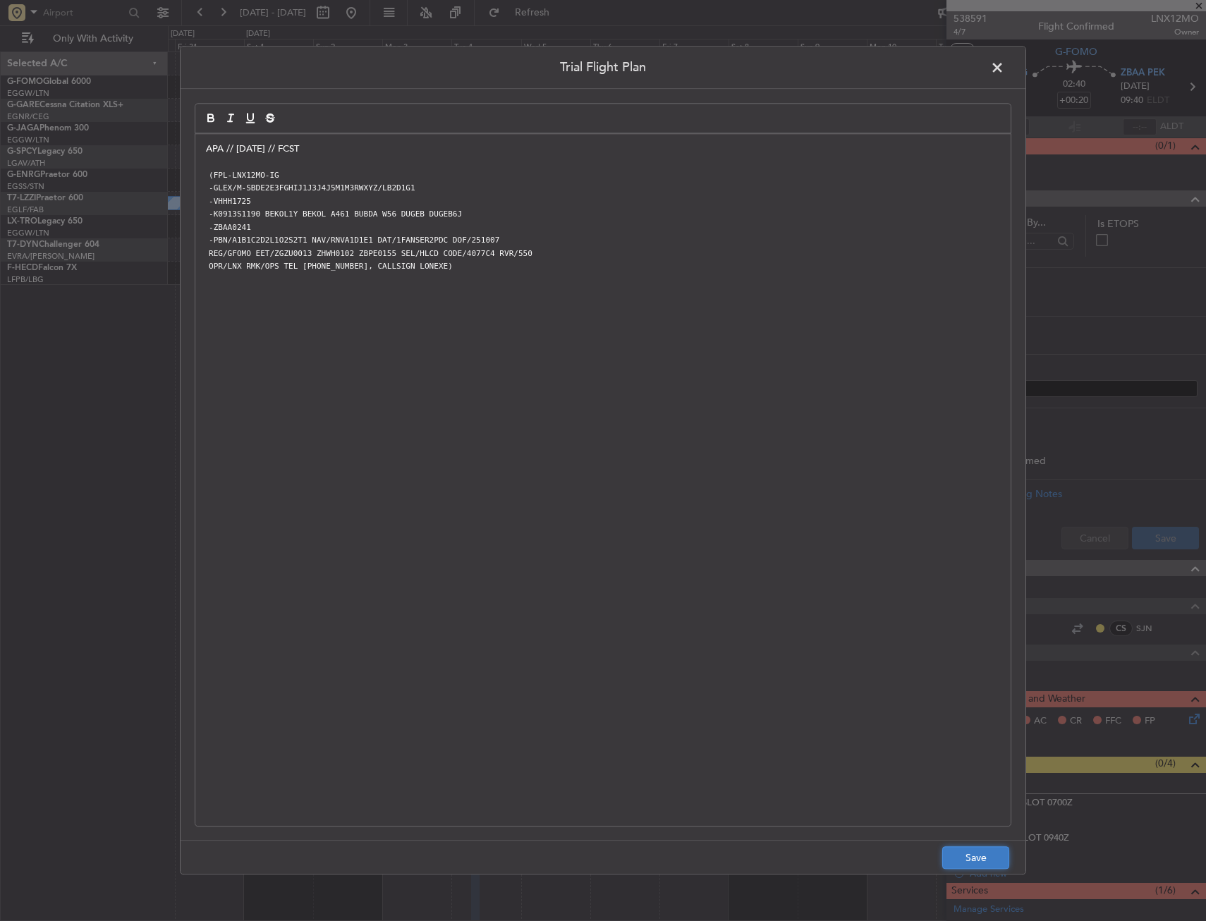
click at [977, 858] on button "Save" at bounding box center [975, 858] width 67 height 23
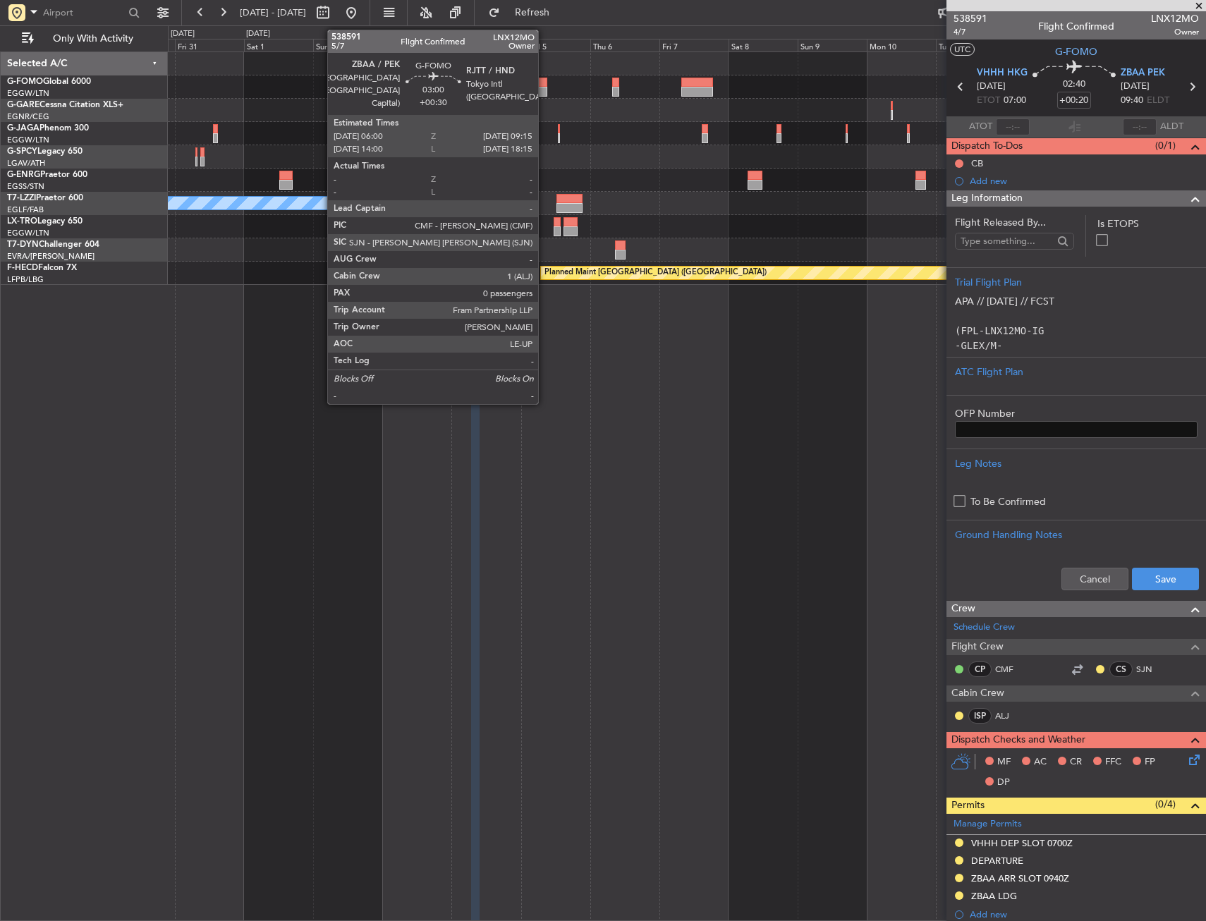
click at [544, 85] on div at bounding box center [542, 83] width 10 height 10
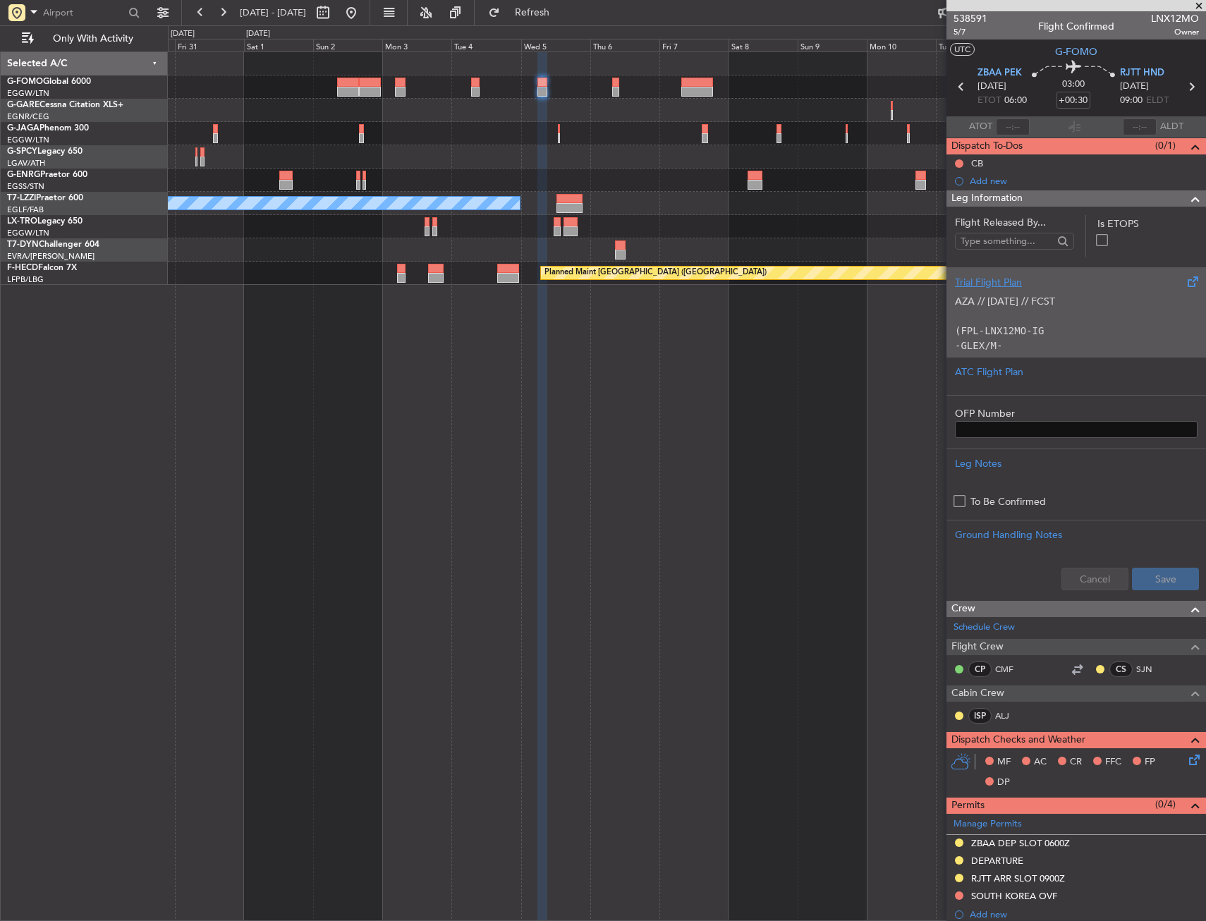
click at [983, 323] on div "AZA // [DATE] // FCST (FPL-LNX12MO-IG -GLEX/M-SBDE2E3FGHIJ1J3J4J5M1M3RWXYZ/LB2D…" at bounding box center [1076, 320] width 243 height 60
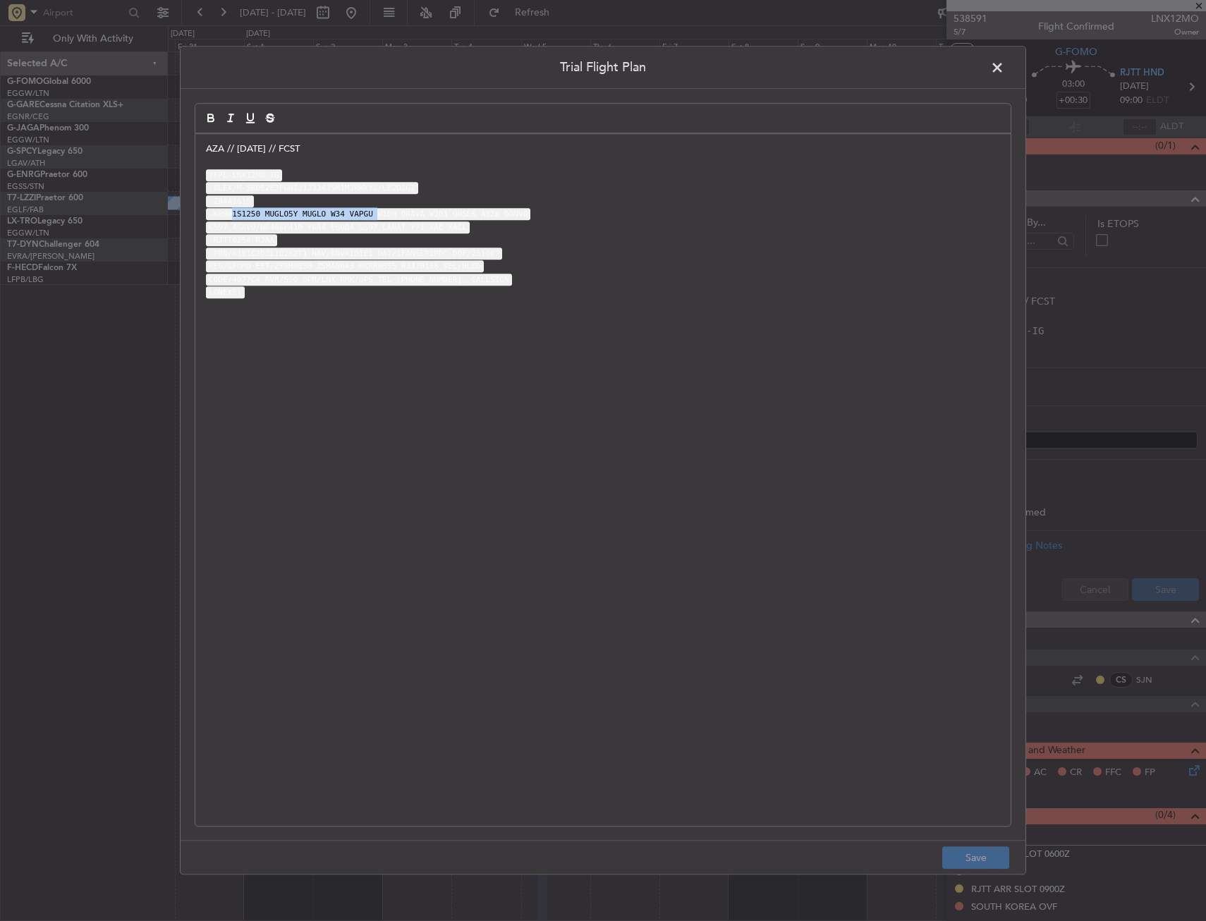
drag, startPoint x: 232, startPoint y: 212, endPoint x: 363, endPoint y: 220, distance: 131.4
click at [363, 220] on code "-K0901S1250 MUGLO5Y MUGLO W34 VAPGU W100 ORAVA W201 UNSEK A326 DONVO" at bounding box center [368, 215] width 324 height 12
click at [256, 216] on code "-K0901S1250 MUGLO5Y MUGLO W34 VAPGU W100 ORAVA W201 UNSEK A326 DONVO" at bounding box center [368, 215] width 324 height 12
drag, startPoint x: 255, startPoint y: 215, endPoint x: 459, endPoint y: 229, distance: 204.3
click at [459, 229] on div "AZA // [DATE] // FCST (FPL-LNX12MO-IG -GLEX/M-SBDE2E3FGHIJ1J3J4J5M1M3RWXYZ/LB2D…" at bounding box center [602, 480] width 815 height 692
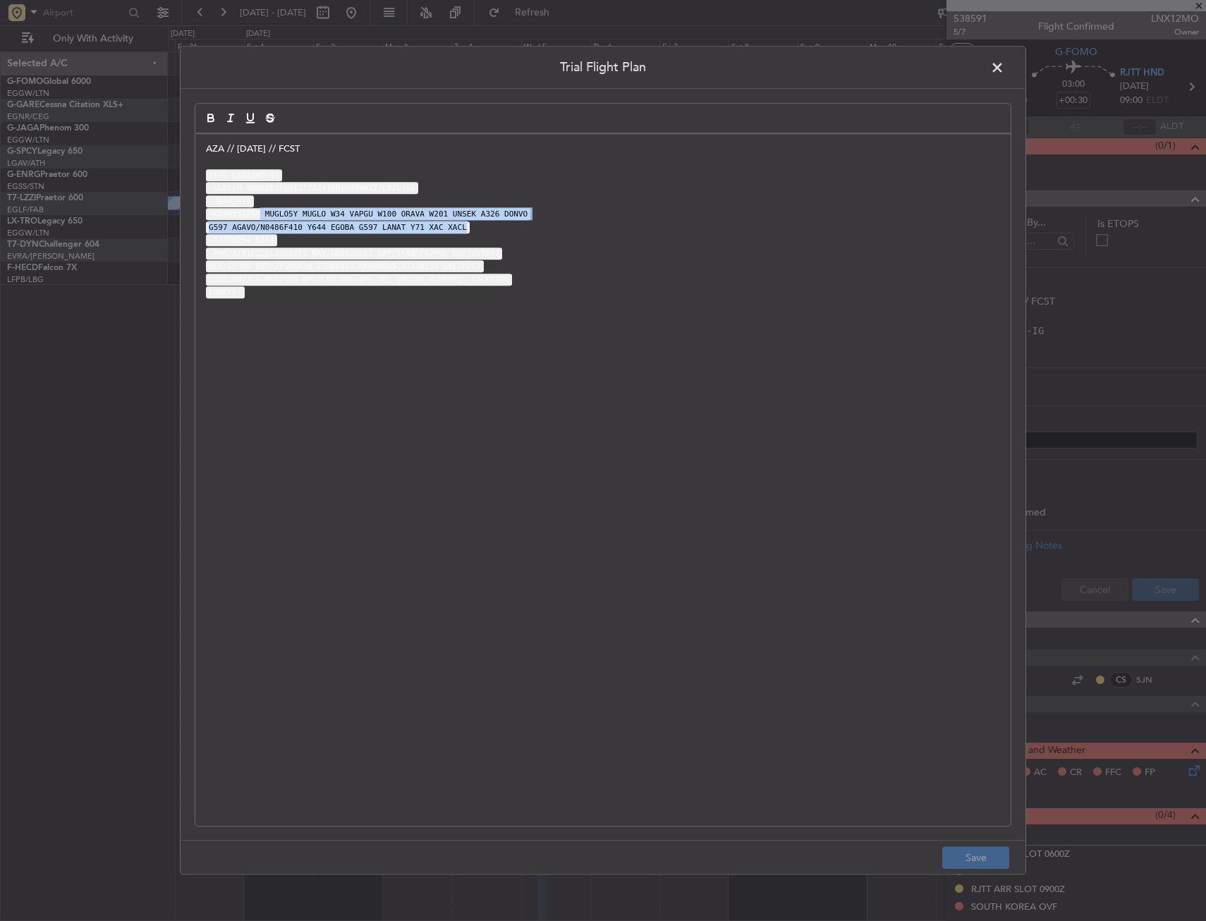
copy div "MUGLO5Y MUGLO W34 VAPGU W100 ORAVA W201 UNSEK A326 DONVO G597 AGAVO/N0486F410 Y…"
drag, startPoint x: 995, startPoint y: 62, endPoint x: 990, endPoint y: 75, distance: 14.3
click at [1004, 63] on span at bounding box center [1004, 71] width 0 height 28
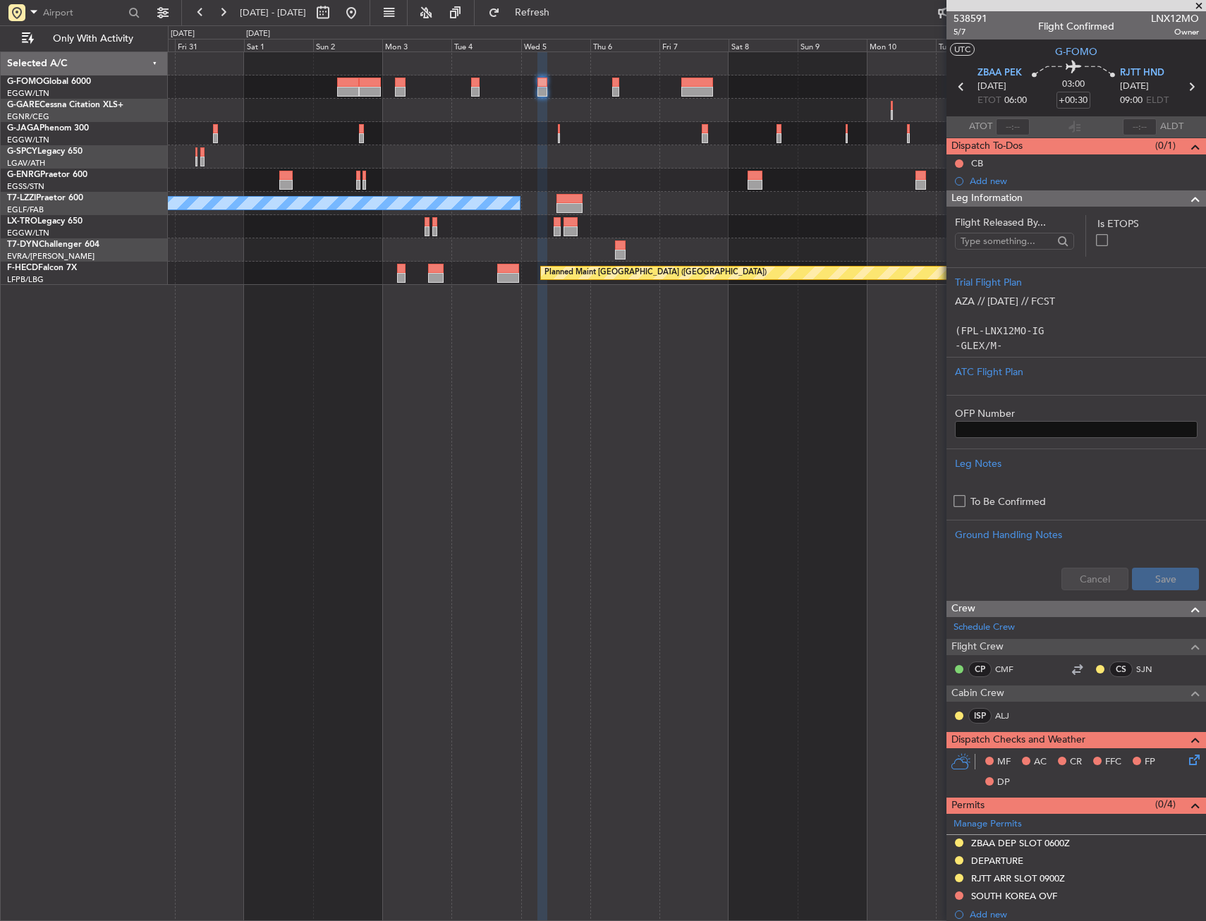
scroll to position [289, 0]
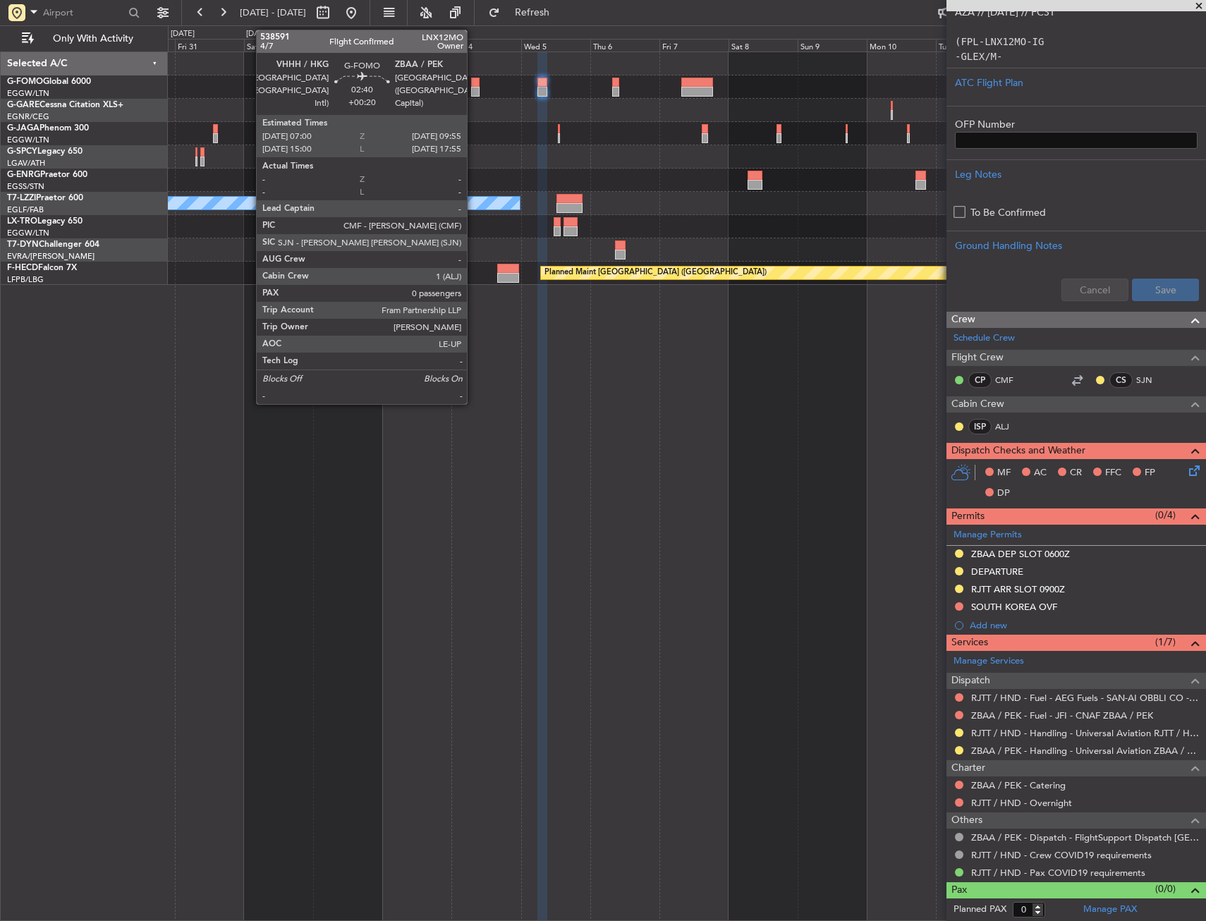
click at [473, 91] on div at bounding box center [475, 92] width 8 height 10
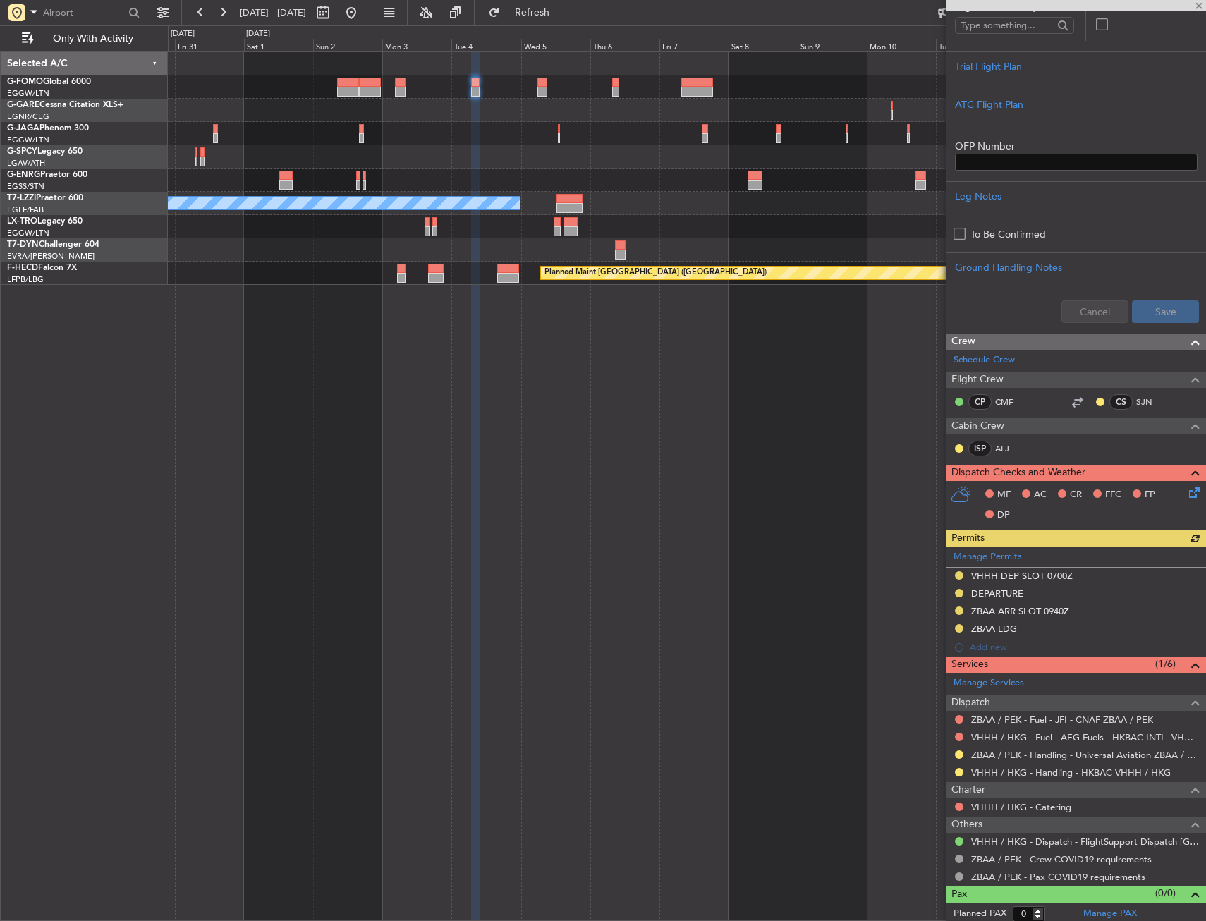
scroll to position [220, 0]
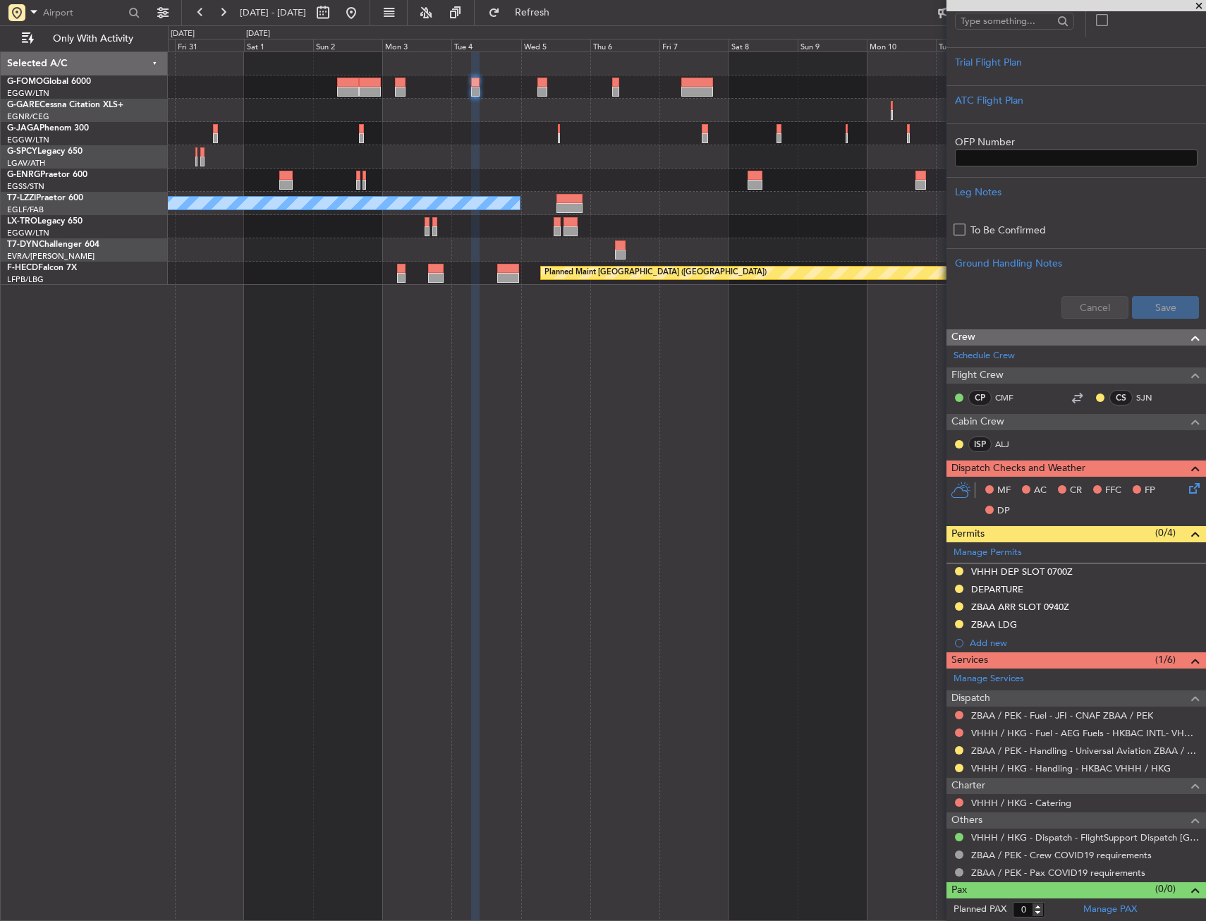
click at [1029, 775] on div "VHHH / HKG - Handling - HKBAC VHHH / HKG" at bounding box center [1075, 768] width 259 height 18
click at [1034, 768] on link "VHHH / HKG - Handling - HKBAC VHHH / HKG" at bounding box center [1071, 768] width 200 height 12
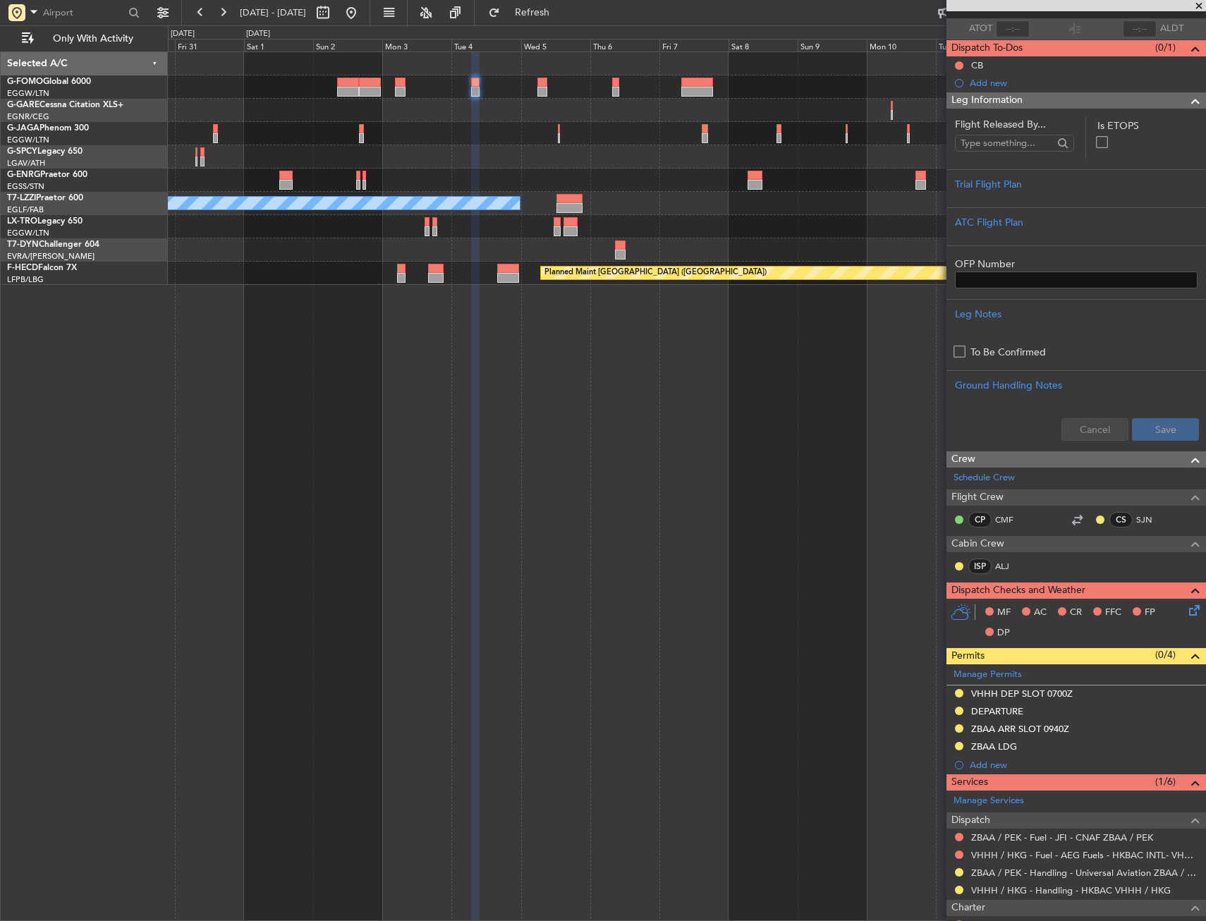
scroll to position [0, 0]
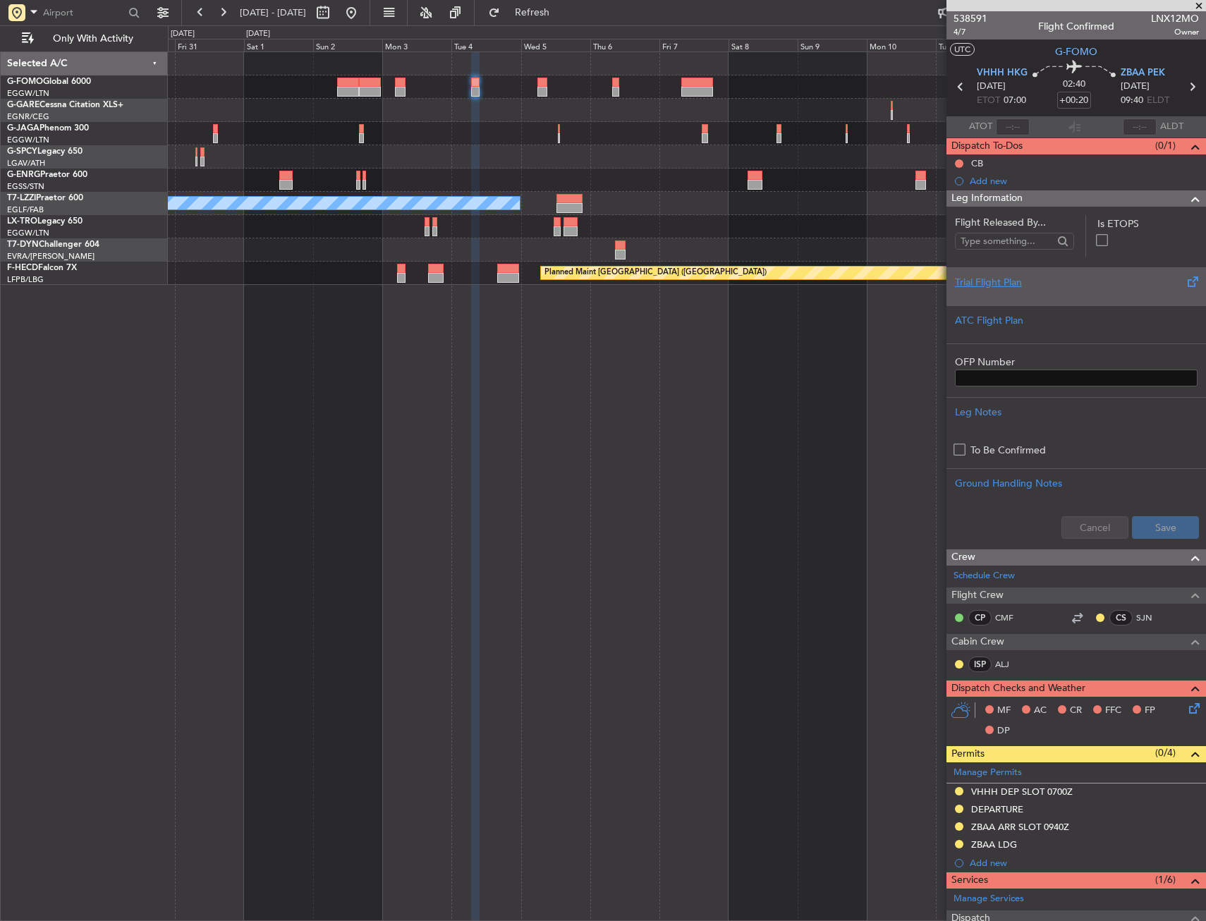
click at [1047, 304] on div "Trial Flight Plan" at bounding box center [1075, 286] width 259 height 38
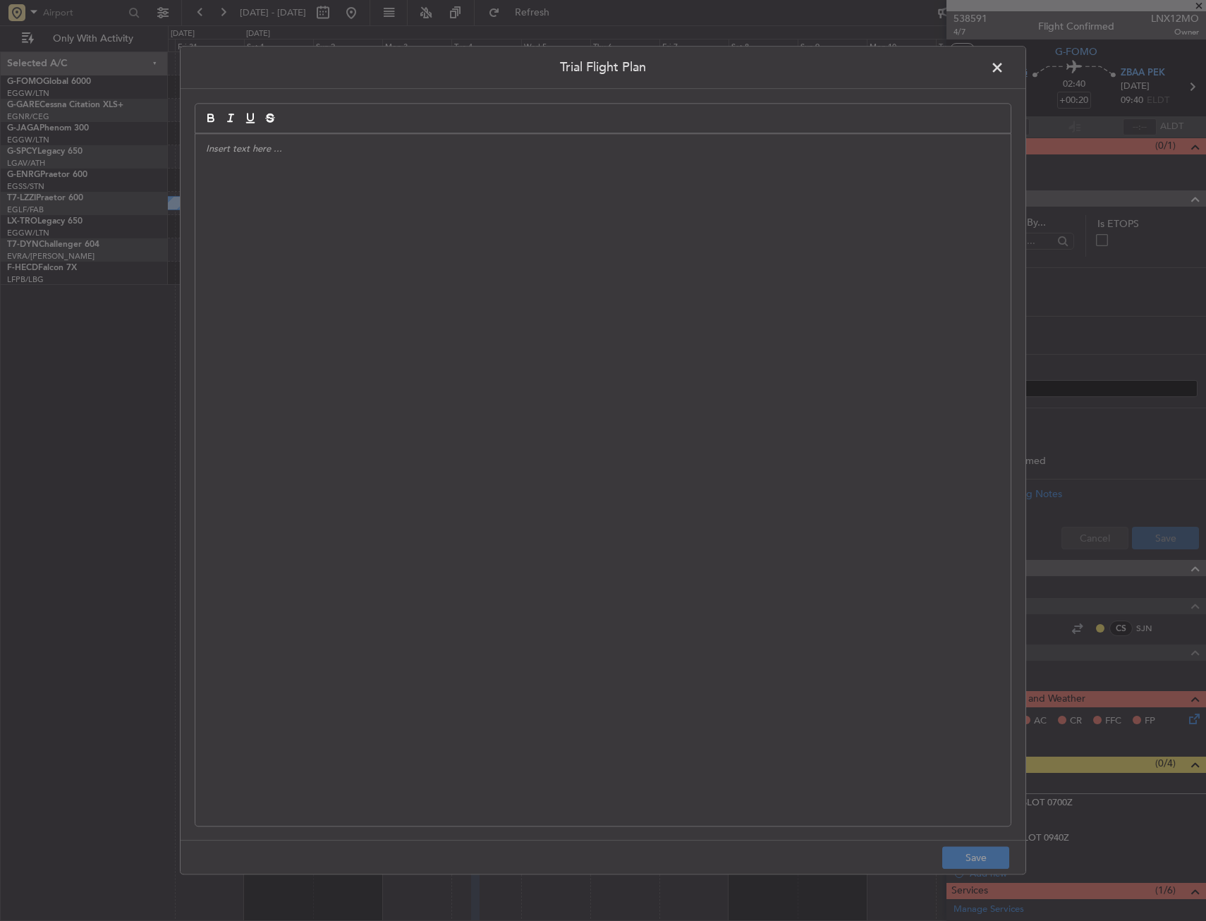
drag, startPoint x: 997, startPoint y: 69, endPoint x: 996, endPoint y: 78, distance: 9.3
click at [1004, 69] on span at bounding box center [1004, 71] width 0 height 28
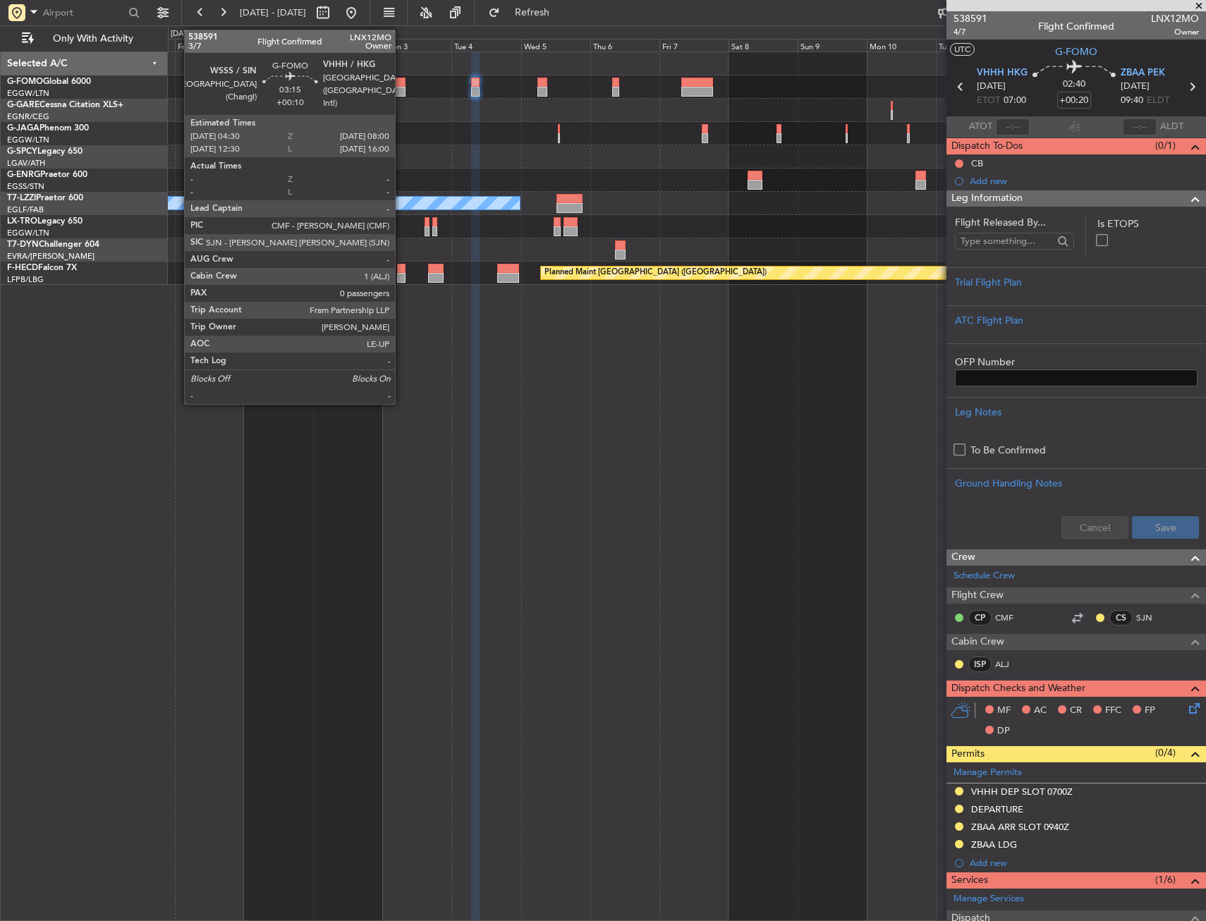
click at [401, 85] on div at bounding box center [400, 83] width 11 height 10
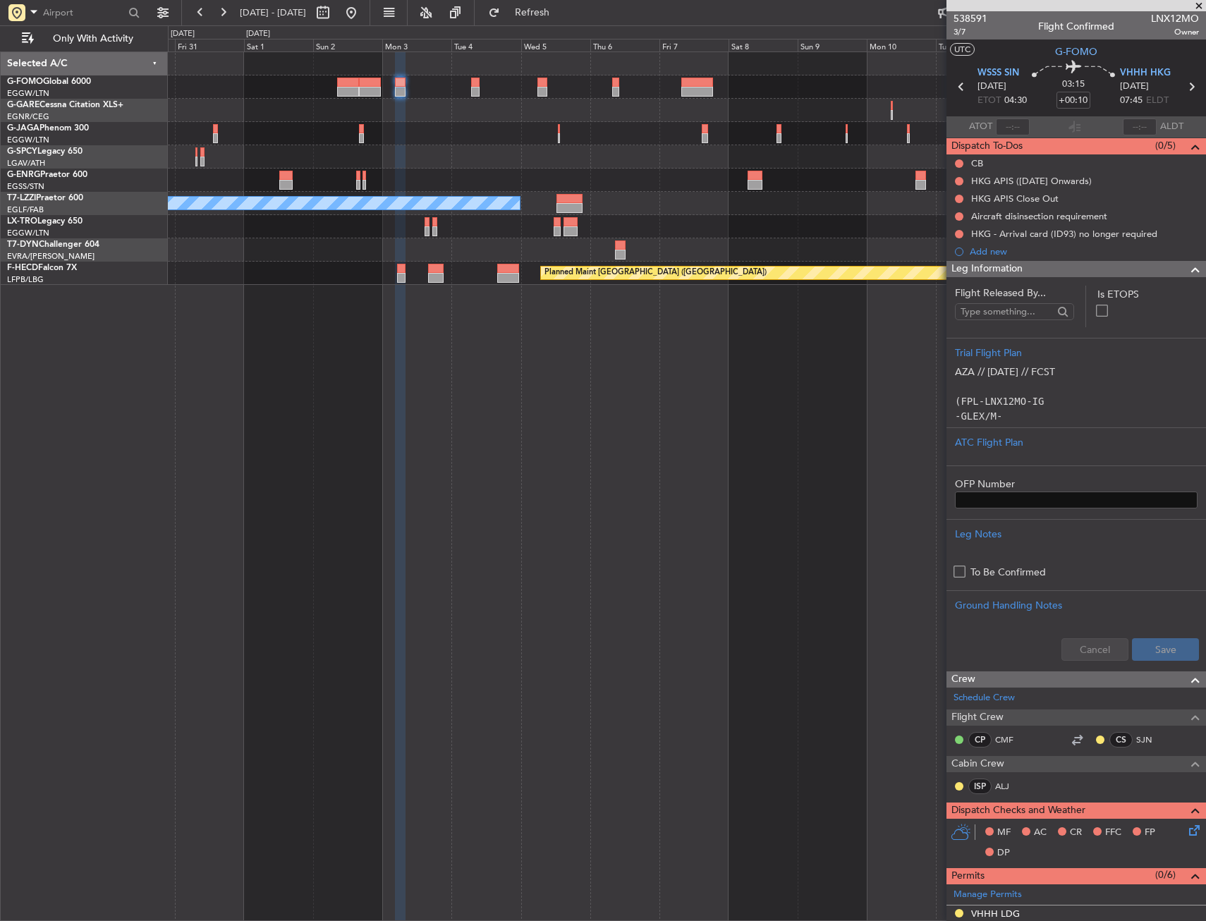
click at [544, 83] on div at bounding box center [542, 83] width 10 height 10
type input "+00:30"
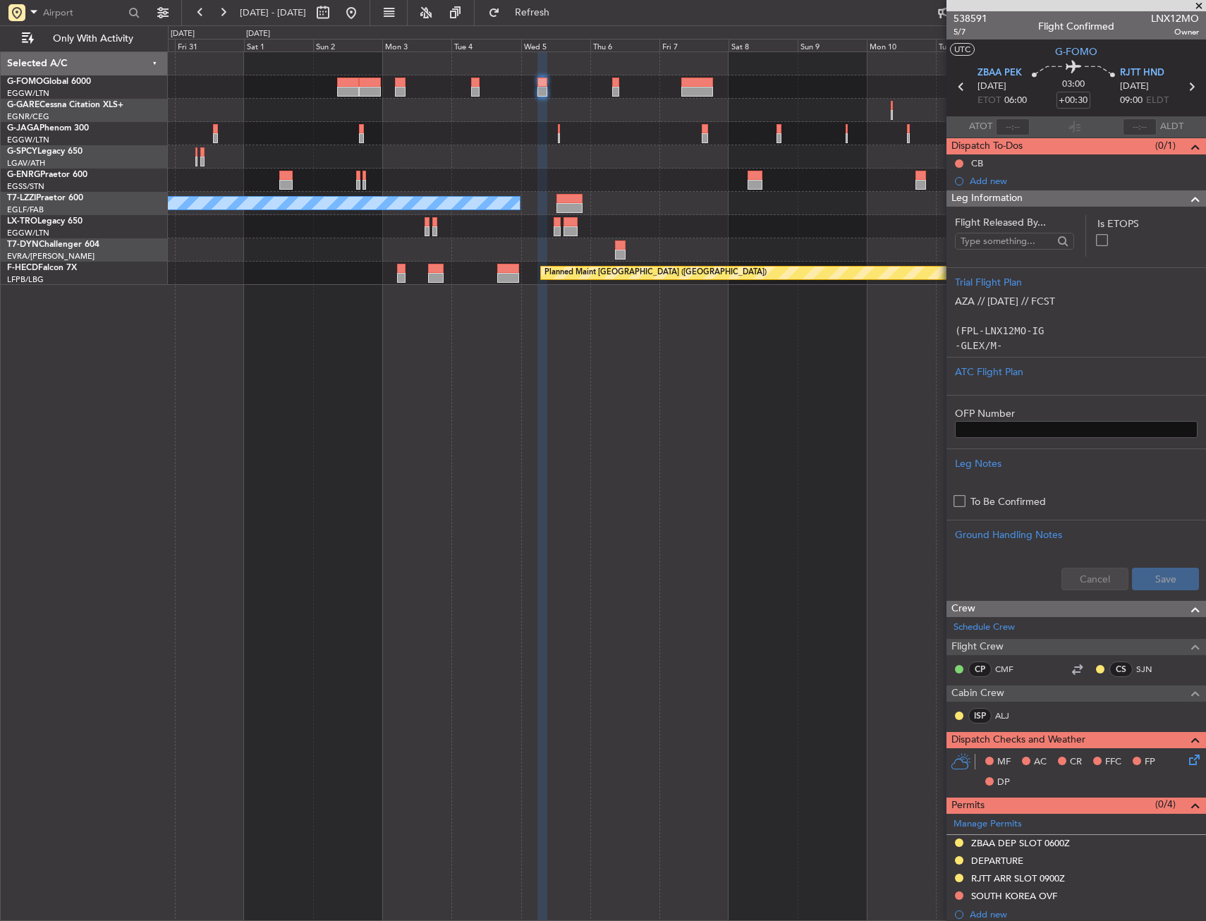
click at [1081, 195] on div "Leg Information" at bounding box center [1075, 198] width 259 height 16
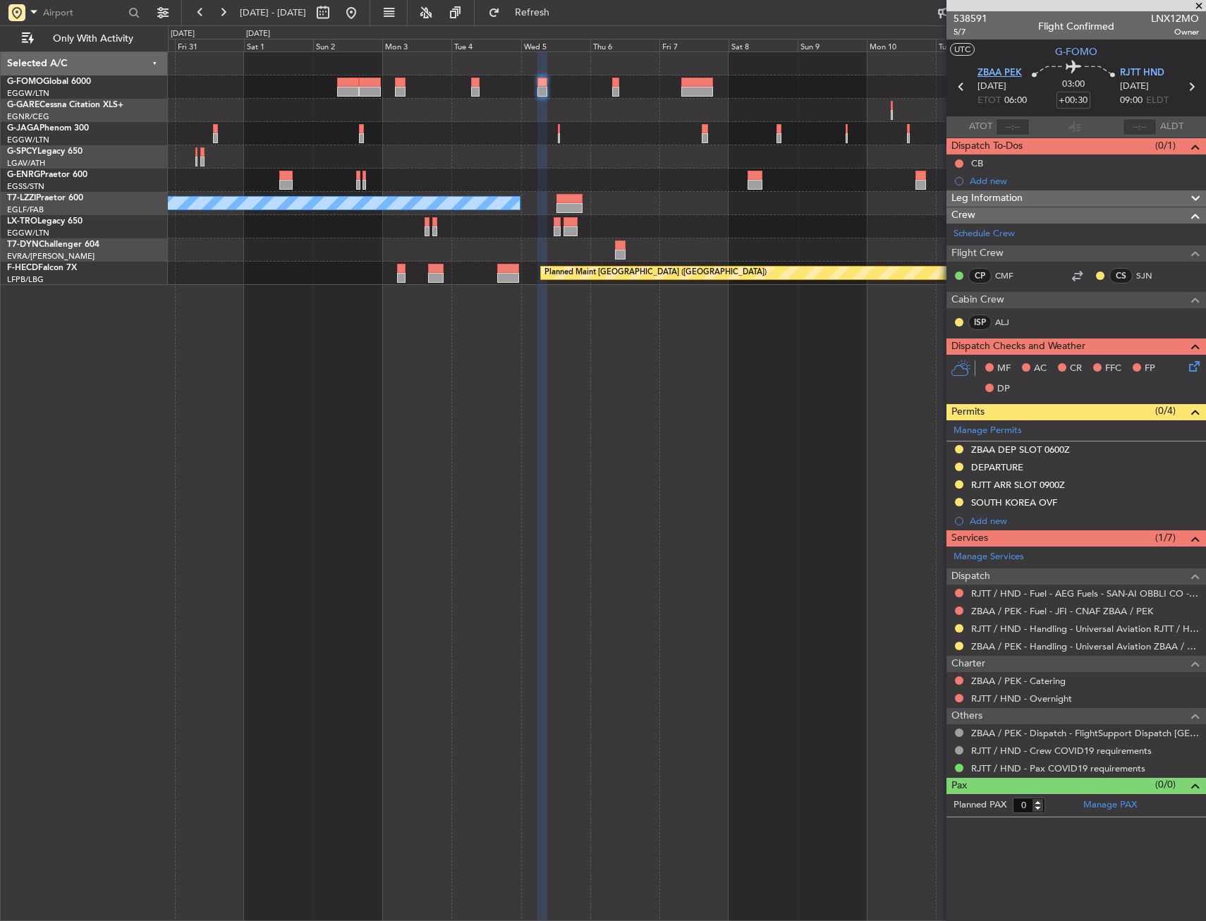
click at [1016, 68] on span "ZBAA PEK" at bounding box center [999, 73] width 44 height 14
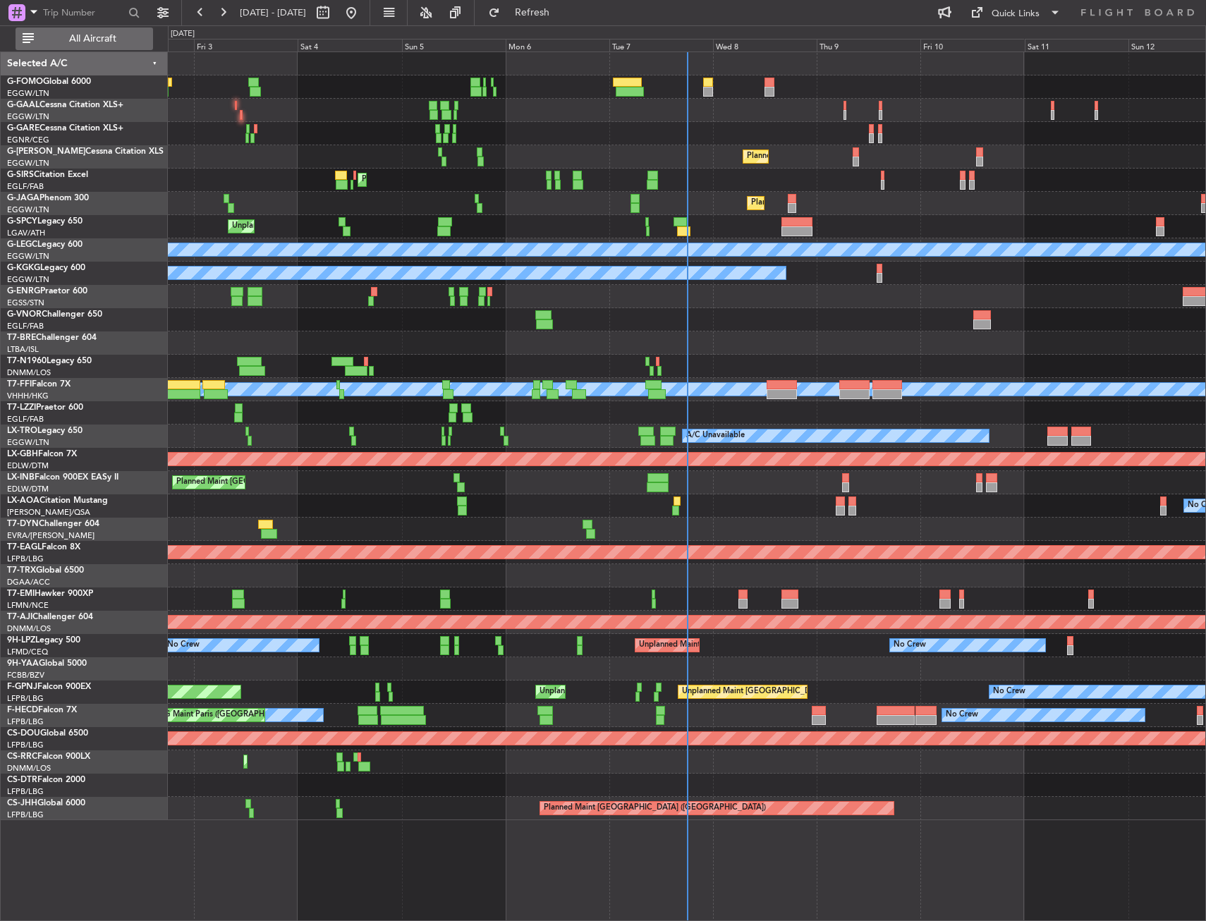
click at [73, 44] on span "All Aircraft" at bounding box center [93, 39] width 112 height 10
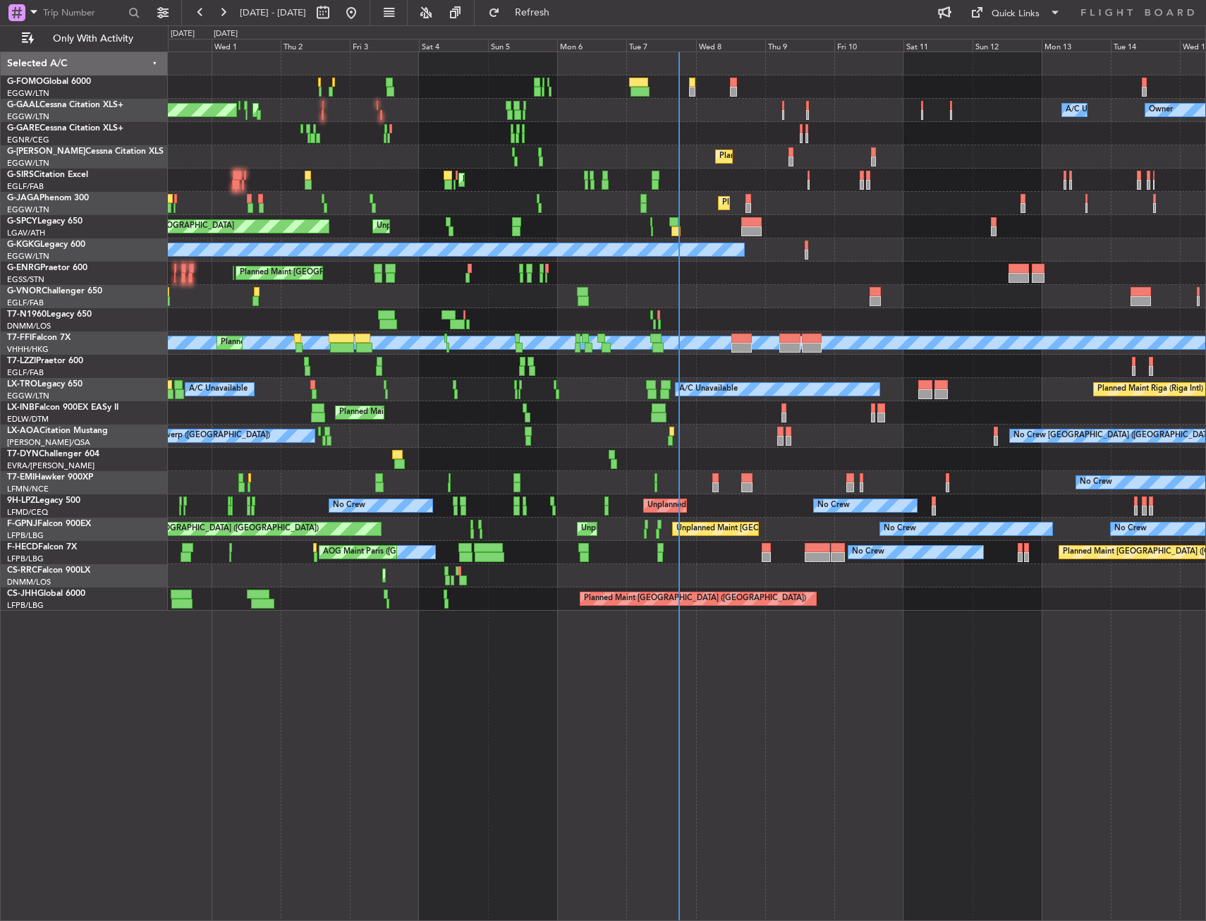
click at [620, 398] on div "A/C Unavailable AOG Maint [GEOGRAPHIC_DATA] Owner Planned [GEOGRAPHIC_DATA] Own…" at bounding box center [686, 331] width 1037 height 558
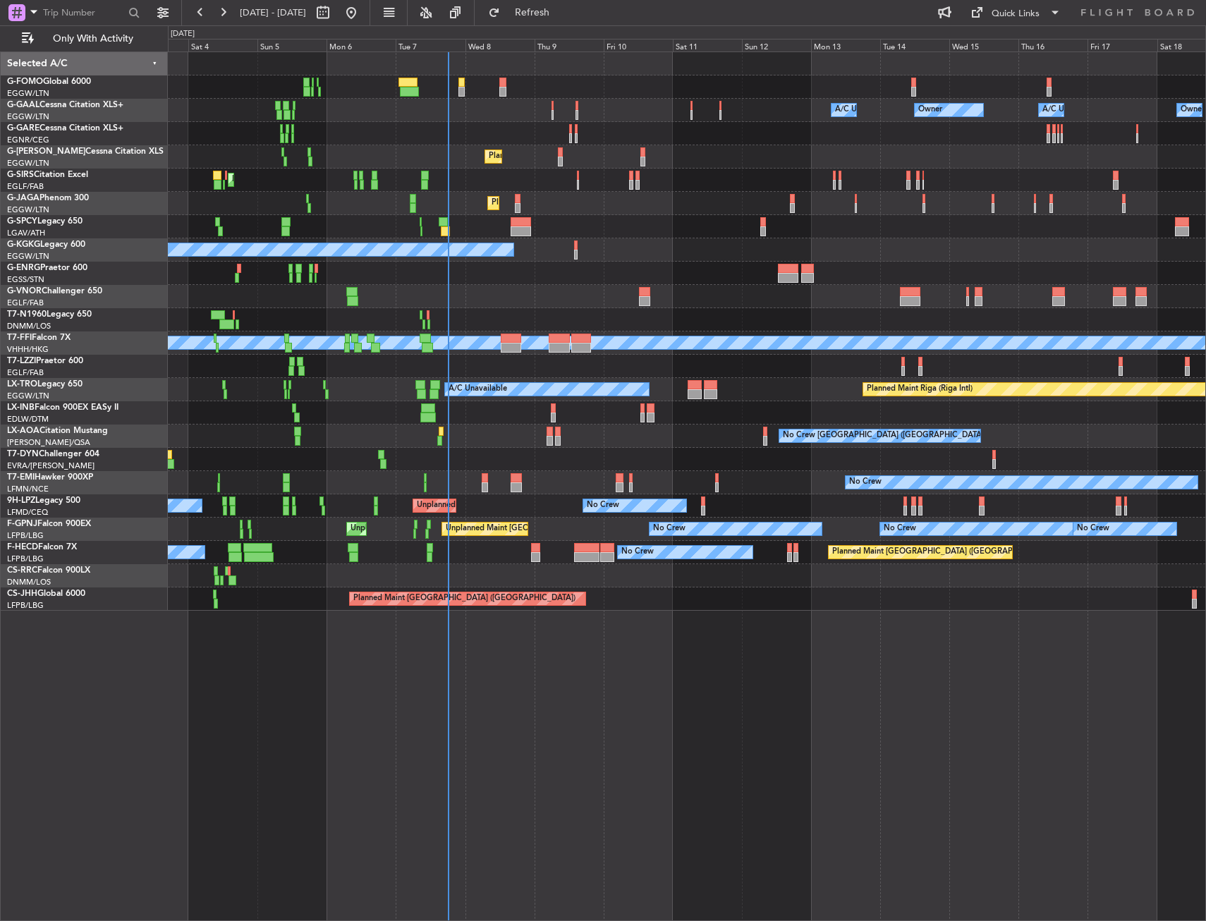
click at [405, 520] on div "Owner Owner A/C Unavailable Owner A/C Unavailable AOG Maint [GEOGRAPHIC_DATA] P…" at bounding box center [686, 331] width 1037 height 558
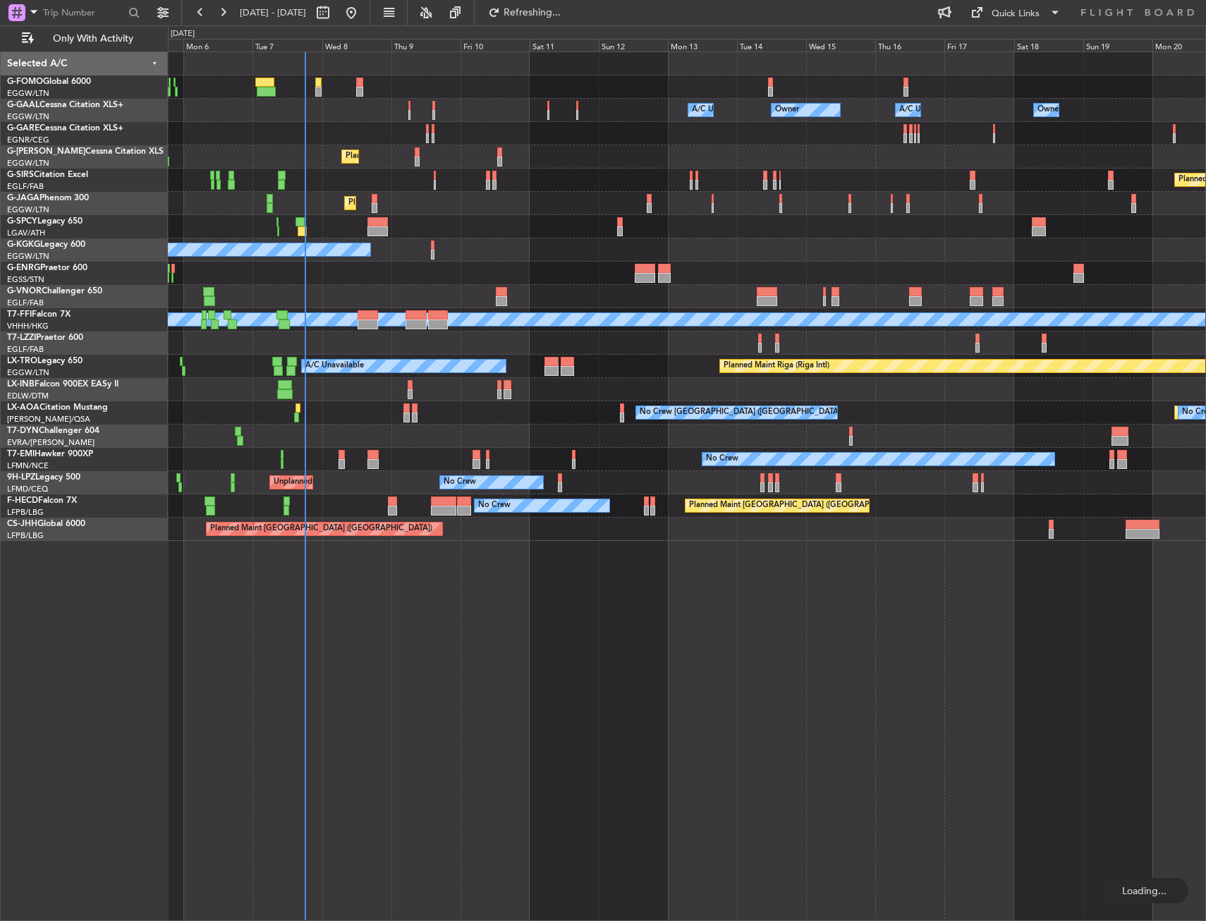
click at [583, 688] on div "Owner Owner A/C Unavailable Owner A/C Unavailable Planned Maint [GEOGRAPHIC_DAT…" at bounding box center [687, 485] width 1038 height 869
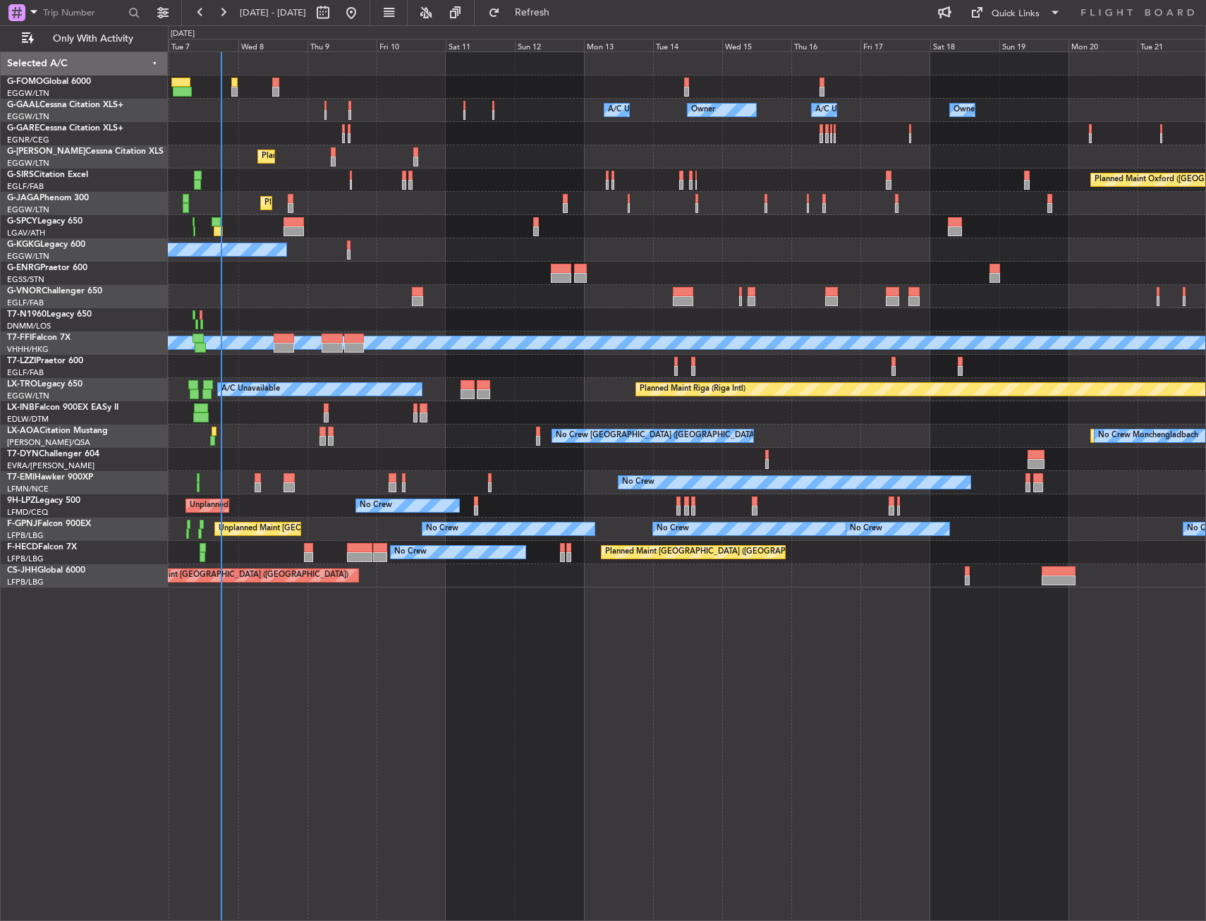
click at [346, 265] on div "Owner Owner A/C Unavailable Owner A/C Unavailable Owner Planned Maint [GEOGRAPH…" at bounding box center [686, 319] width 1037 height 535
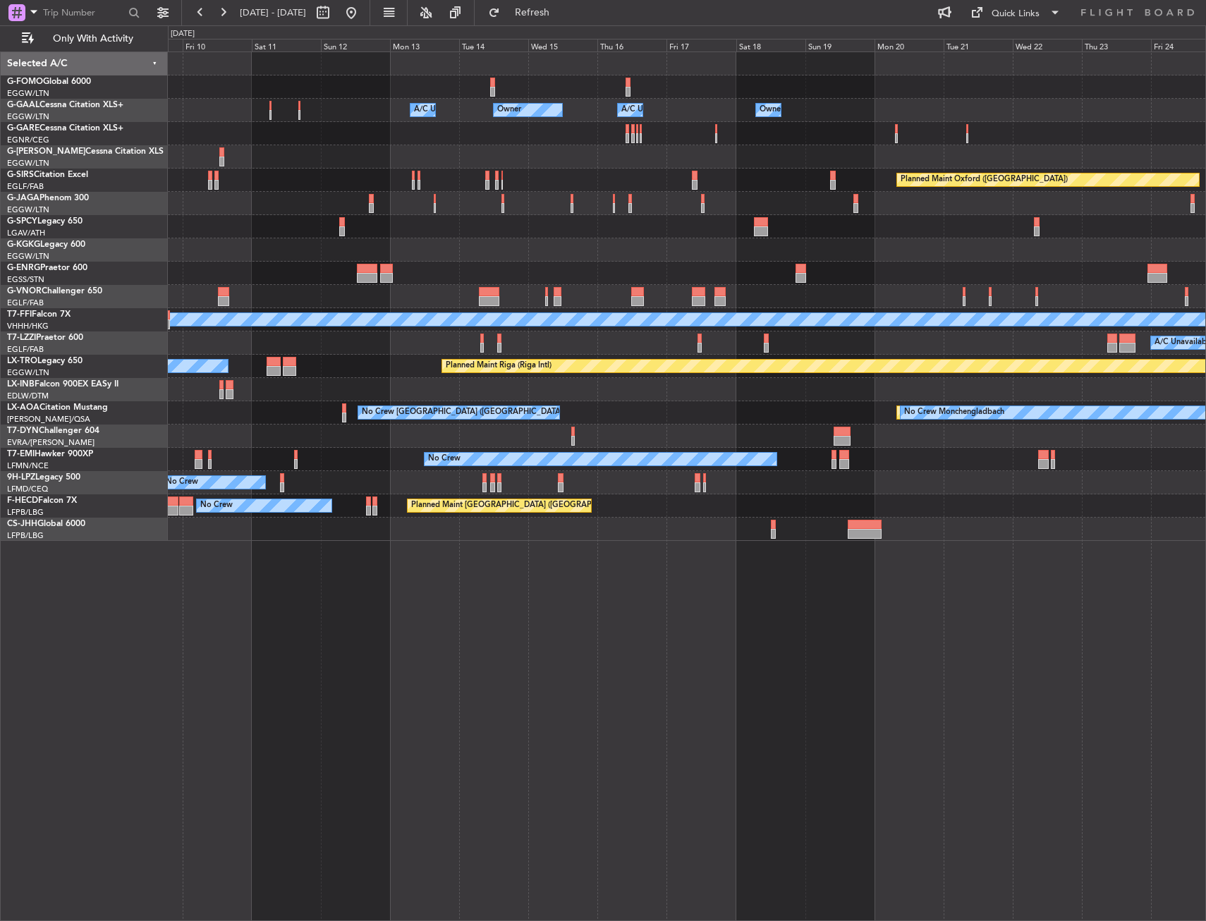
click at [645, 104] on div "Owner A/C Unavailable Owner A/C Unavailable Owner Owner Planned Maint [GEOGRAPH…" at bounding box center [686, 296] width 1037 height 489
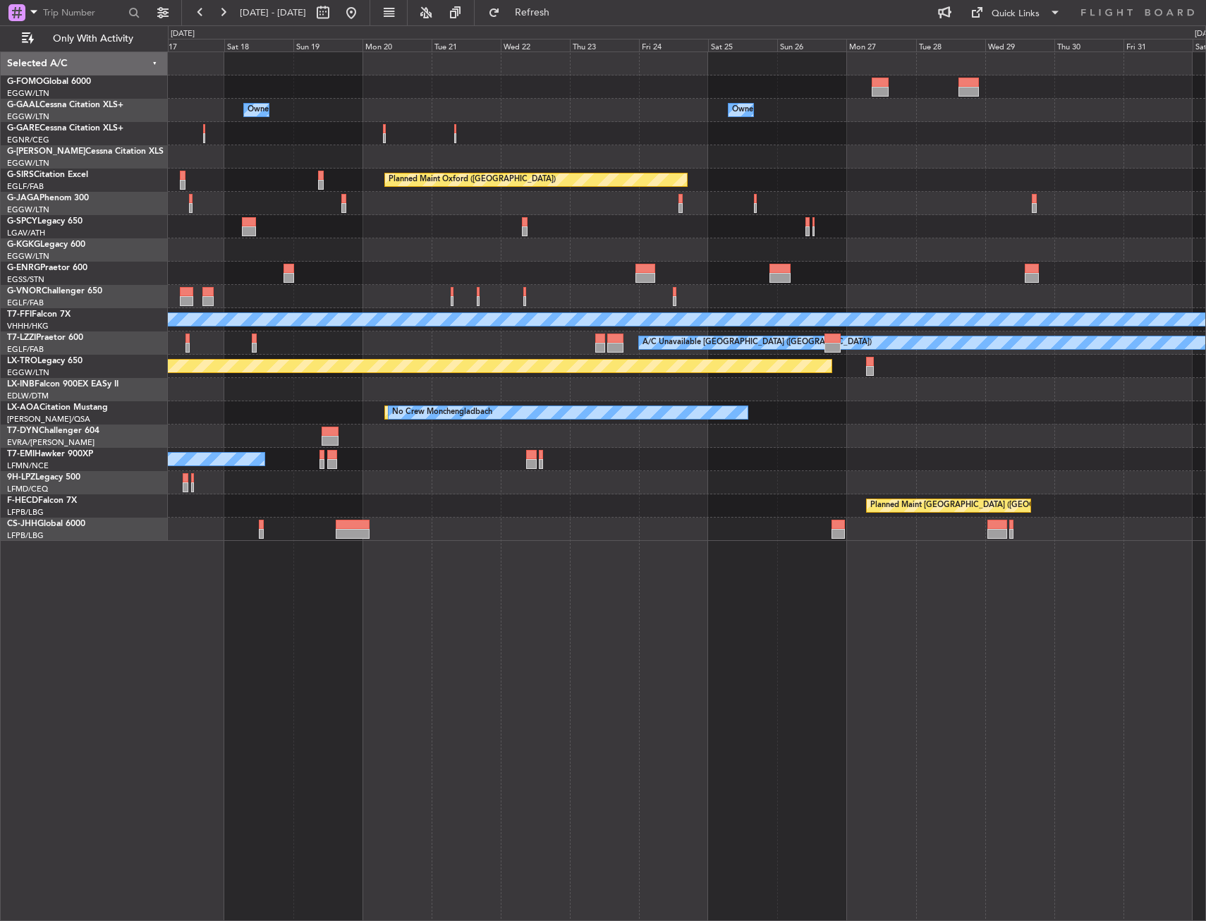
click at [249, 109] on div "Owner" at bounding box center [256, 110] width 26 height 14
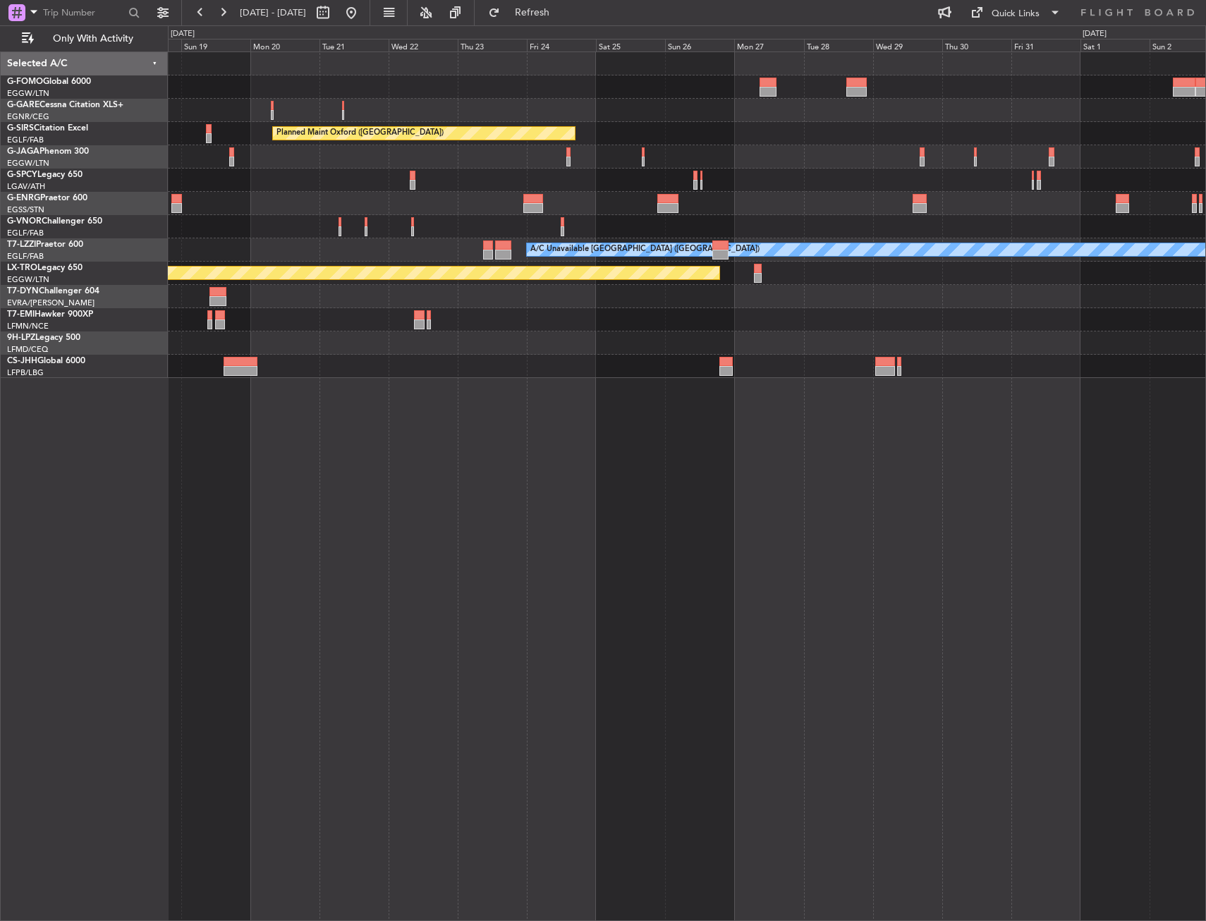
click at [185, 118] on div at bounding box center [686, 110] width 1037 height 23
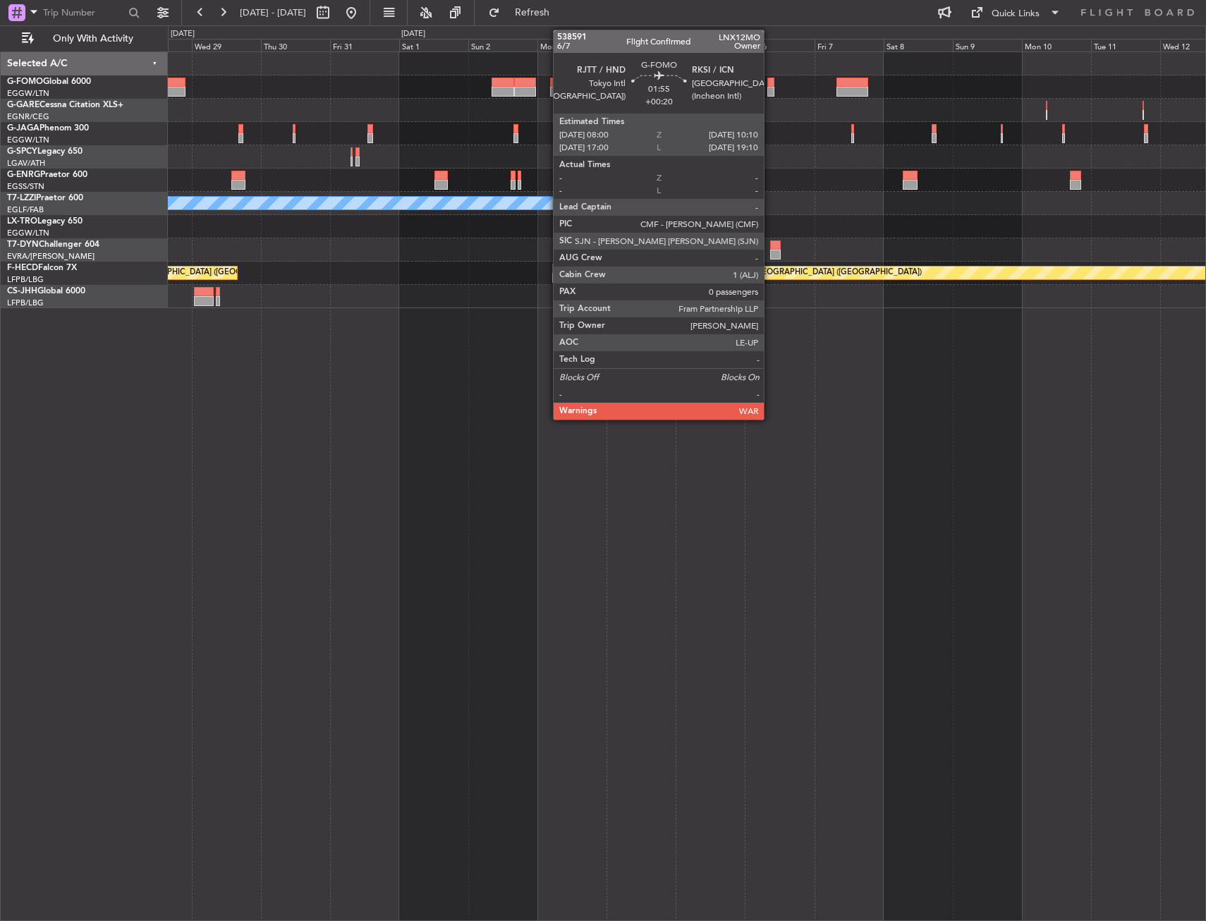
click at [770, 83] on div at bounding box center [770, 83] width 6 height 10
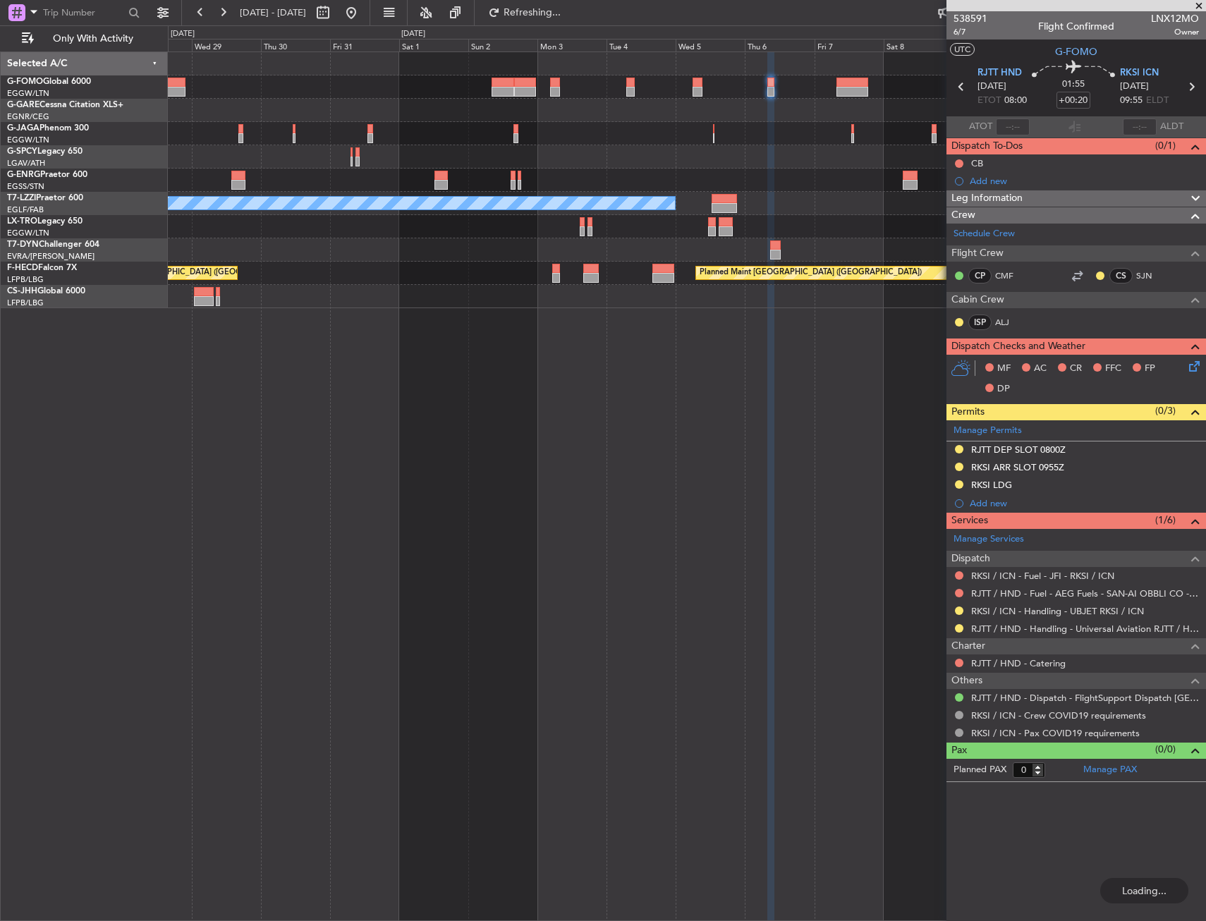
type input "+00:30"
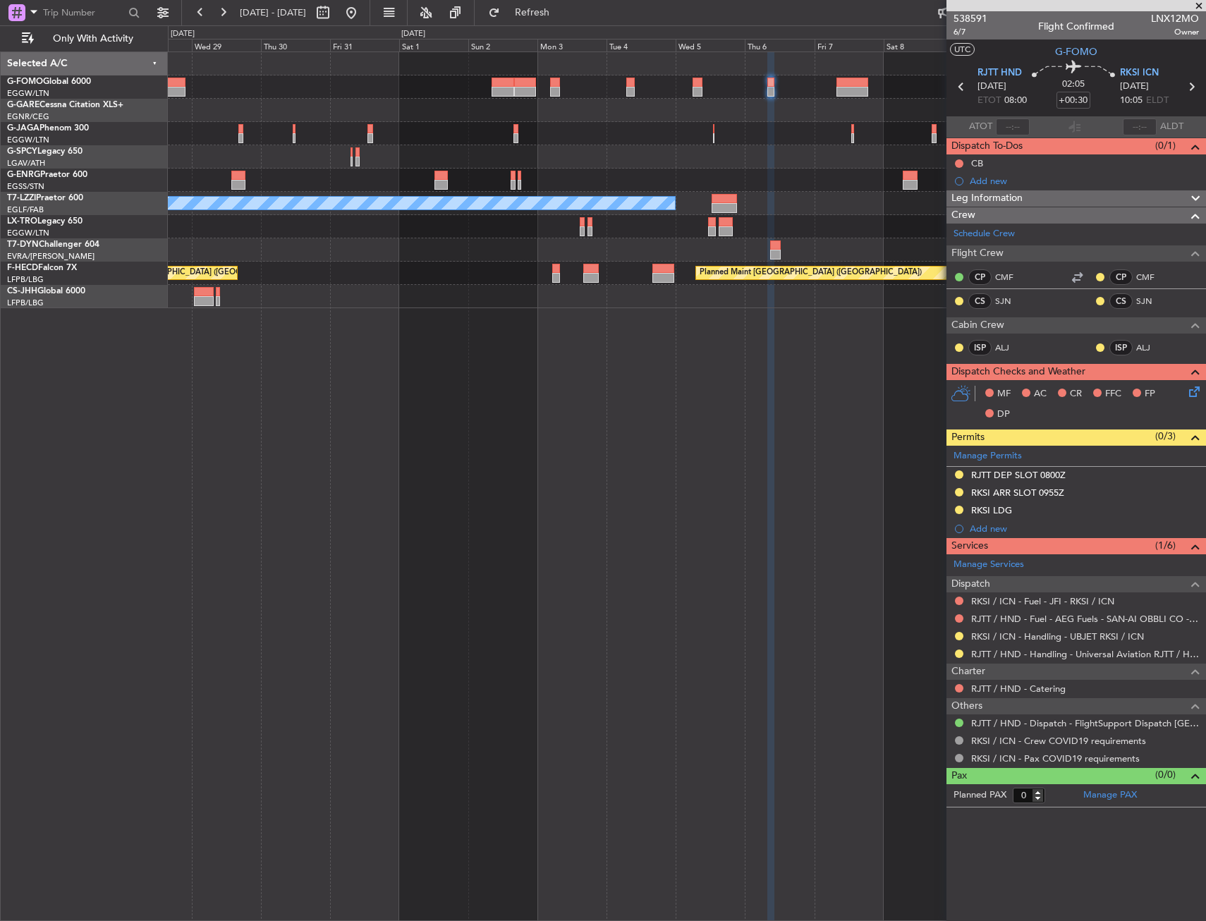
click at [802, 583] on div "A/C Unavailable [GEOGRAPHIC_DATA] ([GEOGRAPHIC_DATA]) Planned Maint [GEOGRAPHIC…" at bounding box center [687, 485] width 1038 height 869
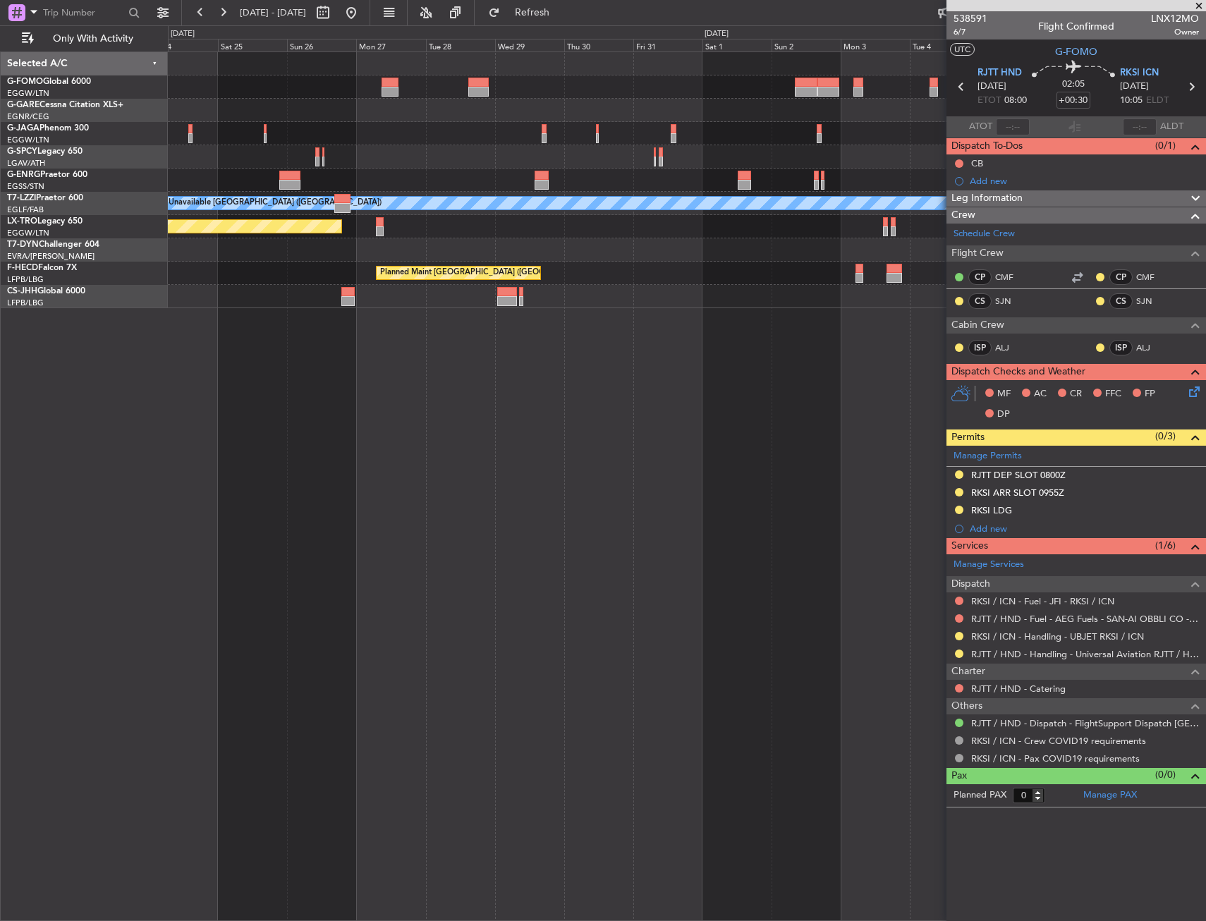
click at [692, 614] on div "A/C Unavailable [GEOGRAPHIC_DATA] ([GEOGRAPHIC_DATA]) Planned Maint [GEOGRAPHIC…" at bounding box center [687, 485] width 1038 height 869
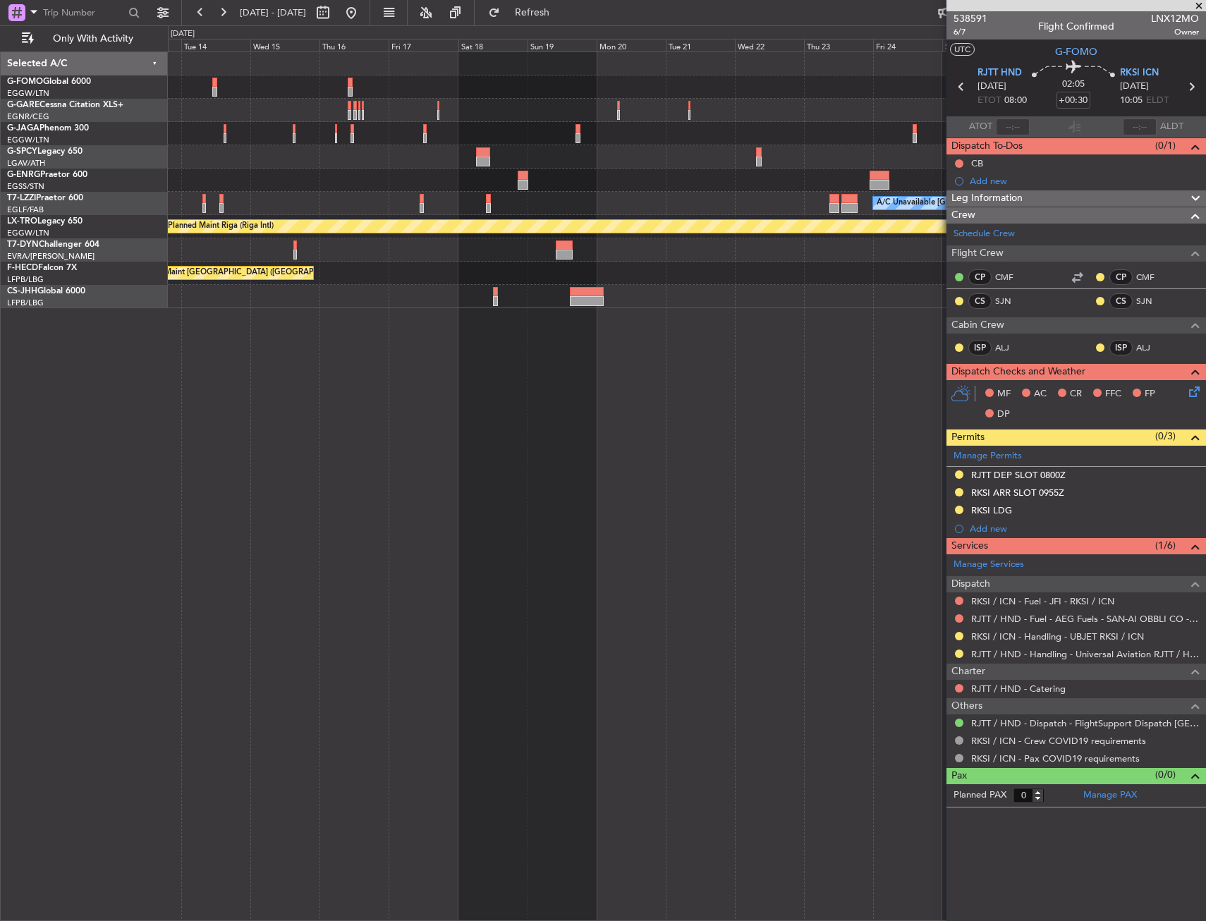
click at [759, 606] on div "A/C Unavailable [GEOGRAPHIC_DATA] ([GEOGRAPHIC_DATA]) Planned Maint [GEOGRAPHIC…" at bounding box center [687, 485] width 1038 height 869
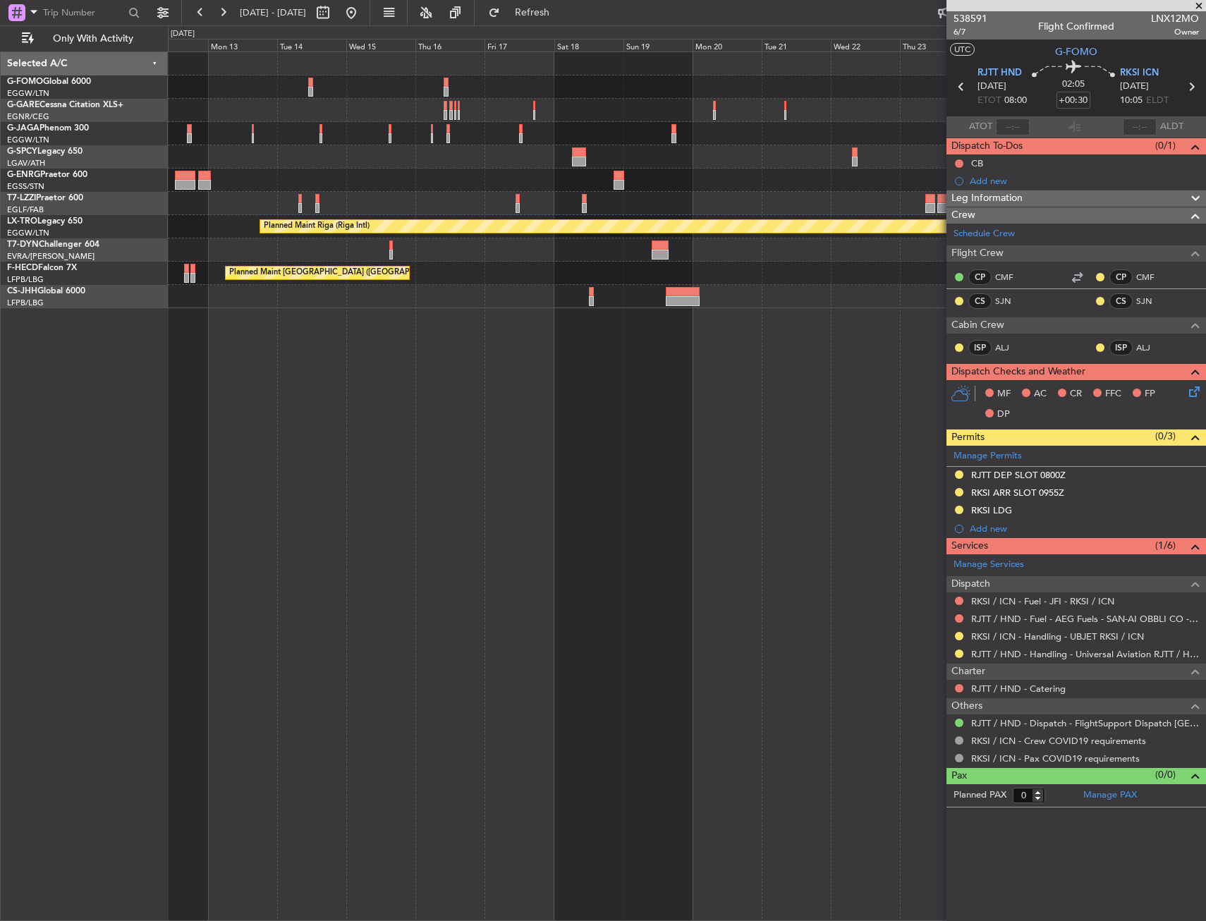
click at [709, 625] on div "A/C Unavailable [GEOGRAPHIC_DATA] ([GEOGRAPHIC_DATA]) Planned Maint [GEOGRAPHIC…" at bounding box center [687, 485] width 1038 height 869
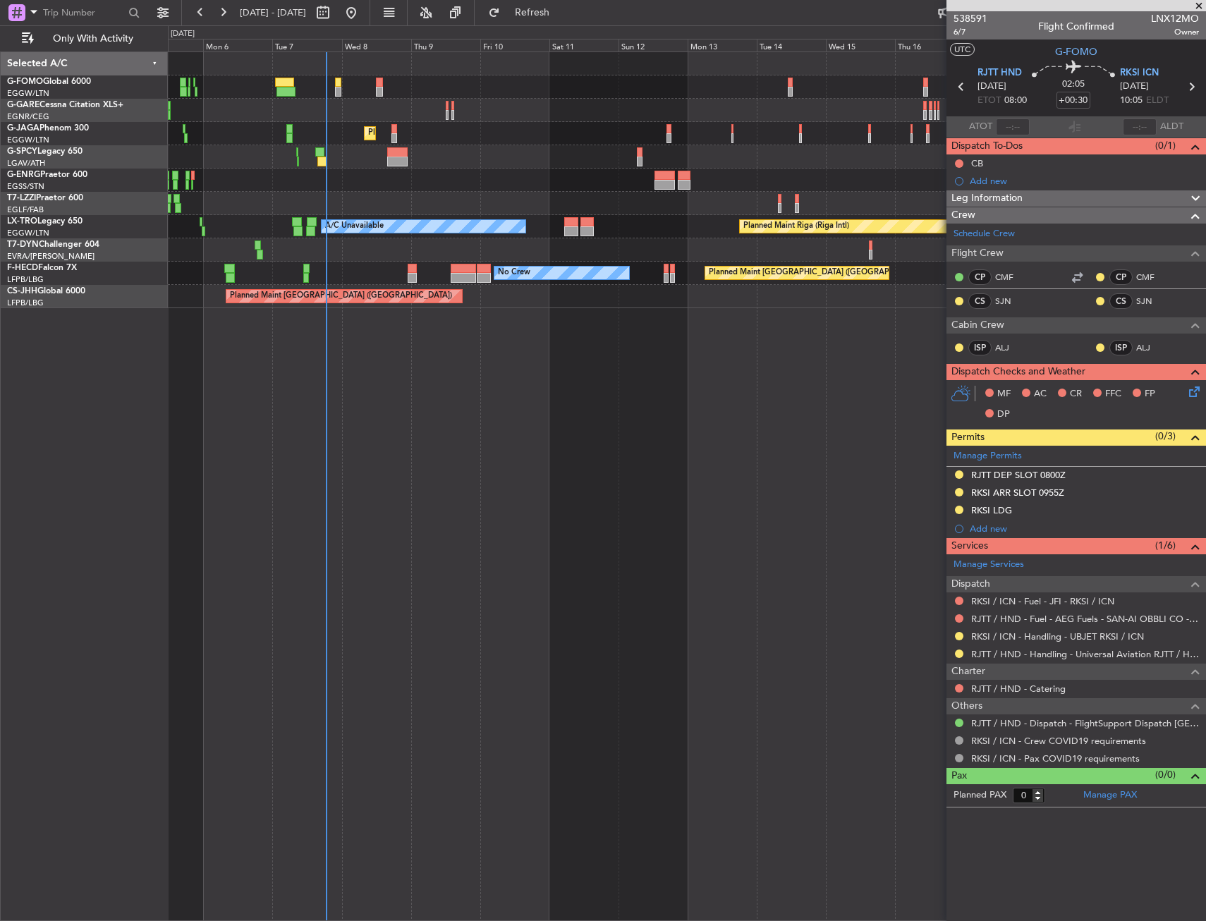
click at [737, 616] on div "Planned Maint [GEOGRAPHIC_DATA] ([GEOGRAPHIC_DATA]) Planned Maint [GEOGRAPHIC_D…" at bounding box center [687, 485] width 1038 height 869
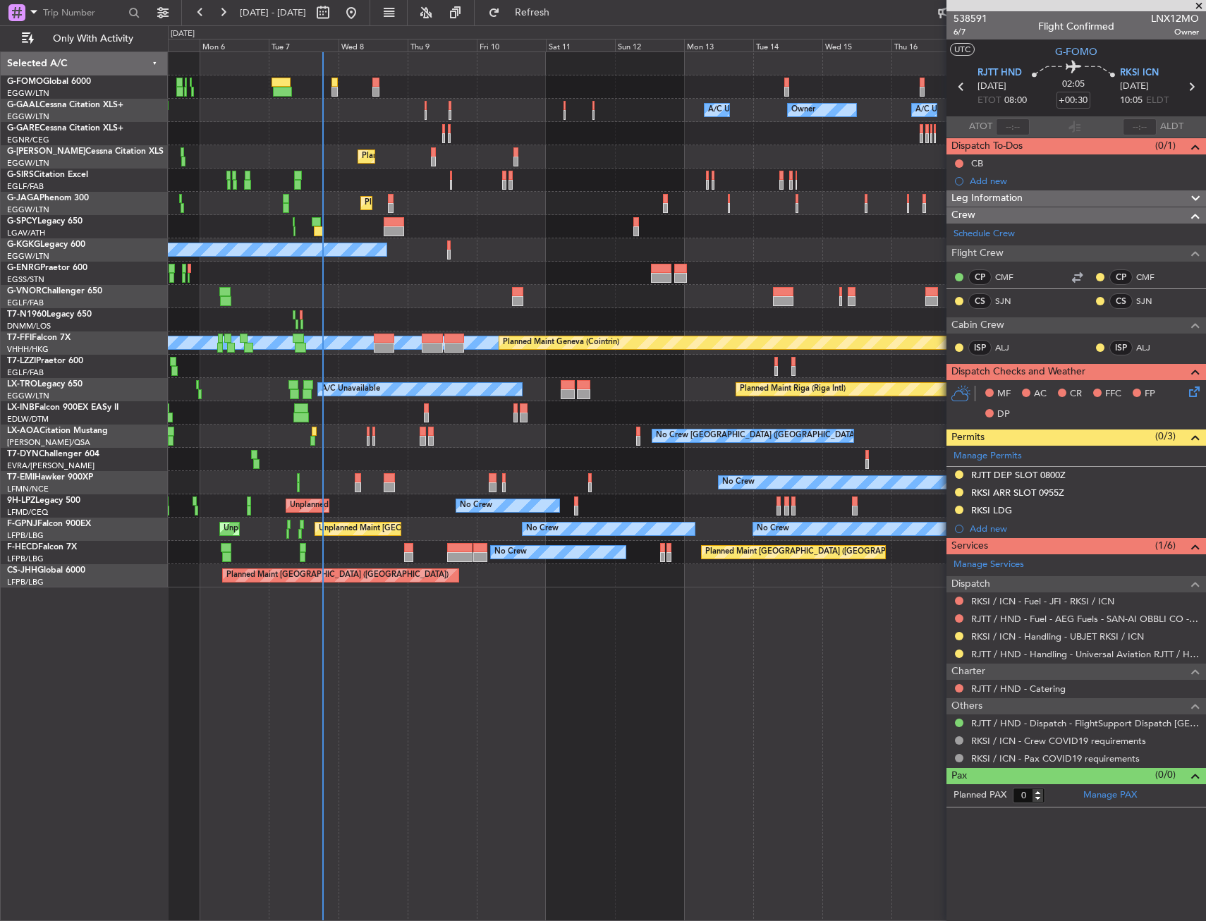
click at [492, 726] on div "Owner Owner A/C Unavailable Owner A/C Unavailable Planned Maint [GEOGRAPHIC_DAT…" at bounding box center [687, 485] width 1038 height 869
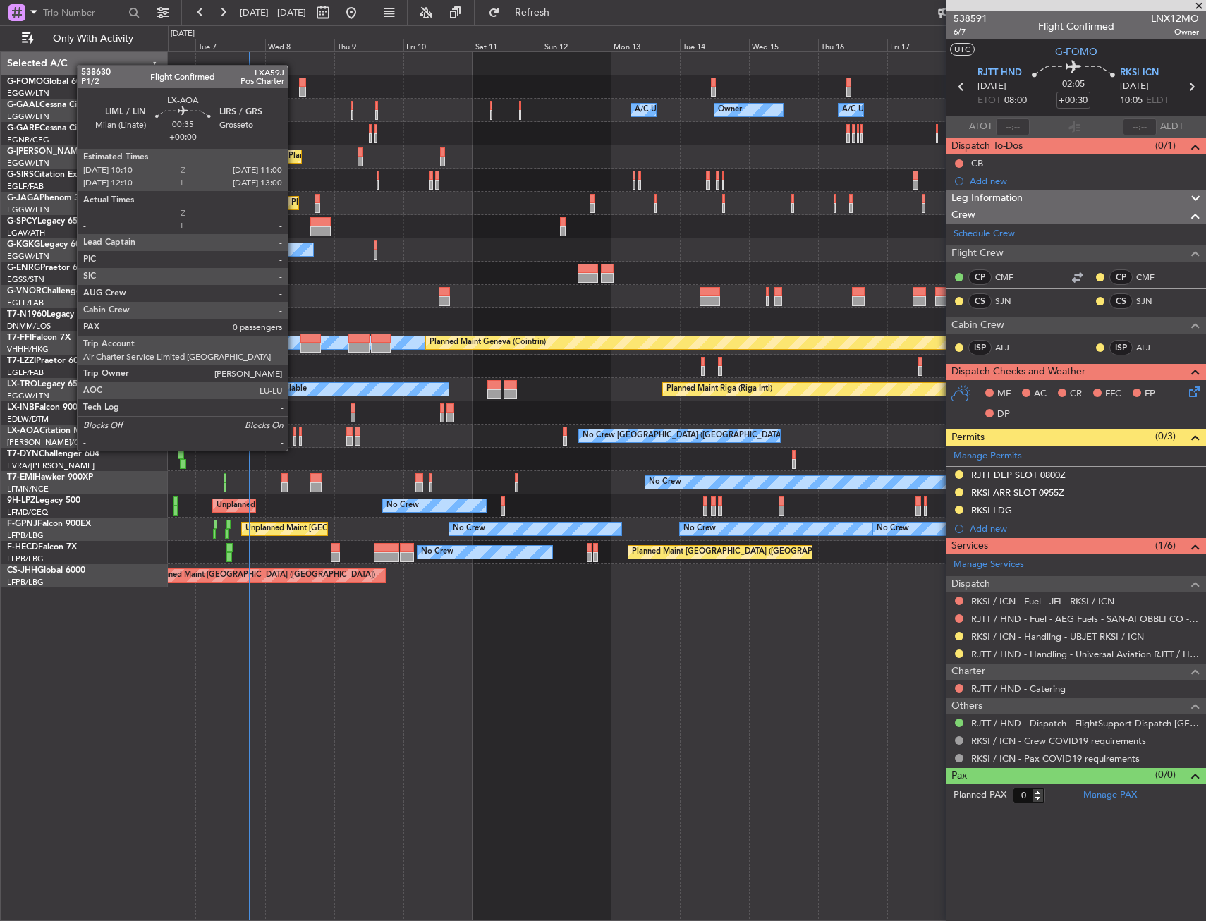
click at [294, 436] on div at bounding box center [294, 441] width 3 height 10
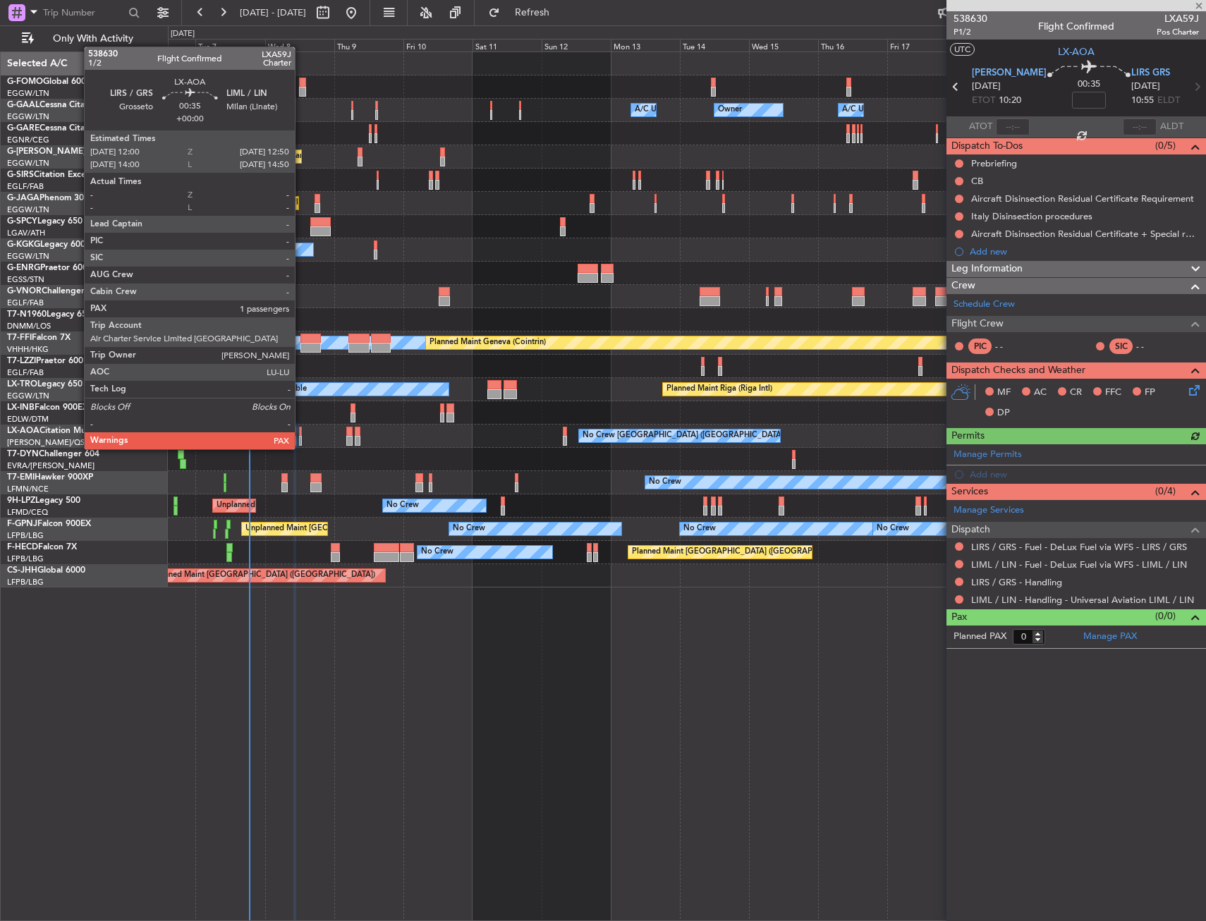
click at [301, 435] on div at bounding box center [300, 432] width 3 height 10
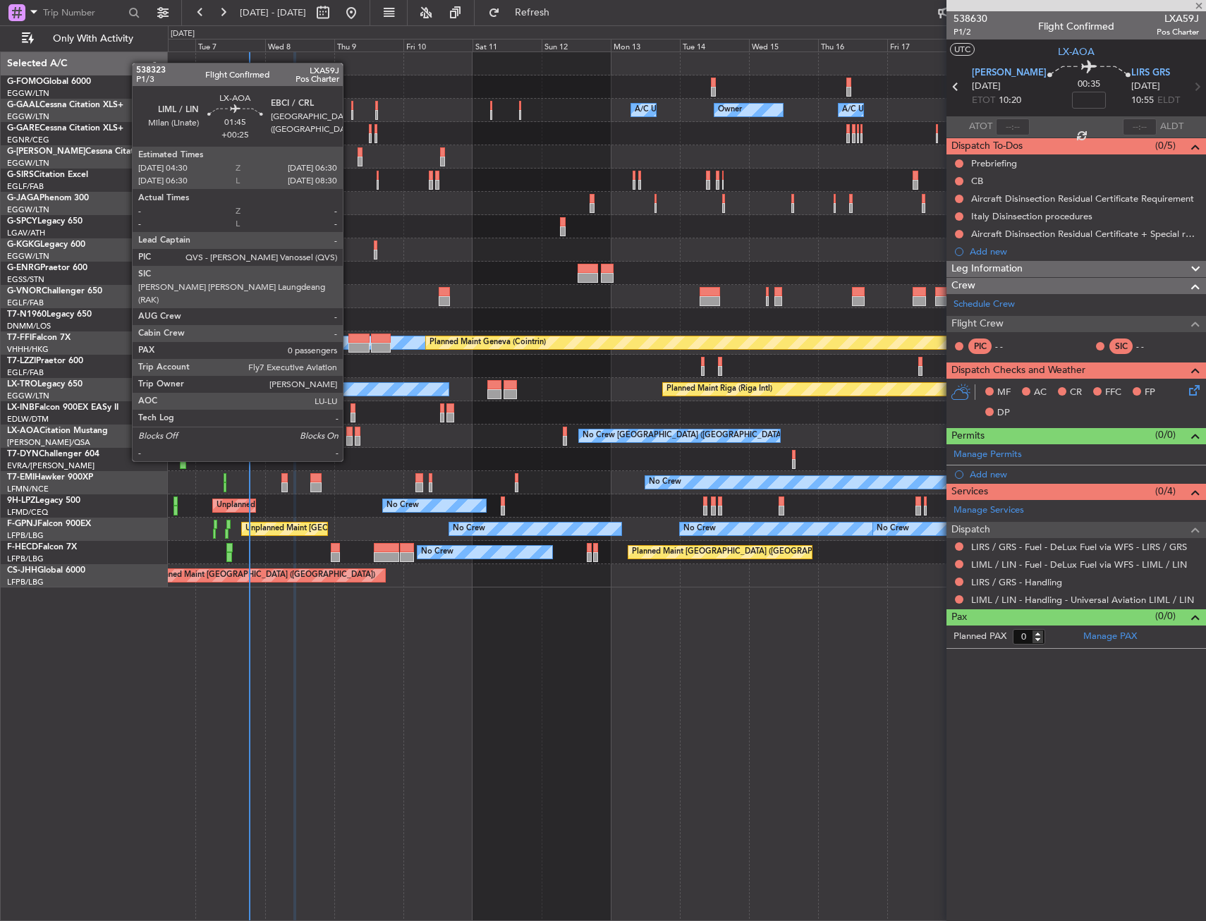
type input "1"
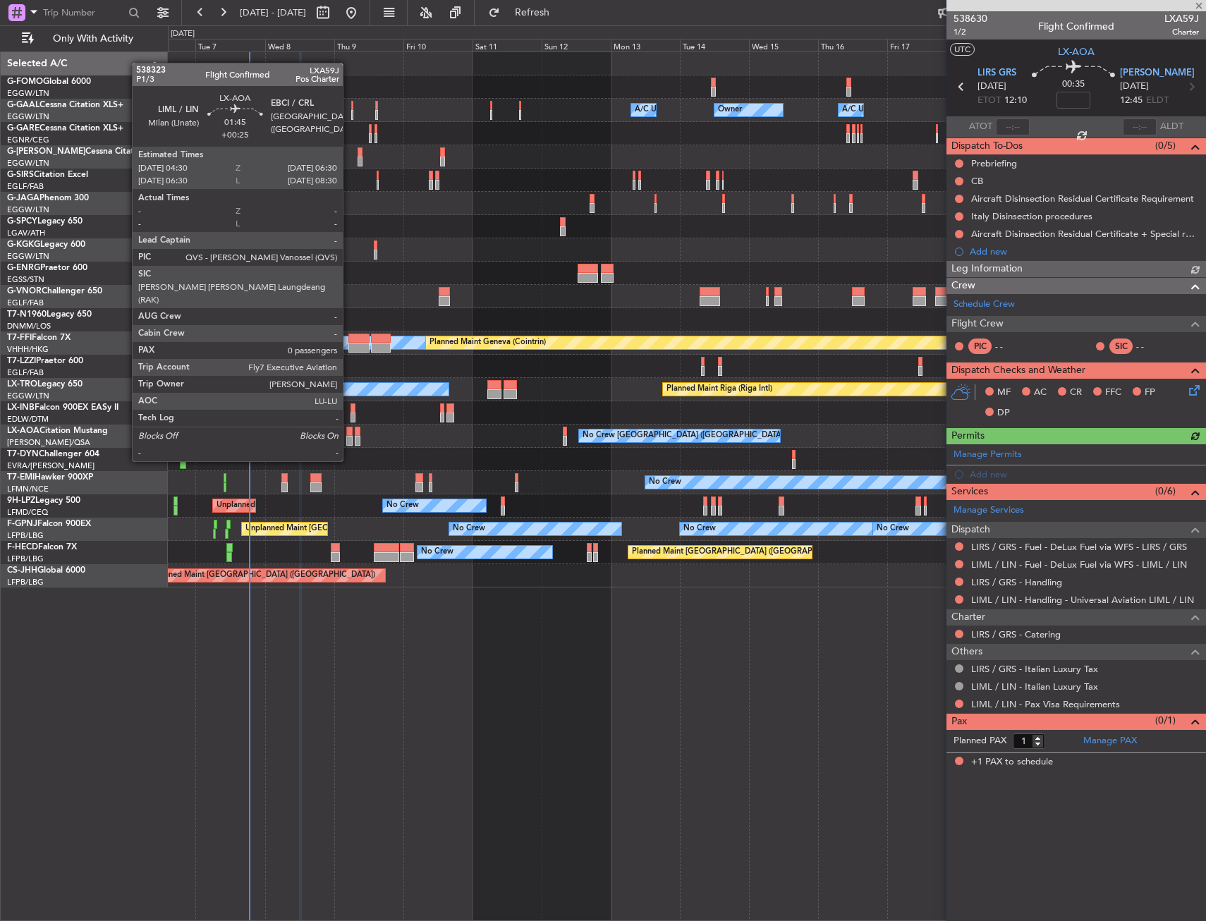
click at [349, 434] on div at bounding box center [349, 432] width 6 height 10
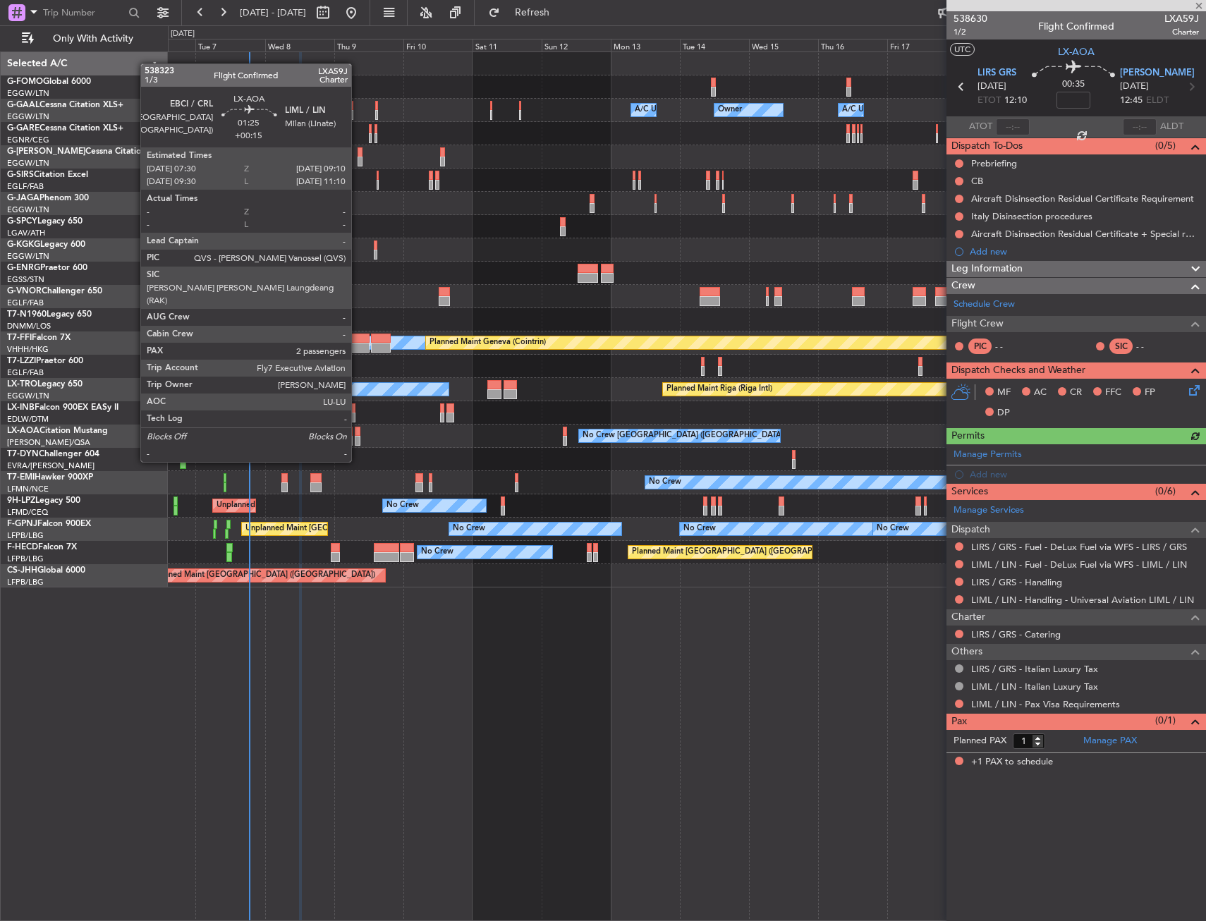
type input "+00:25"
type input "0"
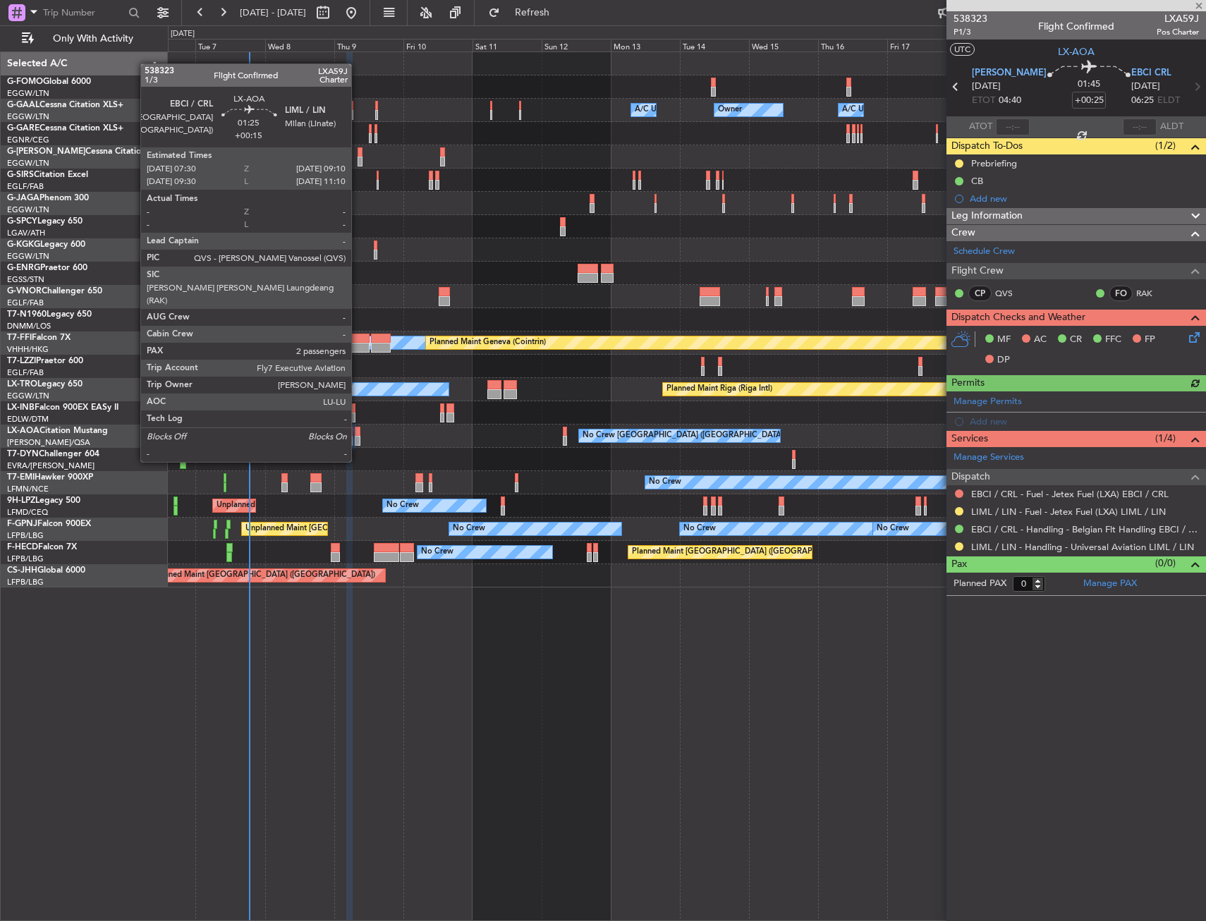
click at [358, 435] on div at bounding box center [357, 432] width 5 height 10
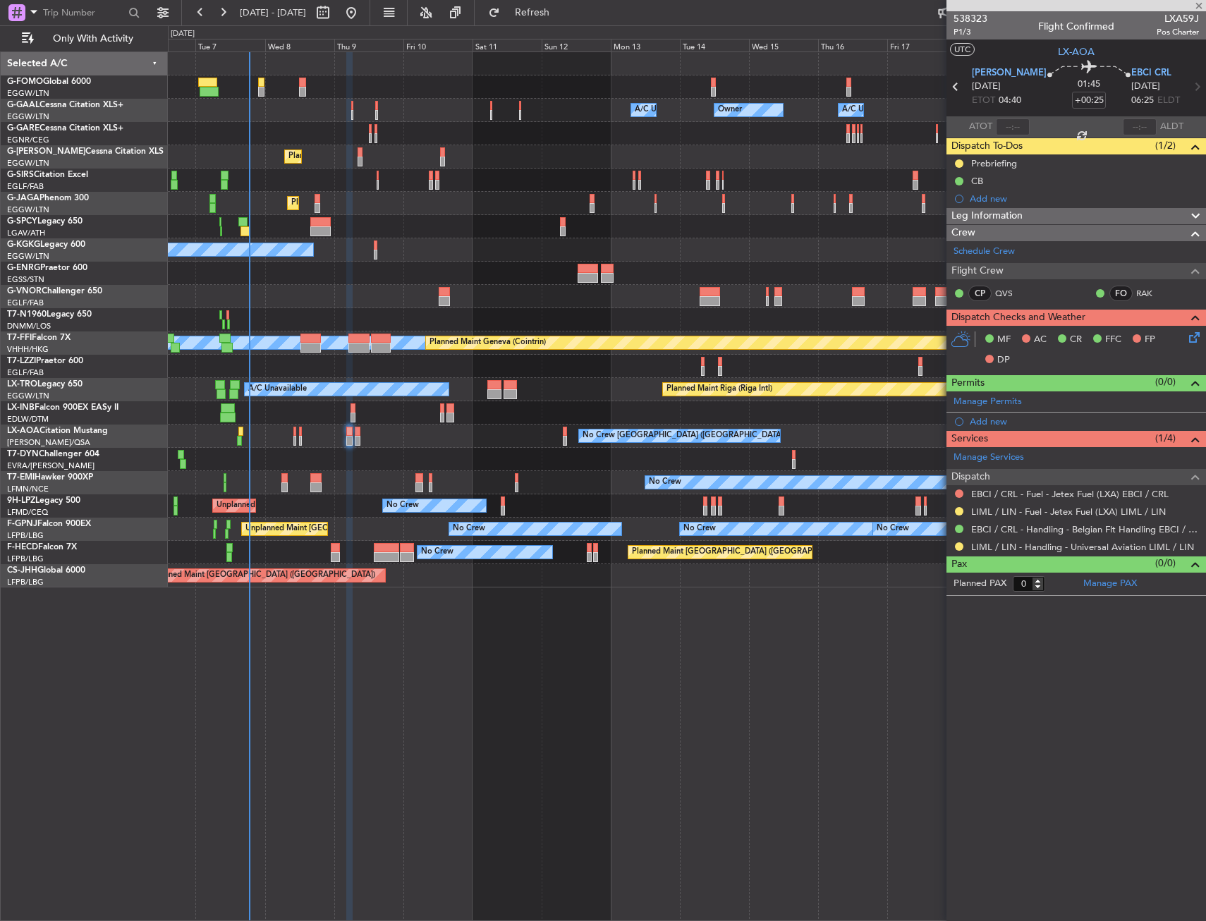
type input "+00:15"
type input "2"
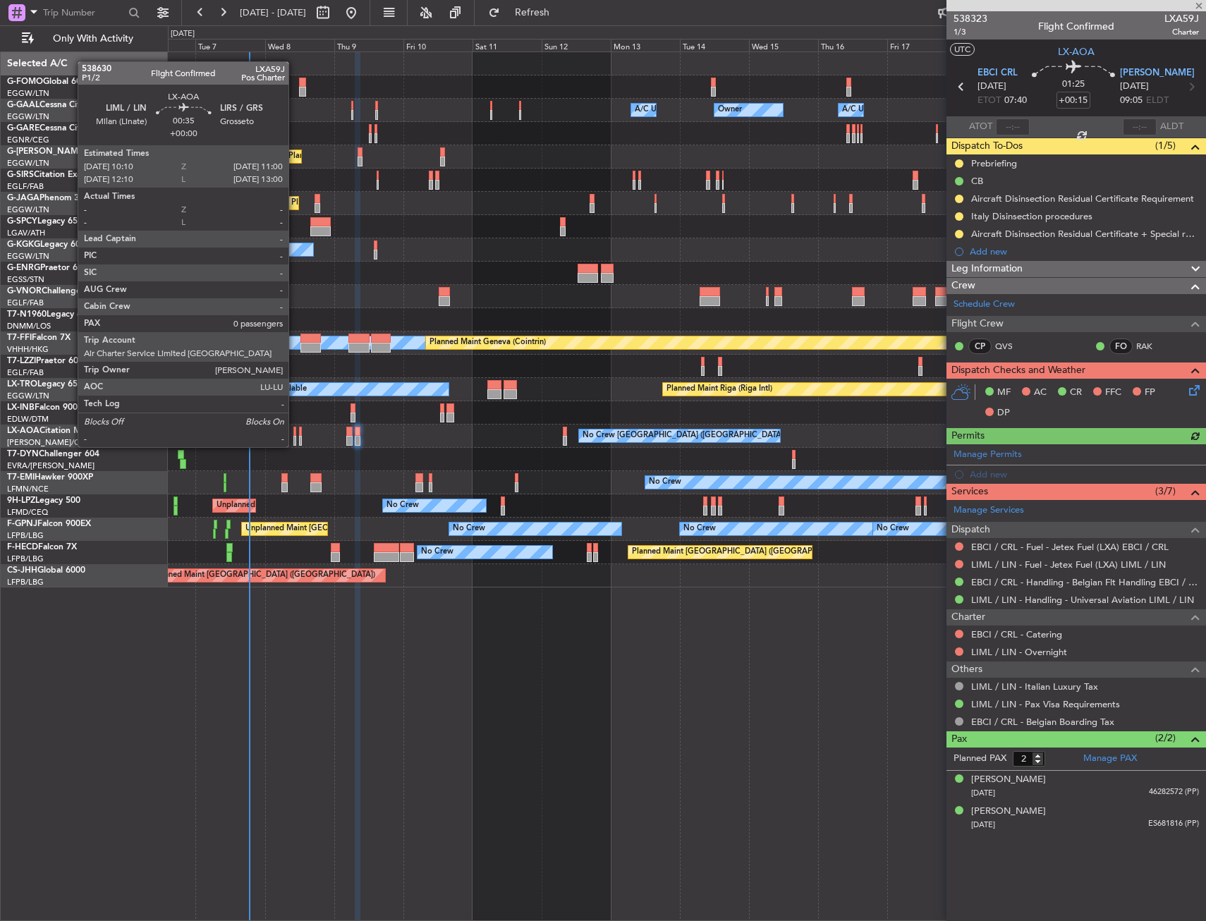
click at [295, 433] on div at bounding box center [294, 432] width 3 height 10
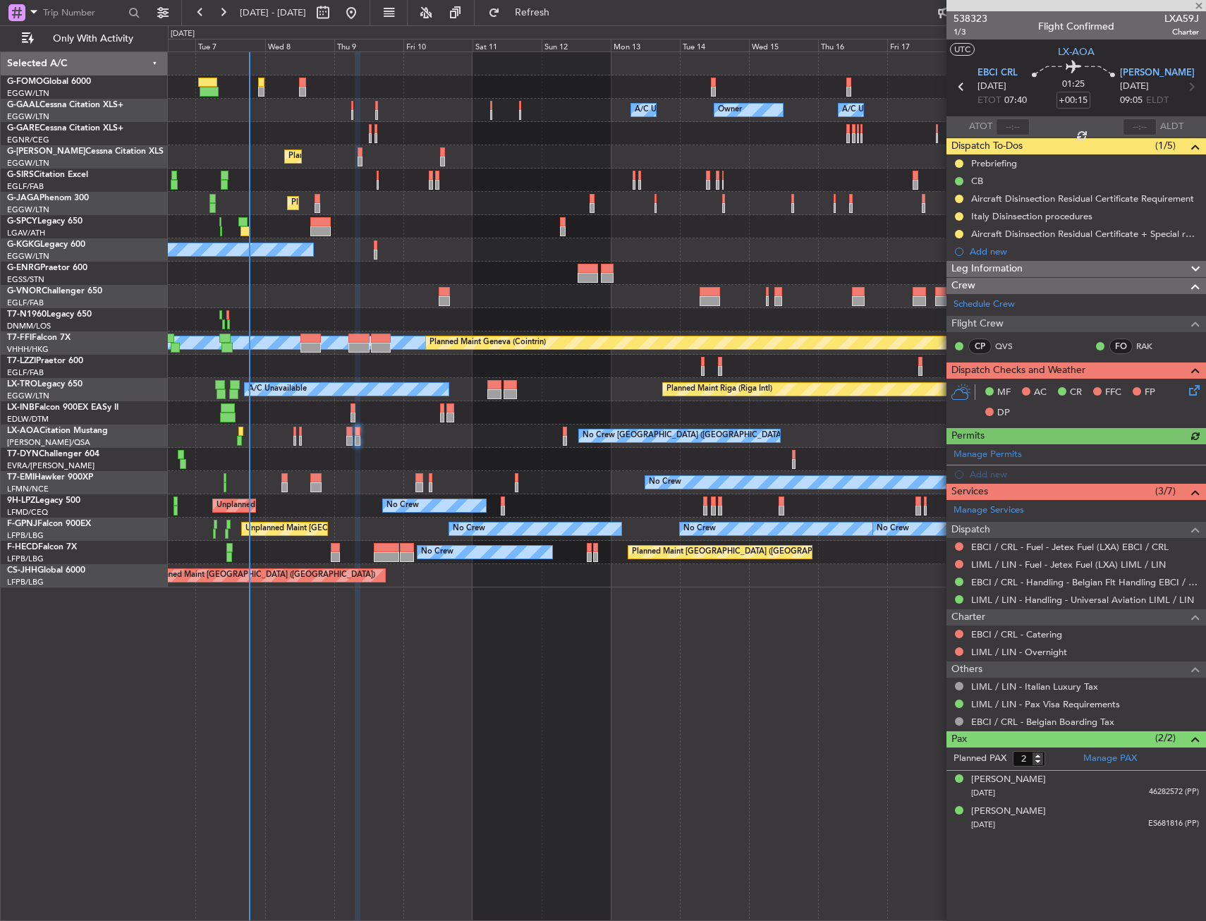
type input "0"
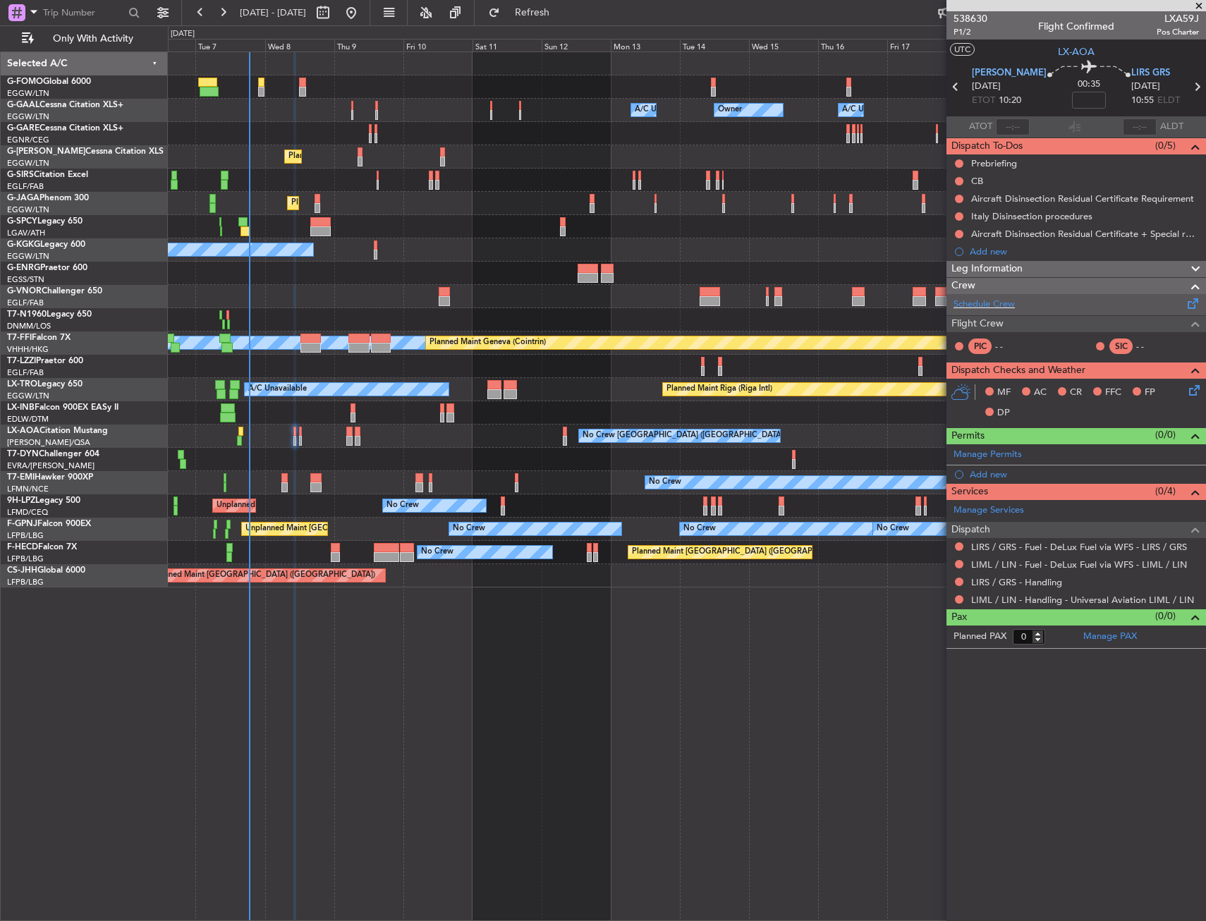
click at [1025, 303] on div "Schedule Crew" at bounding box center [1075, 304] width 259 height 21
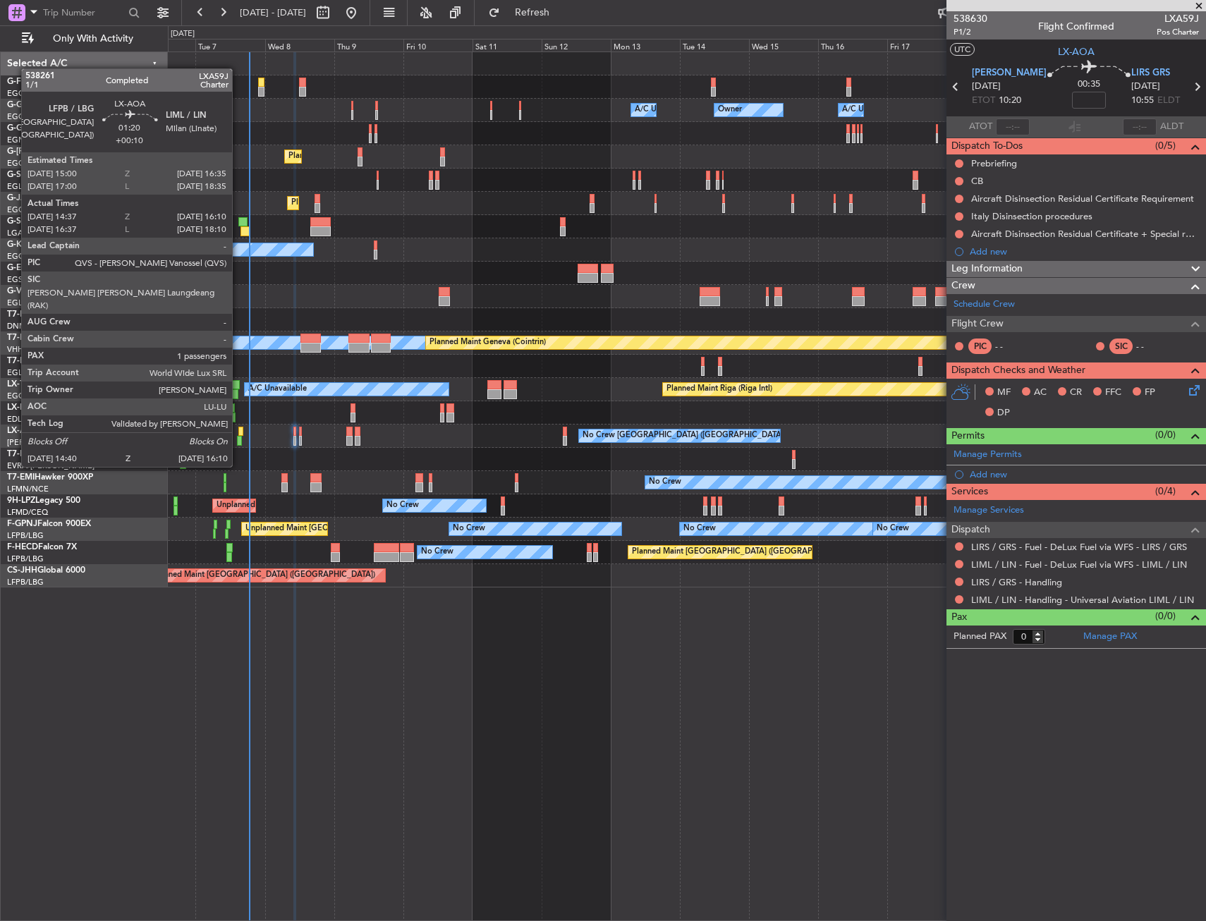
click at [238, 440] on div at bounding box center [239, 441] width 5 height 10
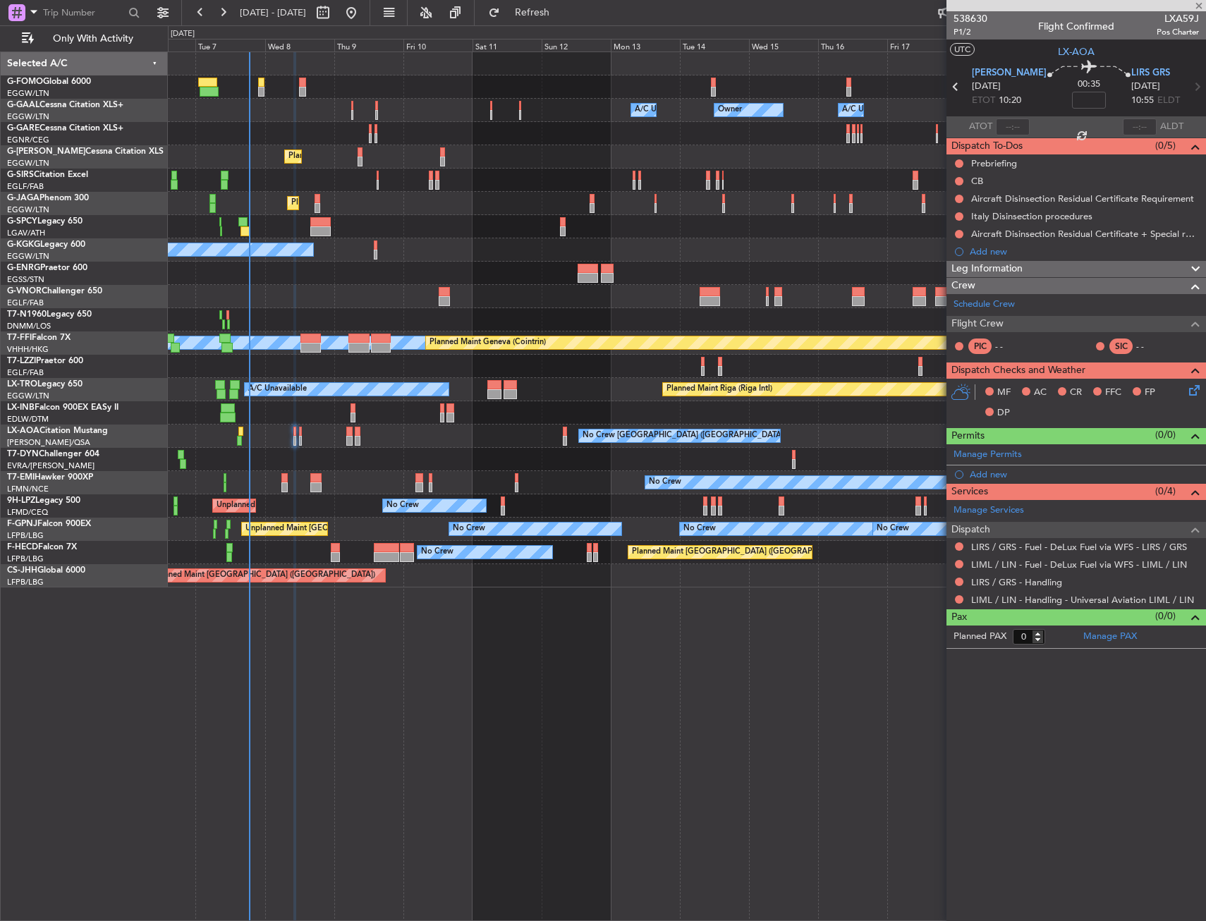
type input "+00:10"
type input "14:47"
type input "16:05"
type input "1"
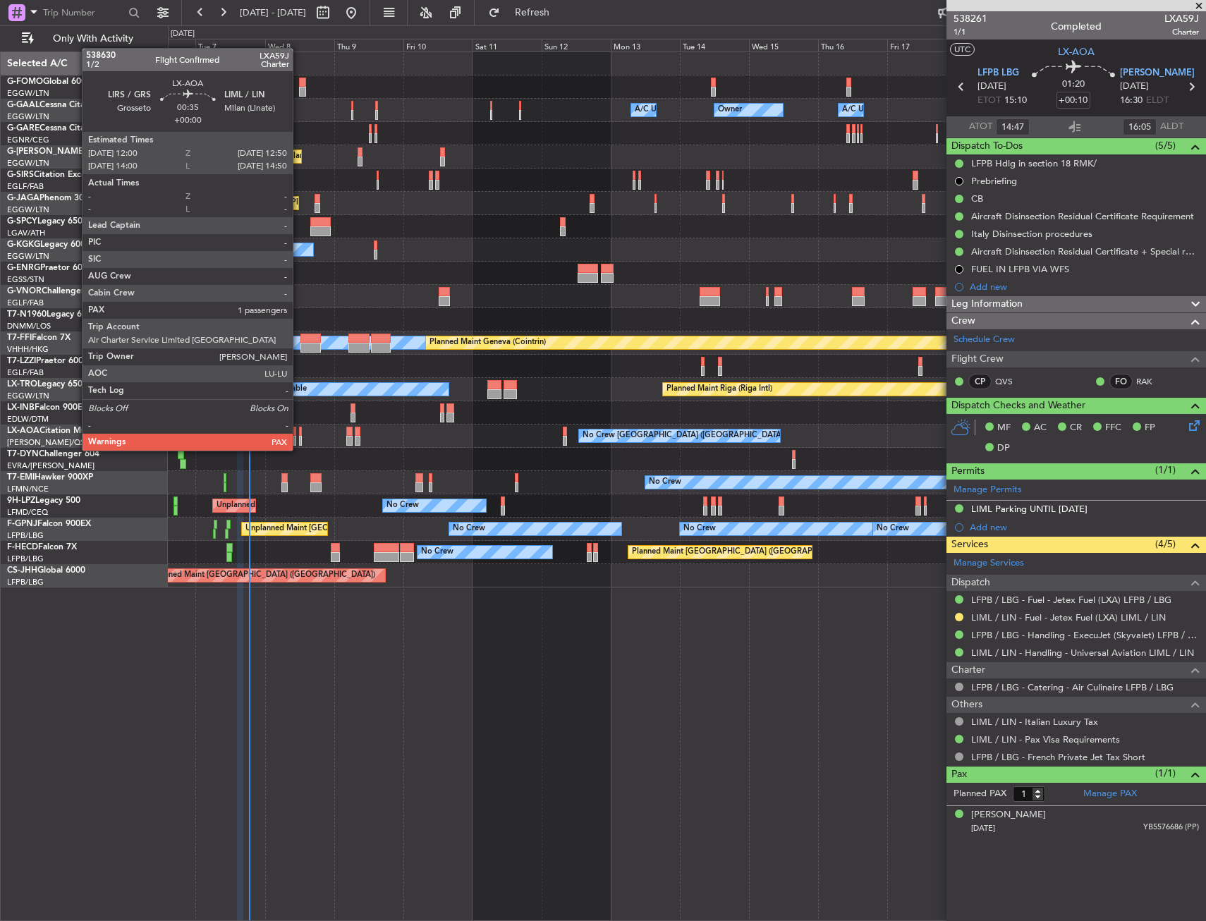
click at [299, 436] on div at bounding box center [300, 441] width 3 height 10
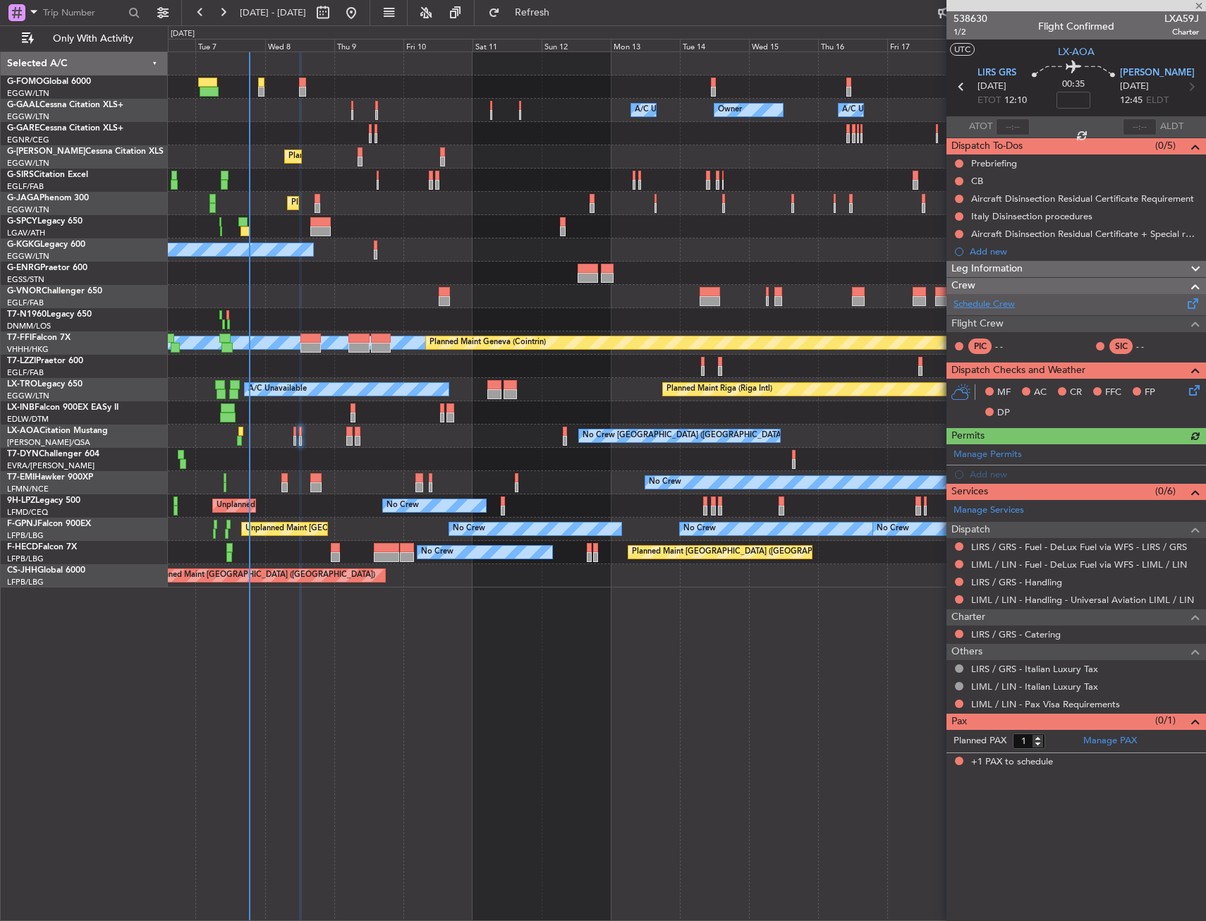
click at [1013, 305] on link "Schedule Crew" at bounding box center [983, 305] width 61 height 14
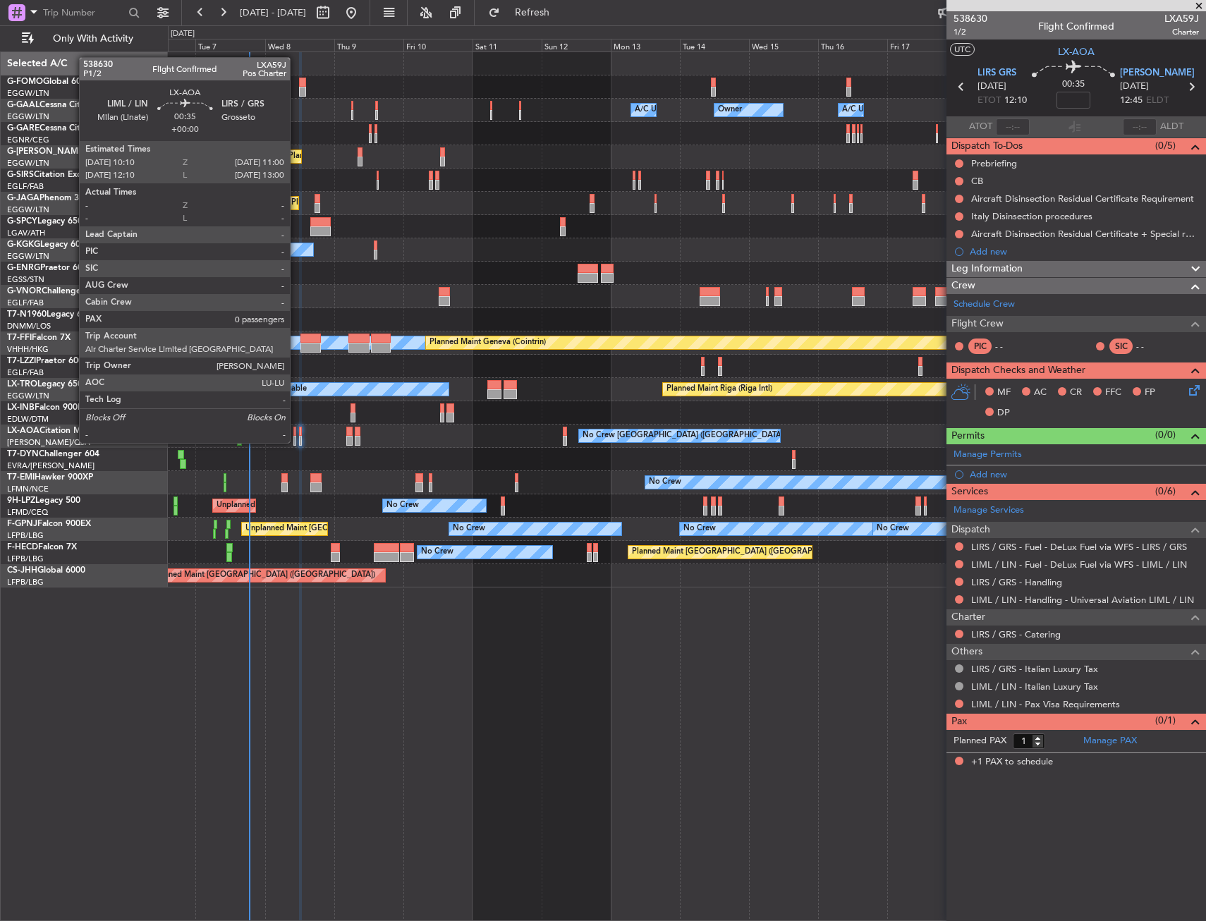
click at [296, 429] on div at bounding box center [294, 432] width 3 height 10
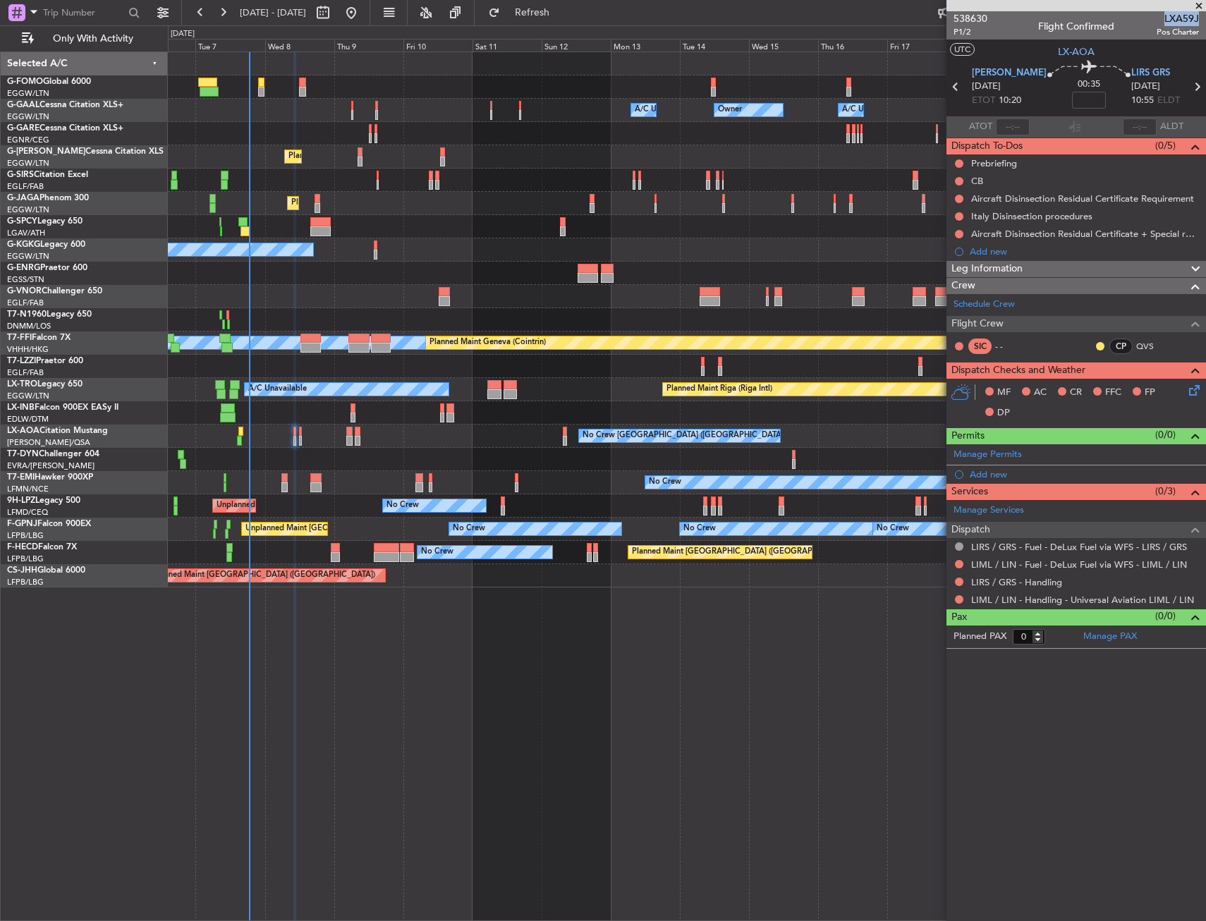
drag, startPoint x: 1165, startPoint y: 13, endPoint x: 1198, endPoint y: 16, distance: 33.3
click at [1198, 16] on span "LXA59J" at bounding box center [1177, 18] width 42 height 15
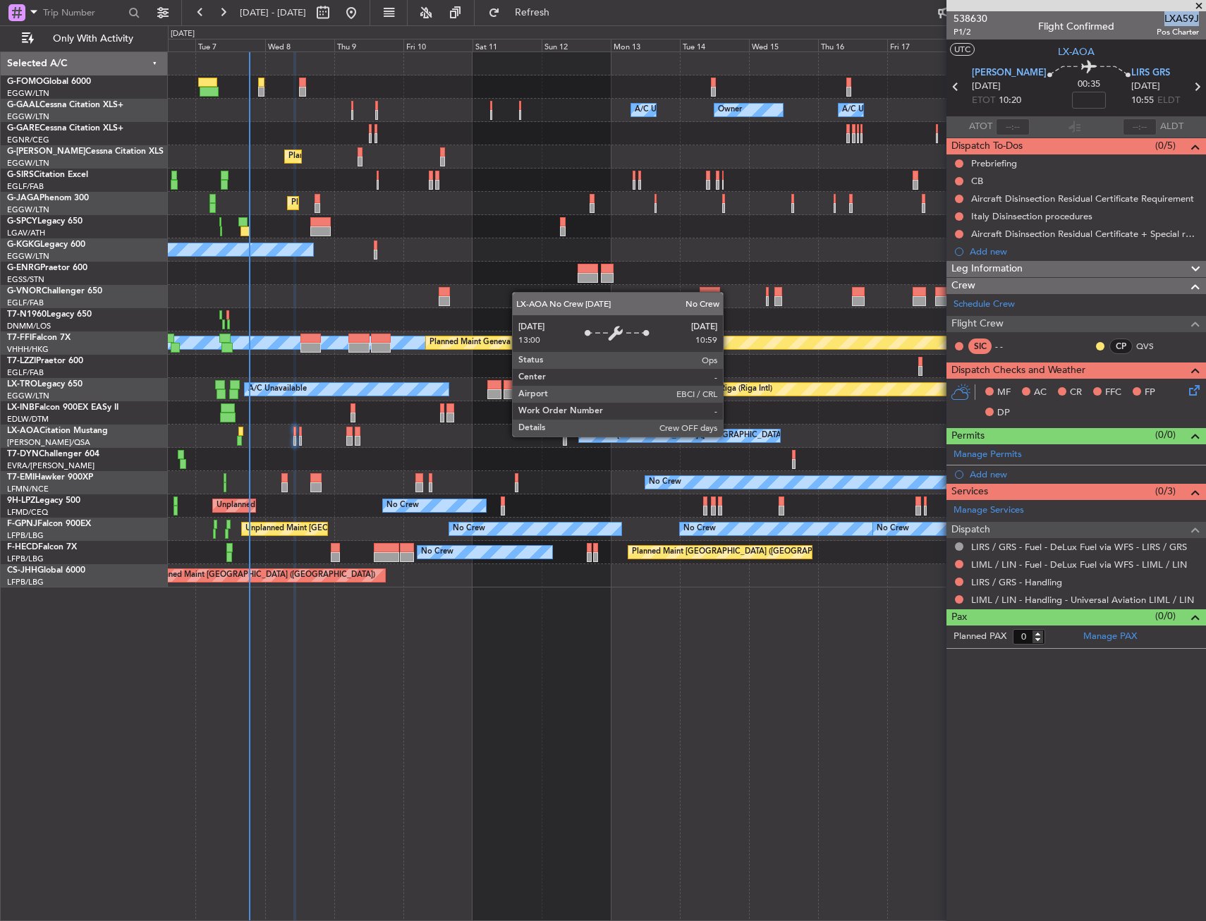
copy span "LXA59J"
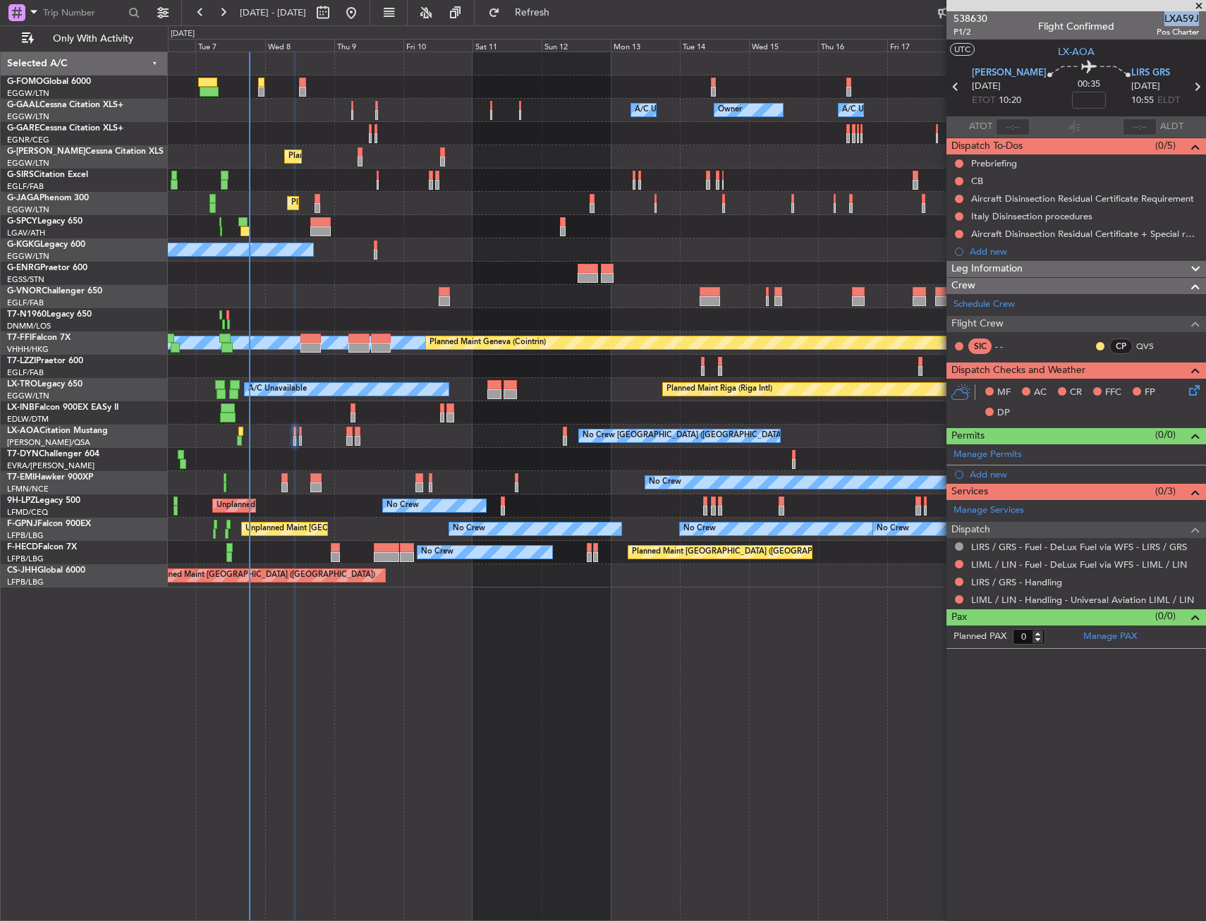
click at [303, 434] on div "Planned Maint [GEOGRAPHIC_DATA] No Crew [GEOGRAPHIC_DATA] No Crew [GEOGRAPHIC_D…" at bounding box center [686, 435] width 1037 height 23
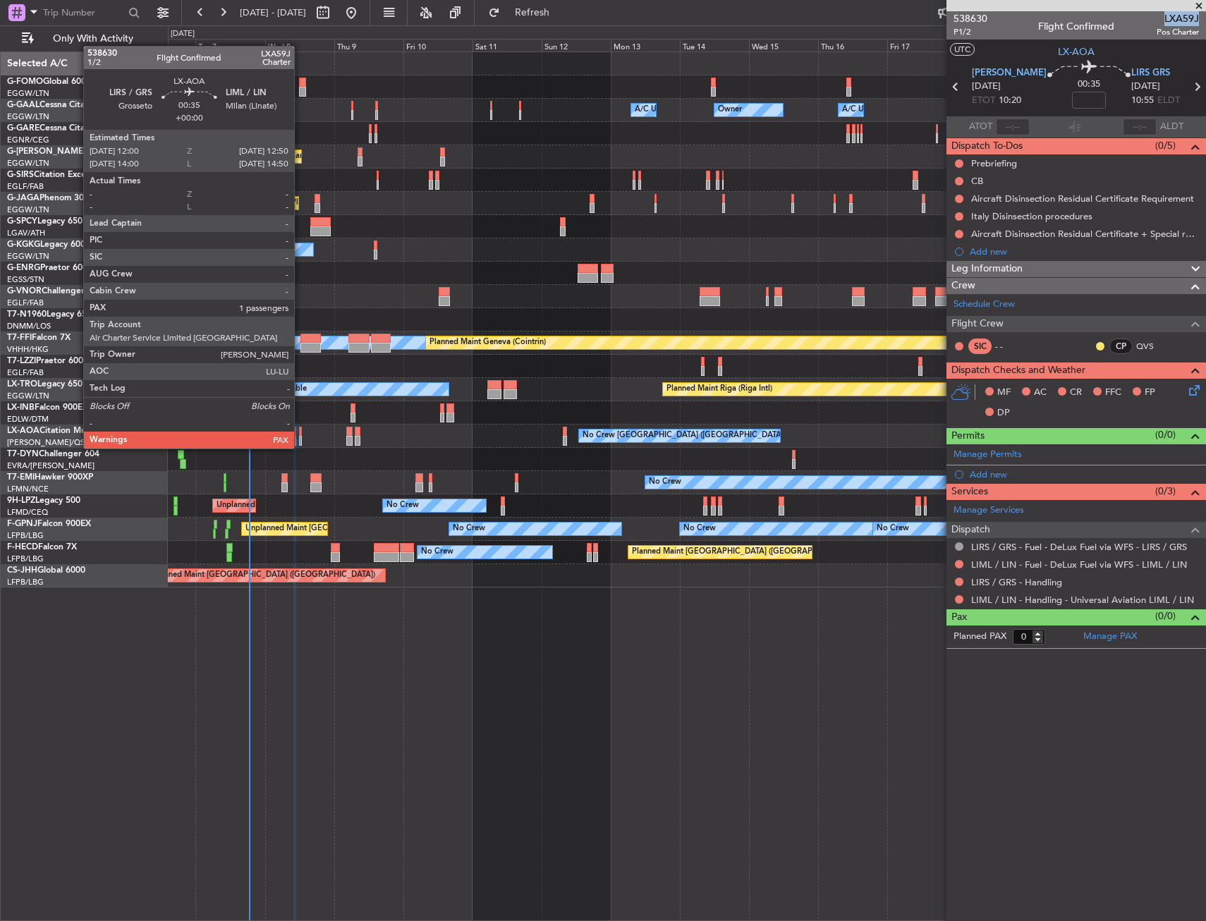
click at [300, 434] on div at bounding box center [300, 432] width 3 height 10
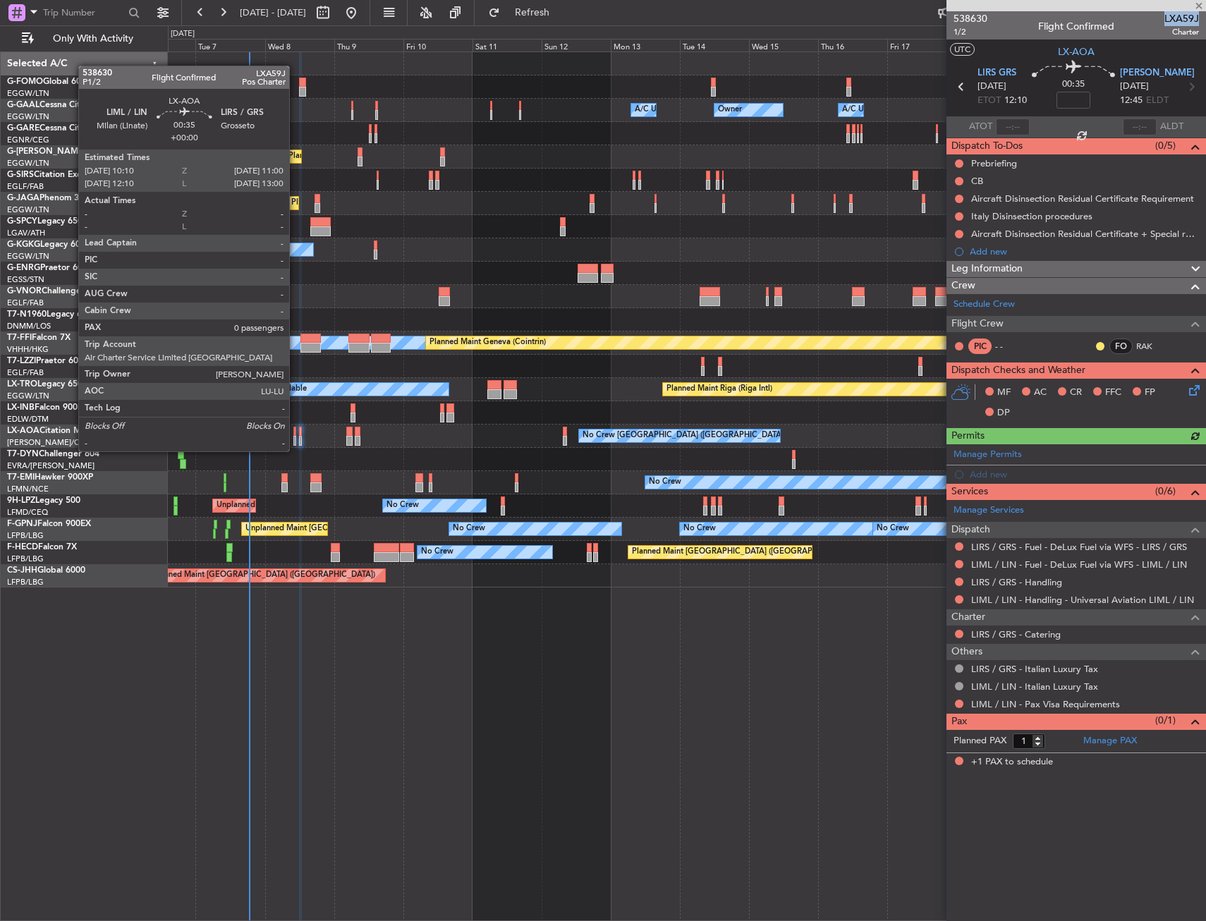
click at [295, 437] on div at bounding box center [294, 441] width 3 height 10
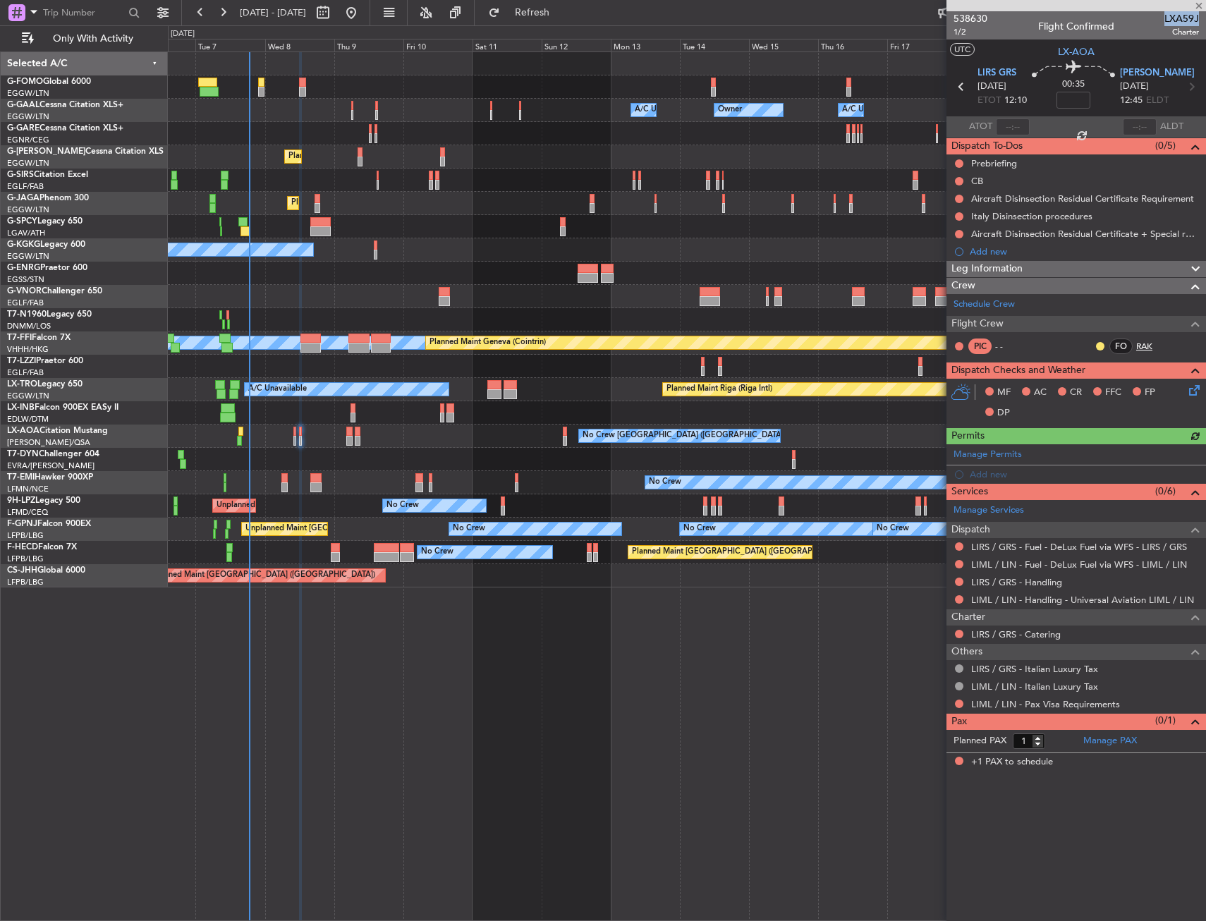
type input "0"
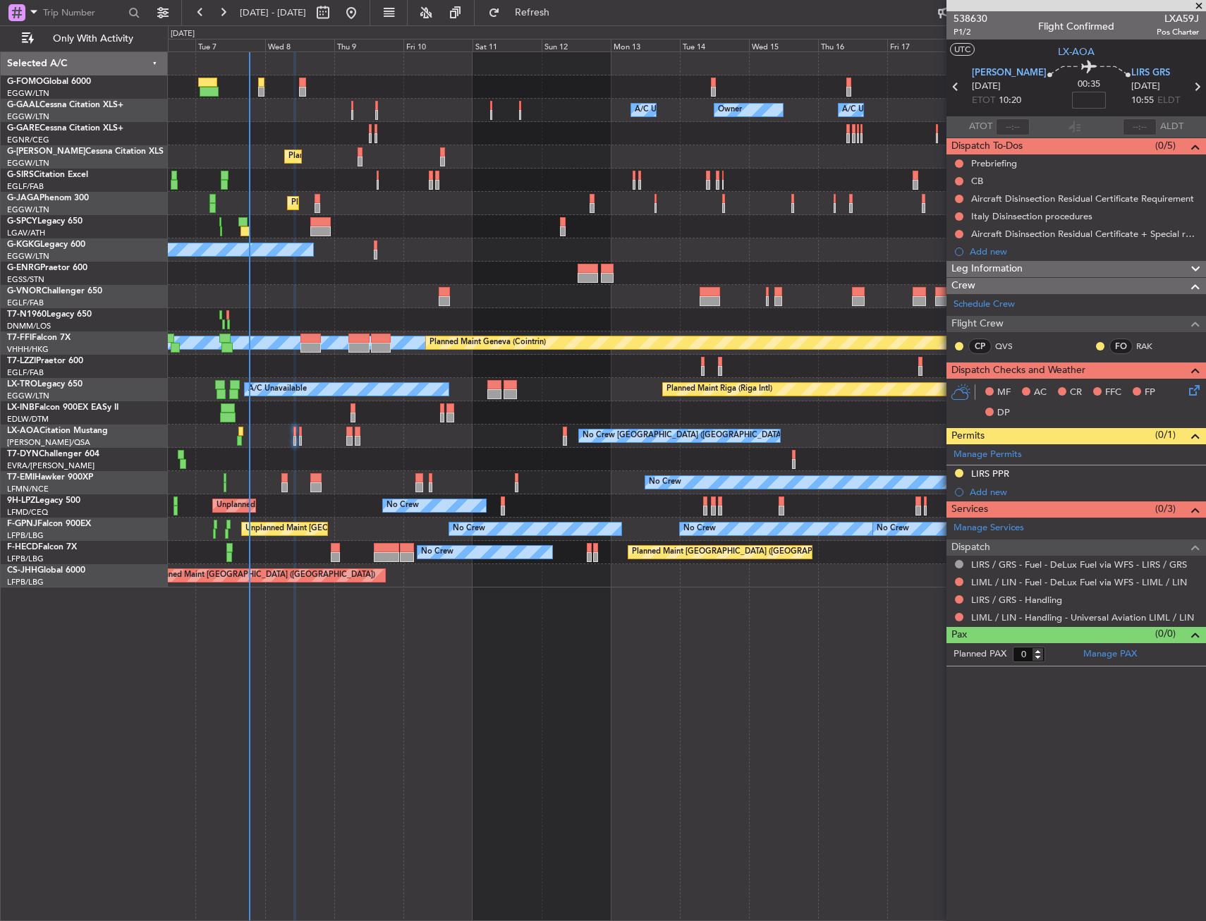
click at [1088, 96] on input at bounding box center [1089, 100] width 34 height 17
click at [1046, 100] on div "00:35 10" at bounding box center [1088, 87] width 85 height 52
type input "+00:10"
click at [1034, 269] on div "Leg Information" at bounding box center [1075, 269] width 259 height 16
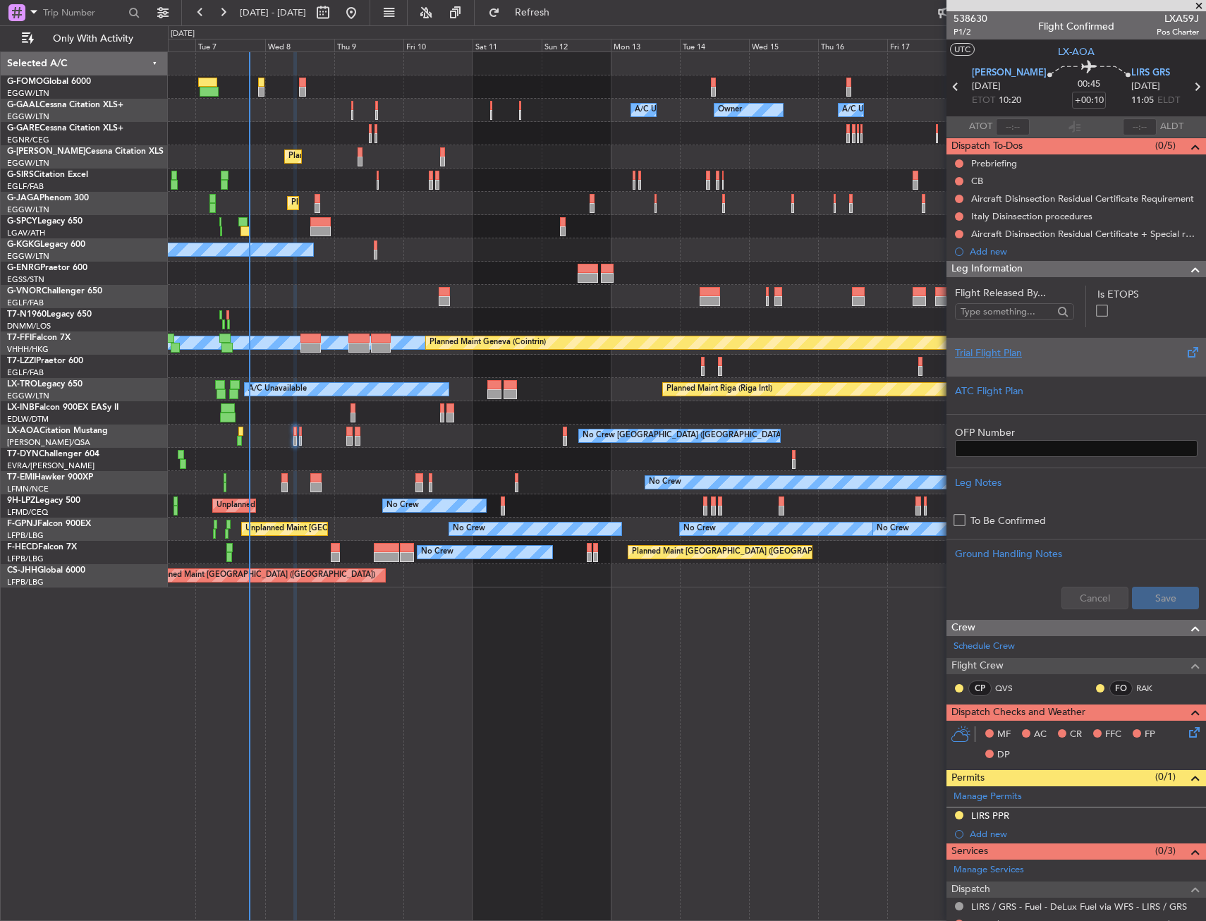
click at [1025, 362] on div at bounding box center [1076, 364] width 243 height 8
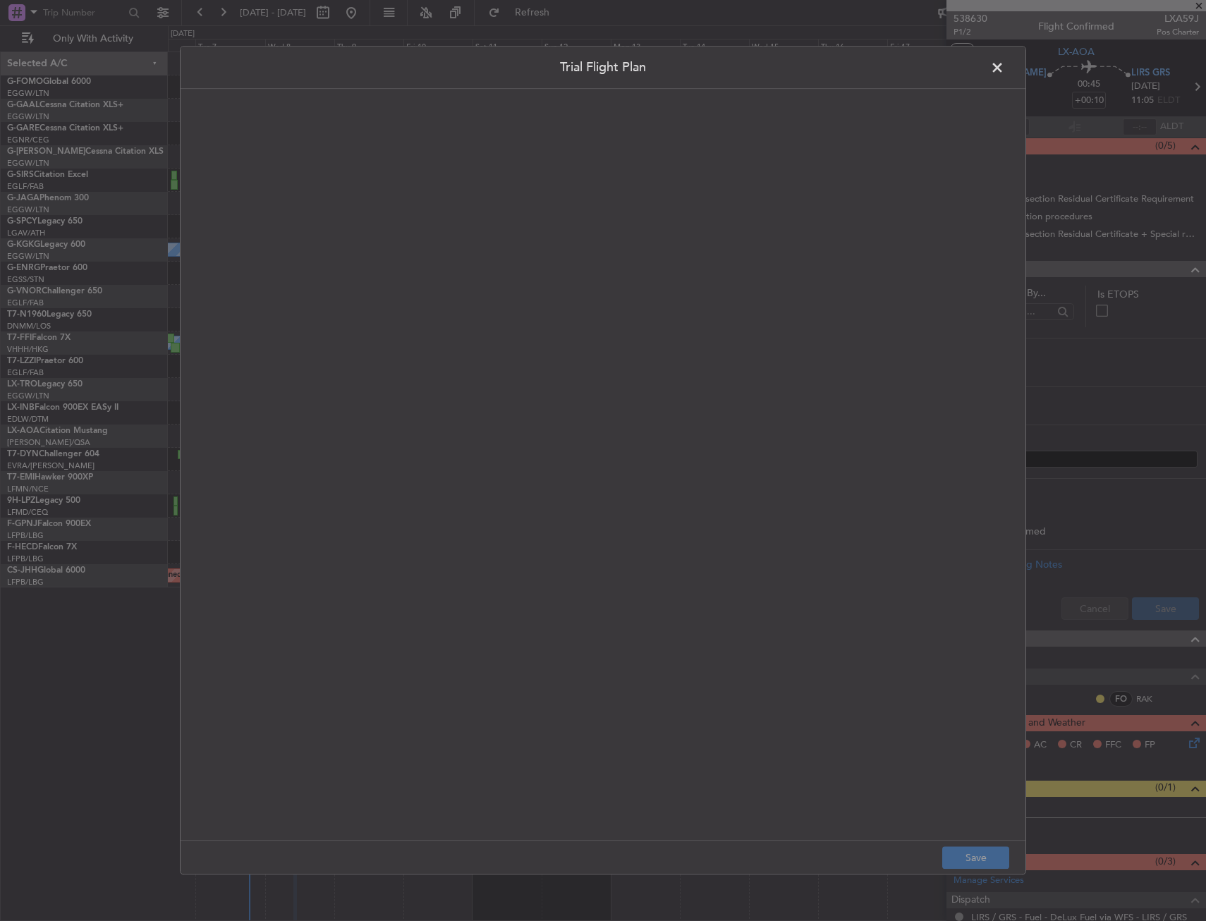
click at [618, 272] on quill-editor at bounding box center [603, 449] width 817 height 693
click at [618, 272] on div at bounding box center [602, 480] width 815 height 692
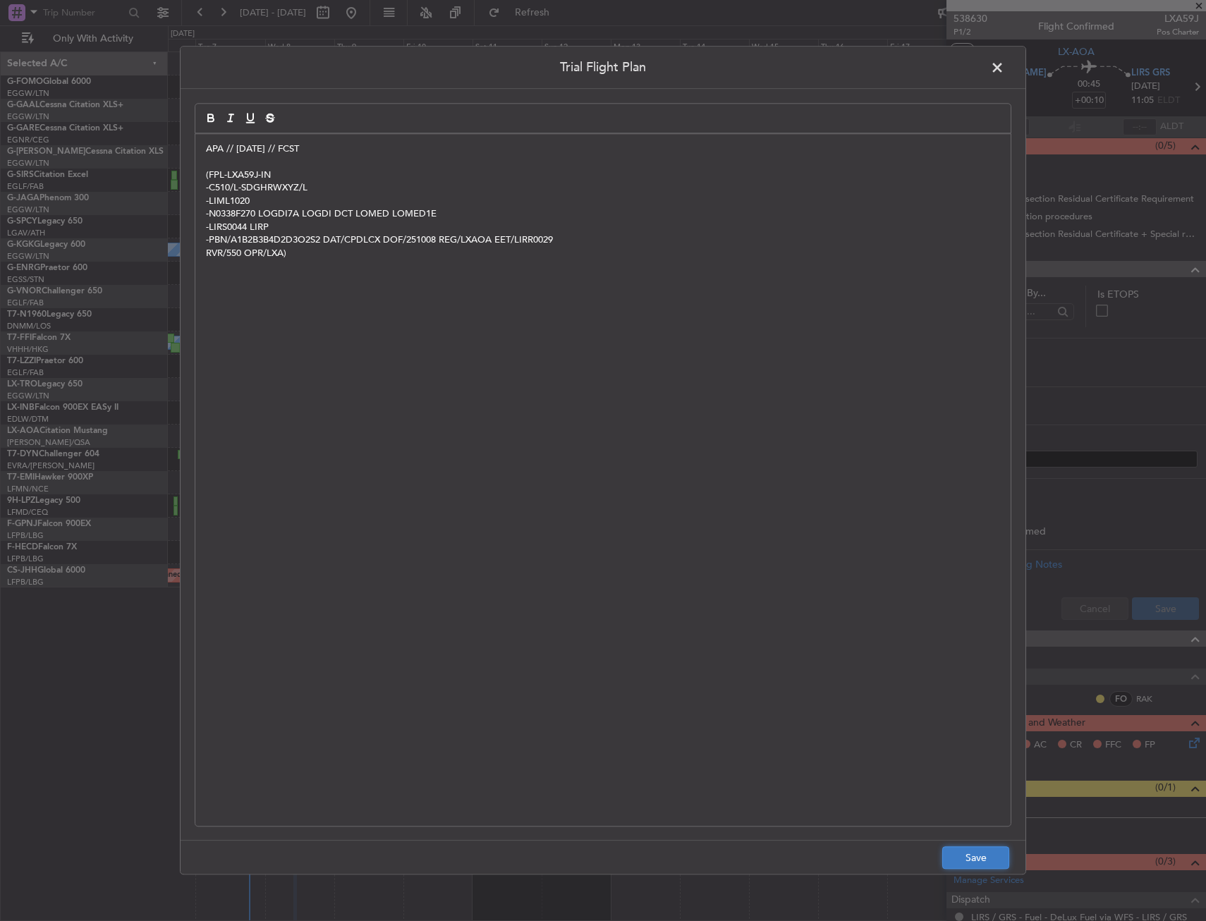
click at [980, 860] on button "Save" at bounding box center [975, 858] width 67 height 23
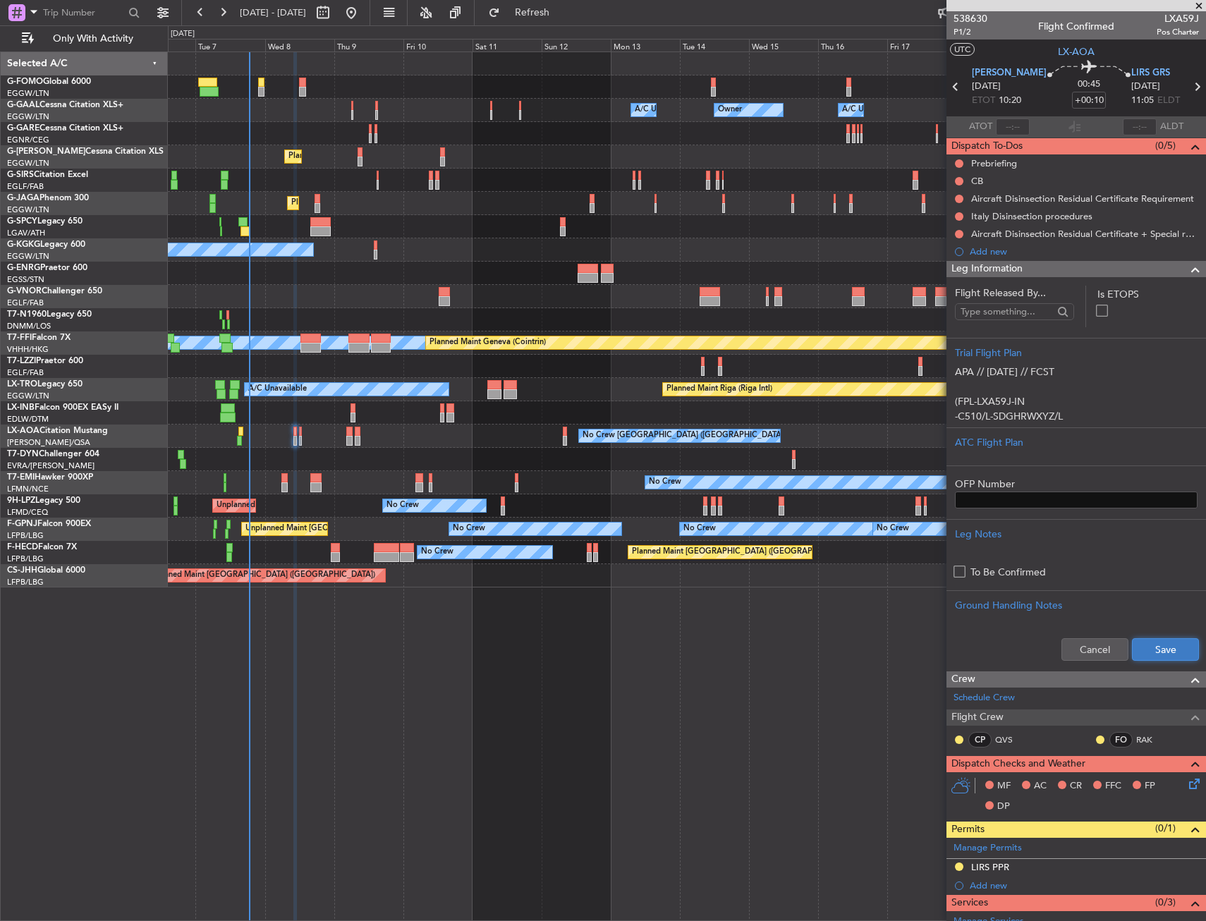
click at [1159, 646] on button "Save" at bounding box center [1165, 649] width 67 height 23
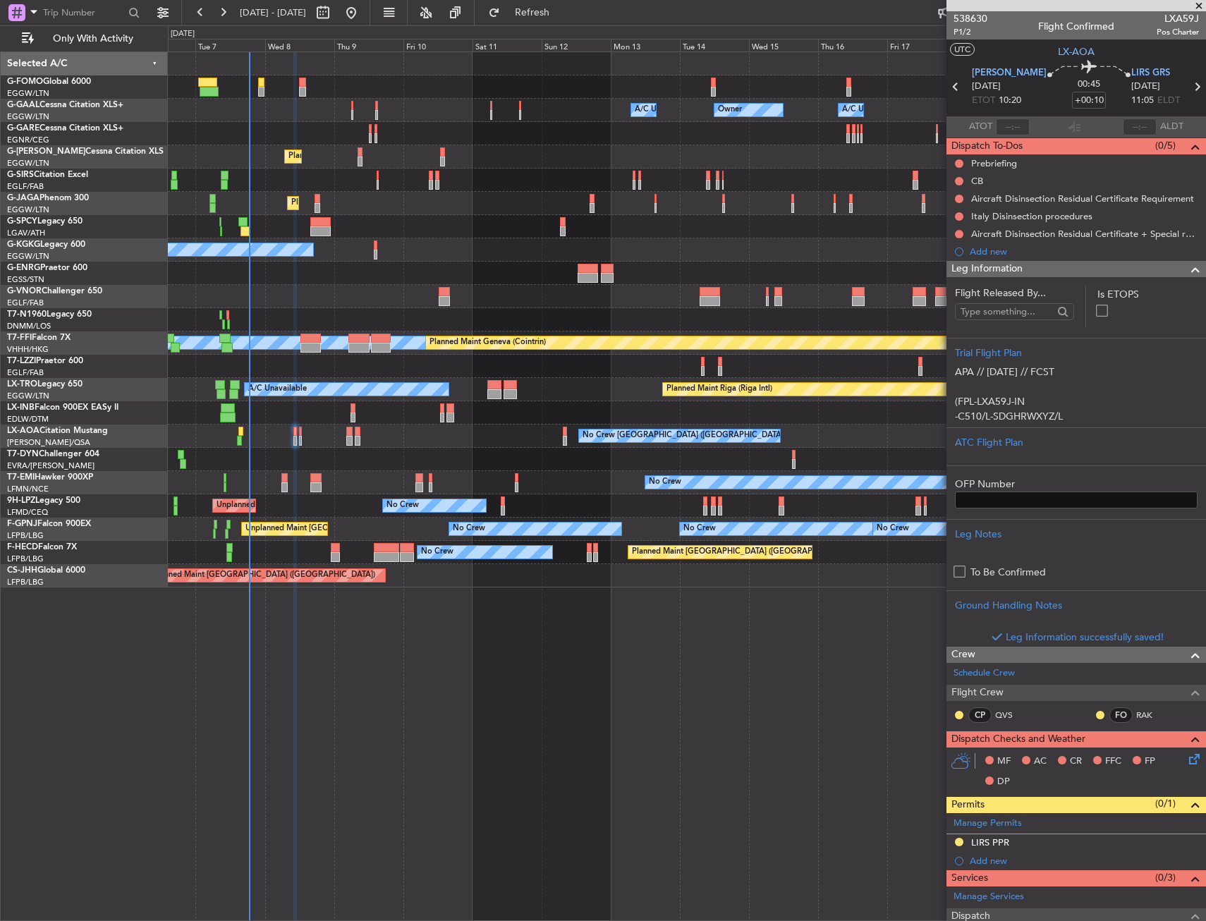
click at [1001, 269] on span "Leg Information" at bounding box center [986, 269] width 71 height 16
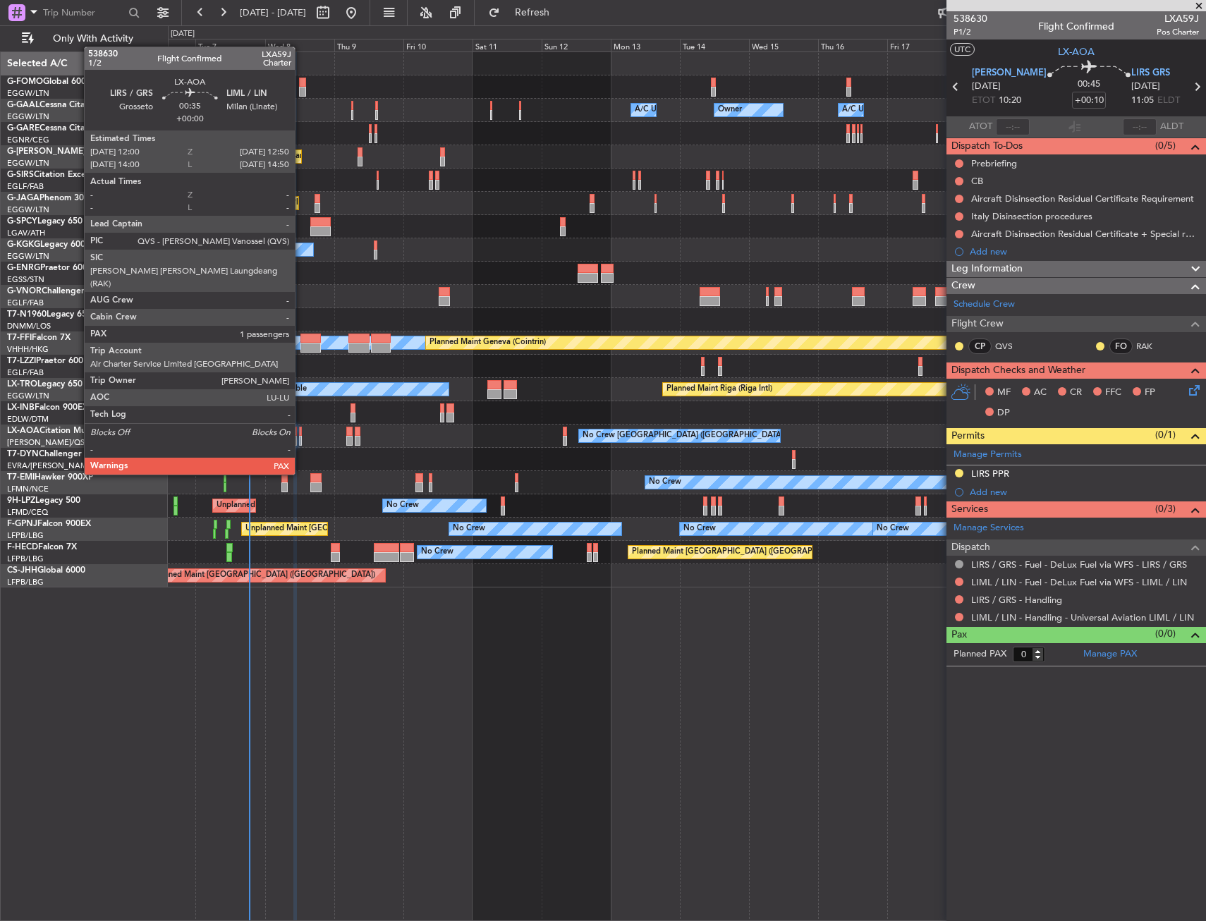
click at [301, 435] on div at bounding box center [300, 432] width 3 height 10
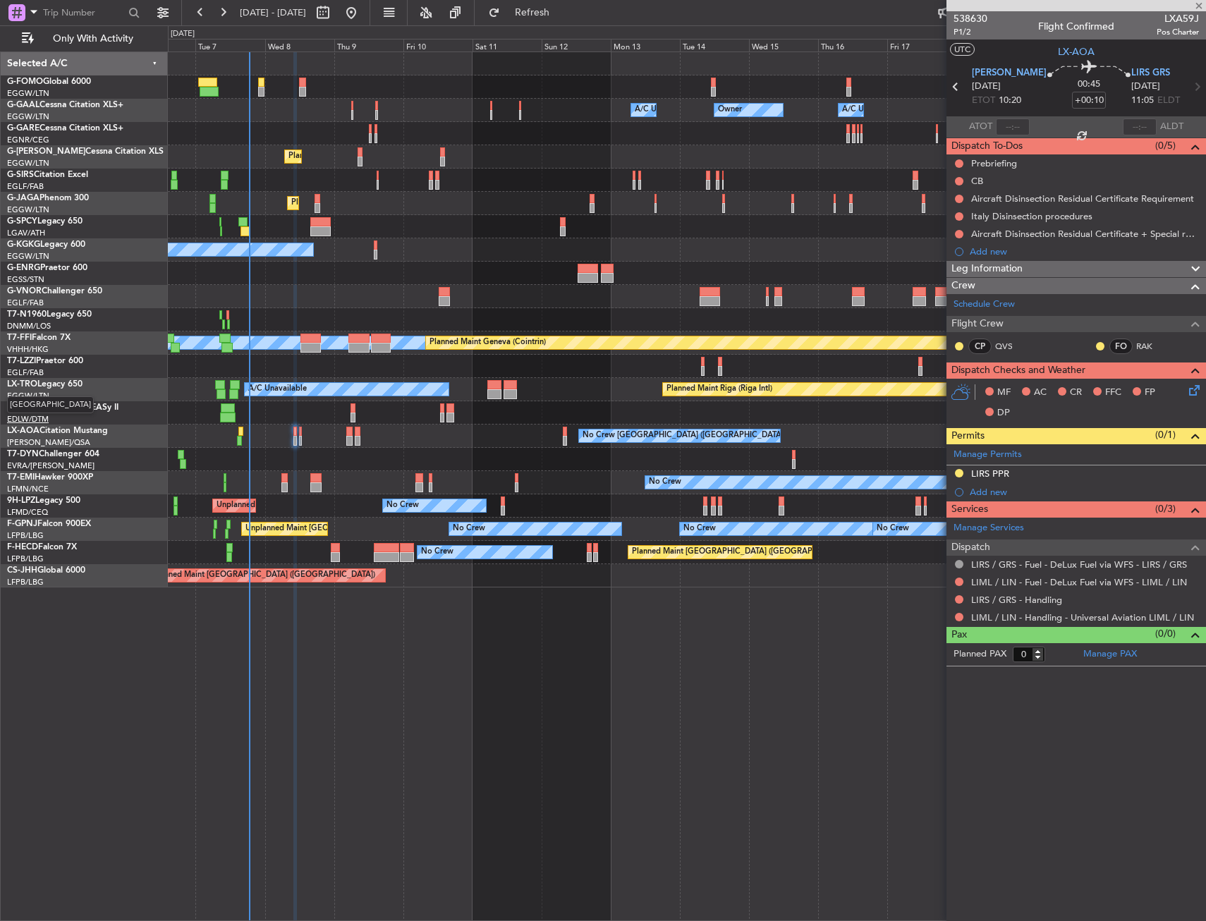
type input "1"
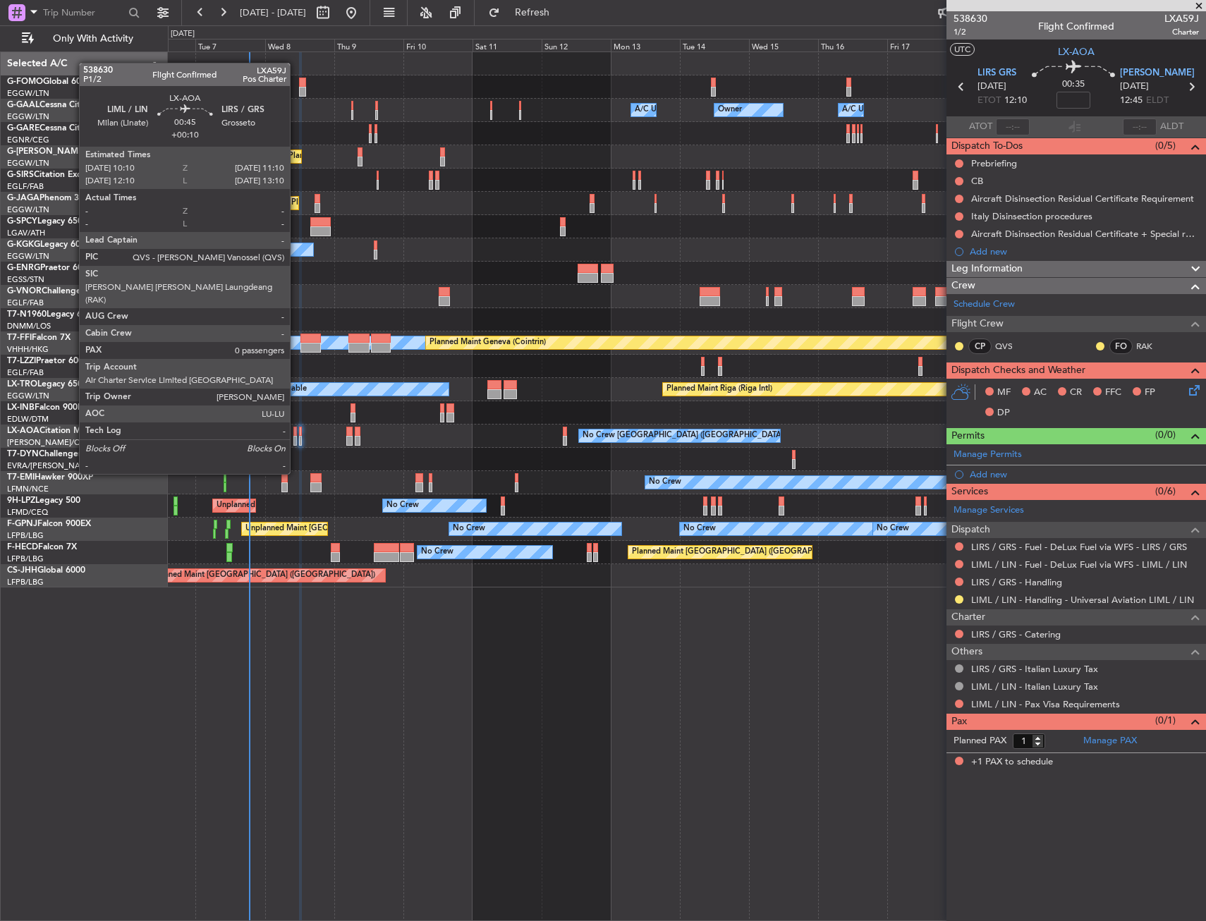
click at [295, 434] on div at bounding box center [295, 432] width 4 height 10
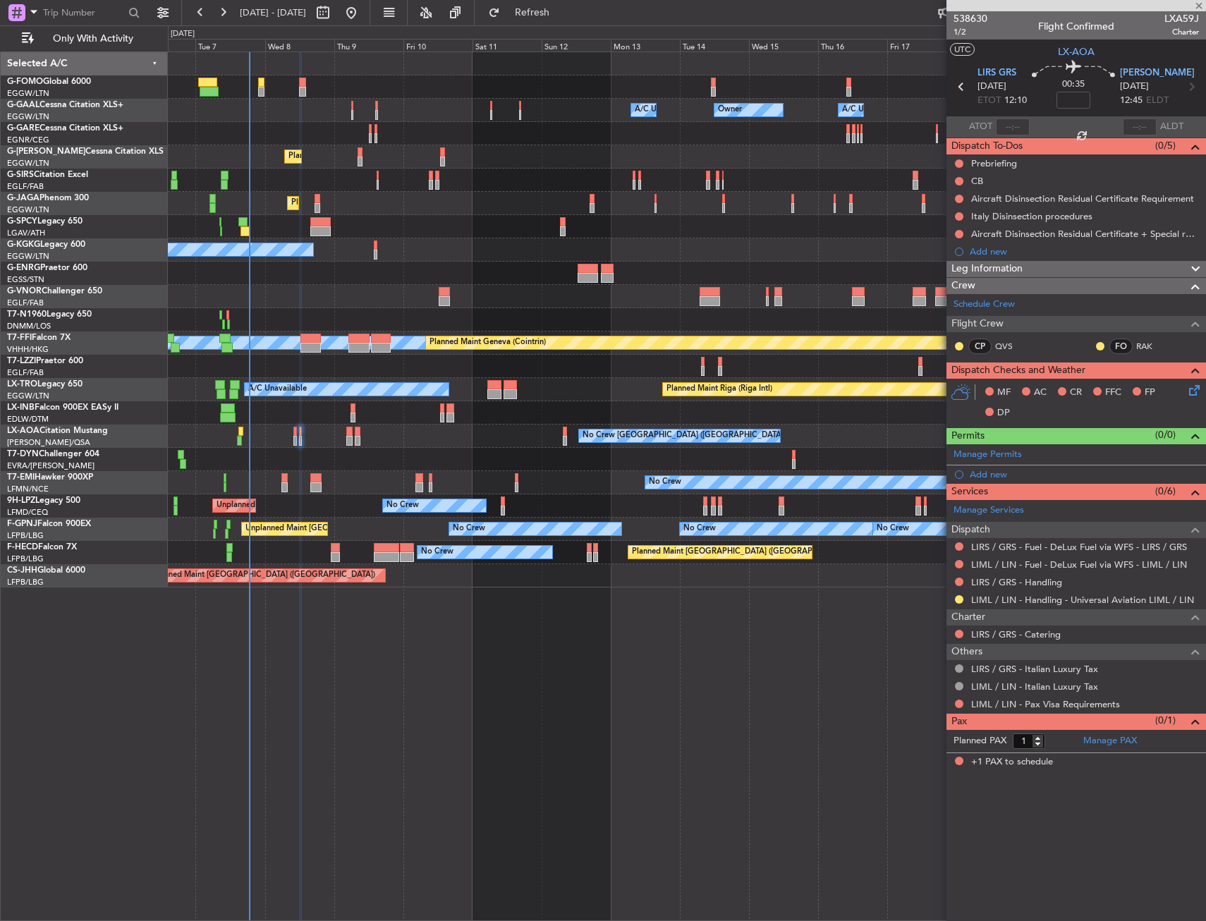
type input "+00:10"
type input "0"
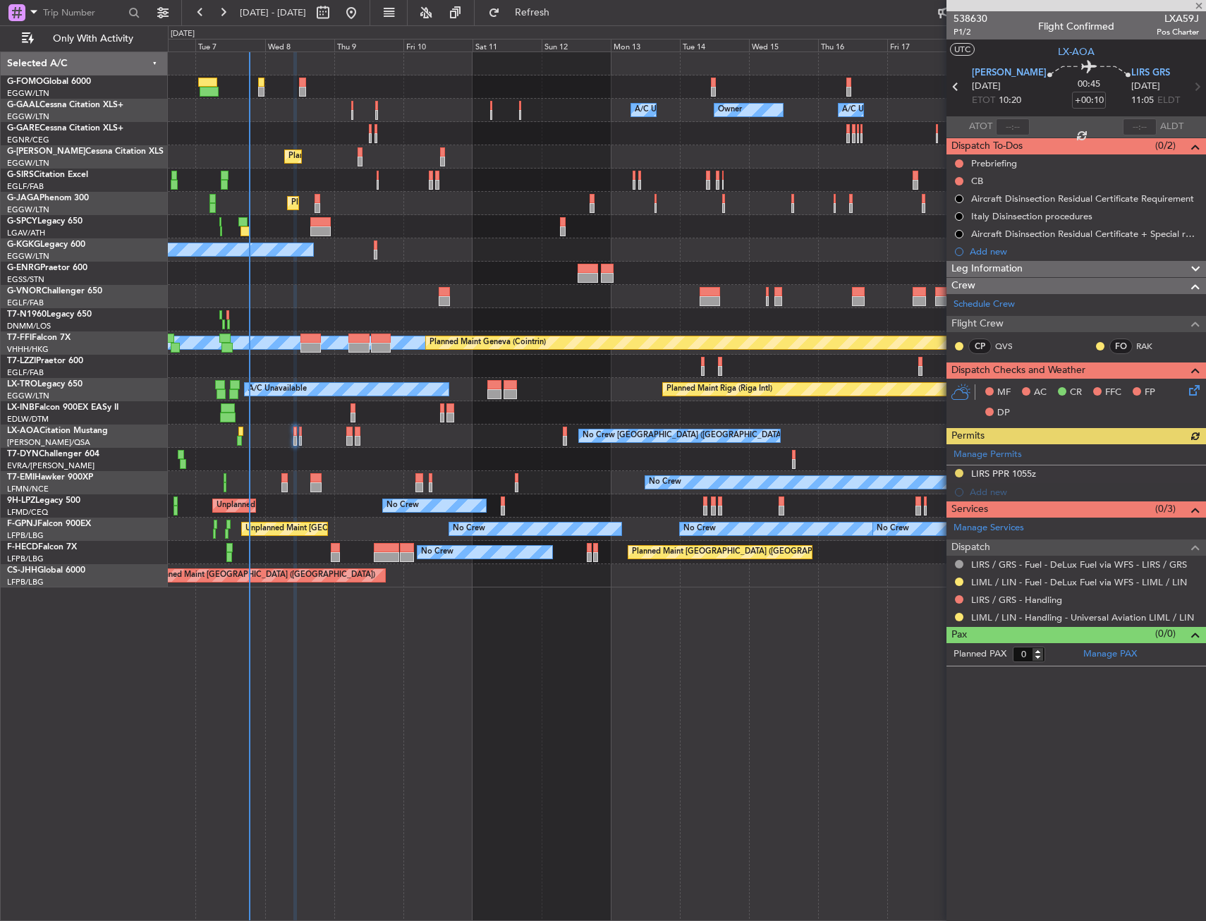
click at [1013, 272] on span "Leg Information" at bounding box center [986, 269] width 71 height 16
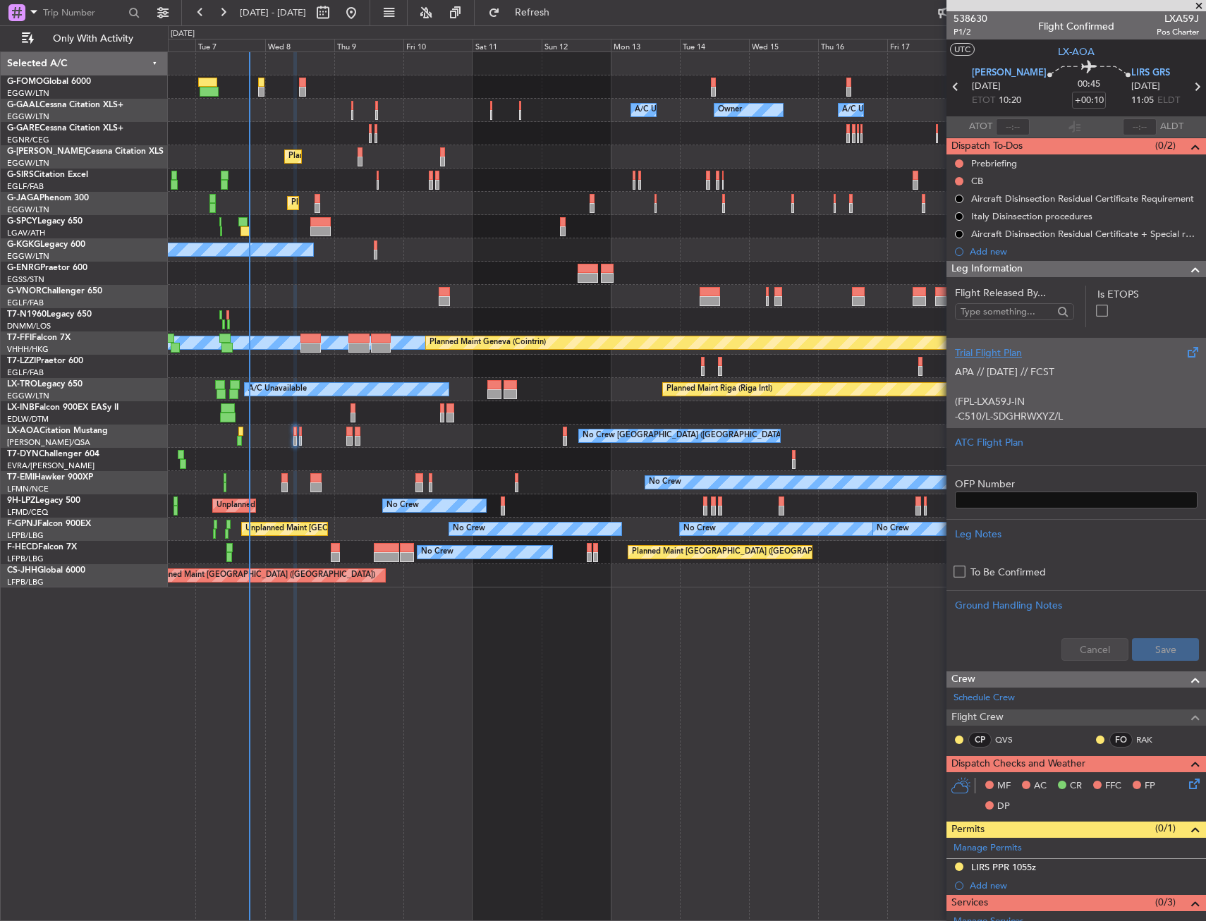
click at [1057, 382] on p at bounding box center [1076, 386] width 243 height 15
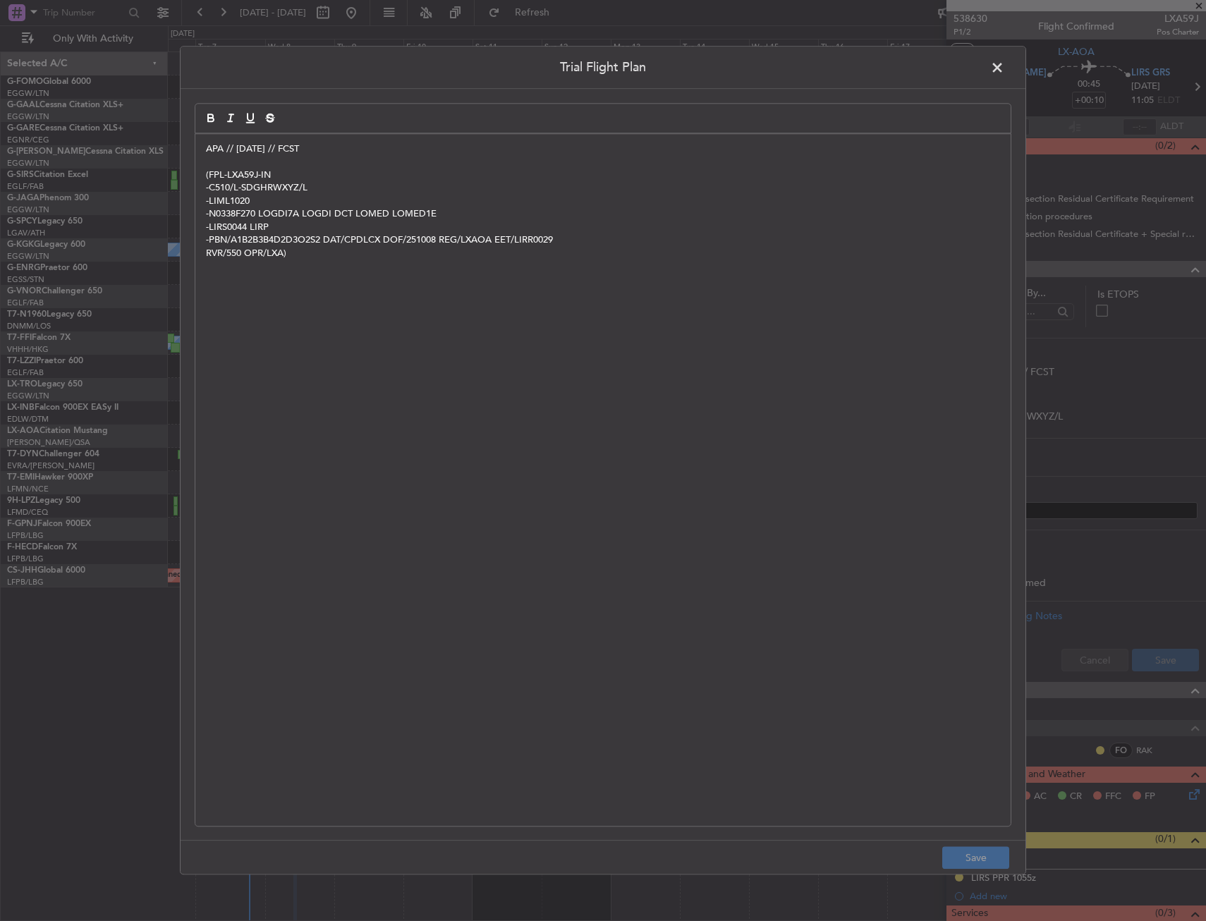
click at [1004, 63] on span at bounding box center [1004, 71] width 0 height 28
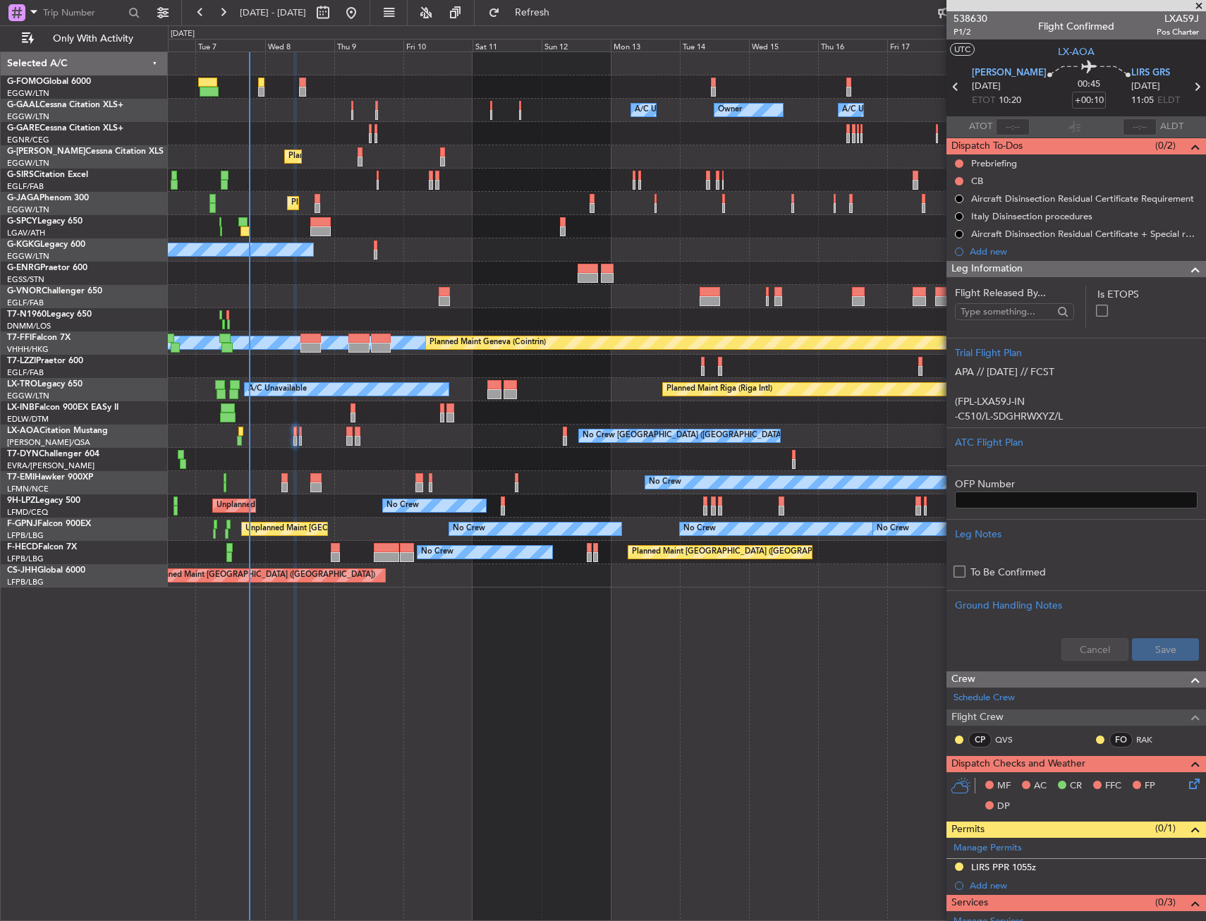
click at [1031, 261] on div "Leg Information" at bounding box center [1075, 269] width 259 height 16
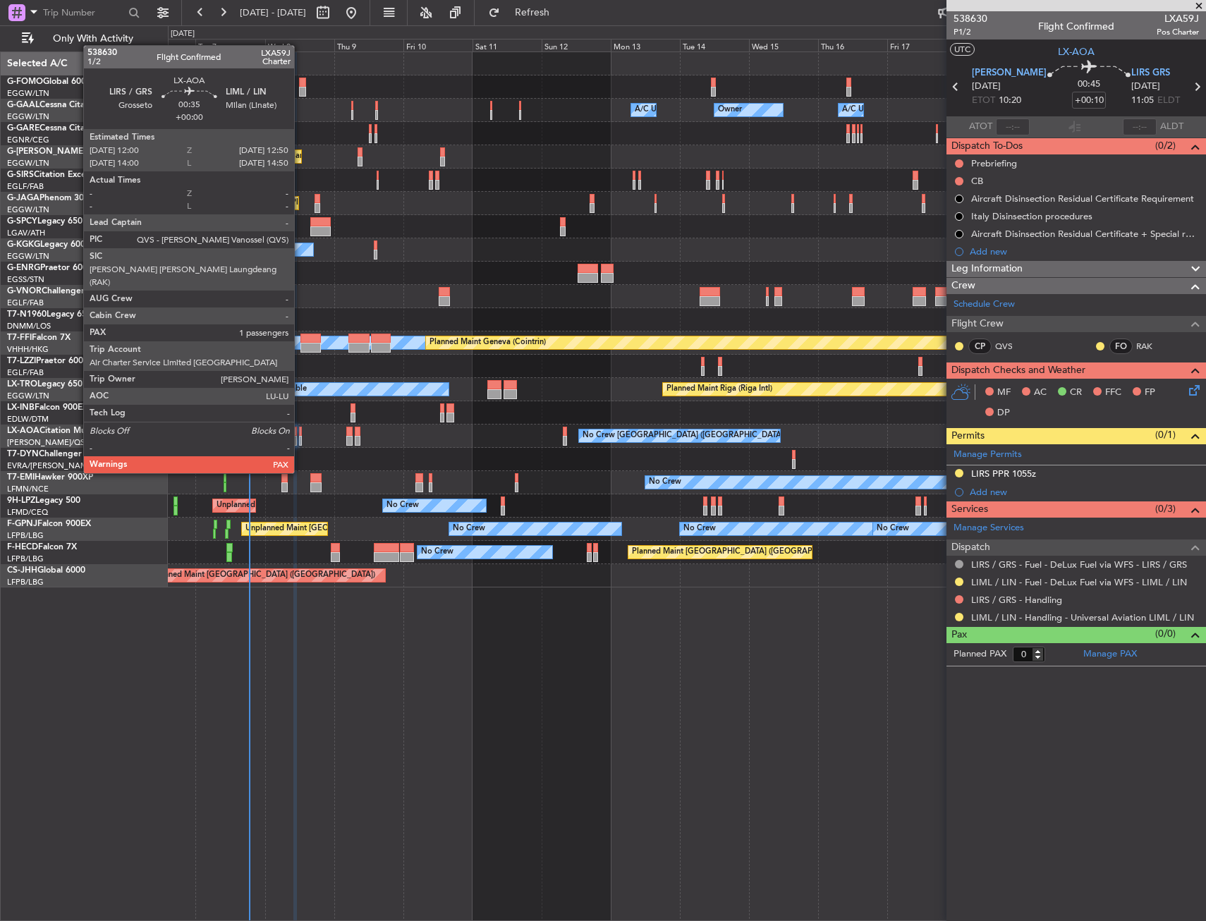
click at [300, 434] on div at bounding box center [300, 432] width 3 height 10
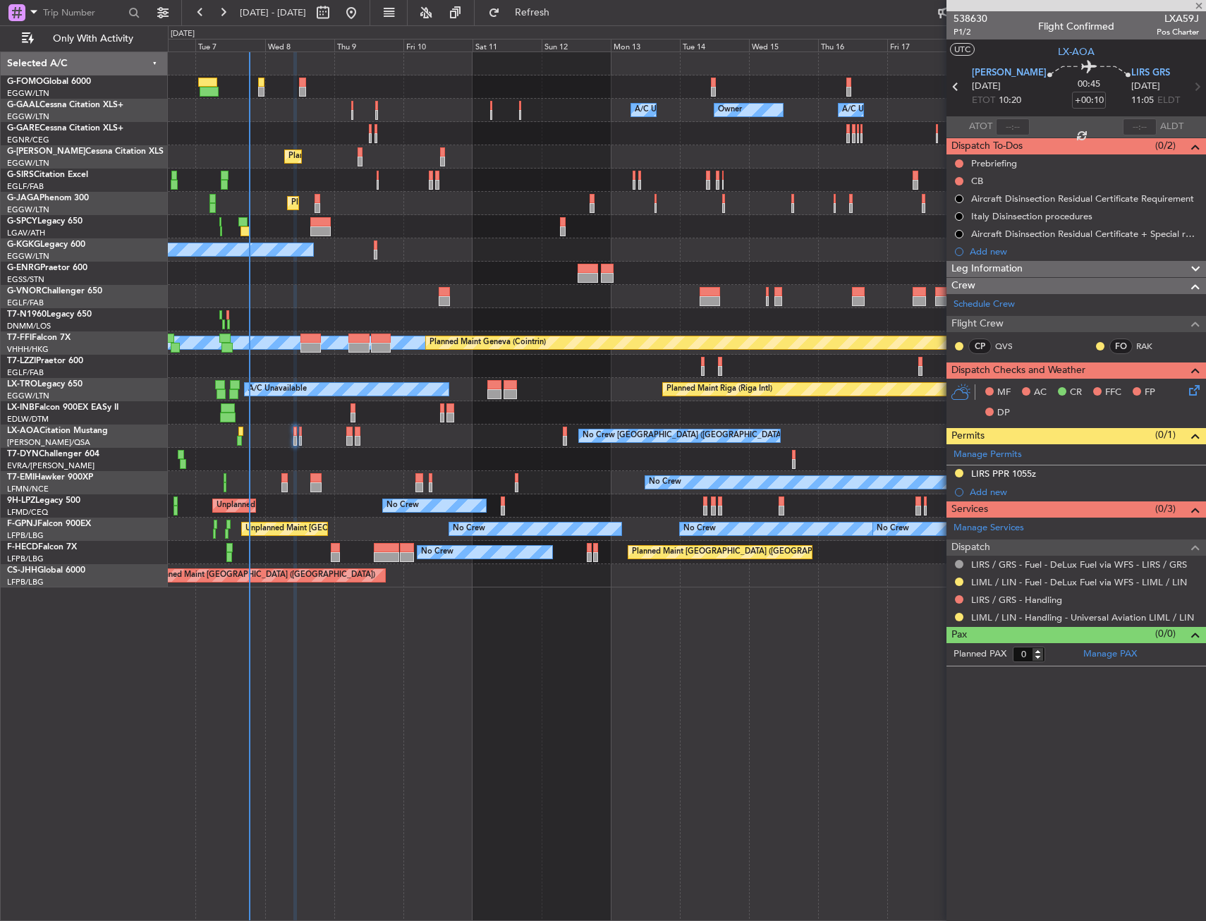
type input "1"
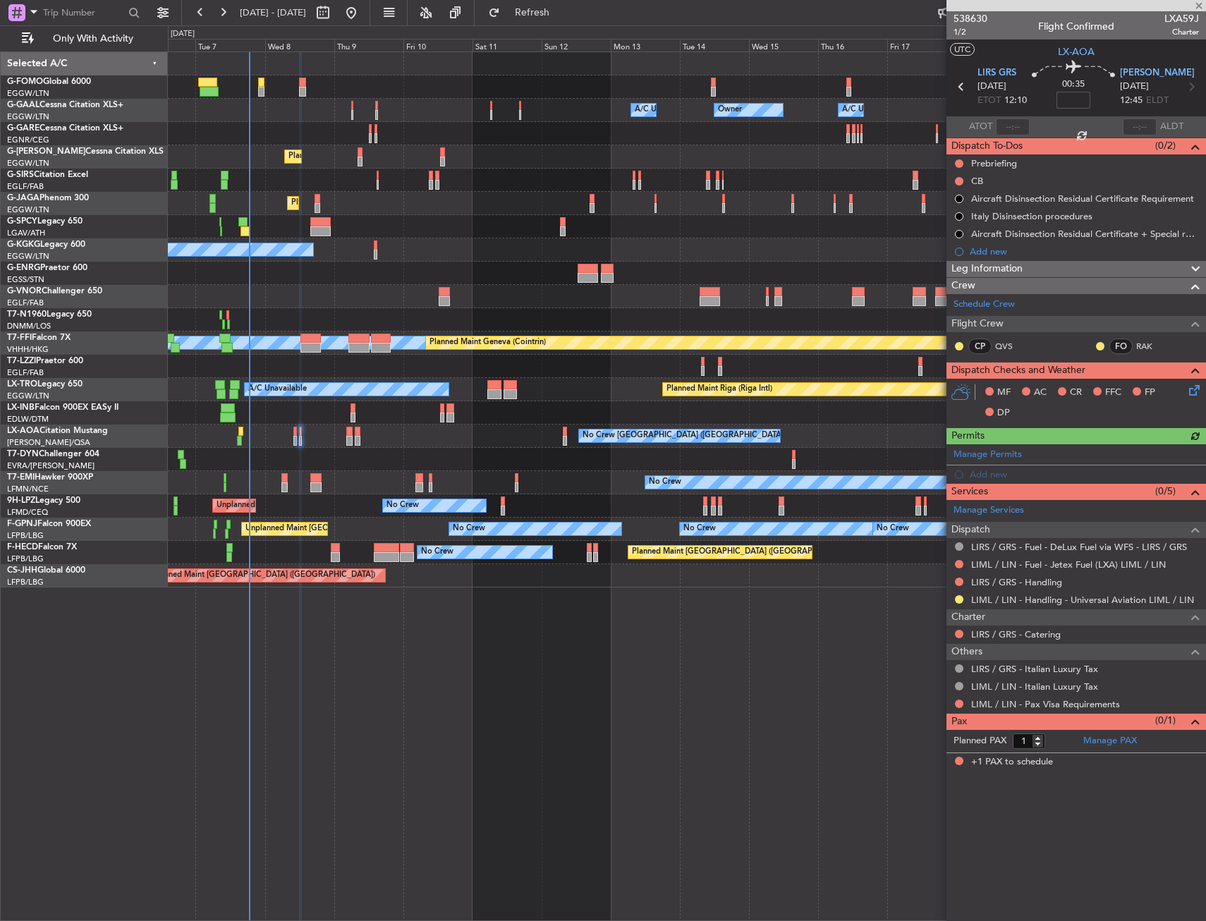
click at [1086, 97] on input at bounding box center [1073, 100] width 34 height 17
click at [1102, 99] on div "00:35 15" at bounding box center [1073, 87] width 93 height 52
type input "+00:15"
drag, startPoint x: 1075, startPoint y: 267, endPoint x: 1071, endPoint y: 279, distance: 13.4
click at [1075, 267] on div "Leg Information" at bounding box center [1075, 269] width 259 height 16
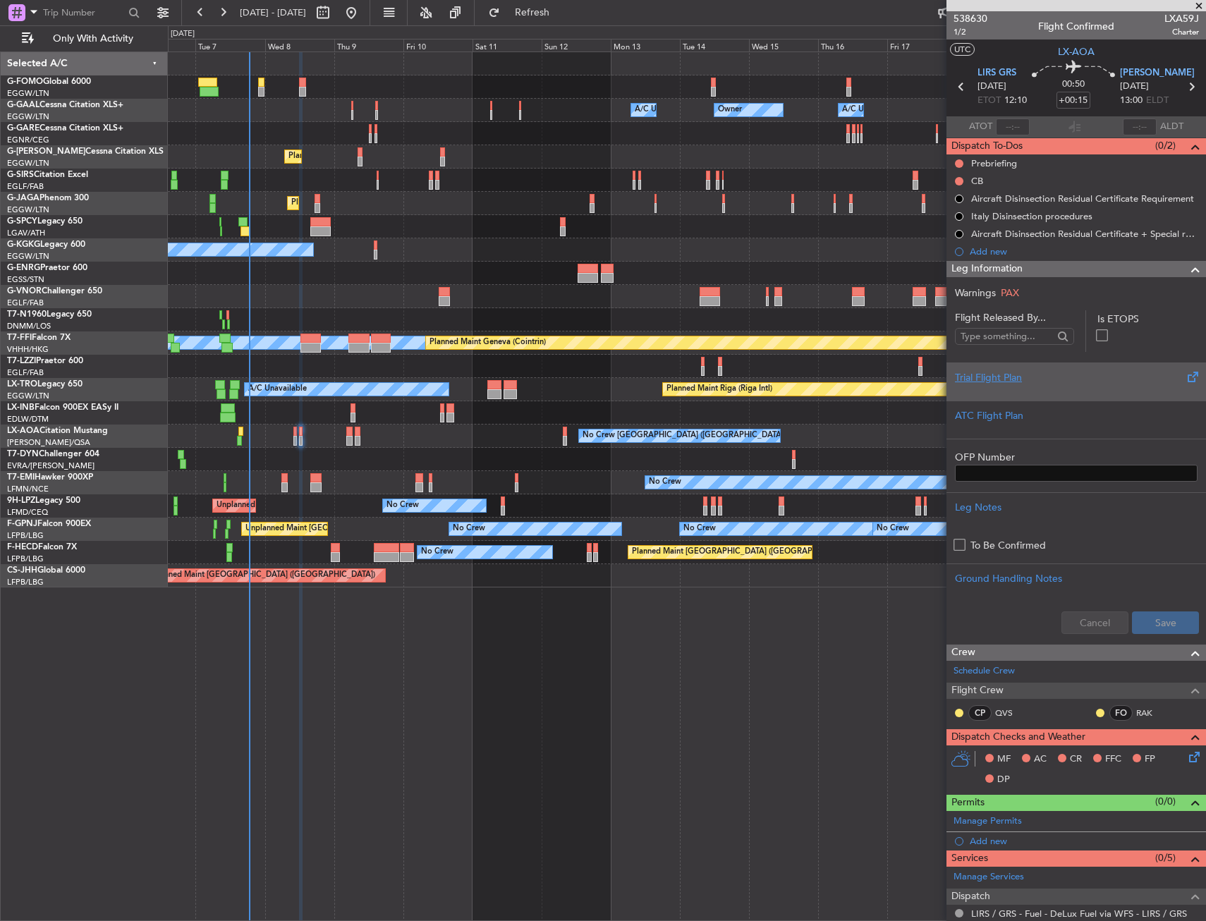
click at [1014, 375] on div "Trial Flight Plan" at bounding box center [1076, 377] width 243 height 15
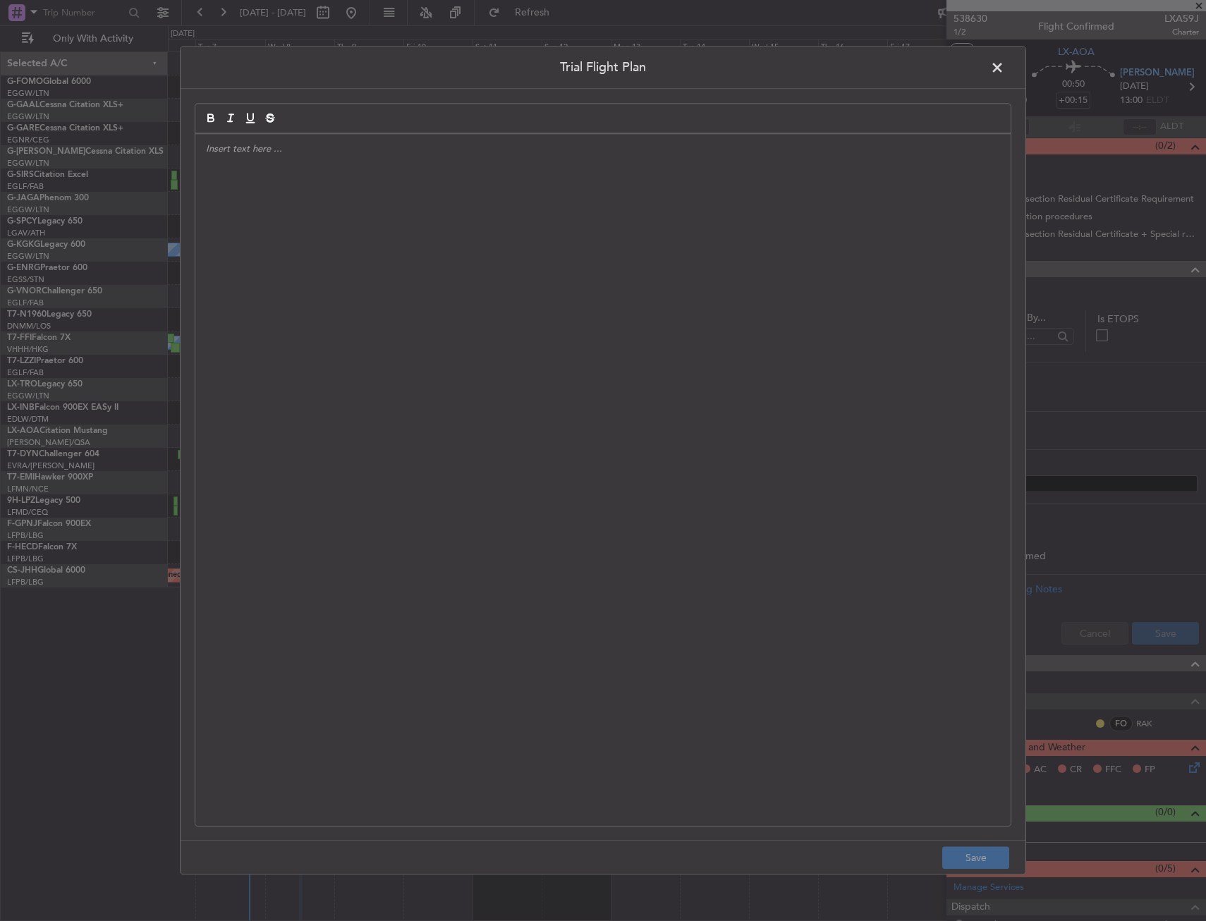
click at [405, 305] on div at bounding box center [602, 480] width 815 height 692
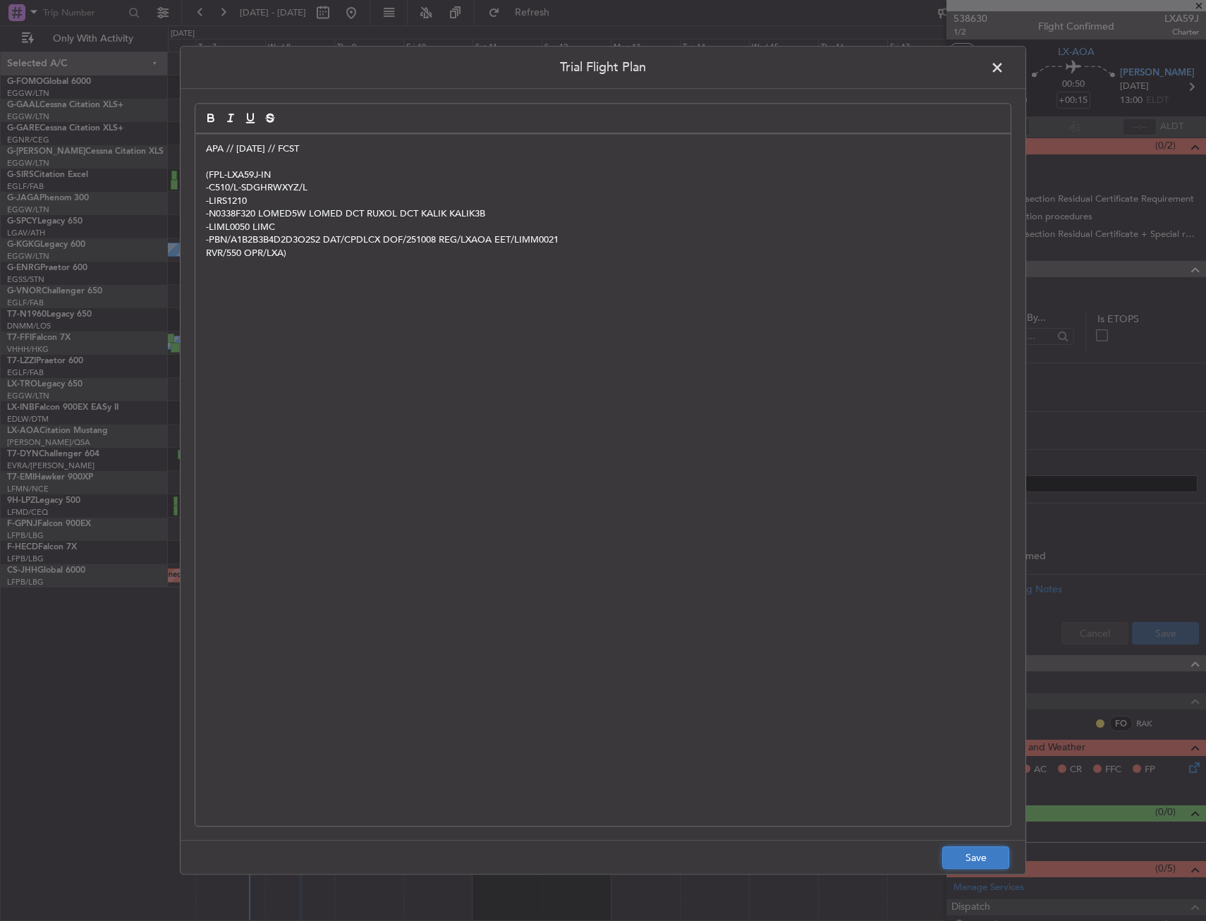
click at [976, 857] on button "Save" at bounding box center [975, 858] width 67 height 23
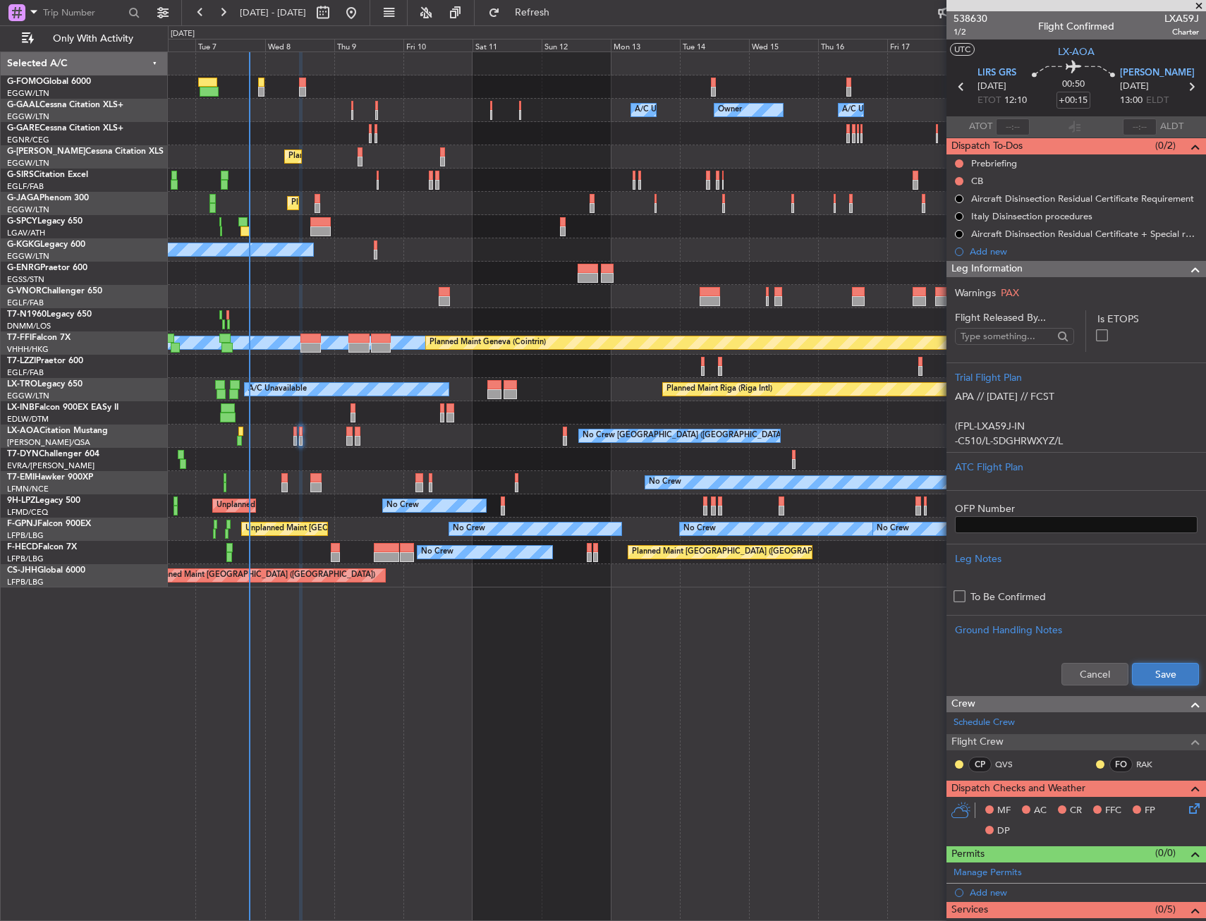
click at [1142, 678] on button "Save" at bounding box center [1165, 674] width 67 height 23
click at [1137, 272] on div "Leg Information" at bounding box center [1075, 269] width 259 height 16
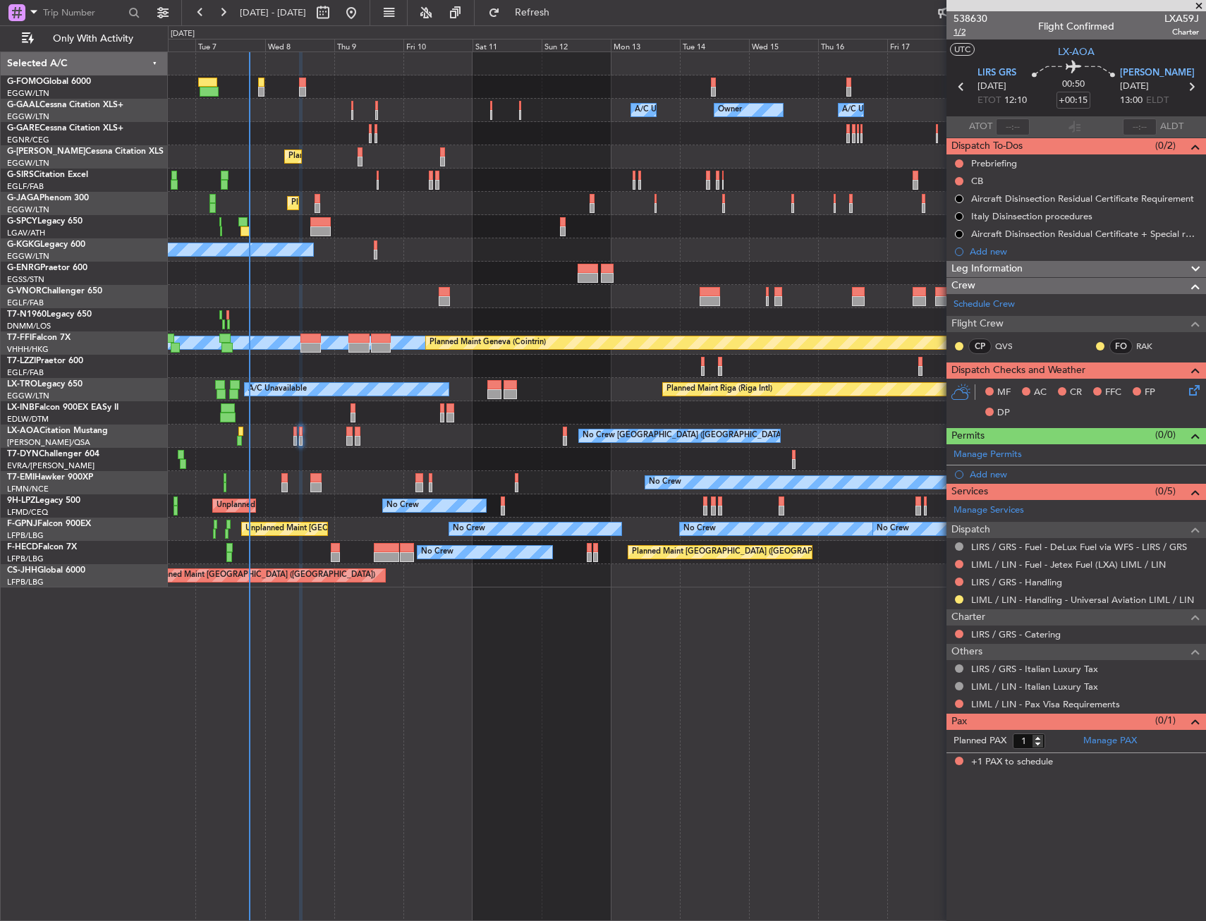
click at [970, 32] on span "1/2" at bounding box center [970, 32] width 34 height 12
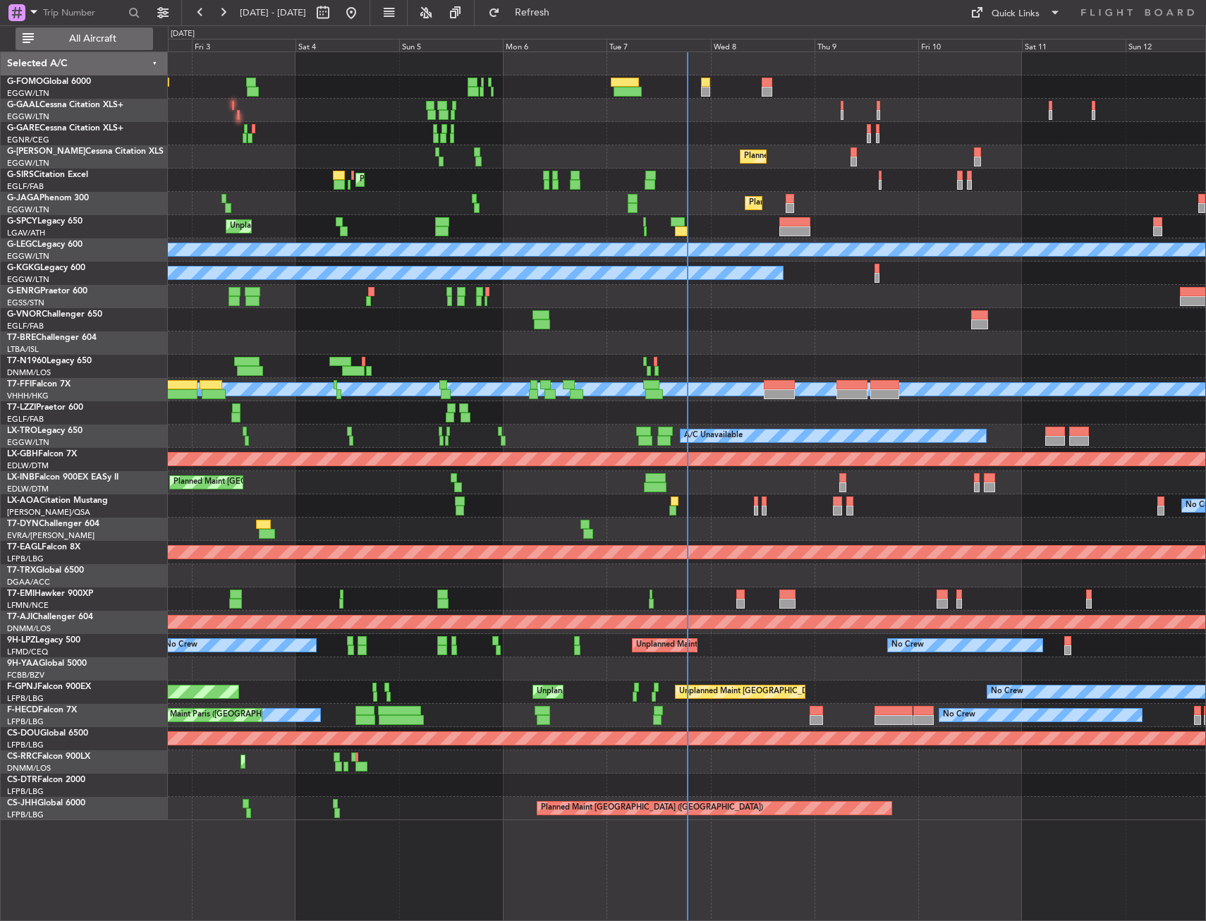
click at [119, 35] on span "All Aircraft" at bounding box center [93, 39] width 112 height 10
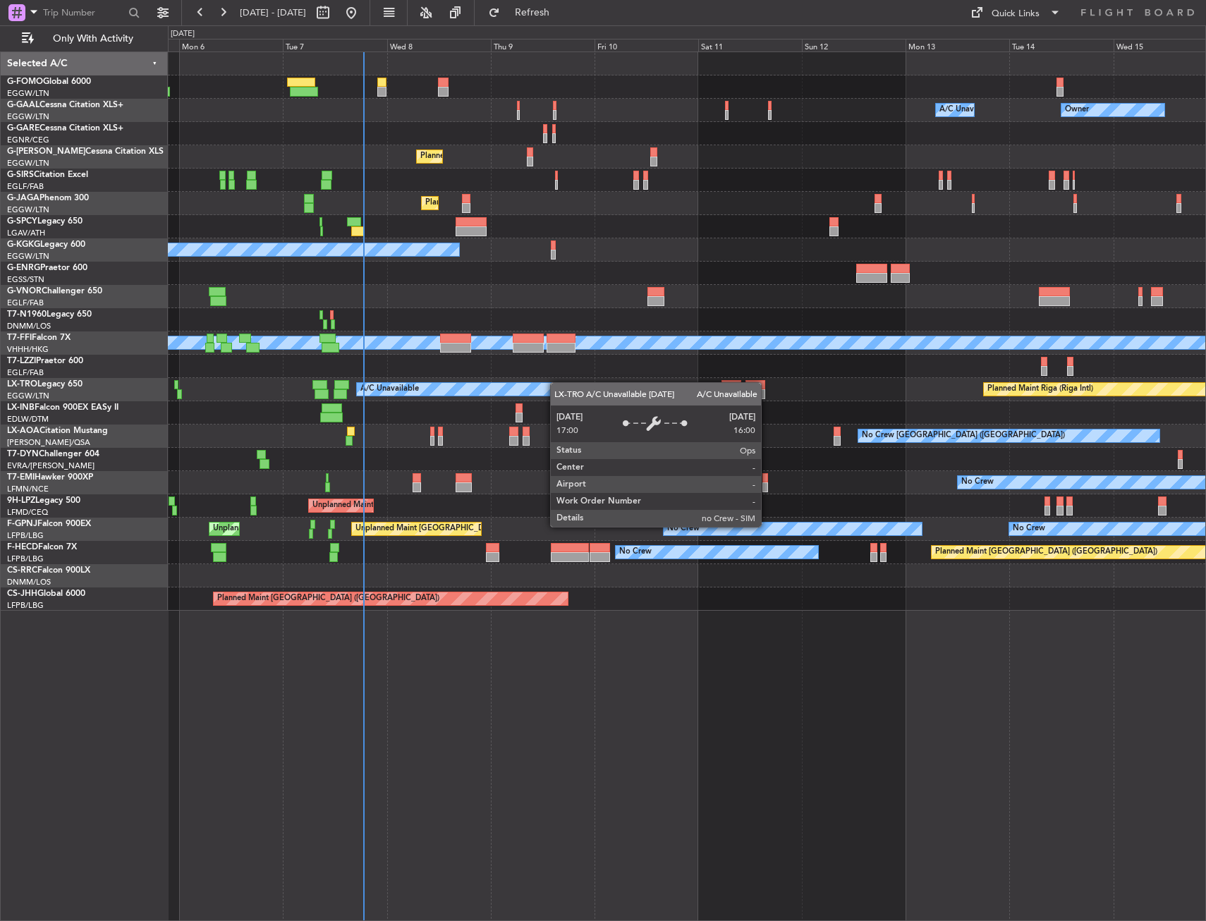
click at [458, 386] on div "A/C Unavailable Owner Owner A/C Unavailable Owner Planned Maint [GEOGRAPHIC_DAT…" at bounding box center [686, 331] width 1037 height 558
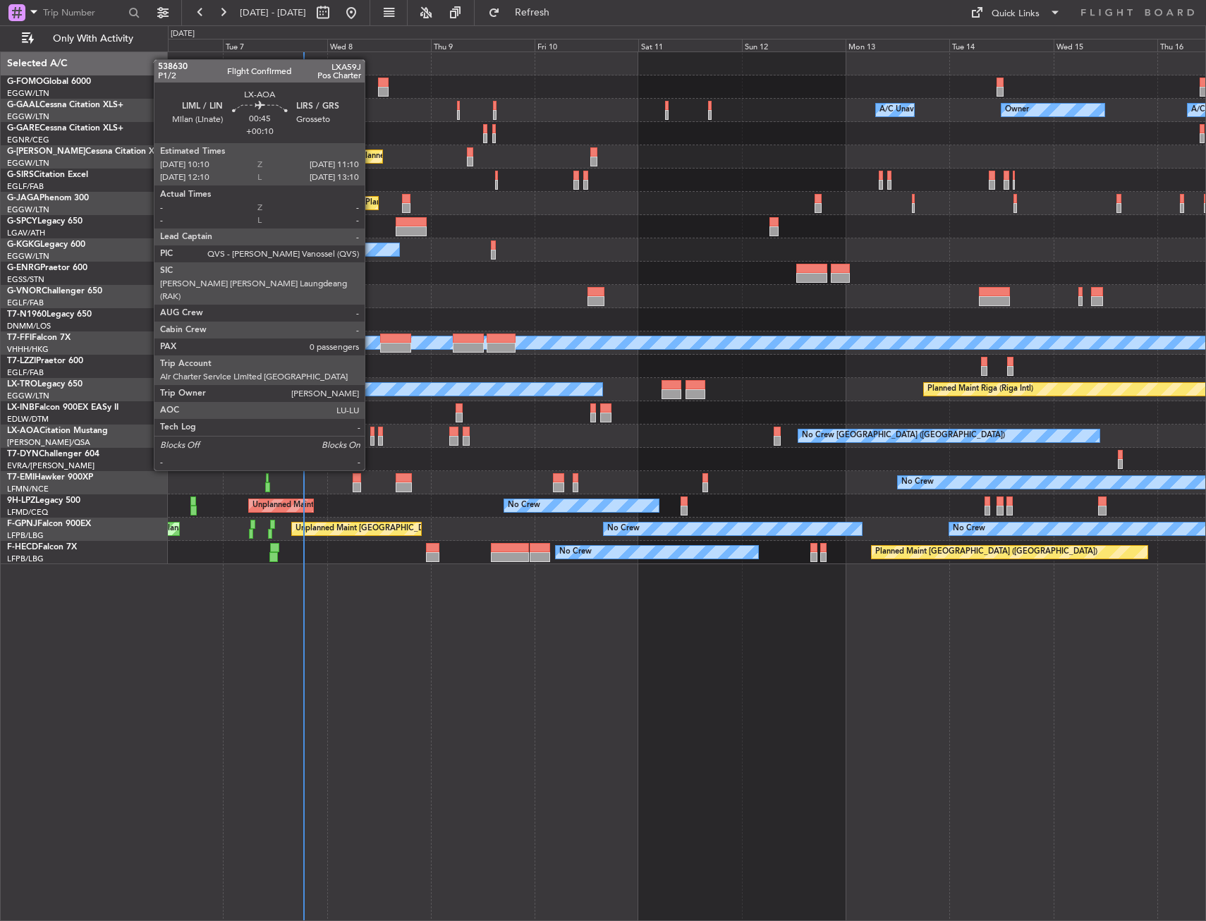
click at [371, 431] on div at bounding box center [372, 432] width 5 height 10
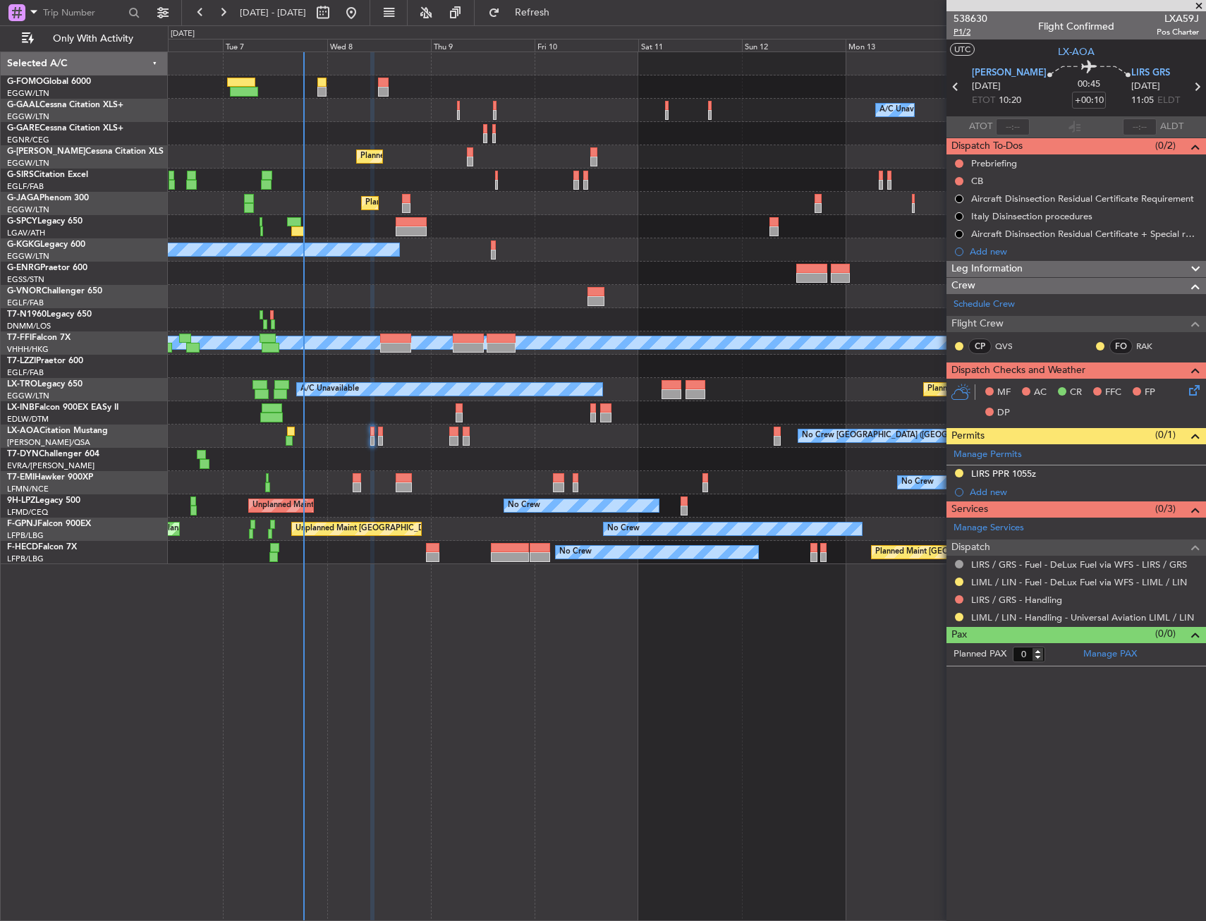
click at [974, 27] on span "P1/2" at bounding box center [970, 32] width 34 height 12
drag, startPoint x: 960, startPoint y: 163, endPoint x: 964, endPoint y: 181, distance: 18.1
click at [960, 163] on button at bounding box center [959, 163] width 8 height 8
click at [953, 209] on span "In Progress" at bounding box center [966, 204] width 48 height 14
click at [957, 177] on button at bounding box center [959, 181] width 8 height 8
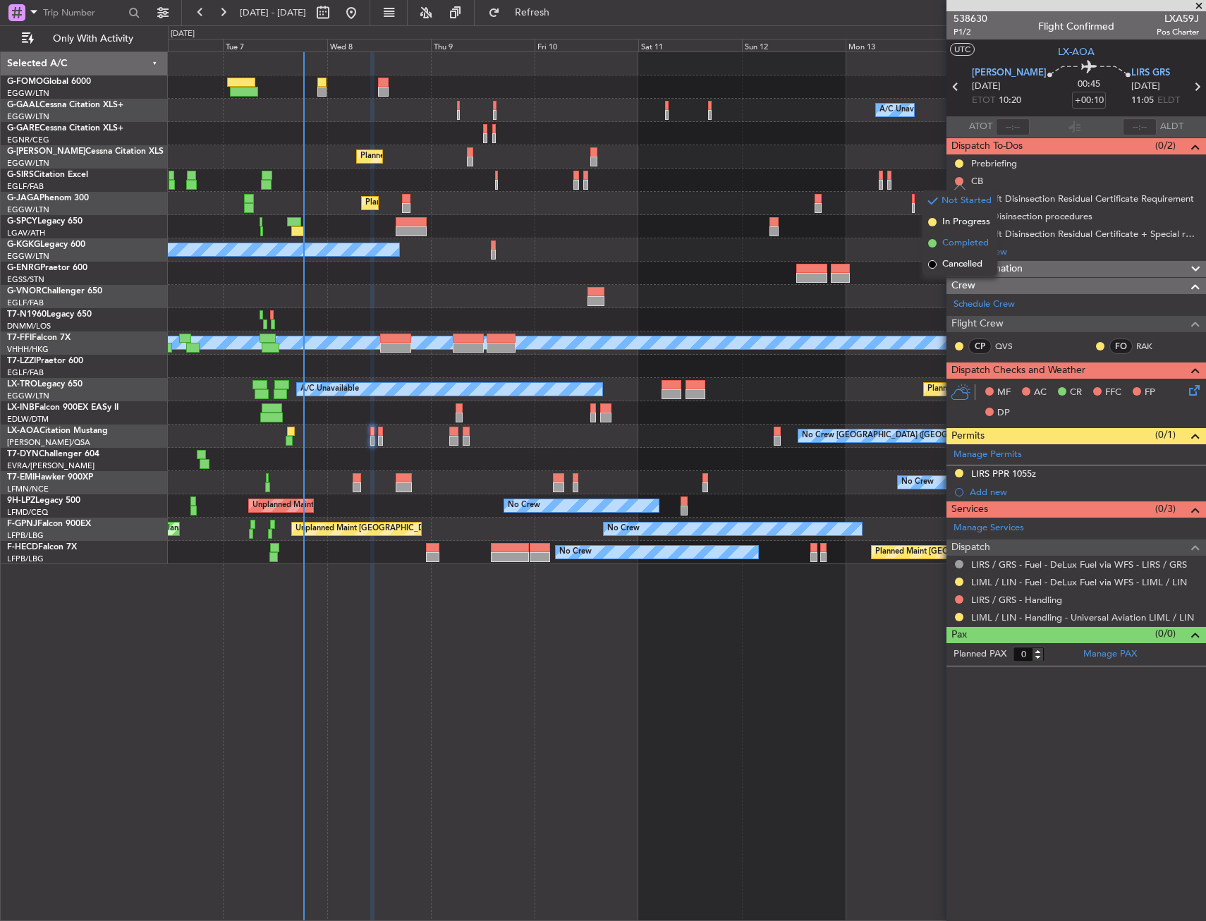
click at [946, 239] on span "Completed" at bounding box center [965, 243] width 47 height 14
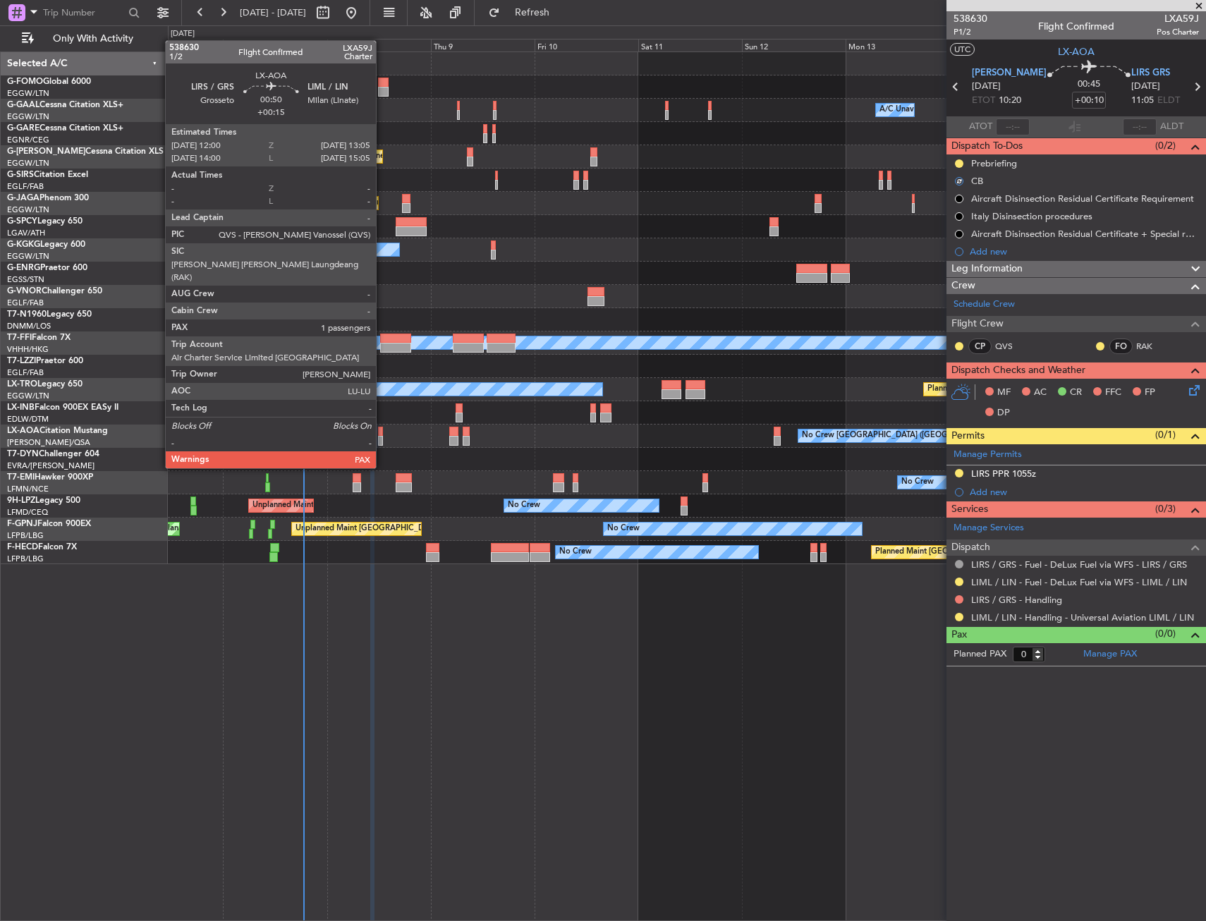
click at [382, 429] on div at bounding box center [380, 432] width 5 height 10
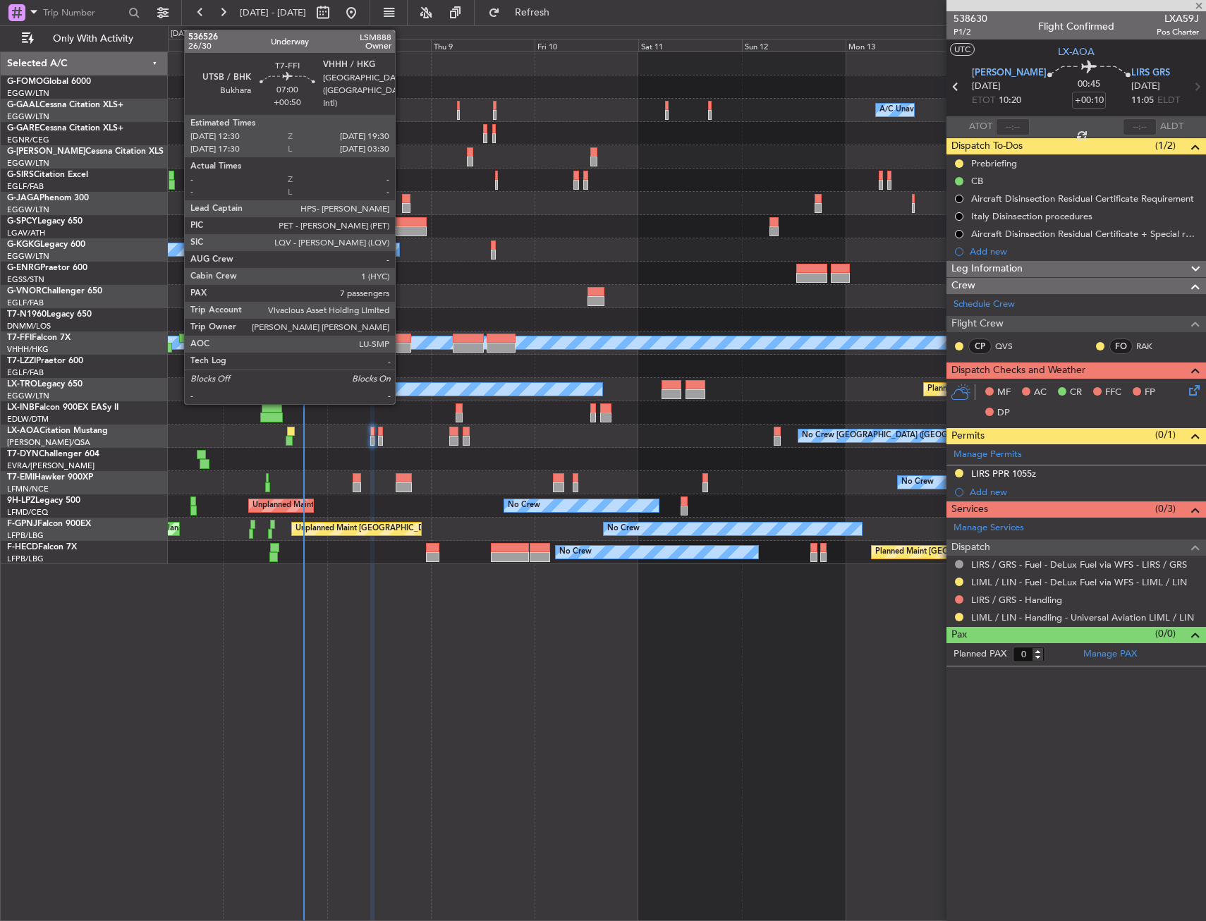
type input "+00:15"
type input "1"
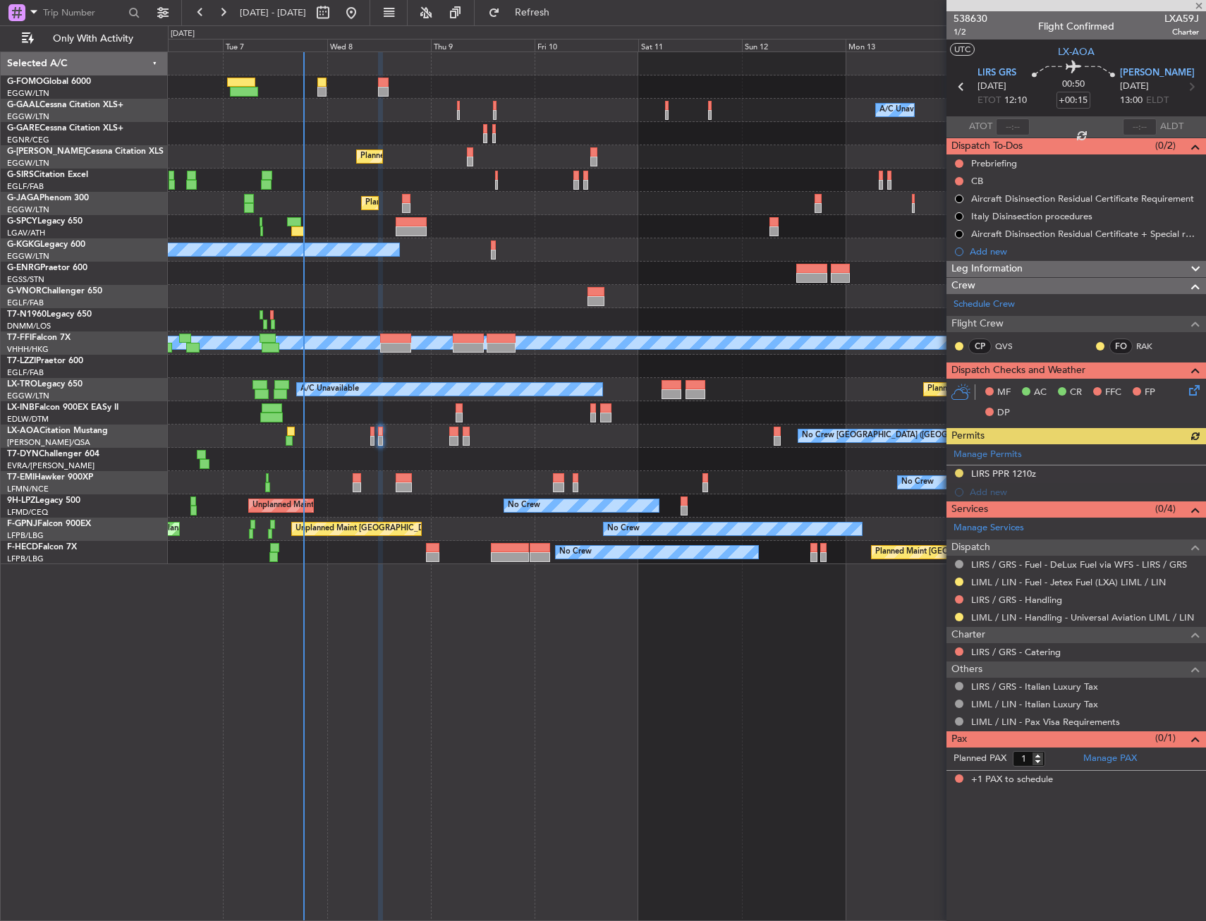
type input "+00:50"
type input "7"
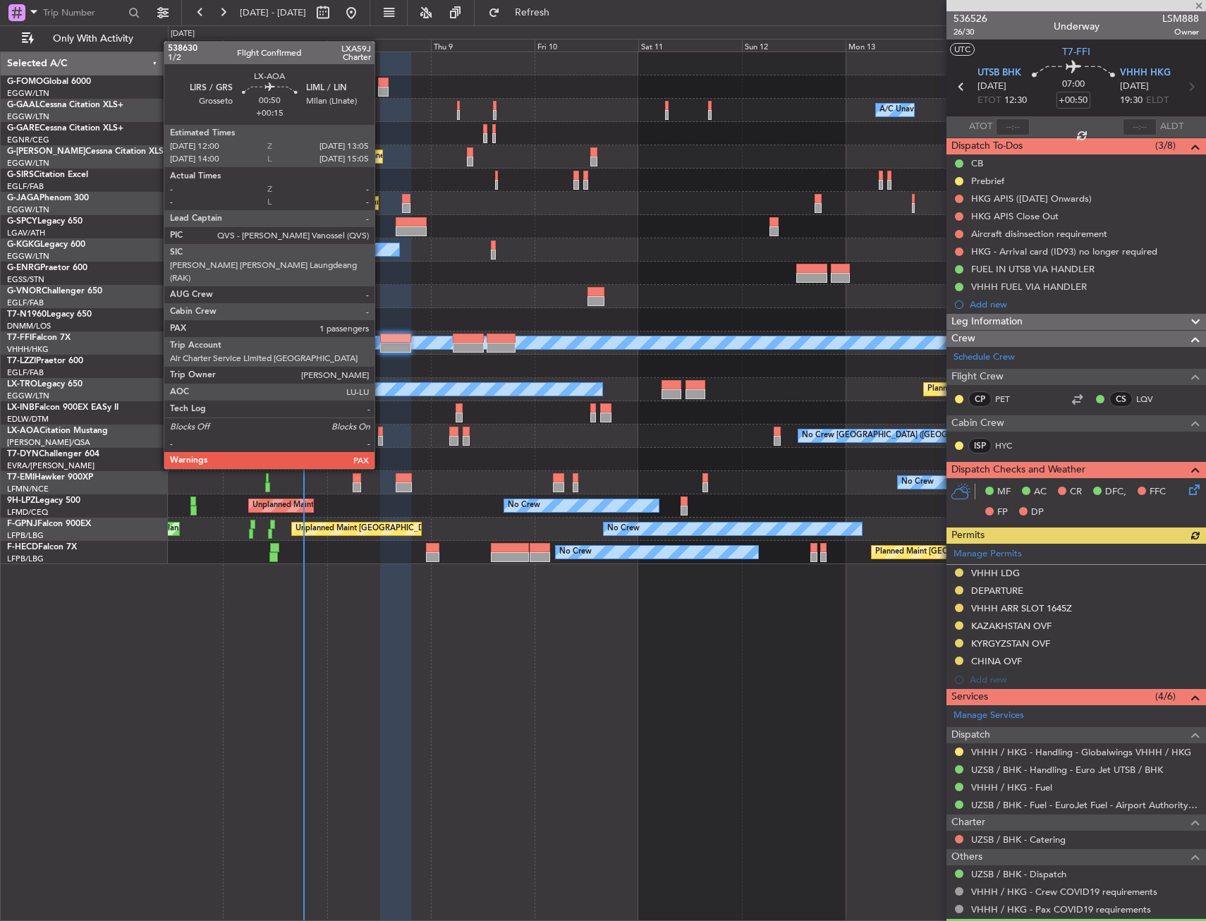
click at [381, 429] on div at bounding box center [380, 432] width 5 height 10
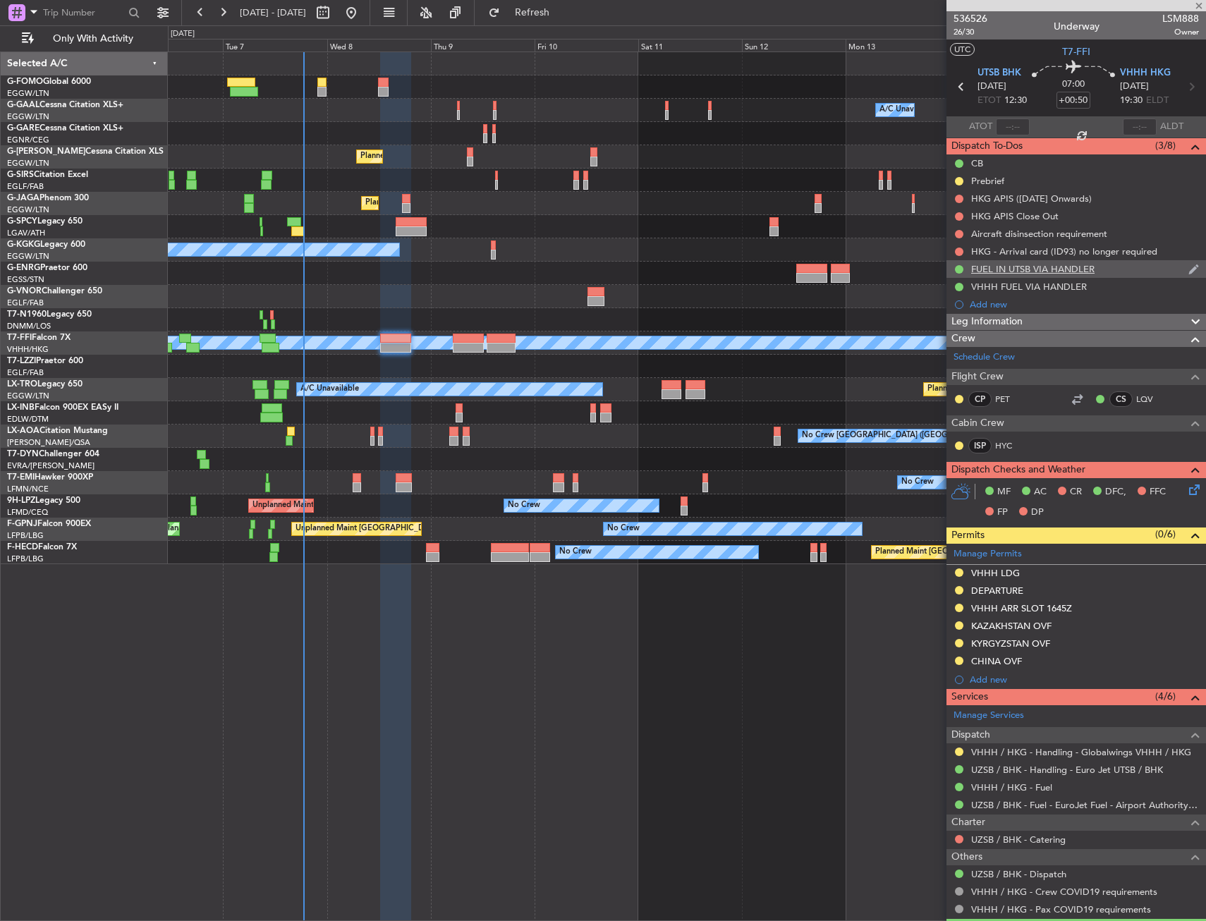
type input "+00:15"
type input "1"
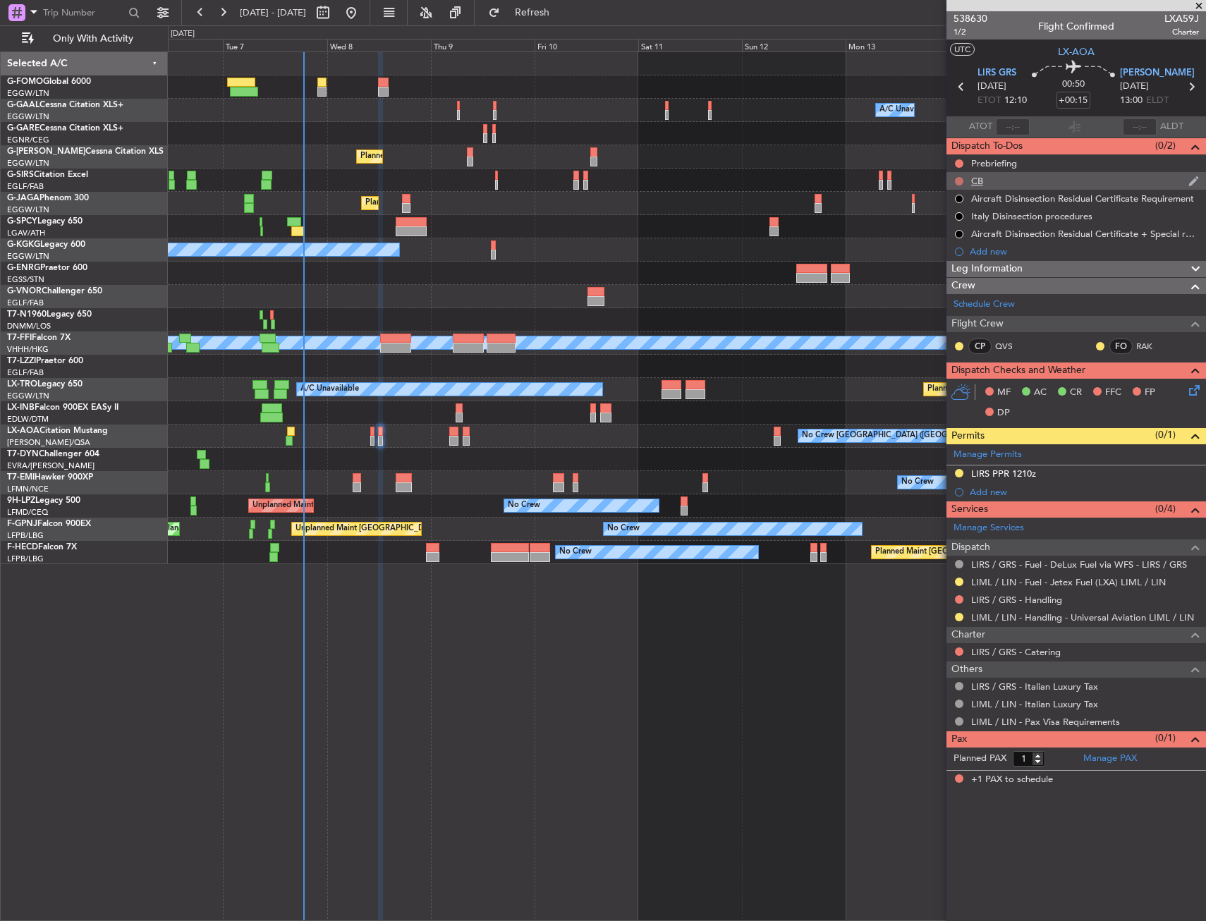
click at [958, 178] on button at bounding box center [959, 181] width 8 height 8
click at [948, 241] on span "Completed" at bounding box center [965, 243] width 47 height 14
click at [957, 163] on button at bounding box center [959, 163] width 8 height 8
click at [964, 211] on span "In Progress" at bounding box center [966, 204] width 48 height 14
click at [1193, 392] on icon at bounding box center [1191, 387] width 11 height 11
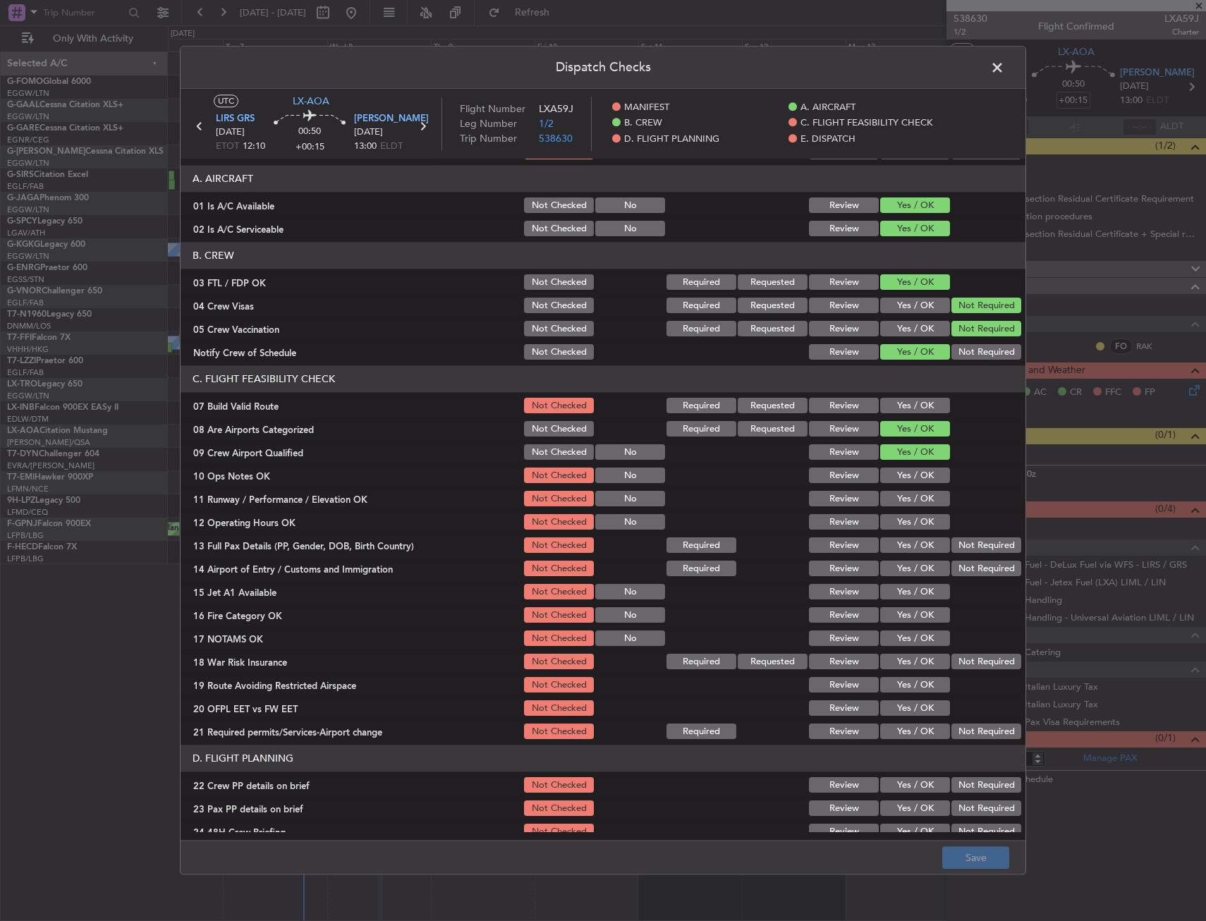
scroll to position [141, 0]
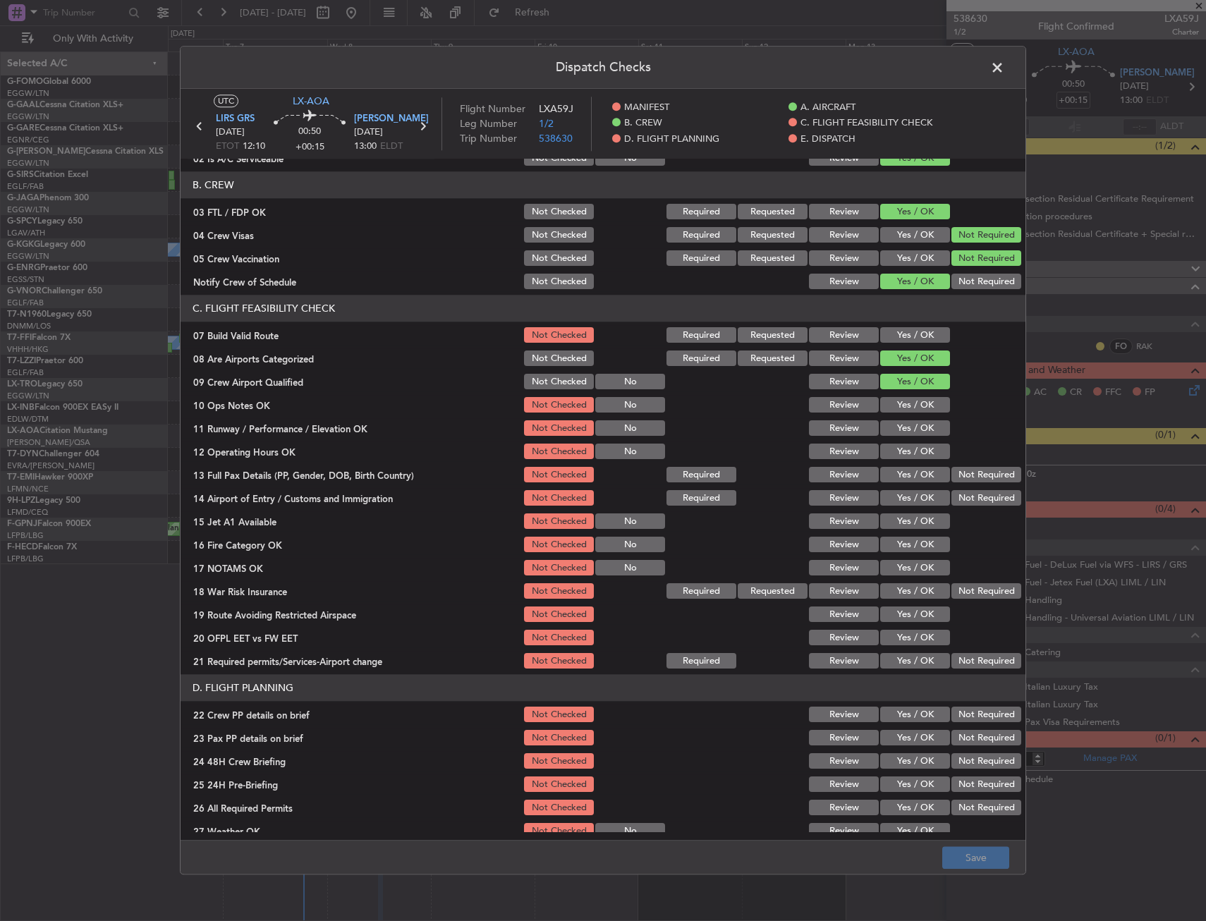
click at [897, 330] on button "Yes / OK" at bounding box center [915, 336] width 70 height 16
click at [893, 398] on button "Yes / OK" at bounding box center [915, 406] width 70 height 16
click at [893, 417] on section "C. FLIGHT FEASIBILITY CHECK 07 Build Valid Route Not Checked Required Requested…" at bounding box center [603, 483] width 845 height 376
drag, startPoint x: 892, startPoint y: 419, endPoint x: 891, endPoint y: 443, distance: 24.0
click at [891, 437] on div "Yes / OK" at bounding box center [913, 429] width 71 height 20
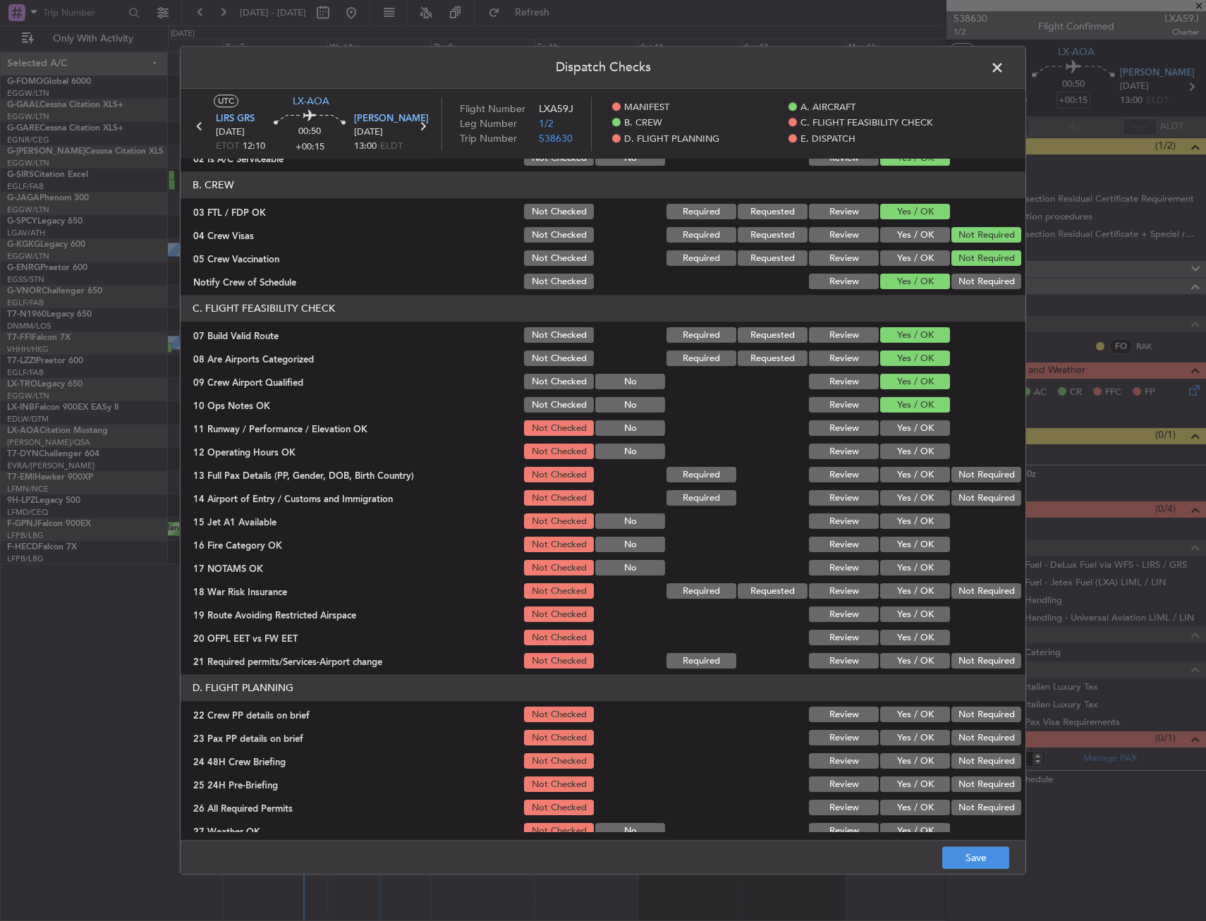
click at [889, 448] on button "Yes / OK" at bounding box center [915, 452] width 70 height 16
click at [888, 424] on button "Yes / OK" at bounding box center [915, 429] width 70 height 16
click at [891, 469] on button "Yes / OK" at bounding box center [915, 476] width 70 height 16
drag, startPoint x: 891, startPoint y: 499, endPoint x: 892, endPoint y: 515, distance: 16.9
click at [891, 501] on button "Yes / OK" at bounding box center [915, 499] width 70 height 16
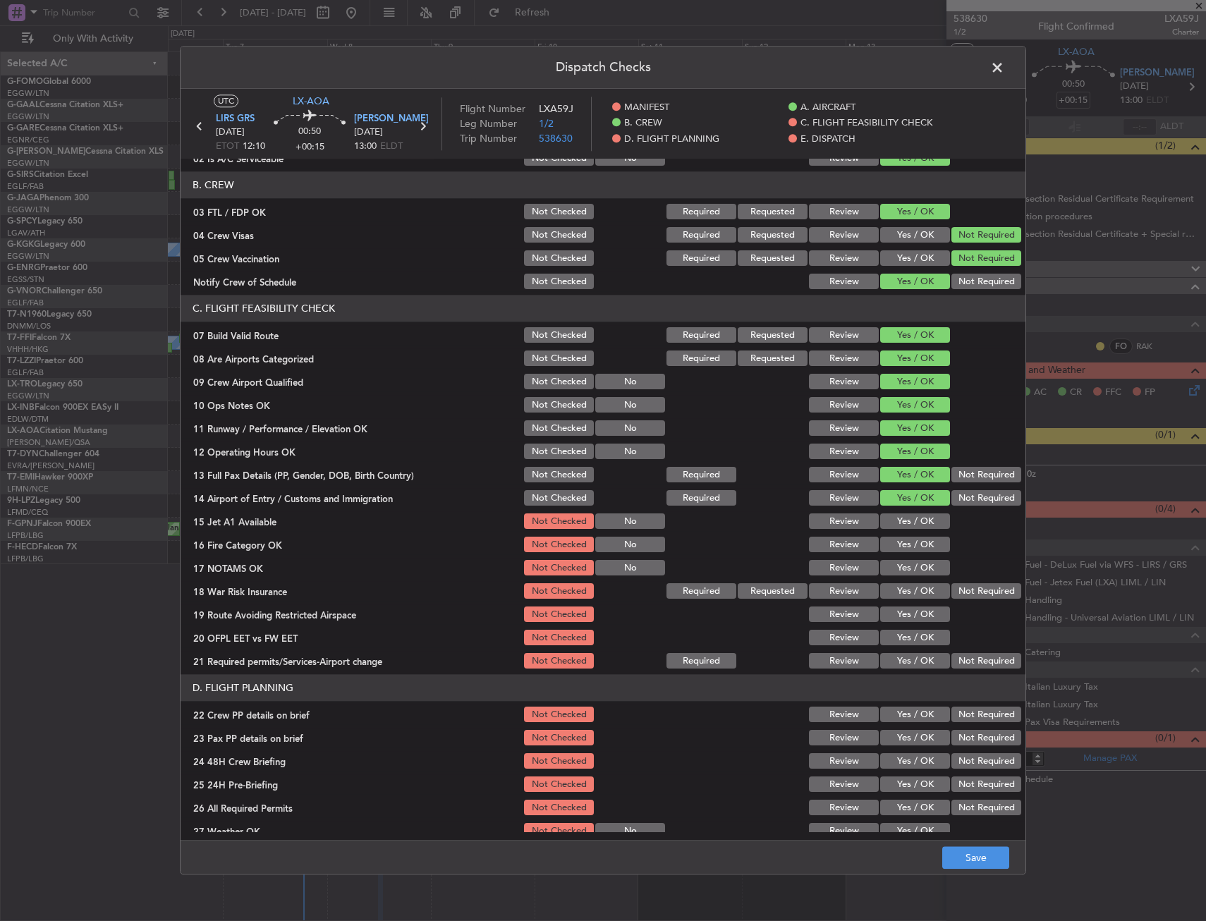
drag, startPoint x: 892, startPoint y: 515, endPoint x: 892, endPoint y: 534, distance: 19.0
click at [892, 517] on button "Yes / OK" at bounding box center [915, 522] width 70 height 16
drag, startPoint x: 892, startPoint y: 534, endPoint x: 892, endPoint y: 546, distance: 12.0
click at [892, 536] on div "Yes / OK" at bounding box center [913, 545] width 71 height 20
click at [892, 546] on button "Yes / OK" at bounding box center [915, 545] width 70 height 16
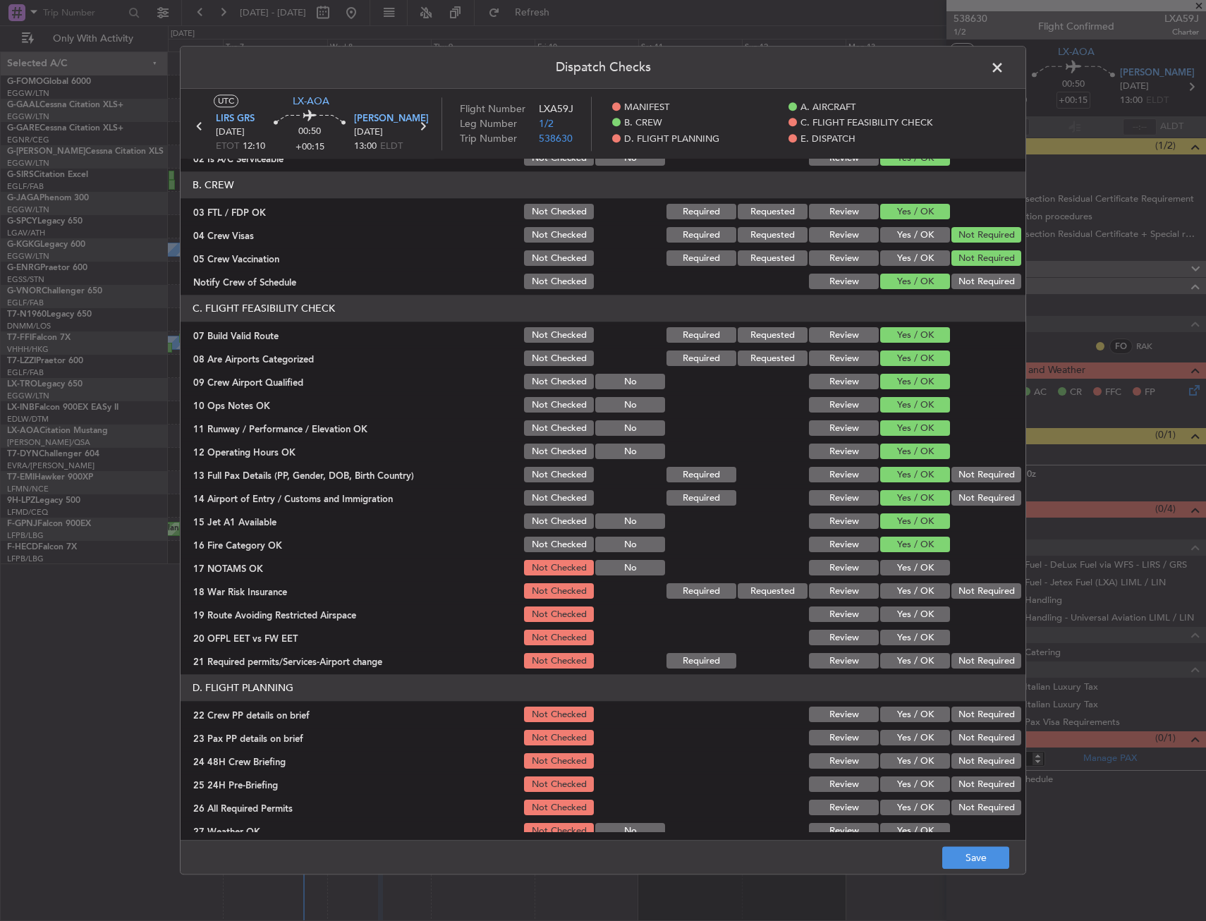
click at [900, 570] on button "Yes / OK" at bounding box center [915, 569] width 70 height 16
click at [955, 585] on button "Not Required" at bounding box center [986, 592] width 70 height 16
drag, startPoint x: 928, startPoint y: 618, endPoint x: 900, endPoint y: 640, distance: 34.7
click at [924, 621] on button "Yes / OK" at bounding box center [915, 615] width 70 height 16
click at [900, 640] on button "Yes / OK" at bounding box center [915, 638] width 70 height 16
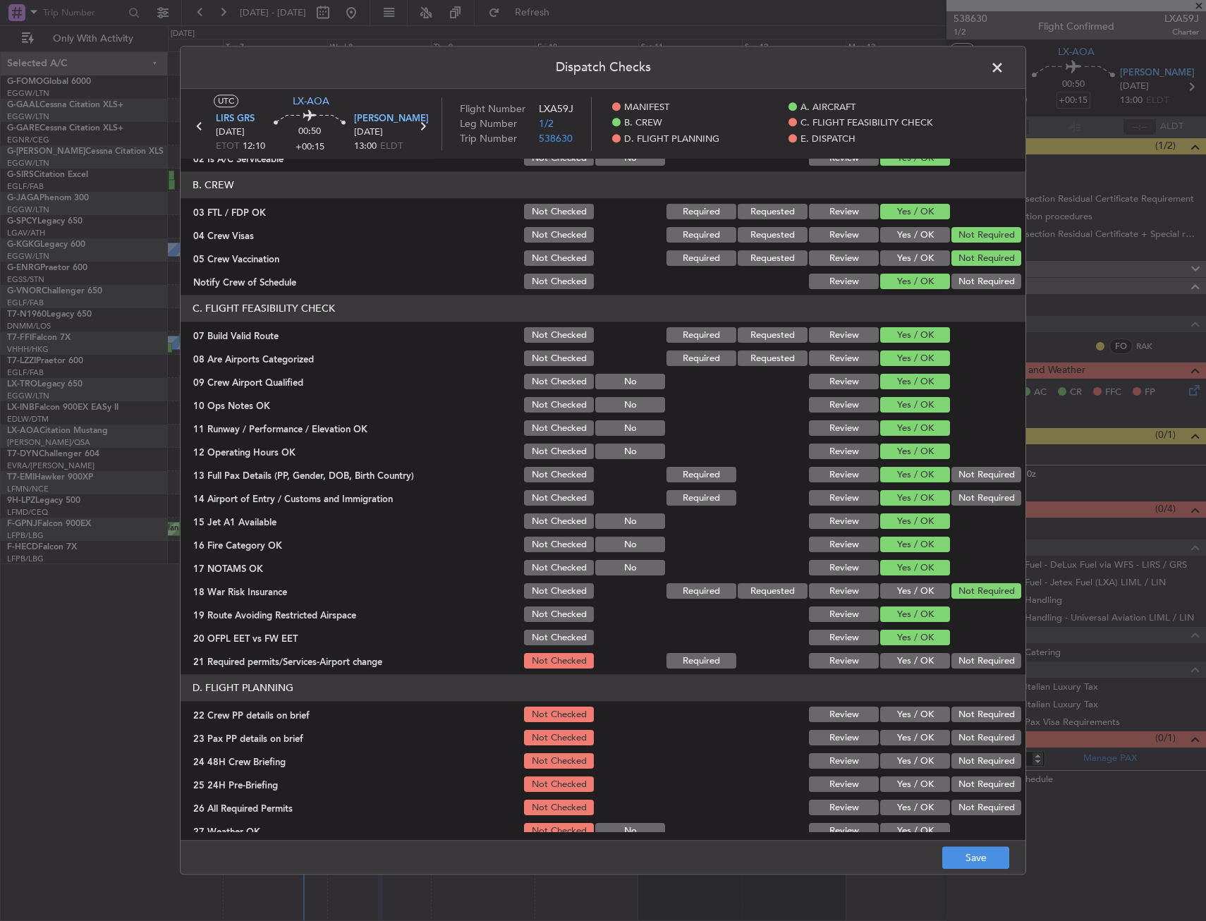
click at [899, 655] on button "Yes / OK" at bounding box center [915, 662] width 70 height 16
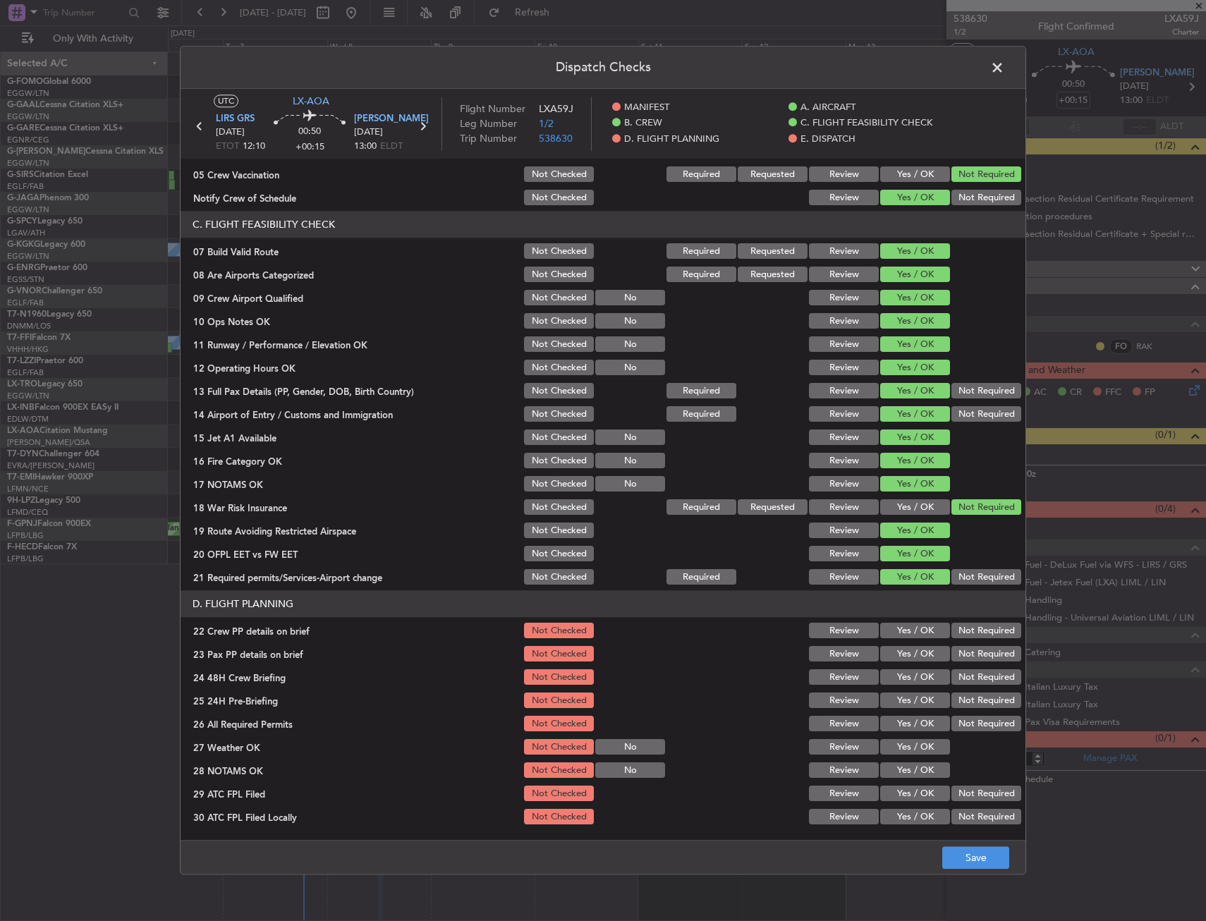
scroll to position [353, 0]
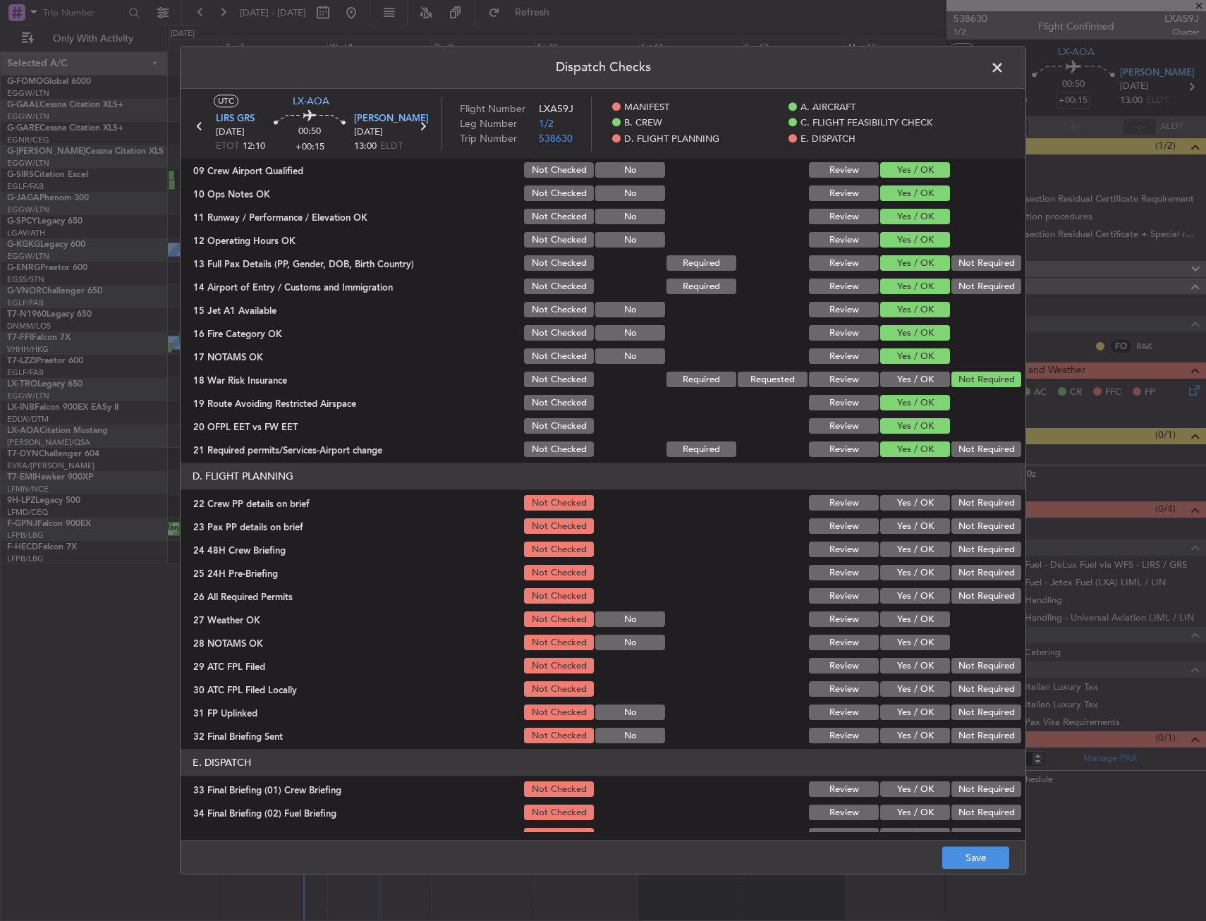
click at [903, 503] on button "Yes / OK" at bounding box center [915, 504] width 70 height 16
click at [903, 523] on button "Yes / OK" at bounding box center [915, 527] width 70 height 16
click at [904, 551] on button "Yes / OK" at bounding box center [915, 550] width 70 height 16
click at [989, 593] on button "Not Required" at bounding box center [986, 597] width 70 height 16
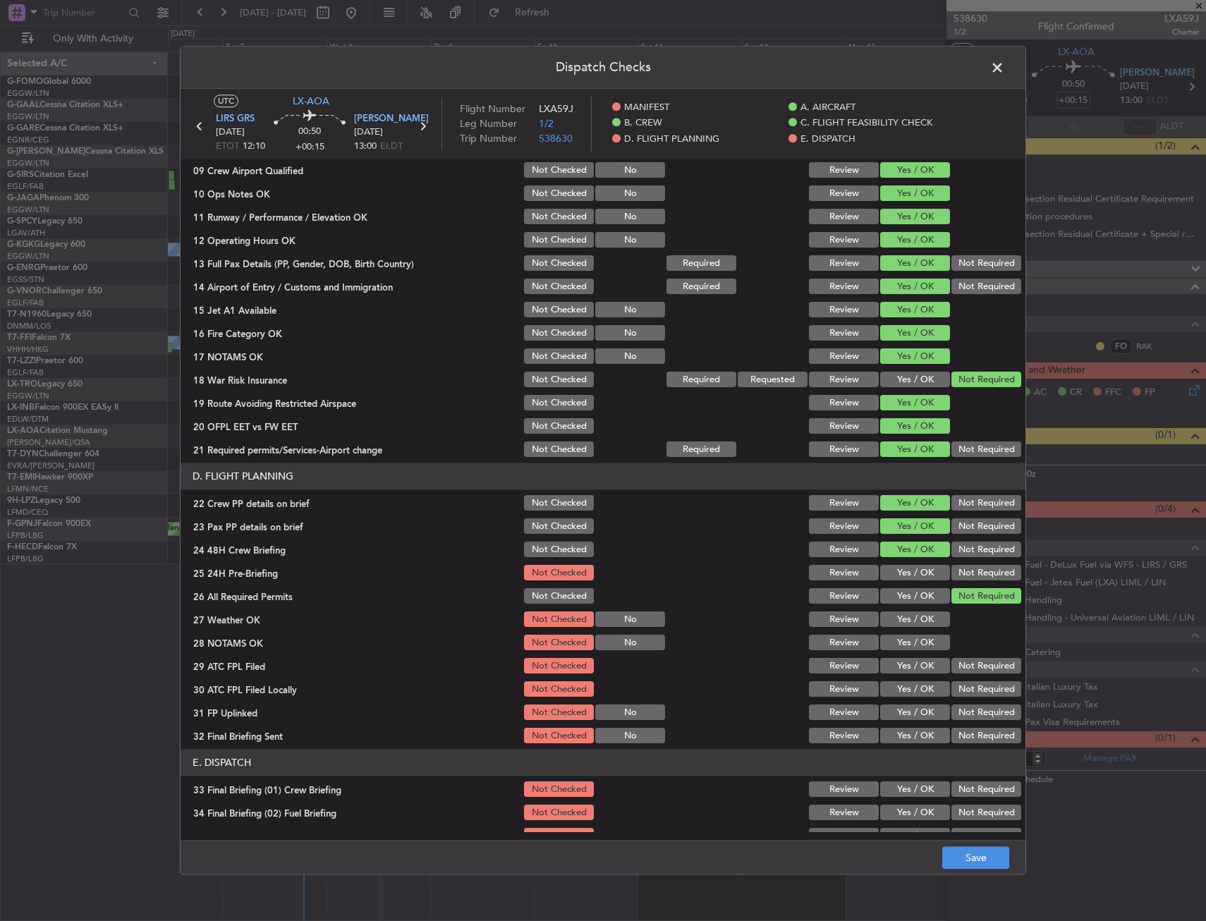
click at [984, 575] on button "Not Required" at bounding box center [986, 574] width 70 height 16
click at [551, 594] on button "Not Checked" at bounding box center [559, 597] width 70 height 16
click at [965, 855] on button "Save" at bounding box center [975, 858] width 67 height 23
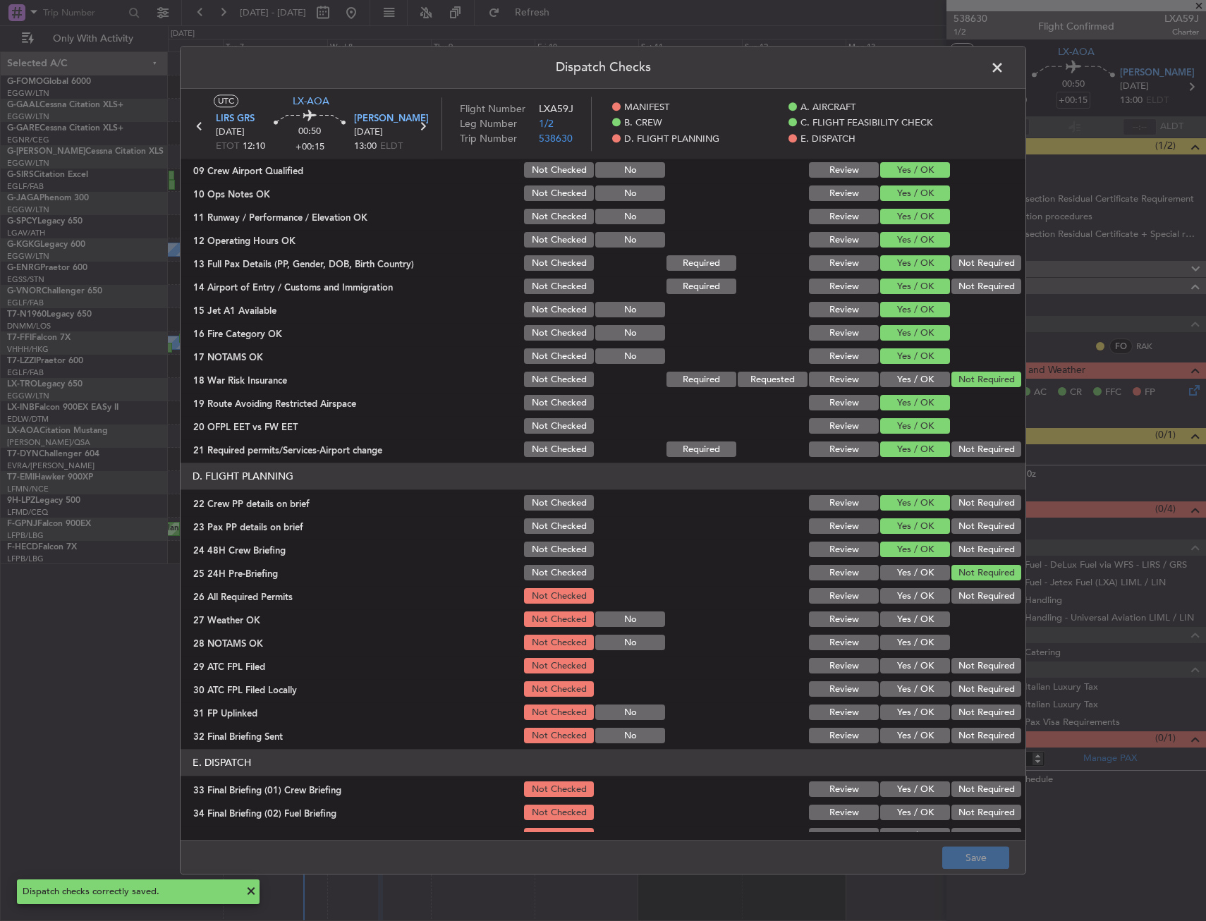
click at [1004, 63] on span at bounding box center [1004, 71] width 0 height 28
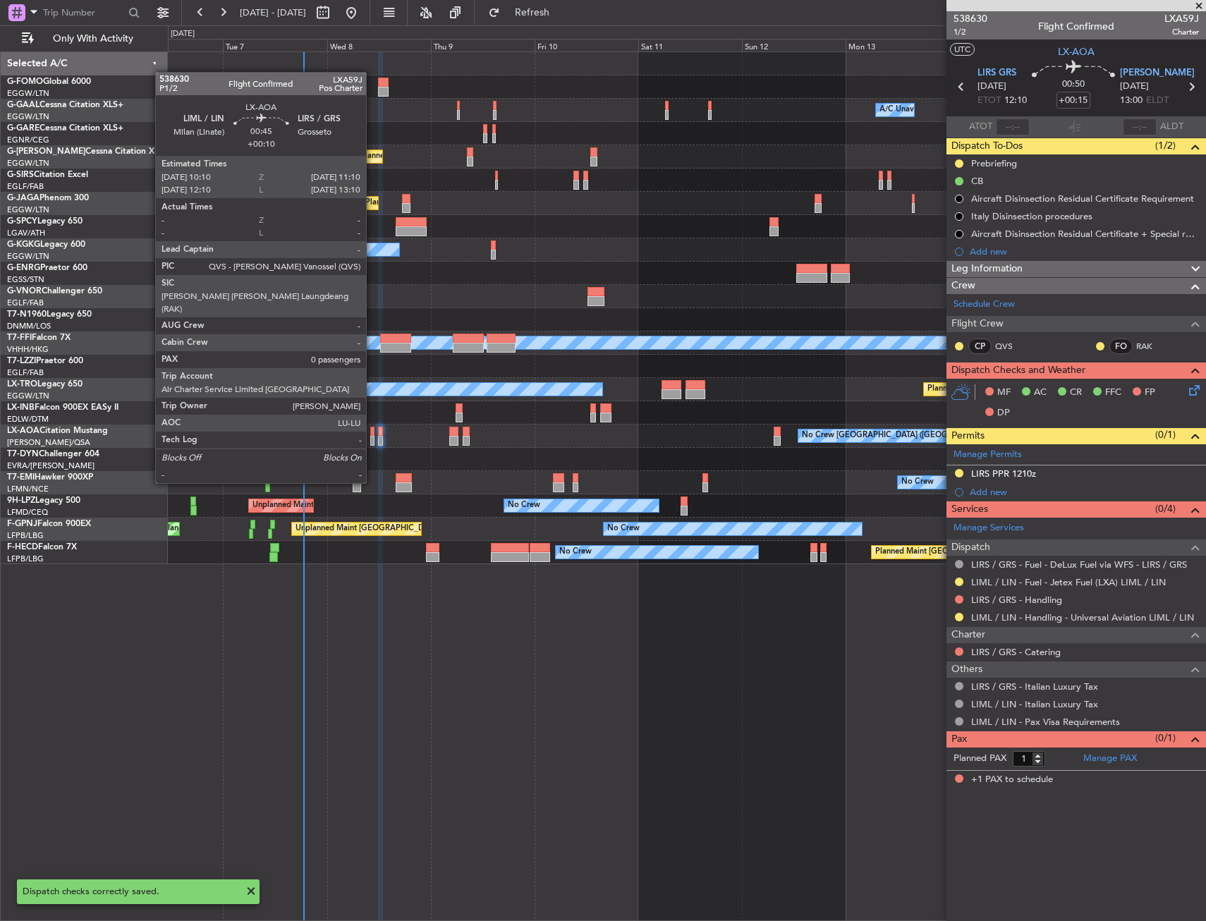
click at [372, 444] on div at bounding box center [372, 441] width 5 height 10
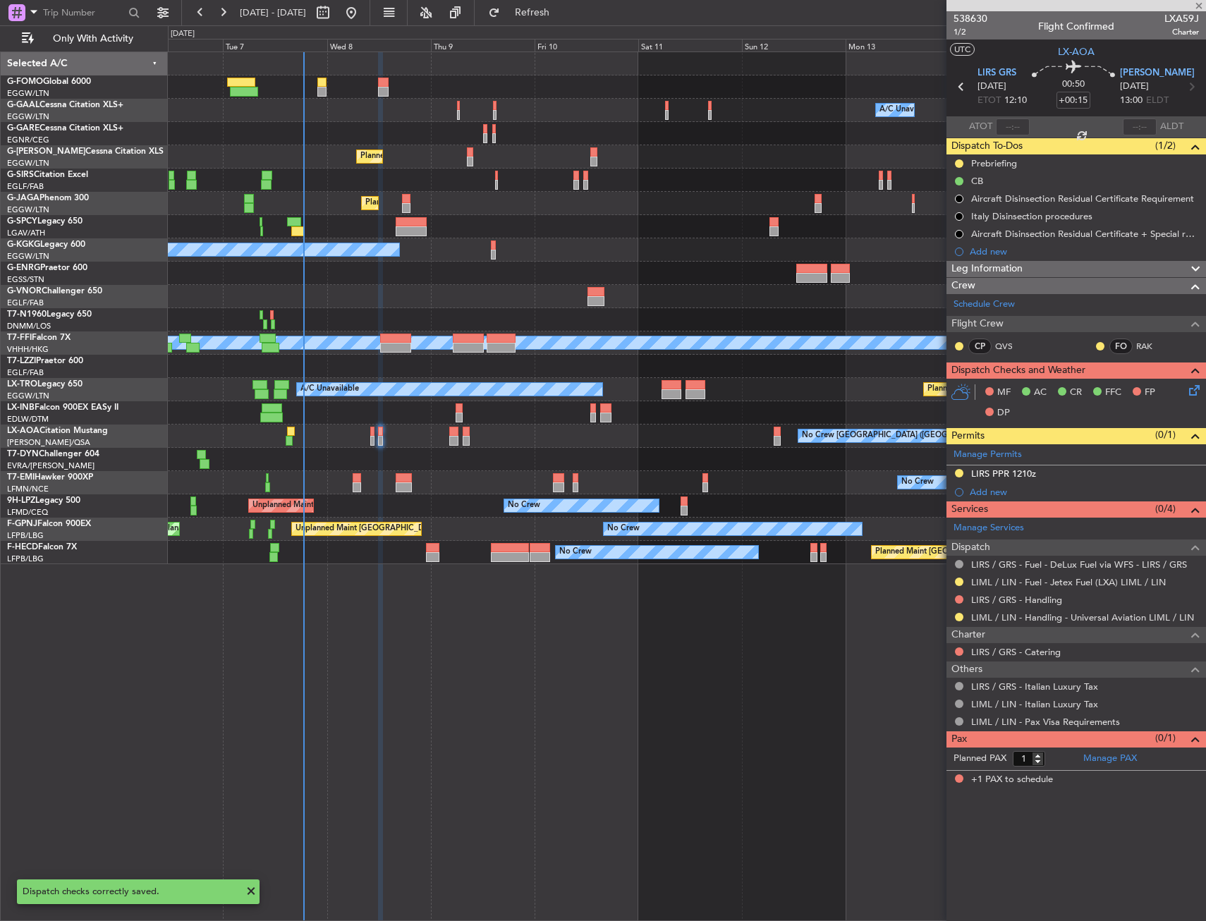
type input "+00:10"
type input "0"
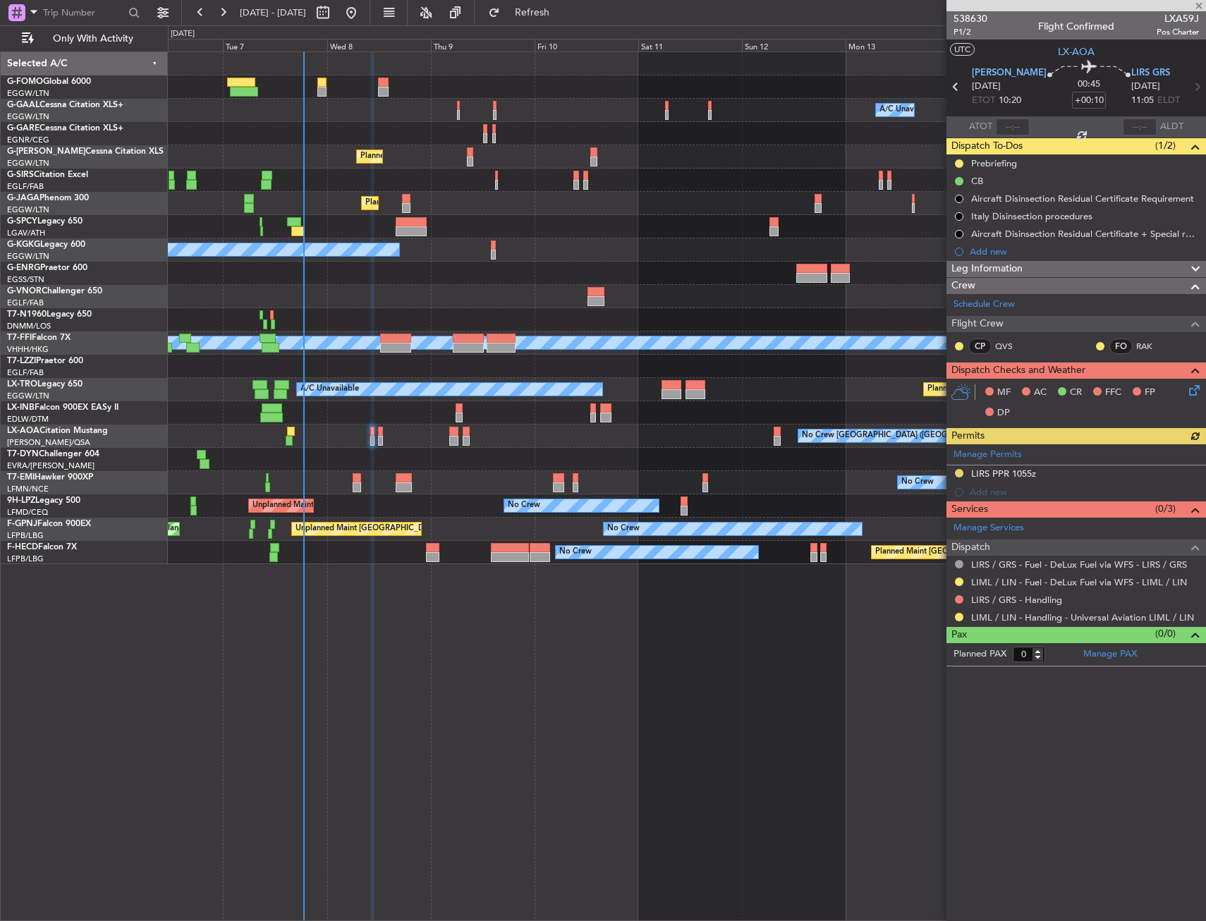
click at [1194, 384] on icon at bounding box center [1191, 387] width 11 height 11
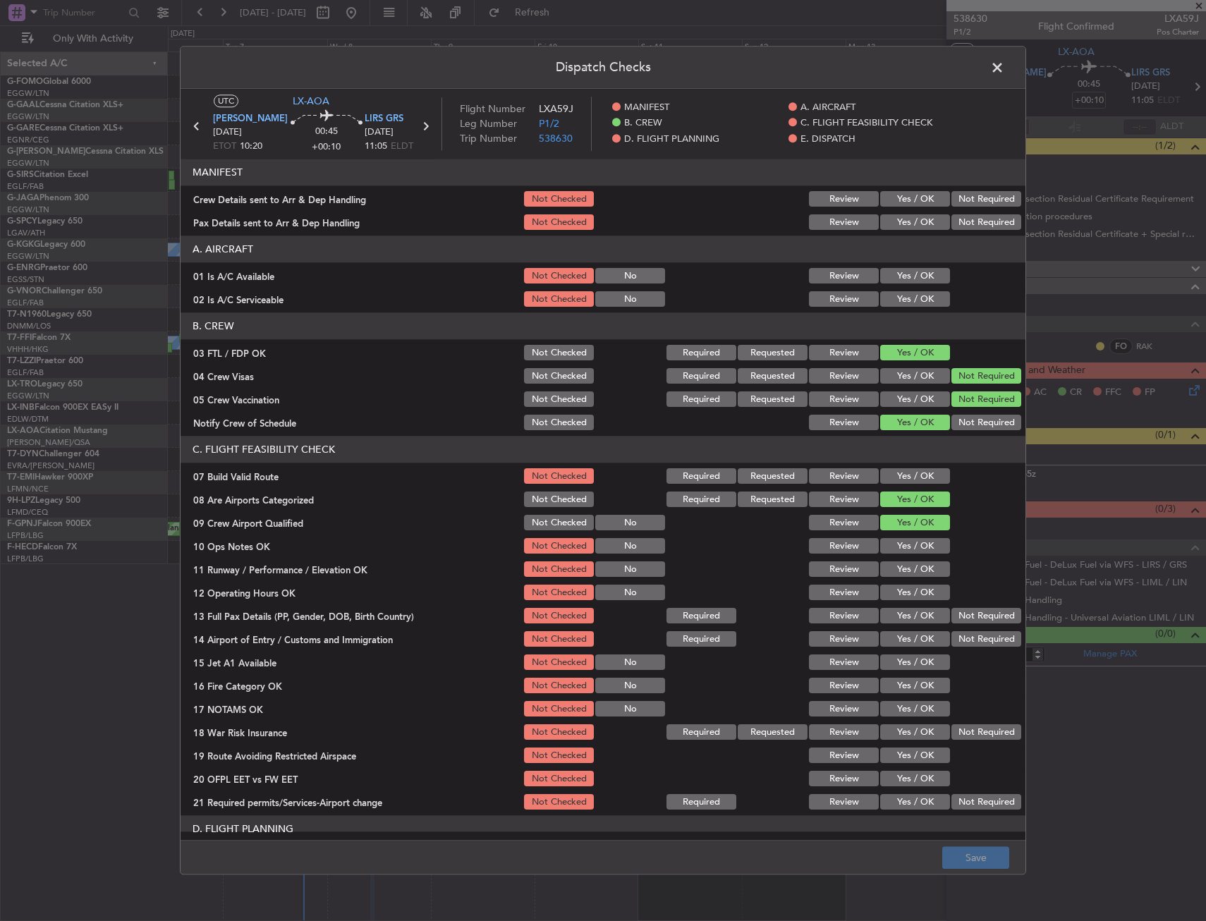
click at [903, 301] on button "Yes / OK" at bounding box center [915, 300] width 70 height 16
click at [897, 278] on button "Yes / OK" at bounding box center [915, 277] width 70 height 16
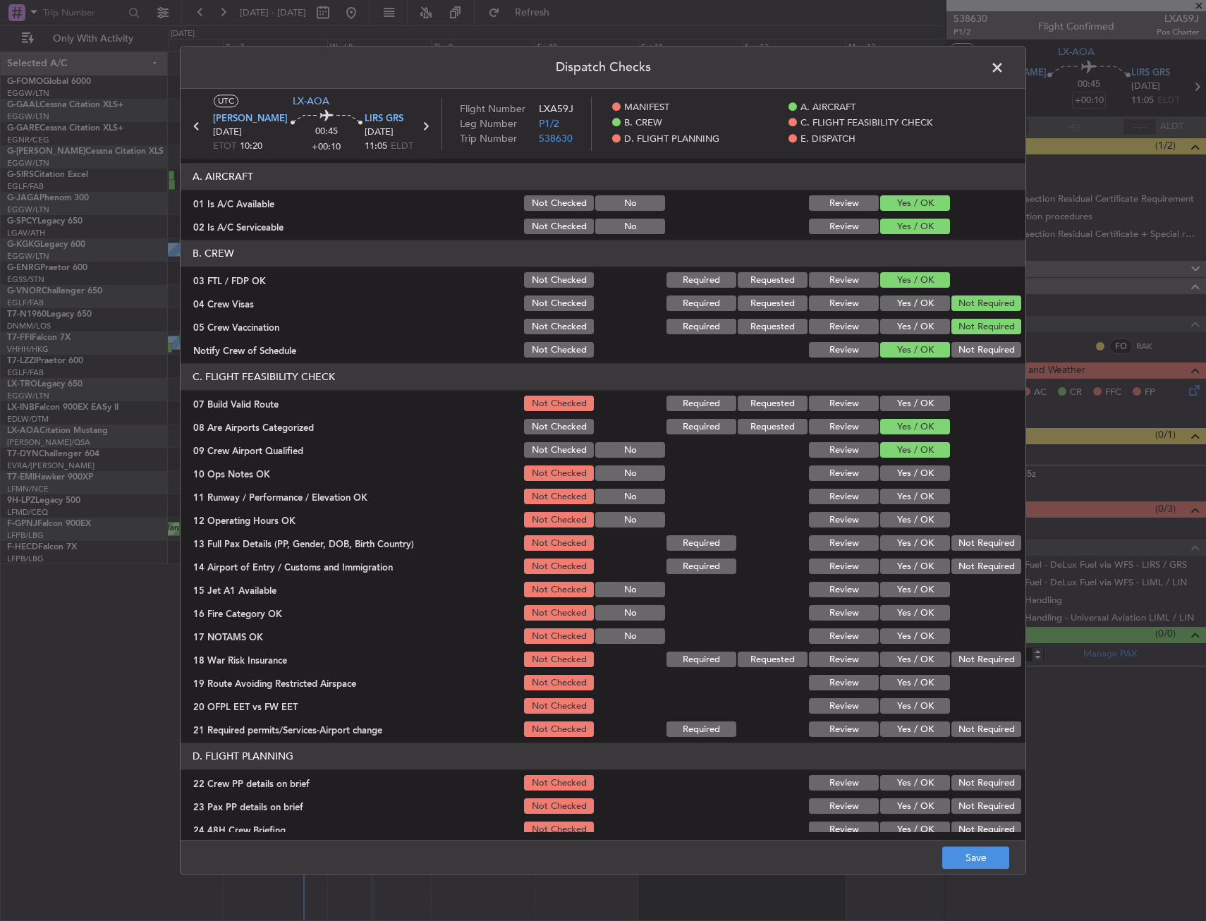
scroll to position [141, 0]
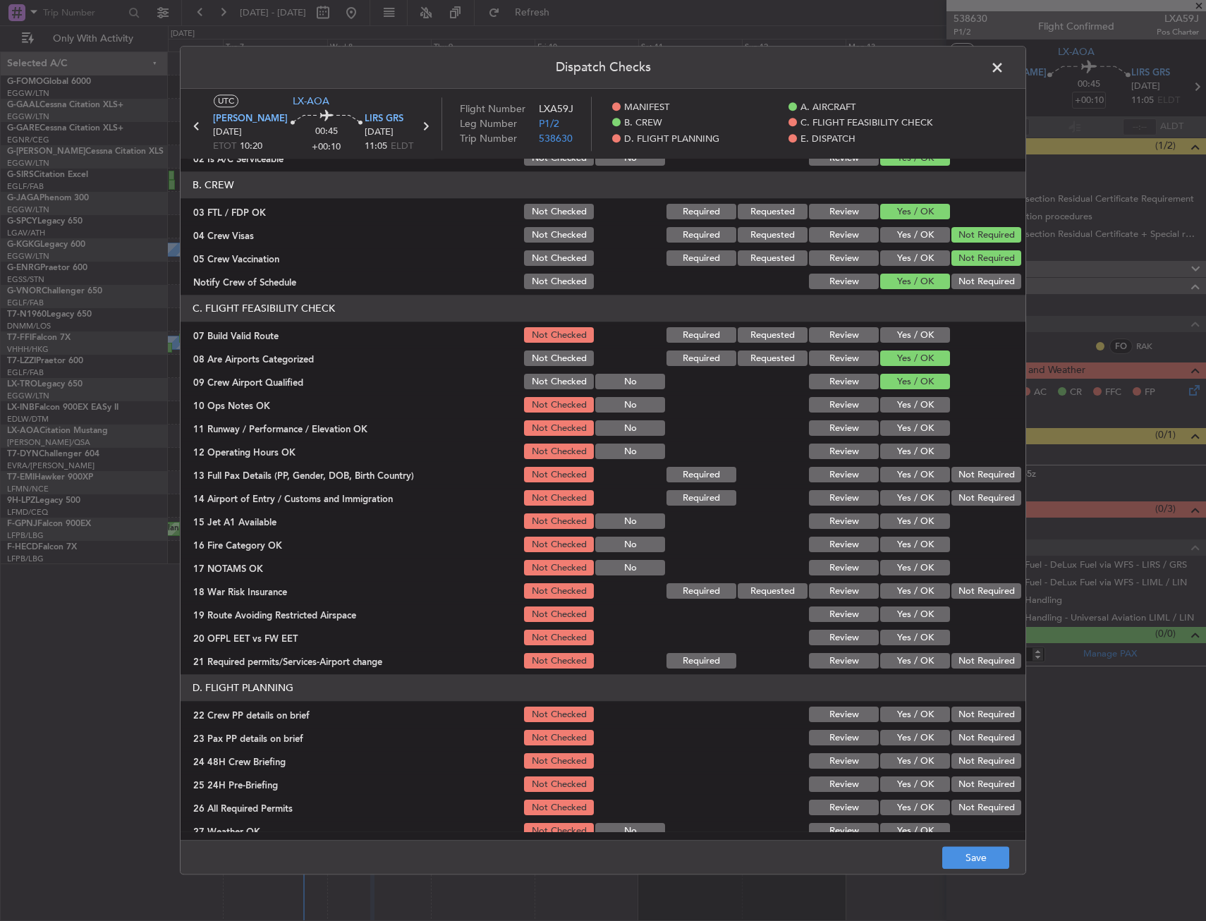
click at [903, 334] on button "Yes / OK" at bounding box center [915, 336] width 70 height 16
click at [902, 410] on button "Yes / OK" at bounding box center [915, 406] width 70 height 16
drag, startPoint x: 902, startPoint y: 441, endPoint x: 899, endPoint y: 460, distance: 19.2
click at [902, 442] on section "C. FLIGHT FEASIBILITY CHECK 07 Build Valid Route Not Checked Required Requested…" at bounding box center [603, 483] width 845 height 376
click at [899, 460] on div "Yes / OK" at bounding box center [913, 452] width 71 height 20
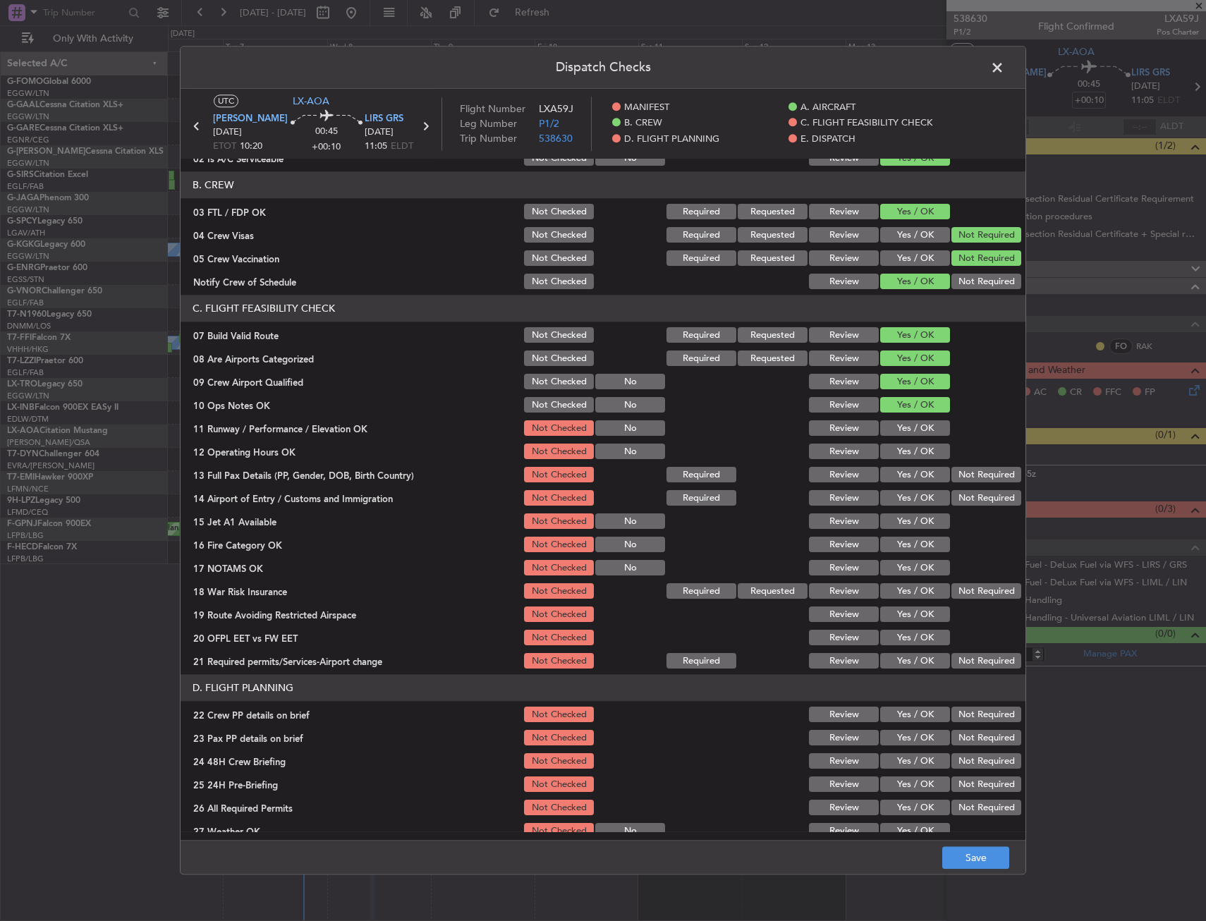
drag, startPoint x: 899, startPoint y: 445, endPoint x: 899, endPoint y: 434, distance: 10.6
click at [899, 442] on div "Yes / OK" at bounding box center [913, 452] width 71 height 20
click at [900, 430] on button "Yes / OK" at bounding box center [915, 429] width 70 height 16
click at [900, 458] on button "Yes / OK" at bounding box center [915, 452] width 70 height 16
drag, startPoint x: 900, startPoint y: 477, endPoint x: 900, endPoint y: 494, distance: 16.9
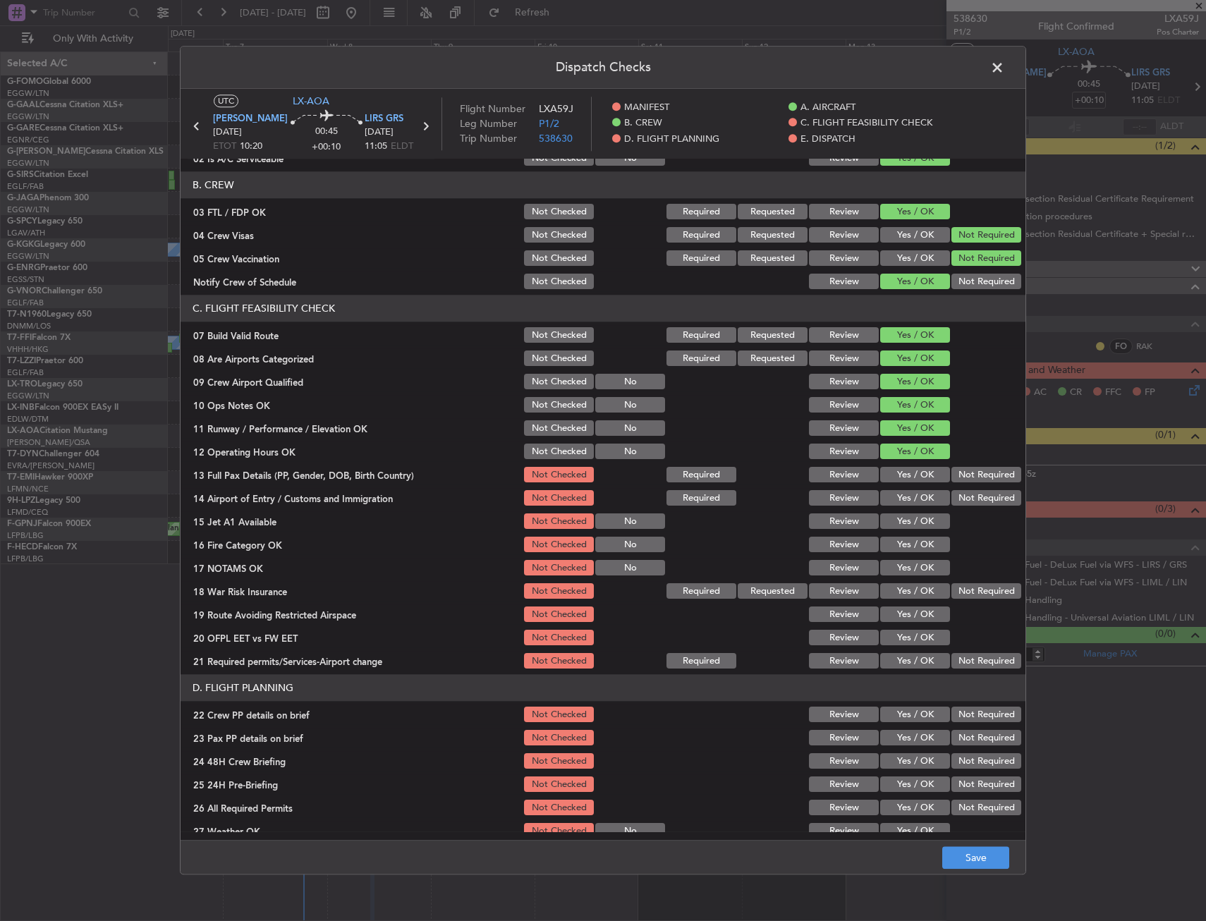
click at [900, 477] on button "Yes / OK" at bounding box center [915, 476] width 70 height 16
drag, startPoint x: 900, startPoint y: 496, endPoint x: 900, endPoint y: 513, distance: 17.6
click at [900, 498] on button "Yes / OK" at bounding box center [915, 499] width 70 height 16
click at [900, 514] on button "Yes / OK" at bounding box center [915, 522] width 70 height 16
drag, startPoint x: 898, startPoint y: 528, endPoint x: 898, endPoint y: 549, distance: 20.5
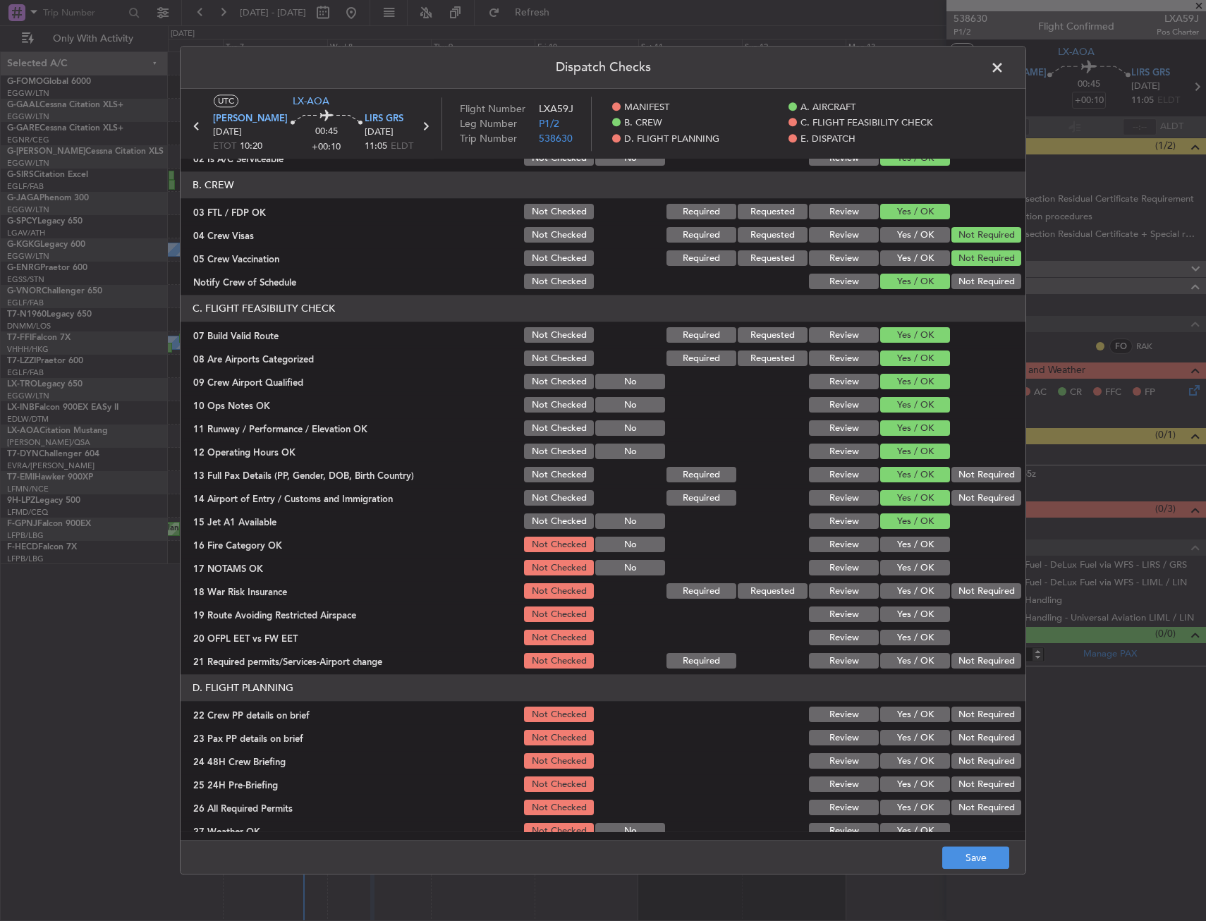
click at [898, 529] on button "Yes / OK" at bounding box center [915, 522] width 70 height 16
click at [898, 549] on button "Yes / OK" at bounding box center [915, 545] width 70 height 16
drag, startPoint x: 901, startPoint y: 570, endPoint x: 947, endPoint y: 591, distance: 50.5
click at [902, 571] on button "Yes / OK" at bounding box center [915, 569] width 70 height 16
click at [974, 597] on button "Not Required" at bounding box center [986, 592] width 70 height 16
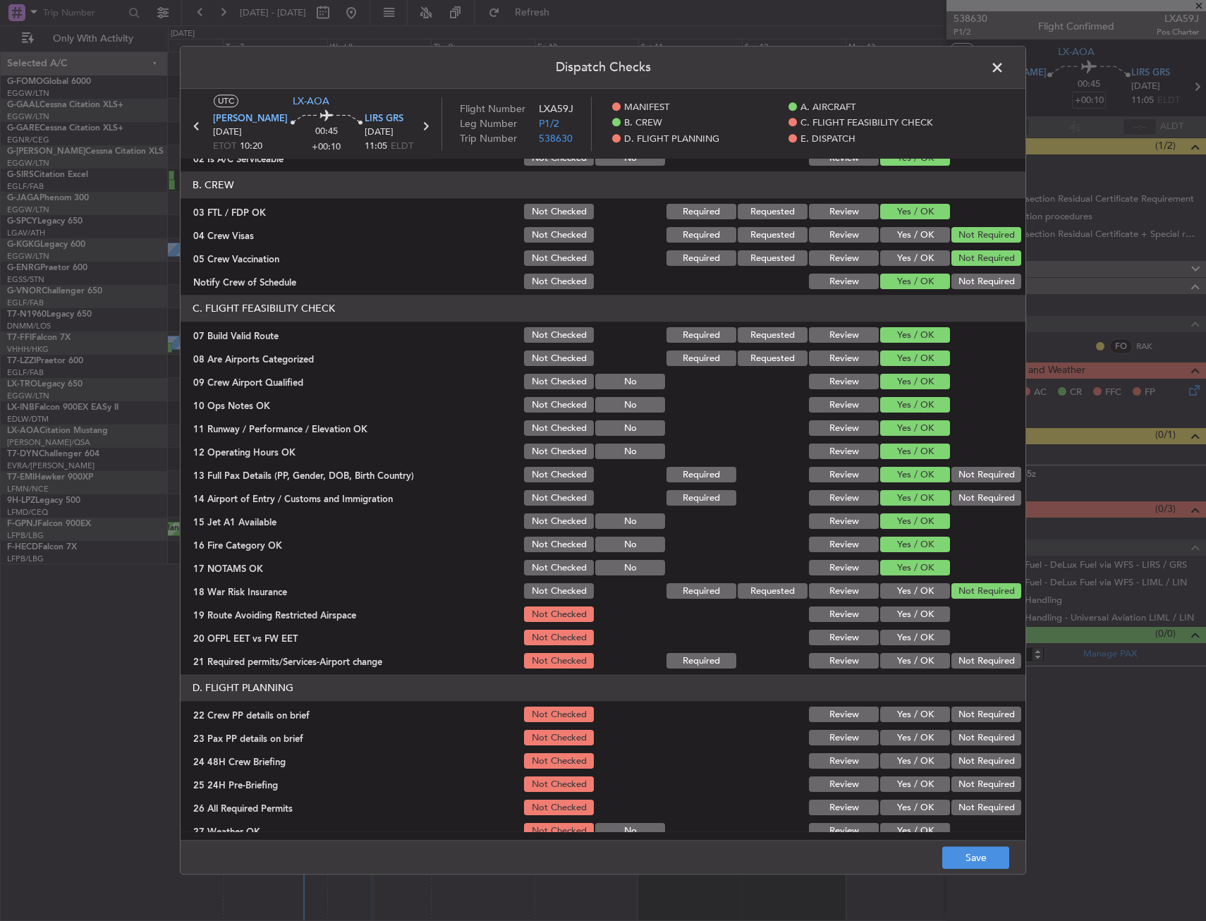
drag, startPoint x: 922, startPoint y: 606, endPoint x: 908, endPoint y: 628, distance: 26.0
click at [921, 607] on button "Yes / OK" at bounding box center [915, 615] width 70 height 16
click at [899, 634] on button "Yes / OK" at bounding box center [915, 638] width 70 height 16
drag, startPoint x: 898, startPoint y: 653, endPoint x: 899, endPoint y: 662, distance: 9.3
click at [900, 663] on button "Yes / OK" at bounding box center [915, 662] width 70 height 16
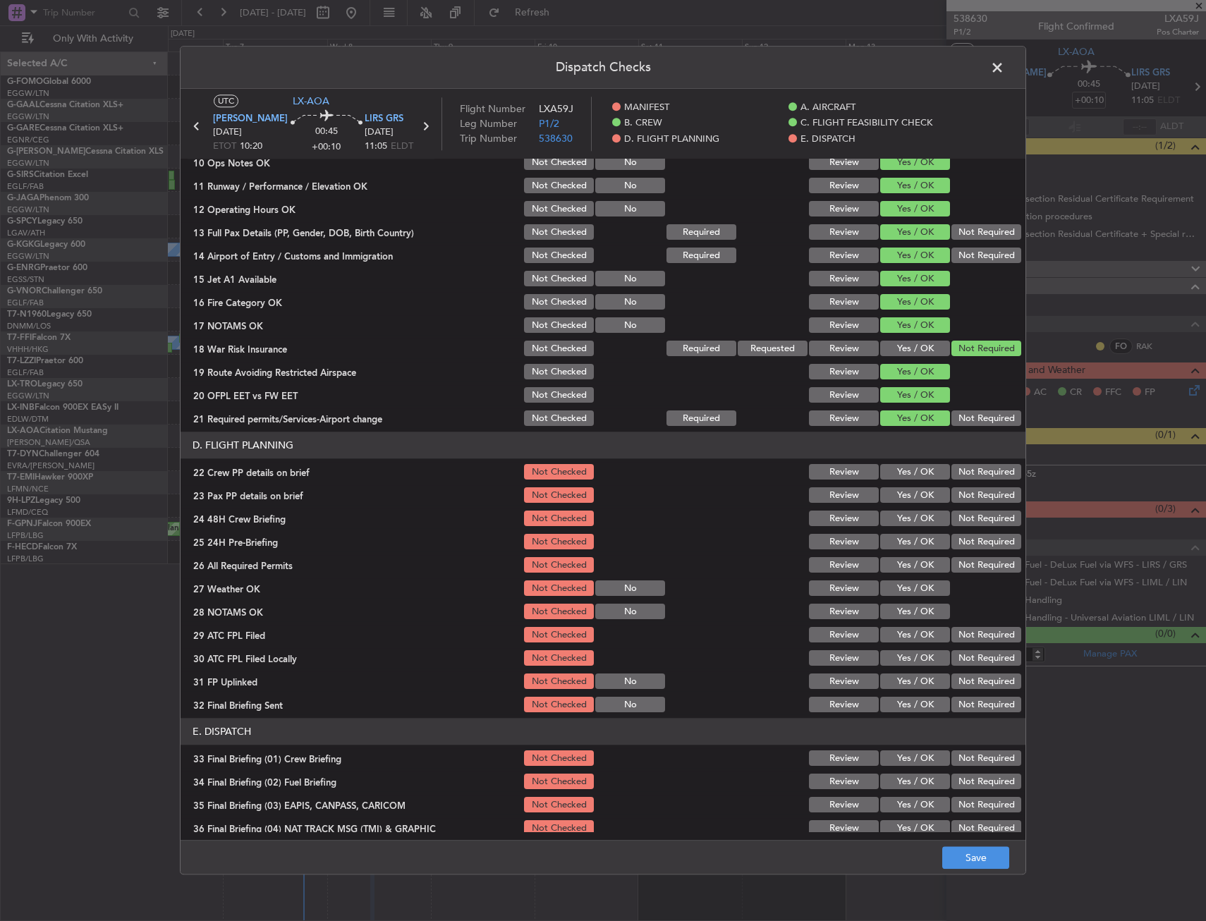
scroll to position [423, 0]
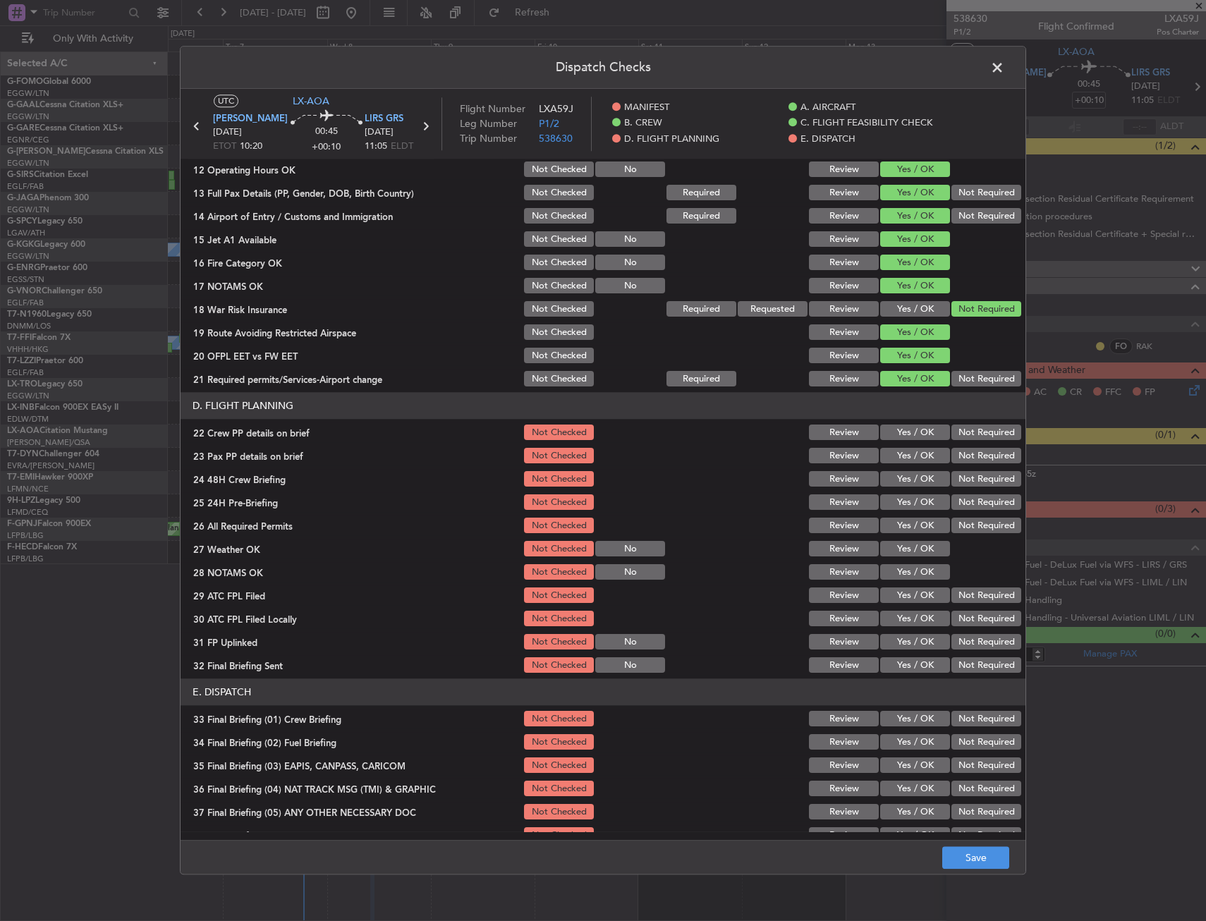
click at [896, 438] on button "Yes / OK" at bounding box center [915, 433] width 70 height 16
drag, startPoint x: 893, startPoint y: 456, endPoint x: 898, endPoint y: 476, distance: 20.2
click at [893, 457] on button "Yes / OK" at bounding box center [915, 456] width 70 height 16
click at [899, 477] on button "Yes / OK" at bounding box center [915, 480] width 70 height 16
click at [956, 503] on button "Not Required" at bounding box center [986, 503] width 70 height 16
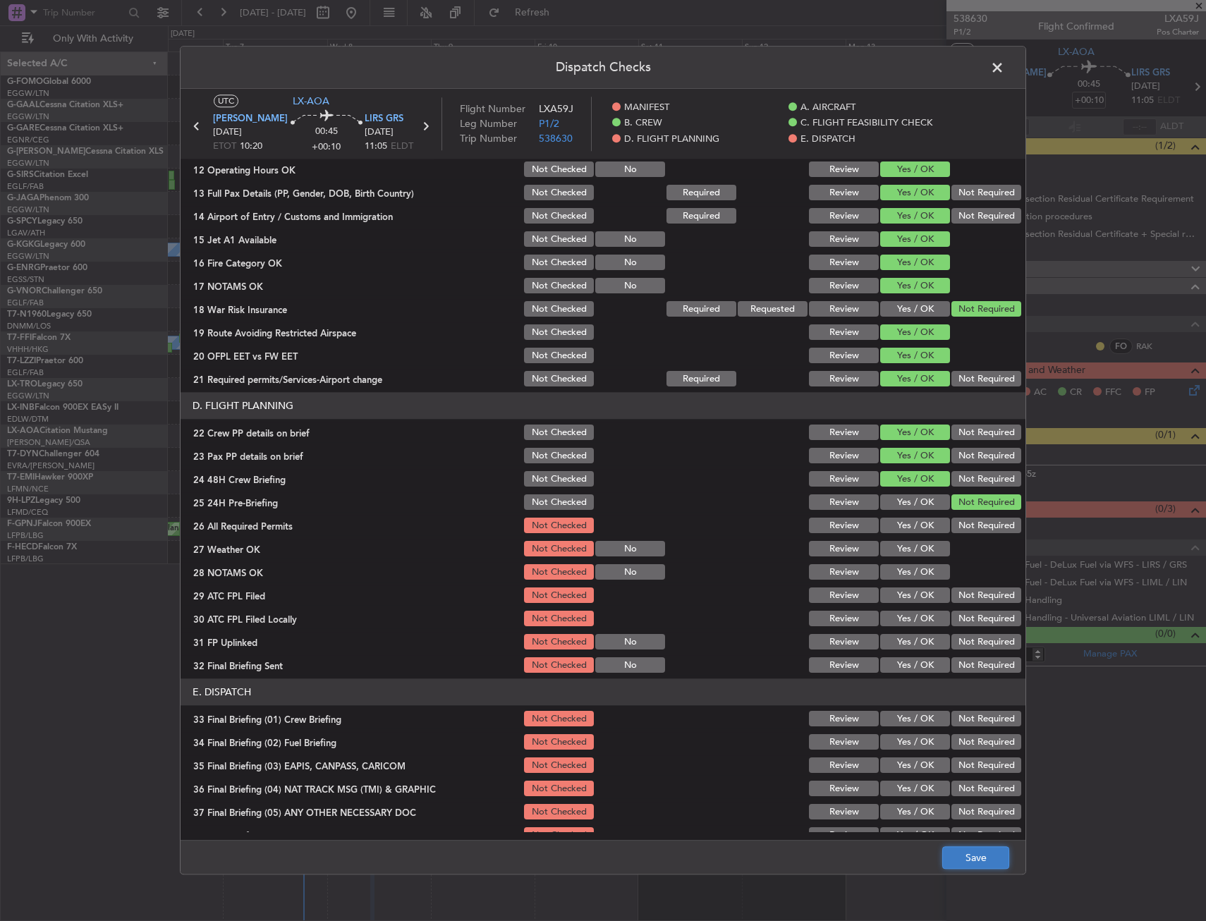
click at [953, 853] on button "Save" at bounding box center [975, 858] width 67 height 23
drag, startPoint x: 999, startPoint y: 66, endPoint x: 1118, endPoint y: 41, distance: 121.8
click at [1004, 66] on span at bounding box center [1004, 71] width 0 height 28
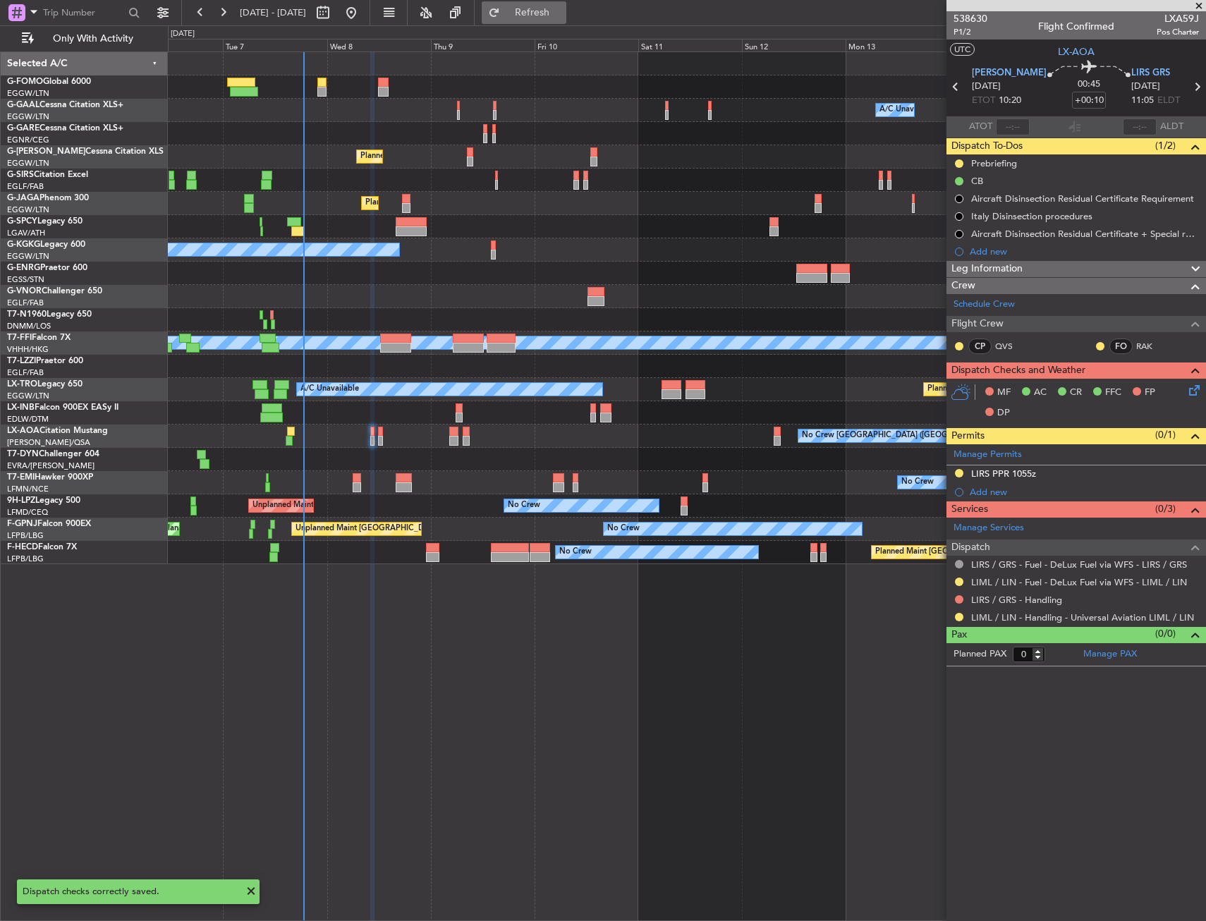
click at [566, 5] on button "Refresh" at bounding box center [524, 12] width 85 height 23
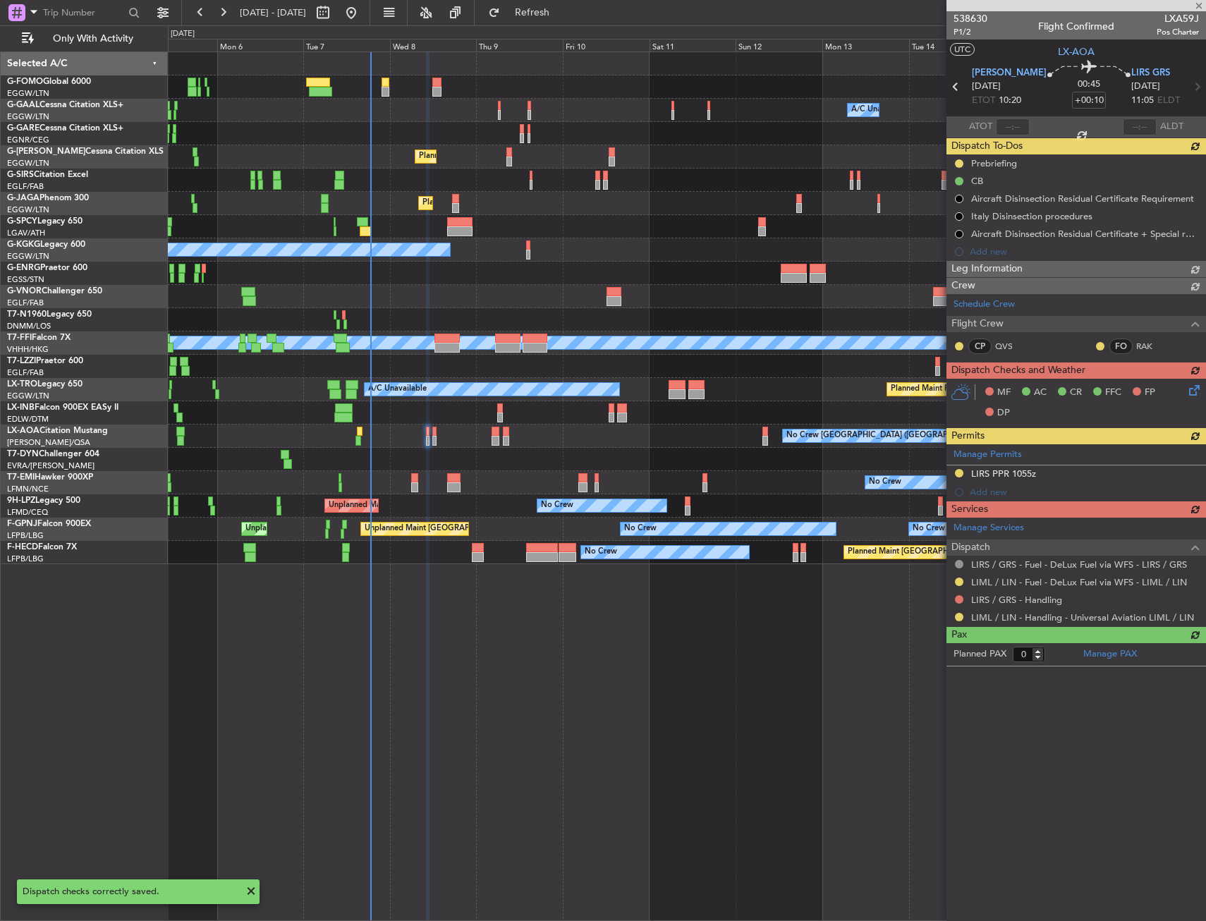
click at [535, 367] on div at bounding box center [686, 366] width 1037 height 23
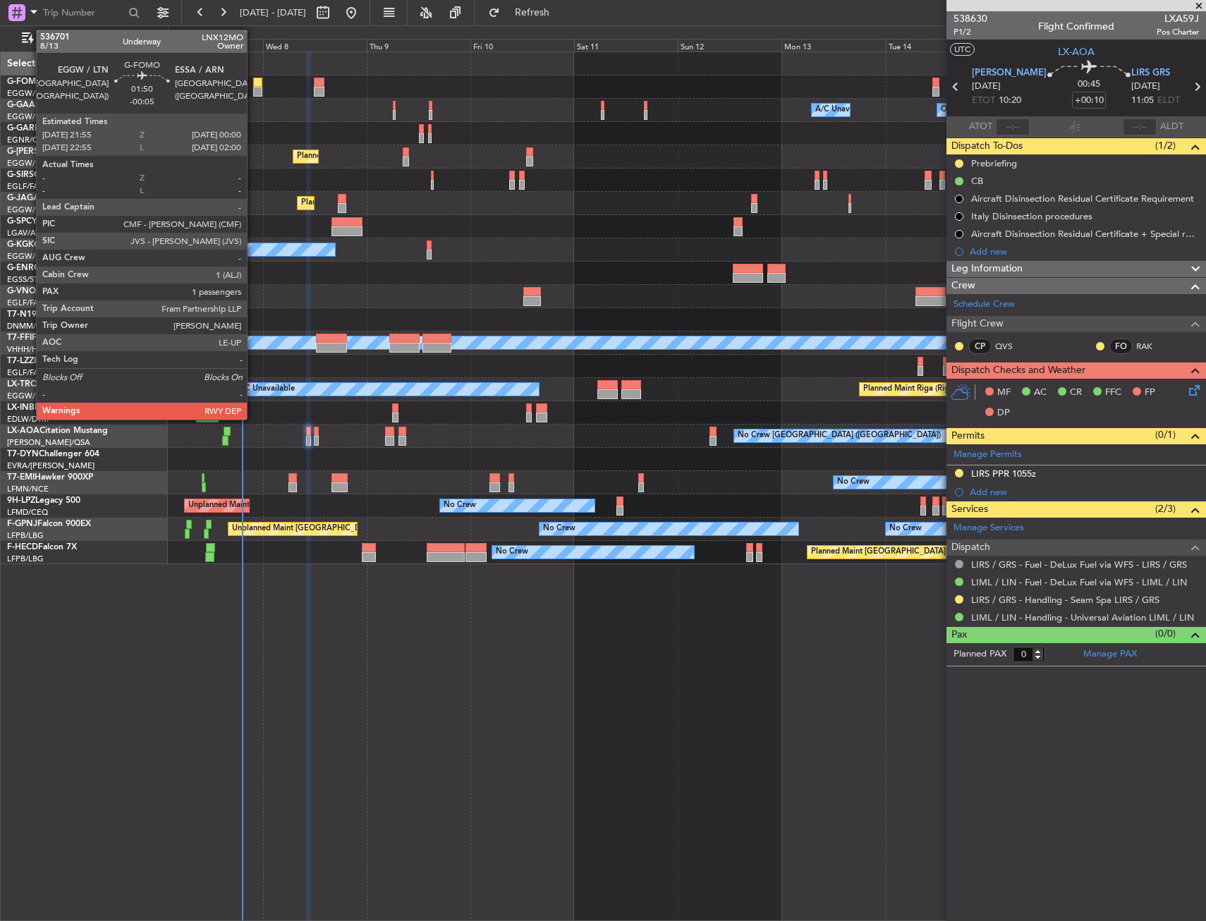
click at [253, 85] on div at bounding box center [257, 83] width 9 height 10
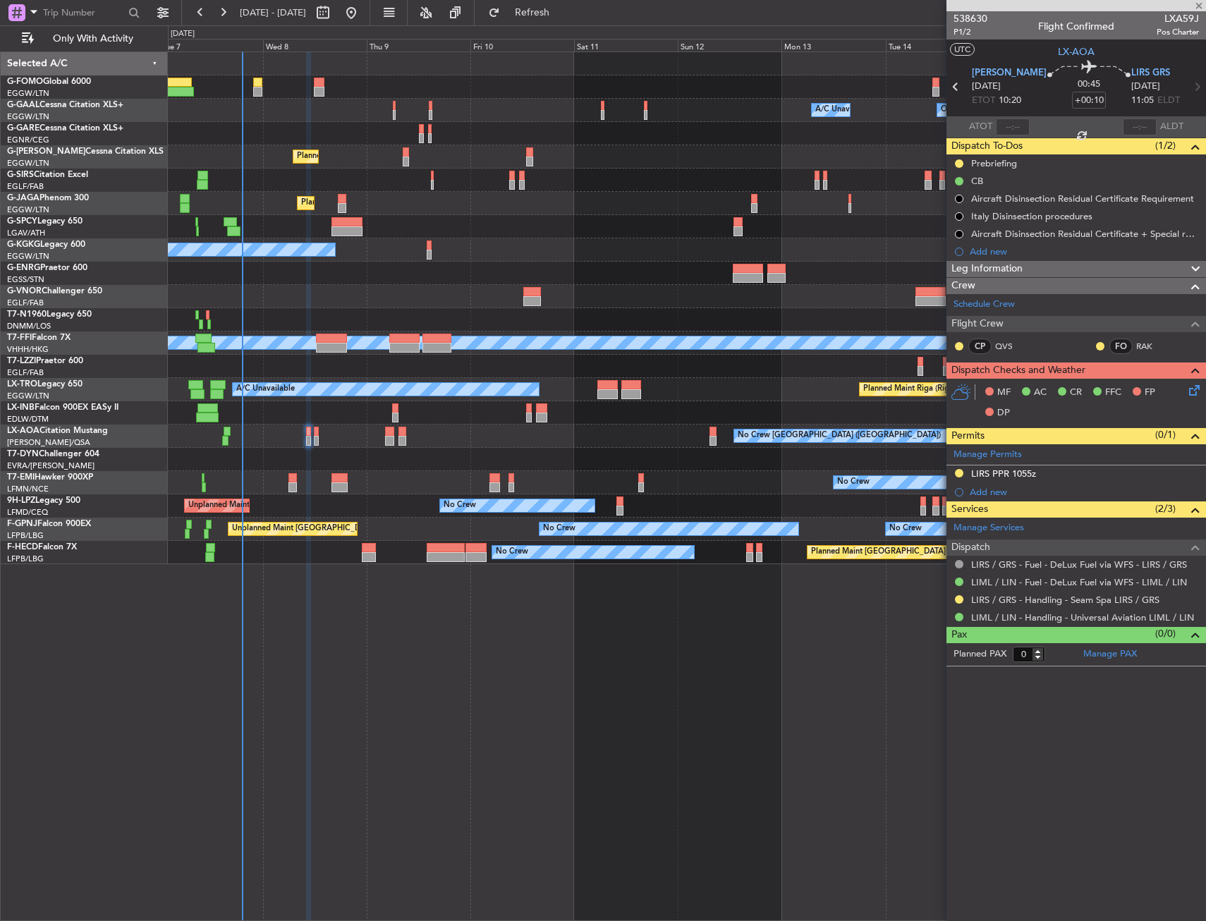
type input "-00:05"
type input "1"
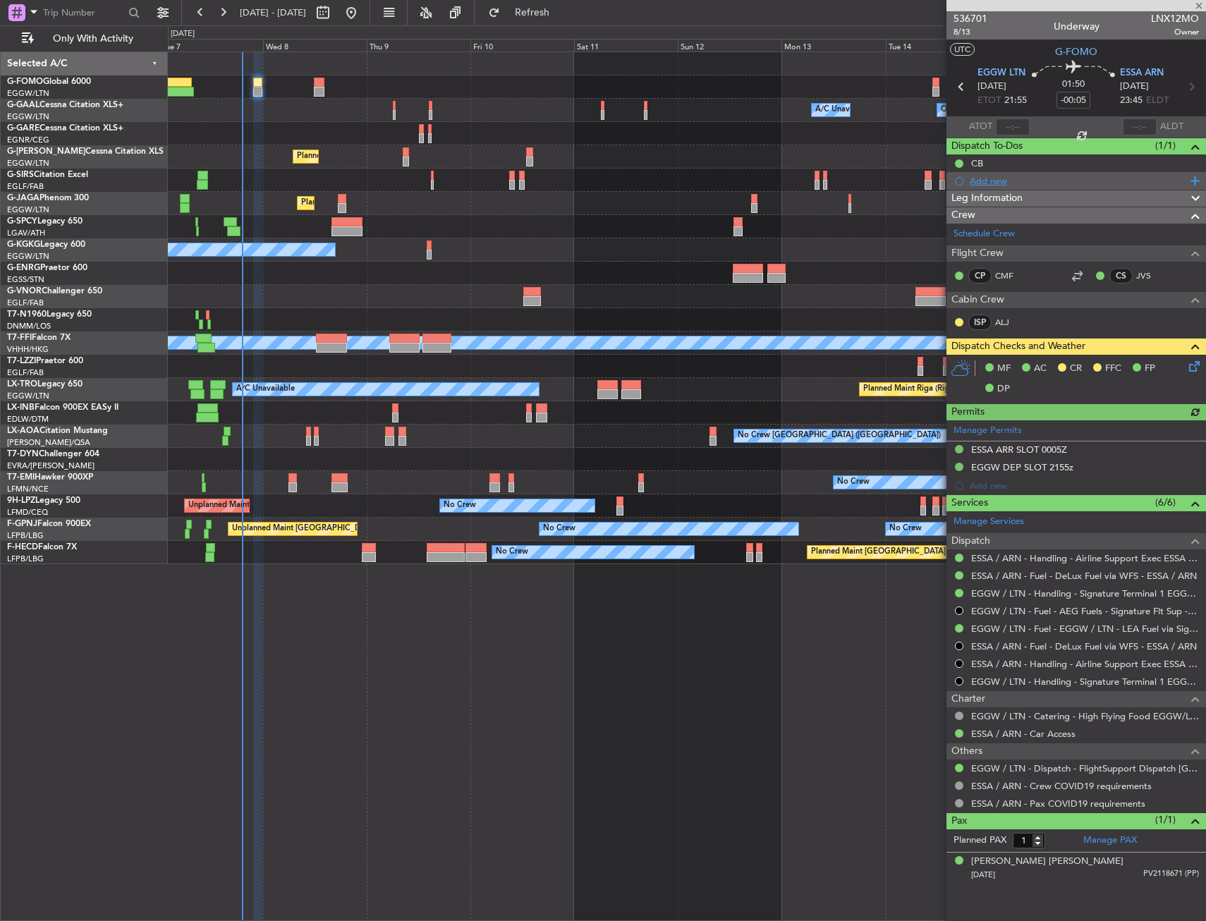
click at [1004, 187] on div "Add new" at bounding box center [1075, 181] width 259 height 18
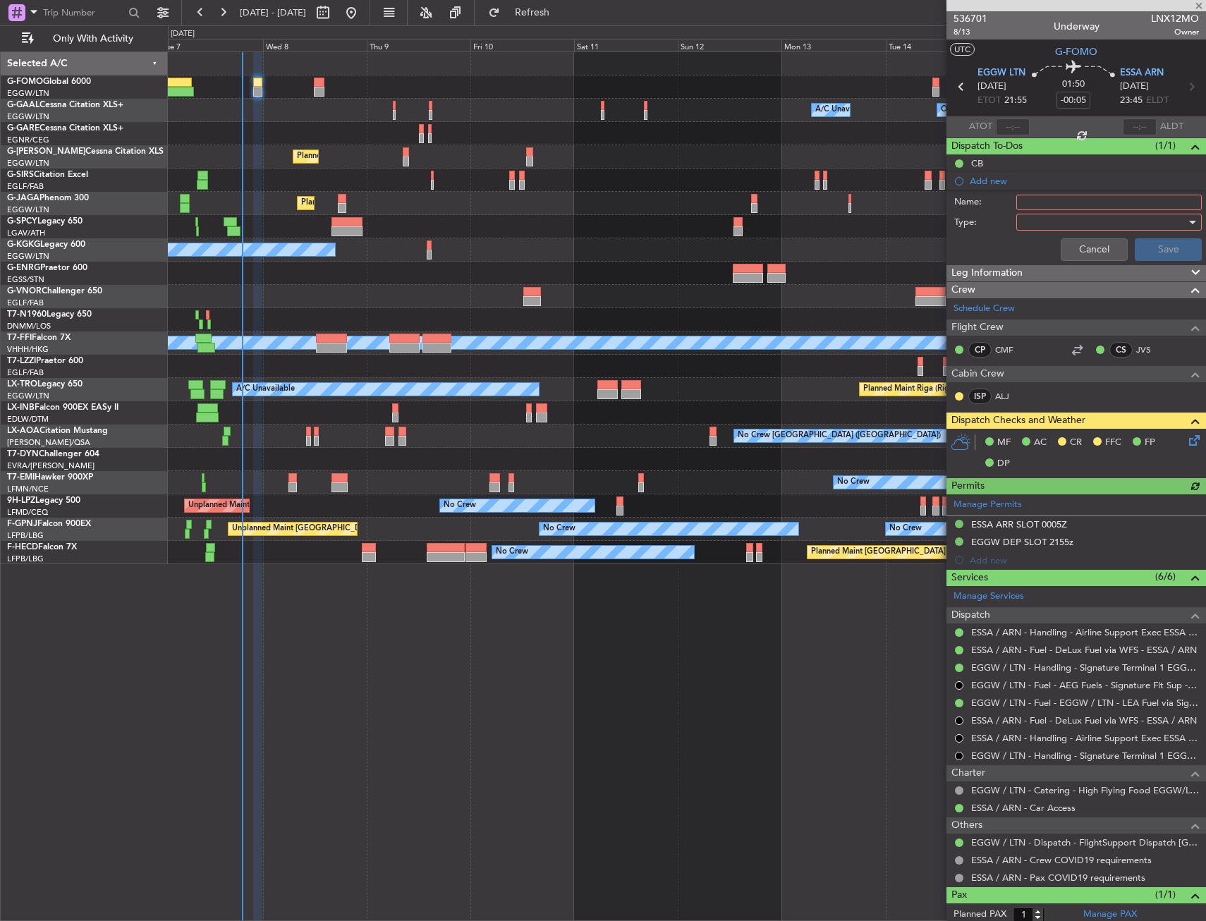
click at [1037, 208] on input "Name:" at bounding box center [1108, 203] width 185 height 16
type input "PB"
click at [1037, 219] on div at bounding box center [1104, 222] width 164 height 21
click at [1063, 255] on span "Generic" at bounding box center [1102, 250] width 165 height 21
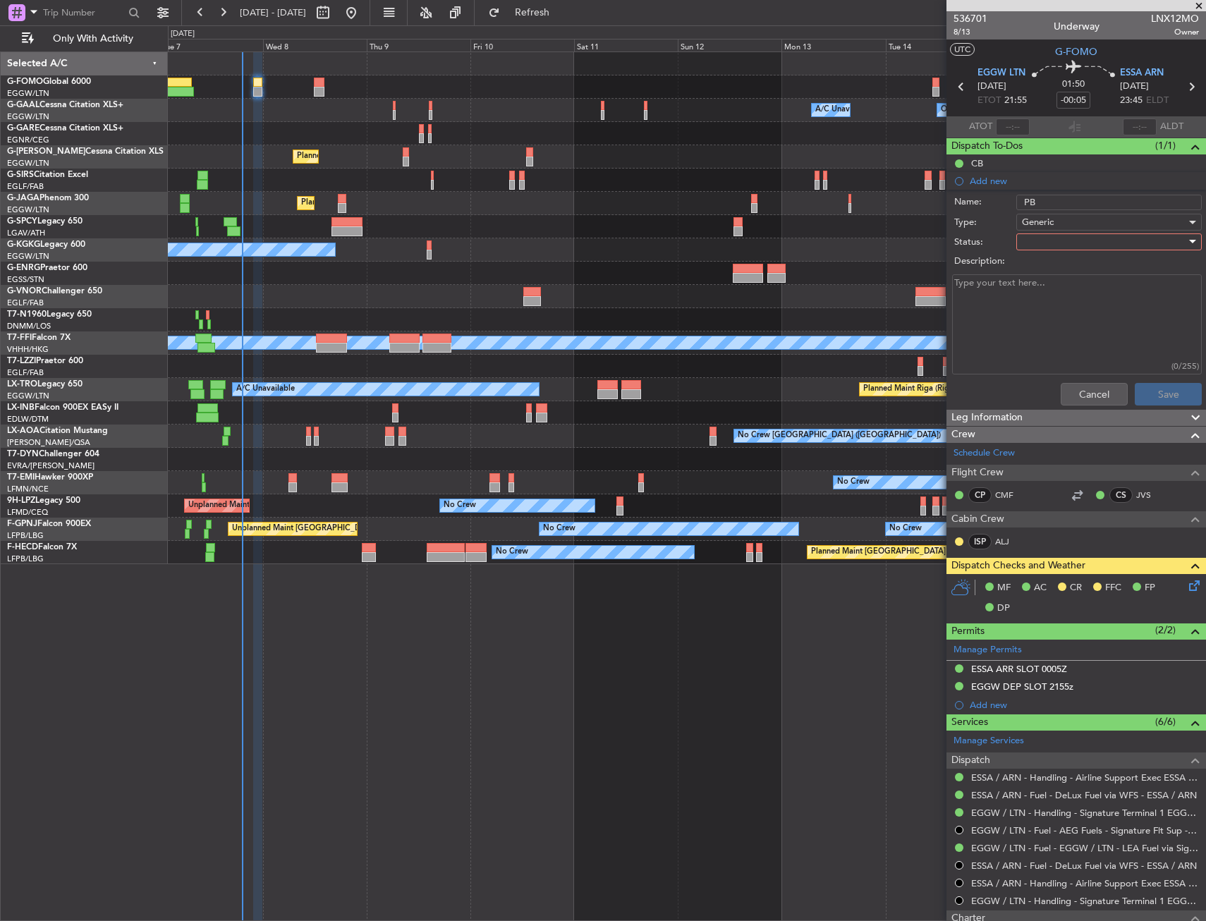
click at [1063, 242] on div at bounding box center [1104, 241] width 164 height 21
click at [1067, 286] on span "In Progress" at bounding box center [1102, 291] width 165 height 21
click at [1060, 295] on textarea "Description:" at bounding box center [1077, 324] width 250 height 101
type textarea "23K"
click at [1144, 390] on button "Save" at bounding box center [1168, 394] width 67 height 23
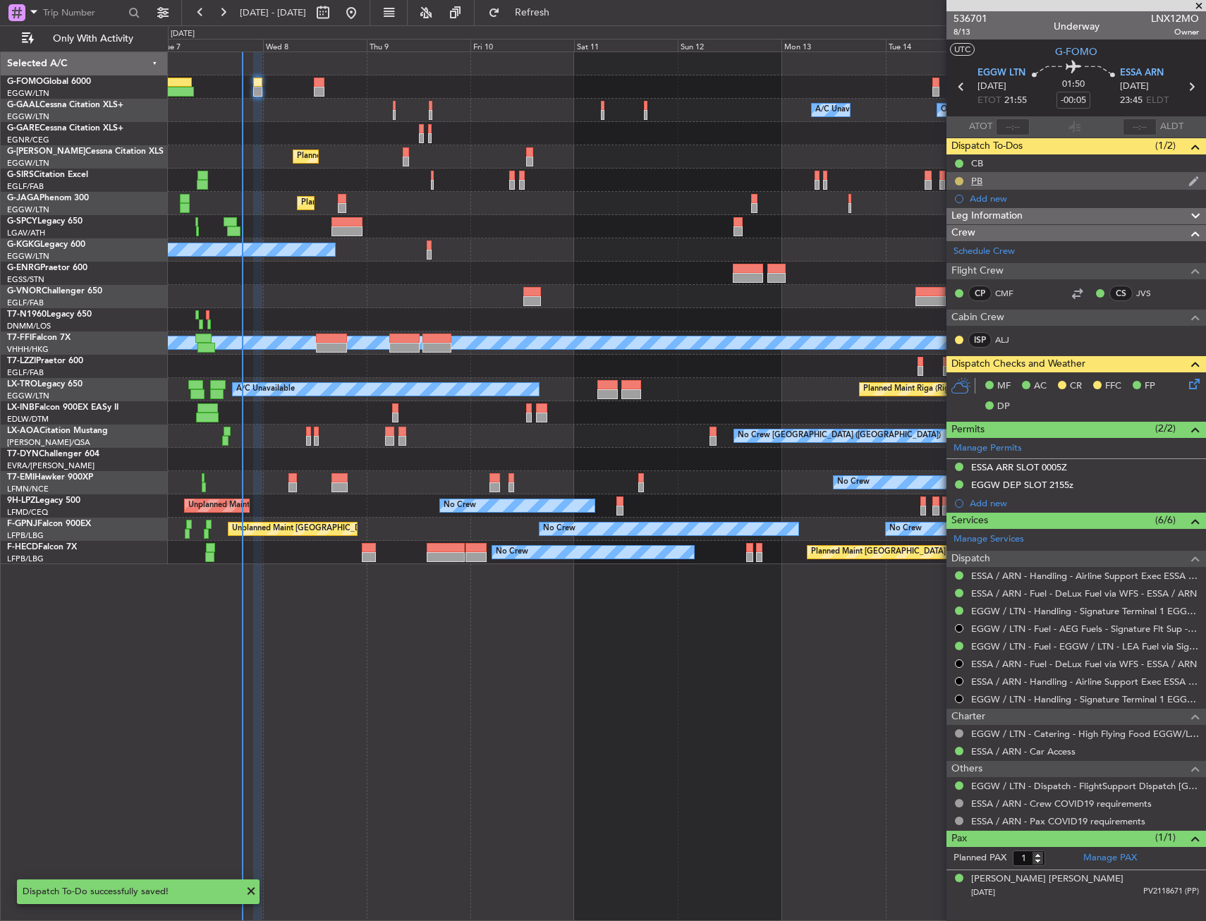
click at [961, 182] on button at bounding box center [959, 181] width 8 height 8
click at [962, 240] on span "Completed" at bounding box center [964, 243] width 47 height 14
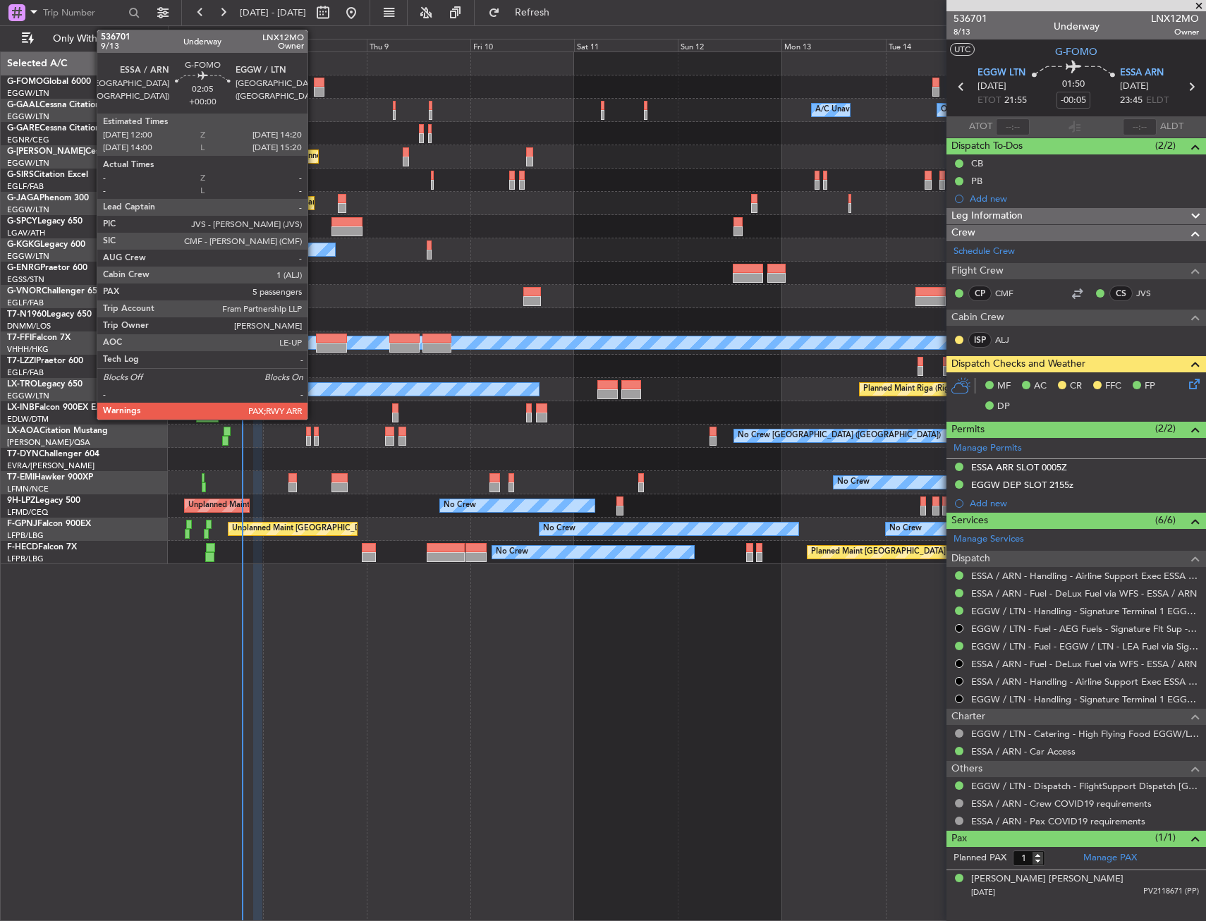
click at [314, 83] on div at bounding box center [319, 83] width 11 height 10
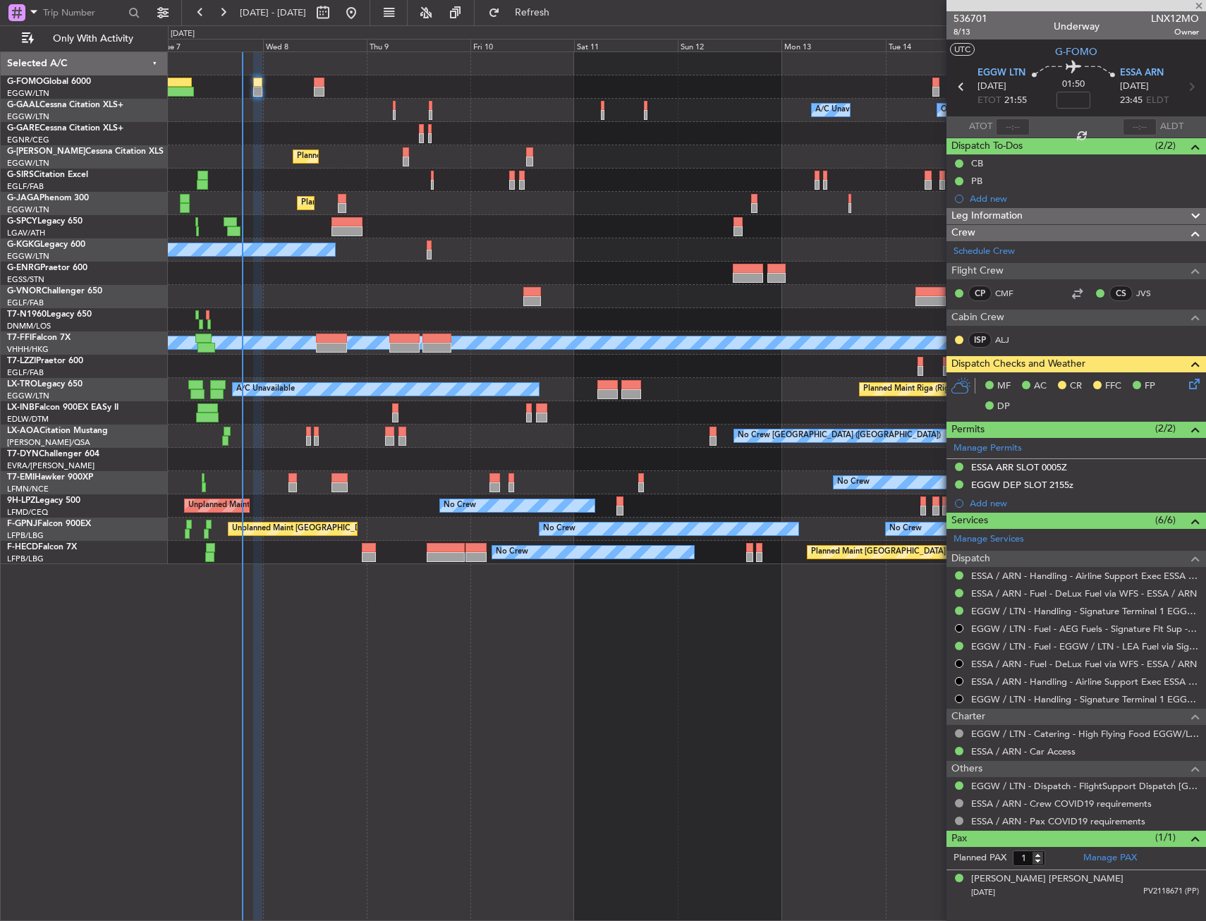
type input "5"
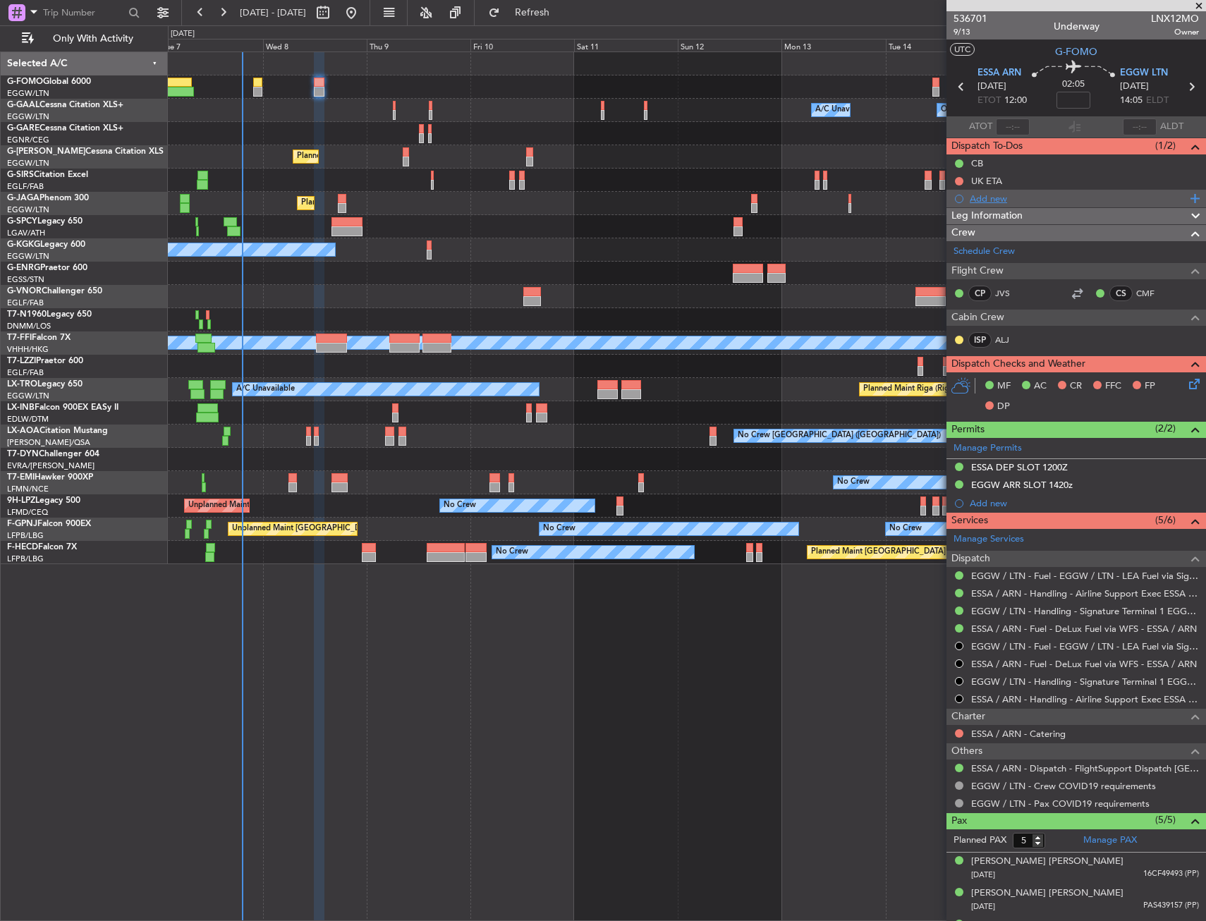
click at [998, 200] on div "Add new" at bounding box center [1078, 199] width 216 height 12
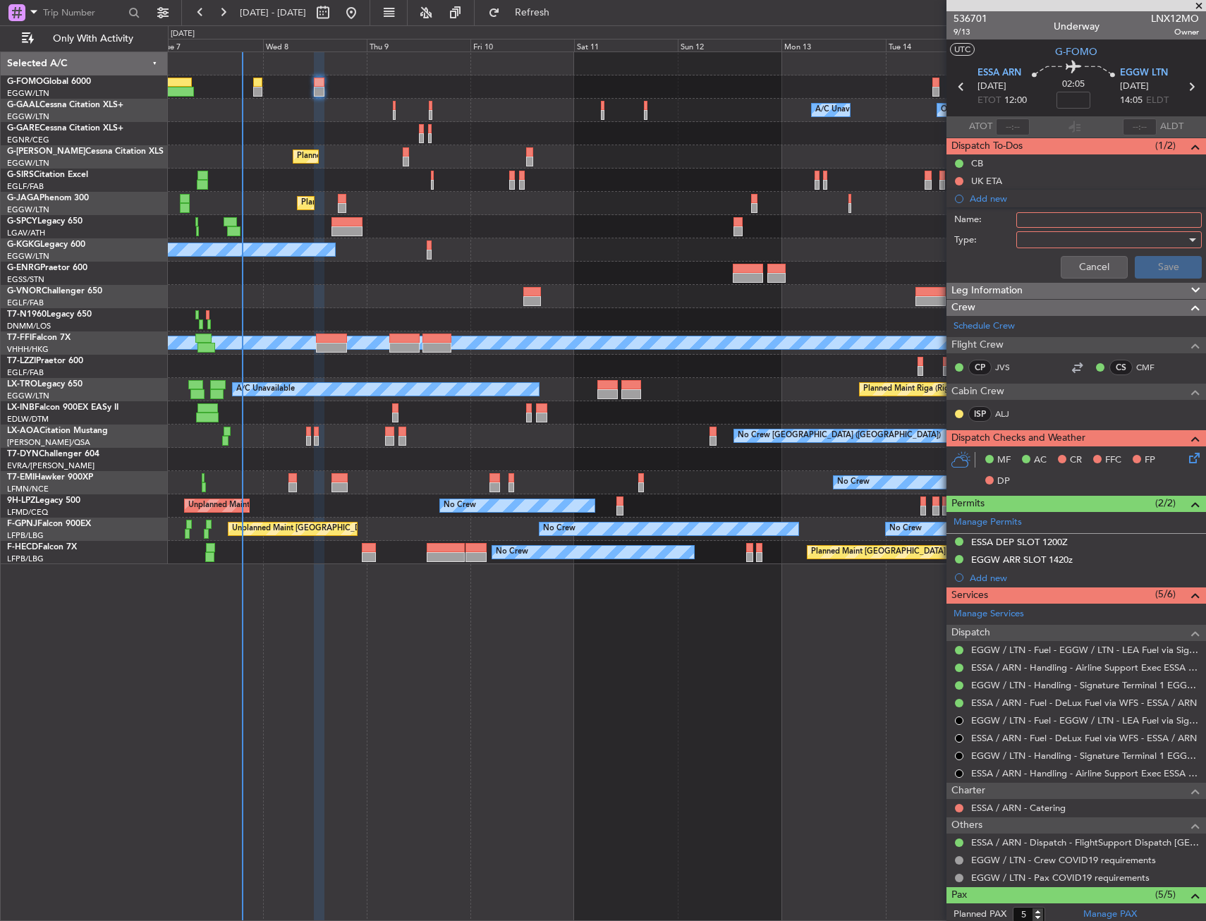
click at [1044, 226] on input "Name:" at bounding box center [1108, 220] width 185 height 16
type input "Prebrief"
click at [1061, 241] on div at bounding box center [1104, 239] width 164 height 21
click at [1065, 286] on span "Country" at bounding box center [1102, 289] width 165 height 21
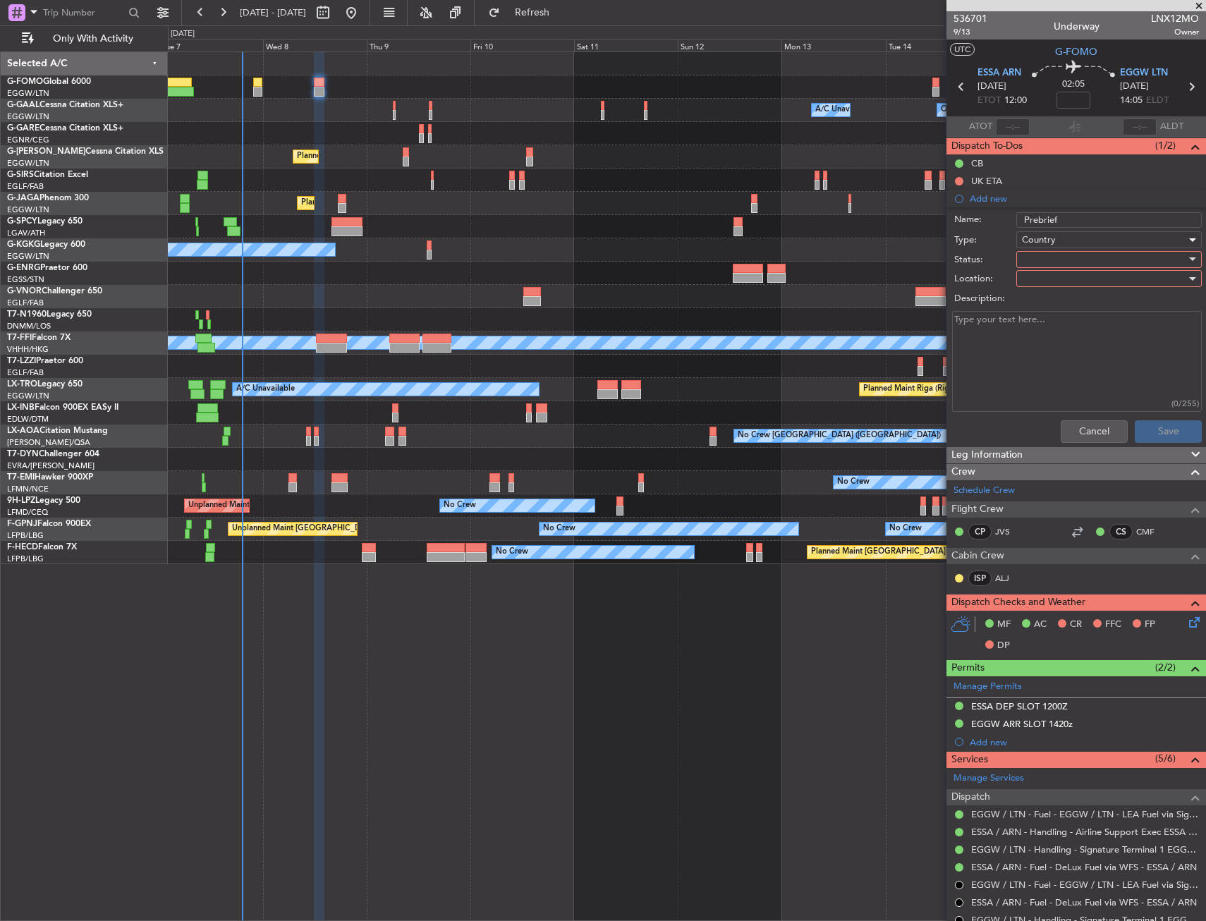
click at [1068, 241] on div "Country" at bounding box center [1104, 239] width 164 height 21
click at [1075, 265] on span "Generic" at bounding box center [1102, 268] width 165 height 21
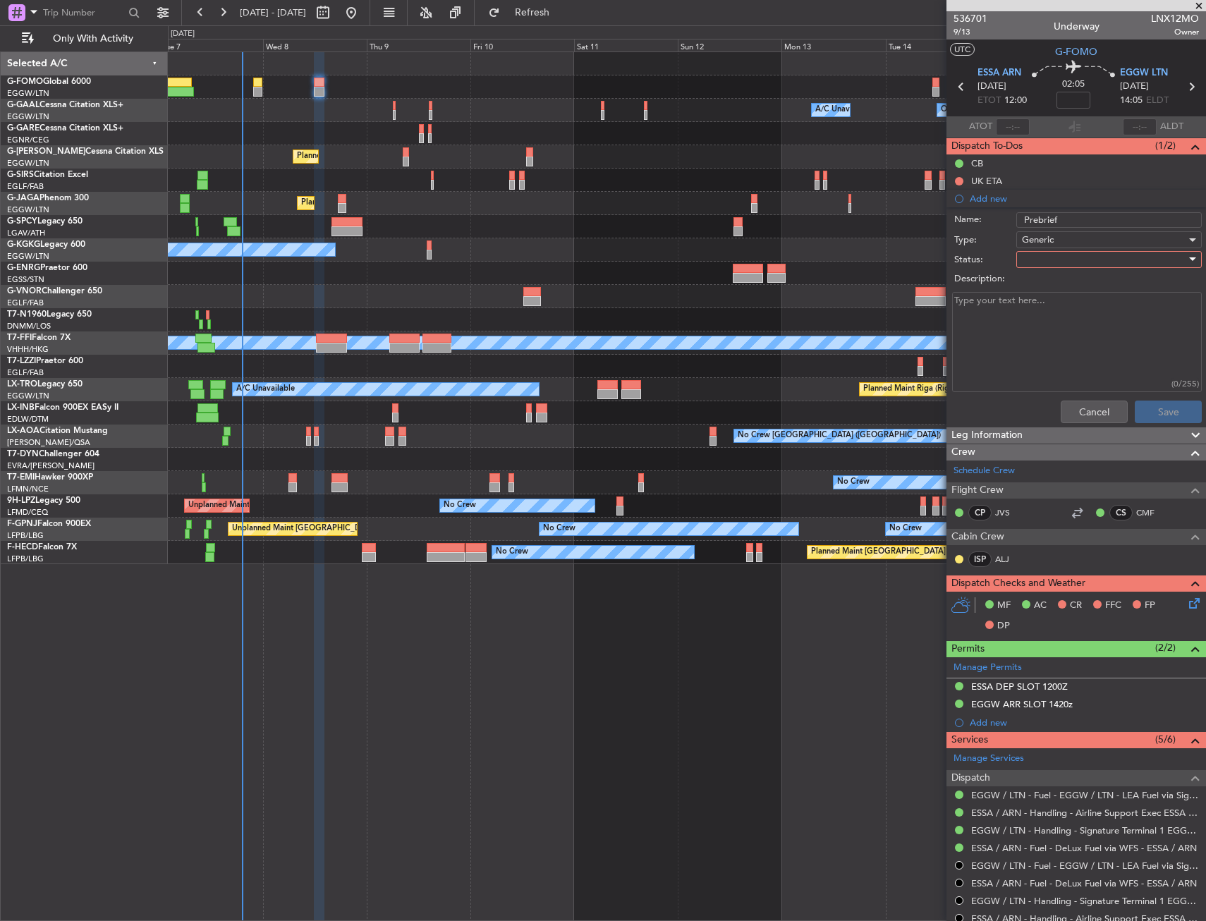
click at [1066, 259] on div at bounding box center [1104, 259] width 164 height 21
click at [1067, 326] on span "Completed" at bounding box center [1102, 329] width 165 height 21
click at [1063, 311] on textarea "Description:" at bounding box center [1077, 342] width 250 height 101
type textarea "rest"
click at [1156, 407] on button "Save" at bounding box center [1168, 412] width 67 height 23
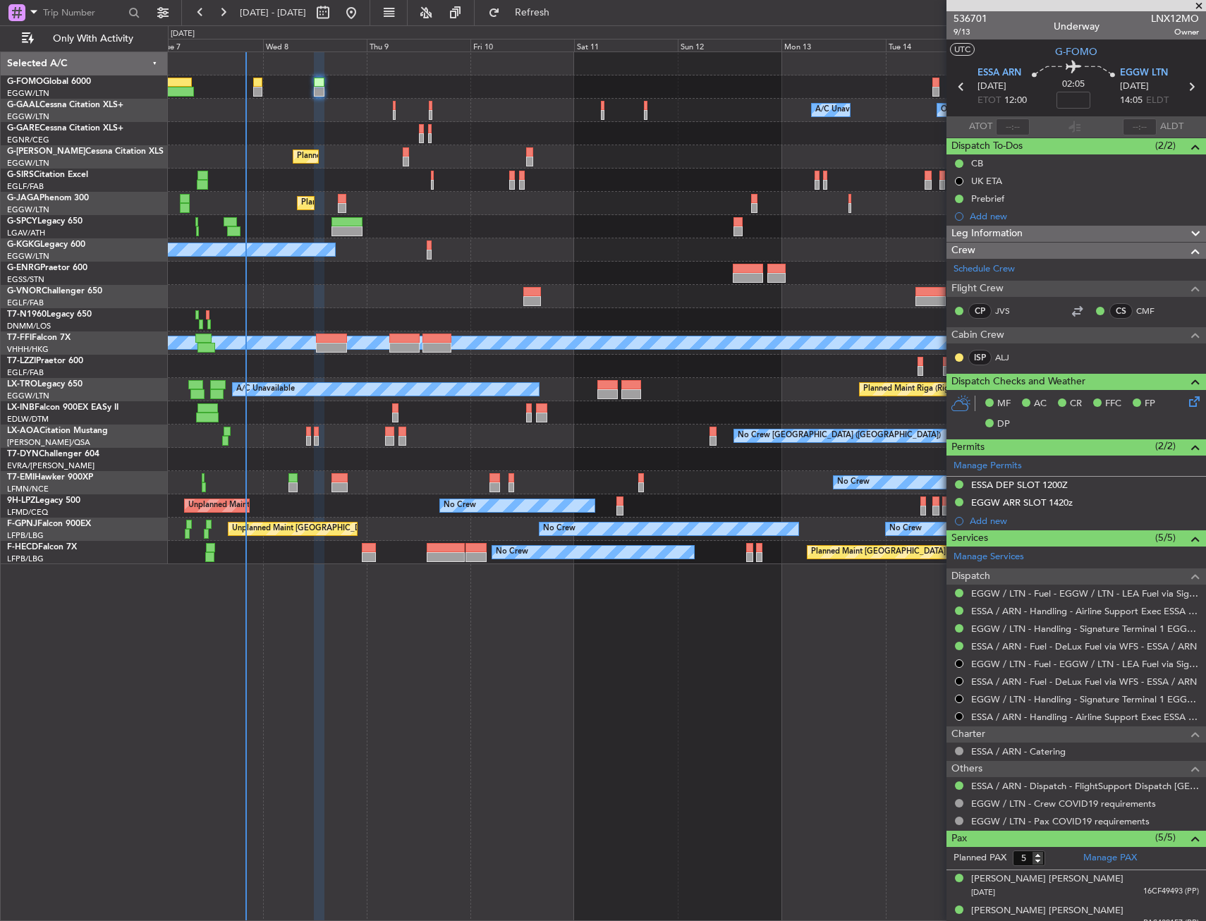
click at [387, 204] on div "Planned Maint [GEOGRAPHIC_DATA] ([GEOGRAPHIC_DATA])" at bounding box center [686, 203] width 1037 height 23
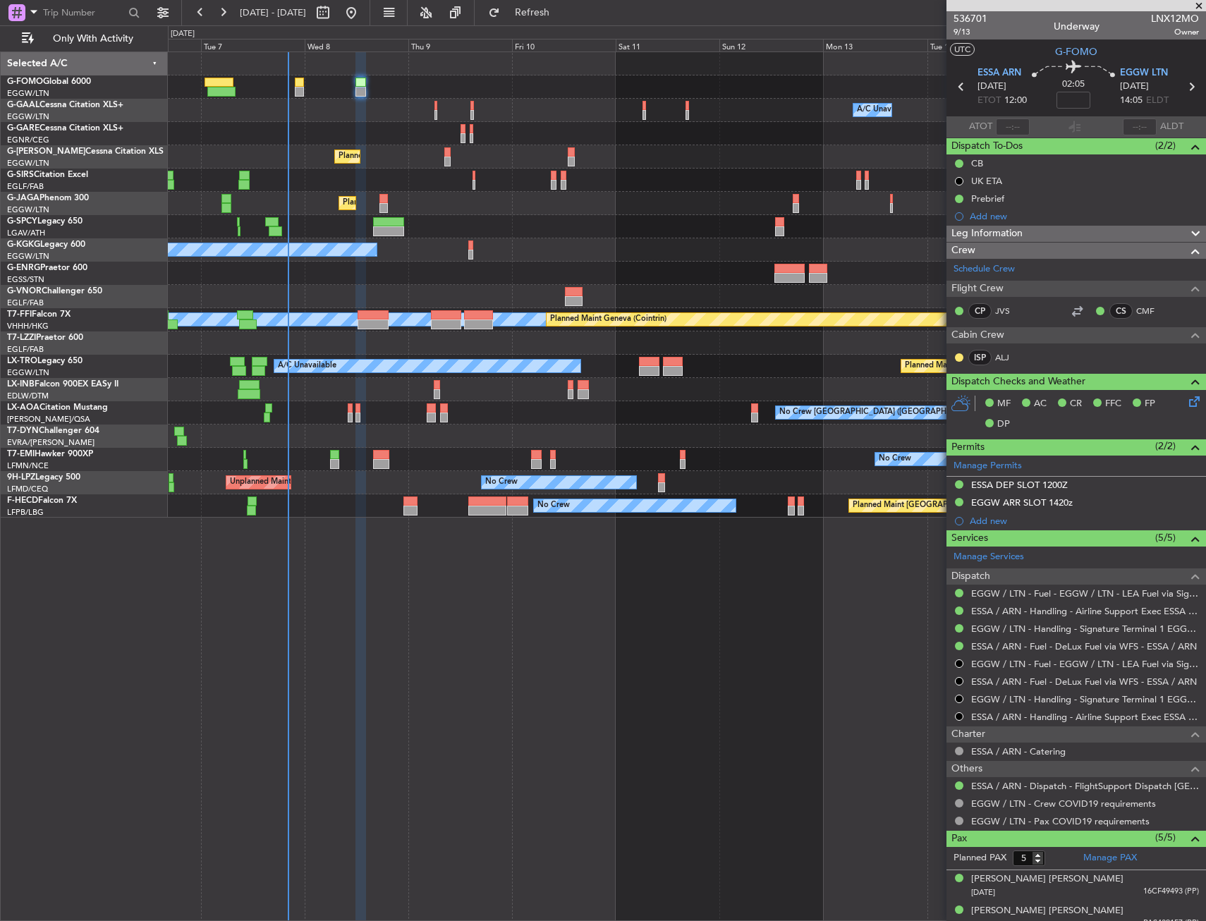
click at [567, 121] on div "Owner Owner A/C Unavailable A/C Unavailable Owner" at bounding box center [686, 110] width 1037 height 23
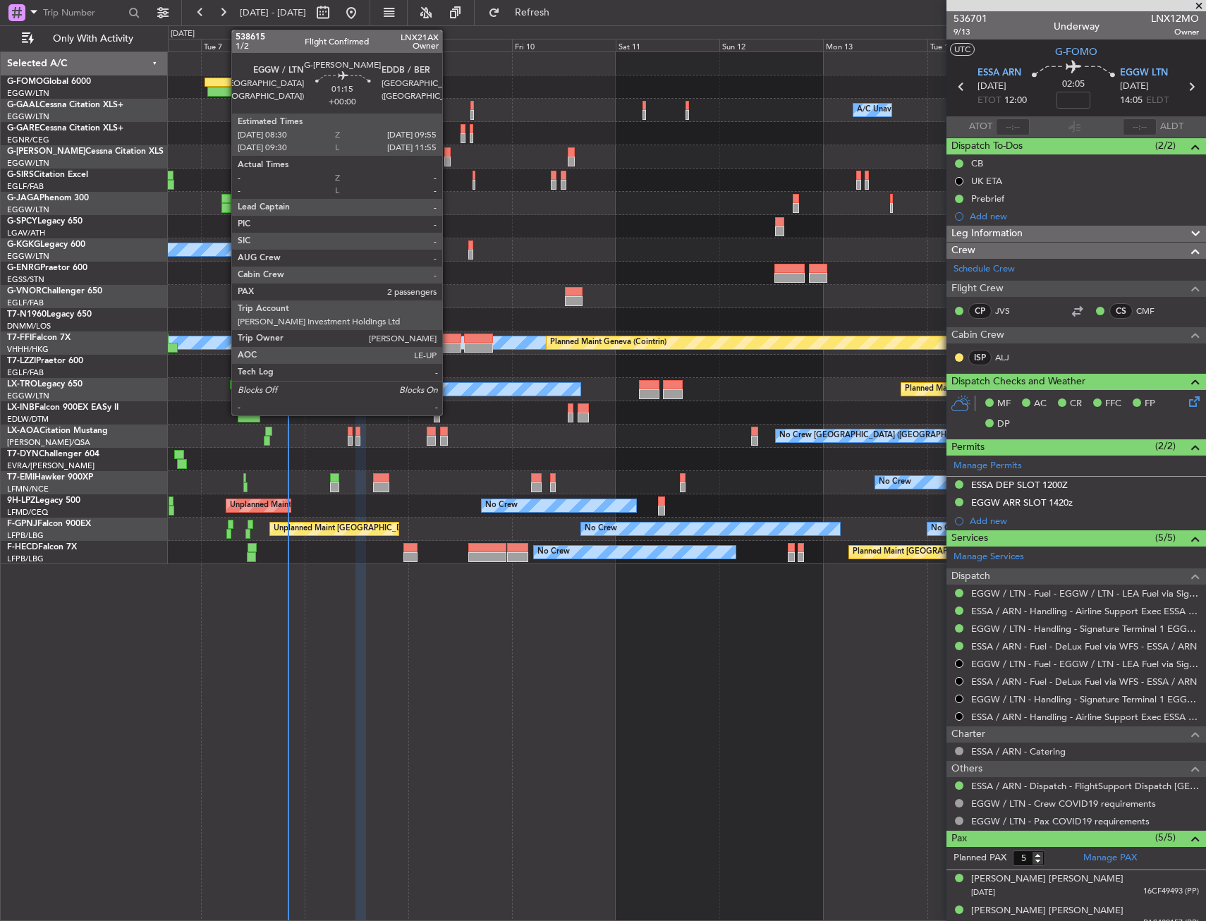
click at [448, 151] on div at bounding box center [447, 152] width 6 height 10
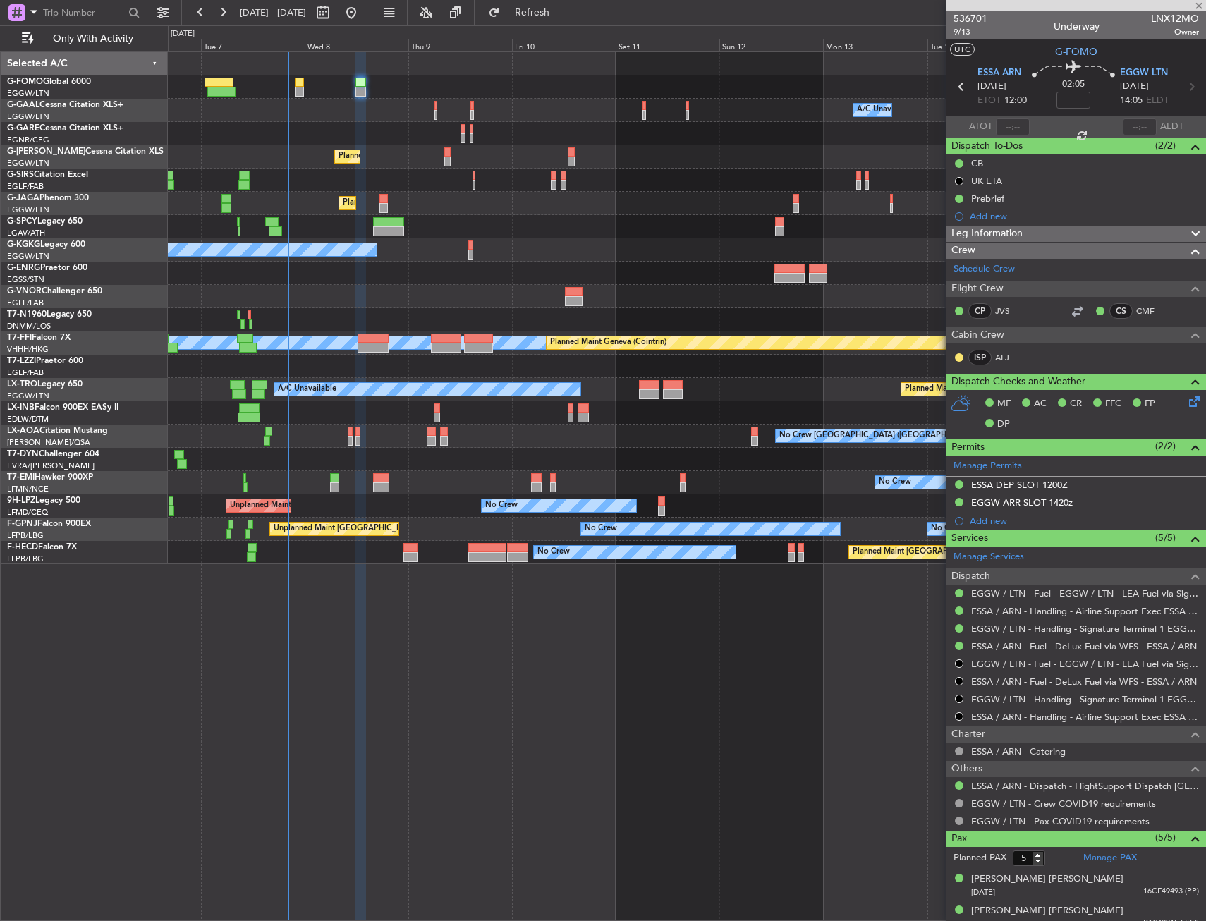
type input "2"
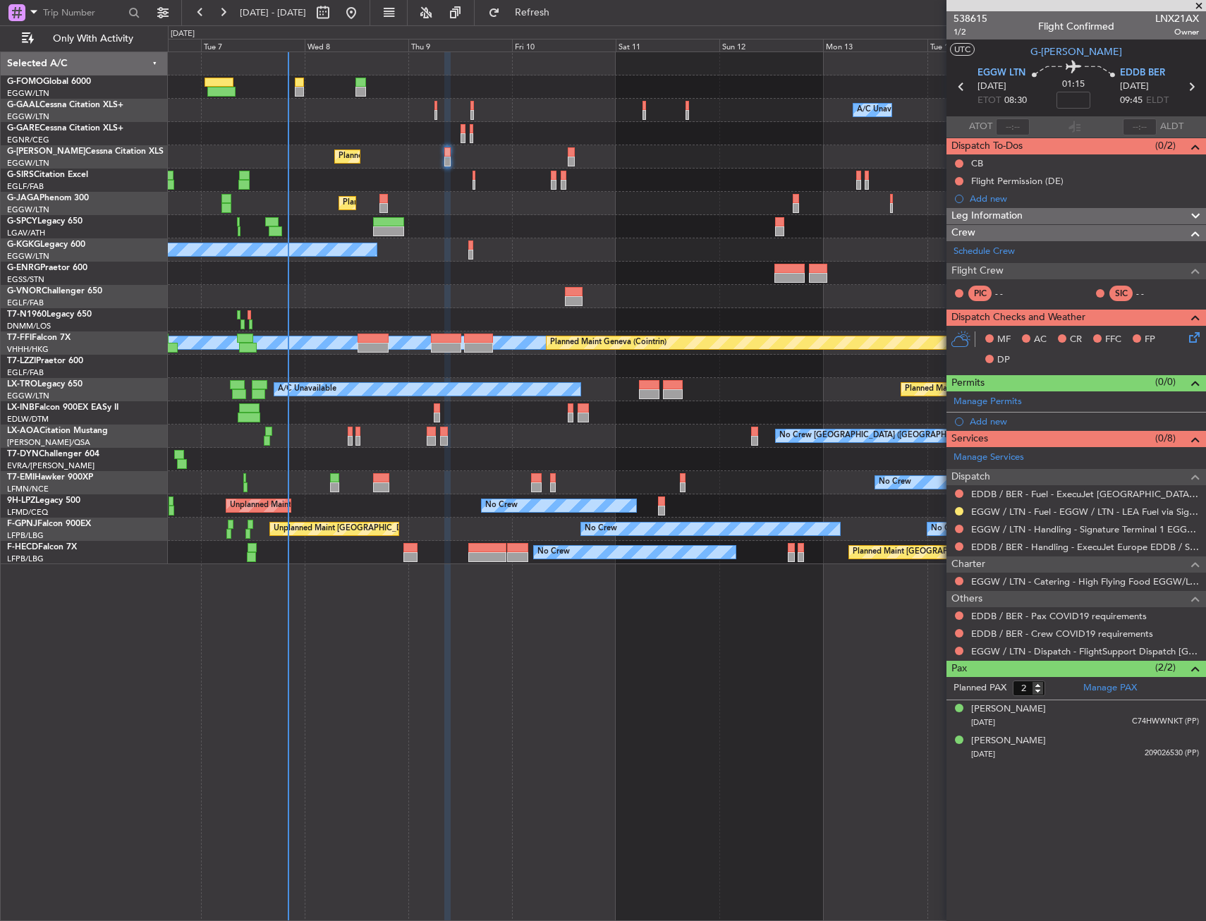
click at [372, 607] on div "Owner Owner A/C Unavailable A/C Unavailable Owner Planned Maint [GEOGRAPHIC_DAT…" at bounding box center [687, 485] width 1038 height 869
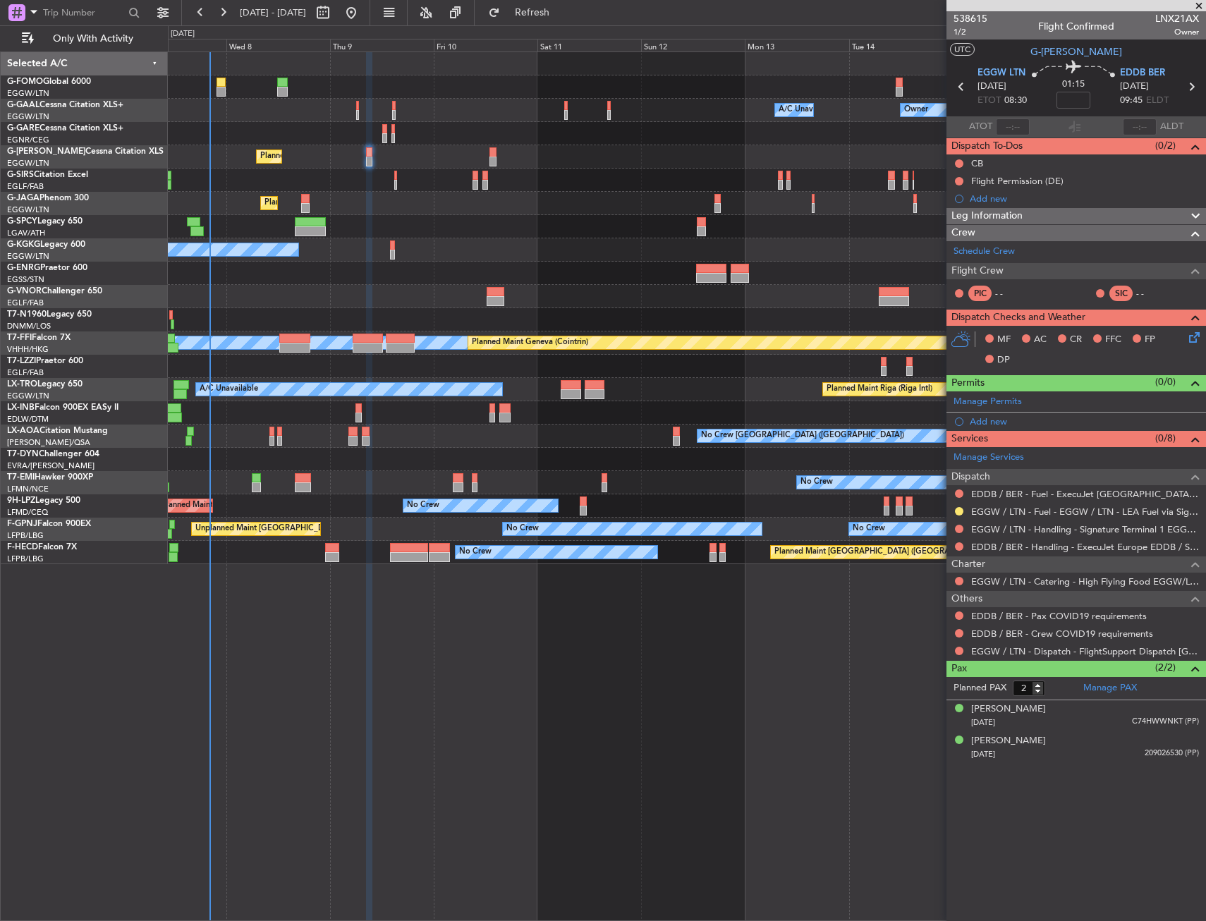
click at [352, 596] on div "Owner Owner A/C Unavailable A/C Unavailable Owner Planned Maint [GEOGRAPHIC_DAT…" at bounding box center [687, 485] width 1038 height 869
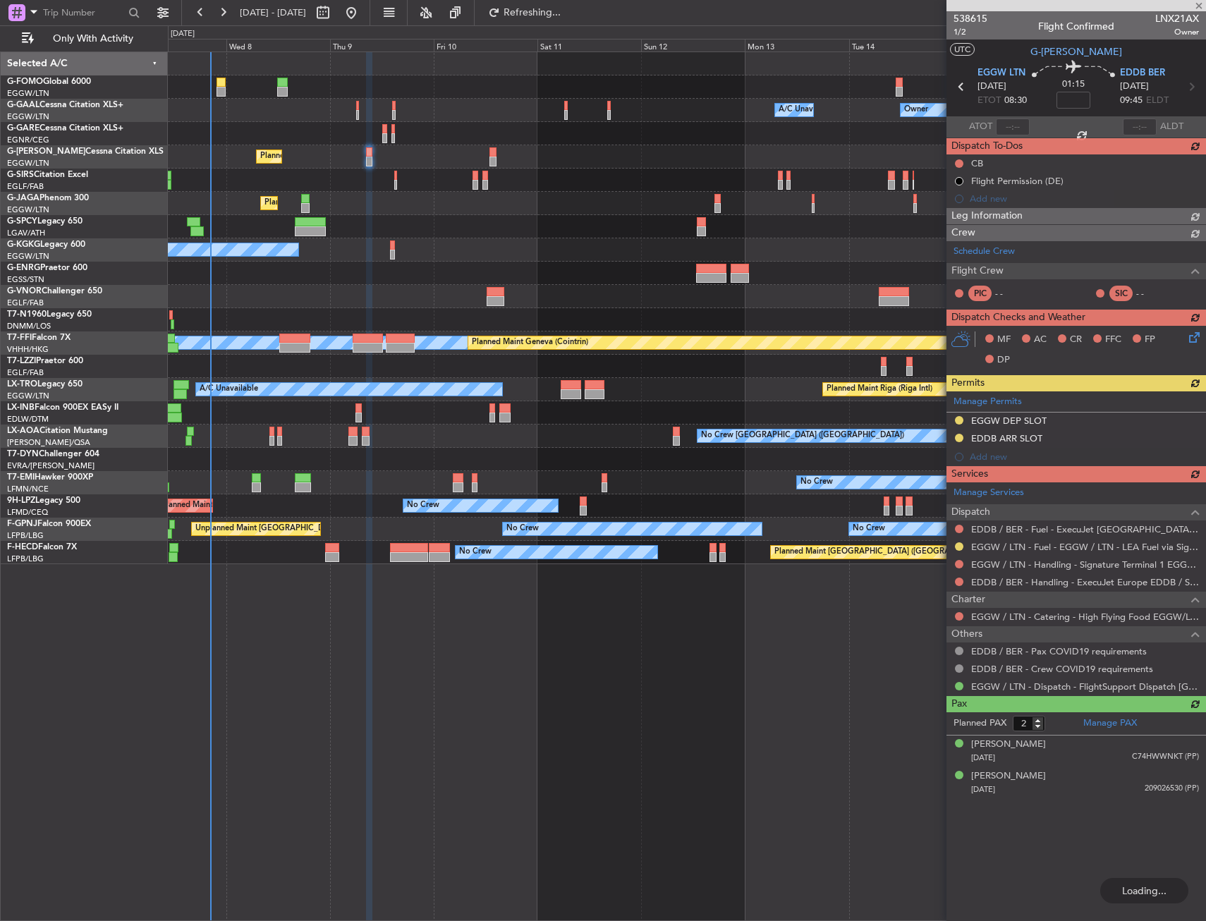
type input "+00:10"
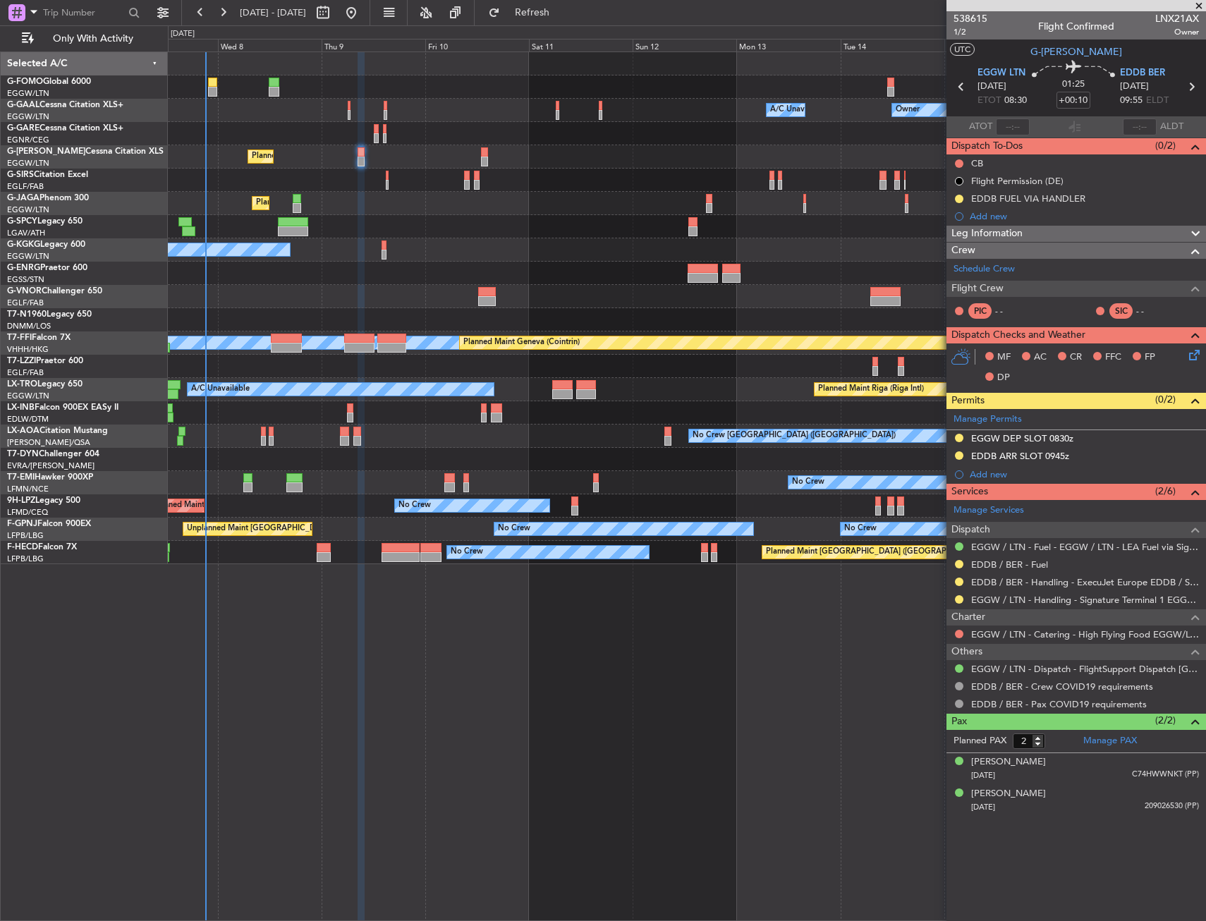
click at [401, 126] on div at bounding box center [686, 133] width 1037 height 23
